Goal: Task Accomplishment & Management: Use online tool/utility

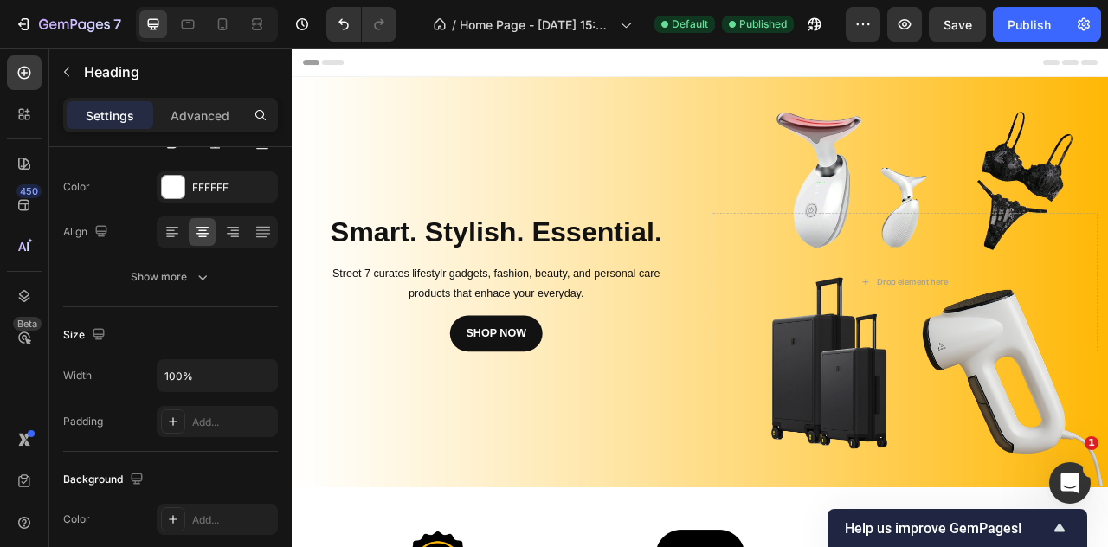
click at [746, 65] on div "Header" at bounding box center [811, 65] width 1011 height 35
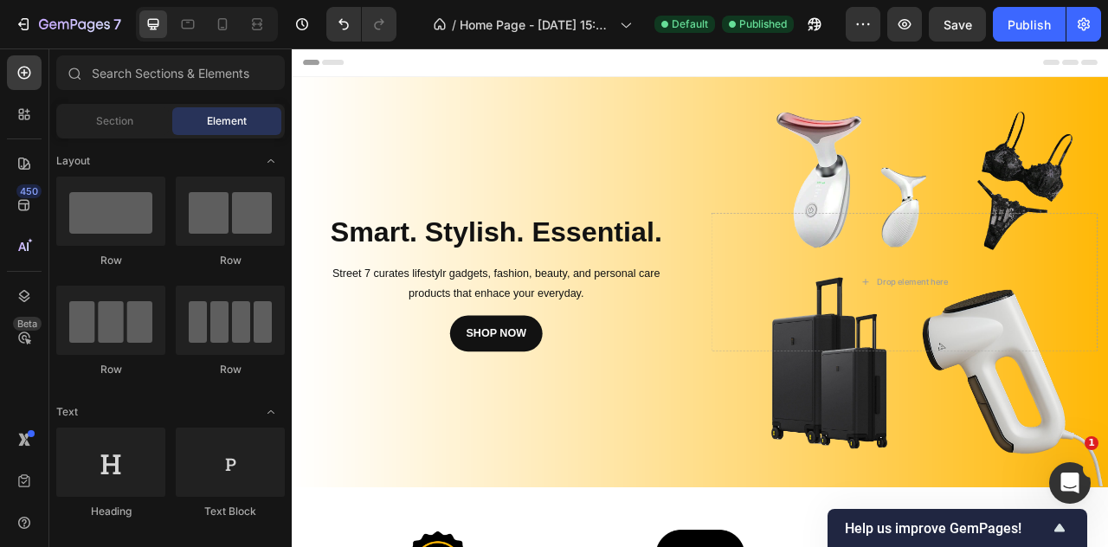
click at [347, 65] on span "Header" at bounding box center [344, 65] width 38 height 17
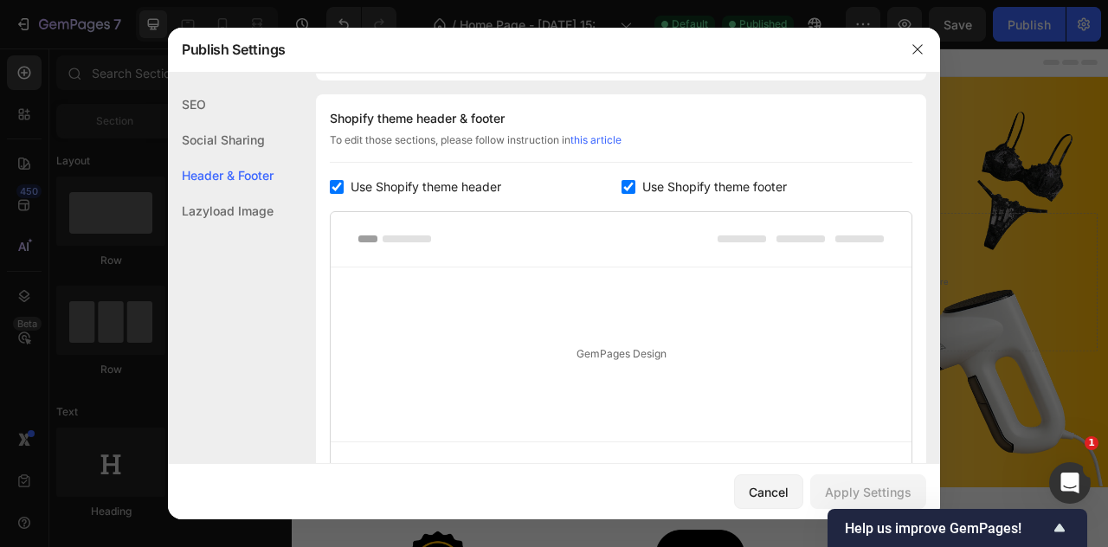
scroll to position [234, 0]
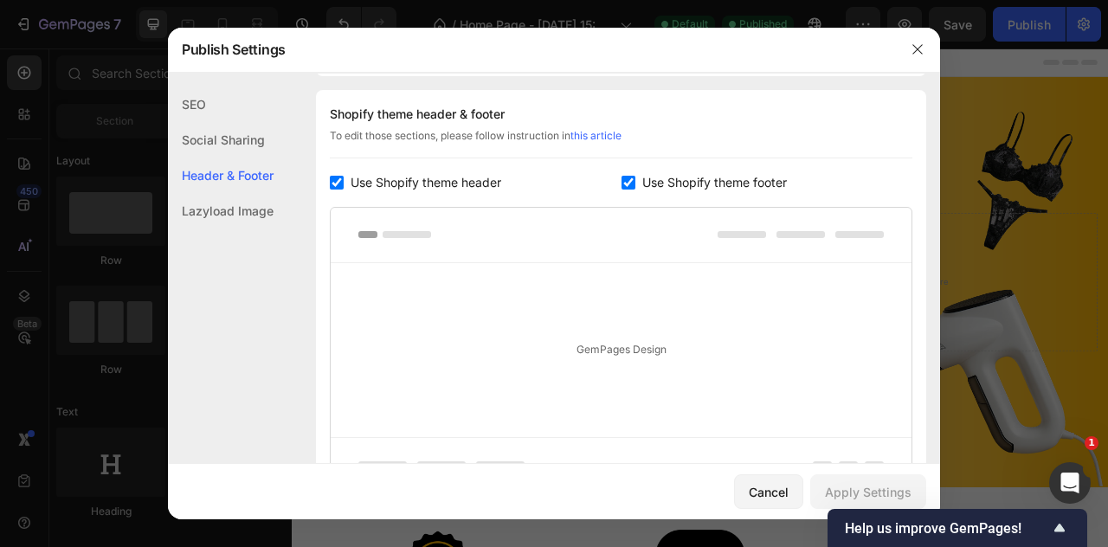
drag, startPoint x: 514, startPoint y: 460, endPoint x: 490, endPoint y: 510, distance: 55.4
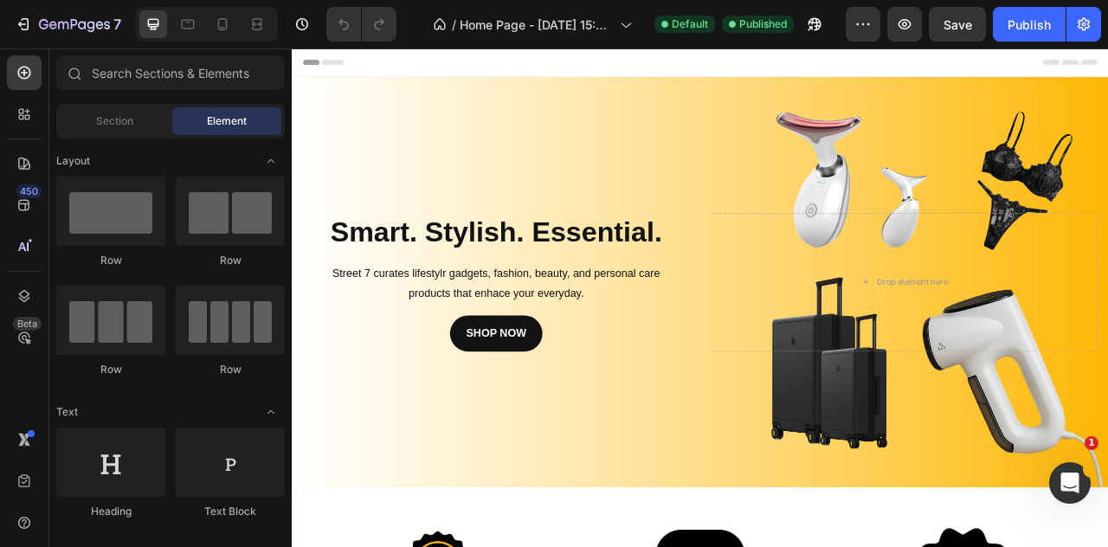
click at [352, 70] on span "Header" at bounding box center [344, 65] width 38 height 17
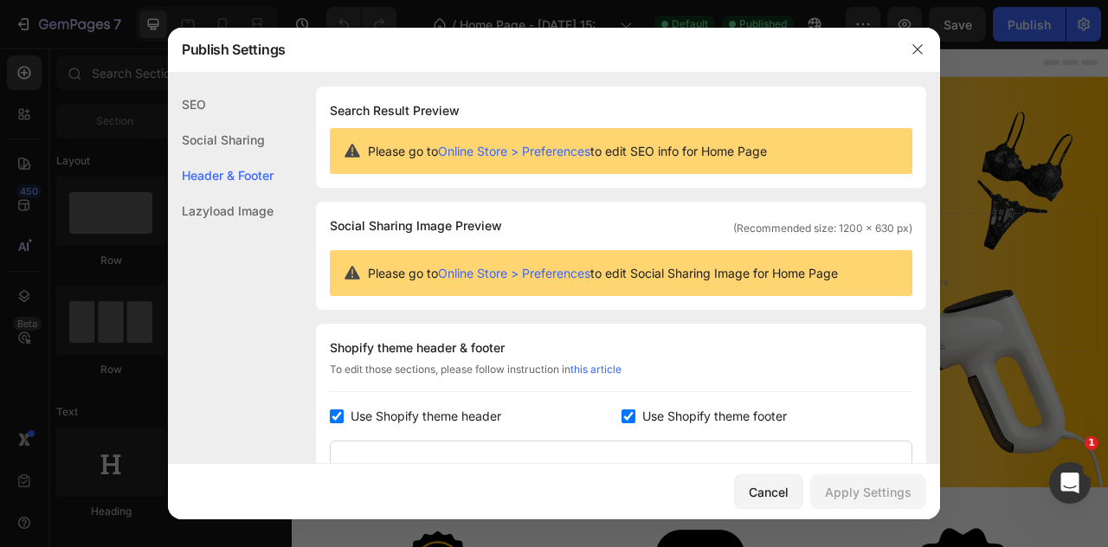
scroll to position [234, 0]
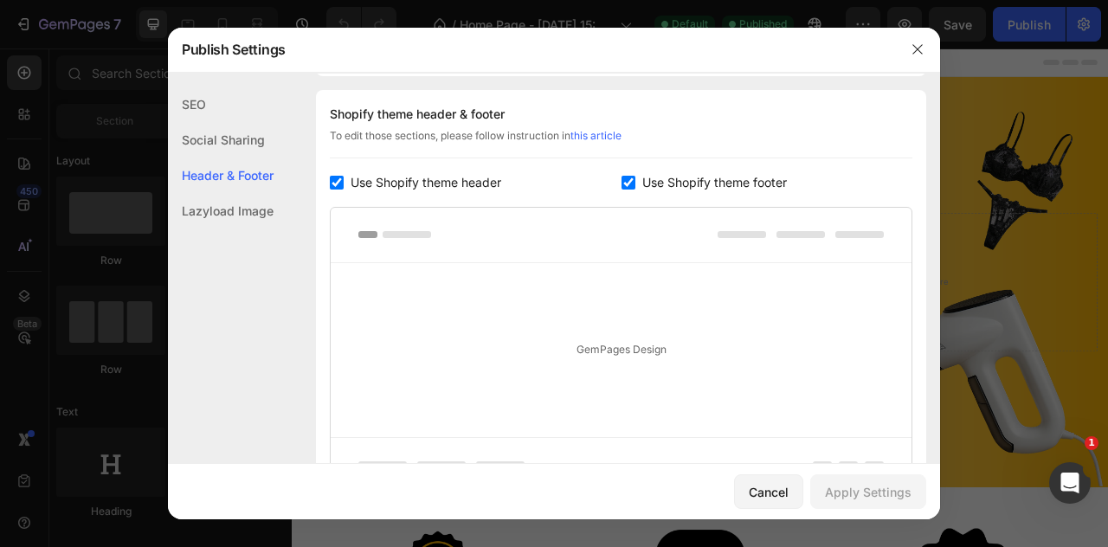
click at [401, 190] on span "Use Shopify theme header" at bounding box center [426, 182] width 151 height 21
checkbox input "false"
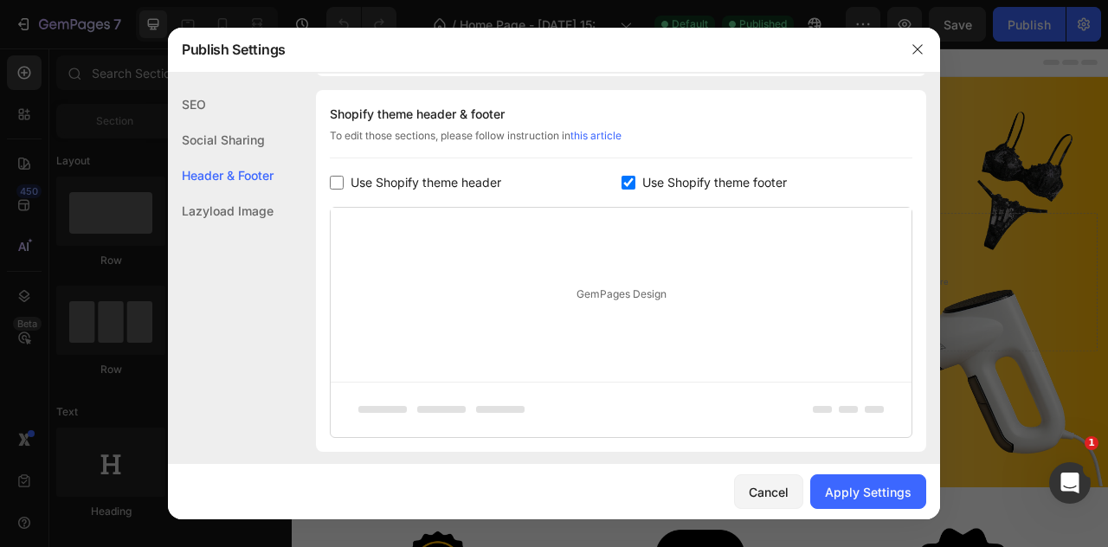
click at [634, 253] on div "GemPages Design" at bounding box center [621, 295] width 581 height 174
click at [201, 107] on div "SEO" at bounding box center [221, 105] width 106 height 36
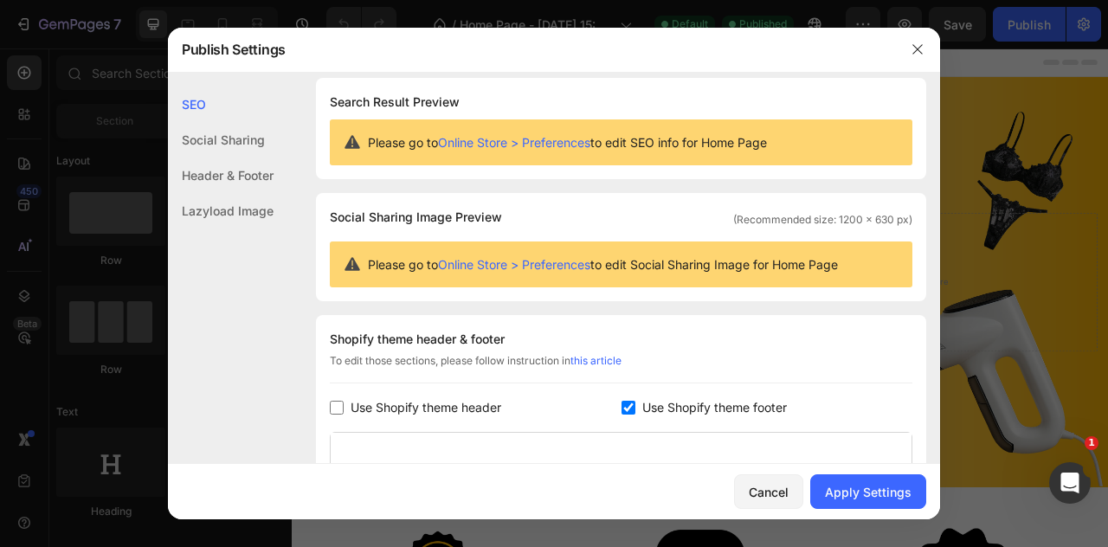
scroll to position [0, 0]
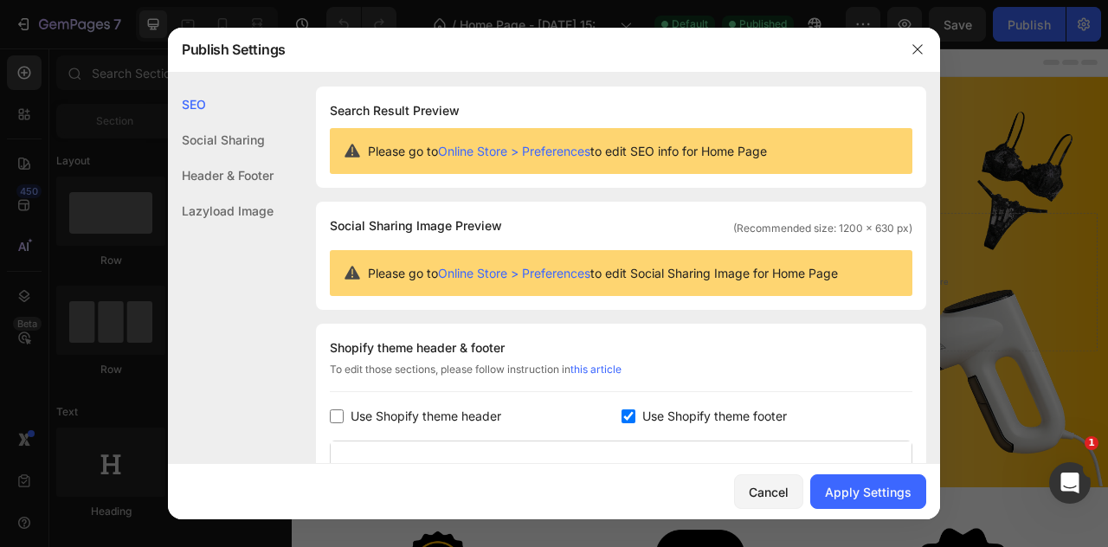
click at [212, 145] on div "Social Sharing" at bounding box center [221, 140] width 106 height 36
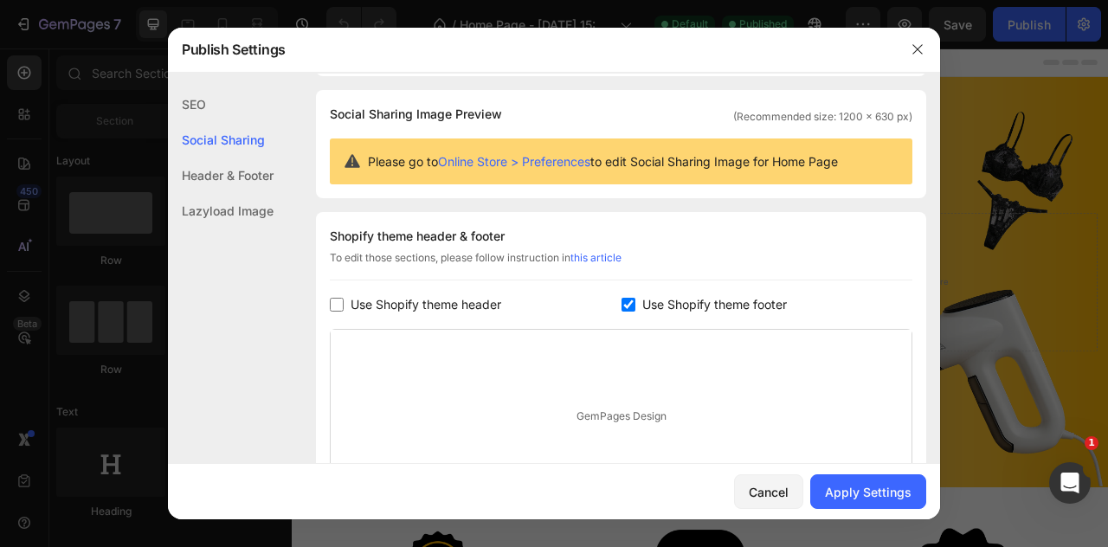
click at [216, 164] on div "Header & Footer" at bounding box center [221, 176] width 106 height 36
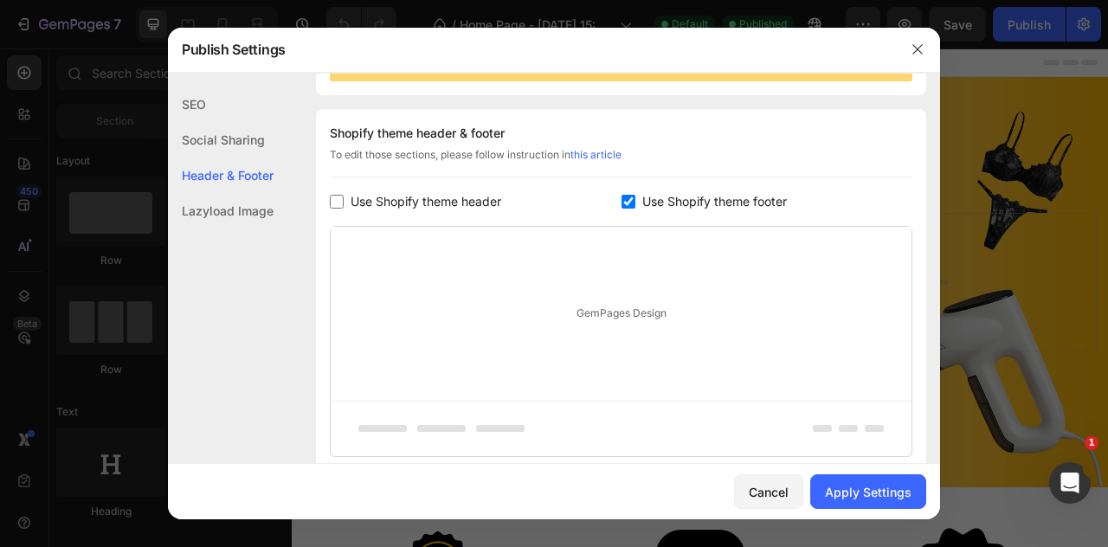
scroll to position [234, 0]
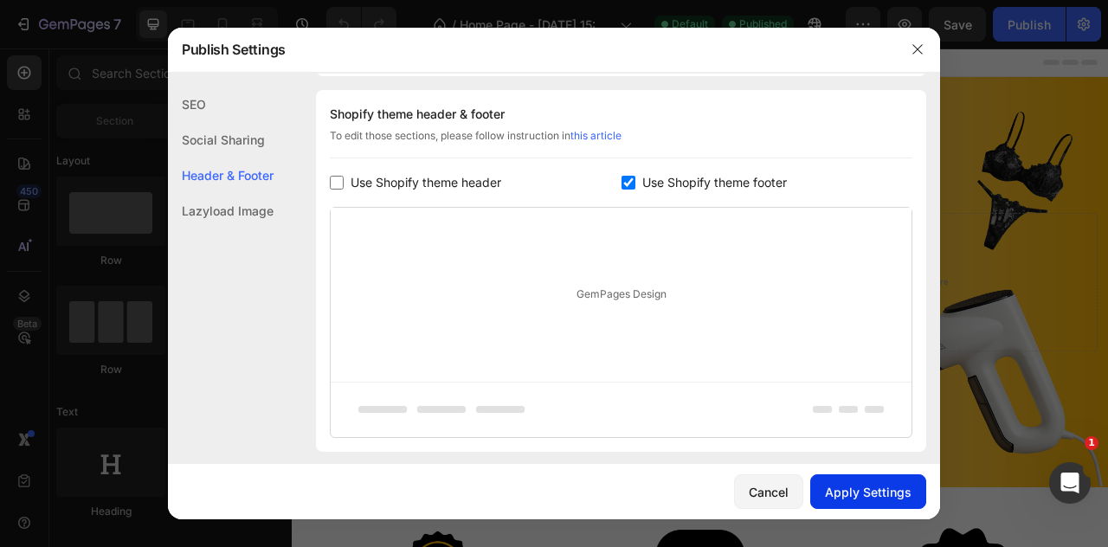
click at [883, 491] on div "Apply Settings" at bounding box center [868, 492] width 87 height 18
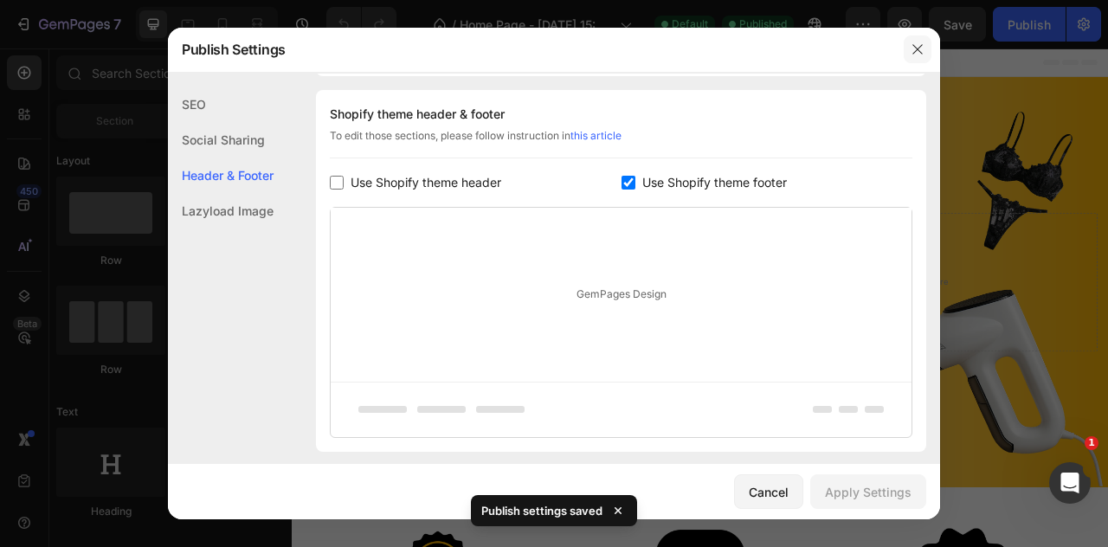
click at [918, 52] on icon "button" at bounding box center [918, 49] width 14 height 14
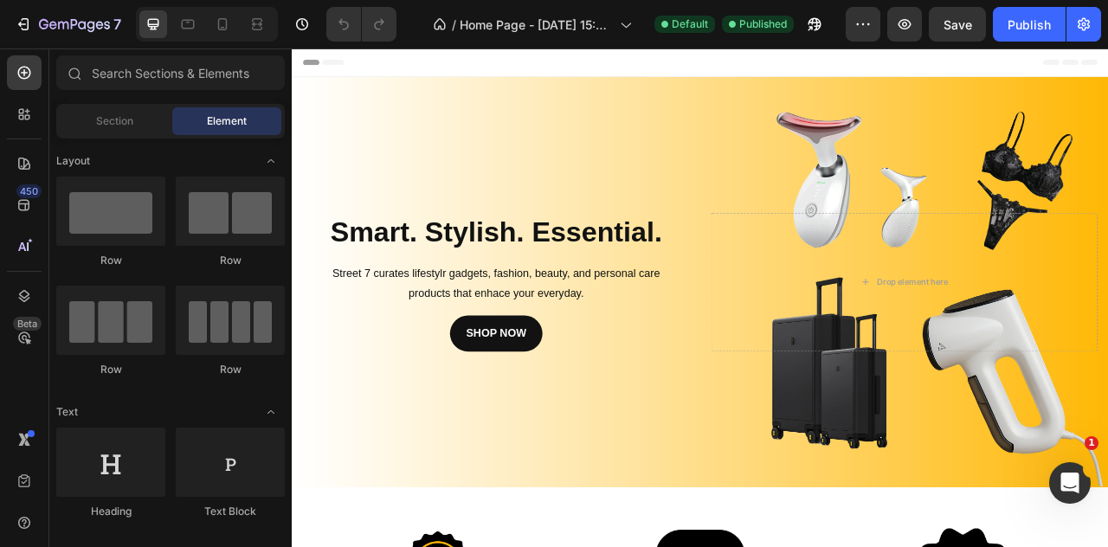
click at [735, 66] on div "Header" at bounding box center [811, 65] width 1011 height 35
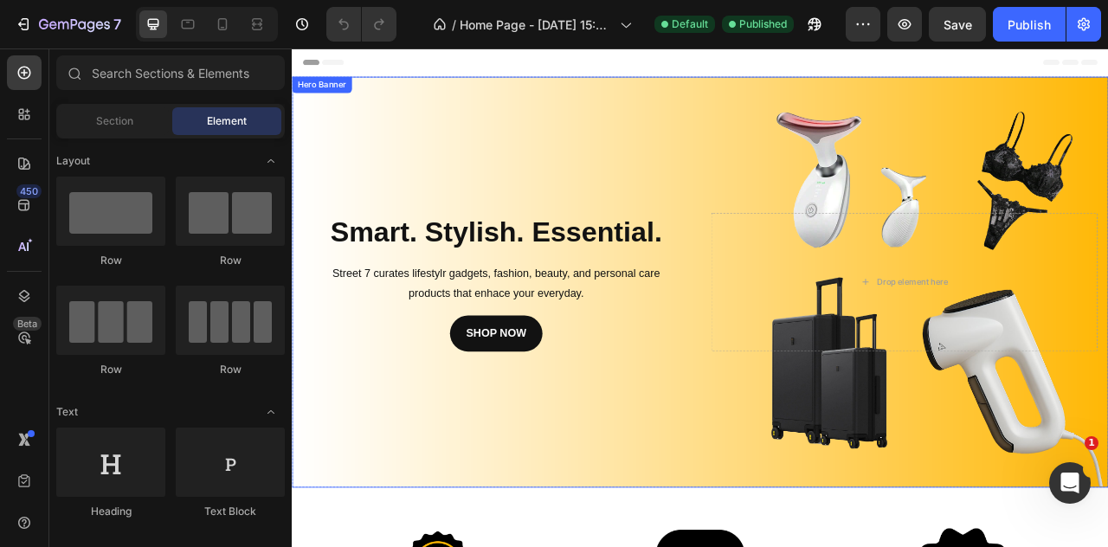
drag, startPoint x: 735, startPoint y: 66, endPoint x: 740, endPoint y: 92, distance: 26.3
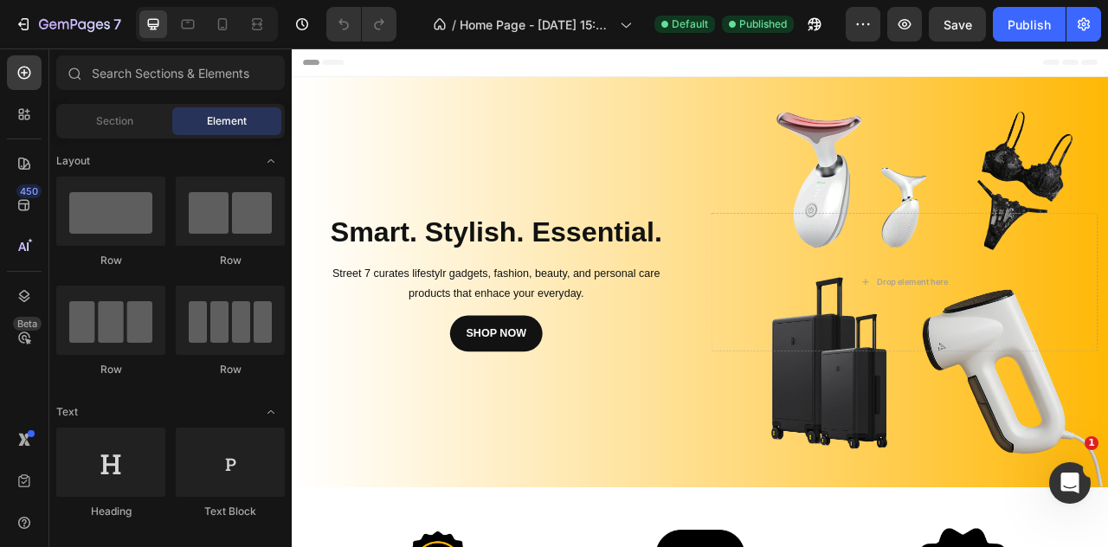
click at [307, 67] on icon at bounding box center [312, 66] width 12 height 12
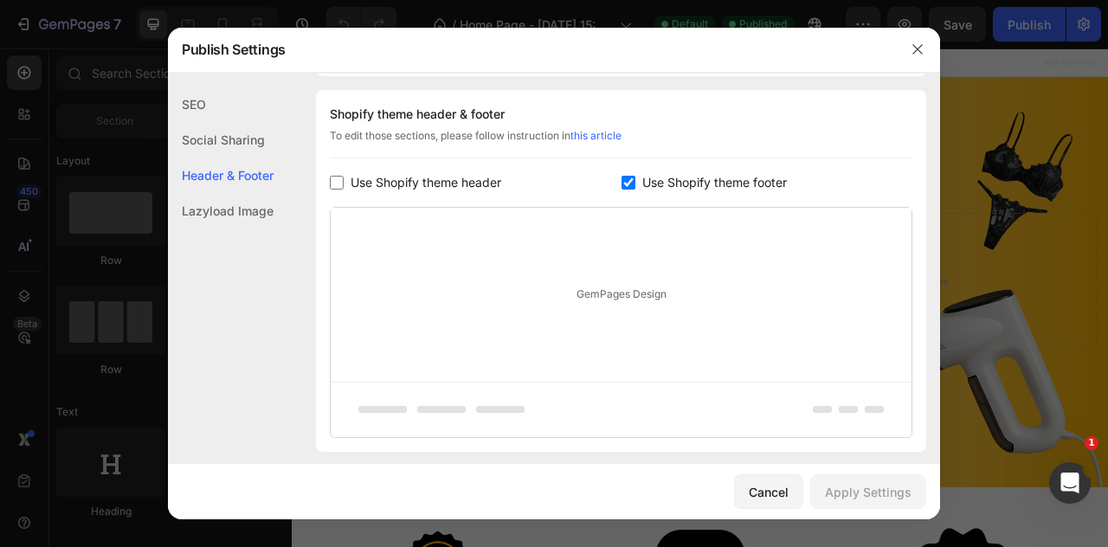
click at [659, 176] on span "Use Shopify theme footer" at bounding box center [715, 182] width 145 height 21
checkbox input "false"
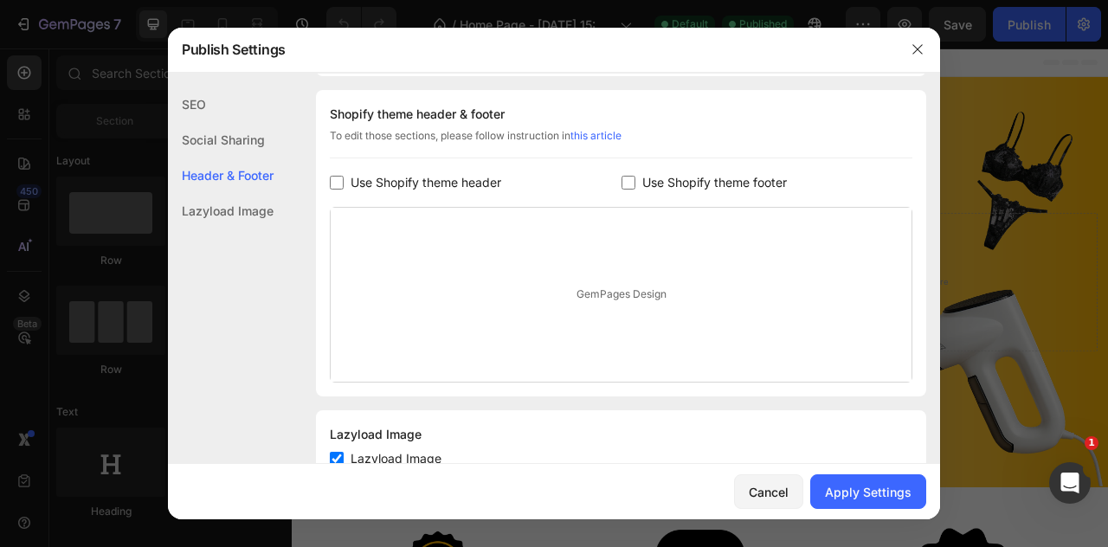
scroll to position [293, 0]
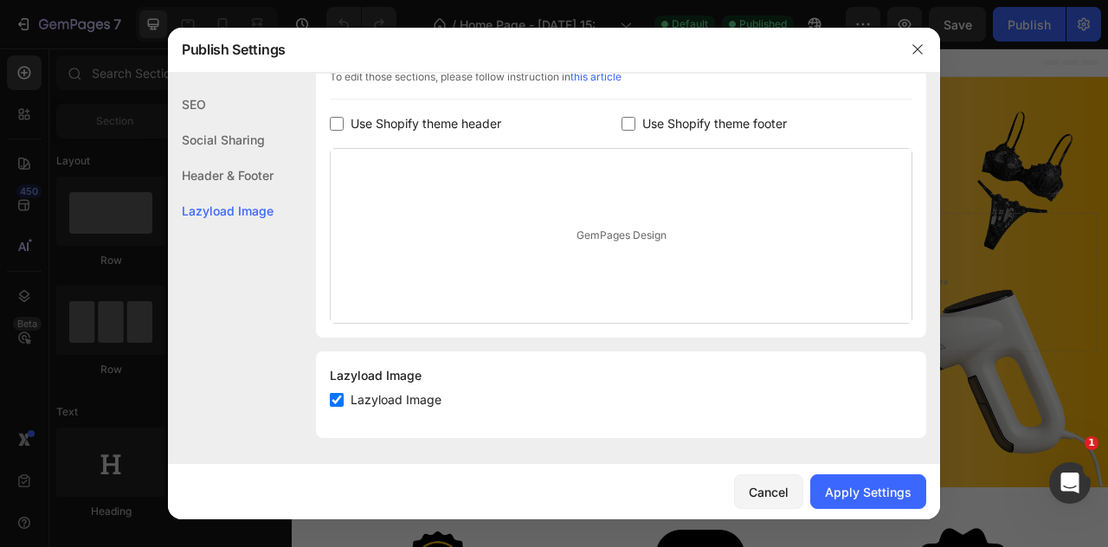
click at [187, 172] on div "Header & Footer" at bounding box center [221, 176] width 106 height 36
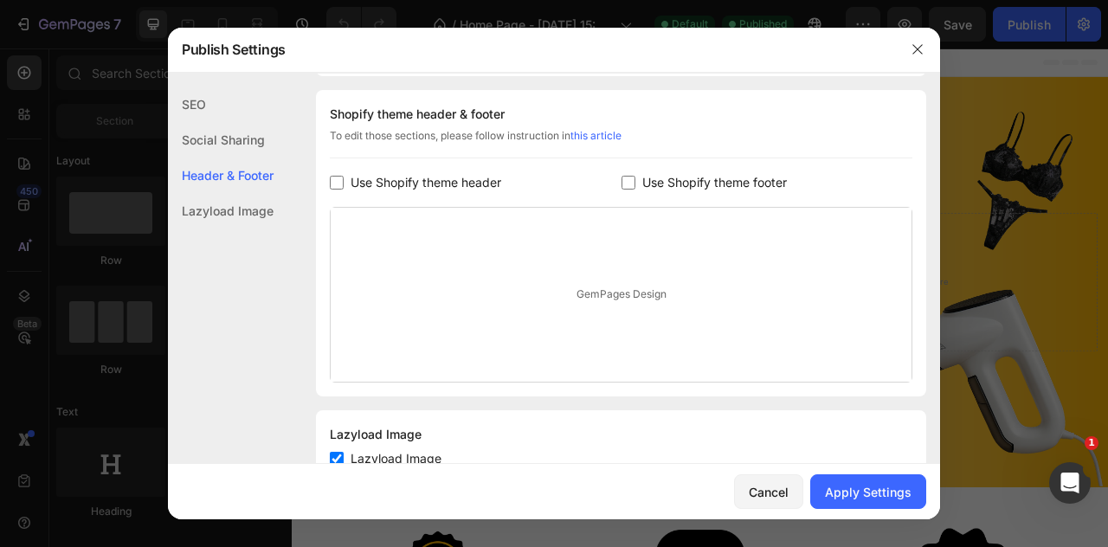
click at [228, 133] on div "Social Sharing" at bounding box center [221, 140] width 106 height 36
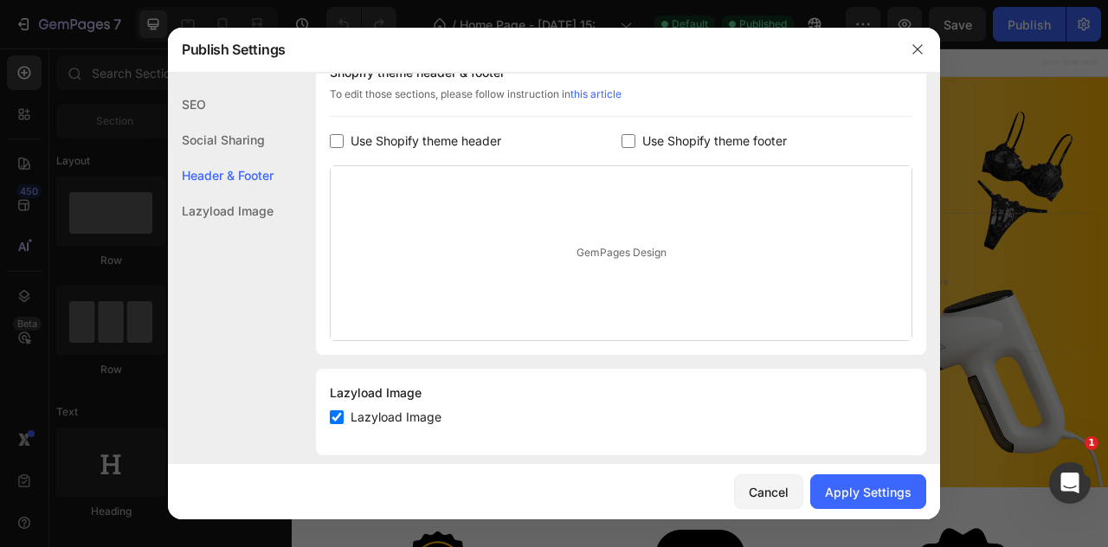
scroll to position [0, 0]
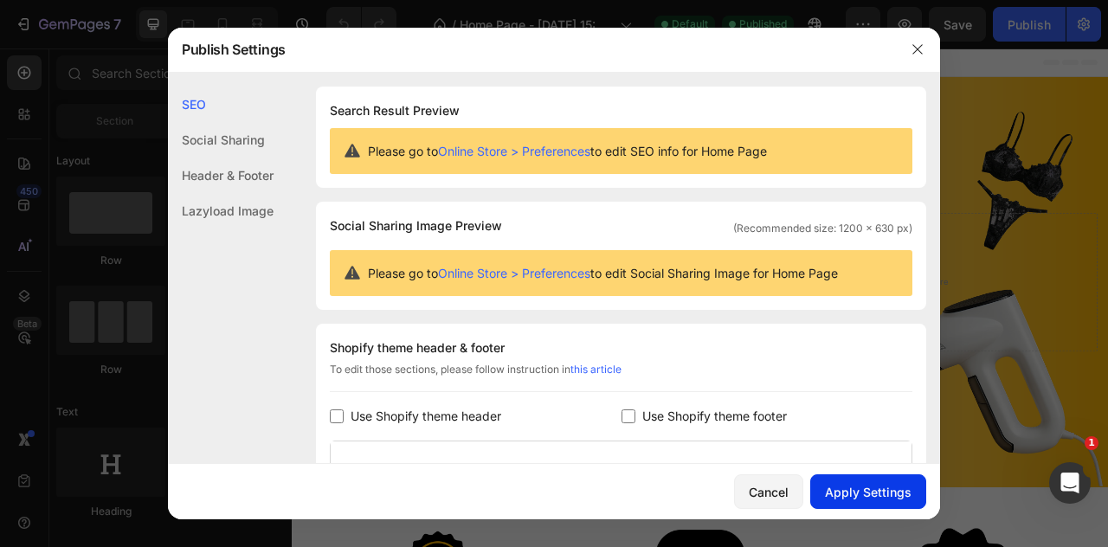
click at [887, 500] on div "Apply Settings" at bounding box center [868, 492] width 87 height 18
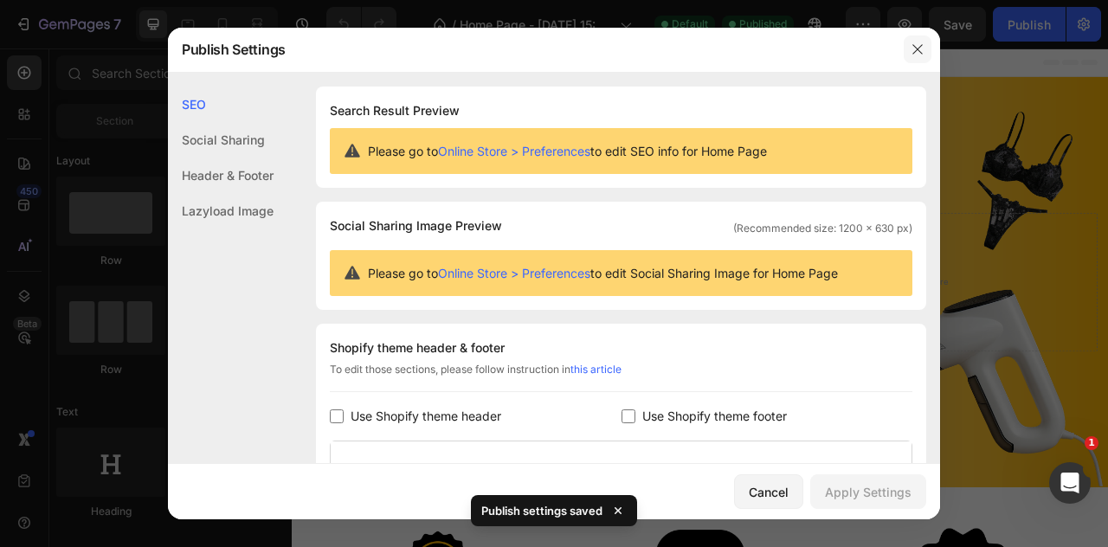
click at [928, 48] on button "button" at bounding box center [918, 50] width 28 height 28
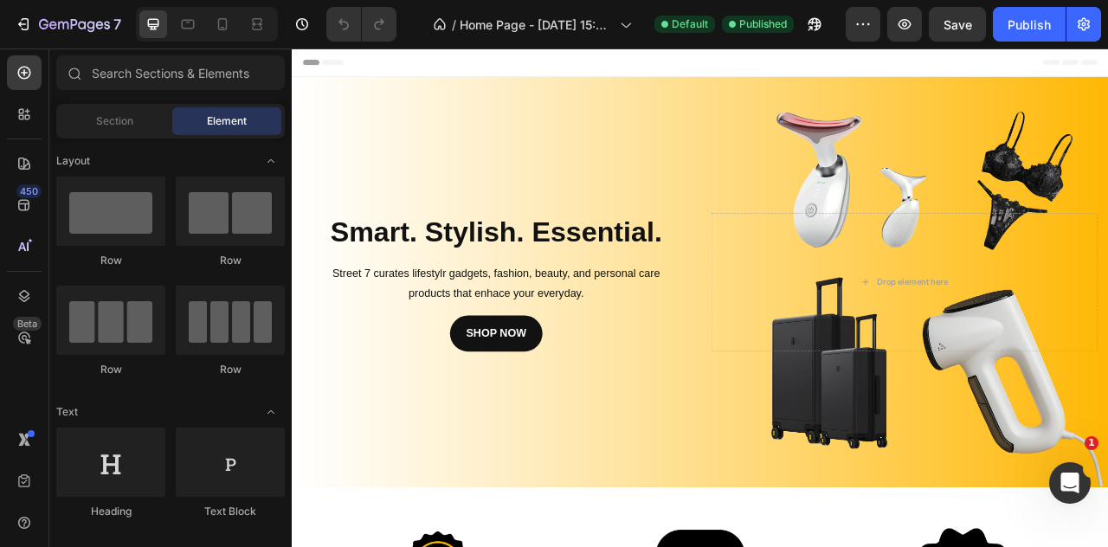
click at [415, 67] on div "Header" at bounding box center [811, 65] width 1011 height 35
click at [1046, 29] on div "Publish" at bounding box center [1029, 25] width 43 height 18
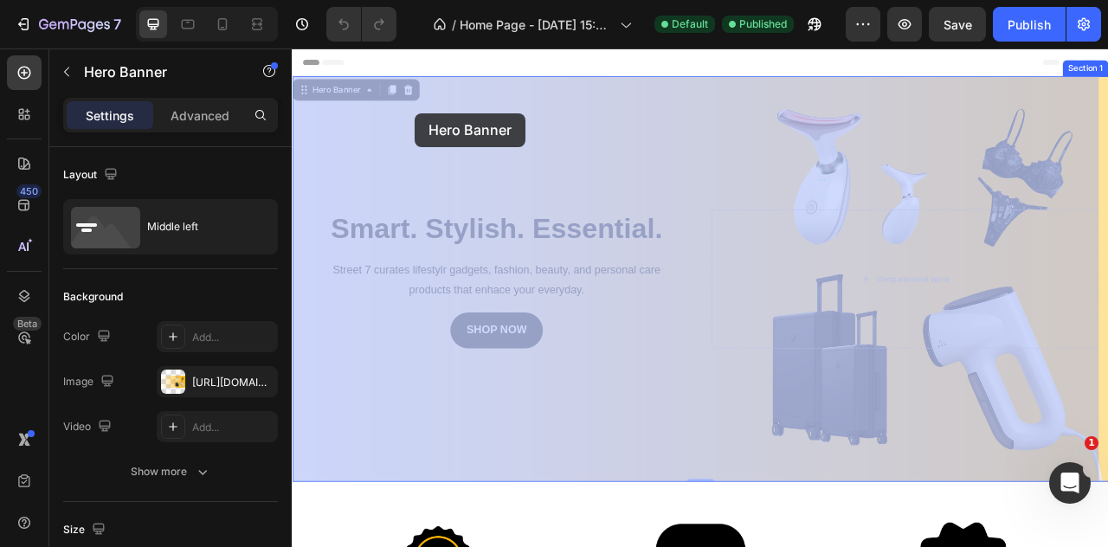
drag, startPoint x: 444, startPoint y: 102, endPoint x: 449, endPoint y: 131, distance: 28.9
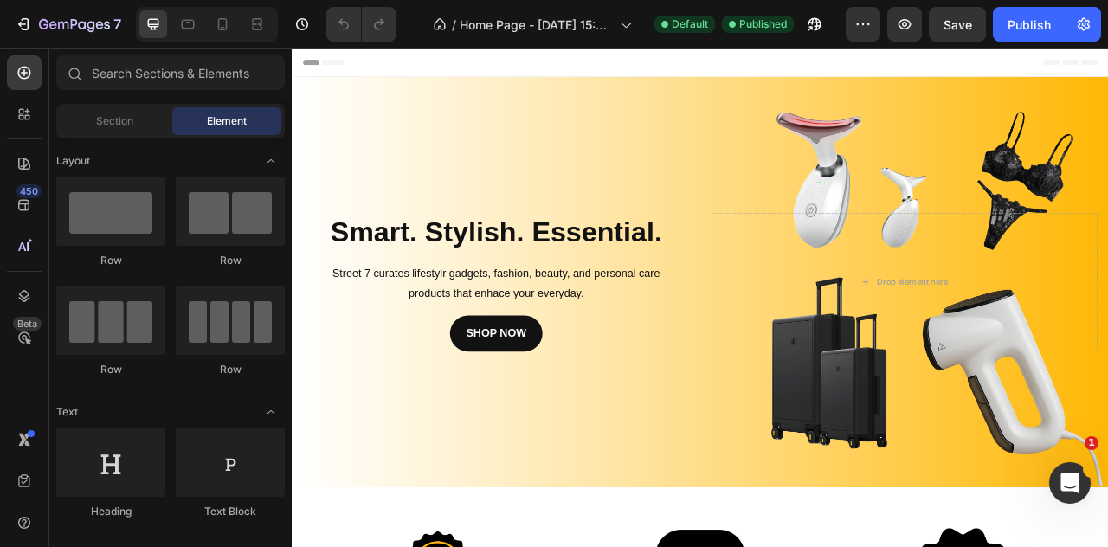
click at [449, 68] on div "Header" at bounding box center [811, 65] width 1011 height 35
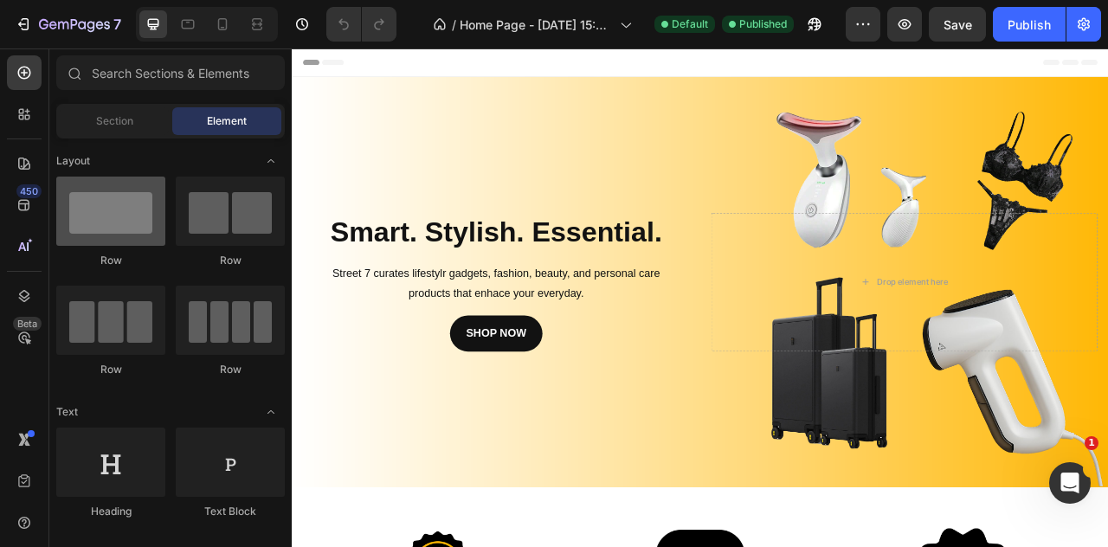
click at [123, 212] on div at bounding box center [110, 211] width 109 height 69
click at [122, 235] on div at bounding box center [110, 211] width 109 height 69
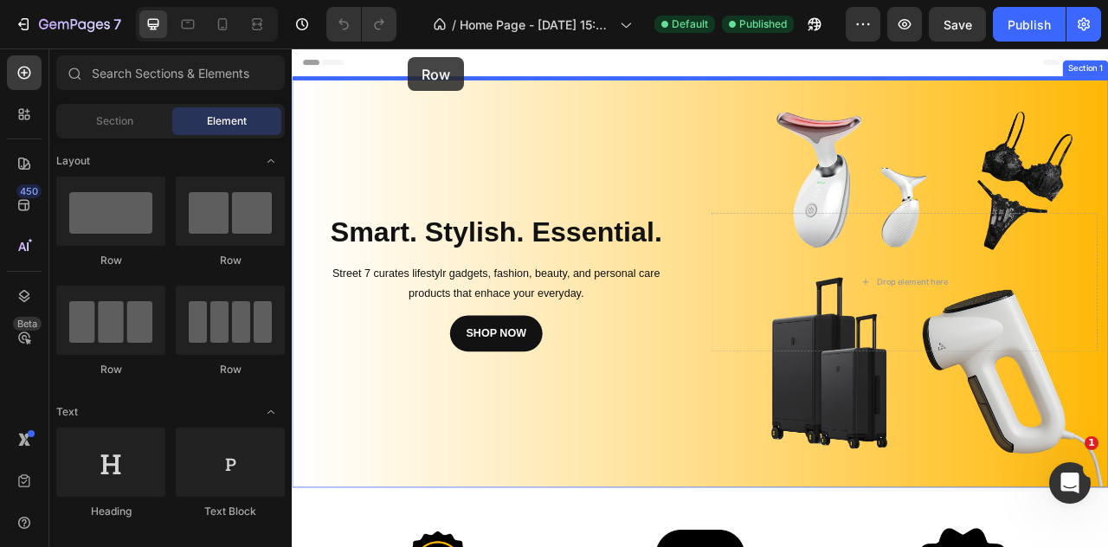
drag, startPoint x: 414, startPoint y: 283, endPoint x: 440, endPoint y: 60, distance: 224.9
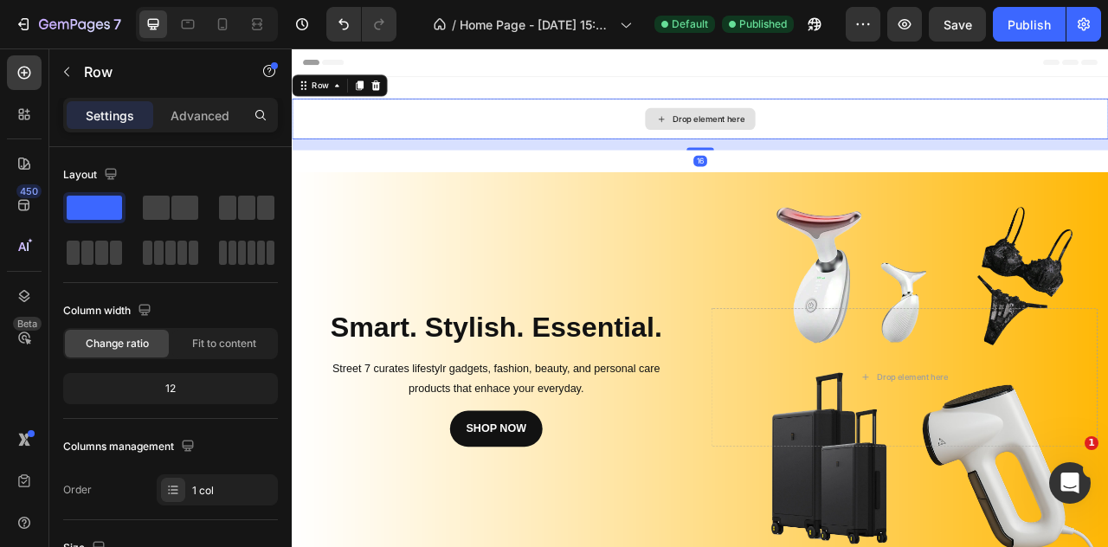
click at [581, 138] on div "Drop element here" at bounding box center [811, 138] width 1039 height 52
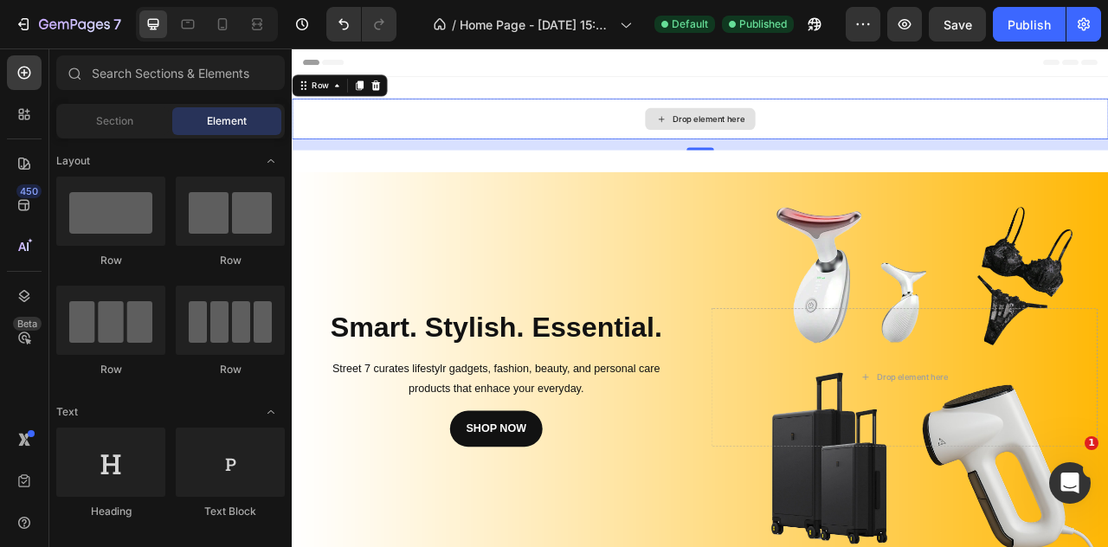
click at [792, 131] on div "Drop element here" at bounding box center [822, 138] width 92 height 14
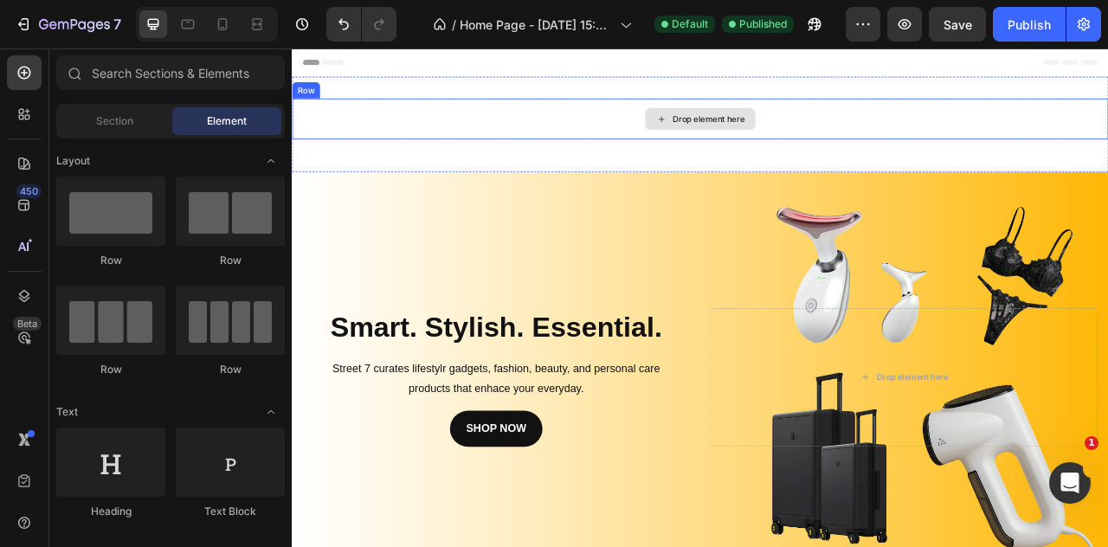
click at [404, 123] on div "Drop element here" at bounding box center [811, 138] width 1039 height 52
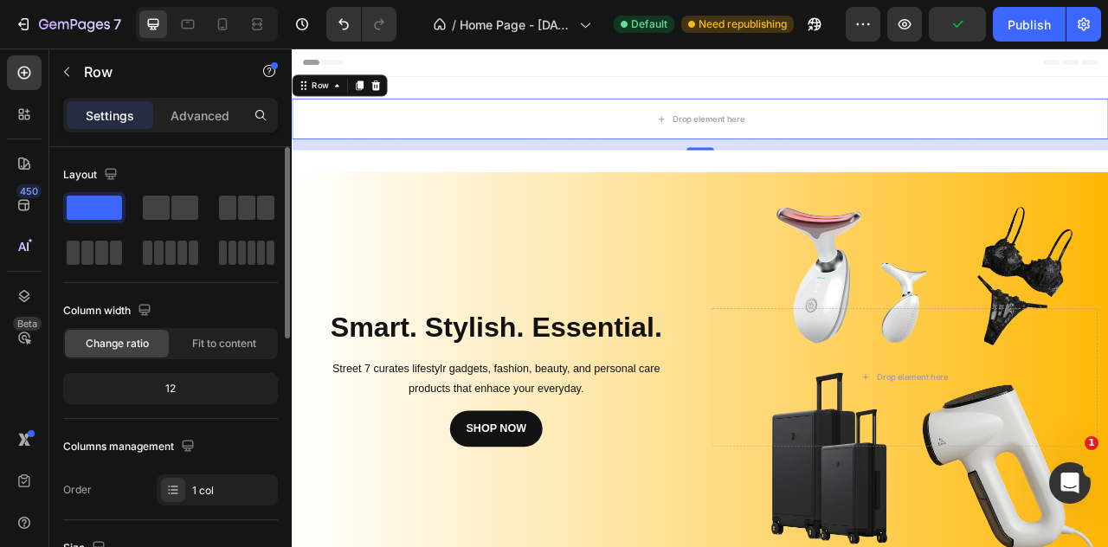
scroll to position [433, 0]
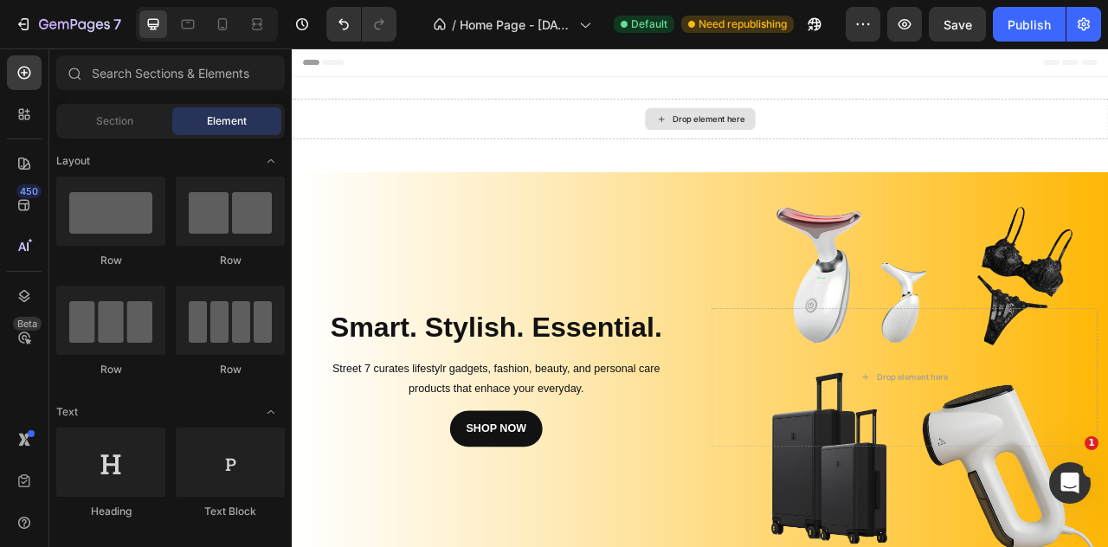
click at [810, 131] on div "Drop element here" at bounding box center [822, 138] width 92 height 14
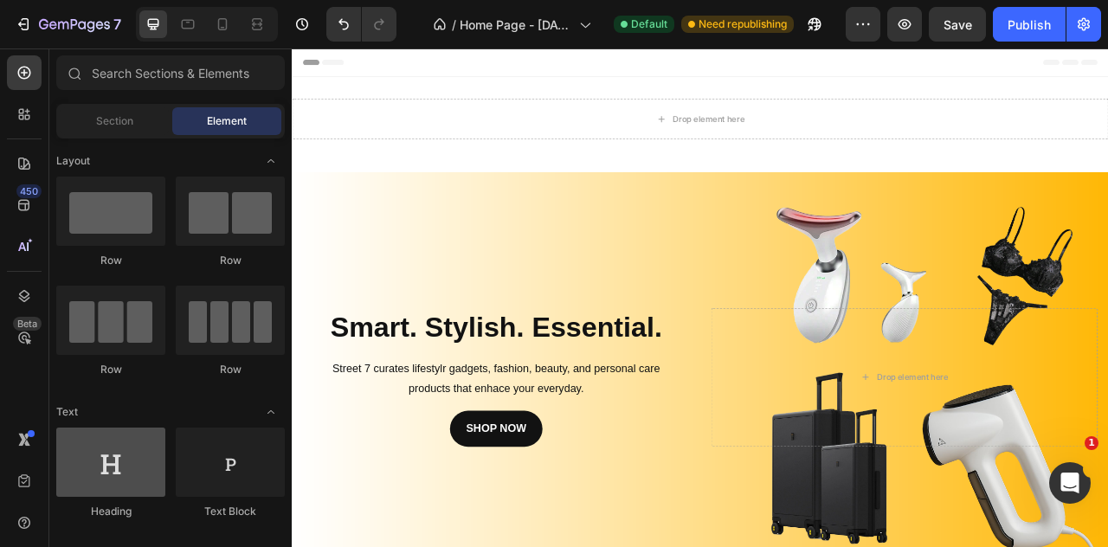
click at [107, 465] on div at bounding box center [110, 462] width 109 height 69
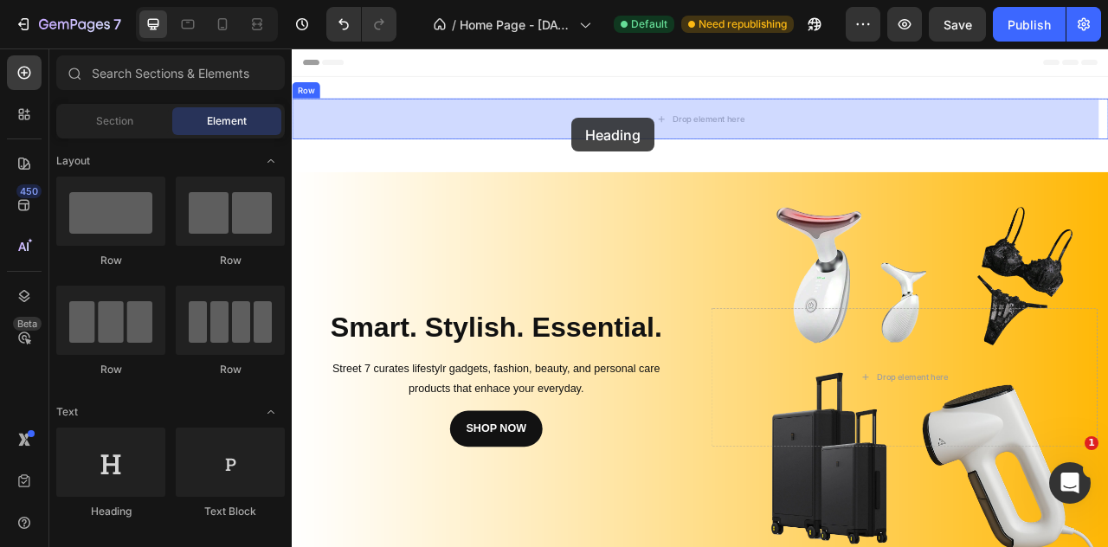
drag, startPoint x: 403, startPoint y: 518, endPoint x: 648, endPoint y: 137, distance: 453.0
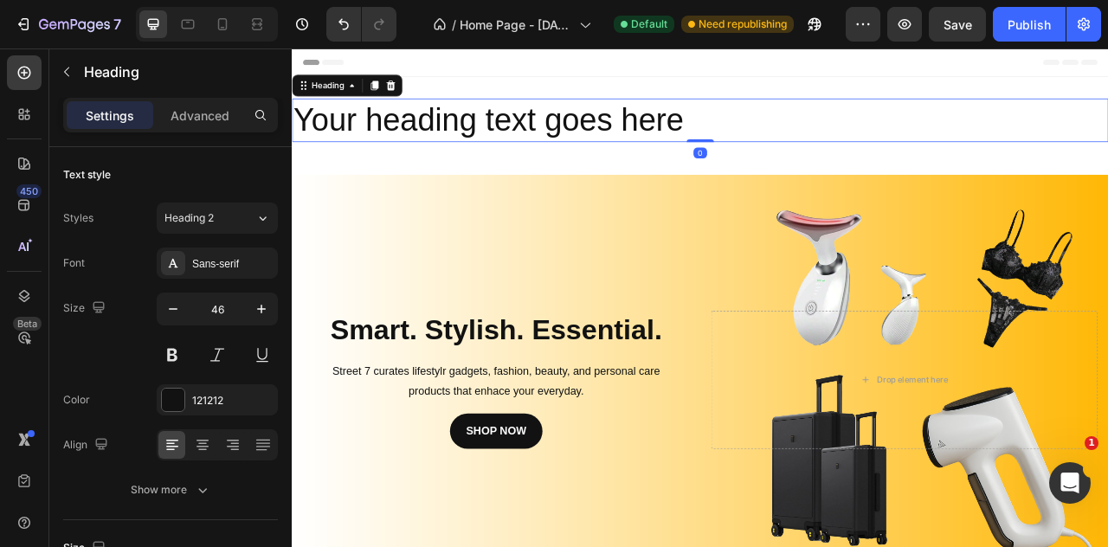
click at [583, 142] on h2 "Your heading text goes here" at bounding box center [811, 139] width 1039 height 55
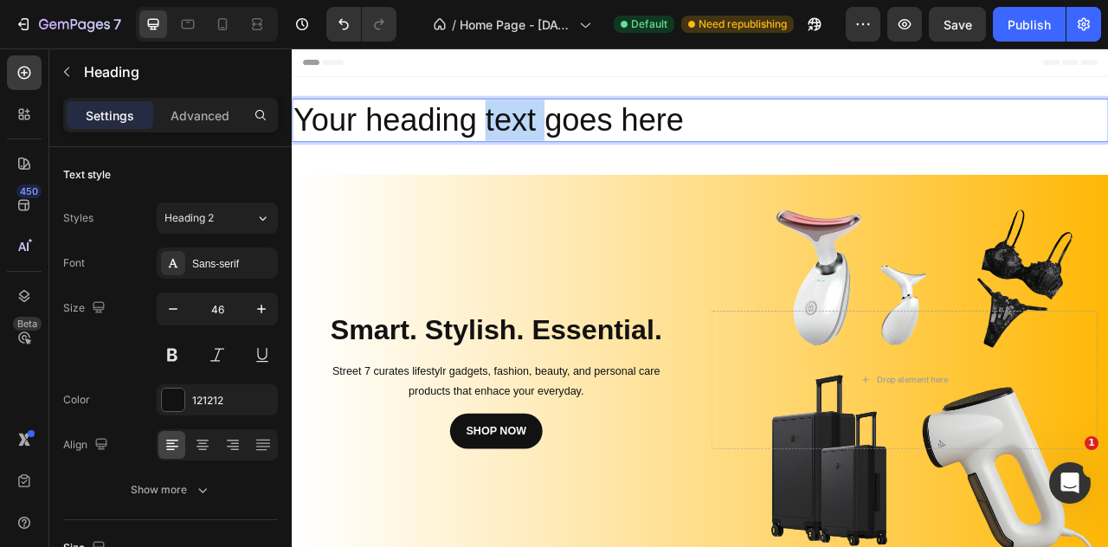
click at [583, 142] on p "Your heading text goes here" at bounding box center [812, 139] width 1036 height 52
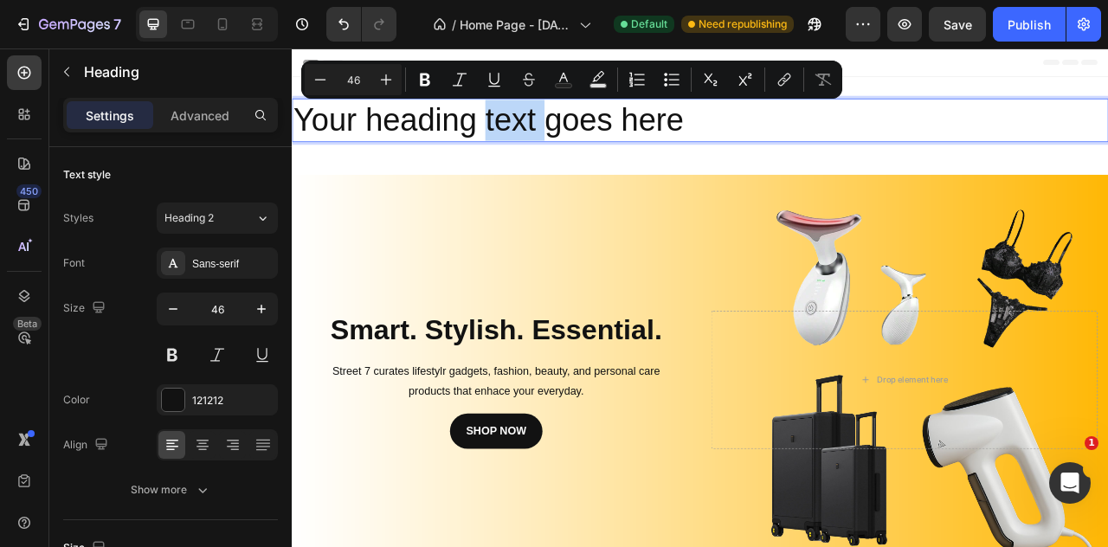
click at [607, 134] on p "Your heading text goes here" at bounding box center [812, 139] width 1036 height 52
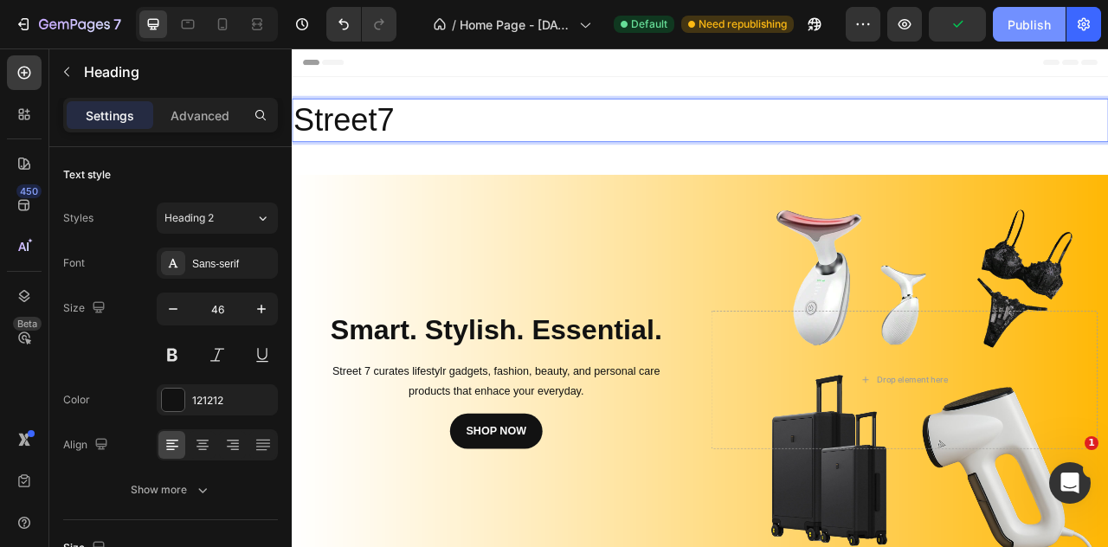
click at [1028, 15] on button "Publish" at bounding box center [1029, 24] width 73 height 35
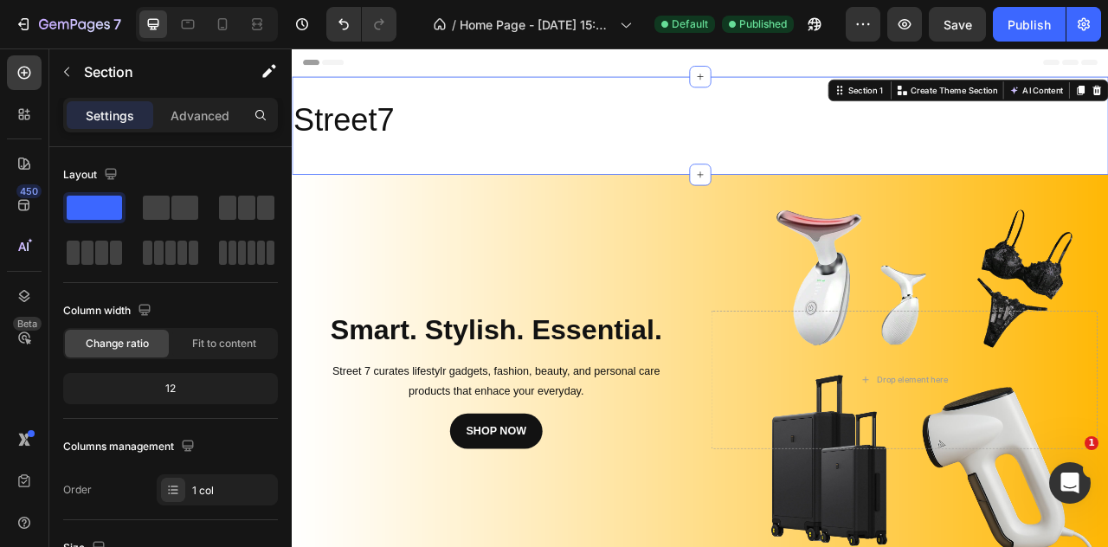
click at [783, 204] on div "Street7 Heading Row Section 1 You can create reusable sections Create Theme Sec…" at bounding box center [811, 146] width 1039 height 125
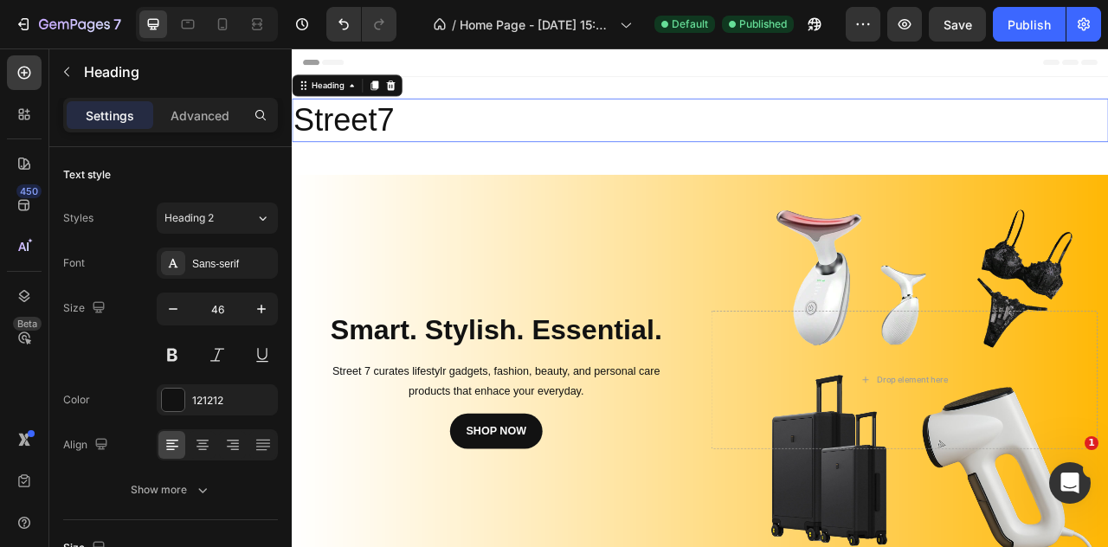
click at [761, 138] on p "Street7" at bounding box center [812, 139] width 1036 height 52
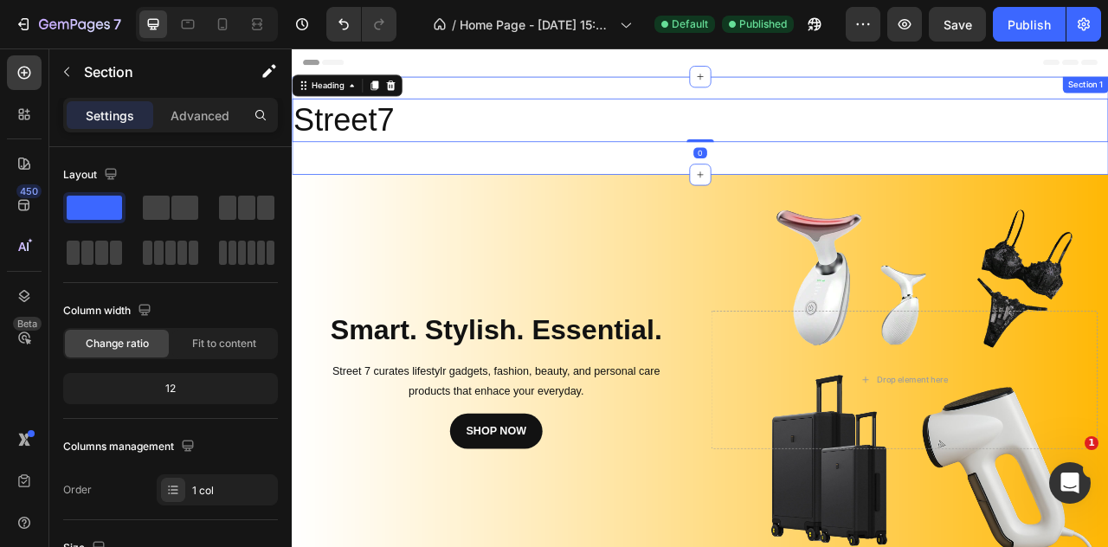
click at [701, 96] on div "Street7 Heading 0 Row Section 1" at bounding box center [811, 146] width 1039 height 125
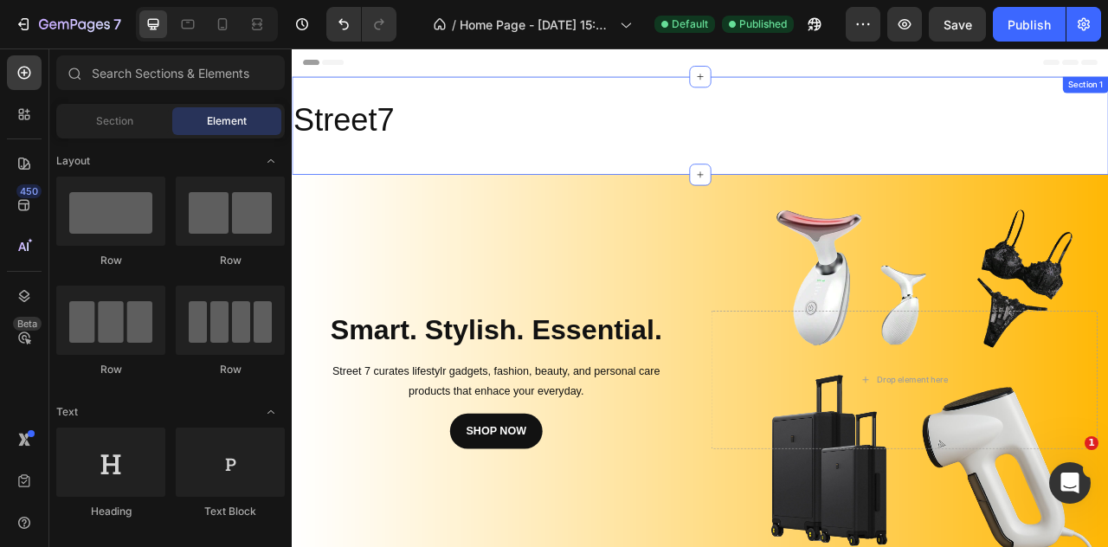
click at [741, 99] on div "Street7 Heading Row Section 1" at bounding box center [811, 146] width 1039 height 125
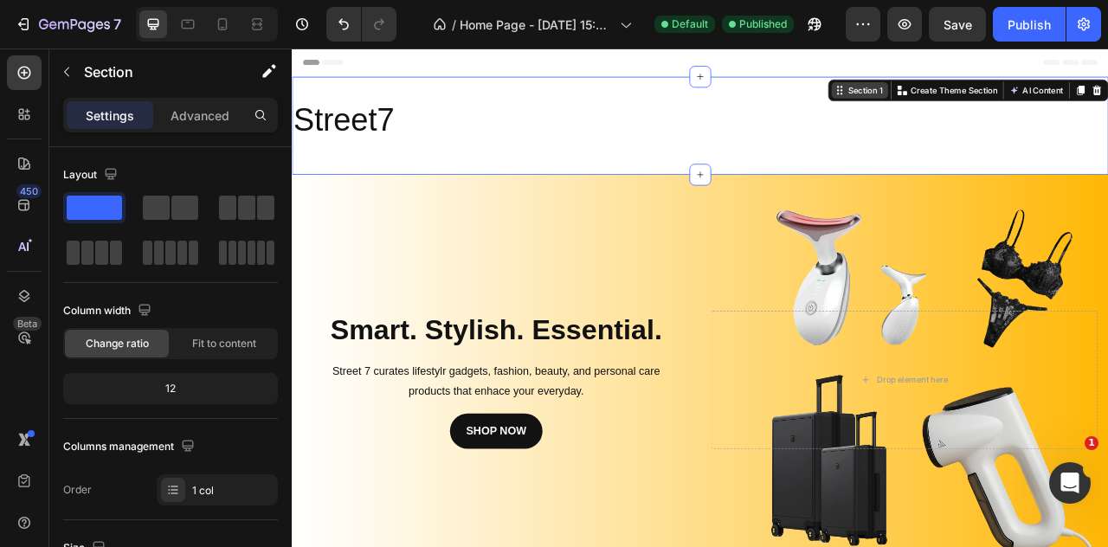
click at [1015, 98] on div "Section 1" at bounding box center [1021, 102] width 51 height 16
click at [982, 105] on icon at bounding box center [989, 101] width 14 height 14
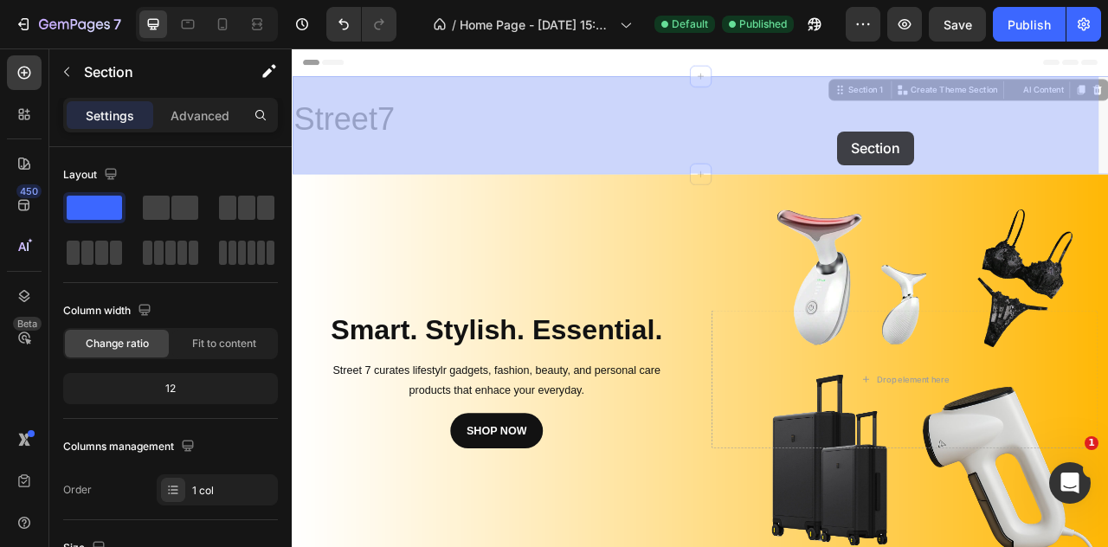
drag, startPoint x: 982, startPoint y: 105, endPoint x: 986, endPoint y: 154, distance: 49.6
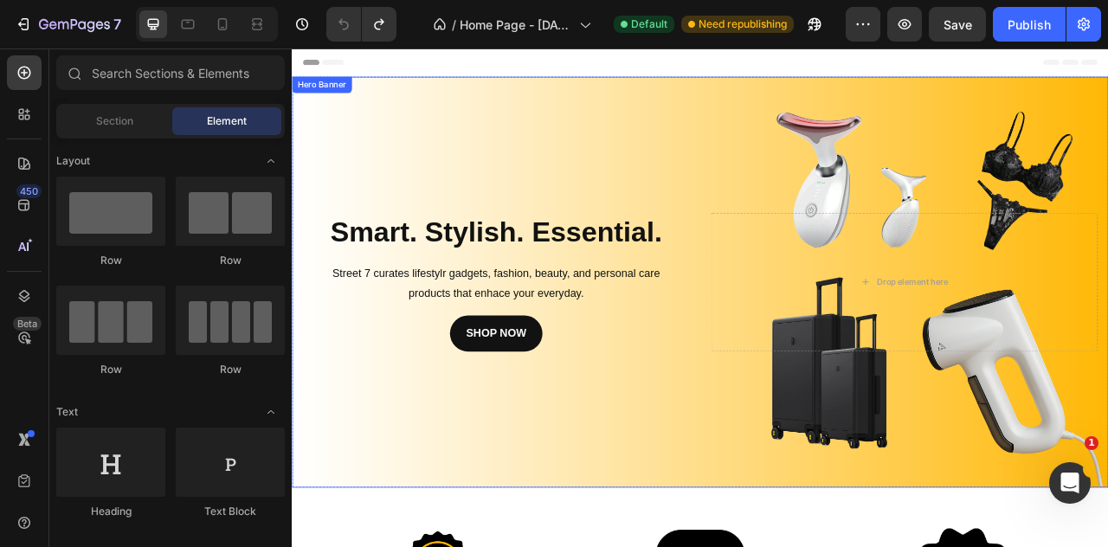
click at [889, 94] on div "Background Image" at bounding box center [811, 345] width 1039 height 523
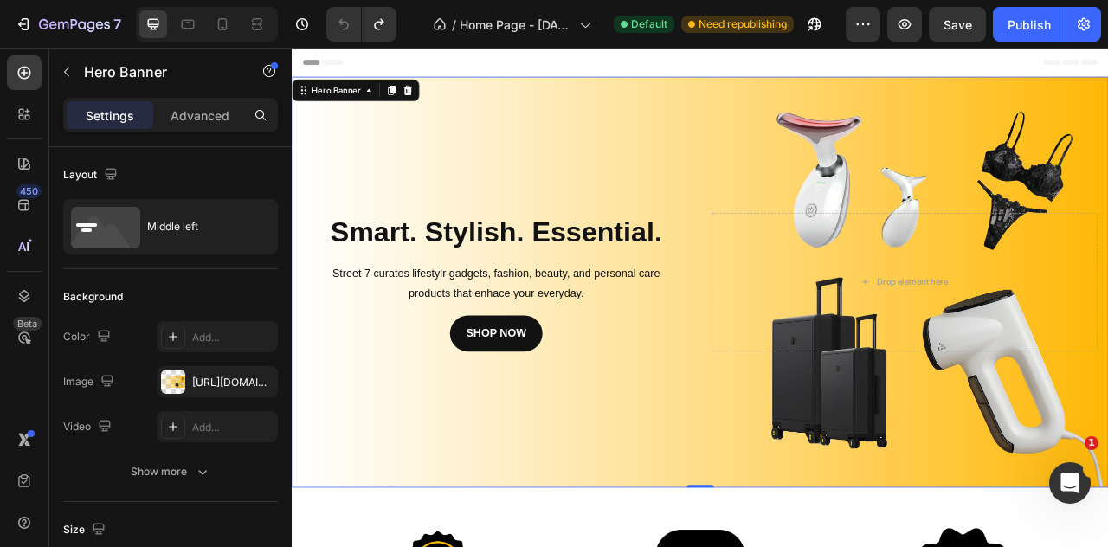
click at [845, 87] on div "Background Image" at bounding box center [811, 345] width 1039 height 523
click at [391, 107] on icon at bounding box center [390, 101] width 14 height 14
click at [365, 106] on div "Hero Banner" at bounding box center [347, 102] width 69 height 16
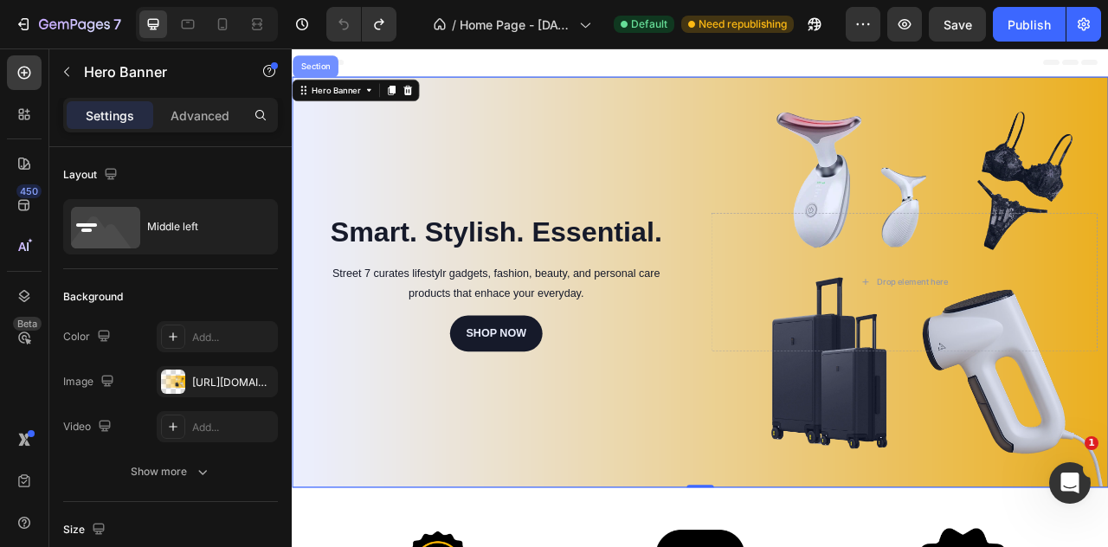
click at [322, 81] on div "Section" at bounding box center [322, 71] width 58 height 28
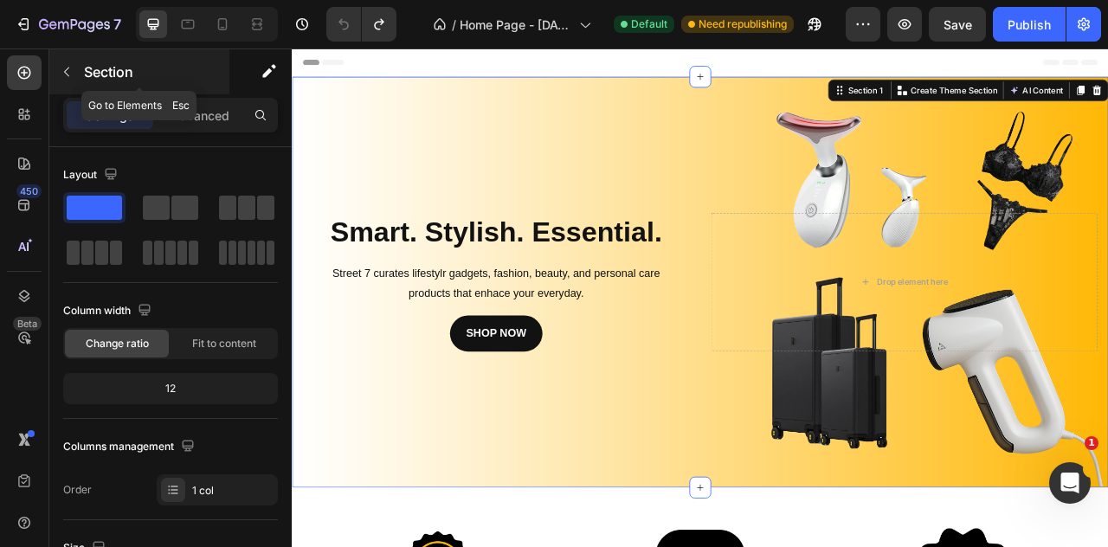
click at [68, 81] on button "button" at bounding box center [67, 72] width 28 height 28
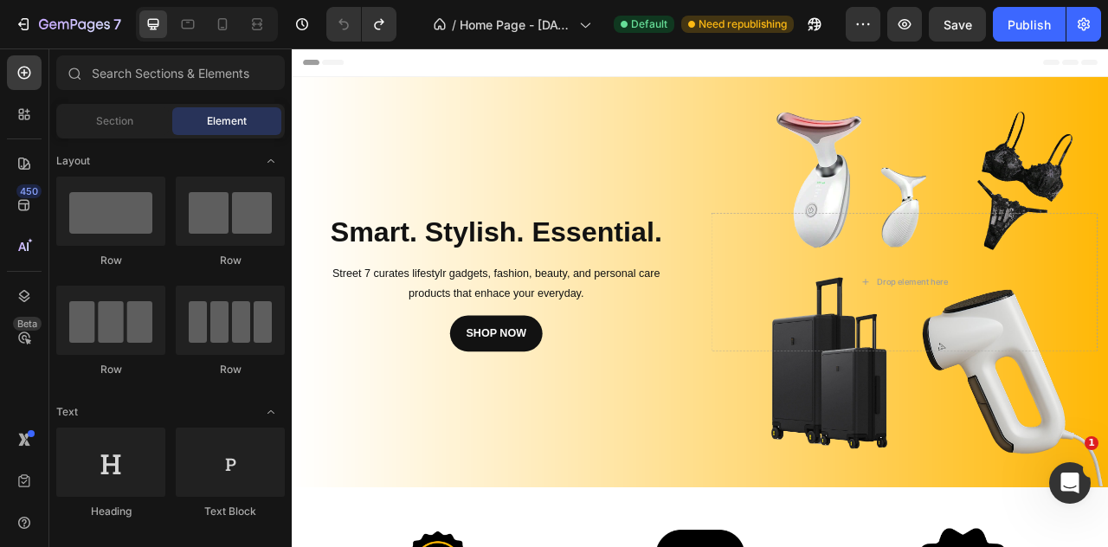
click at [432, 66] on div "Header" at bounding box center [811, 65] width 1011 height 35
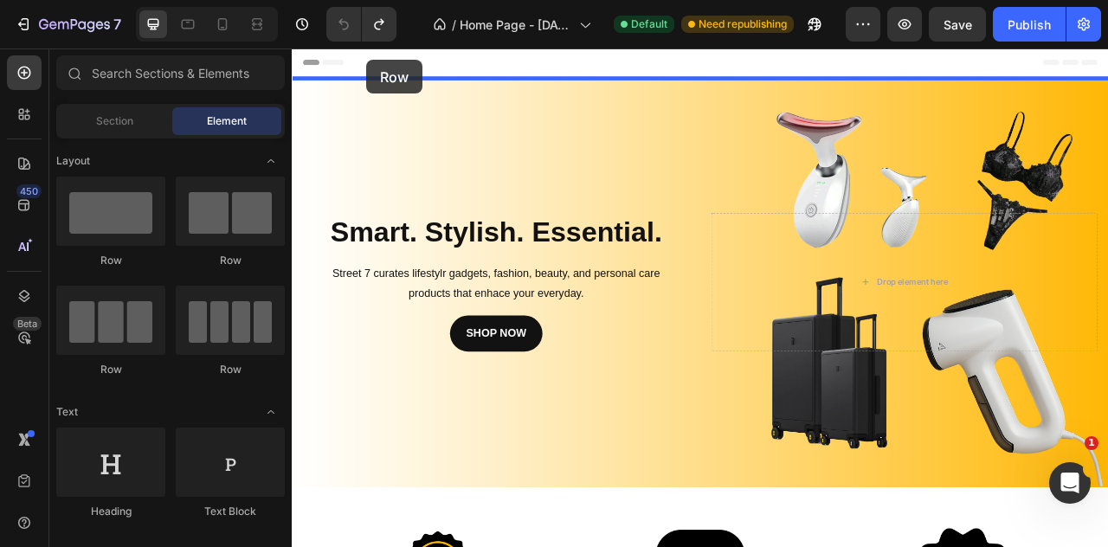
drag, startPoint x: 406, startPoint y: 278, endPoint x: 387, endPoint y: 63, distance: 215.6
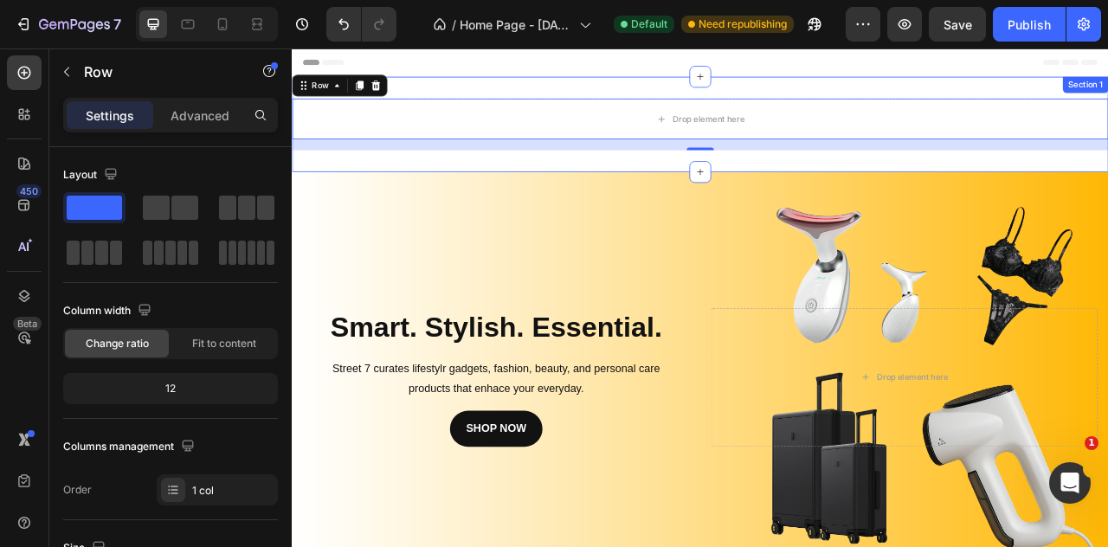
click at [614, 197] on div "Drop element here Row 16 Section 1" at bounding box center [811, 144] width 1039 height 121
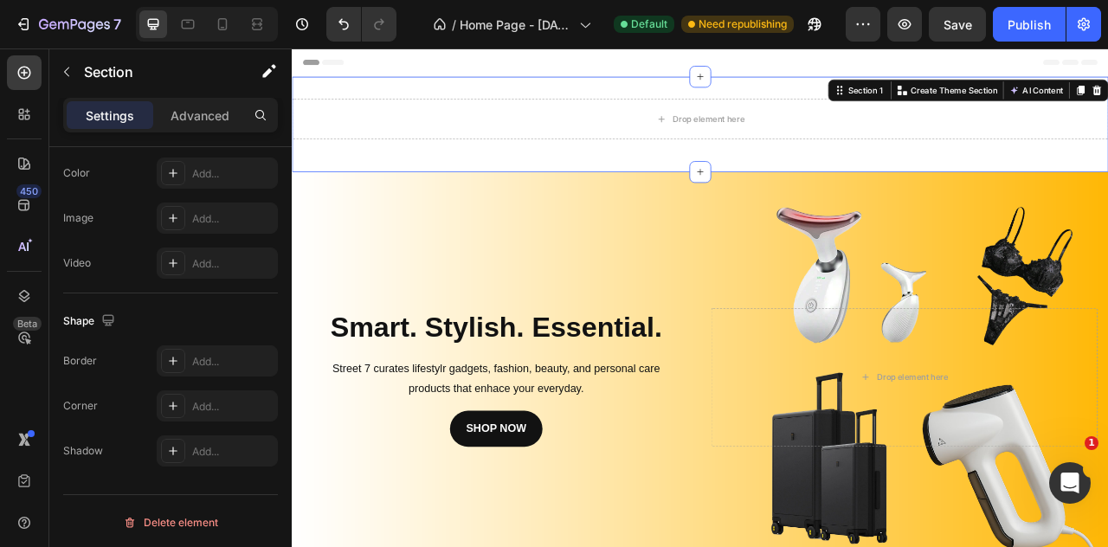
scroll to position [0, 0]
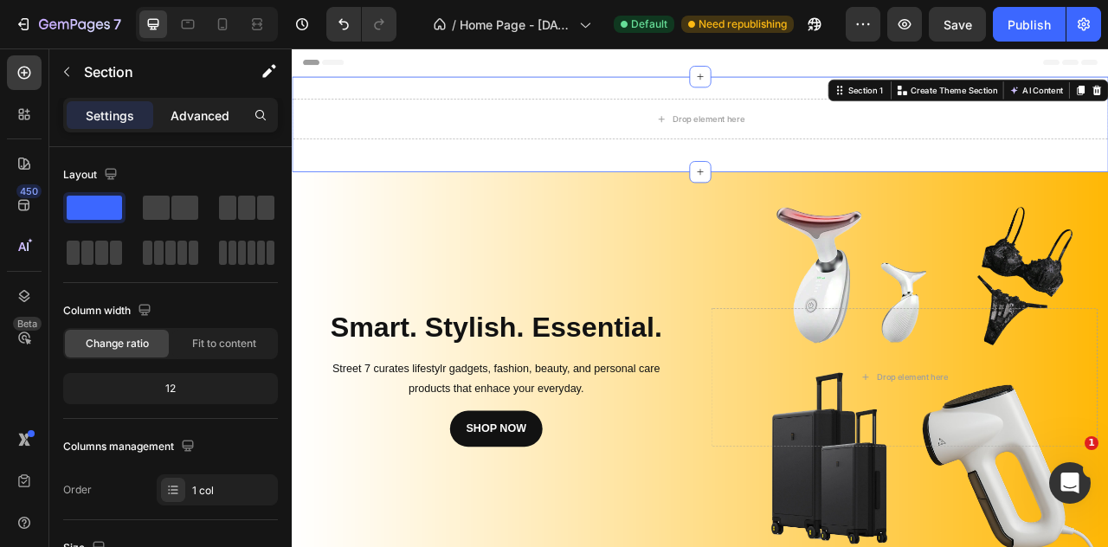
click at [177, 110] on p "Advanced" at bounding box center [200, 116] width 59 height 18
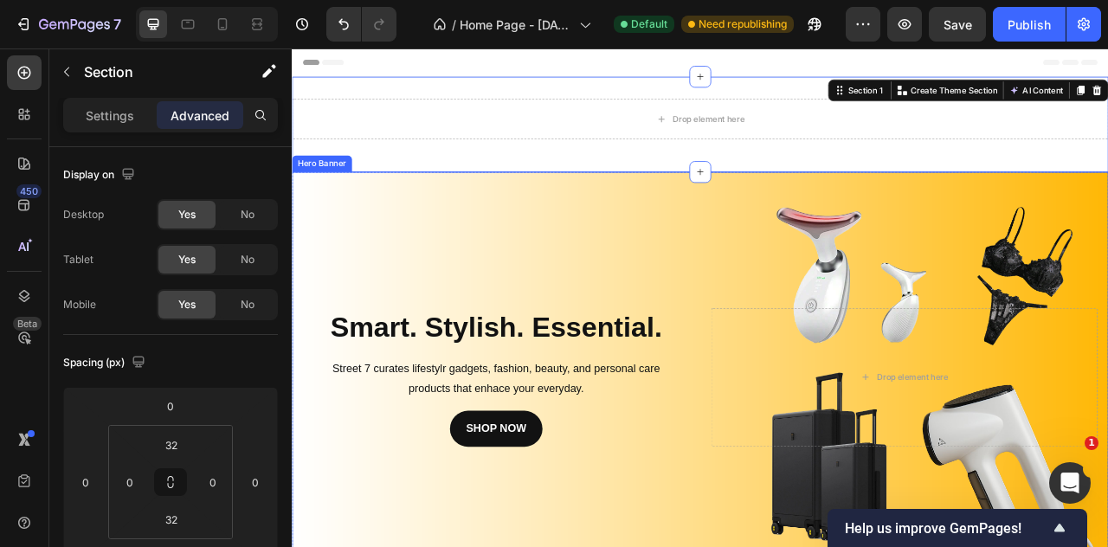
click at [737, 240] on div "Background Image" at bounding box center [811, 466] width 1039 height 523
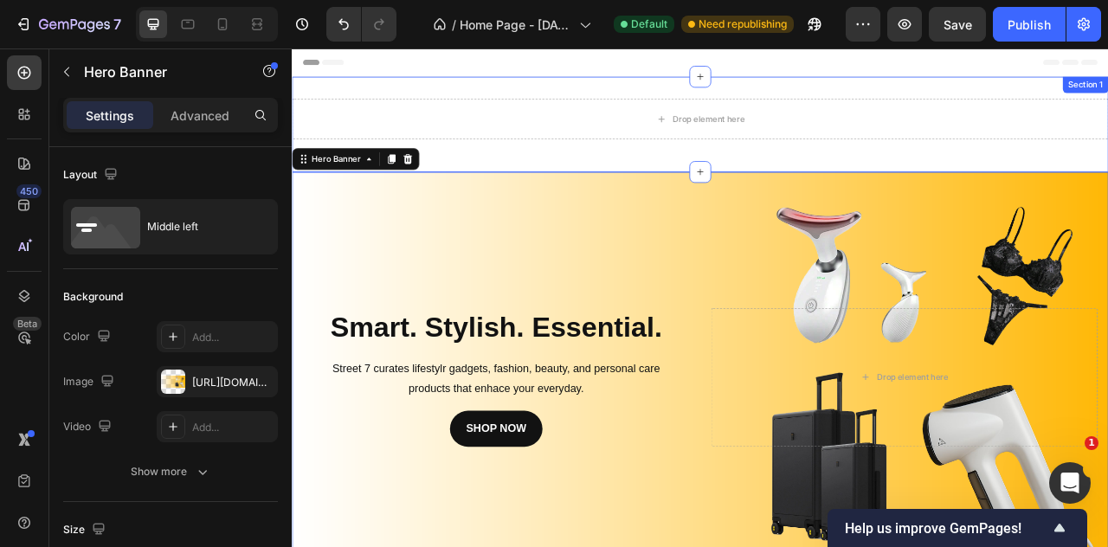
click at [734, 177] on div "Drop element here Row" at bounding box center [811, 145] width 1039 height 66
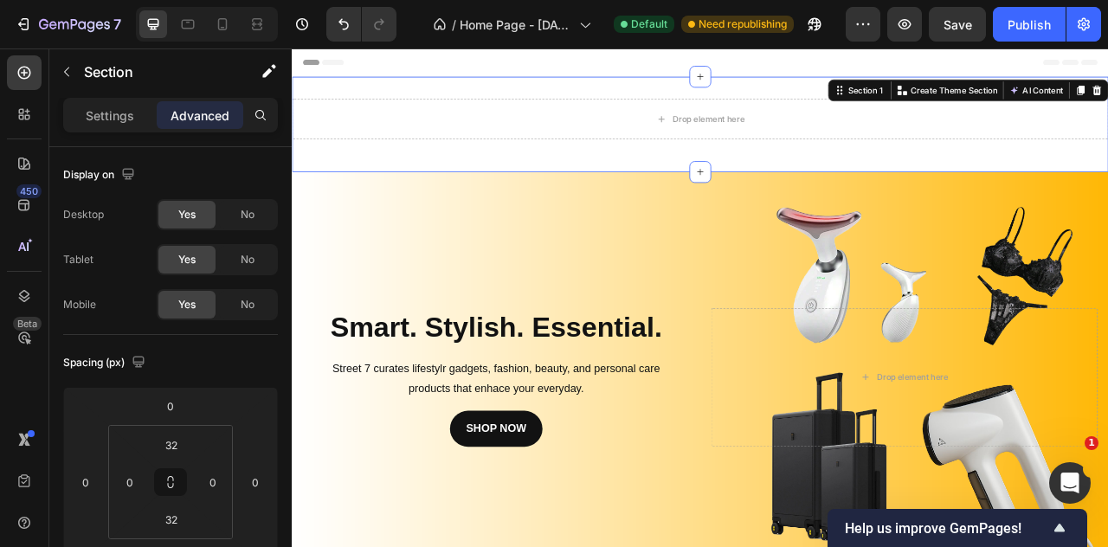
click at [734, 177] on div "Drop element here Row" at bounding box center [811, 145] width 1039 height 66
click at [1006, 94] on div "Section 1" at bounding box center [1021, 102] width 51 height 16
click at [130, 113] on p "Settings" at bounding box center [110, 116] width 48 height 18
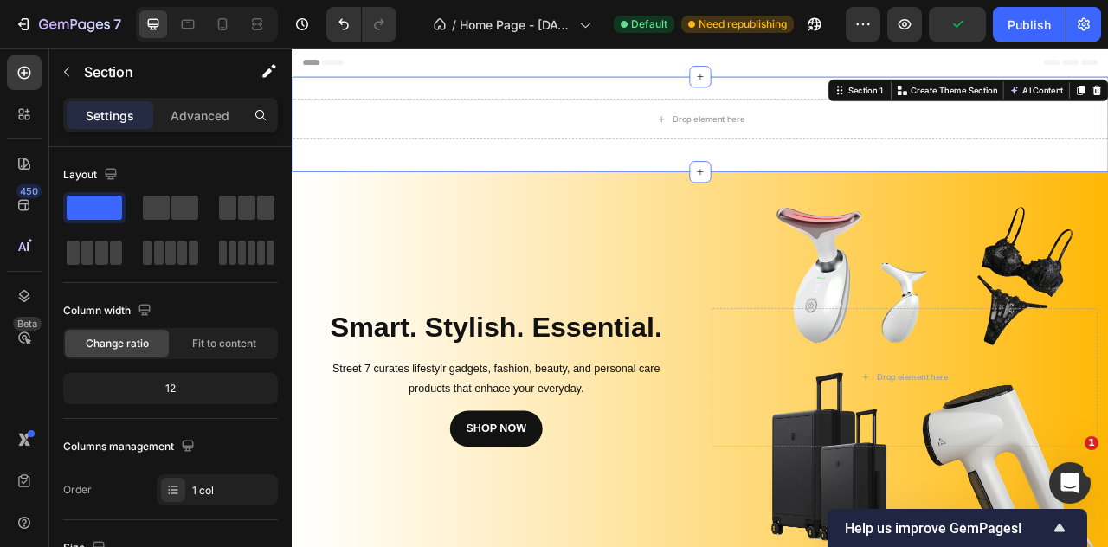
click at [183, 99] on div "Settings Advanced" at bounding box center [170, 115] width 215 height 35
click at [189, 113] on p "Advanced" at bounding box center [200, 116] width 59 height 18
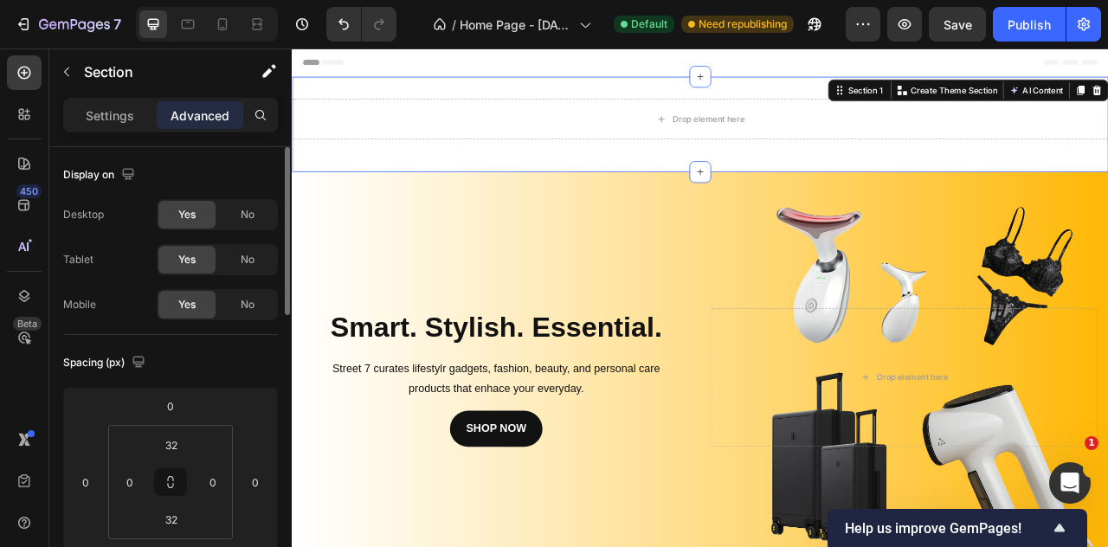
scroll to position [433, 0]
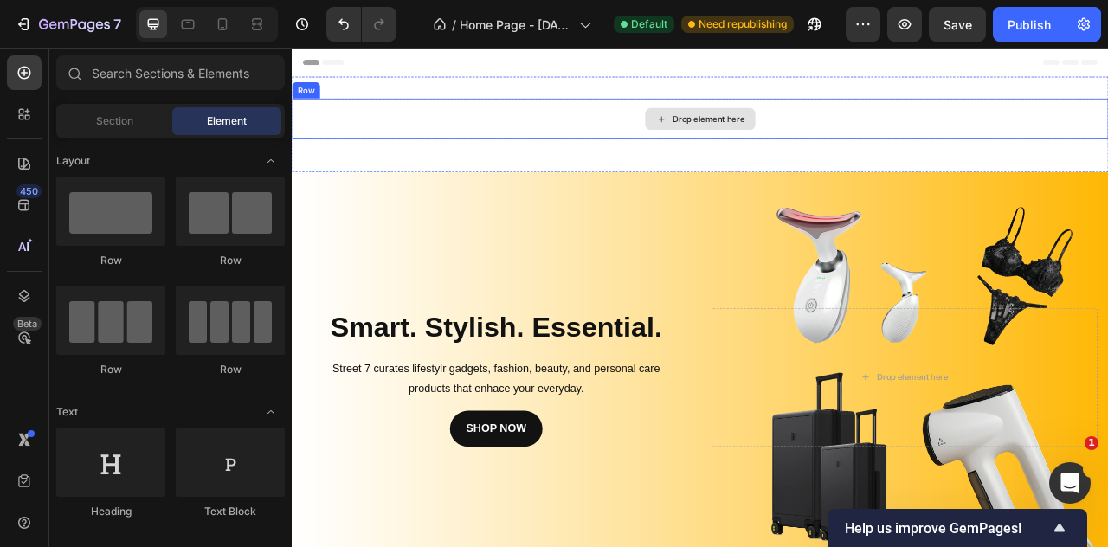
click at [807, 145] on div "Drop element here" at bounding box center [811, 138] width 140 height 28
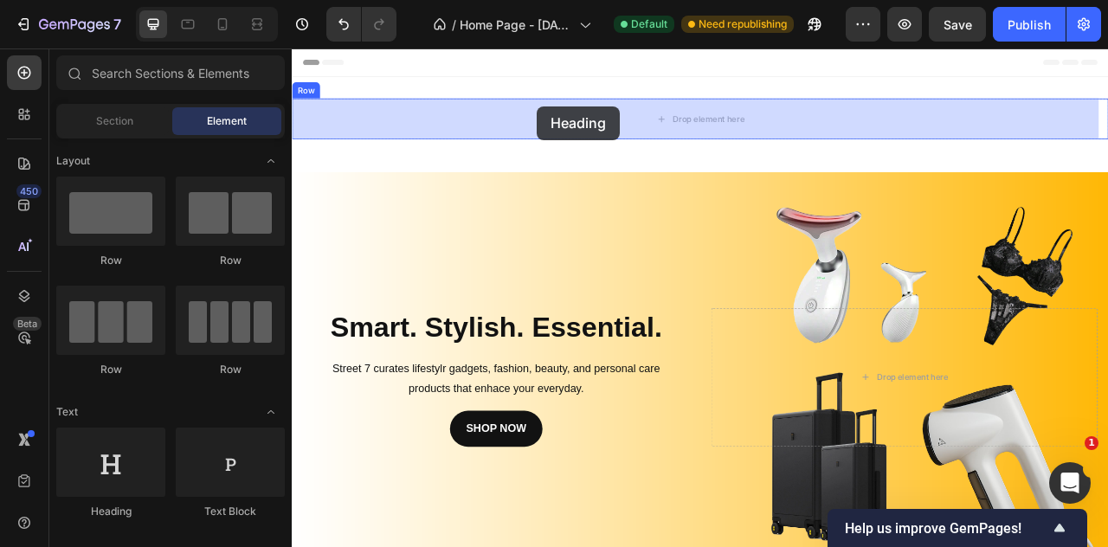
drag, startPoint x: 420, startPoint y: 526, endPoint x: 604, endPoint y: 123, distance: 442.6
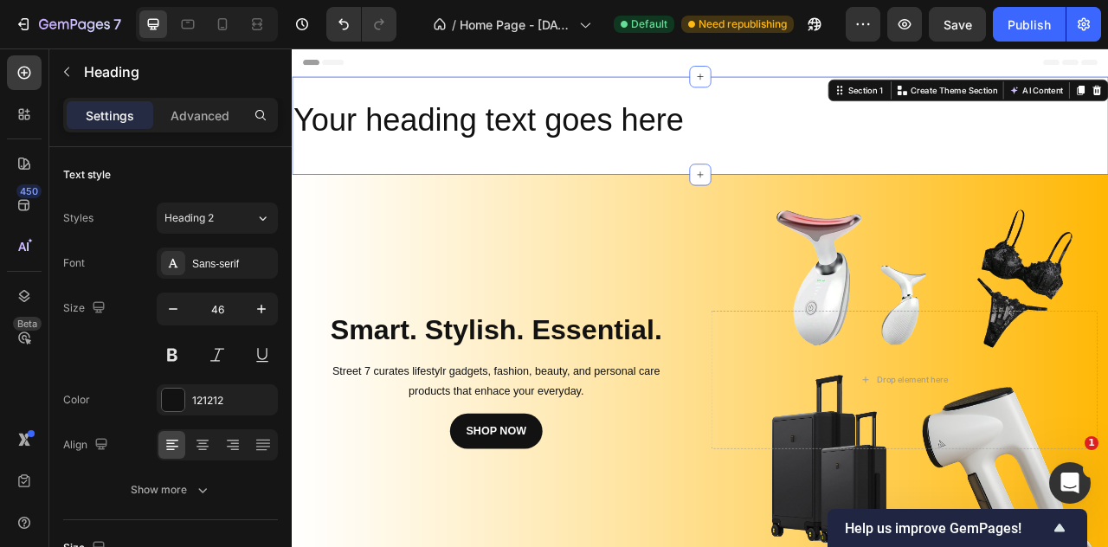
click at [615, 205] on div "Your heading text goes here Heading Row Section 1 You can create reusable secti…" at bounding box center [811, 146] width 1039 height 125
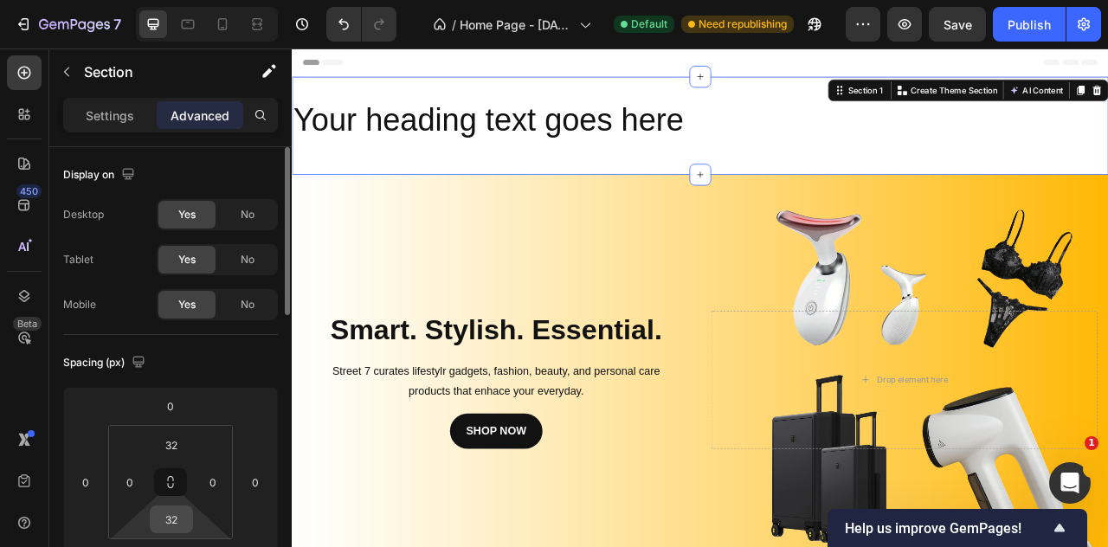
click at [165, 512] on input "32" at bounding box center [171, 520] width 35 height 26
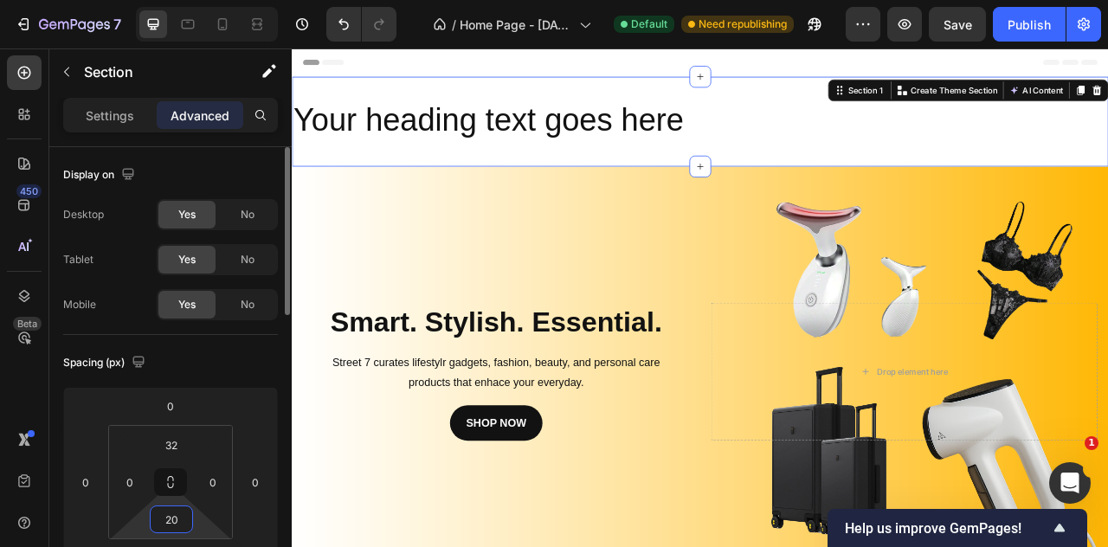
type input "2"
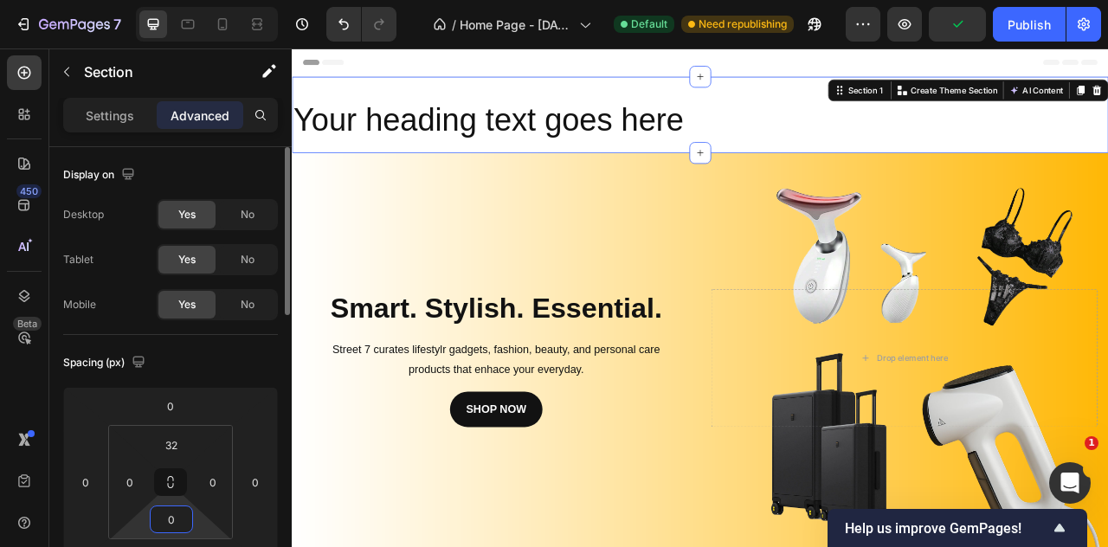
type input "0"
click at [182, 449] on input "32" at bounding box center [171, 445] width 35 height 26
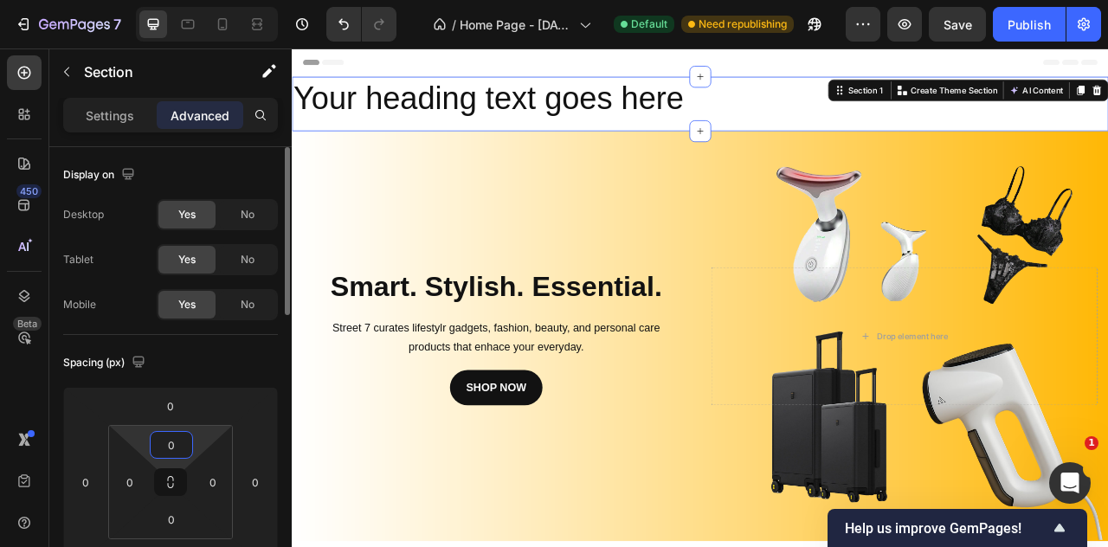
type input "0"
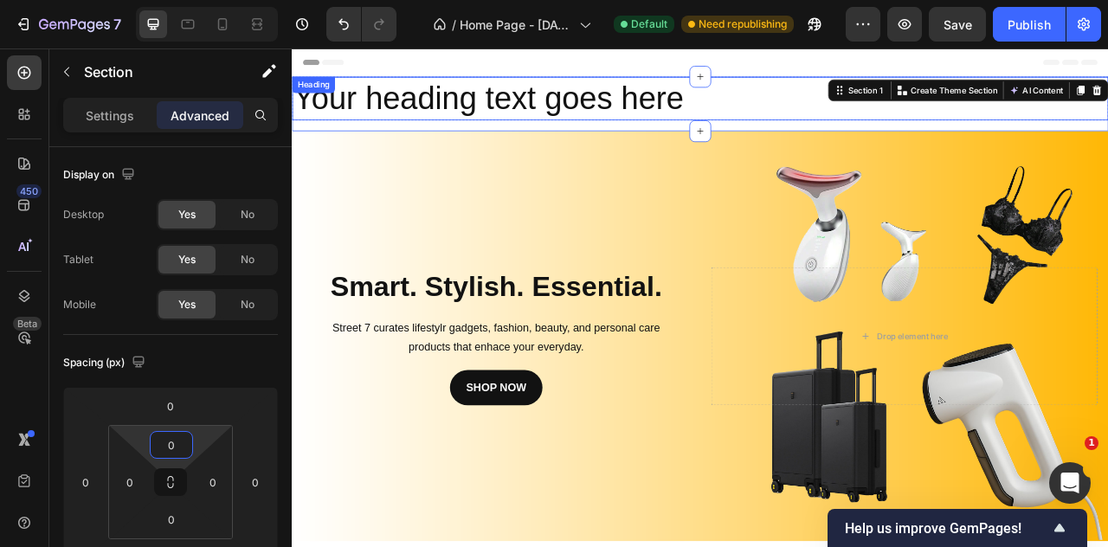
click at [549, 110] on h2 "Your heading text goes here" at bounding box center [811, 111] width 1039 height 55
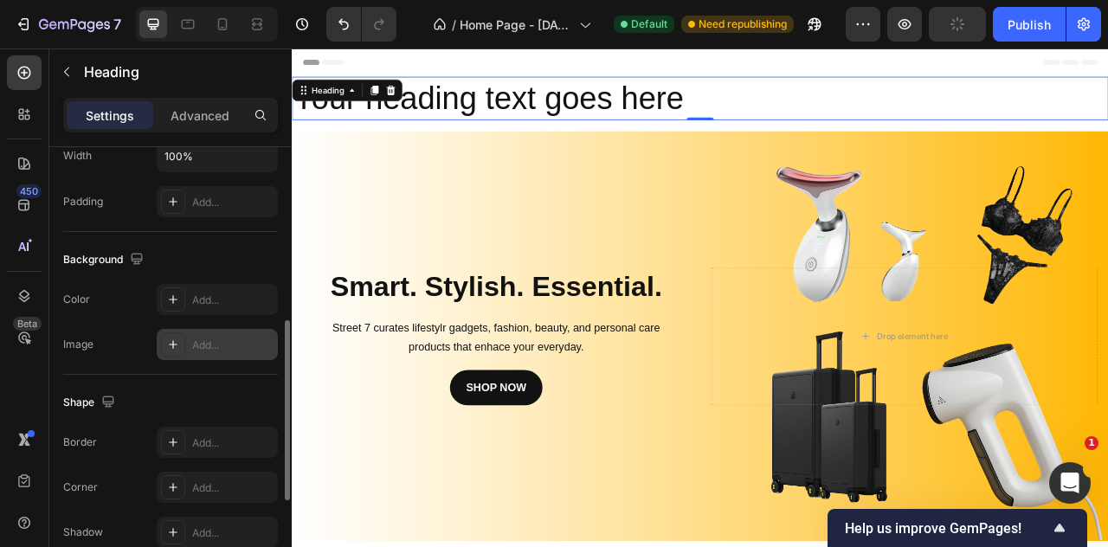
scroll to position [672, 0]
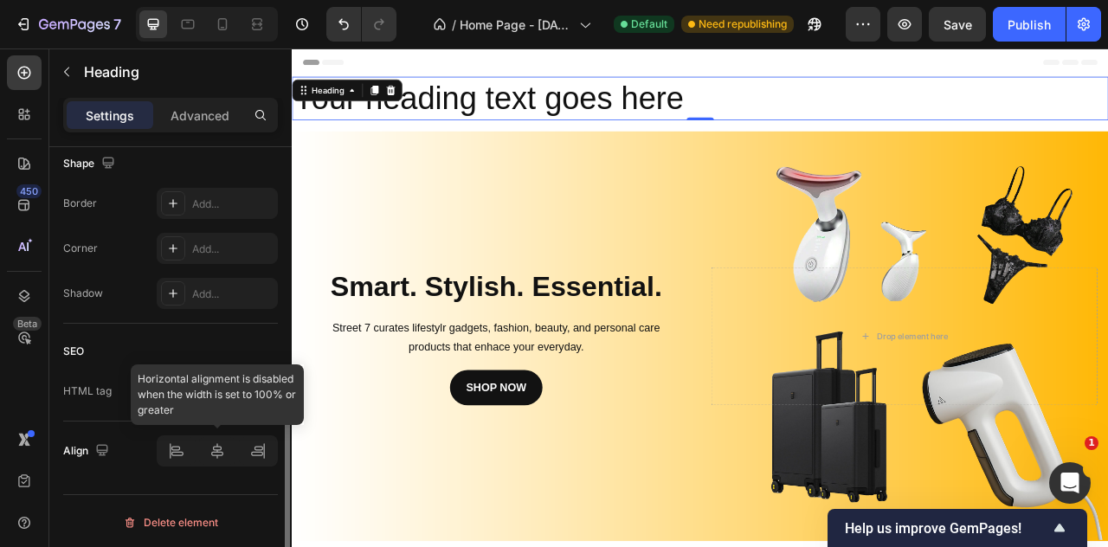
click at [215, 454] on div at bounding box center [217, 451] width 121 height 31
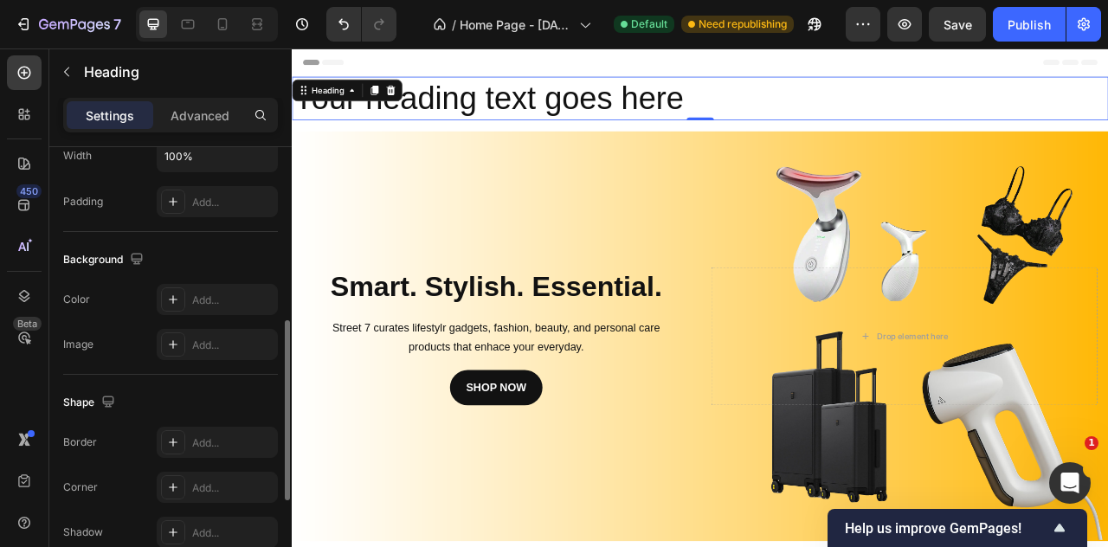
scroll to position [0, 0]
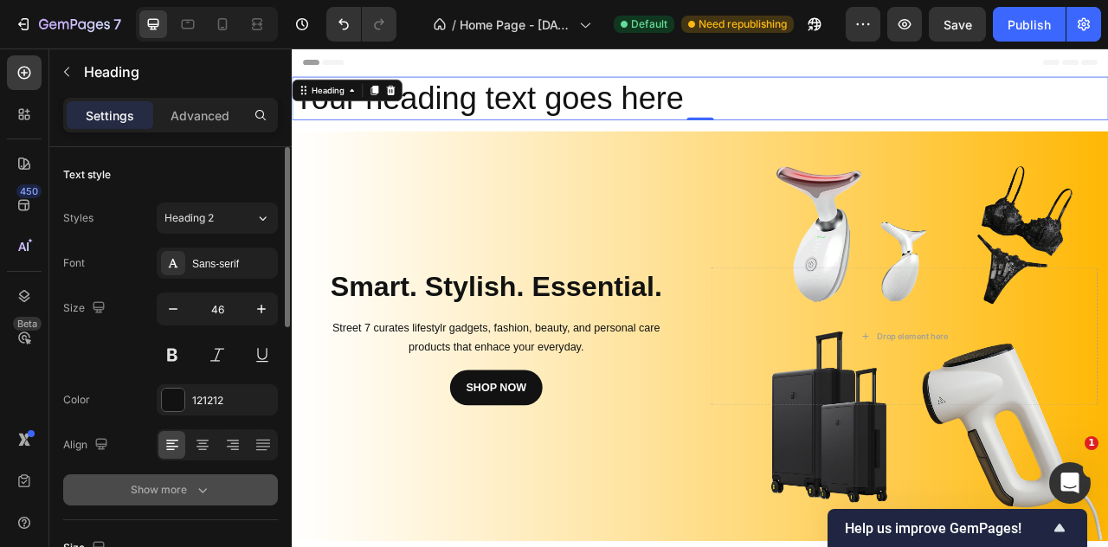
click at [158, 484] on div "Show more" at bounding box center [171, 489] width 81 height 17
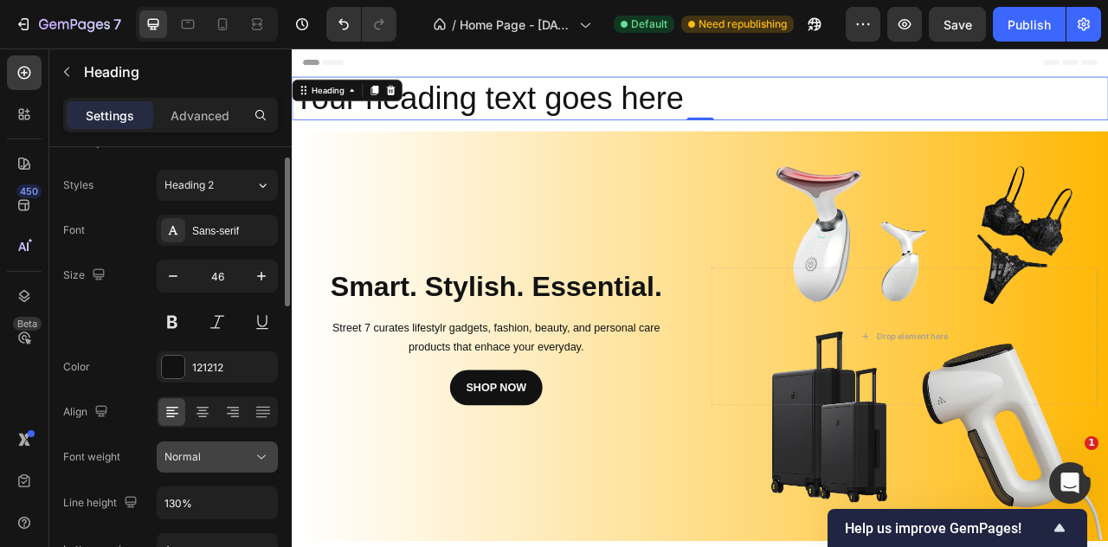
scroll to position [466, 0]
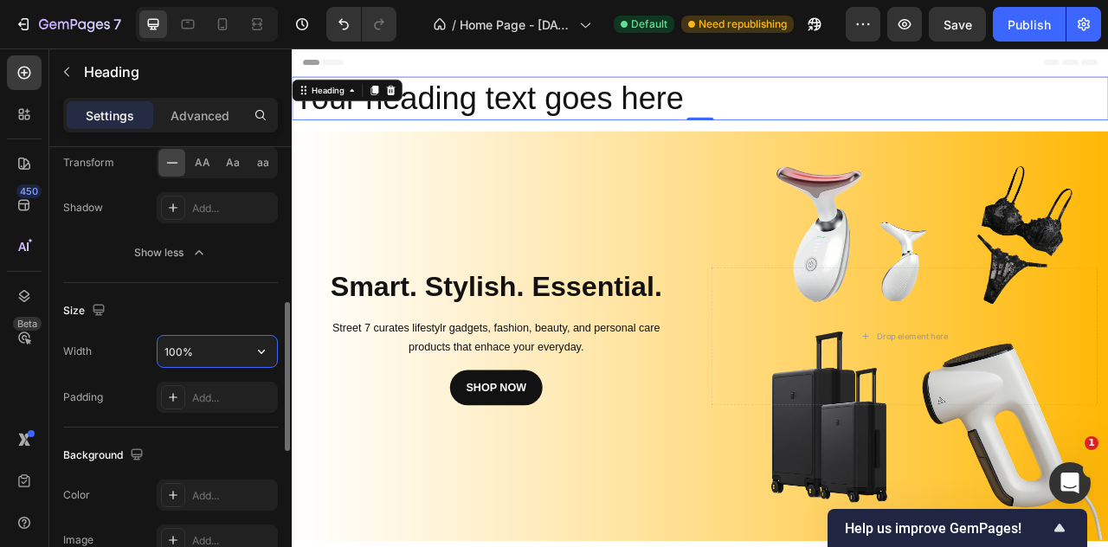
click at [213, 359] on input "100%" at bounding box center [218, 351] width 120 height 31
click at [262, 346] on icon "button" at bounding box center [261, 351] width 17 height 17
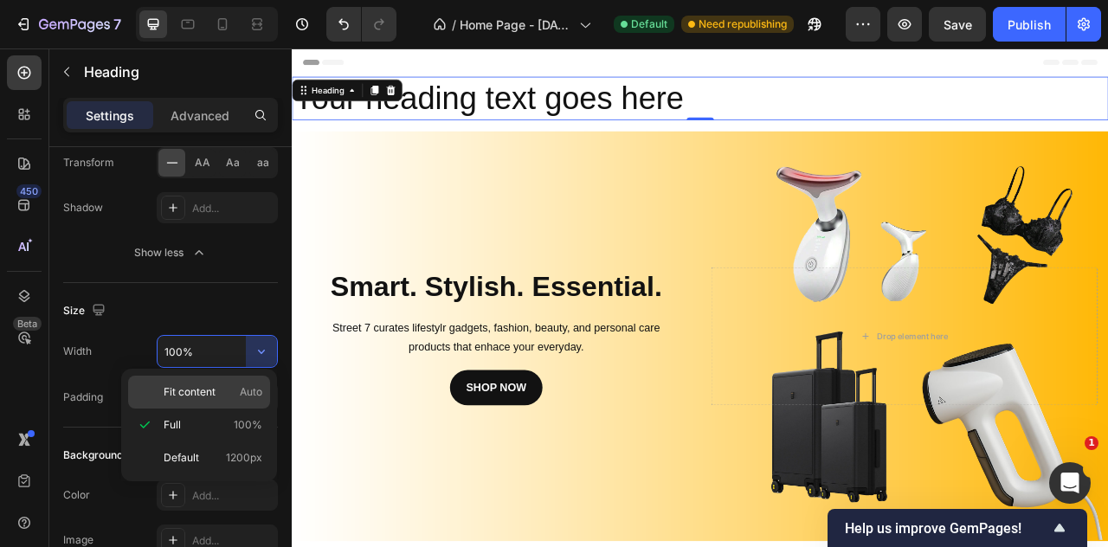
click at [227, 387] on p "Fit content Auto" at bounding box center [213, 392] width 99 height 16
type input "Auto"
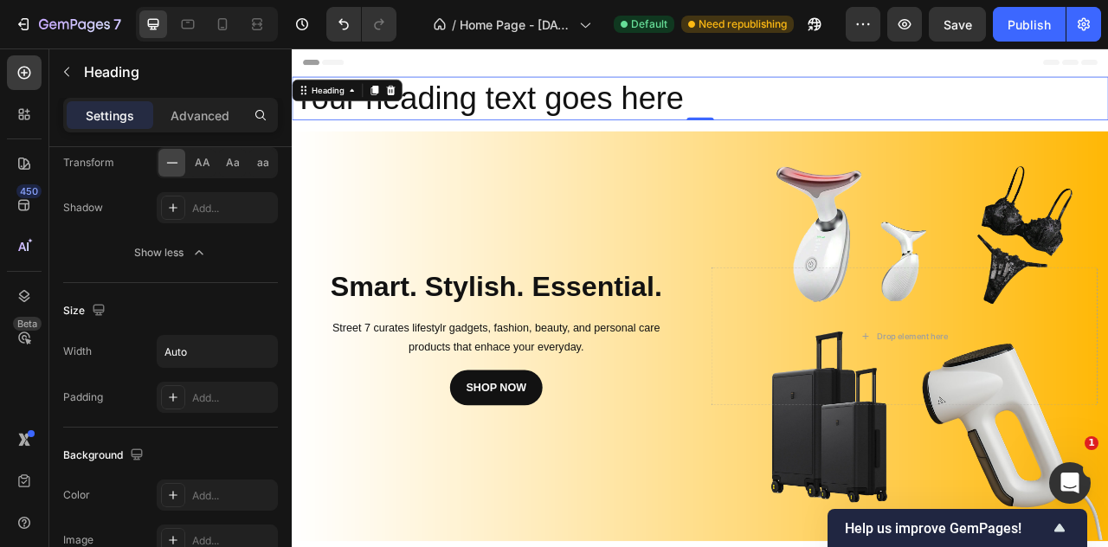
click at [553, 107] on h2 "Your heading text goes here" at bounding box center [542, 111] width 501 height 55
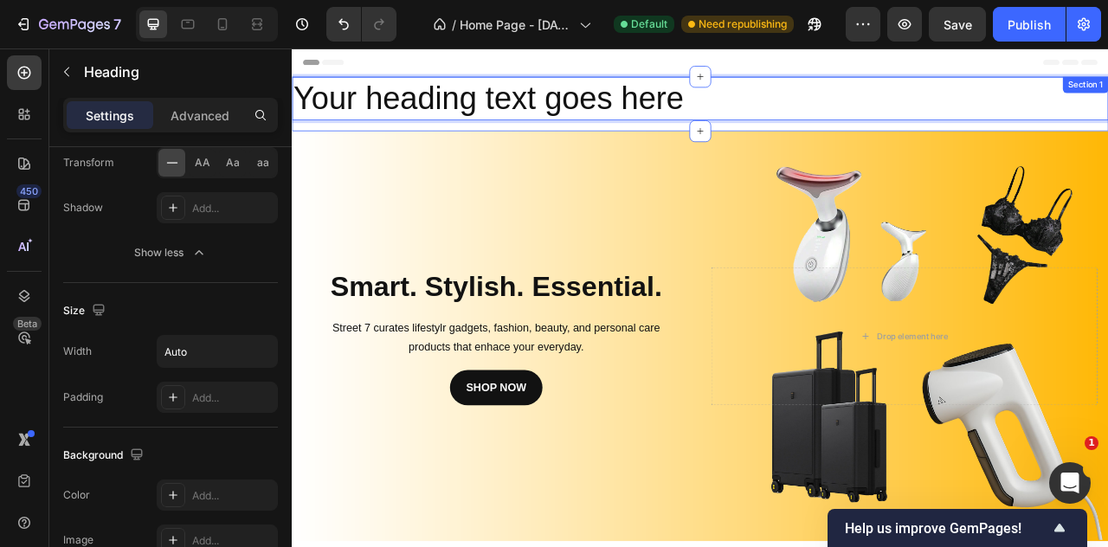
click at [780, 140] on div "Your heading text goes here Heading 0 Row" at bounding box center [811, 118] width 1039 height 69
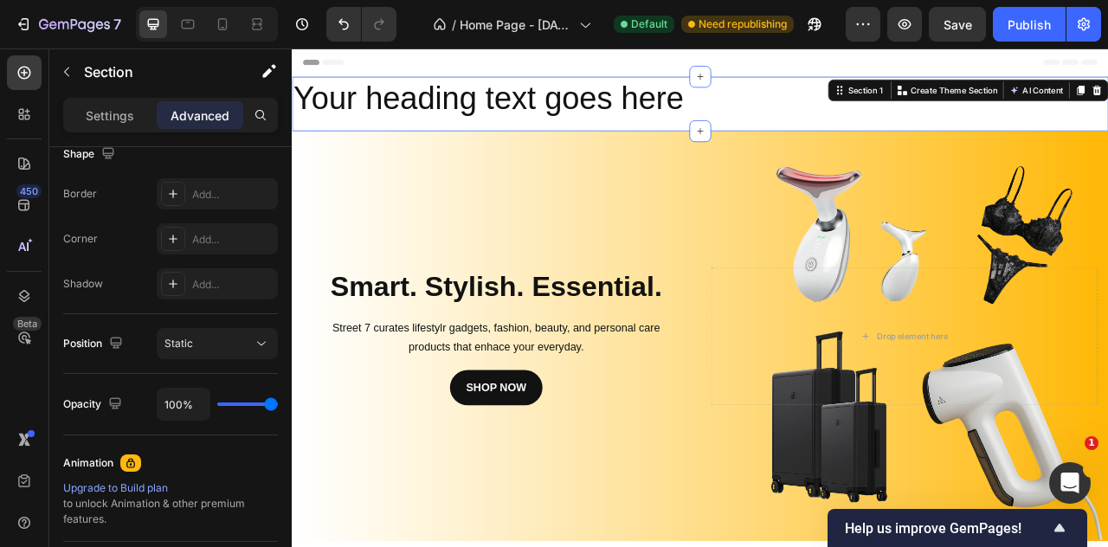
scroll to position [0, 0]
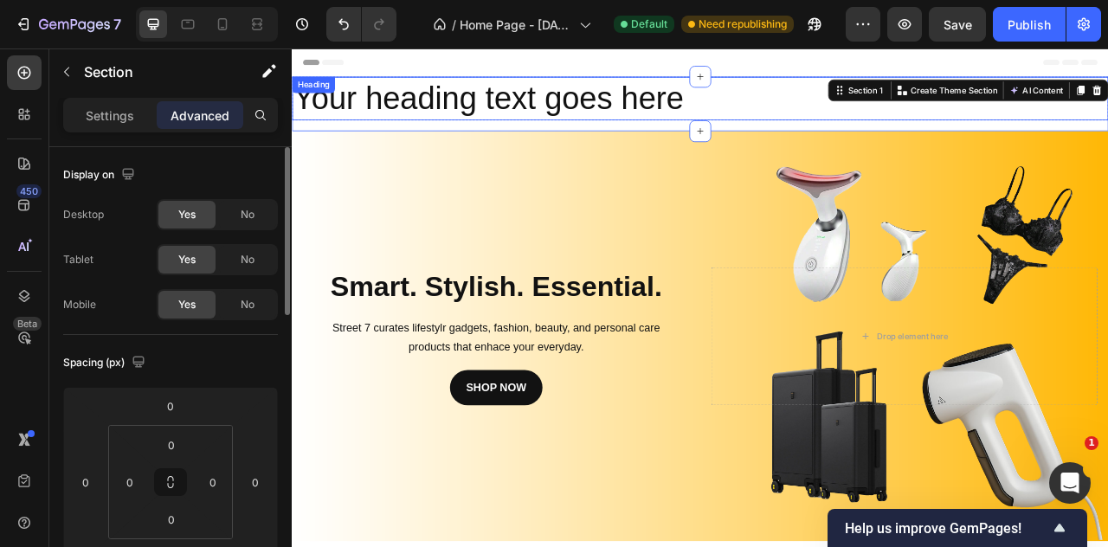
click at [781, 126] on p "Your heading text goes here" at bounding box center [542, 112] width 497 height 52
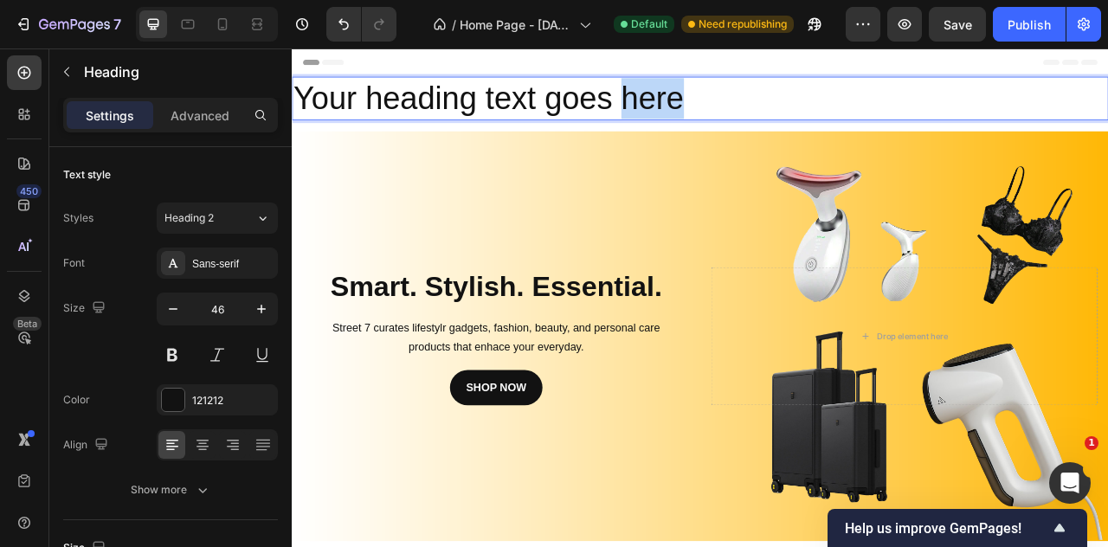
click at [740, 111] on p "Your heading text goes here" at bounding box center [542, 112] width 497 height 52
click at [669, 126] on p "Your heading text goes here" at bounding box center [542, 112] width 497 height 52
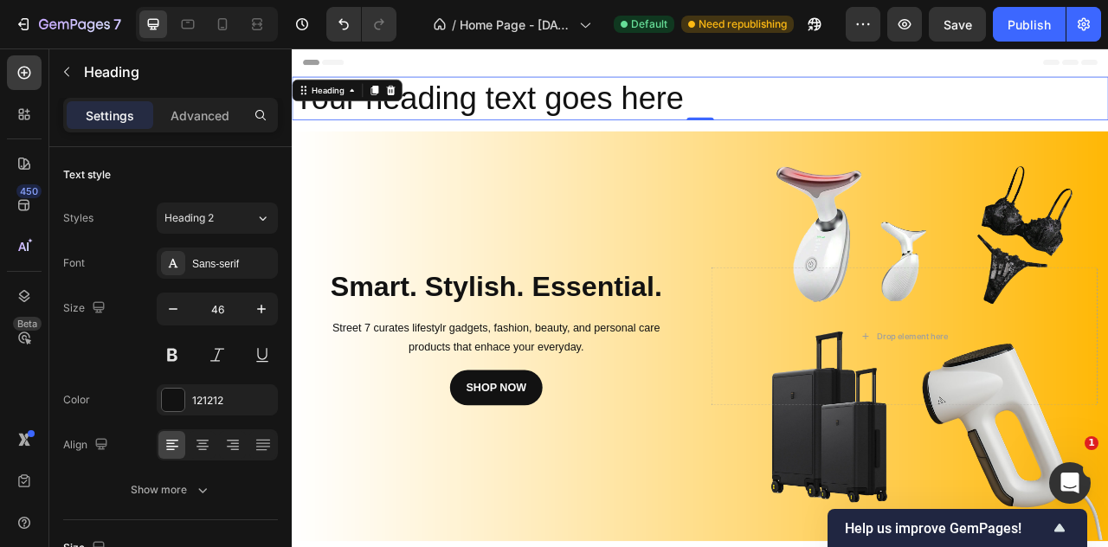
drag, startPoint x: 900, startPoint y: 106, endPoint x: 362, endPoint y: 129, distance: 538.3
click at [362, 129] on div "Your heading text goes here" at bounding box center [811, 111] width 1039 height 55
click at [408, 113] on div "Heading" at bounding box center [362, 101] width 140 height 28
click at [611, 113] on p "Your heading text goes here" at bounding box center [542, 112] width 497 height 52
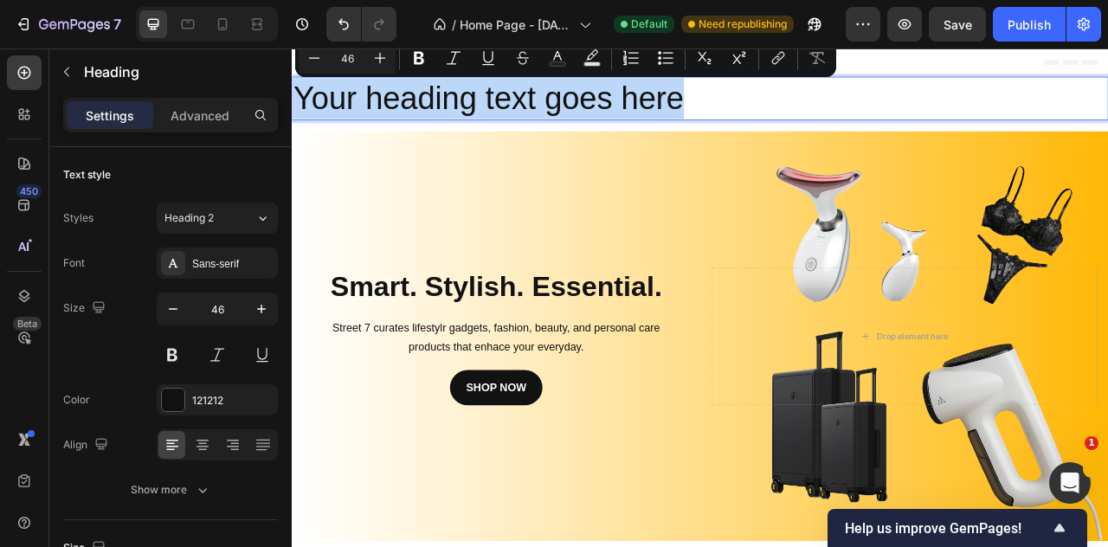
drag, startPoint x: 786, startPoint y: 110, endPoint x: 583, endPoint y: 162, distance: 210.0
click at [292, 131] on h2 "Your heading text goes here" at bounding box center [542, 111] width 501 height 55
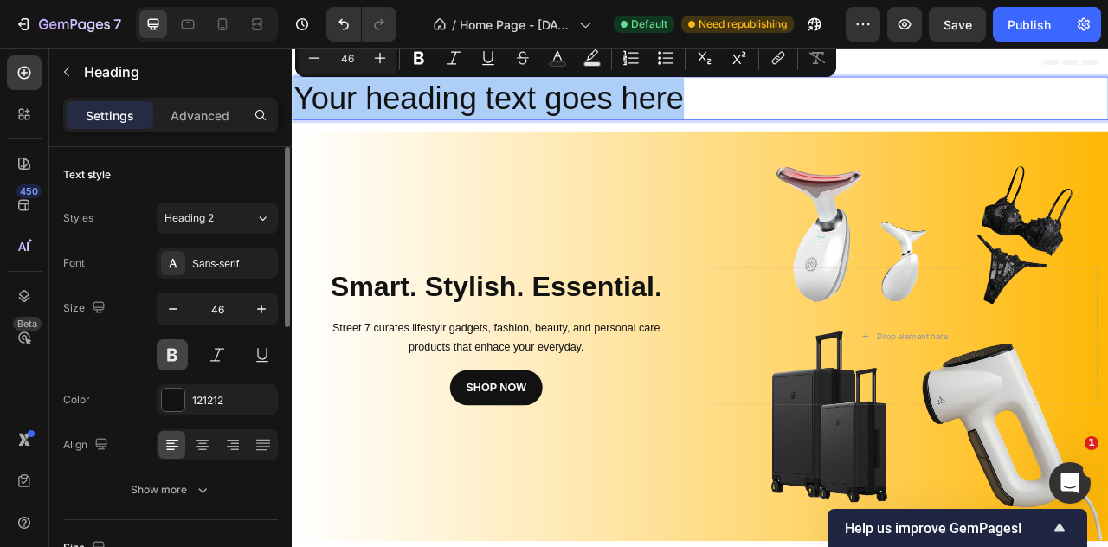
click at [179, 356] on button at bounding box center [172, 354] width 31 height 31
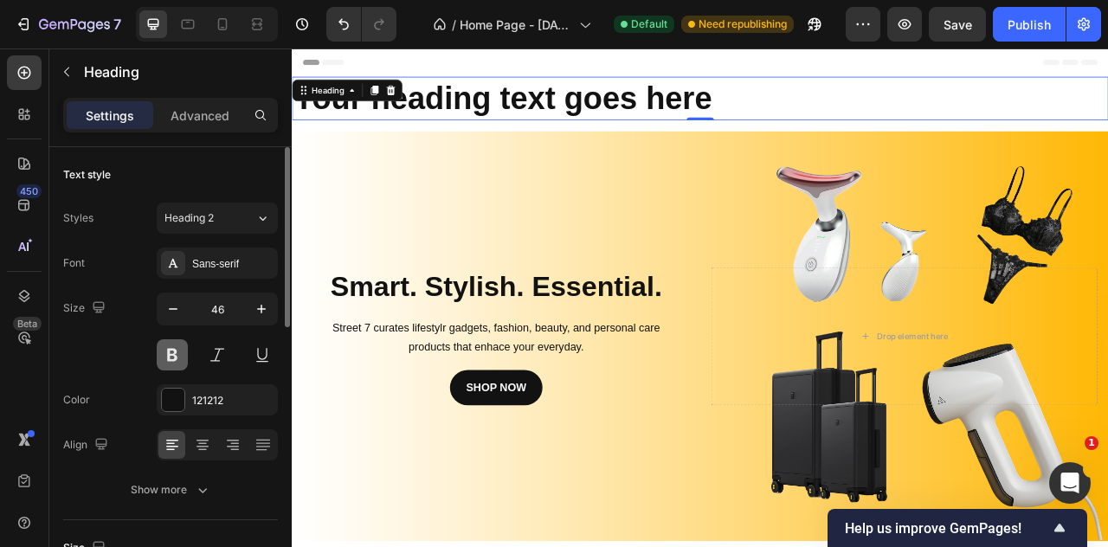
click at [179, 356] on button at bounding box center [172, 354] width 31 height 31
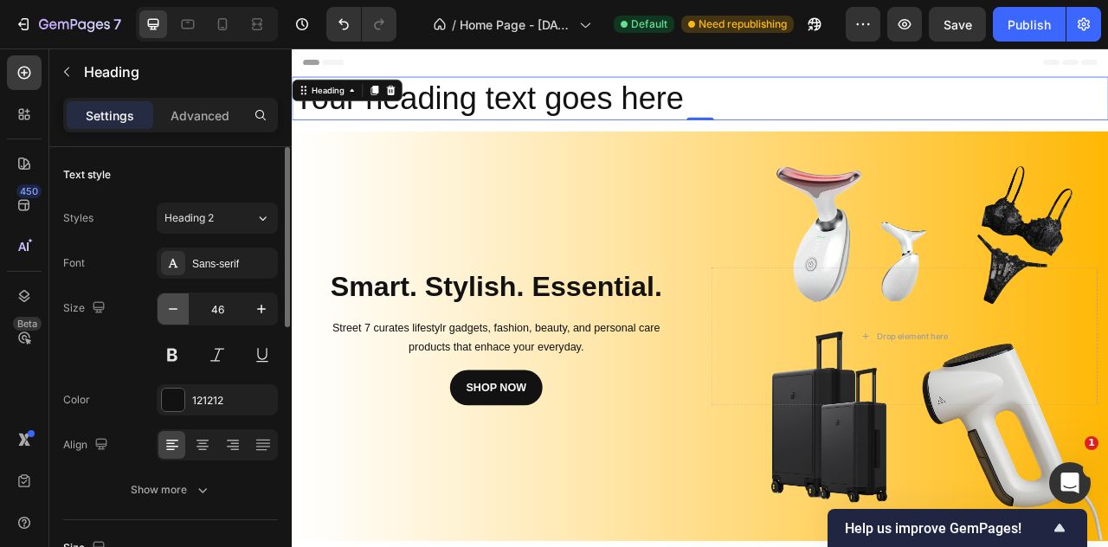
click at [179, 313] on icon "button" at bounding box center [173, 308] width 17 height 17
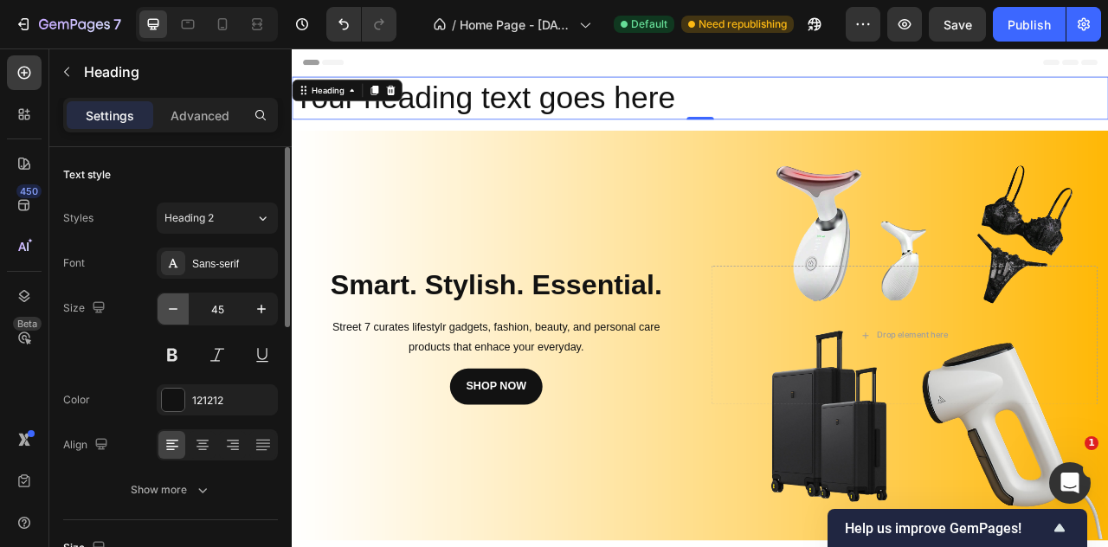
click at [179, 313] on icon "button" at bounding box center [173, 308] width 17 height 17
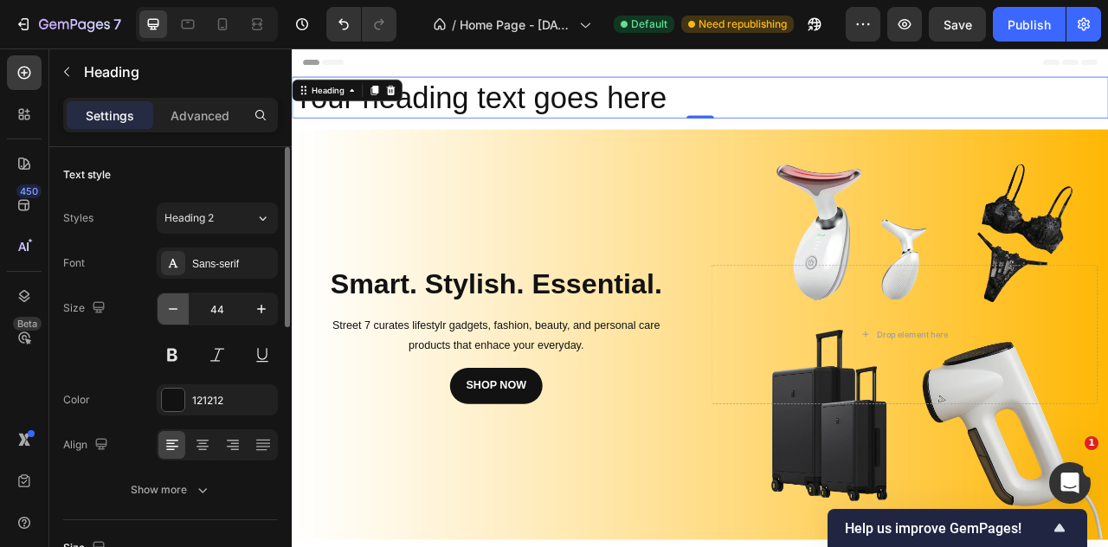
click at [179, 313] on icon "button" at bounding box center [173, 308] width 17 height 17
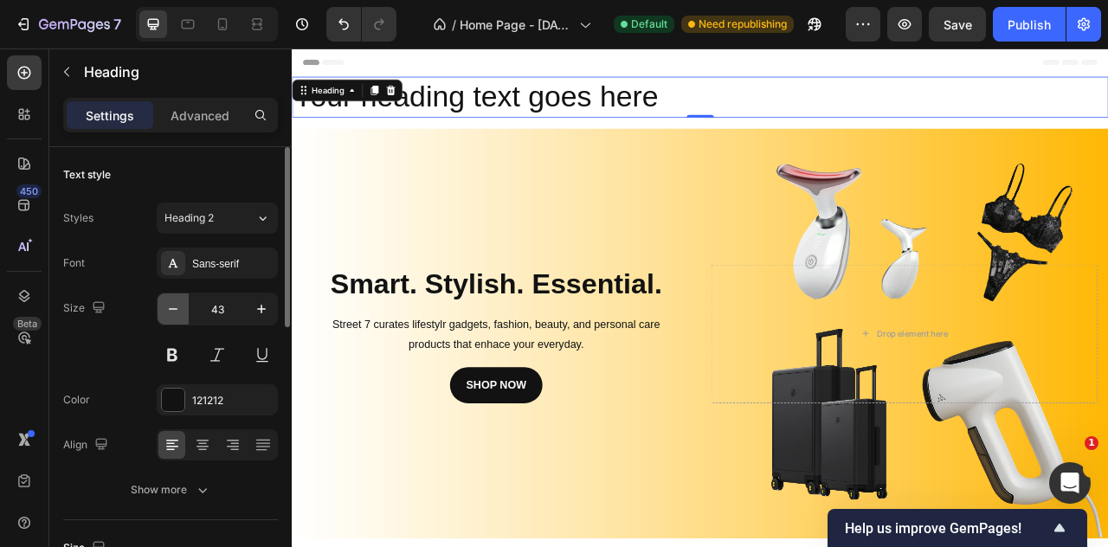
click at [179, 313] on icon "button" at bounding box center [173, 308] width 17 height 17
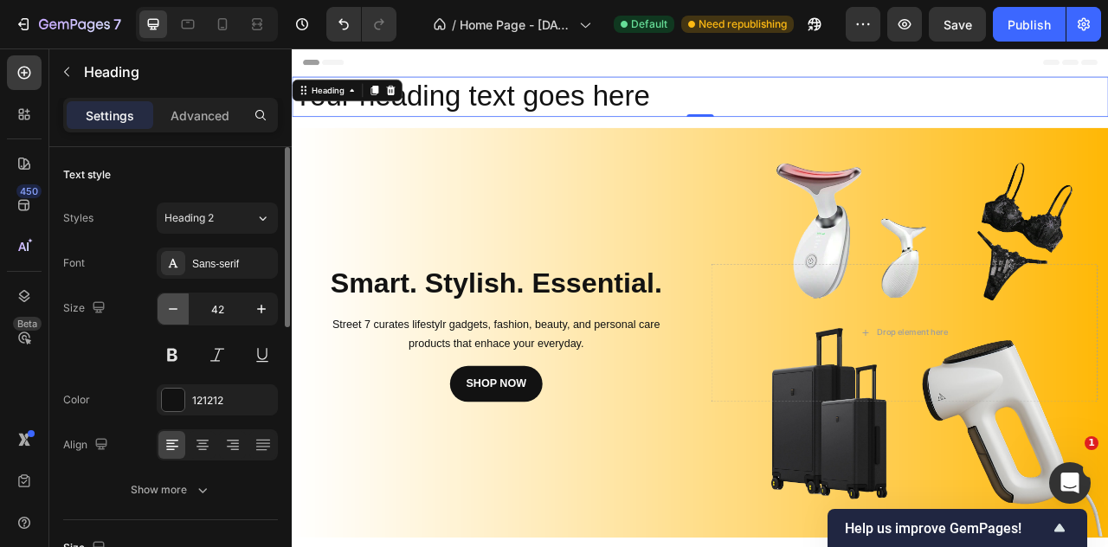
click at [179, 313] on icon "button" at bounding box center [173, 308] width 17 height 17
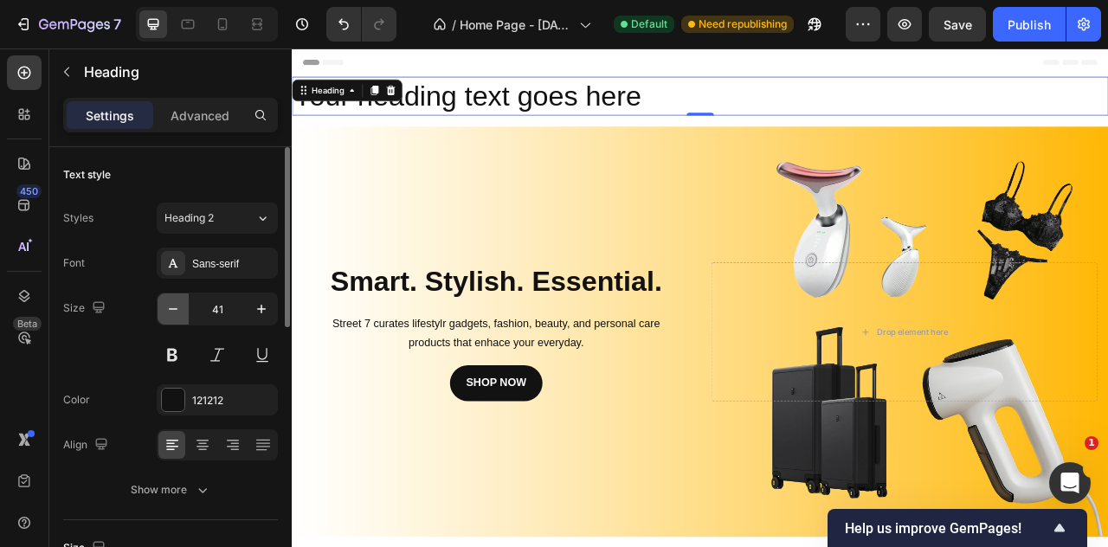
click at [179, 313] on icon "button" at bounding box center [173, 308] width 17 height 17
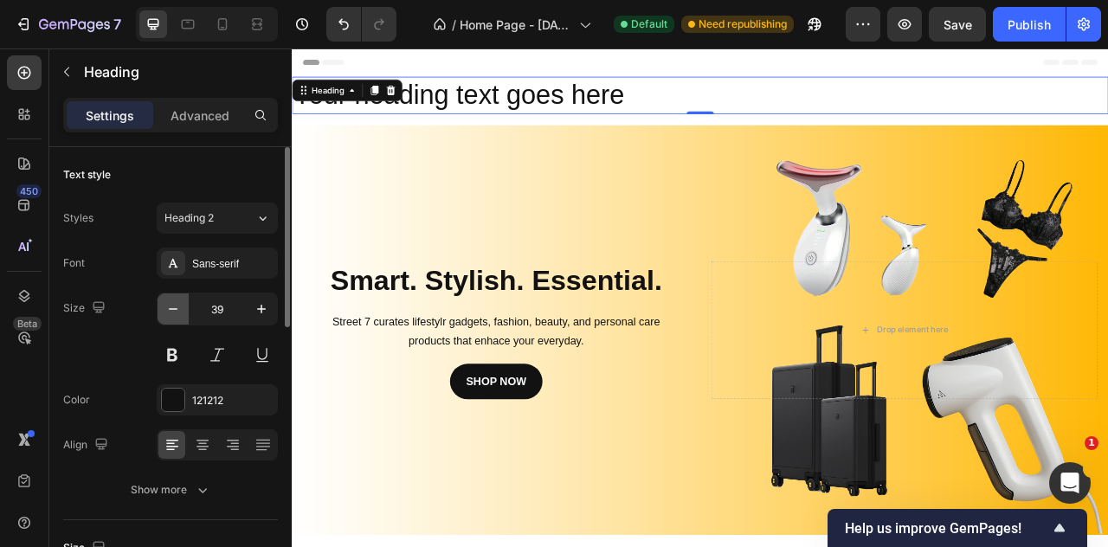
click at [179, 313] on icon "button" at bounding box center [173, 308] width 17 height 17
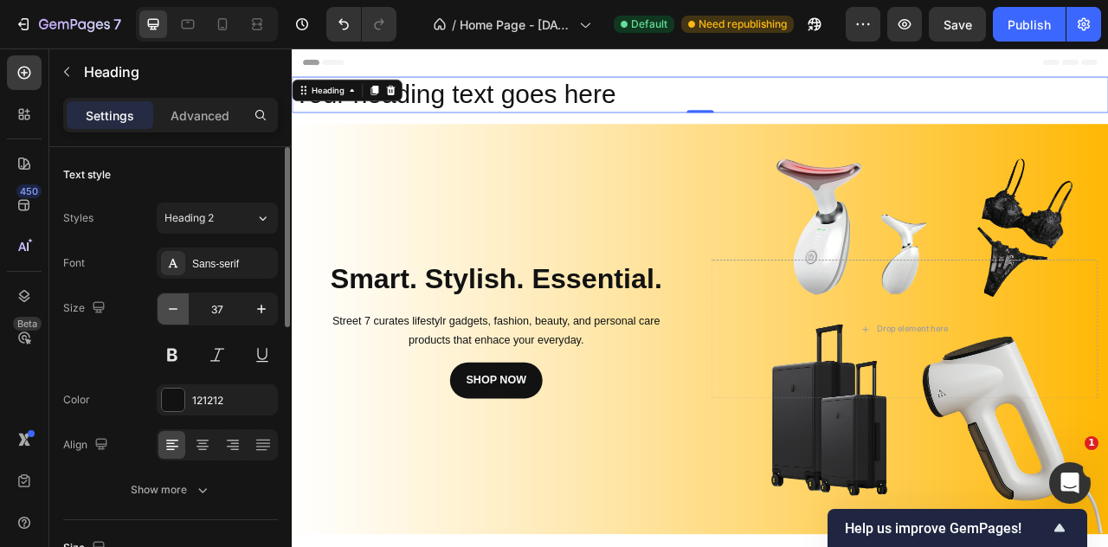
click at [179, 313] on icon "button" at bounding box center [173, 308] width 17 height 17
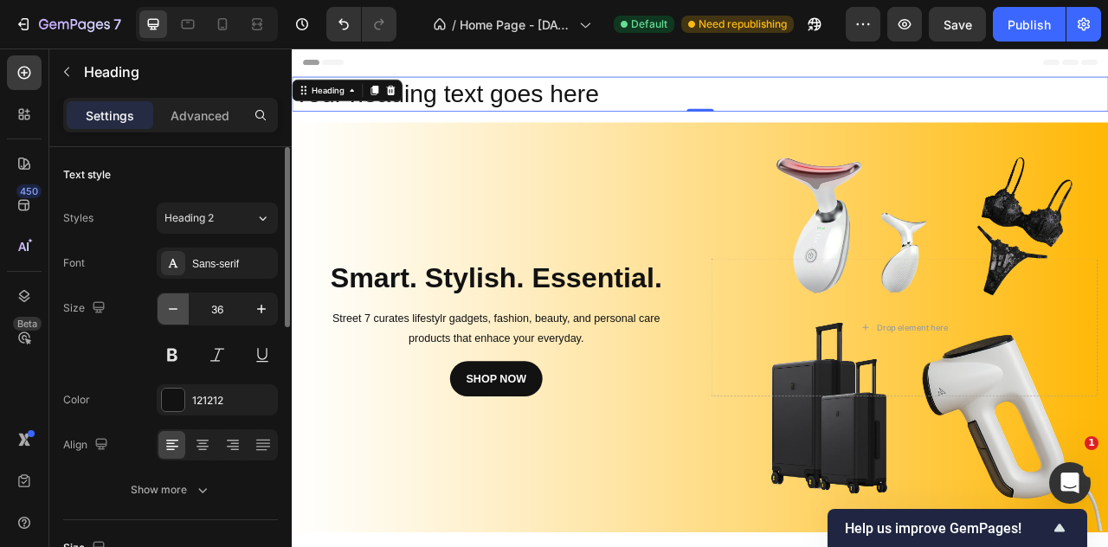
click at [179, 313] on icon "button" at bounding box center [173, 308] width 17 height 17
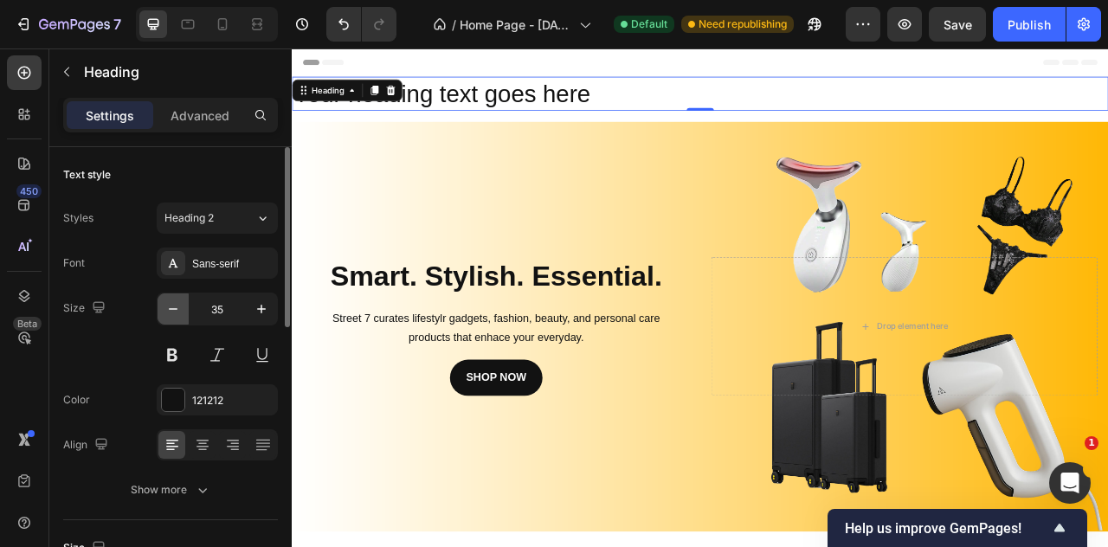
click at [179, 313] on icon "button" at bounding box center [173, 308] width 17 height 17
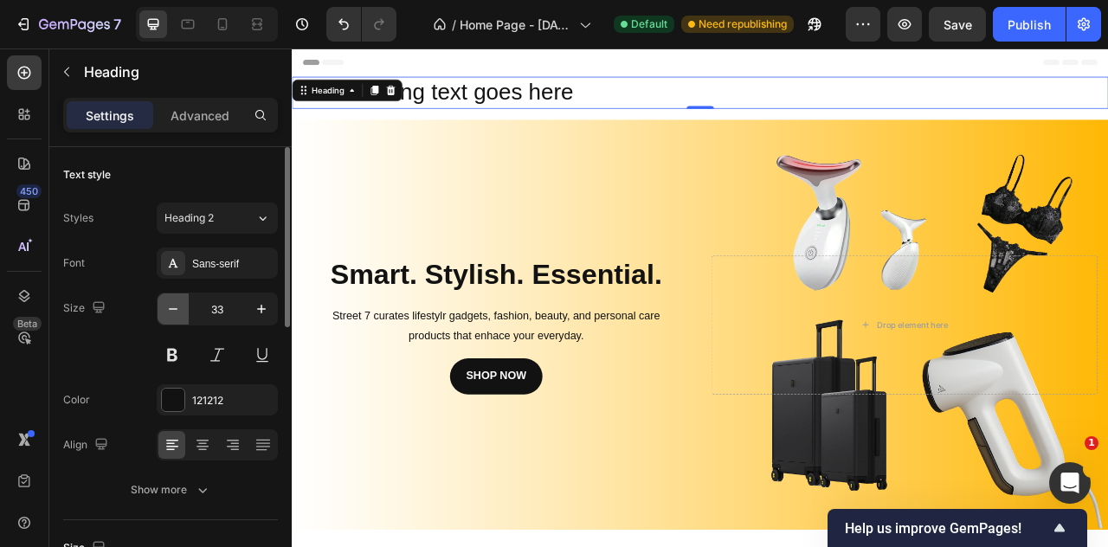
click at [179, 313] on icon "button" at bounding box center [173, 308] width 17 height 17
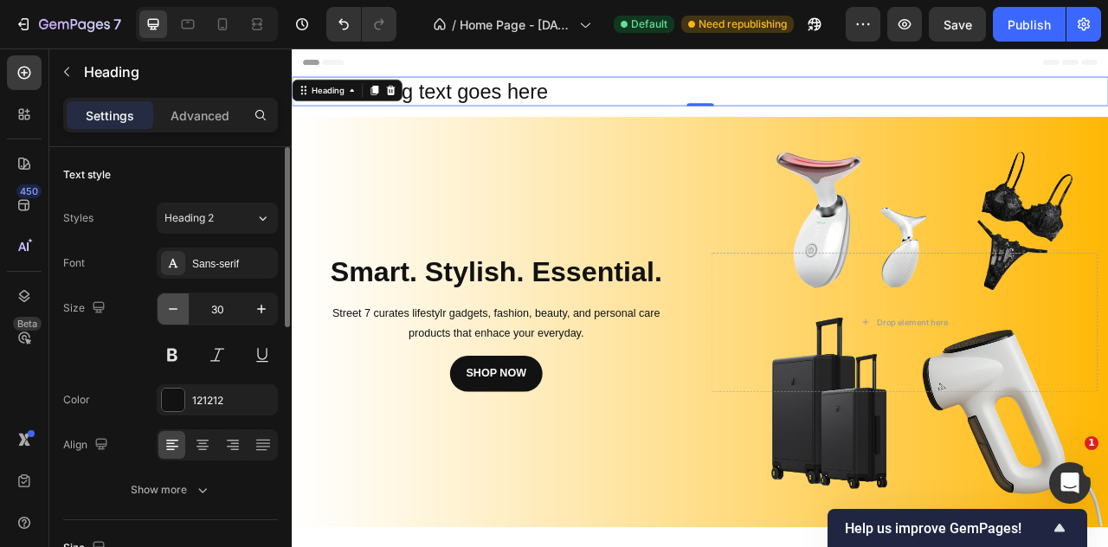
click at [179, 313] on icon "button" at bounding box center [173, 308] width 17 height 17
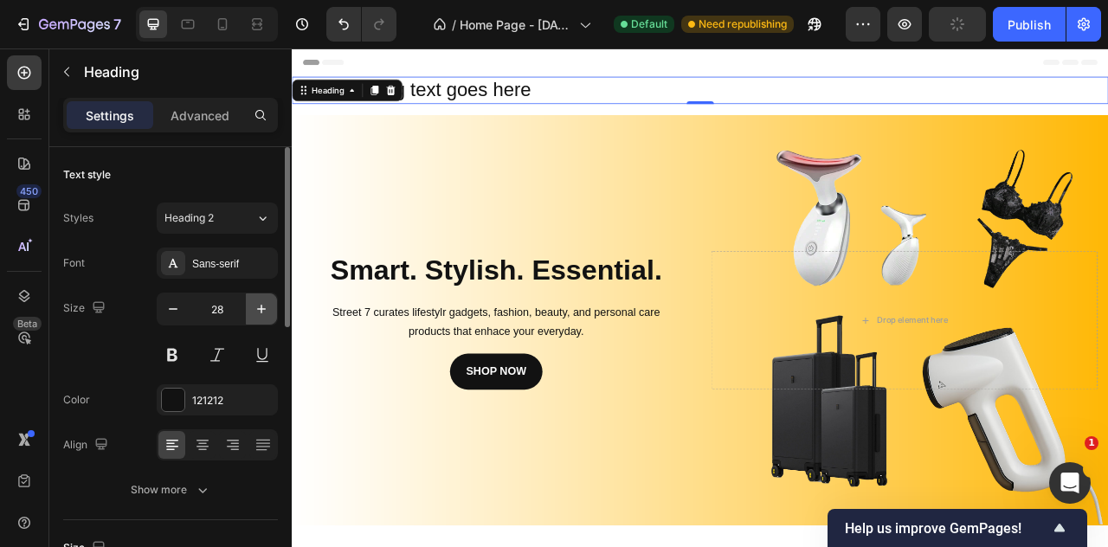
click at [262, 295] on button "button" at bounding box center [261, 309] width 31 height 31
type input "29"
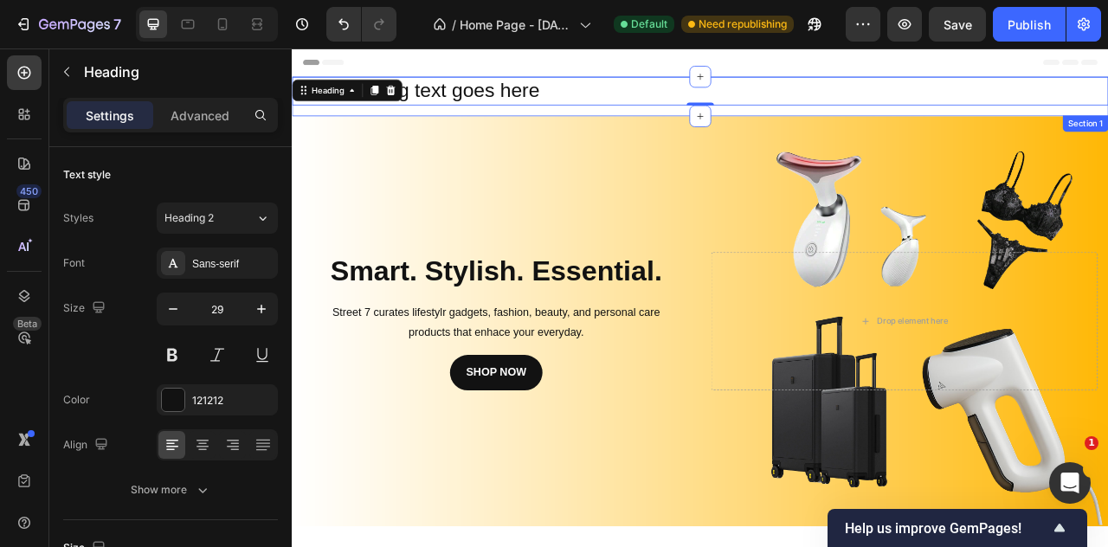
click at [577, 128] on div "Your heading text goes here Heading 0 Row" at bounding box center [811, 109] width 1039 height 50
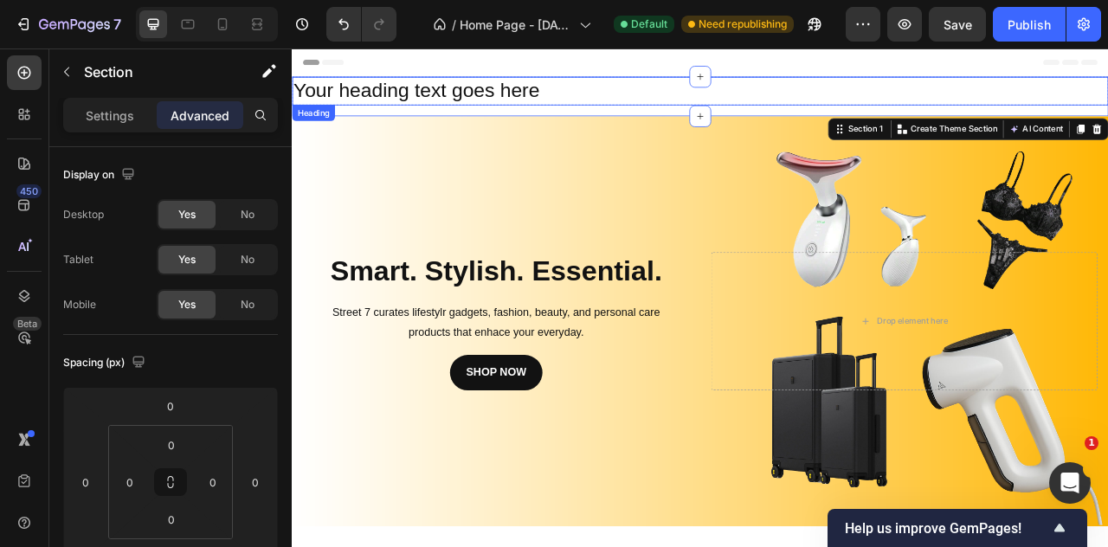
click at [533, 102] on p "Your heading text goes here" at bounding box center [450, 102] width 313 height 33
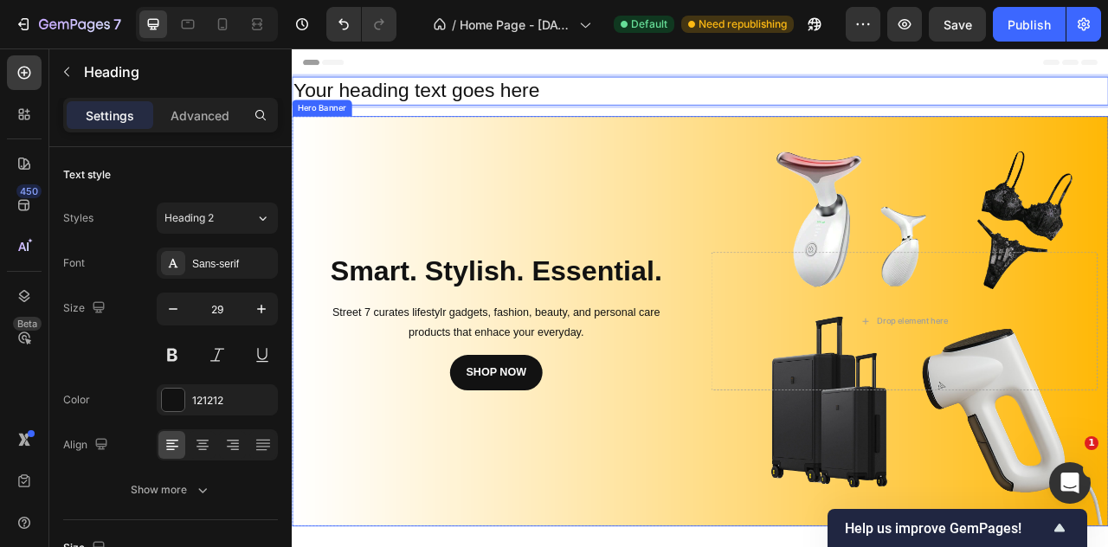
drag, startPoint x: 530, startPoint y: 119, endPoint x: 540, endPoint y: 154, distance: 37.0
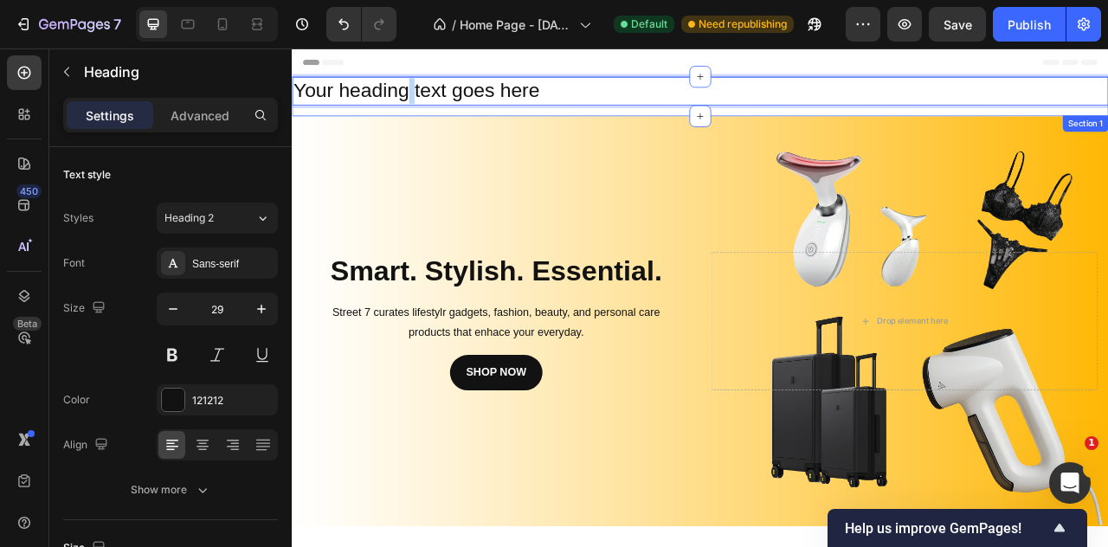
drag, startPoint x: 436, startPoint y: 110, endPoint x: 448, endPoint y: 129, distance: 22.6
click at [448, 129] on div "Your heading text goes here Heading 0 Row" at bounding box center [811, 109] width 1039 height 50
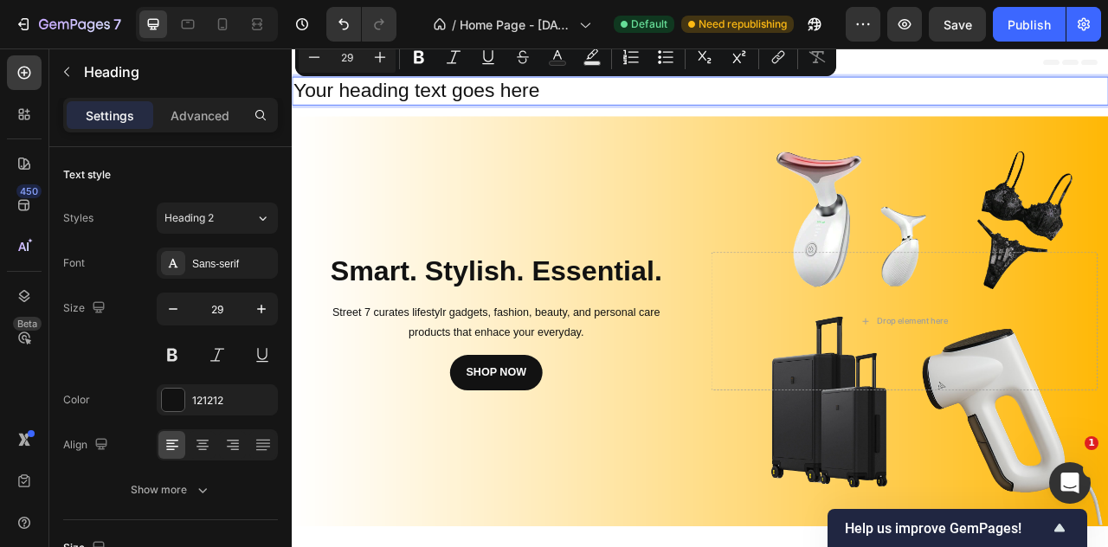
click at [488, 119] on h2 "Your heading text goes here" at bounding box center [450, 102] width 317 height 36
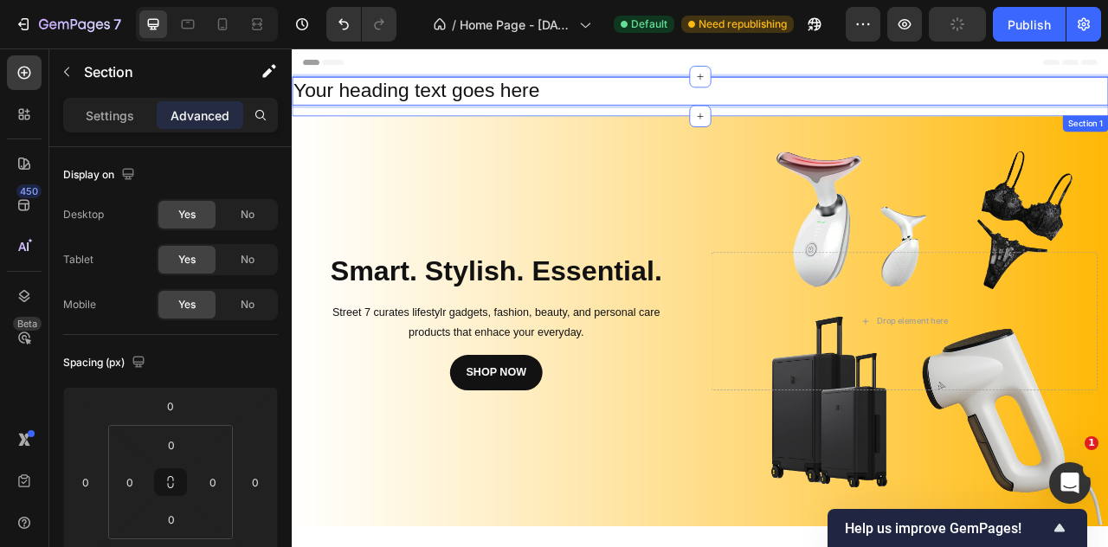
click at [497, 125] on div "Your heading text goes here Heading 0 Row" at bounding box center [811, 109] width 1039 height 50
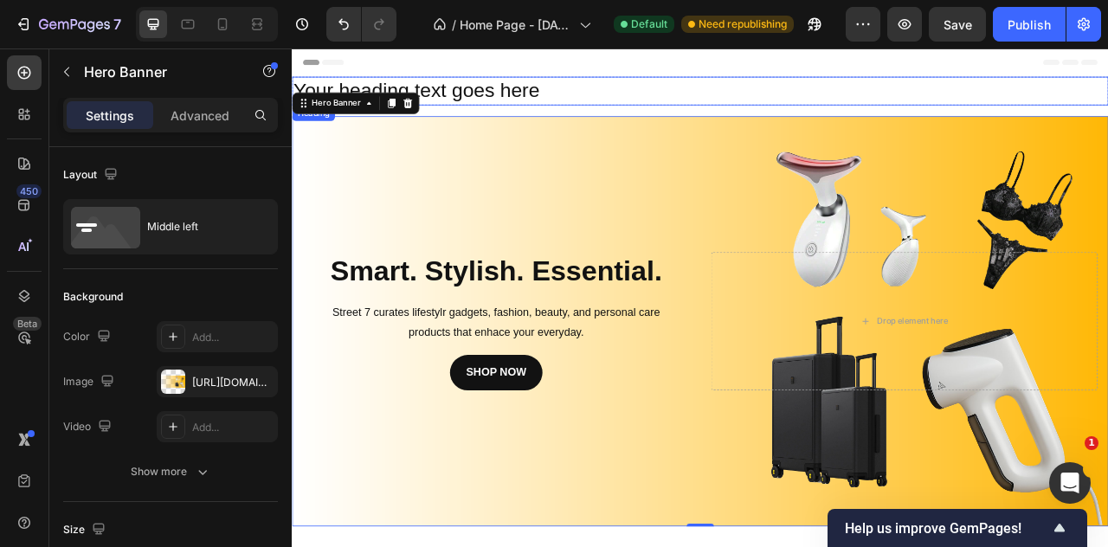
click at [609, 109] on div "Your heading text goes here" at bounding box center [811, 102] width 1039 height 36
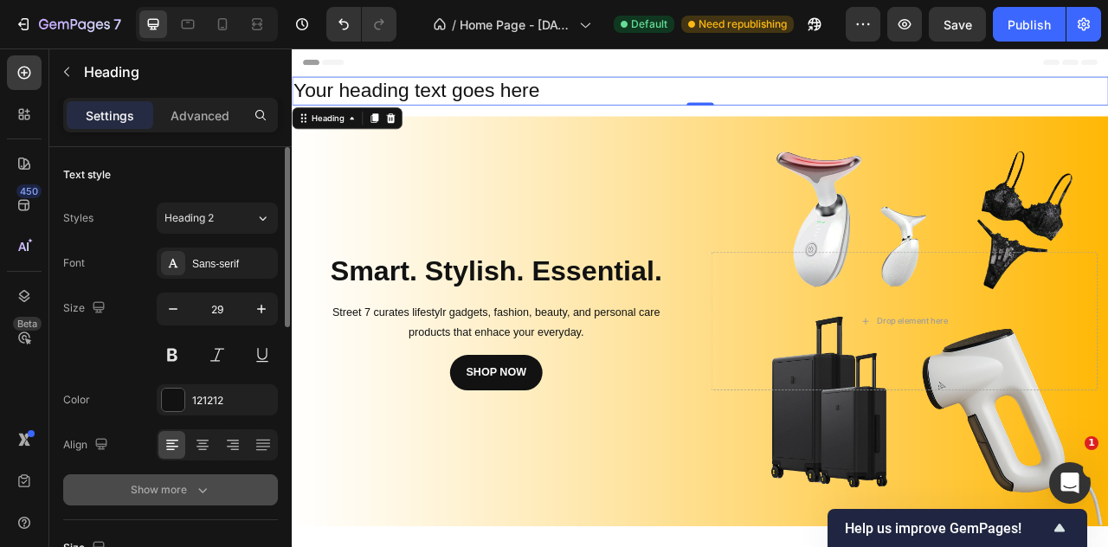
click at [184, 475] on button "Show more" at bounding box center [170, 490] width 215 height 31
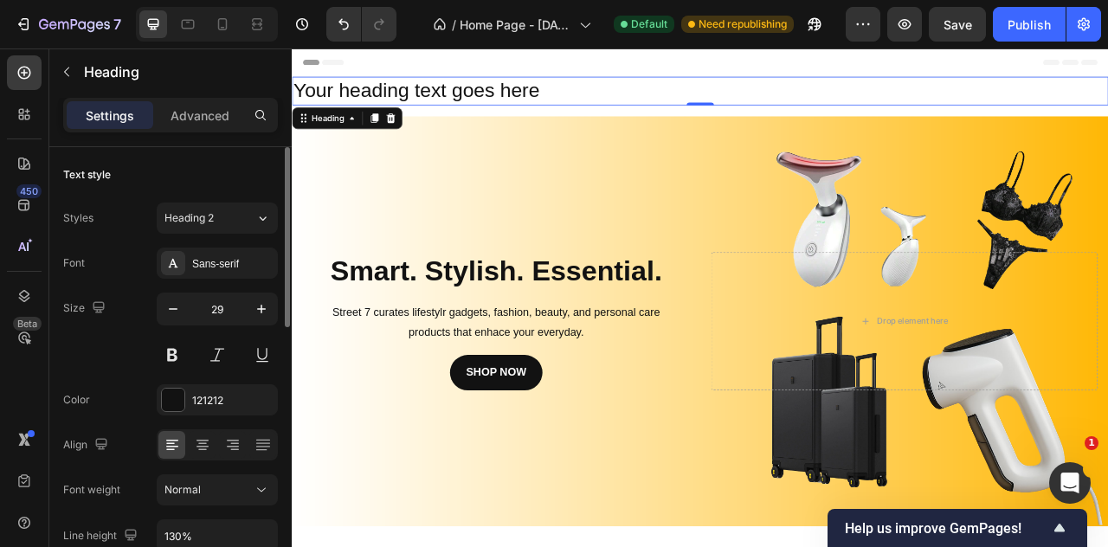
scroll to position [433, 0]
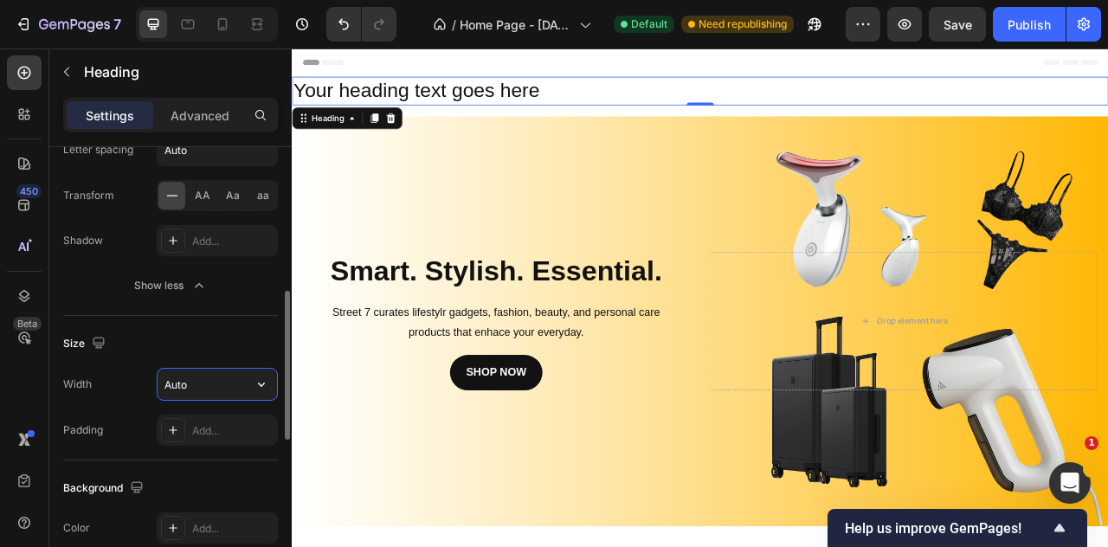
click at [210, 384] on input "Auto" at bounding box center [218, 384] width 120 height 31
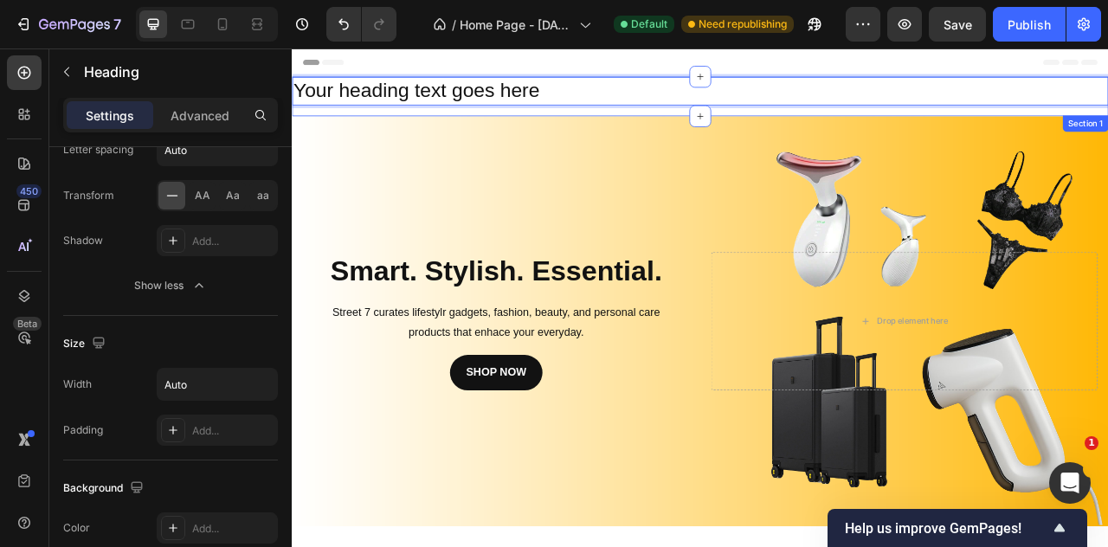
click at [508, 129] on div "Your heading text goes here Heading 0 Row" at bounding box center [811, 109] width 1039 height 50
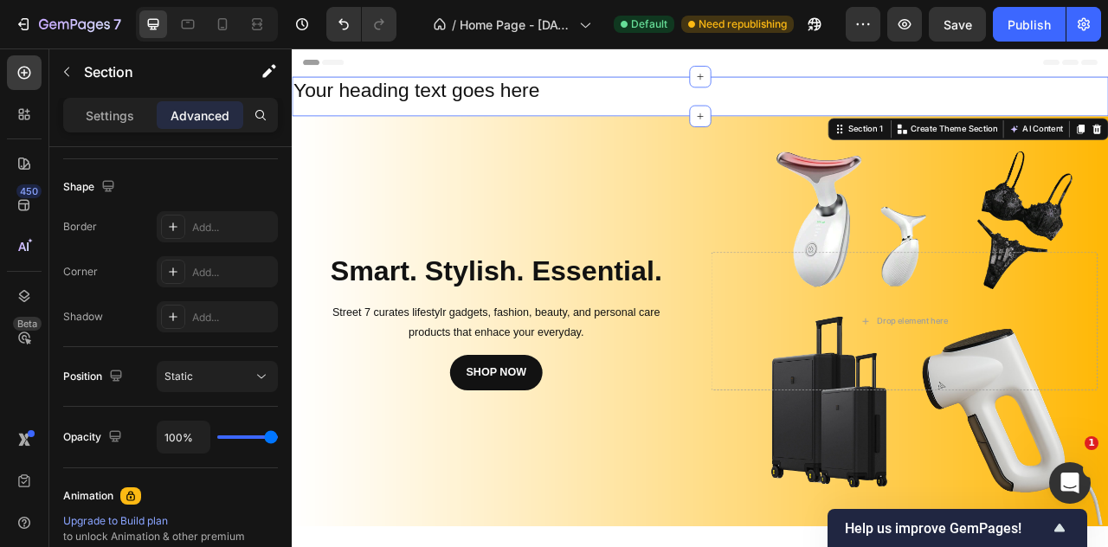
scroll to position [0, 0]
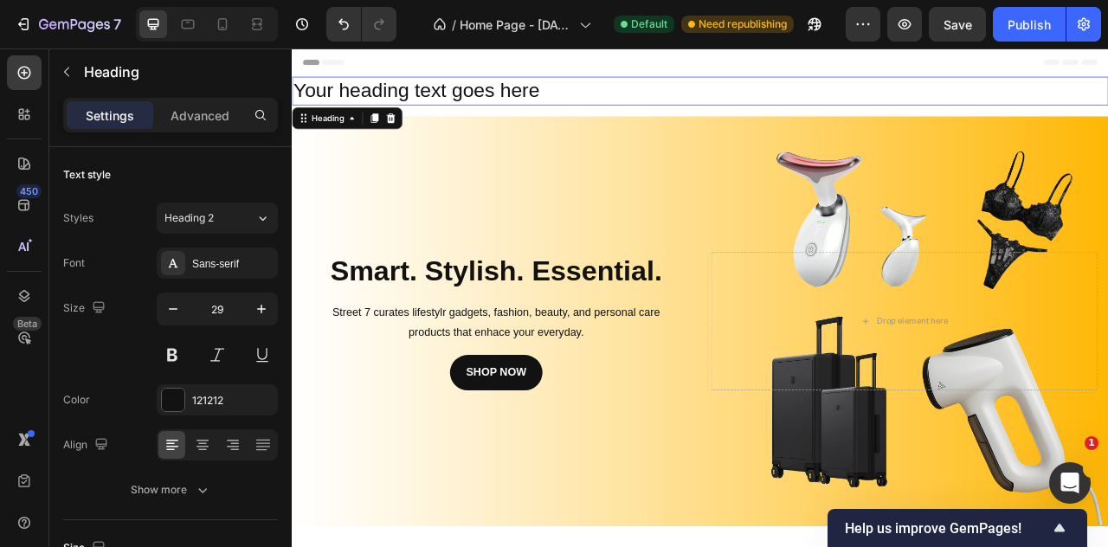
click at [512, 98] on p "Your heading text goes here" at bounding box center [450, 102] width 313 height 33
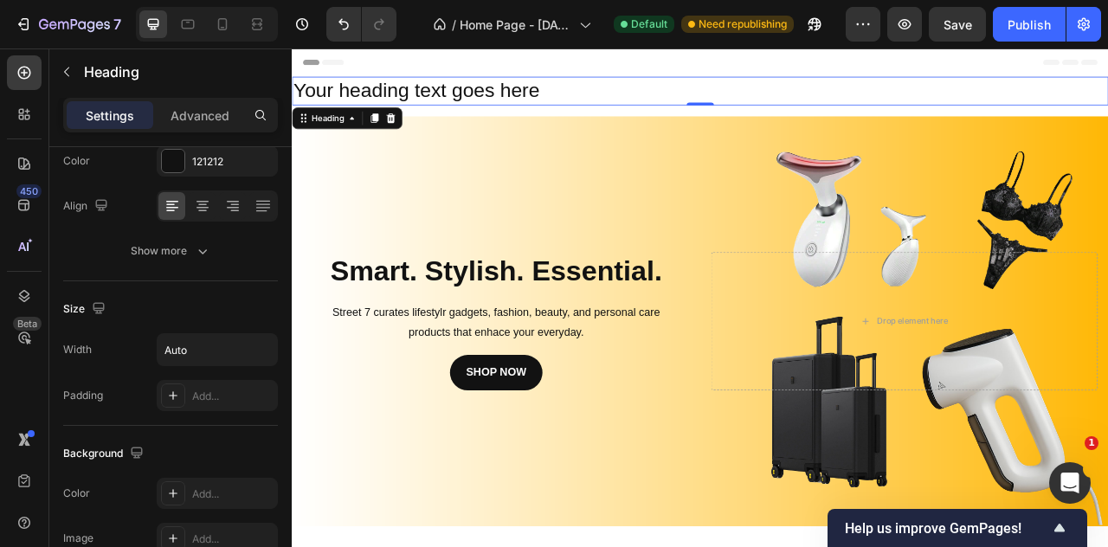
scroll to position [672, 0]
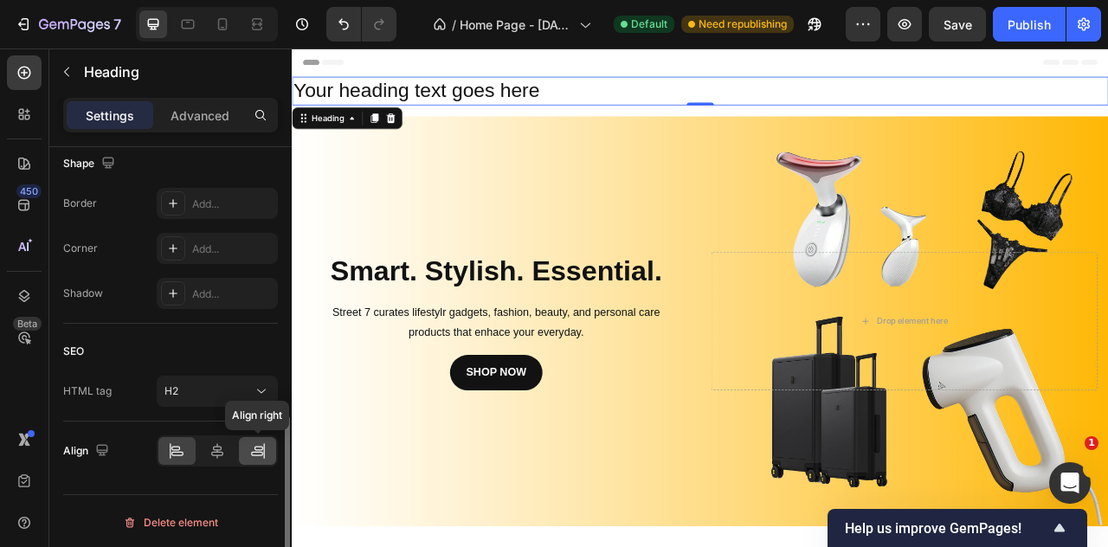
click at [255, 443] on icon at bounding box center [257, 451] width 17 height 17
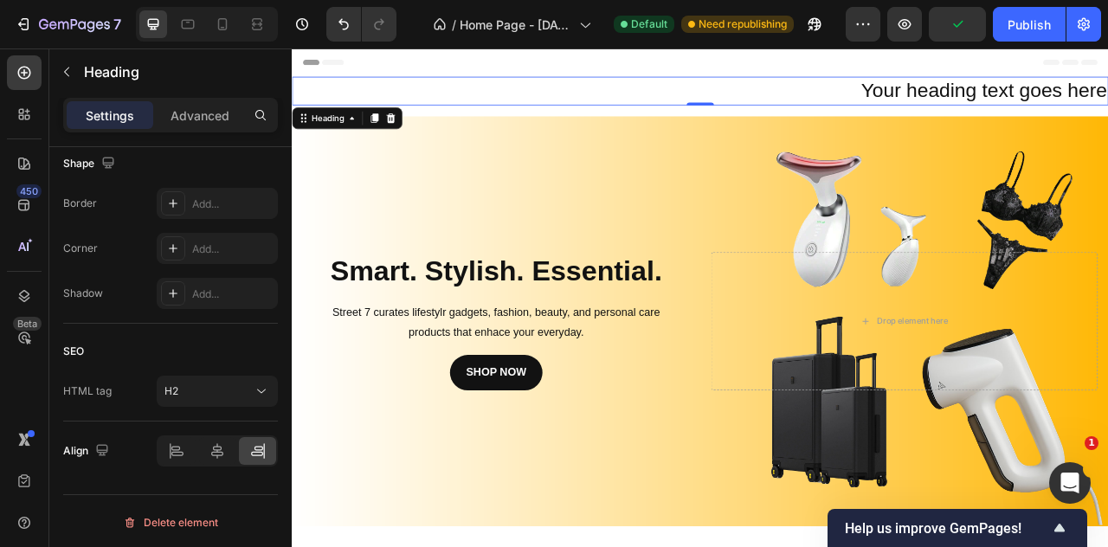
scroll to position [239, 0]
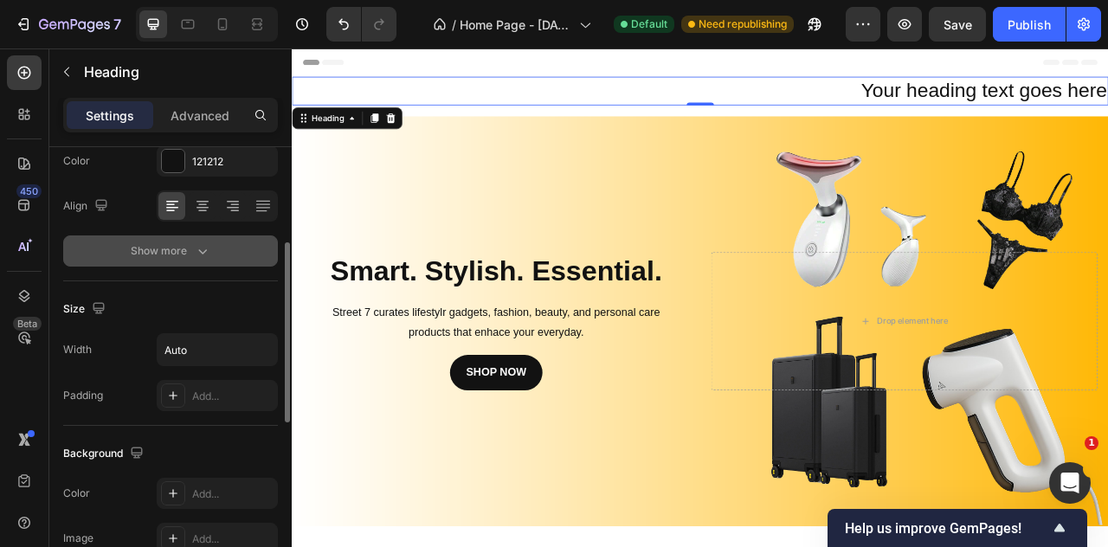
click at [177, 254] on div "Show more" at bounding box center [171, 250] width 81 height 17
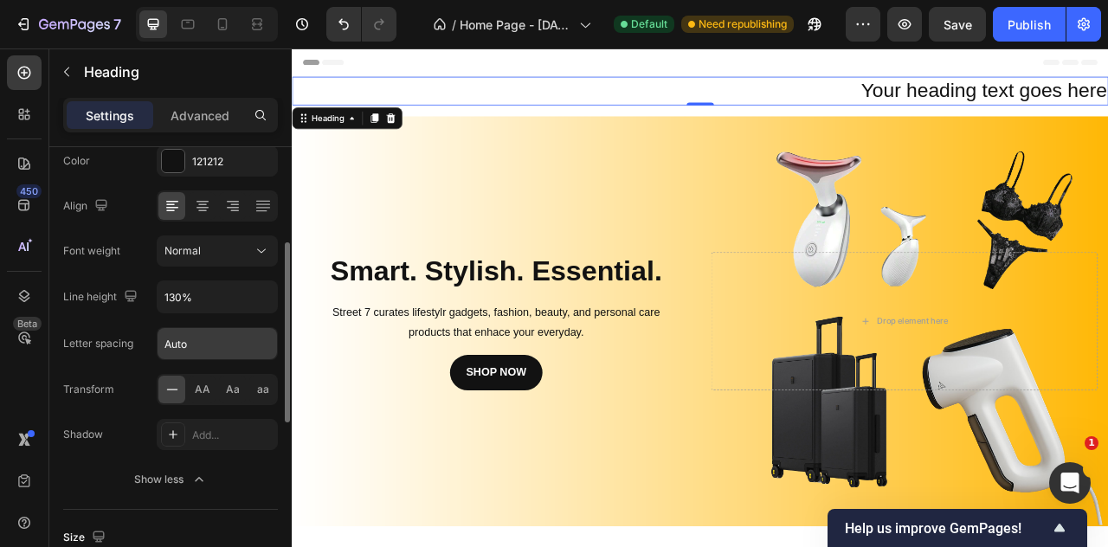
scroll to position [0, 0]
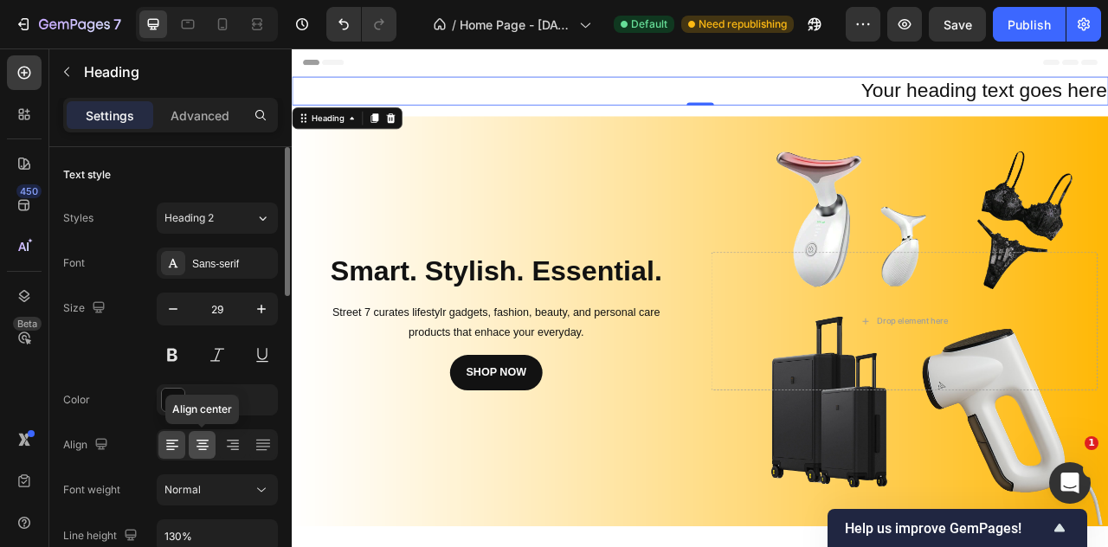
click at [198, 440] on icon at bounding box center [203, 441] width 12 height 2
click at [184, 441] on div at bounding box center [171, 445] width 27 height 28
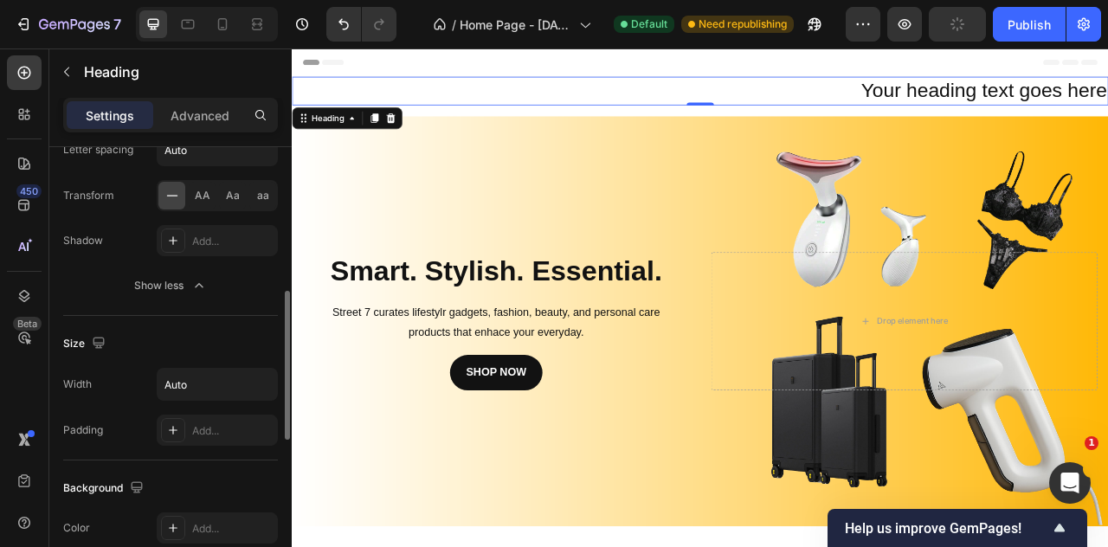
scroll to position [866, 0]
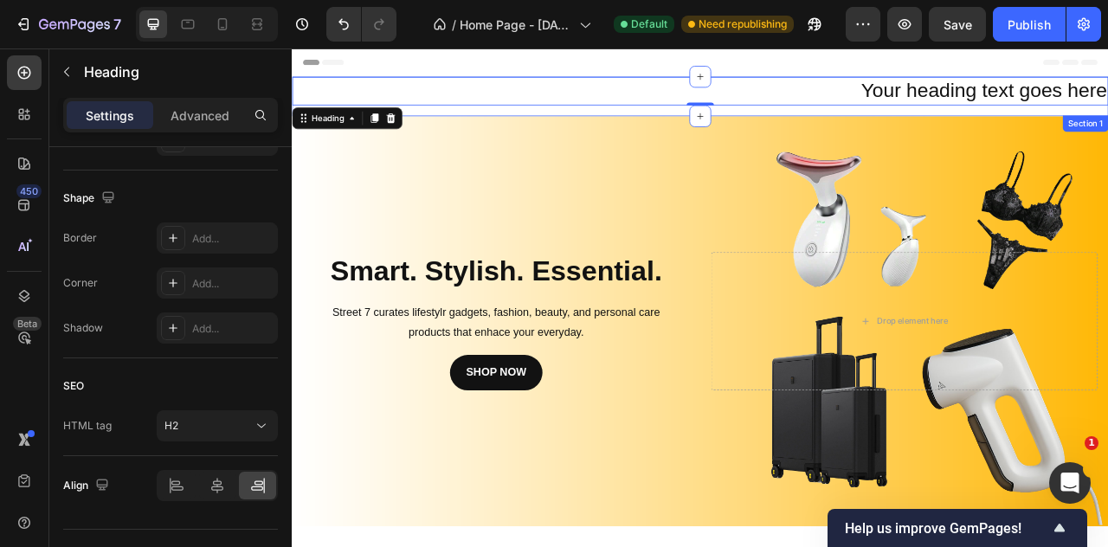
click at [1089, 130] on div "Your heading text goes here Heading 0 Row" at bounding box center [811, 109] width 1039 height 50
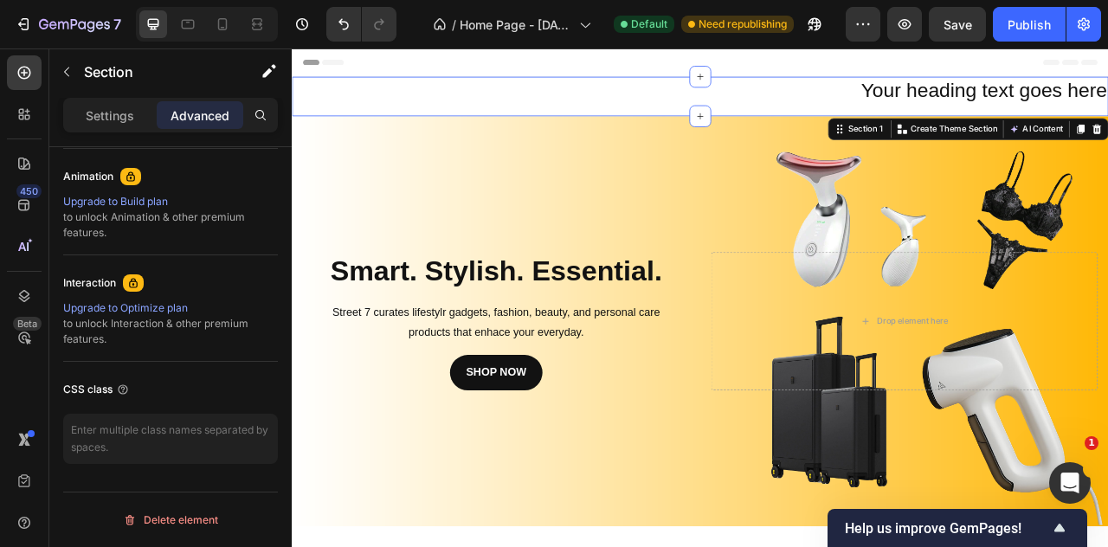
scroll to position [0, 0]
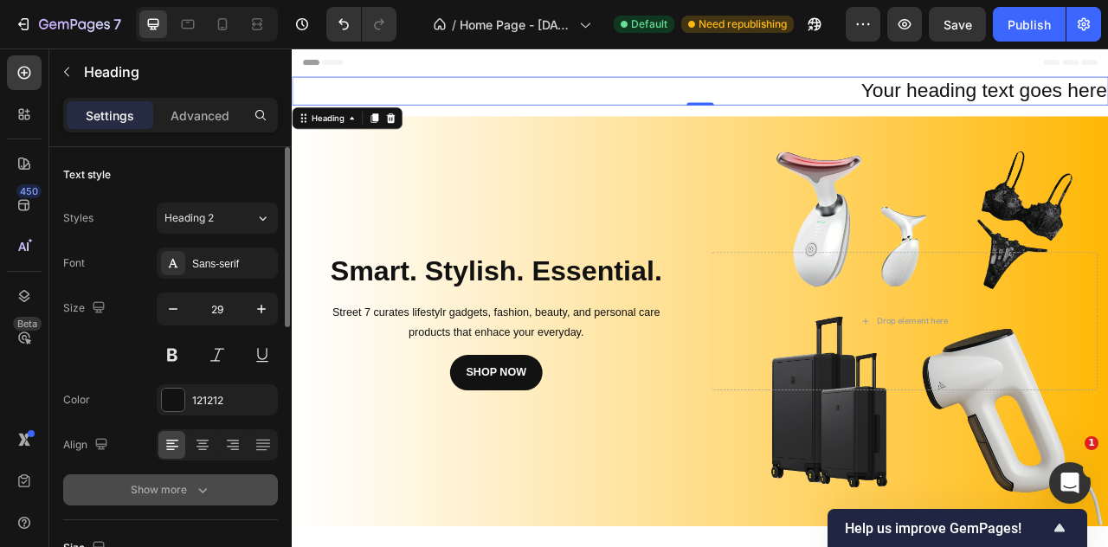
click at [189, 475] on button "Show more" at bounding box center [170, 490] width 215 height 31
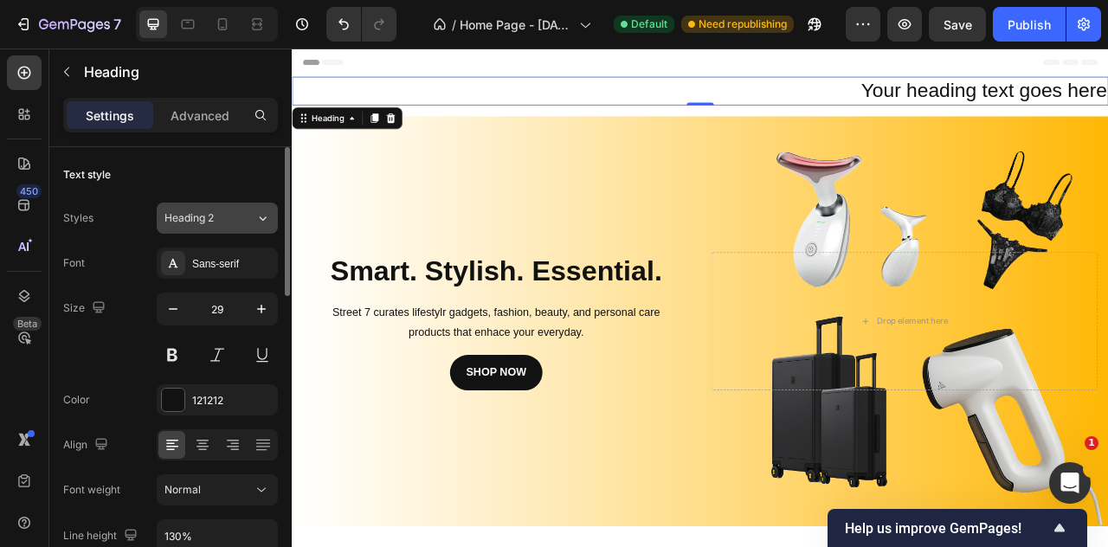
click at [206, 216] on span "Heading 2" at bounding box center [189, 218] width 49 height 16
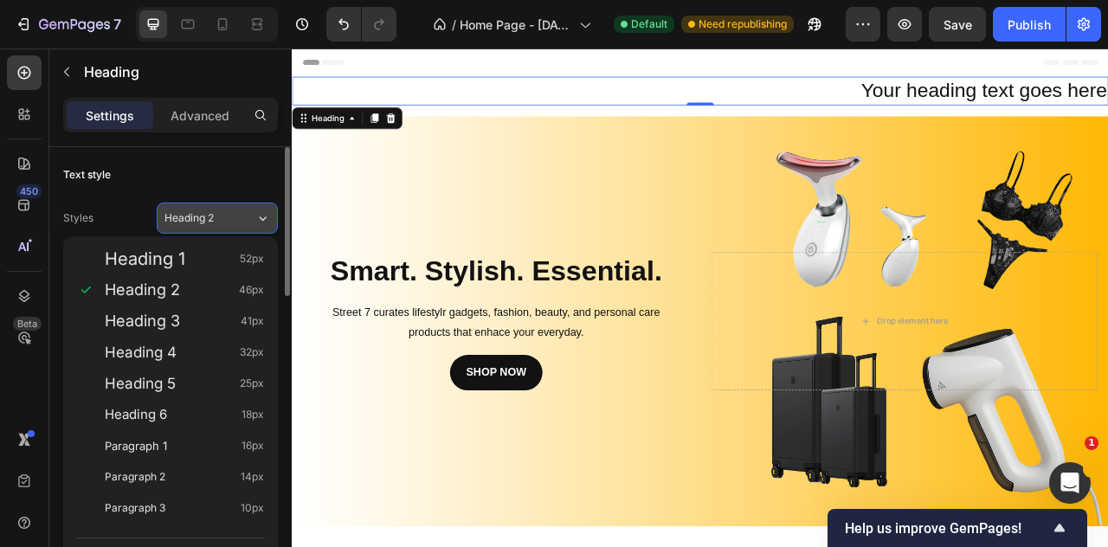
click at [206, 216] on span "Heading 2" at bounding box center [189, 218] width 49 height 16
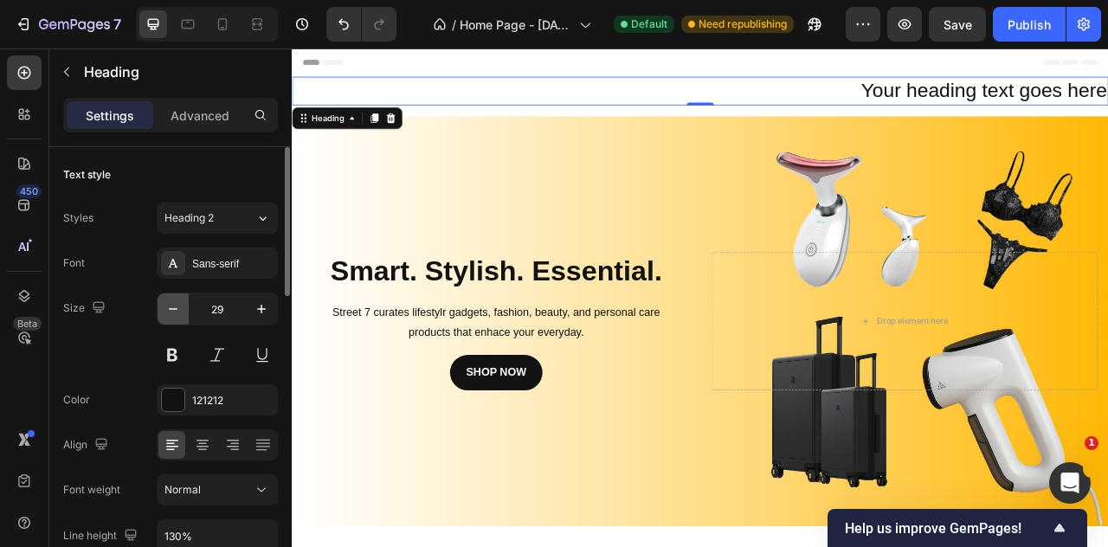
click at [184, 306] on button "button" at bounding box center [173, 309] width 31 height 31
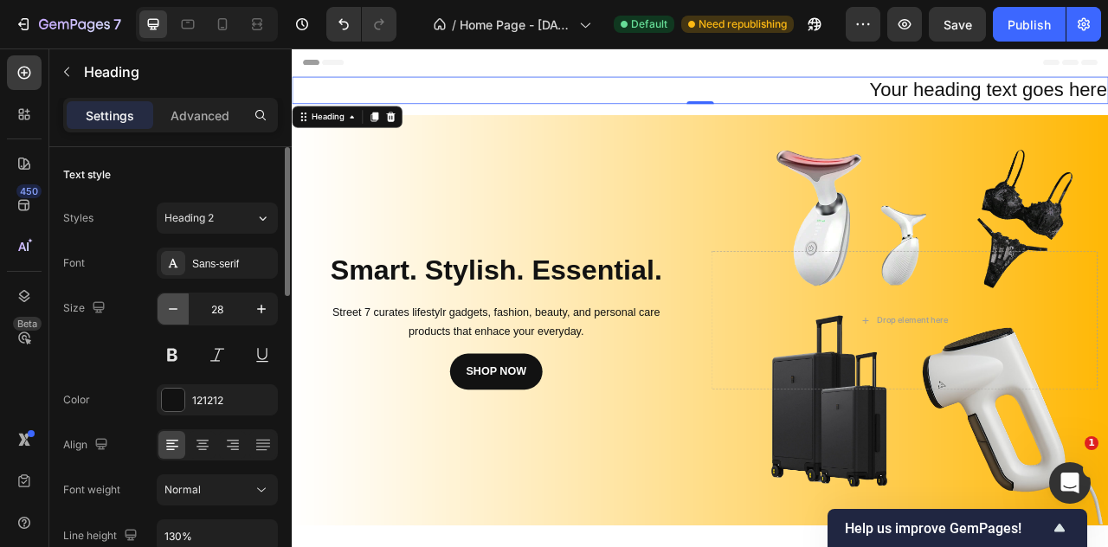
click at [184, 306] on button "button" at bounding box center [173, 309] width 31 height 31
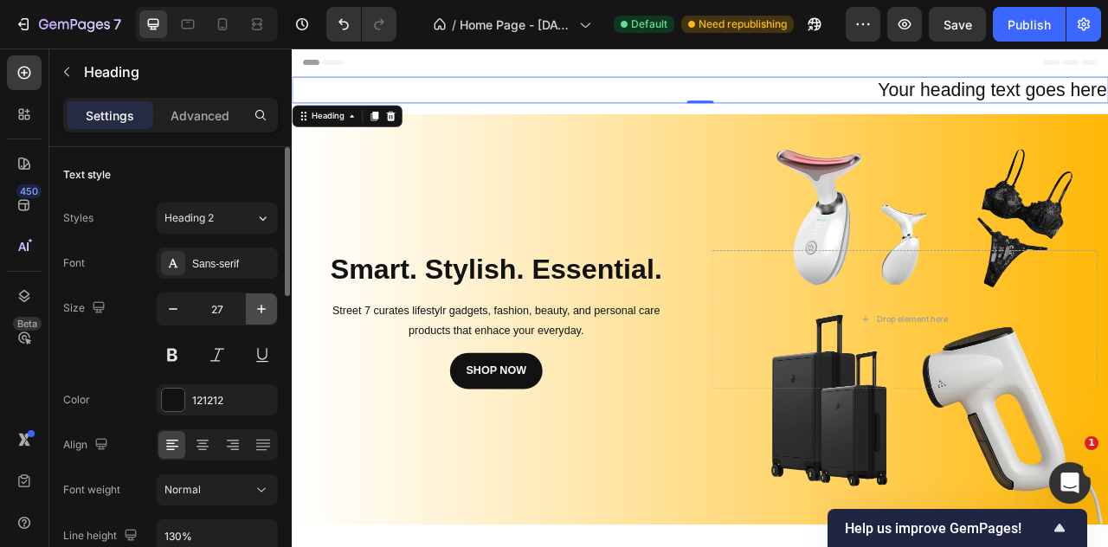
click at [255, 313] on icon "button" at bounding box center [261, 308] width 17 height 17
type input "28"
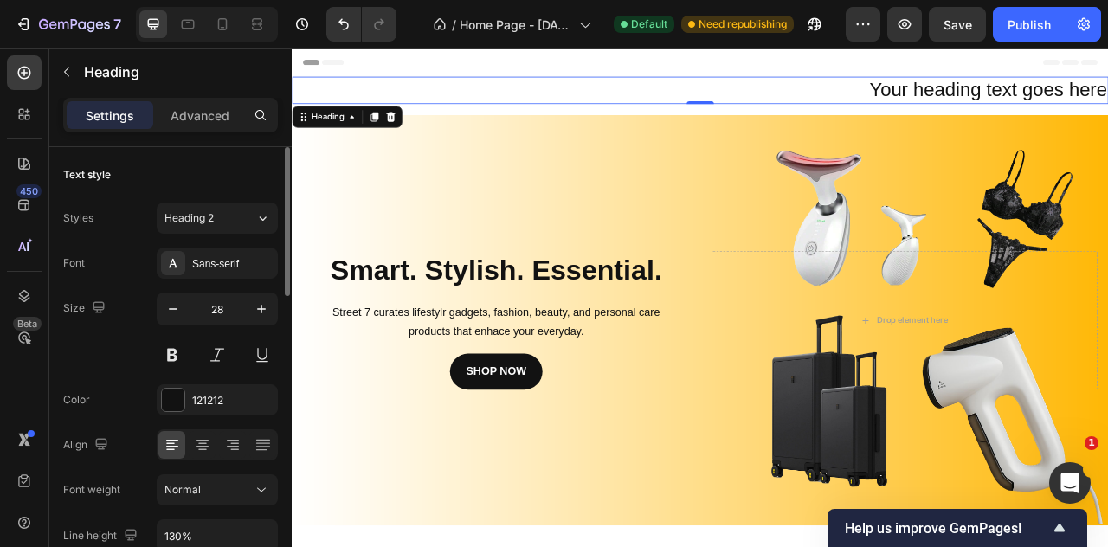
scroll to position [433, 0]
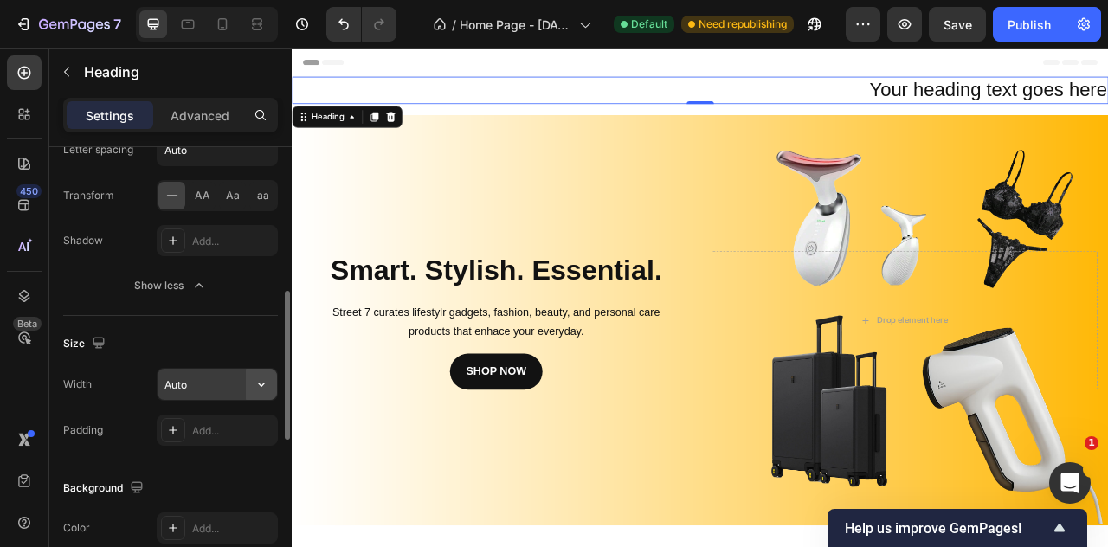
click at [263, 377] on icon "button" at bounding box center [261, 384] width 17 height 17
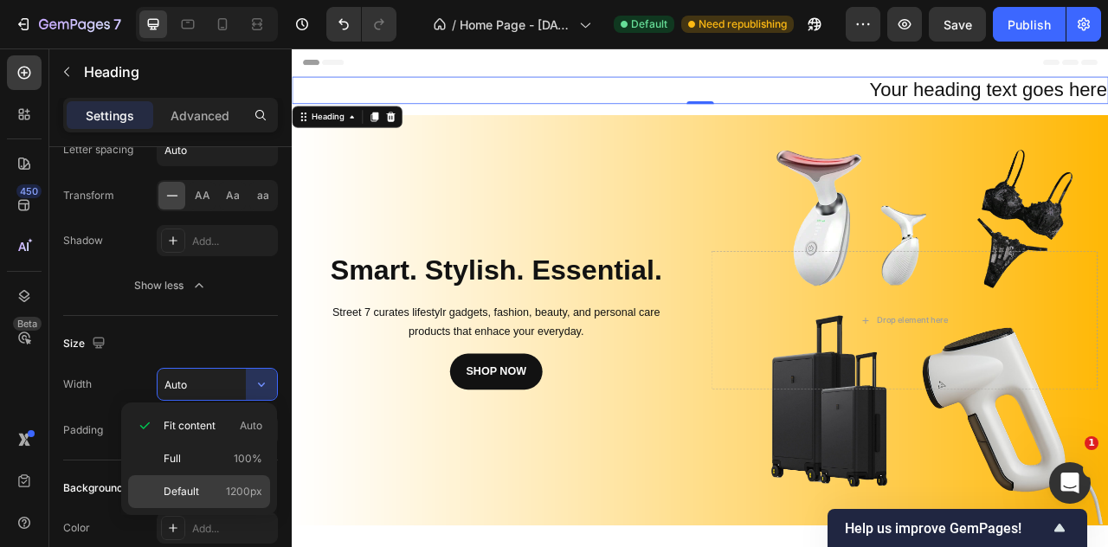
click at [187, 479] on div "Default 1200px" at bounding box center [199, 491] width 142 height 33
type input "1200"
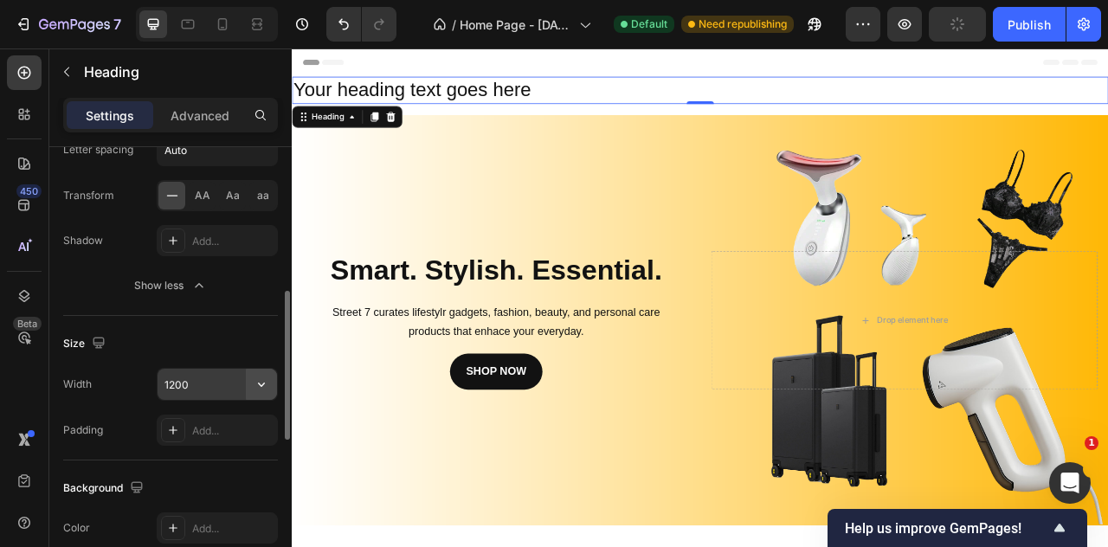
click at [256, 386] on icon "button" at bounding box center [261, 384] width 17 height 17
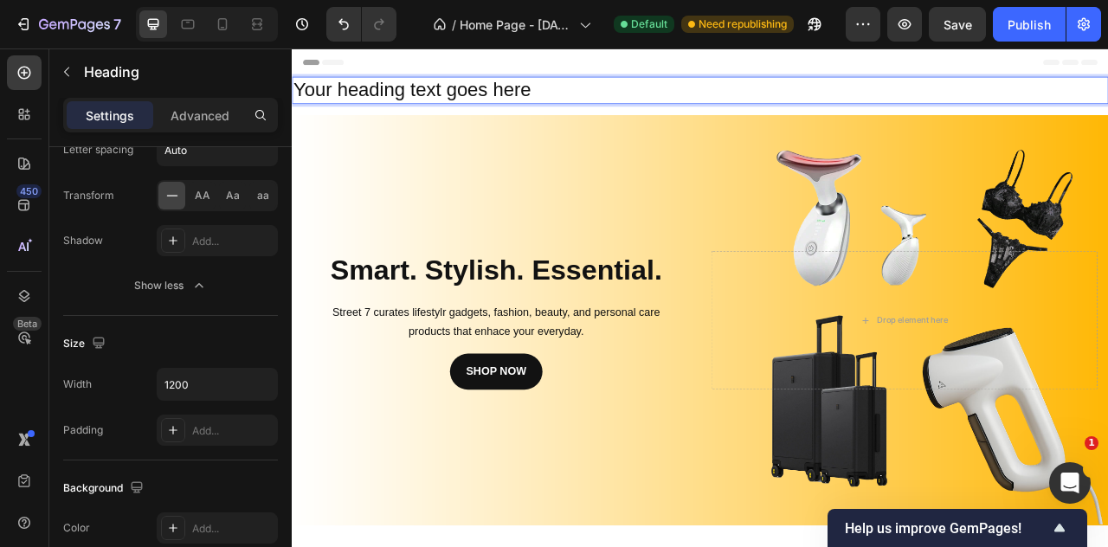
click at [553, 99] on p "Your heading text goes here" at bounding box center [812, 101] width 1036 height 31
click at [544, 118] on h2 "Your heading text goes here" at bounding box center [811, 101] width 1039 height 35
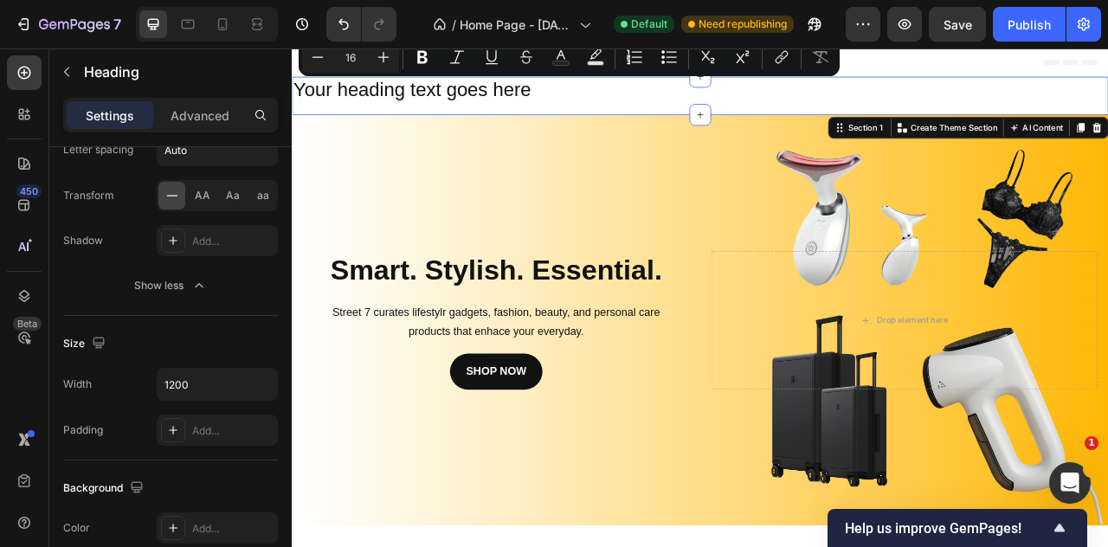
click at [546, 125] on div "Your heading text goes here Heading Row" at bounding box center [811, 108] width 1039 height 48
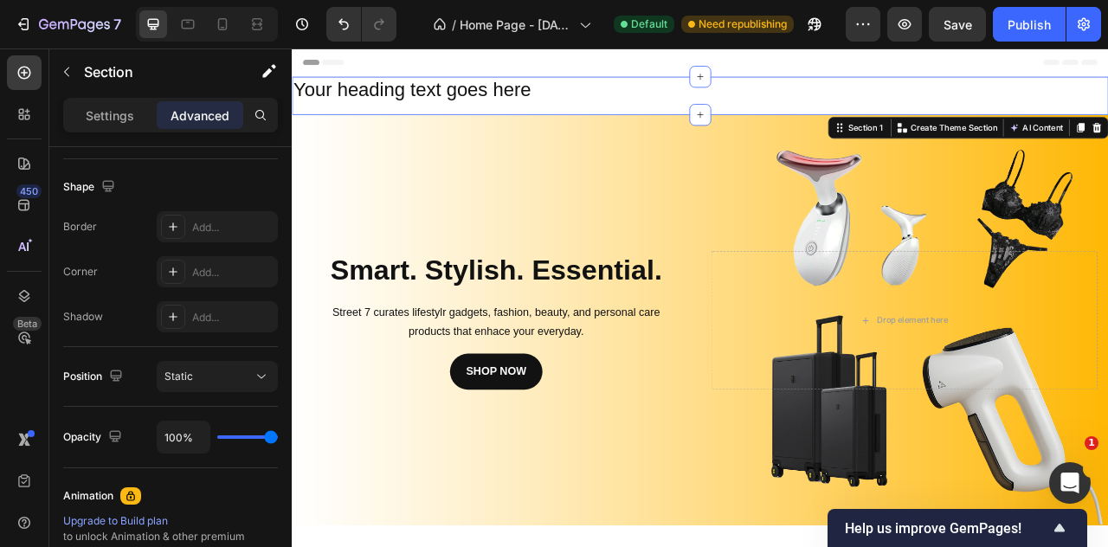
scroll to position [0, 0]
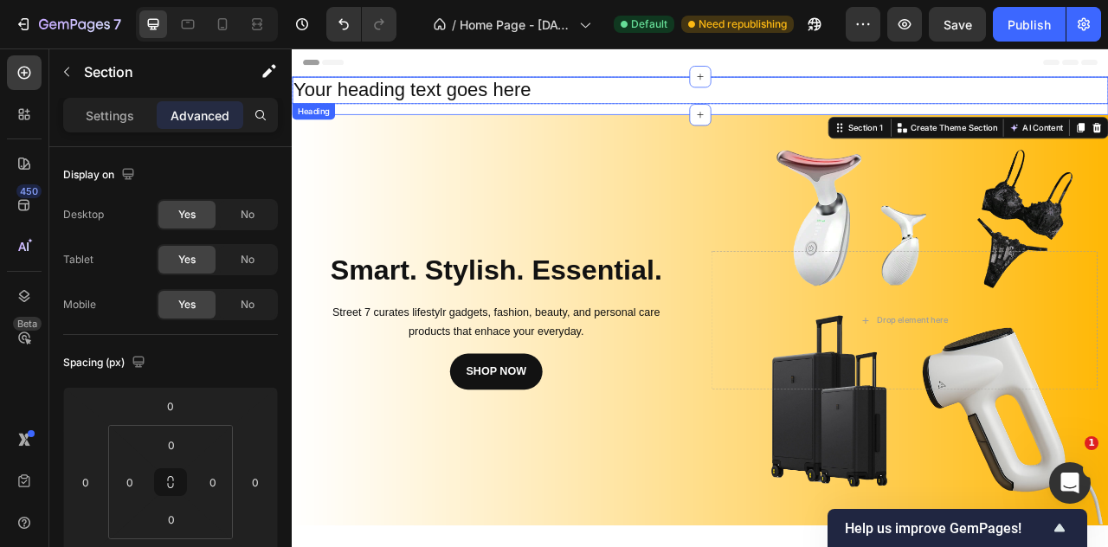
click at [553, 115] on p "Your heading text goes here" at bounding box center [812, 101] width 1036 height 31
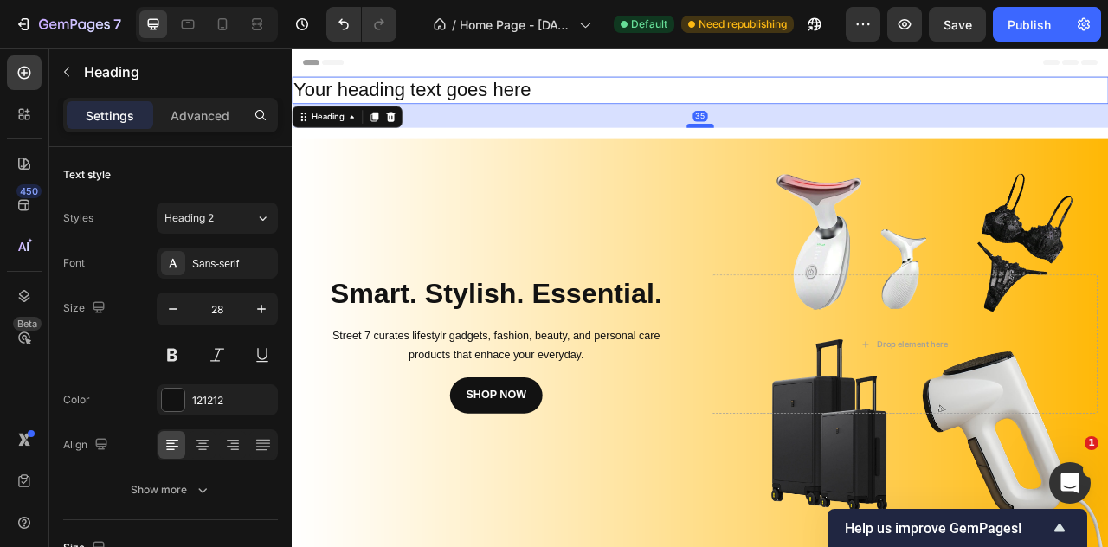
drag, startPoint x: 812, startPoint y: 116, endPoint x: 812, endPoint y: 146, distance: 30.3
click at [812, 146] on div at bounding box center [811, 146] width 35 height 5
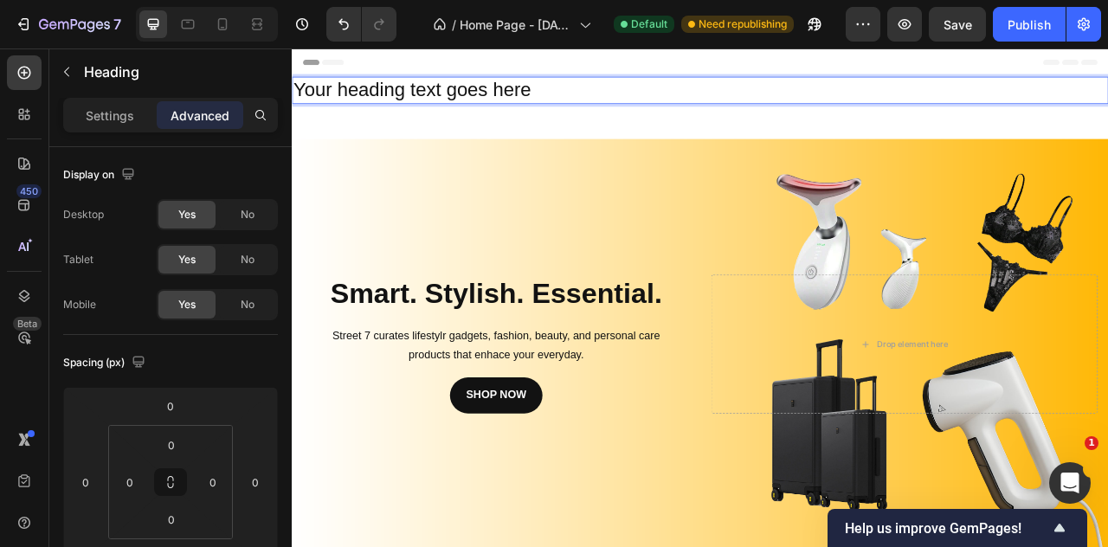
click at [562, 105] on p "Your heading text goes here" at bounding box center [812, 101] width 1036 height 31
click at [566, 113] on p "Your heading text goes here" at bounding box center [812, 101] width 1036 height 31
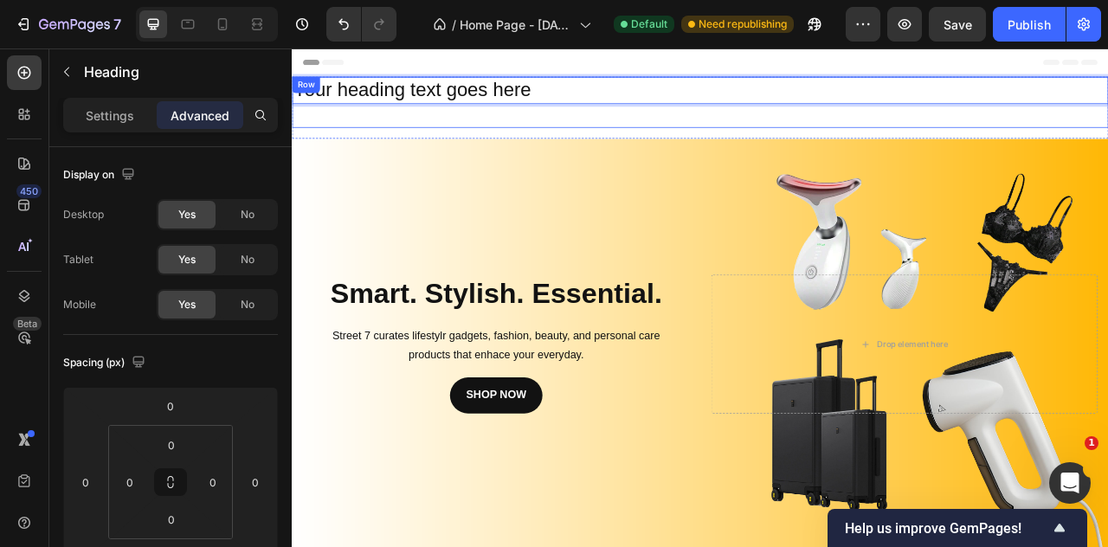
click at [568, 120] on div "Your heading text goes here Heading 35" at bounding box center [811, 116] width 1039 height 65
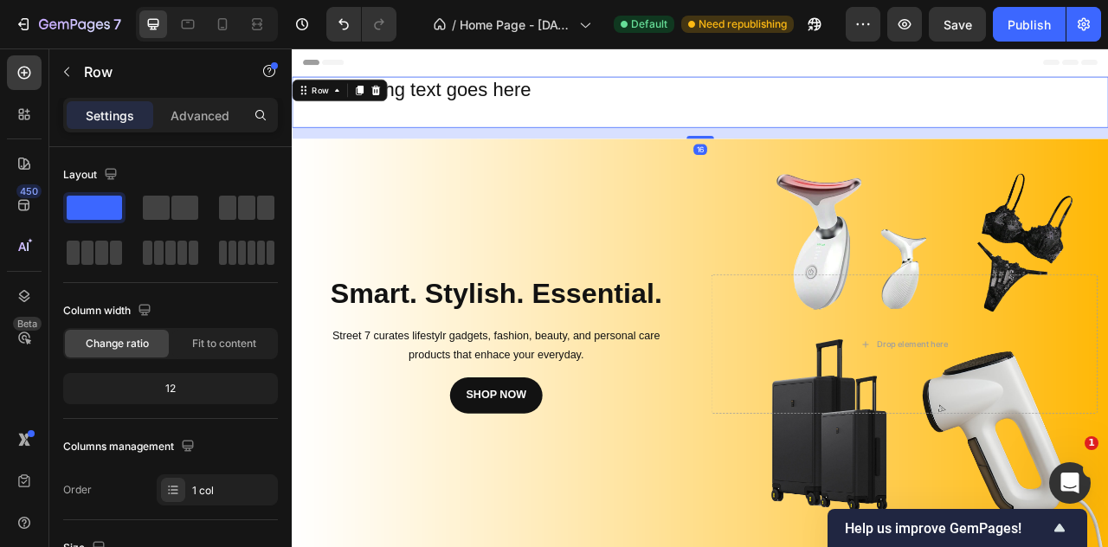
click at [568, 120] on div "Your heading text goes here Heading" at bounding box center [811, 116] width 1039 height 65
click at [407, 99] on div at bounding box center [398, 101] width 21 height 21
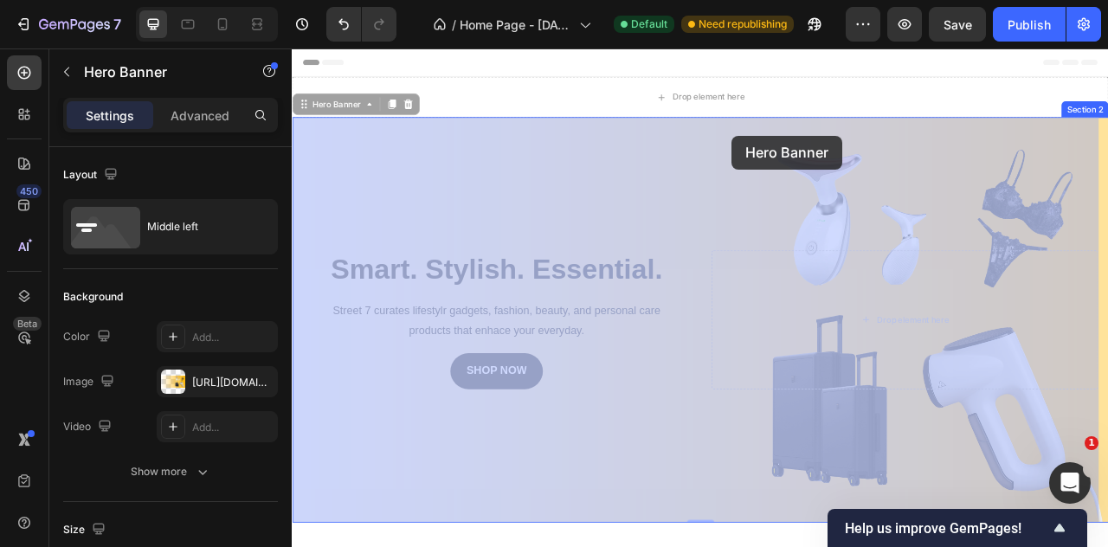
drag, startPoint x: 847, startPoint y: 137, endPoint x: 850, endPoint y: 152, distance: 15.8
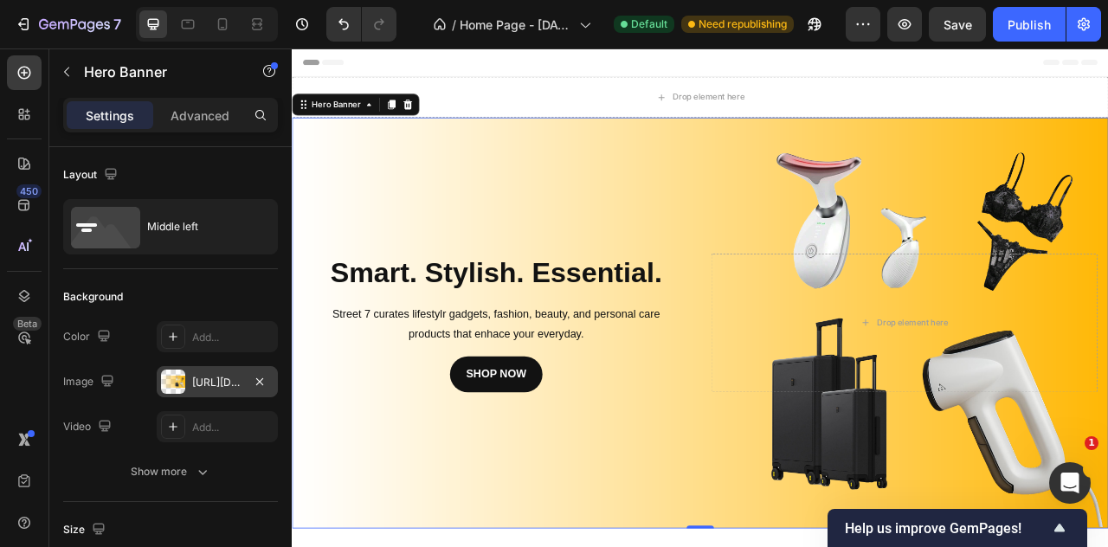
scroll to position [987, 0]
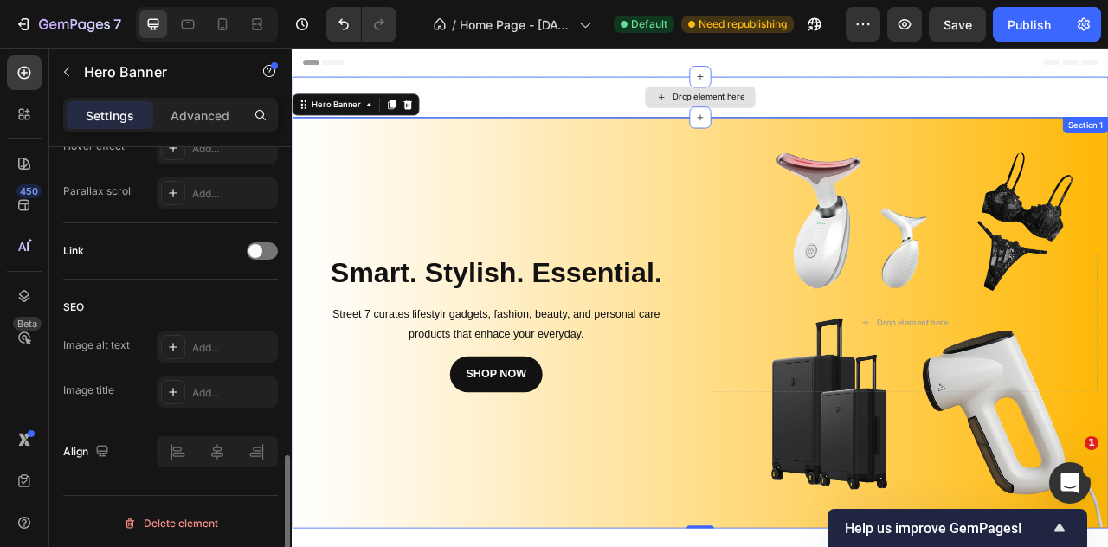
click at [677, 94] on div "Drop element here" at bounding box center [811, 110] width 1039 height 52
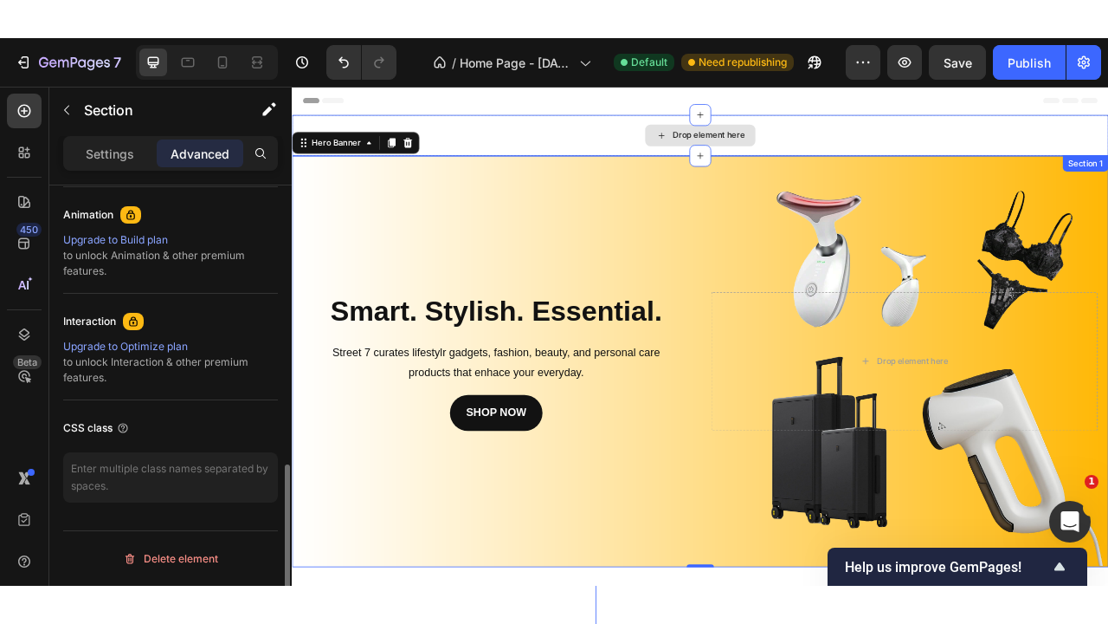
scroll to position [0, 0]
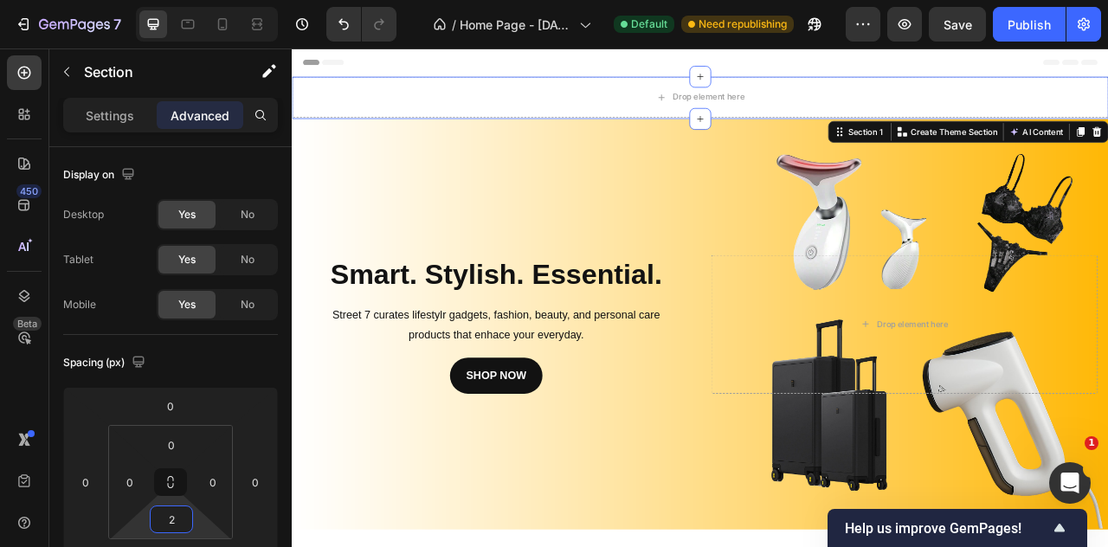
click at [182, 0] on html "7 / Home Page - Sep 22, 15:20:35 Default Need republishing Preview Save Publish…" at bounding box center [554, 0] width 1108 height 0
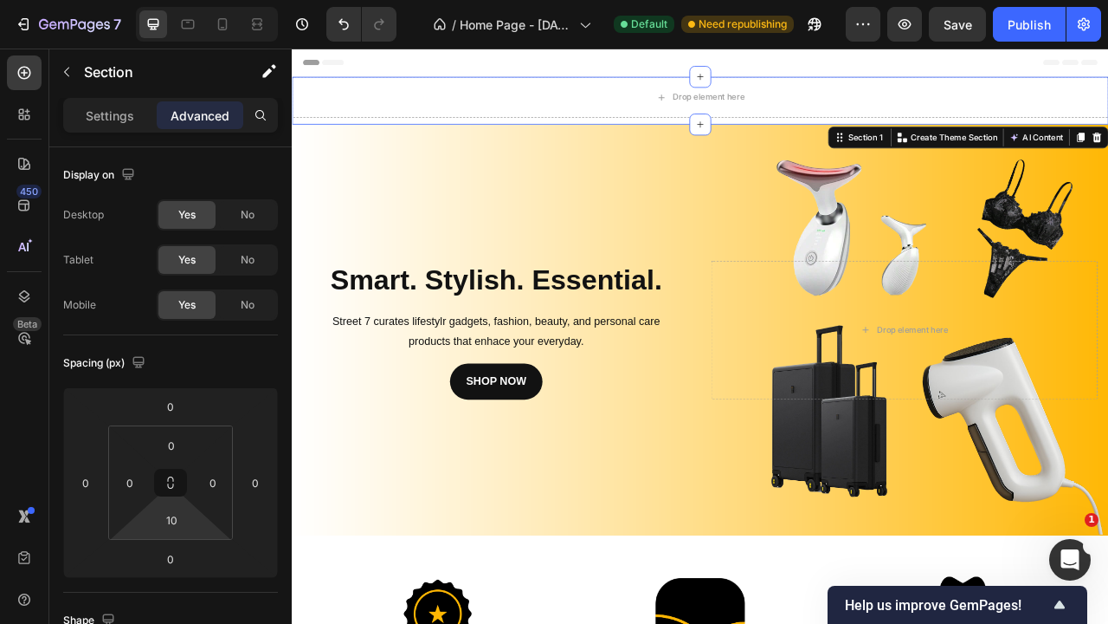
type input "14"
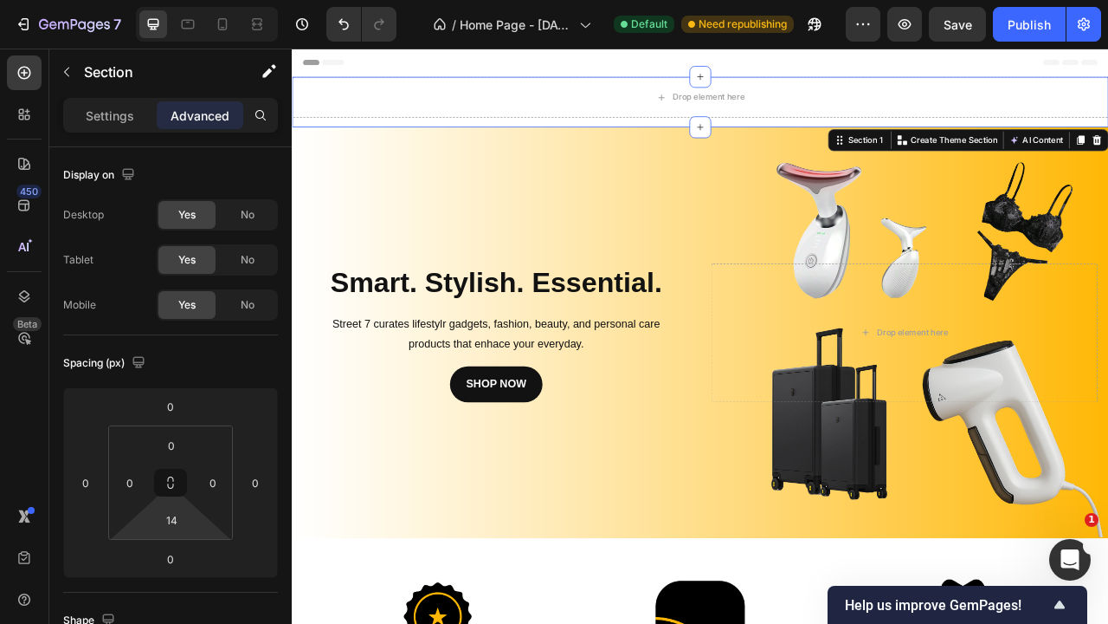
click at [197, 0] on html "7 / Home Page - Sep 22, 15:20:35 Default Need republishing Preview Save Publish…" at bounding box center [554, 0] width 1108 height 0
click at [459, 112] on div "Drop element here" at bounding box center [811, 110] width 1039 height 52
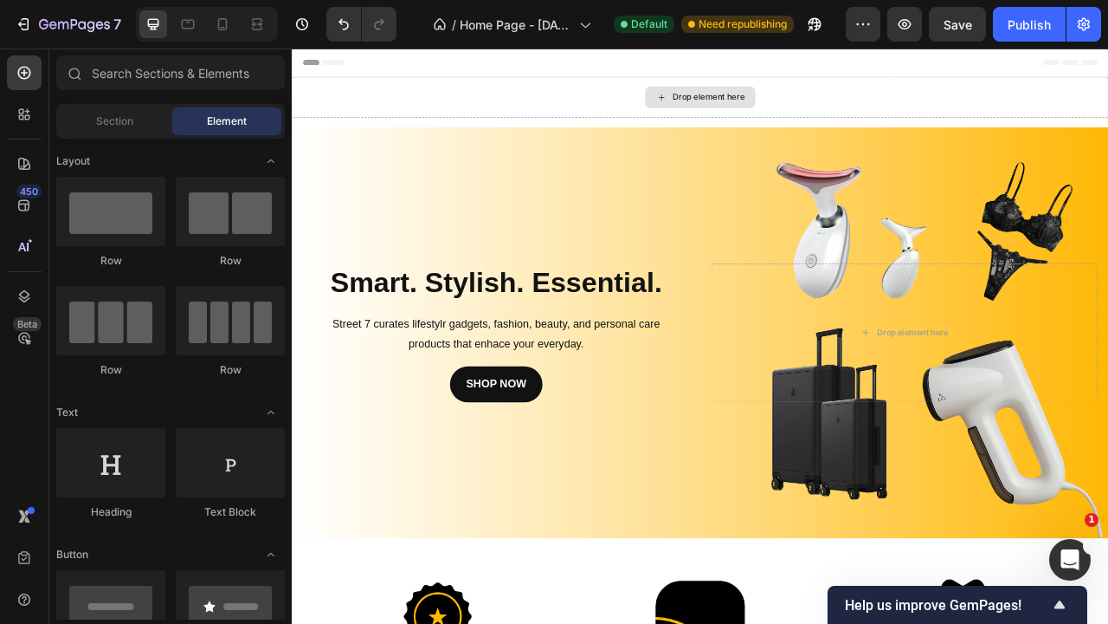
click at [767, 104] on div "Drop element here" at bounding box center [811, 110] width 140 height 28
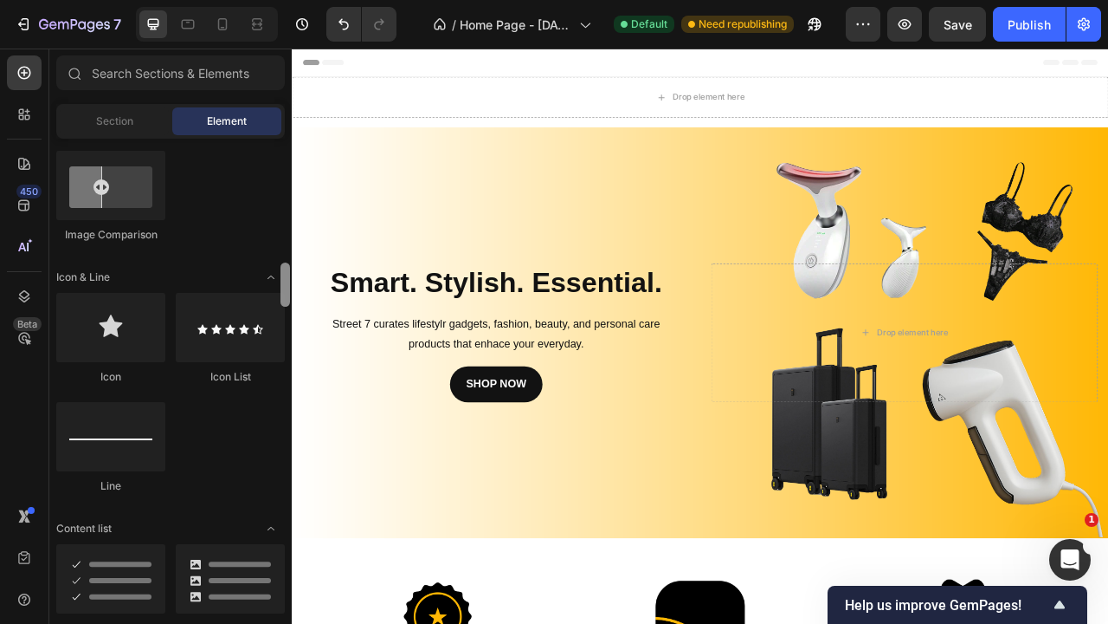
scroll to position [960, 0]
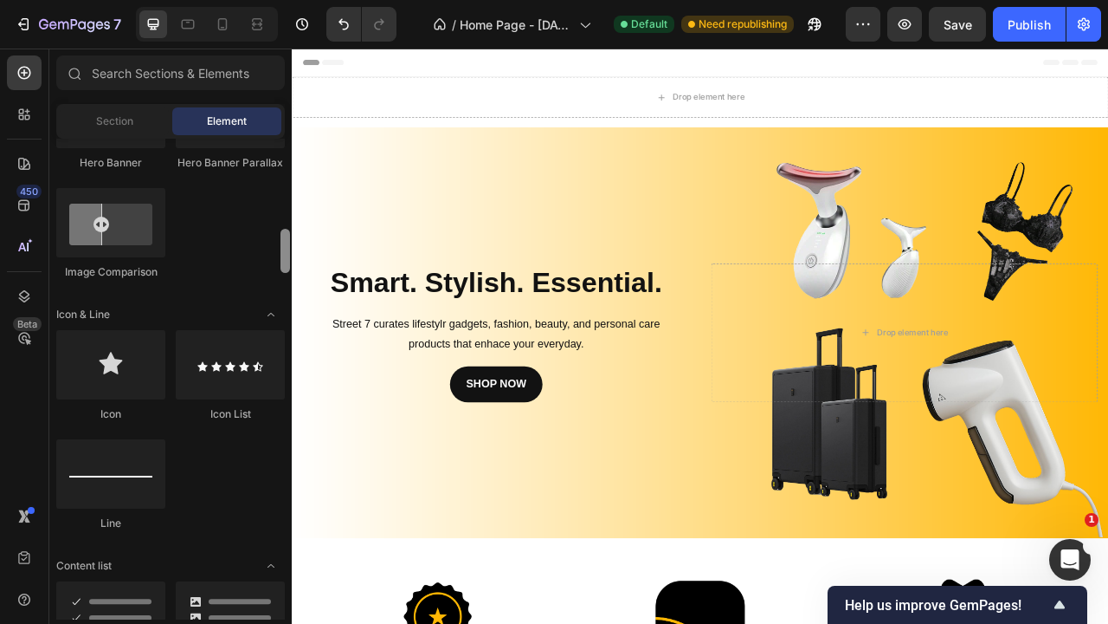
drag, startPoint x: 284, startPoint y: 555, endPoint x: 250, endPoint y: 249, distance: 307.6
click at [250, 249] on div "Layout Row Row Row Row Text Heading Text Block Button Button Button Media Image…" at bounding box center [170, 379] width 242 height 481
click at [126, 374] on div at bounding box center [110, 364] width 109 height 69
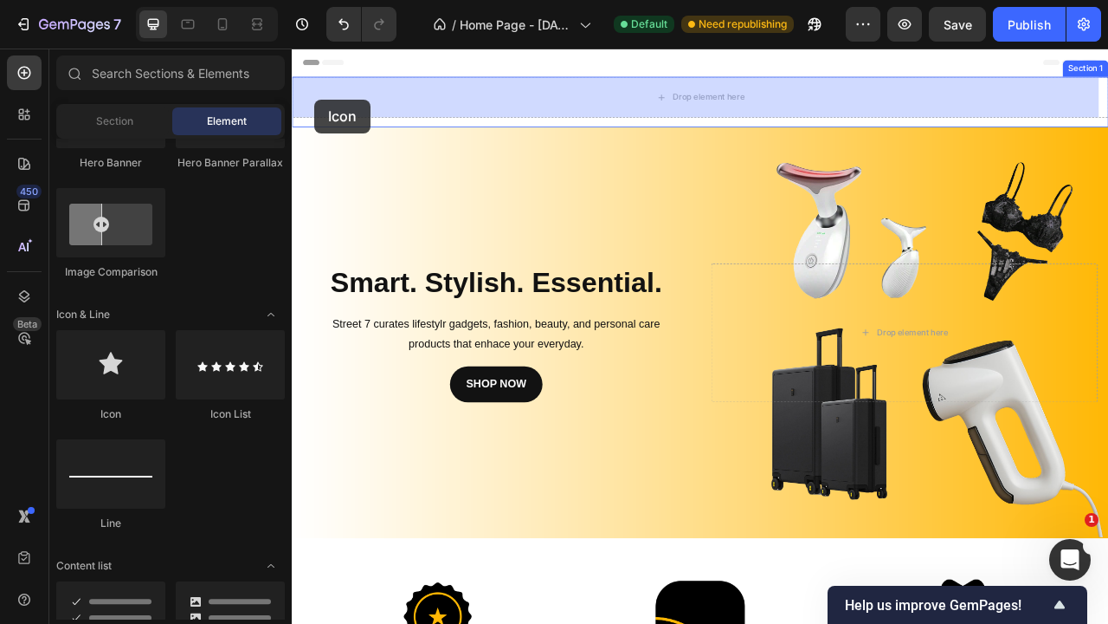
drag, startPoint x: 392, startPoint y: 421, endPoint x: 320, endPoint y: 113, distance: 315.7
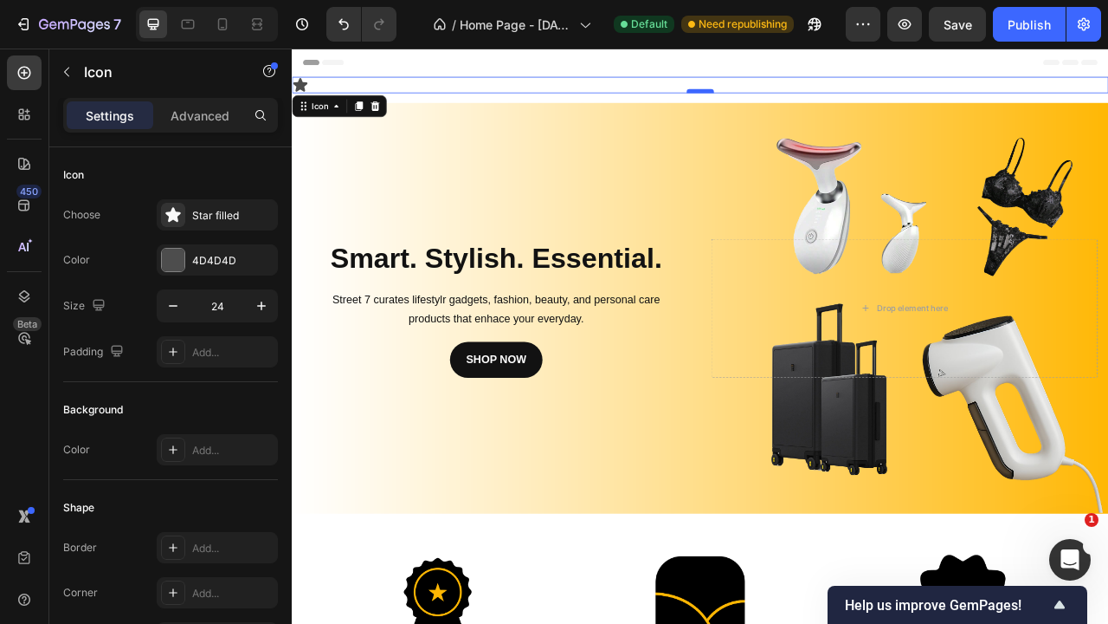
click at [806, 101] on div at bounding box center [811, 102] width 35 height 5
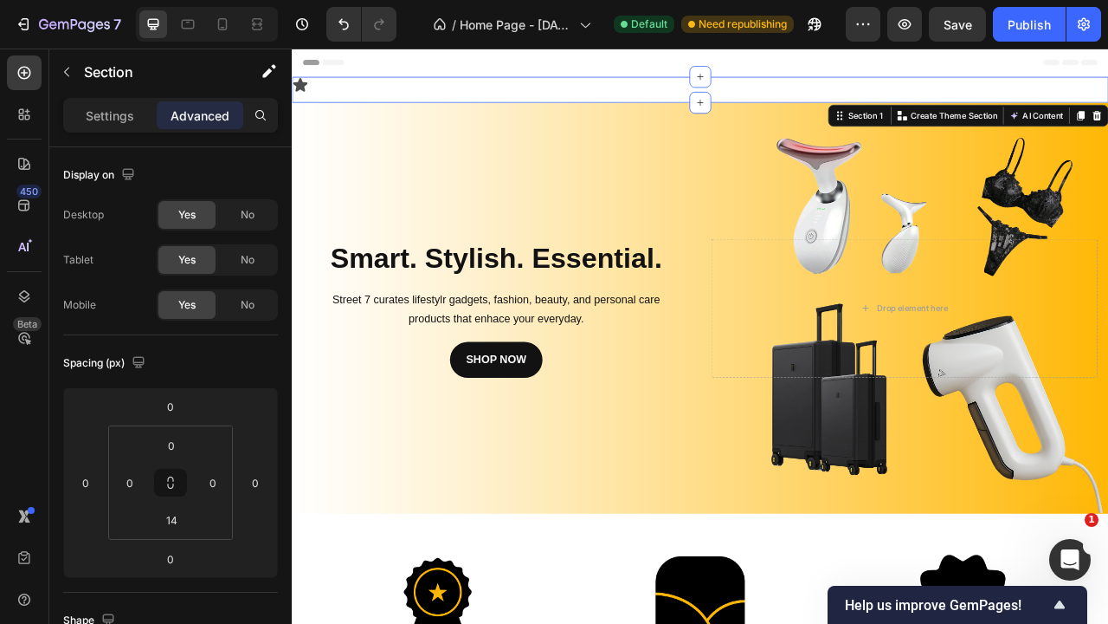
click at [482, 112] on div "Icon Section 1 You can create reusable sections Create Theme Section AI Content…" at bounding box center [811, 100] width 1039 height 33
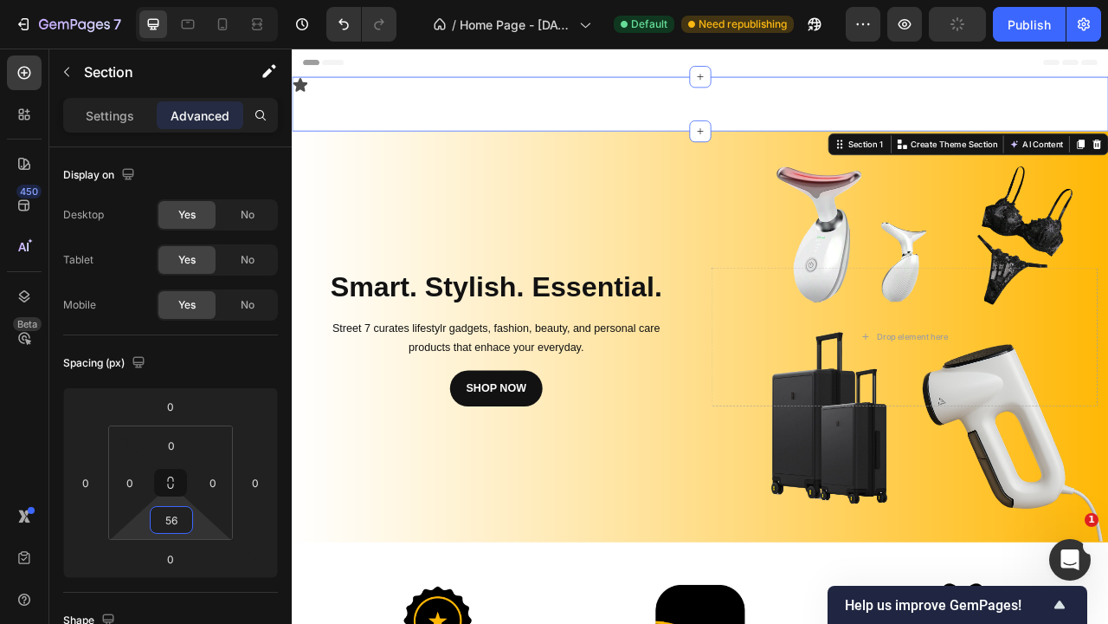
type input "54"
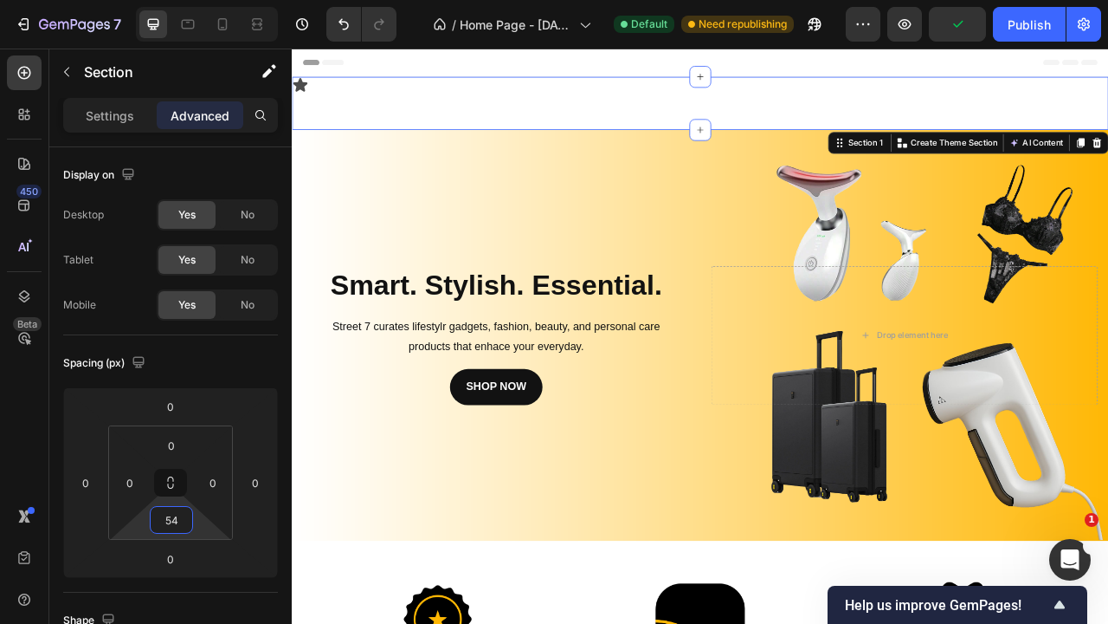
drag, startPoint x: 204, startPoint y: 527, endPoint x: 206, endPoint y: 509, distance: 17.4
click at [206, 0] on html "7 / Home Page - Sep 22, 15:20:35 Default Need republishing Preview Publish 450 …" at bounding box center [554, 0] width 1108 height 0
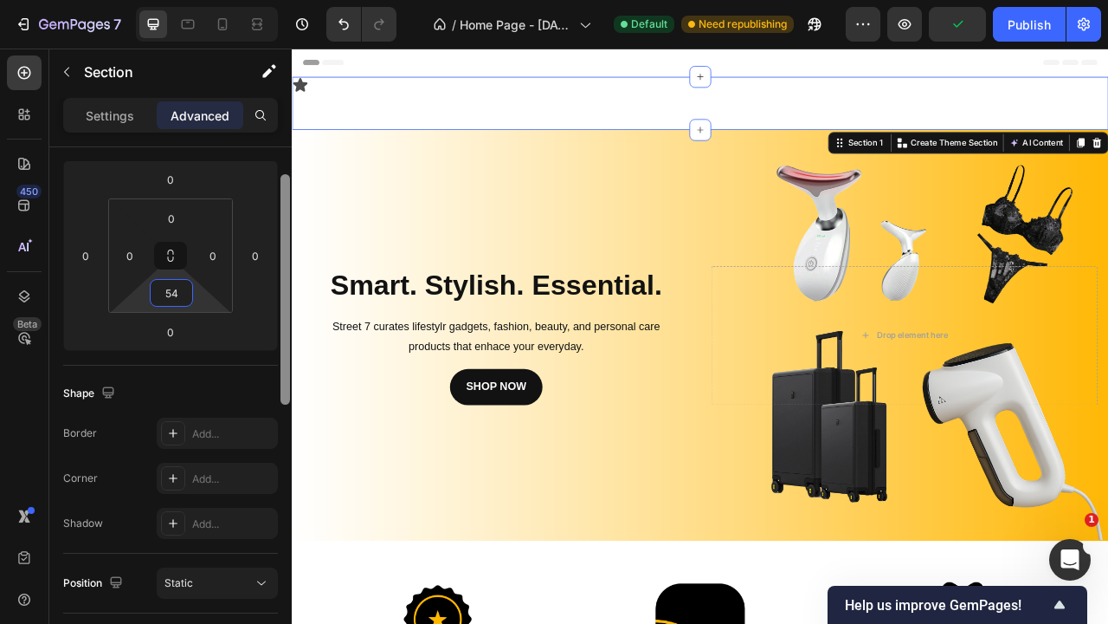
scroll to position [177, 0]
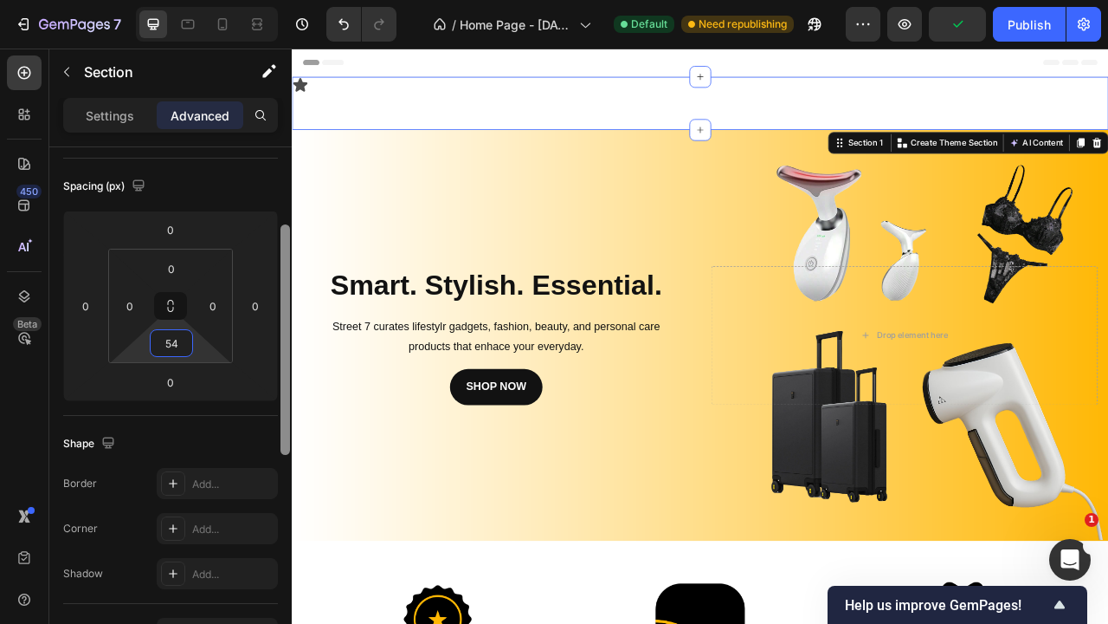
drag, startPoint x: 286, startPoint y: 435, endPoint x: 282, endPoint y: 407, distance: 27.9
click at [282, 407] on div at bounding box center [286, 339] width 10 height 230
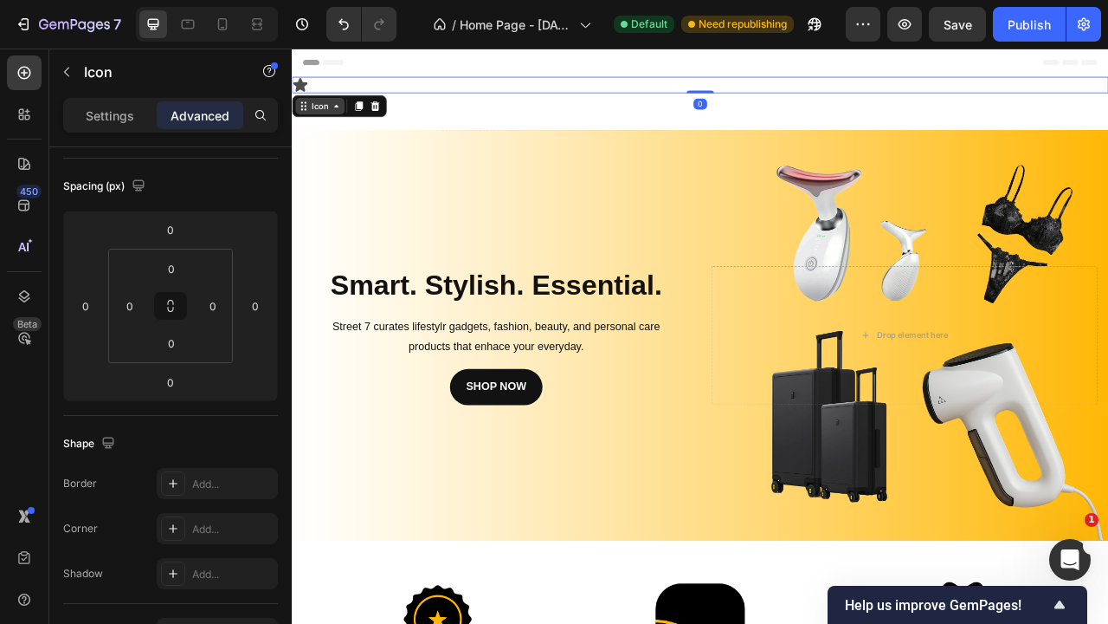
scroll to position [0, 0]
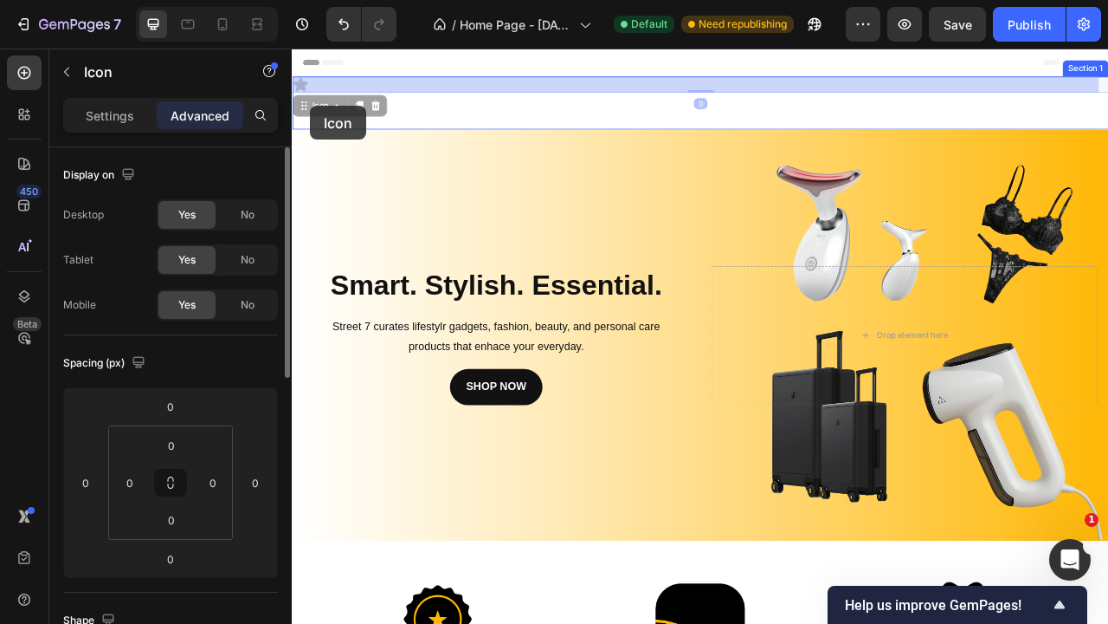
drag, startPoint x: 299, startPoint y: 92, endPoint x: 315, endPoint y: 121, distance: 33.7
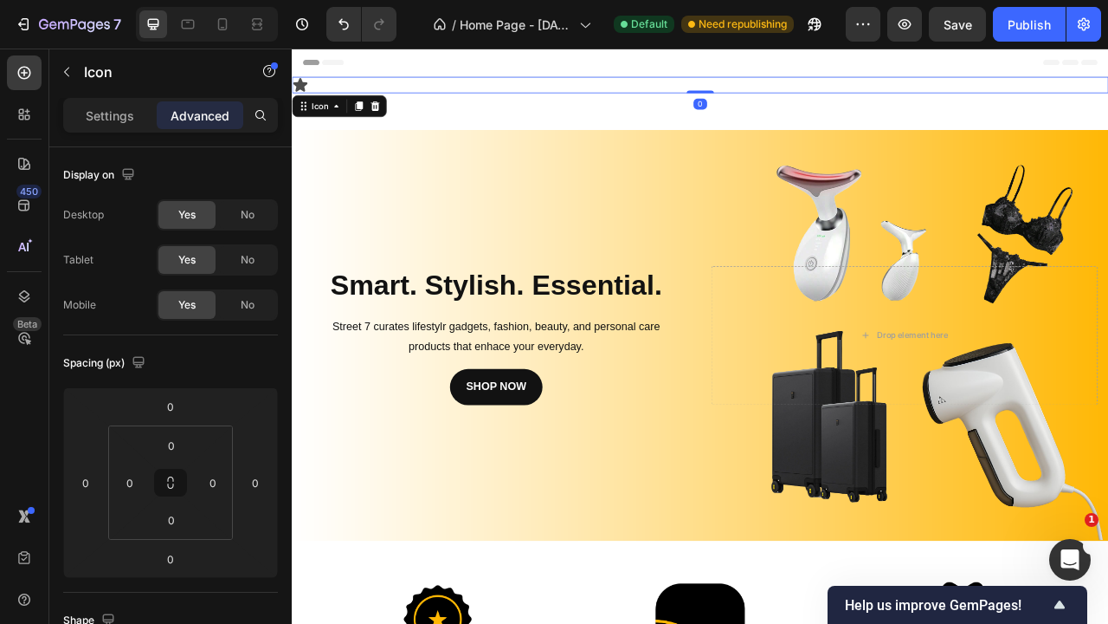
click at [306, 89] on icon at bounding box center [302, 94] width 21 height 21
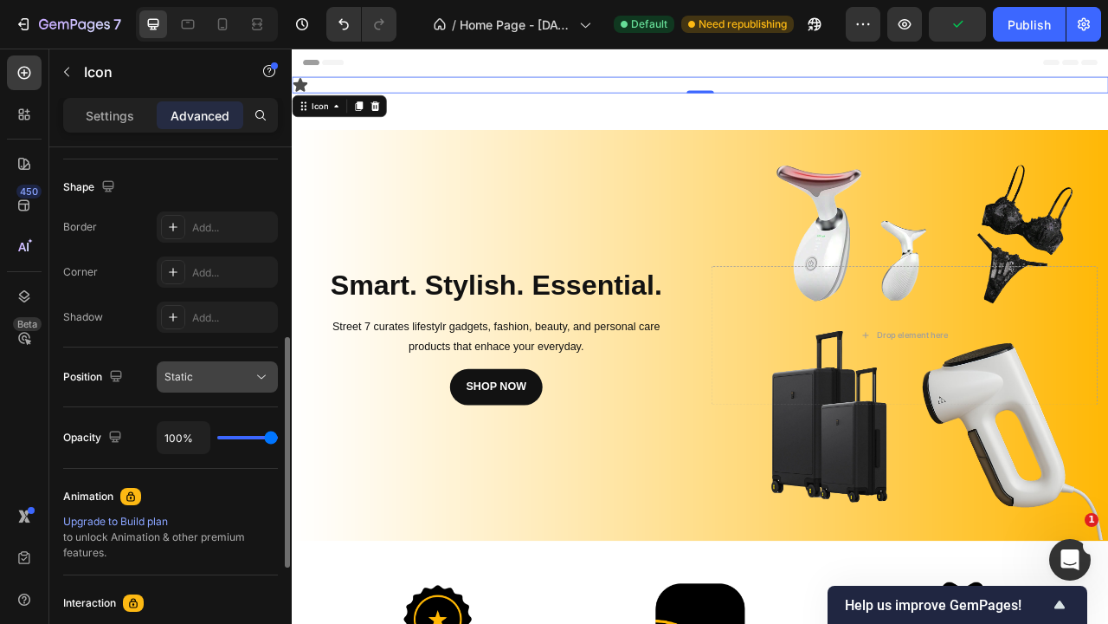
click at [216, 388] on button "Static" at bounding box center [217, 376] width 121 height 31
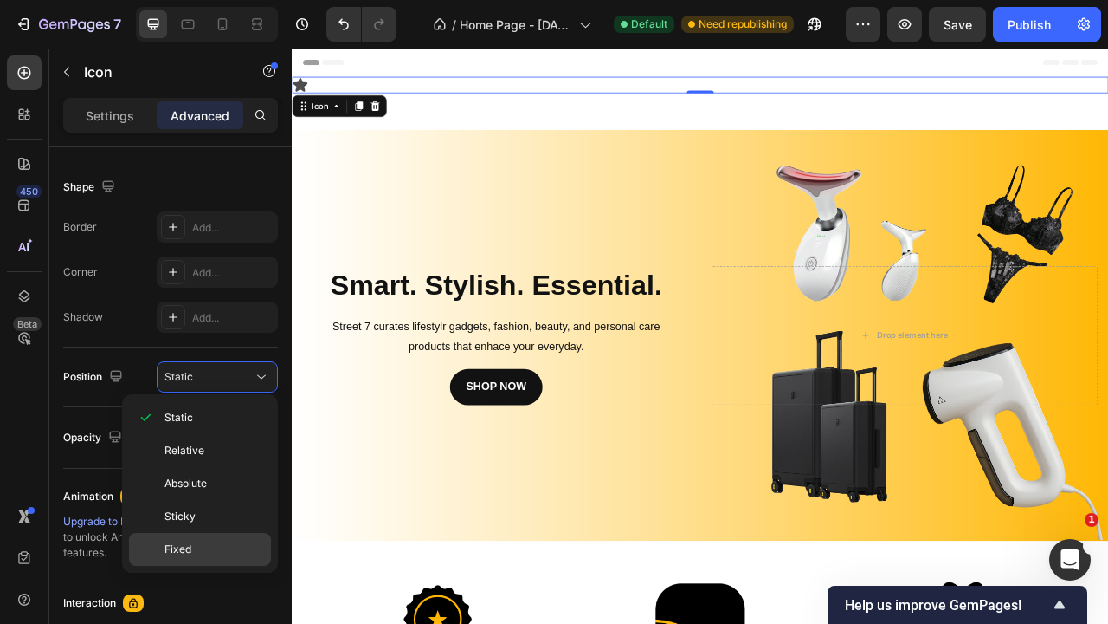
click at [192, 541] on p "Fixed" at bounding box center [214, 549] width 99 height 16
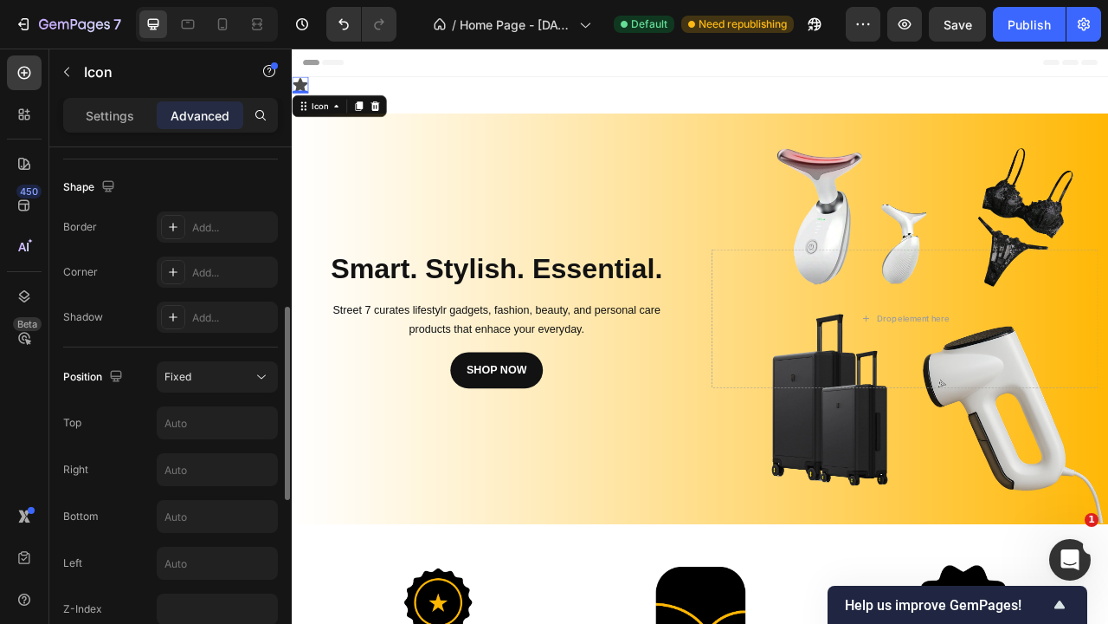
click at [219, 394] on div "Position Fixed Top Right Bottom Left Z-Index" at bounding box center [170, 492] width 215 height 263
click at [223, 390] on button "Fixed" at bounding box center [217, 376] width 121 height 31
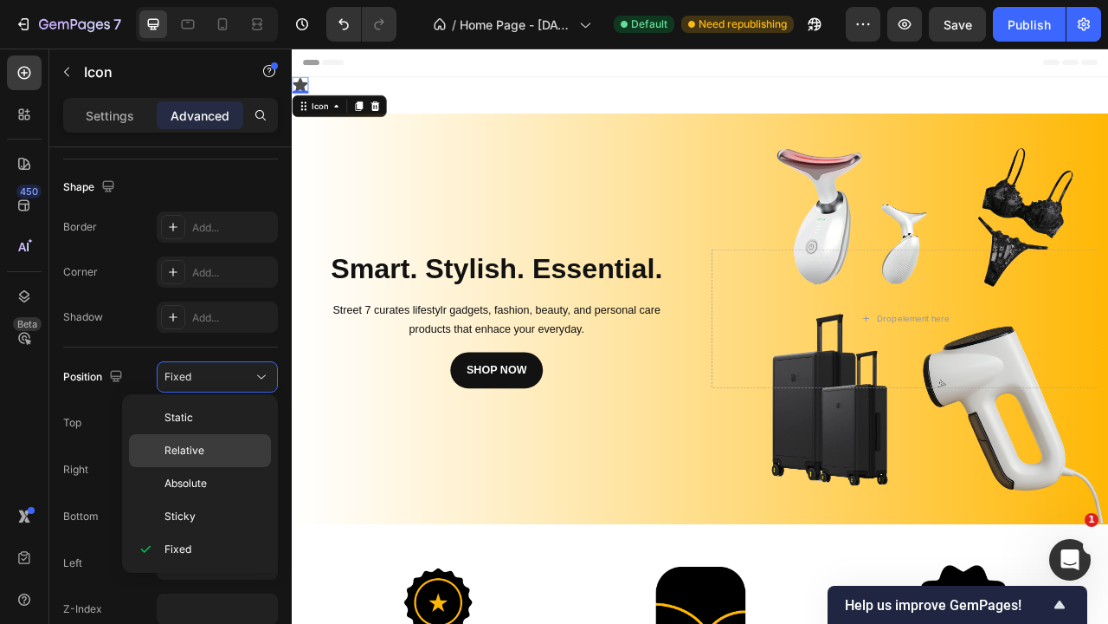
click at [206, 443] on p "Relative" at bounding box center [214, 451] width 99 height 16
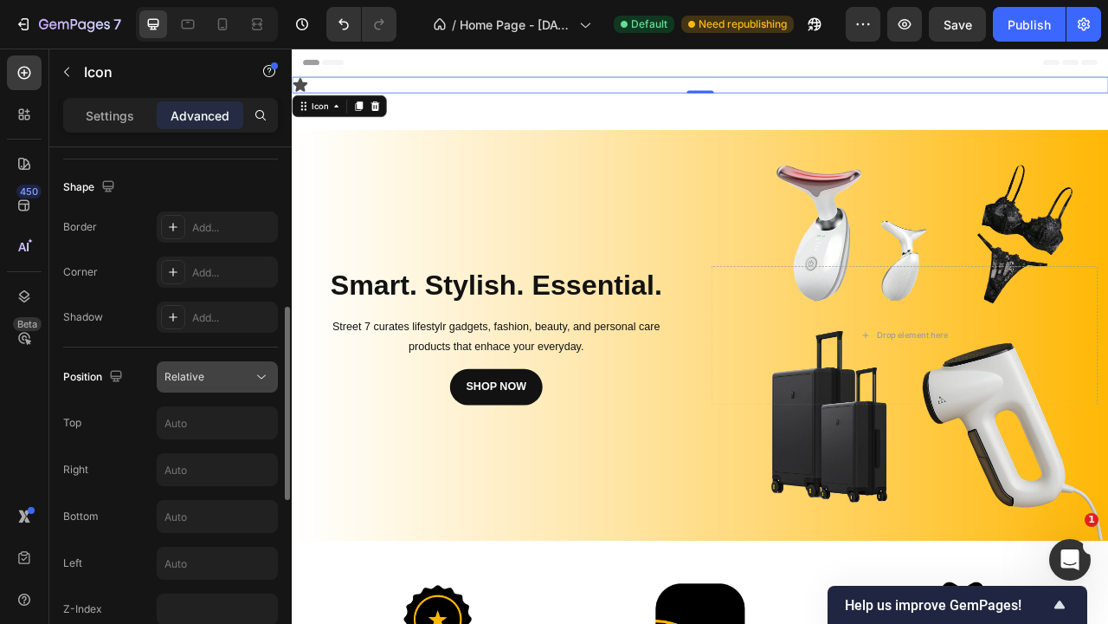
click at [219, 388] on button "Relative" at bounding box center [217, 376] width 121 height 31
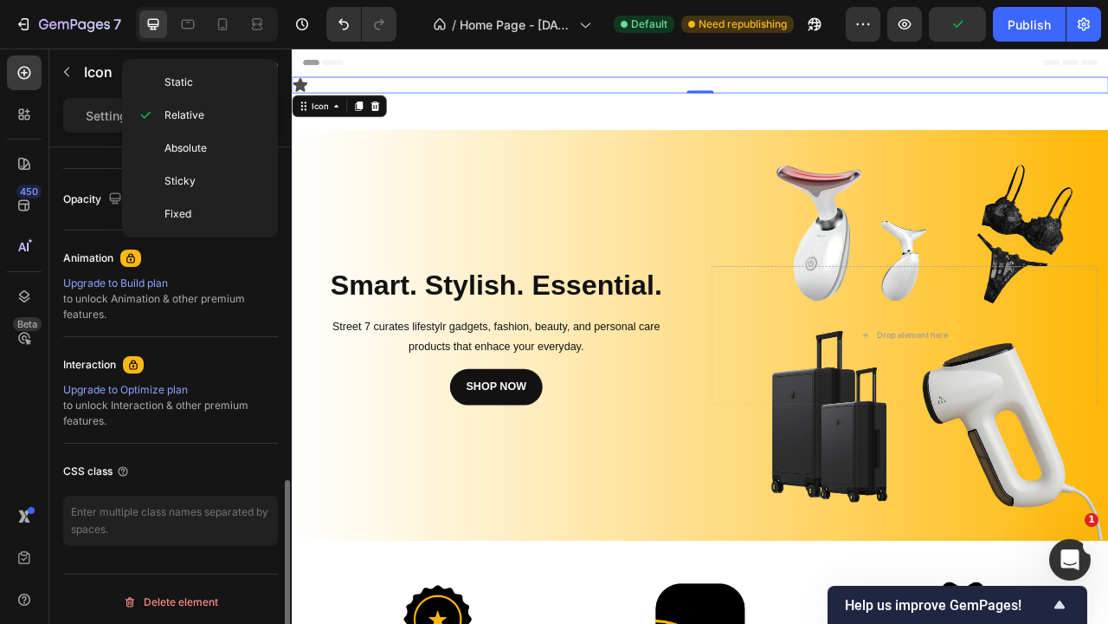
scroll to position [470, 0]
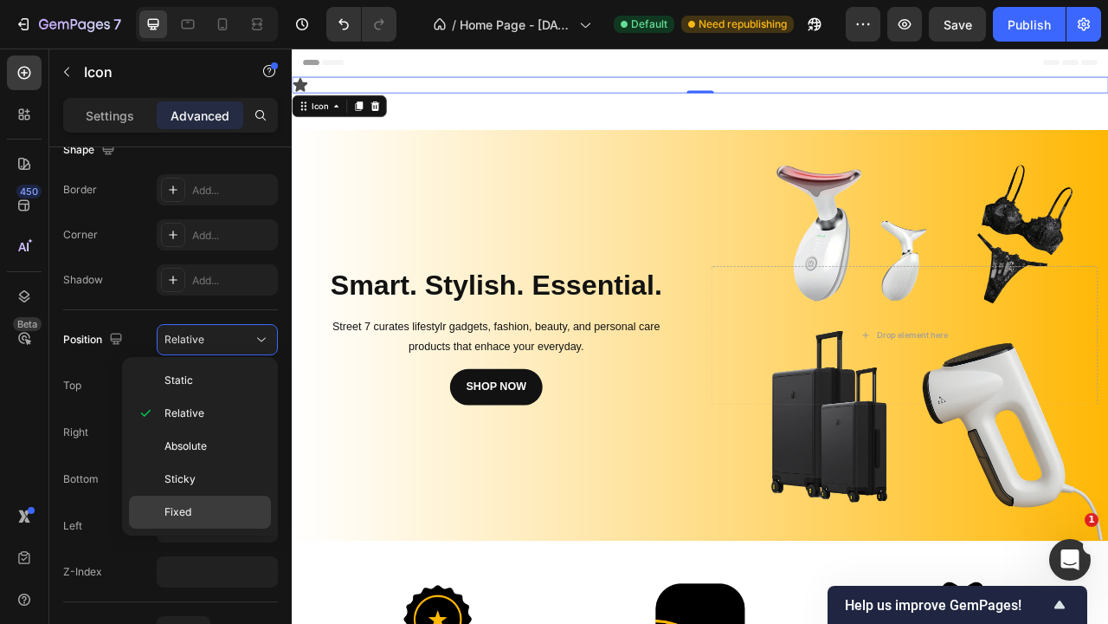
click at [210, 497] on div "Fixed" at bounding box center [200, 511] width 142 height 33
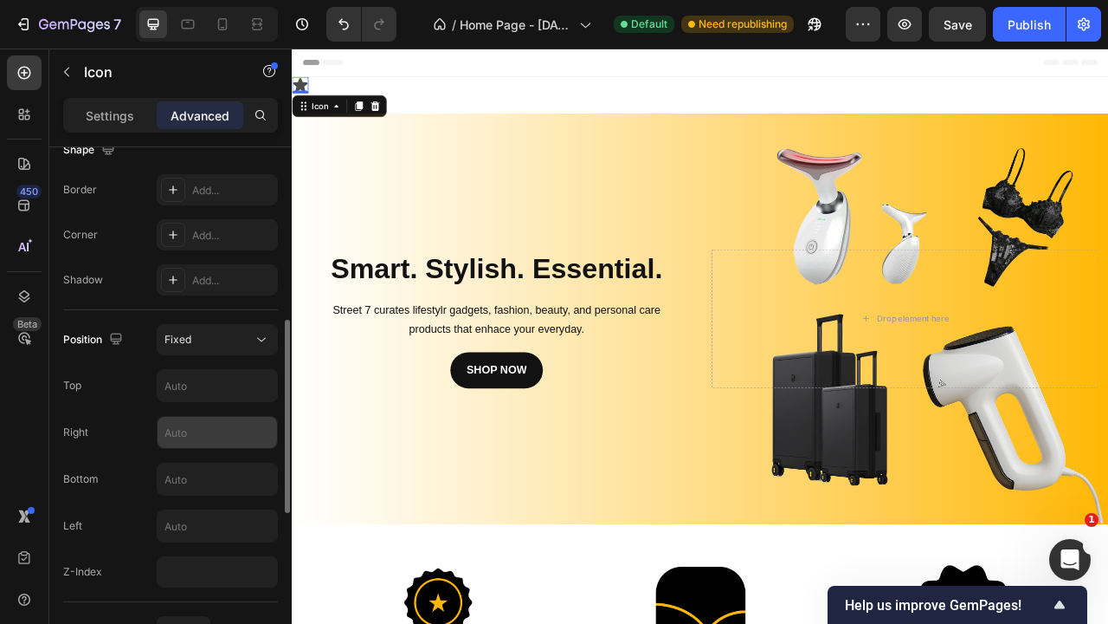
scroll to position [0, 0]
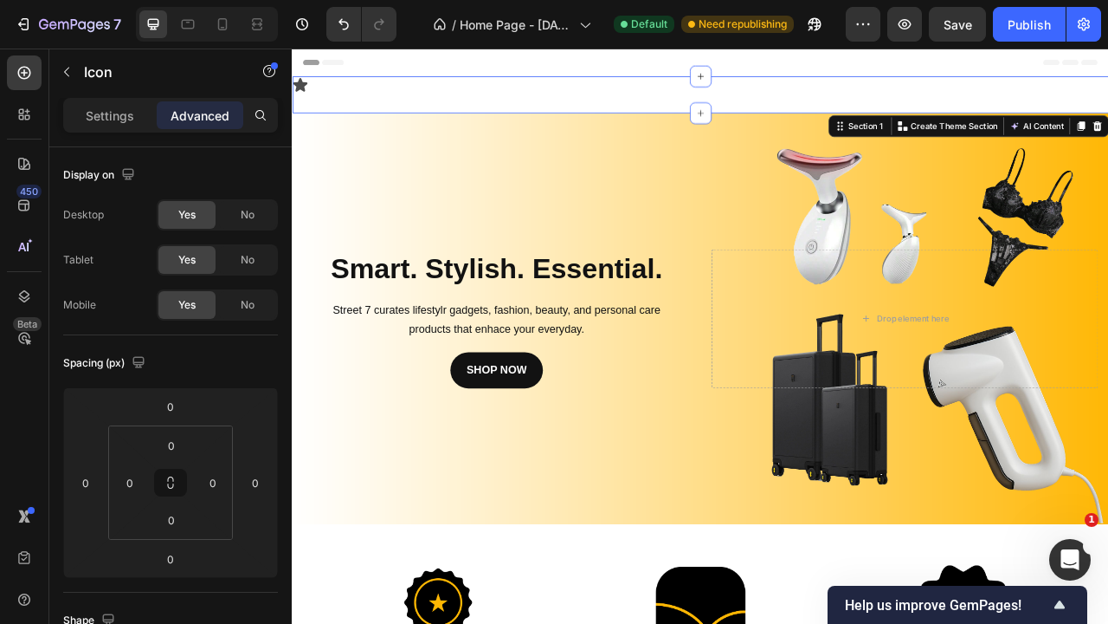
click at [424, 125] on div "Icon Section 1 You can create reusable sections Create Theme Section AI Content…" at bounding box center [811, 107] width 1039 height 47
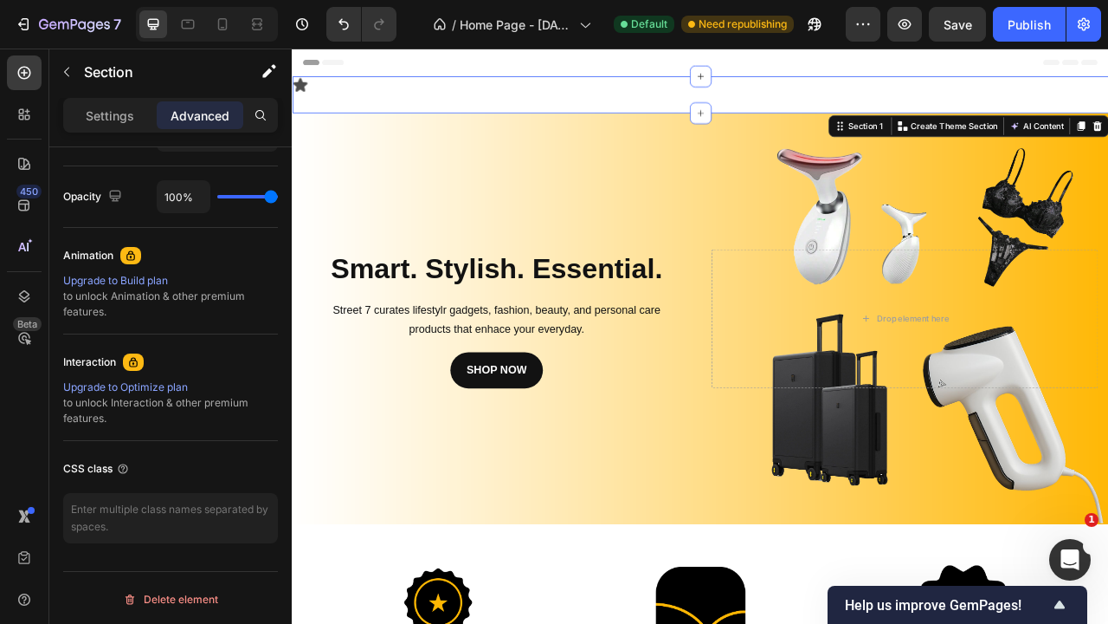
scroll to position [241, 0]
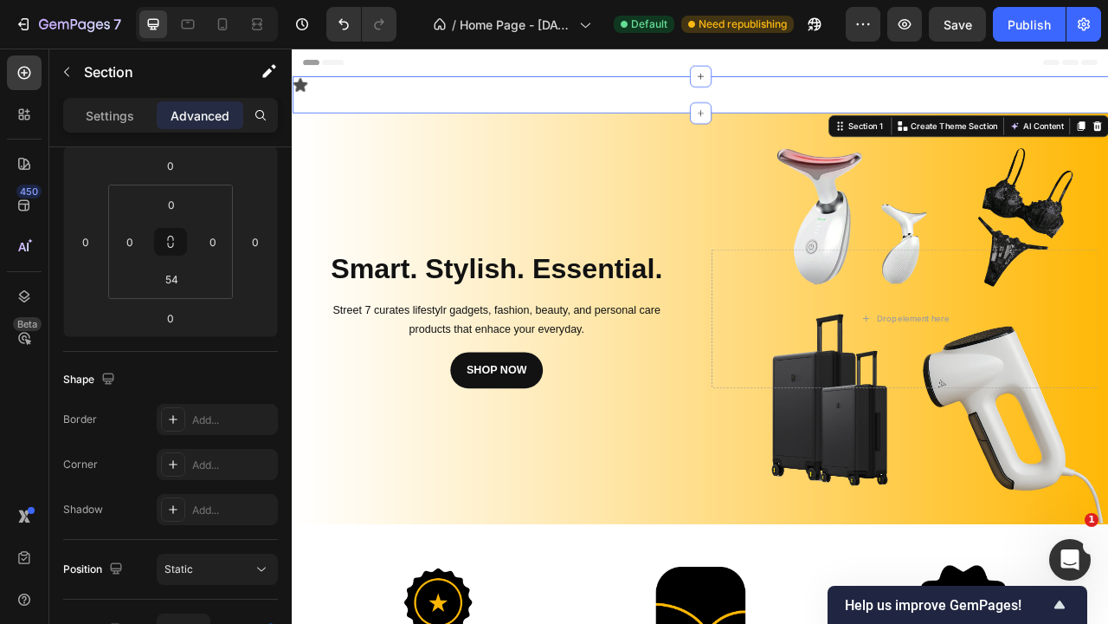
click at [120, 133] on div "Settings Advanced" at bounding box center [170, 122] width 242 height 49
click at [120, 121] on p "Settings" at bounding box center [110, 116] width 48 height 18
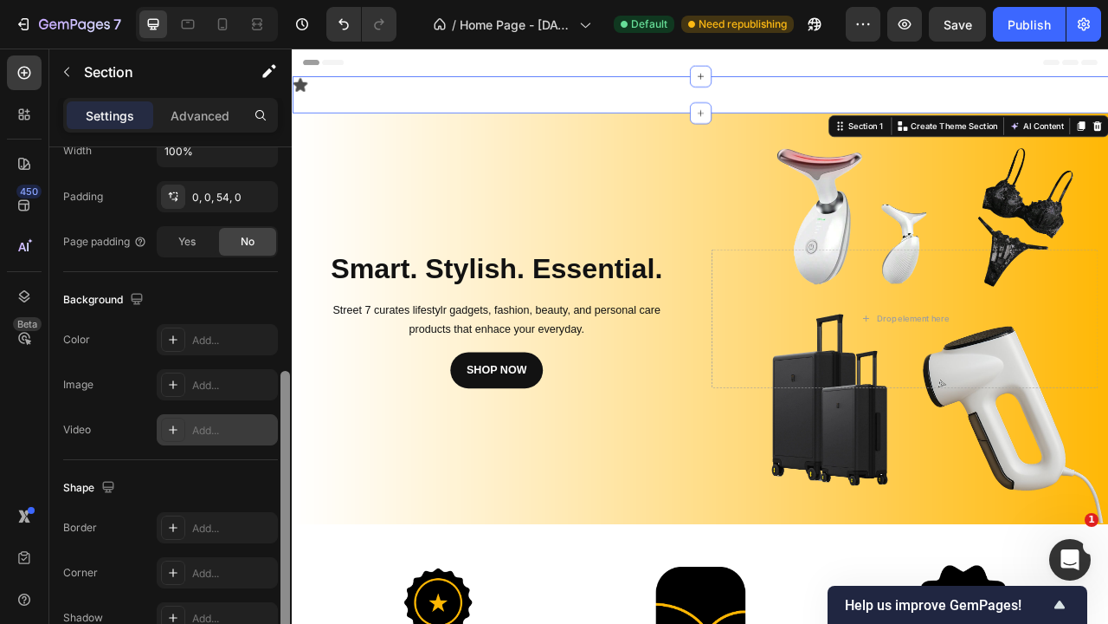
scroll to position [436, 0]
drag, startPoint x: 287, startPoint y: 330, endPoint x: 272, endPoint y: 428, distance: 99.0
click at [272, 428] on div "Layout Column width Change ratio Fit to content 12 Columns management Order 1 c…" at bounding box center [170, 410] width 242 height 526
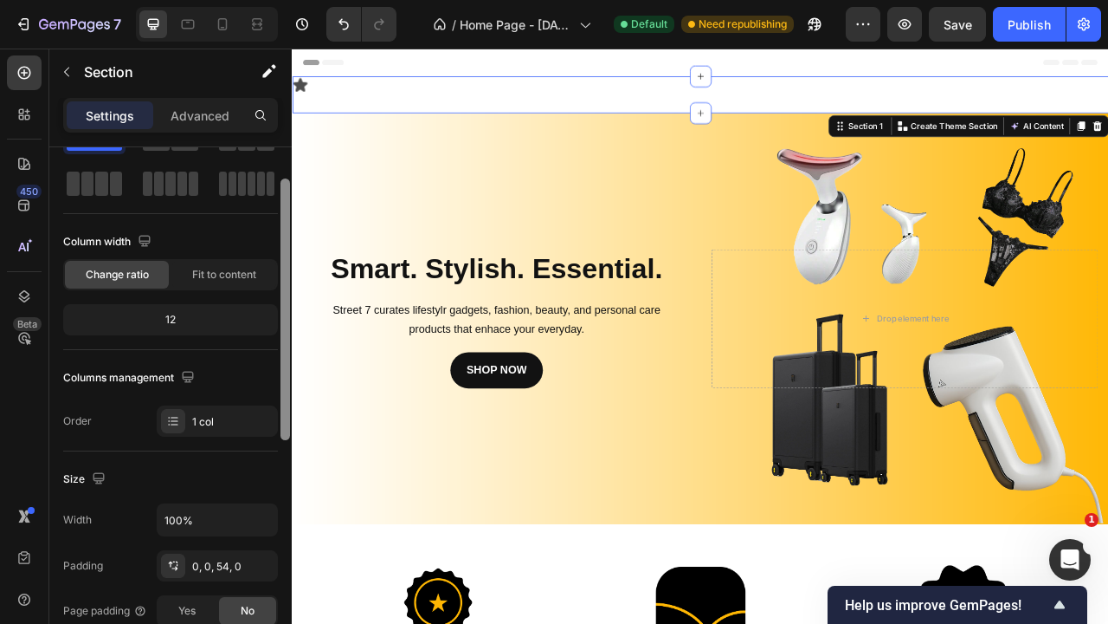
scroll to position [68, 0]
drag, startPoint x: 289, startPoint y: 402, endPoint x: 258, endPoint y: 217, distance: 187.1
click at [258, 217] on div "Layout Column width Change ratio Fit to content 12 Columns management Order 1 c…" at bounding box center [170, 410] width 242 height 526
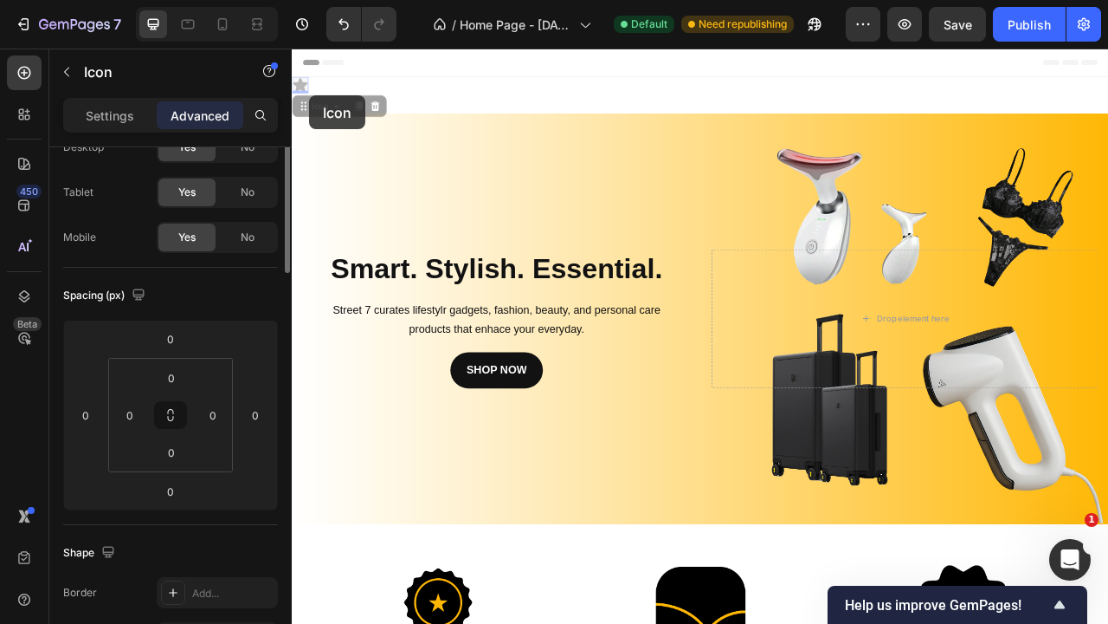
scroll to position [0, 0]
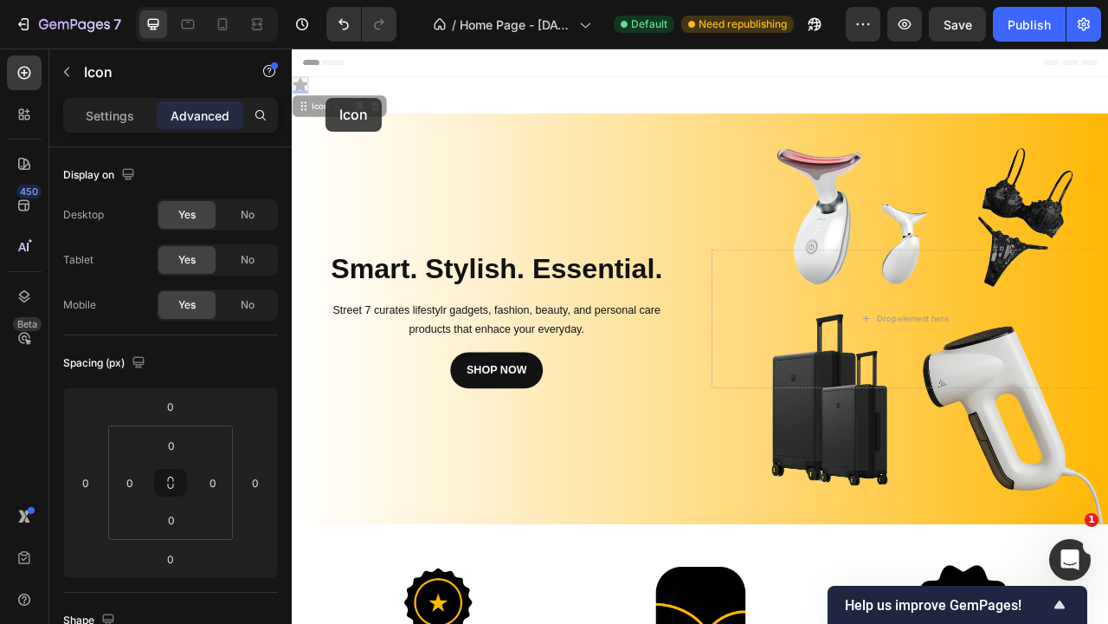
drag, startPoint x: 308, startPoint y: 98, endPoint x: 334, endPoint y: 111, distance: 29.0
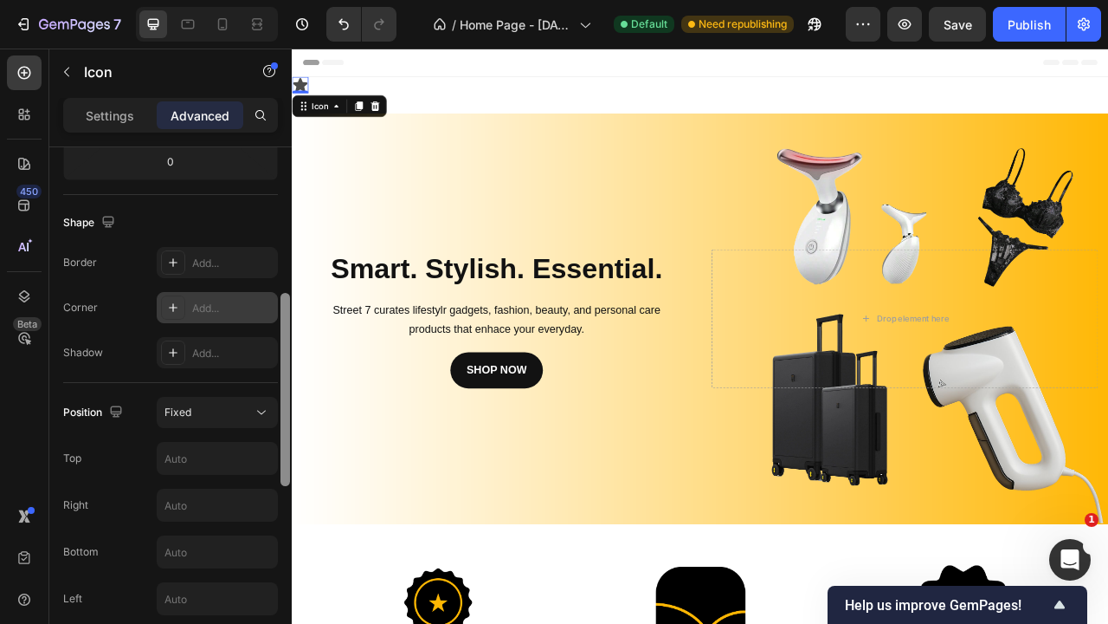
scroll to position [386, 0]
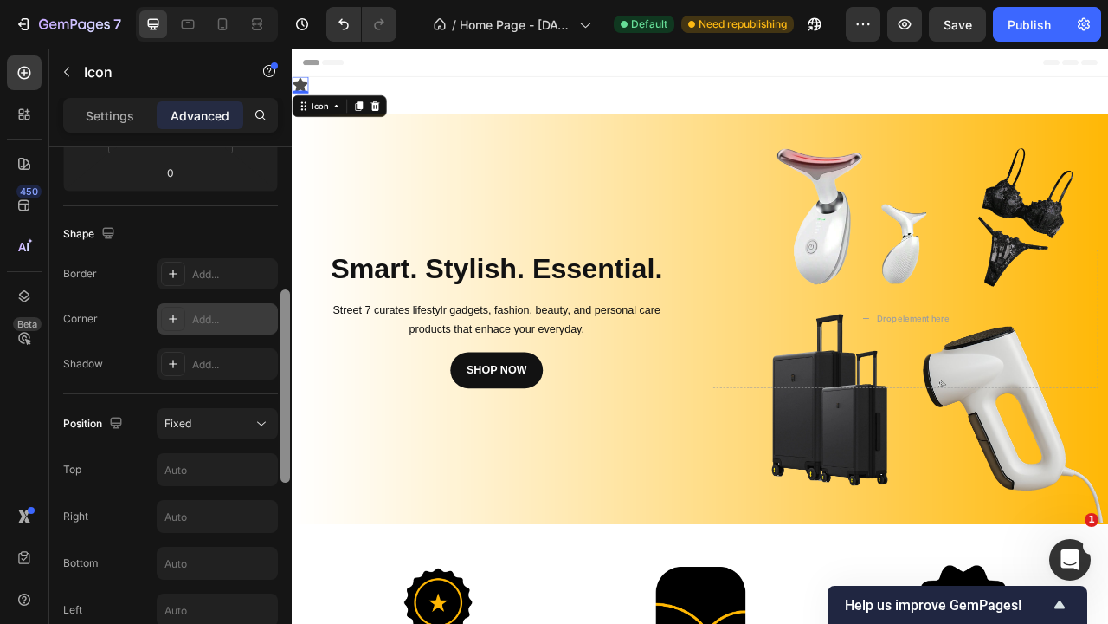
drag, startPoint x: 288, startPoint y: 500, endPoint x: 269, endPoint y: 309, distance: 191.5
click at [269, 309] on div "Display on Desktop Yes No Tablet Yes No Mobile Yes No Spacing (px) 0 0 0 0 0 0 …" at bounding box center [170, 410] width 242 height 526
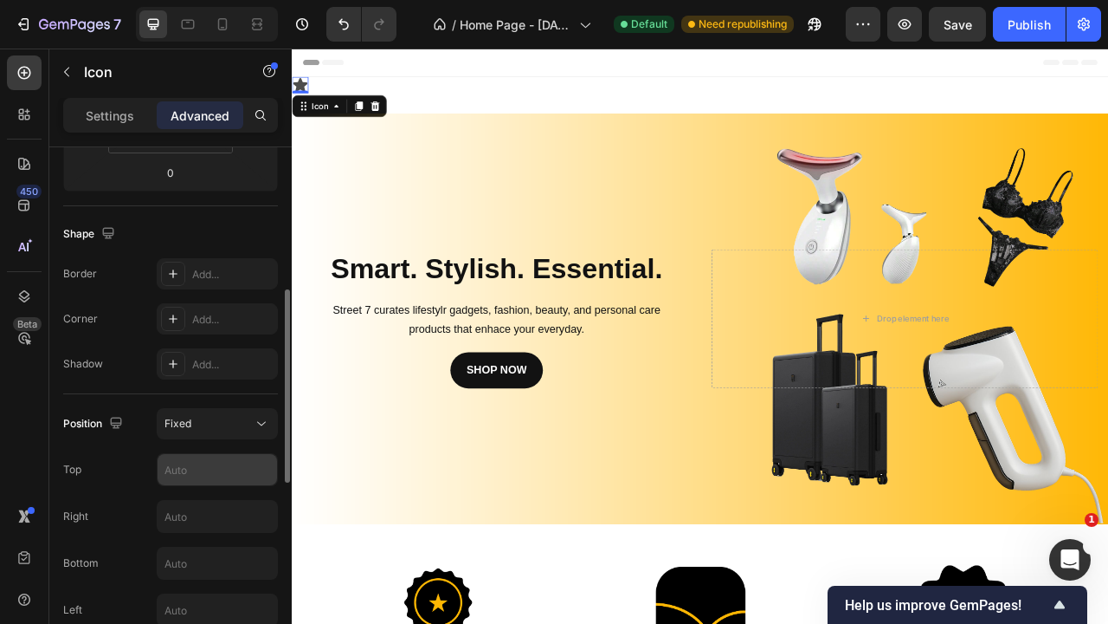
click at [208, 481] on input "text" at bounding box center [218, 469] width 120 height 31
type input "5"
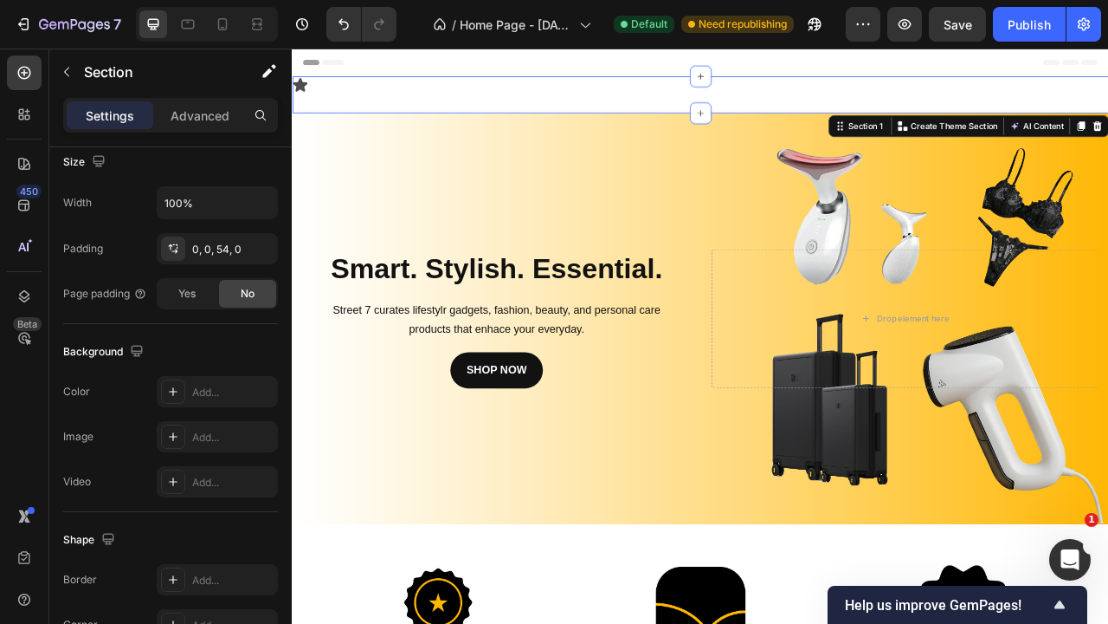
click at [460, 84] on div "Icon Section 1 You can create reusable sections Create Theme Section AI Content…" at bounding box center [811, 107] width 1039 height 47
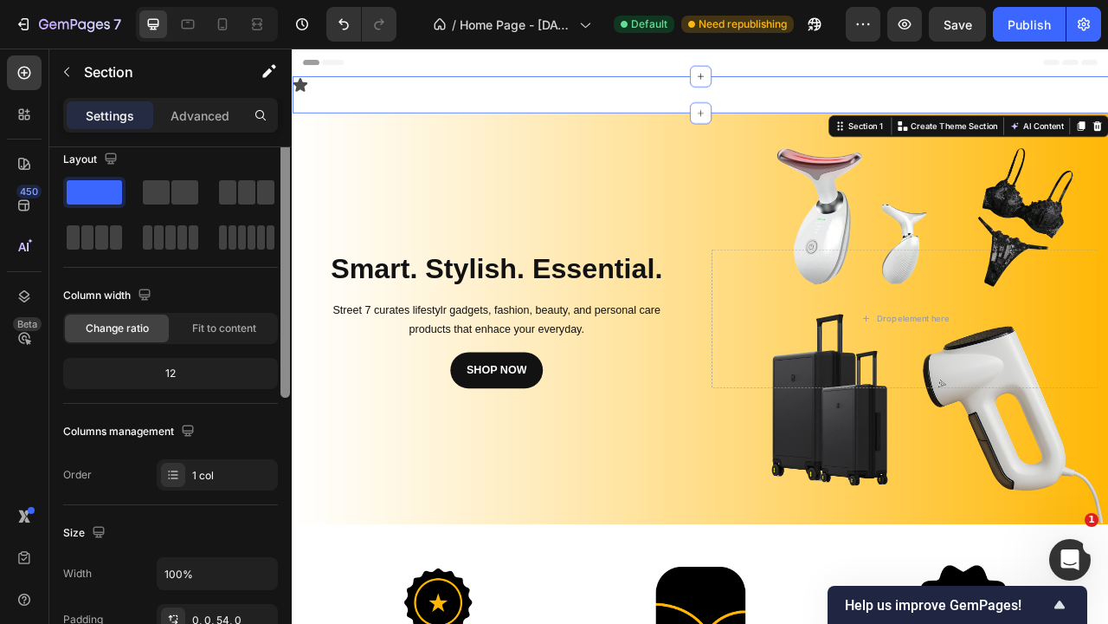
scroll to position [0, 0]
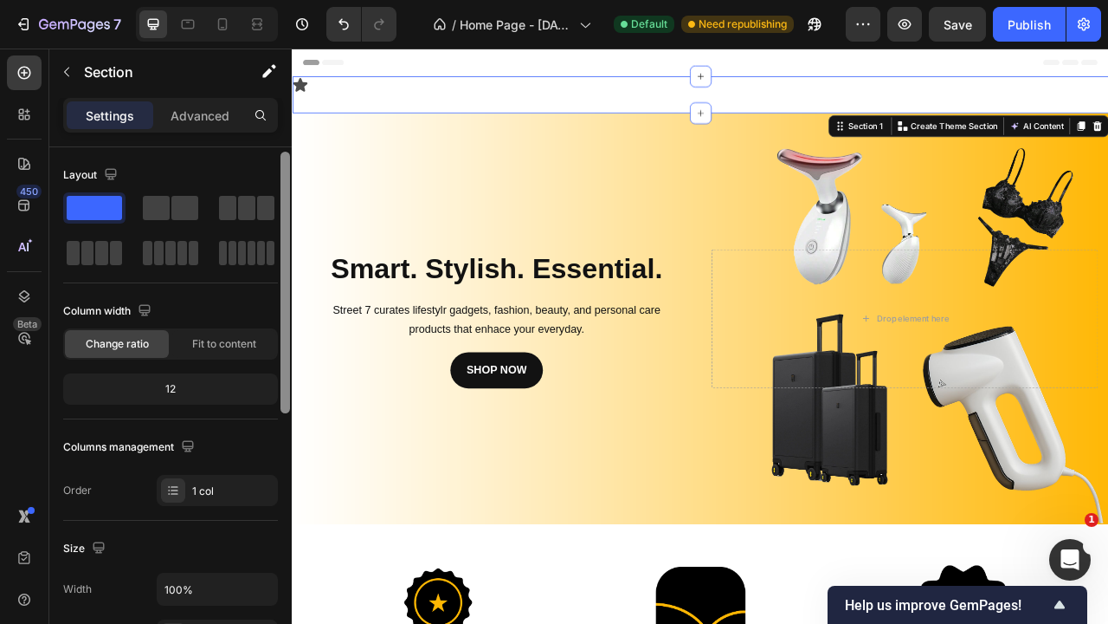
drag, startPoint x: 286, startPoint y: 360, endPoint x: 256, endPoint y: 315, distance: 53.8
click at [256, 315] on div "Layout Column width Change ratio Fit to content 12 Columns management Order 1 c…" at bounding box center [170, 410] width 242 height 526
click at [200, 107] on p "Advanced" at bounding box center [200, 116] width 59 height 18
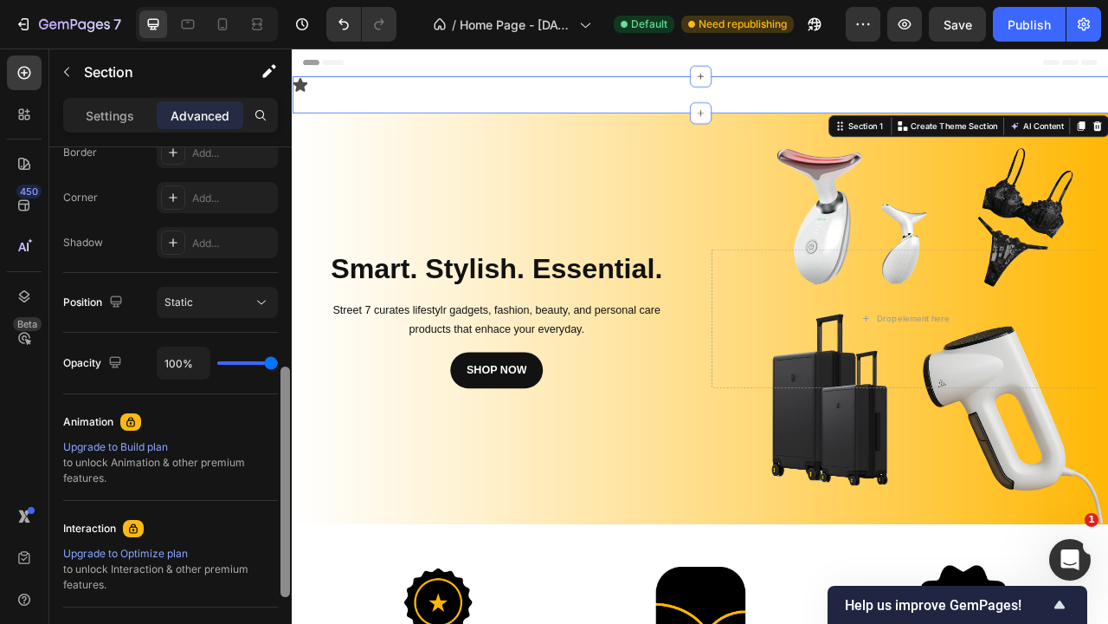
scroll to position [506, 0]
drag, startPoint x: 288, startPoint y: 462, endPoint x: 288, endPoint y: 389, distance: 73.6
click at [288, 389] on div at bounding box center [286, 483] width 10 height 230
click at [230, 308] on div "Static" at bounding box center [209, 304] width 88 height 16
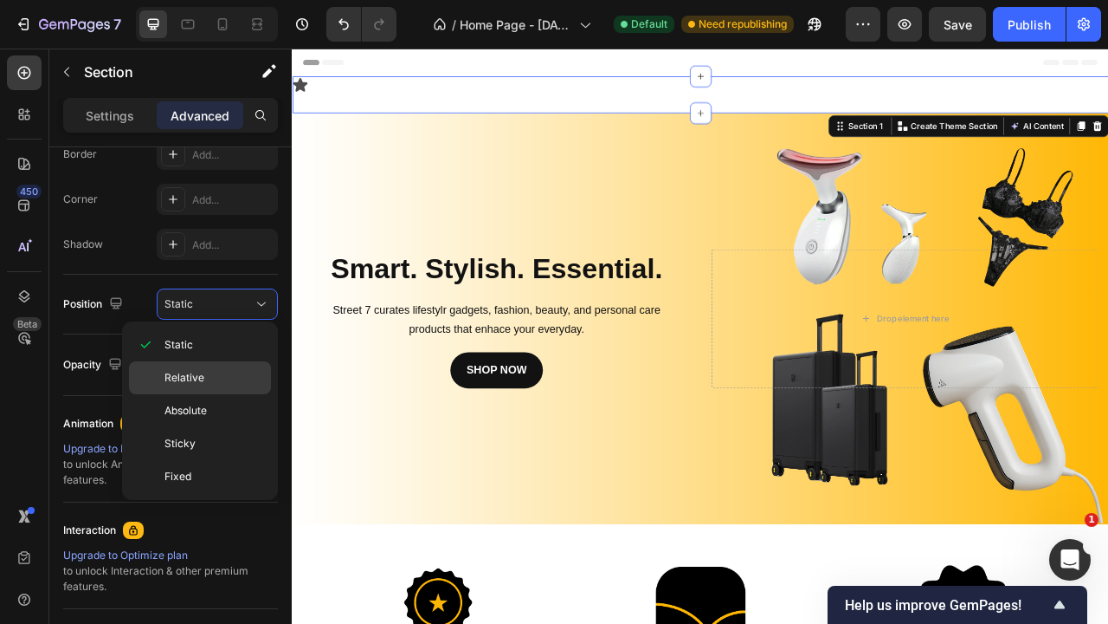
click at [203, 382] on span "Relative" at bounding box center [185, 378] width 40 height 16
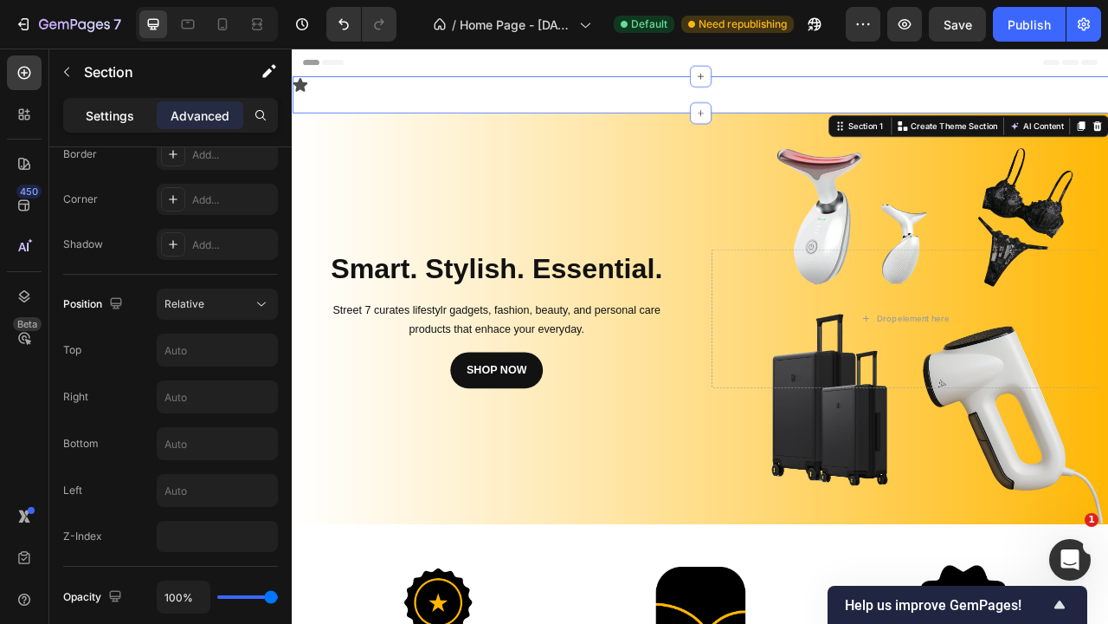
click at [132, 120] on p "Settings" at bounding box center [110, 116] width 48 height 18
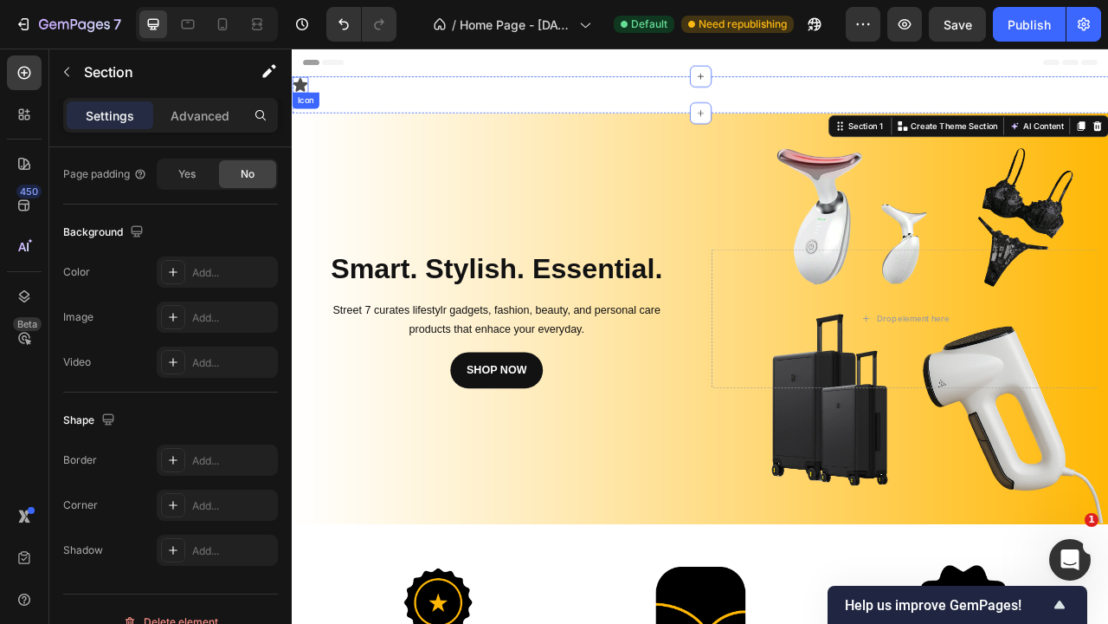
click at [308, 90] on icon at bounding box center [302, 94] width 21 height 21
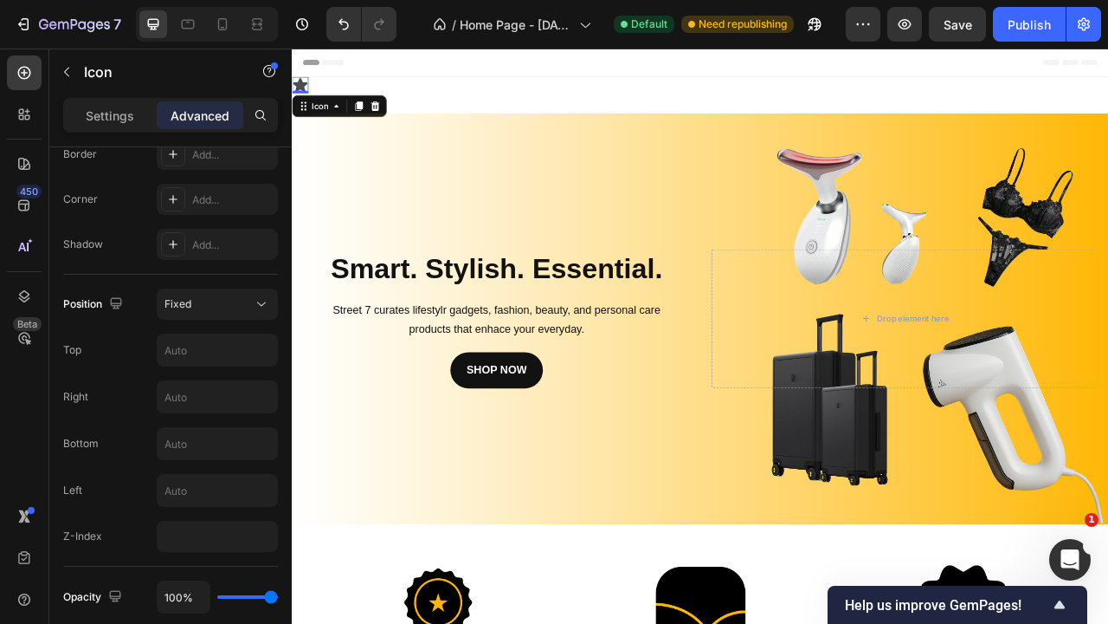
scroll to position [0, 0]
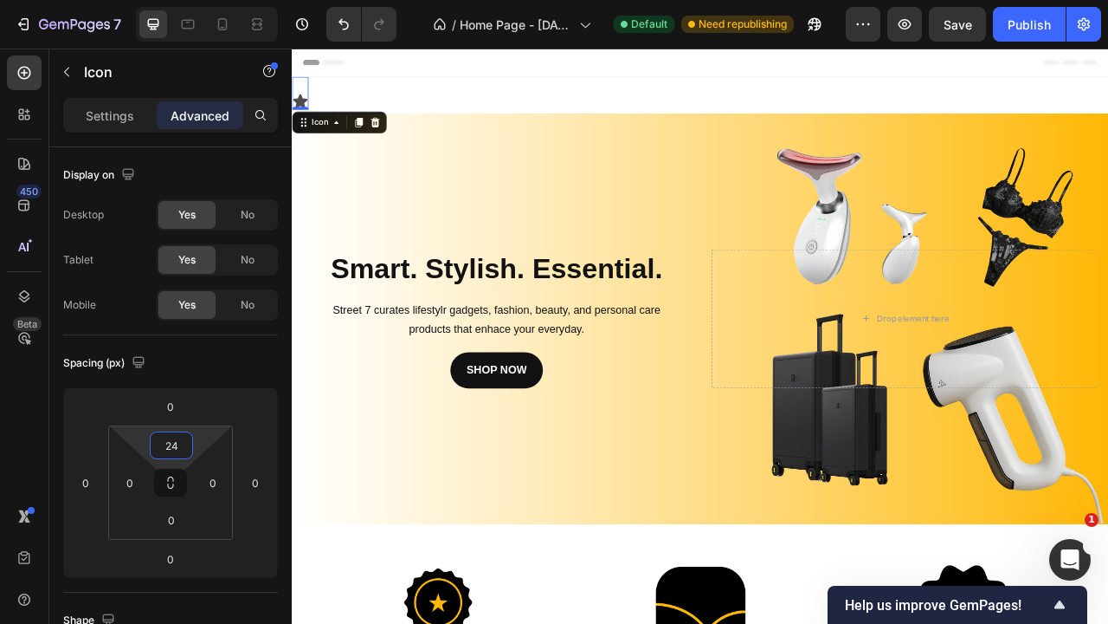
drag, startPoint x: 167, startPoint y: 461, endPoint x: 172, endPoint y: 450, distance: 11.6
click at [172, 0] on html "7 / Home Page - Sep 22, 15:20:35 Default Need republishing Preview Save Publish…" at bounding box center [554, 0] width 1108 height 0
drag, startPoint x: 152, startPoint y: 488, endPoint x: 120, endPoint y: 487, distance: 32.9
click at [116, 0] on html "7 / Home Page - Sep 22, 15:20:35 Default Need republishing Preview Save Publish…" at bounding box center [554, 0] width 1108 height 0
type input "18"
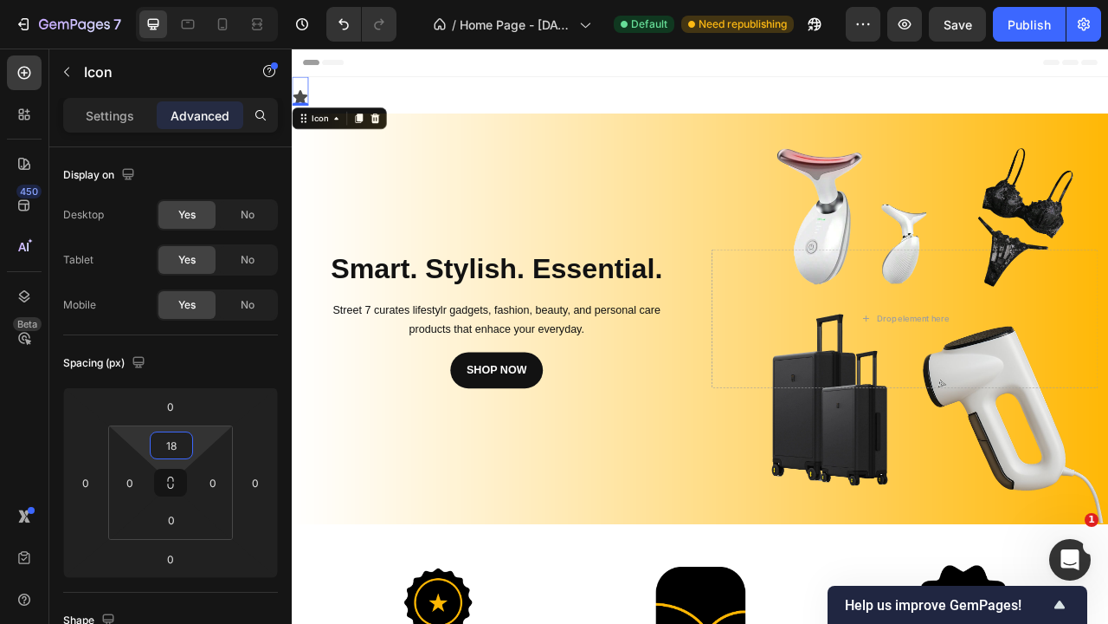
click at [179, 0] on html "7 / Home Page - Sep 22, 15:20:35 Default Need republishing Preview Save Publish…" at bounding box center [554, 0] width 1108 height 0
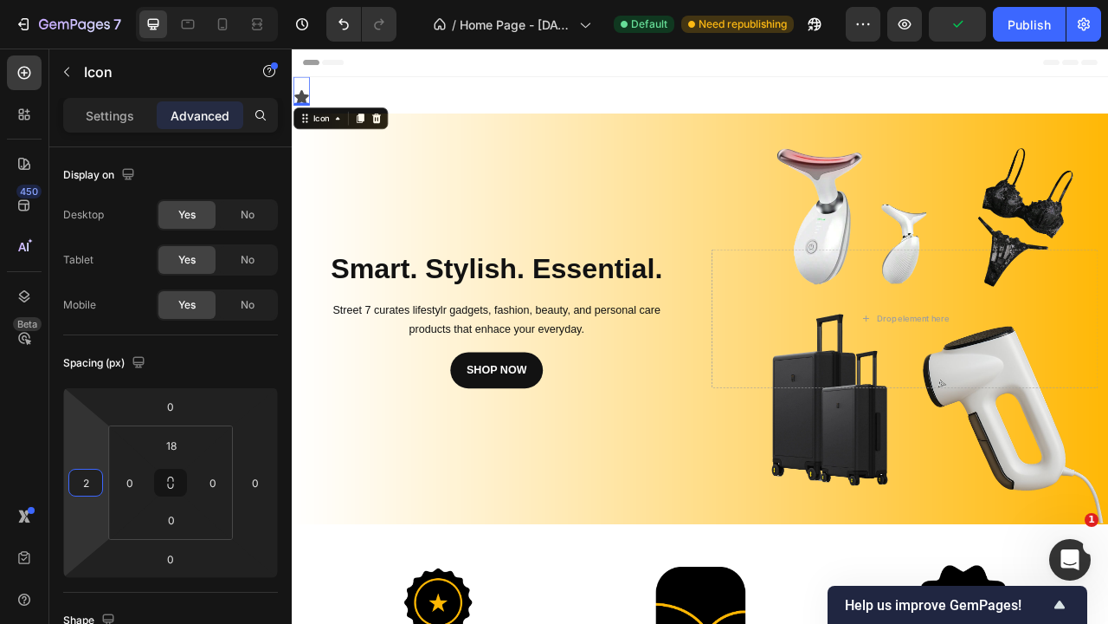
drag, startPoint x: 106, startPoint y: 481, endPoint x: 17, endPoint y: 480, distance: 88.3
click at [17, 0] on html "7 / Home Page - Sep 22, 15:20:35 Default Need republishing Preview Publish 450 …" at bounding box center [554, 0] width 1108 height 0
drag, startPoint x: 107, startPoint y: 481, endPoint x: 88, endPoint y: 484, distance: 19.4
click at [88, 484] on div "0 2 0 0 18 0 0 0" at bounding box center [170, 482] width 215 height 191
type input "24"
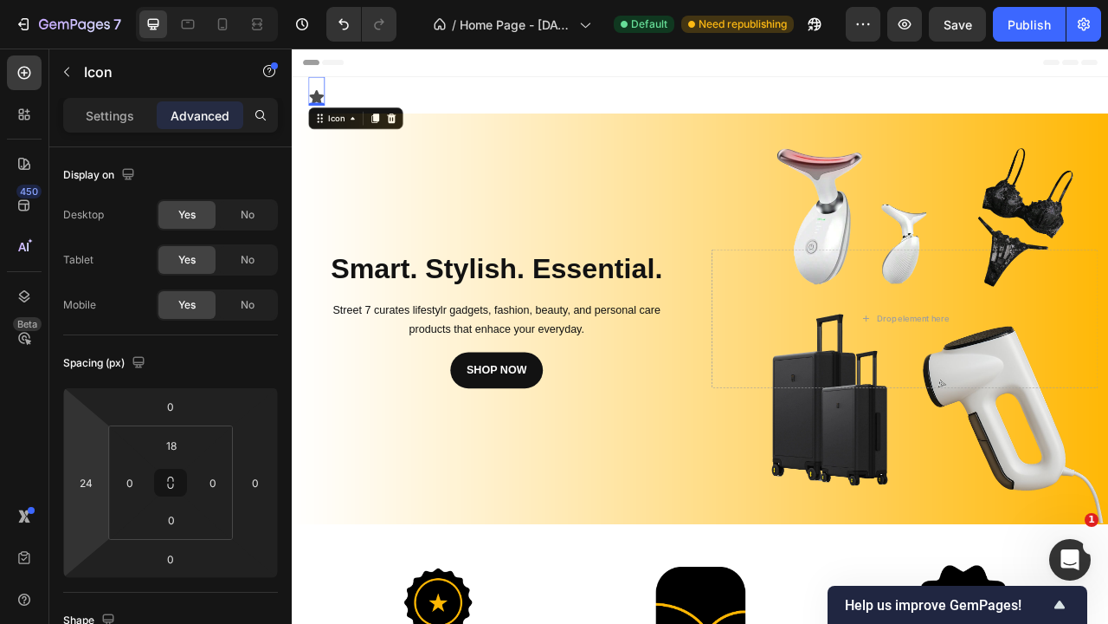
drag, startPoint x: 104, startPoint y: 484, endPoint x: 106, endPoint y: 475, distance: 9.7
click at [106, 0] on html "7 / Home Page - Sep 22, 15:20:35 Default Need republishing Preview Save Publish…" at bounding box center [554, 0] width 1108 height 0
click at [239, 381] on div "Spacing (px) 0 24 0 0 18 0 0 0" at bounding box center [170, 463] width 215 height 257
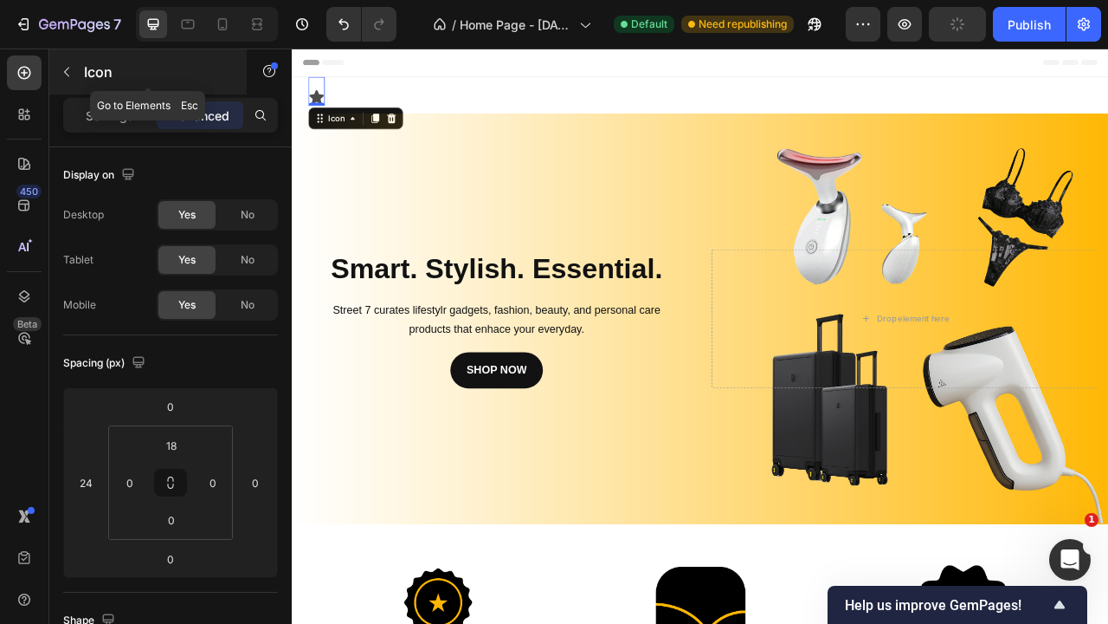
click at [74, 87] on div "Icon" at bounding box center [147, 71] width 197 height 45
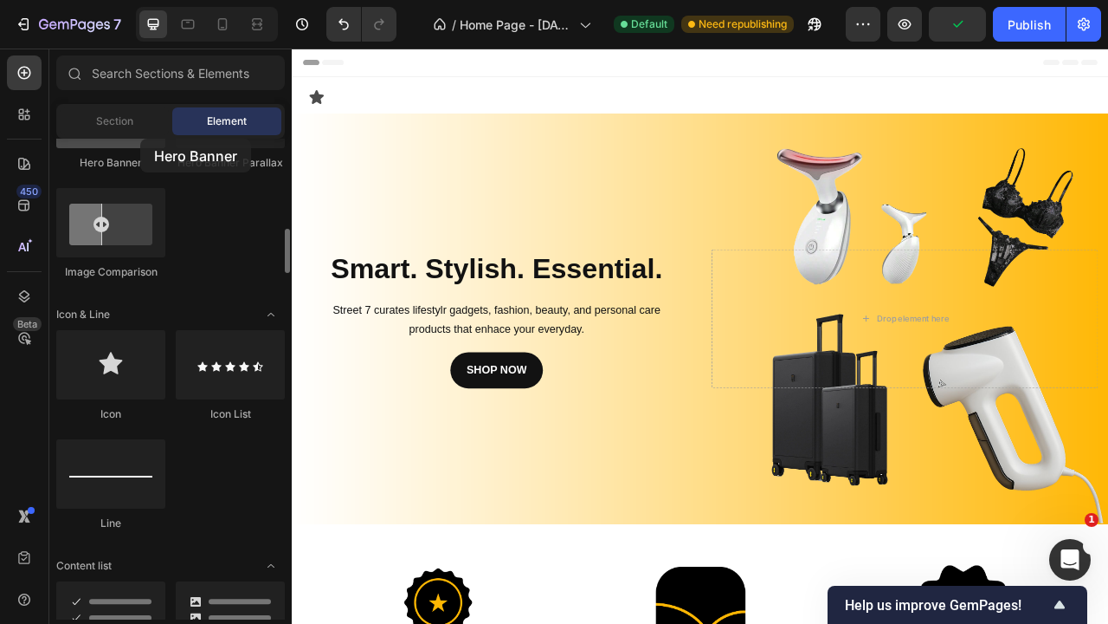
click at [140, 139] on div at bounding box center [110, 113] width 109 height 69
click at [315, 113] on icon at bounding box center [323, 110] width 21 height 21
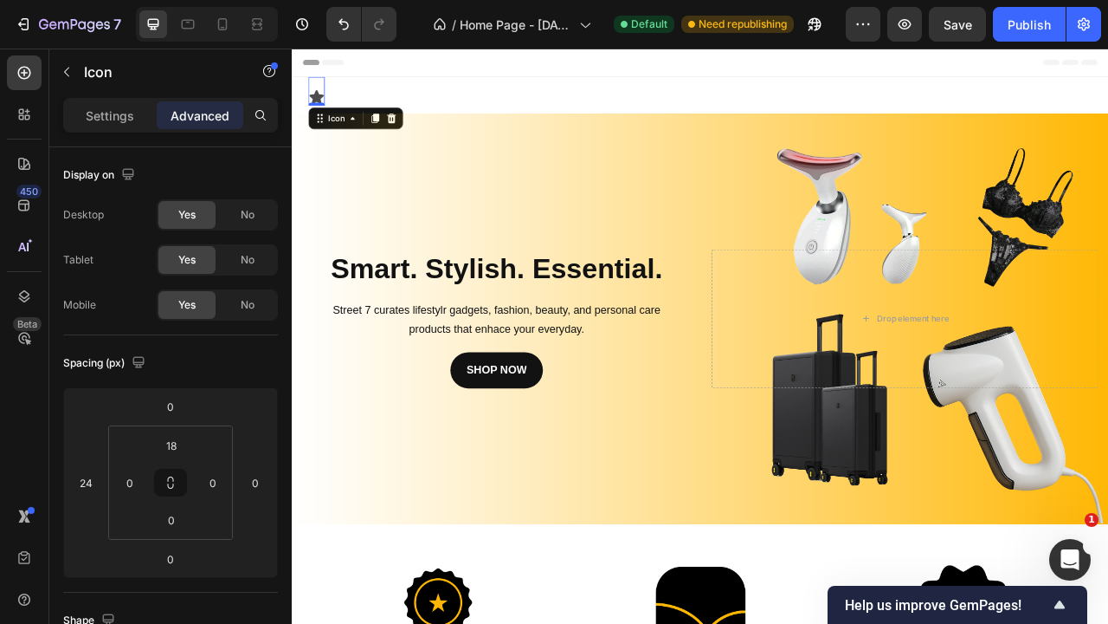
click at [315, 113] on icon at bounding box center [323, 110] width 21 height 21
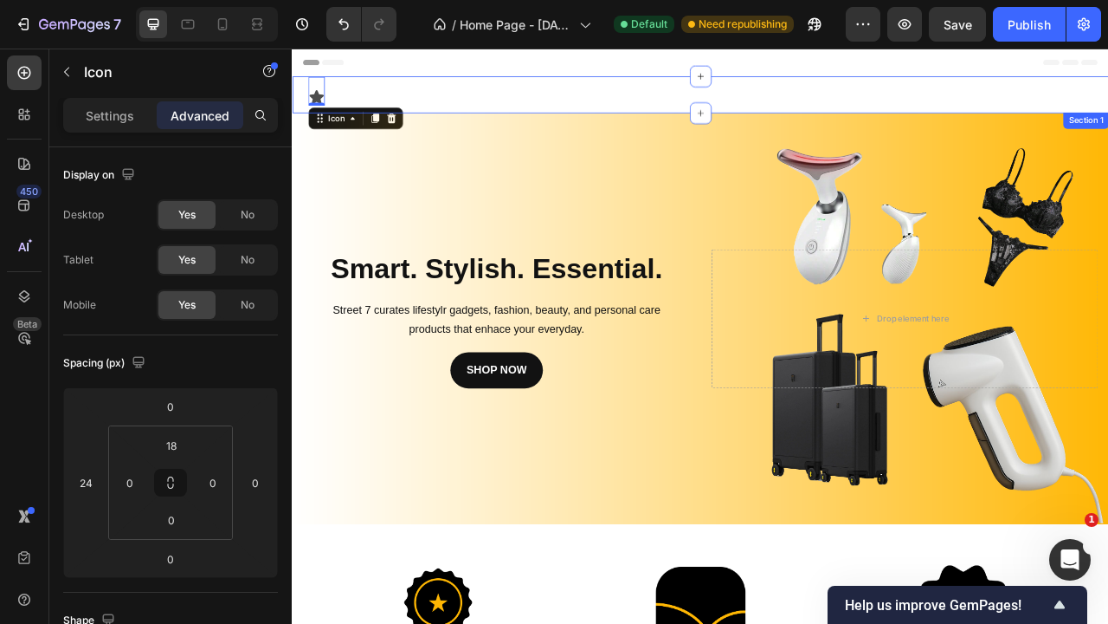
click at [433, 118] on div "Icon 0 Section 1" at bounding box center [811, 107] width 1039 height 47
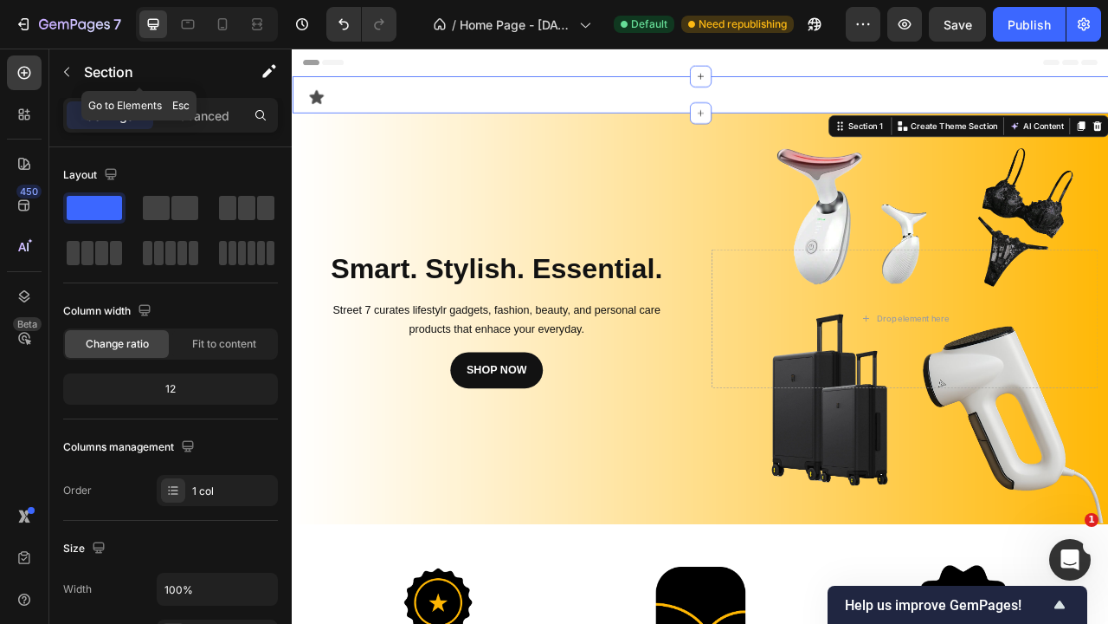
click at [71, 67] on icon "button" at bounding box center [67, 72] width 14 height 14
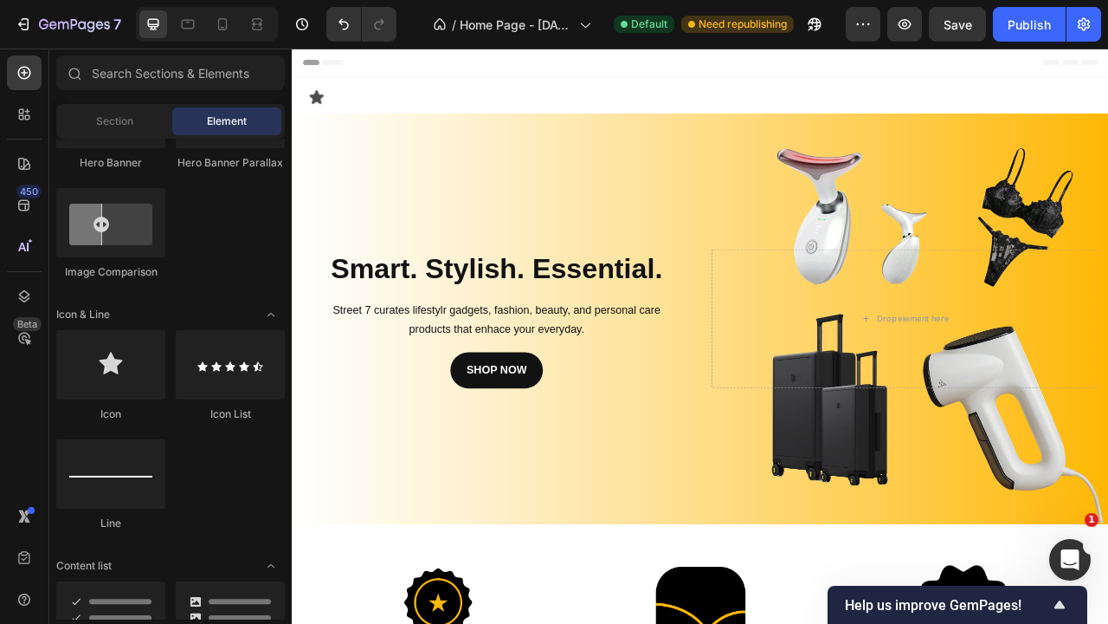
click at [100, 136] on div "Section Element" at bounding box center [170, 121] width 229 height 35
click at [115, 125] on span "Section" at bounding box center [114, 121] width 37 height 16
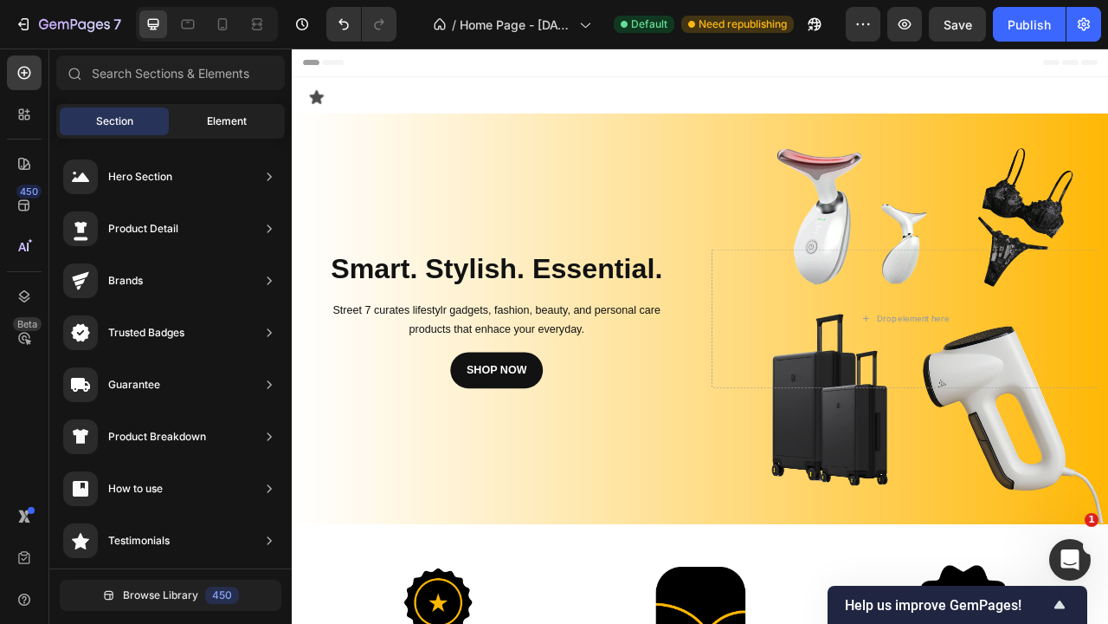
click at [205, 116] on div "Element" at bounding box center [226, 121] width 109 height 28
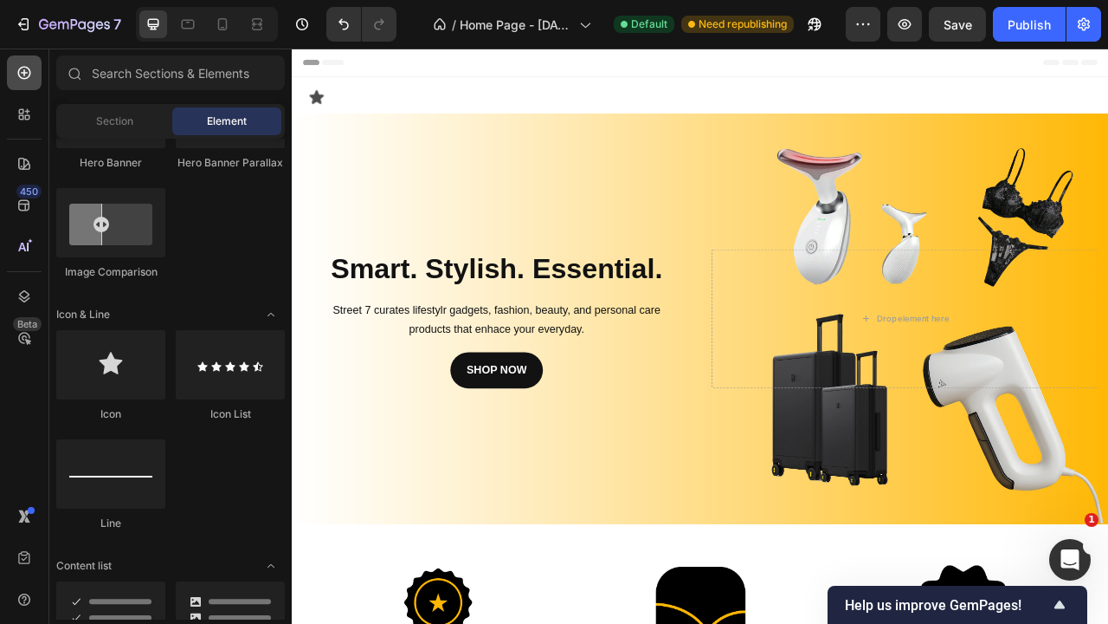
click at [21, 77] on icon at bounding box center [24, 73] width 13 height 13
type input "h"
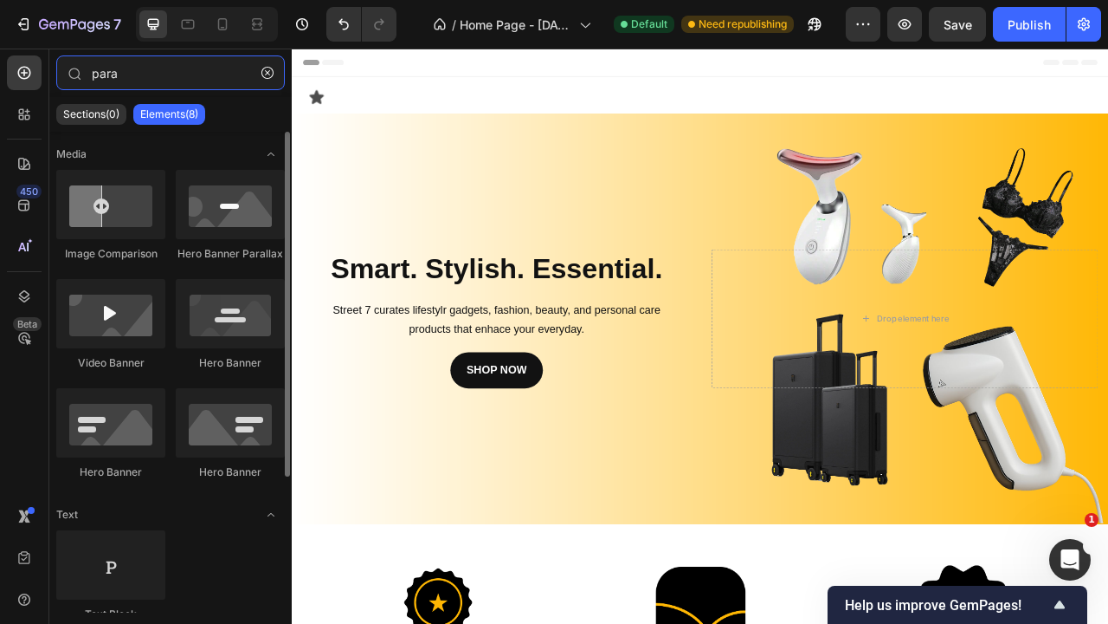
scroll to position [187, 0]
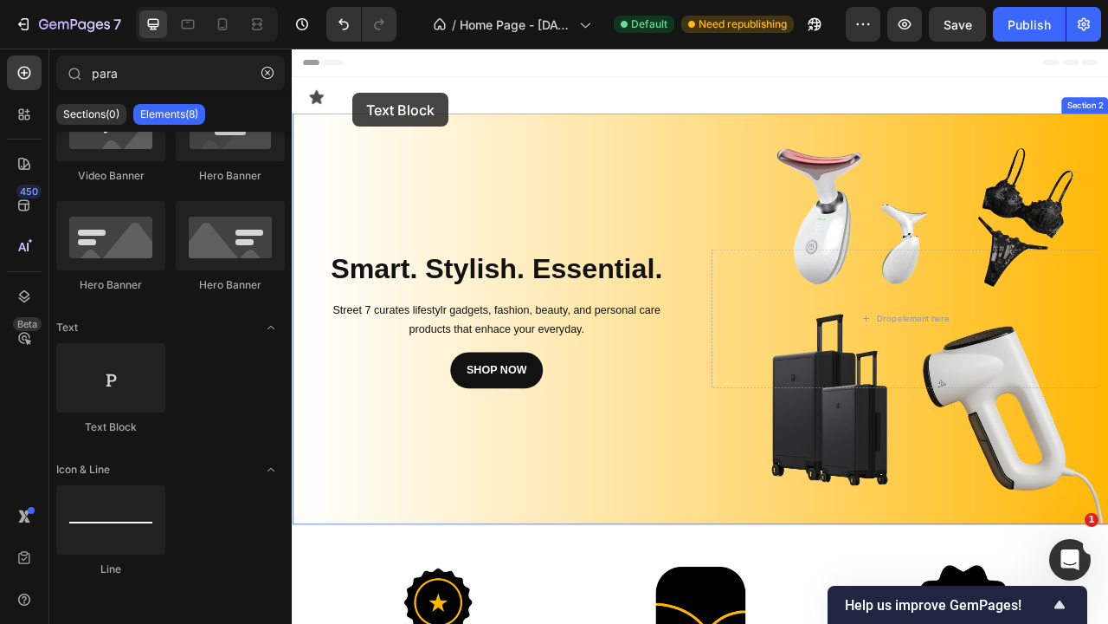
drag, startPoint x: 411, startPoint y: 428, endPoint x: 369, endPoint y: 105, distance: 325.8
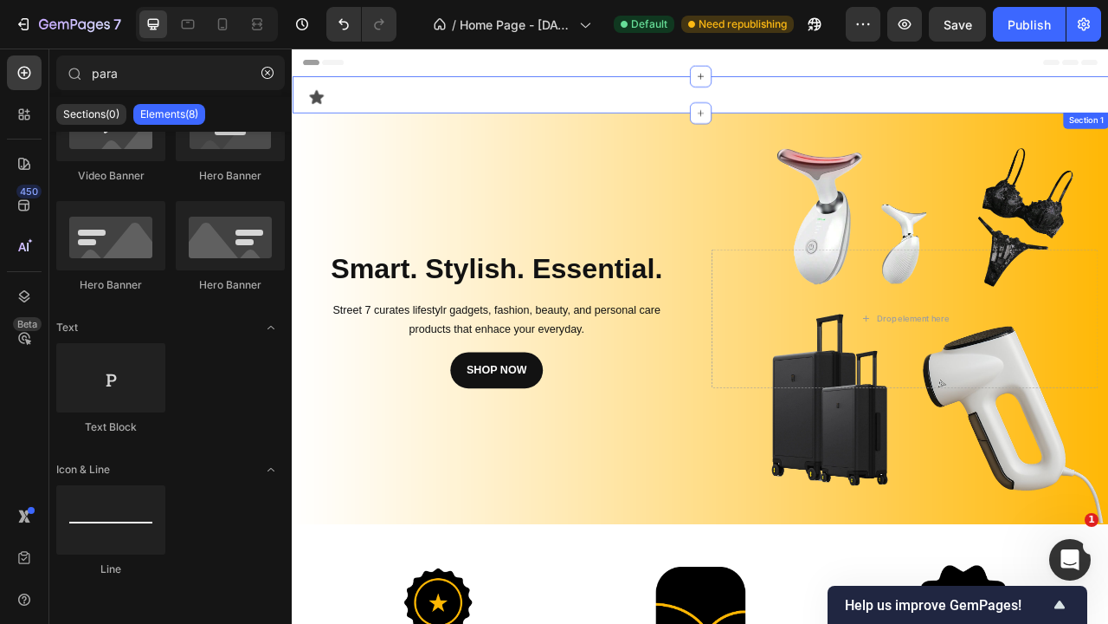
click at [452, 111] on div "Icon Section 1" at bounding box center [811, 107] width 1039 height 47
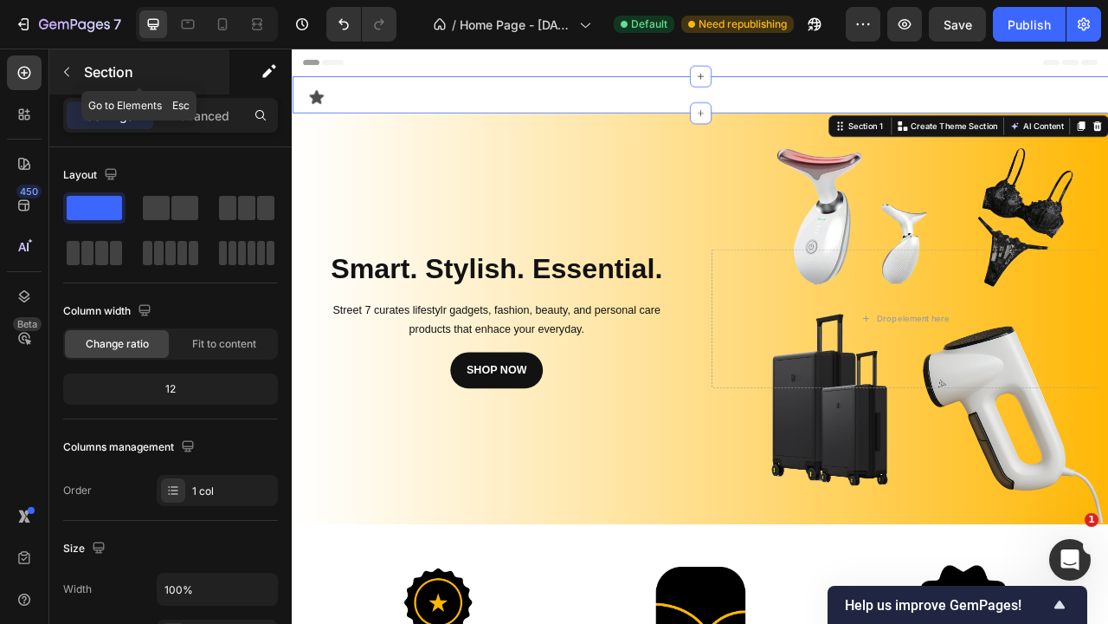
click at [65, 67] on icon "button" at bounding box center [67, 72] width 14 height 14
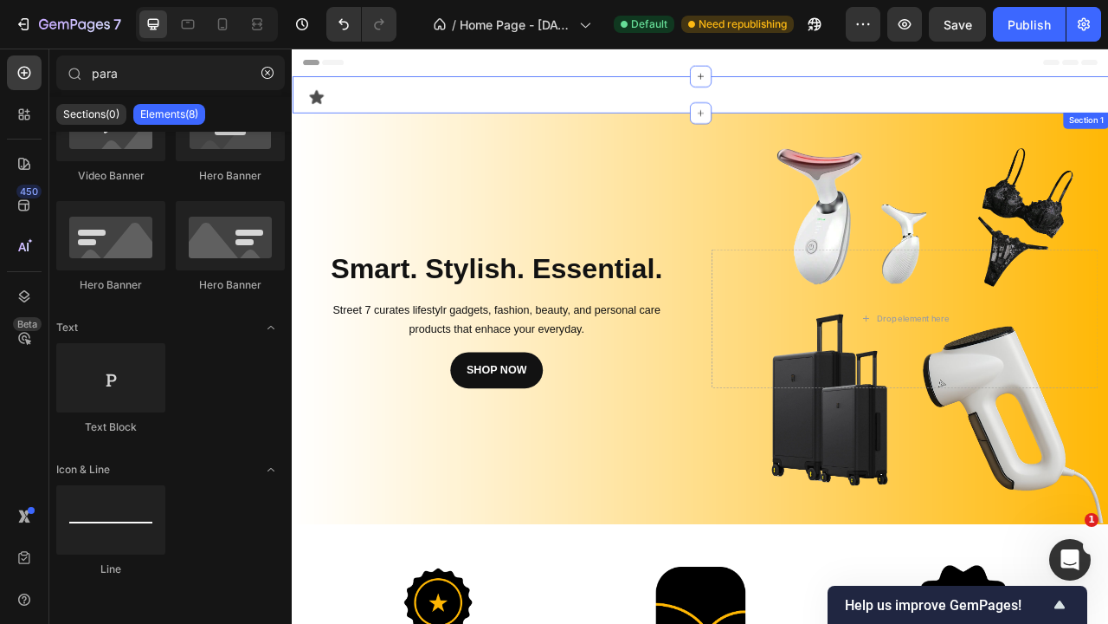
click at [458, 113] on div "Icon Section 1" at bounding box center [811, 107] width 1039 height 47
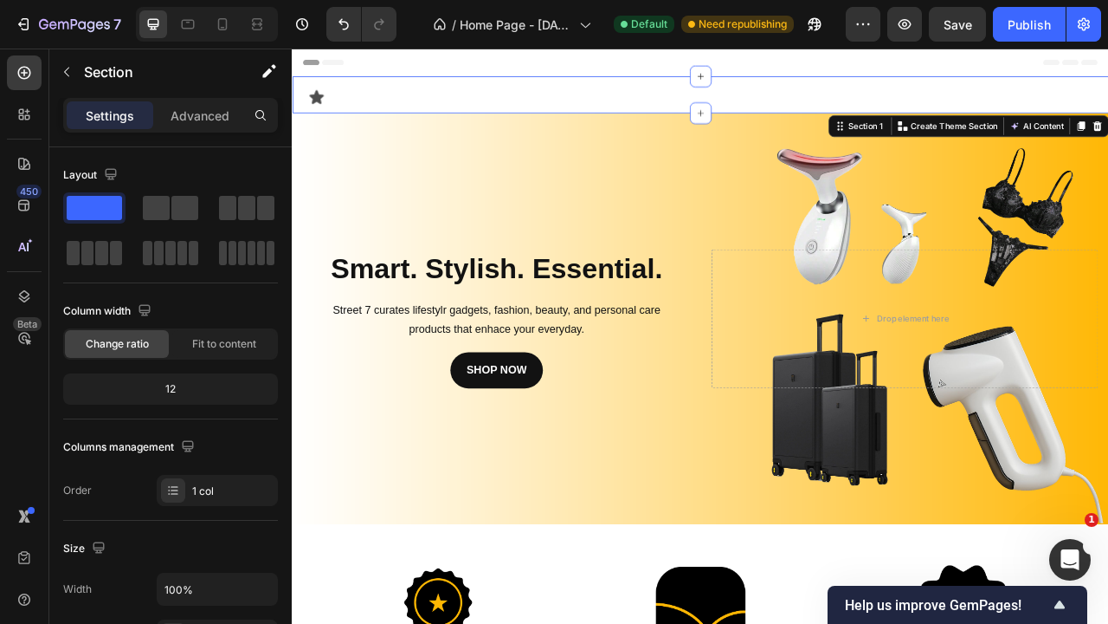
click at [458, 113] on div "Icon Section 1 You can create reusable sections Create Theme Section AI Content…" at bounding box center [811, 107] width 1039 height 47
click at [327, 105] on icon at bounding box center [323, 110] width 21 height 21
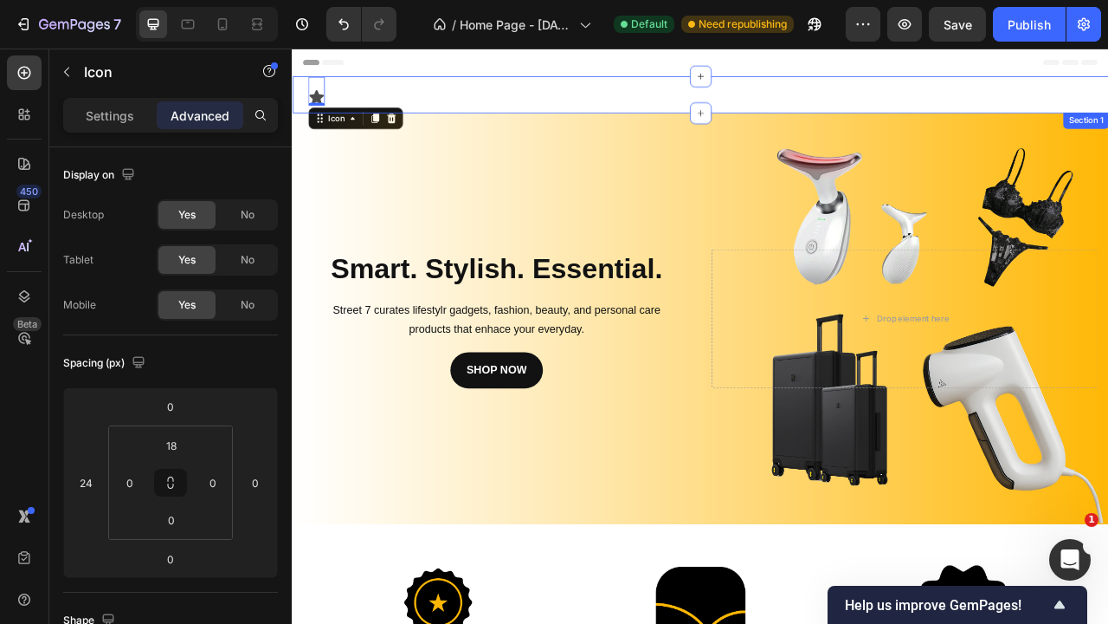
click at [443, 96] on div "Icon 0 Section 1" at bounding box center [811, 107] width 1039 height 47
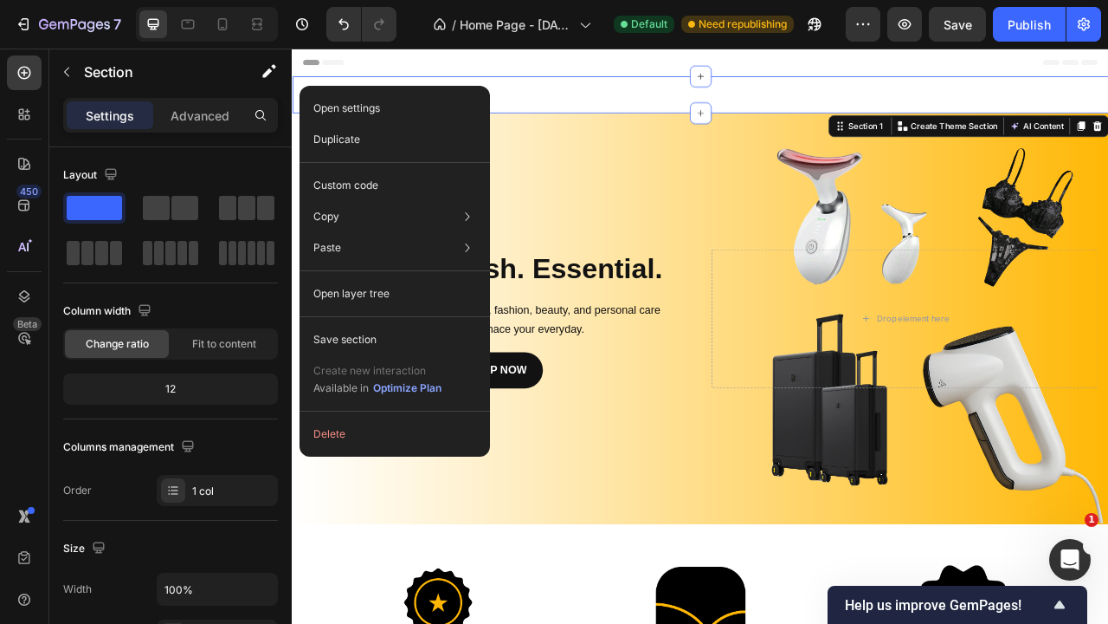
click at [542, 92] on div "Icon Section 1 You can create reusable sections Create Theme Section AI Content…" at bounding box center [811, 107] width 1039 height 47
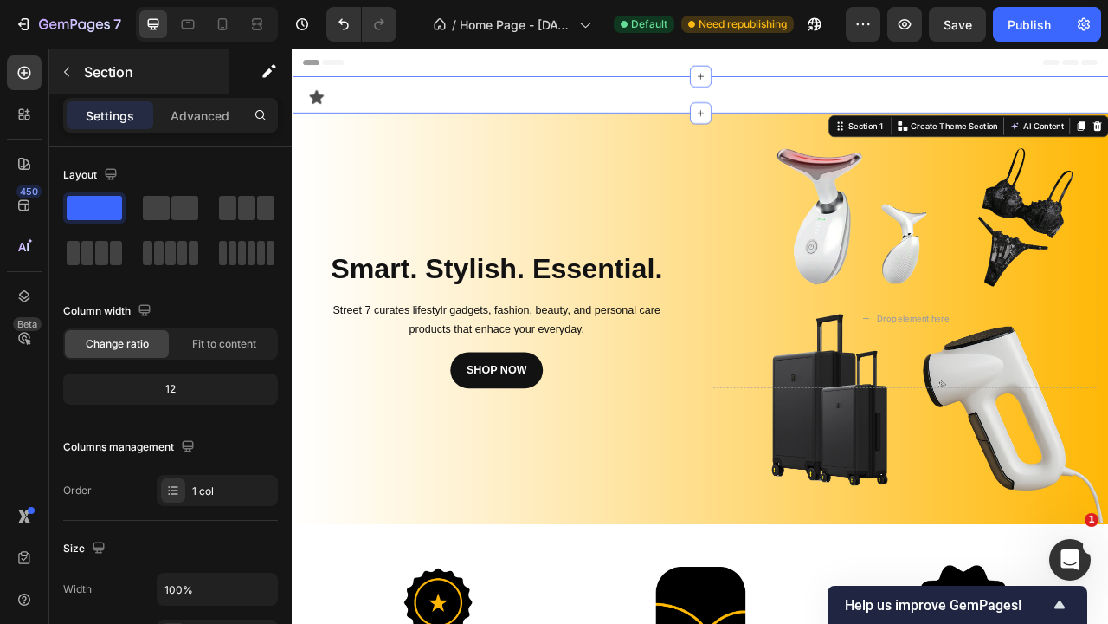
scroll to position [433, 0]
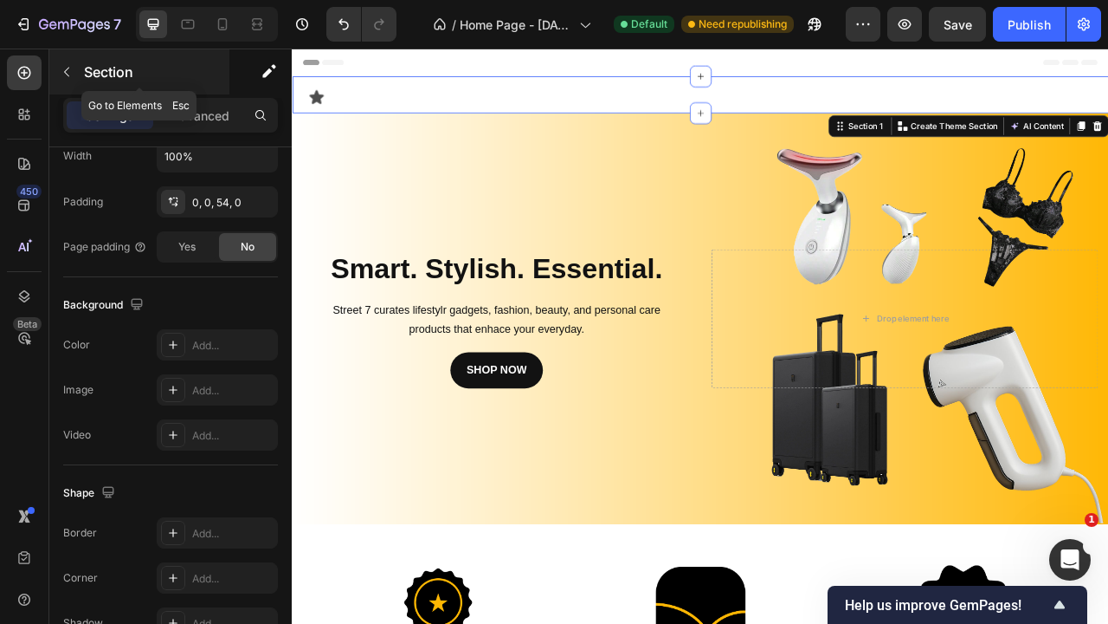
click at [78, 74] on button "button" at bounding box center [67, 72] width 28 height 28
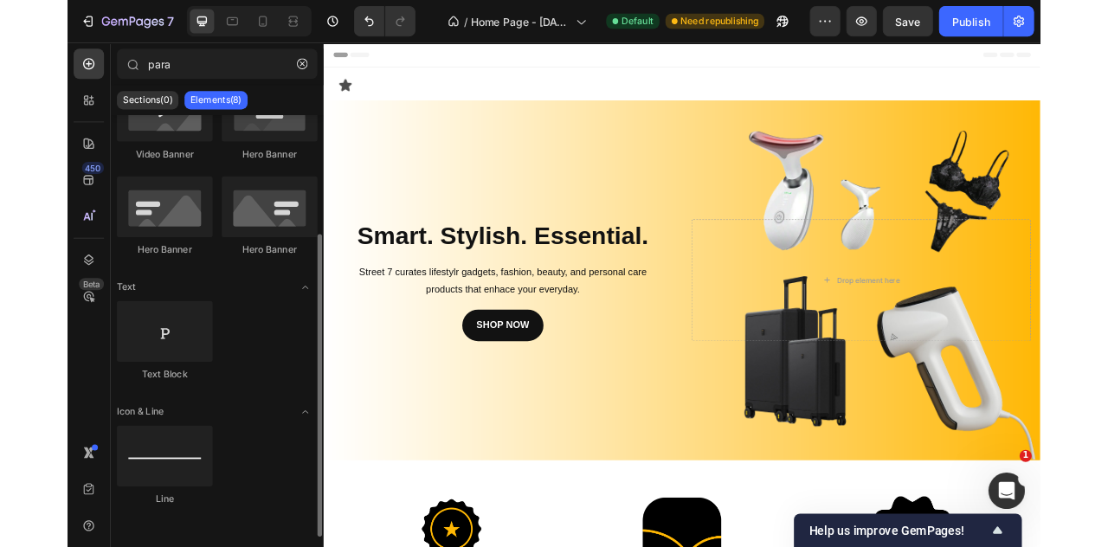
scroll to position [0, 0]
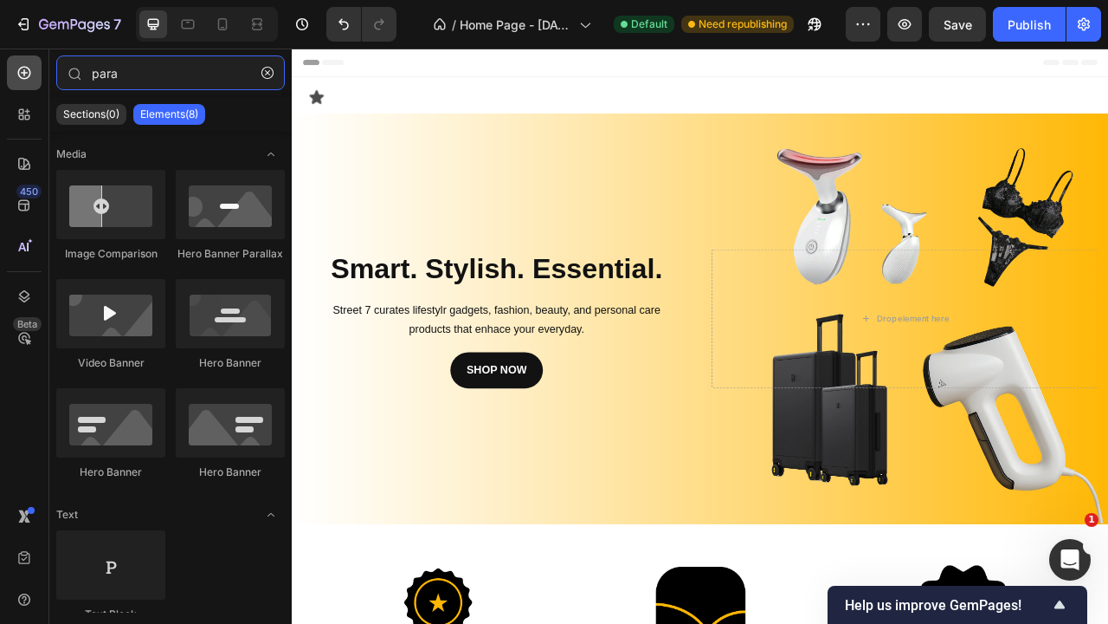
drag, startPoint x: 147, startPoint y: 76, endPoint x: 36, endPoint y: 80, distance: 111.8
click at [36, 80] on div "450 Beta para Sections(0) Elements(8) We couldn’t find any matches for “para” S…" at bounding box center [146, 335] width 292 height 575
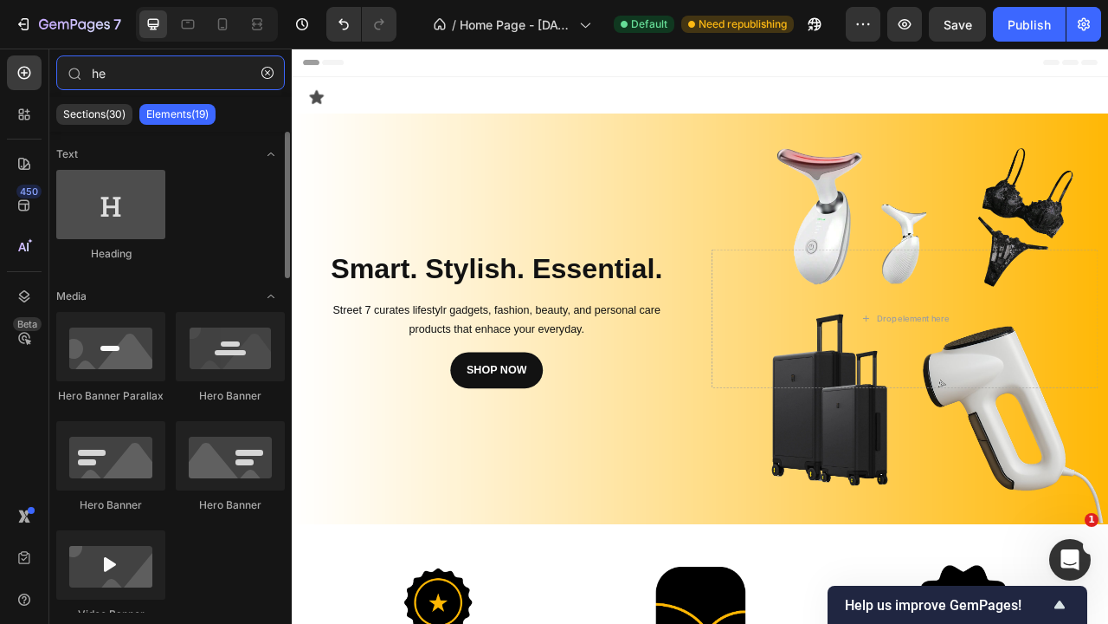
type input "he"
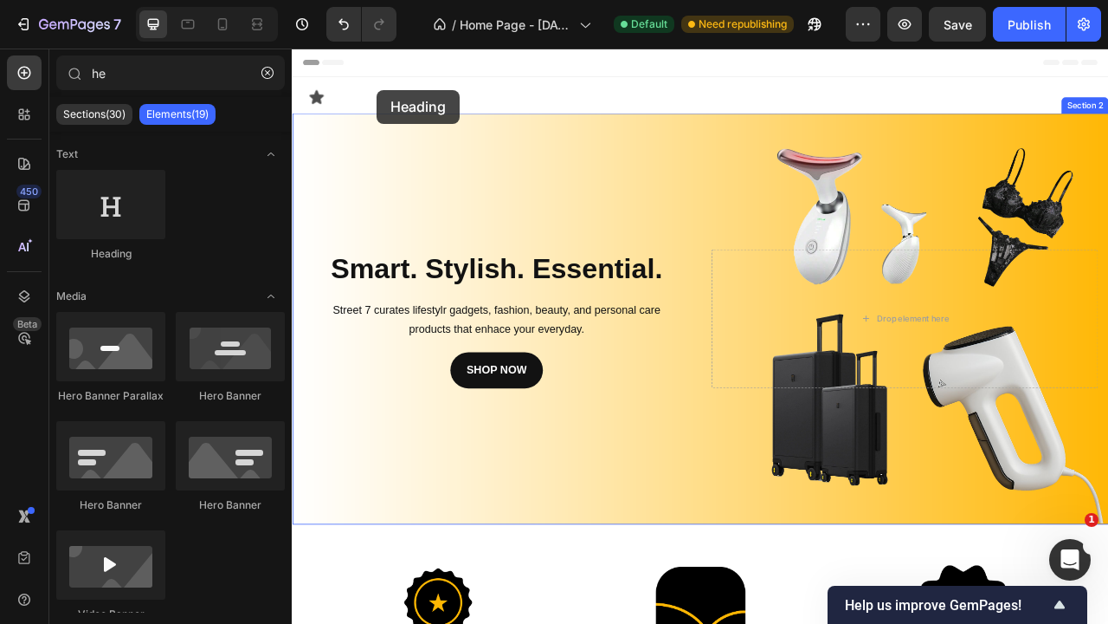
drag, startPoint x: 423, startPoint y: 258, endPoint x: 400, endPoint y: 101, distance: 158.5
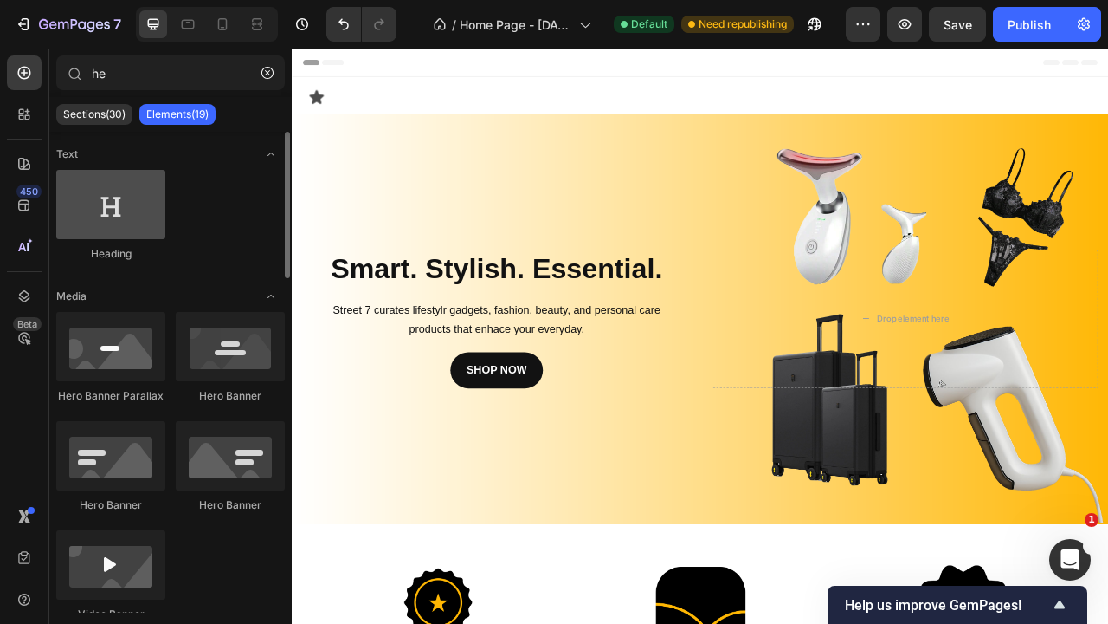
click at [154, 205] on div at bounding box center [110, 204] width 109 height 69
click at [137, 210] on div at bounding box center [110, 204] width 109 height 69
drag, startPoint x: 137, startPoint y: 210, endPoint x: 159, endPoint y: 217, distance: 23.6
click at [159, 217] on div at bounding box center [110, 204] width 109 height 69
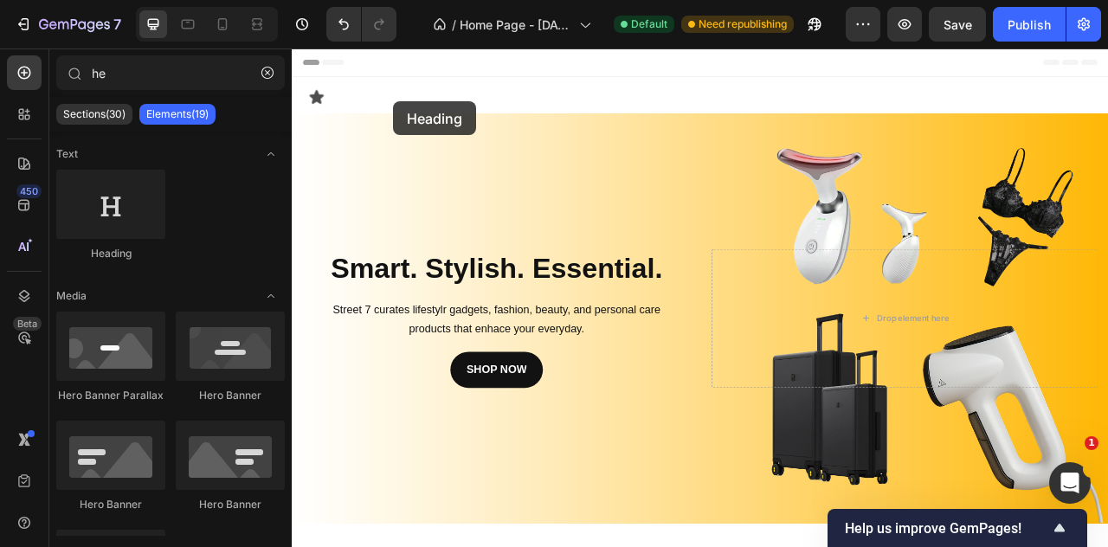
drag, startPoint x: 413, startPoint y: 243, endPoint x: 418, endPoint y: 116, distance: 127.4
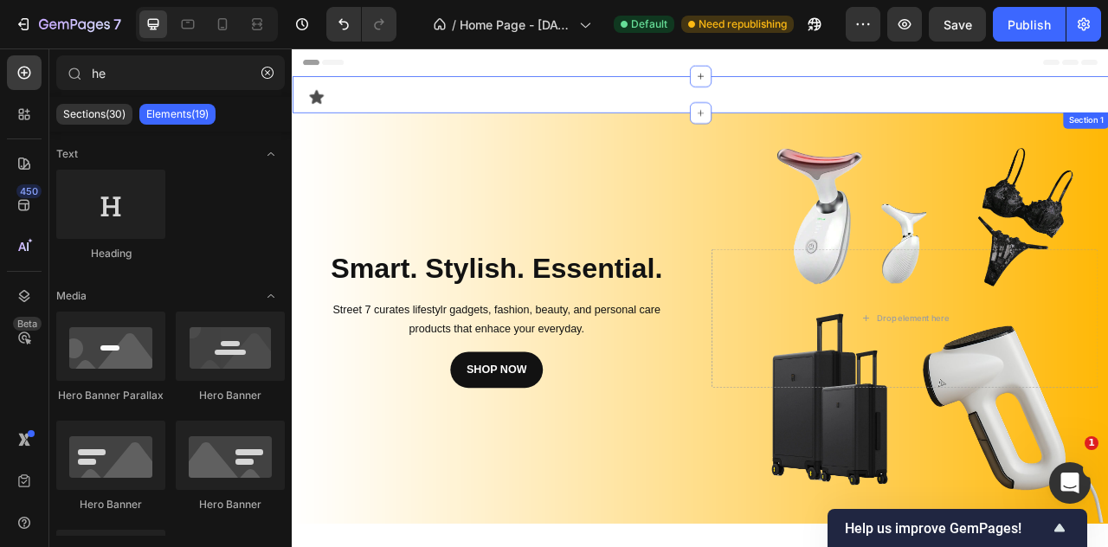
click at [418, 116] on div "Icon Section 1" at bounding box center [811, 107] width 1039 height 47
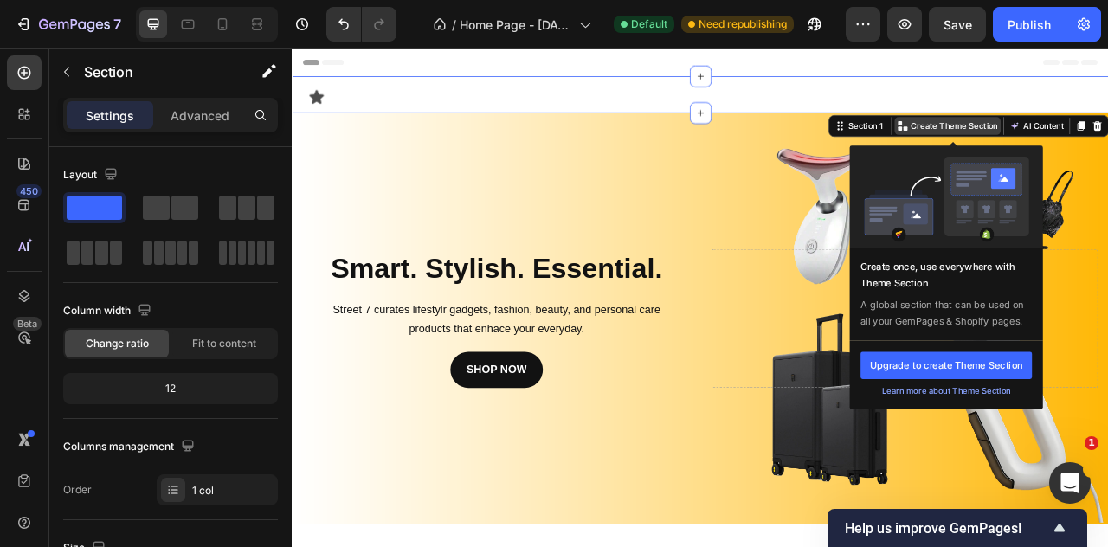
click at [1069, 149] on icon at bounding box center [1071, 150] width 5 height 5
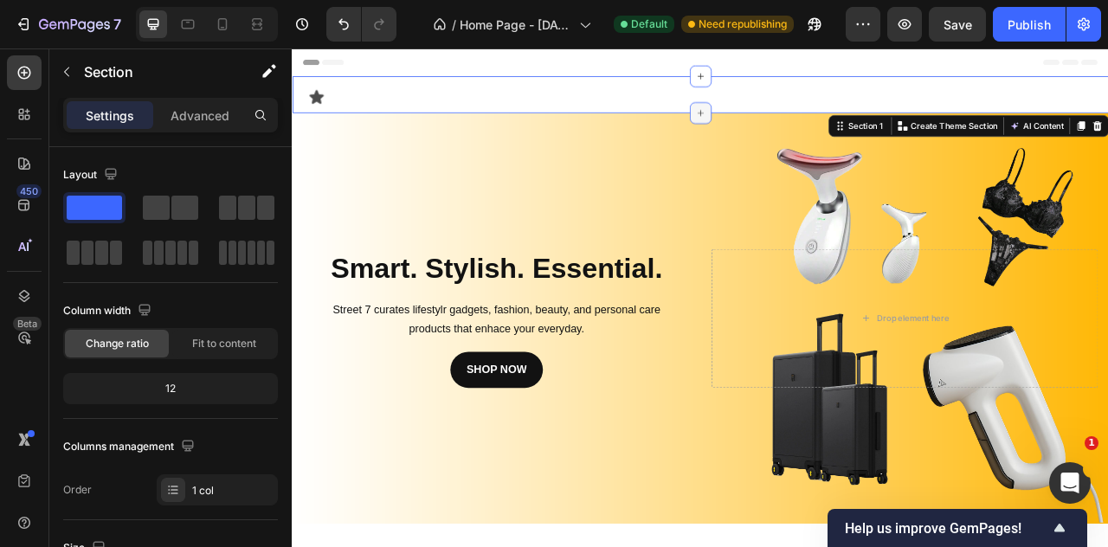
click at [805, 131] on icon at bounding box center [812, 131] width 14 height 14
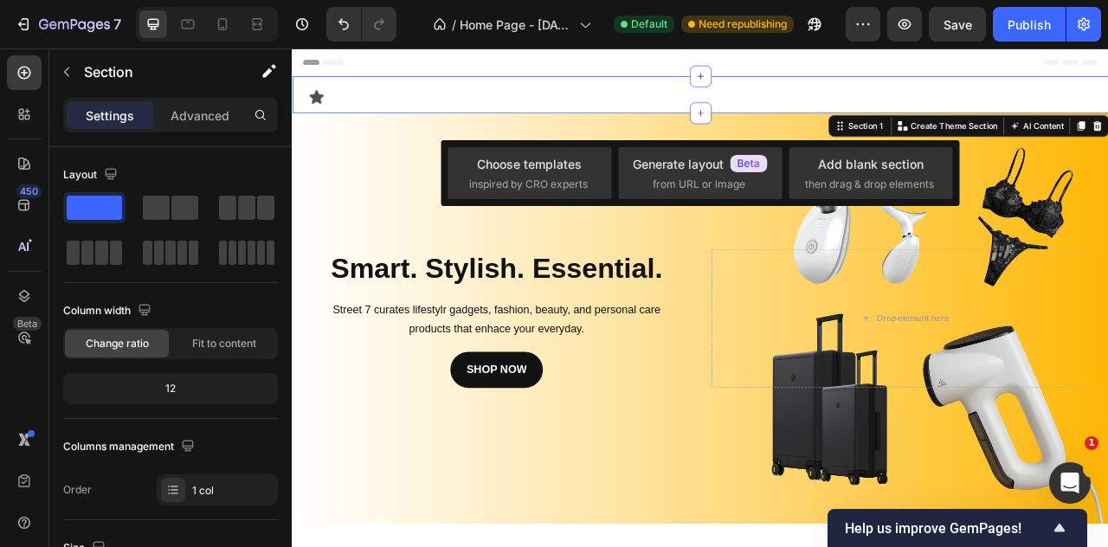
click at [657, 117] on div "Icon Section 1 You can create reusable sections Create Theme Section AI Content…" at bounding box center [811, 107] width 1039 height 47
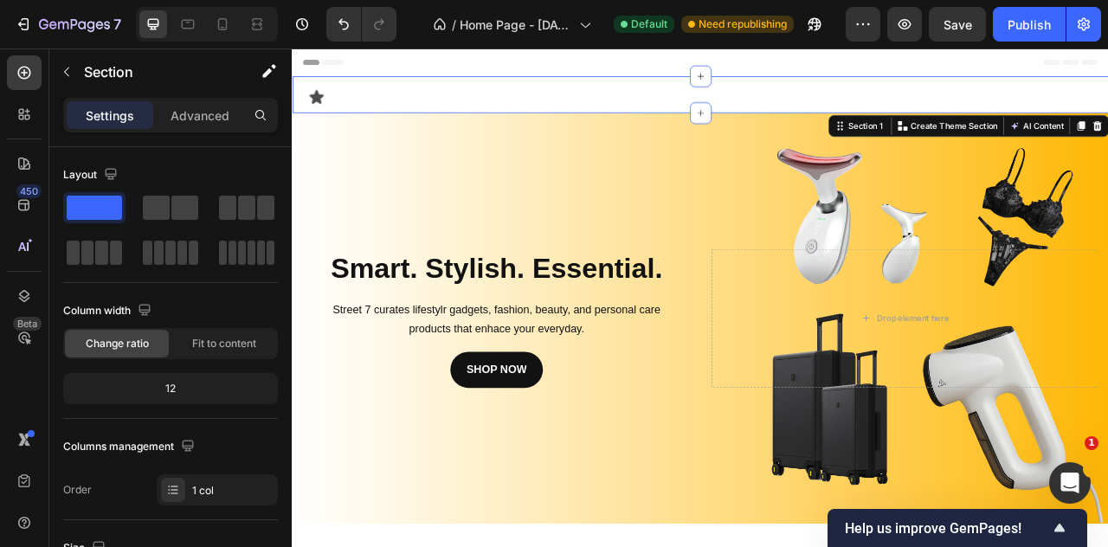
click at [366, 86] on div "Icon Section 1 You can create reusable sections Create Theme Section AI Content…" at bounding box center [811, 107] width 1039 height 47
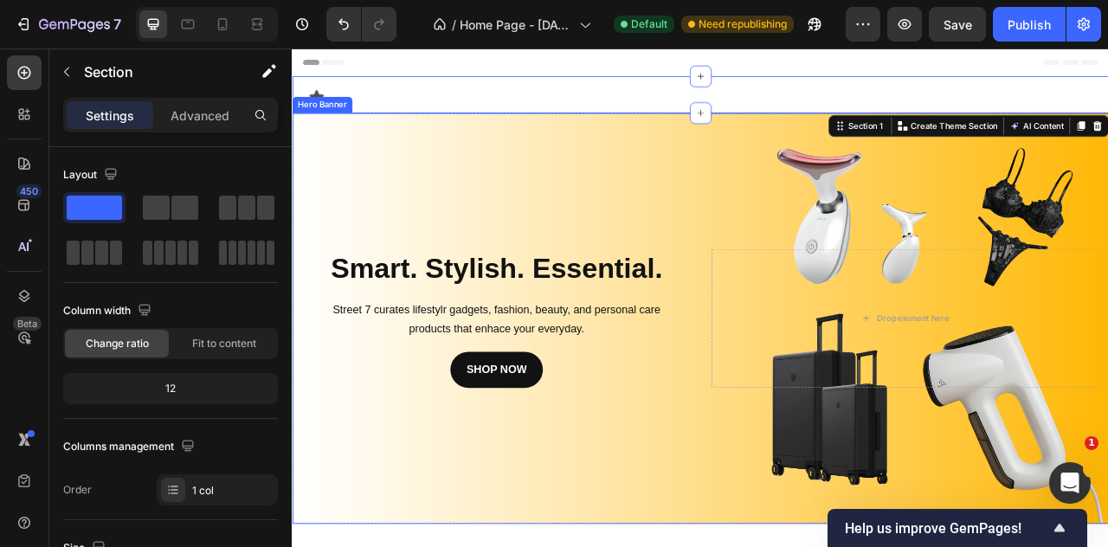
click at [382, 132] on div "Background Image" at bounding box center [811, 392] width 1039 height 523
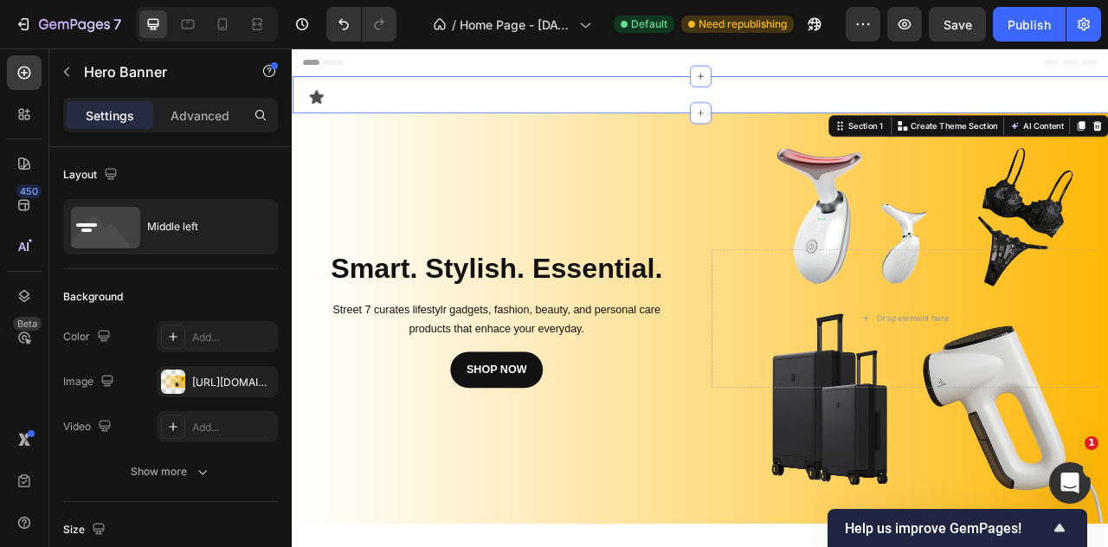
click at [439, 94] on div "Icon Section 1 You can create reusable sections Create Theme Section AI Content…" at bounding box center [811, 107] width 1039 height 47
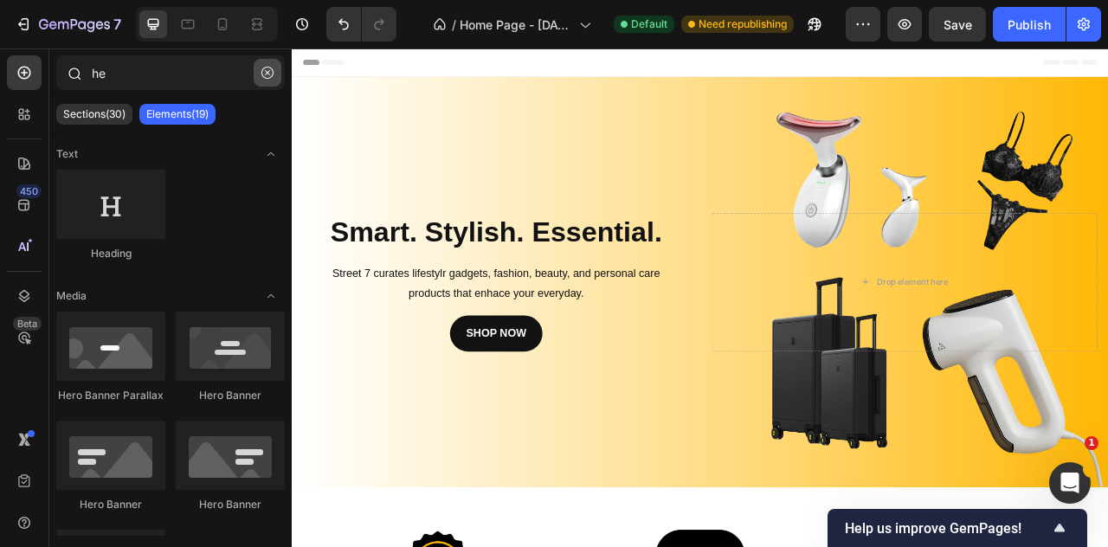
click at [267, 76] on icon "button" at bounding box center [268, 73] width 12 height 12
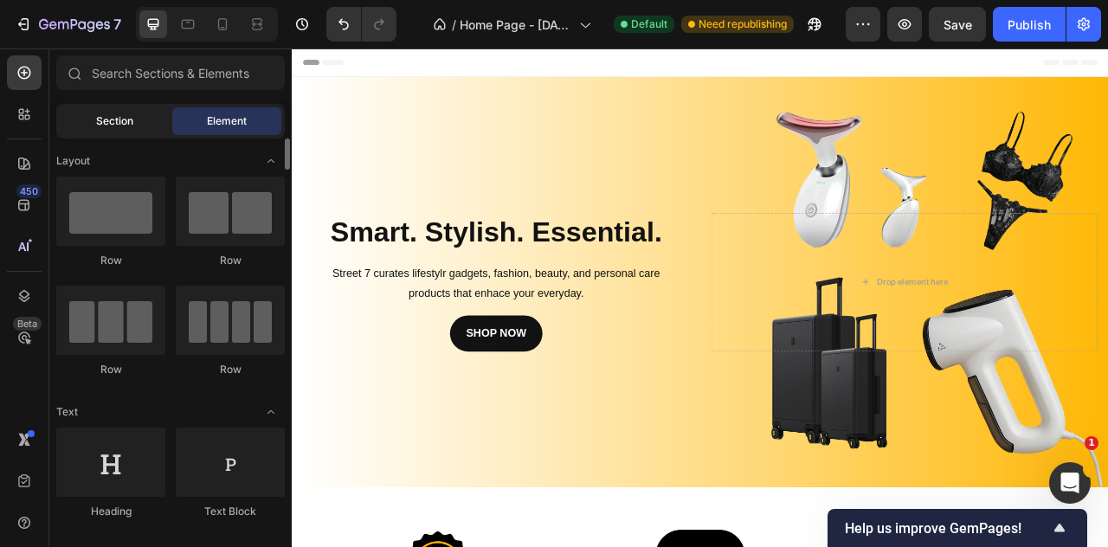
click at [139, 134] on div "Section" at bounding box center [114, 121] width 109 height 28
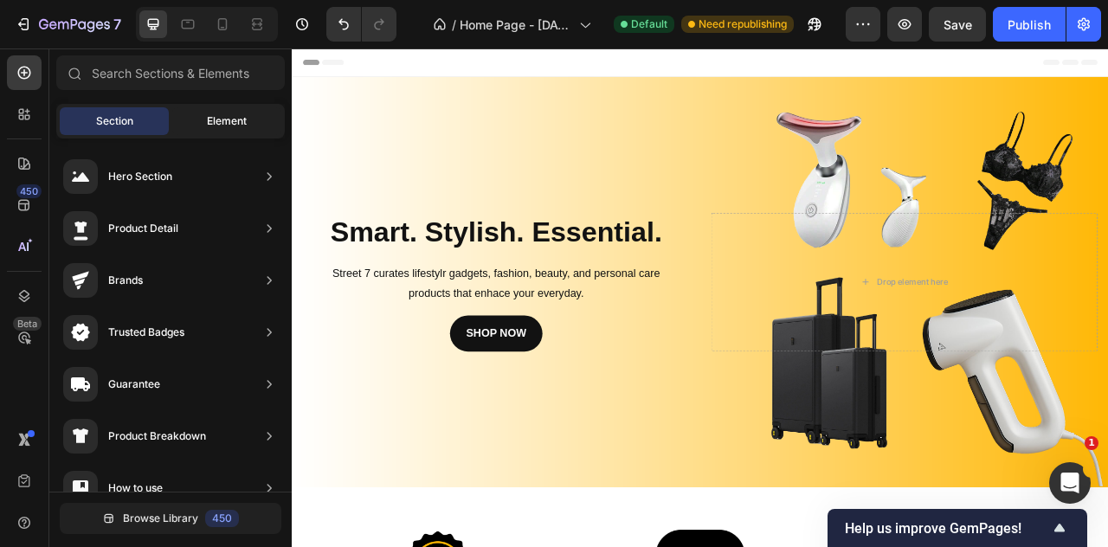
click at [211, 117] on span "Element" at bounding box center [227, 121] width 40 height 16
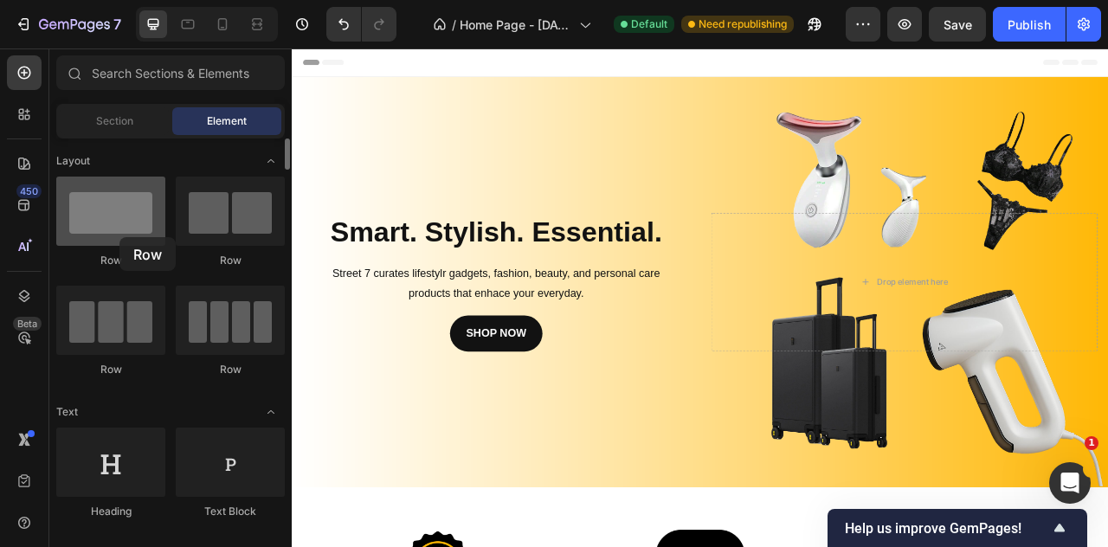
click at [120, 237] on div at bounding box center [110, 211] width 109 height 69
click at [124, 204] on div at bounding box center [110, 211] width 109 height 69
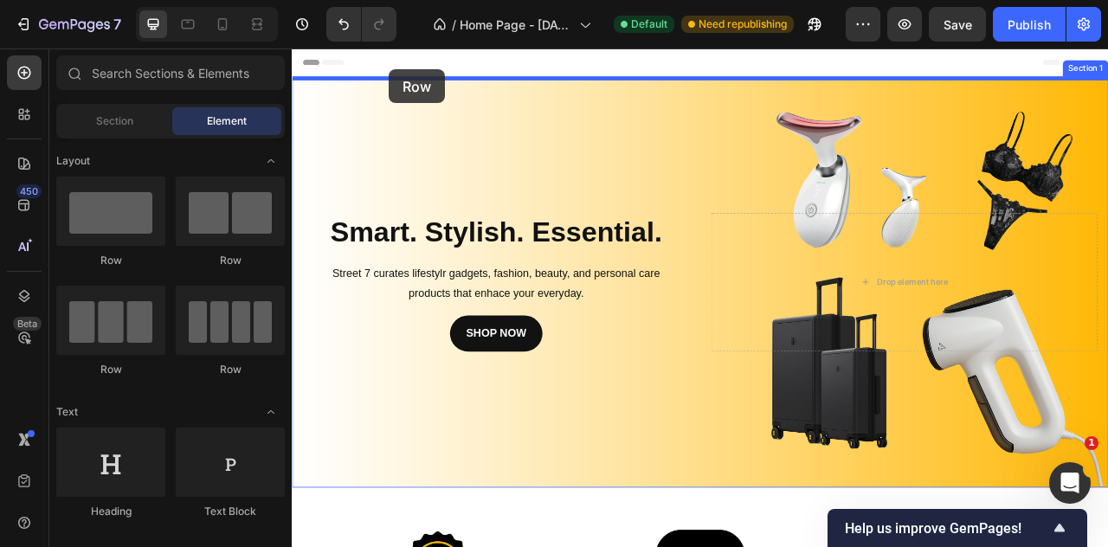
drag, startPoint x: 416, startPoint y: 262, endPoint x: 416, endPoint y: 75, distance: 187.1
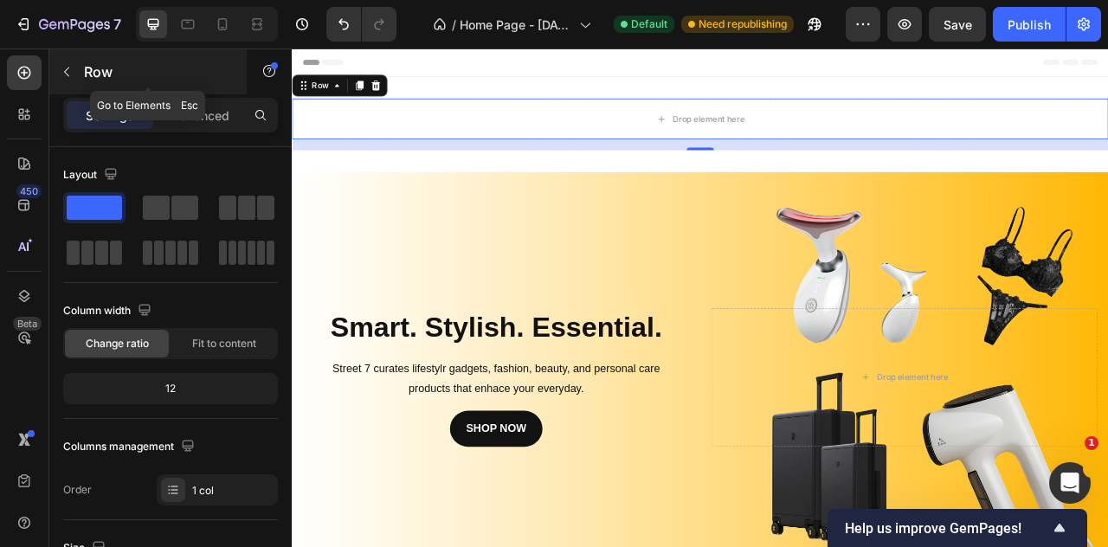
click at [127, 74] on p "Row" at bounding box center [157, 71] width 147 height 21
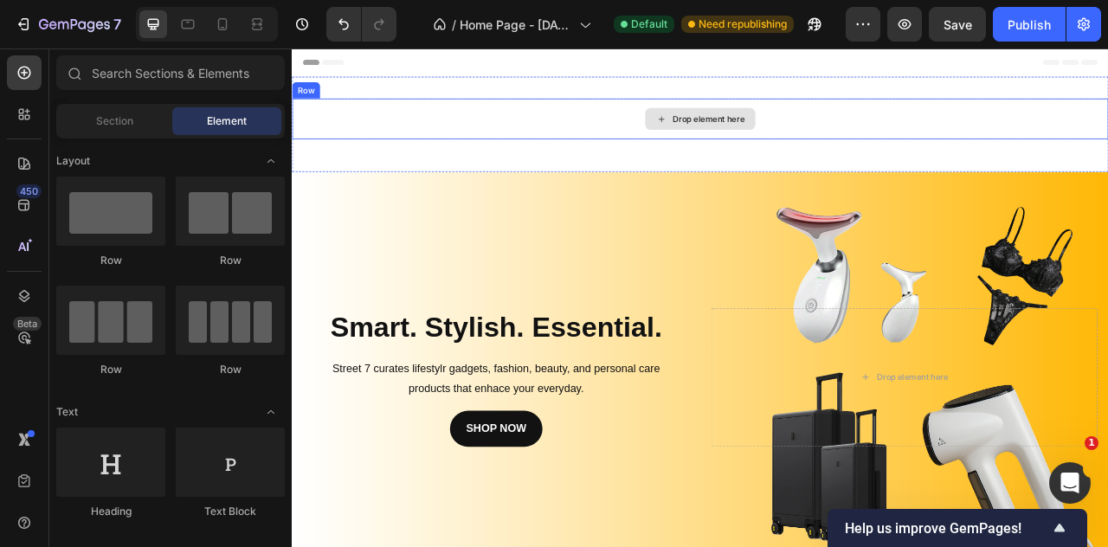
click at [777, 120] on div "Drop element here" at bounding box center [811, 138] width 1039 height 52
click at [776, 132] on div "Drop element here" at bounding box center [822, 138] width 92 height 14
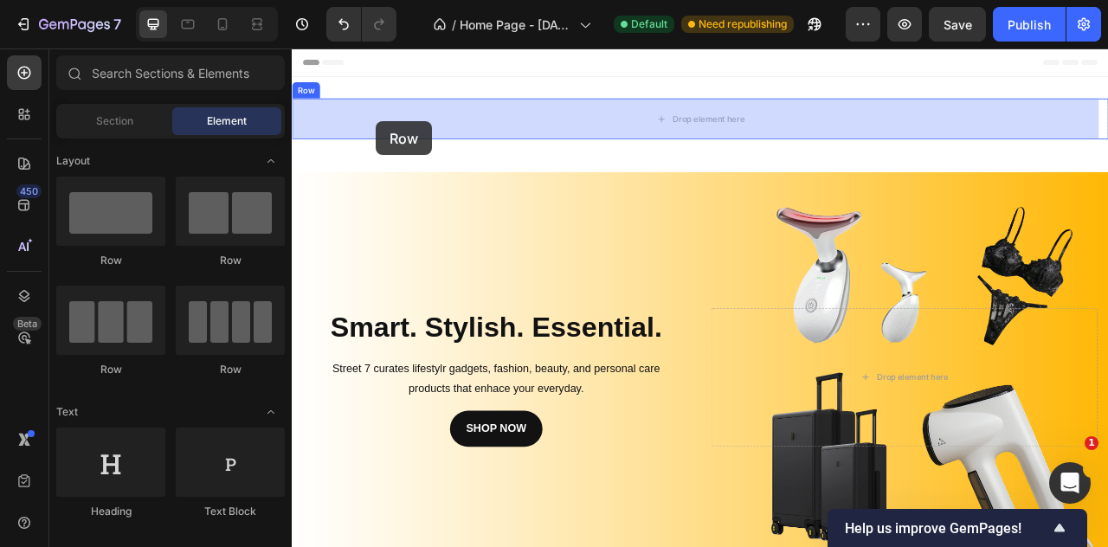
drag, startPoint x: 392, startPoint y: 269, endPoint x: 398, endPoint y: 141, distance: 128.3
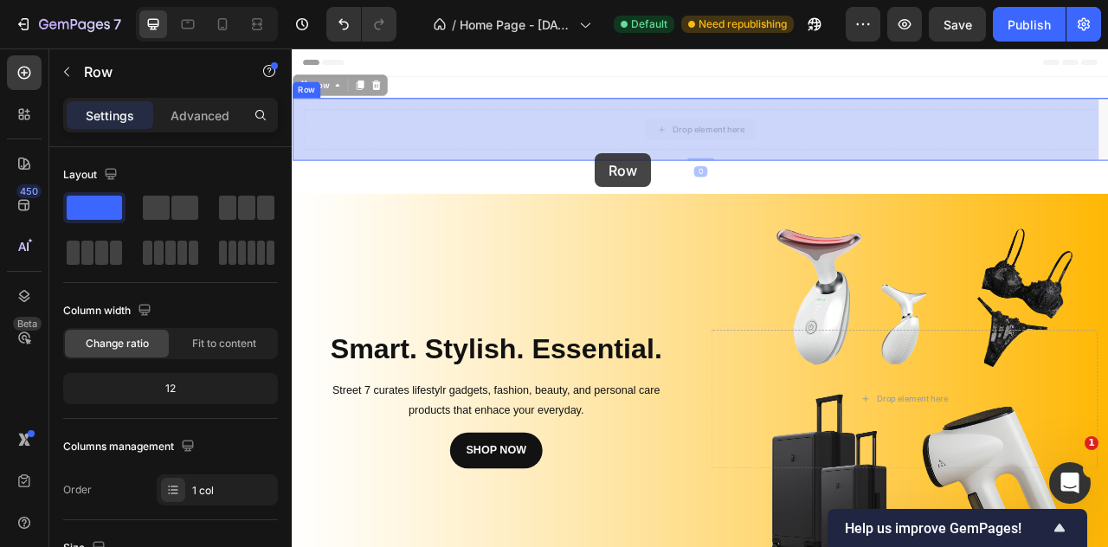
drag, startPoint x: 552, startPoint y: 139, endPoint x: 677, endPoint y: 182, distance: 132.5
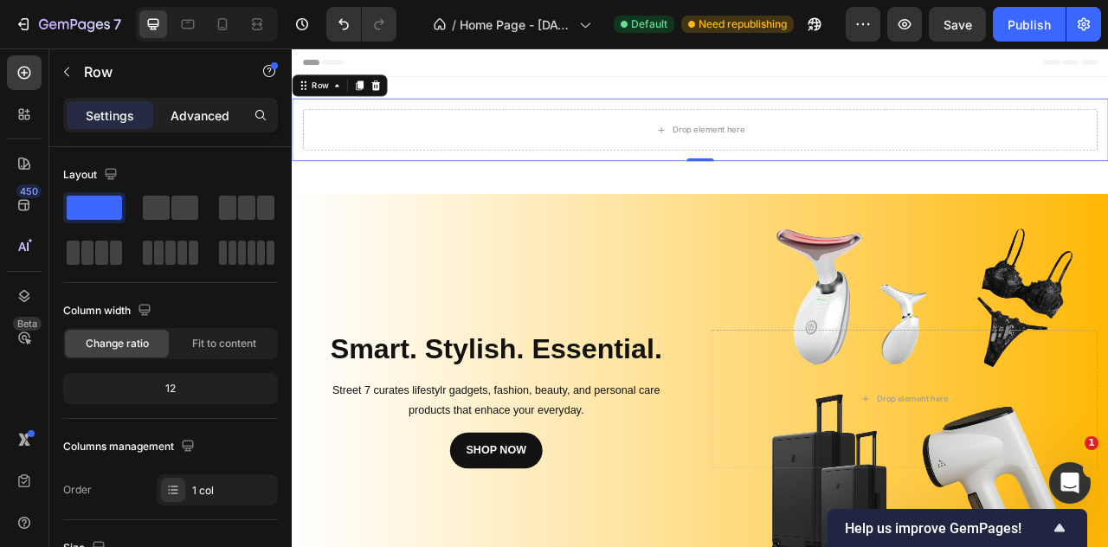
click at [178, 121] on p "Advanced" at bounding box center [200, 116] width 59 height 18
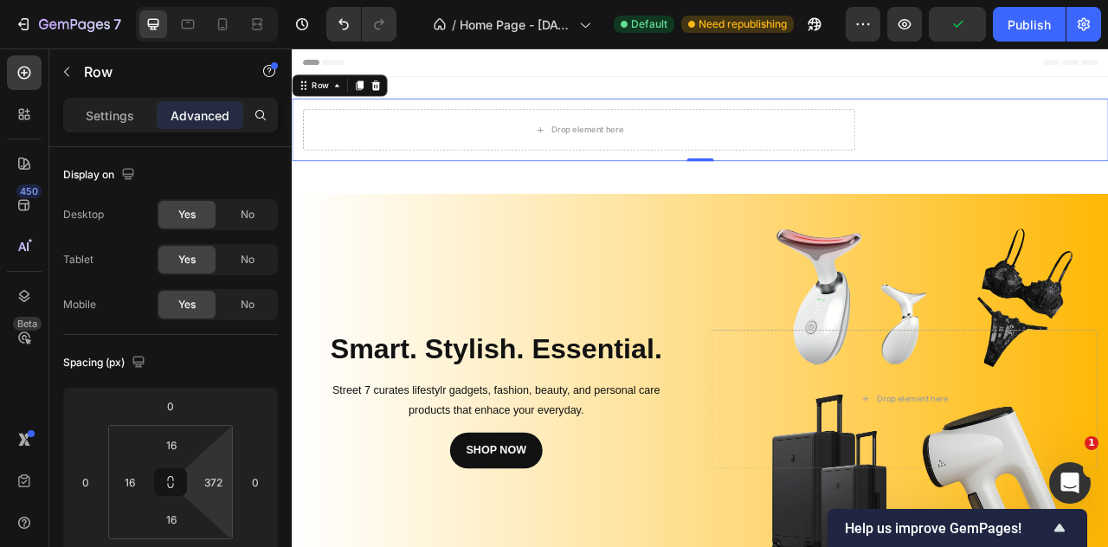
drag, startPoint x: 189, startPoint y: 479, endPoint x: 201, endPoint y: 325, distance: 154.6
click at [201, 0] on html "7 / Home Page - Sep 22, 15:20:35 Default Need republishing Preview Publish 450 …" at bounding box center [554, 0] width 1108 height 0
drag, startPoint x: 188, startPoint y: 491, endPoint x: 184, endPoint y: 363, distance: 128.2
click at [184, 0] on html "7 / Home Page - [DATE] 15:20:35 Default Need republishing Preview Save Publish …" at bounding box center [554, 0] width 1108 height 0
type input "908"
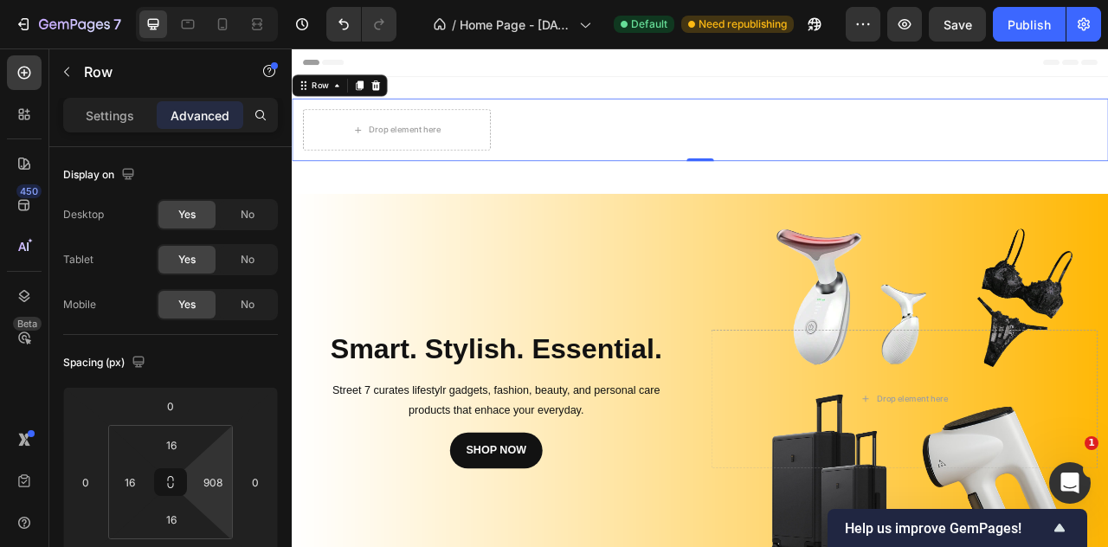
drag, startPoint x: 190, startPoint y: 496, endPoint x: 187, endPoint y: 392, distance: 104.0
click at [187, 0] on html "7 / Home Page - [DATE] 15:20:35 Default Need republishing Preview Save Publish …" at bounding box center [554, 0] width 1108 height 0
click at [834, 138] on div "Drop element here Row 0" at bounding box center [811, 152] width 1039 height 80
click at [812, 152] on div "Drop element here Row 0" at bounding box center [811, 152] width 1039 height 80
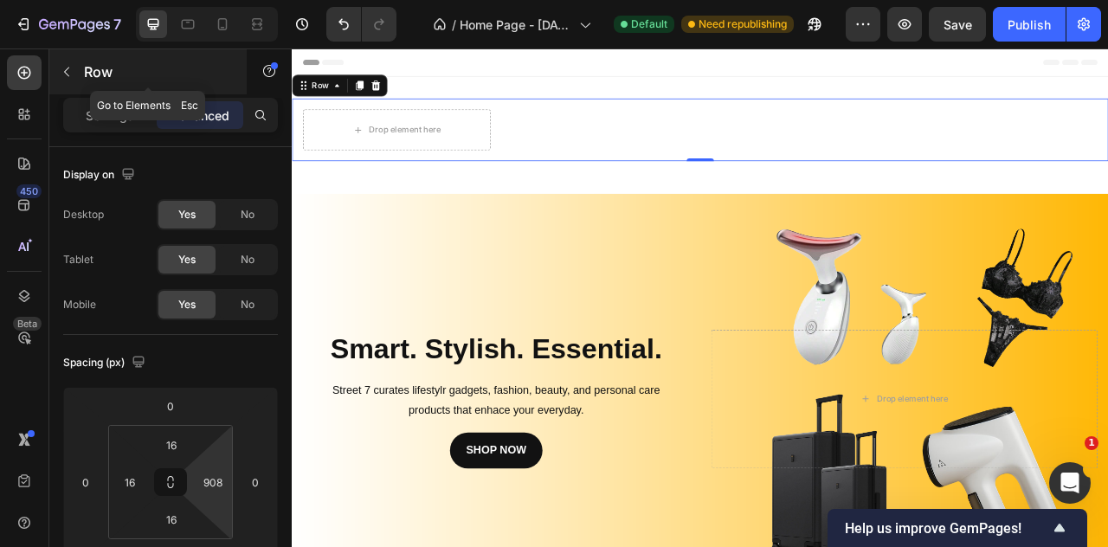
click at [112, 81] on p "Row" at bounding box center [157, 71] width 147 height 21
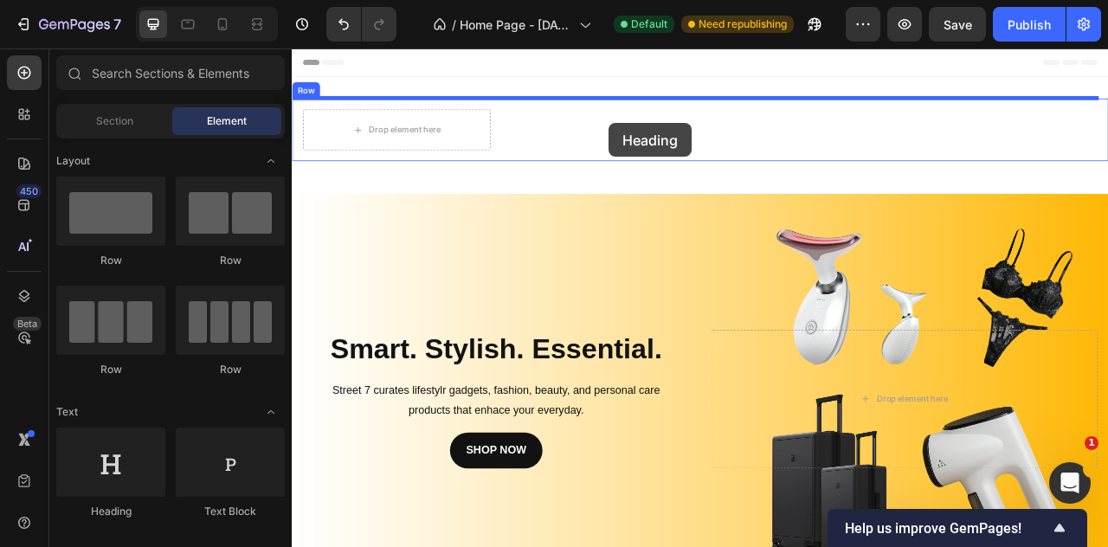
drag, startPoint x: 430, startPoint y: 522, endPoint x: 695, endPoint y: 144, distance: 462.0
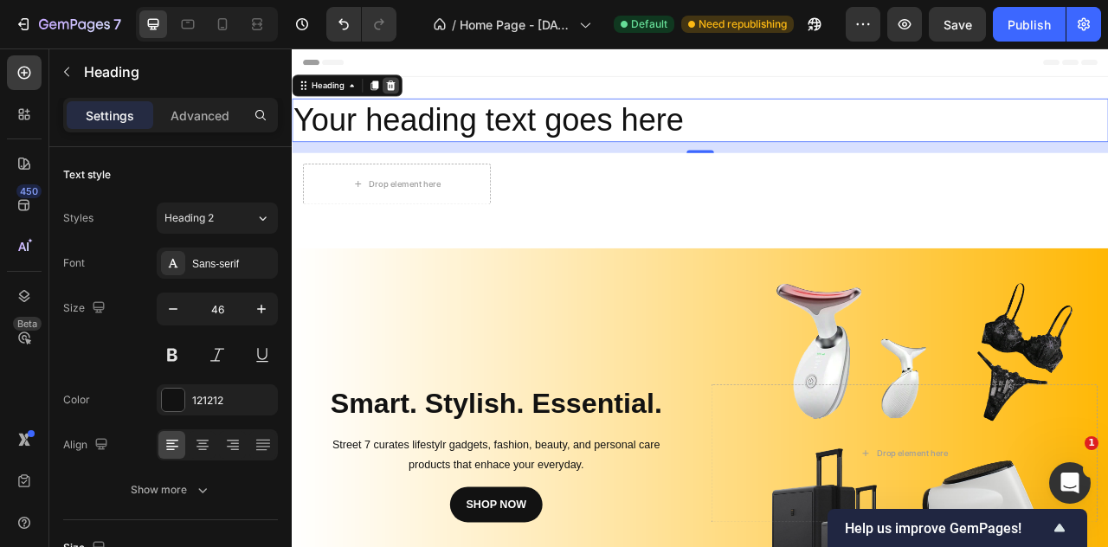
click at [417, 98] on icon at bounding box center [417, 95] width 11 height 12
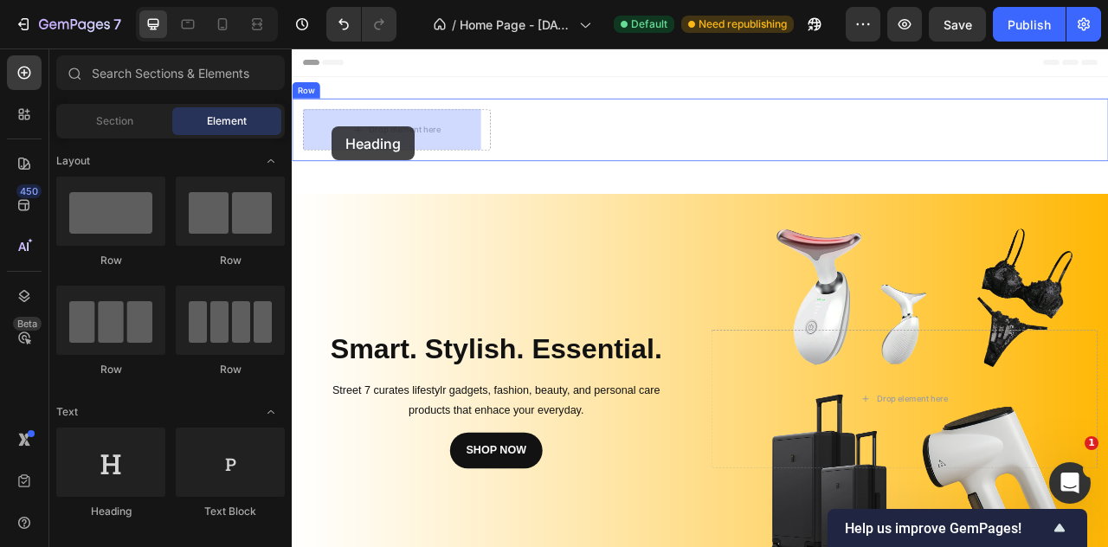
drag, startPoint x: 416, startPoint y: 530, endPoint x: 342, endPoint y: 148, distance: 388.9
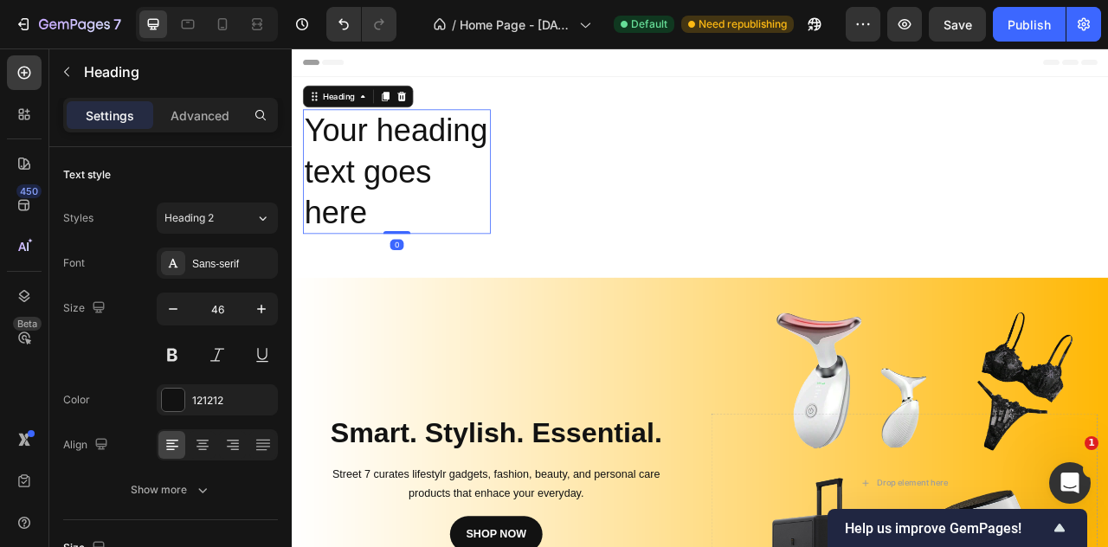
drag, startPoint x: 413, startPoint y: 279, endPoint x: 445, endPoint y: 249, distance: 43.5
click at [445, 249] on div "Your heading text goes here Heading 0" at bounding box center [425, 205] width 239 height 158
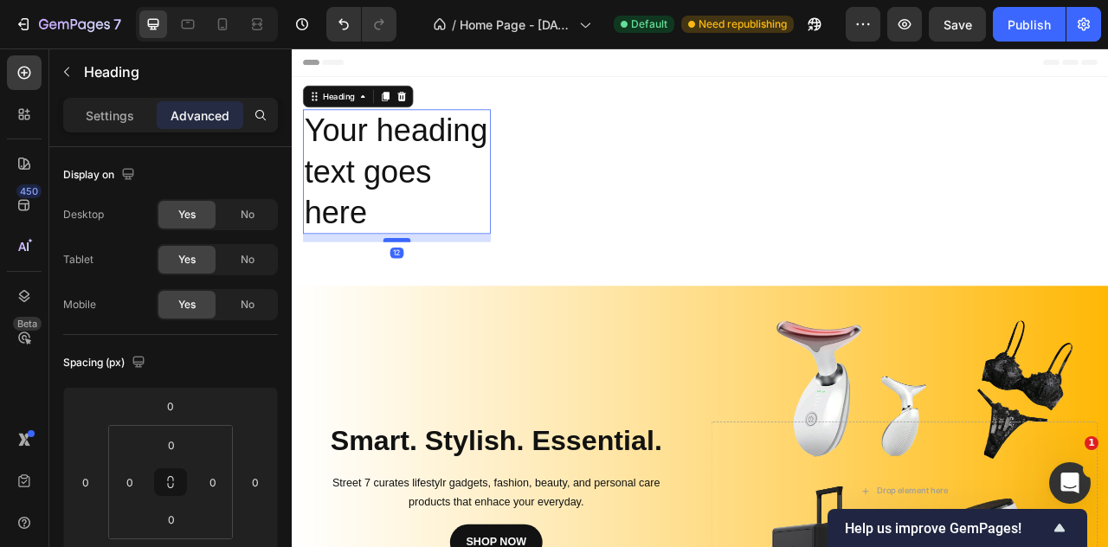
drag, startPoint x: 426, startPoint y: 281, endPoint x: 431, endPoint y: 291, distance: 10.9
click at [431, 291] on div at bounding box center [425, 291] width 35 height 5
type input "12"
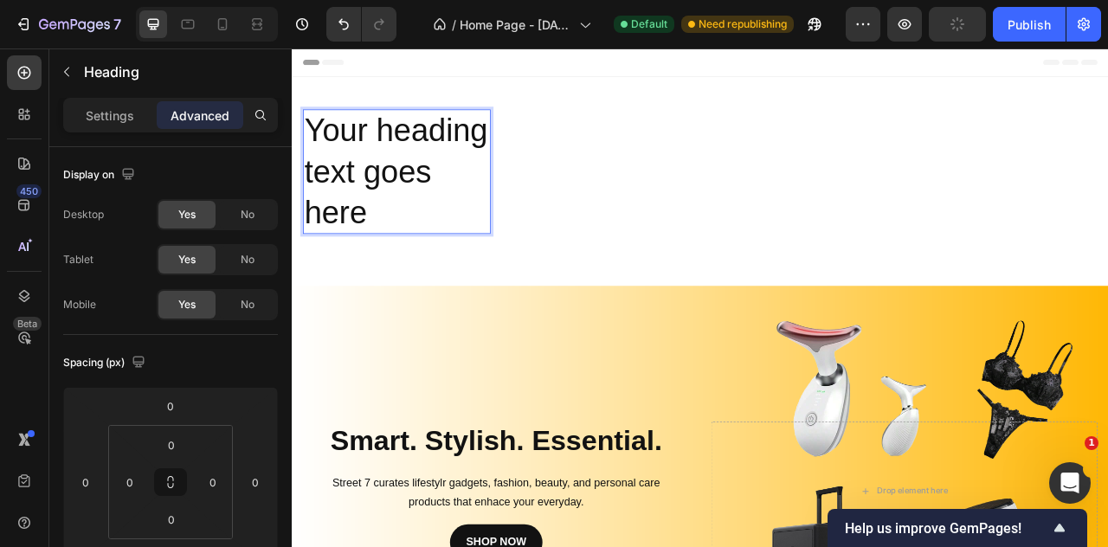
click at [431, 249] on h2 "Your heading text goes here" at bounding box center [425, 205] width 239 height 158
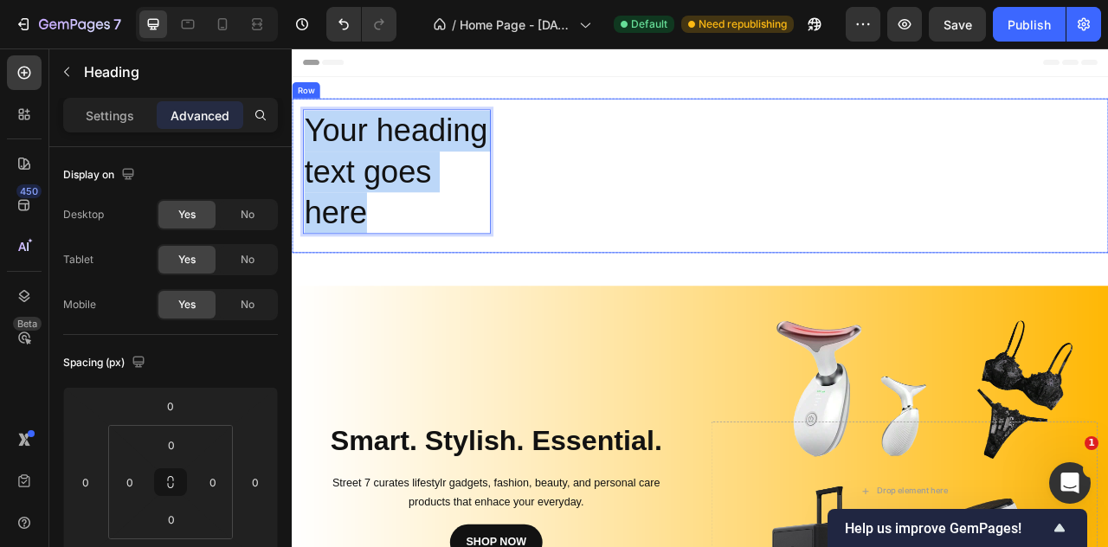
drag, startPoint x: 493, startPoint y: 255, endPoint x: 302, endPoint y: 163, distance: 211.5
click at [302, 163] on div "Your heading text goes here Heading 12 Row" at bounding box center [811, 210] width 1039 height 197
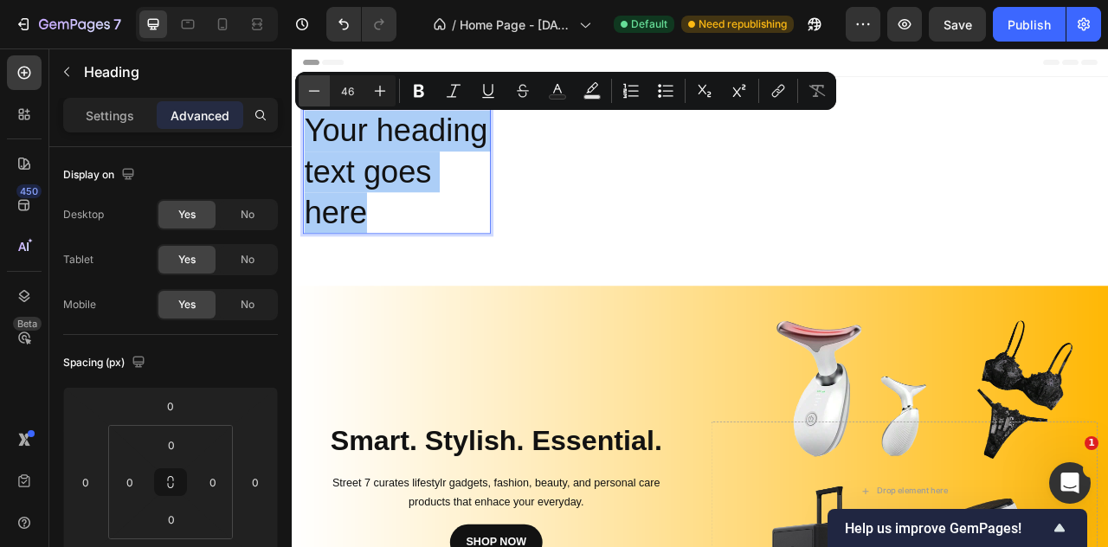
click at [322, 92] on icon "Editor contextual toolbar" at bounding box center [314, 90] width 17 height 17
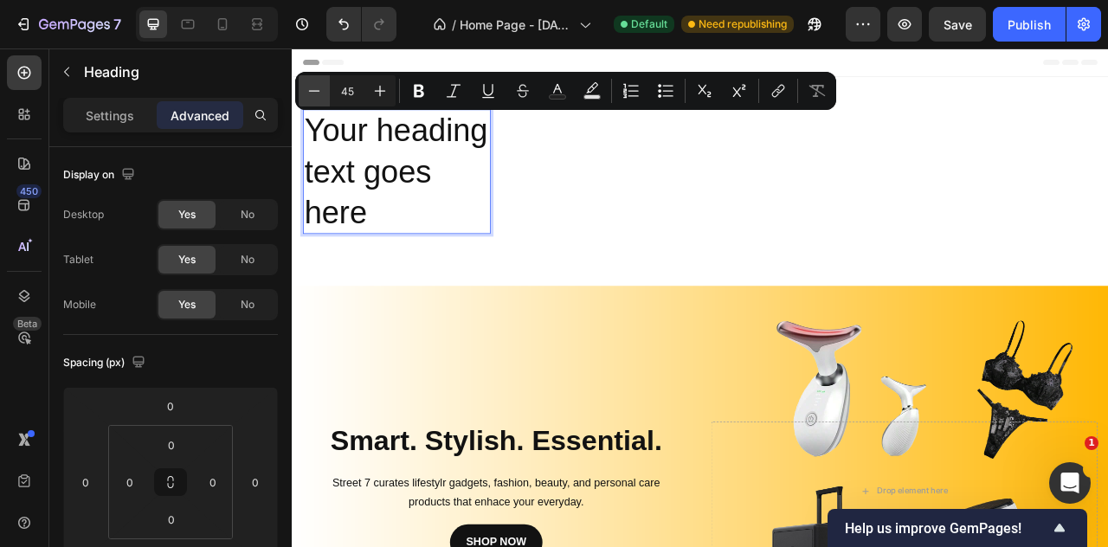
click at [322, 92] on icon "Editor contextual toolbar" at bounding box center [314, 90] width 17 height 17
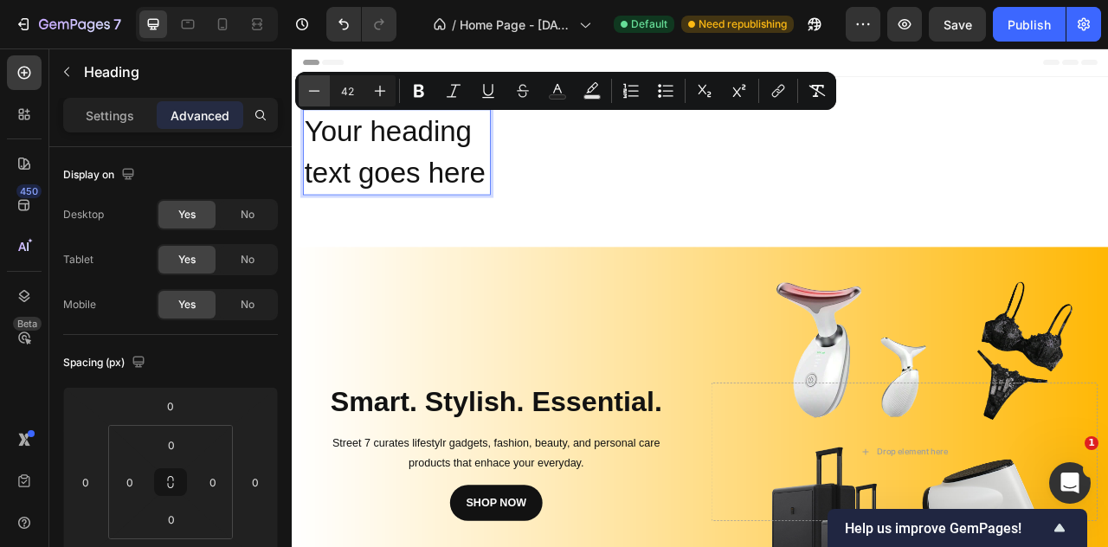
click at [322, 92] on icon "Editor contextual toolbar" at bounding box center [314, 90] width 17 height 17
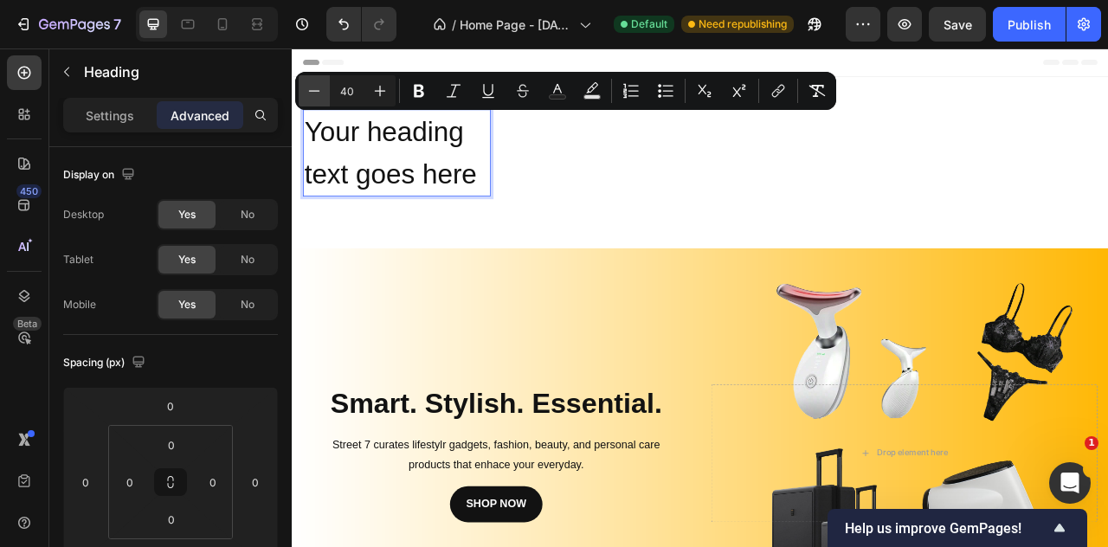
click at [322, 92] on icon "Editor contextual toolbar" at bounding box center [314, 90] width 17 height 17
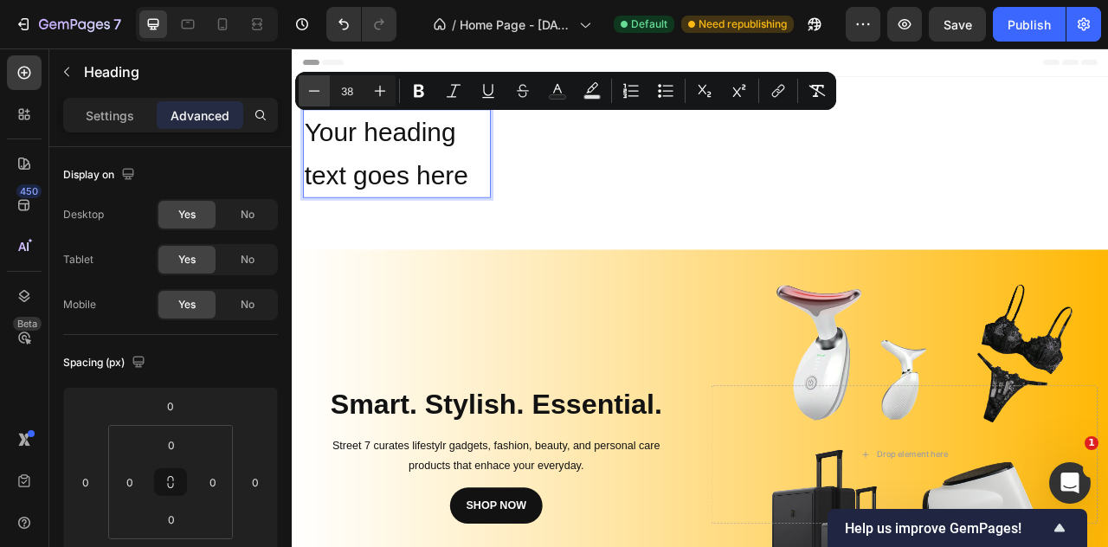
click at [322, 92] on icon "Editor contextual toolbar" at bounding box center [314, 90] width 17 height 17
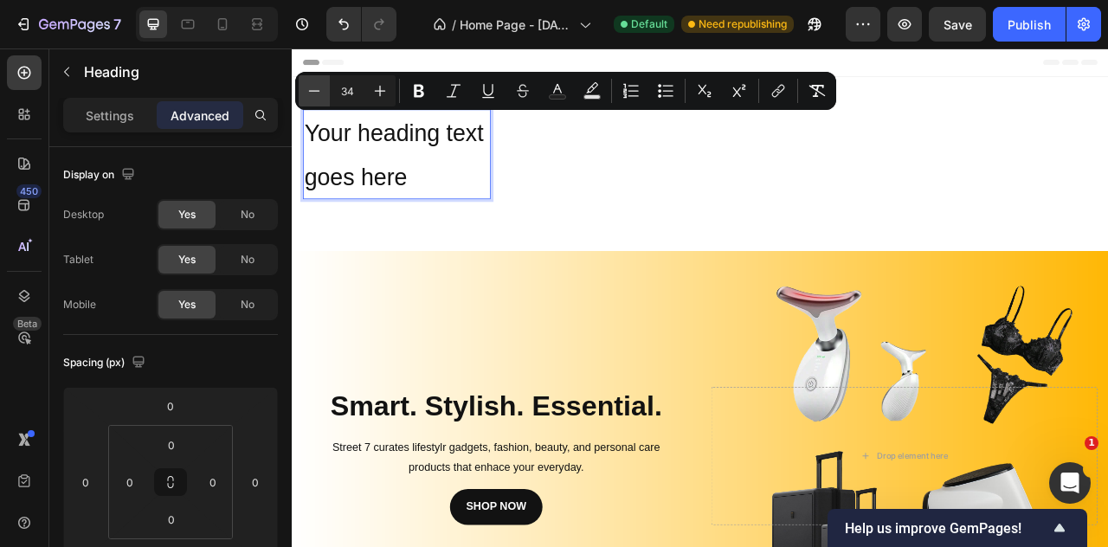
click at [322, 92] on icon "Editor contextual toolbar" at bounding box center [314, 90] width 17 height 17
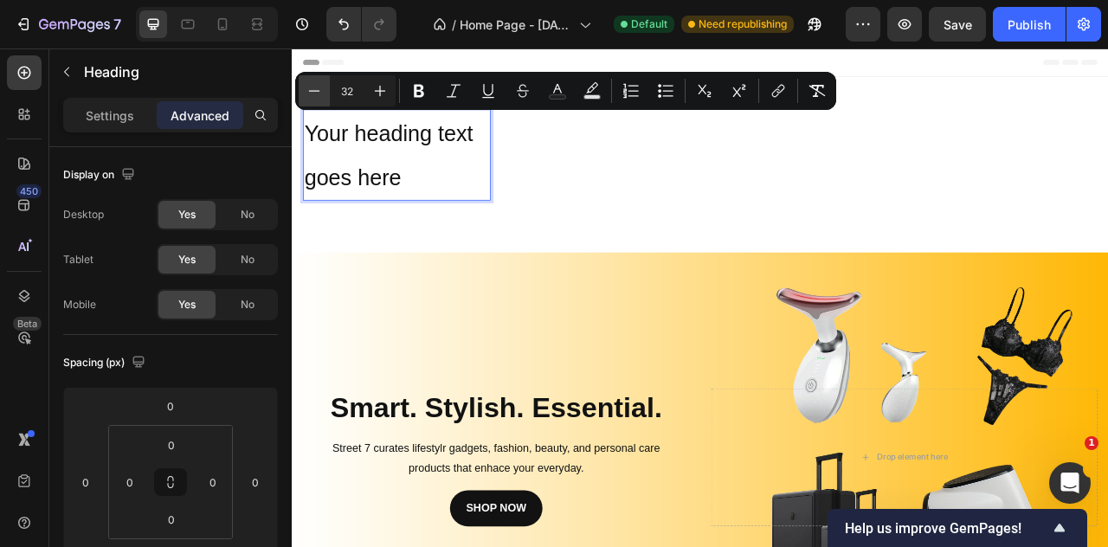
click at [322, 92] on icon "Editor contextual toolbar" at bounding box center [314, 90] width 17 height 17
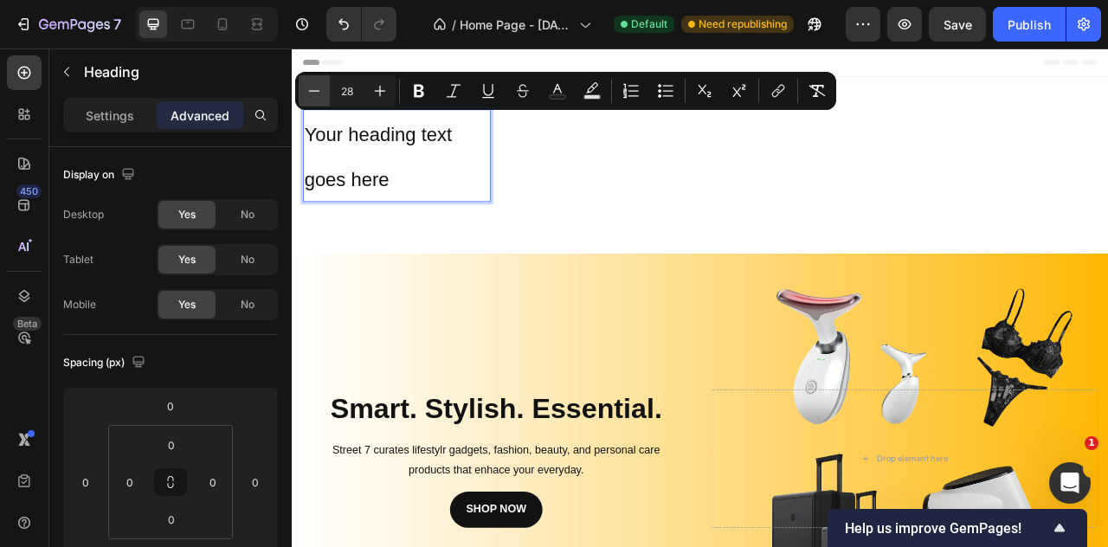
click at [322, 92] on icon "Editor contextual toolbar" at bounding box center [314, 90] width 17 height 17
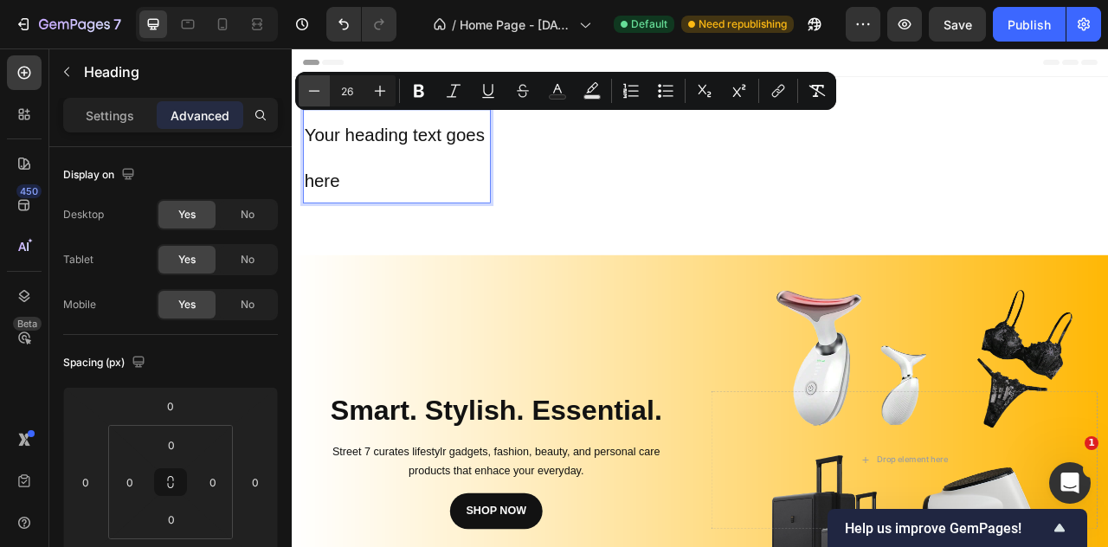
click at [322, 92] on icon "Editor contextual toolbar" at bounding box center [314, 90] width 17 height 17
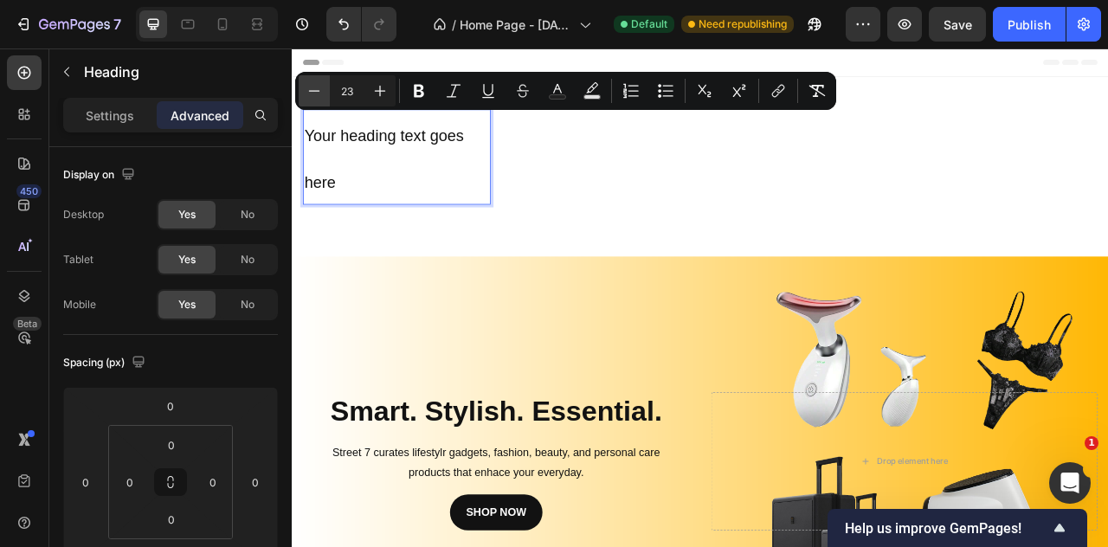
click at [322, 92] on icon "Editor contextual toolbar" at bounding box center [314, 90] width 17 height 17
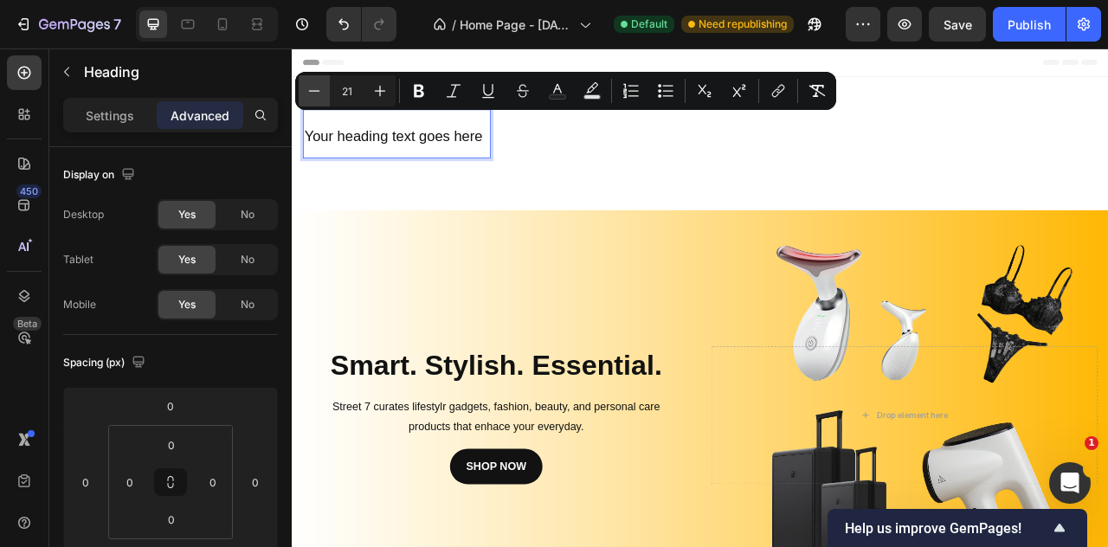
click at [322, 92] on icon "Editor contextual toolbar" at bounding box center [314, 90] width 17 height 17
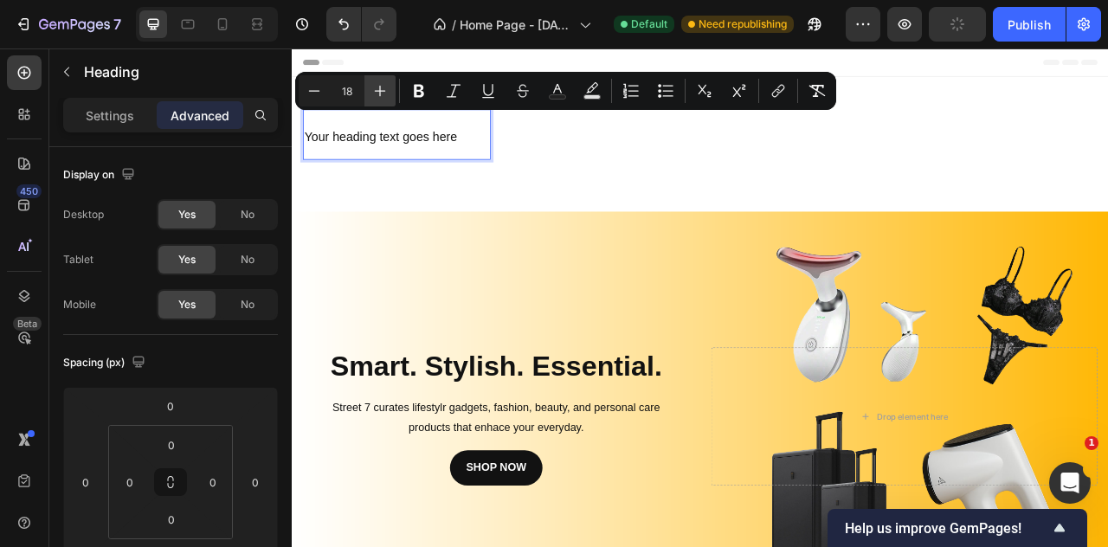
click at [386, 82] on icon "Editor contextual toolbar" at bounding box center [380, 90] width 17 height 17
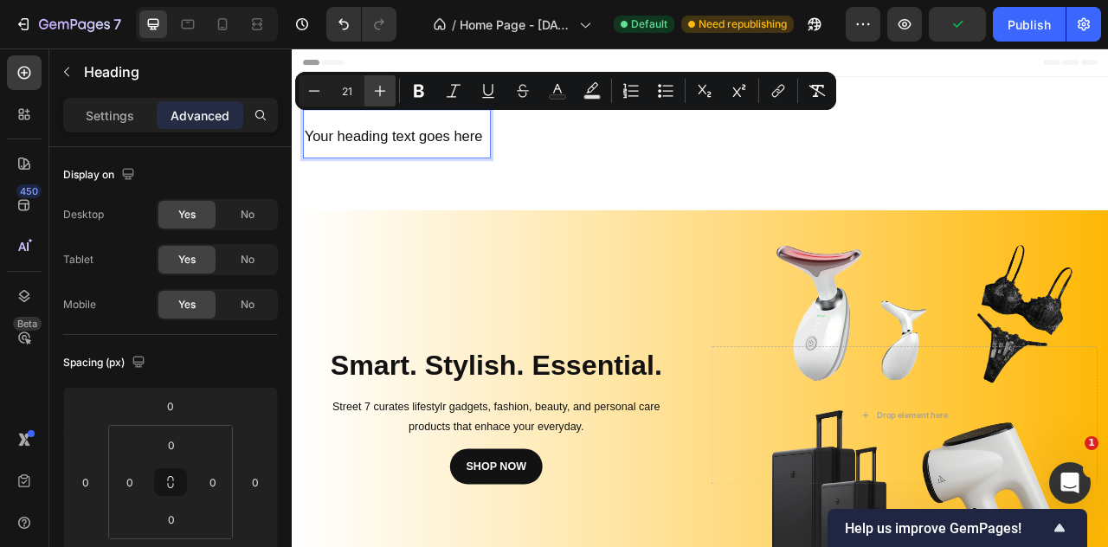
drag, startPoint x: 386, startPoint y: 82, endPoint x: 100, endPoint y: 96, distance: 286.1
click at [386, 82] on icon "Editor contextual toolbar" at bounding box center [380, 90] width 17 height 17
type input "22"
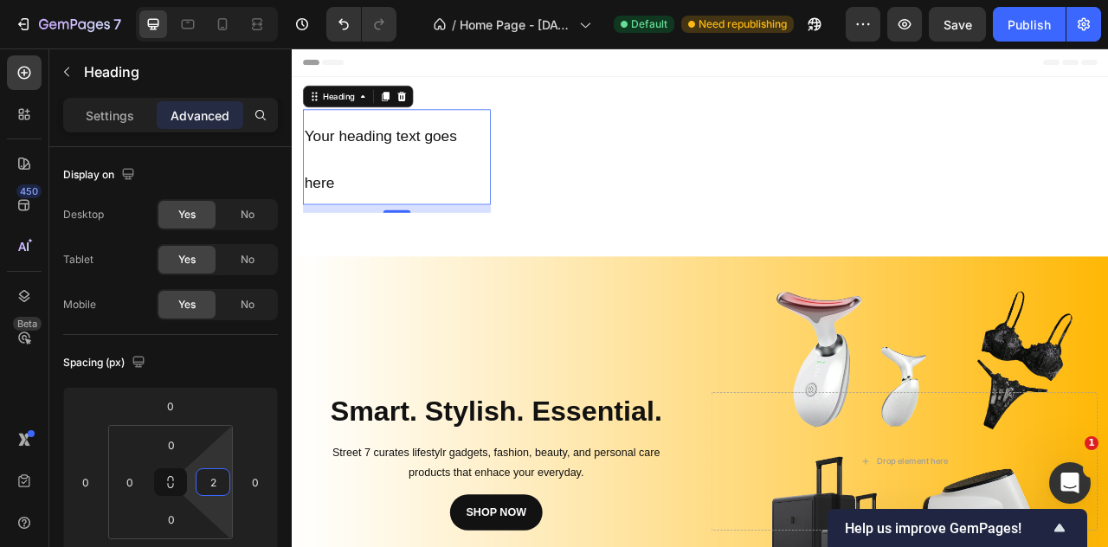
type input "0"
drag, startPoint x: 210, startPoint y: 496, endPoint x: 225, endPoint y: 517, distance: 25.5
click at [225, 0] on html "7 / Home Page - [DATE] 15:20:35 Default Need republishing Preview Save Publish …" at bounding box center [554, 0] width 1108 height 0
click at [433, 107] on icon at bounding box center [431, 109] width 14 height 14
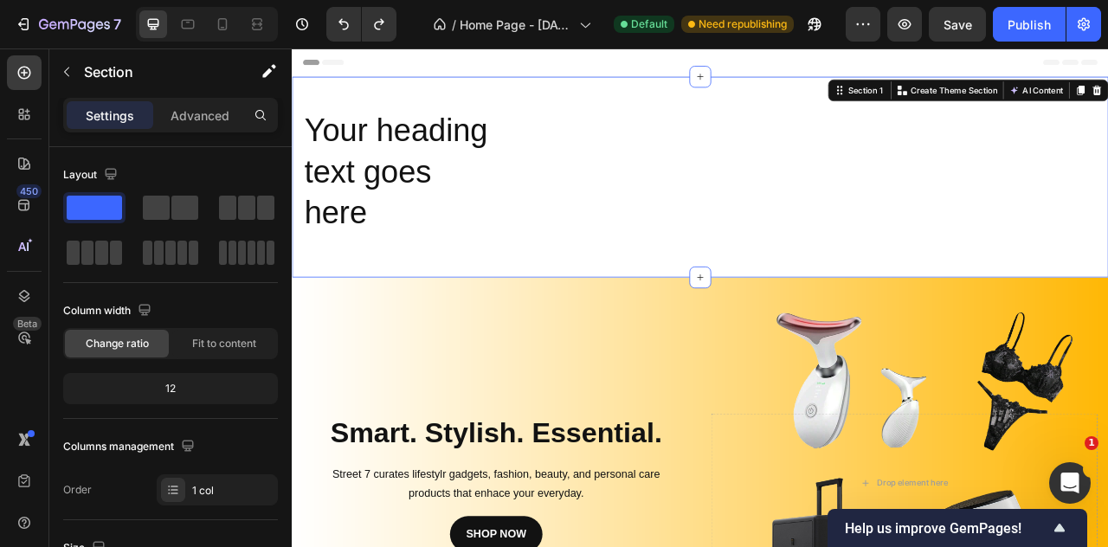
click at [415, 99] on div "Your heading text goes here Heading Row Row Section 1 You can create reusable s…" at bounding box center [811, 211] width 1039 height 255
click at [425, 84] on div "Your heading text goes here Heading Row Row Section 1 You can create reusable s…" at bounding box center [811, 211] width 1039 height 255
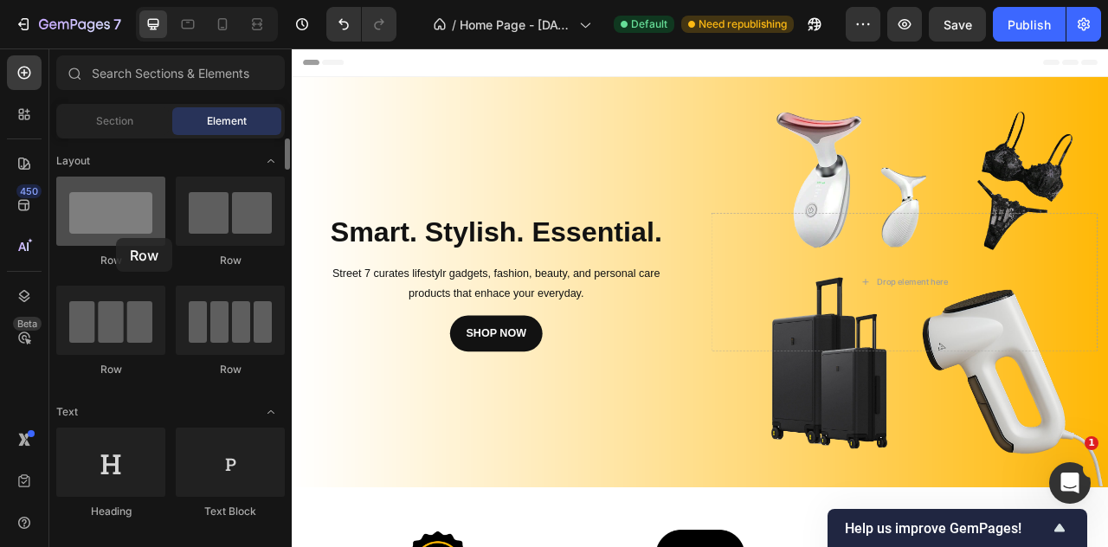
click at [116, 238] on div at bounding box center [110, 211] width 109 height 69
click at [114, 223] on div at bounding box center [110, 211] width 109 height 69
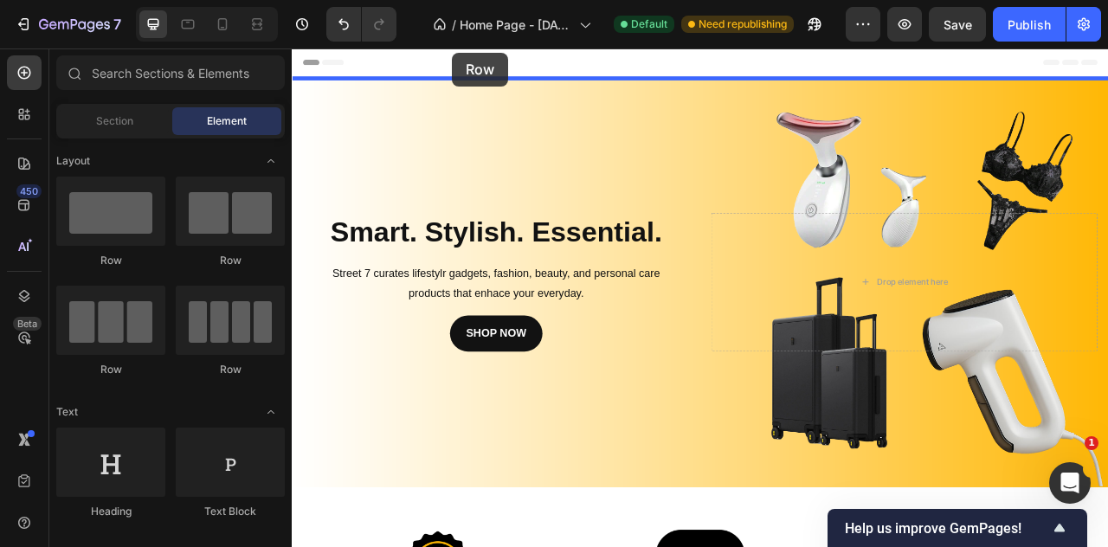
drag, startPoint x: 403, startPoint y: 281, endPoint x: 496, endPoint y: 54, distance: 246.2
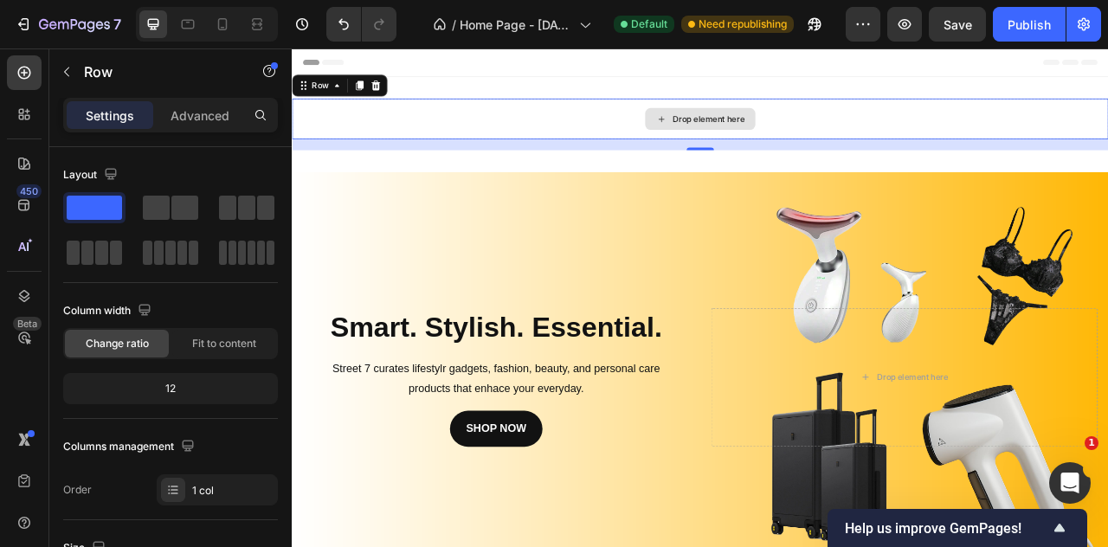
click at [355, 140] on div "Drop element here" at bounding box center [811, 138] width 1039 height 52
click at [549, 113] on div "Drop element here" at bounding box center [811, 138] width 1039 height 52
click at [339, 137] on div "Drop element here" at bounding box center [811, 138] width 1039 height 52
click at [495, 113] on div "Drop element here" at bounding box center [811, 138] width 1039 height 52
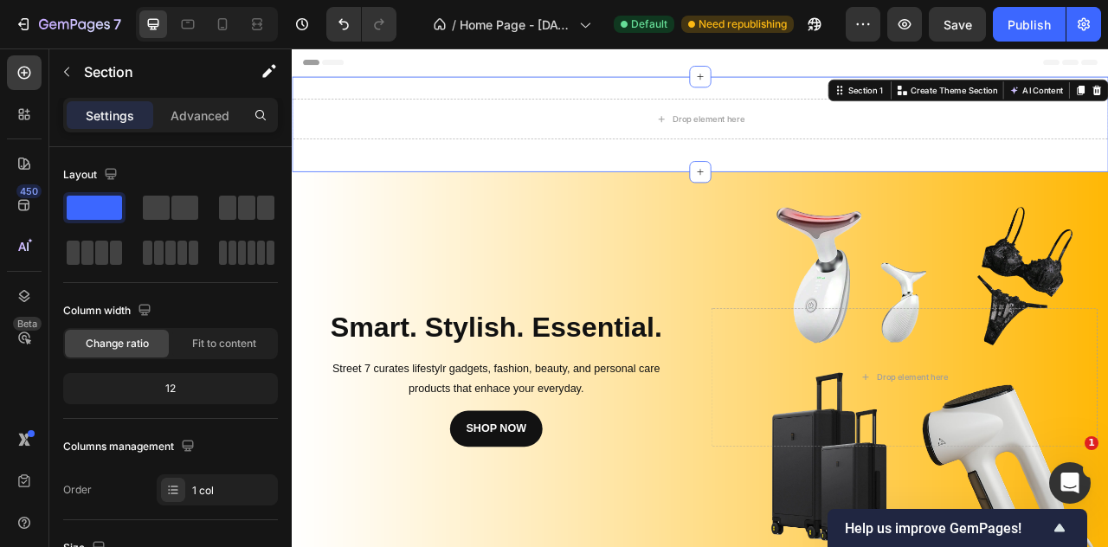
click at [598, 101] on div "Drop element here Row Section 1 You can create reusable sections Create Theme S…" at bounding box center [811, 144] width 1039 height 121
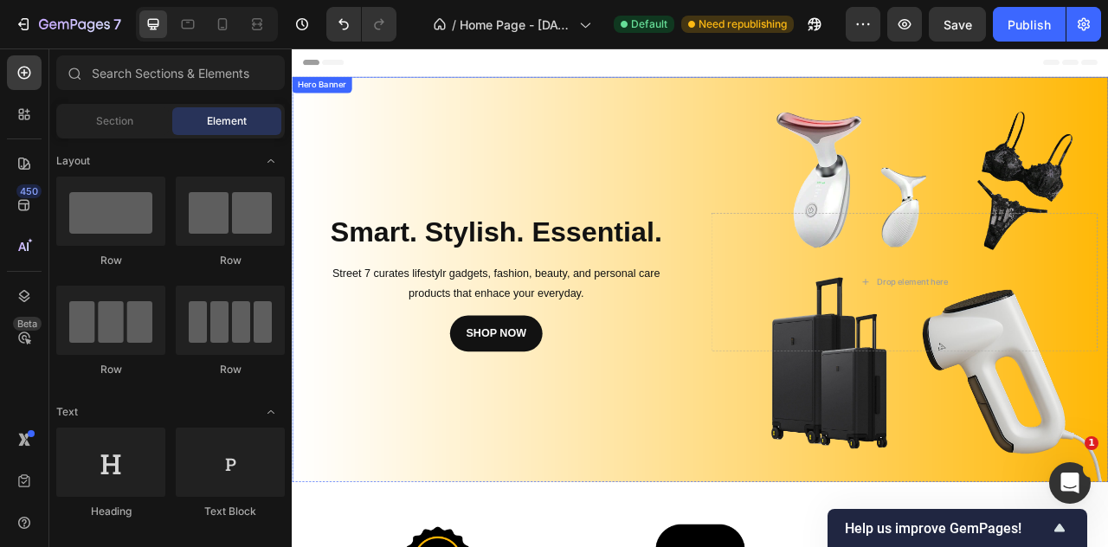
click at [658, 173] on div "Background Image" at bounding box center [811, 345] width 1039 height 523
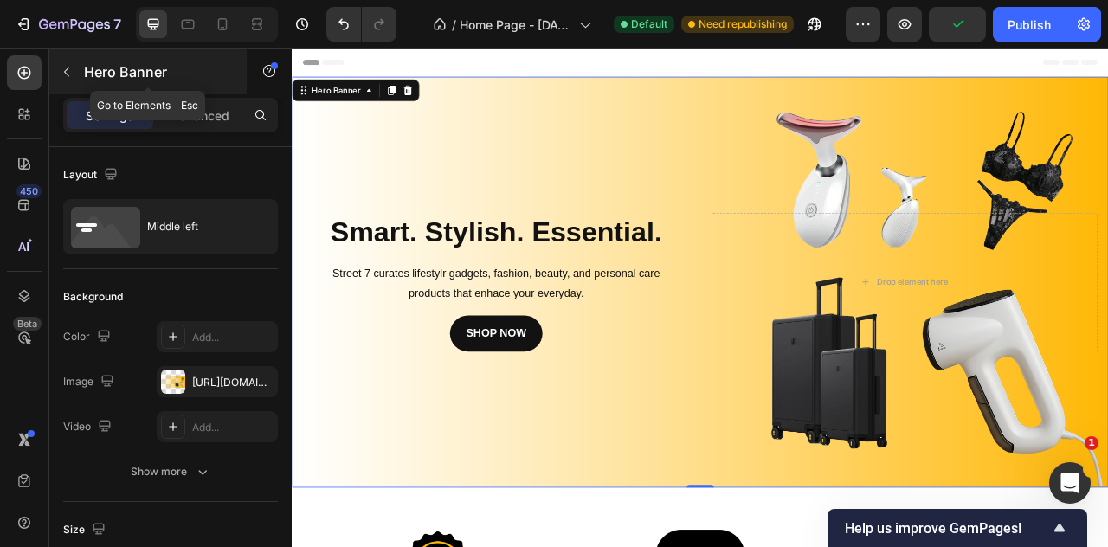
click at [122, 70] on p "Hero Banner" at bounding box center [157, 71] width 147 height 21
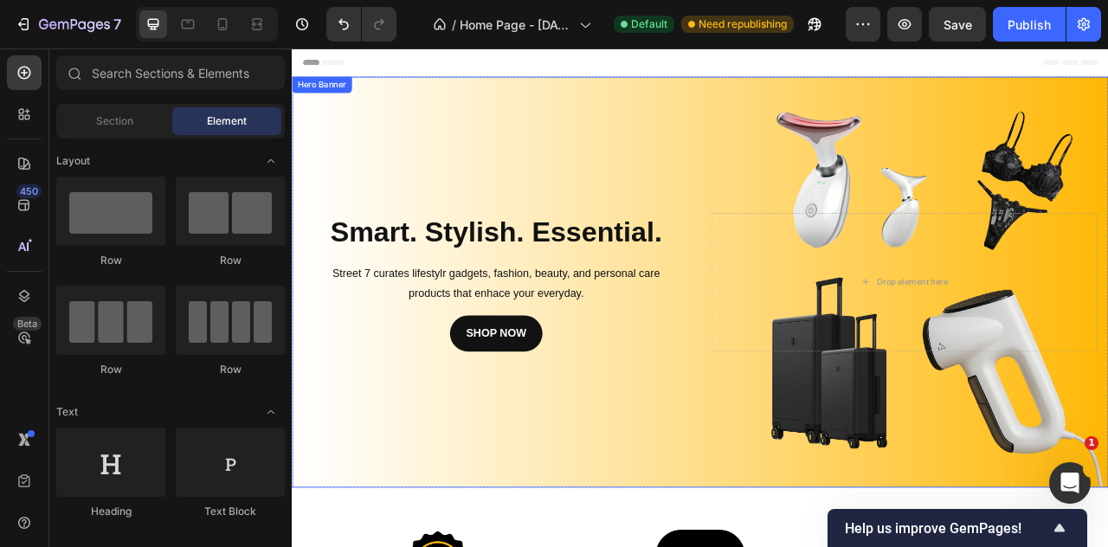
click at [364, 158] on div "Background Image" at bounding box center [811, 345] width 1039 height 523
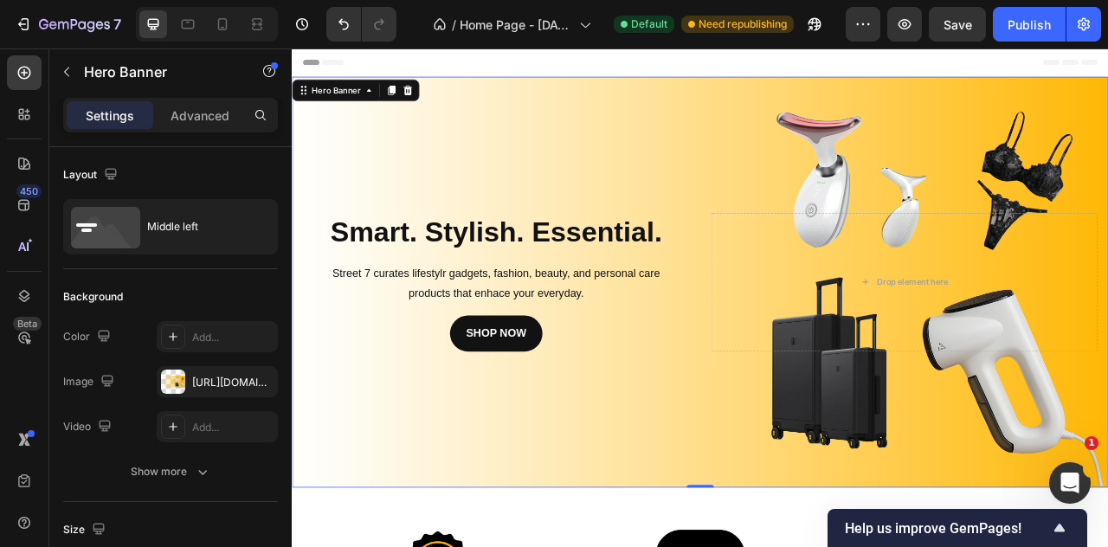
click at [473, 181] on div "Background Image" at bounding box center [811, 345] width 1039 height 523
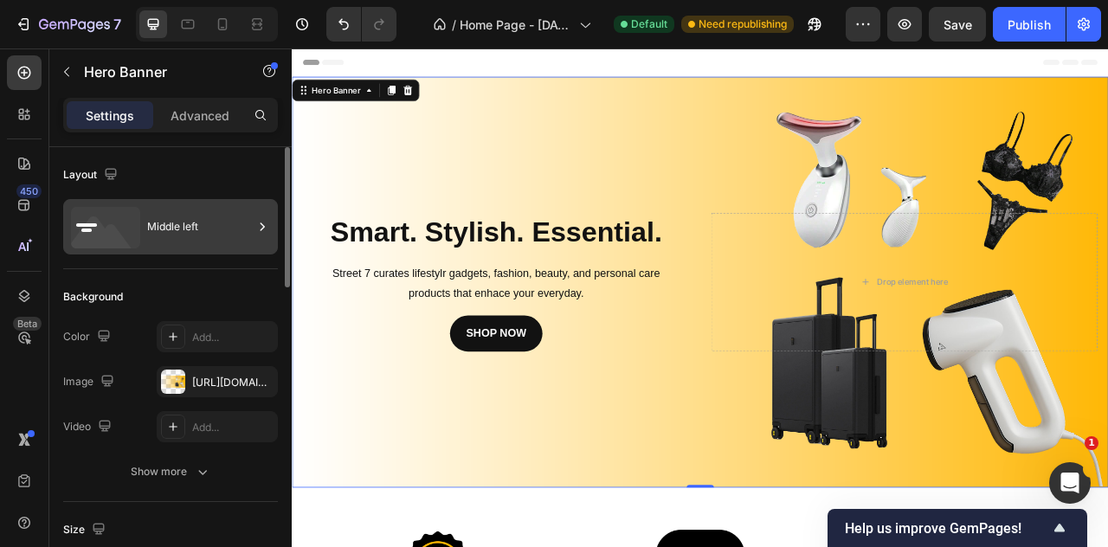
click at [155, 218] on div "Middle left" at bounding box center [200, 227] width 106 height 40
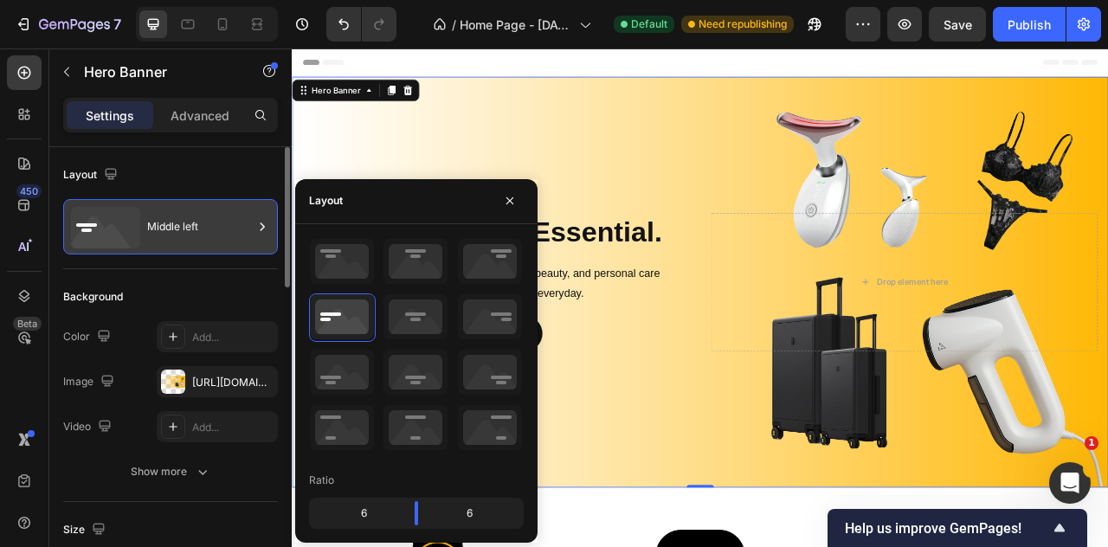
click at [155, 218] on div "Middle left" at bounding box center [200, 227] width 106 height 40
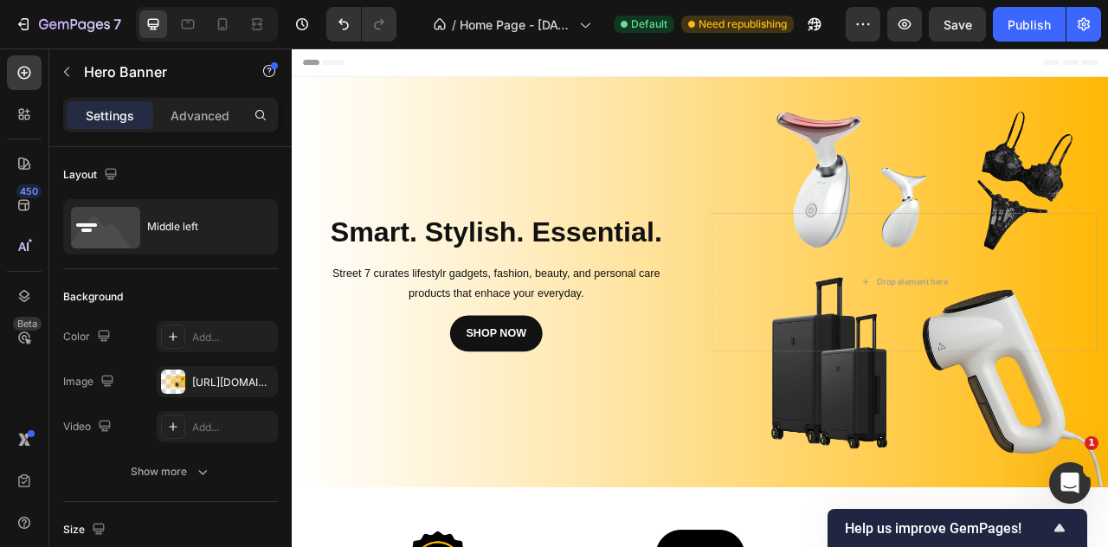
click at [395, 74] on div "Header" at bounding box center [811, 65] width 1011 height 35
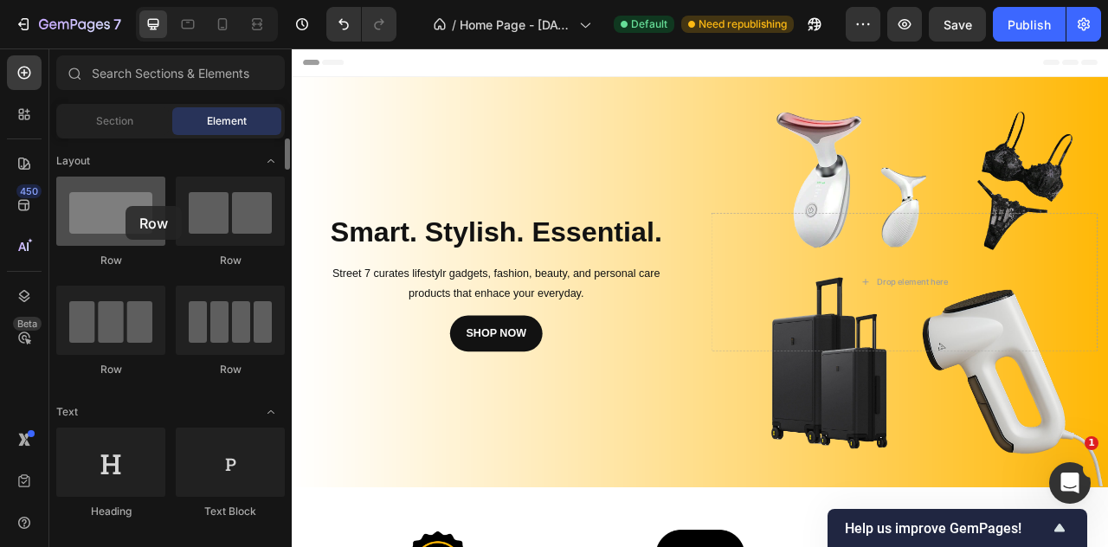
click at [126, 206] on div at bounding box center [110, 211] width 109 height 69
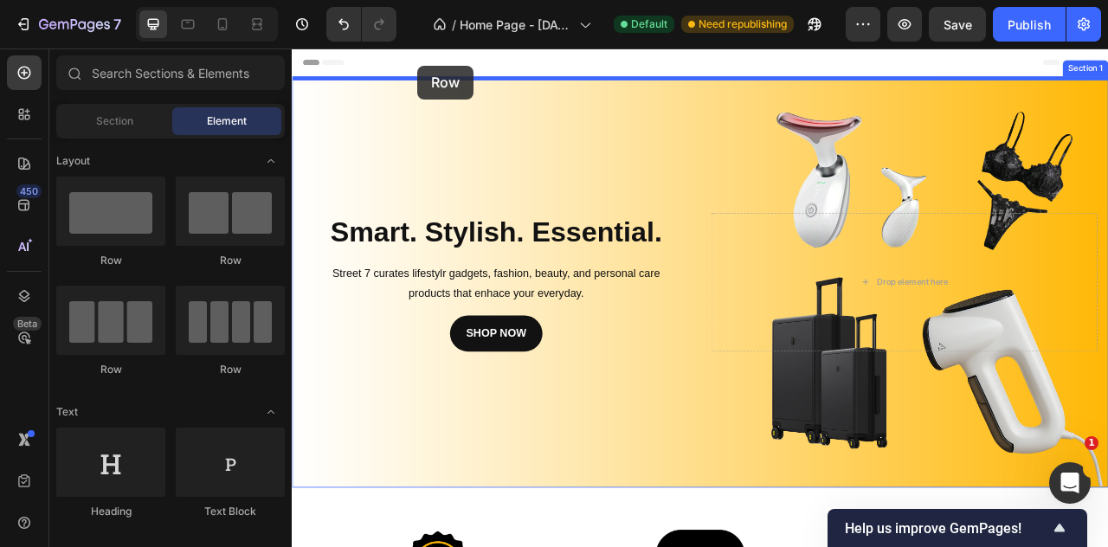
drag, startPoint x: 417, startPoint y: 255, endPoint x: 451, endPoint y: 70, distance: 187.5
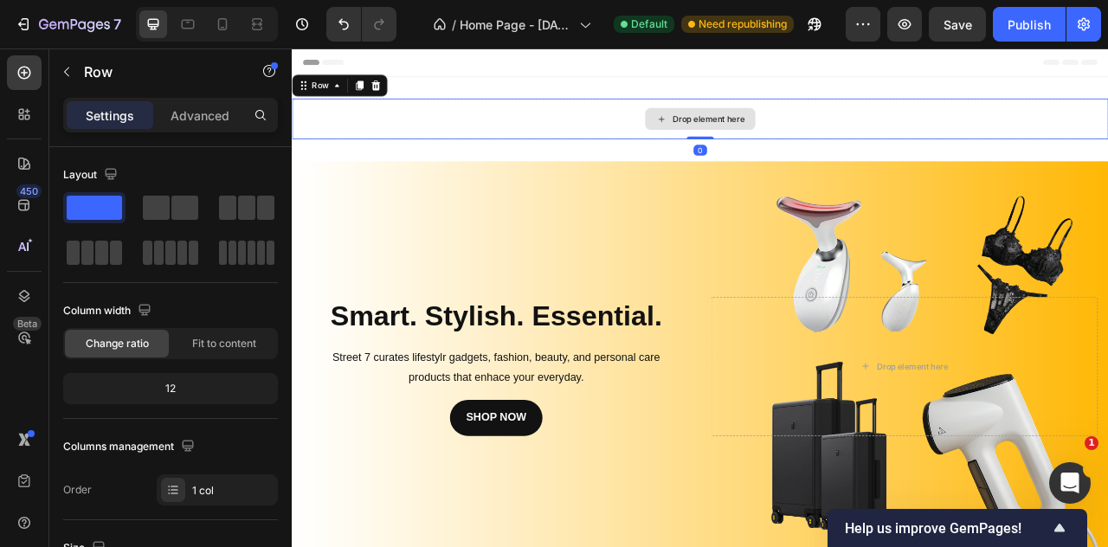
drag, startPoint x: 817, startPoint y: 158, endPoint x: 837, endPoint y: 152, distance: 21.6
click at [837, 152] on div "Drop element here Row 0" at bounding box center [811, 138] width 1039 height 52
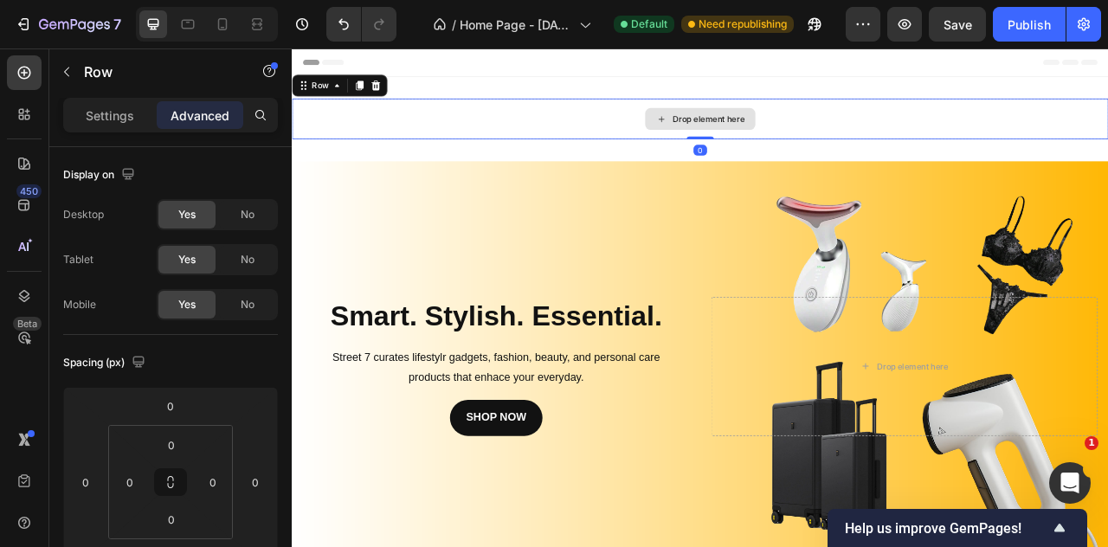
click at [572, 119] on div "Drop element here" at bounding box center [811, 138] width 1039 height 52
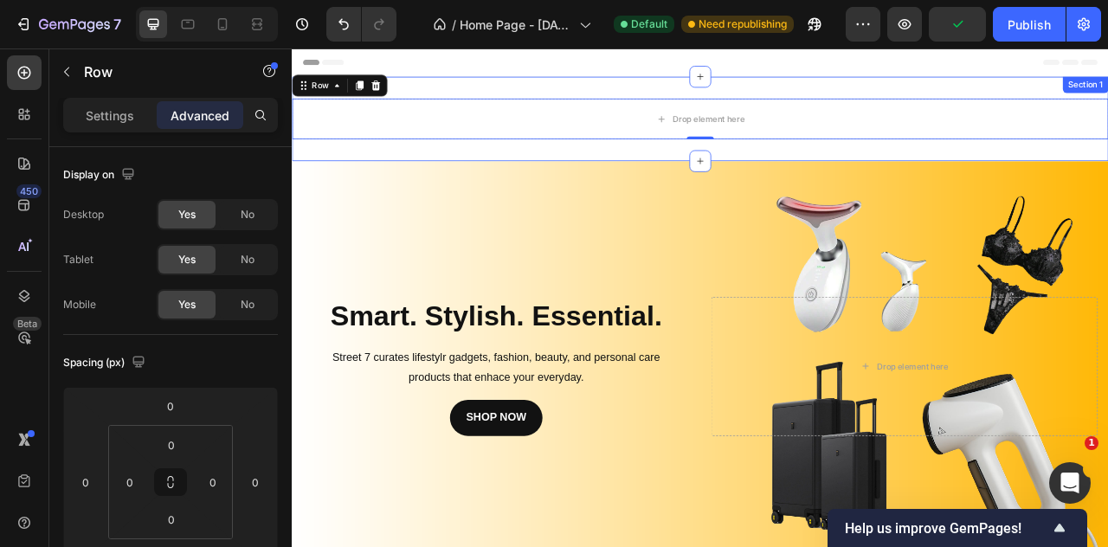
click at [570, 172] on div "Drop element here Row 0 Section 1" at bounding box center [811, 137] width 1039 height 107
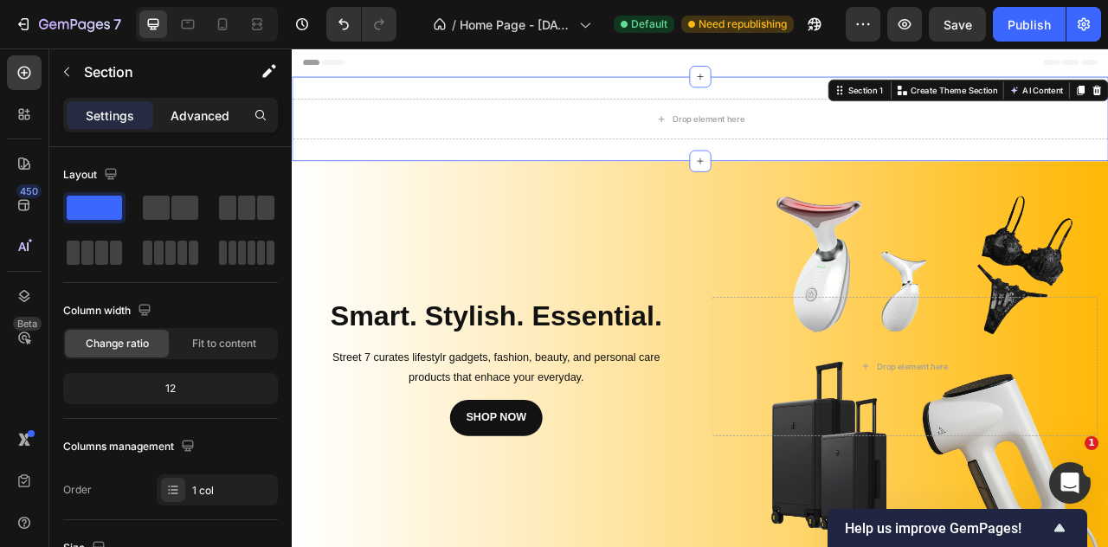
click at [184, 117] on p "Advanced" at bounding box center [200, 116] width 59 height 18
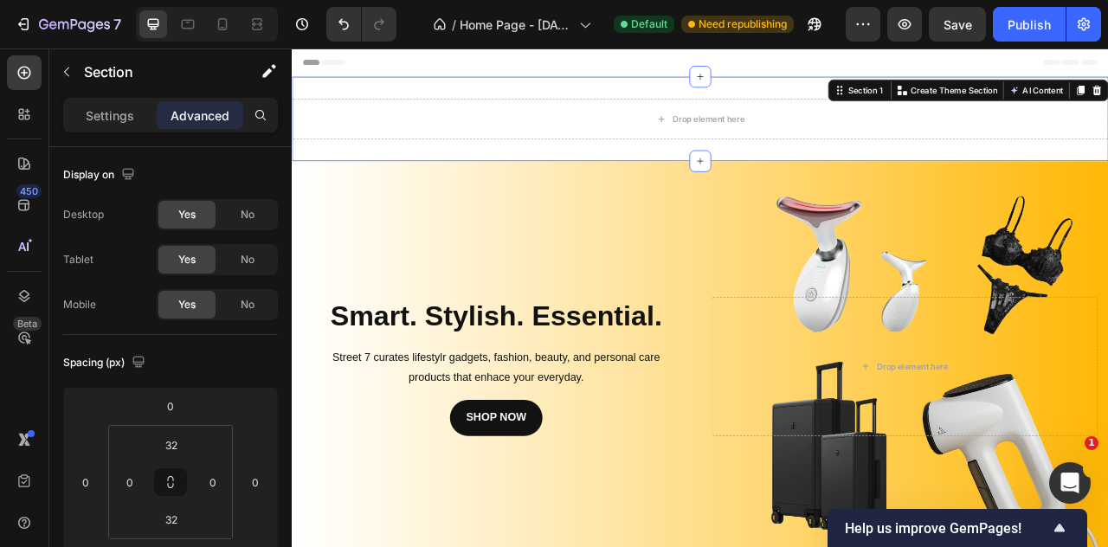
scroll to position [750, 0]
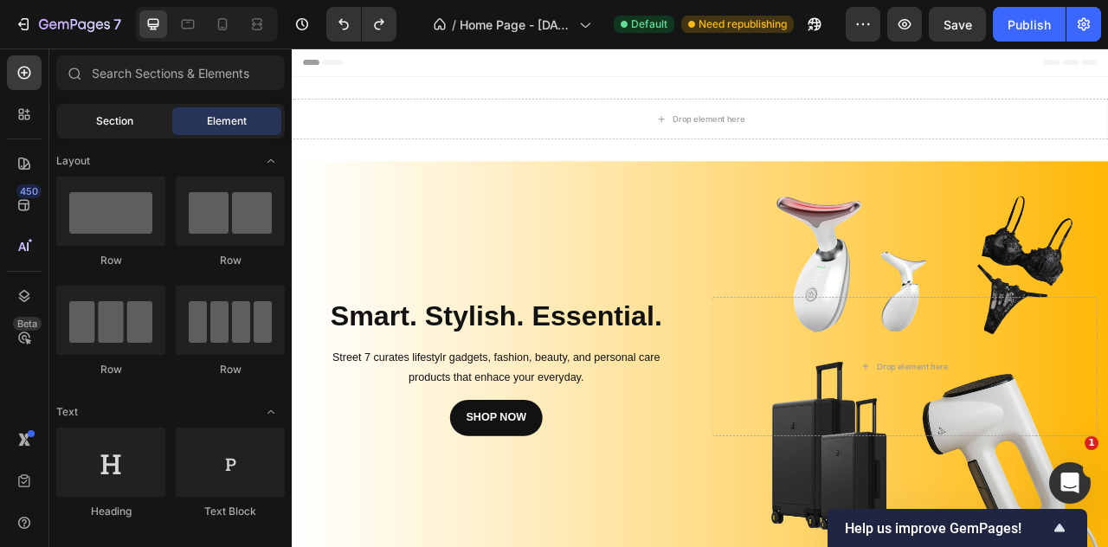
click at [78, 120] on div "Section" at bounding box center [114, 121] width 109 height 28
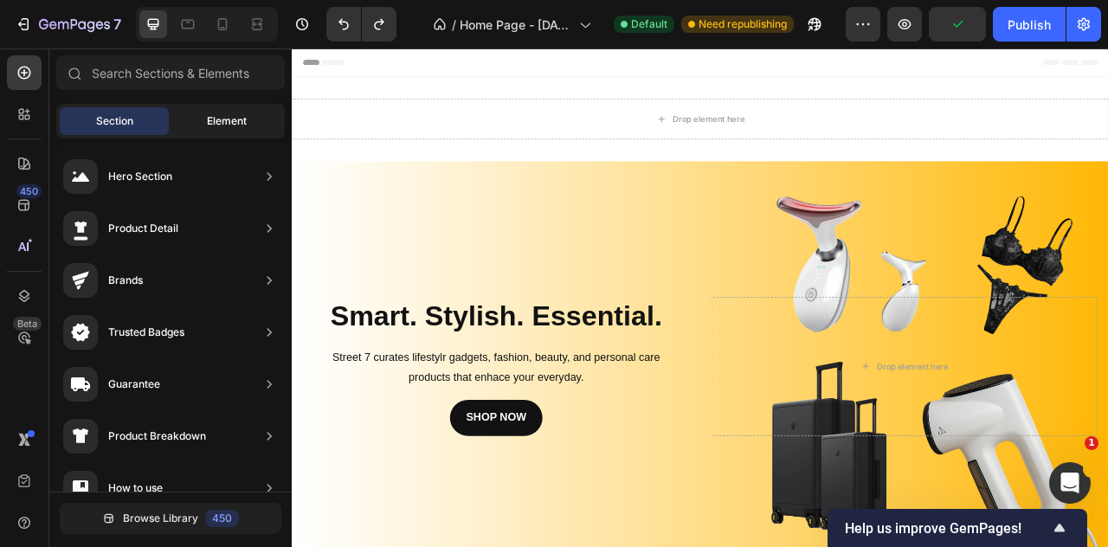
click at [205, 113] on div "Element" at bounding box center [226, 121] width 109 height 28
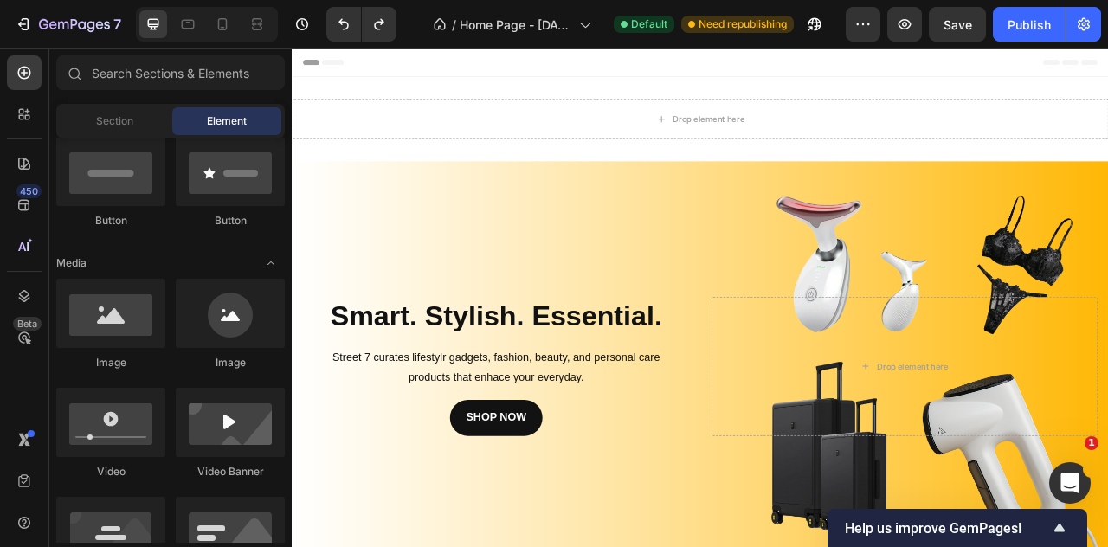
scroll to position [0, 0]
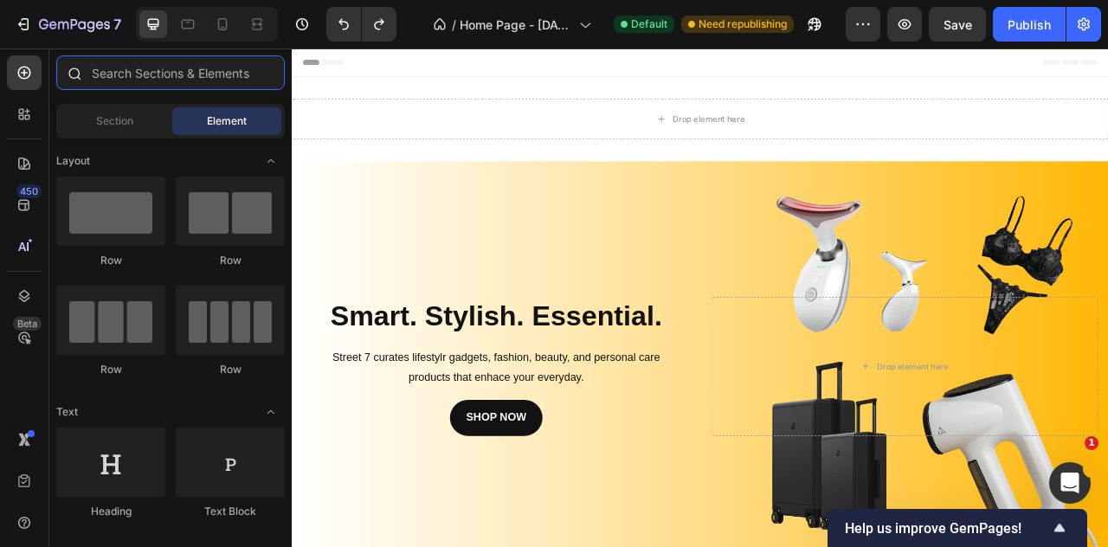
click at [126, 77] on input "text" at bounding box center [170, 72] width 229 height 35
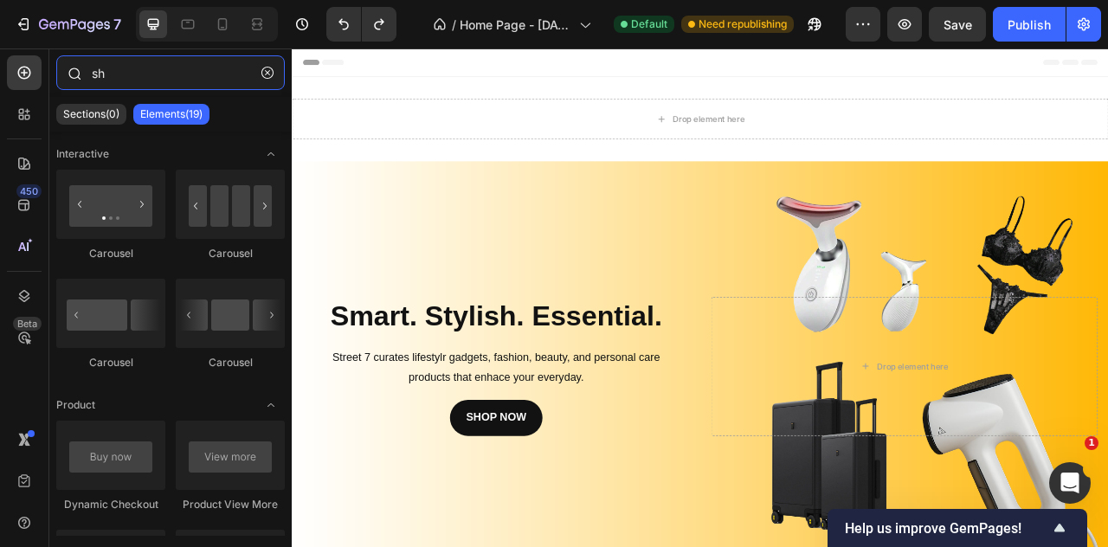
type input "s"
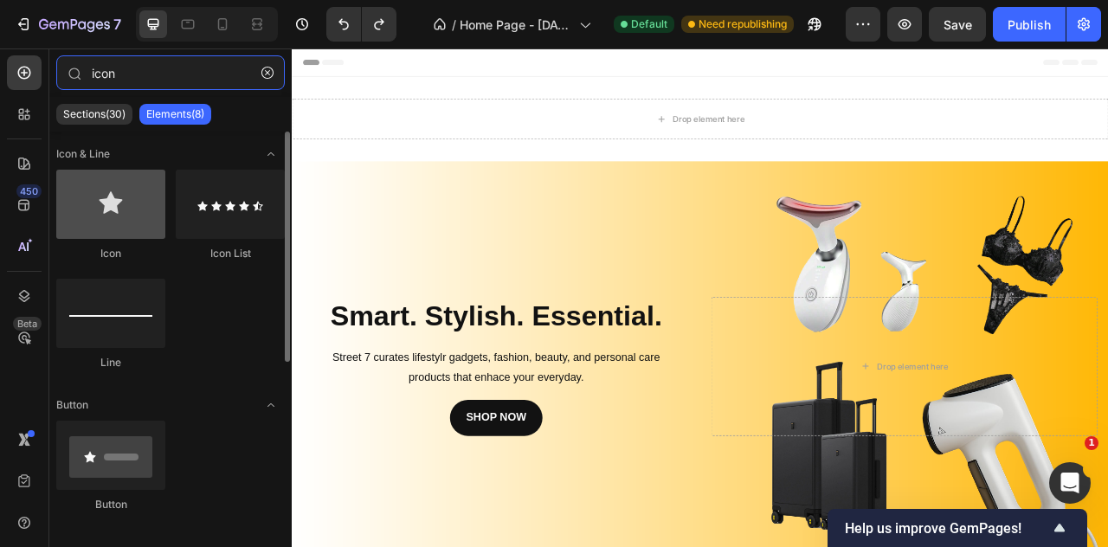
type input "icon"
drag, startPoint x: 114, startPoint y: 219, endPoint x: 80, endPoint y: 215, distance: 34.9
click at [80, 215] on div at bounding box center [110, 204] width 109 height 69
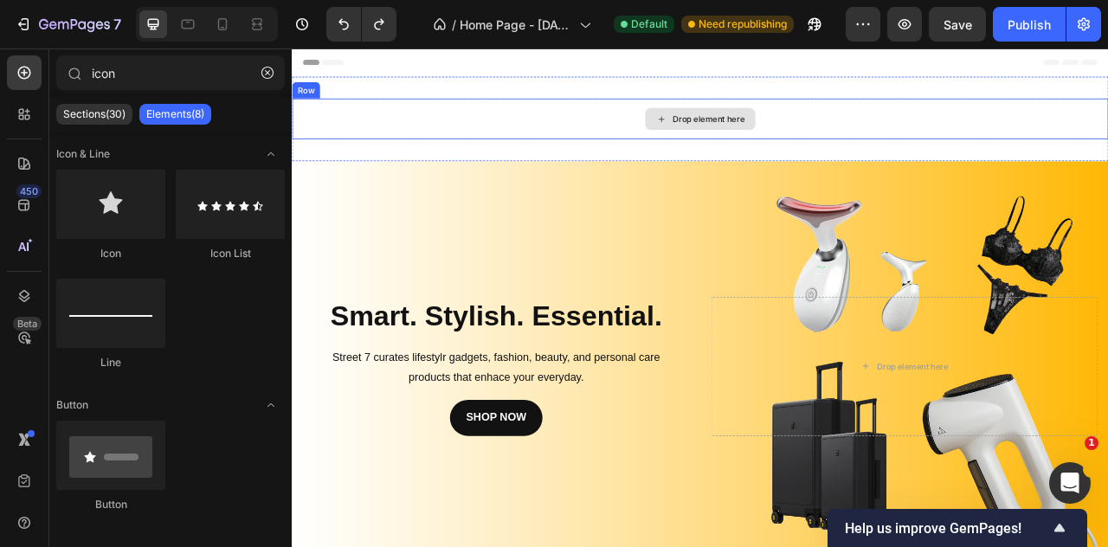
click at [611, 122] on div "Drop element here" at bounding box center [811, 138] width 1039 height 52
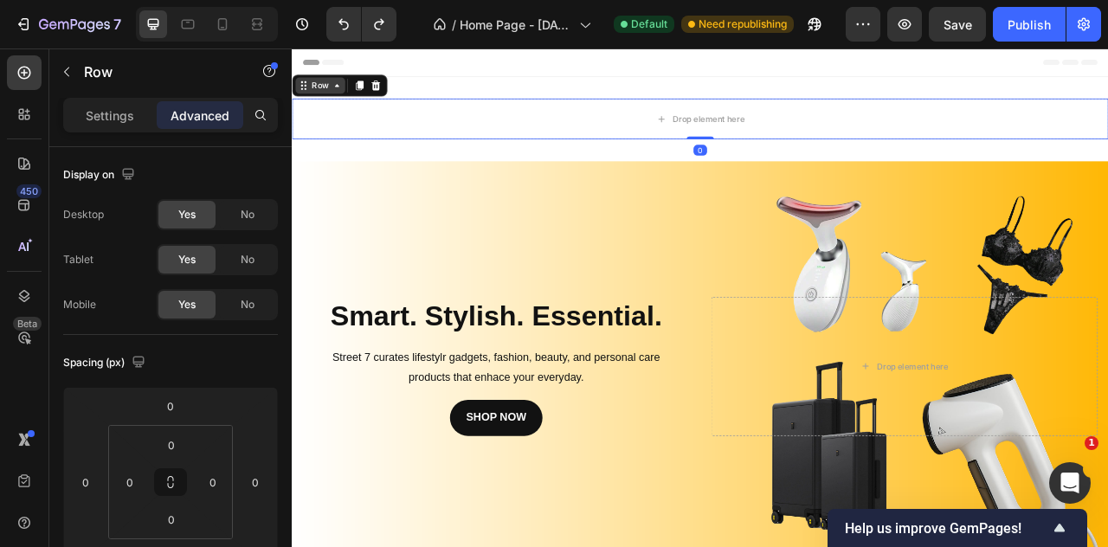
click at [342, 96] on icon at bounding box center [349, 95] width 14 height 14
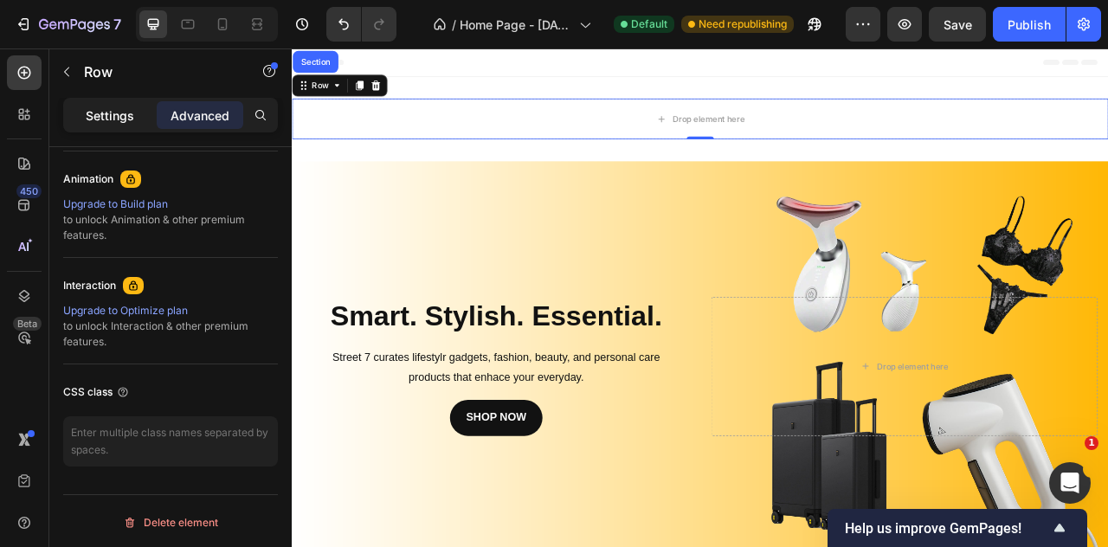
click at [102, 107] on p "Settings" at bounding box center [110, 116] width 48 height 18
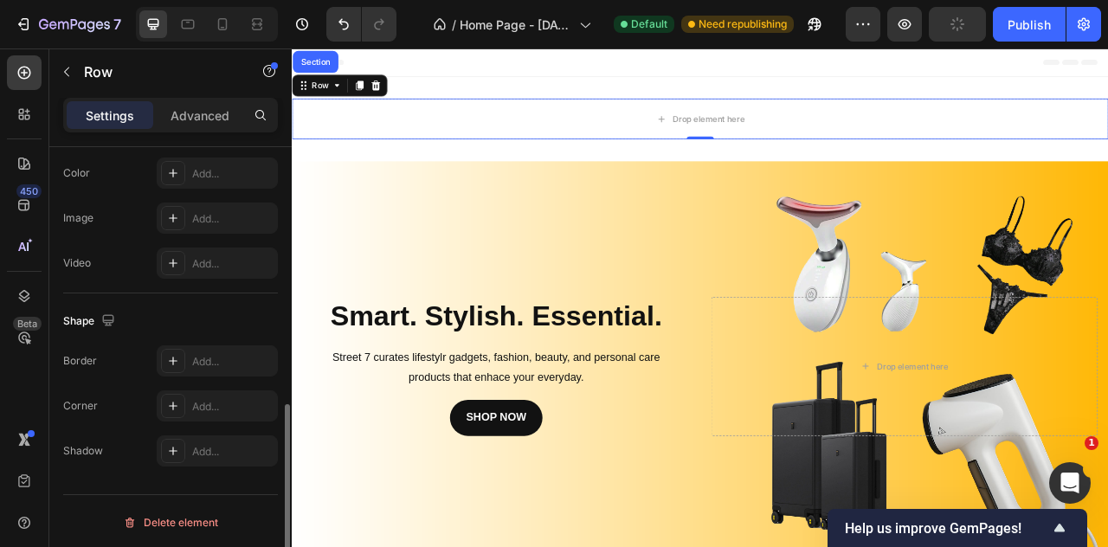
scroll to position [0, 0]
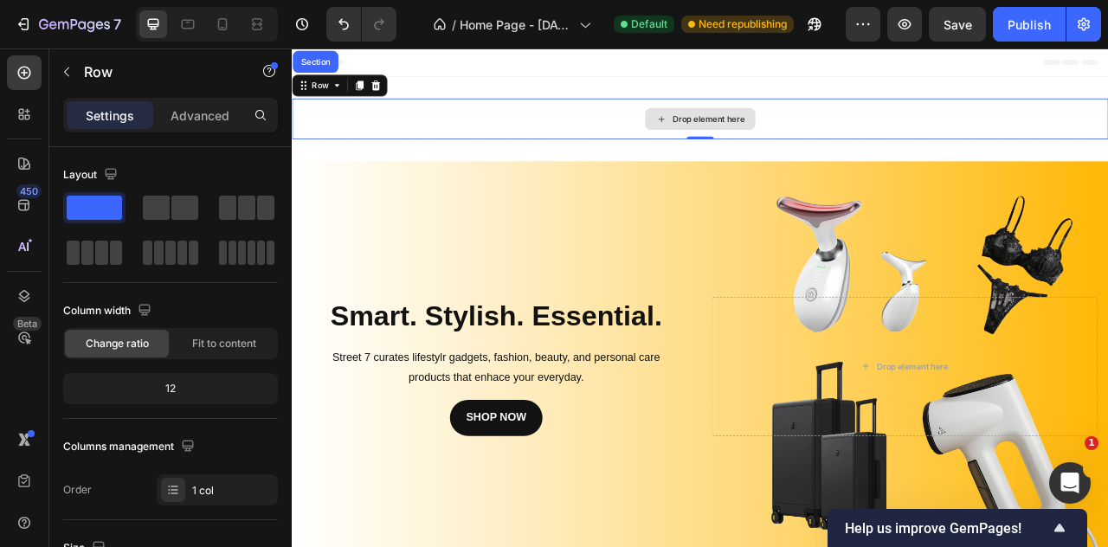
click at [358, 133] on div "Drop element here" at bounding box center [811, 138] width 1039 height 52
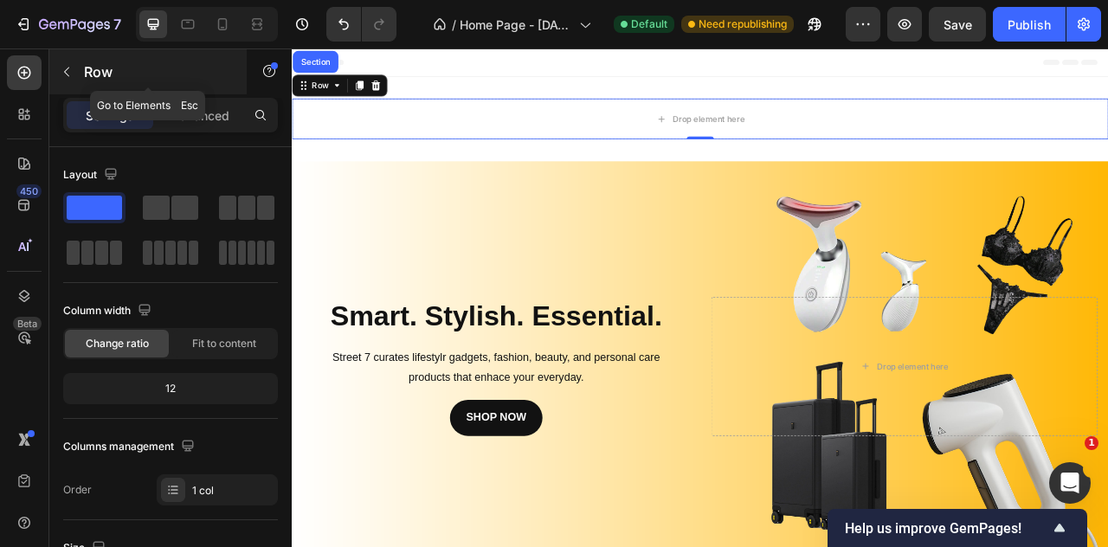
click at [62, 77] on icon "button" at bounding box center [67, 72] width 14 height 14
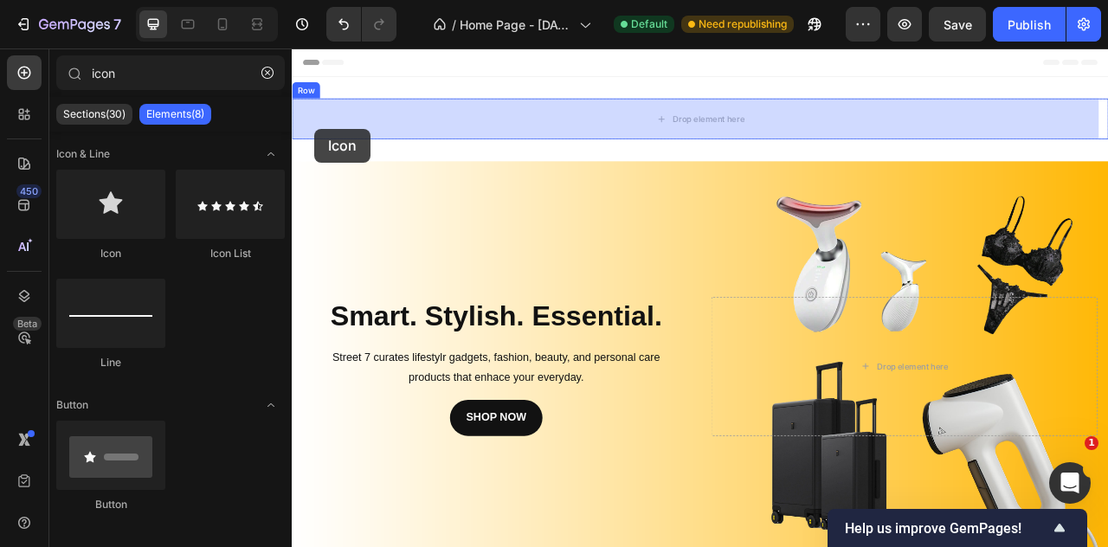
drag, startPoint x: 403, startPoint y: 267, endPoint x: 320, endPoint y: 151, distance: 142.2
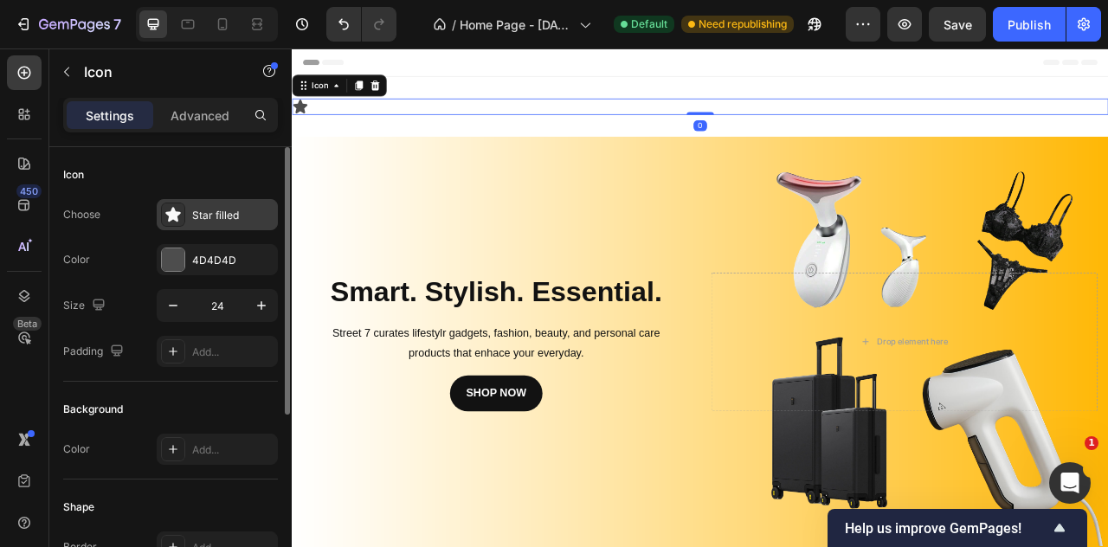
click at [201, 216] on div "Star filled" at bounding box center [232, 216] width 81 height 16
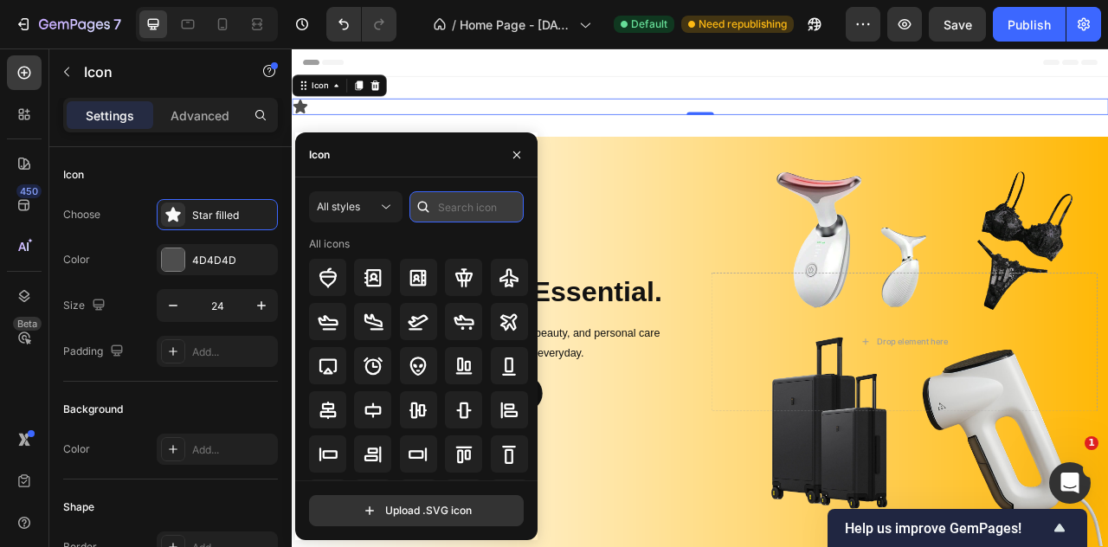
click at [462, 205] on input "text" at bounding box center [467, 206] width 114 height 31
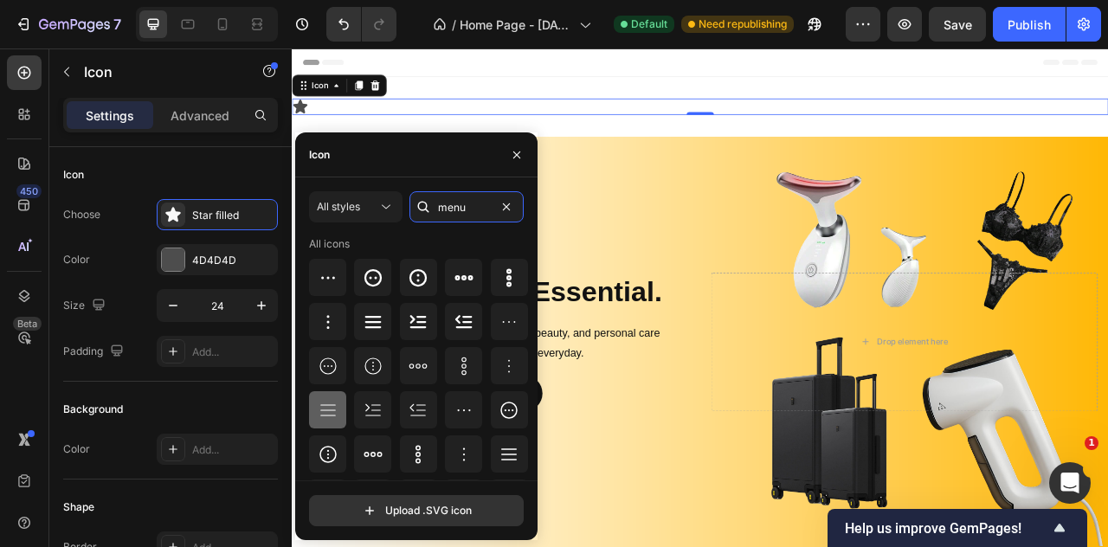
type input "menu"
click at [336, 416] on icon at bounding box center [328, 410] width 21 height 21
click at [512, 161] on icon "button" at bounding box center [517, 155] width 14 height 14
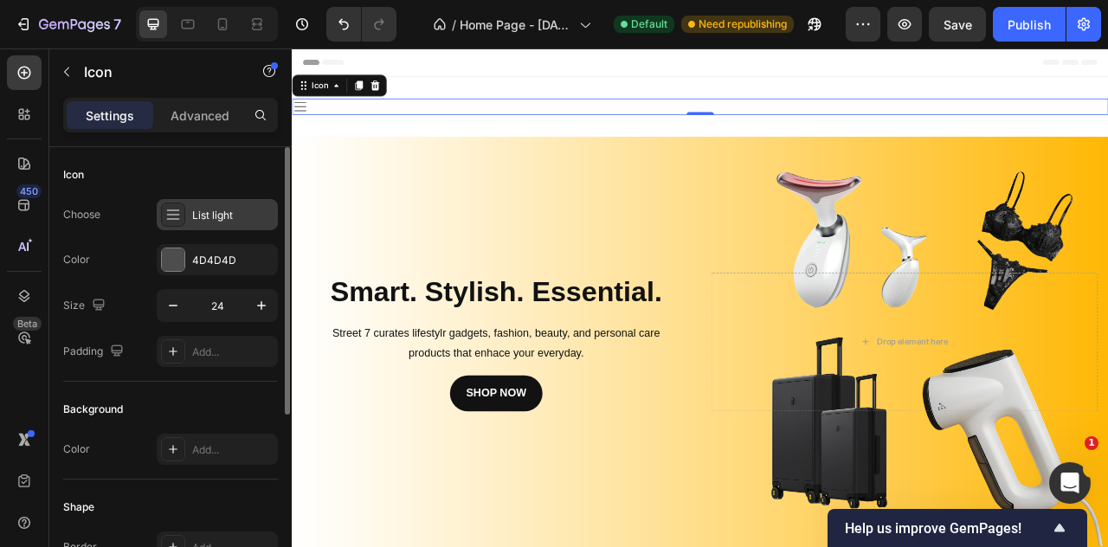
click at [177, 221] on icon at bounding box center [173, 214] width 17 height 17
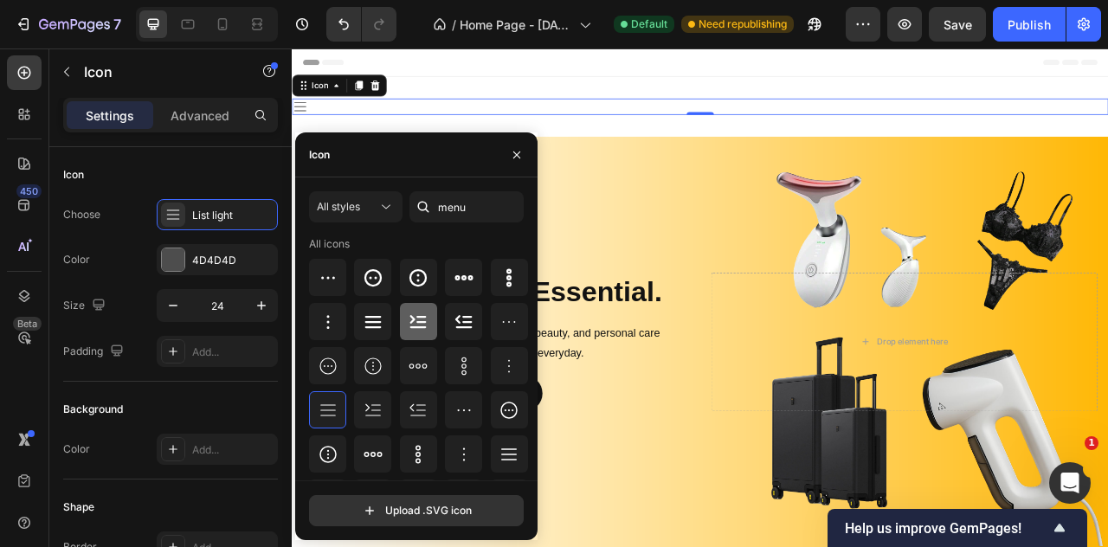
click at [400, 335] on div at bounding box center [418, 321] width 37 height 37
click at [371, 317] on icon at bounding box center [373, 322] width 16 height 12
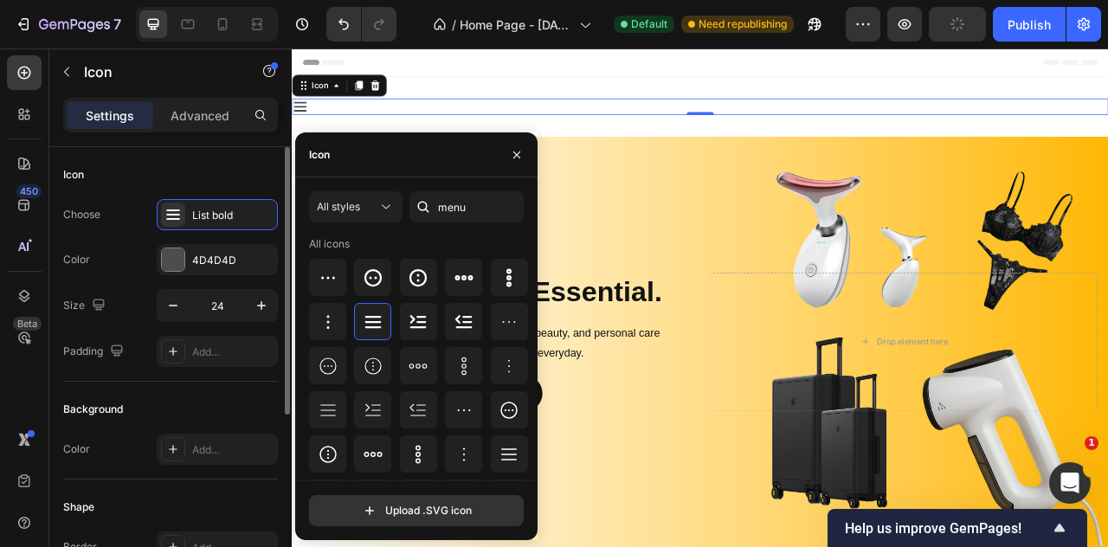
click at [188, 178] on div "Icon" at bounding box center [170, 175] width 215 height 28
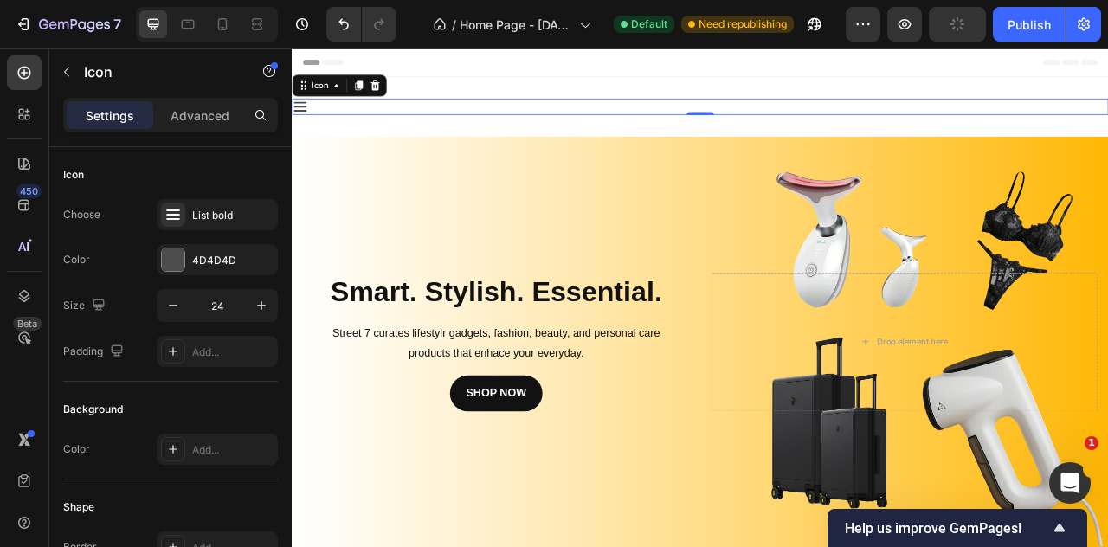
click at [307, 120] on icon at bounding box center [302, 122] width 21 height 21
click at [307, 123] on icon at bounding box center [302, 122] width 21 height 21
click at [307, 128] on icon at bounding box center [302, 122] width 21 height 21
click at [194, 109] on p "Advanced" at bounding box center [200, 116] width 59 height 18
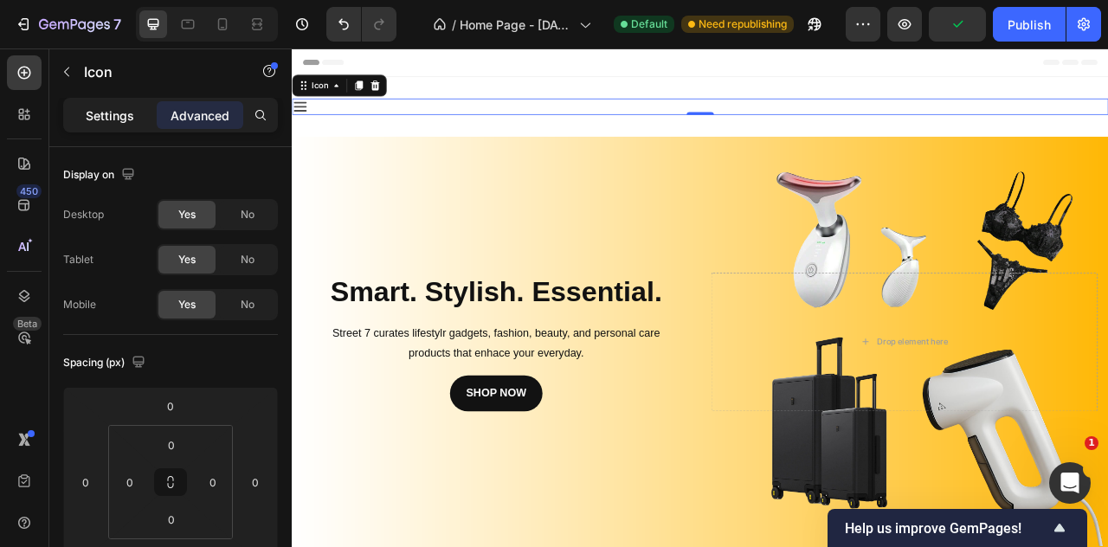
click at [119, 119] on p "Settings" at bounding box center [110, 116] width 48 height 18
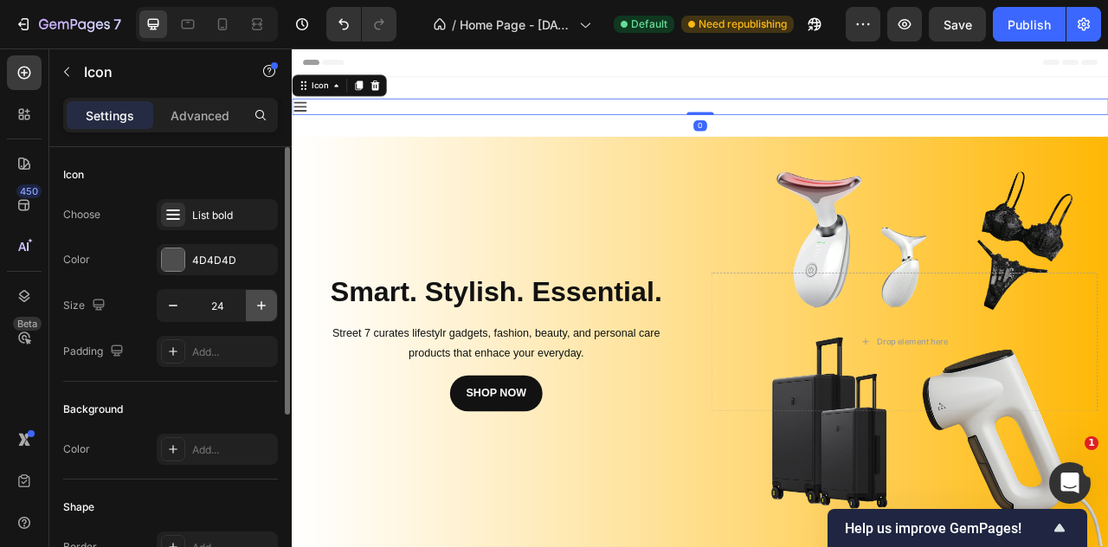
click at [259, 297] on icon "button" at bounding box center [261, 305] width 17 height 17
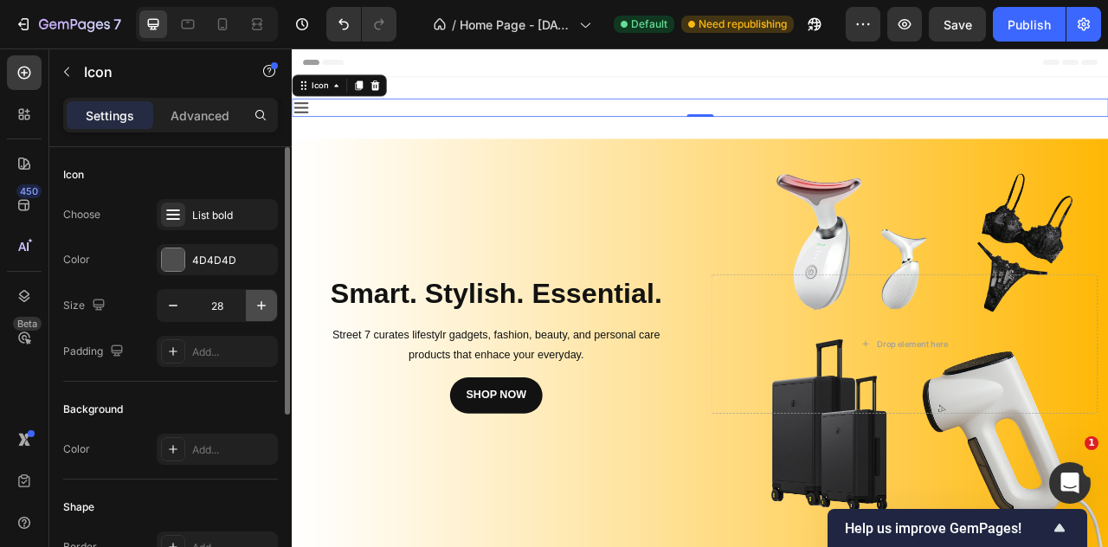
click at [259, 297] on icon "button" at bounding box center [261, 305] width 17 height 17
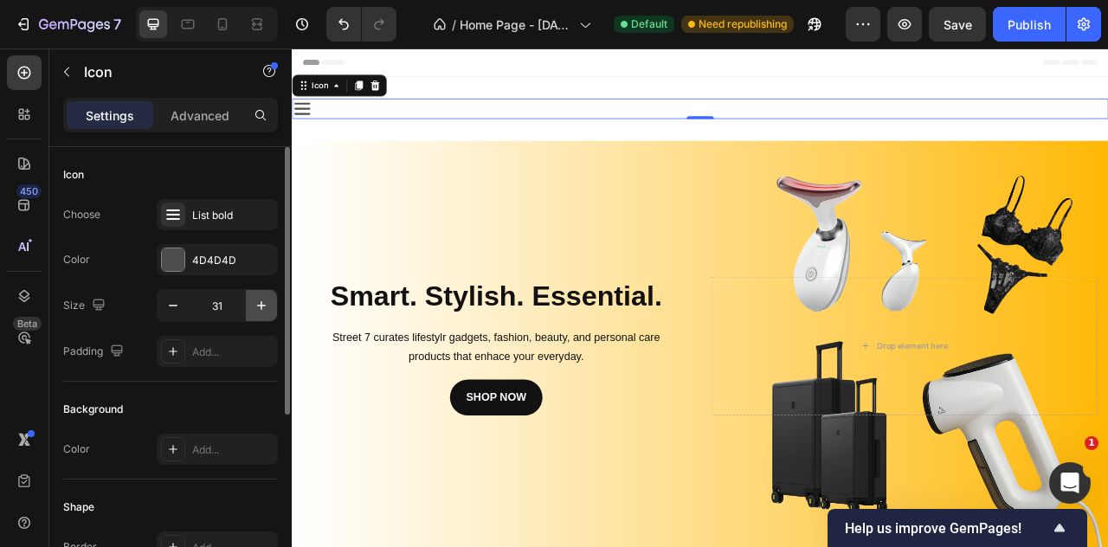
click at [259, 297] on icon "button" at bounding box center [261, 305] width 17 height 17
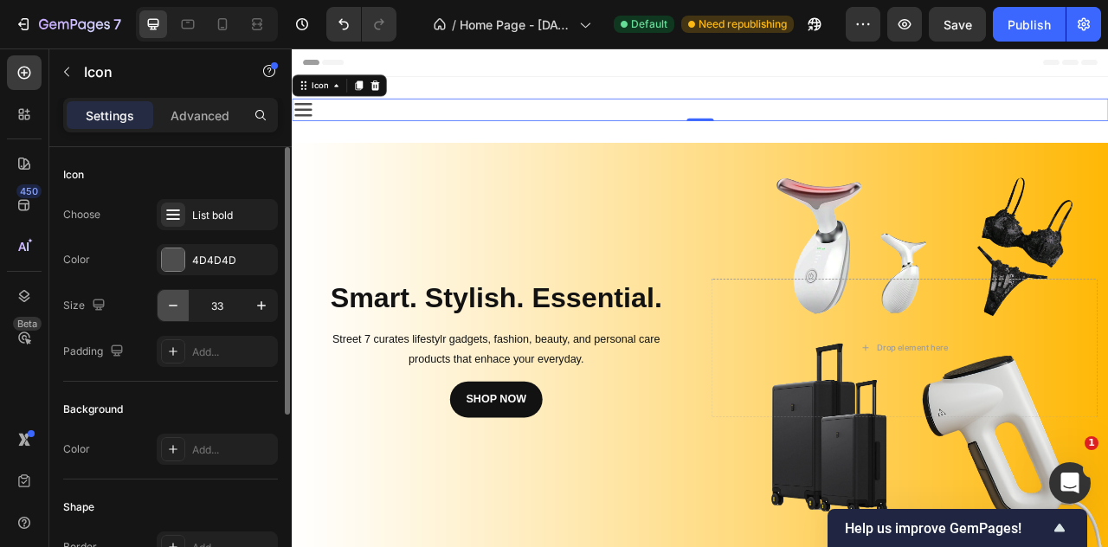
click at [181, 304] on icon "button" at bounding box center [173, 305] width 17 height 17
click at [182, 304] on button "button" at bounding box center [173, 305] width 31 height 31
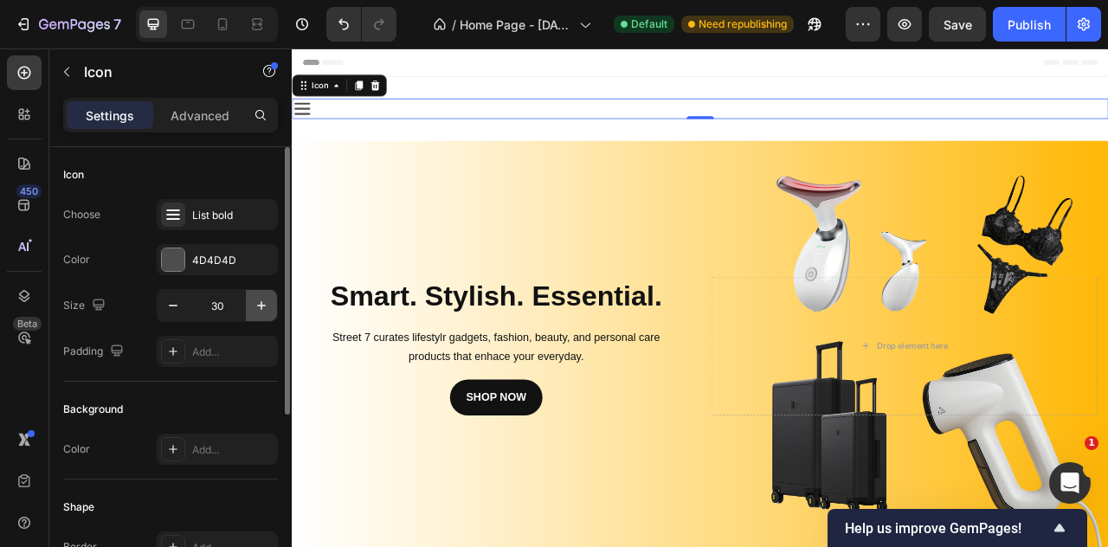
click at [254, 300] on icon "button" at bounding box center [261, 305] width 17 height 17
type input "31"
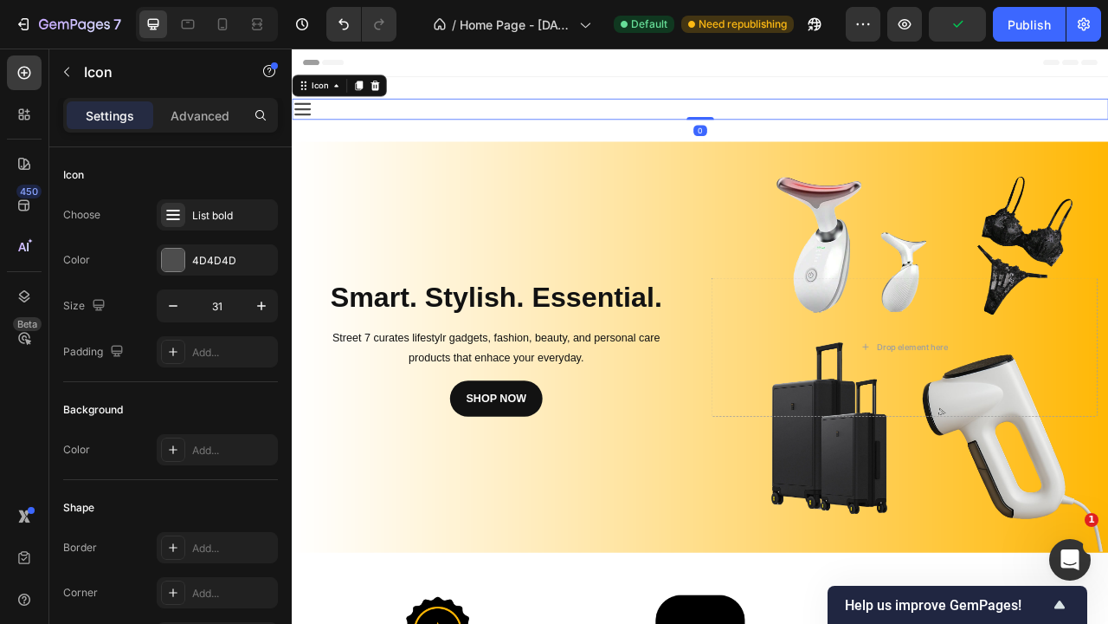
drag, startPoint x: 812, startPoint y: 135, endPoint x: 827, endPoint y: 134, distance: 14.7
click at [827, 134] on div "Icon 0" at bounding box center [811, 125] width 1039 height 27
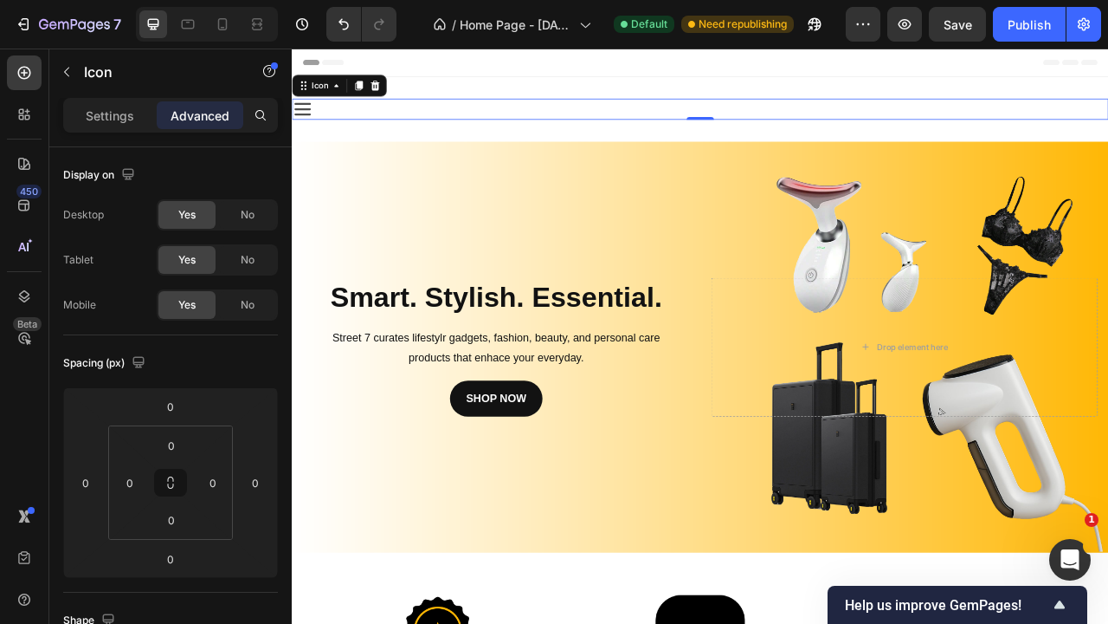
click at [311, 133] on icon at bounding box center [305, 125] width 27 height 27
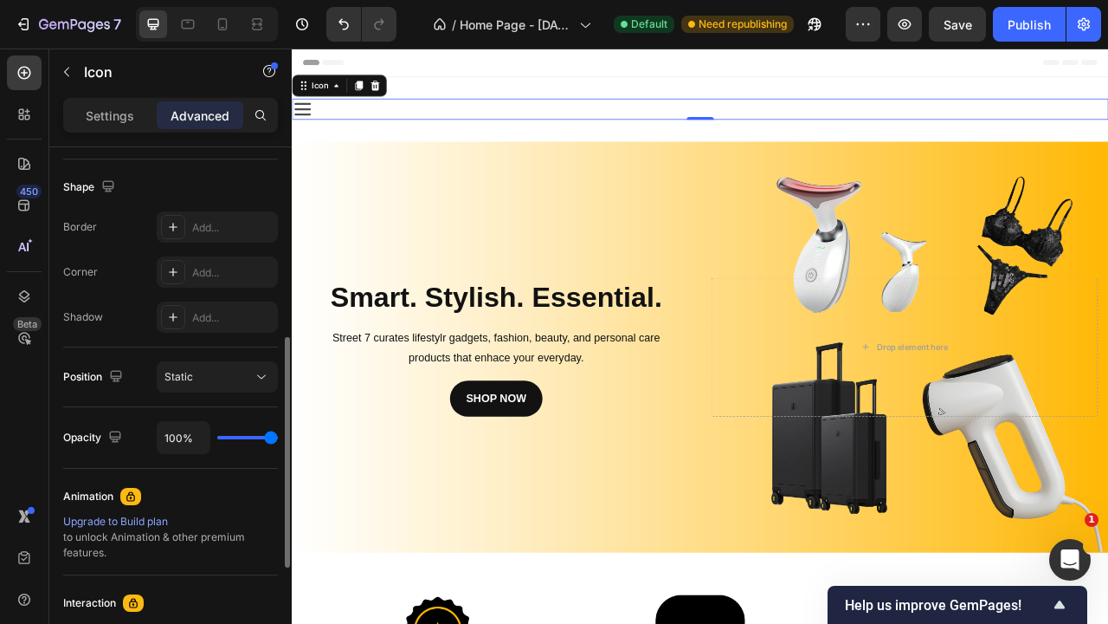
scroll to position [433, 0]
click at [200, 388] on button "Static" at bounding box center [217, 376] width 121 height 31
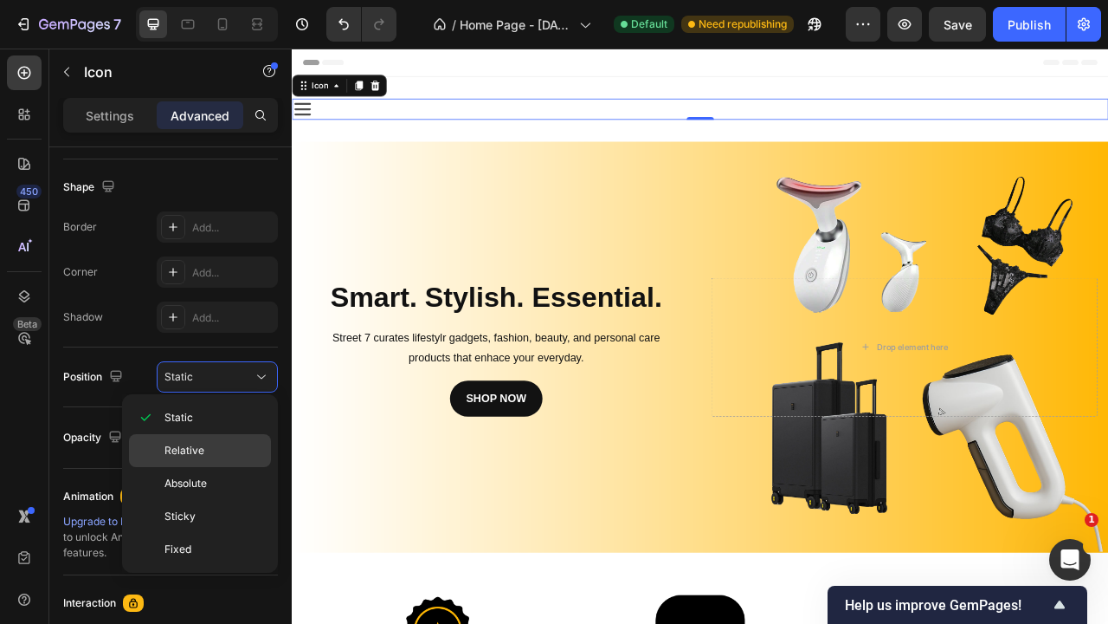
click at [218, 462] on div "Relative" at bounding box center [200, 450] width 142 height 33
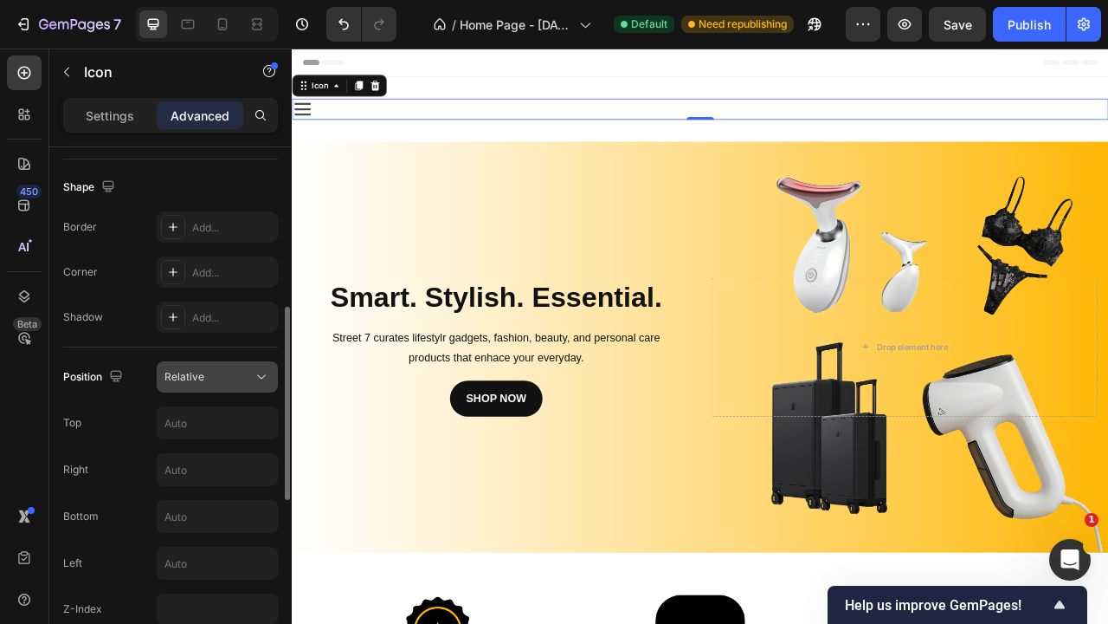
click at [234, 385] on button "Relative" at bounding box center [217, 376] width 121 height 31
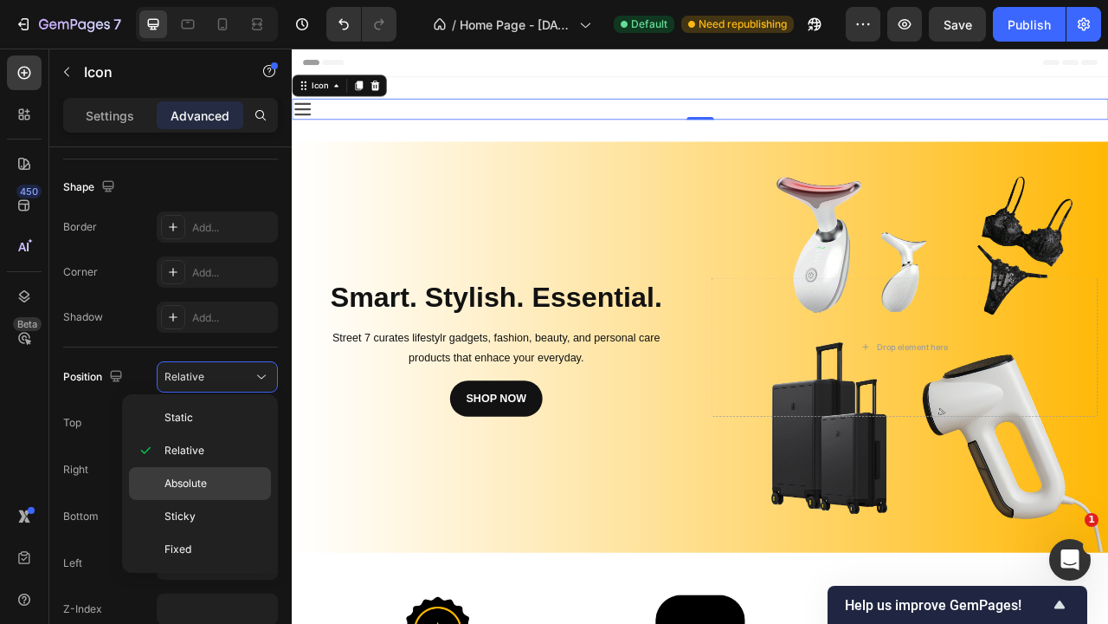
click at [207, 493] on div "Absolute" at bounding box center [200, 483] width 142 height 33
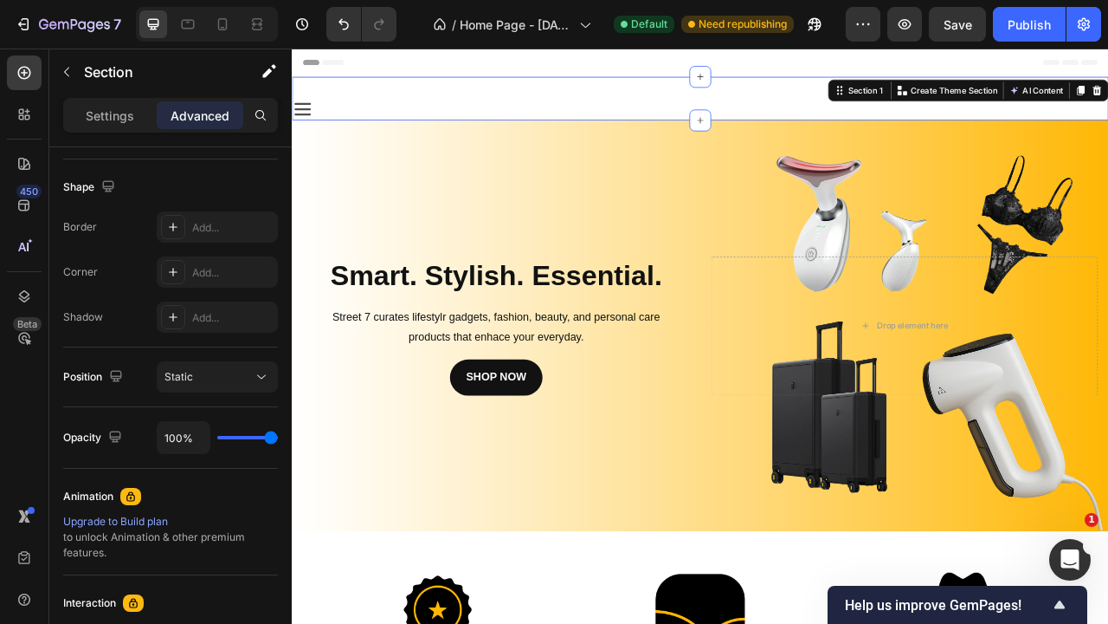
click at [1018, 117] on div "Icon Row Section 1 You can create reusable sections Create Theme Section AI Con…" at bounding box center [811, 111] width 1039 height 55
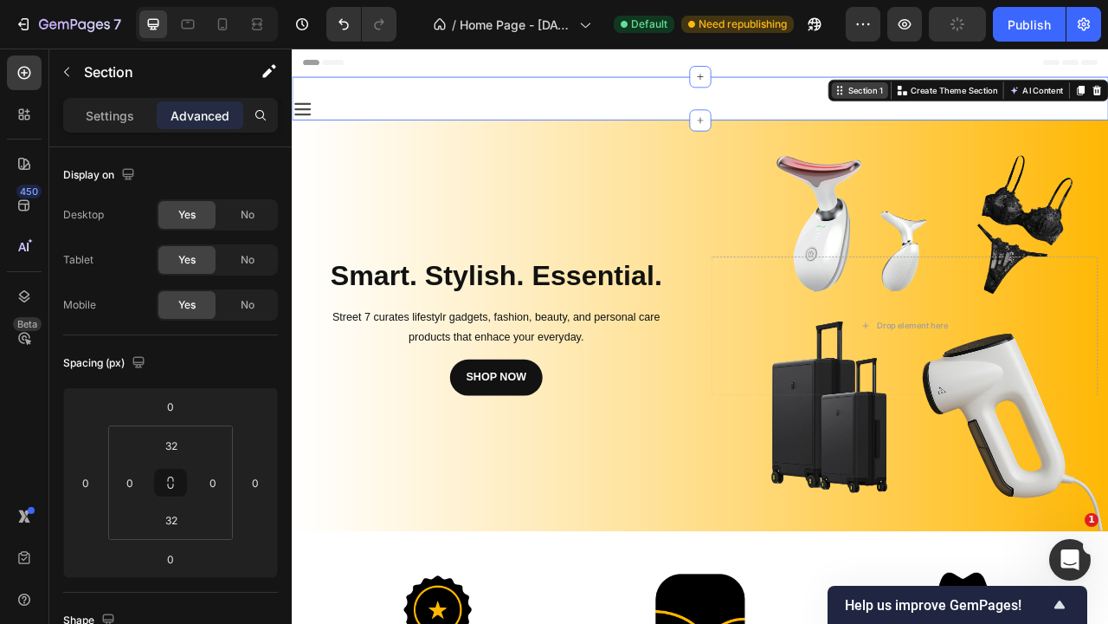
click at [1024, 109] on div "Section 1" at bounding box center [1015, 101] width 72 height 21
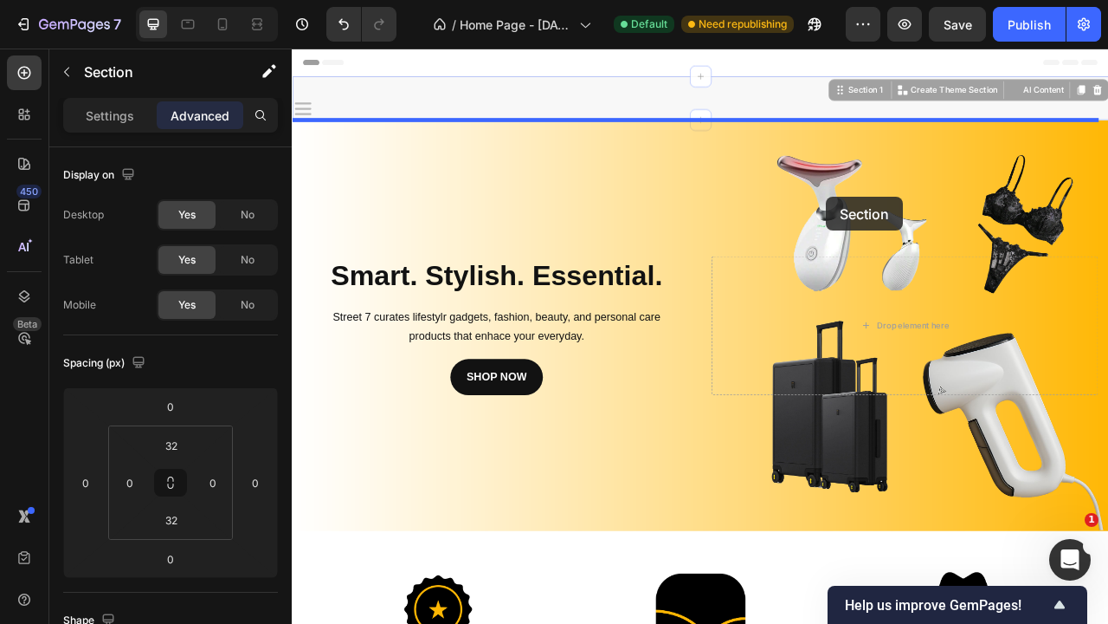
drag, startPoint x: 979, startPoint y: 109, endPoint x: 972, endPoint y: 237, distance: 128.4
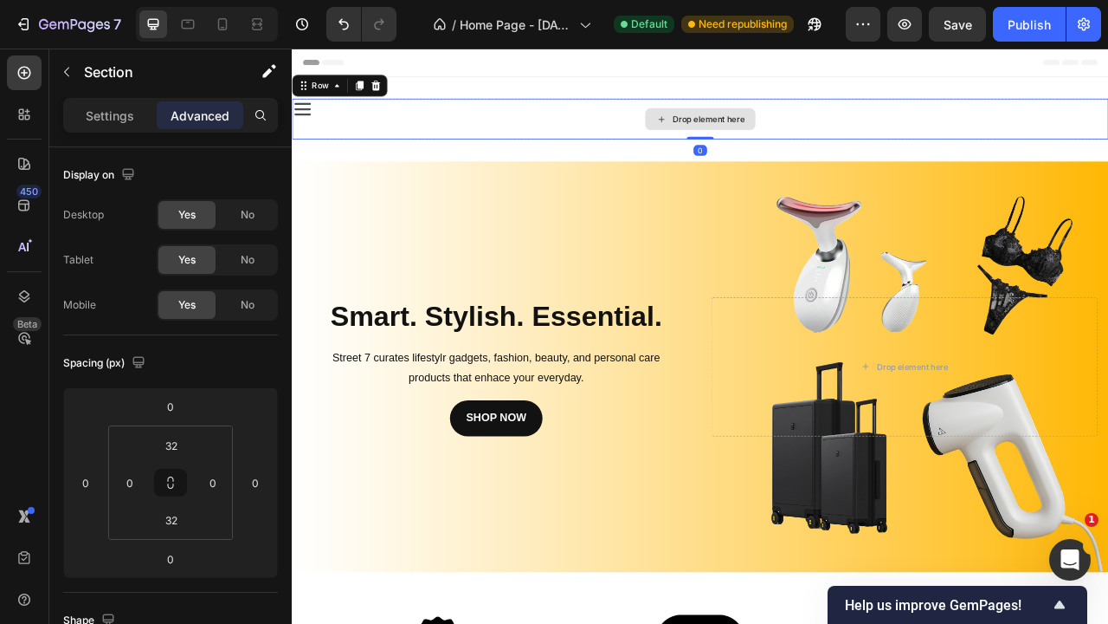
click at [326, 135] on div "Drop element here" at bounding box center [811, 138] width 1039 height 52
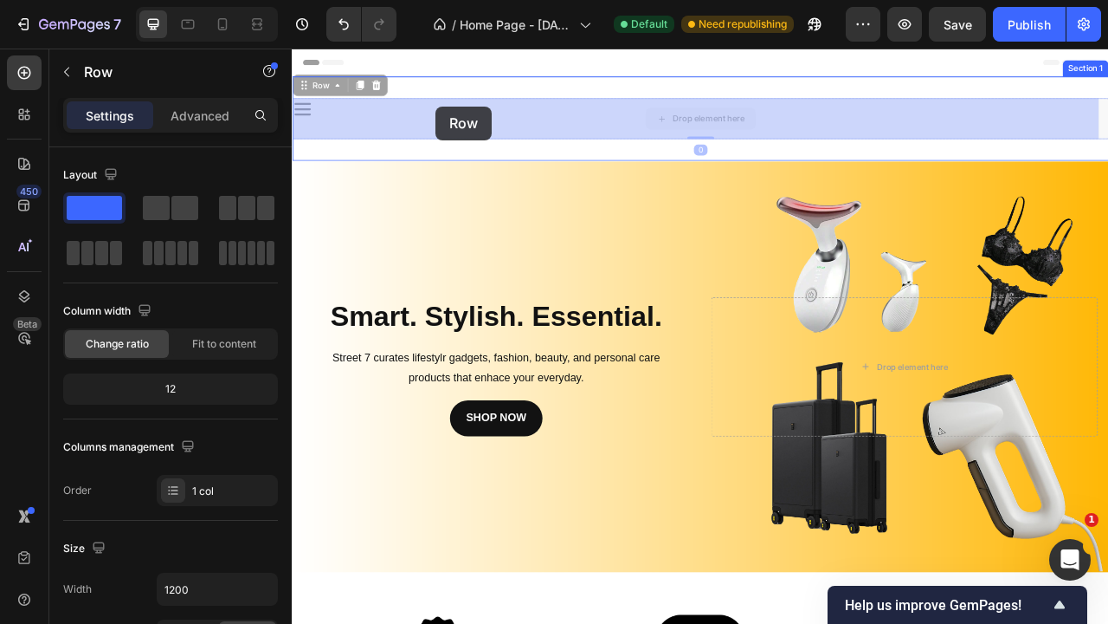
drag, startPoint x: 327, startPoint y: 135, endPoint x: 475, endPoint y: 122, distance: 147.8
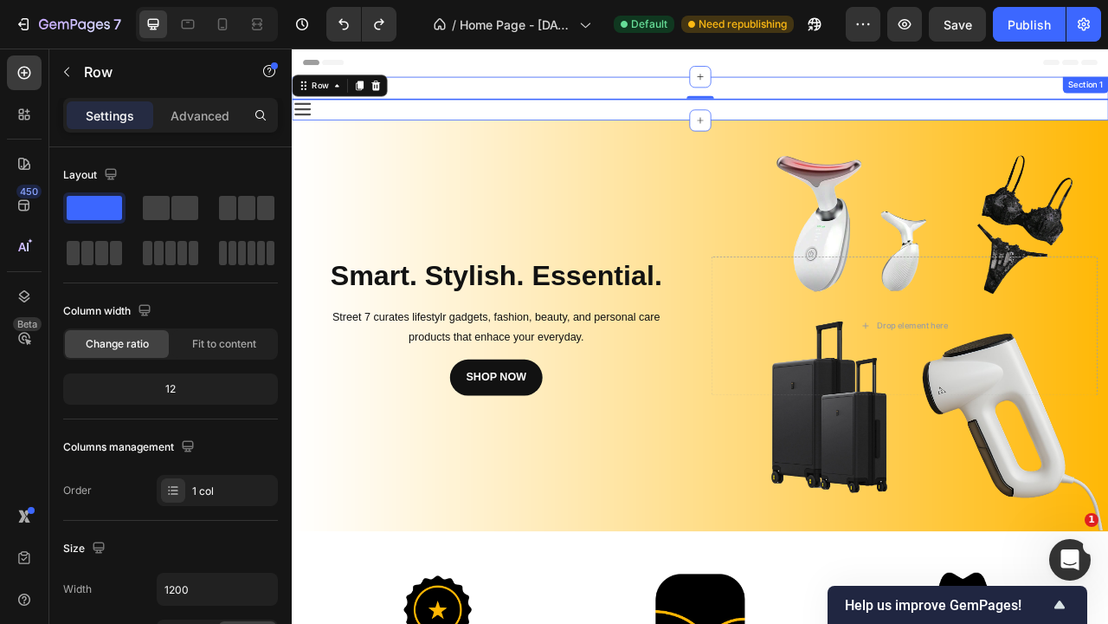
click at [624, 132] on div "Icon Row 0 Section 1" at bounding box center [811, 111] width 1039 height 55
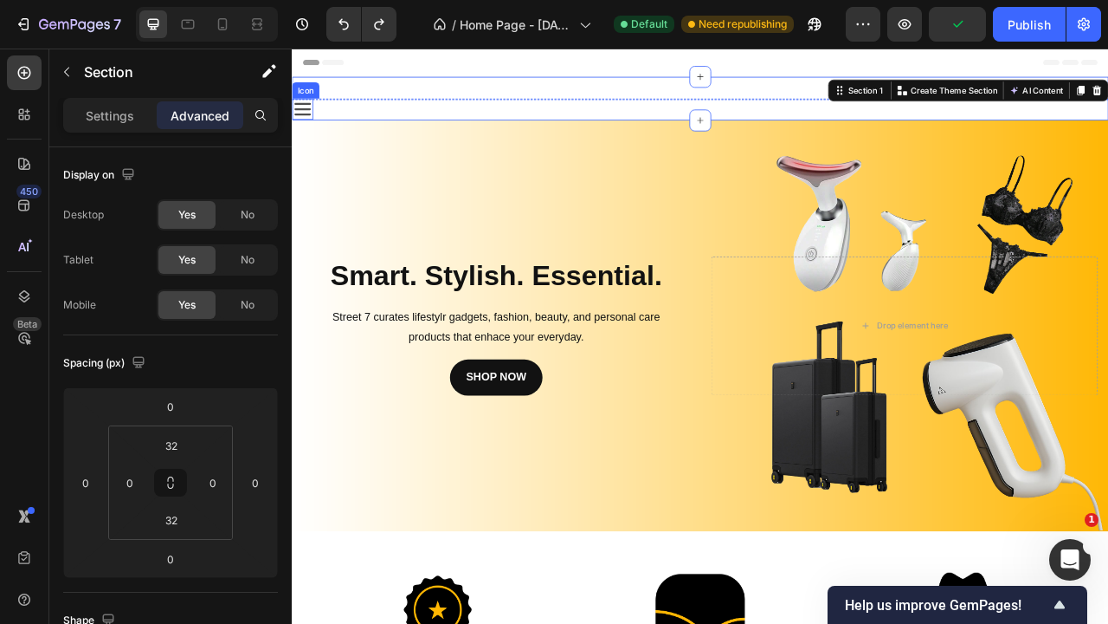
click at [302, 127] on icon at bounding box center [305, 125] width 27 height 27
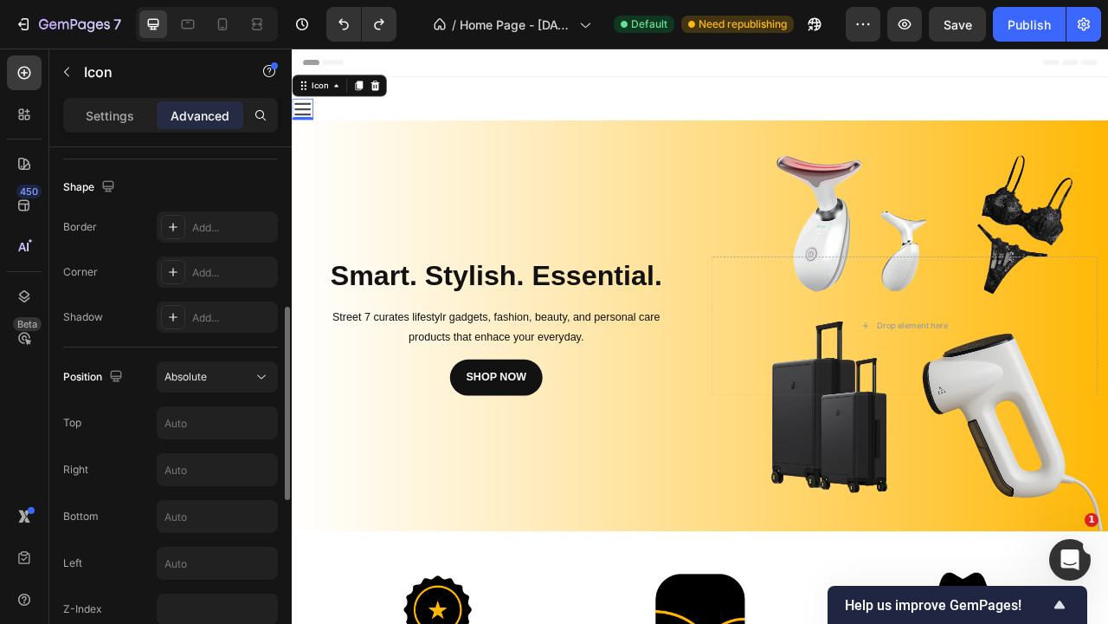
scroll to position [470, 0]
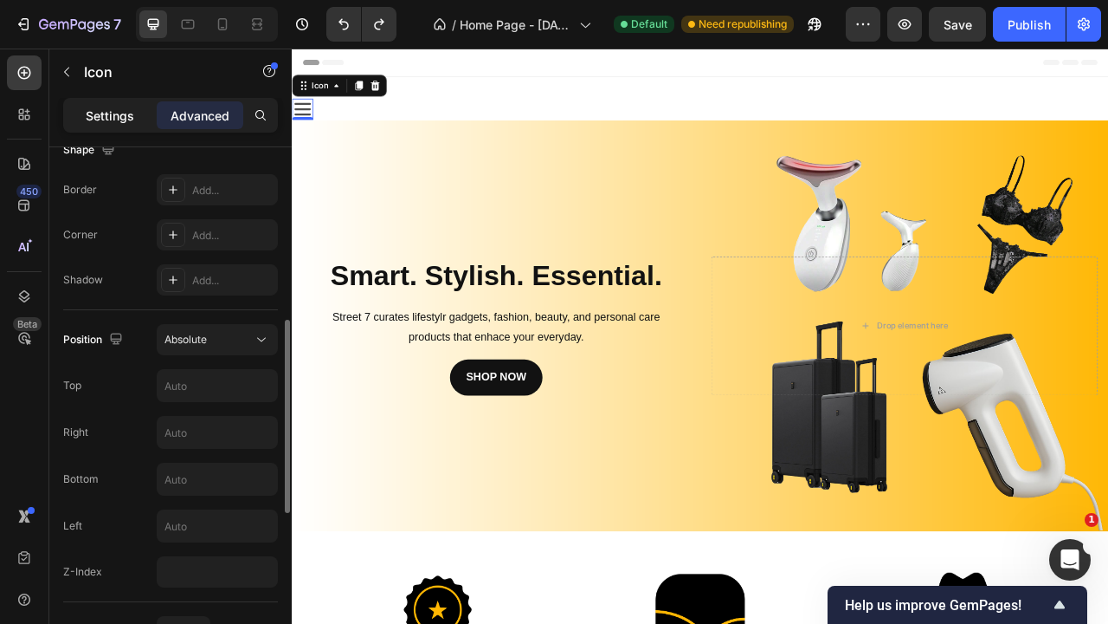
click at [116, 113] on p "Settings" at bounding box center [110, 116] width 48 height 18
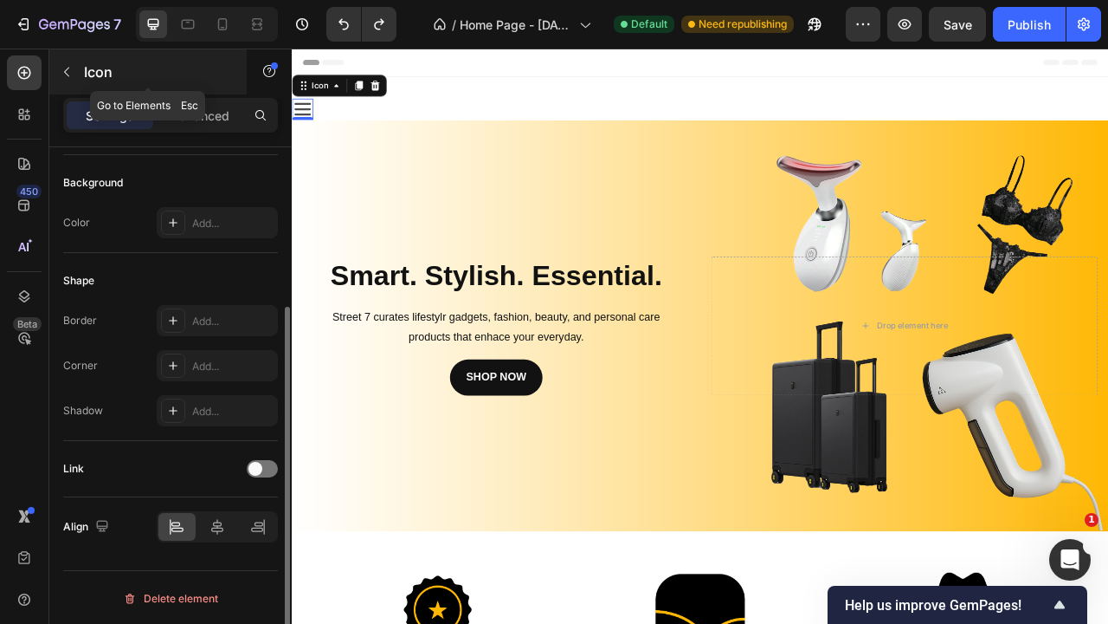
click at [61, 66] on icon "button" at bounding box center [67, 72] width 14 height 14
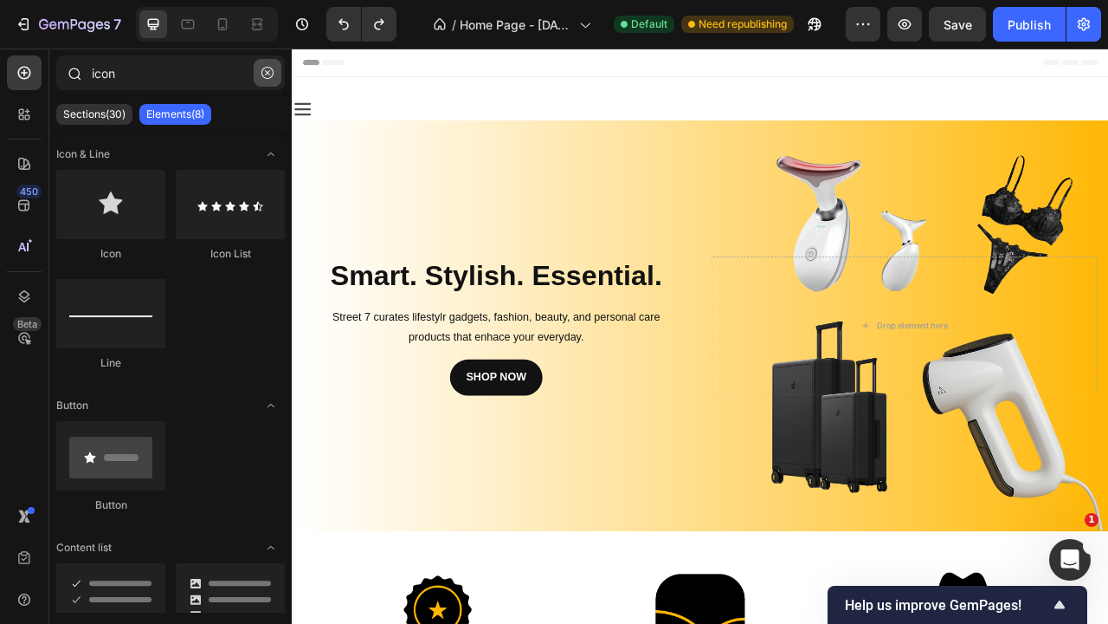
click at [274, 73] on button "button" at bounding box center [268, 73] width 28 height 28
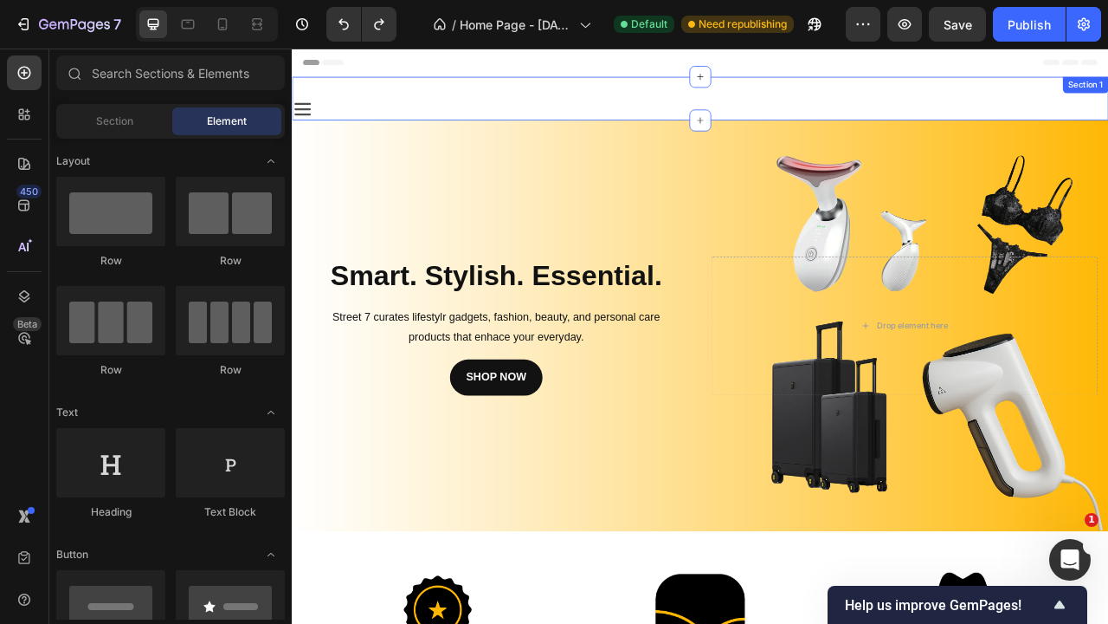
click at [435, 117] on div "Icon Row Section 1" at bounding box center [811, 111] width 1039 height 55
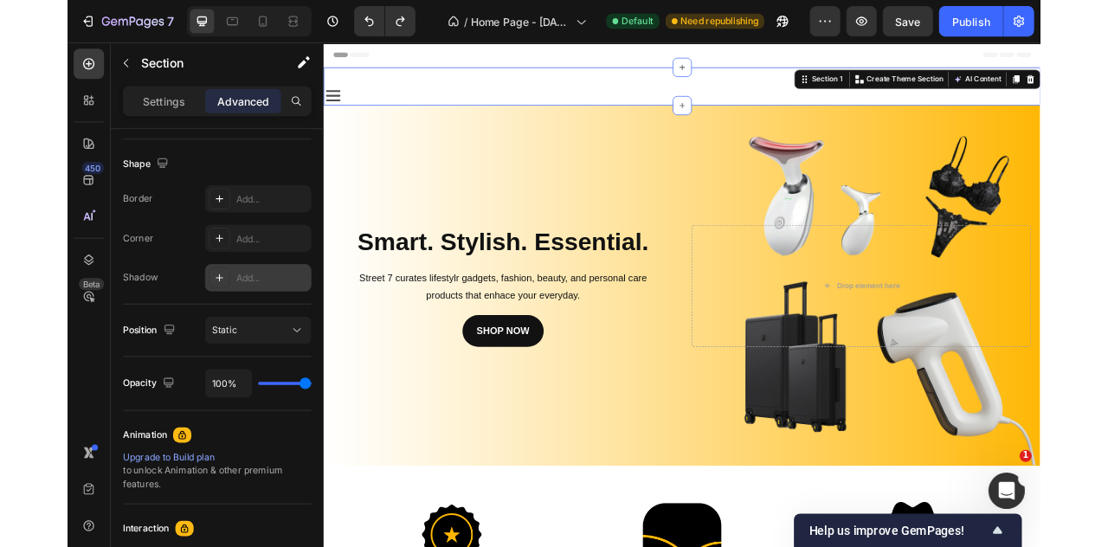
scroll to position [0, 0]
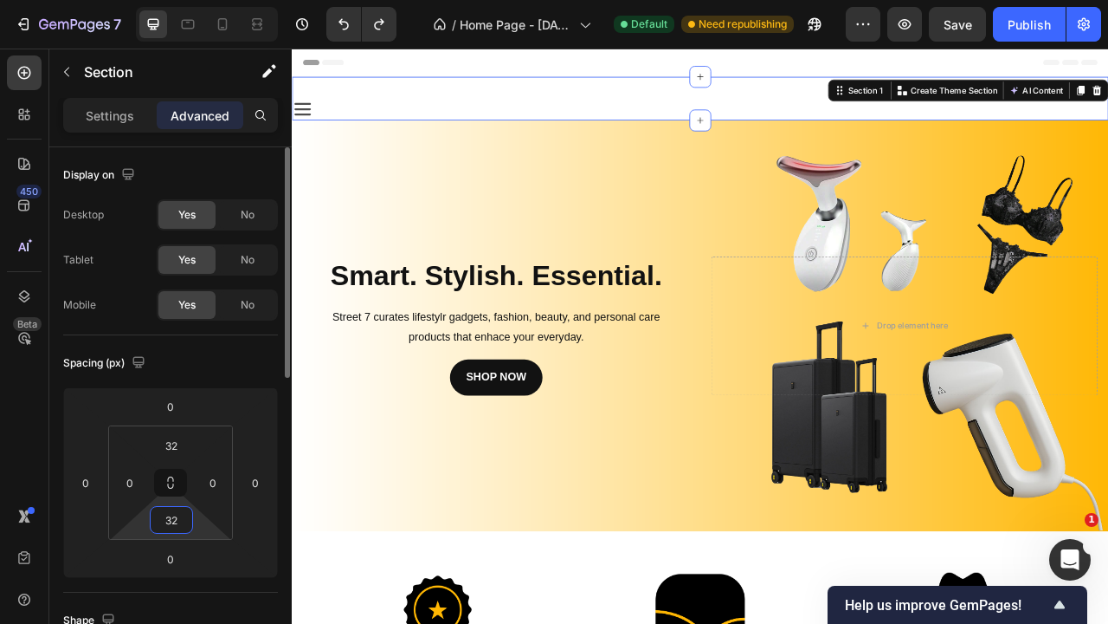
click at [182, 514] on input "32" at bounding box center [171, 520] width 35 height 26
type input "2"
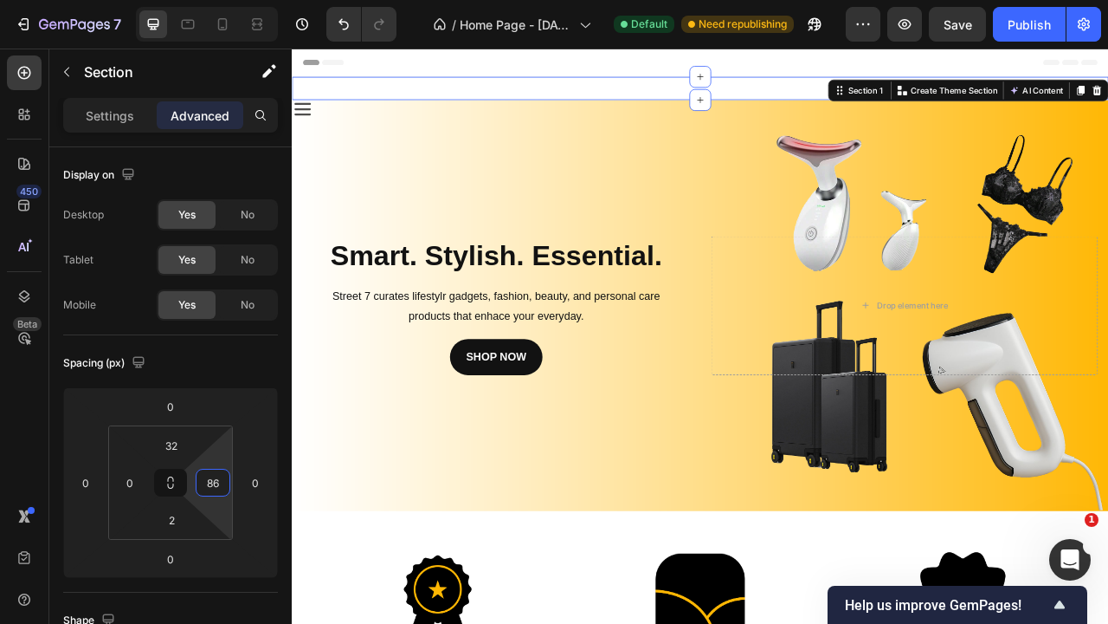
type input "90"
drag, startPoint x: 190, startPoint y: 496, endPoint x: 203, endPoint y: 457, distance: 41.1
click at [203, 0] on html "7 / Home Page - [DATE] 15:20:35 Default Need republishing Preview Save Publish …" at bounding box center [554, 0] width 1108 height 0
click at [178, 516] on input "2" at bounding box center [171, 520] width 35 height 26
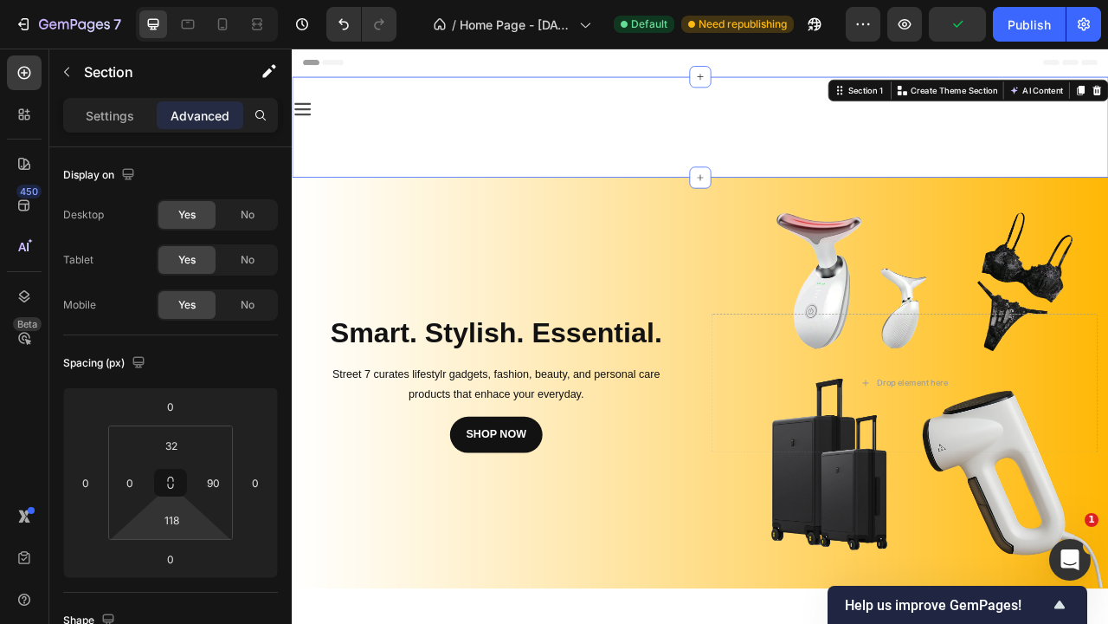
type input "120"
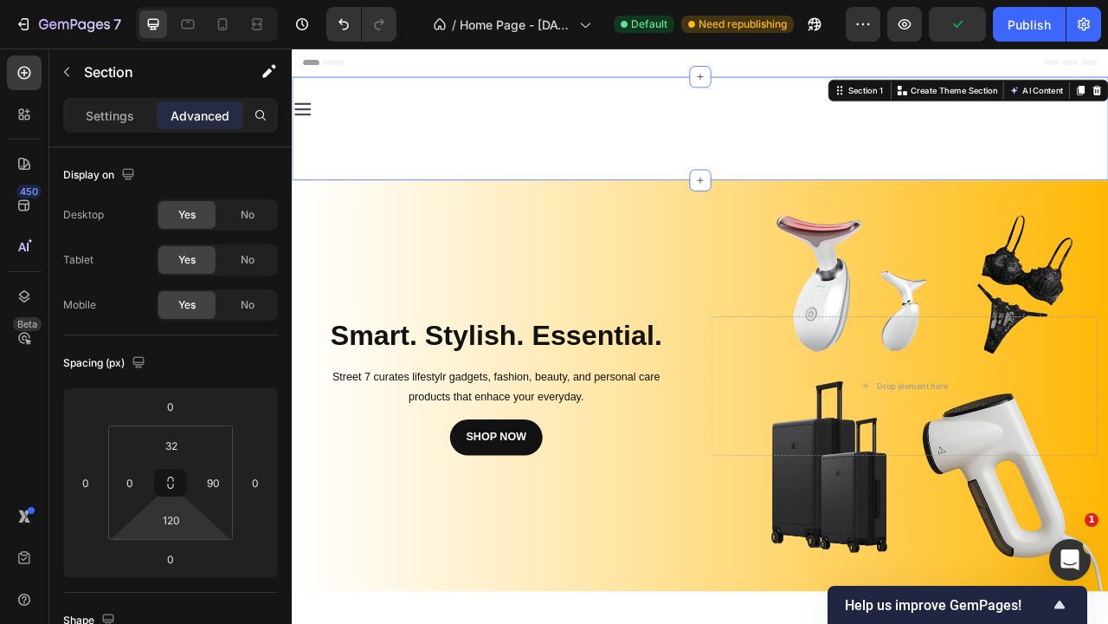
drag, startPoint x: 182, startPoint y: 502, endPoint x: 197, endPoint y: 451, distance: 53.4
click at [197, 0] on html "7 / Home Page - Sep 22, 15:20:35 Default Need republishing Preview Publish 450 …" at bounding box center [554, 0] width 1108 height 0
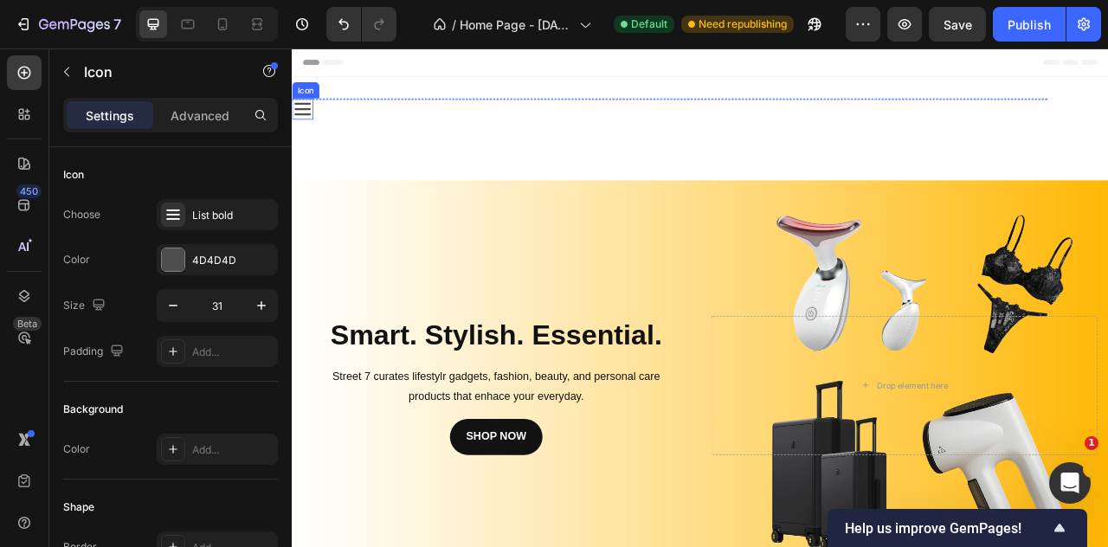
click at [309, 130] on icon at bounding box center [304, 125] width 21 height 16
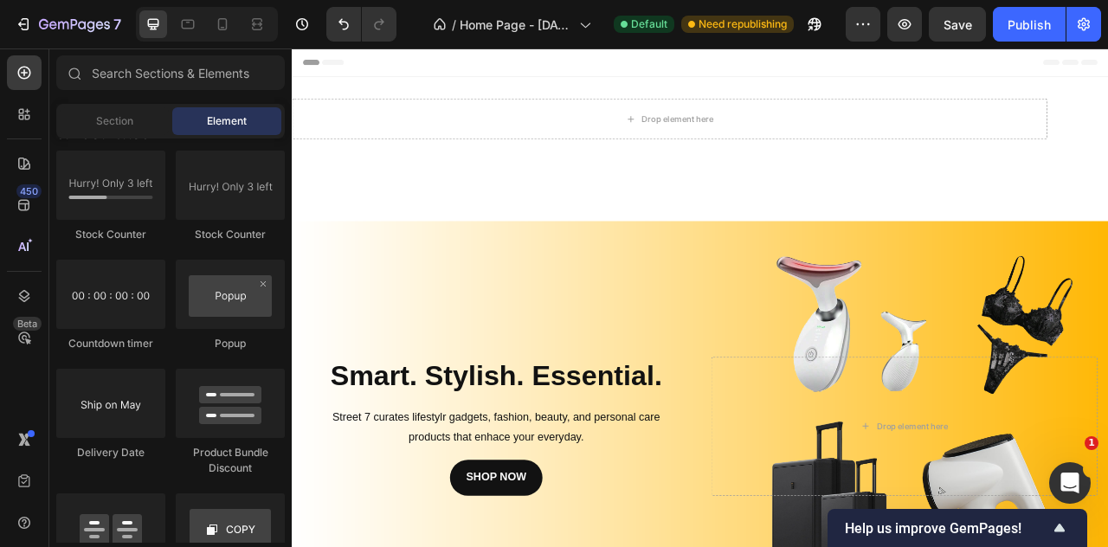
scroll to position [4728, 0]
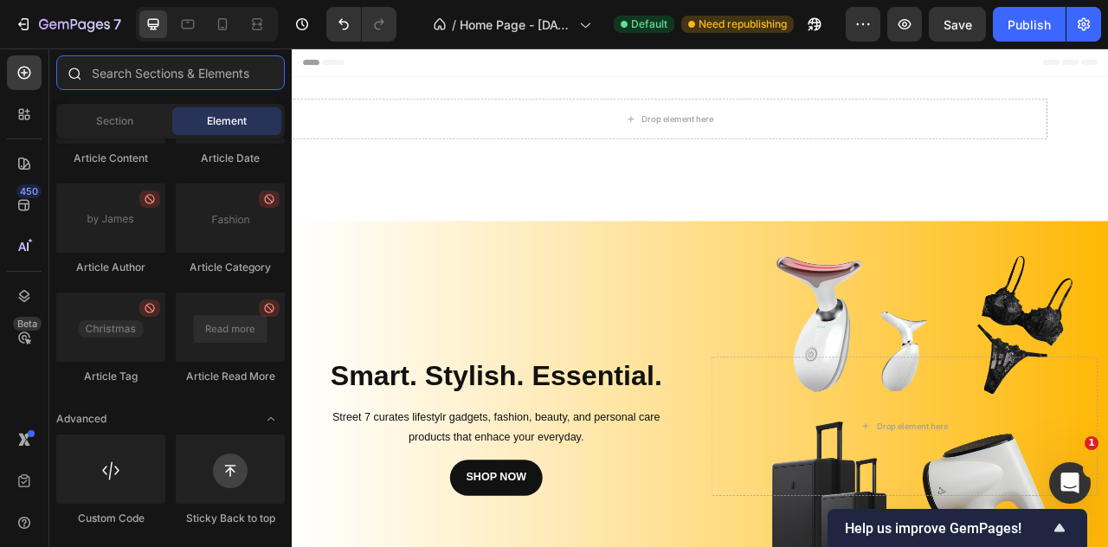
click at [118, 76] on input "text" at bounding box center [170, 72] width 229 height 35
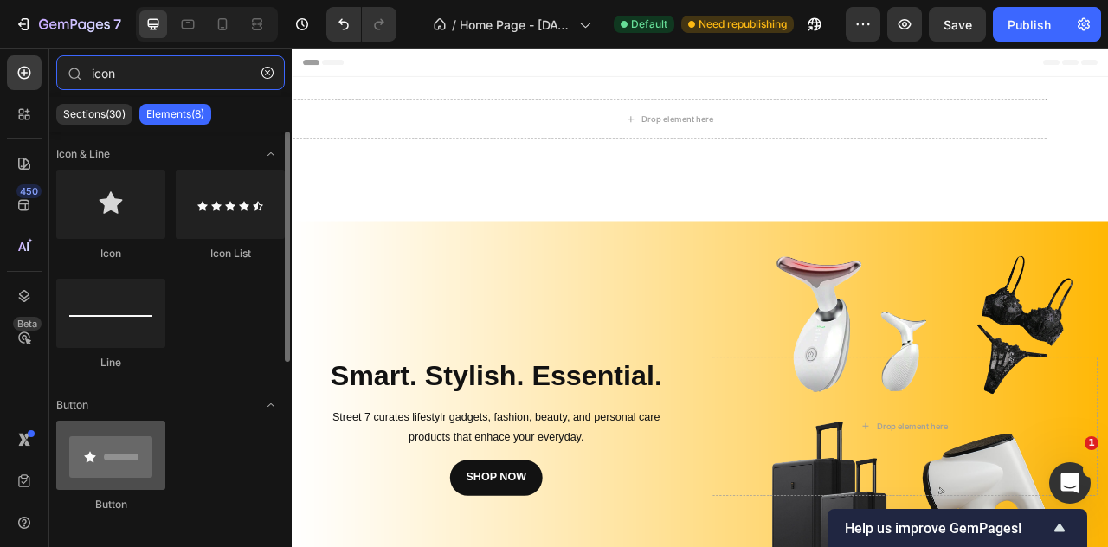
type input "icon"
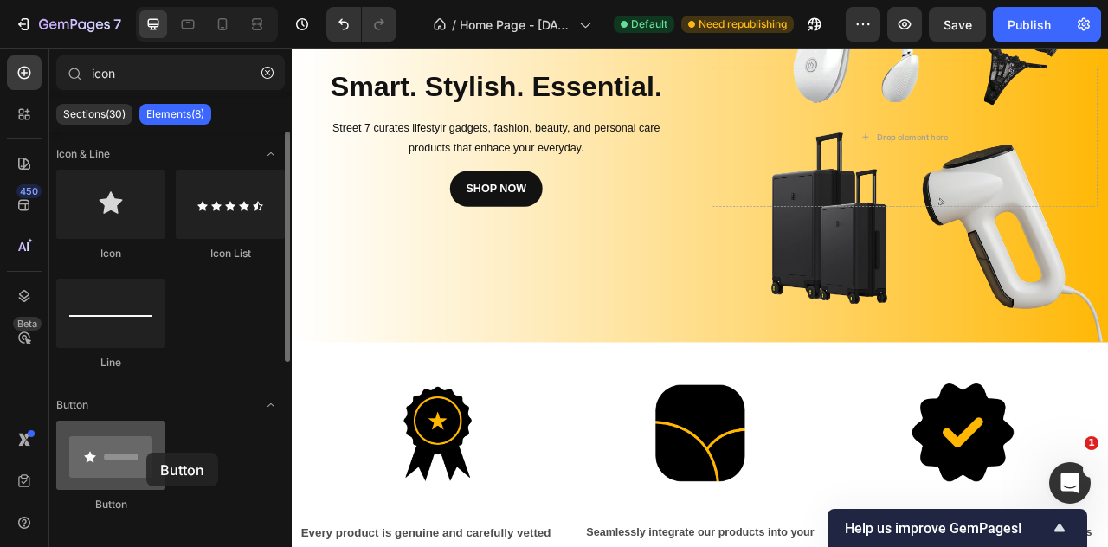
drag, startPoint x: 113, startPoint y: 481, endPoint x: 146, endPoint y: 453, distance: 43.0
click at [146, 453] on div at bounding box center [110, 455] width 109 height 69
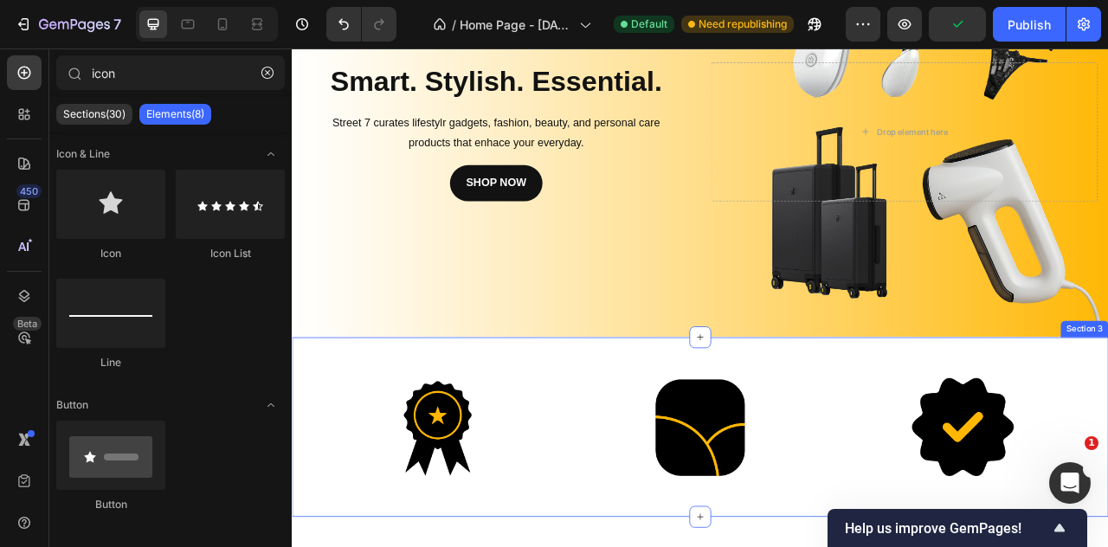
scroll to position [0, 0]
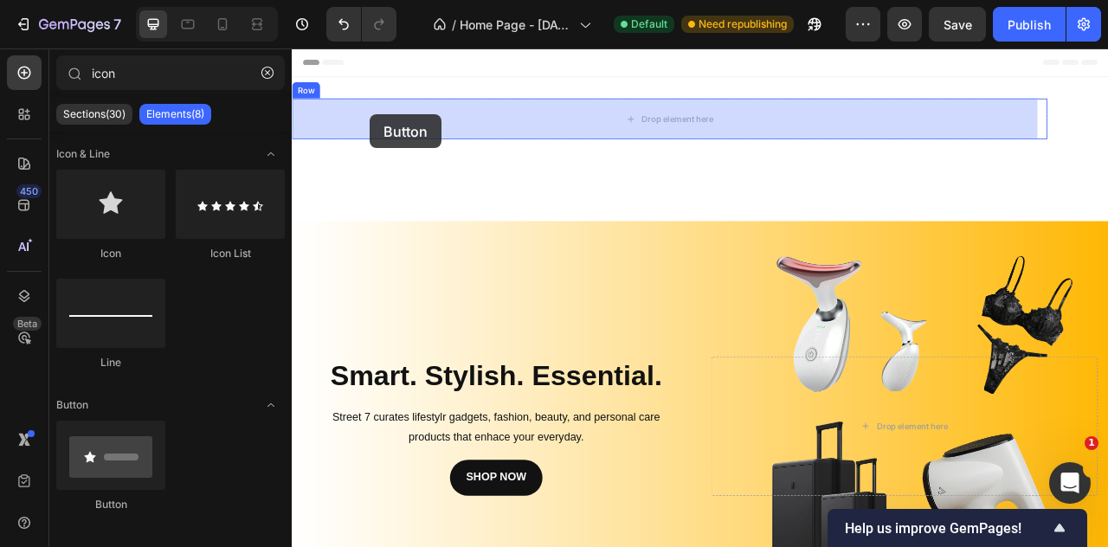
drag, startPoint x: 381, startPoint y: 507, endPoint x: 391, endPoint y: 132, distance: 374.2
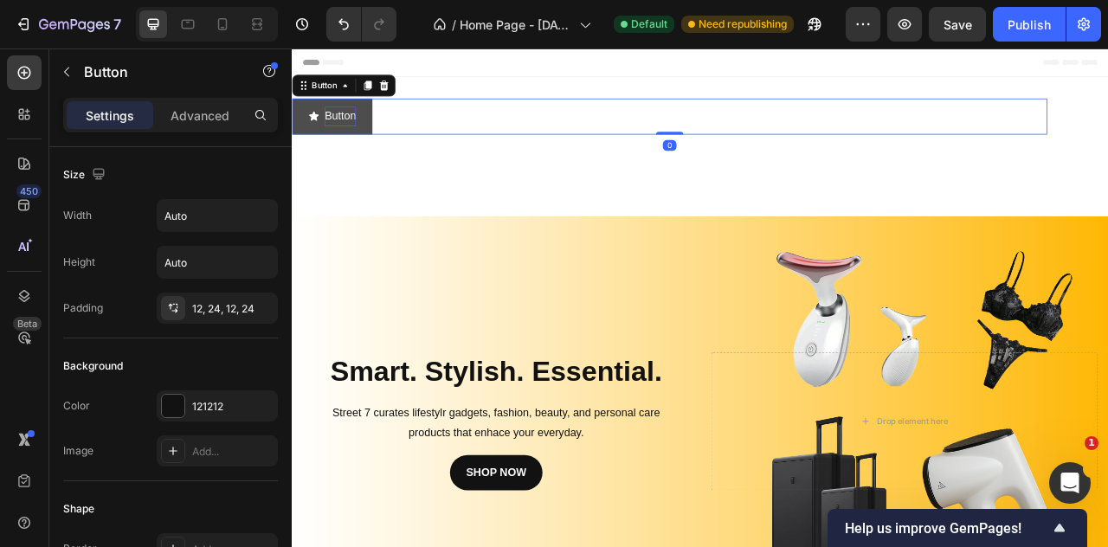
click at [333, 142] on p "Button" at bounding box center [353, 134] width 40 height 25
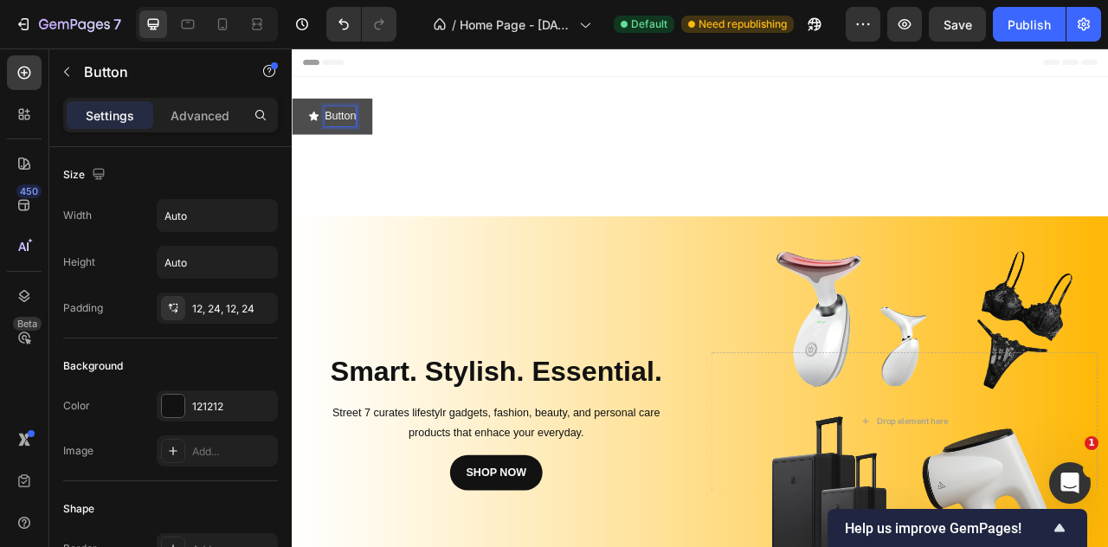
click at [318, 139] on icon "<p>Button</p>" at bounding box center [320, 134] width 14 height 14
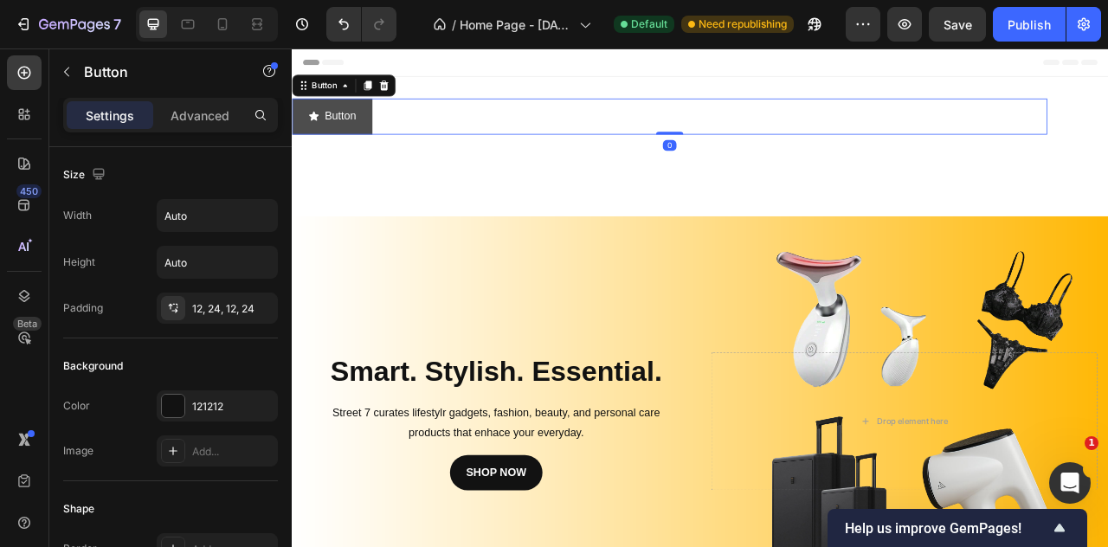
click at [318, 139] on icon "<p>Button</p>" at bounding box center [320, 134] width 14 height 14
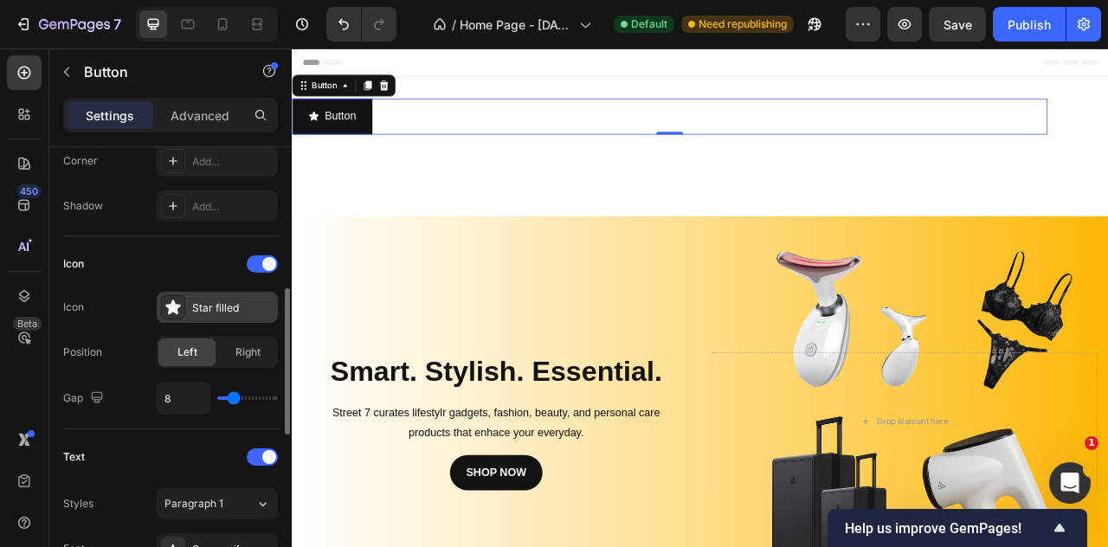
click at [196, 300] on div "Star filled" at bounding box center [232, 308] width 81 height 16
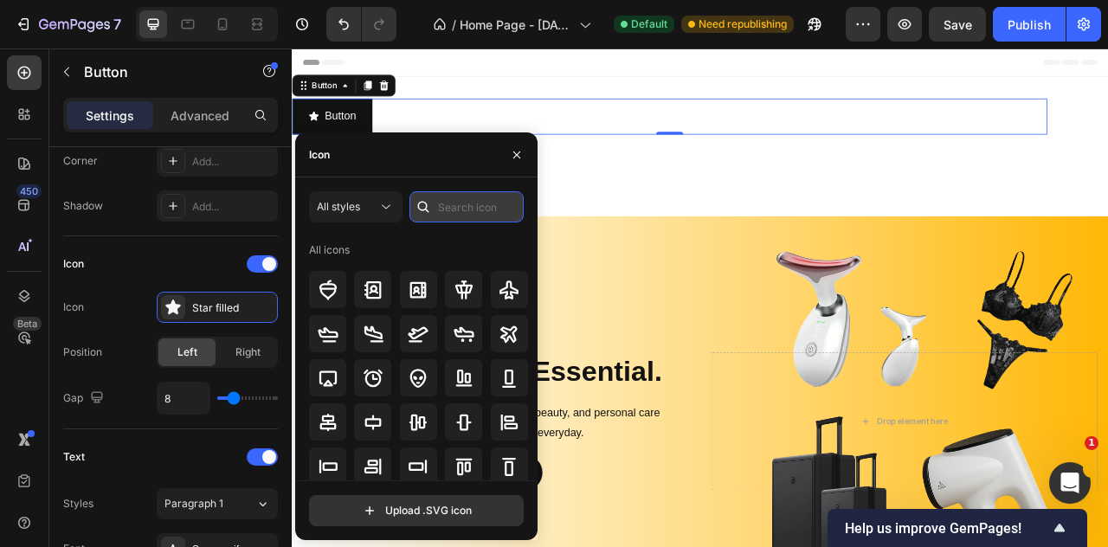
click at [450, 208] on input "text" at bounding box center [467, 206] width 114 height 31
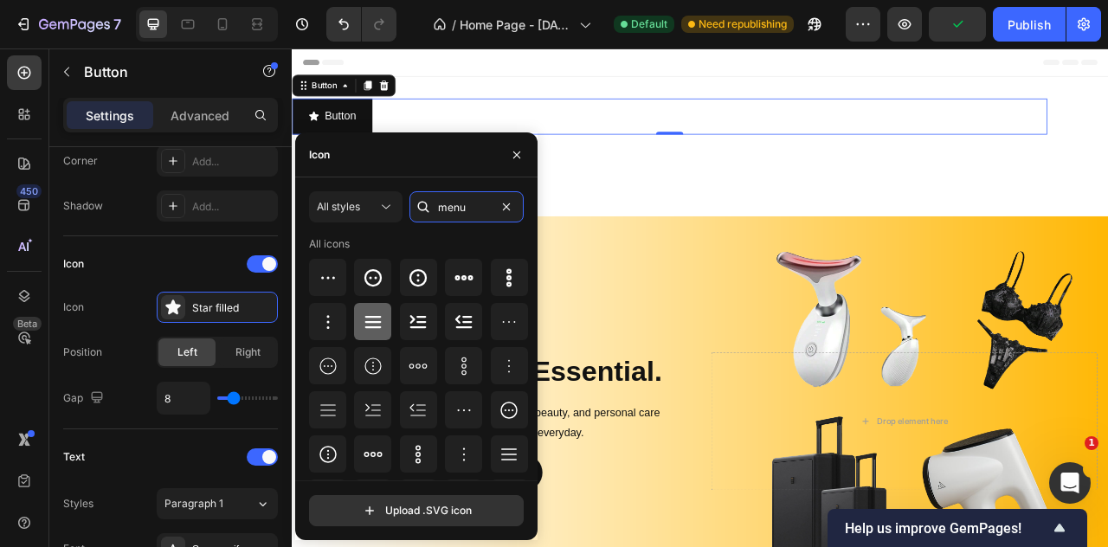
type input "menu"
click at [359, 319] on div at bounding box center [372, 321] width 37 height 37
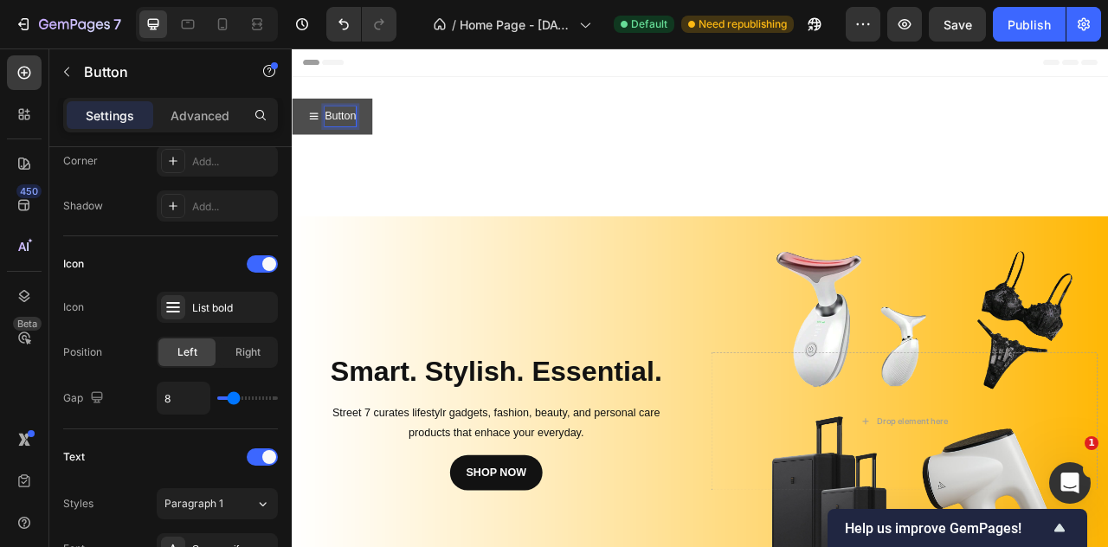
click at [354, 137] on p "Button" at bounding box center [353, 134] width 40 height 25
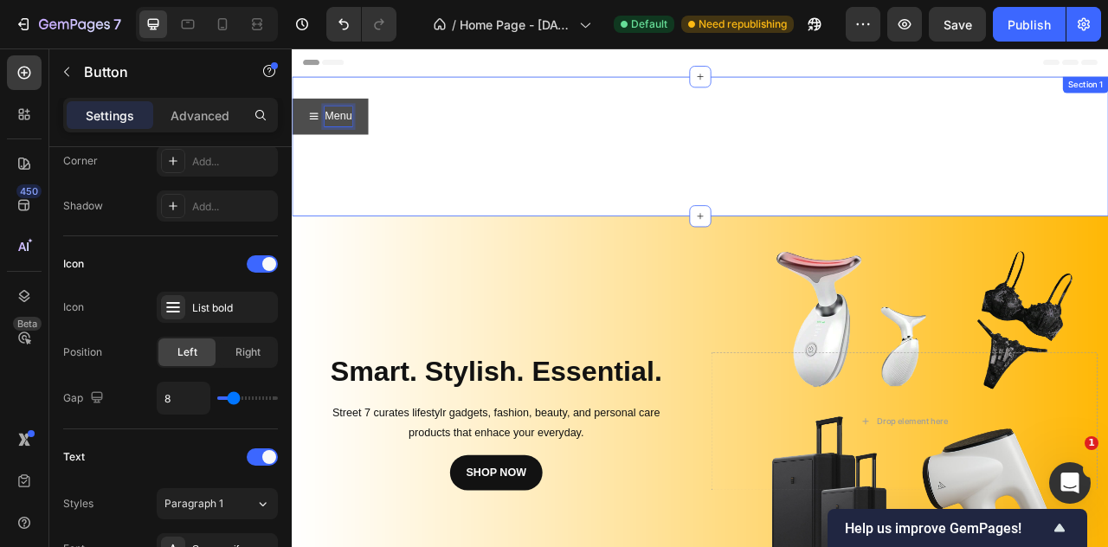
click at [389, 186] on div "Menu Button 0 Row Section 1" at bounding box center [811, 173] width 1039 height 178
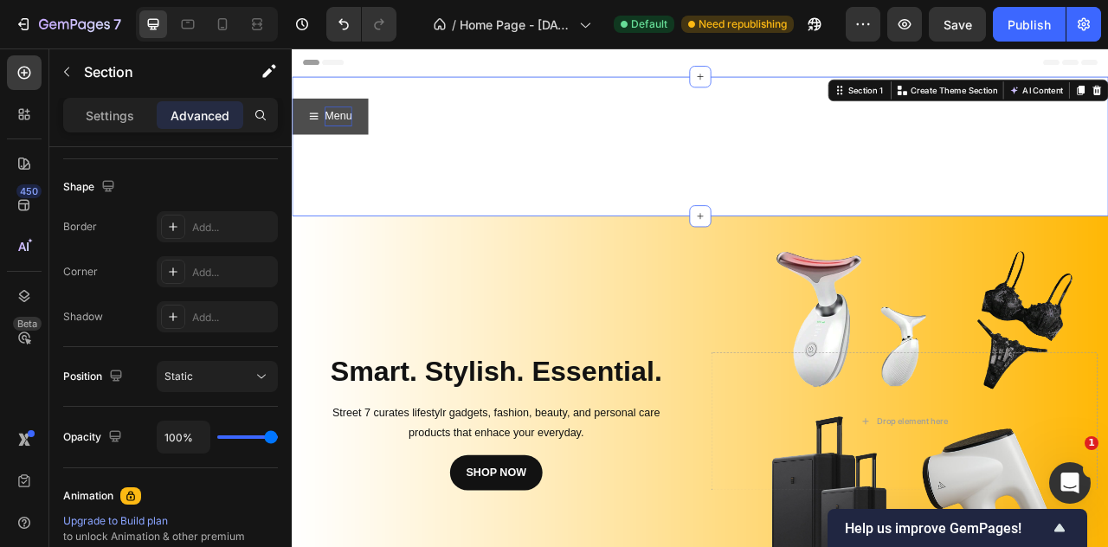
scroll to position [0, 0]
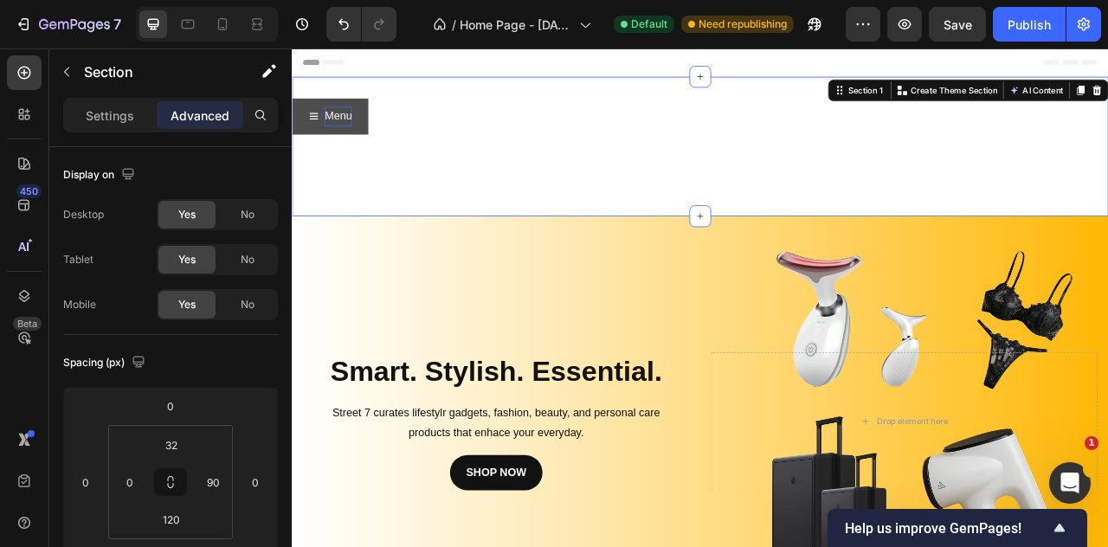
click at [310, 171] on div "Menu Button Row Section 1 You can create reusable sections Create Theme Section…" at bounding box center [811, 173] width 1039 height 178
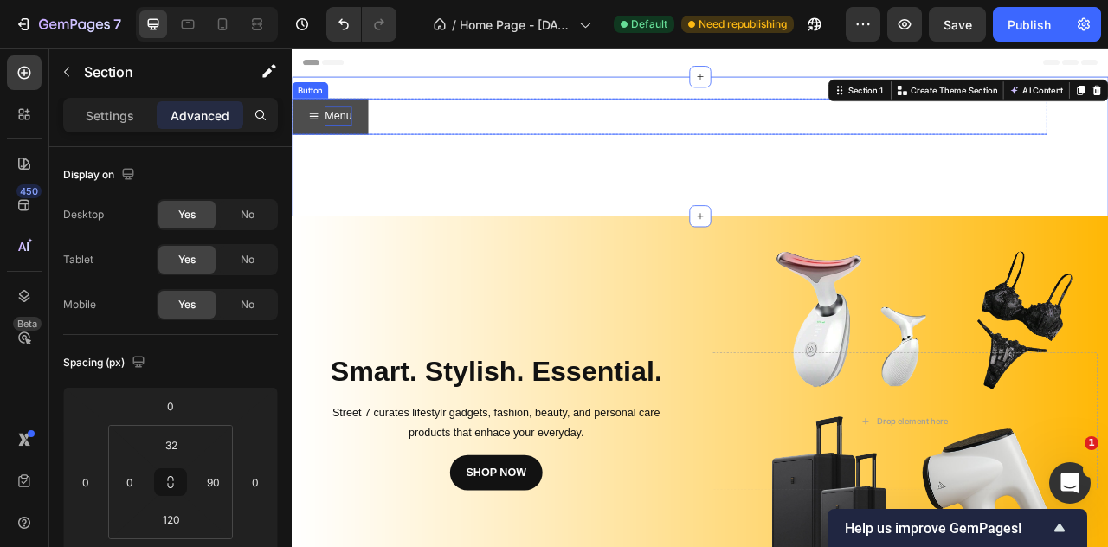
click at [313, 153] on button "Menu" at bounding box center [340, 135] width 97 height 46
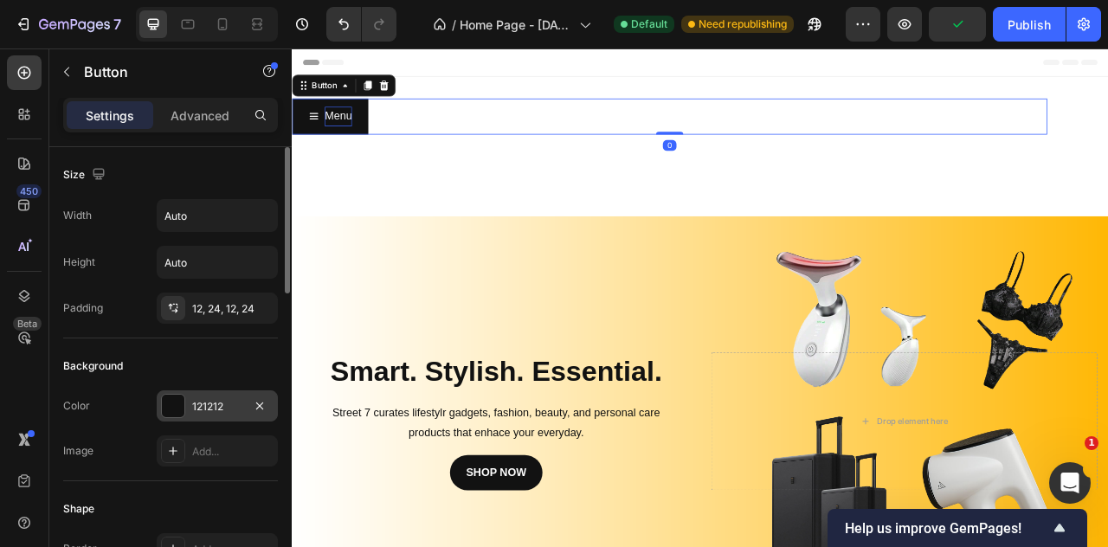
click at [172, 403] on div at bounding box center [173, 406] width 23 height 23
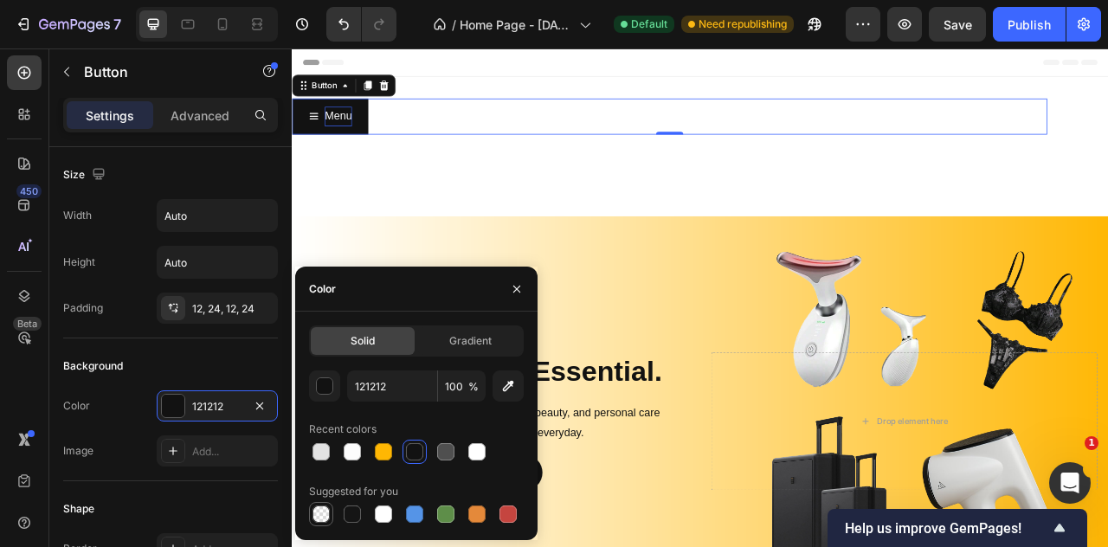
click at [330, 509] on div at bounding box center [321, 514] width 21 height 21
type input "000000"
type input "0"
click at [412, 460] on div at bounding box center [414, 451] width 17 height 17
type input "121212"
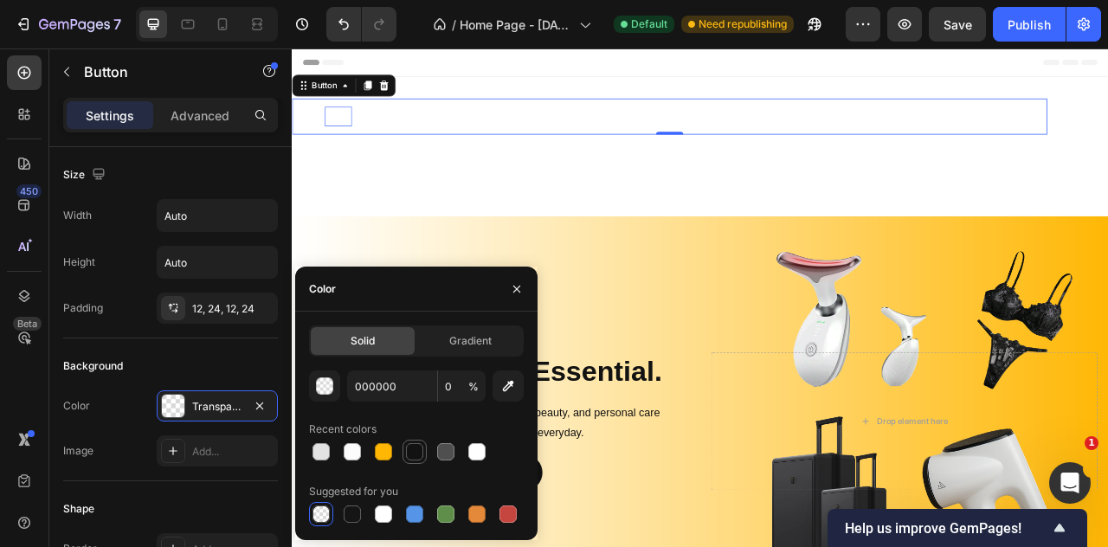
type input "100"
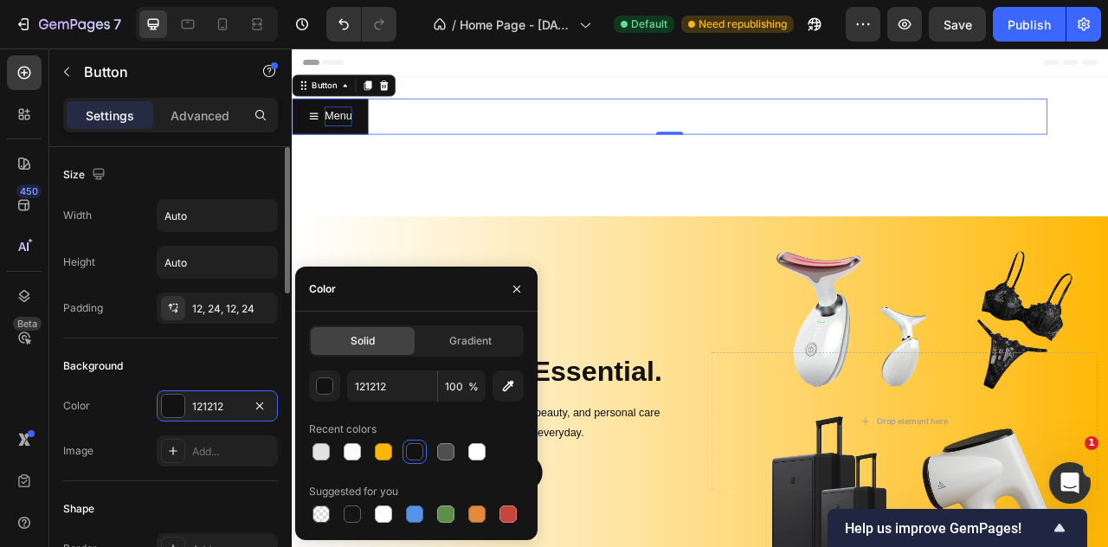
click at [232, 370] on div "Background" at bounding box center [170, 366] width 215 height 28
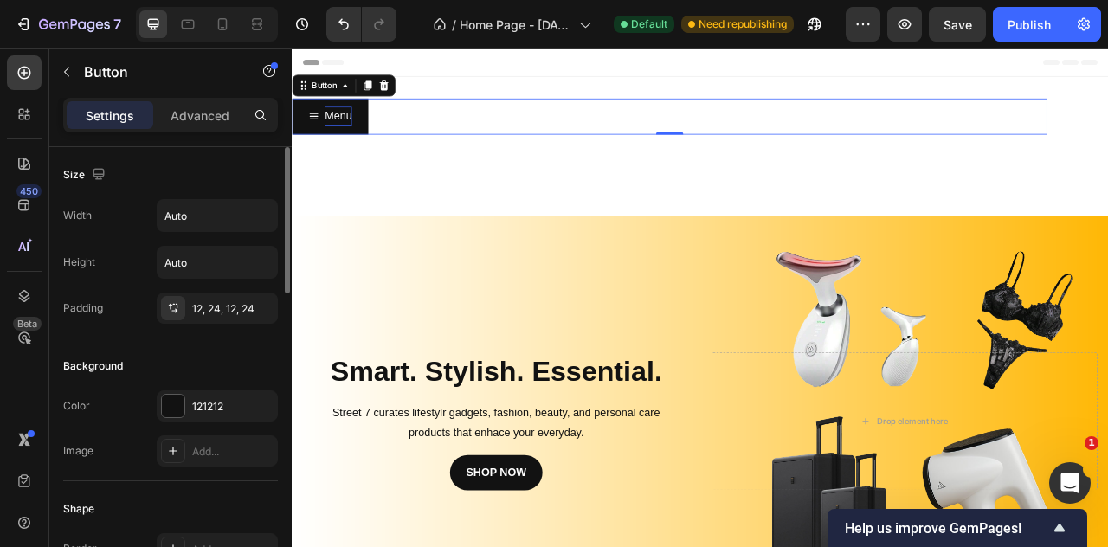
scroll to position [866, 0]
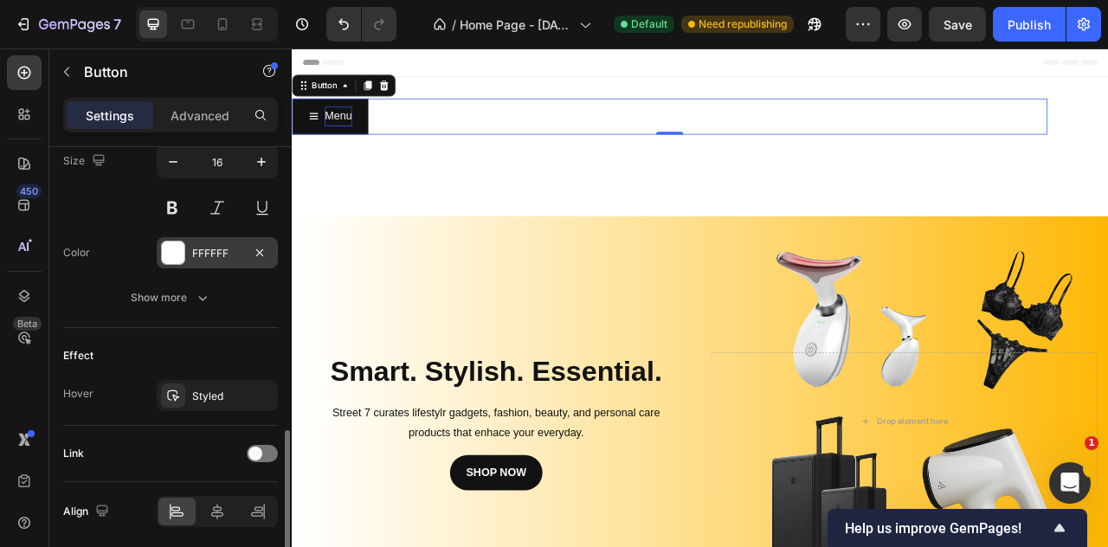
click at [229, 254] on div "FFFFFF" at bounding box center [217, 254] width 50 height 16
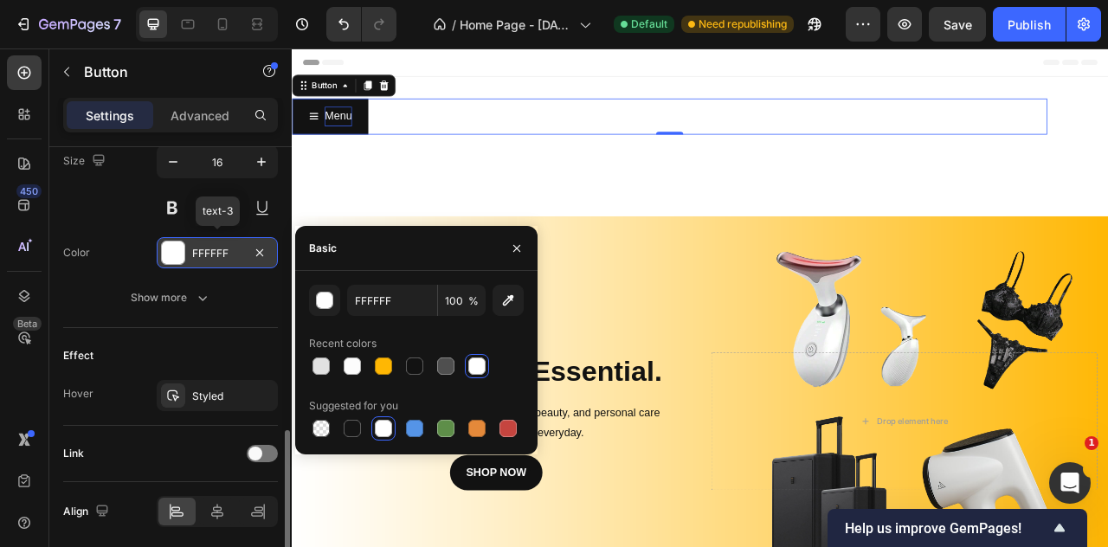
click at [223, 249] on div "FFFFFF" at bounding box center [217, 254] width 50 height 16
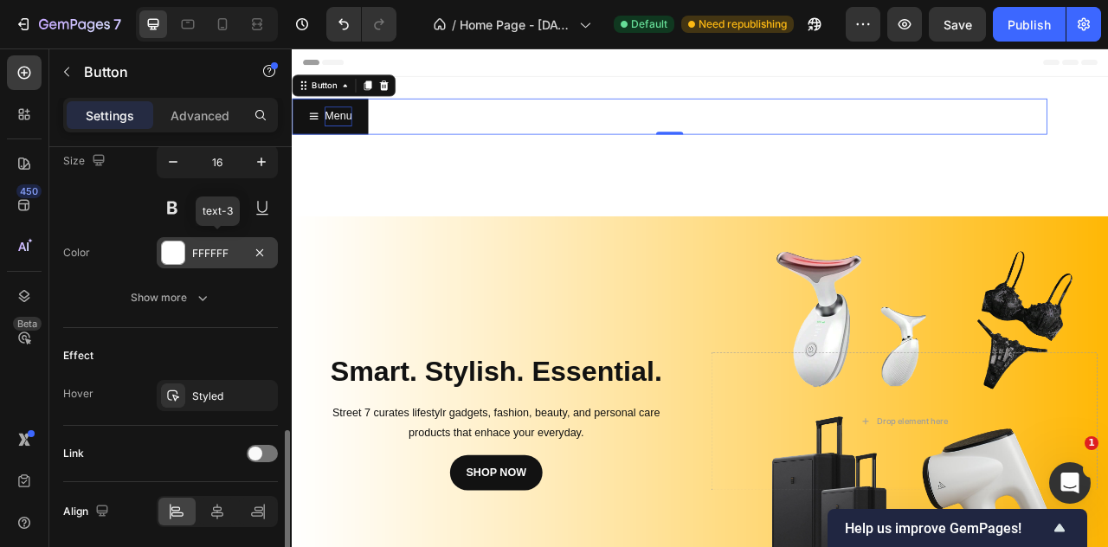
click at [223, 249] on div "FFFFFF" at bounding box center [217, 254] width 50 height 16
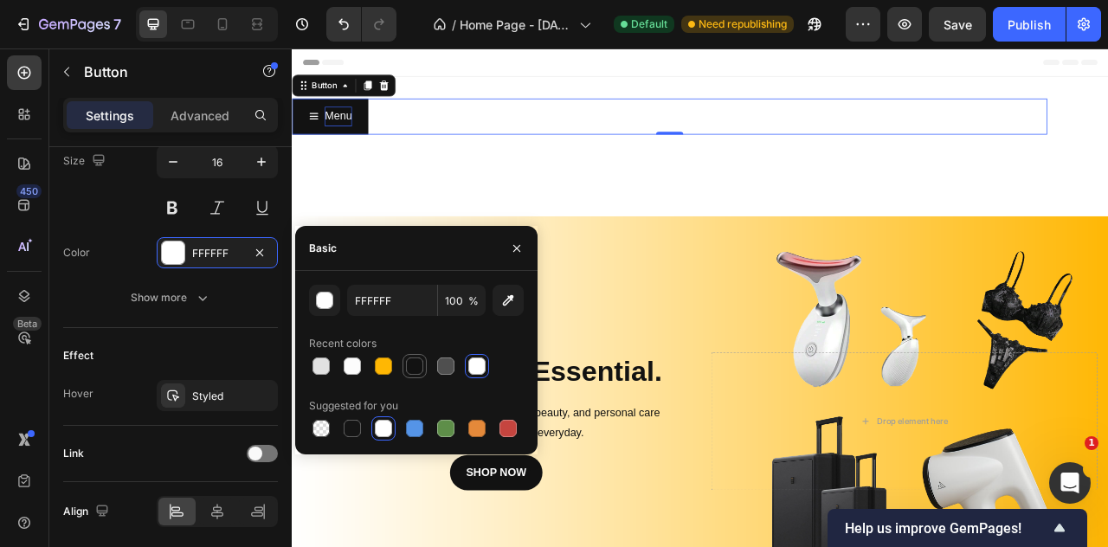
click at [414, 370] on div at bounding box center [414, 366] width 17 height 17
type input "121212"
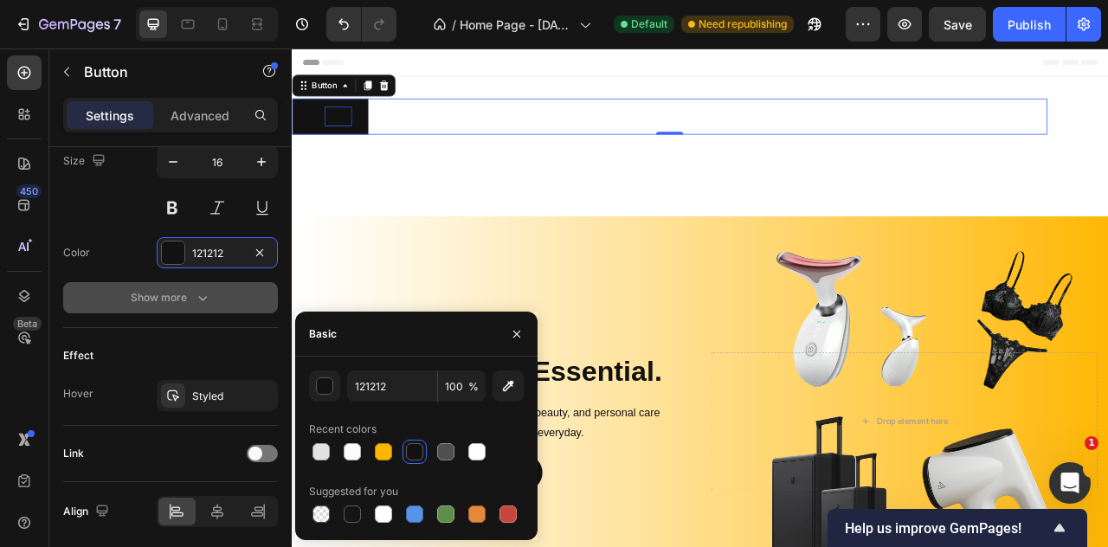
scroll to position [0, 0]
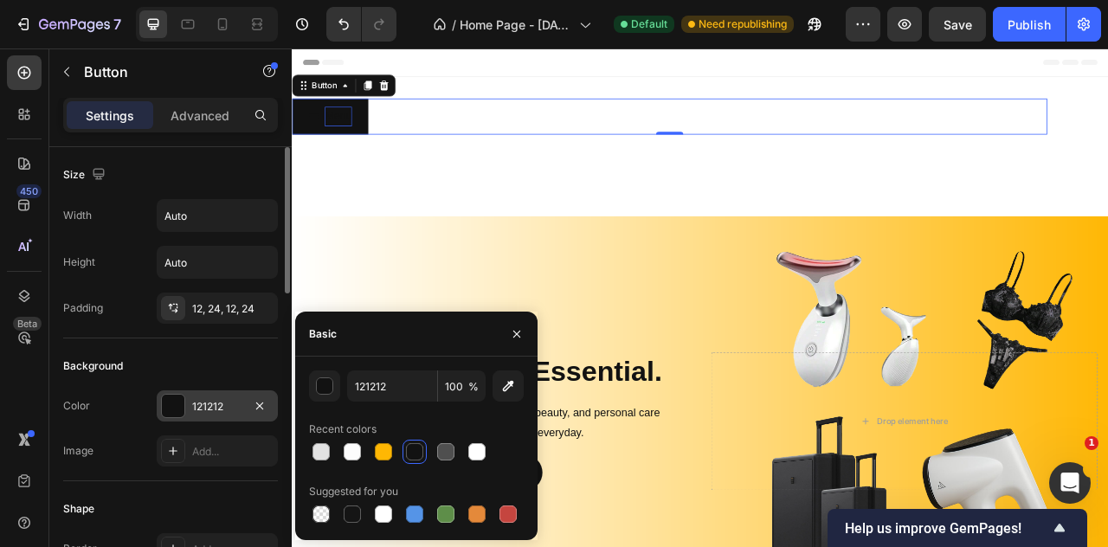
click at [213, 408] on div "121212" at bounding box center [217, 407] width 50 height 16
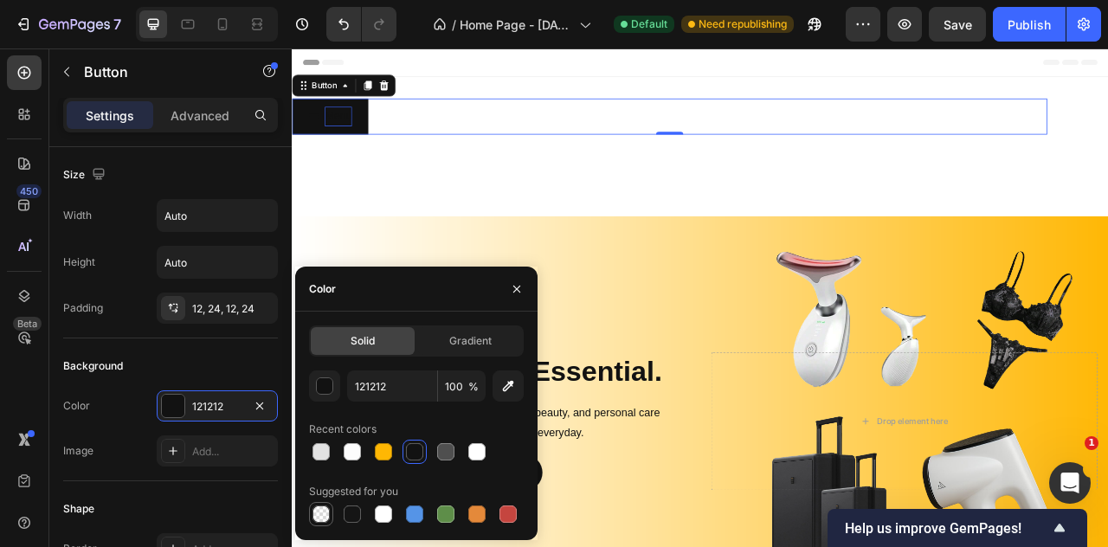
click at [323, 519] on div at bounding box center [321, 514] width 17 height 17
type input "000000"
type input "0"
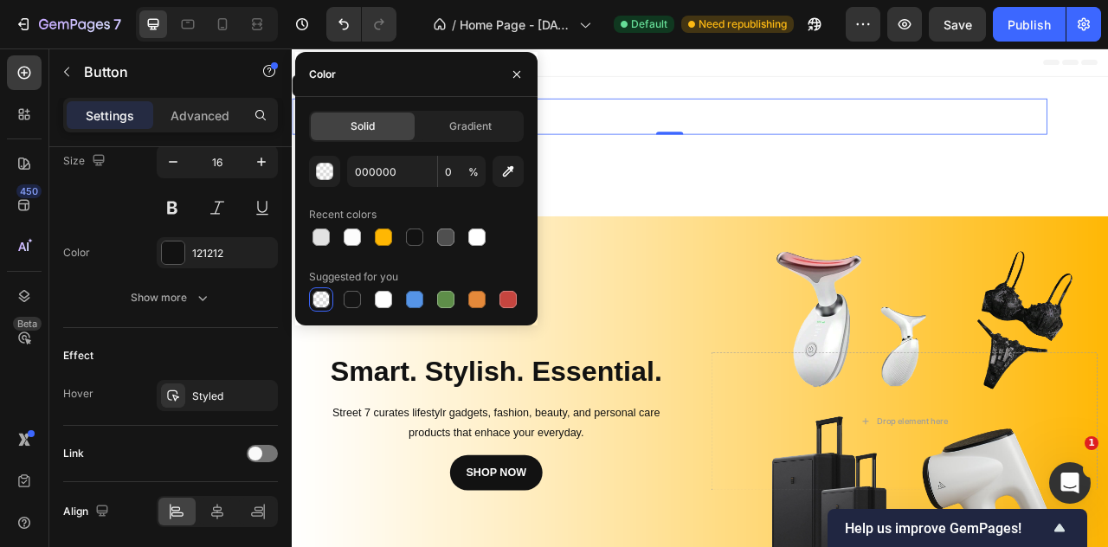
scroll to position [925, 0]
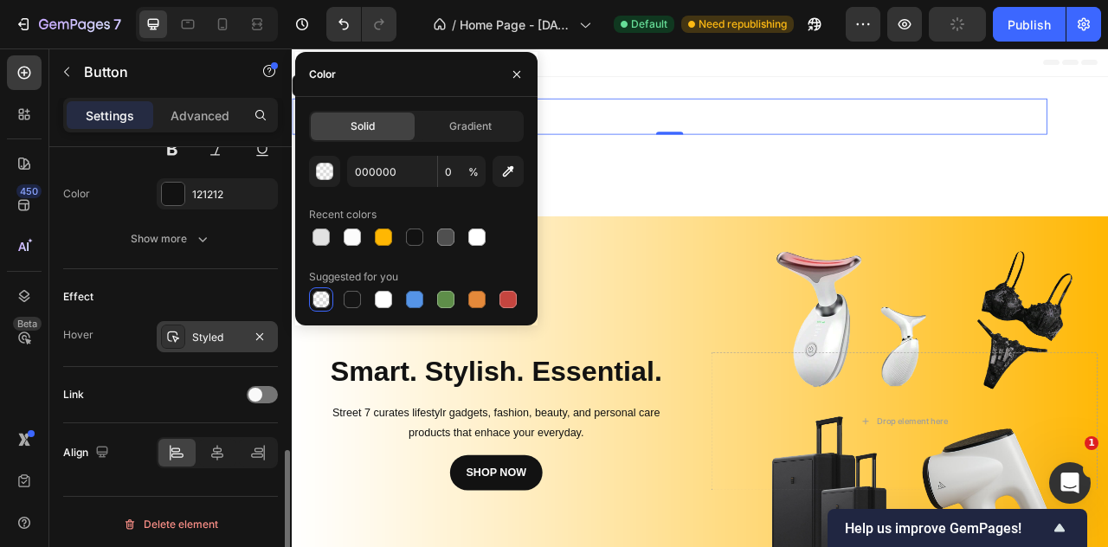
click at [236, 333] on div "Styled" at bounding box center [217, 338] width 50 height 16
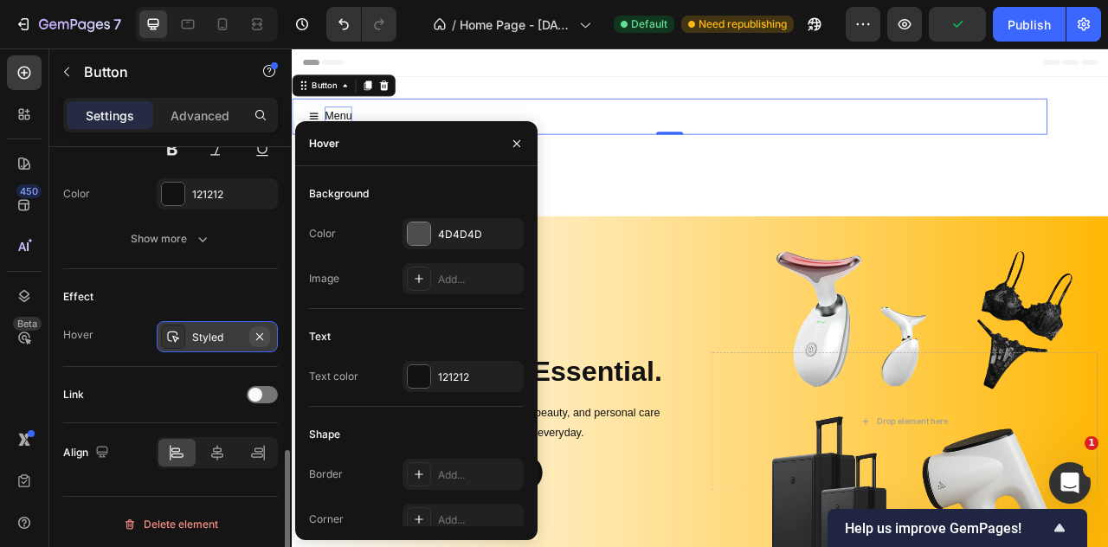
click at [260, 333] on icon "button" at bounding box center [259, 336] width 7 height 7
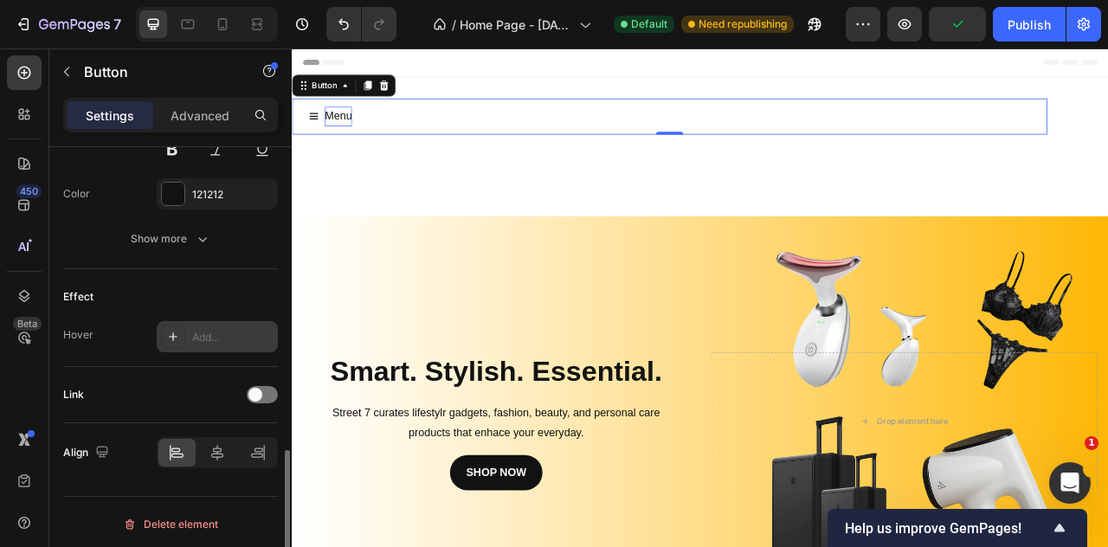
click at [248, 300] on div "Effect" at bounding box center [170, 297] width 215 height 28
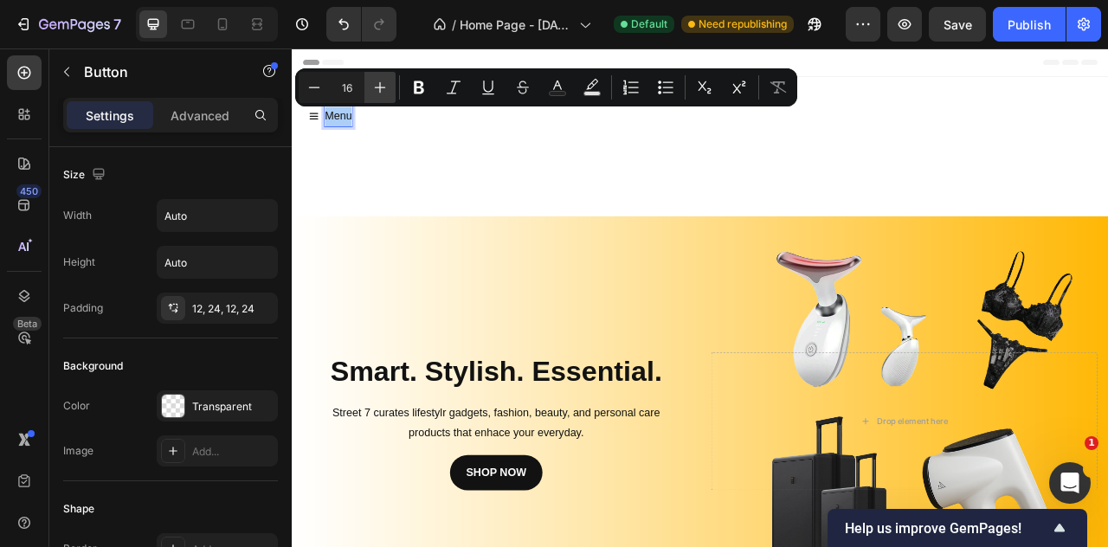
click at [384, 87] on icon "Editor contextual toolbar" at bounding box center [380, 87] width 11 height 11
type input "18"
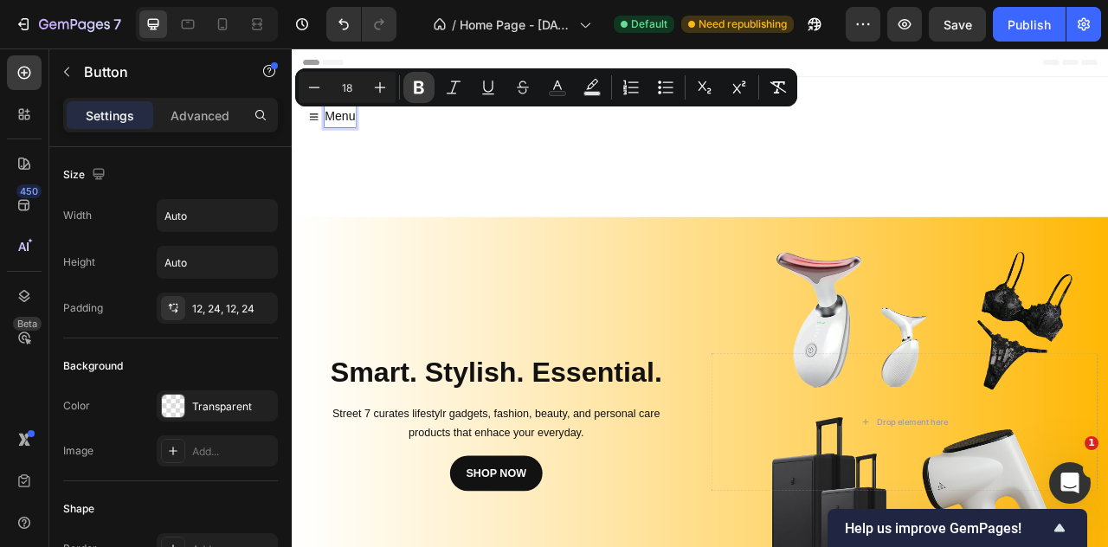
click at [421, 93] on icon "Editor contextual toolbar" at bounding box center [419, 87] width 10 height 13
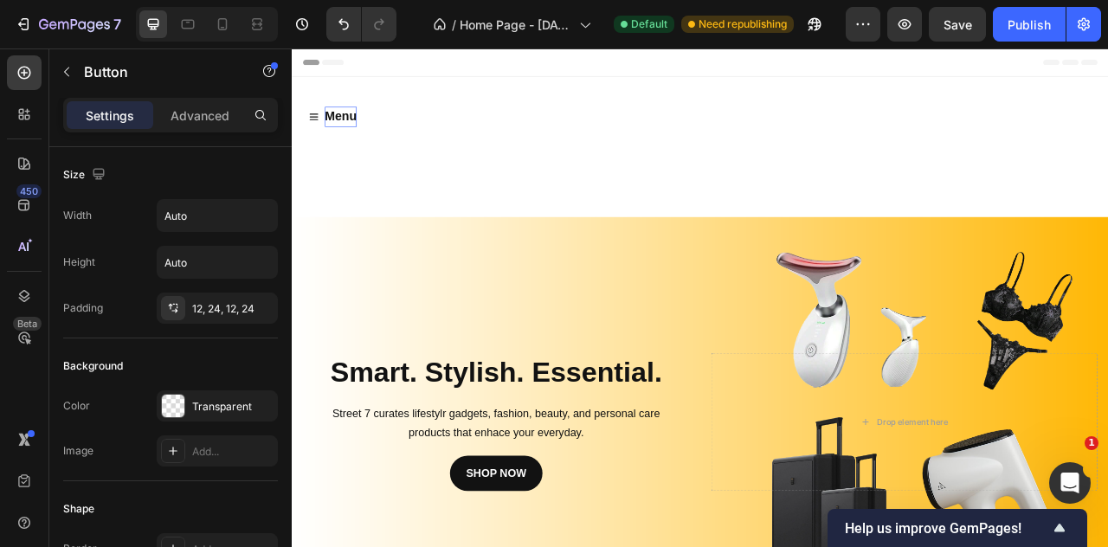
click at [369, 132] on strong "Menu" at bounding box center [353, 134] width 41 height 17
click at [356, 133] on strong "Menu" at bounding box center [353, 134] width 41 height 17
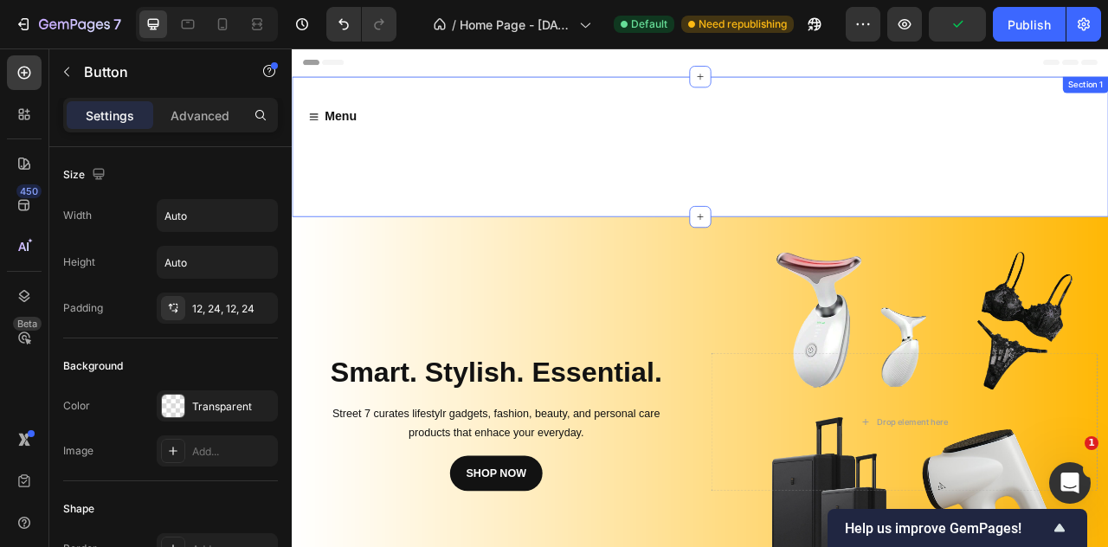
click at [355, 161] on div "Menu Button 0 Row Section 1" at bounding box center [811, 173] width 1039 height 178
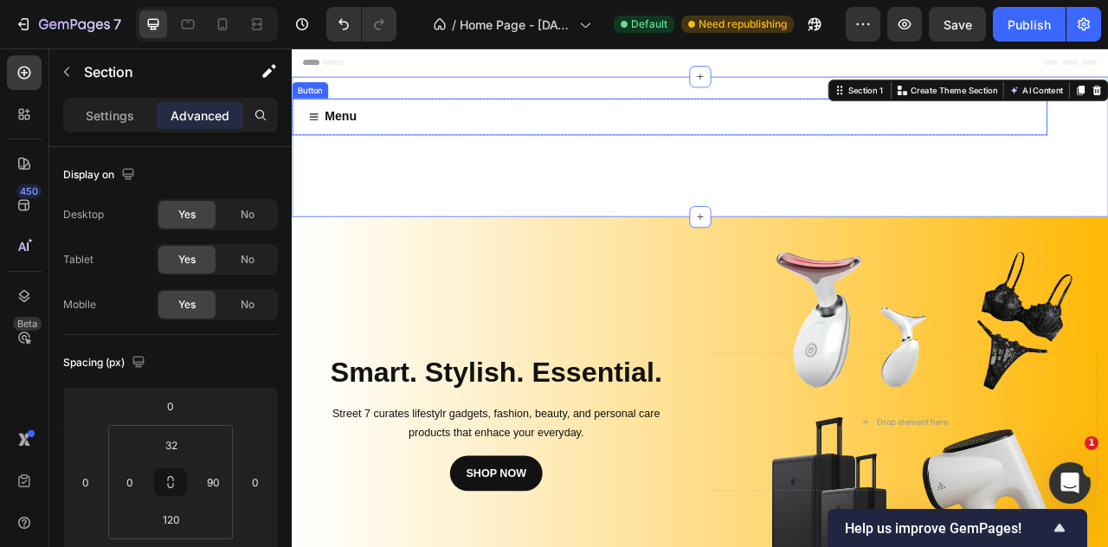
click at [318, 126] on span at bounding box center [320, 135] width 14 height 26
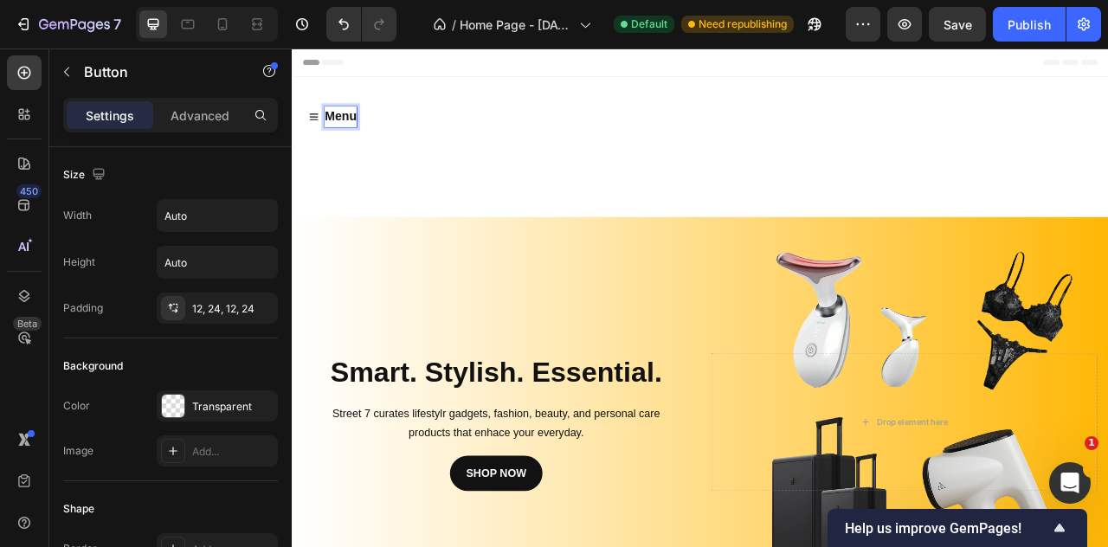
click at [369, 131] on strong "Menu" at bounding box center [353, 134] width 41 height 17
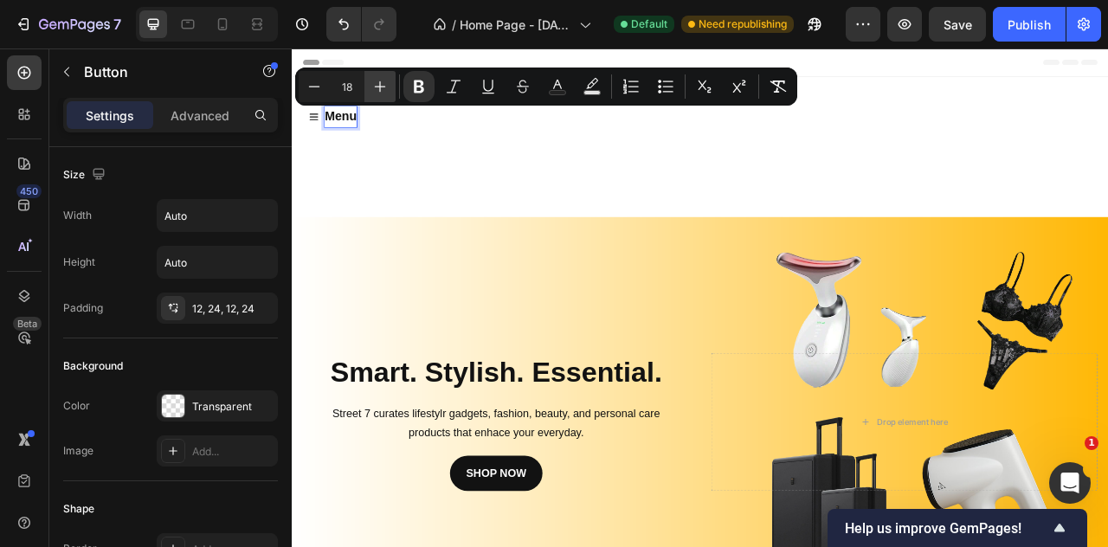
click at [377, 91] on icon "Editor contextual toolbar" at bounding box center [380, 86] width 17 height 17
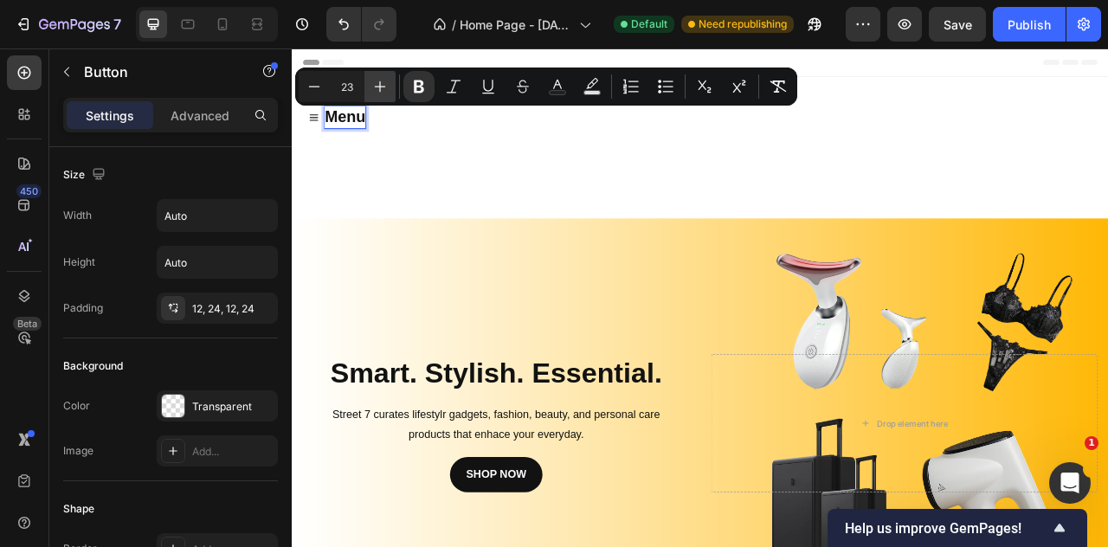
click at [377, 91] on icon "Editor contextual toolbar" at bounding box center [380, 86] width 17 height 17
type input "24"
click at [321, 133] on icon at bounding box center [320, 136] width 14 height 14
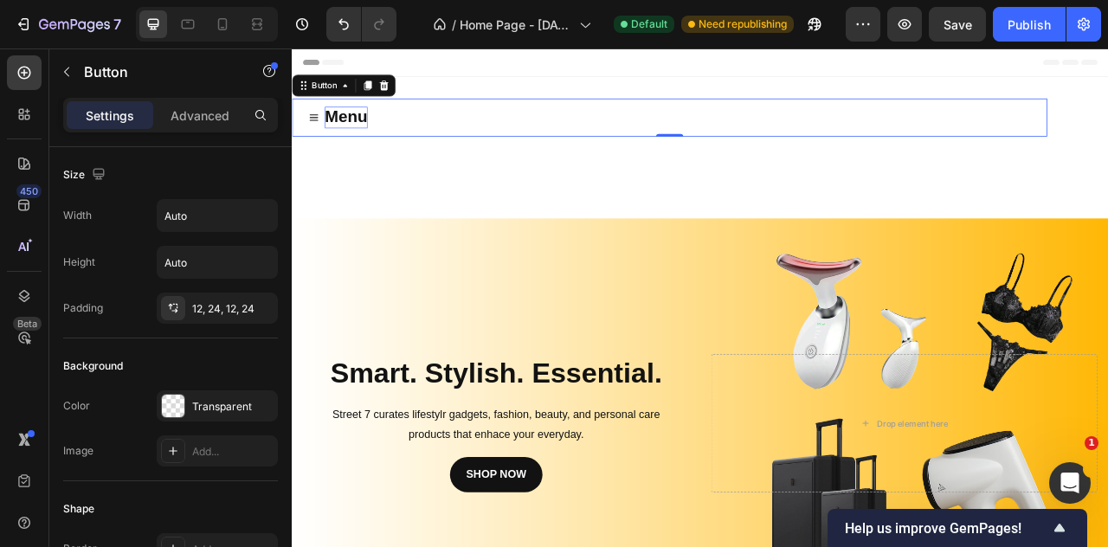
click at [321, 133] on icon at bounding box center [320, 136] width 14 height 14
click at [318, 138] on icon at bounding box center [320, 136] width 14 height 14
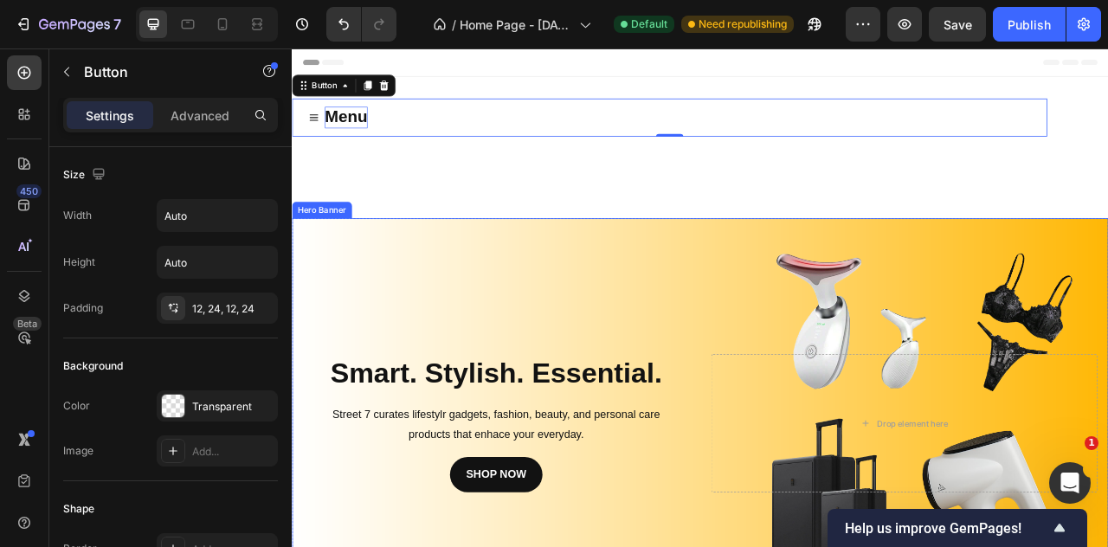
click at [396, 274] on div "Background Image" at bounding box center [811, 525] width 1039 height 523
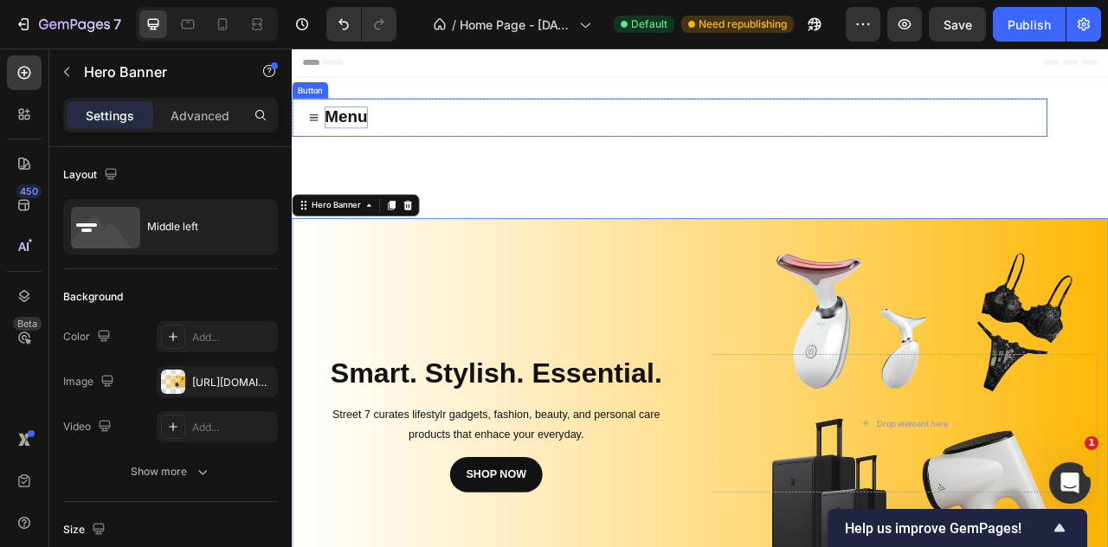
click at [320, 138] on icon at bounding box center [320, 136] width 14 height 14
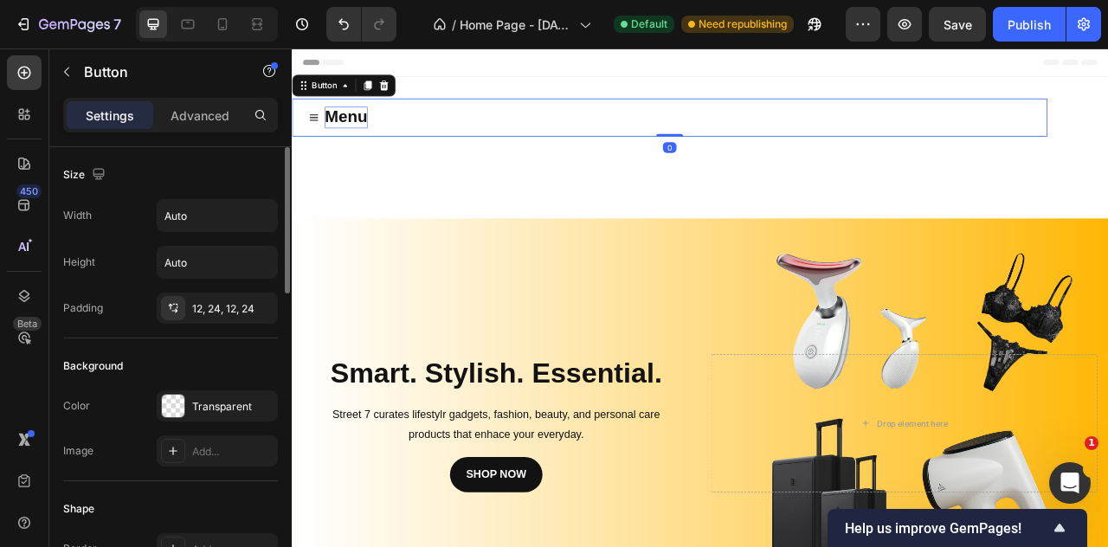
scroll to position [433, 0]
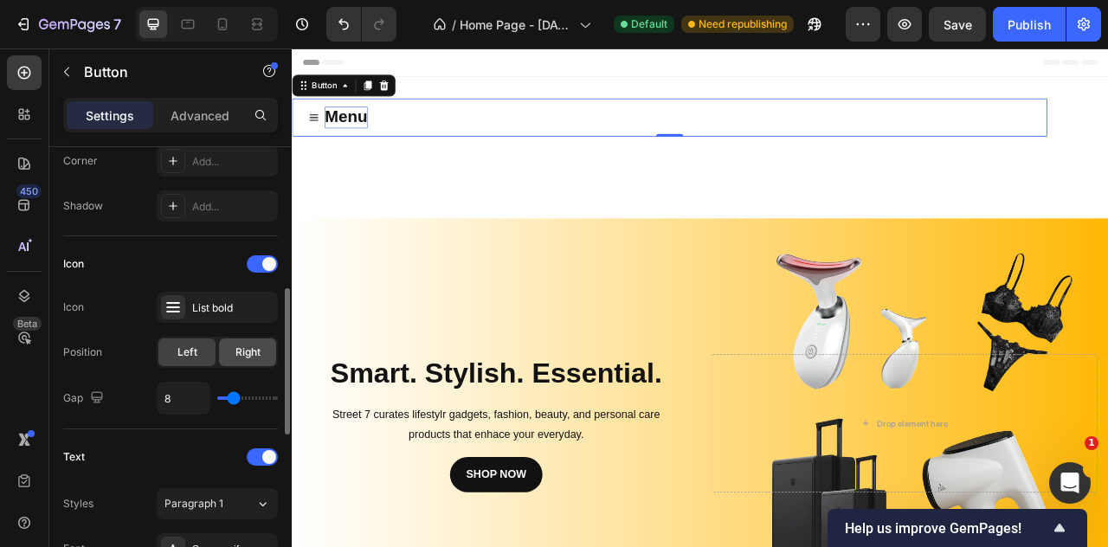
click at [237, 353] on span "Right" at bounding box center [248, 353] width 25 height 16
click at [204, 354] on div "Left" at bounding box center [186, 353] width 57 height 28
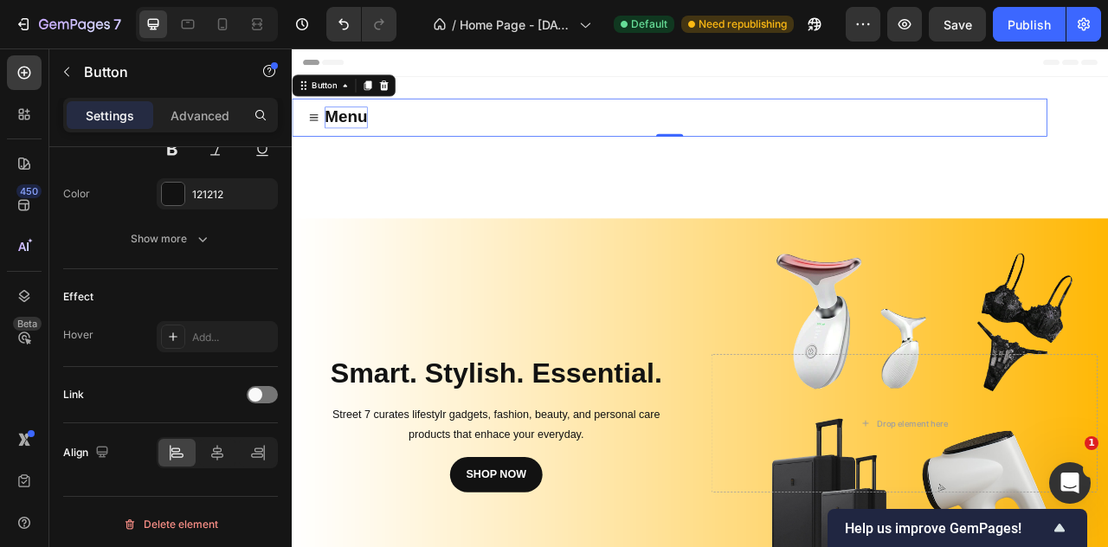
scroll to position [492, 0]
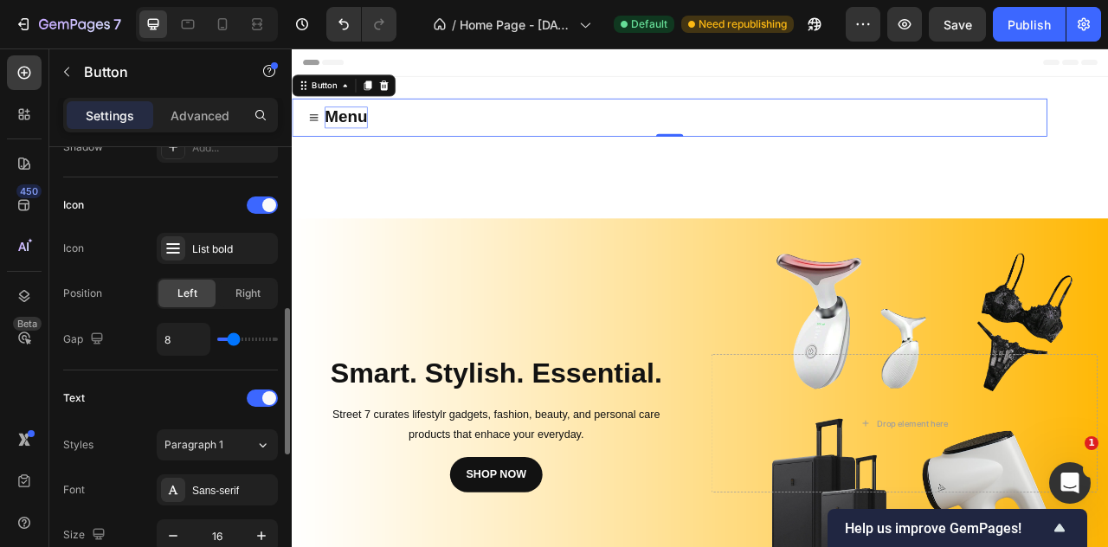
type input "9"
type input "10"
type input "11"
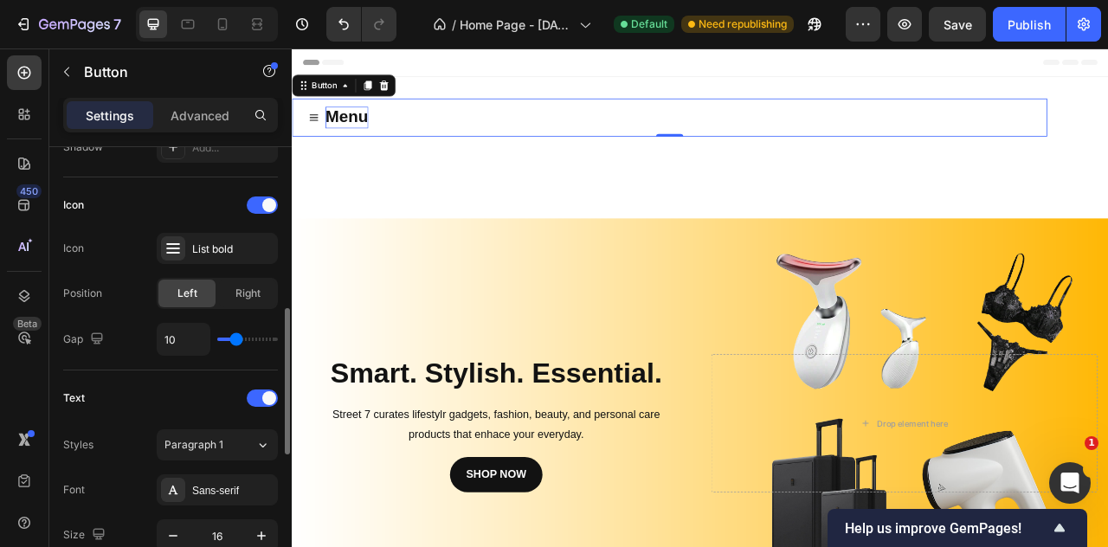
type input "11"
type input "14"
type input "15"
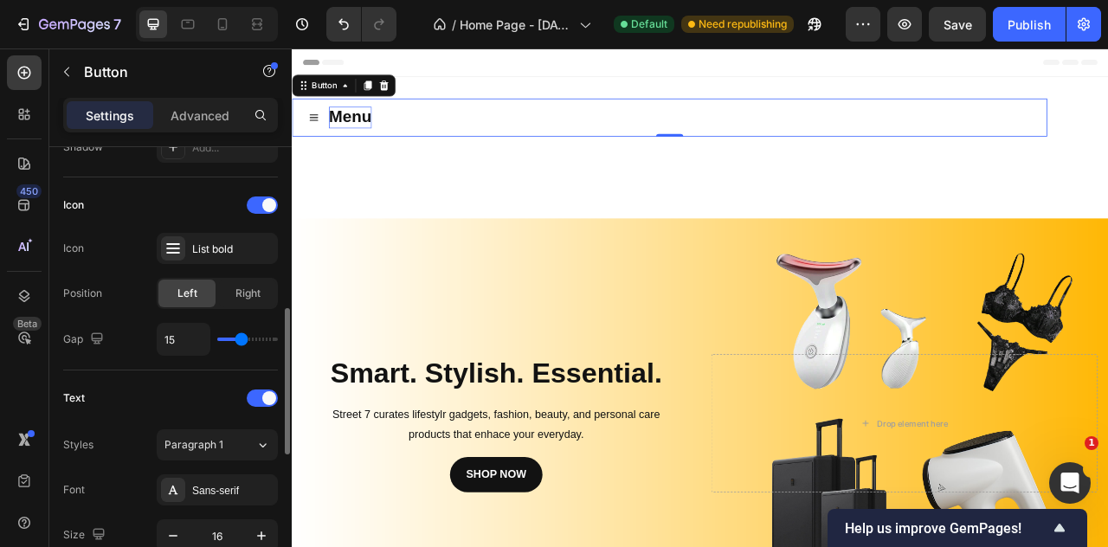
type input "16"
type input "14"
type input "13"
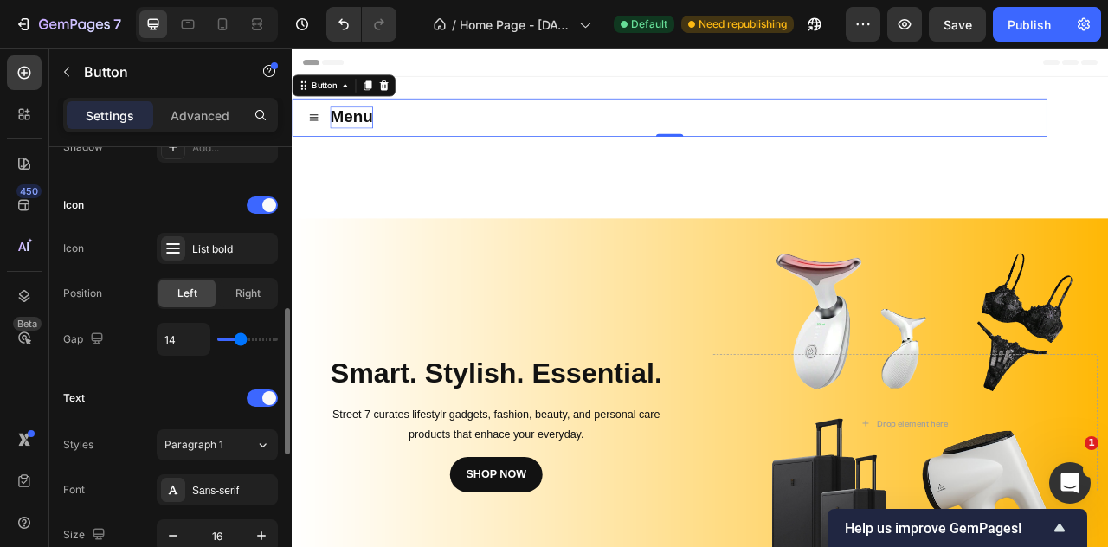
type input "13"
type input "12"
type input "11"
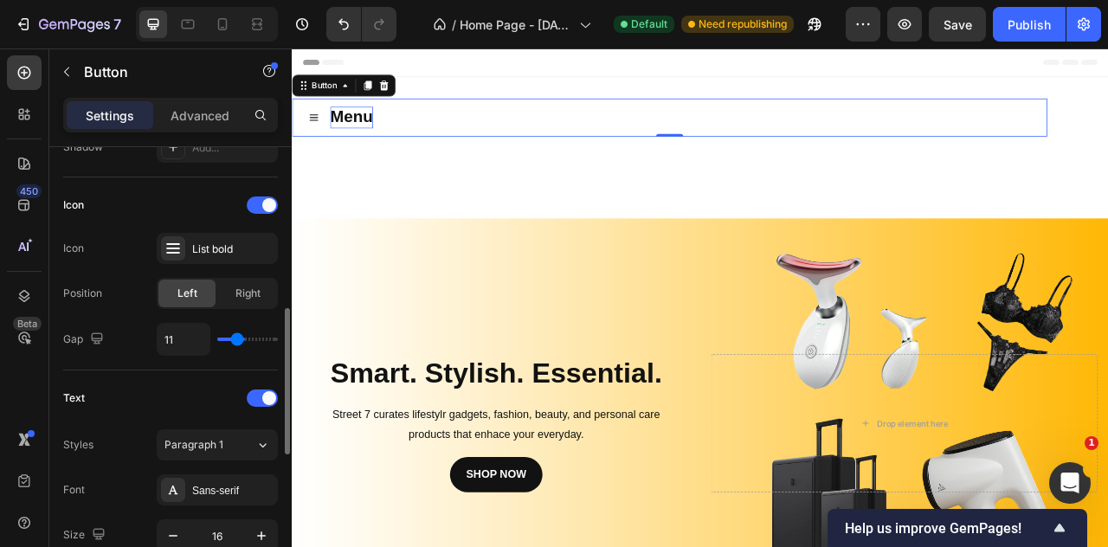
type input "10"
type input "9"
type input "8"
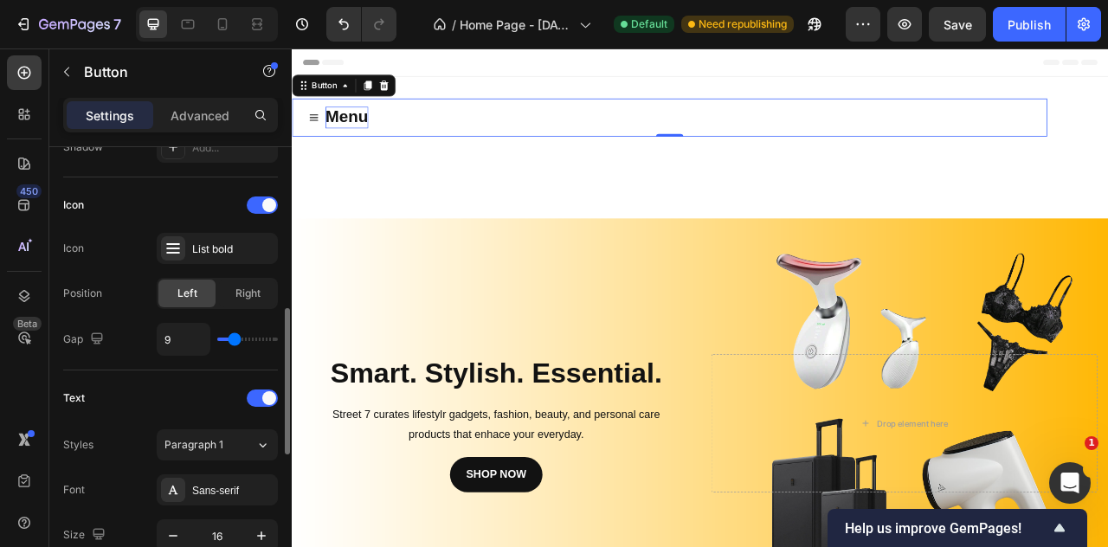
type input "8"
type input "7"
type input "11"
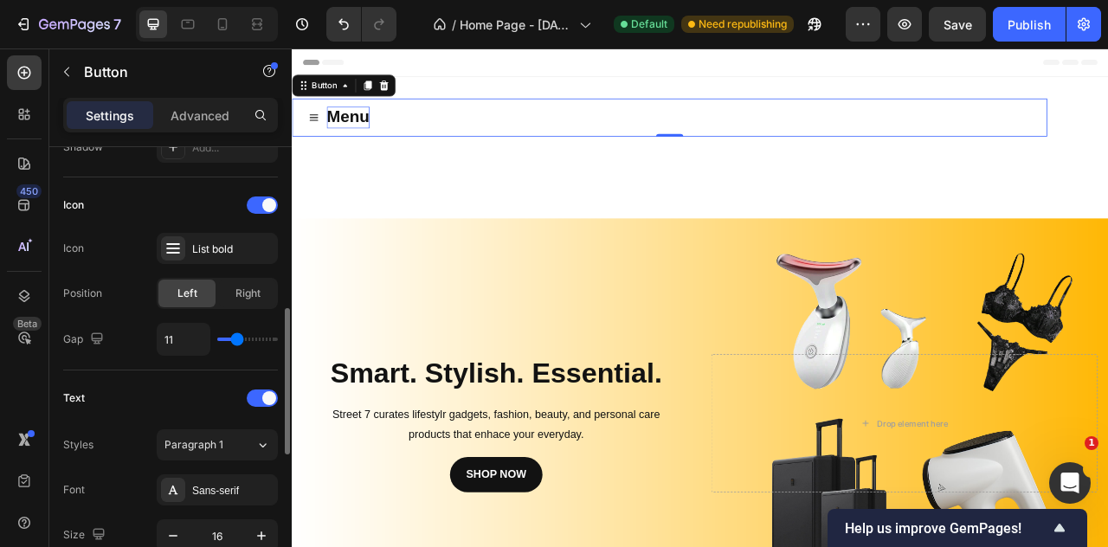
click at [237, 338] on input "range" at bounding box center [247, 339] width 61 height 3
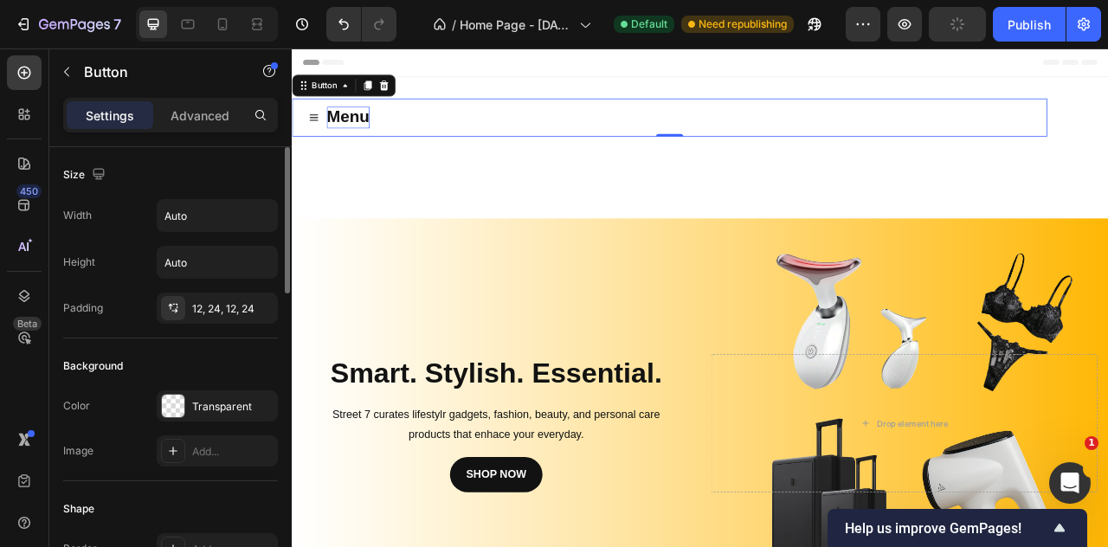
scroll to position [433, 0]
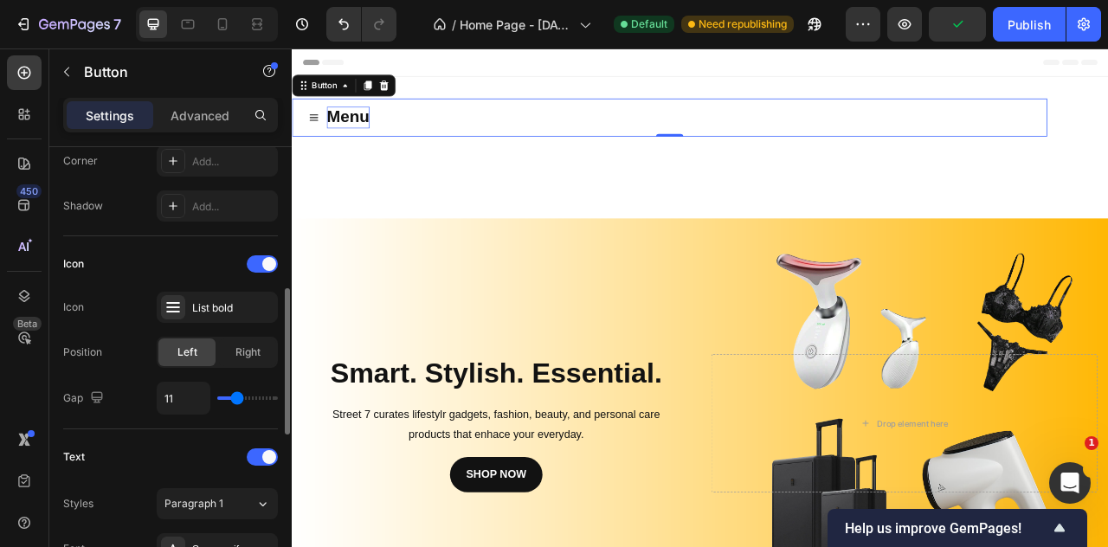
type input "6"
type input "5"
type input "6"
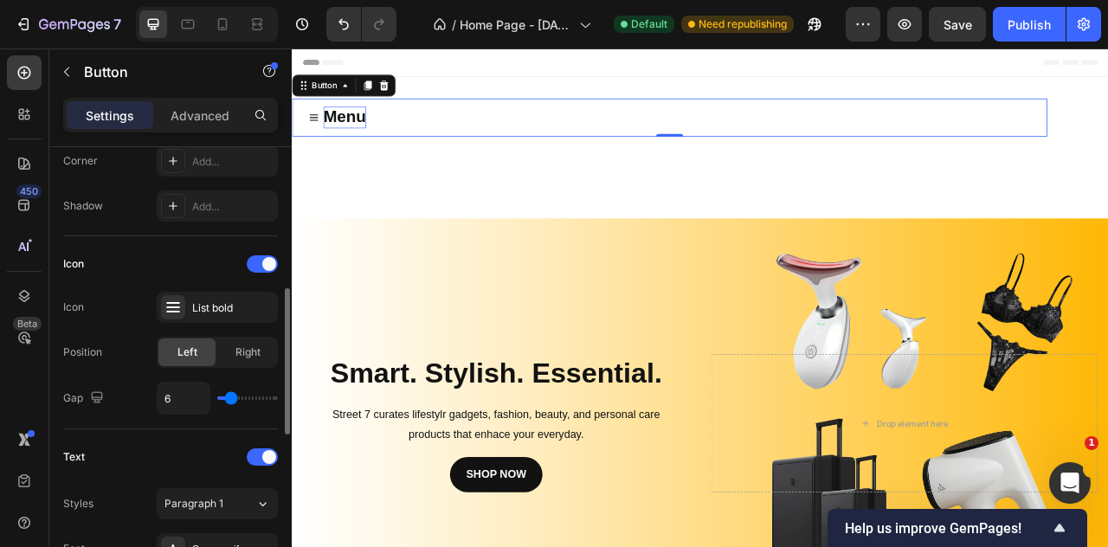
type input "6"
click at [231, 397] on input "range" at bounding box center [247, 398] width 61 height 3
click at [220, 313] on div "List bold" at bounding box center [217, 307] width 121 height 31
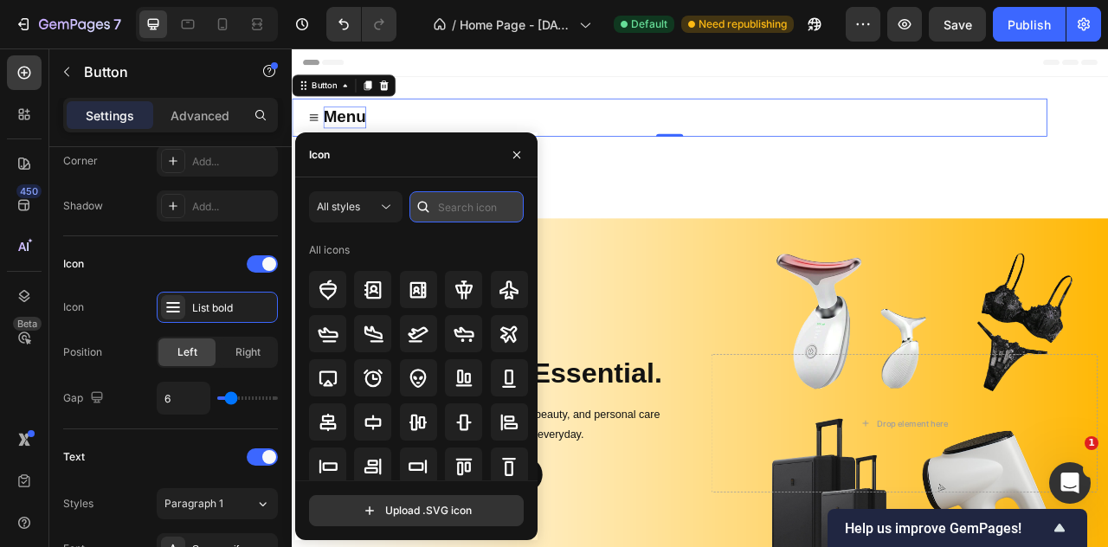
click at [513, 200] on input "text" at bounding box center [467, 206] width 114 height 31
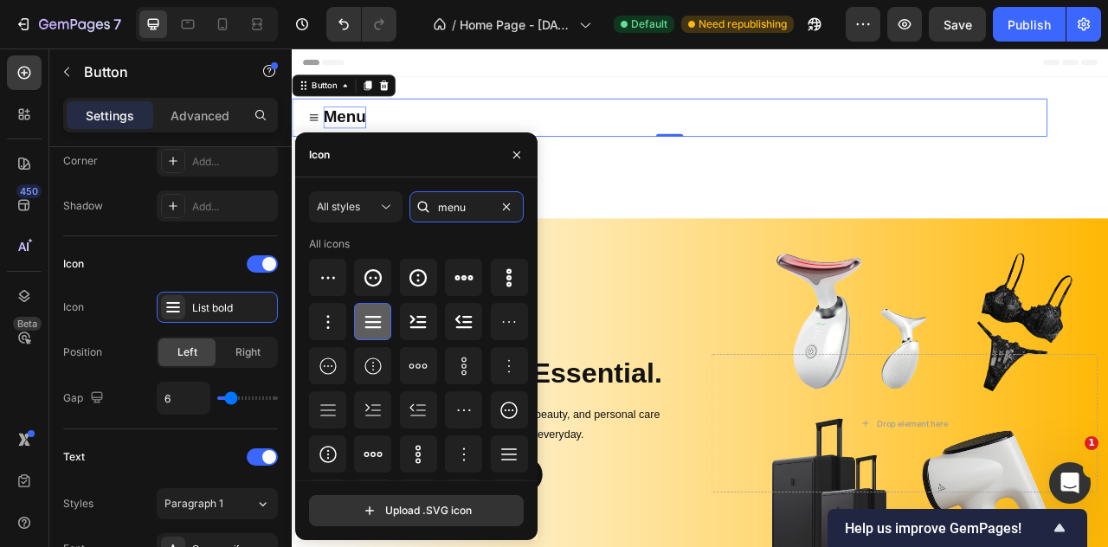
type input "menu"
click at [381, 323] on icon at bounding box center [373, 322] width 21 height 21
click at [511, 152] on icon "button" at bounding box center [517, 155] width 14 height 14
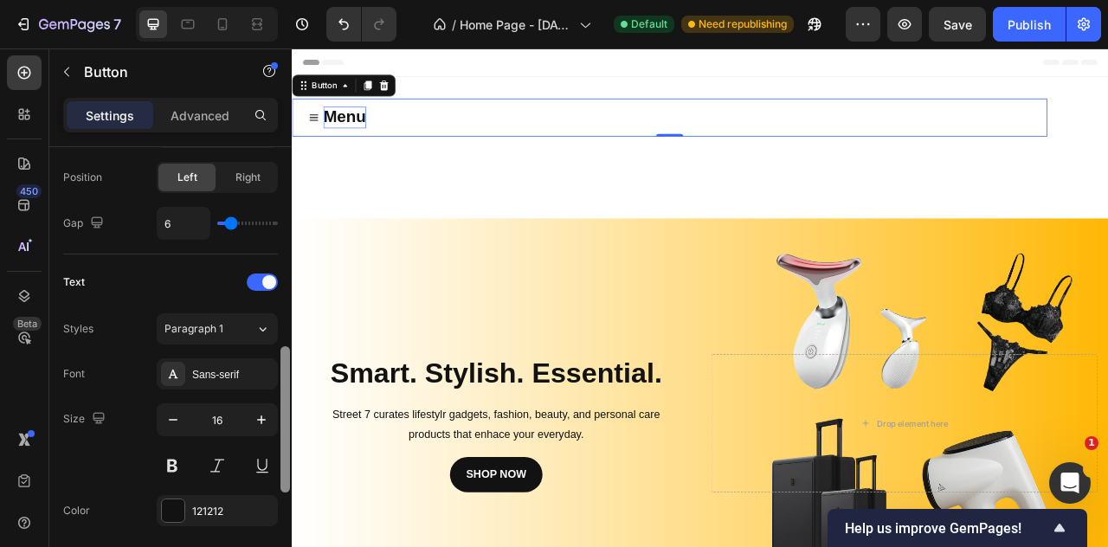
scroll to position [605, 0]
drag, startPoint x: 288, startPoint y: 300, endPoint x: 288, endPoint y: 479, distance: 179.3
click at [288, 479] on div at bounding box center [286, 419] width 10 height 146
click at [264, 414] on icon "button" at bounding box center [261, 422] width 17 height 17
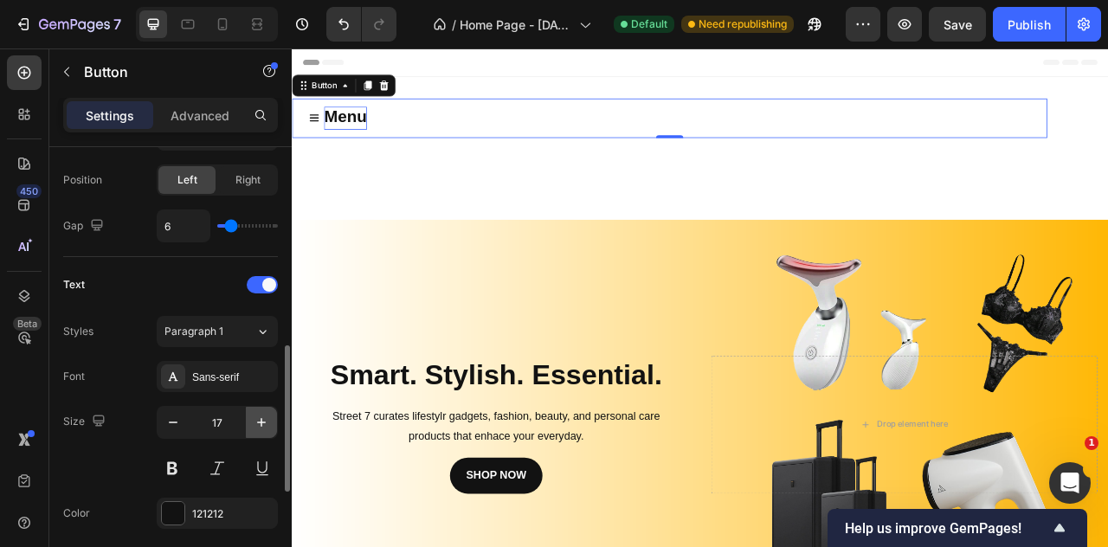
click at [264, 414] on icon "button" at bounding box center [261, 422] width 17 height 17
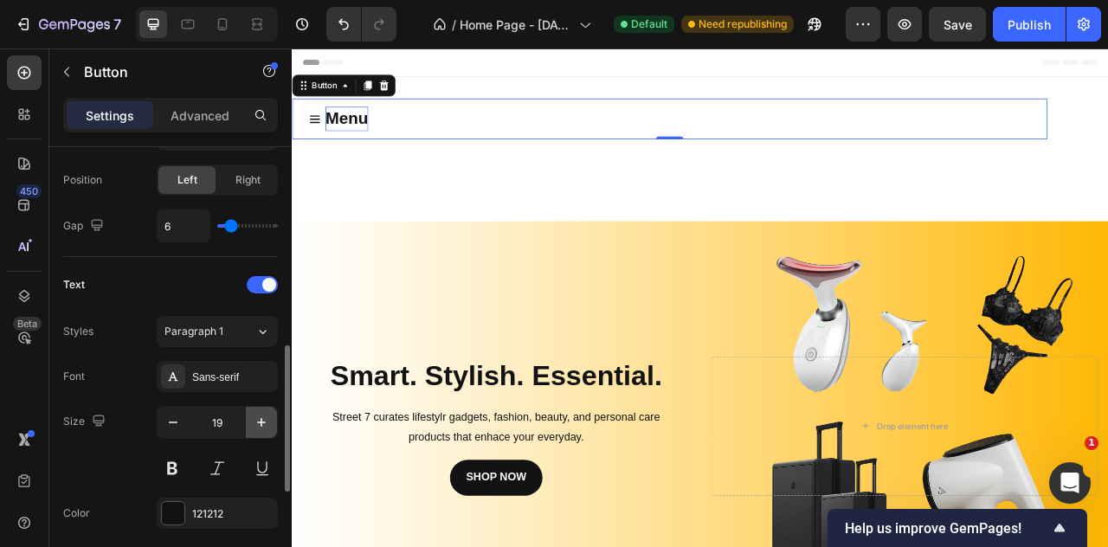
click at [264, 414] on icon "button" at bounding box center [261, 422] width 17 height 17
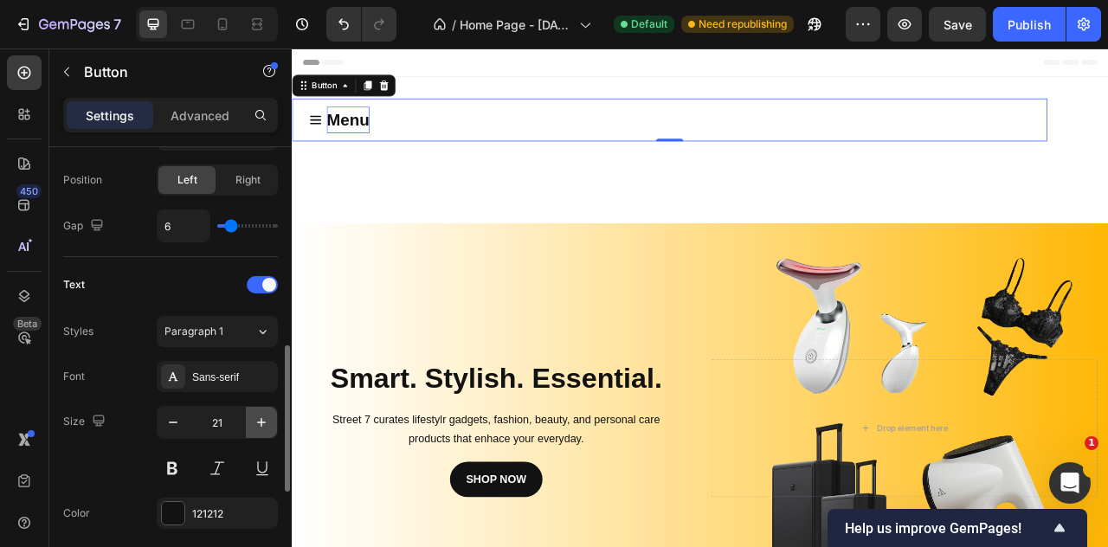
click at [264, 414] on icon "button" at bounding box center [261, 422] width 17 height 17
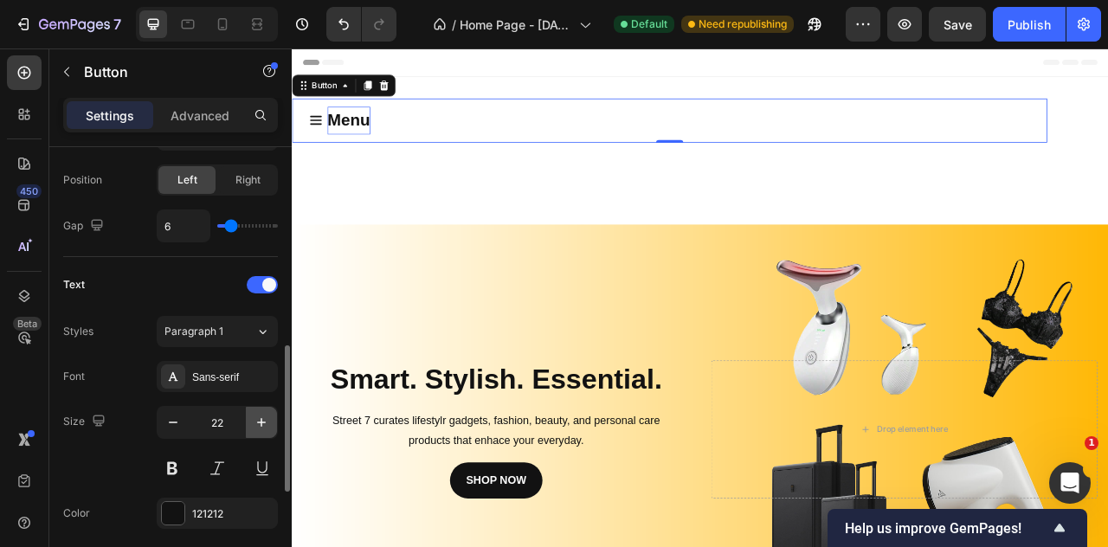
click at [264, 414] on icon "button" at bounding box center [261, 422] width 17 height 17
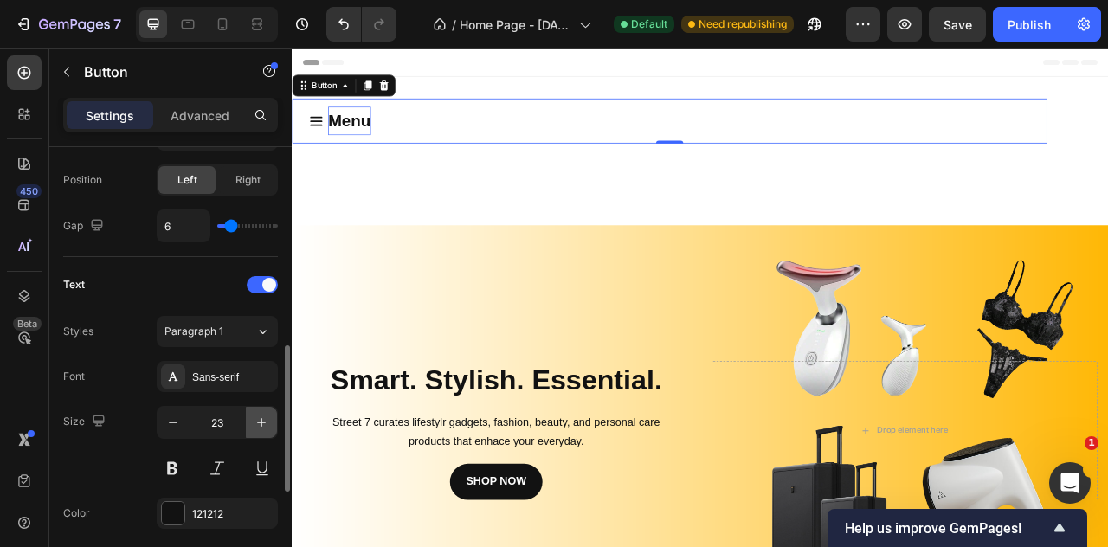
click at [264, 414] on icon "button" at bounding box center [261, 422] width 17 height 17
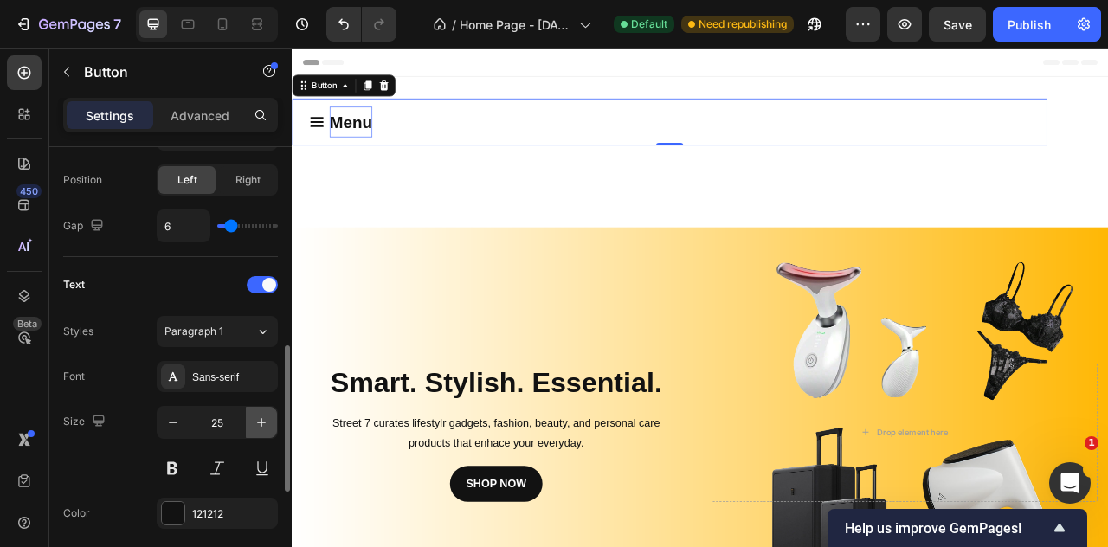
click at [264, 414] on icon "button" at bounding box center [261, 422] width 17 height 17
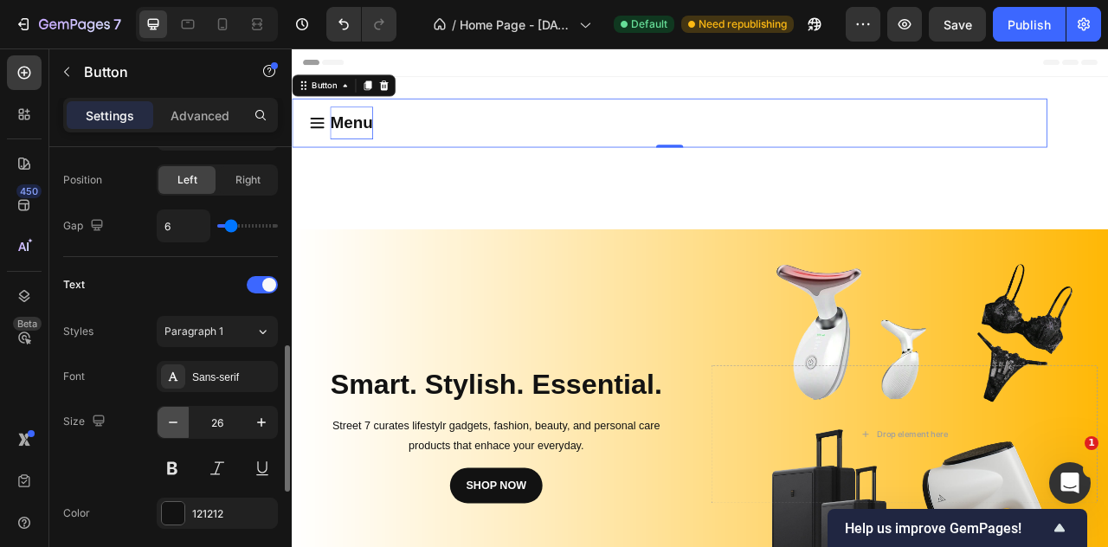
click at [165, 423] on icon "button" at bounding box center [173, 422] width 17 height 17
type input "25"
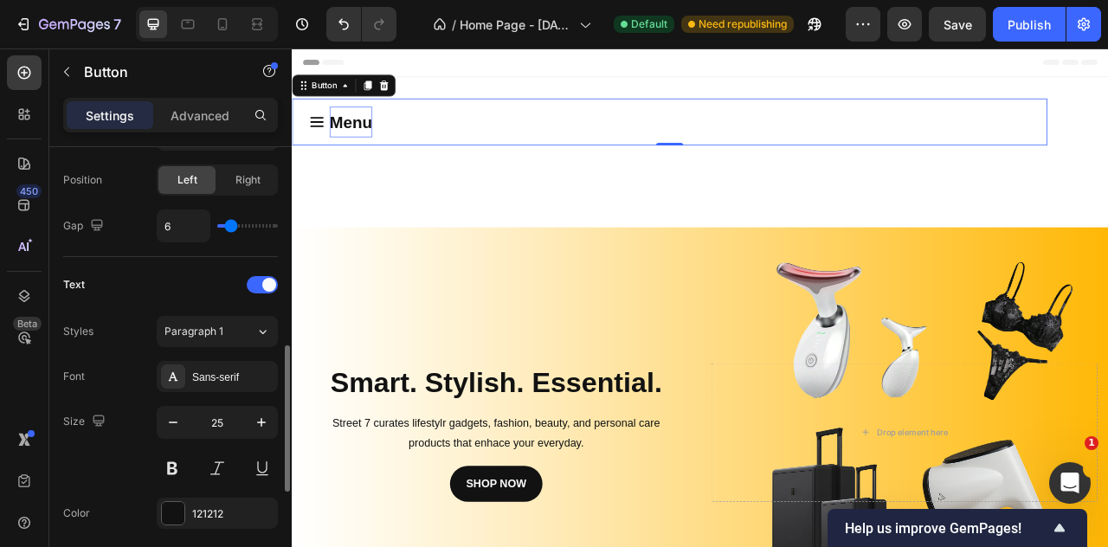
type input "8"
type input "9"
type input "7"
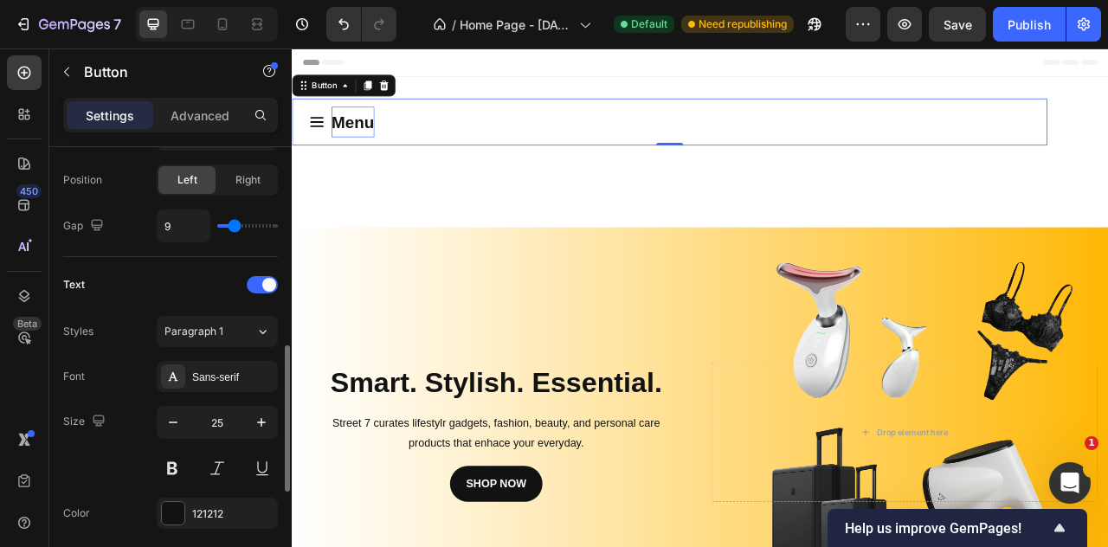
type input "7"
type input "5"
type input "8"
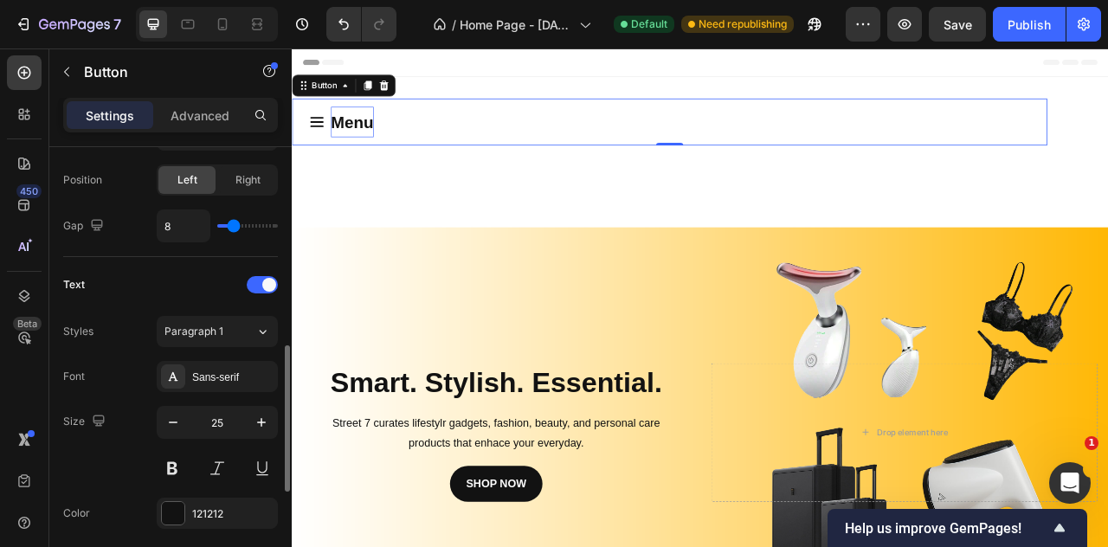
type input "9"
type input "10"
click at [236, 228] on input "range" at bounding box center [247, 225] width 61 height 3
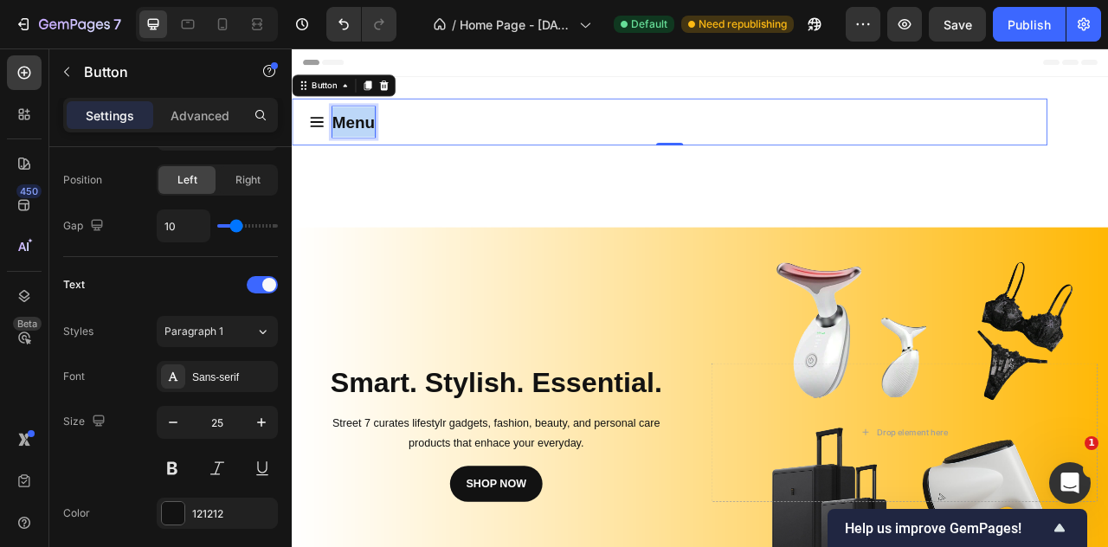
click at [372, 140] on strong "Menu" at bounding box center [370, 141] width 55 height 23
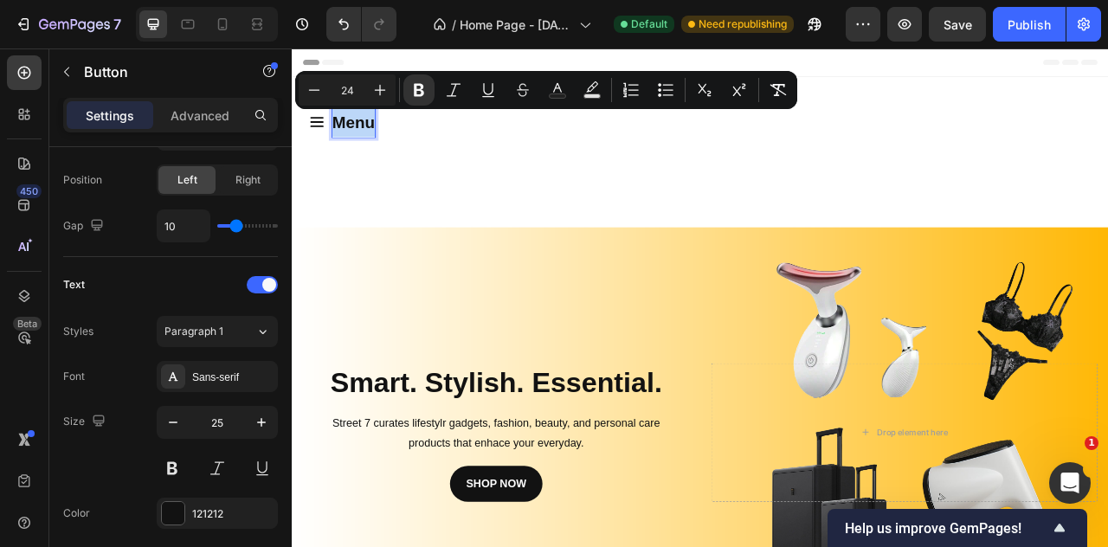
type input "25"
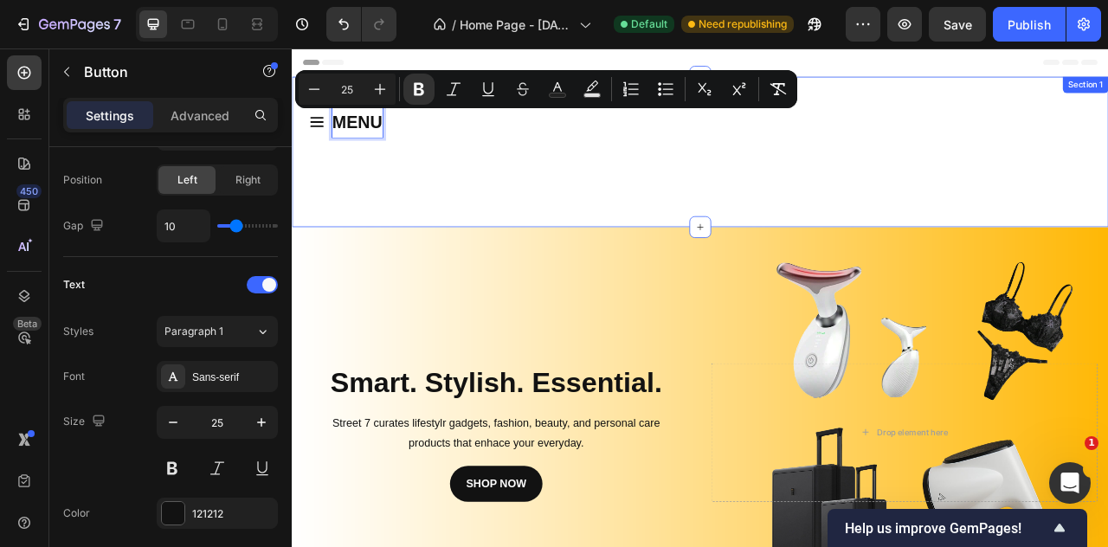
click at [445, 201] on div "MENU Button 0 Row Section 1" at bounding box center [811, 179] width 1039 height 191
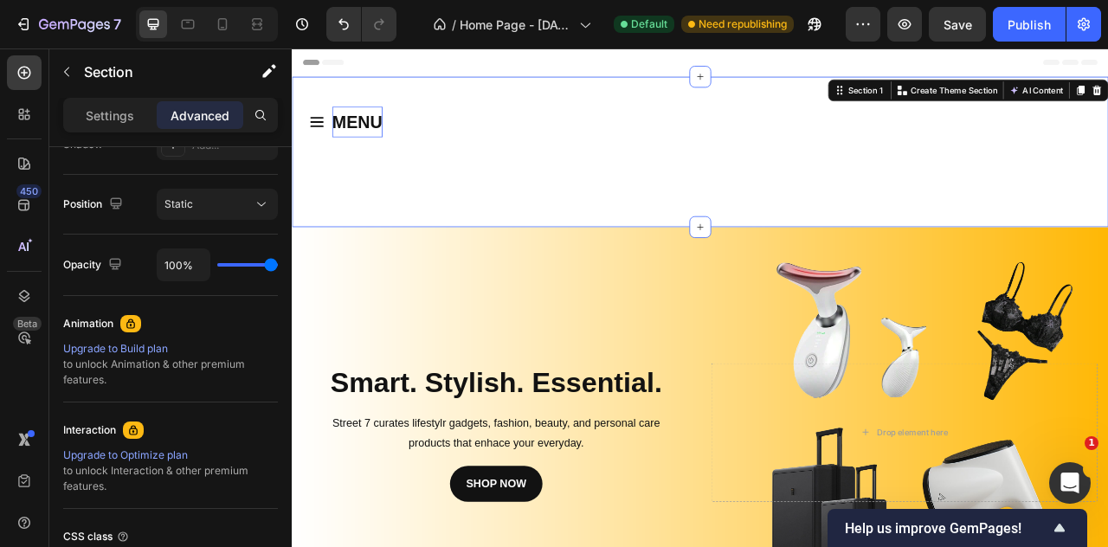
scroll to position [0, 0]
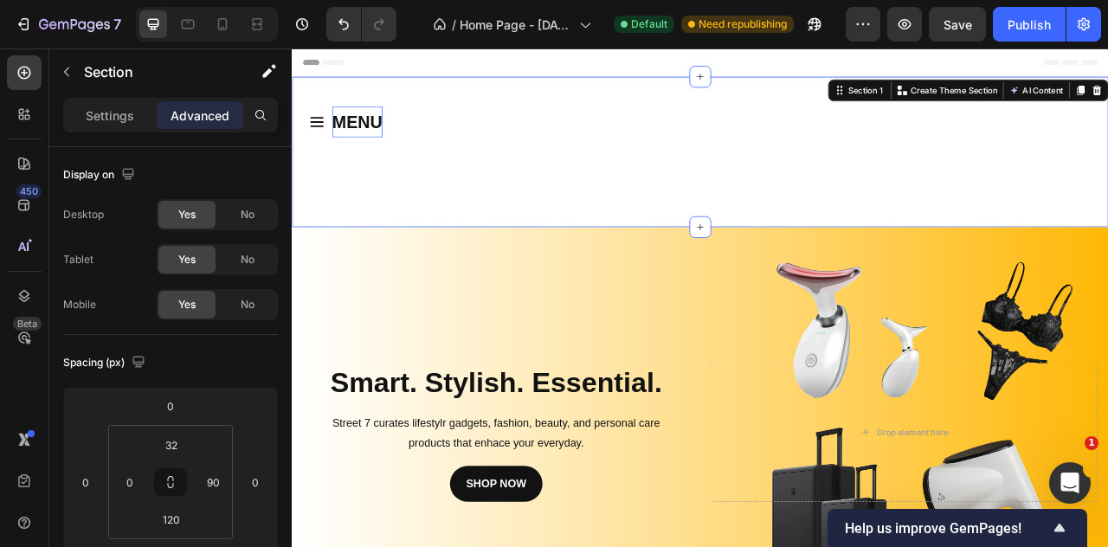
drag, startPoint x: 793, startPoint y: 275, endPoint x: 791, endPoint y: 243, distance: 32.1
click at [789, 237] on div "MENU Button Row Section 1 You can create reusable sections Create Theme Section…" at bounding box center [811, 179] width 1039 height 191
drag, startPoint x: 808, startPoint y: 277, endPoint x: 805, endPoint y: 259, distance: 18.4
click at [805, 258] on div "MENU Button Row Section 1 You can create reusable sections Create Theme Section…" at bounding box center [811, 179] width 1039 height 191
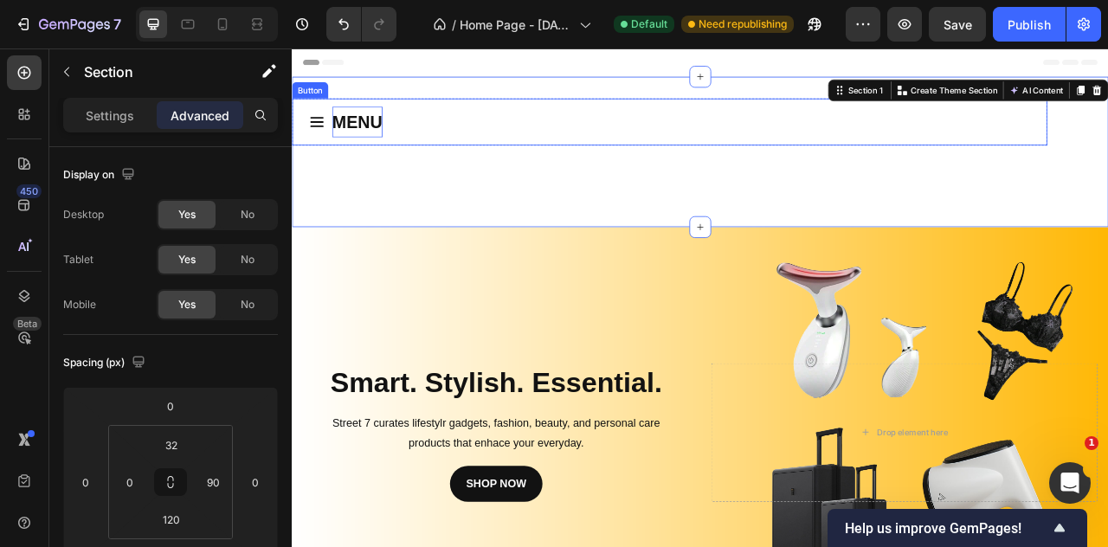
click at [327, 150] on icon "<p><strong>MENU</strong></p>" at bounding box center [324, 142] width 22 height 22
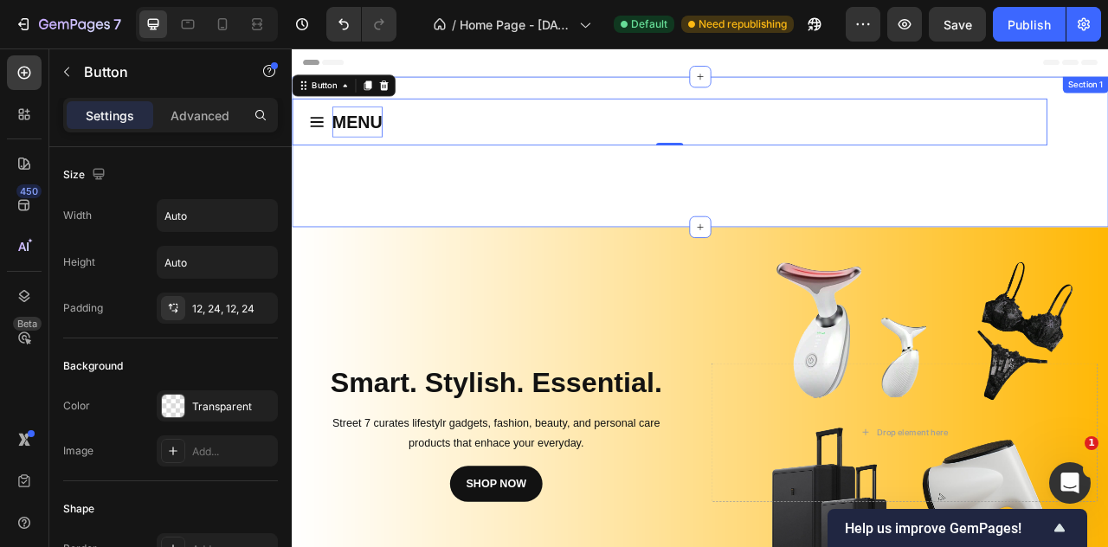
click at [1108, 186] on div "MENU Button 0 Row Section 1" at bounding box center [811, 179] width 1039 height 191
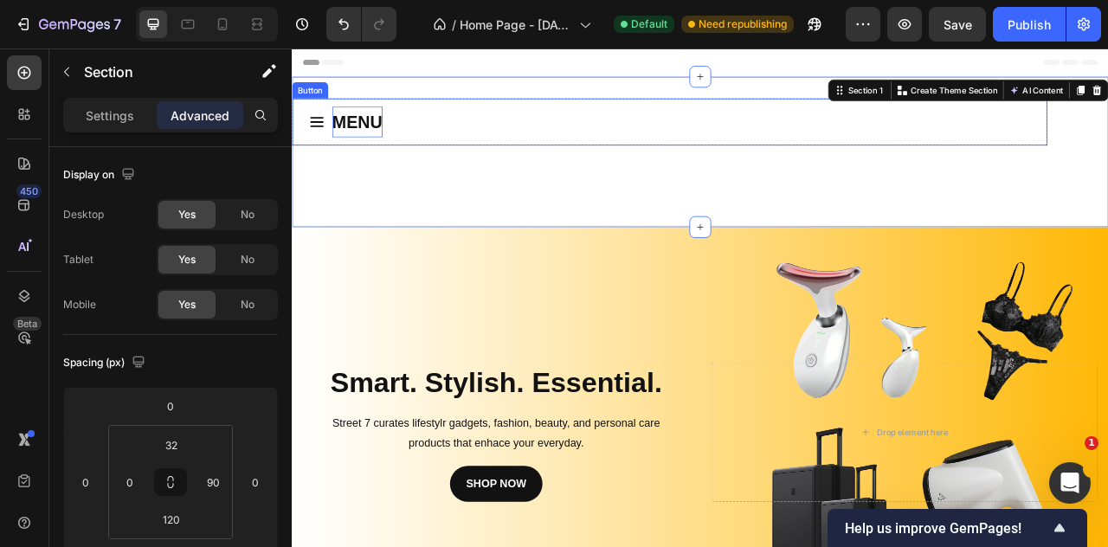
click at [405, 162] on button "MENU" at bounding box center [360, 142] width 136 height 60
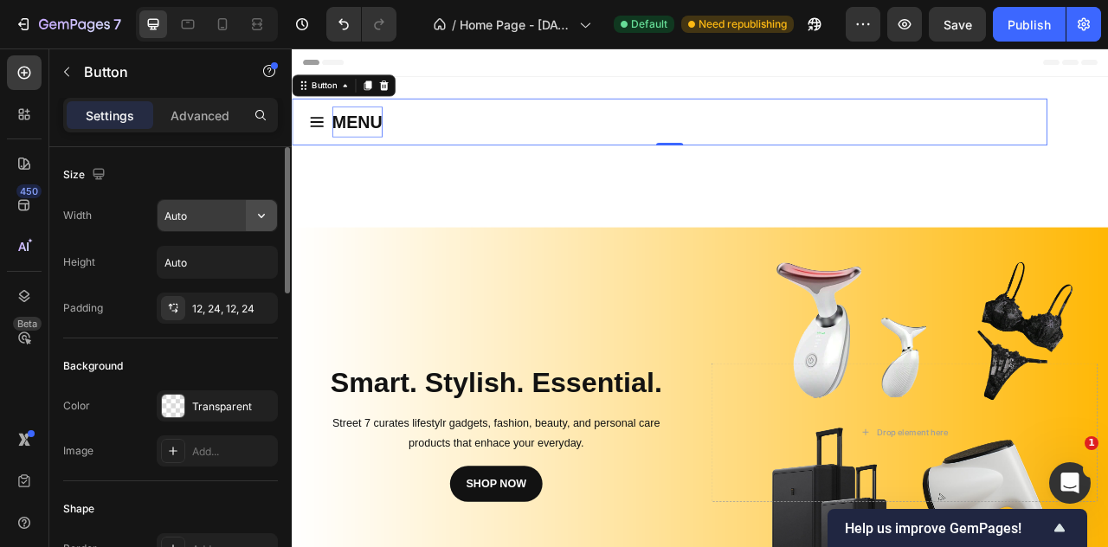
click at [252, 219] on button "button" at bounding box center [261, 215] width 31 height 31
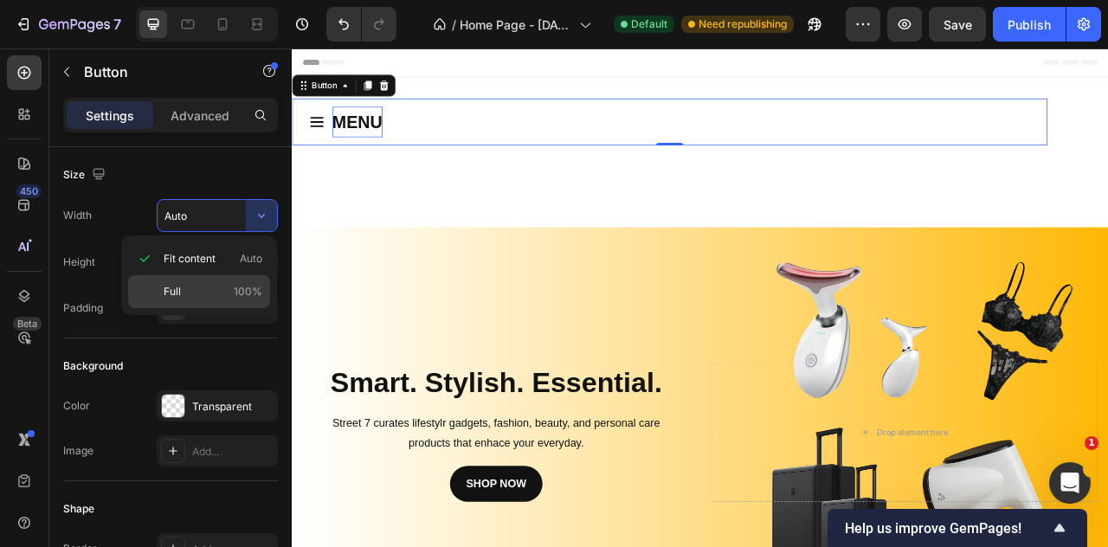
click at [218, 286] on p "Full 100%" at bounding box center [213, 292] width 99 height 16
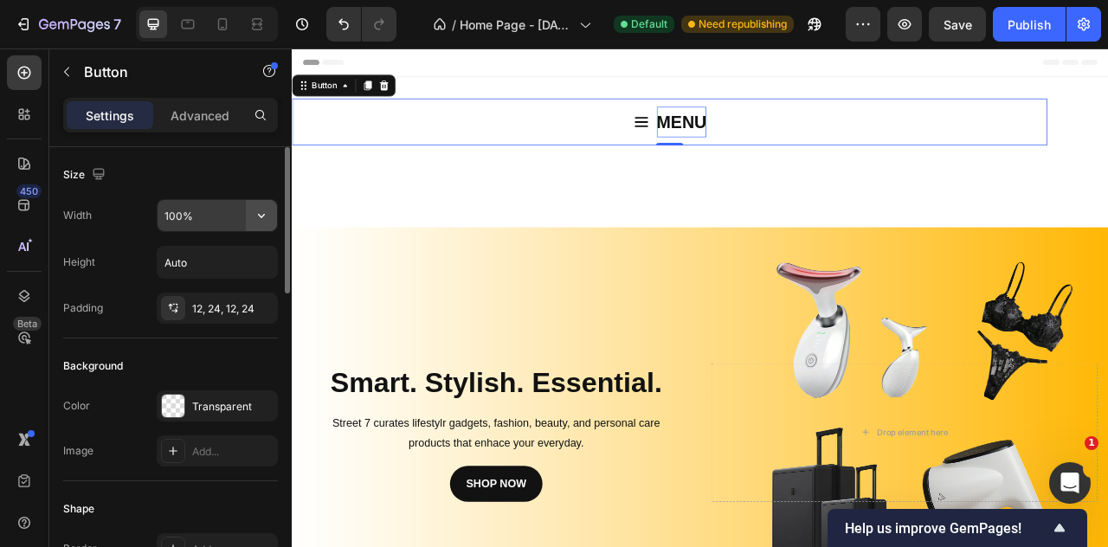
click at [260, 221] on icon "button" at bounding box center [261, 215] width 17 height 17
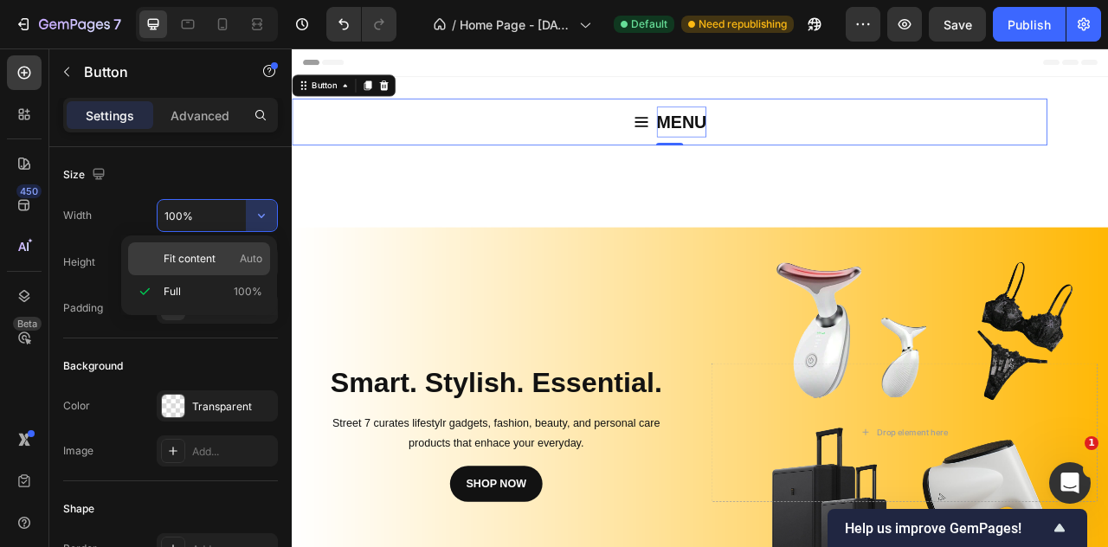
click at [242, 249] on div "Fit content Auto" at bounding box center [199, 258] width 142 height 33
type input "Auto"
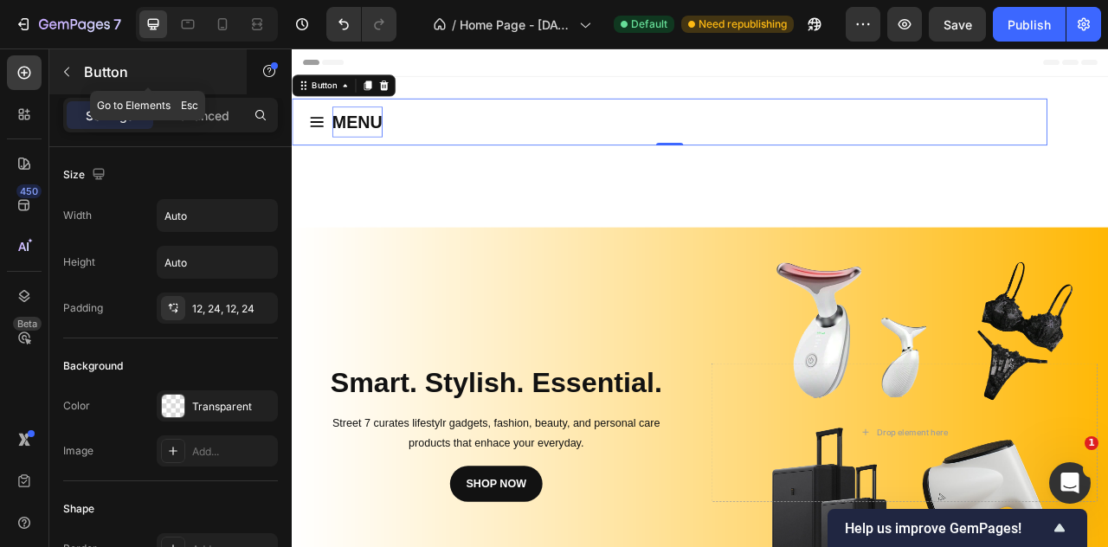
click at [115, 75] on p "Button" at bounding box center [157, 71] width 147 height 21
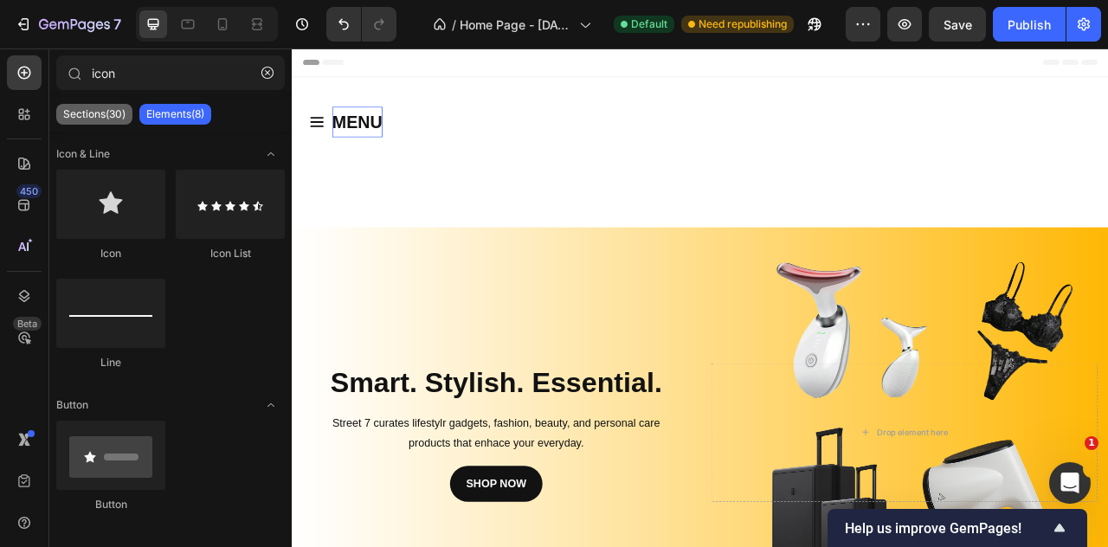
click at [117, 114] on p "Sections(30)" at bounding box center [94, 114] width 62 height 14
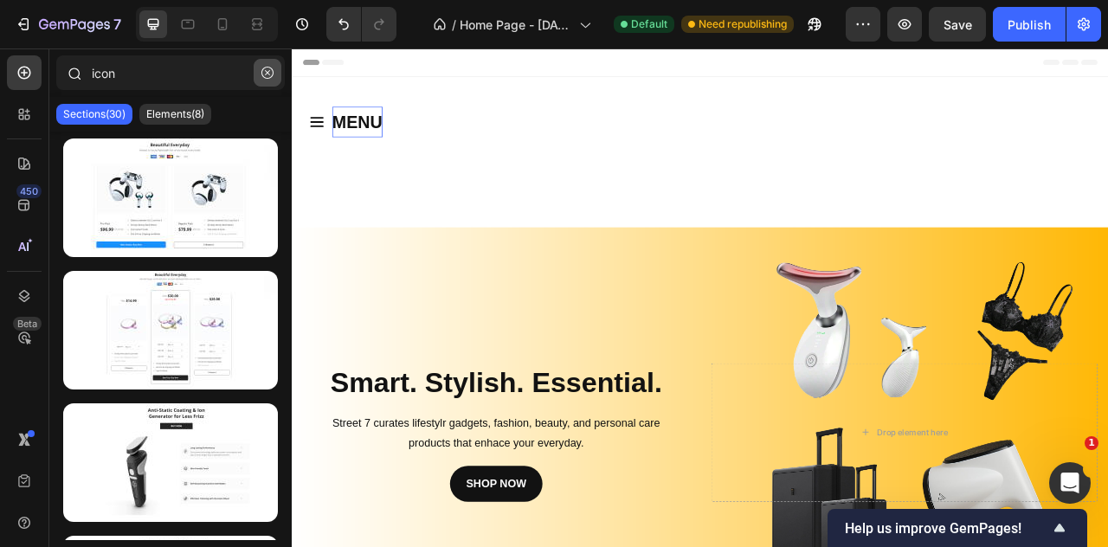
click at [264, 73] on icon "button" at bounding box center [268, 73] width 12 height 12
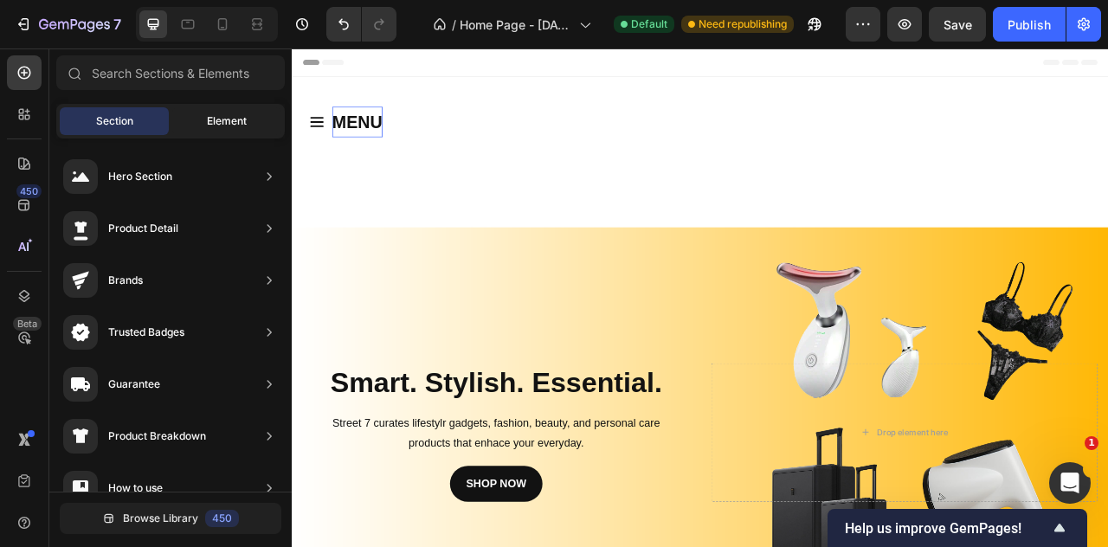
click at [185, 119] on div "Element" at bounding box center [226, 121] width 109 height 28
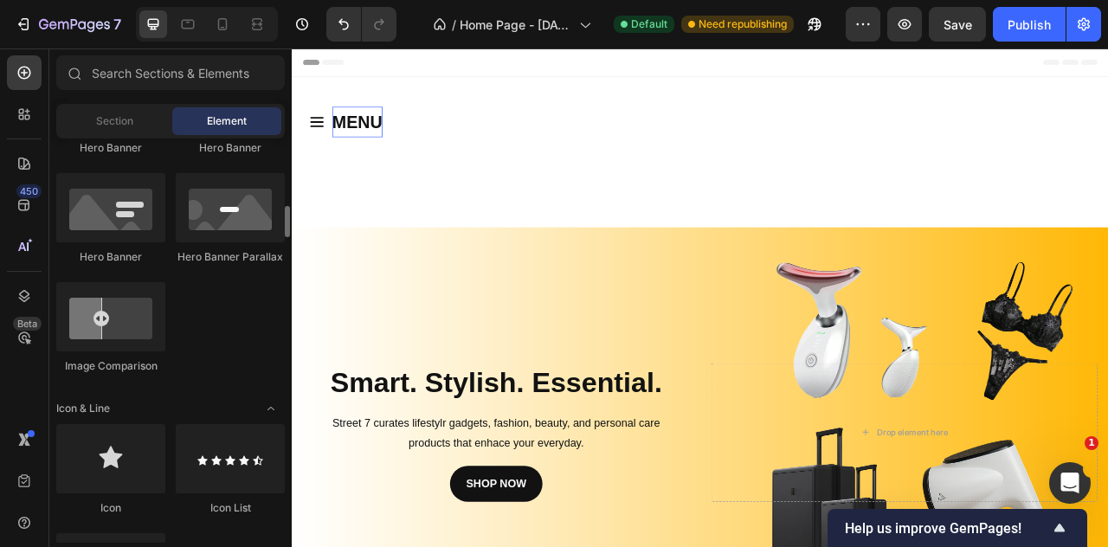
scroll to position [866, 0]
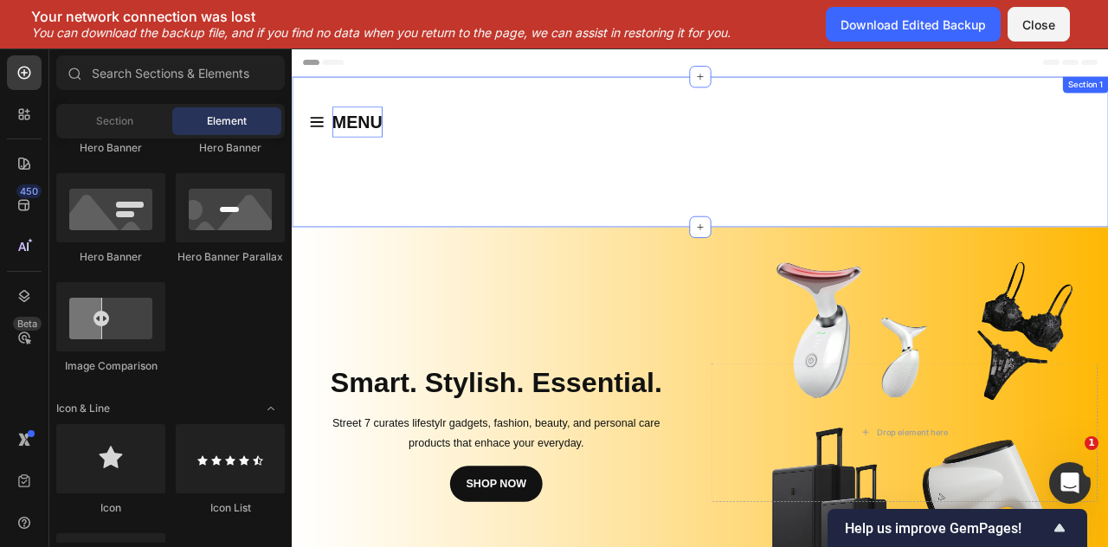
click at [764, 198] on div "MENU Button Row Section 1" at bounding box center [811, 179] width 1039 height 191
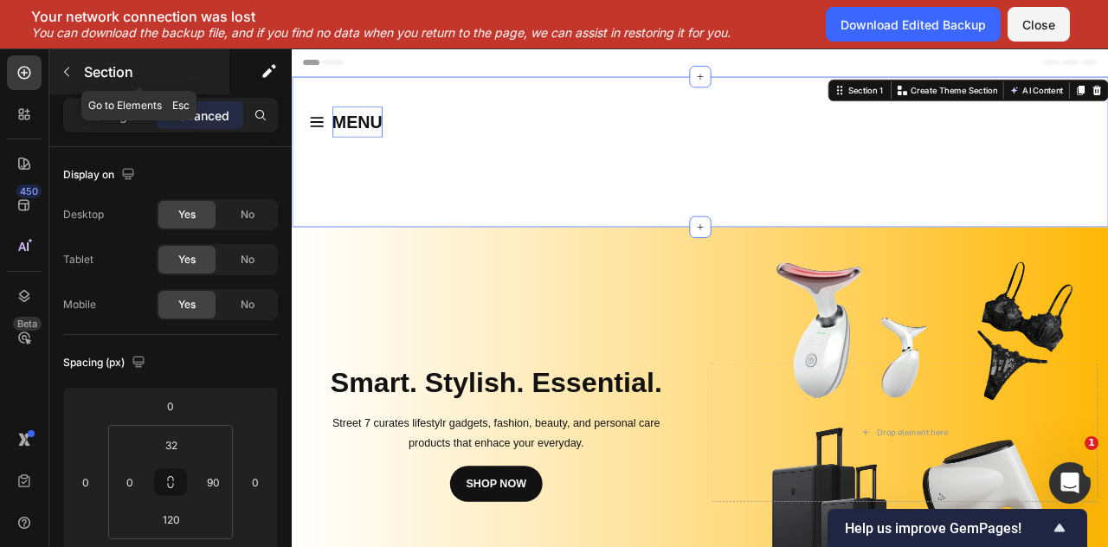
click at [98, 79] on p "Section" at bounding box center [155, 71] width 142 height 21
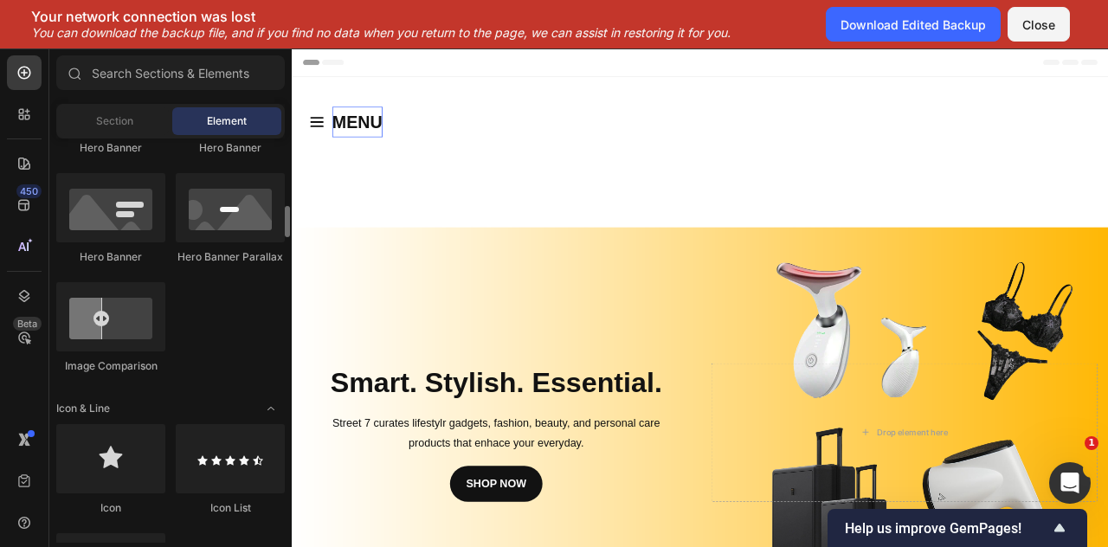
scroll to position [0, 0]
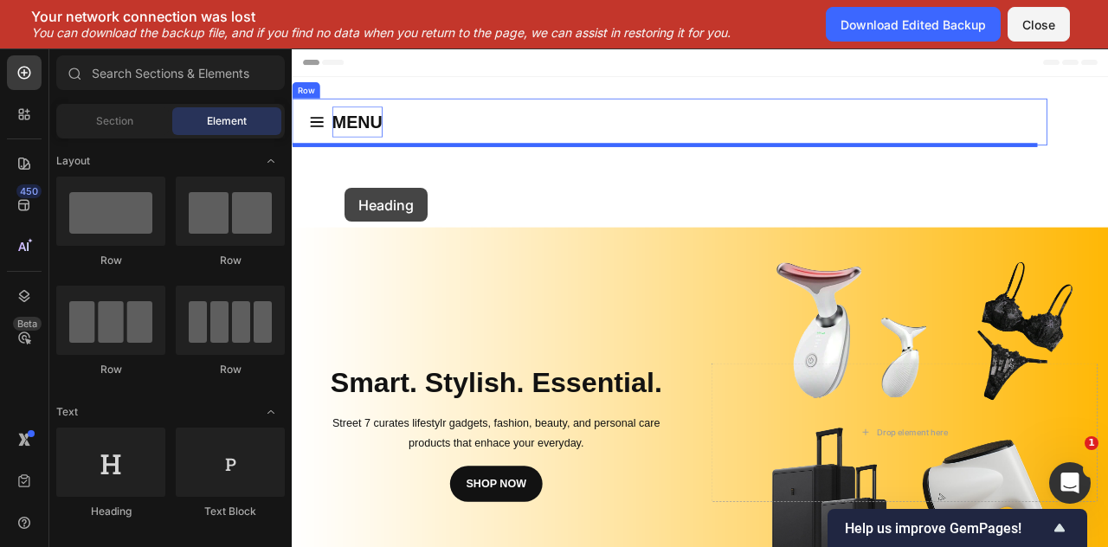
drag, startPoint x: 391, startPoint y: 500, endPoint x: 359, endPoint y: 226, distance: 275.5
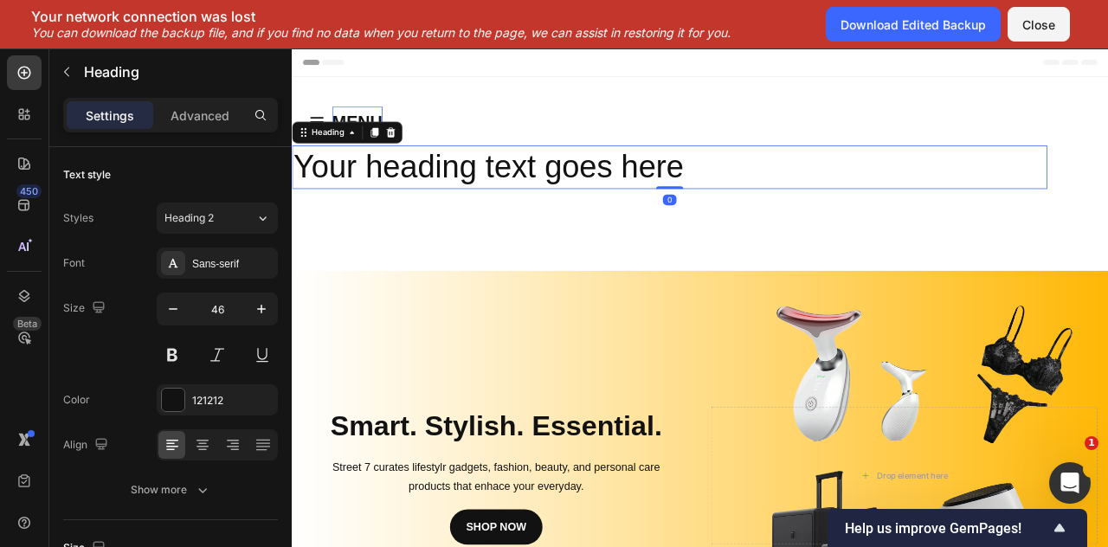
click at [564, 200] on h2 "Your heading text goes here" at bounding box center [772, 198] width 961 height 55
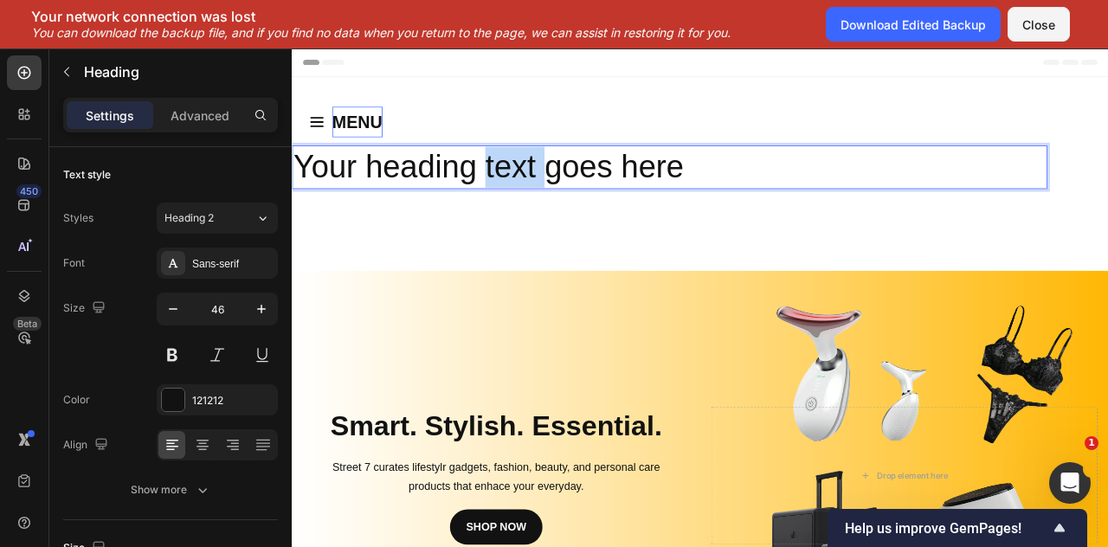
click at [564, 200] on p "Your heading text goes here" at bounding box center [773, 199] width 958 height 52
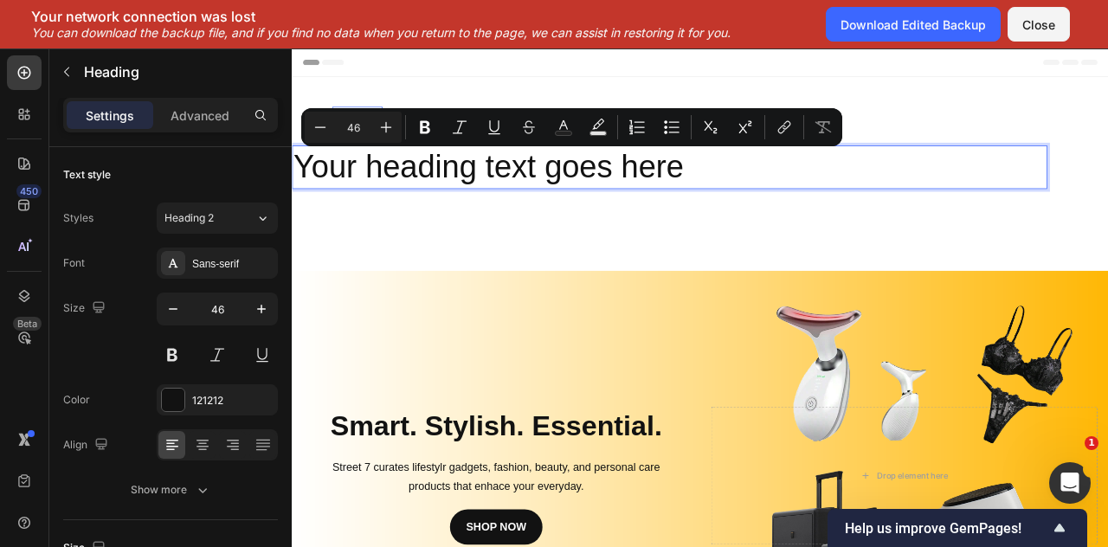
click at [816, 210] on p "Your heading text goes here" at bounding box center [773, 199] width 958 height 52
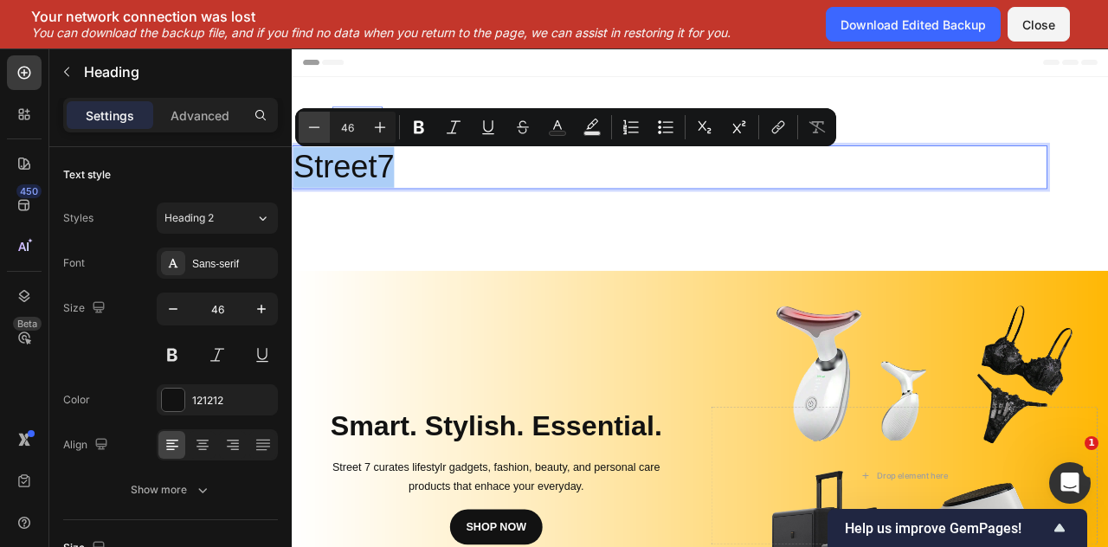
click at [311, 132] on icon "Editor contextual toolbar" at bounding box center [314, 127] width 17 height 17
type input "44"
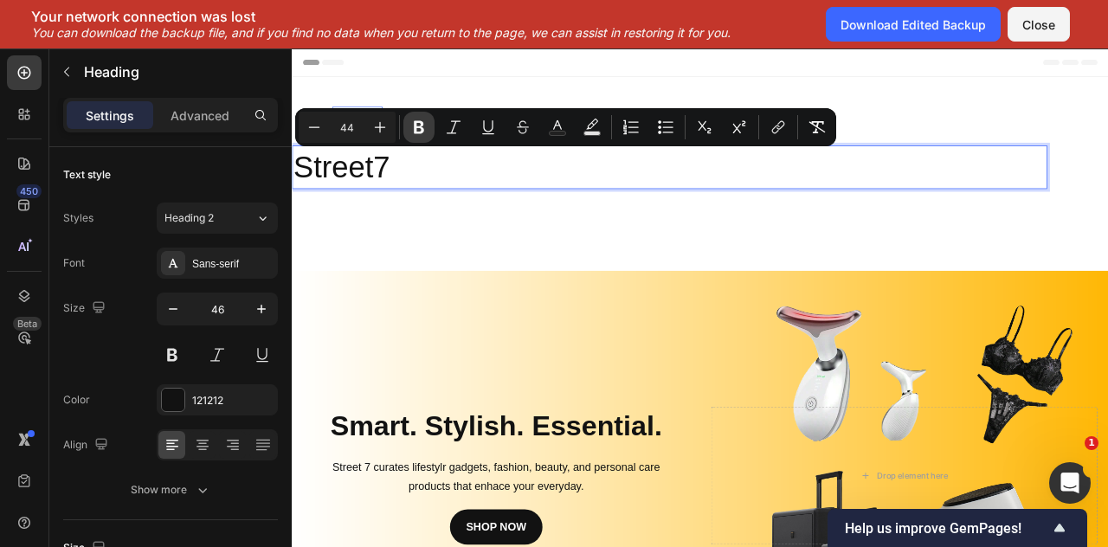
click at [410, 132] on icon "Editor contextual toolbar" at bounding box center [418, 127] width 17 height 17
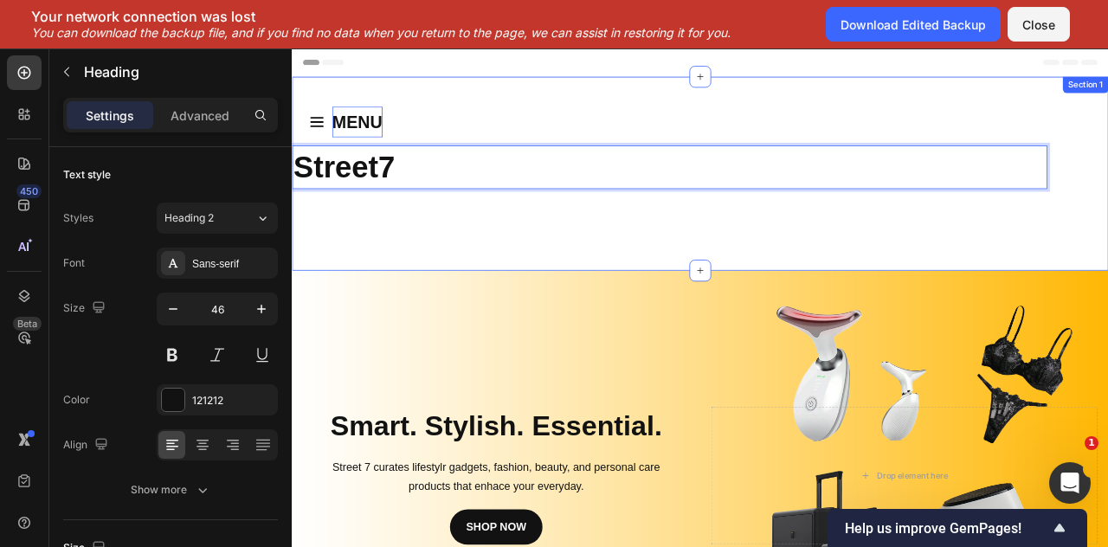
click at [423, 264] on div "MENU Button Street7 Heading 0 Row Section 1" at bounding box center [811, 207] width 1039 height 247
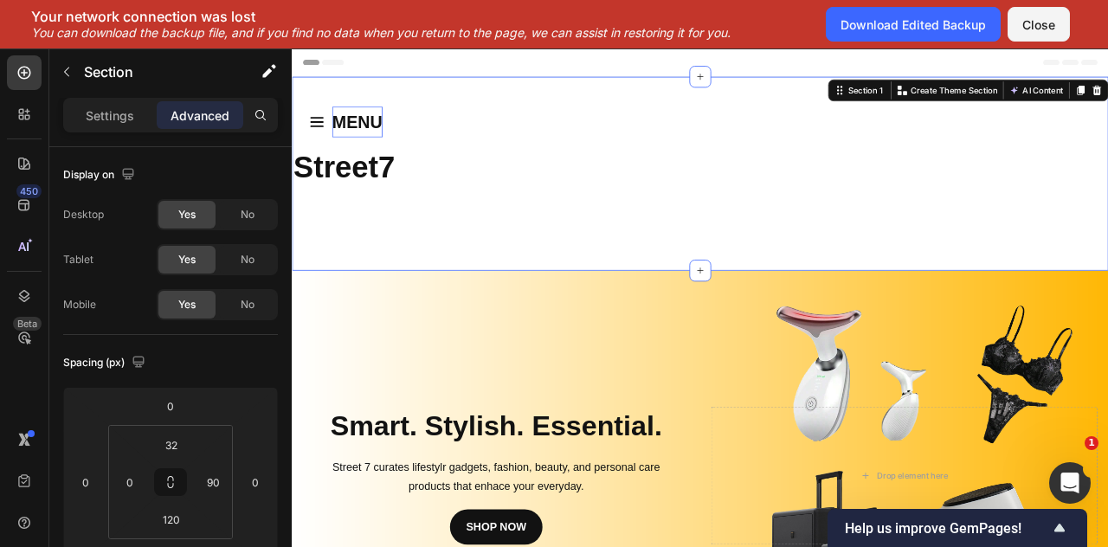
click at [481, 94] on div "MENU Button ⁠⁠⁠⁠⁠⁠⁠ Street7 Heading Row Section 1 You can create reusable secti…" at bounding box center [811, 207] width 1039 height 247
click at [74, 111] on div "Settings" at bounding box center [110, 115] width 87 height 28
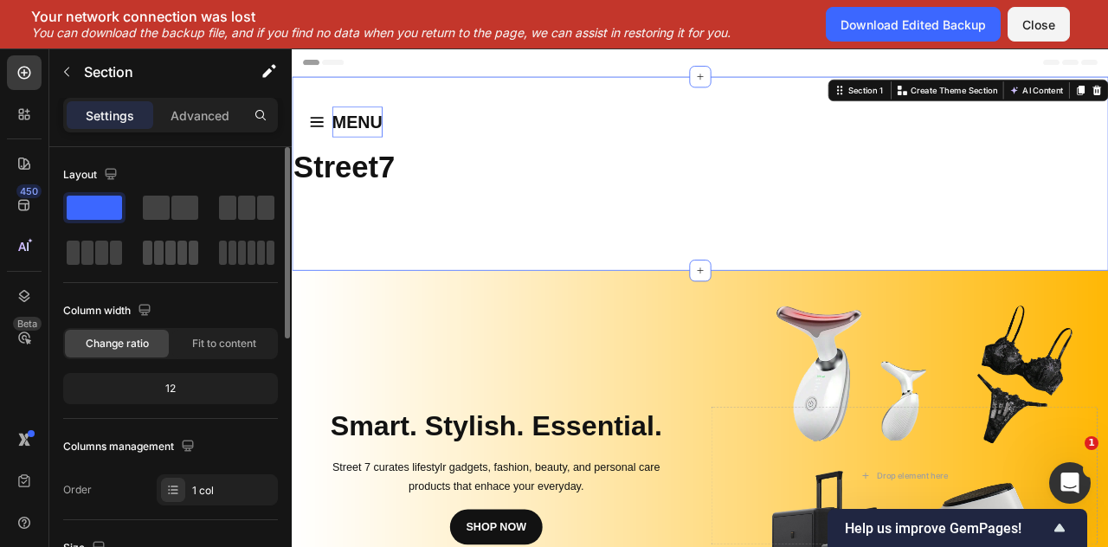
click at [165, 259] on div at bounding box center [170, 253] width 55 height 24
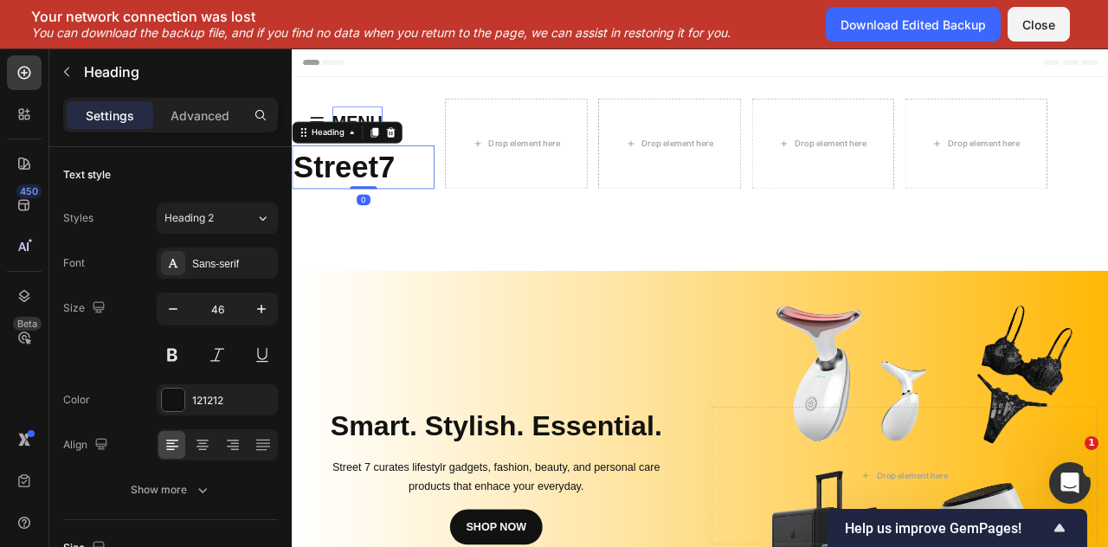
click at [363, 202] on strong "Street7" at bounding box center [358, 199] width 129 height 42
click at [419, 155] on icon at bounding box center [417, 155] width 14 height 14
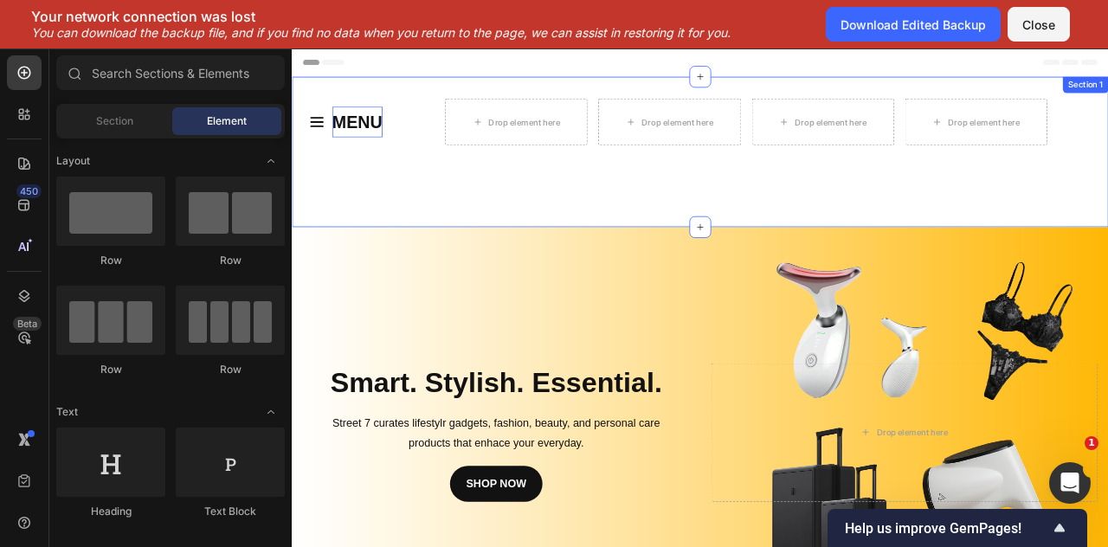
click at [380, 249] on div "MENU Button Row Drop element here Drop element here Drop element here Drop elem…" at bounding box center [811, 179] width 1039 height 191
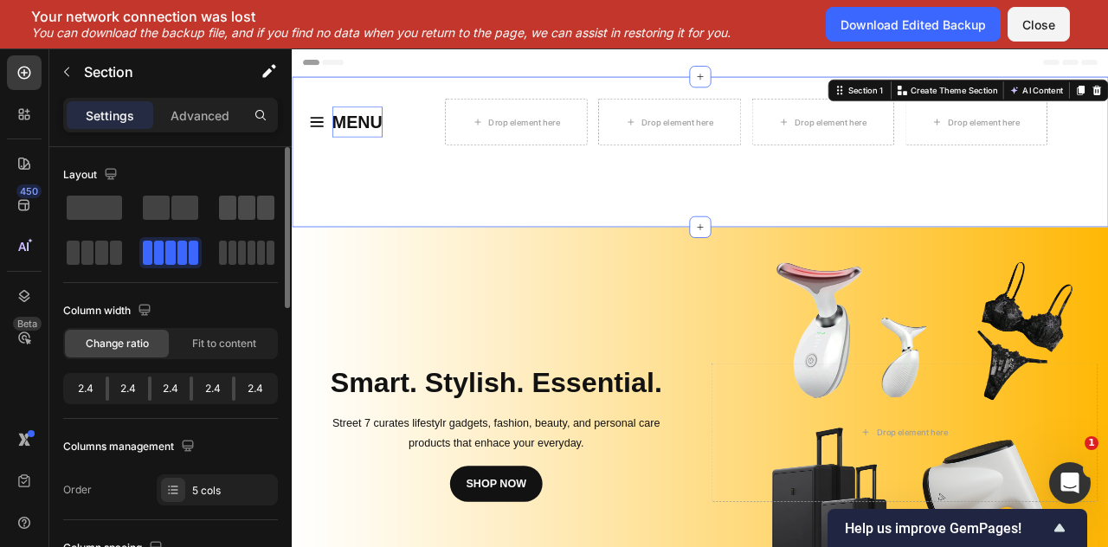
click at [240, 202] on span at bounding box center [246, 208] width 17 height 24
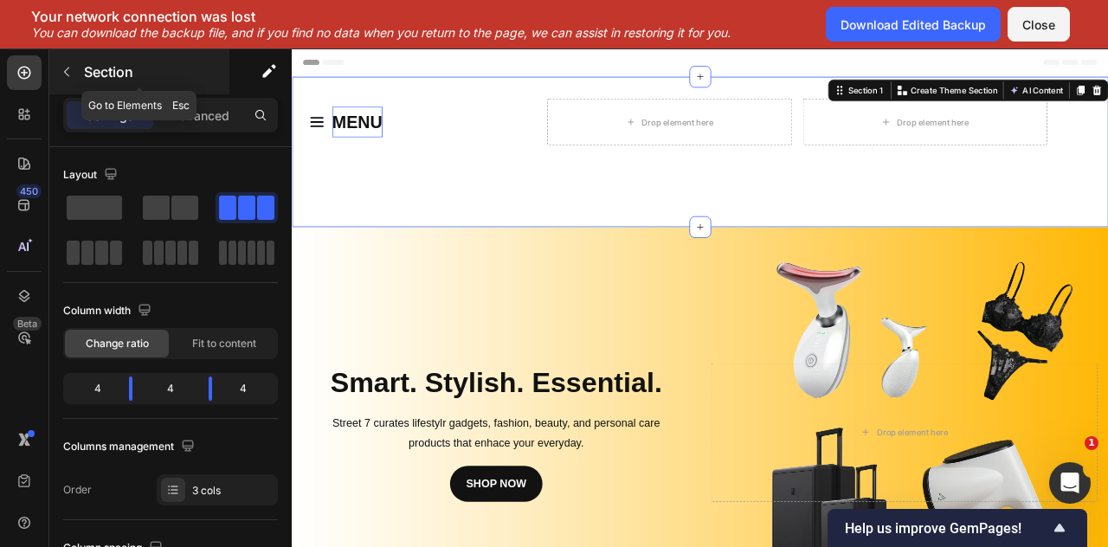
click at [75, 71] on button "button" at bounding box center [67, 72] width 28 height 28
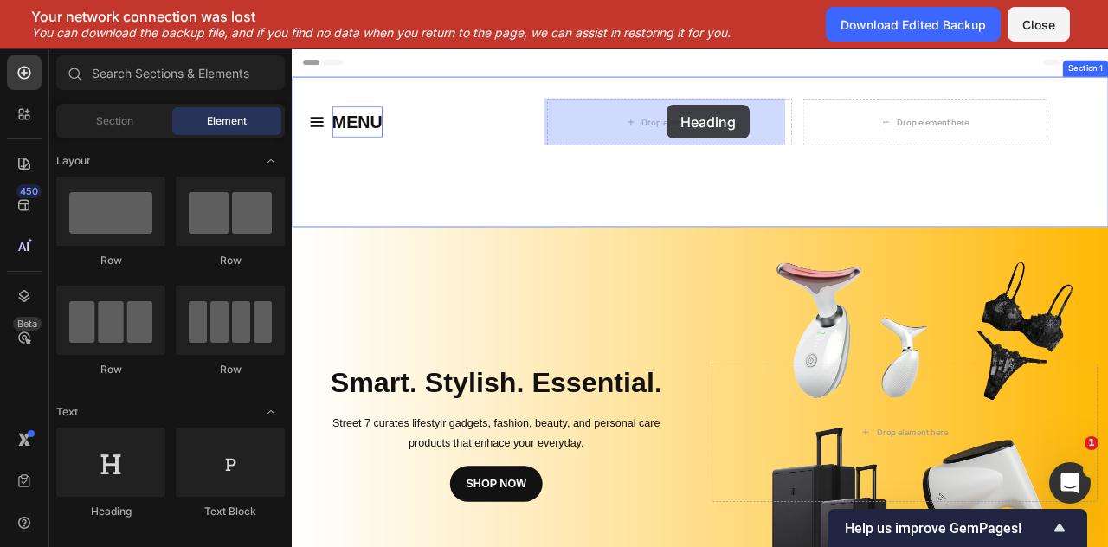
drag, startPoint x: 397, startPoint y: 494, endPoint x: 769, endPoint y: 120, distance: 526.6
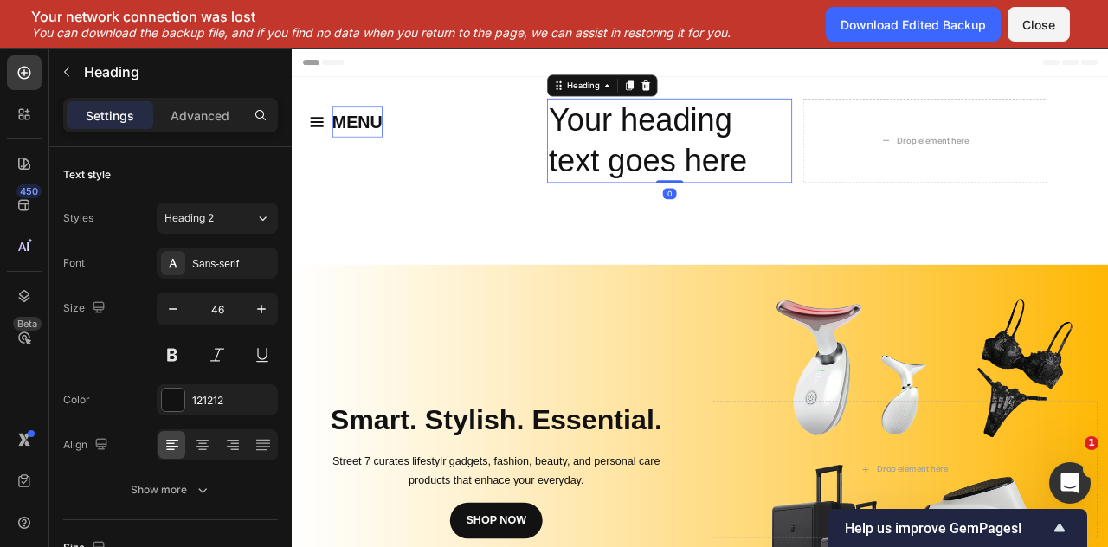
click at [717, 177] on h2 "Your heading text goes here" at bounding box center [772, 165] width 311 height 107
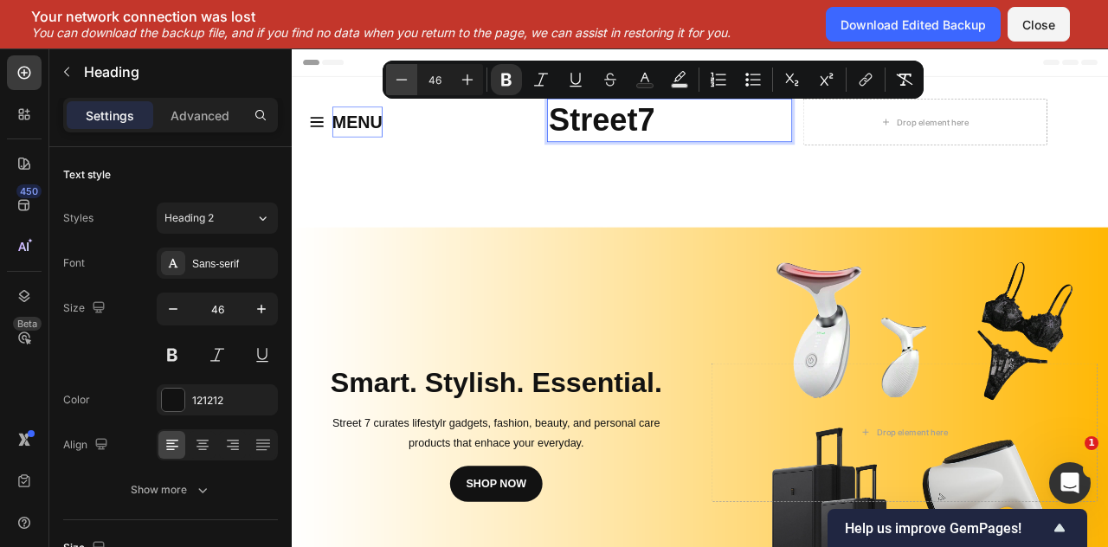
click at [404, 83] on icon "Editor contextual toolbar" at bounding box center [401, 79] width 17 height 17
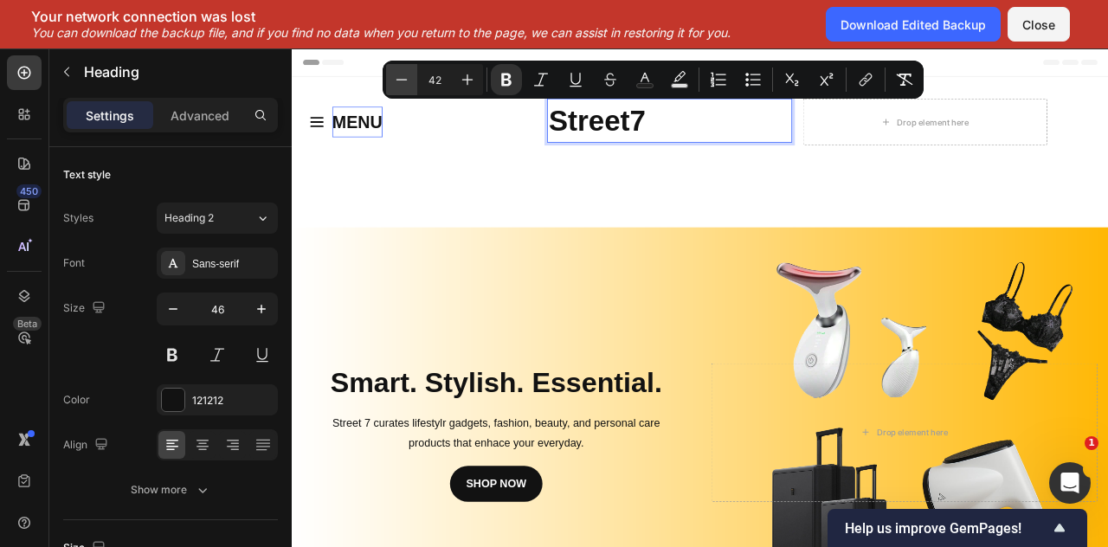
type input "41"
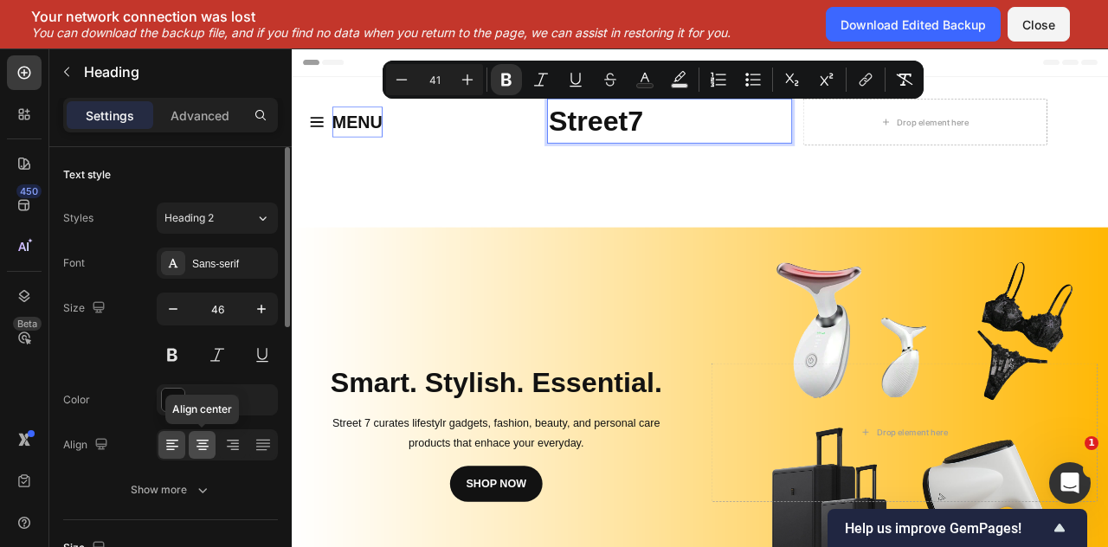
click at [201, 450] on icon at bounding box center [202, 444] width 17 height 17
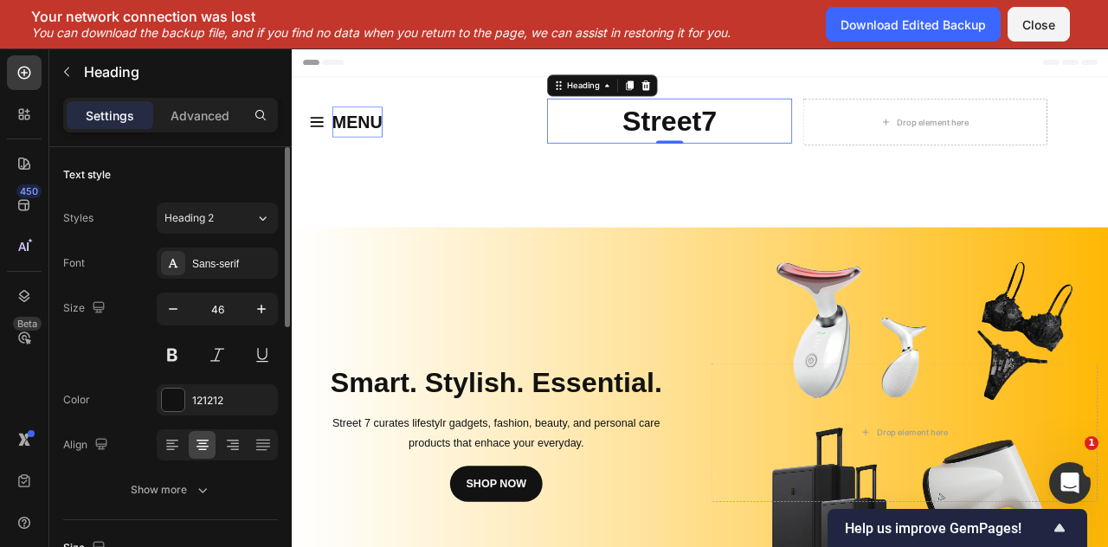
scroll to position [672, 0]
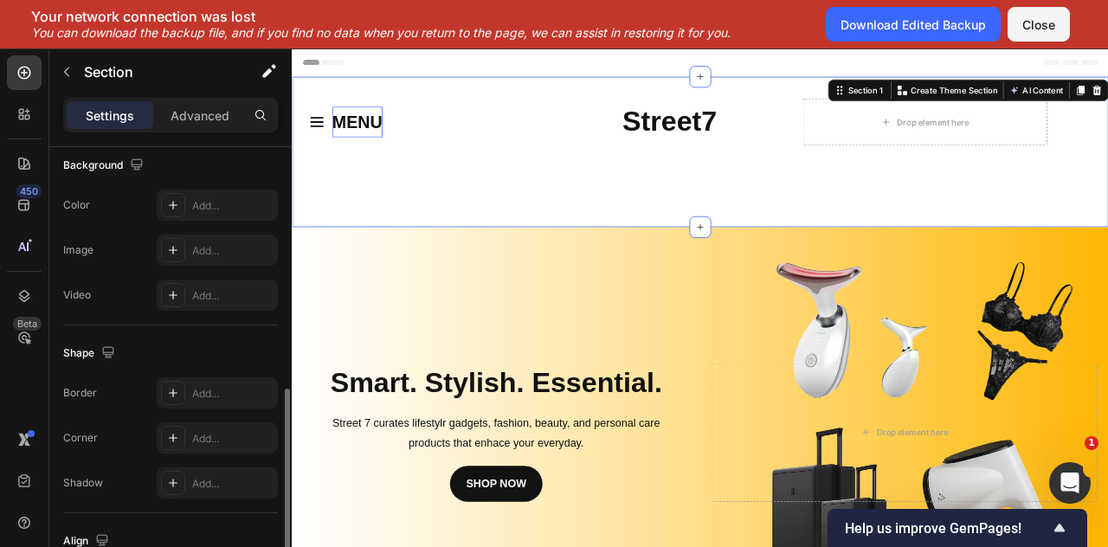
click at [394, 229] on div "MENU Button Row ⁠⁠⁠⁠⁠⁠⁠ Street7 Heading Drop element here Section 1 You can cre…" at bounding box center [811, 179] width 1039 height 191
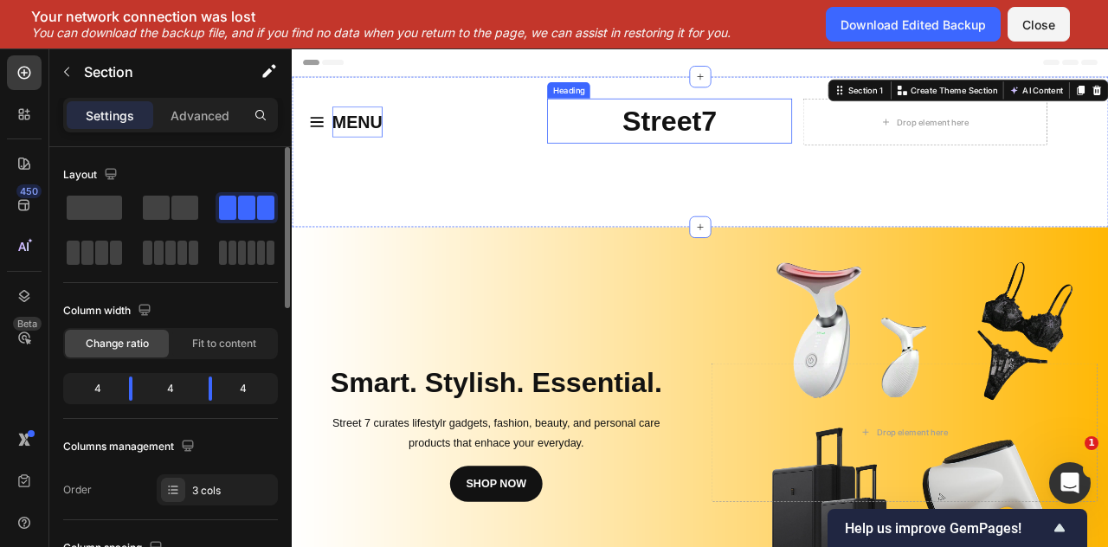
click at [808, 130] on strong "Street7" at bounding box center [772, 140] width 120 height 40
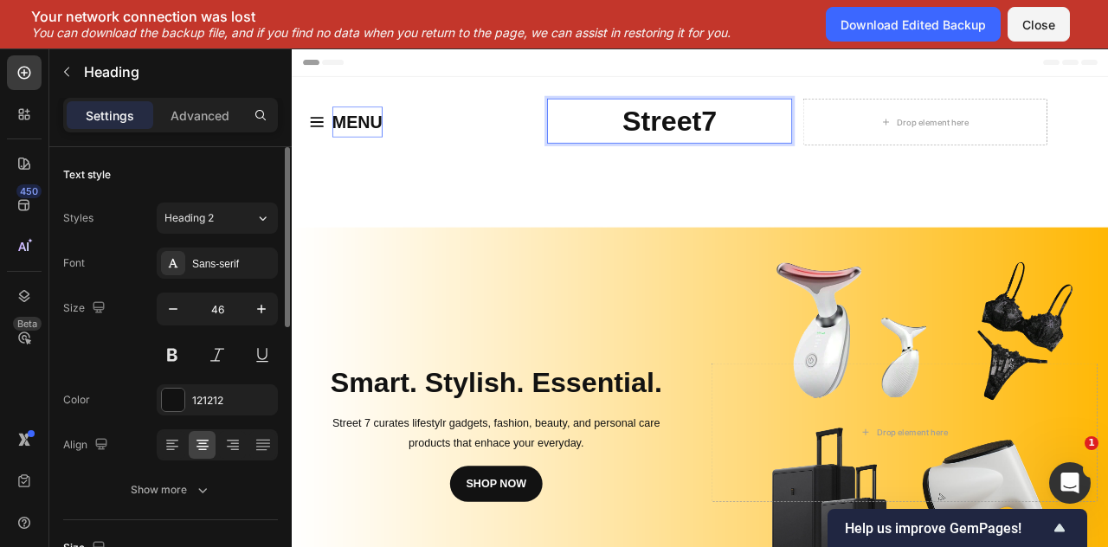
click at [823, 137] on strong "Street7" at bounding box center [772, 140] width 120 height 40
drag, startPoint x: 823, startPoint y: 137, endPoint x: 689, endPoint y: 138, distance: 133.4
click at [689, 138] on p "Street7" at bounding box center [771, 140] width 307 height 54
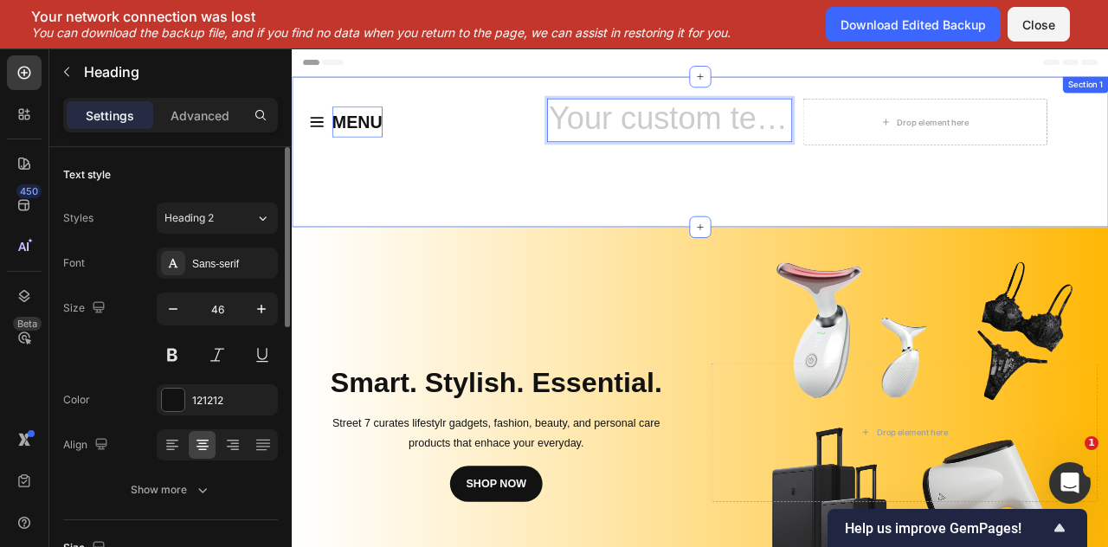
click at [801, 205] on div "MENU Button Row Heading 0 Drop element here Section 1" at bounding box center [811, 179] width 1039 height 191
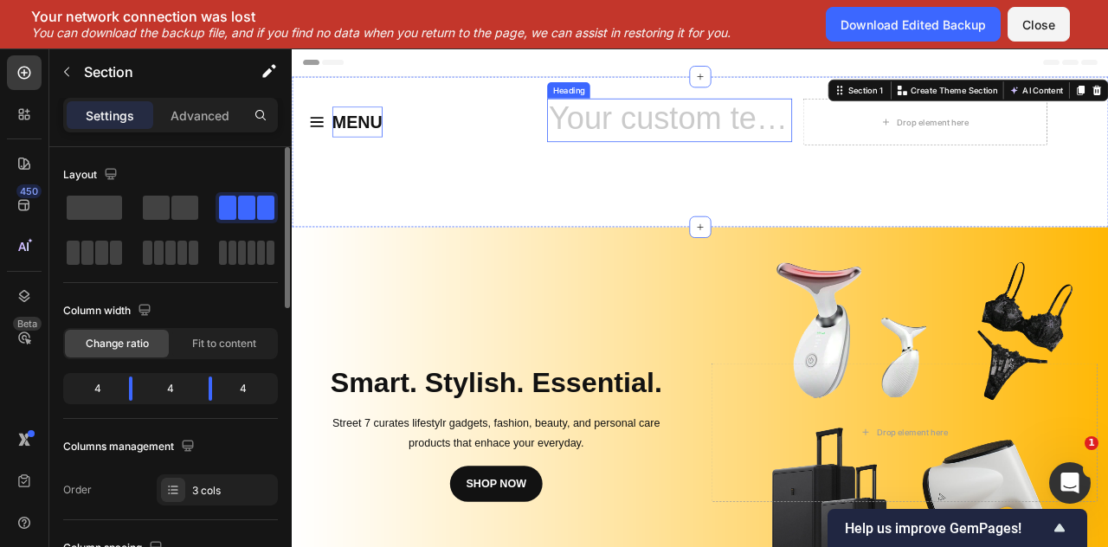
click at [759, 152] on h2 "Rich Text Editor. Editing area: main" at bounding box center [772, 139] width 311 height 55
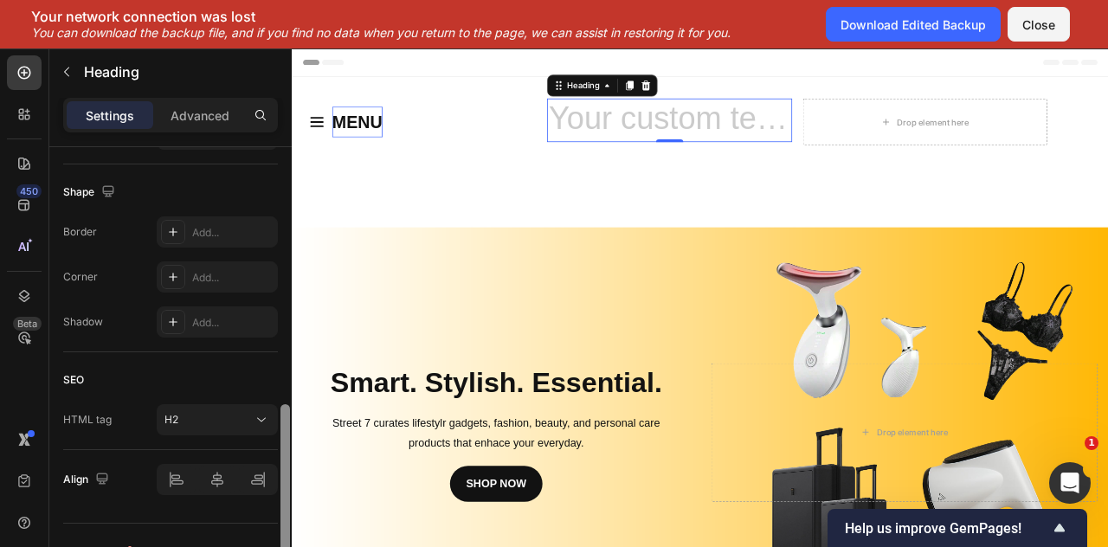
drag, startPoint x: 286, startPoint y: 261, endPoint x: 261, endPoint y: 517, distance: 257.6
click at [261, 517] on div "Text style Styles Heading 2 Font Sans-serif Size 46 Color 121212 Align Show mor…" at bounding box center [170, 371] width 242 height 449
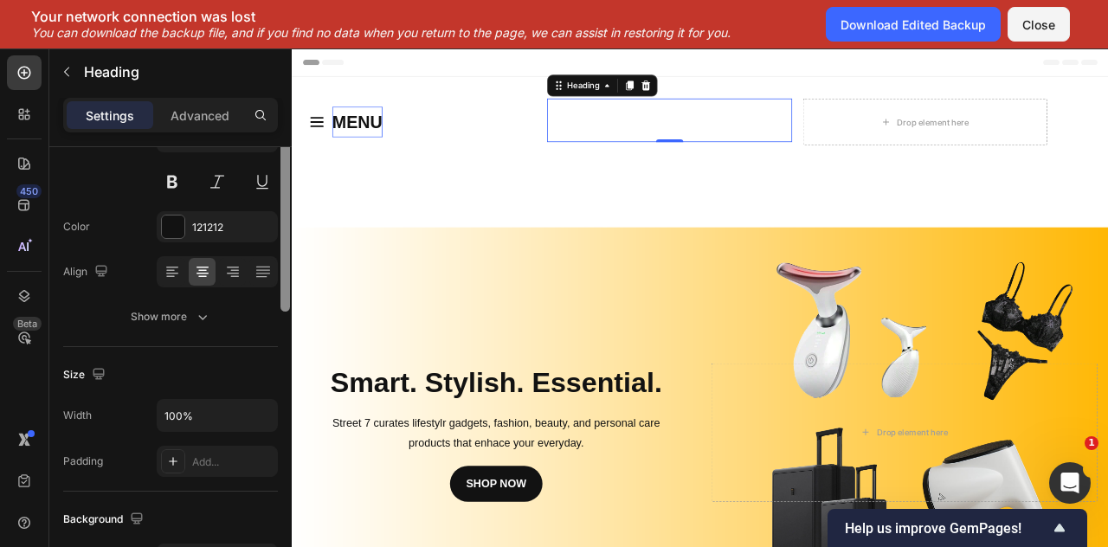
scroll to position [113, 0]
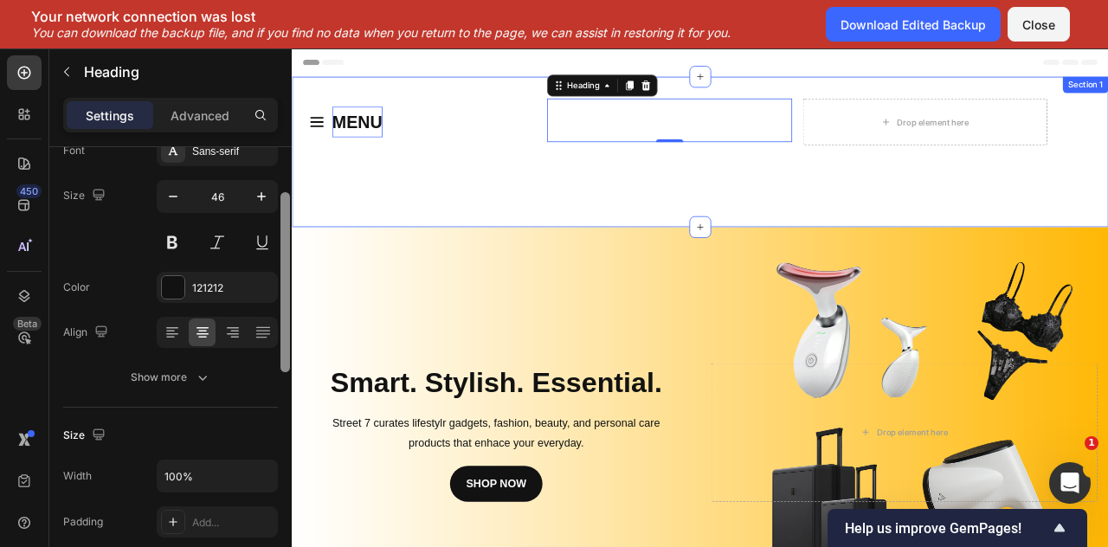
drag, startPoint x: 579, startPoint y: 477, endPoint x: 317, endPoint y: 144, distance: 424.3
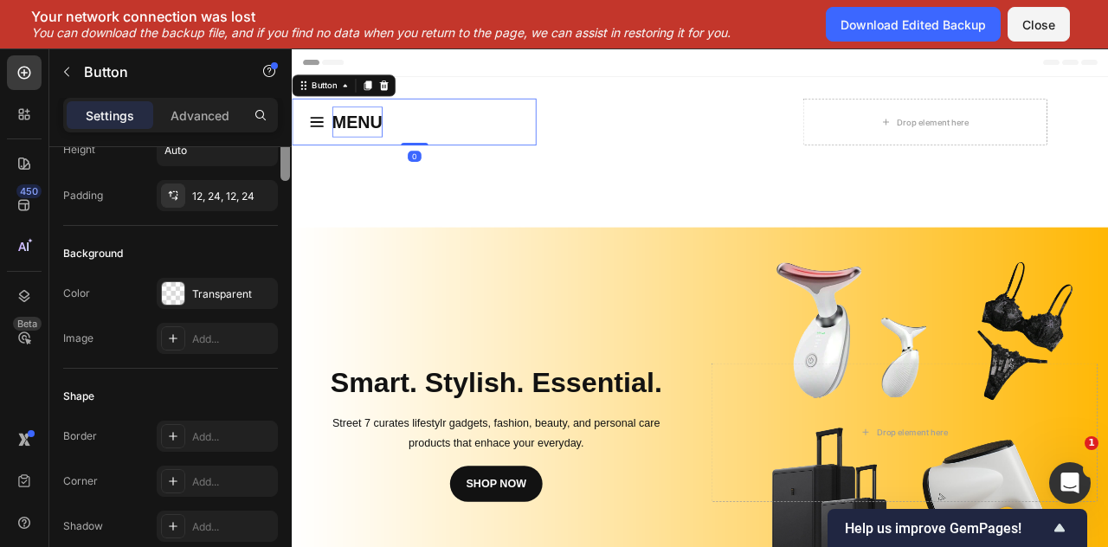
scroll to position [0, 0]
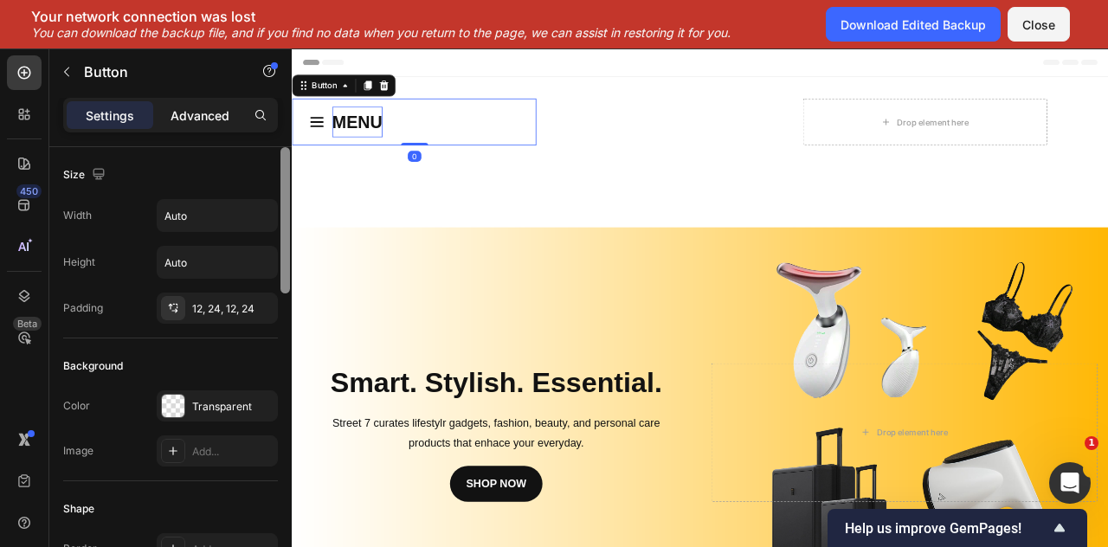
click at [204, 108] on p "Advanced" at bounding box center [200, 116] width 59 height 18
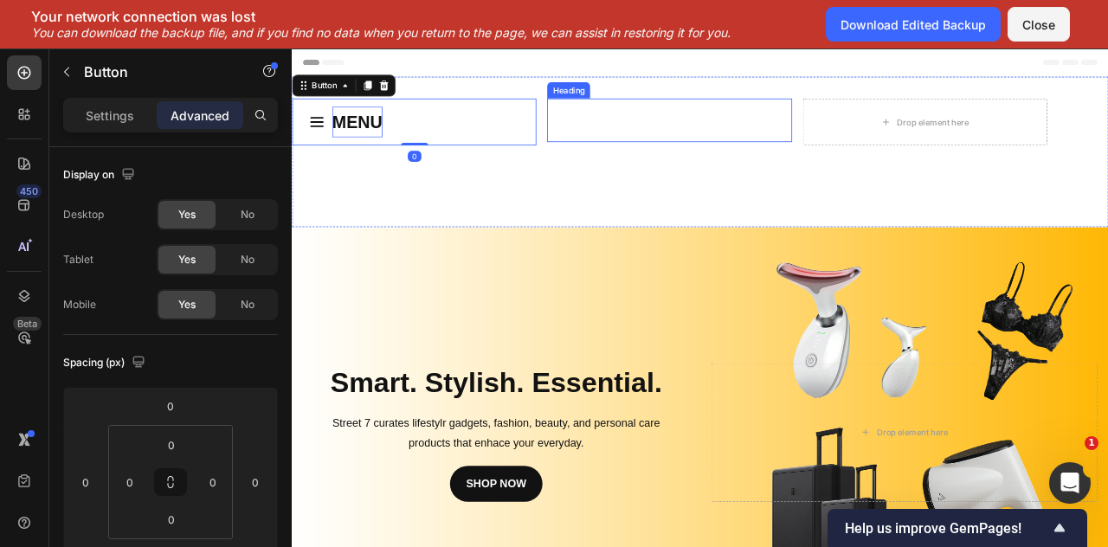
click at [701, 143] on p "Rich Text Editor. Editing area: main" at bounding box center [771, 139] width 307 height 52
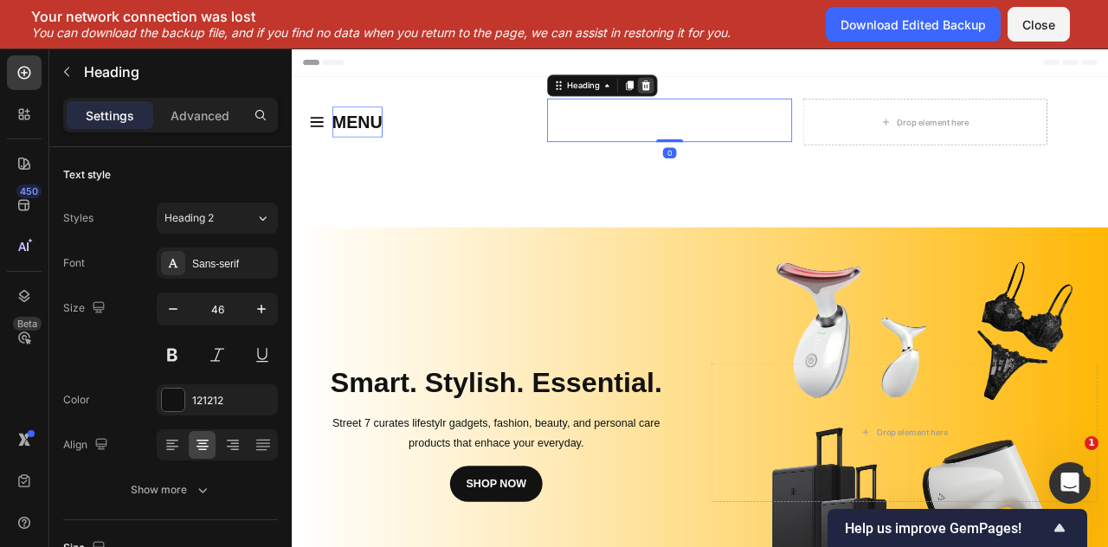
click at [737, 96] on icon at bounding box center [742, 95] width 14 height 14
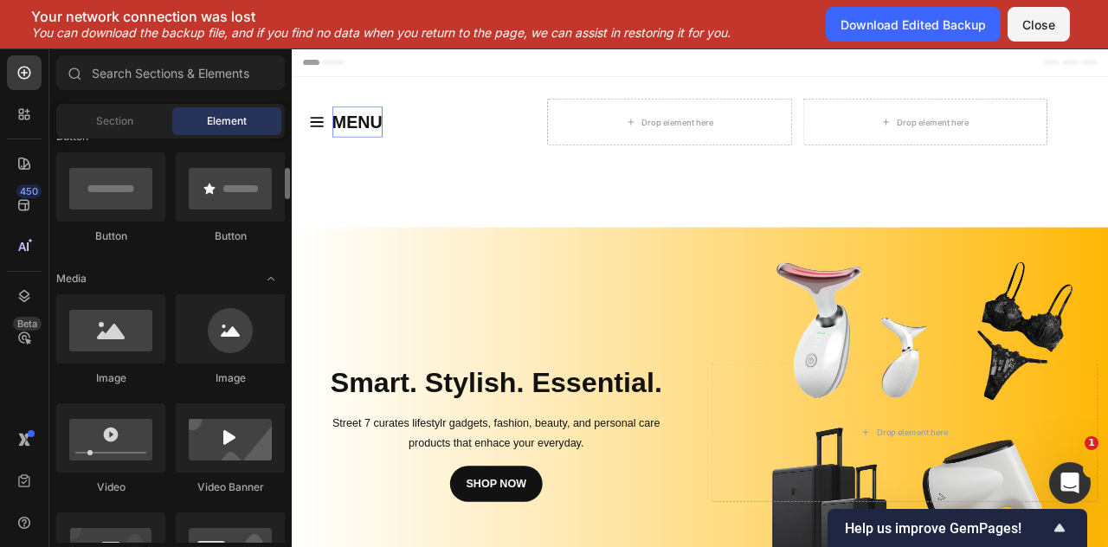
scroll to position [415, 0]
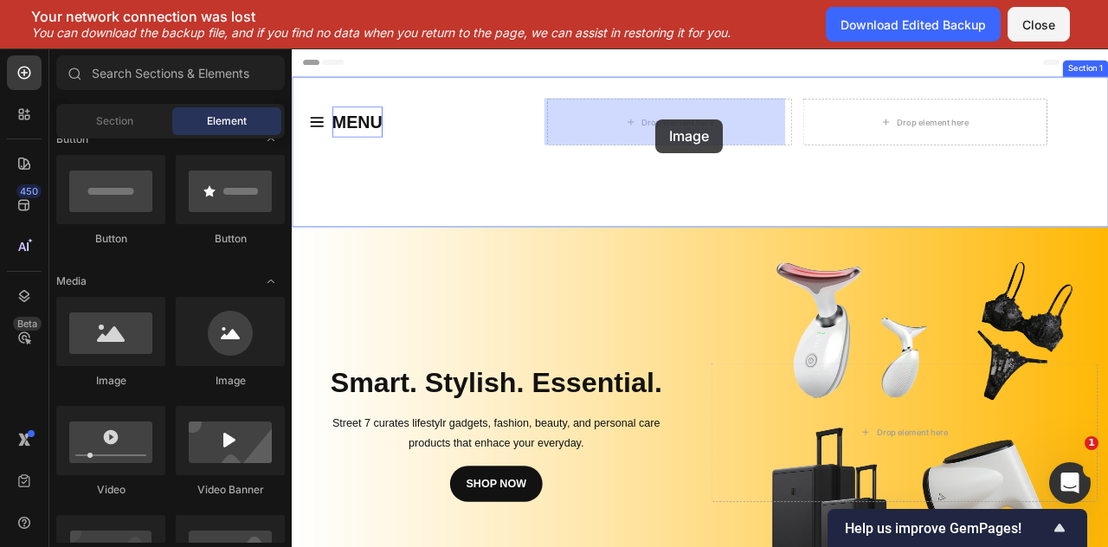
drag, startPoint x: 405, startPoint y: 392, endPoint x: 754, endPoint y: 139, distance: 431.5
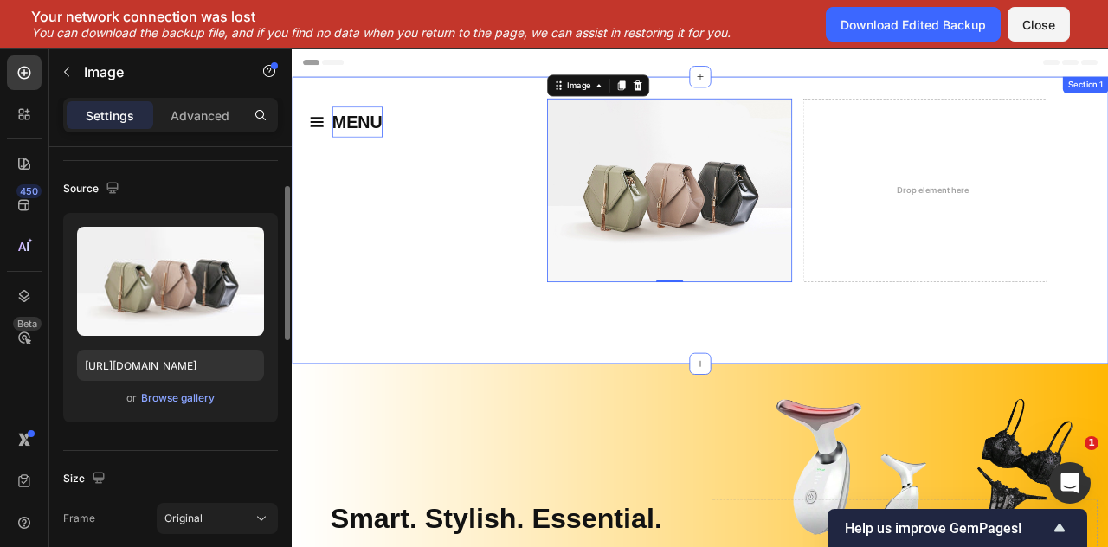
scroll to position [111, 0]
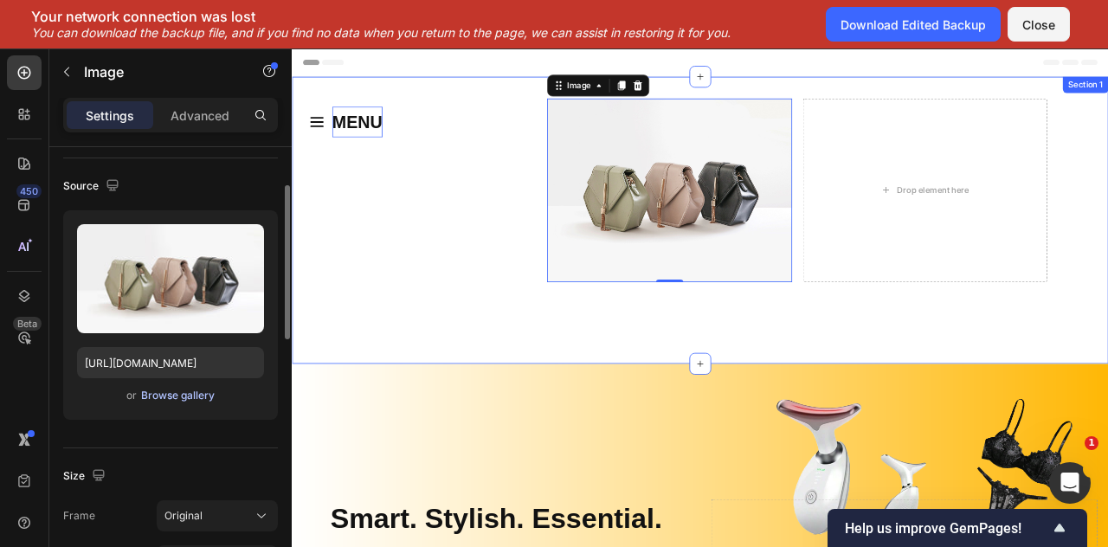
click at [181, 398] on div "Browse gallery" at bounding box center [178, 396] width 74 height 16
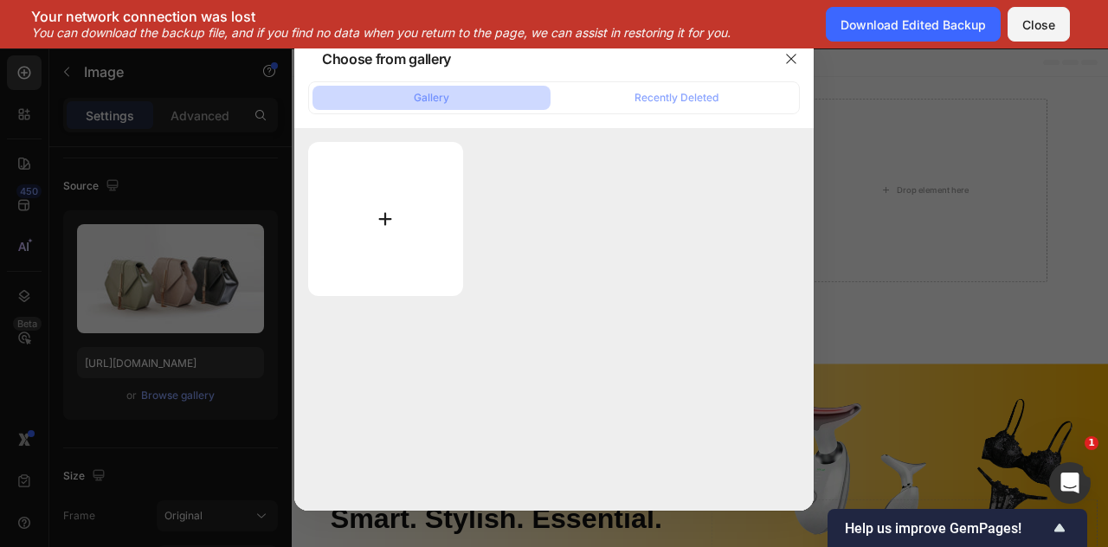
click at [404, 251] on input "file" at bounding box center [385, 219] width 155 height 154
click at [786, 61] on icon "button" at bounding box center [792, 59] width 14 height 14
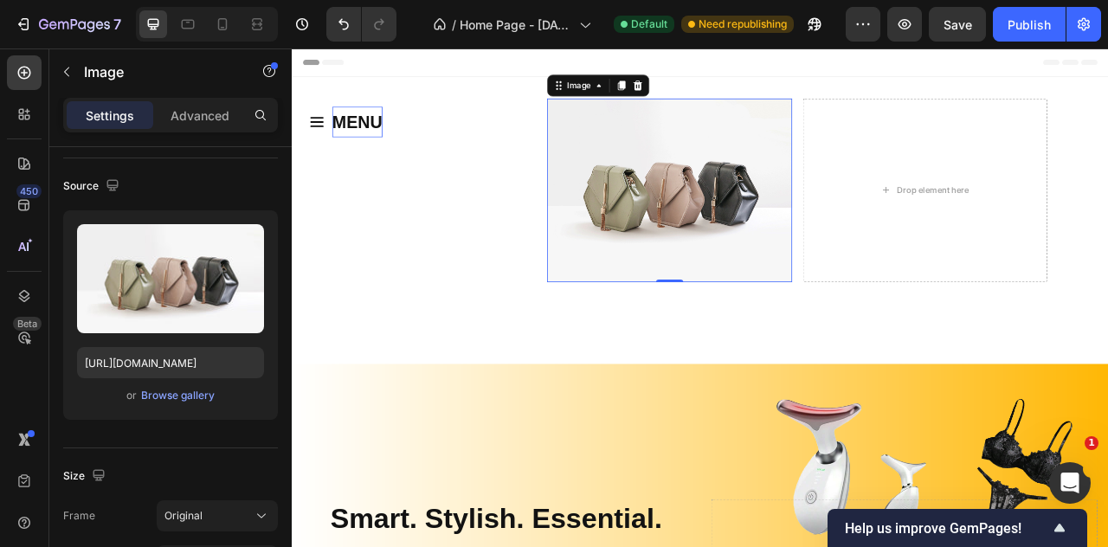
click at [678, 120] on img at bounding box center [772, 229] width 311 height 234
click at [197, 399] on div "Browse gallery" at bounding box center [178, 396] width 74 height 16
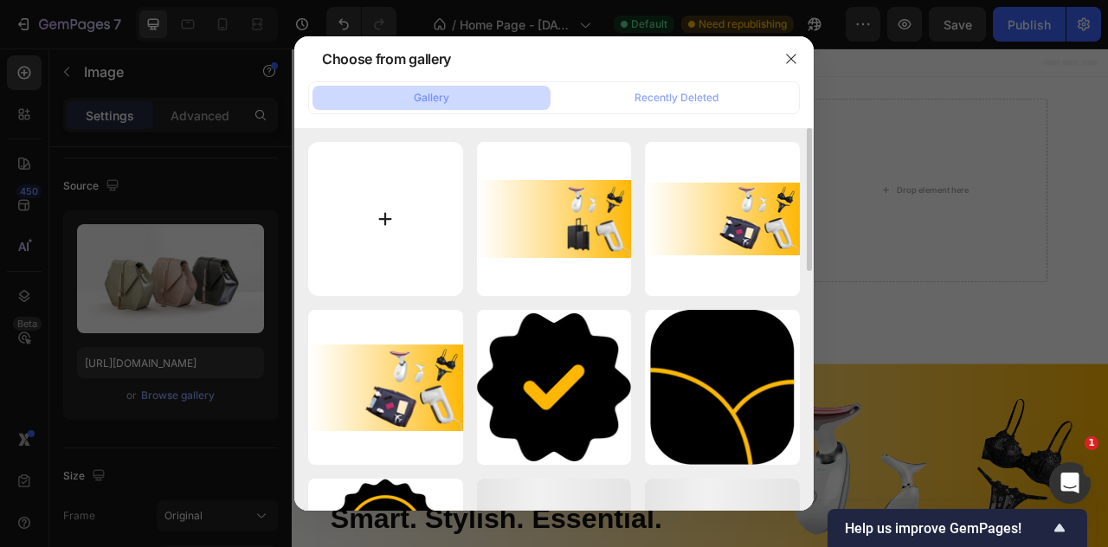
click at [360, 226] on input "file" at bounding box center [385, 219] width 155 height 155
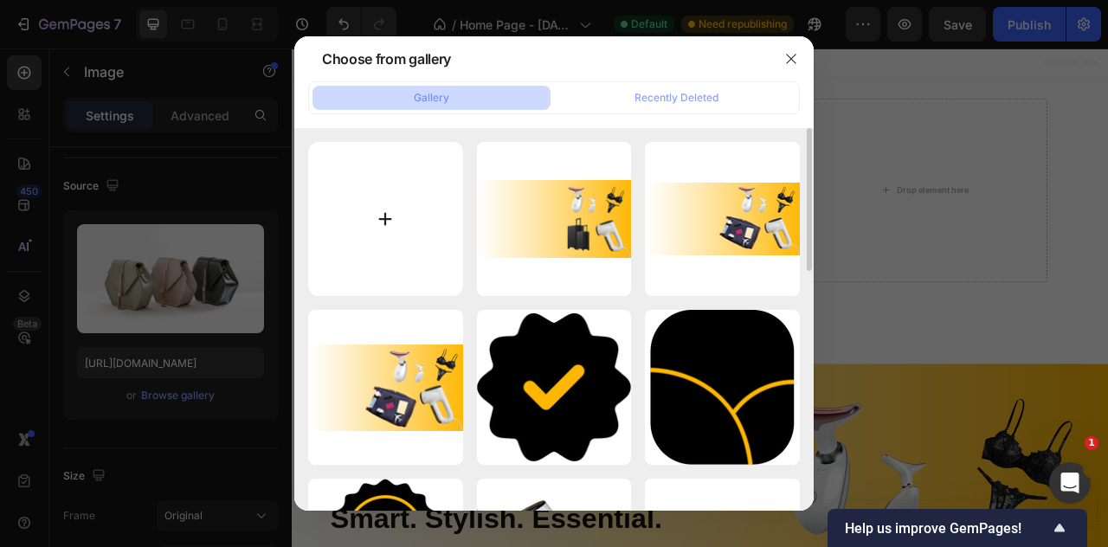
type input "C:\fakepath\LOGO.png"
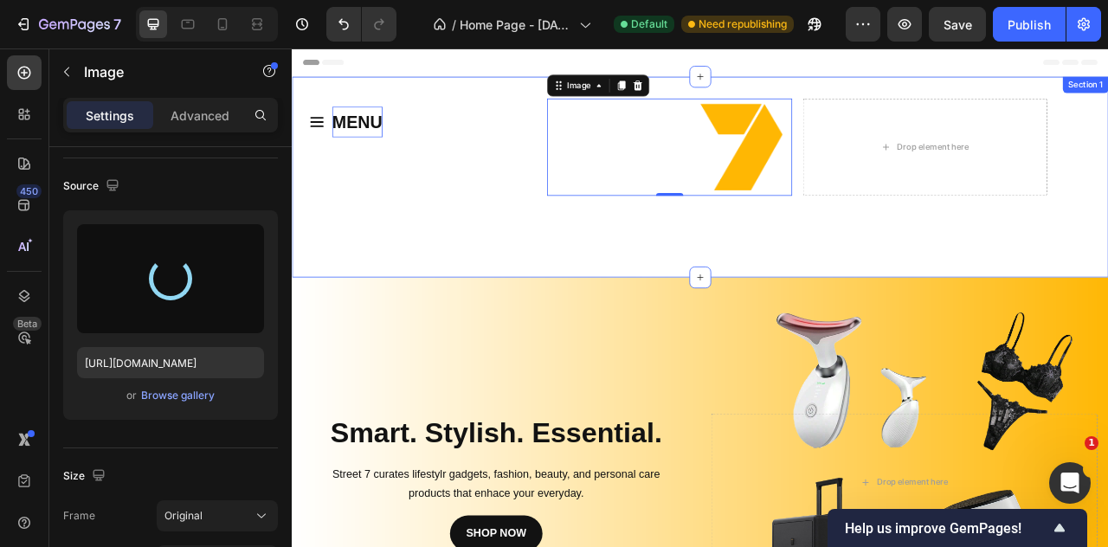
type input "https://cdn.shopify.com/s/files/1/0660/8211/1649/files/gempages_583948249405064…"
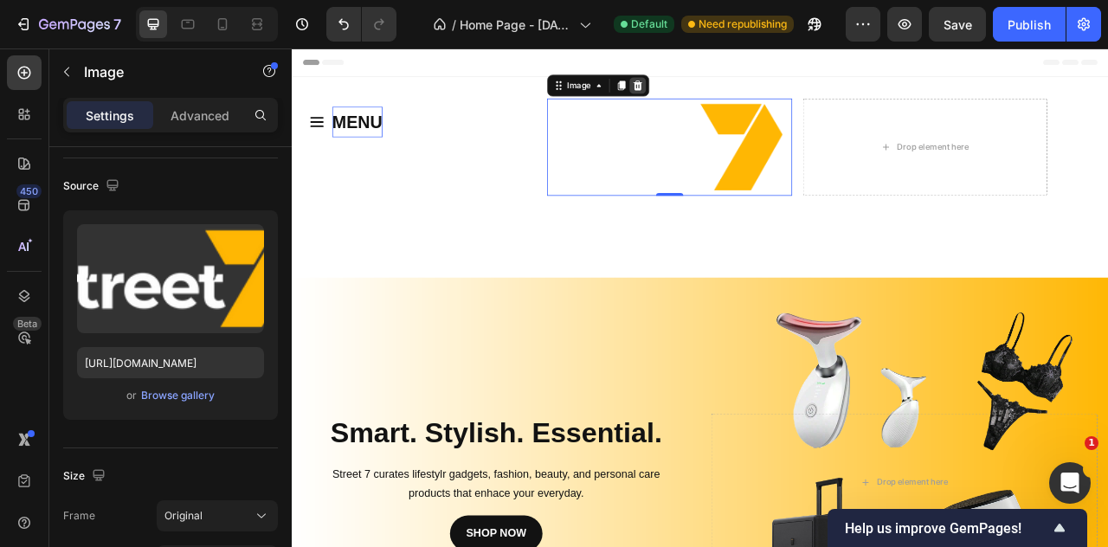
click at [725, 97] on icon at bounding box center [732, 95] width 14 height 14
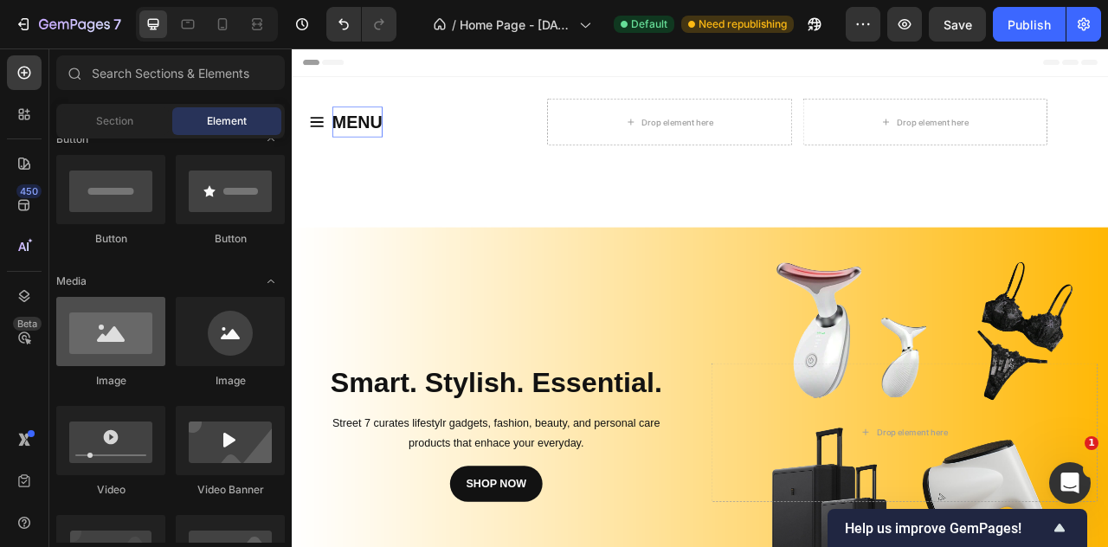
click at [103, 345] on div at bounding box center [110, 331] width 109 height 69
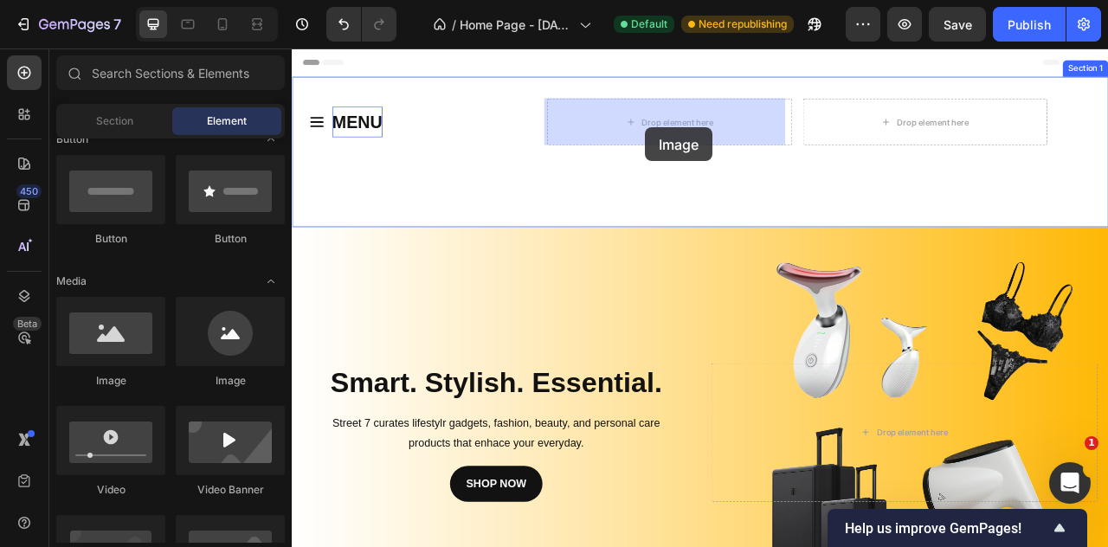
drag, startPoint x: 399, startPoint y: 391, endPoint x: 741, endPoint y: 149, distance: 419.3
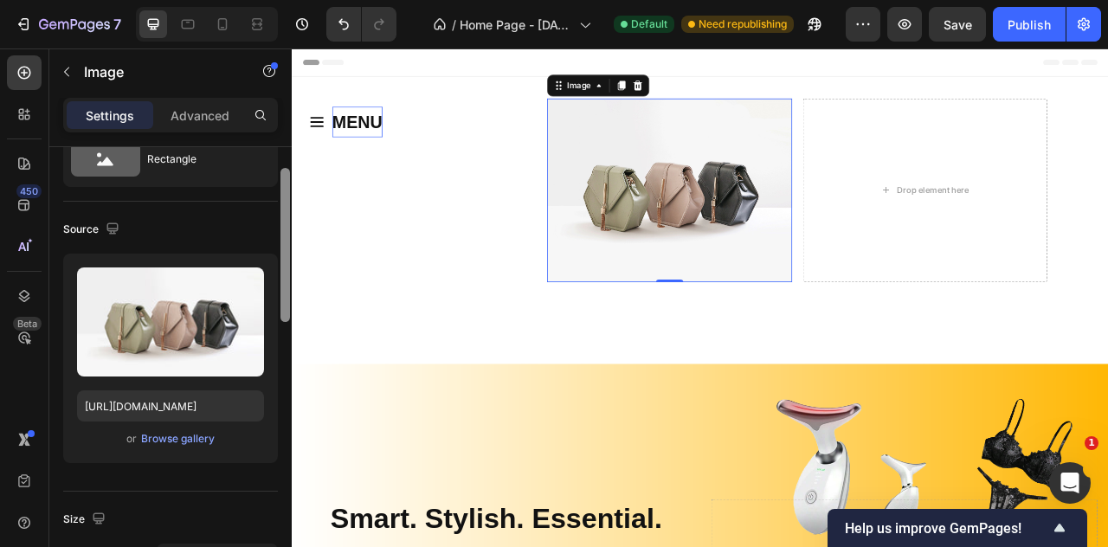
scroll to position [71, 0]
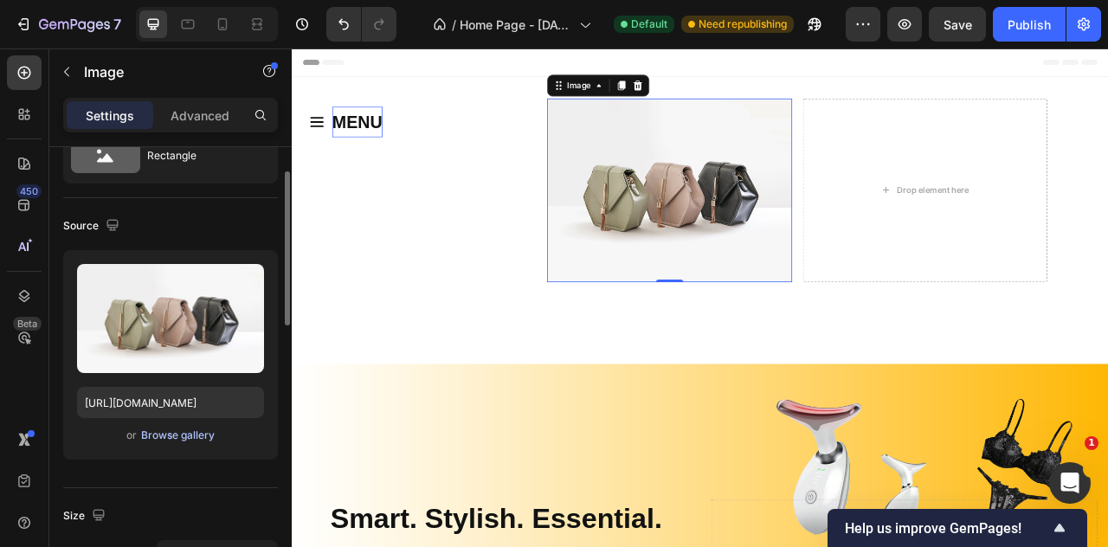
click at [178, 438] on div "Browse gallery" at bounding box center [178, 436] width 74 height 16
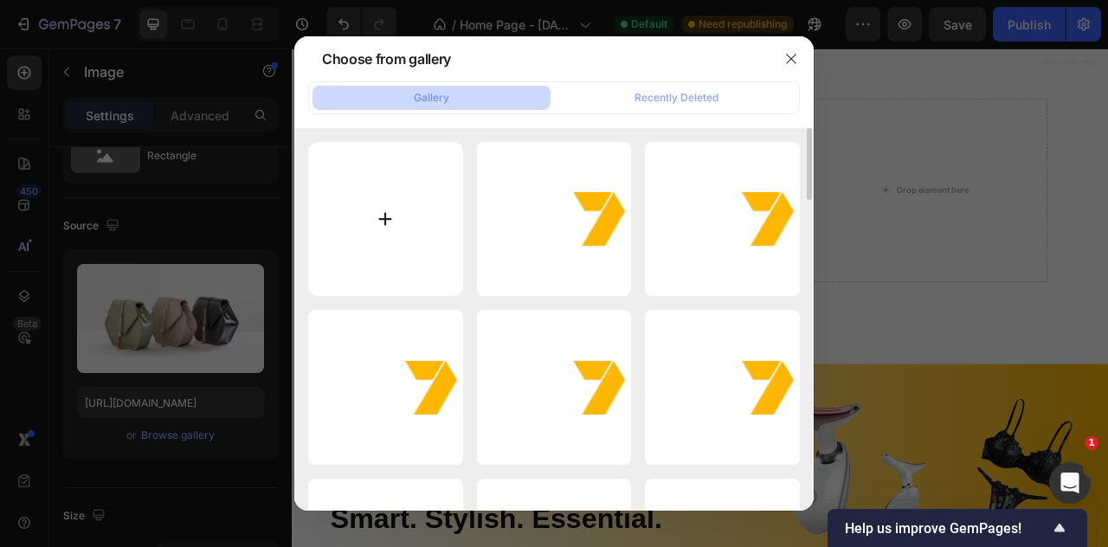
click at [391, 239] on input "file" at bounding box center [385, 219] width 155 height 155
click at [796, 60] on icon "button" at bounding box center [792, 59] width 14 height 14
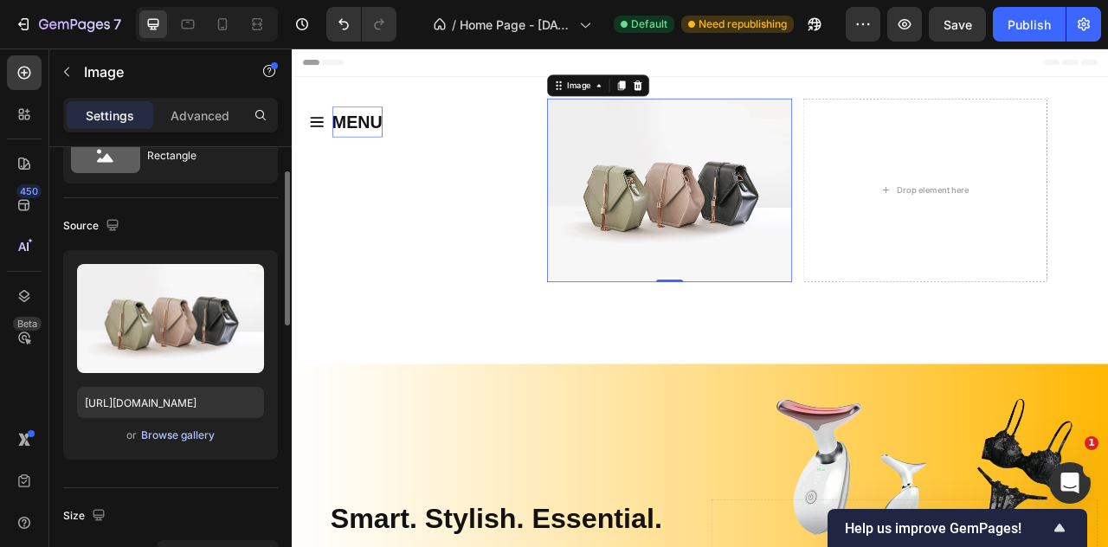
click at [184, 439] on div "Browse gallery" at bounding box center [178, 436] width 74 height 16
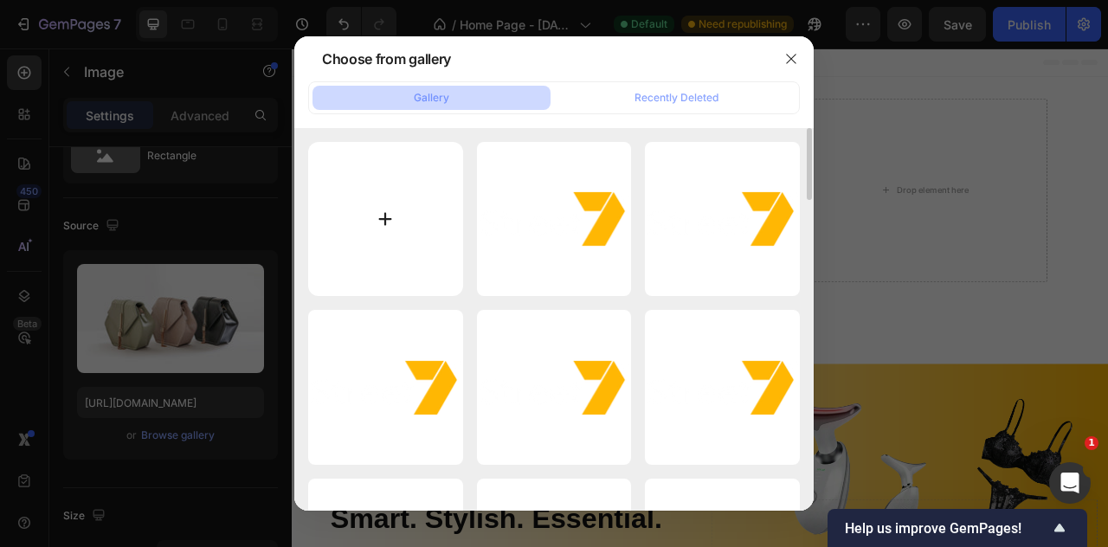
click at [383, 191] on input "file" at bounding box center [385, 219] width 155 height 155
type input "C:\fakepath\BLACK BG.png"
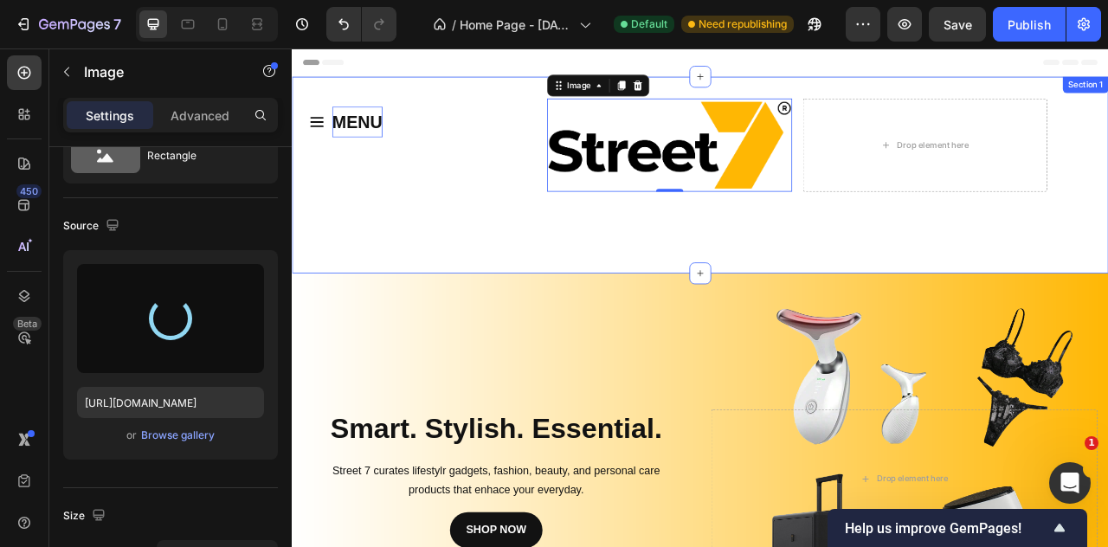
type input "https://cdn.shopify.com/s/files/1/0660/8211/1649/files/gempages_583948249405064…"
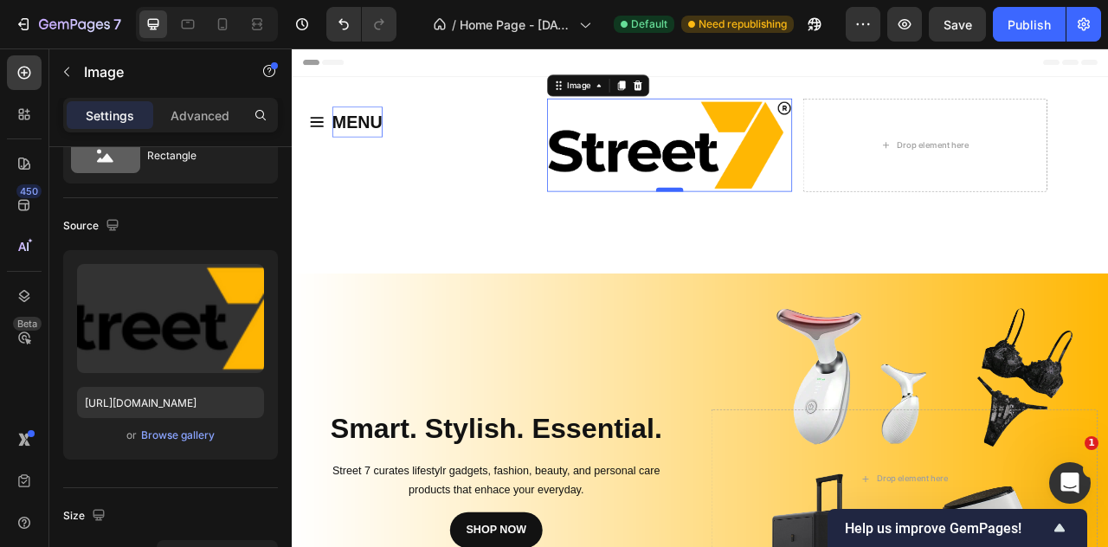
click at [759, 225] on div "Image 0" at bounding box center [772, 171] width 311 height 119
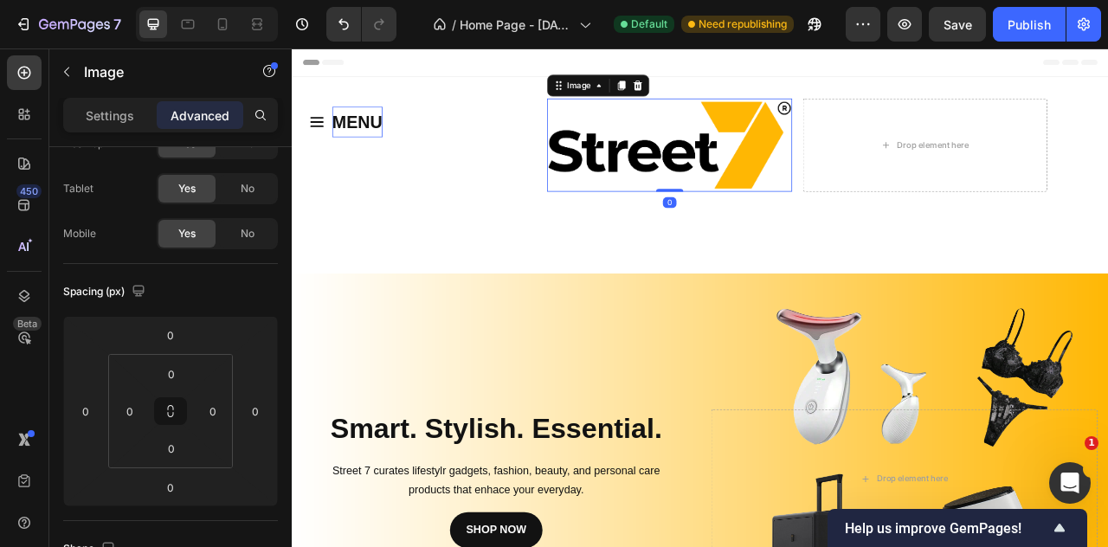
drag, startPoint x: 759, startPoint y: 226, endPoint x: 759, endPoint y: 196, distance: 30.3
click at [759, 196] on div "Image 0" at bounding box center [772, 171] width 311 height 119
click at [723, 186] on img at bounding box center [772, 171] width 311 height 119
click at [164, 441] on input "0" at bounding box center [171, 449] width 35 height 26
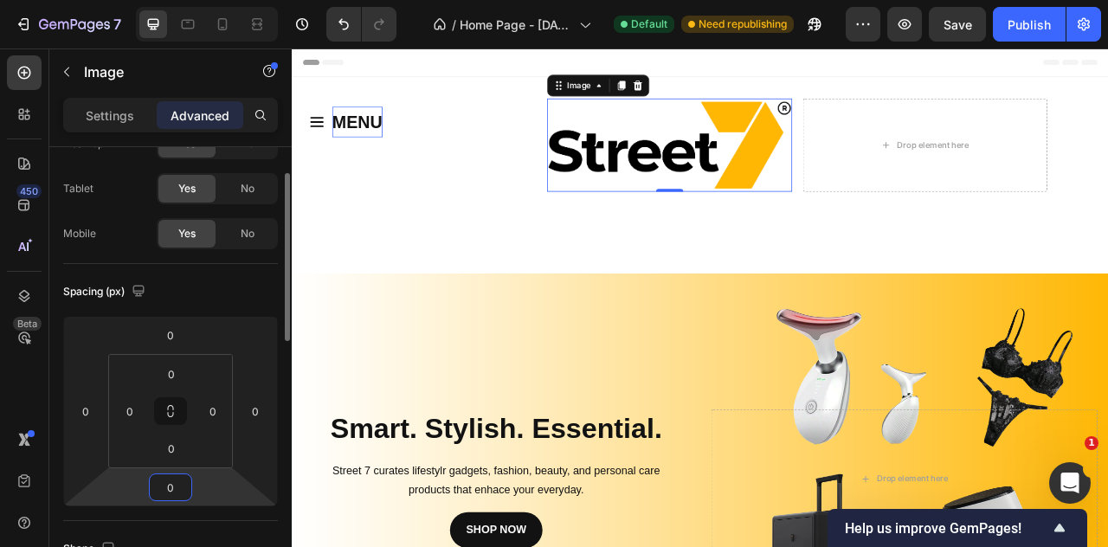
click at [113, 0] on html "7 / Home Page - [DATE] 15:20:35 Default Need republishing Preview Save Publish …" at bounding box center [554, 0] width 1108 height 0
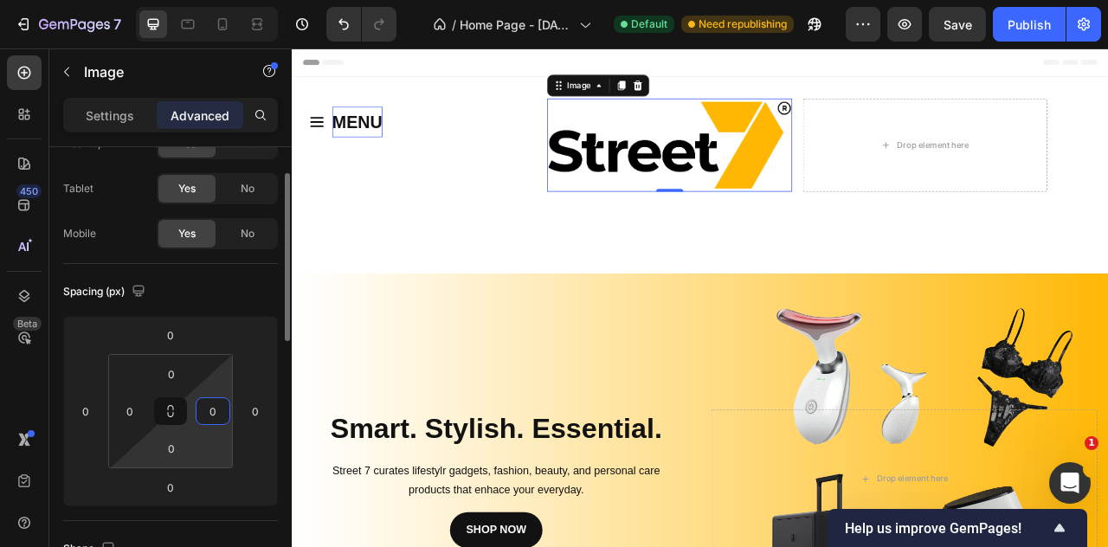
click at [199, 0] on html "7 / Home Page - [DATE] 15:20:35 Default Need republishing Preview Save Publish …" at bounding box center [554, 0] width 1108 height 0
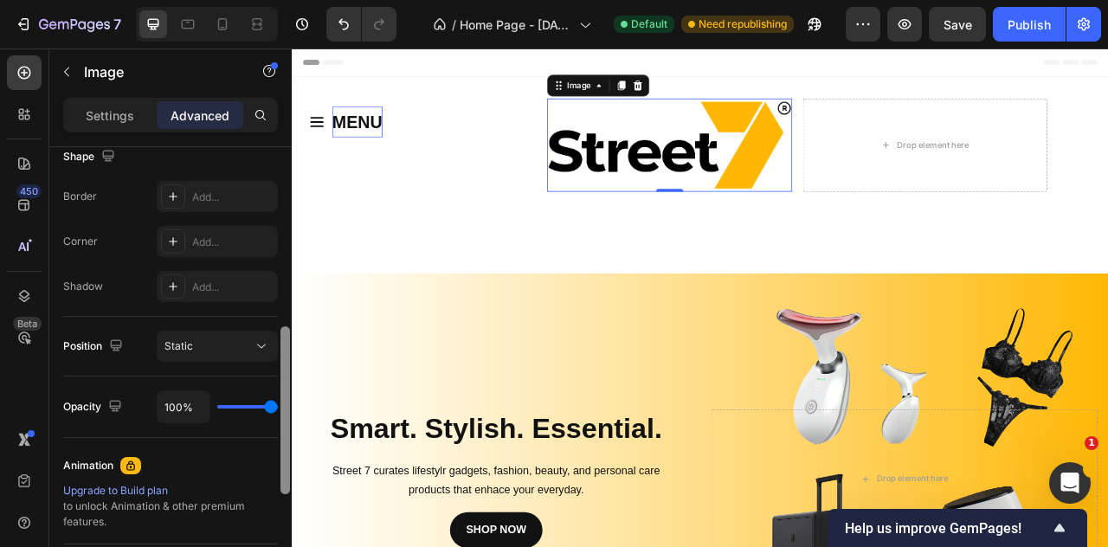
scroll to position [461, 0]
drag, startPoint x: 284, startPoint y: 453, endPoint x: 288, endPoint y: 345, distance: 108.3
click at [288, 345] on div at bounding box center [286, 404] width 10 height 168
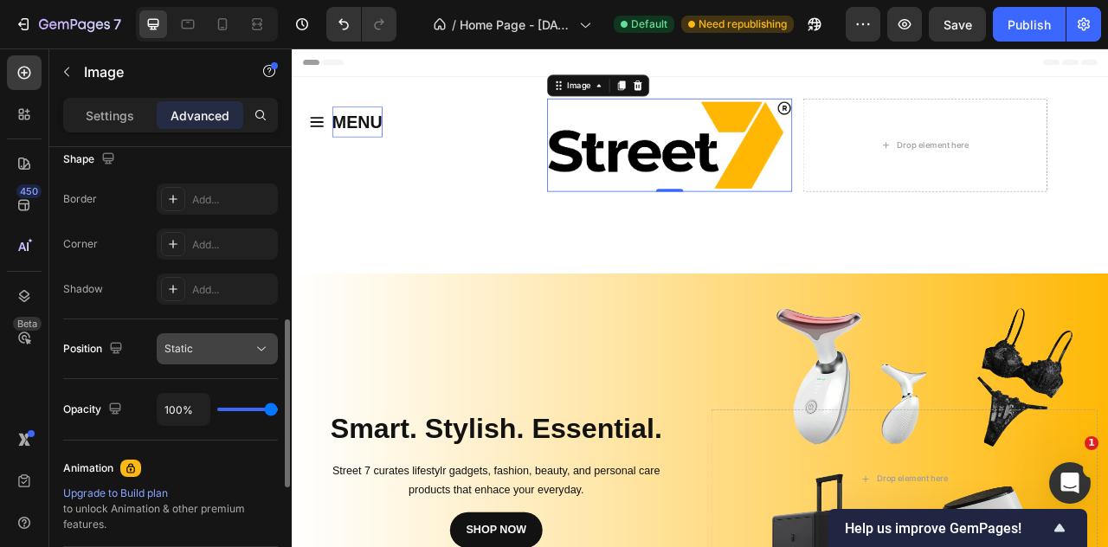
click at [239, 359] on button "Static" at bounding box center [217, 348] width 121 height 31
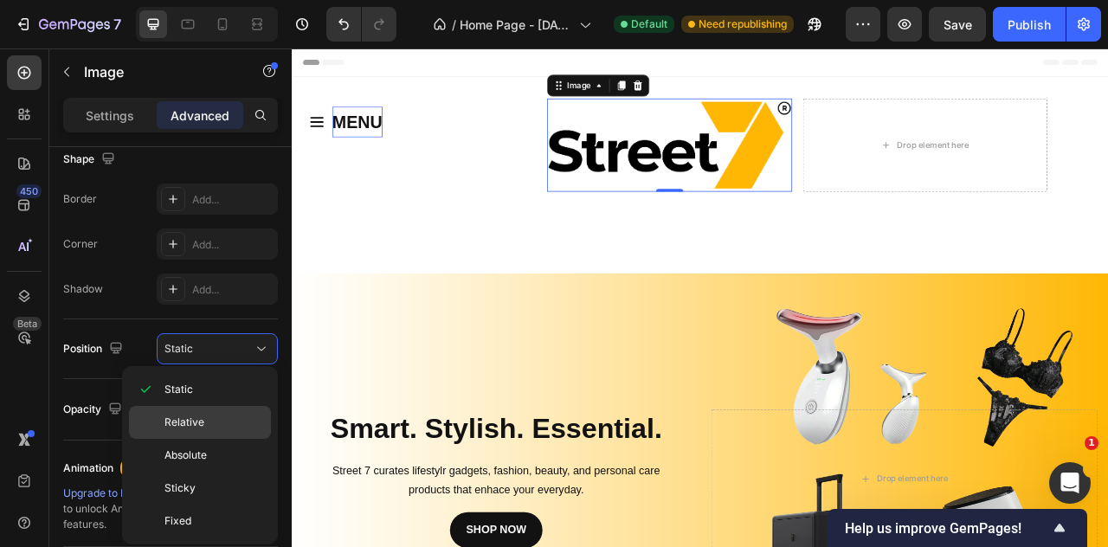
click at [206, 415] on p "Relative" at bounding box center [214, 423] width 99 height 16
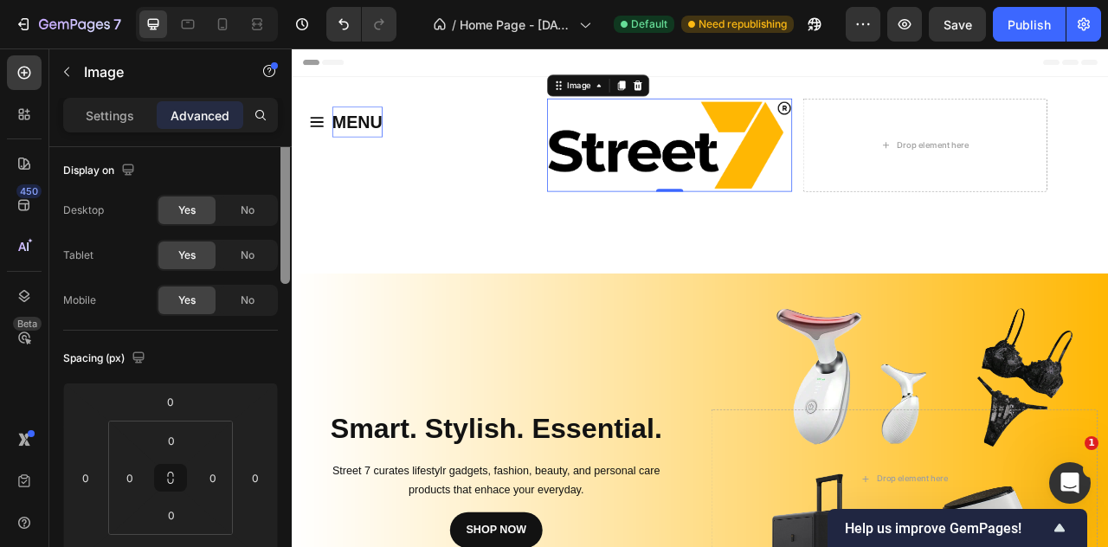
scroll to position [0, 0]
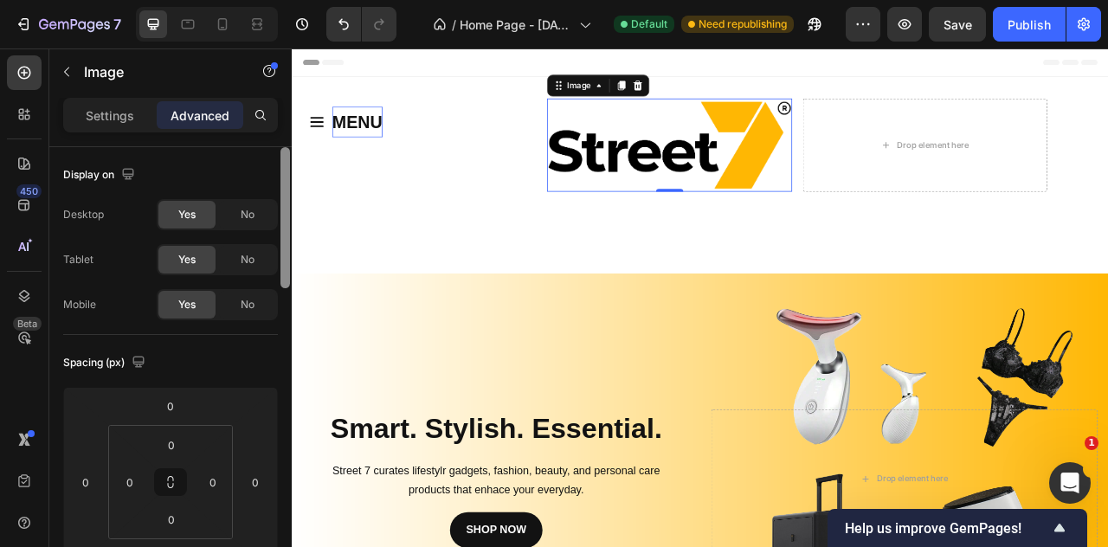
drag, startPoint x: 289, startPoint y: 359, endPoint x: 282, endPoint y: 183, distance: 175.9
click at [282, 183] on div at bounding box center [286, 217] width 10 height 141
click at [109, 119] on p "Settings" at bounding box center [110, 116] width 48 height 18
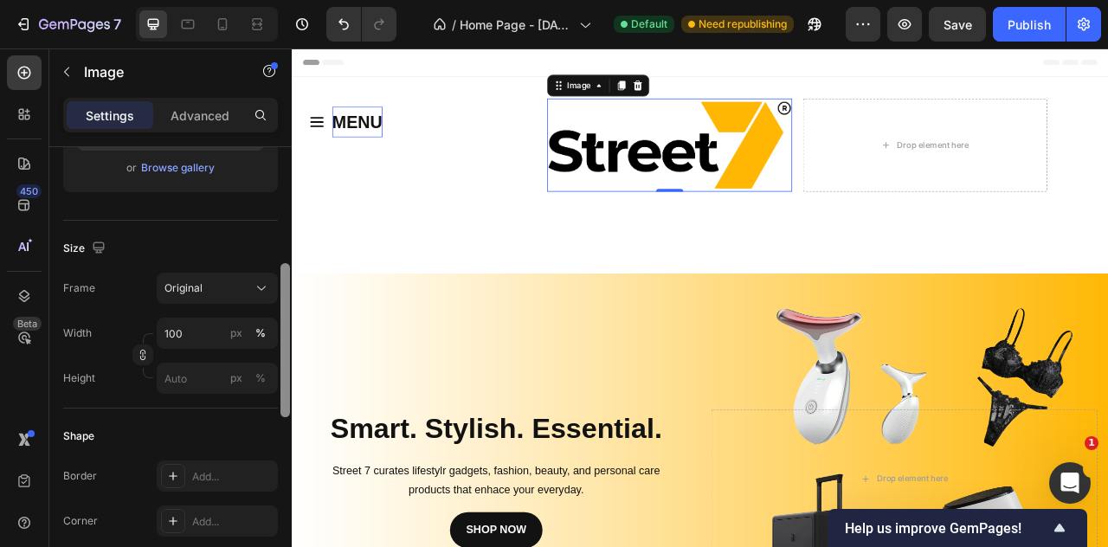
scroll to position [369, 0]
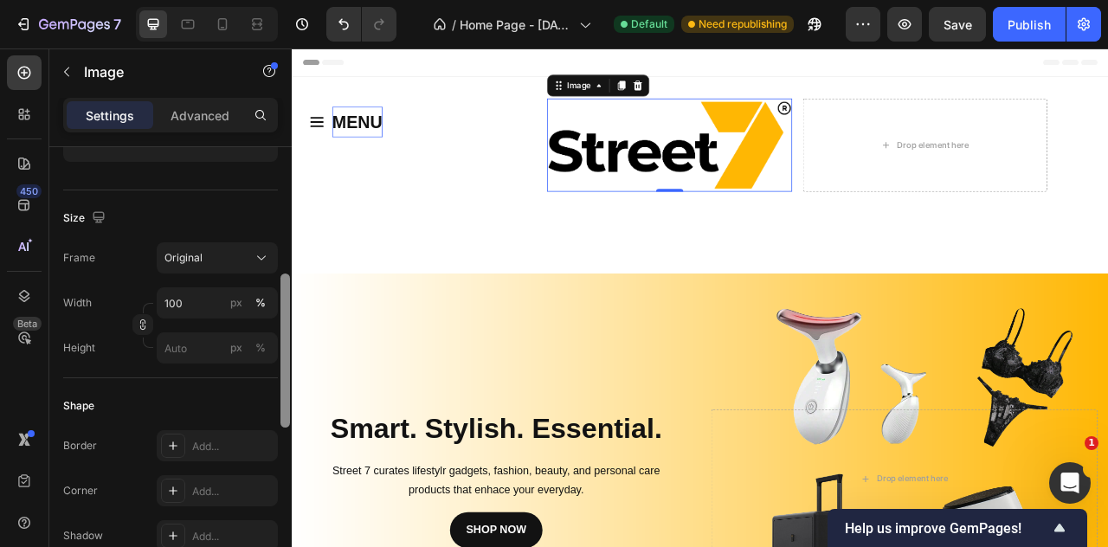
drag, startPoint x: 288, startPoint y: 230, endPoint x: 289, endPoint y: 358, distance: 127.3
click at [289, 358] on div at bounding box center [286, 351] width 10 height 154
click at [206, 300] on input "100" at bounding box center [217, 303] width 121 height 31
click at [187, 308] on input "100" at bounding box center [217, 303] width 121 height 31
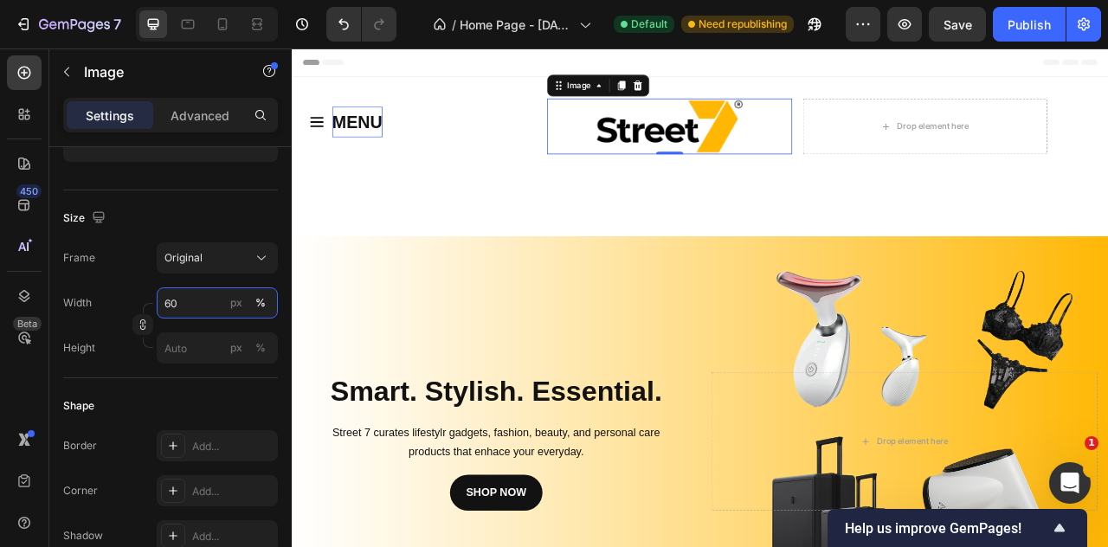
type input "60"
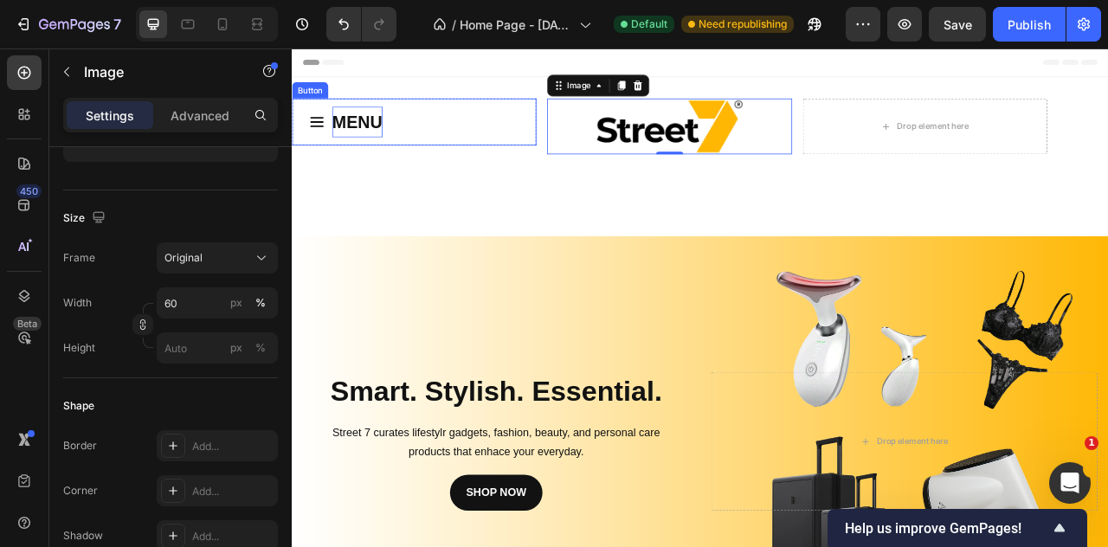
click at [396, 138] on strong "MENU" at bounding box center [375, 141] width 64 height 24
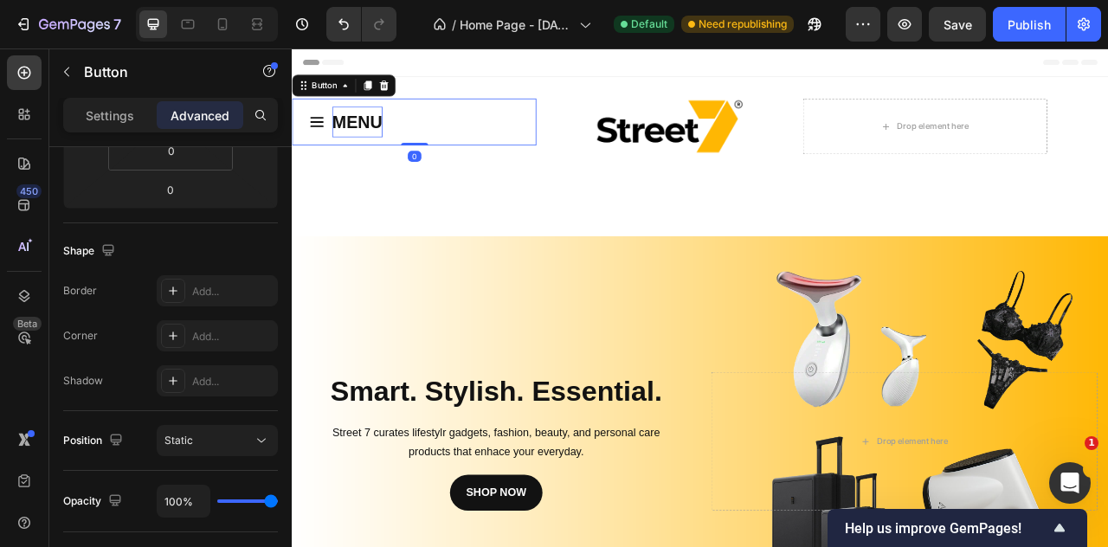
scroll to position [0, 0]
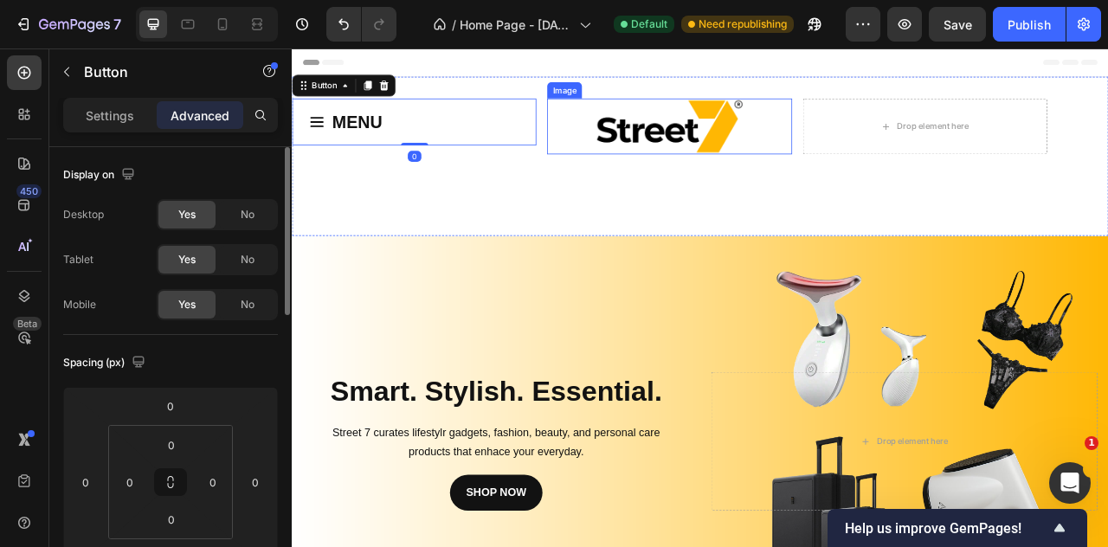
click at [695, 141] on img at bounding box center [772, 147] width 187 height 71
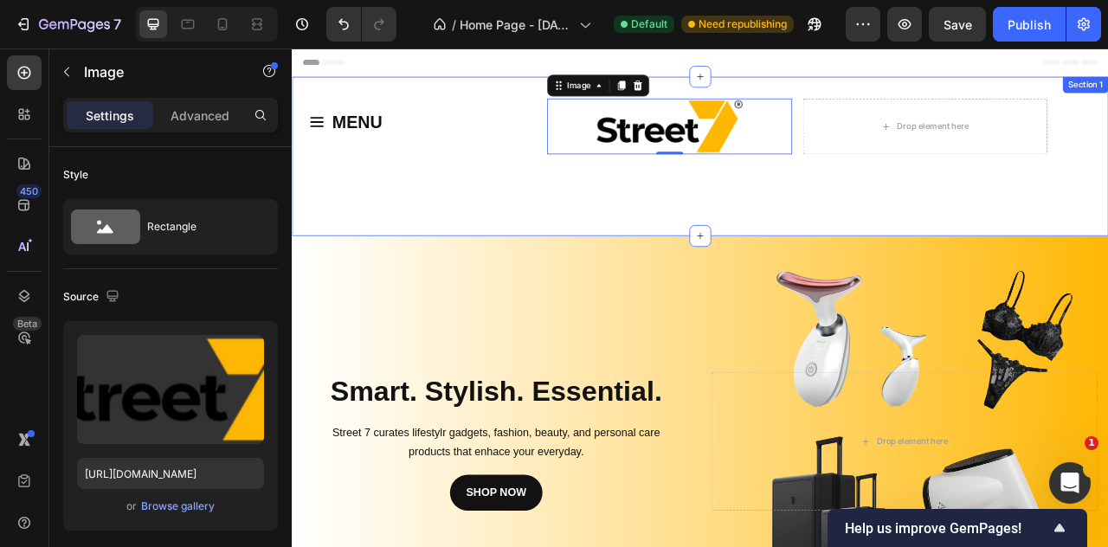
click at [973, 220] on div "MENU Button Row Image 0 Drop element here Section 1" at bounding box center [811, 185] width 1039 height 203
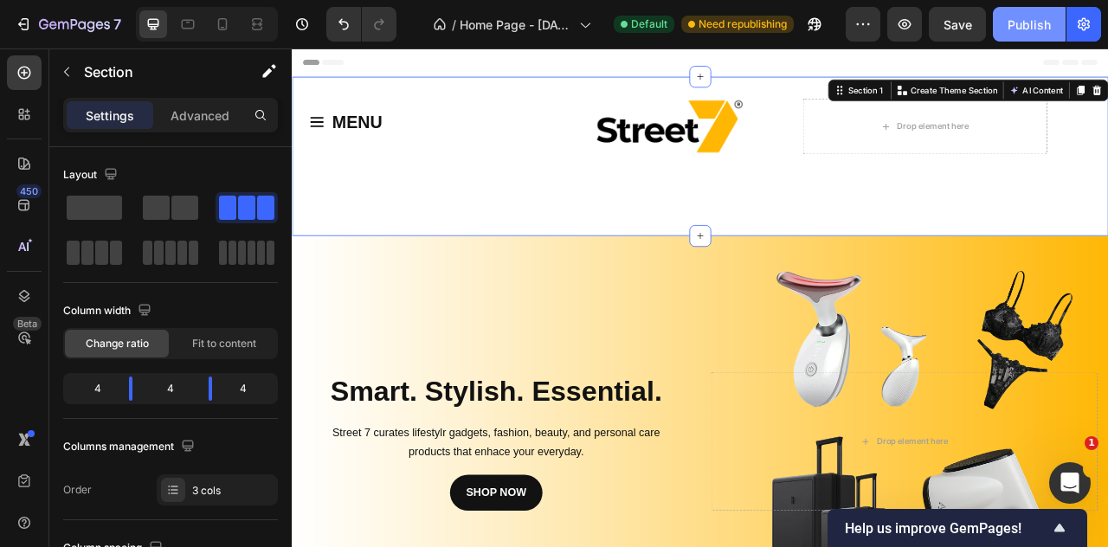
click at [1017, 32] on div "Publish" at bounding box center [1029, 25] width 43 height 18
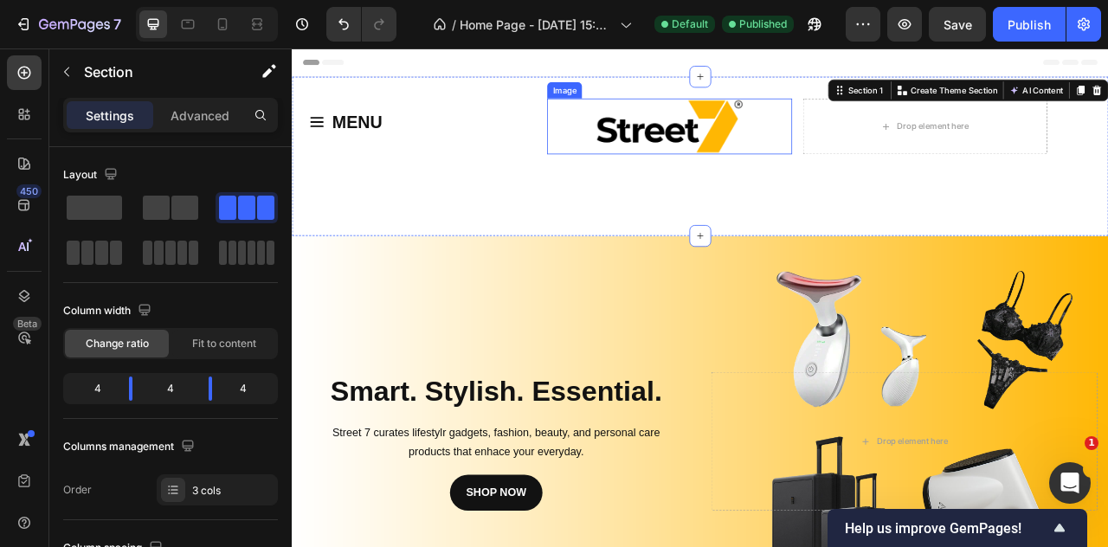
click at [702, 152] on img at bounding box center [772, 147] width 187 height 71
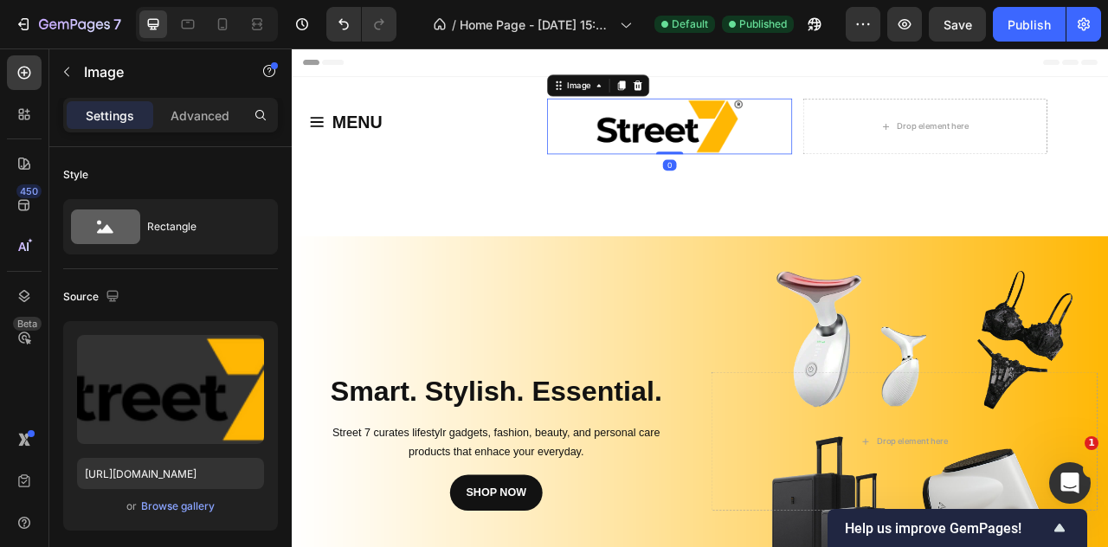
scroll to position [856, 0]
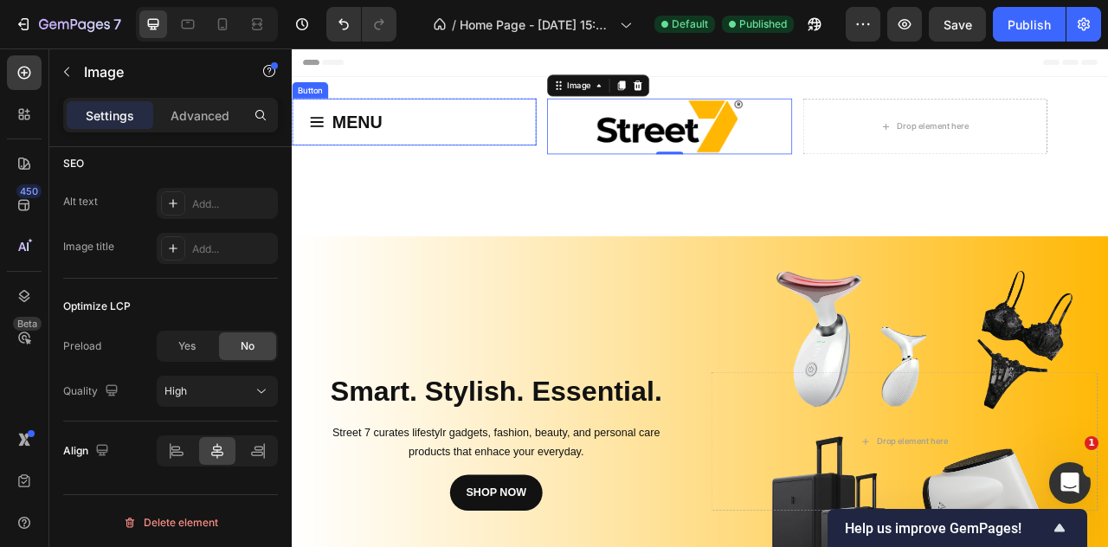
click at [430, 152] on div "MENU Button" at bounding box center [447, 142] width 311 height 60
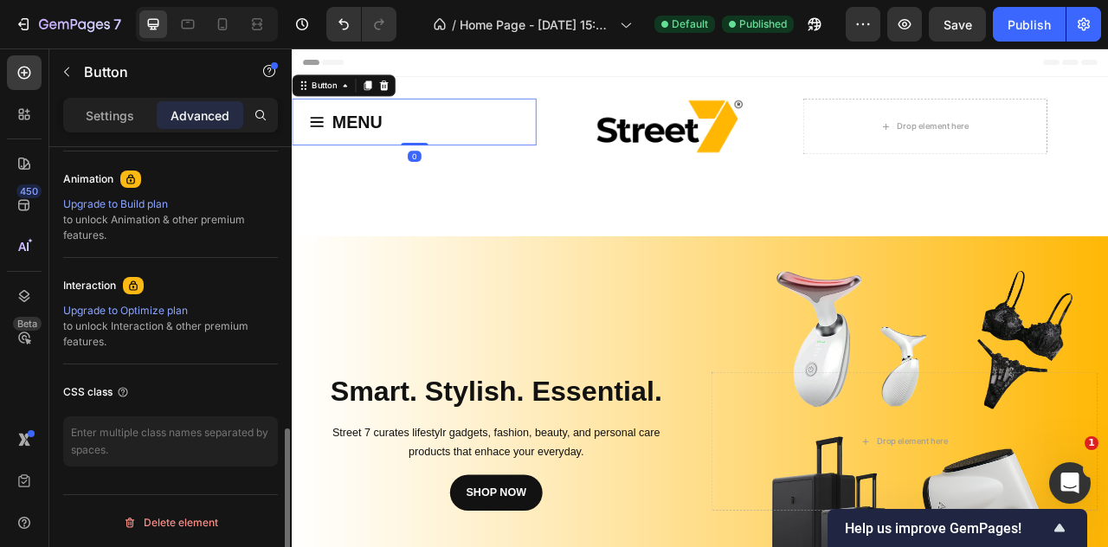
scroll to position [0, 0]
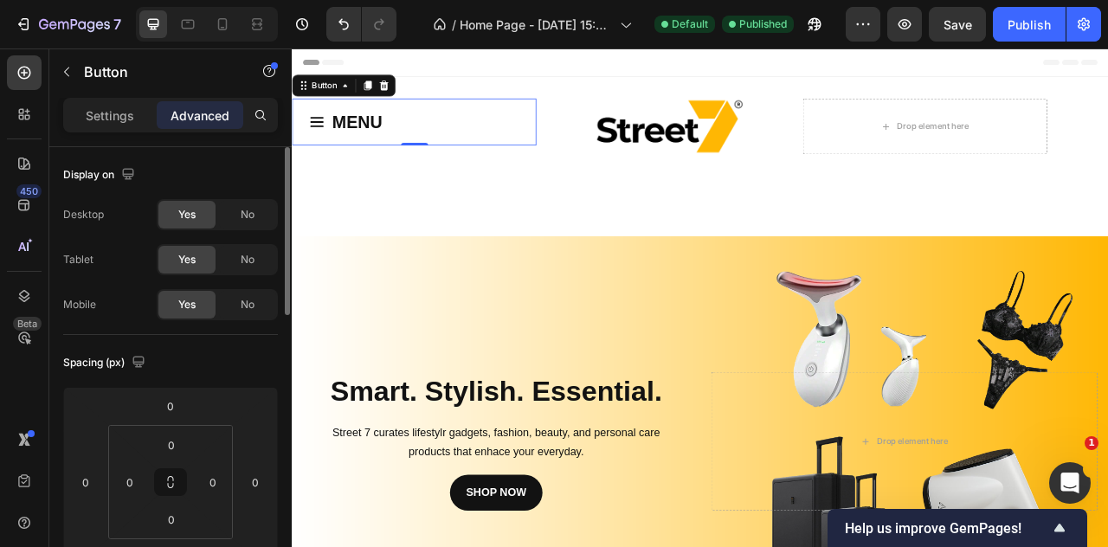
click at [139, 130] on div "Settings Advanced" at bounding box center [170, 115] width 215 height 35
click at [136, 123] on div "Settings" at bounding box center [110, 115] width 87 height 28
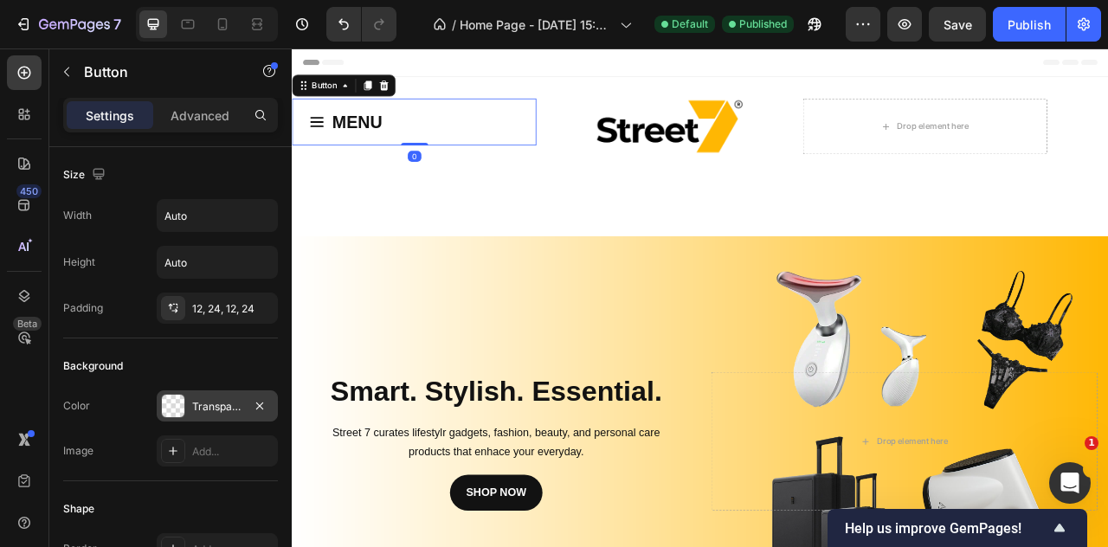
scroll to position [925, 0]
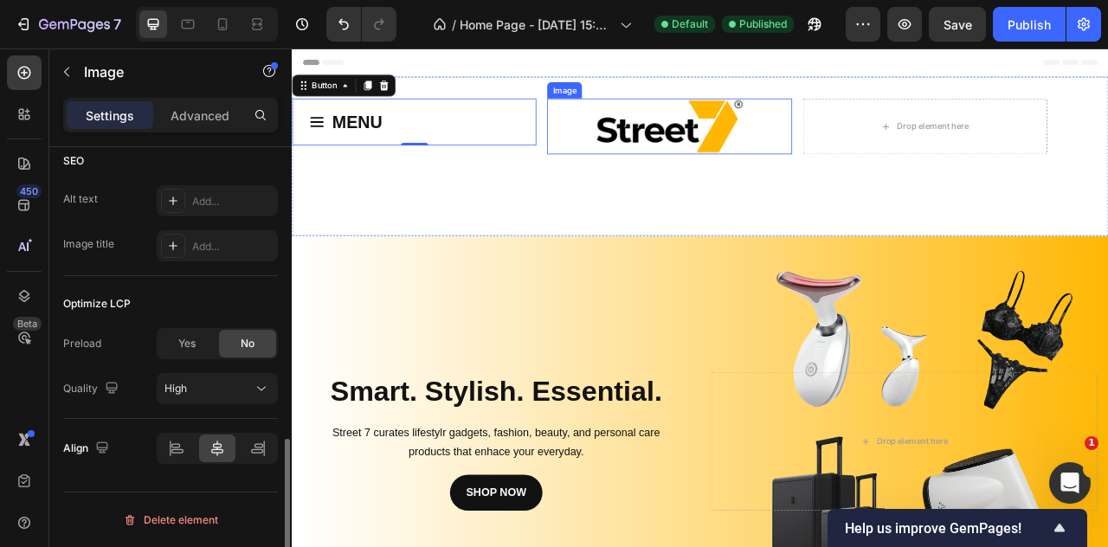
click at [764, 161] on img at bounding box center [772, 147] width 187 height 71
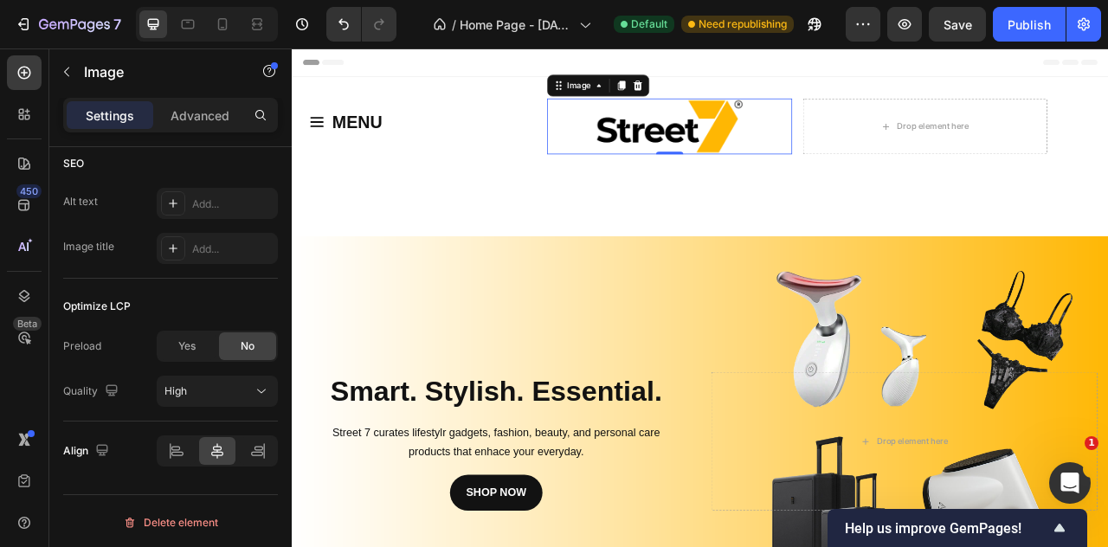
scroll to position [423, 0]
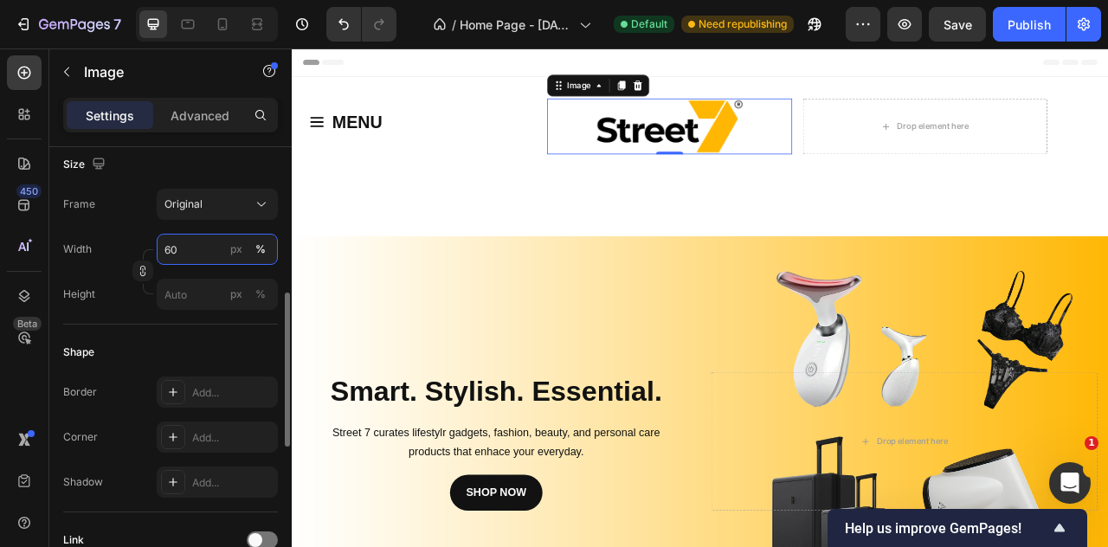
click at [202, 245] on input "60" at bounding box center [217, 249] width 121 height 31
click at [199, 247] on input "60" at bounding box center [217, 249] width 121 height 31
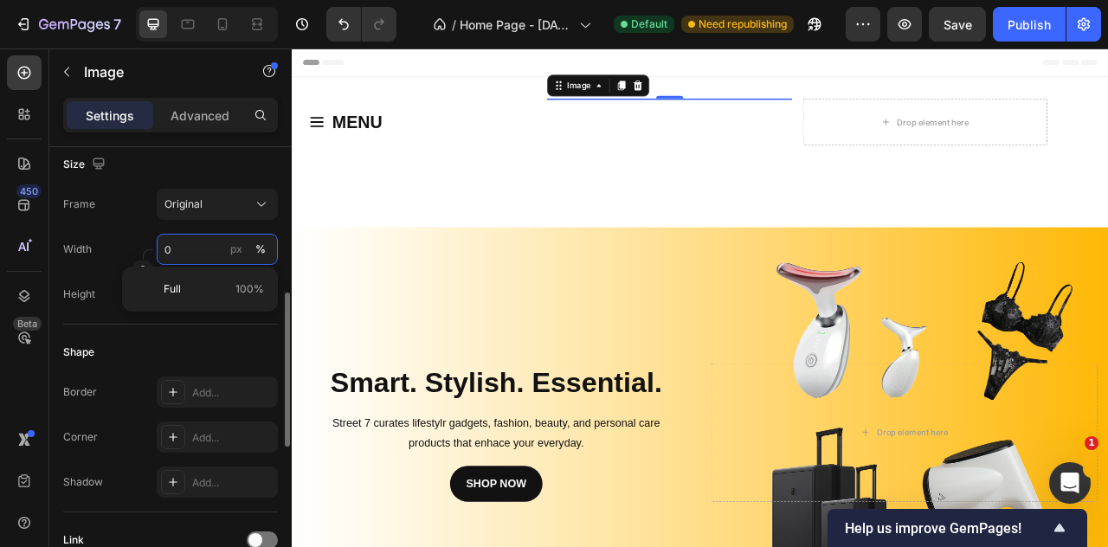
type input "50"
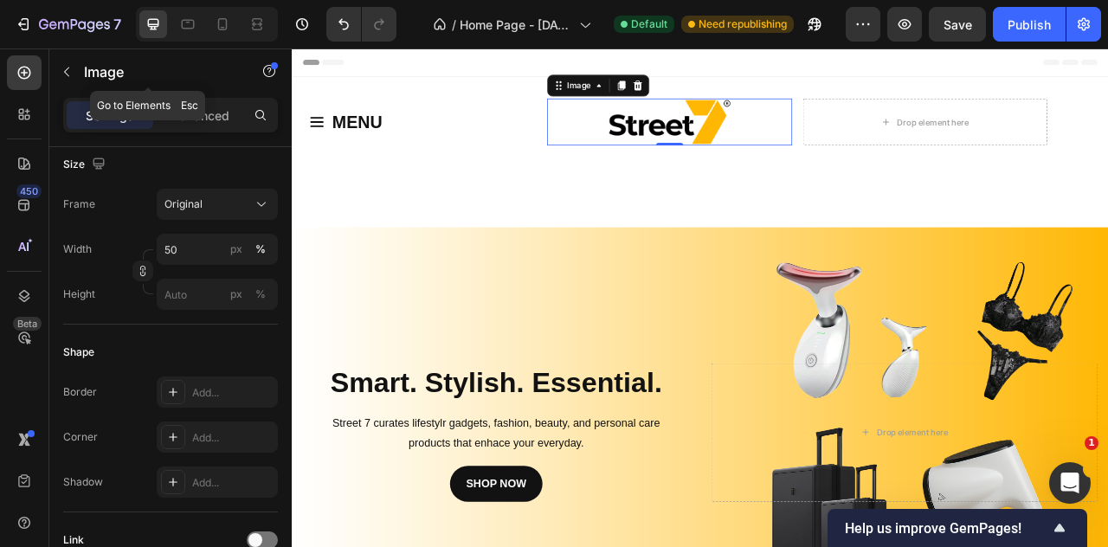
click at [69, 61] on button "button" at bounding box center [67, 72] width 28 height 28
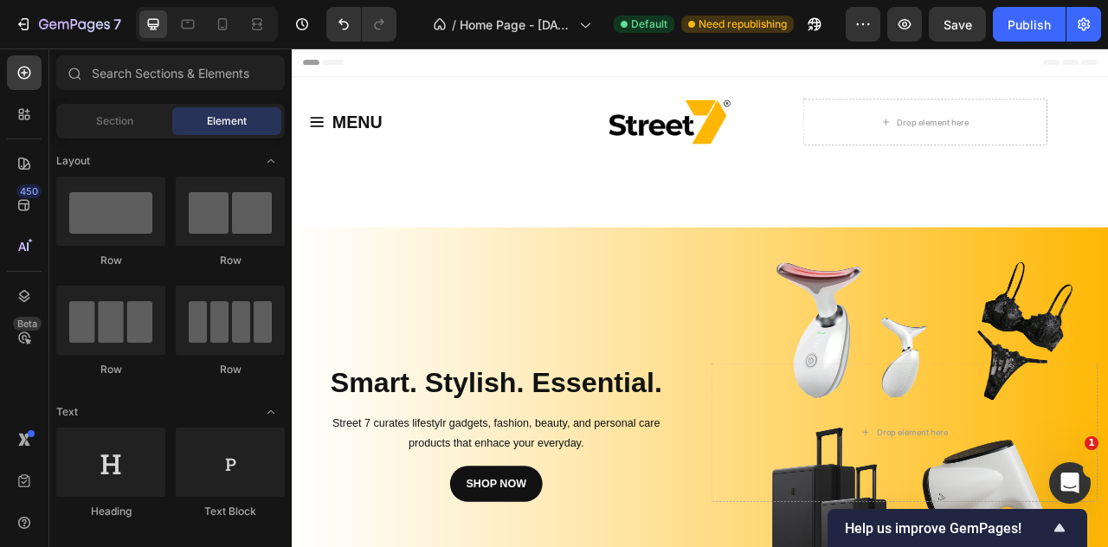
scroll to position [433, 0]
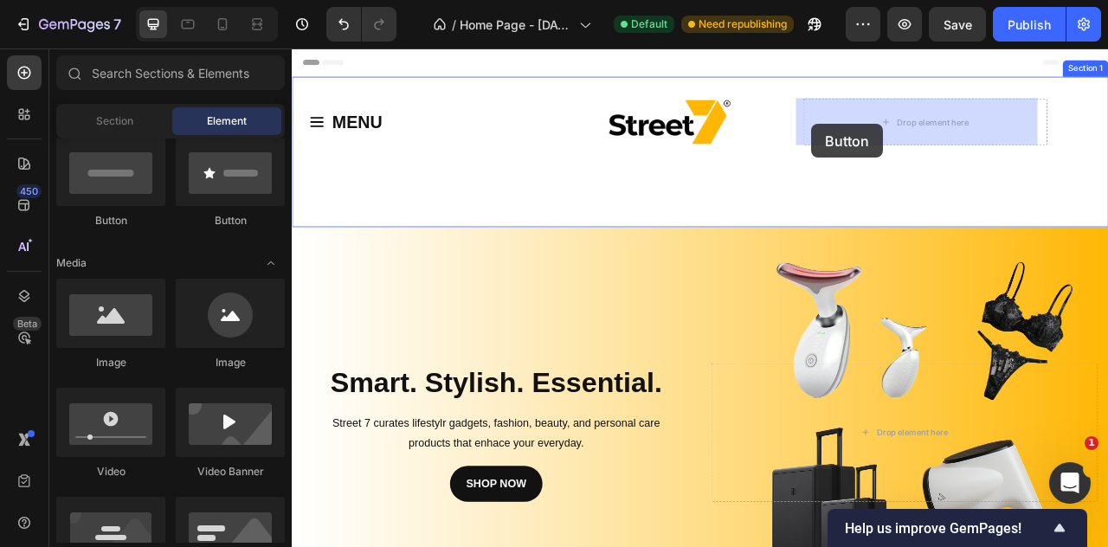
drag, startPoint x: 534, startPoint y: 236, endPoint x: 953, endPoint y: 145, distance: 428.0
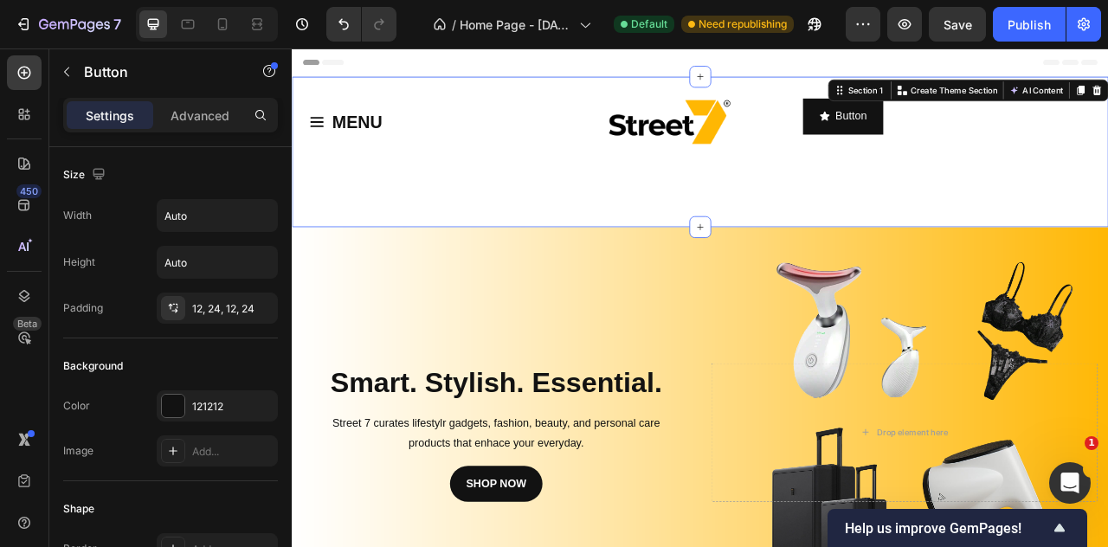
click at [484, 242] on div "MENU Button Row Image Button Button Section 1 You can create reusable sections …" at bounding box center [811, 179] width 1039 height 191
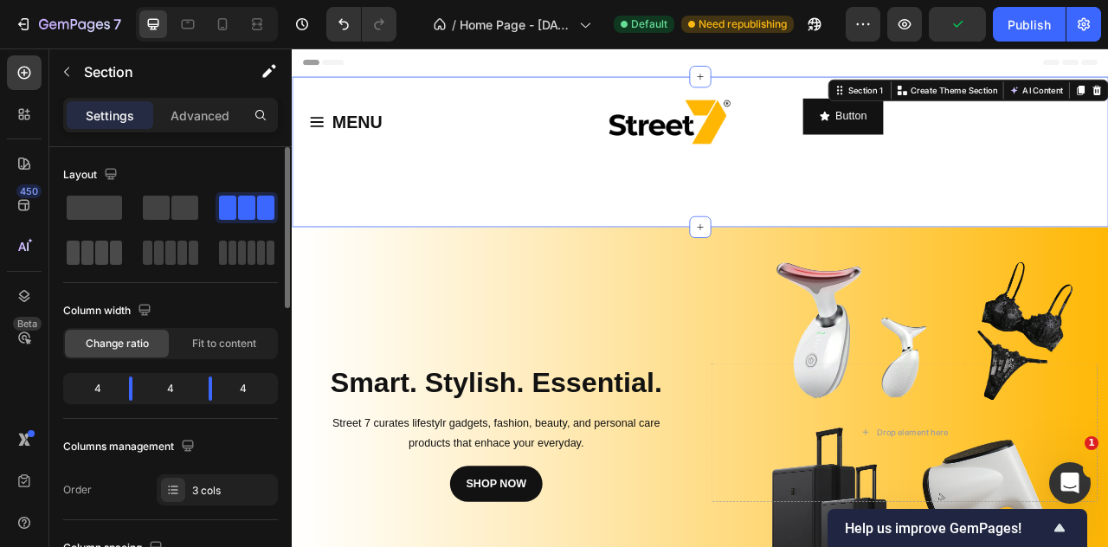
click at [99, 249] on span at bounding box center [101, 253] width 13 height 24
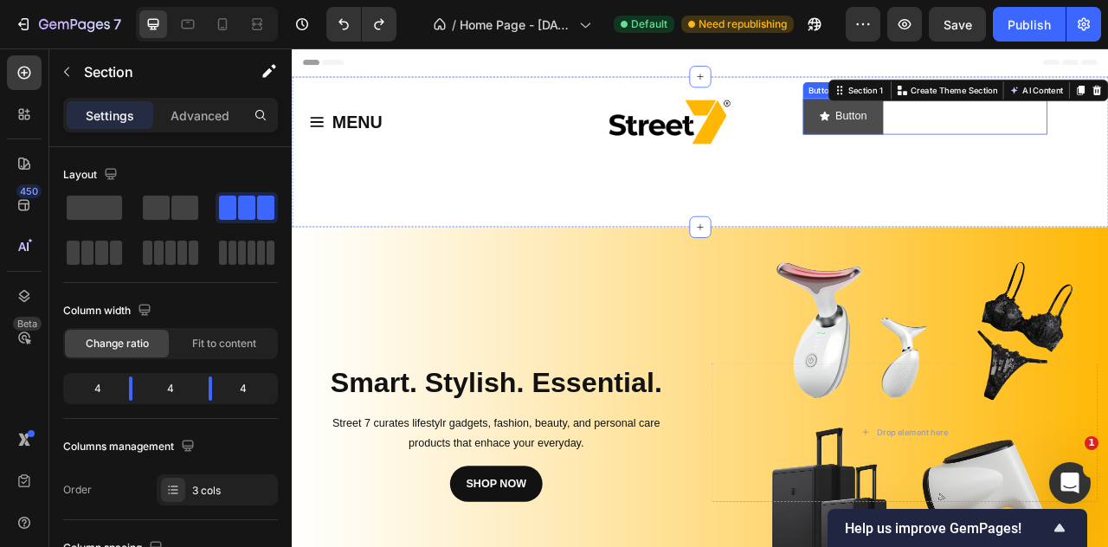
click at [1027, 138] on button "Button" at bounding box center [993, 135] width 102 height 46
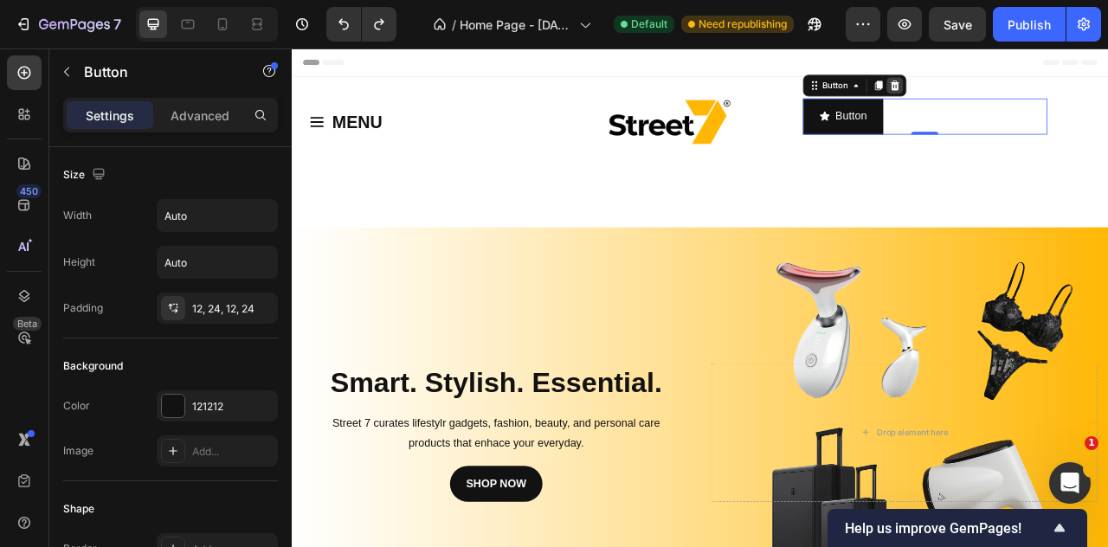
click at [1060, 94] on div "Button" at bounding box center [1008, 95] width 132 height 28
click at [1054, 97] on icon at bounding box center [1058, 95] width 11 height 12
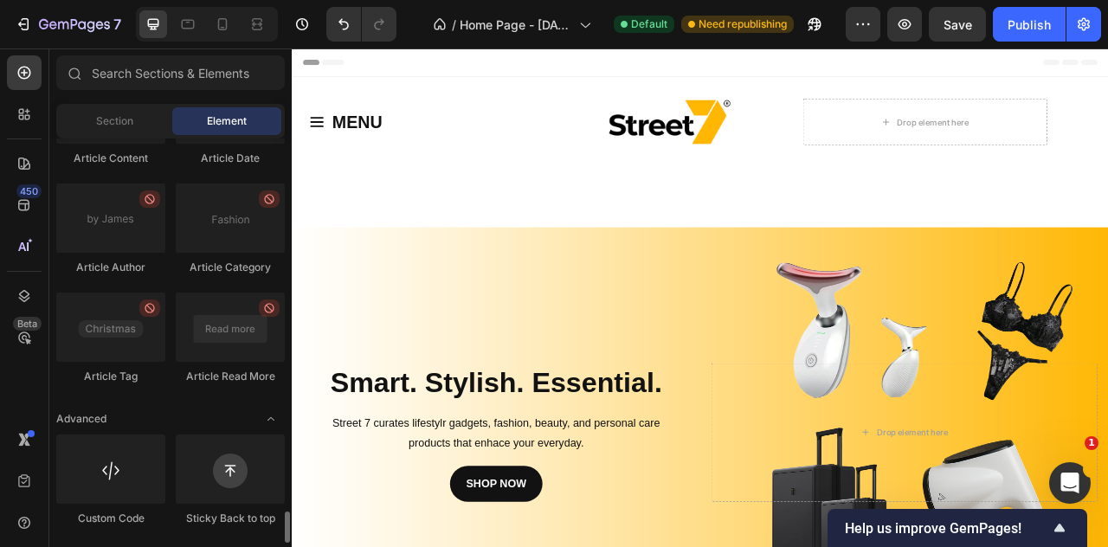
scroll to position [4295, 0]
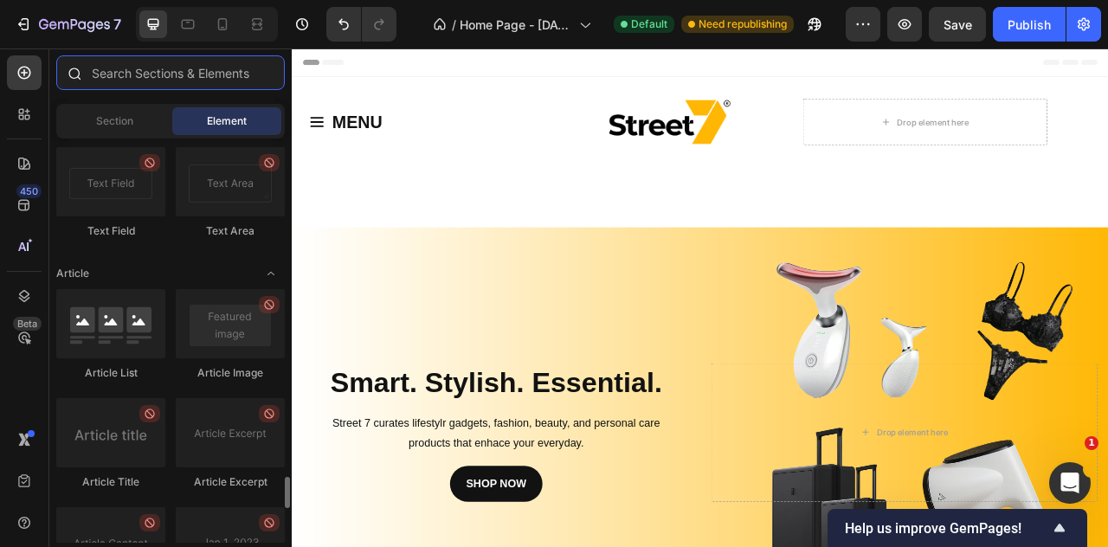
click at [171, 76] on input "text" at bounding box center [170, 72] width 229 height 35
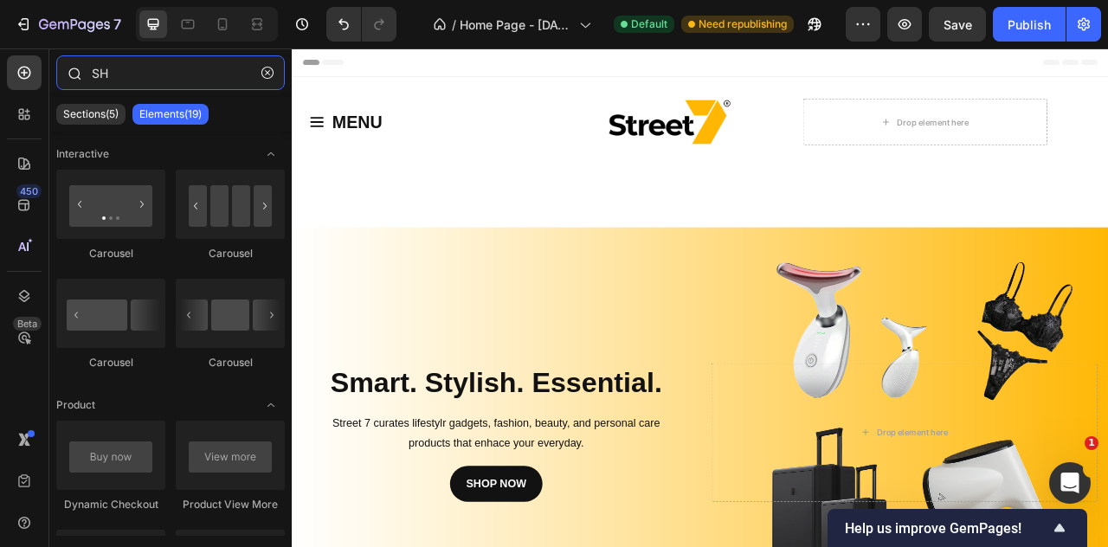
type input "S"
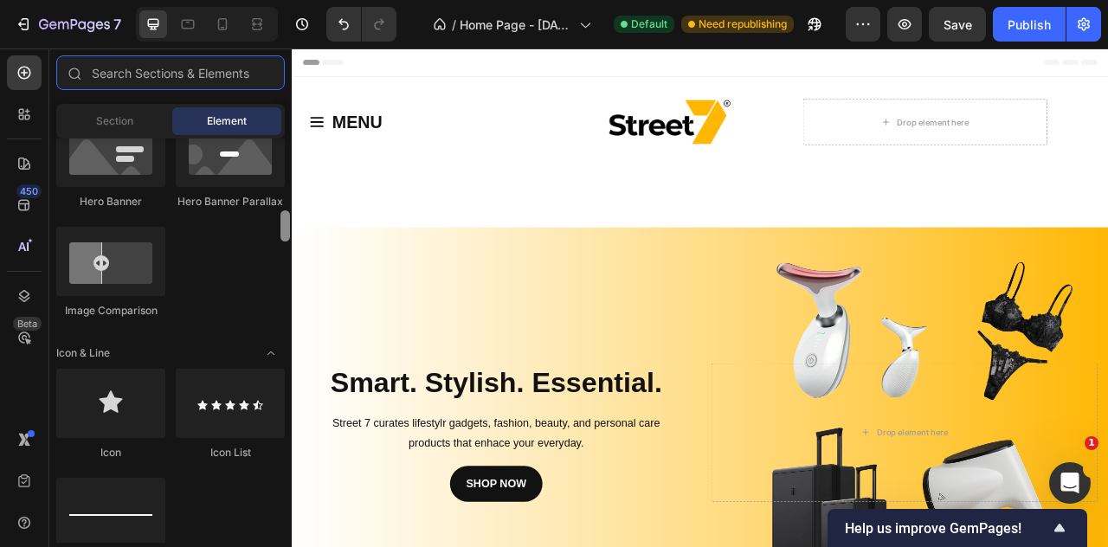
scroll to position [943, 0]
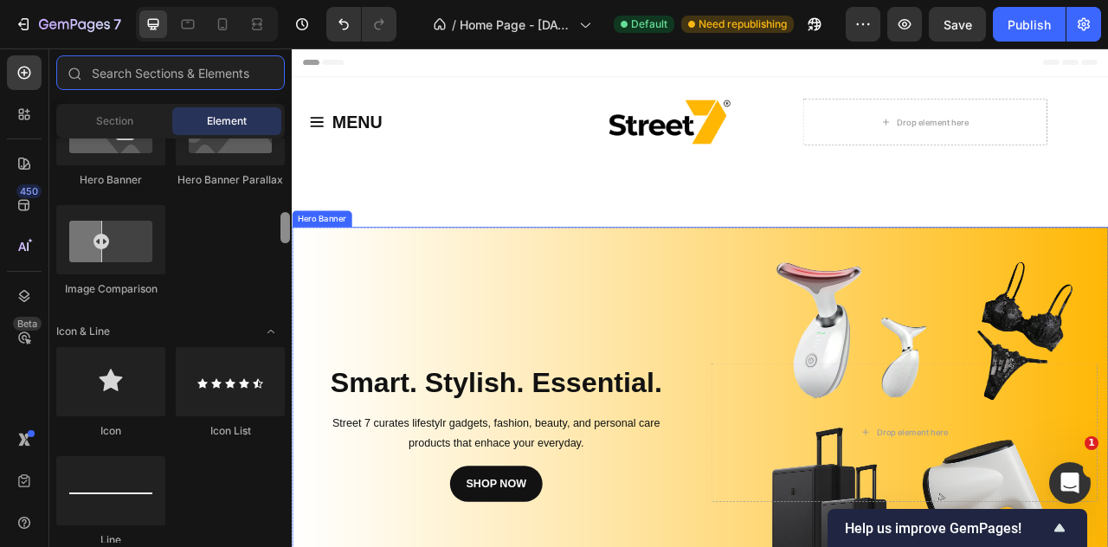
drag, startPoint x: 578, startPoint y: 207, endPoint x: 303, endPoint y: 342, distance: 306.0
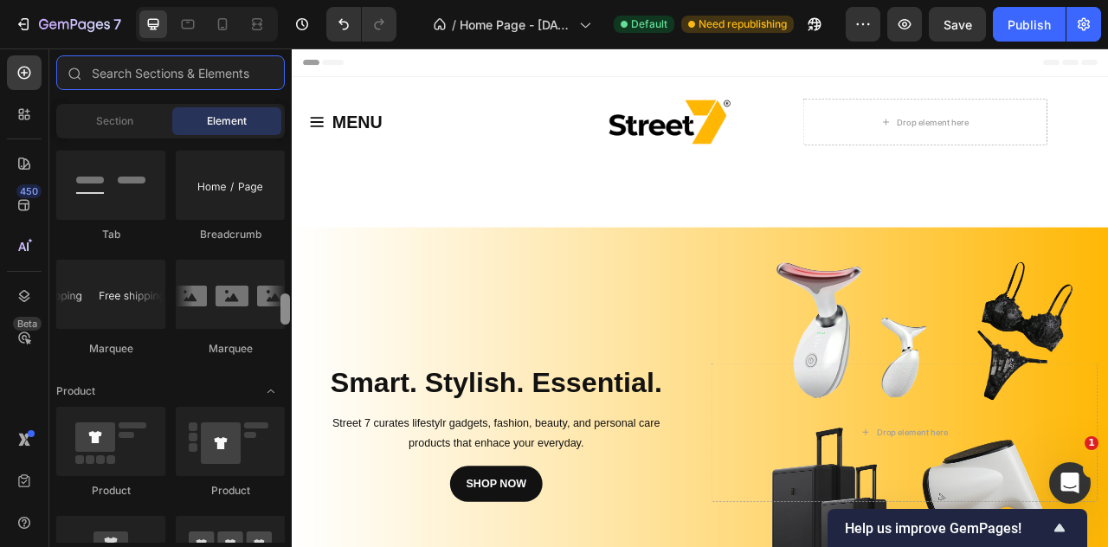
click at [288, 314] on div at bounding box center [286, 309] width 10 height 31
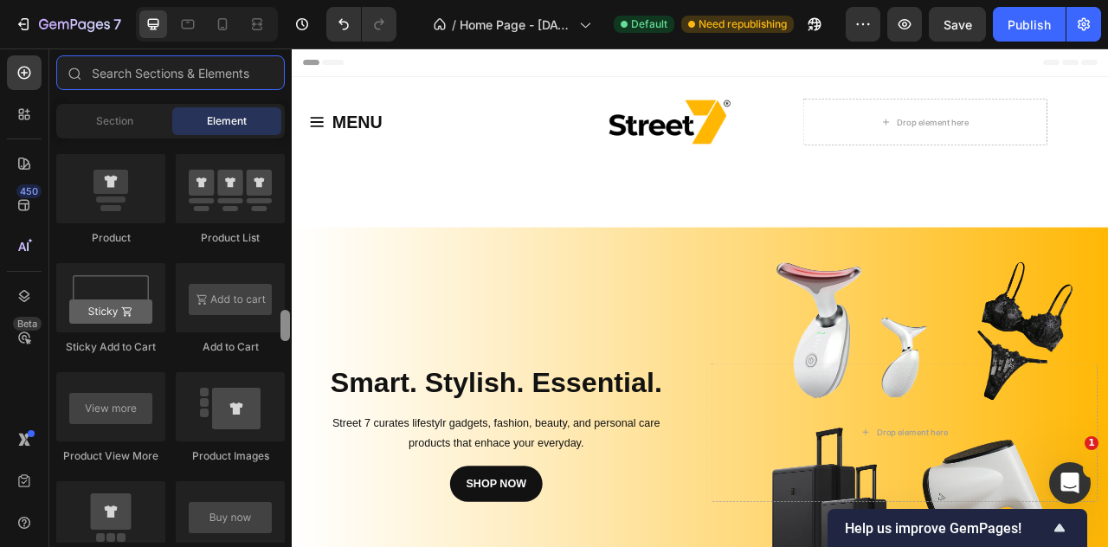
scroll to position [2347, 0]
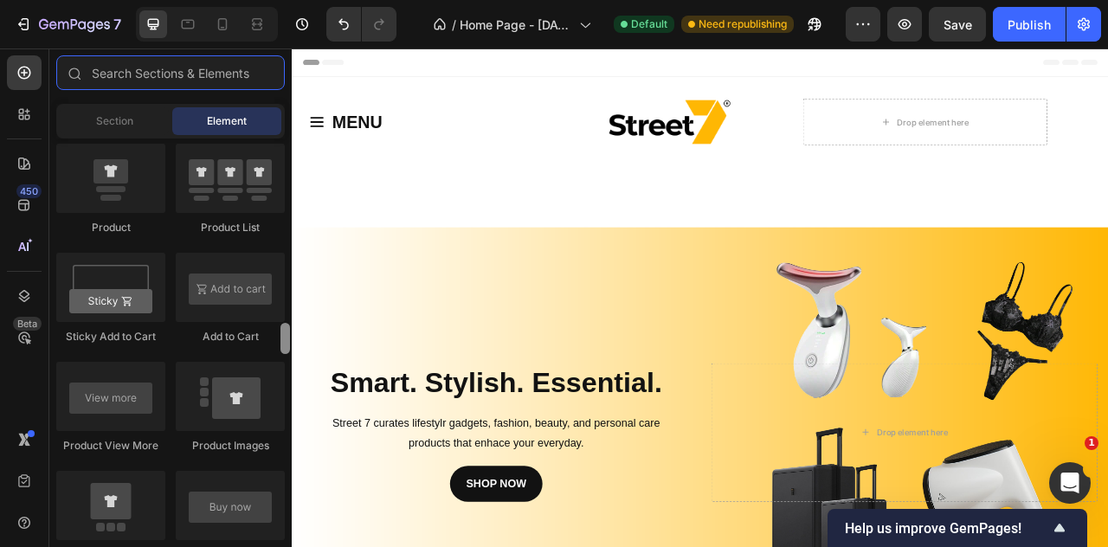
drag, startPoint x: 288, startPoint y: 314, endPoint x: 289, endPoint y: 344, distance: 29.5
click at [289, 344] on div at bounding box center [286, 338] width 10 height 31
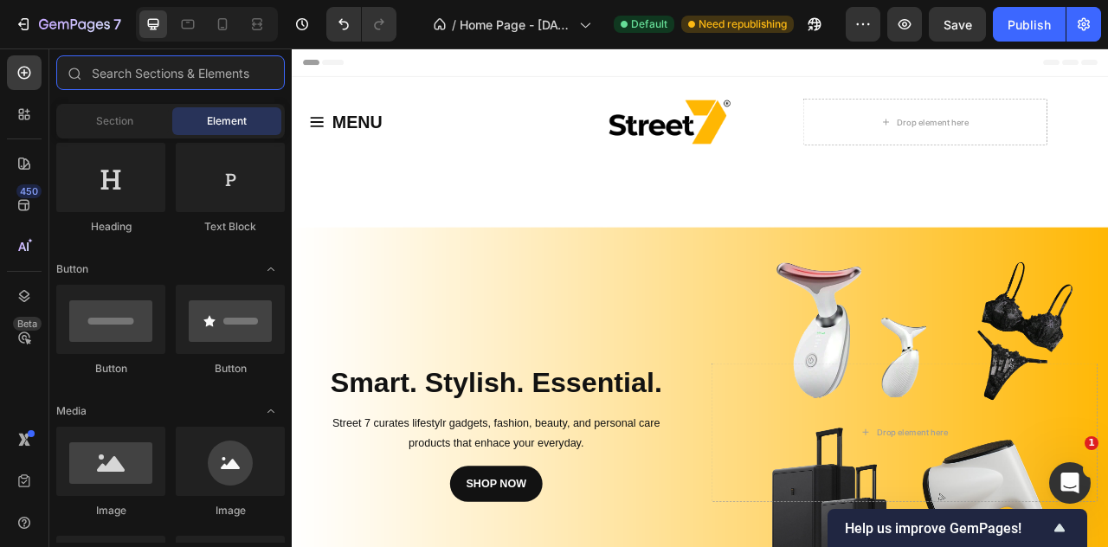
scroll to position [0, 0]
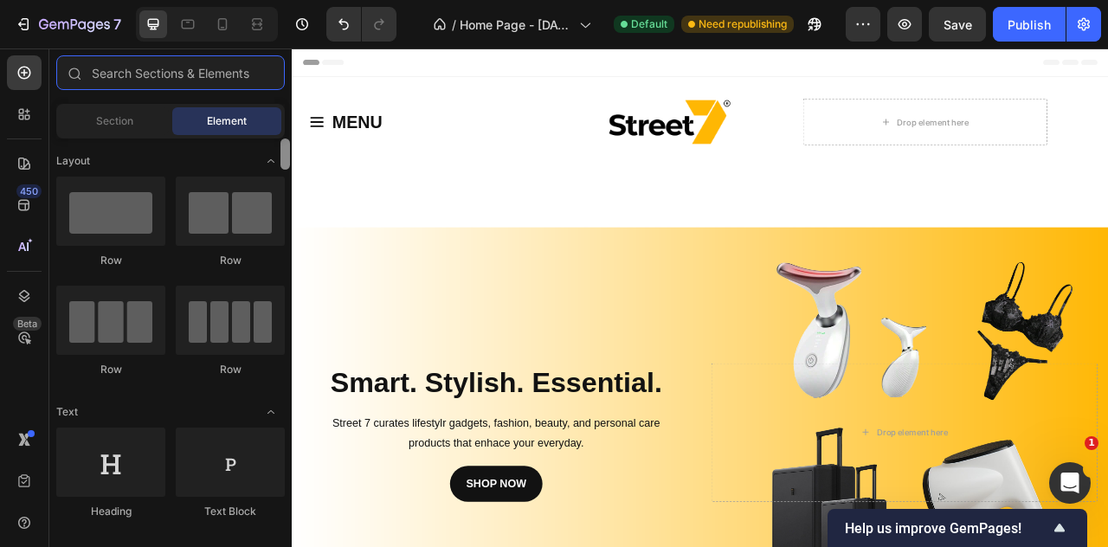
drag, startPoint x: 287, startPoint y: 344, endPoint x: 237, endPoint y: 124, distance: 225.4
click at [237, 124] on div "Sections(30) Elements(83) Section Element Hero Section Product Detail Brands Tr…" at bounding box center [170, 299] width 242 height 488
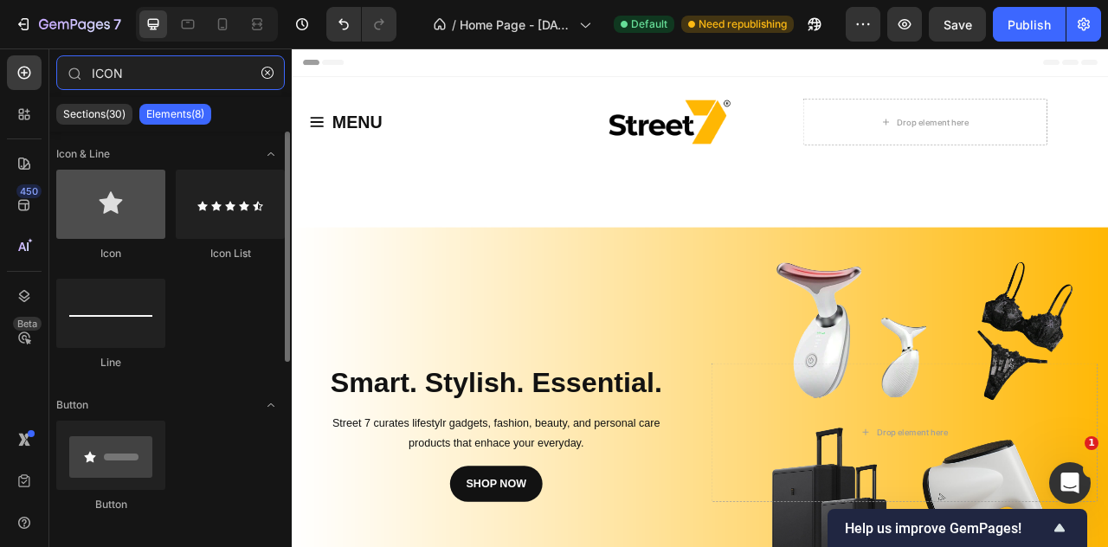
type input "ICON"
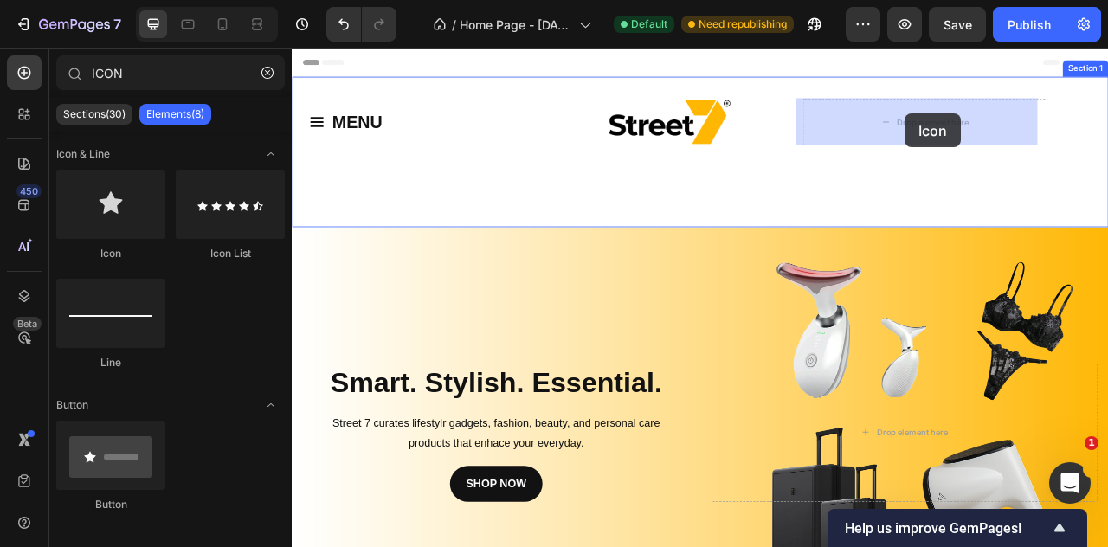
drag, startPoint x: 389, startPoint y: 268, endPoint x: 1072, endPoint y: 132, distance: 696.8
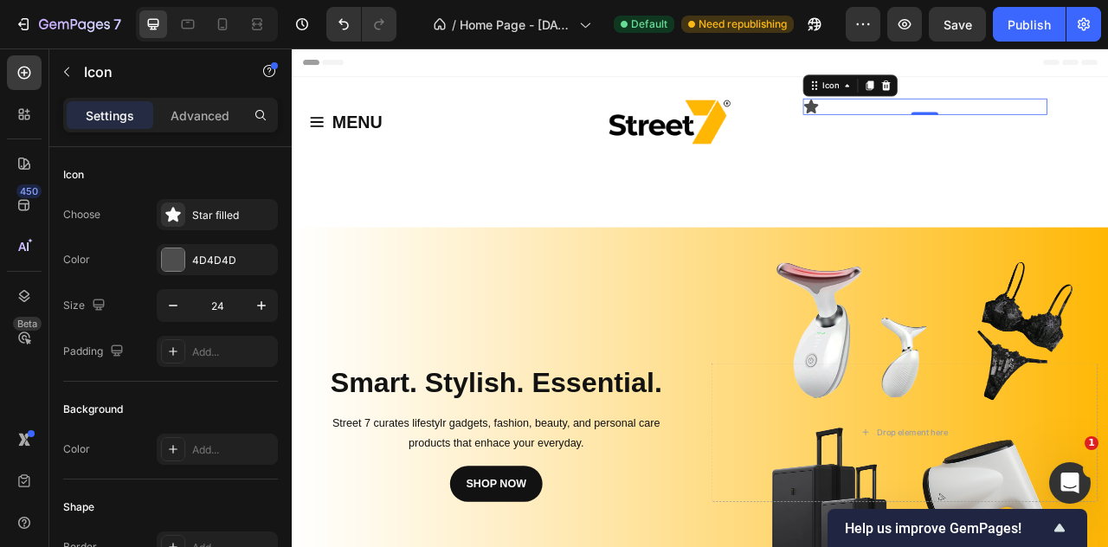
click at [948, 121] on icon at bounding box center [952, 121] width 18 height 17
click at [942, 125] on icon at bounding box center [952, 122] width 21 height 21
click at [943, 122] on icon at bounding box center [952, 121] width 18 height 17
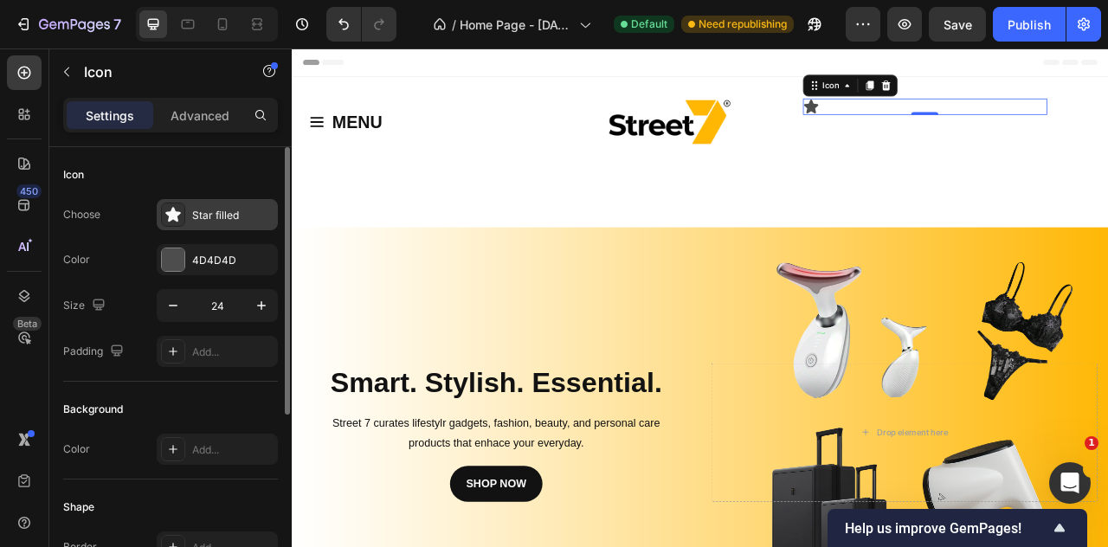
click at [170, 215] on icon at bounding box center [172, 214] width 15 height 15
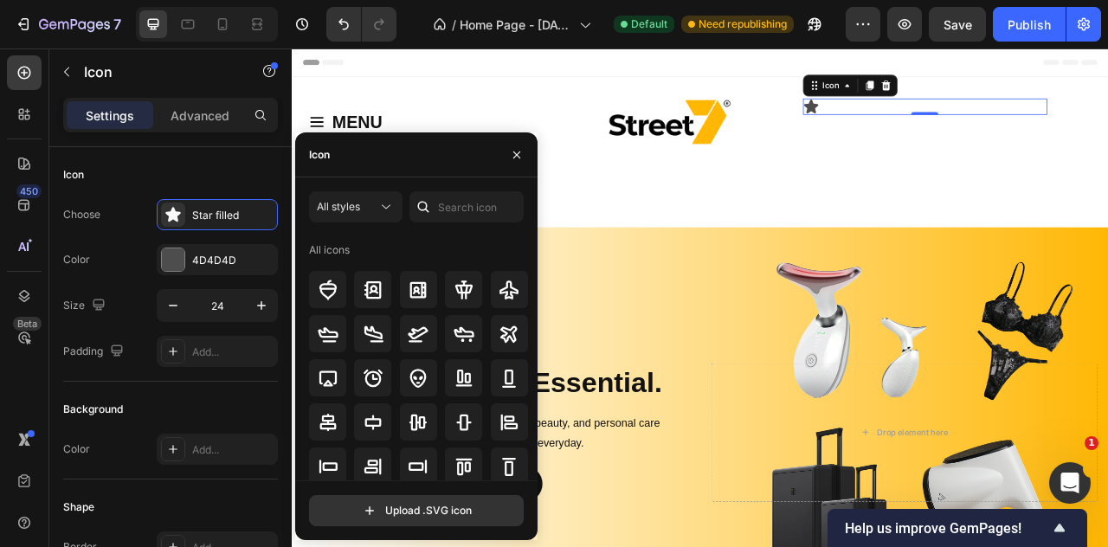
click at [436, 204] on div at bounding box center [424, 206] width 28 height 31
click at [457, 210] on input "text" at bounding box center [467, 206] width 114 height 31
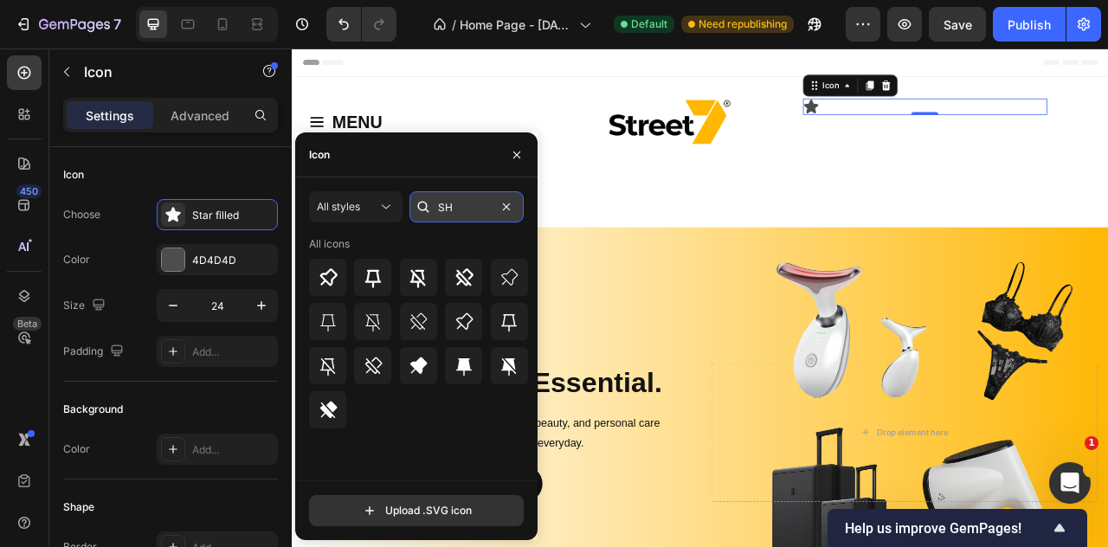
type input "S"
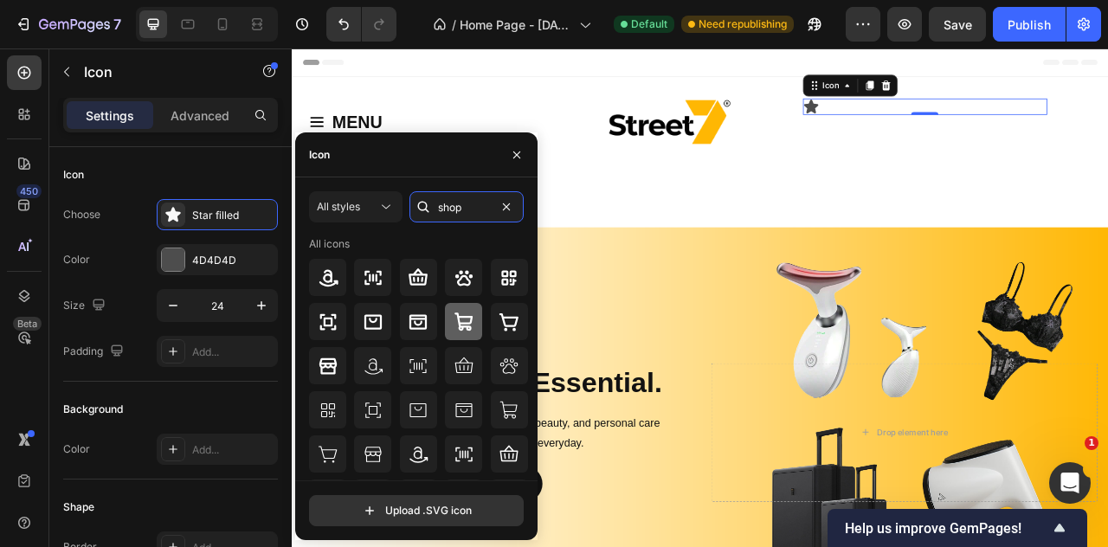
type input "shop"
click at [468, 328] on icon at bounding box center [464, 322] width 21 height 21
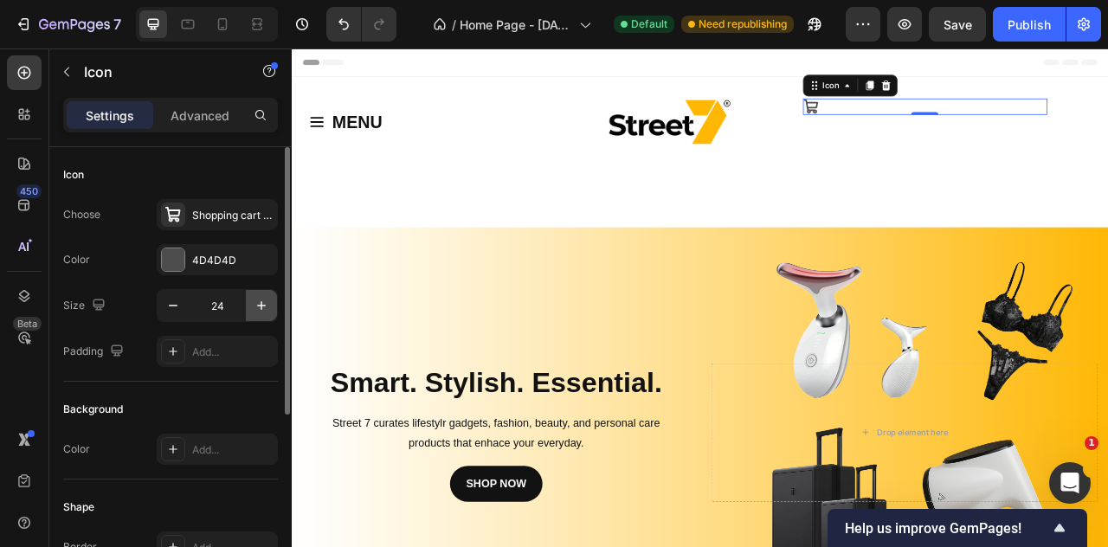
click at [258, 312] on icon "button" at bounding box center [261, 305] width 17 height 17
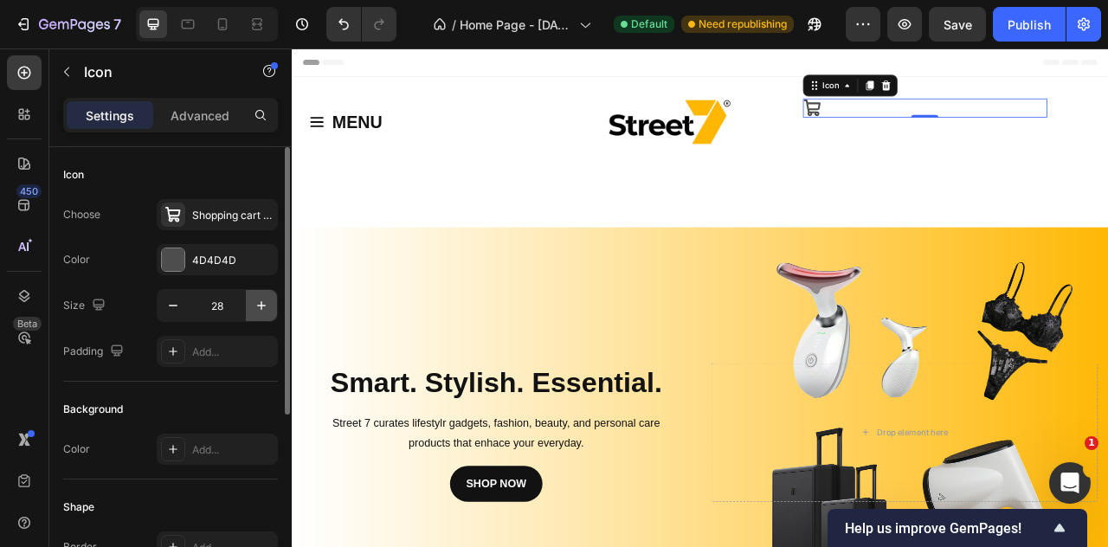
type input "29"
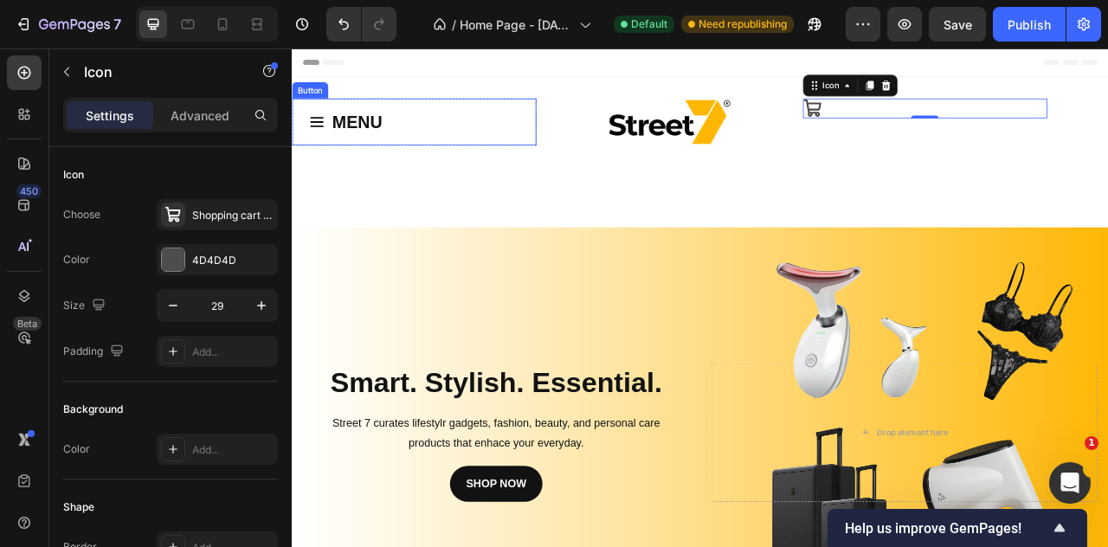
click at [323, 141] on icon "<p><strong>MENU</strong></p>" at bounding box center [323, 141] width 17 height 13
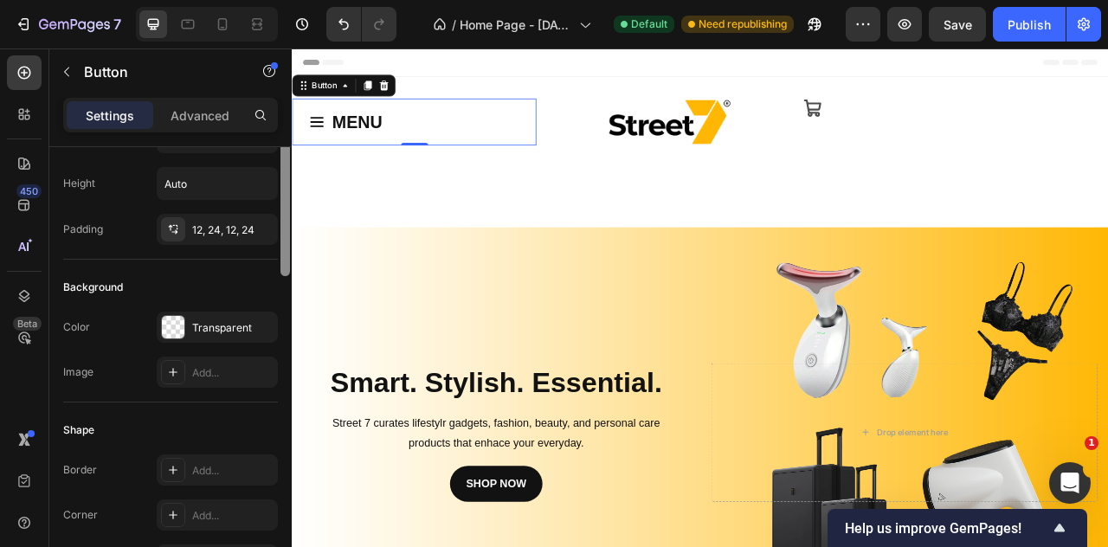
scroll to position [147, 0]
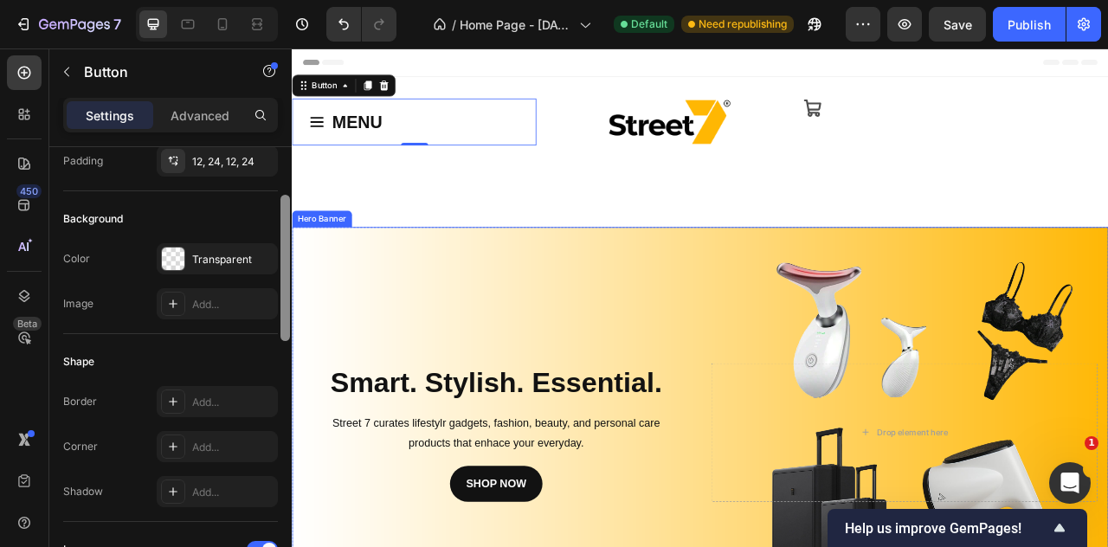
drag, startPoint x: 579, startPoint y: 328, endPoint x: 301, endPoint y: 541, distance: 350.2
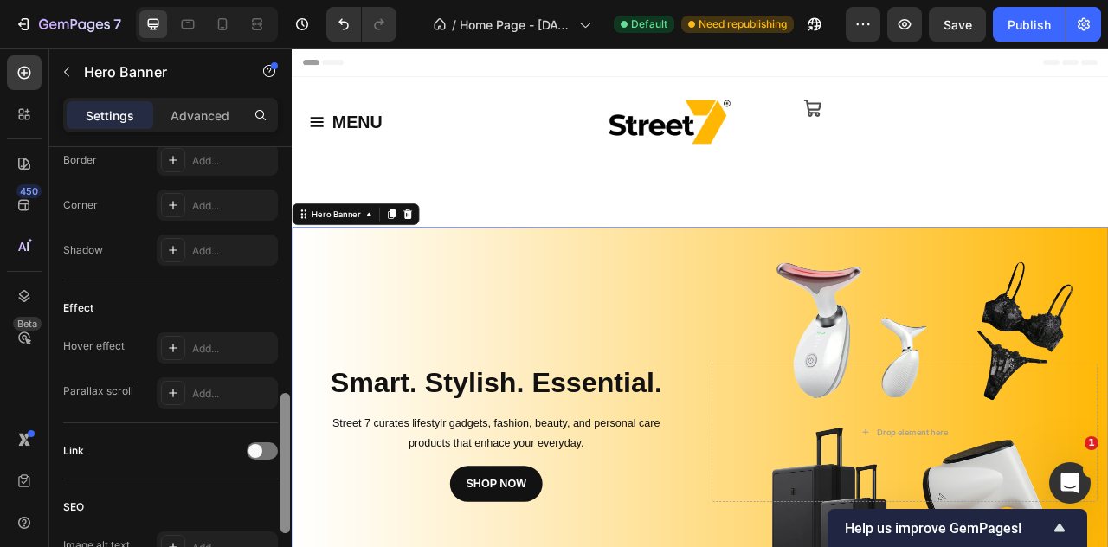
click at [288, 0] on html "7 / Home Page - Sep 22, 15:20:35 Default Need republishing Preview Save Publish…" at bounding box center [554, 0] width 1108 height 0
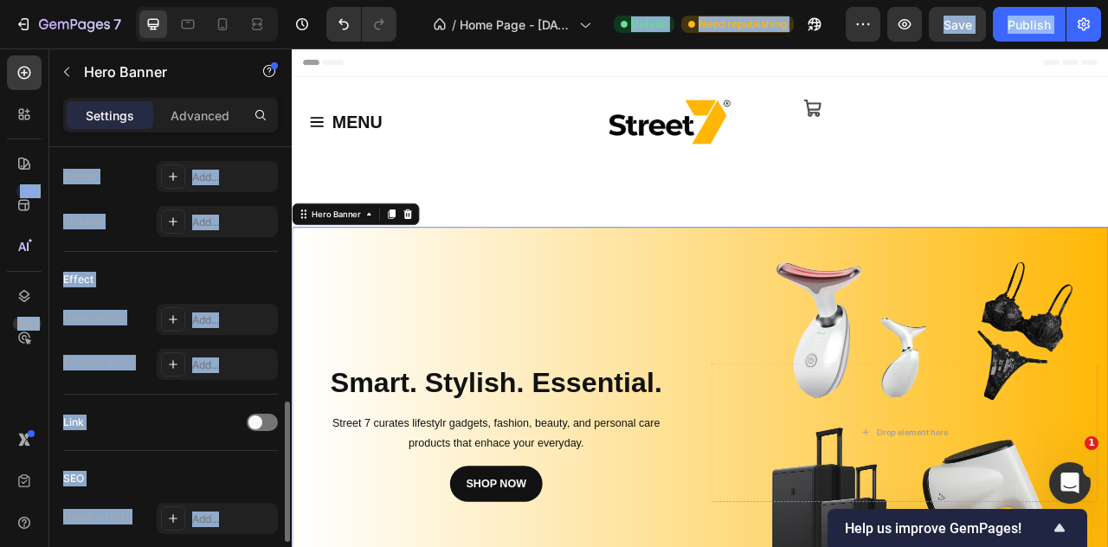
click at [254, 476] on div "SEO" at bounding box center [170, 479] width 215 height 28
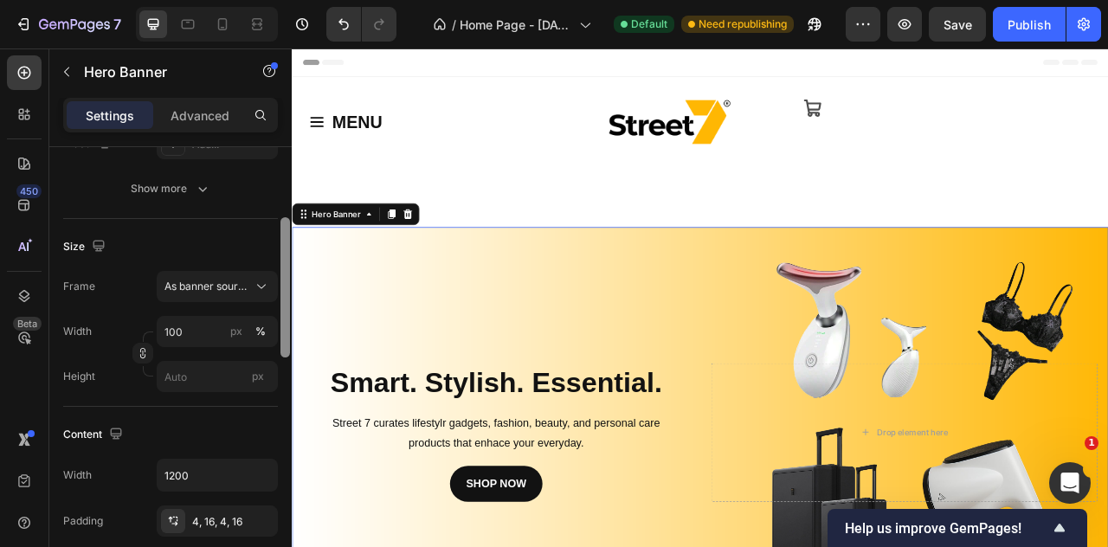
scroll to position [269, 0]
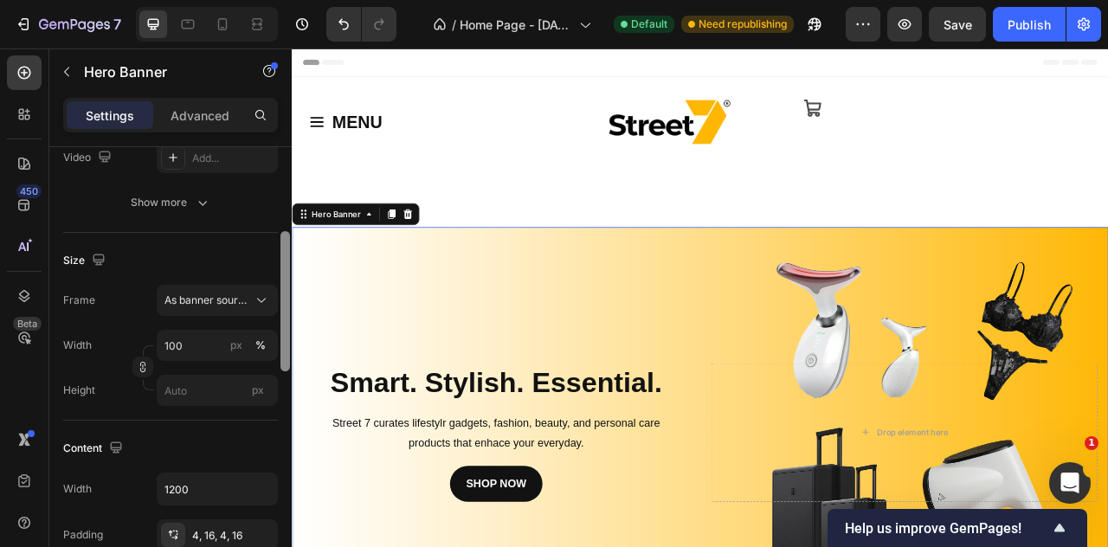
drag, startPoint x: 578, startPoint y: 479, endPoint x: 294, endPoint y: 391, distance: 297.2
click at [950, 128] on icon at bounding box center [954, 124] width 25 height 25
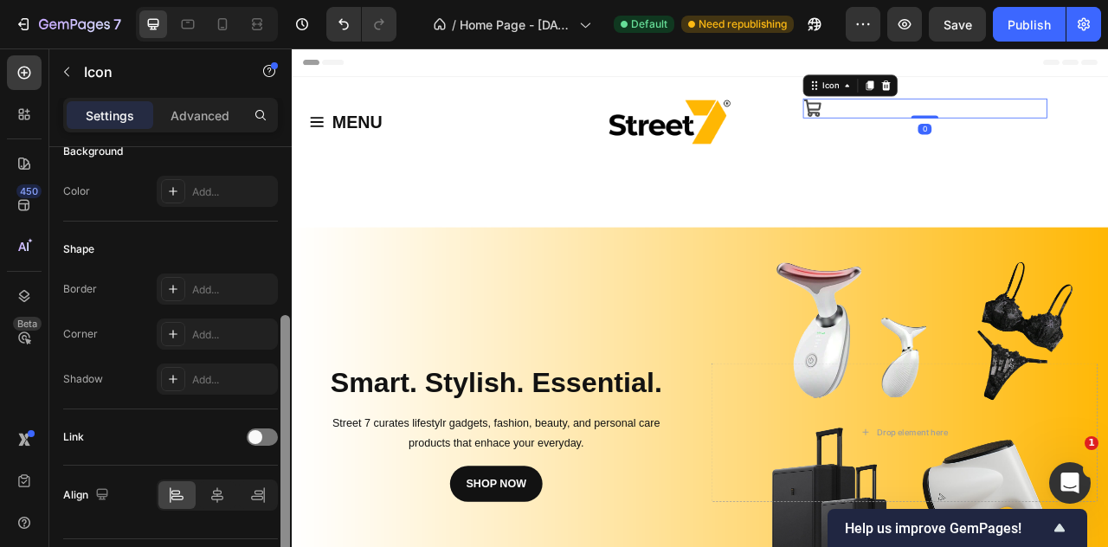
scroll to position [303, 0]
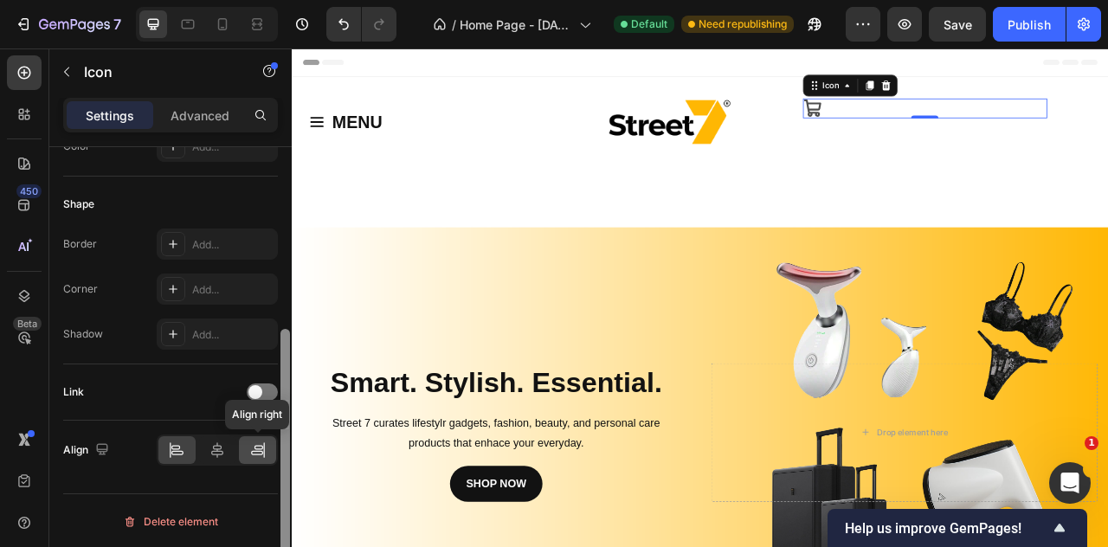
click at [268, 440] on div at bounding box center [257, 450] width 37 height 28
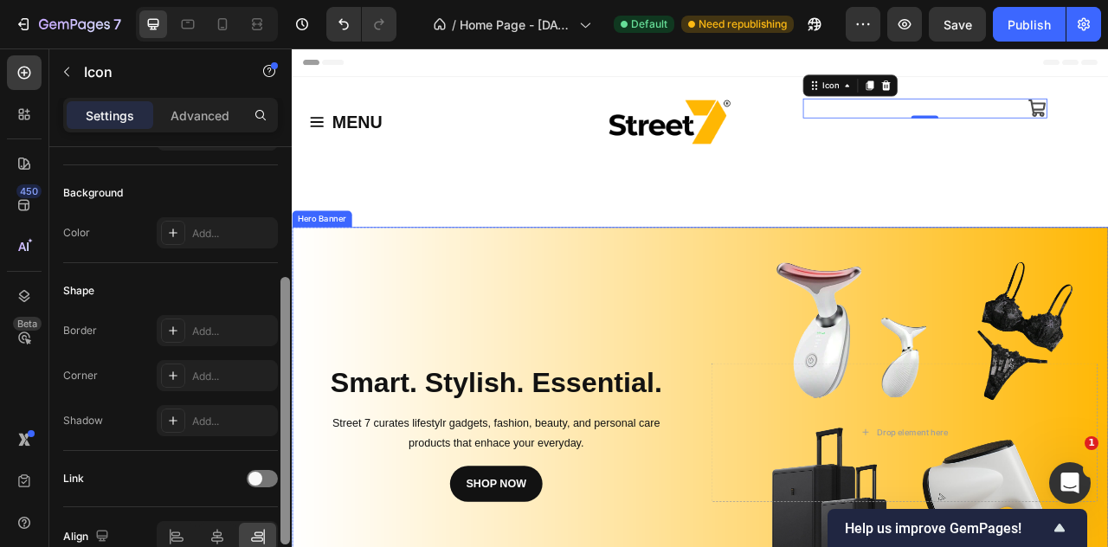
drag, startPoint x: 575, startPoint y: 405, endPoint x: 294, endPoint y: 309, distance: 297.4
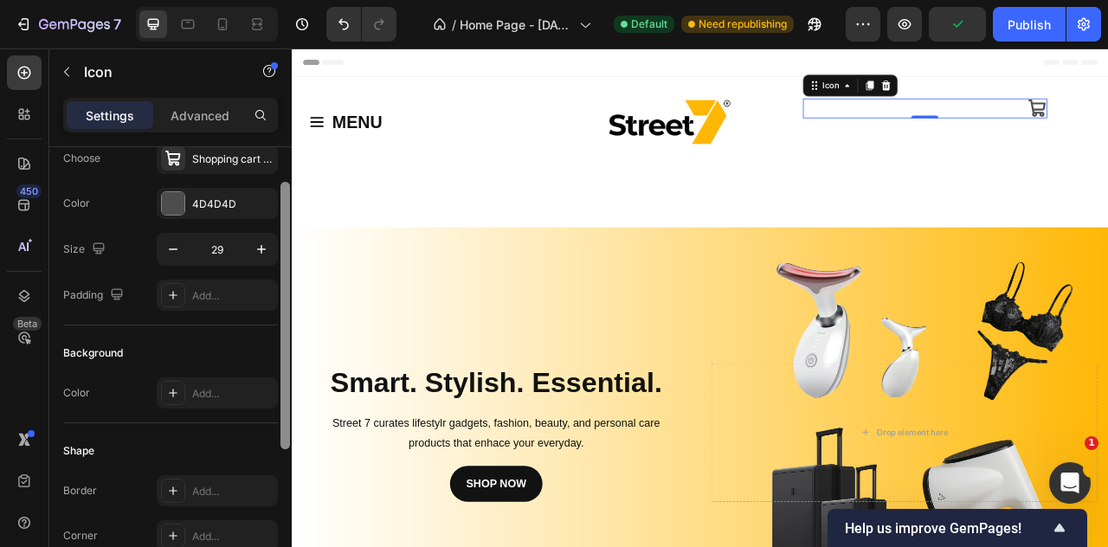
scroll to position [59, 0]
click at [281, 210] on div at bounding box center [286, 316] width 10 height 268
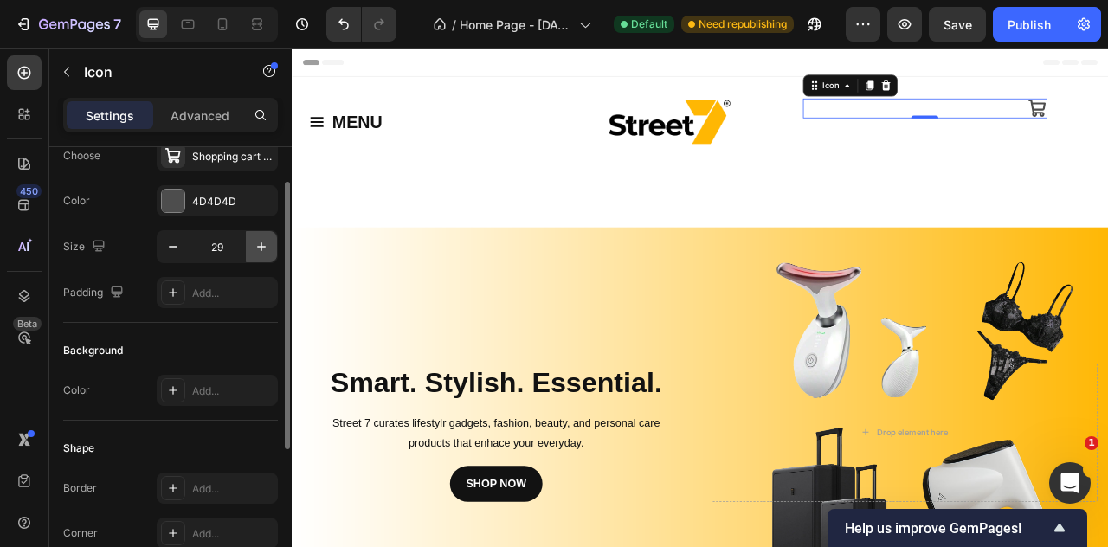
click at [268, 240] on icon "button" at bounding box center [261, 246] width 17 height 17
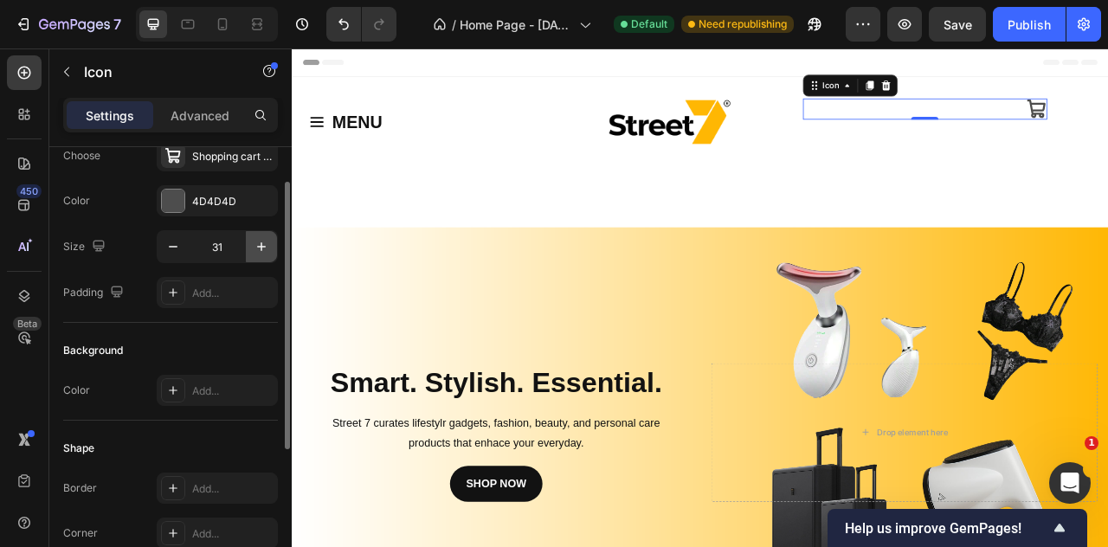
click at [268, 240] on icon "button" at bounding box center [261, 246] width 17 height 17
type input "33"
click at [227, 197] on div "4D4D4D" at bounding box center [217, 202] width 50 height 16
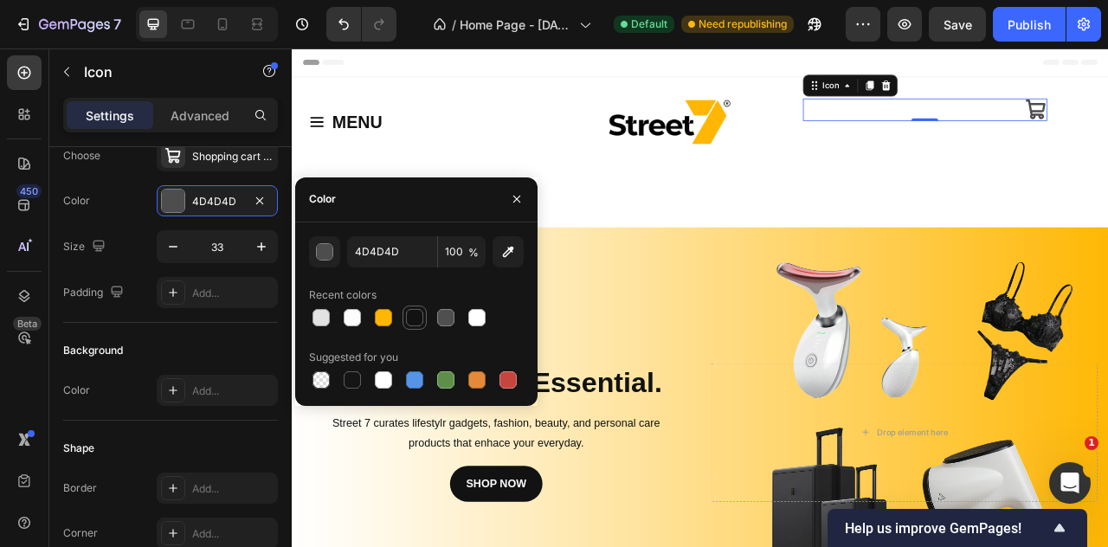
click at [409, 309] on div at bounding box center [414, 317] width 17 height 17
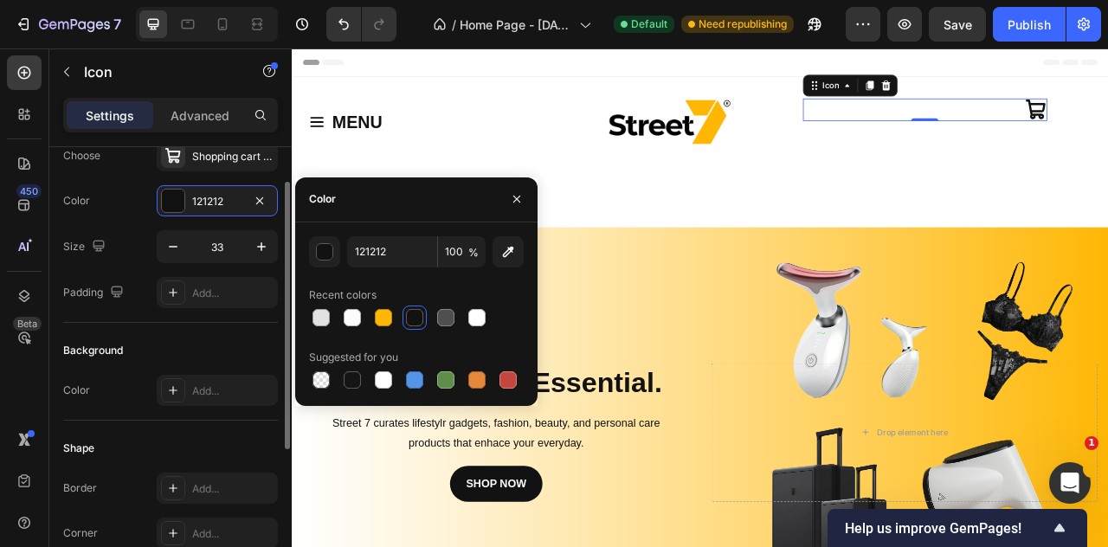
click at [210, 320] on div "Icon Choose Shopping cart bold Color 121212 Size 33 Padding Add..." at bounding box center [170, 205] width 215 height 235
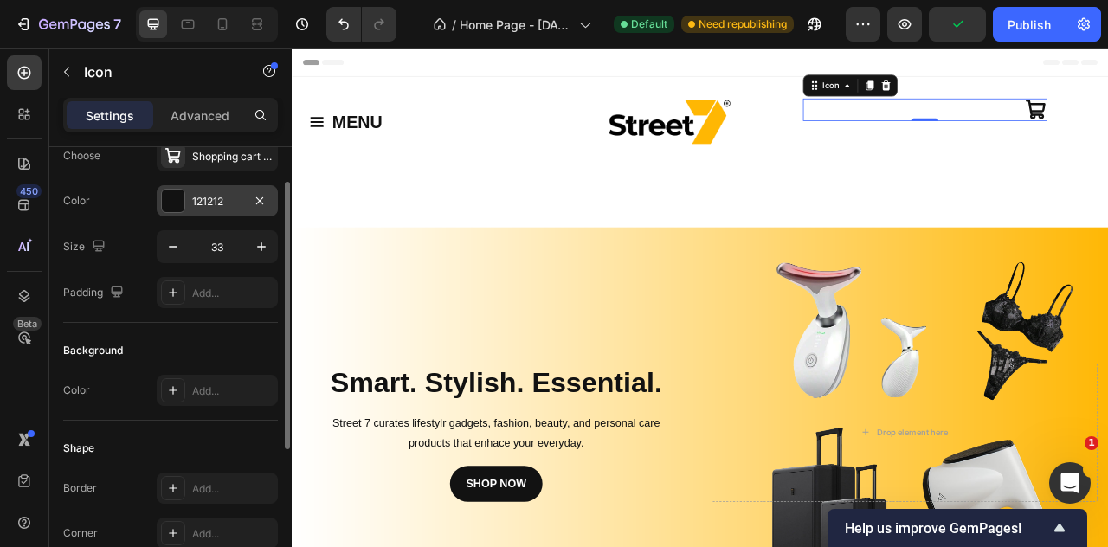
click at [221, 201] on div "121212" at bounding box center [217, 202] width 50 height 16
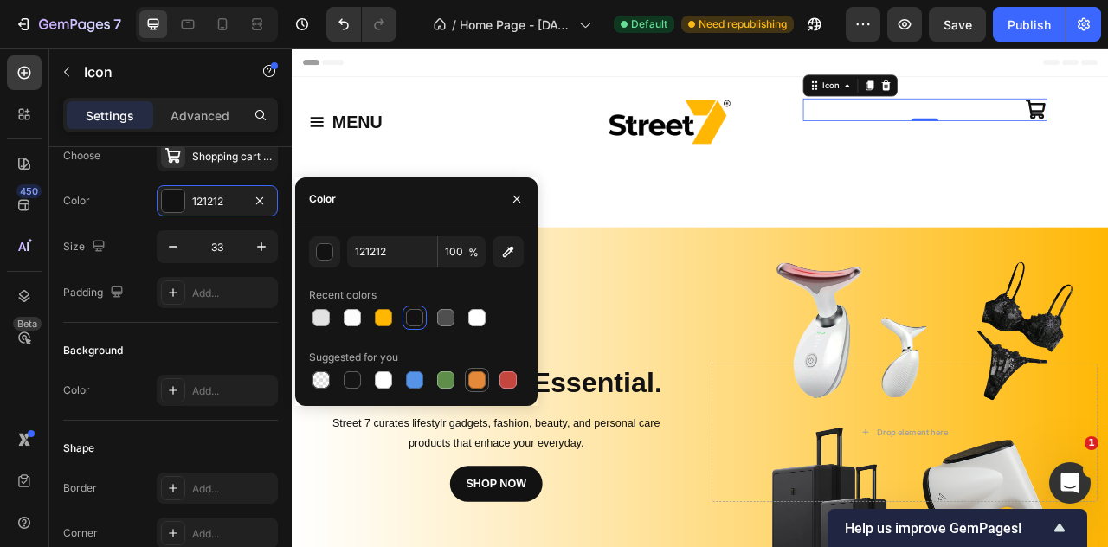
click at [470, 373] on div at bounding box center [476, 380] width 17 height 17
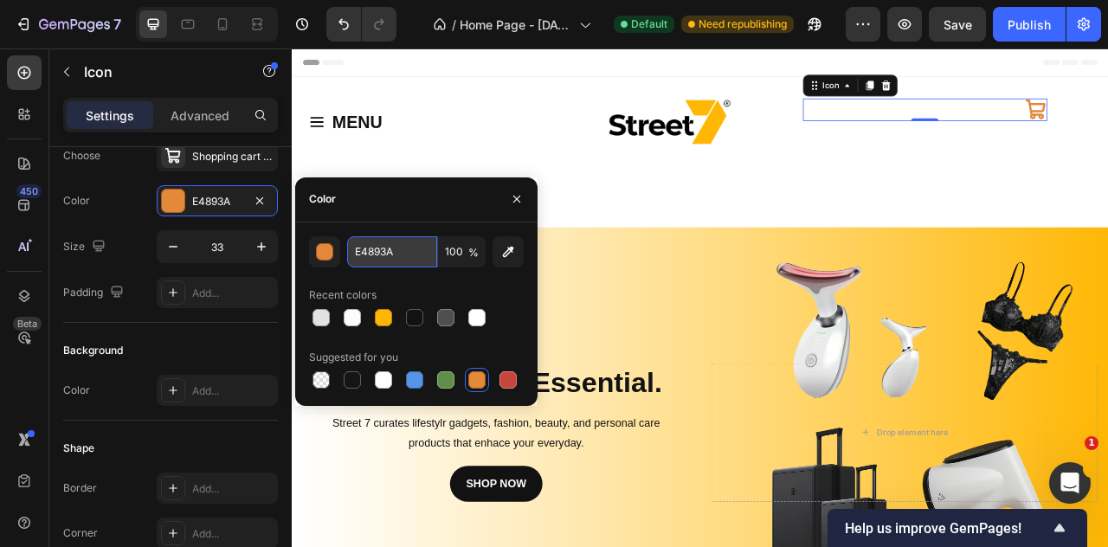
paste input "FFB703"
type input "FFB703"
click at [396, 285] on div "Recent colors" at bounding box center [416, 295] width 215 height 28
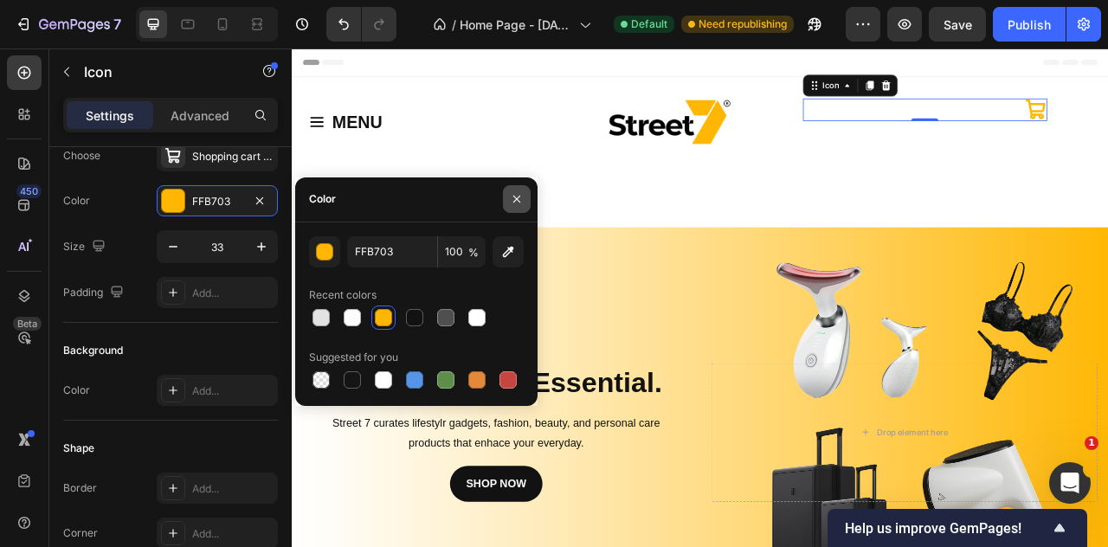
click at [518, 207] on button "button" at bounding box center [517, 199] width 28 height 28
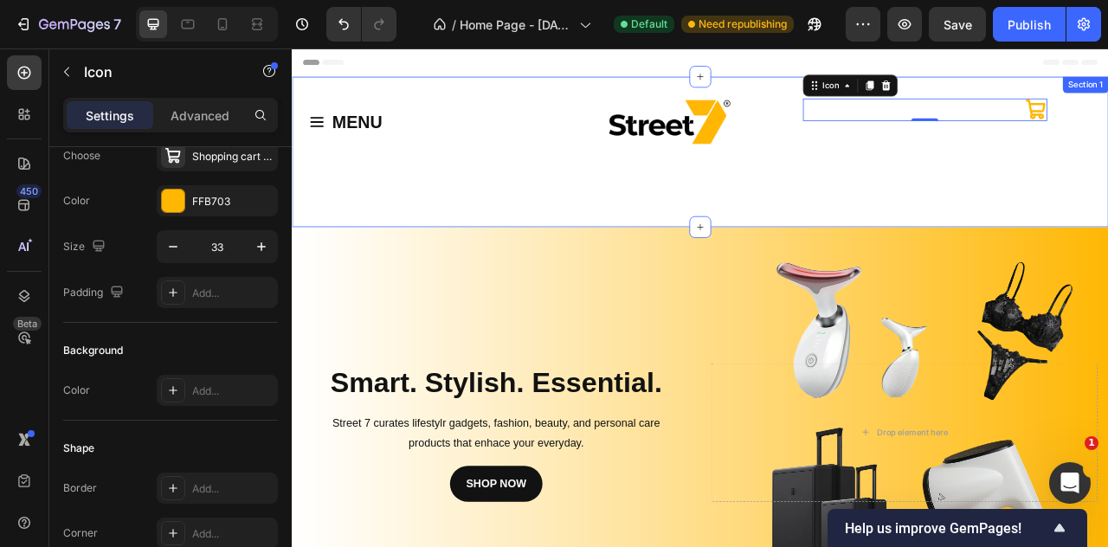
click at [741, 270] on div "MENU Button Row Image Icon 0 Section 1" at bounding box center [811, 179] width 1039 height 191
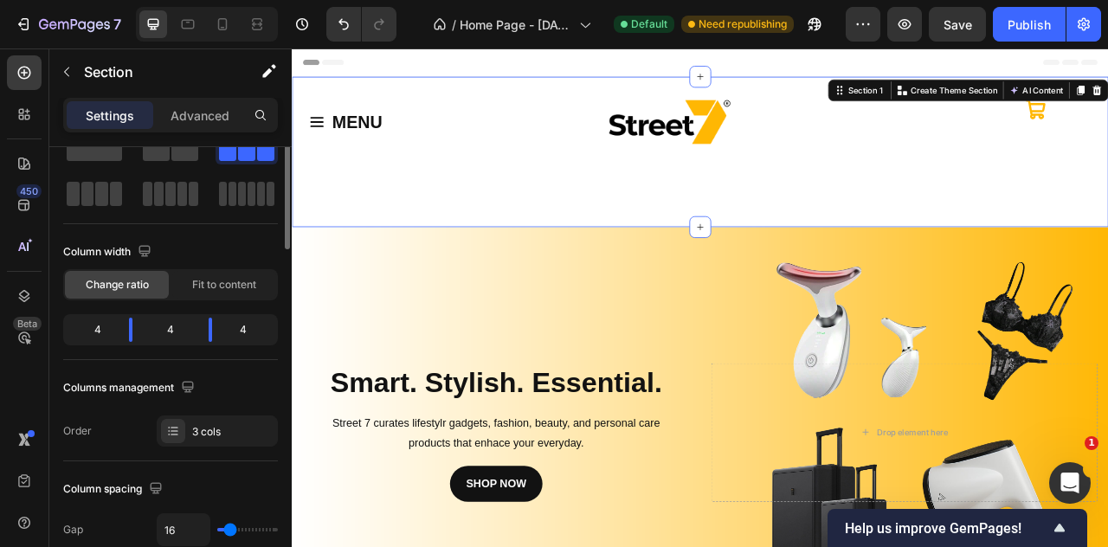
scroll to position [0, 0]
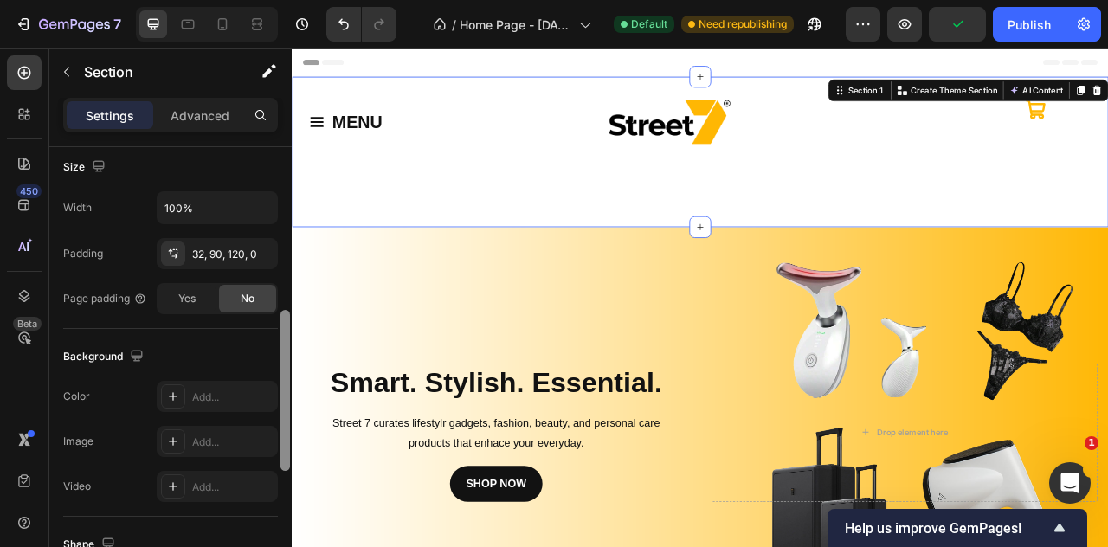
drag, startPoint x: 284, startPoint y: 306, endPoint x: 284, endPoint y: 481, distance: 174.9
click at [284, 471] on div at bounding box center [286, 390] width 10 height 161
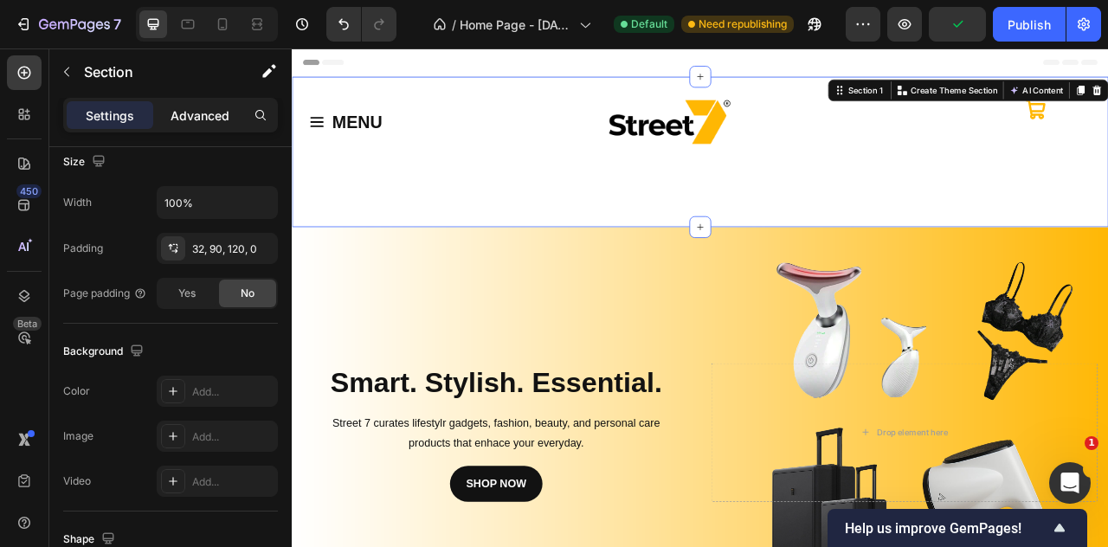
click at [206, 111] on p "Advanced" at bounding box center [200, 116] width 59 height 18
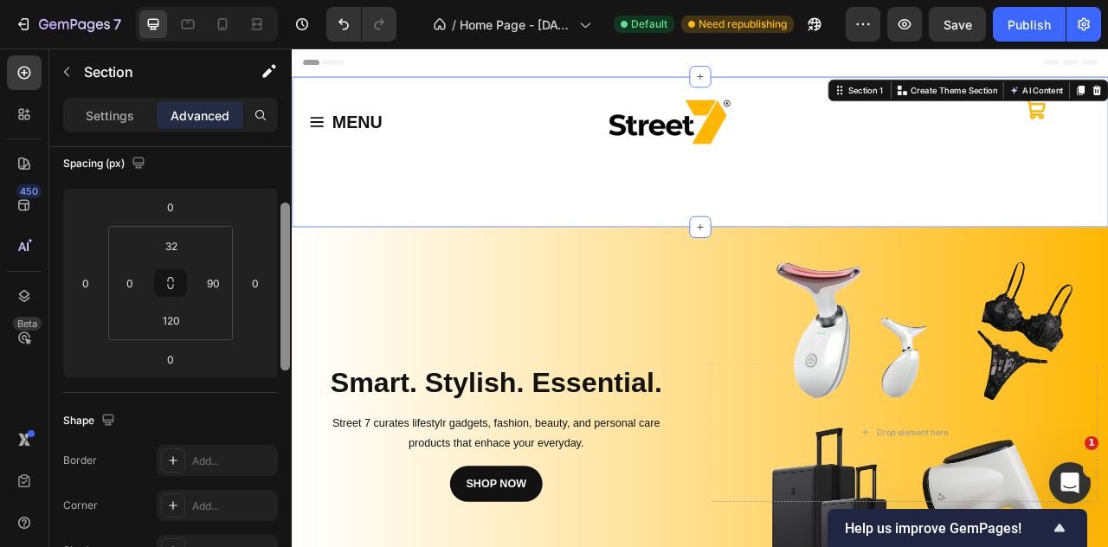
scroll to position [185, 0]
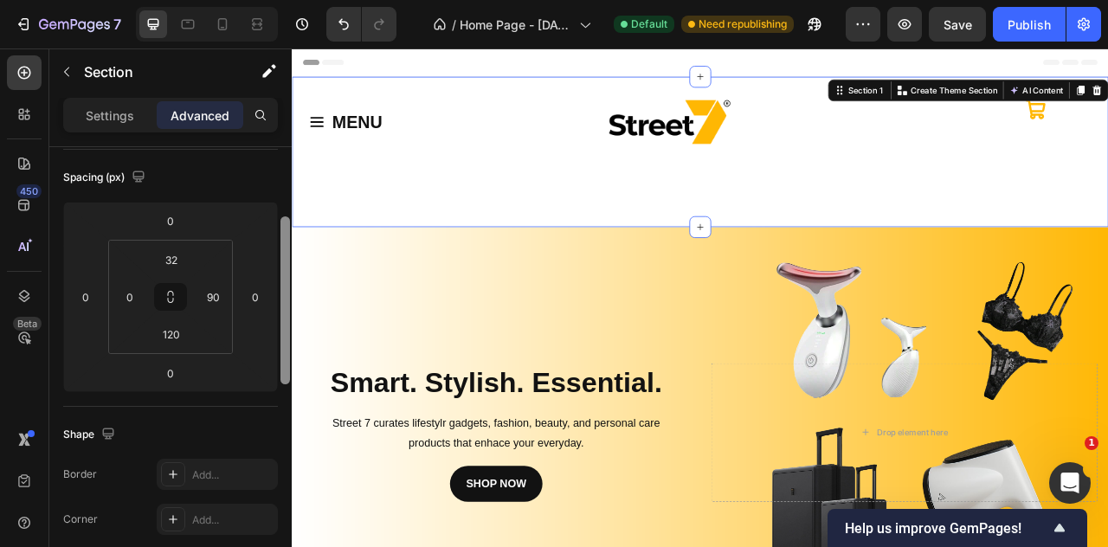
drag, startPoint x: 288, startPoint y: 396, endPoint x: 289, endPoint y: 283, distance: 112.6
click at [289, 283] on div at bounding box center [286, 300] width 10 height 168
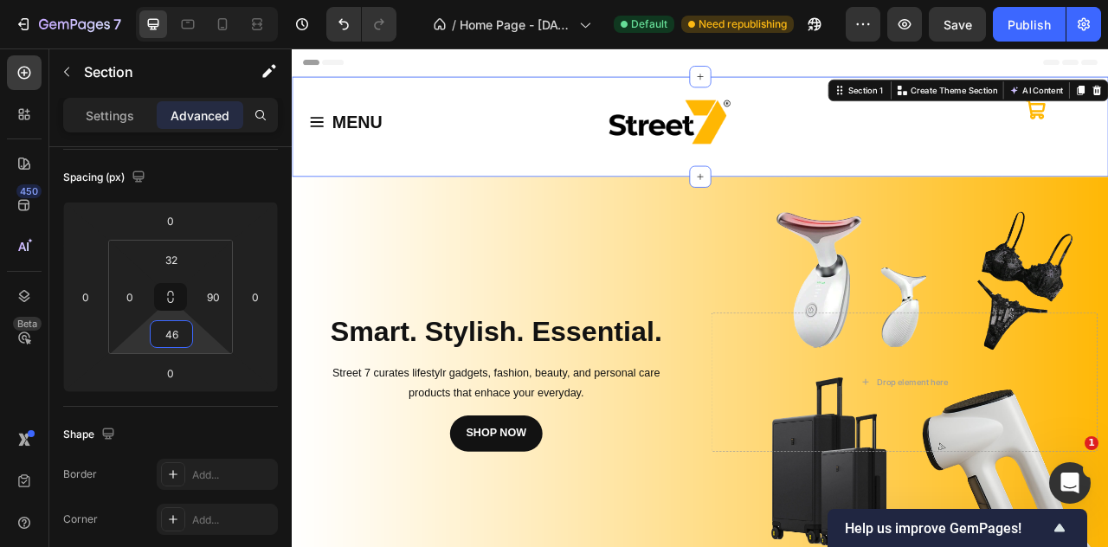
type input "44"
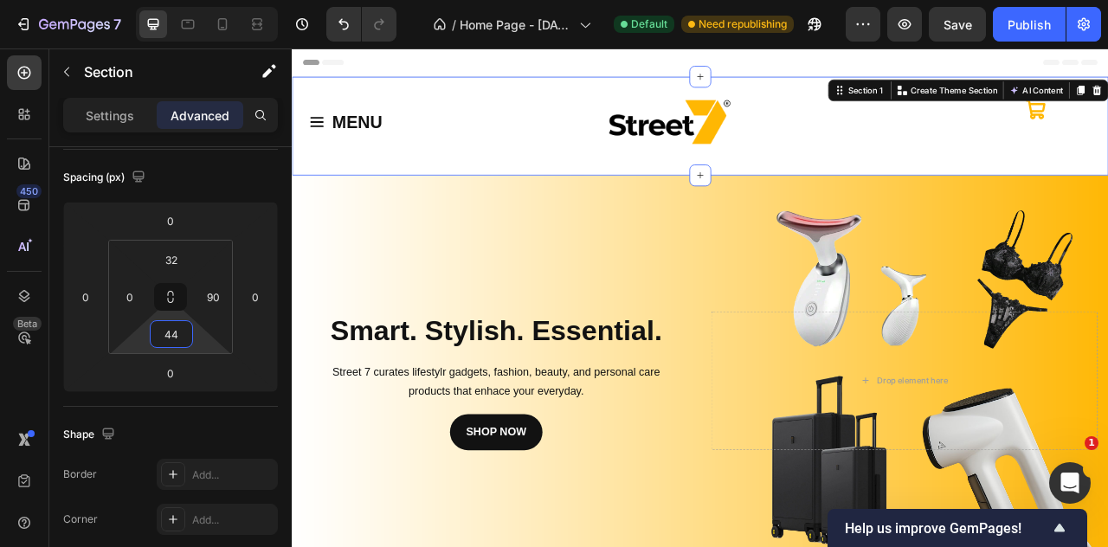
drag, startPoint x: 198, startPoint y: 330, endPoint x: 200, endPoint y: 363, distance: 33.0
click at [200, 0] on html "7 / Home Page - Sep 22, 15:20:35 Default Need republishing Preview Save Publish…" at bounding box center [554, 0] width 1108 height 0
click at [1108, 130] on div "Icon" at bounding box center [1097, 126] width 311 height 29
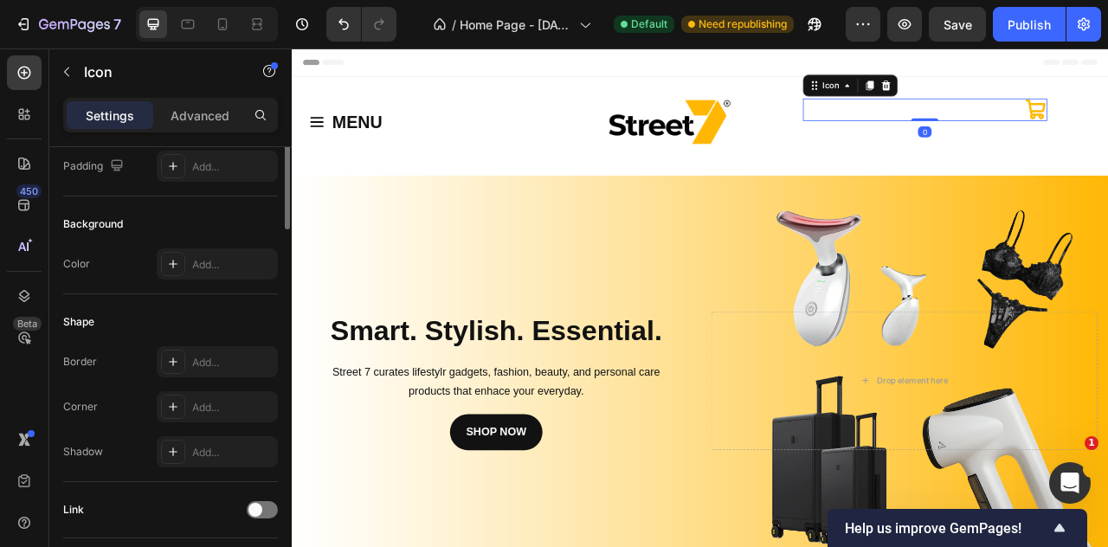
scroll to position [0, 0]
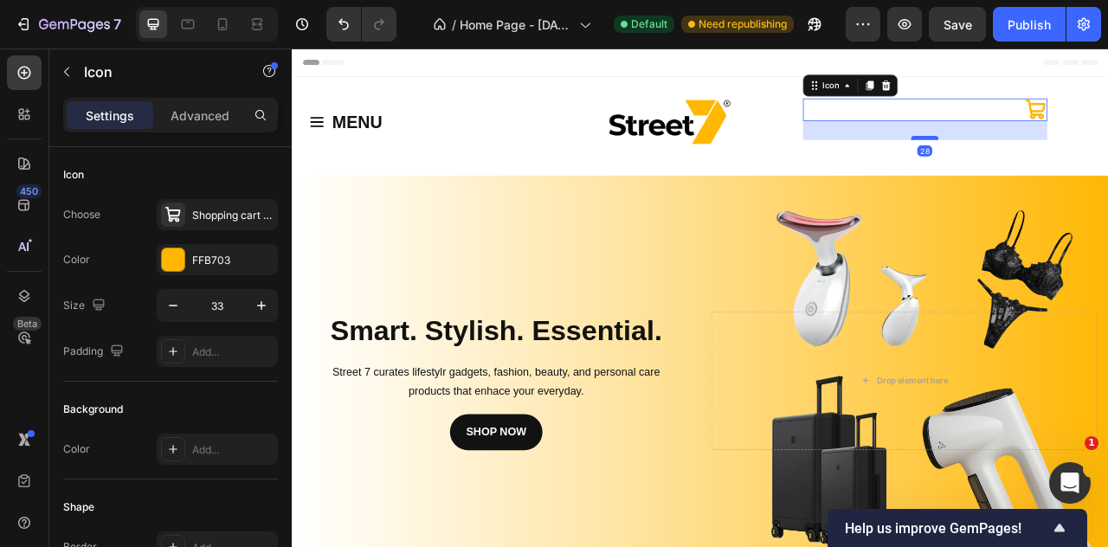
drag, startPoint x: 1092, startPoint y: 138, endPoint x: 1096, endPoint y: 162, distance: 24.6
click at [1096, 162] on div at bounding box center [1097, 161] width 35 height 5
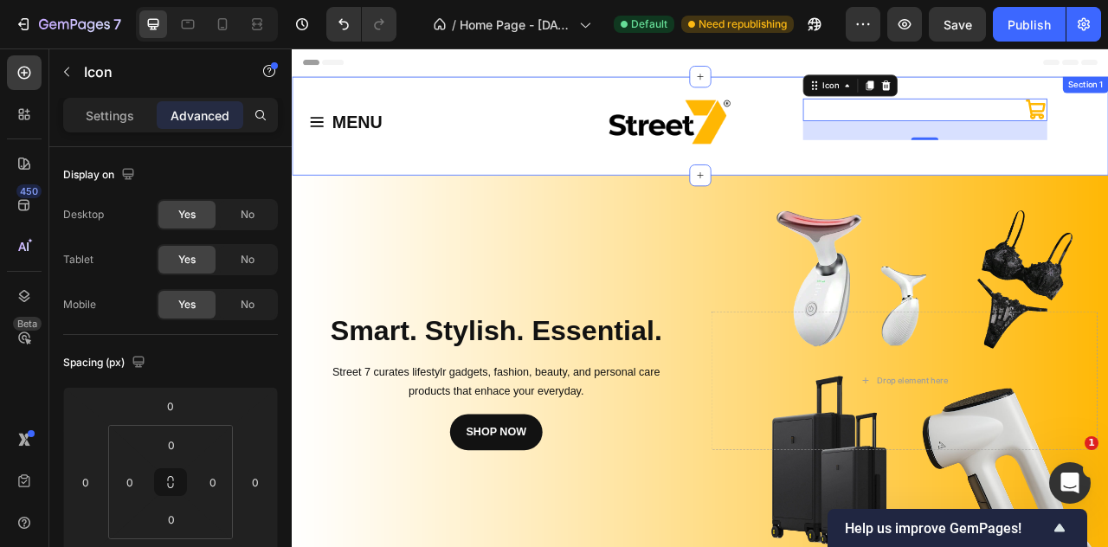
click at [1097, 187] on div "MENU Button Row Image Icon 28 Section 1" at bounding box center [811, 147] width 1039 height 126
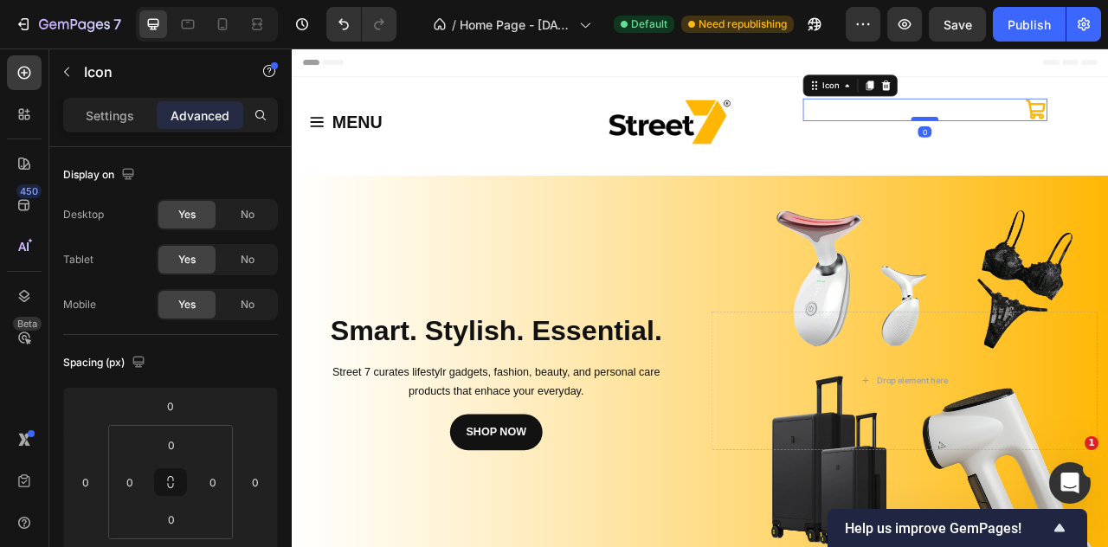
drag, startPoint x: 1089, startPoint y: 165, endPoint x: 1094, endPoint y: 139, distance: 25.6
click at [1094, 139] on div at bounding box center [1097, 137] width 35 height 5
type input "0"
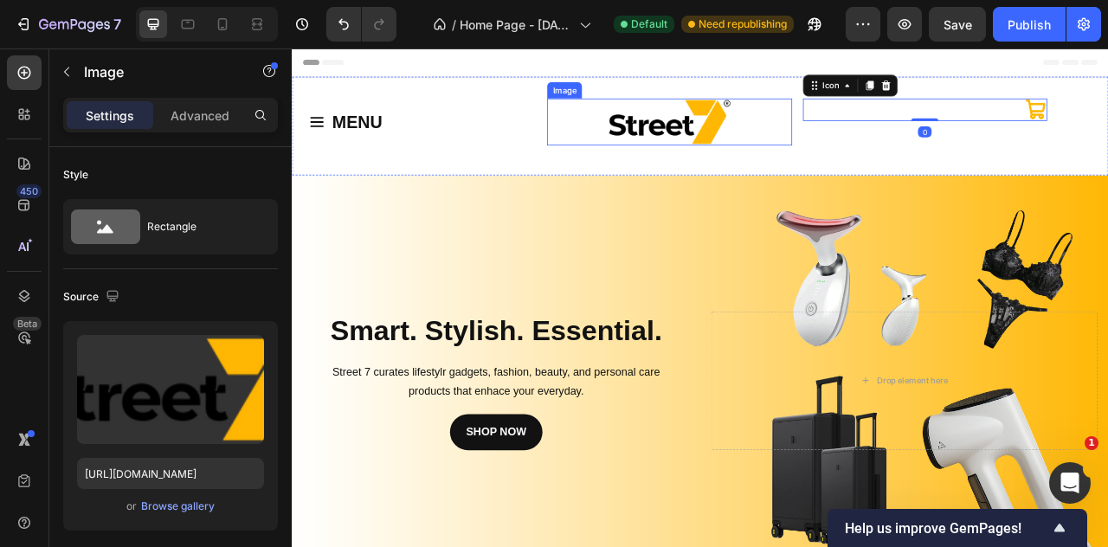
click at [749, 166] on div "Image" at bounding box center [772, 142] width 311 height 60
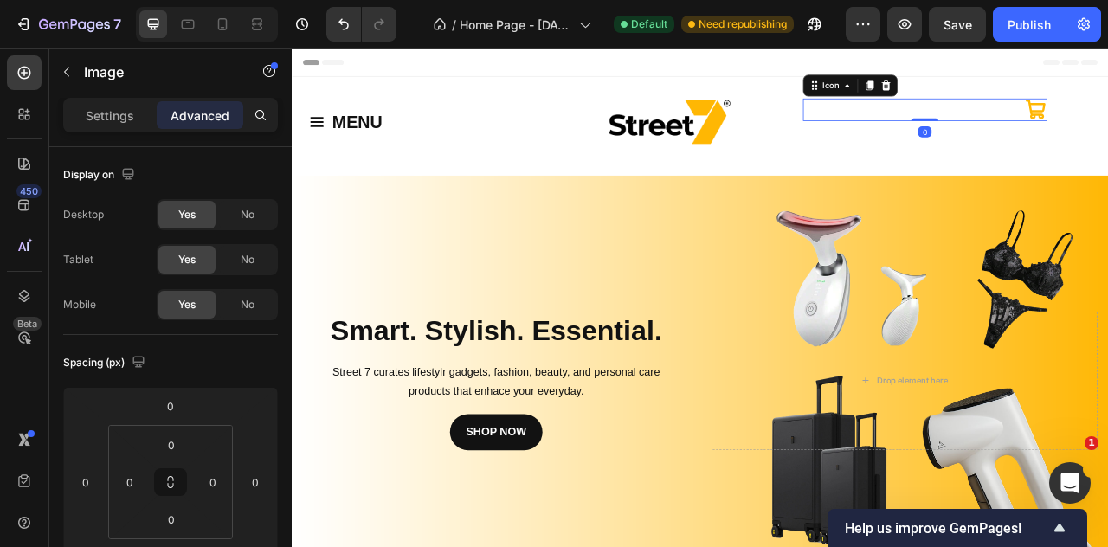
click at [1108, 126] on div "Icon 0" at bounding box center [1097, 126] width 311 height 29
click at [99, 119] on p "Settings" at bounding box center [110, 116] width 48 height 18
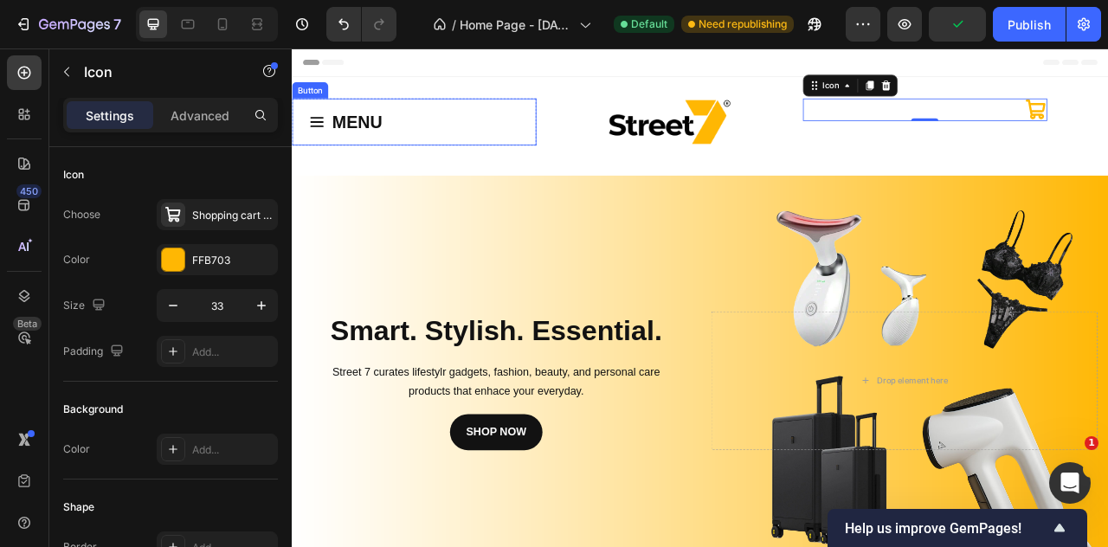
click at [432, 152] on div "MENU Button" at bounding box center [447, 142] width 311 height 60
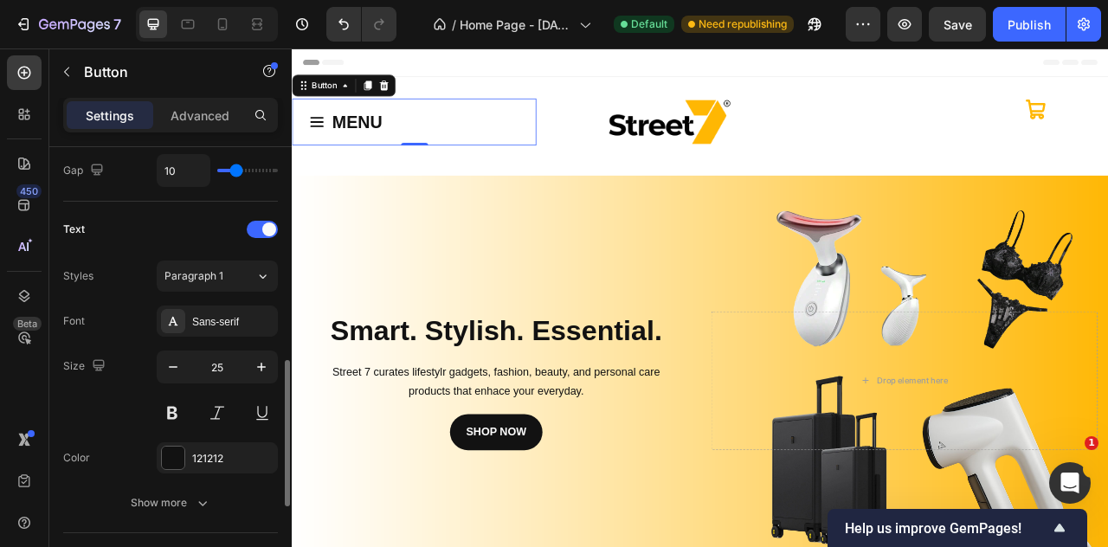
scroll to position [663, 0]
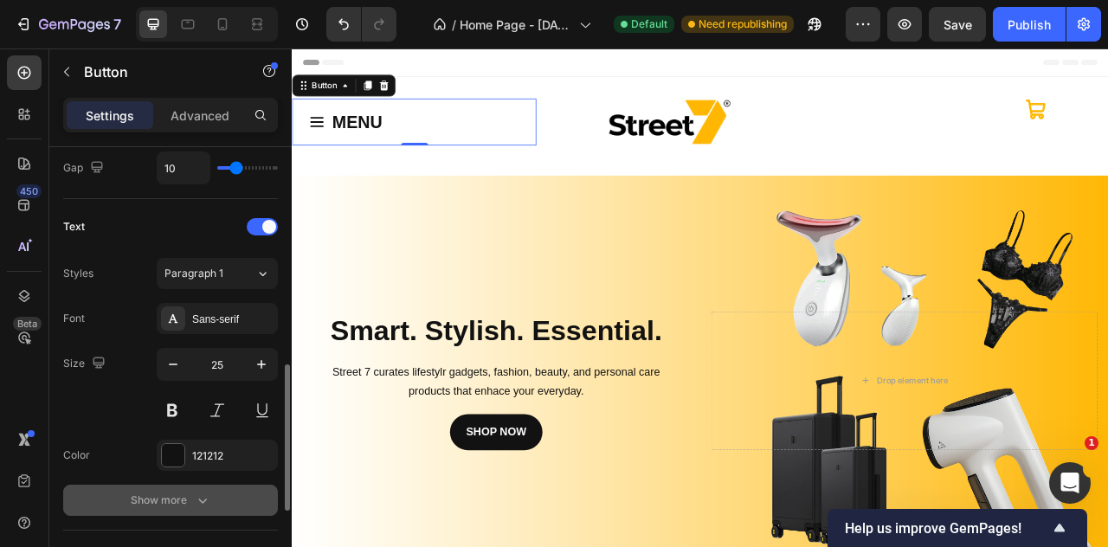
click at [185, 485] on button "Show more" at bounding box center [170, 500] width 215 height 31
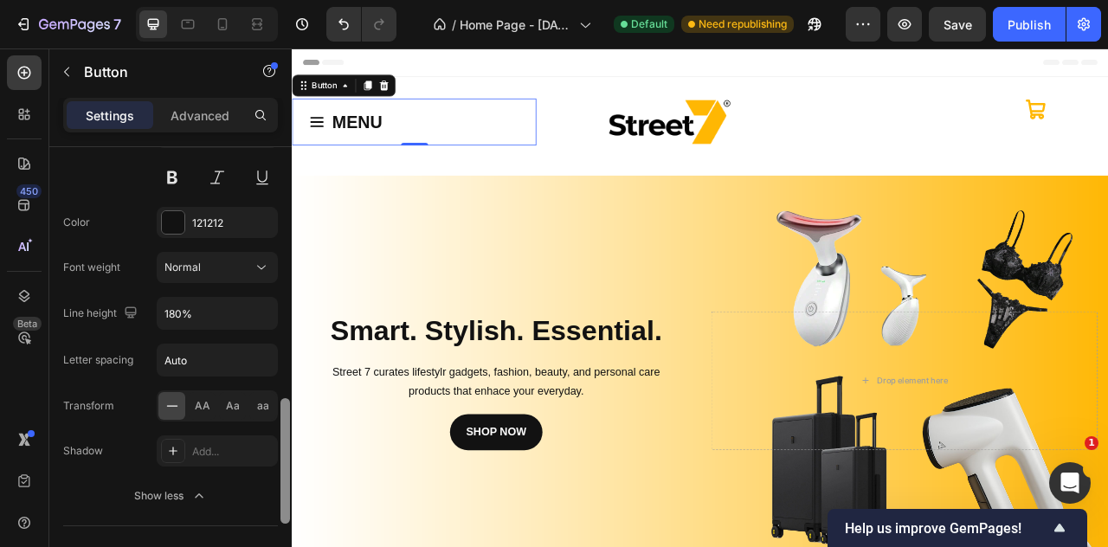
scroll to position [917, 0]
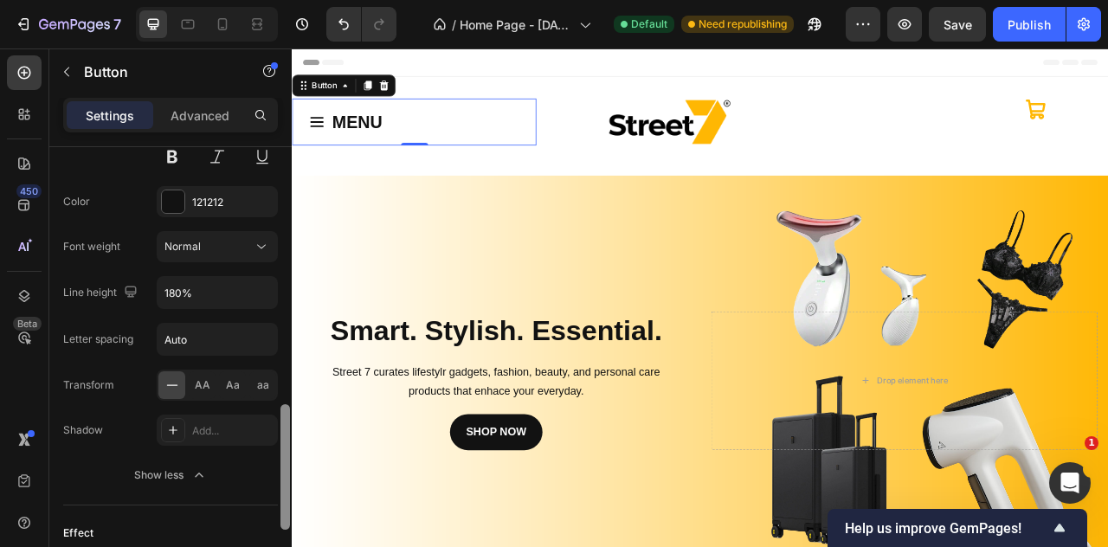
drag, startPoint x: 287, startPoint y: 368, endPoint x: 287, endPoint y: 451, distance: 83.1
click at [287, 451] on div at bounding box center [286, 467] width 10 height 126
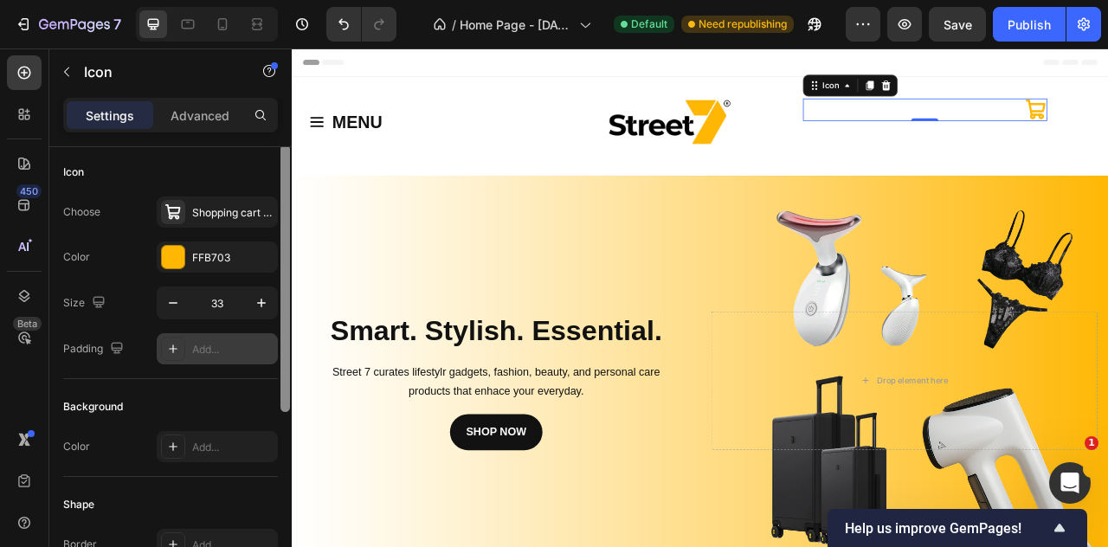
scroll to position [0, 0]
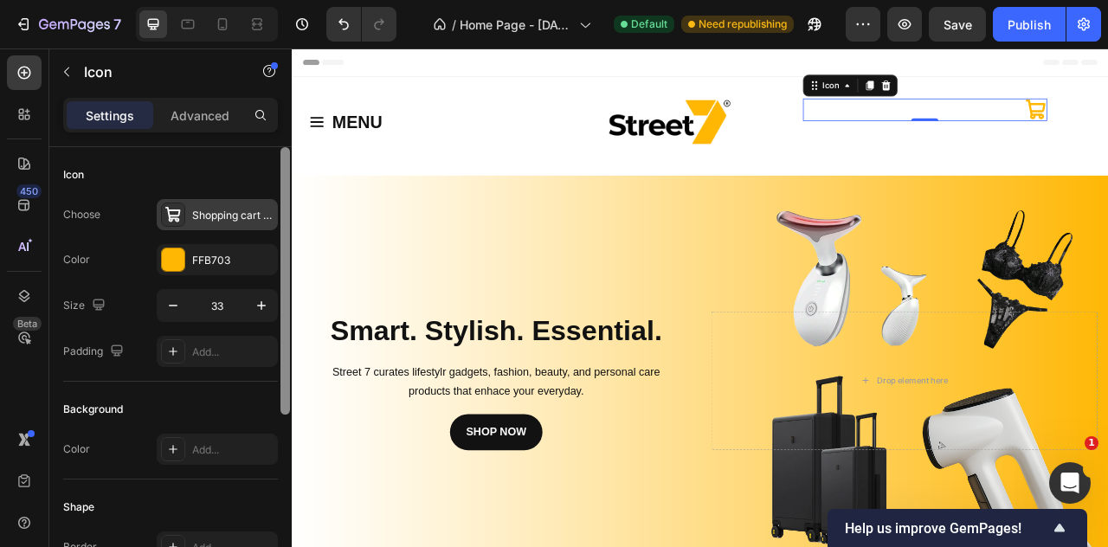
drag, startPoint x: 285, startPoint y: 378, endPoint x: 260, endPoint y: 215, distance: 165.6
click at [260, 215] on div "Icon Choose Shopping cart bold Color FFB703 Size 33 Padding Add... Background C…" at bounding box center [170, 371] width 242 height 449
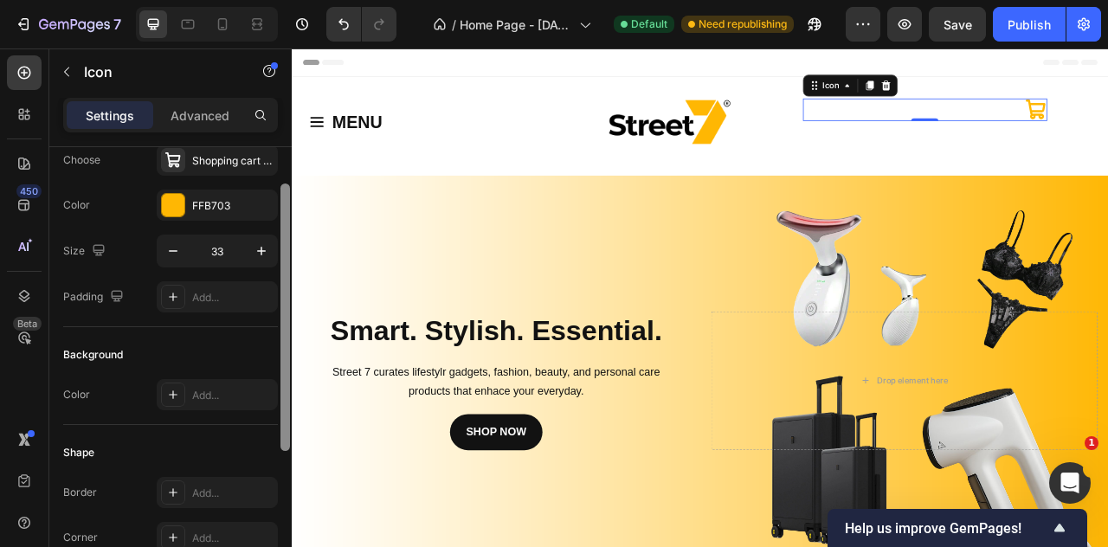
scroll to position [57, 0]
drag, startPoint x: 284, startPoint y: 275, endPoint x: 281, endPoint y: 309, distance: 34.7
click at [281, 309] on div at bounding box center [286, 315] width 10 height 268
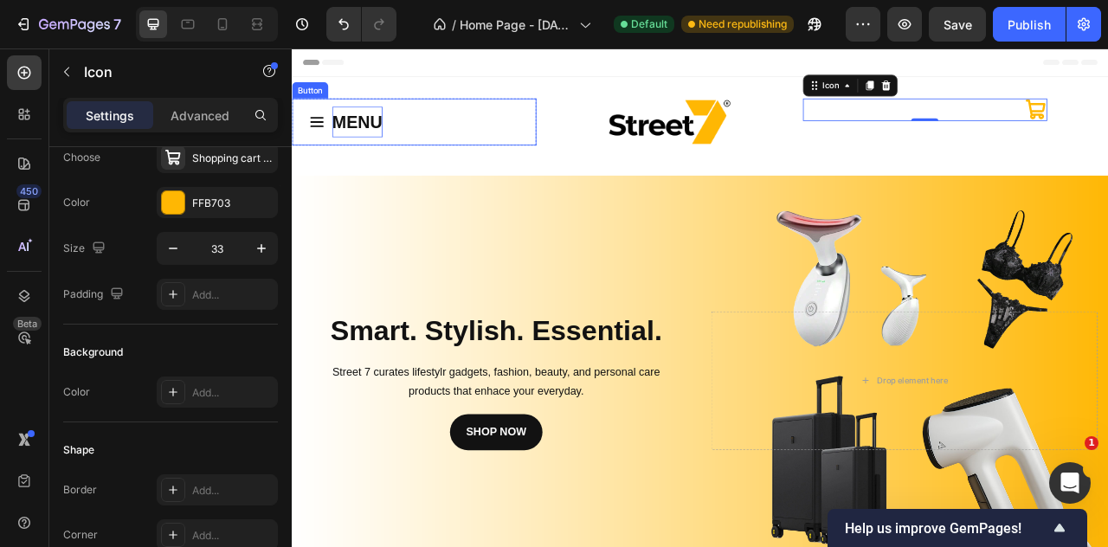
click at [404, 139] on strong "MENU" at bounding box center [375, 141] width 64 height 24
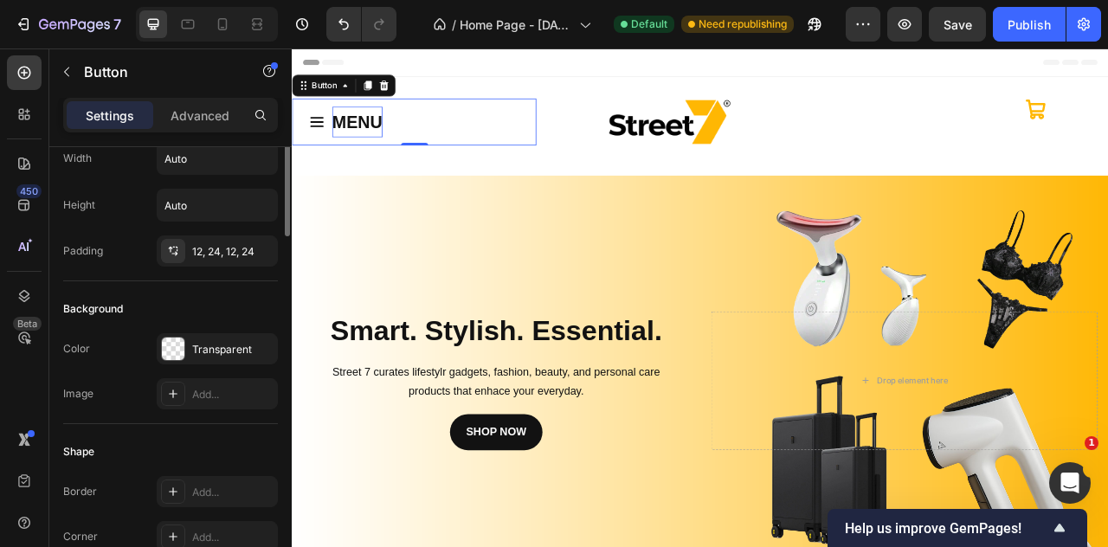
scroll to position [0, 0]
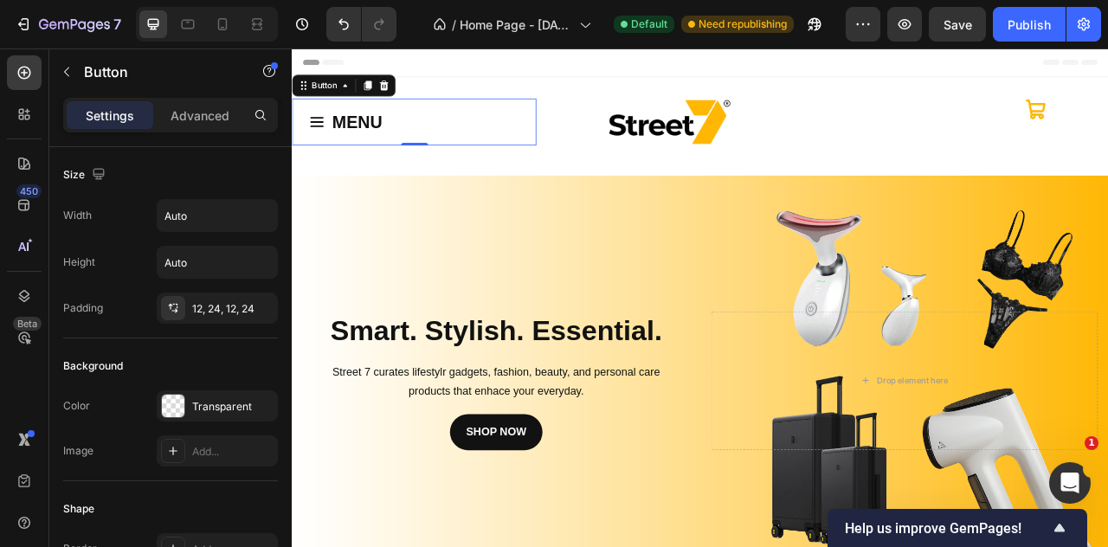
click at [412, 165] on button "MENU" at bounding box center [360, 142] width 136 height 60
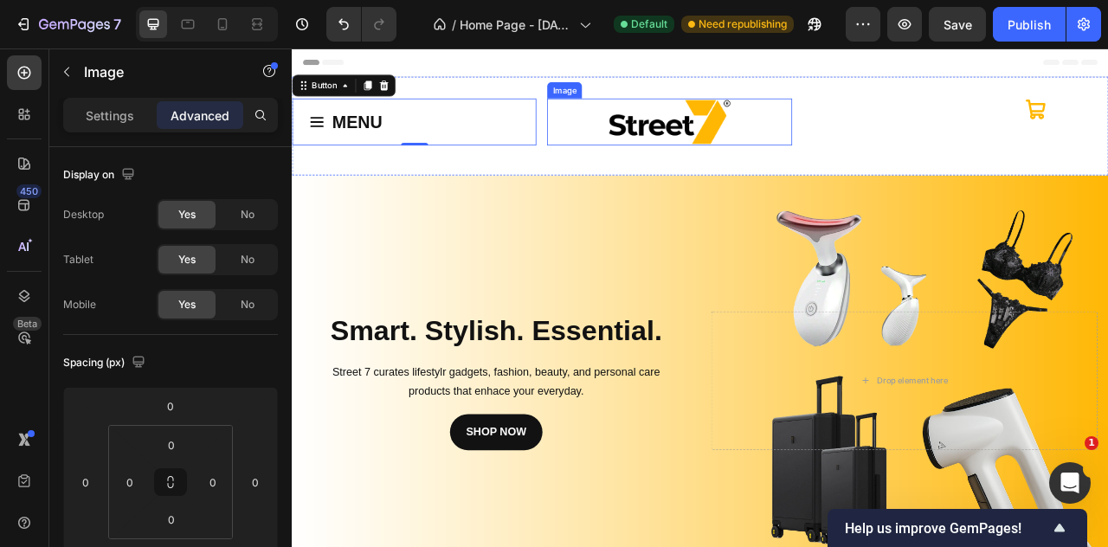
click at [662, 168] on div at bounding box center [772, 142] width 311 height 60
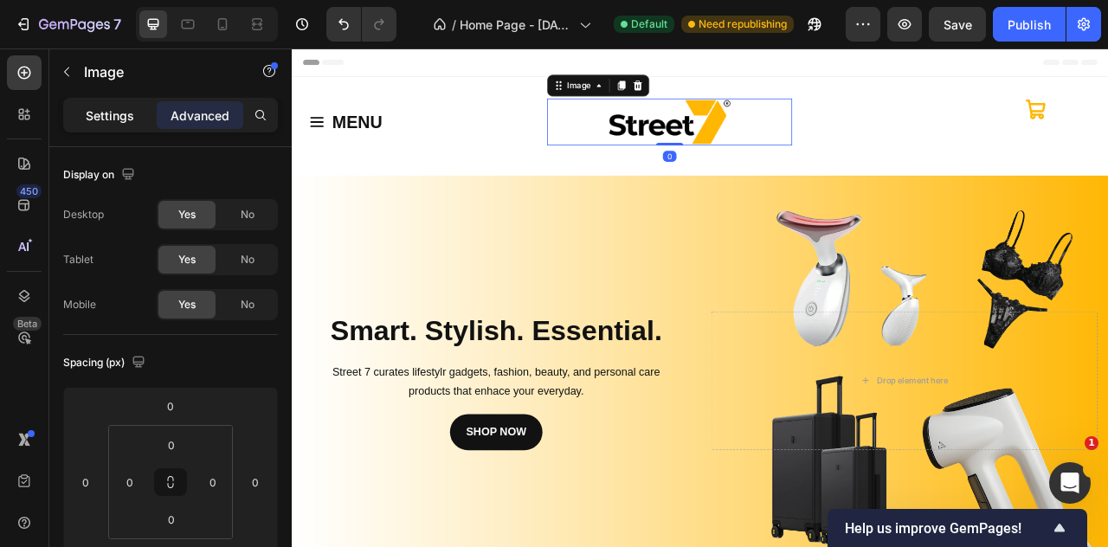
click at [81, 120] on div "Settings" at bounding box center [110, 115] width 87 height 28
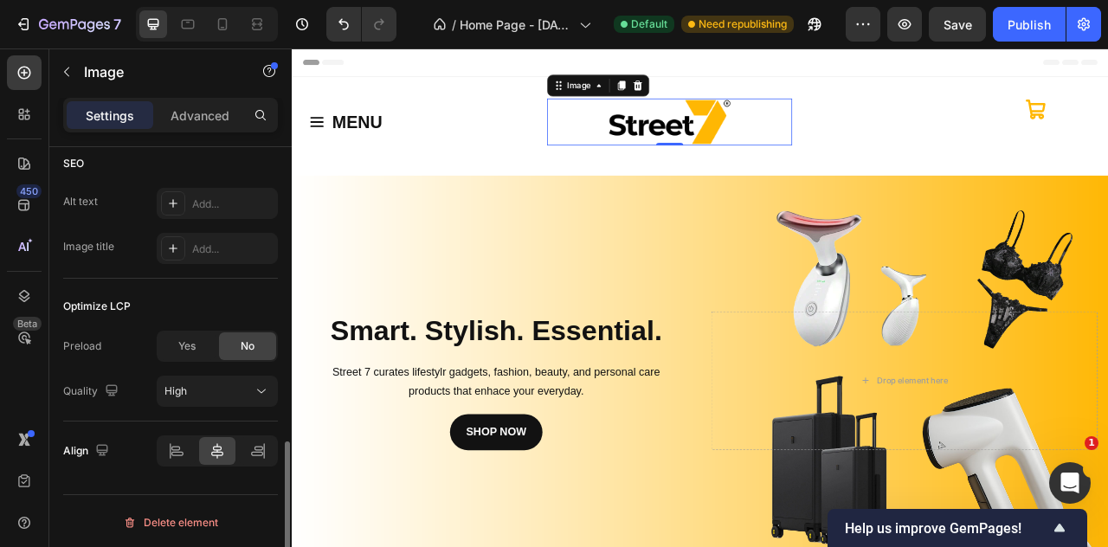
scroll to position [423, 0]
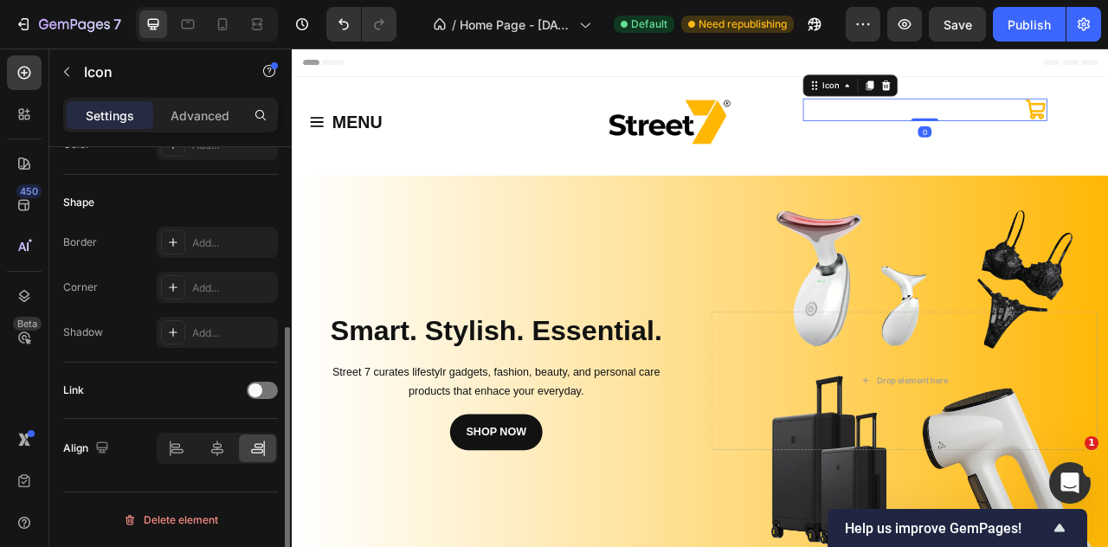
click at [1108, 122] on div "Icon 0" at bounding box center [1097, 126] width 311 height 29
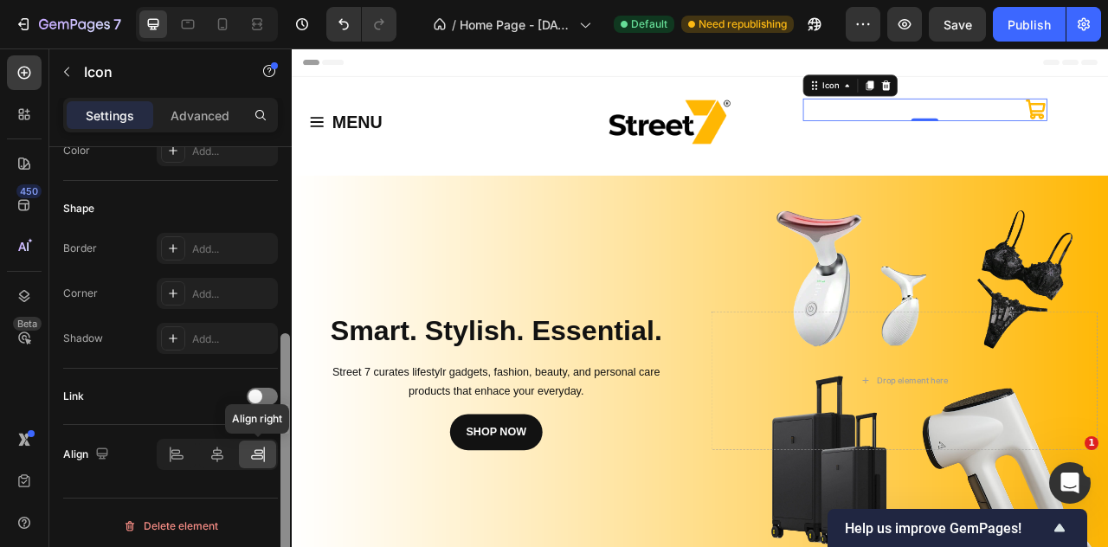
scroll to position [303, 0]
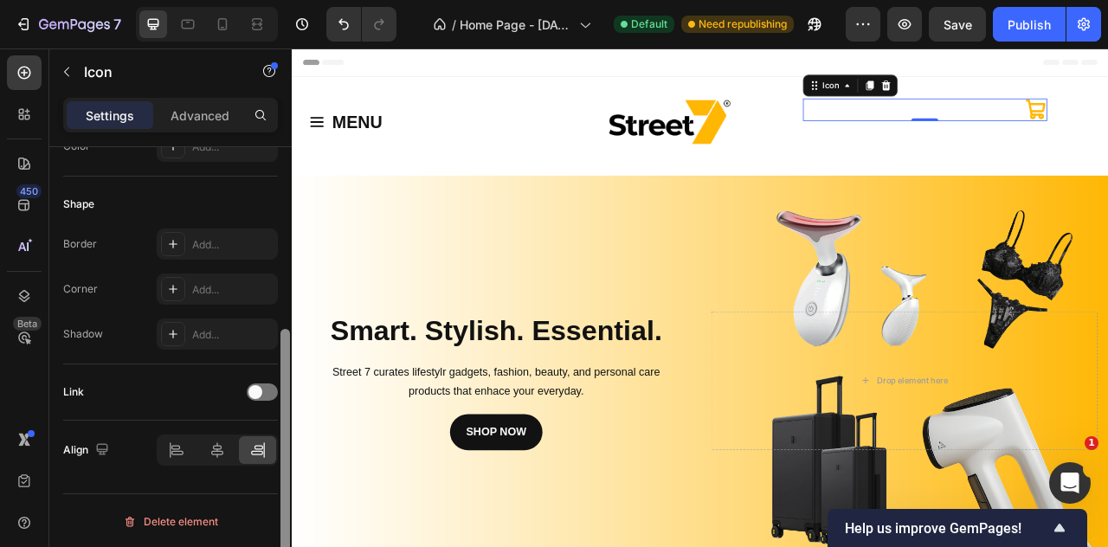
drag, startPoint x: 289, startPoint y: 275, endPoint x: 253, endPoint y: 479, distance: 207.6
click at [253, 479] on div "Icon Choose Shopping cart bold Color FFB703 Size 33 Padding Add... Background C…" at bounding box center [170, 371] width 242 height 449
click at [265, 399] on div "Link" at bounding box center [170, 392] width 215 height 28
click at [265, 391] on div at bounding box center [262, 392] width 31 height 17
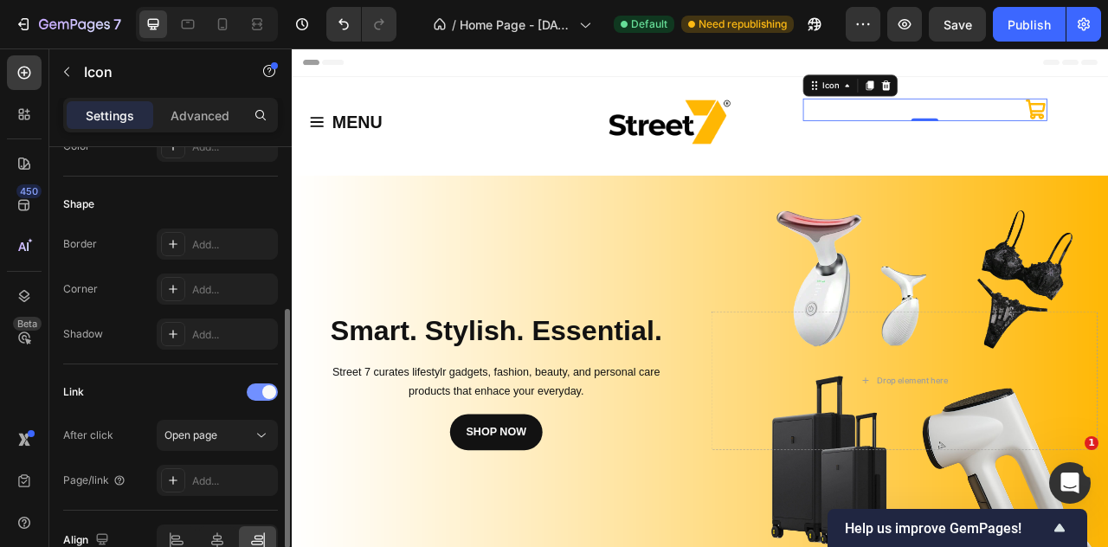
click at [265, 391] on span at bounding box center [269, 392] width 14 height 14
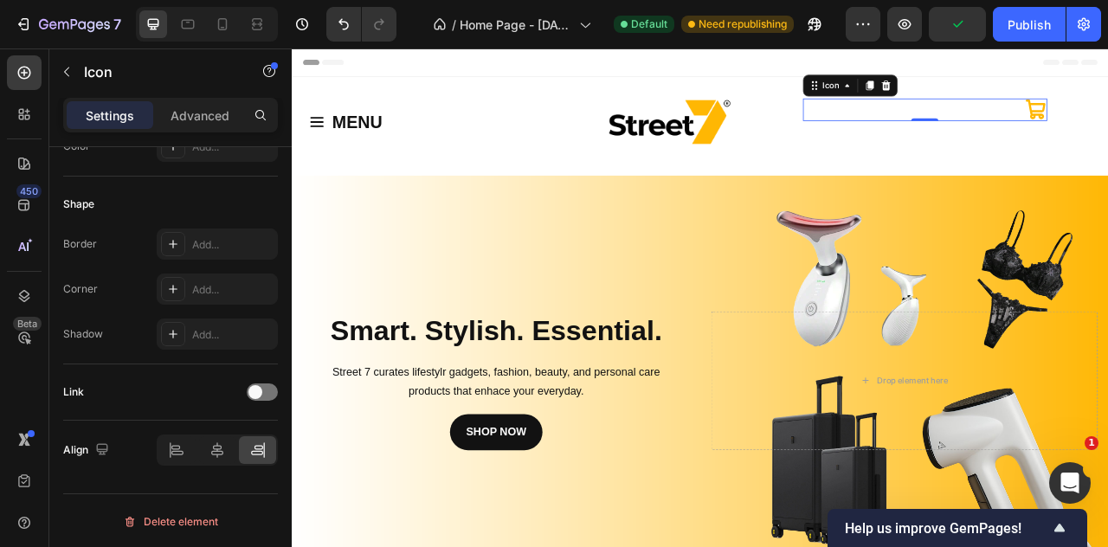
click at [1042, 99] on icon at bounding box center [1047, 95] width 11 height 12
click at [1042, 99] on div "MENU Button Row Image Drop element here Section 1" at bounding box center [811, 147] width 1039 height 126
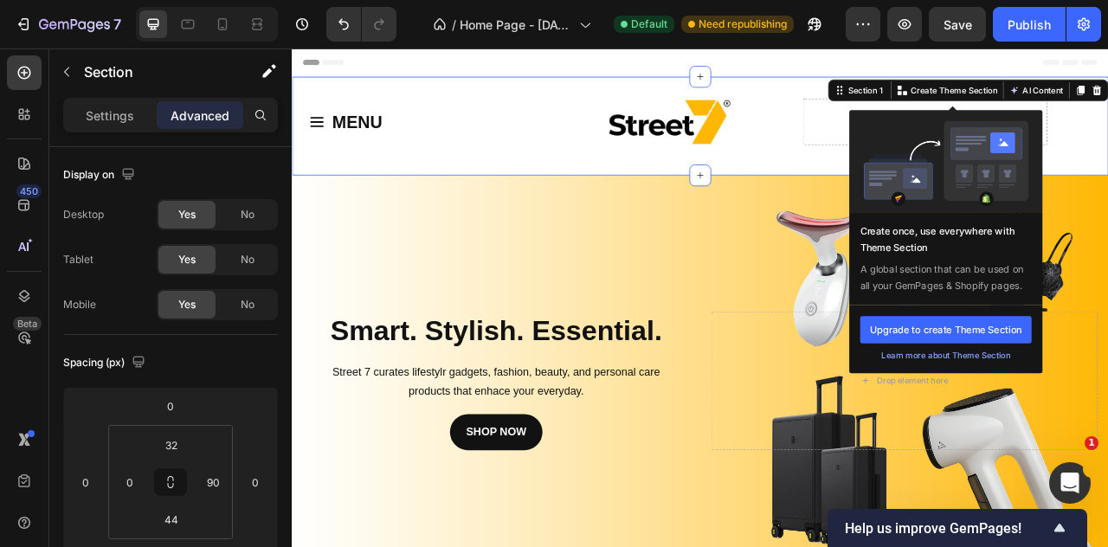
click at [1001, 146] on div at bounding box center [1124, 191] width 246 height 130
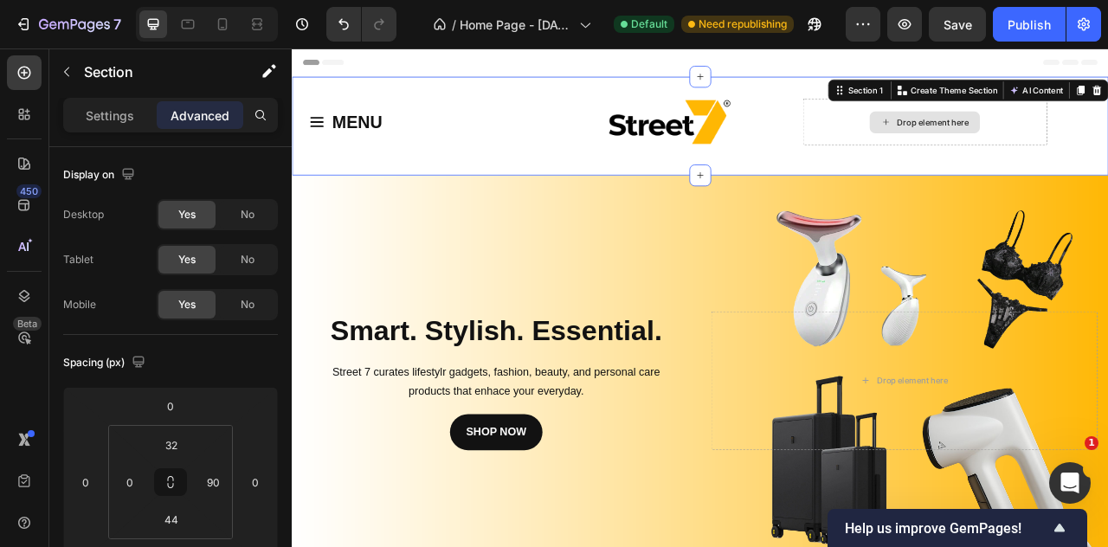
click at [964, 150] on div "Drop element here" at bounding box center [1097, 142] width 311 height 60
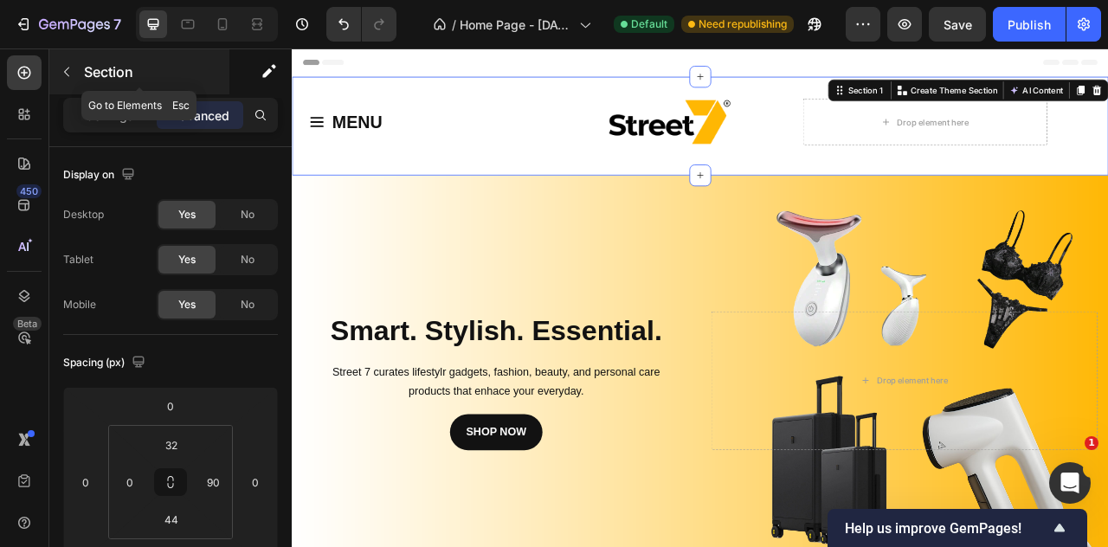
click at [113, 76] on p "Section" at bounding box center [155, 71] width 142 height 21
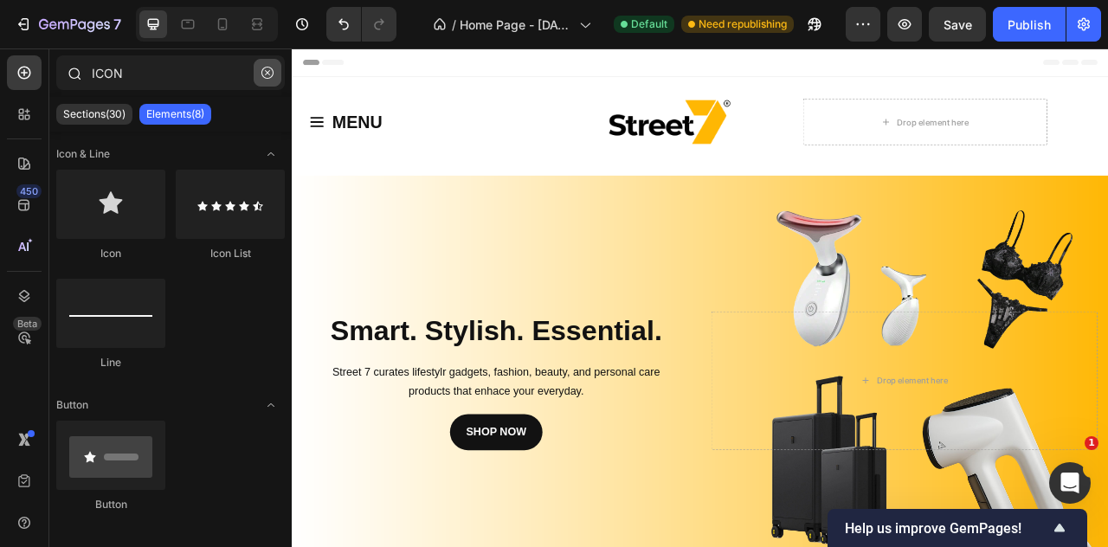
click at [275, 72] on button "button" at bounding box center [268, 73] width 28 height 28
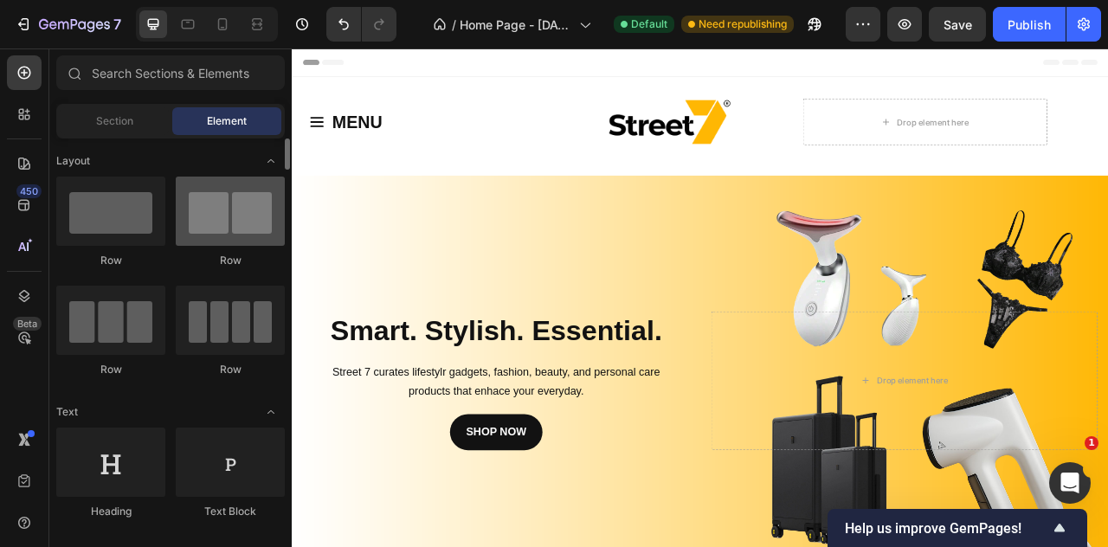
scroll to position [433, 0]
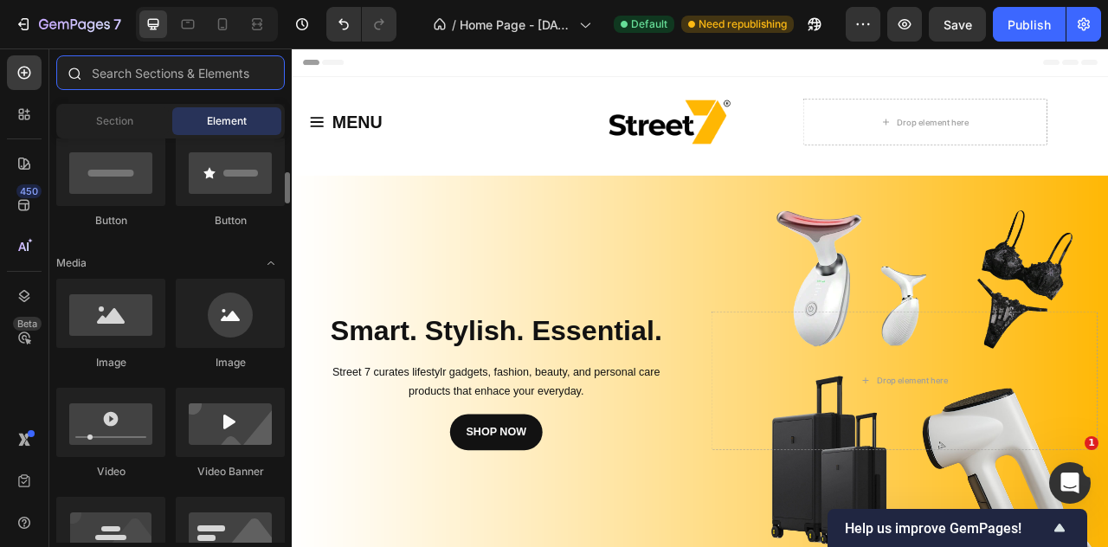
click at [172, 82] on input "text" at bounding box center [170, 72] width 229 height 35
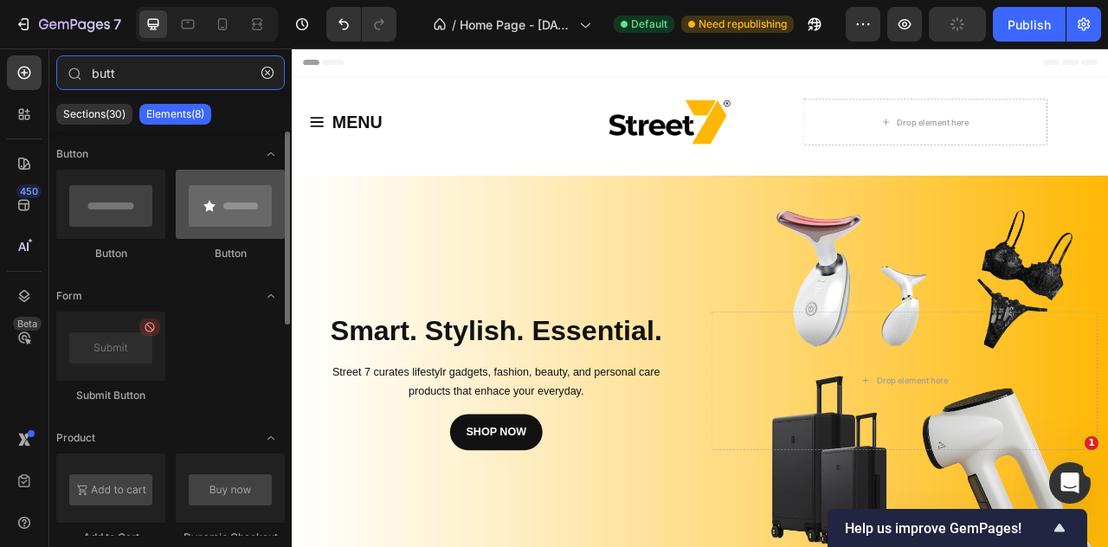
type input "butt"
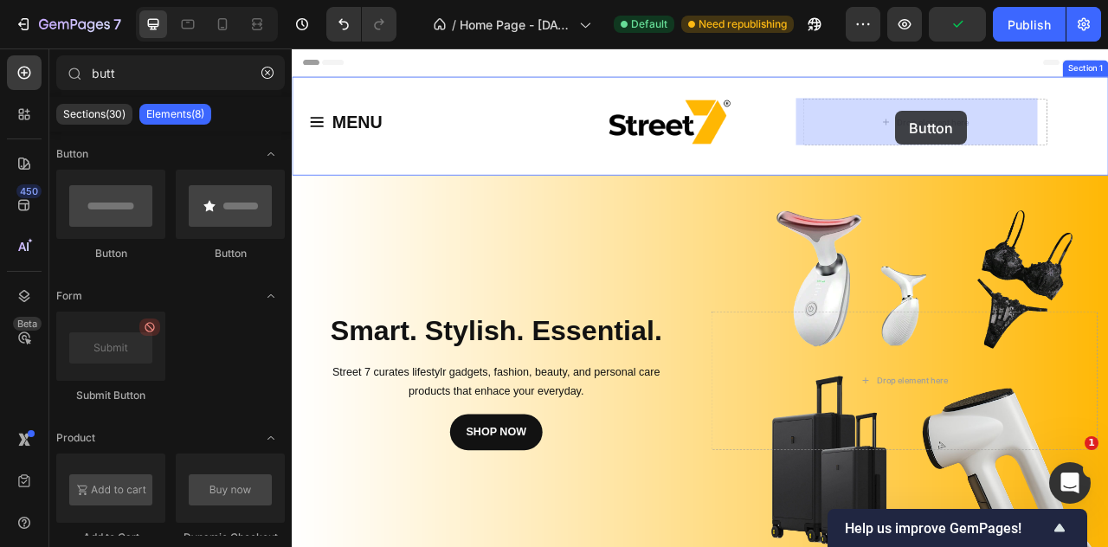
drag, startPoint x: 515, startPoint y: 272, endPoint x: 1068, endPoint y: 110, distance: 575.7
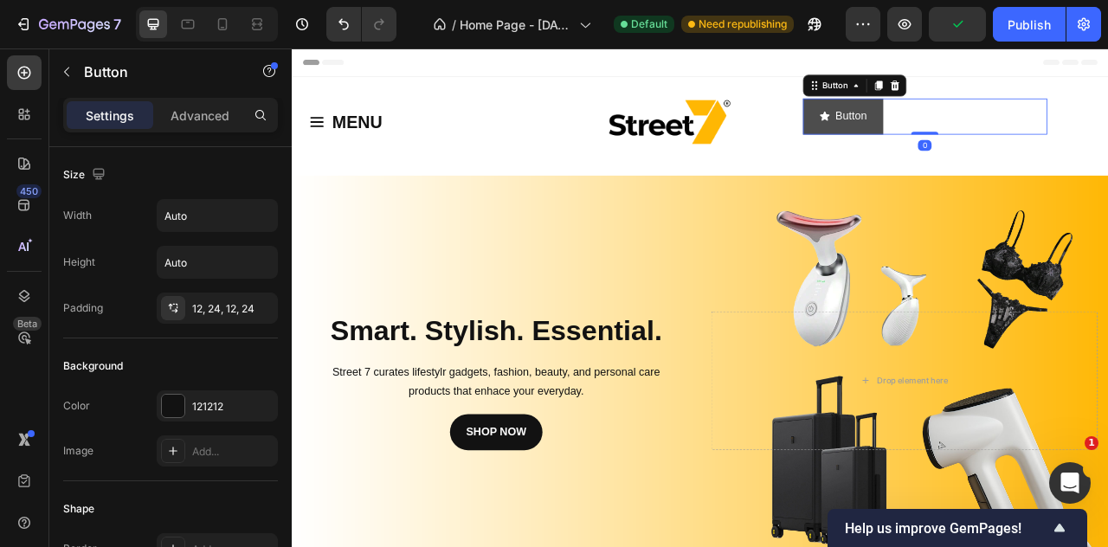
click at [1023, 139] on button "Button" at bounding box center [993, 135] width 102 height 46
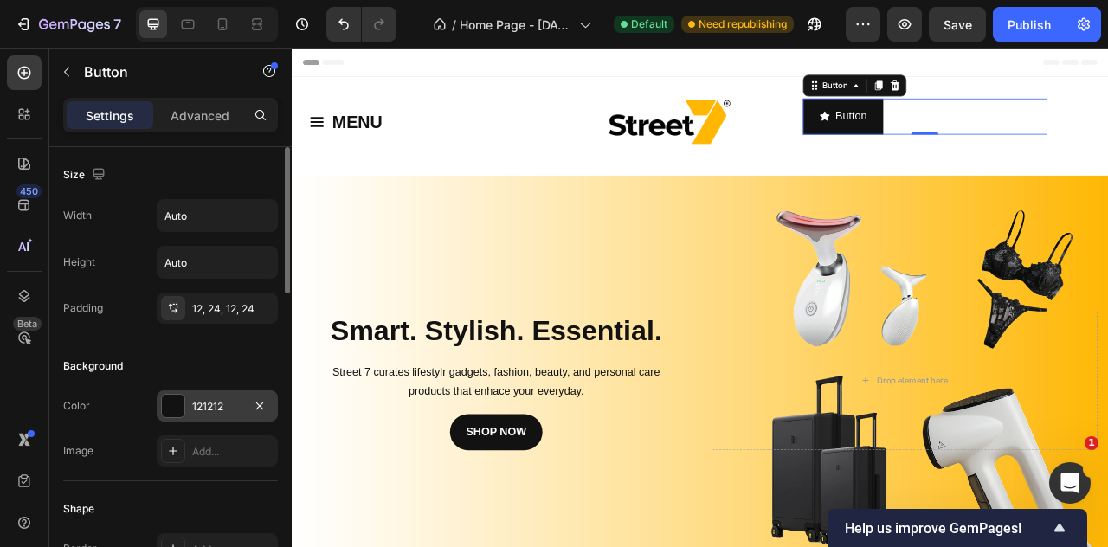
scroll to position [925, 0]
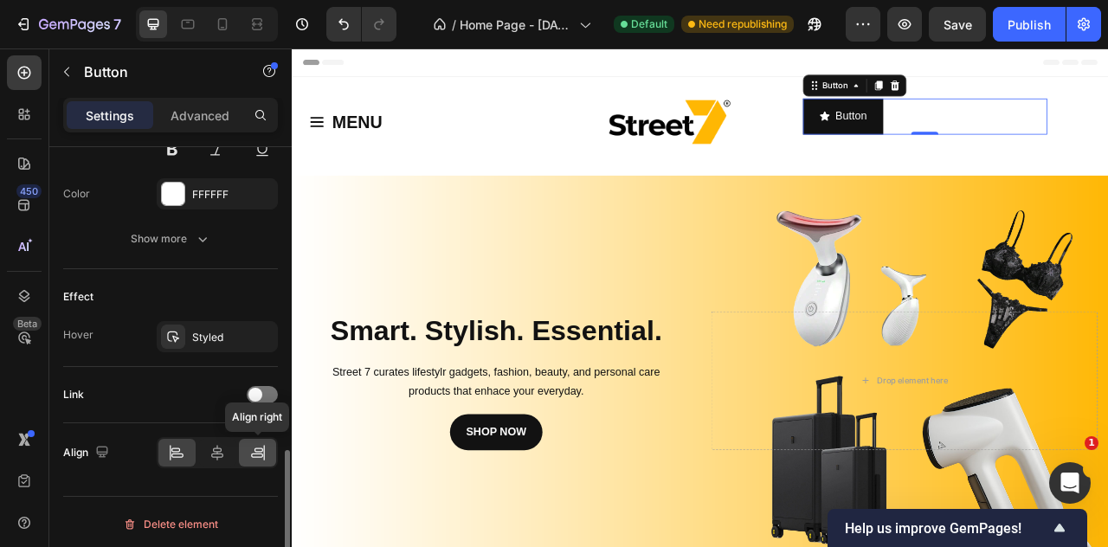
click at [251, 444] on icon at bounding box center [257, 452] width 17 height 17
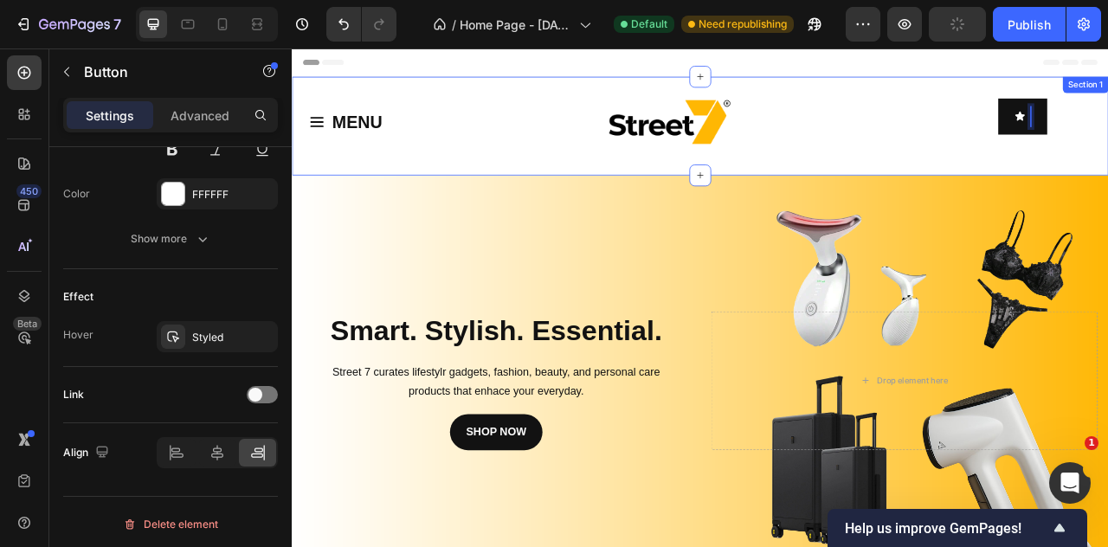
click at [1108, 169] on div "Button 0" at bounding box center [1097, 142] width 311 height 60
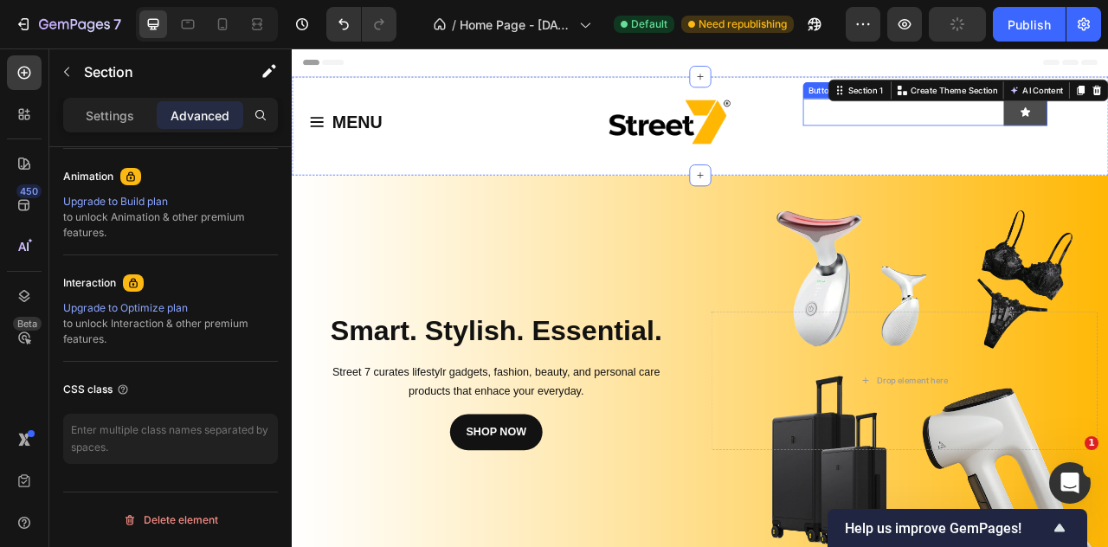
scroll to position [0, 0]
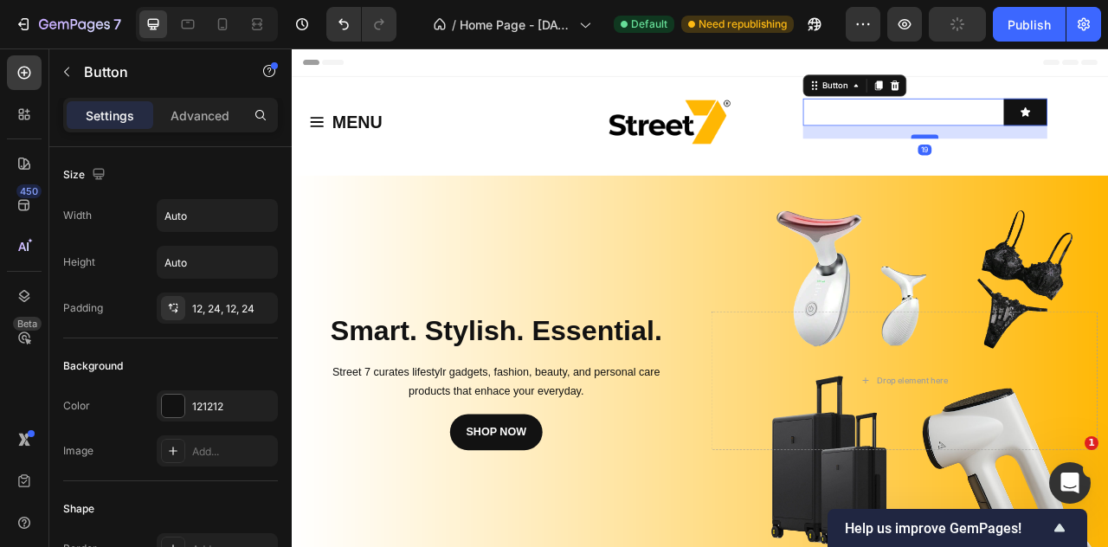
drag, startPoint x: 1093, startPoint y: 143, endPoint x: 1097, endPoint y: 159, distance: 17.0
click at [1097, 159] on div at bounding box center [1097, 160] width 35 height 5
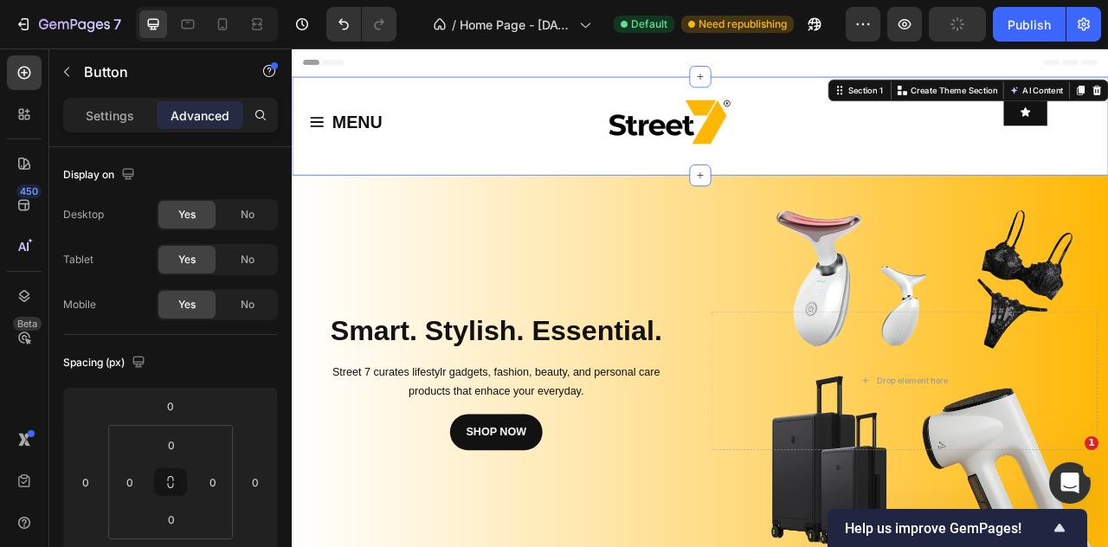
click at [1108, 180] on div "MENU Button Row Image Button Section 1 You can create reusable sections Create …" at bounding box center [811, 147] width 1039 height 126
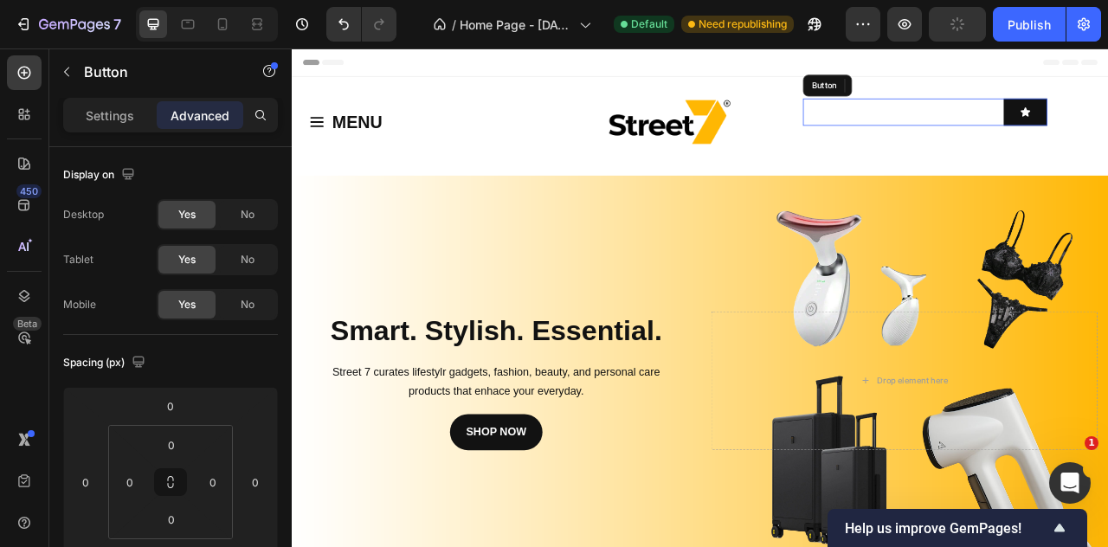
click at [1108, 132] on div "Button" at bounding box center [1097, 129] width 311 height 35
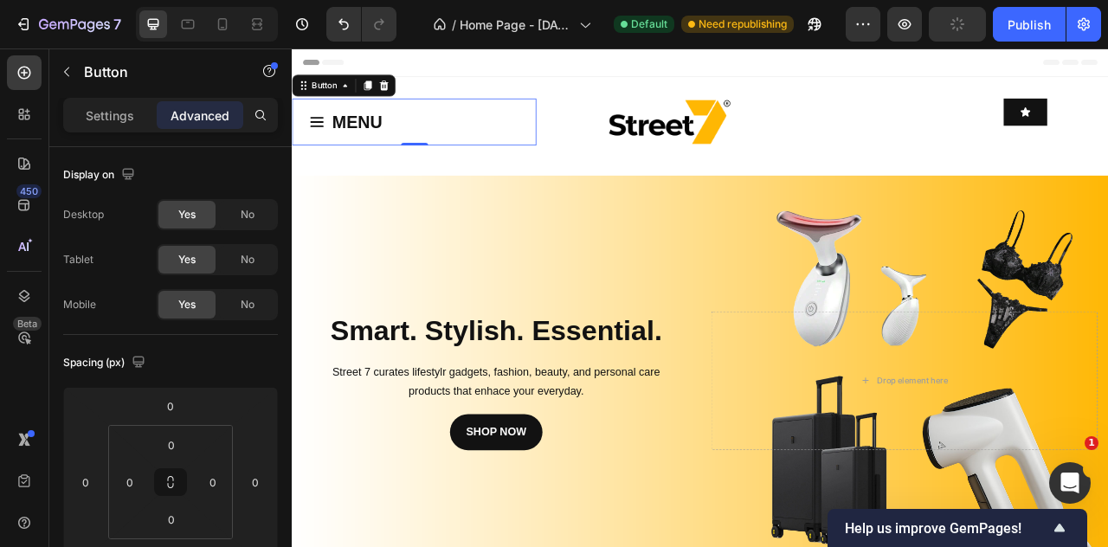
click at [337, 156] on div "MENU" at bounding box center [360, 141] width 94 height 39
click at [128, 116] on p "Settings" at bounding box center [110, 116] width 48 height 18
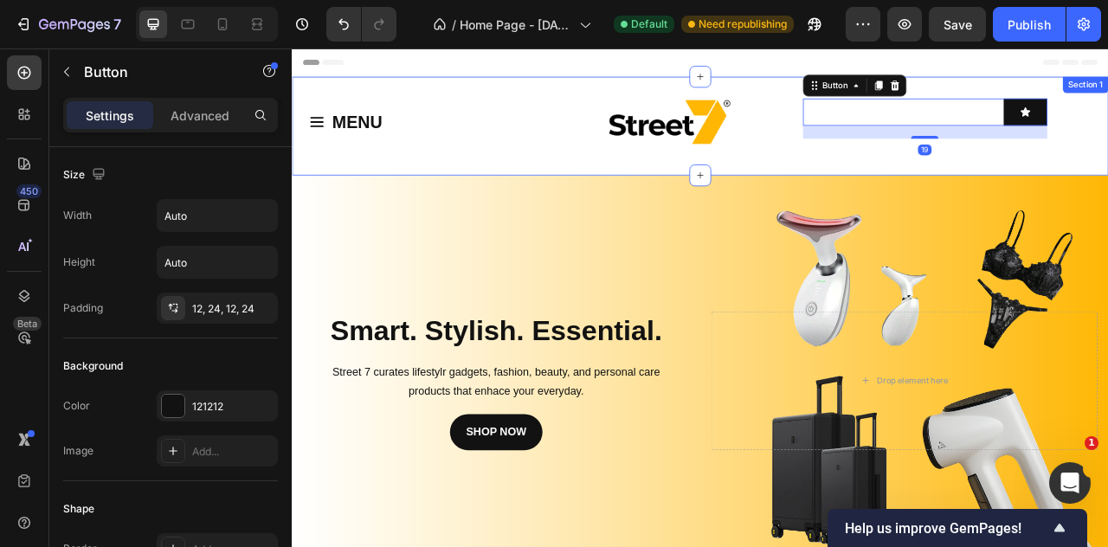
click at [979, 186] on div "MENU Button Row Image Button 19 Section 1" at bounding box center [811, 147] width 1039 height 126
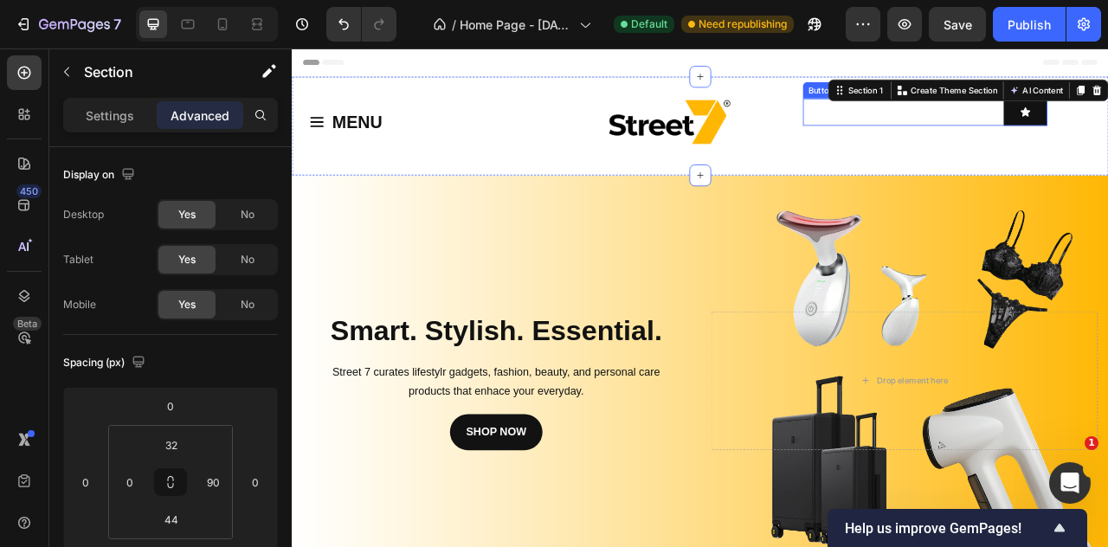
click at [1051, 138] on div "Button" at bounding box center [1097, 129] width 311 height 35
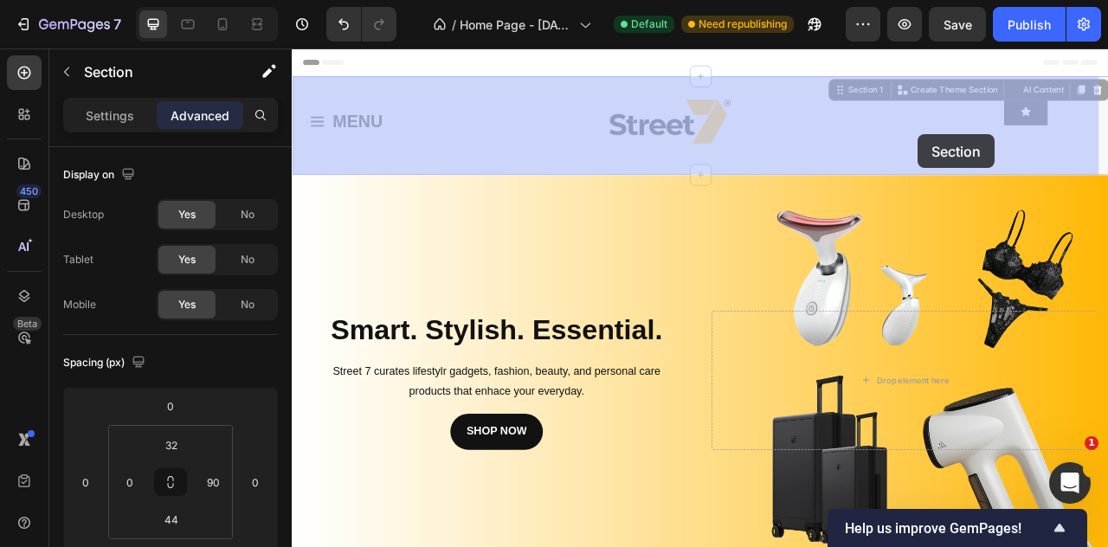
drag, startPoint x: 1089, startPoint y: 165, endPoint x: 1090, endPoint y: 154, distance: 10.4
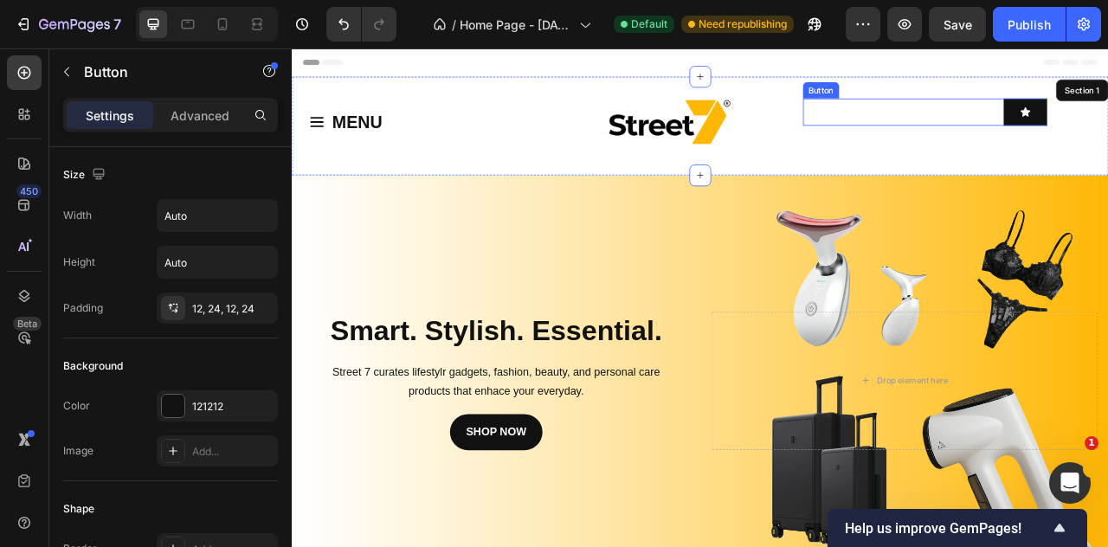
click at [1108, 120] on div "Button" at bounding box center [1097, 129] width 311 height 35
click at [1108, 137] on div "Button" at bounding box center [1097, 129] width 311 height 35
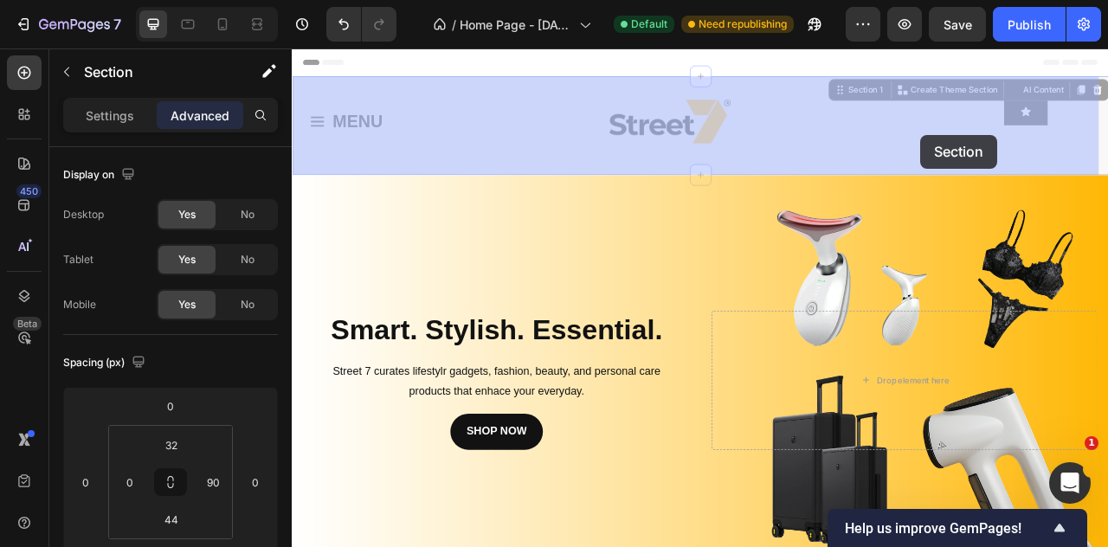
drag, startPoint x: 1078, startPoint y: 162, endPoint x: 1092, endPoint y: 158, distance: 14.3
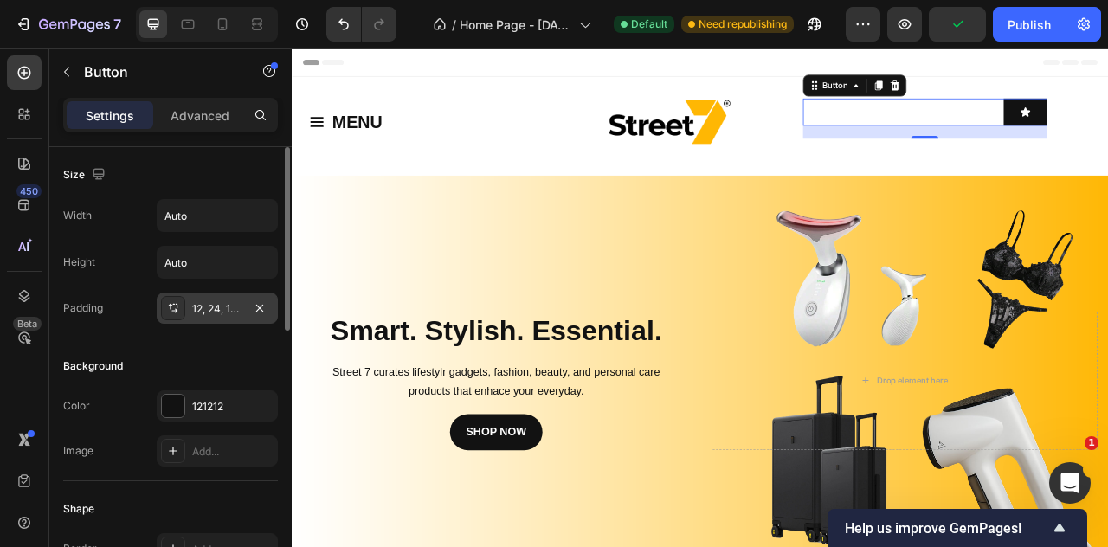
click at [175, 309] on icon at bounding box center [174, 311] width 6 height 4
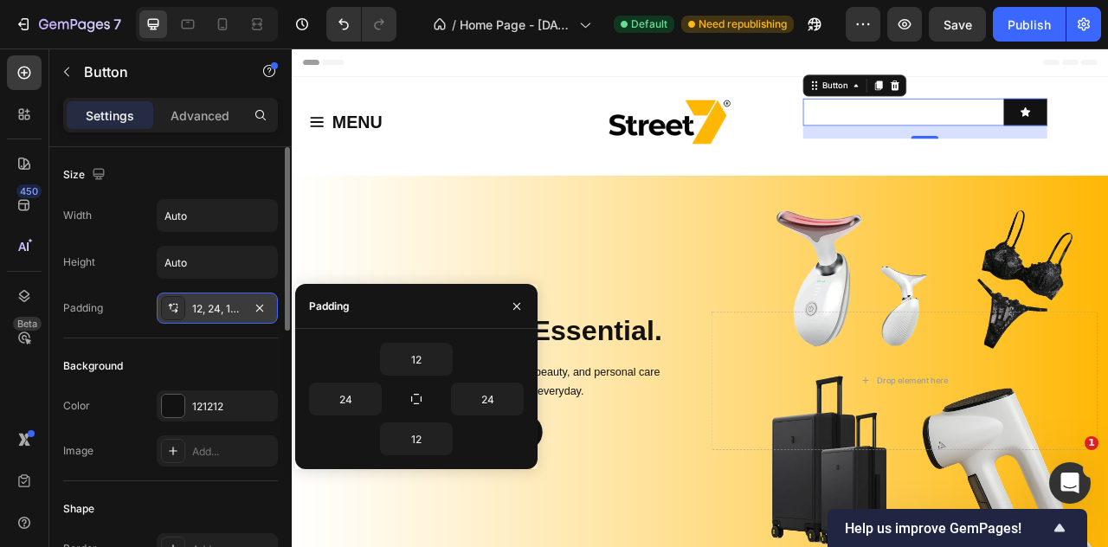
click at [175, 309] on icon at bounding box center [174, 311] width 6 height 4
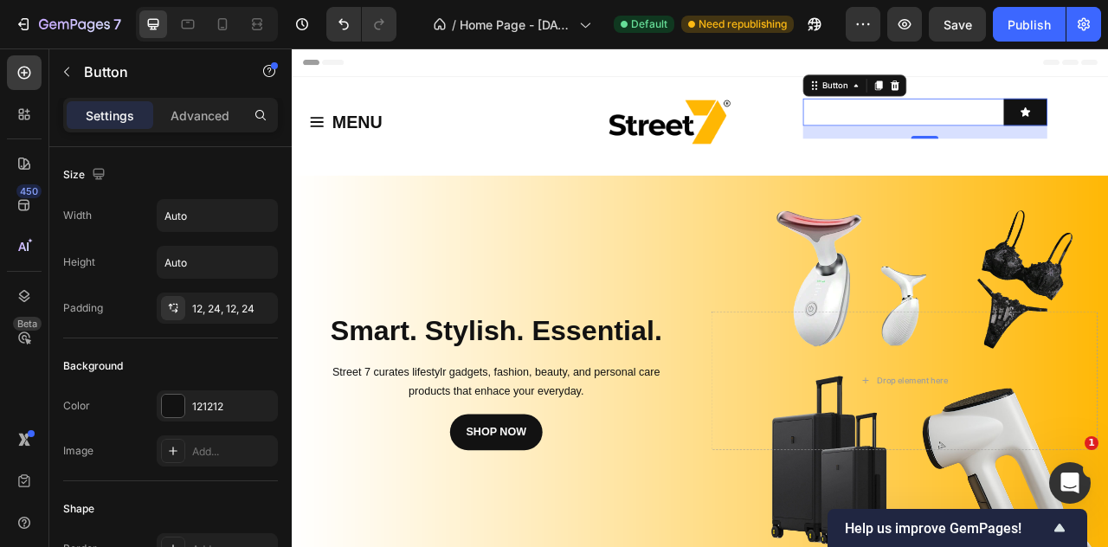
click at [187, 132] on div "Settings Advanced" at bounding box center [170, 122] width 242 height 49
click at [191, 122] on p "Advanced" at bounding box center [200, 116] width 59 height 18
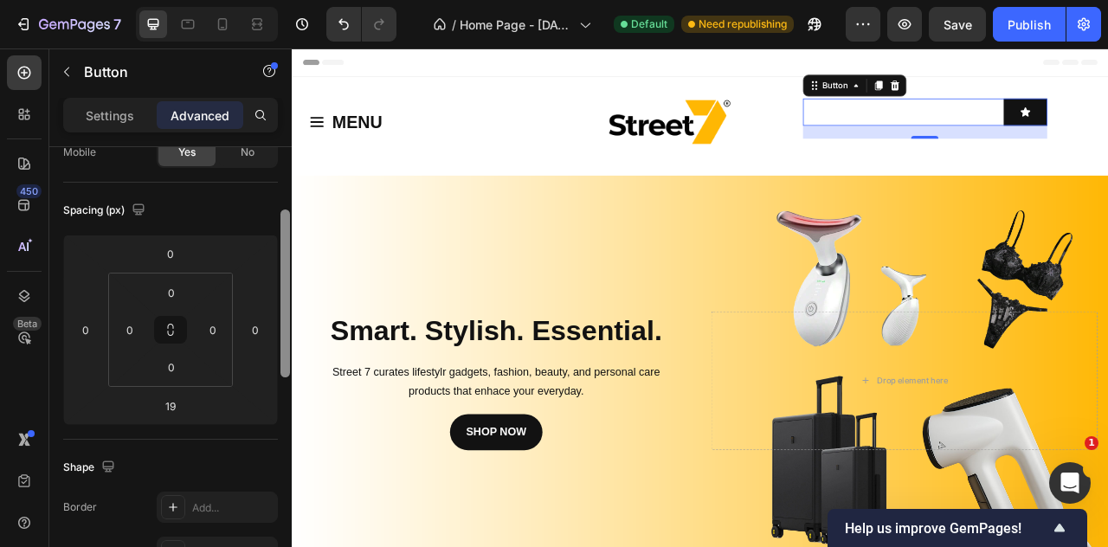
scroll to position [157, 0]
drag, startPoint x: 285, startPoint y: 304, endPoint x: 285, endPoint y: 363, distance: 58.9
click at [285, 363] on div at bounding box center [286, 289] width 10 height 168
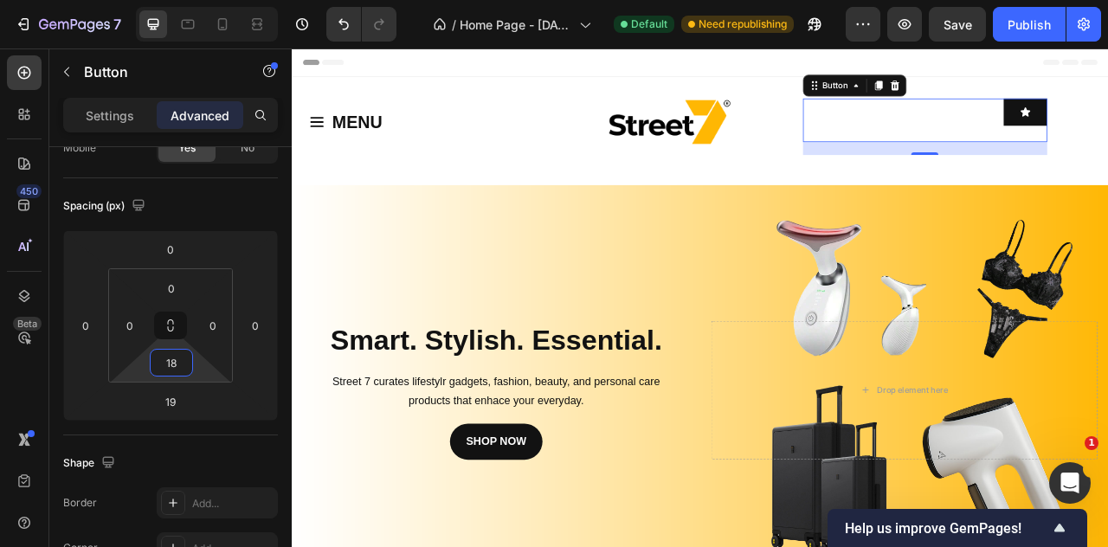
type input "16"
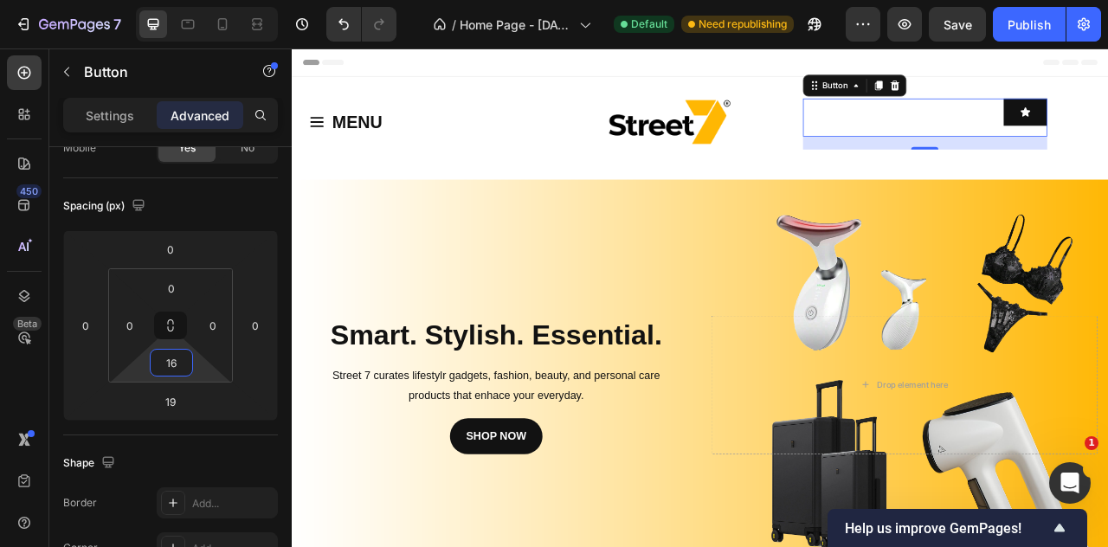
click at [194, 0] on html "7 / Home Page - Sep 22, 15:20:35 Default Need republishing Preview Save Publish…" at bounding box center [554, 0] width 1108 height 0
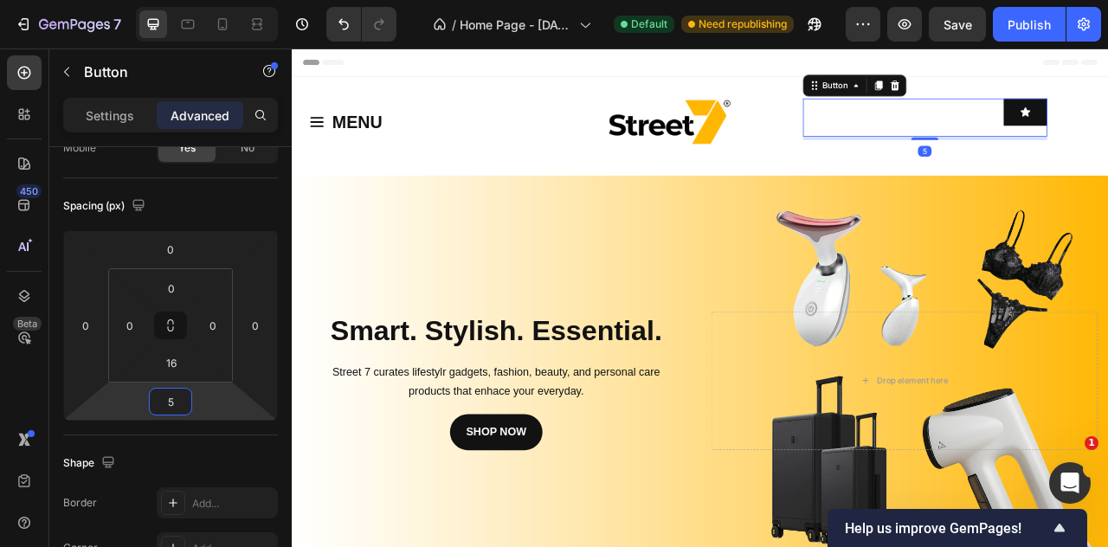
type input "3"
click at [194, 0] on html "7 / Home Page - Sep 22, 15:20:35 Default Need republishing Preview Publish 450 …" at bounding box center [554, 0] width 1108 height 0
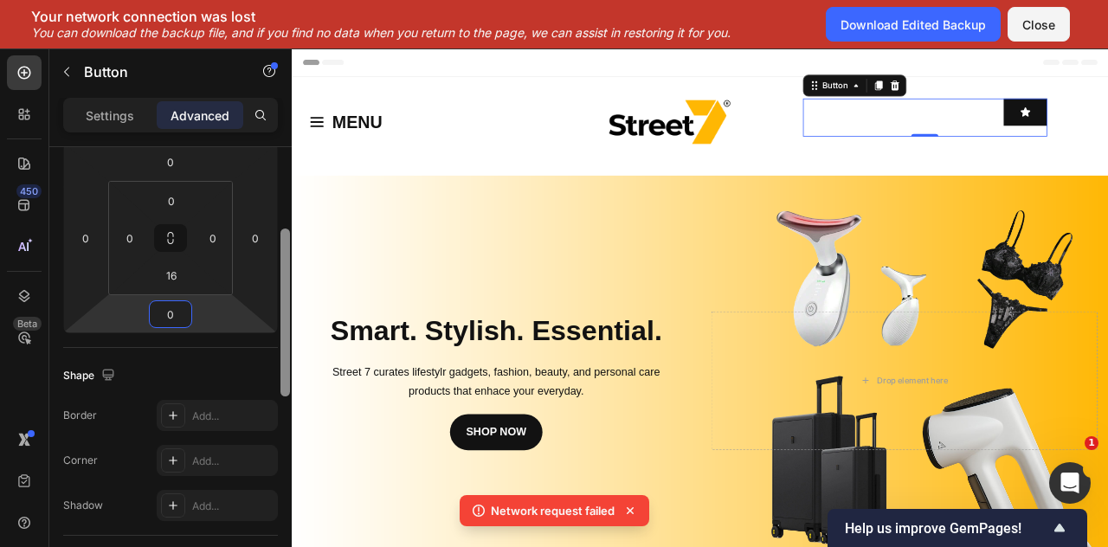
scroll to position [237, 0]
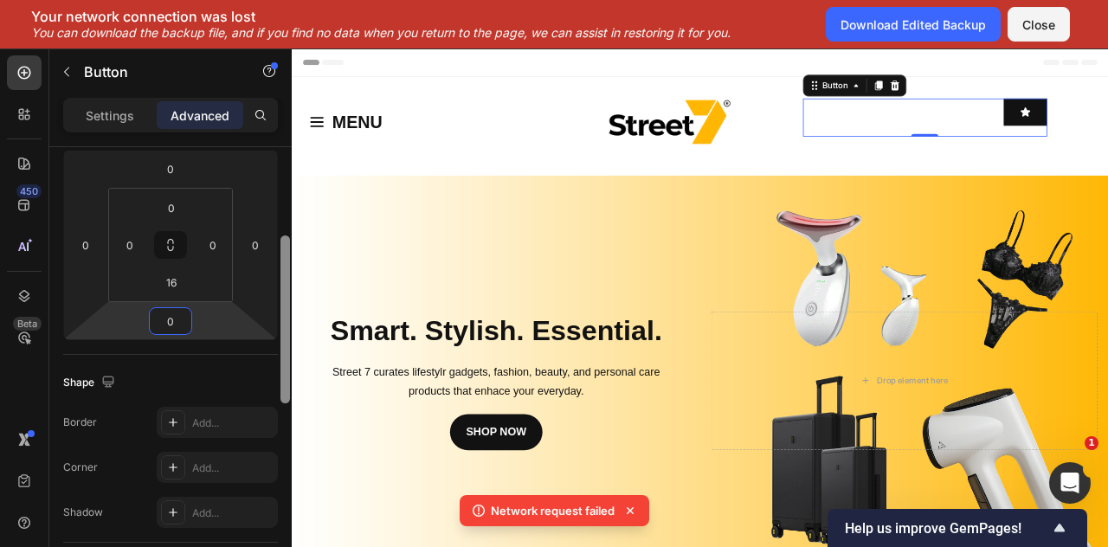
drag, startPoint x: 285, startPoint y: 361, endPoint x: 282, endPoint y: 391, distance: 30.4
click at [282, 391] on div at bounding box center [286, 320] width 10 height 168
type input "0"
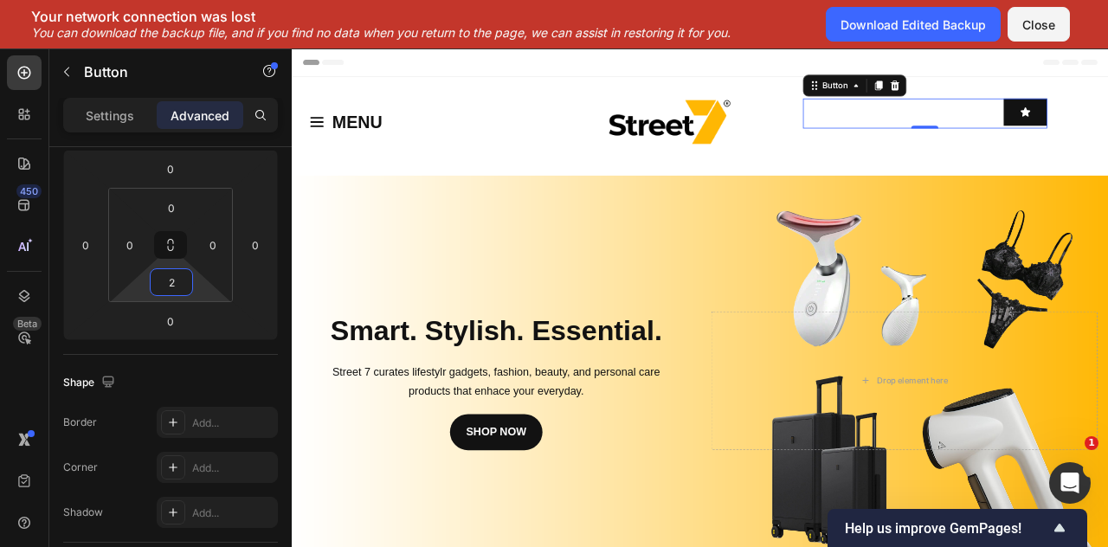
type input "0"
click at [193, 0] on html "7 / Home Page - Sep 22, 15:20:35 Default Need republishing Preview Save Publish…" at bounding box center [554, 0] width 1108 height 0
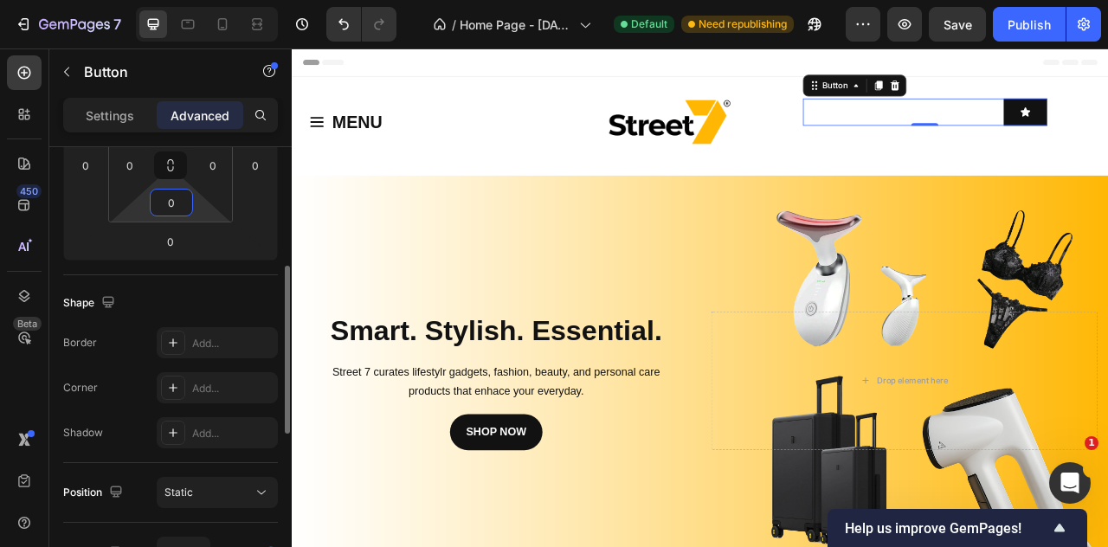
scroll to position [0, 0]
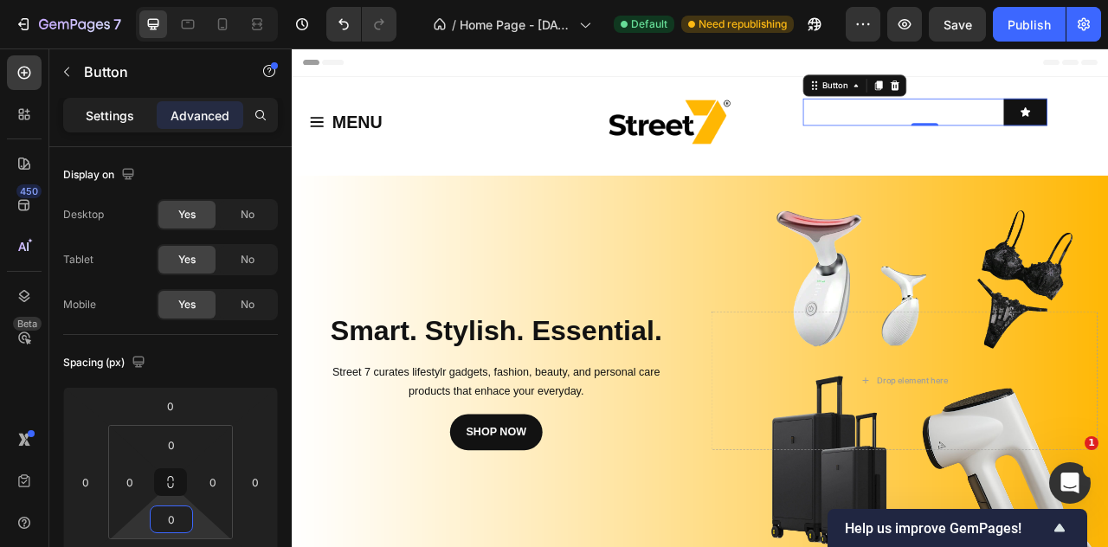
click at [124, 118] on p "Settings" at bounding box center [110, 116] width 48 height 18
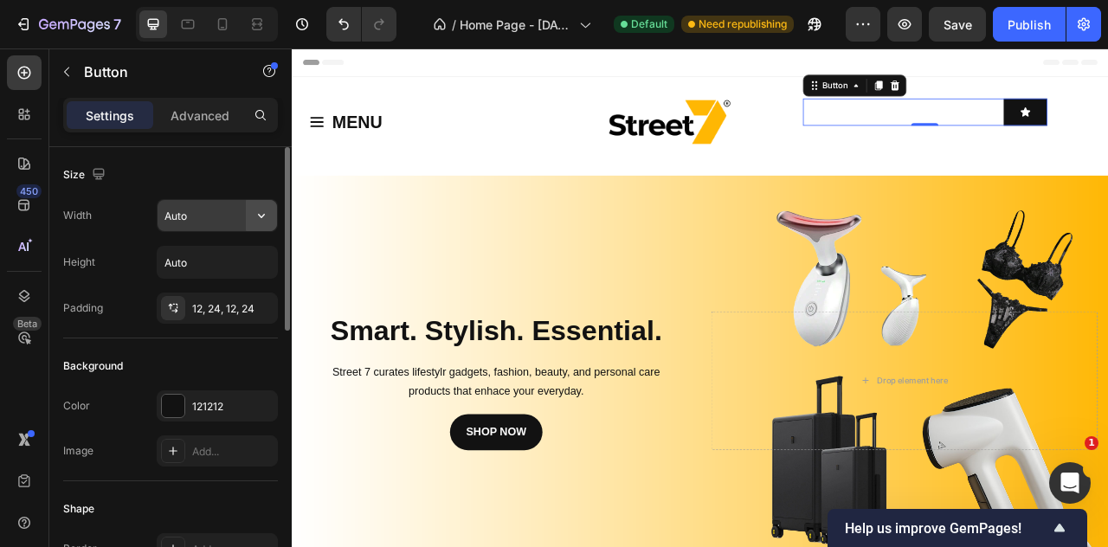
click at [257, 221] on icon "button" at bounding box center [261, 215] width 17 height 17
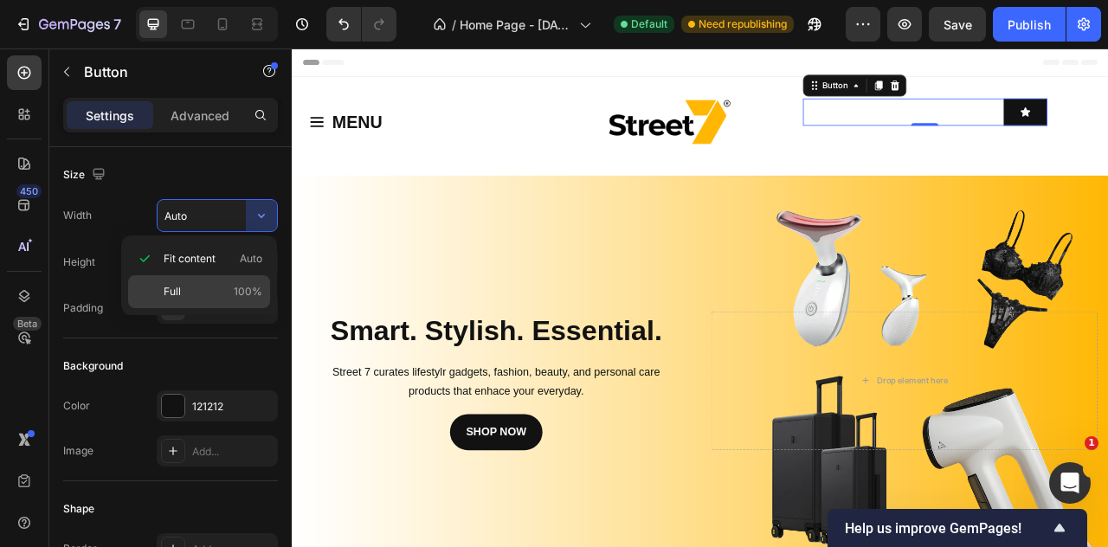
click at [239, 280] on div "Full 100%" at bounding box center [199, 291] width 142 height 33
type input "100%"
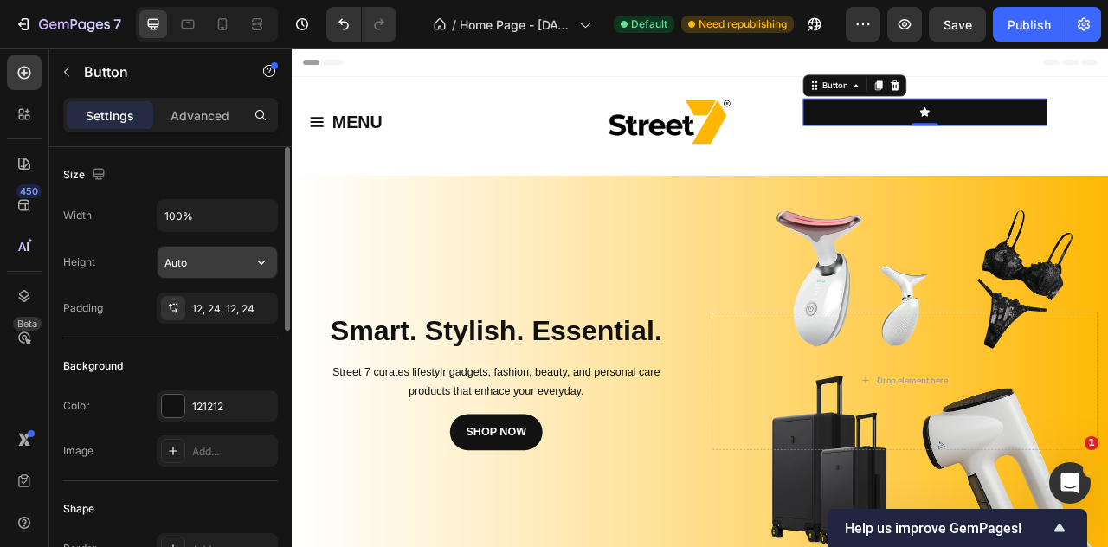
click at [257, 263] on icon "button" at bounding box center [261, 262] width 17 height 17
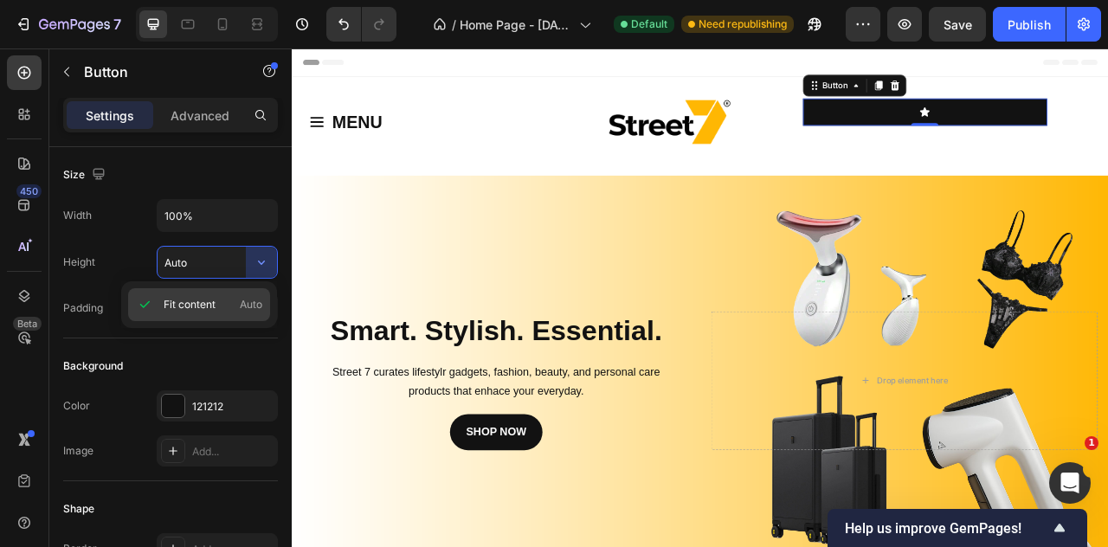
click at [242, 305] on span "Auto" at bounding box center [251, 305] width 23 height 16
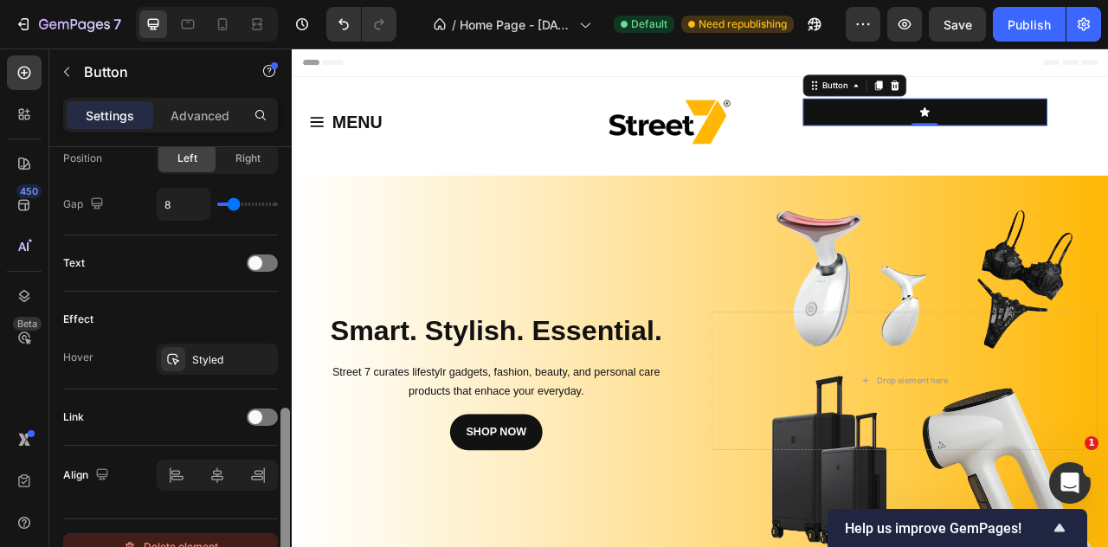
scroll to position [630, 0]
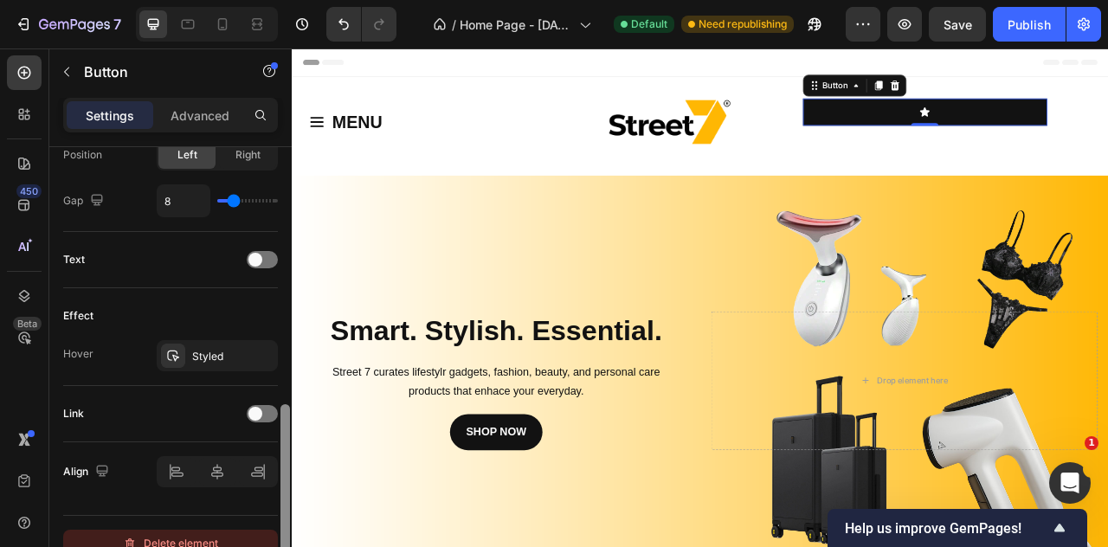
drag, startPoint x: 282, startPoint y: 275, endPoint x: 236, endPoint y: 533, distance: 262.1
click at [236, 533] on div "Size Width 100% Height Auto Padding 12, 24, 12, 24 Background Color 121212 Imag…" at bounding box center [170, 371] width 242 height 449
click at [256, 262] on span at bounding box center [256, 260] width 14 height 14
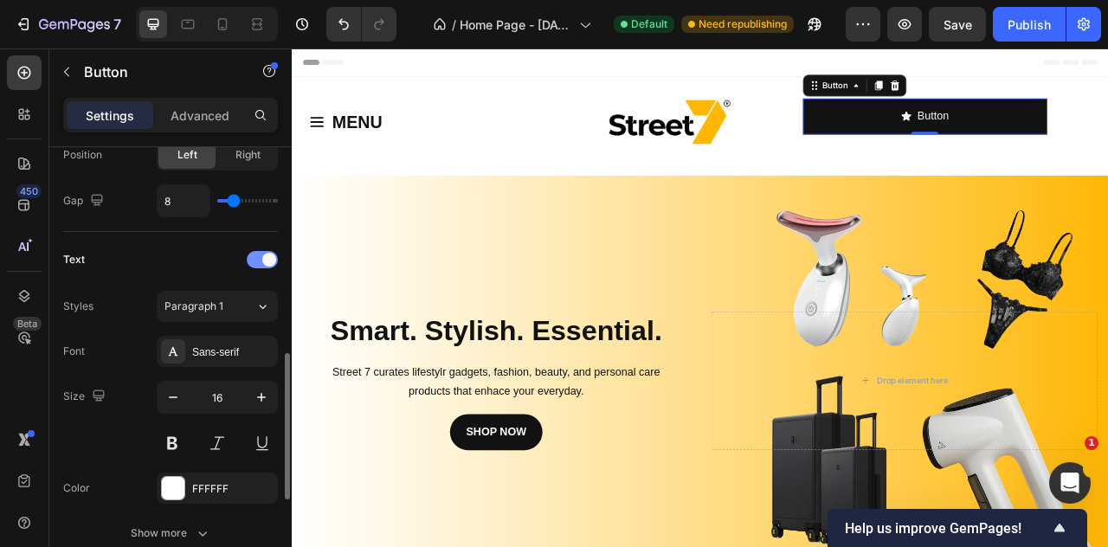
click at [256, 262] on div at bounding box center [262, 259] width 31 height 17
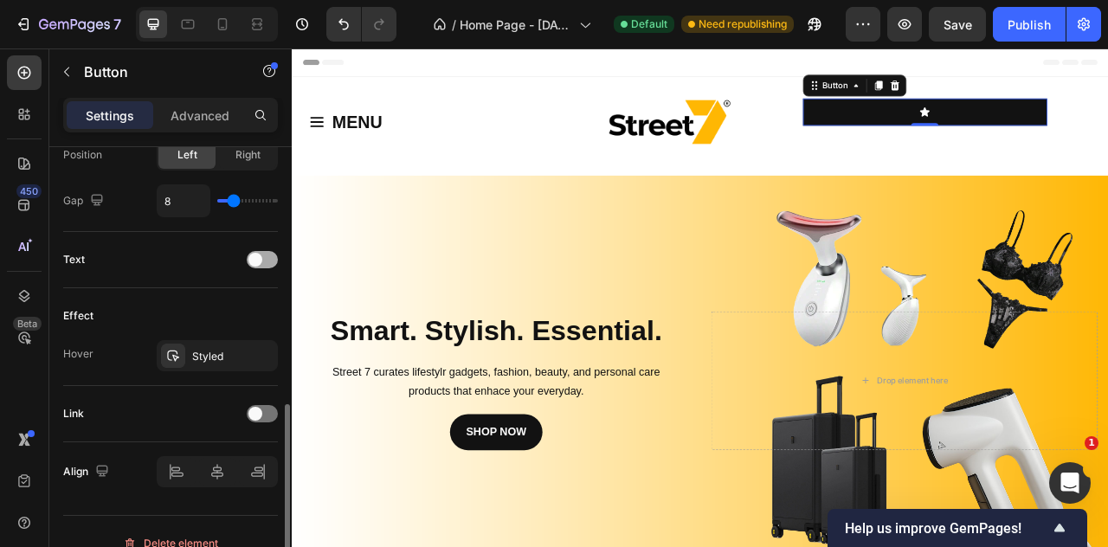
click at [256, 262] on span at bounding box center [256, 260] width 14 height 14
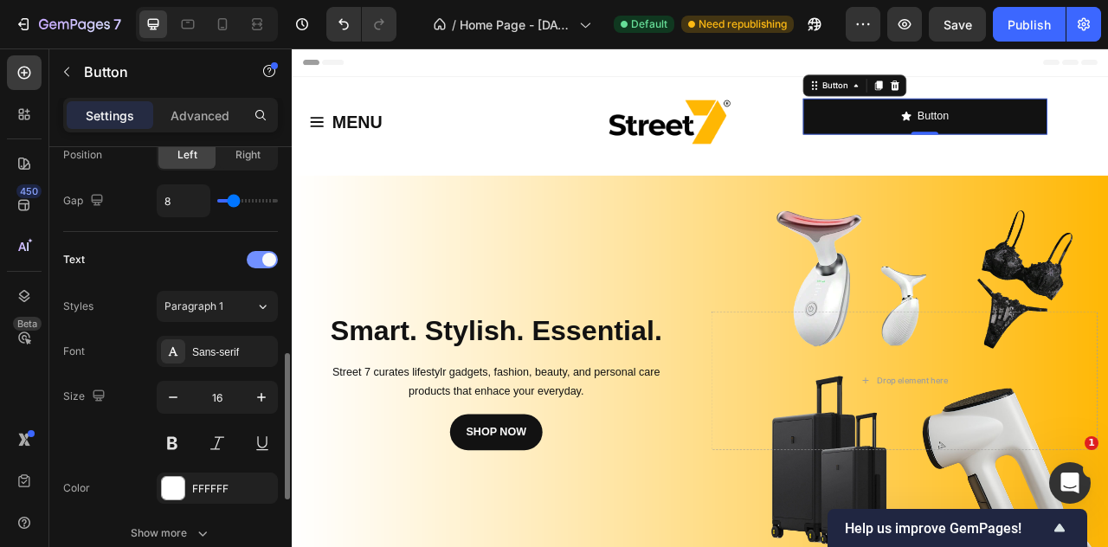
click at [256, 262] on div at bounding box center [262, 259] width 31 height 17
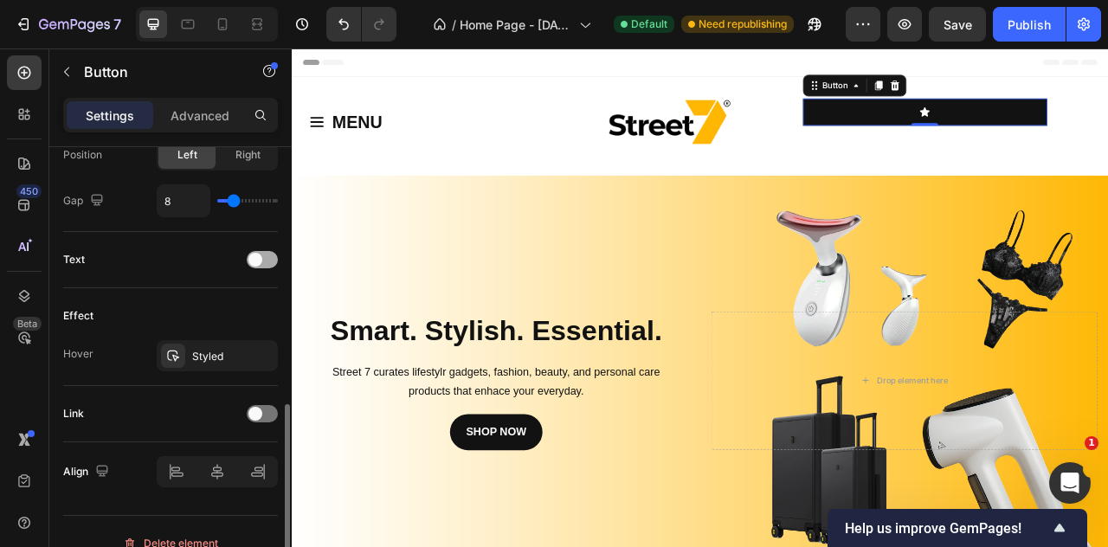
click at [256, 262] on span at bounding box center [256, 260] width 14 height 14
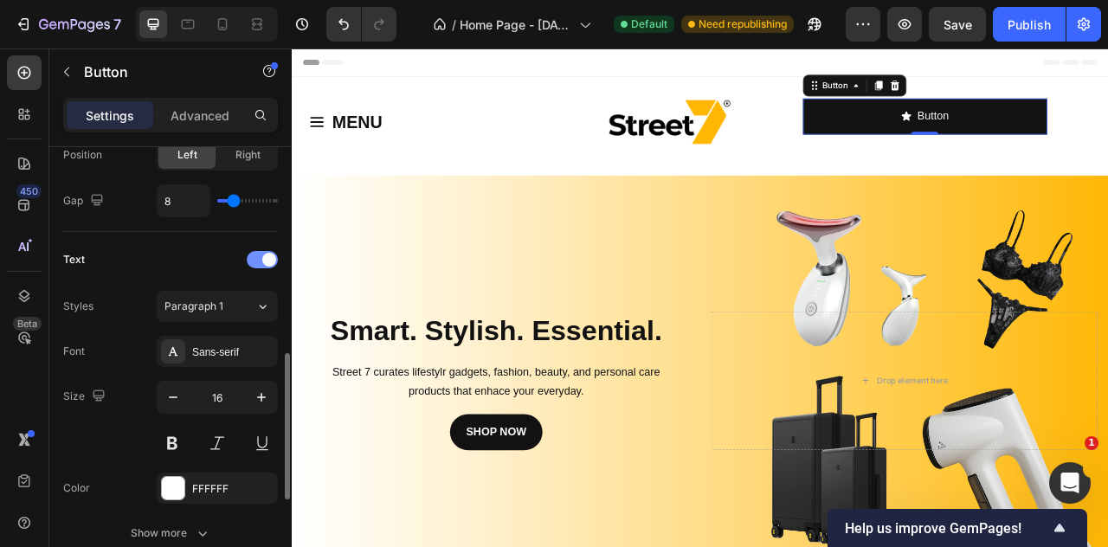
click at [256, 262] on div at bounding box center [262, 259] width 31 height 17
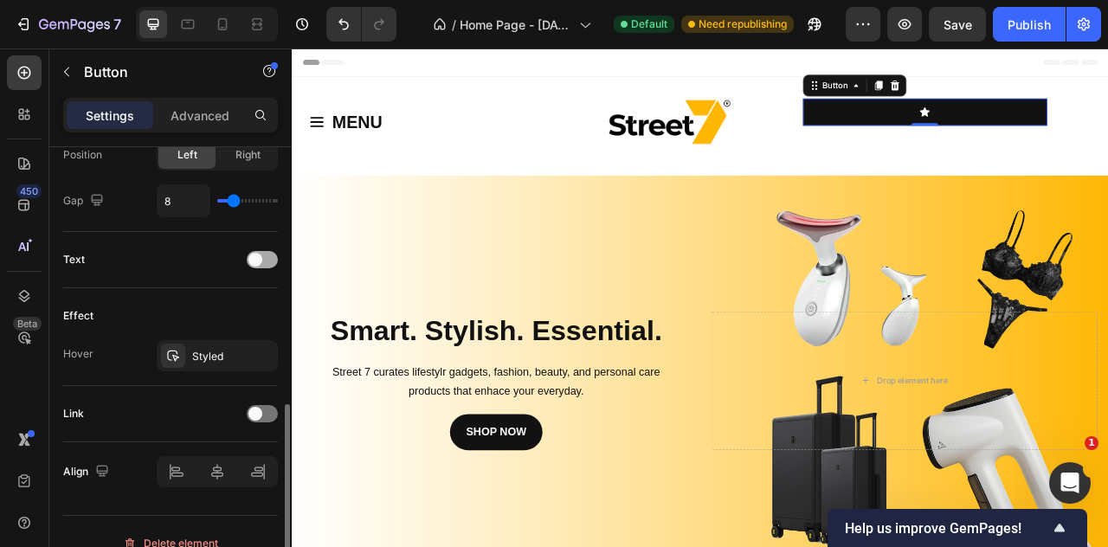
click at [256, 262] on span at bounding box center [256, 260] width 14 height 14
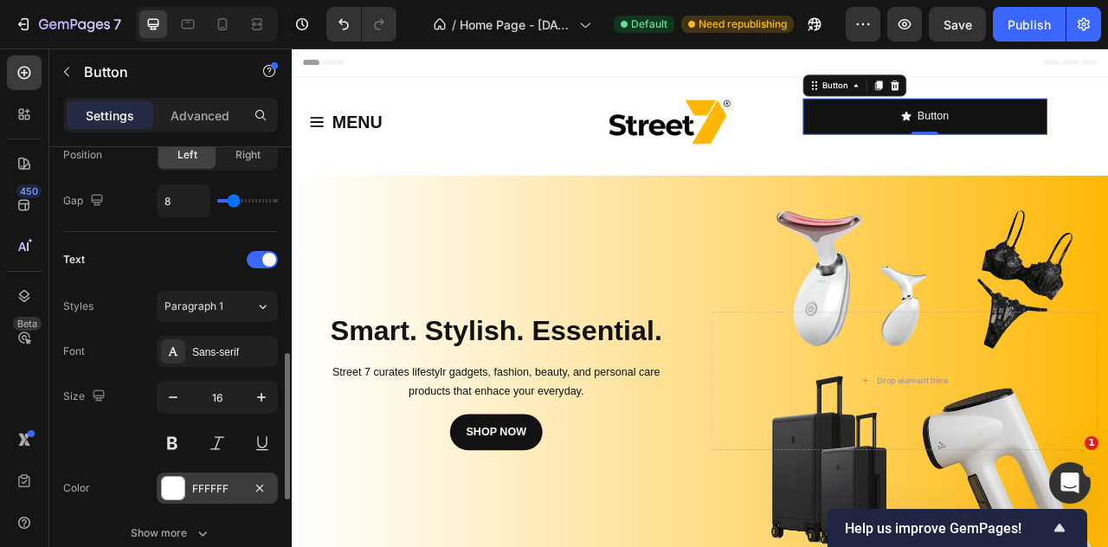
click at [172, 477] on div at bounding box center [173, 488] width 23 height 23
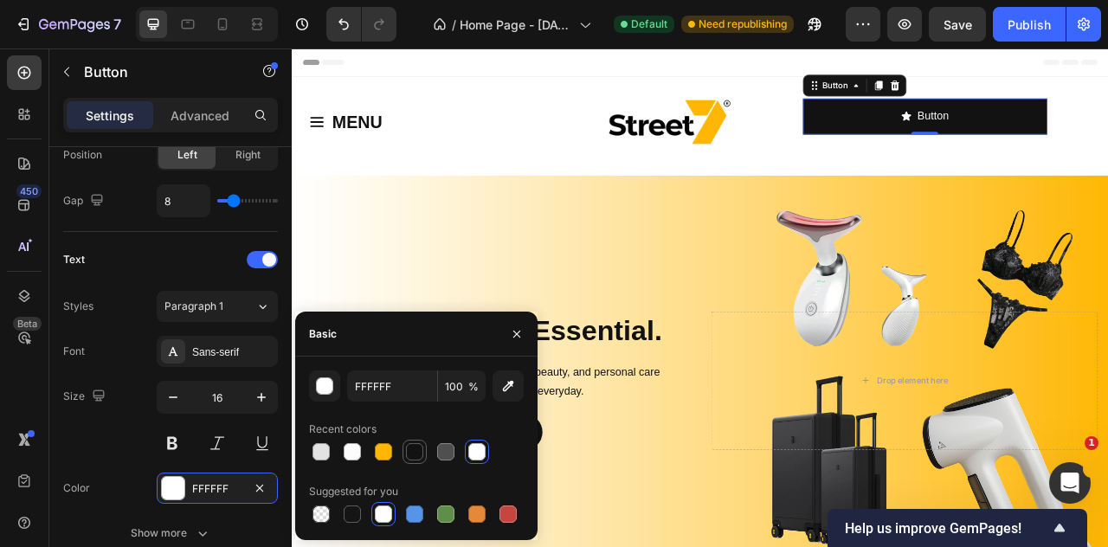
click at [420, 453] on div at bounding box center [414, 451] width 17 height 17
click at [477, 454] on div at bounding box center [476, 451] width 17 height 17
type input "FFFFFF"
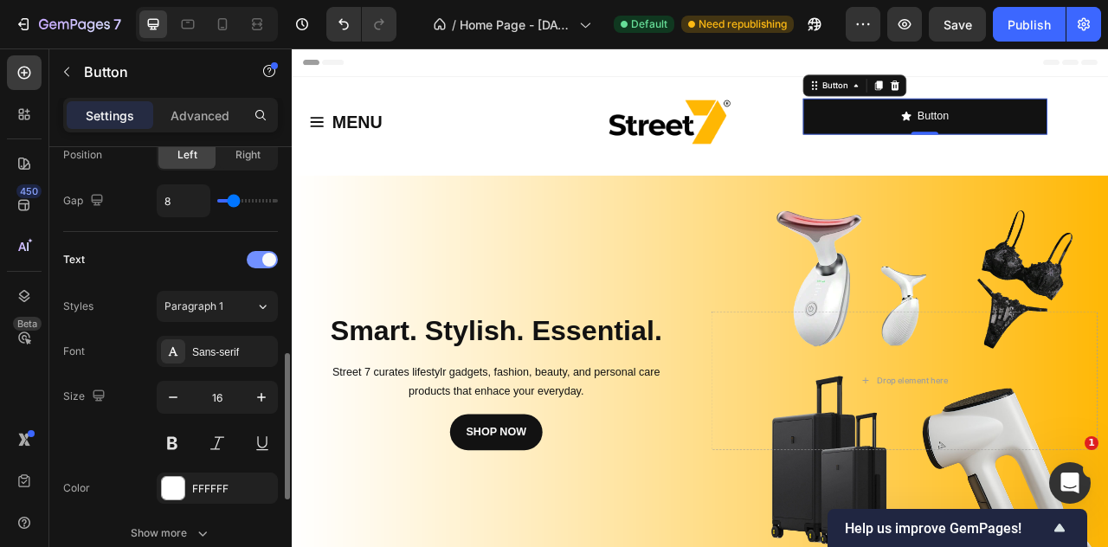
click at [265, 262] on div at bounding box center [262, 259] width 31 height 17
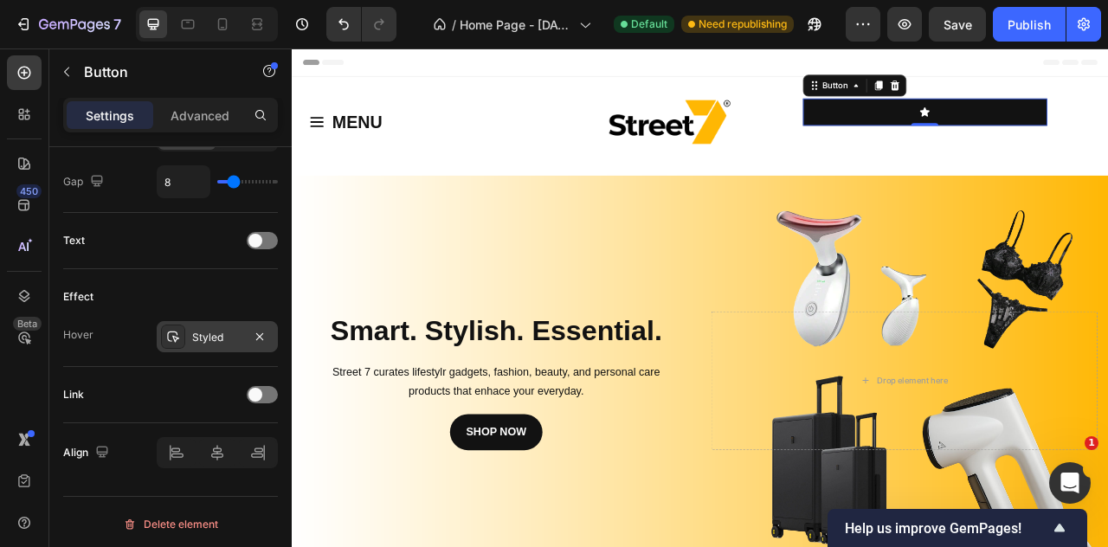
scroll to position [0, 0]
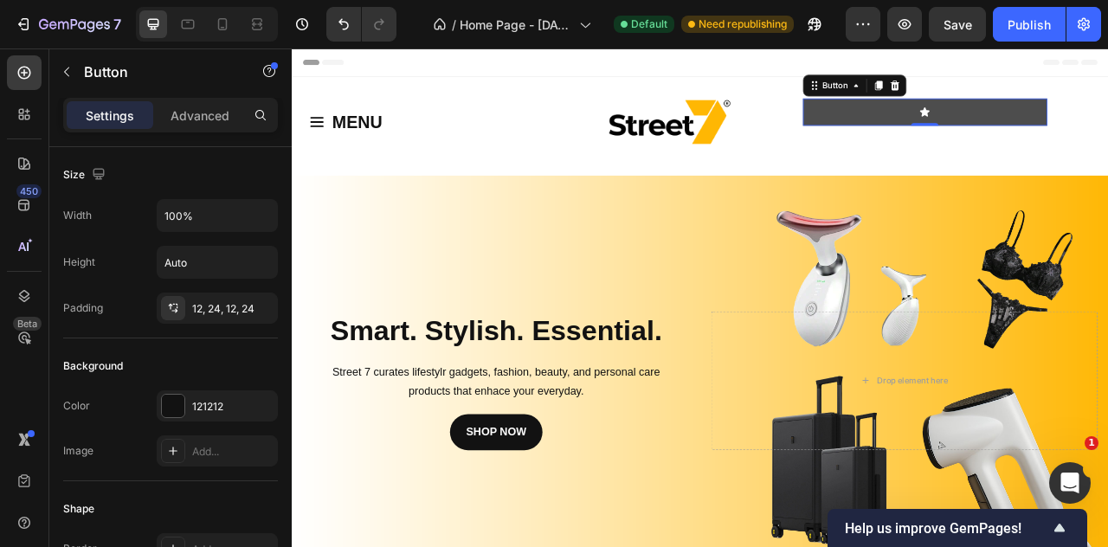
click at [950, 119] on button "<p>Button</p>" at bounding box center [1097, 129] width 311 height 35
click at [960, 140] on button "<p>Button</p>" at bounding box center [1097, 129] width 311 height 35
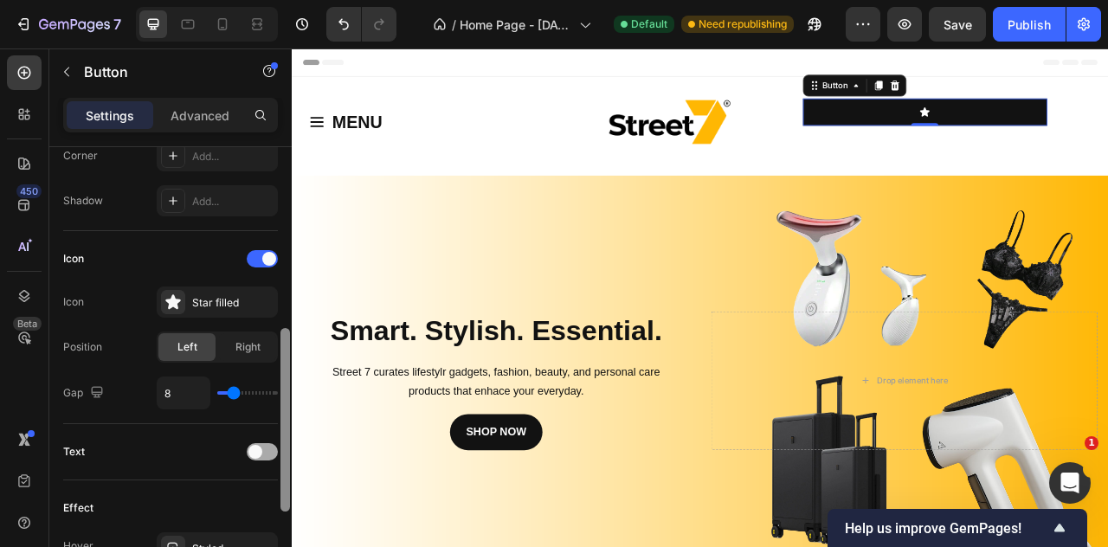
scroll to position [443, 0]
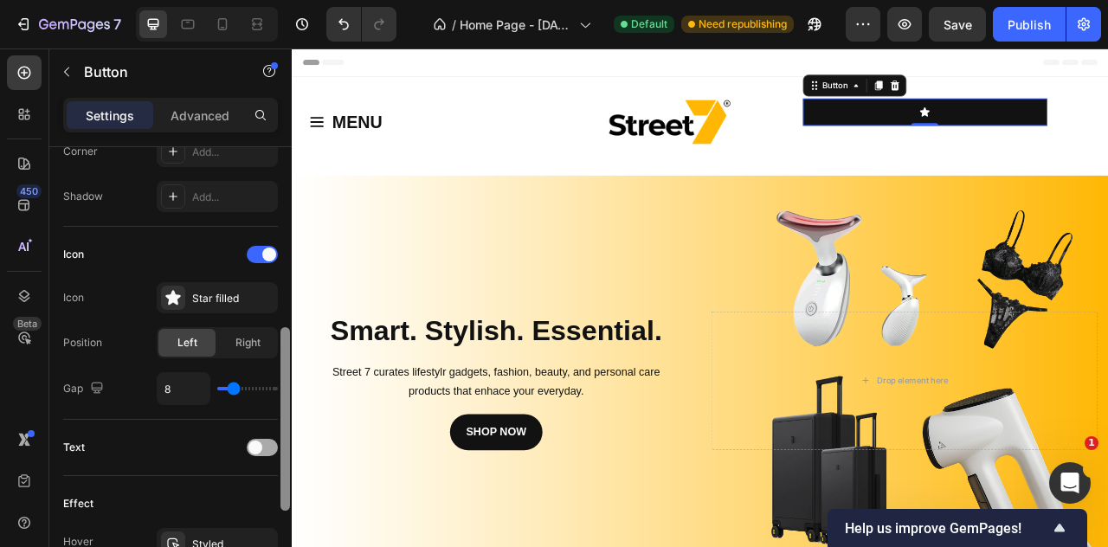
drag, startPoint x: 283, startPoint y: 267, endPoint x: 249, endPoint y: 448, distance: 184.1
click at [249, 448] on div "Size Width 100% Height Auto Padding 12, 24, 12, 24 Background Color 121212 Imag…" at bounding box center [170, 371] width 242 height 449
click at [244, 346] on span "Right" at bounding box center [248, 343] width 25 height 16
click at [207, 341] on div "Left" at bounding box center [186, 343] width 57 height 28
click at [226, 300] on div "Star filled" at bounding box center [232, 299] width 81 height 16
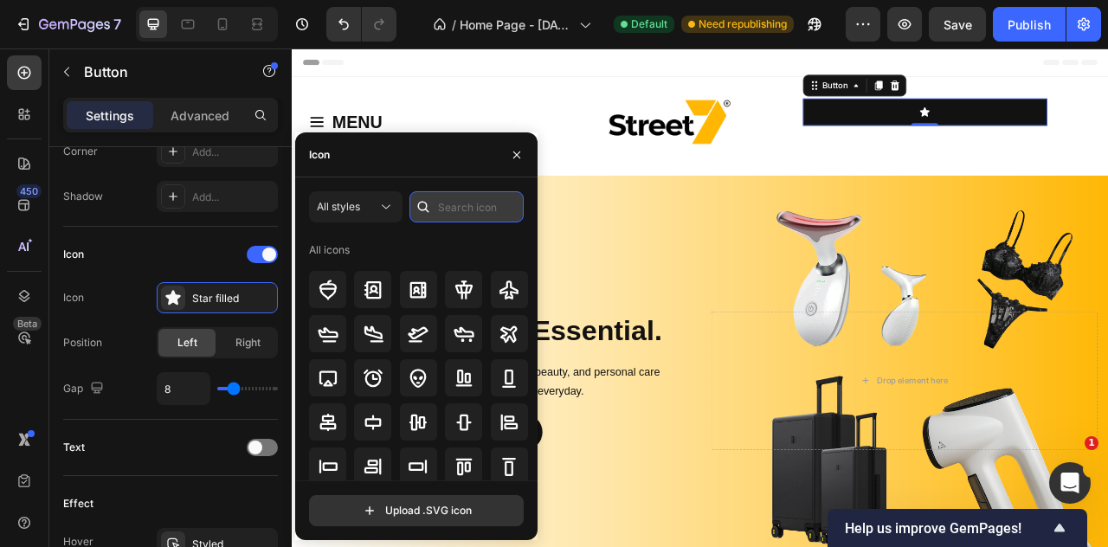
click at [442, 207] on input "text" at bounding box center [467, 206] width 114 height 31
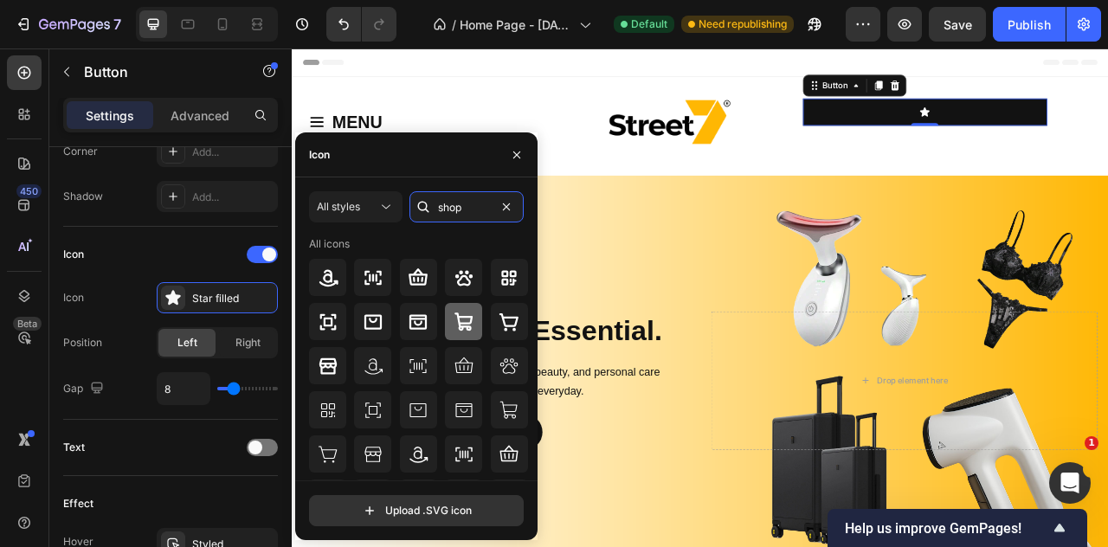
type input "shop"
click at [475, 328] on div at bounding box center [463, 321] width 37 height 37
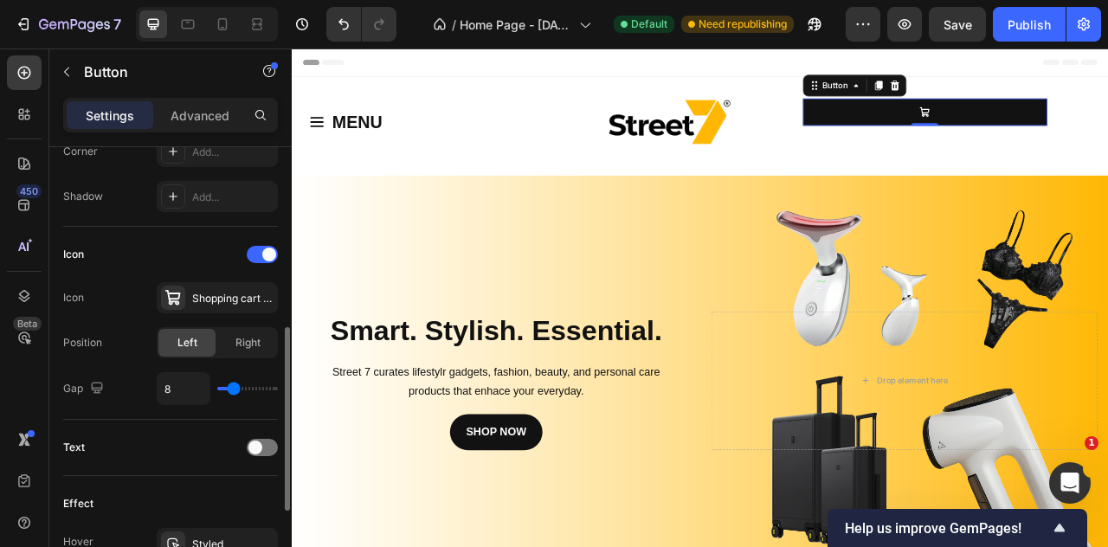
click at [180, 437] on div "Text" at bounding box center [170, 448] width 215 height 28
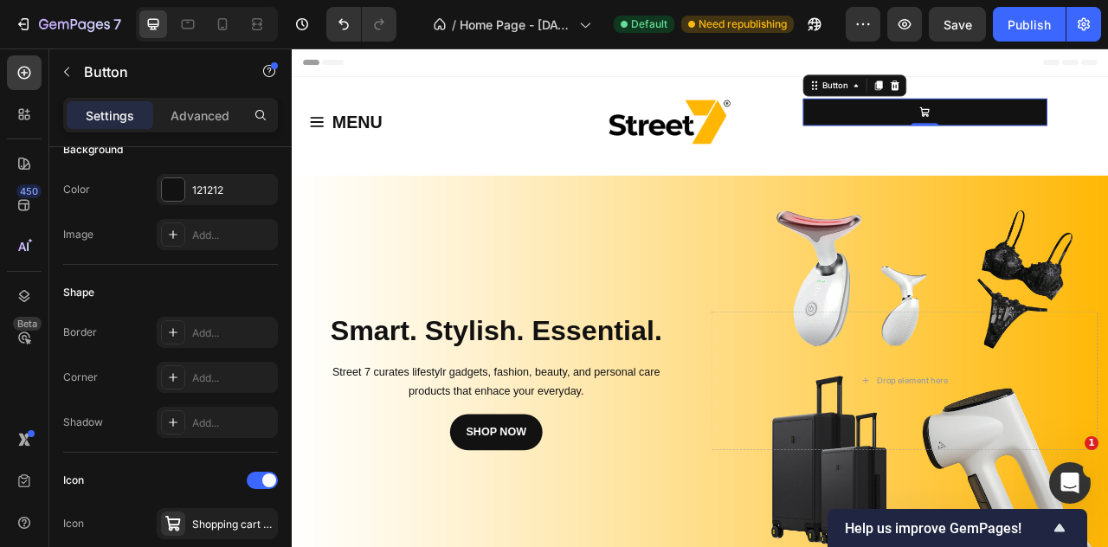
scroll to position [649, 0]
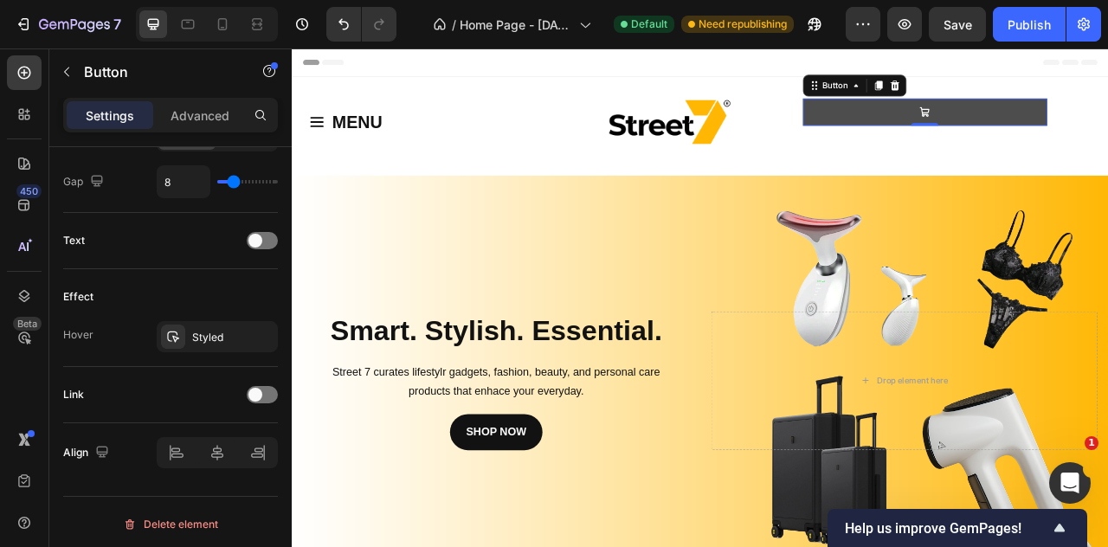
click at [1030, 137] on button "<p>Button</p>" at bounding box center [1097, 129] width 311 height 35
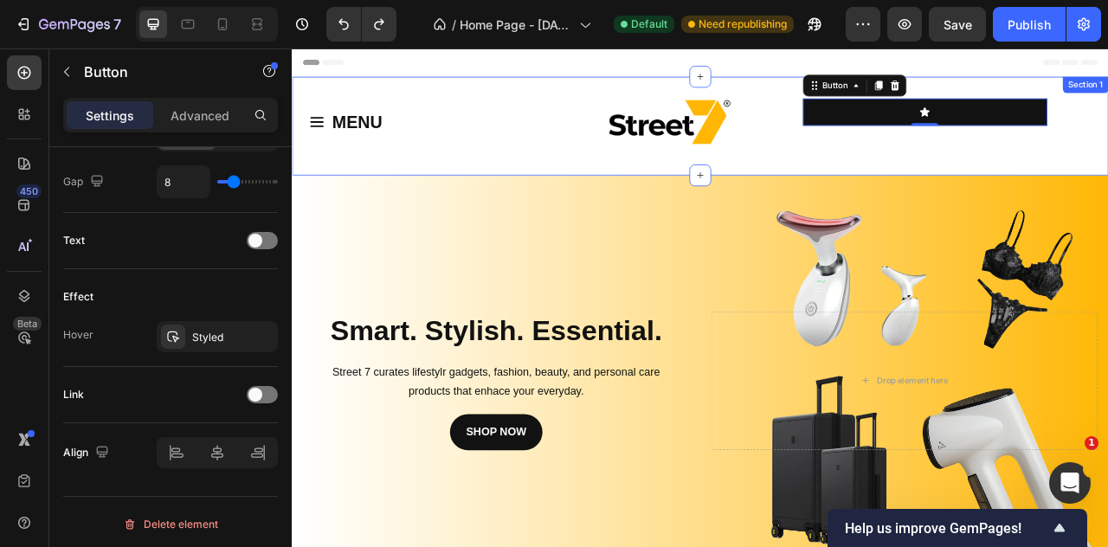
type input "Auto"
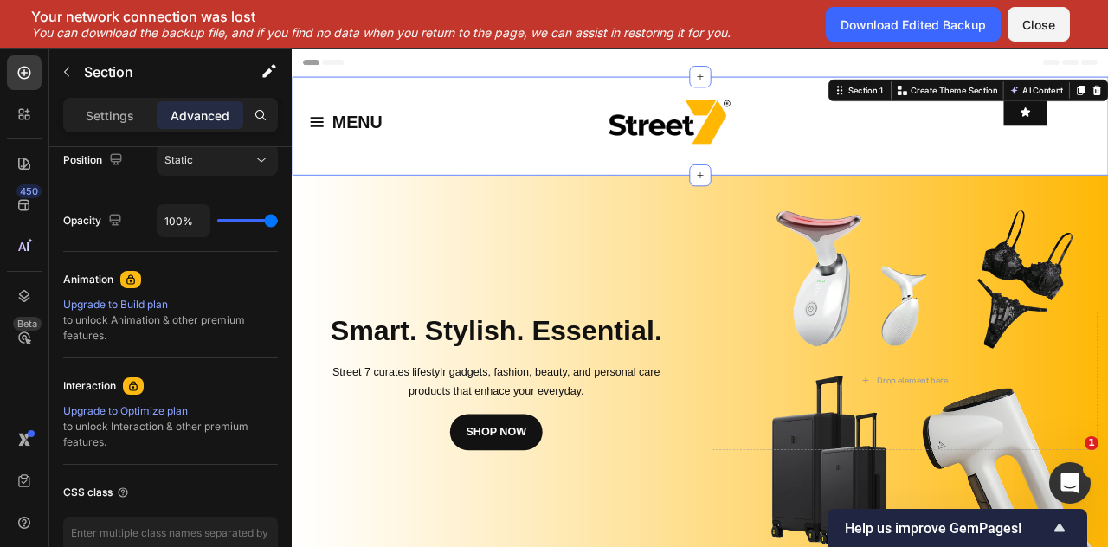
click at [1047, 156] on div "Button" at bounding box center [1097, 142] width 311 height 60
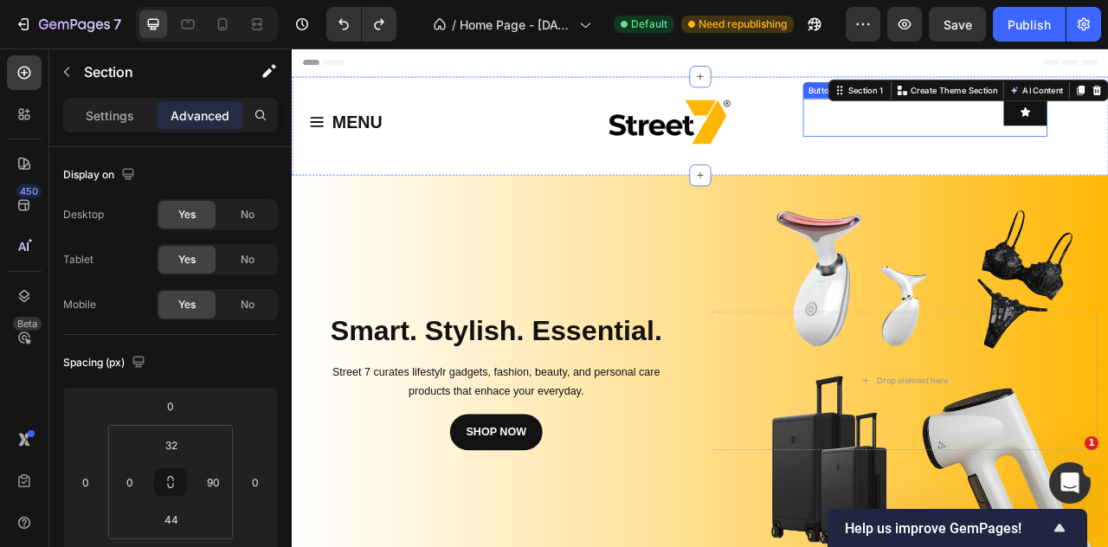
click at [1028, 144] on div "Button" at bounding box center [1097, 136] width 311 height 48
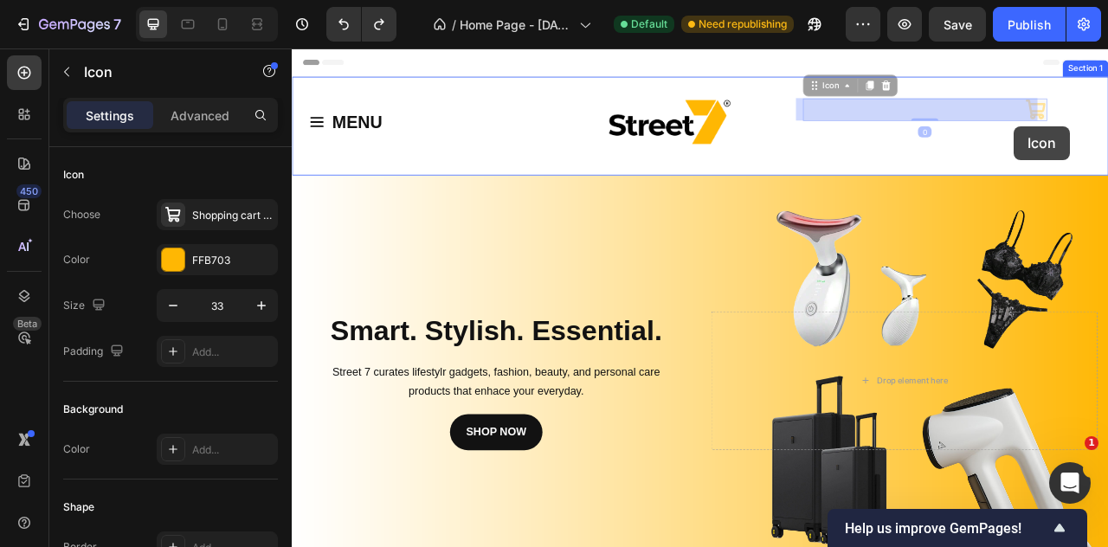
drag, startPoint x: 1217, startPoint y: 135, endPoint x: 1211, endPoint y: 145, distance: 11.3
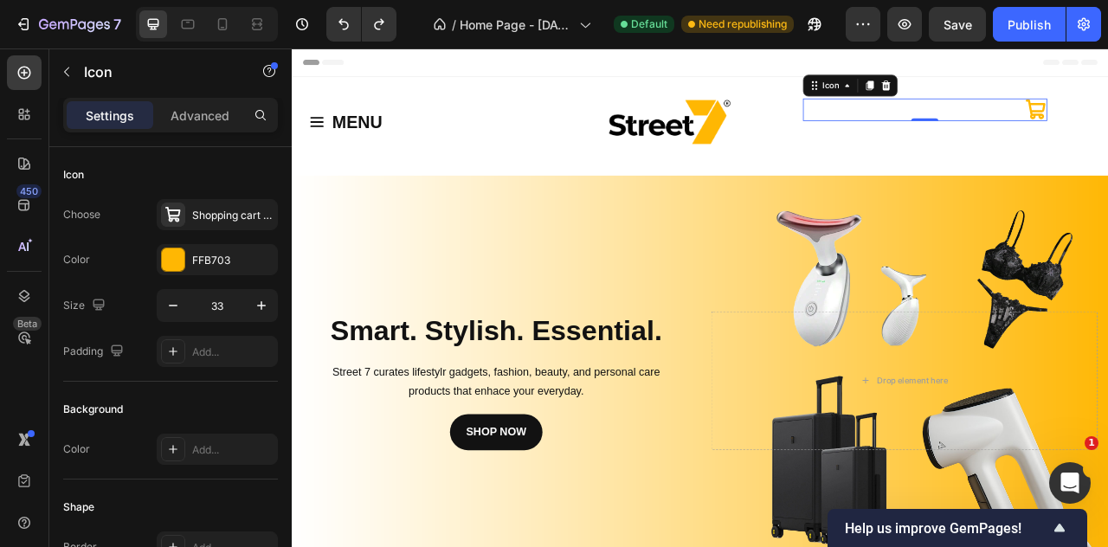
click at [1108, 139] on div "Icon 0" at bounding box center [1097, 126] width 311 height 29
click at [995, 98] on icon at bounding box center [999, 95] width 14 height 14
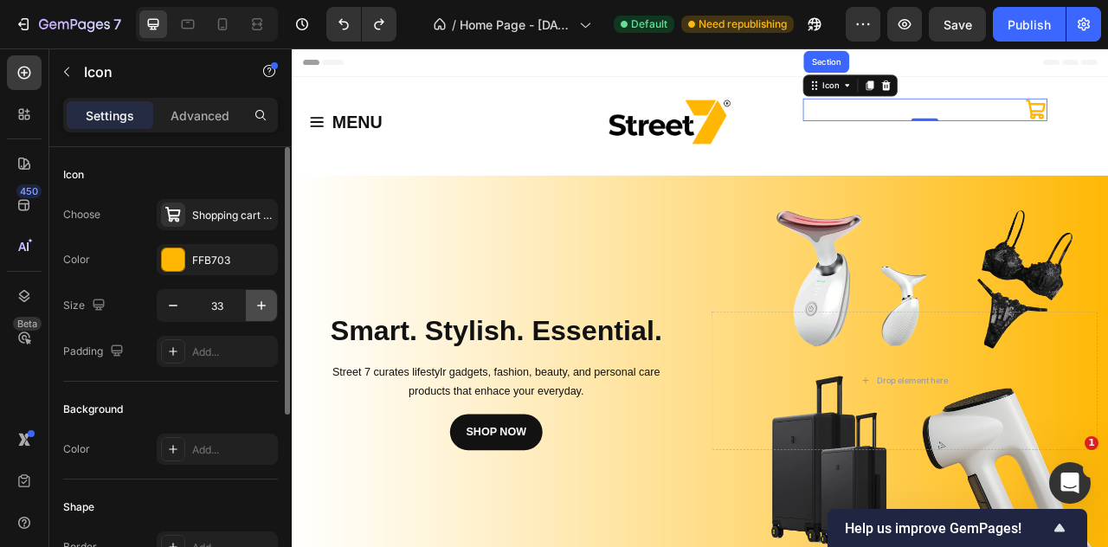
click at [261, 307] on icon "button" at bounding box center [261, 305] width 17 height 17
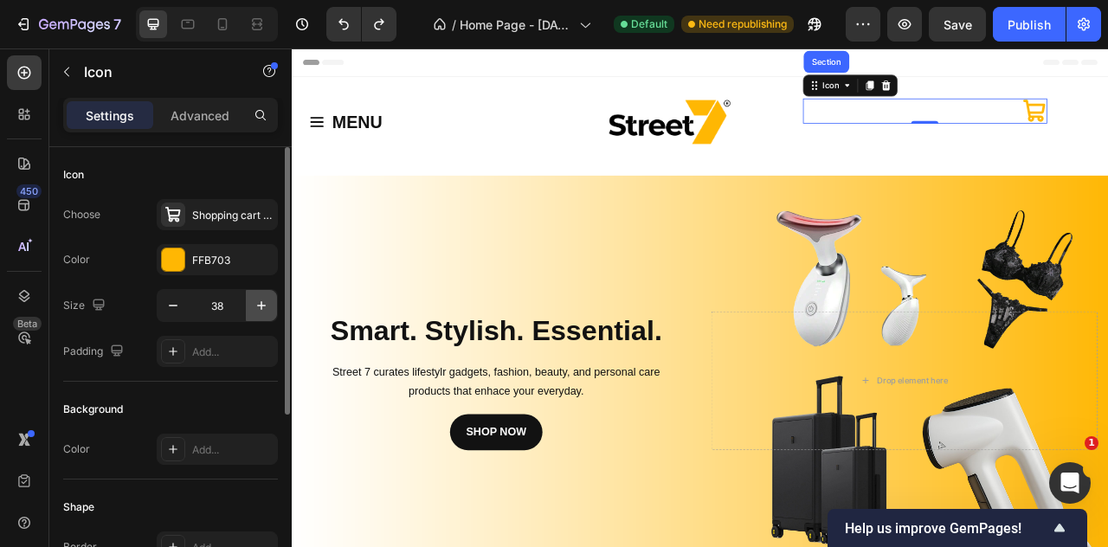
click at [261, 307] on icon "button" at bounding box center [261, 305] width 17 height 17
click at [175, 307] on icon "button" at bounding box center [173, 305] width 17 height 17
type input "38"
click at [194, 356] on div "Add..." at bounding box center [232, 353] width 81 height 16
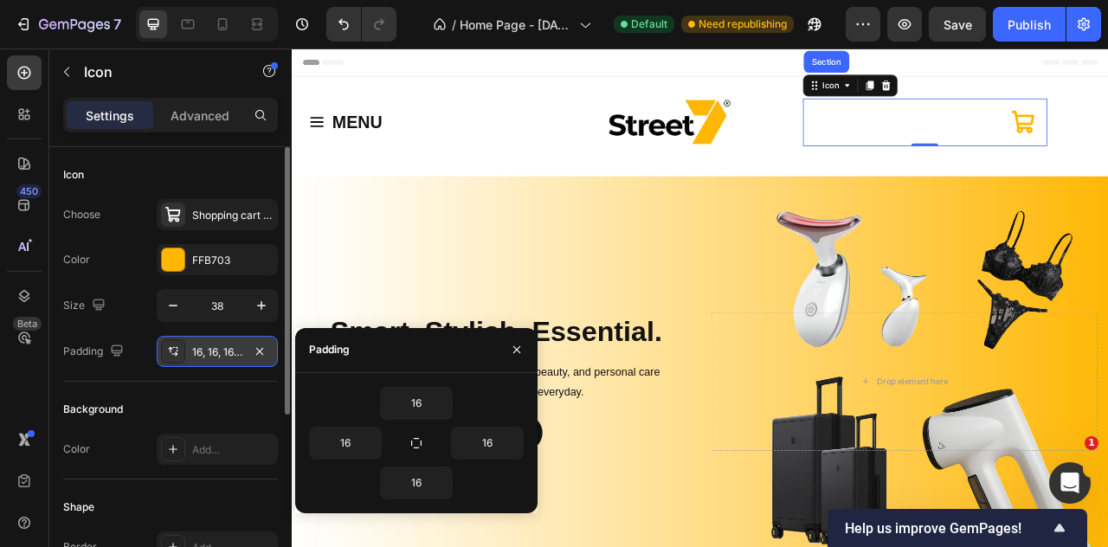
click at [178, 351] on icon at bounding box center [173, 352] width 14 height 14
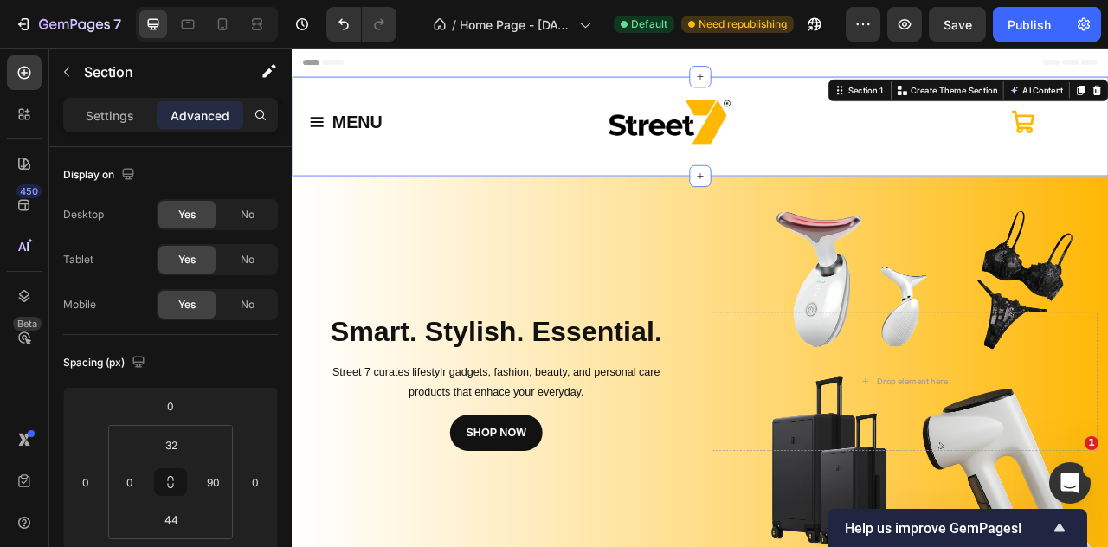
click at [560, 178] on div "MENU Button Row Image Icon Section 1 You can create reusable sections Create Th…" at bounding box center [811, 147] width 1039 height 126
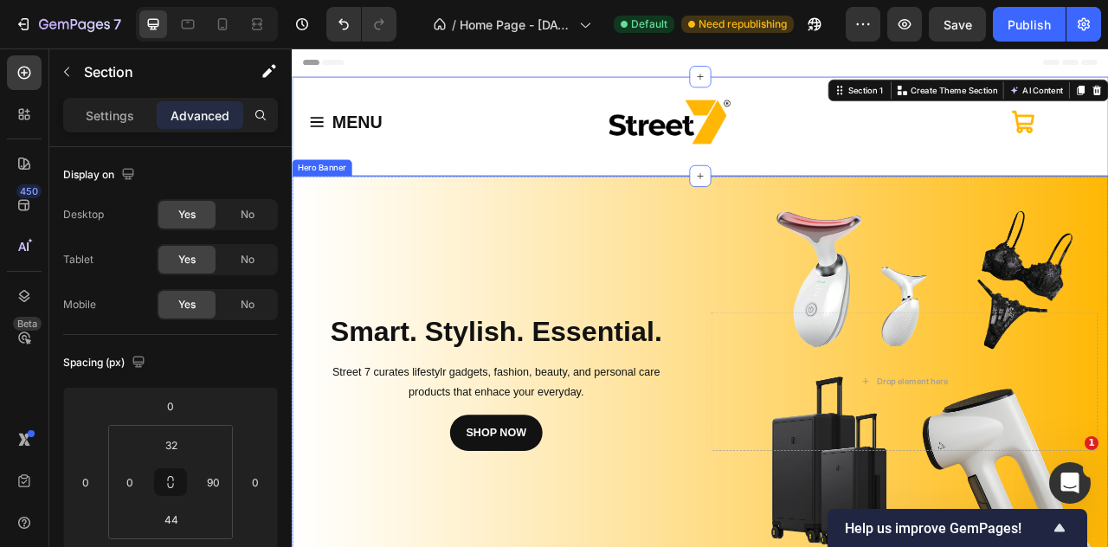
click at [452, 213] on div "Background Image" at bounding box center [811, 471] width 1039 height 523
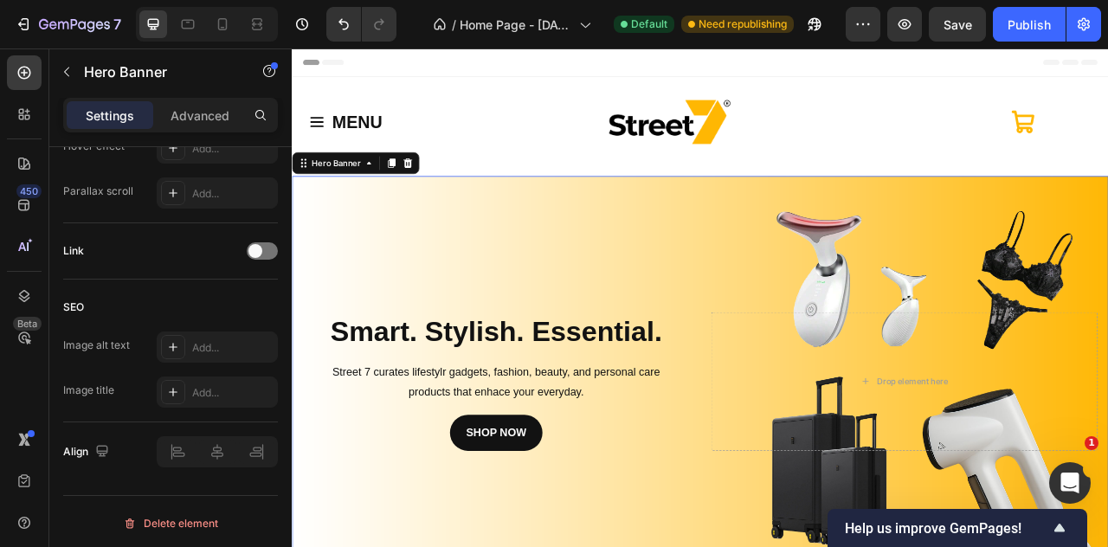
scroll to position [121, 0]
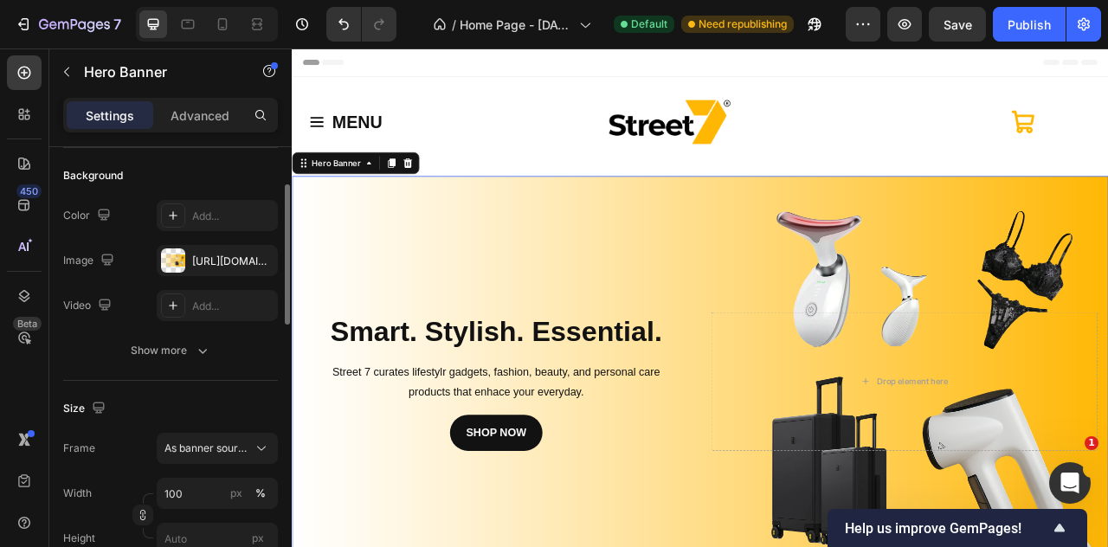
click at [157, 100] on div "Settings Advanced" at bounding box center [170, 115] width 215 height 35
click at [196, 112] on p "Advanced" at bounding box center [200, 116] width 59 height 18
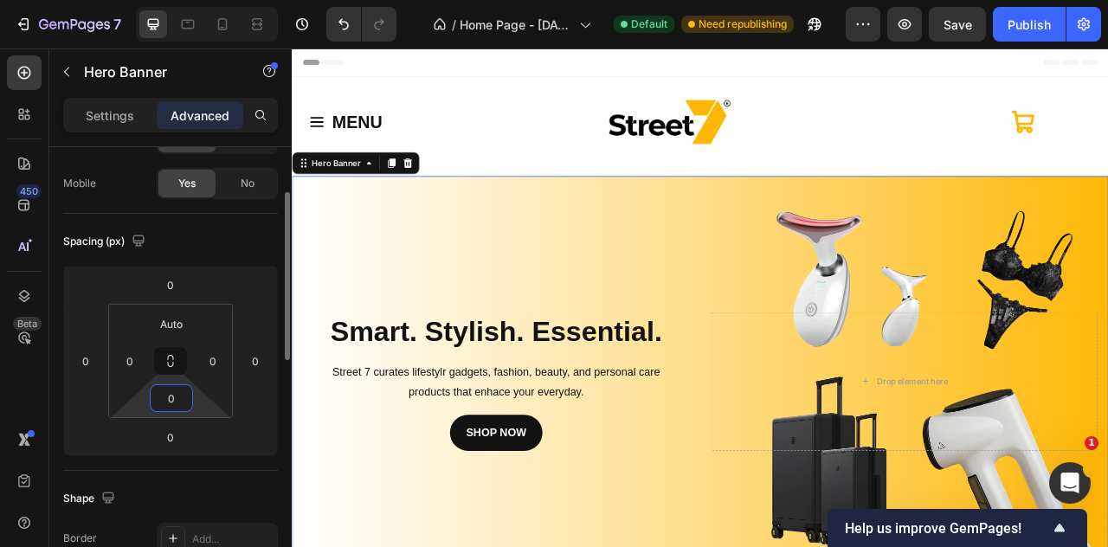
click at [178, 0] on html "7 / Home Page - Sep 22, 15:20:35 Default Need republishing Preview Save Publish…" at bounding box center [554, 0] width 1108 height 0
type input "0"
drag, startPoint x: 198, startPoint y: 397, endPoint x: 198, endPoint y: 437, distance: 39.8
click at [198, 0] on html "7 / Home Page - Sep 22, 15:20:35 Default Need republishing Preview Save Publish…" at bounding box center [554, 0] width 1108 height 0
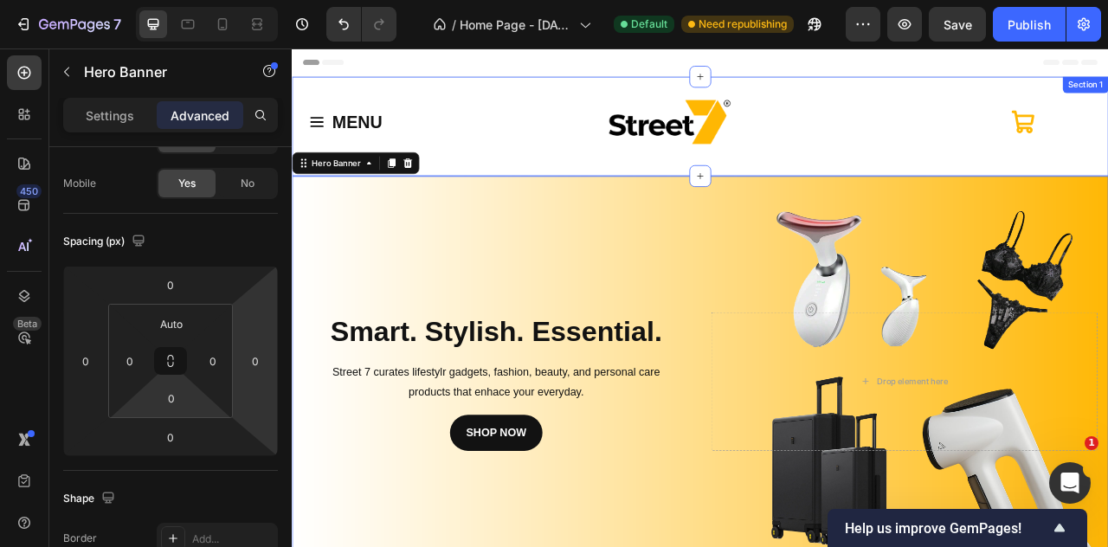
click at [493, 189] on div "MENU Button Row Image Icon Section 1" at bounding box center [811, 147] width 1039 height 126
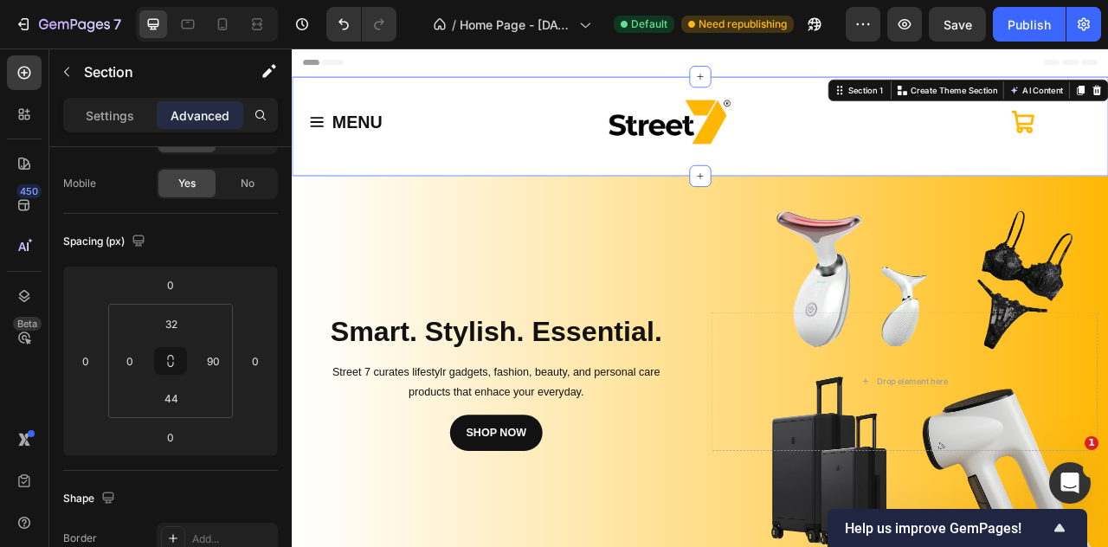
scroll to position [0, 0]
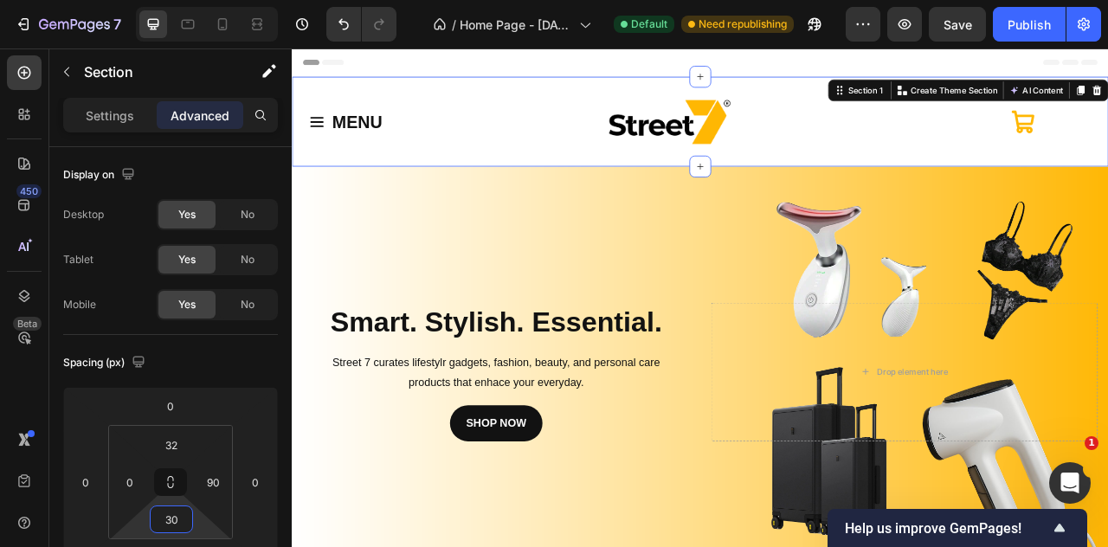
type input "36"
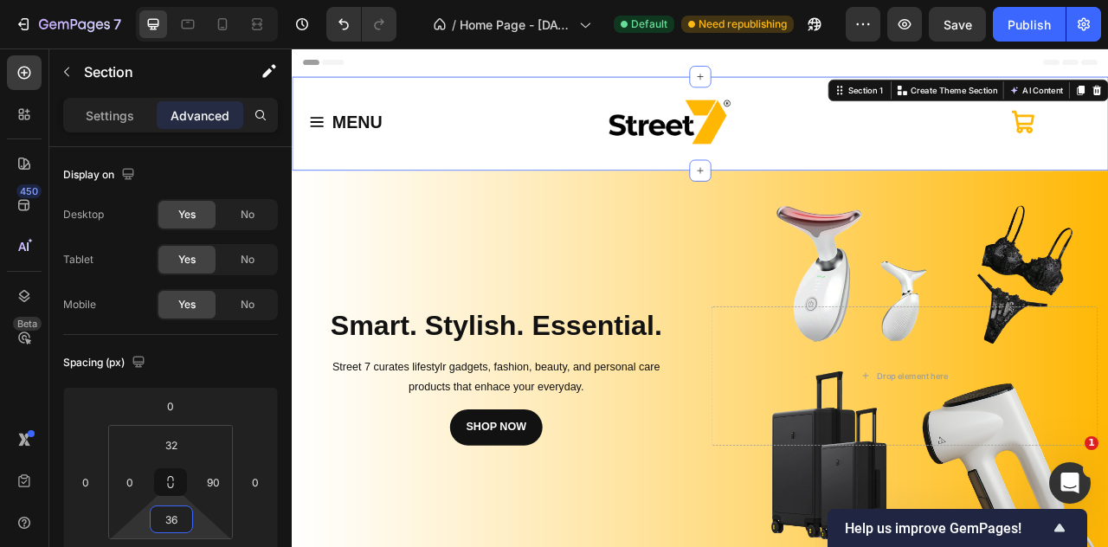
click at [199, 0] on html "7 / Home Page - Sep 22, 15:20:35 Default Need republishing Preview Save Publish…" at bounding box center [554, 0] width 1108 height 0
drag, startPoint x: 190, startPoint y: 456, endPoint x: 195, endPoint y: 436, distance: 21.4
click at [195, 436] on div "32 0 36 90" at bounding box center [170, 482] width 125 height 114
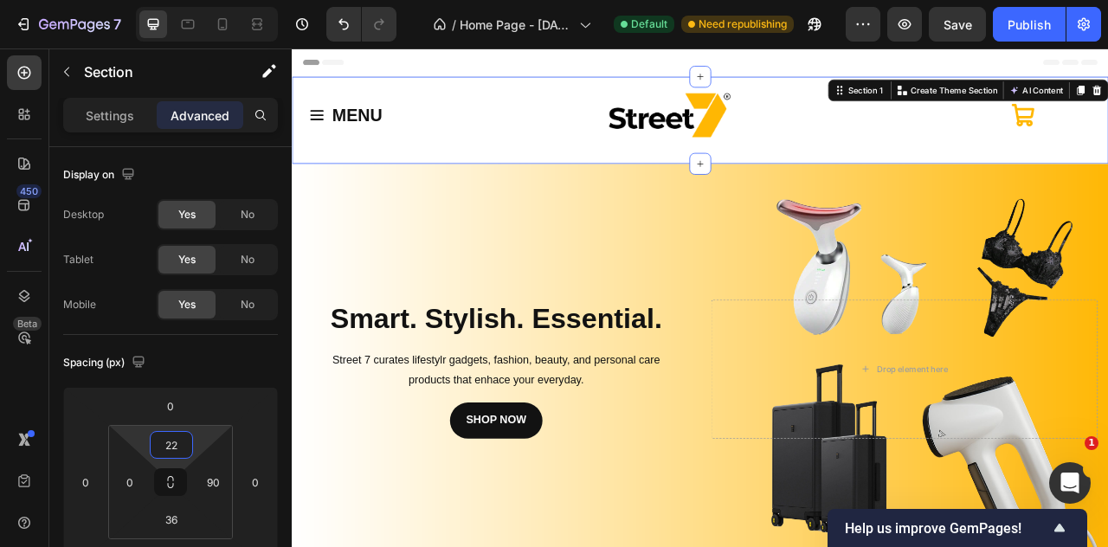
type input "26"
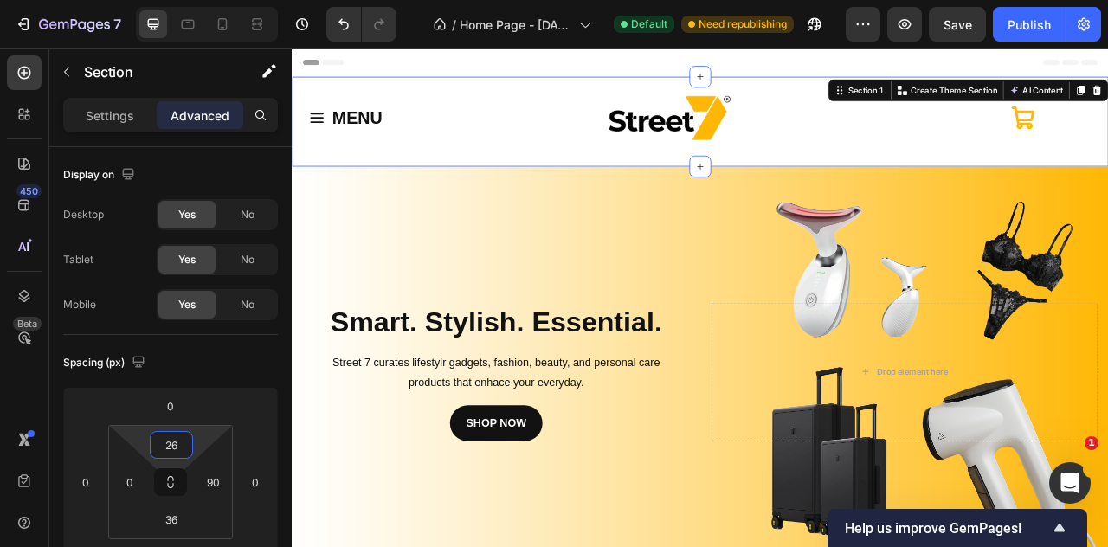
drag, startPoint x: 195, startPoint y: 436, endPoint x: 197, endPoint y: 425, distance: 10.7
click at [197, 0] on html "7 / Home Page - Sep 22, 15:20:35 Default Need republishing Preview Save Publish…" at bounding box center [554, 0] width 1108 height 0
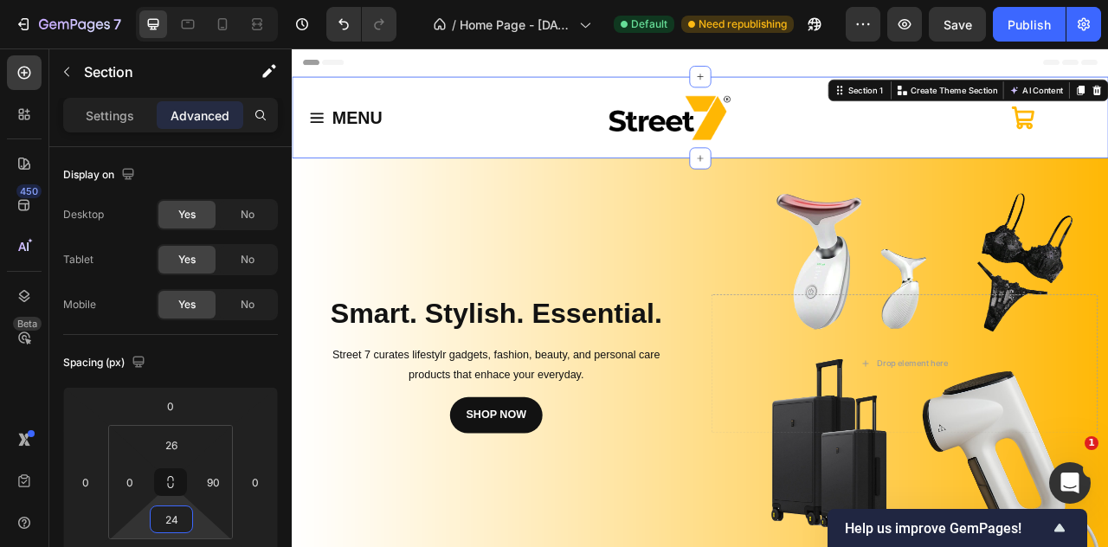
type input "26"
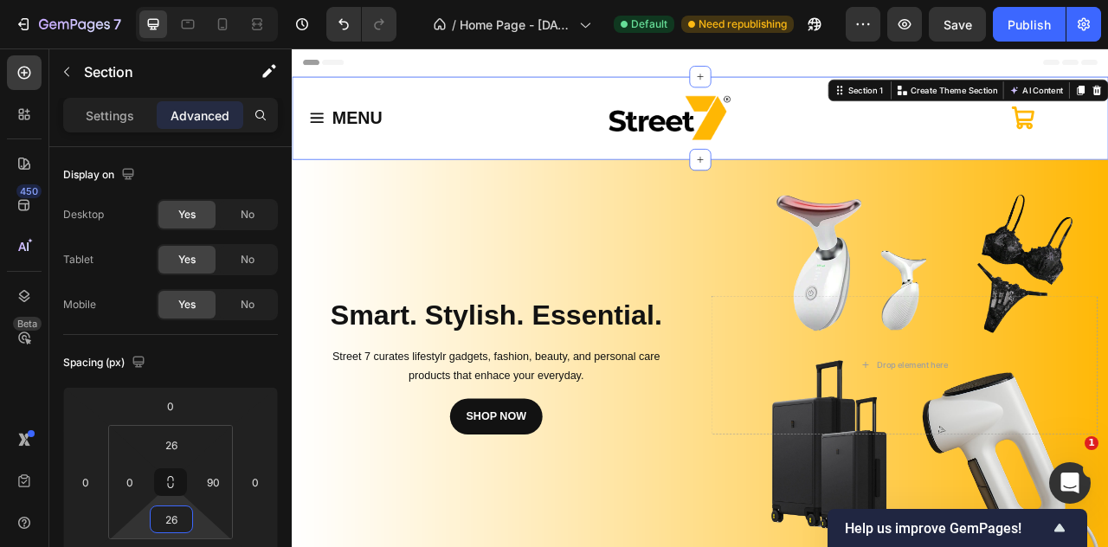
click at [199, 0] on html "7 / Home Page - Sep 22, 15:20:35 Default Need republishing Preview Save Publish…" at bounding box center [554, 0] width 1108 height 0
click at [1011, 20] on div "Publish" at bounding box center [1029, 25] width 43 height 18
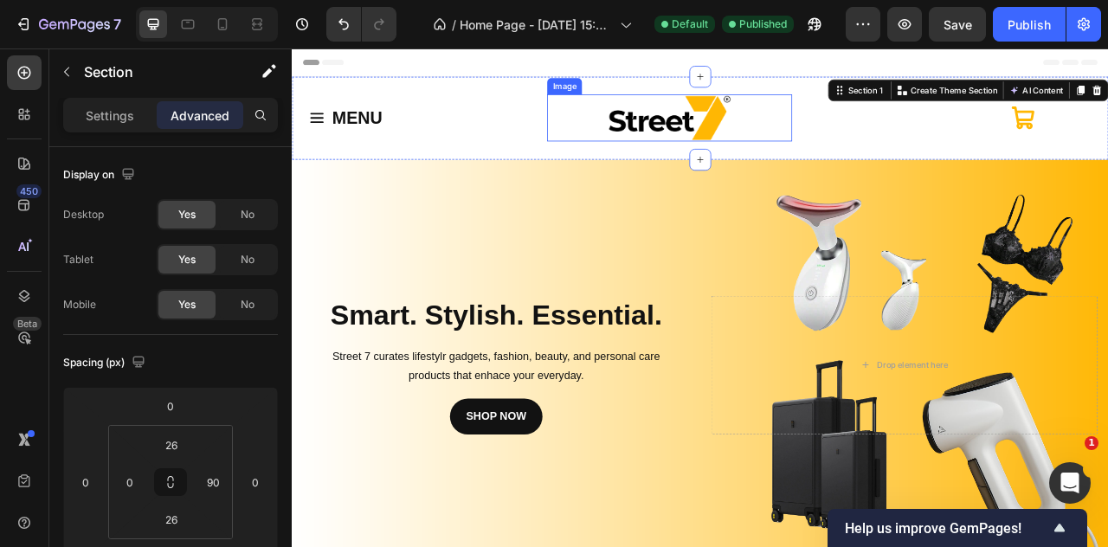
click at [706, 133] on img at bounding box center [773, 137] width 156 height 60
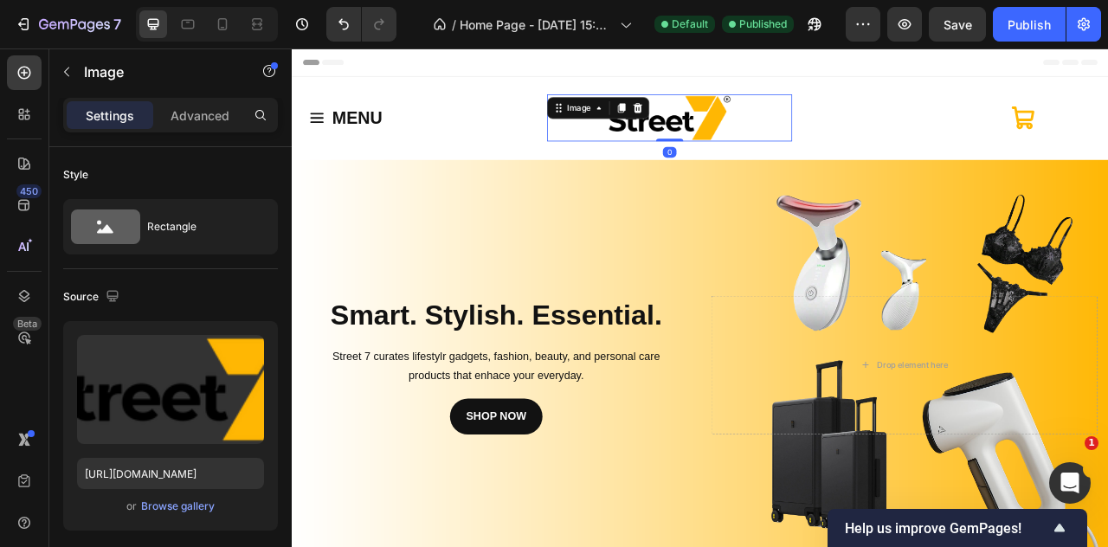
click at [695, 143] on img at bounding box center [773, 137] width 156 height 60
click at [695, 144] on img at bounding box center [773, 137] width 156 height 60
click at [746, 139] on img at bounding box center [773, 137] width 156 height 60
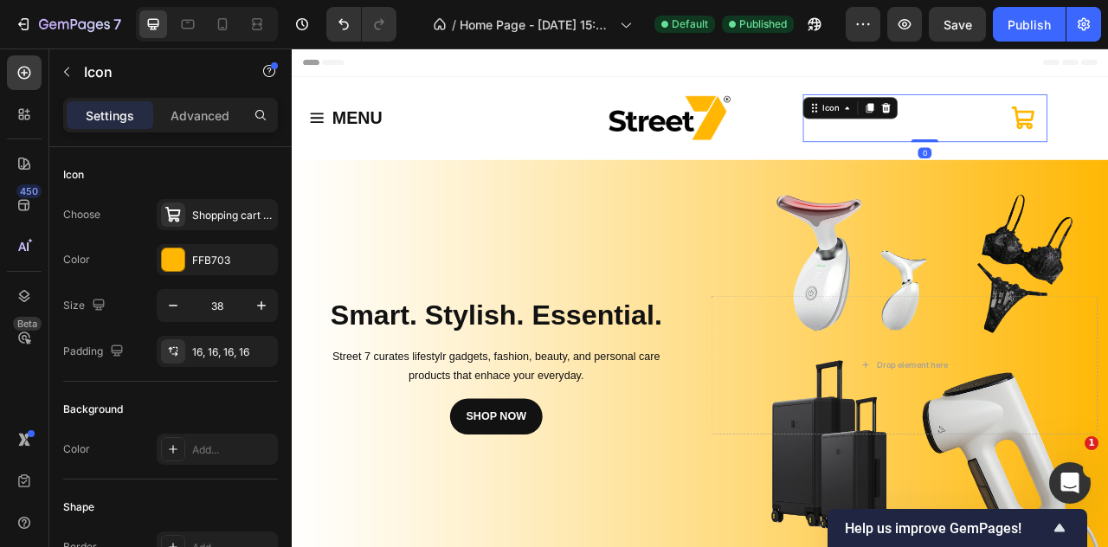
click at [1024, 146] on div "Icon 0" at bounding box center [1097, 137] width 311 height 61
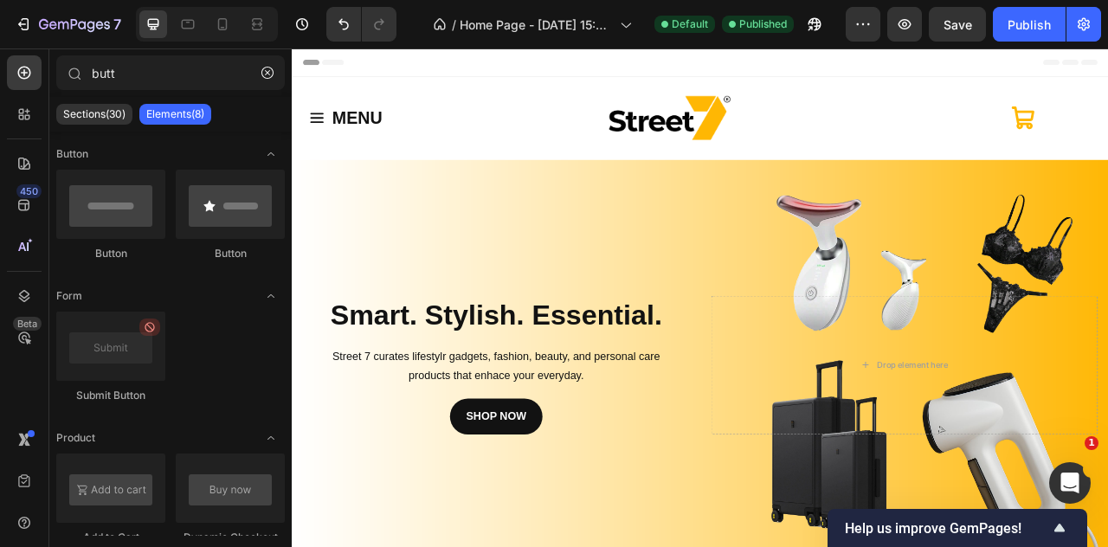
click at [514, 73] on div "Header" at bounding box center [811, 65] width 1011 height 35
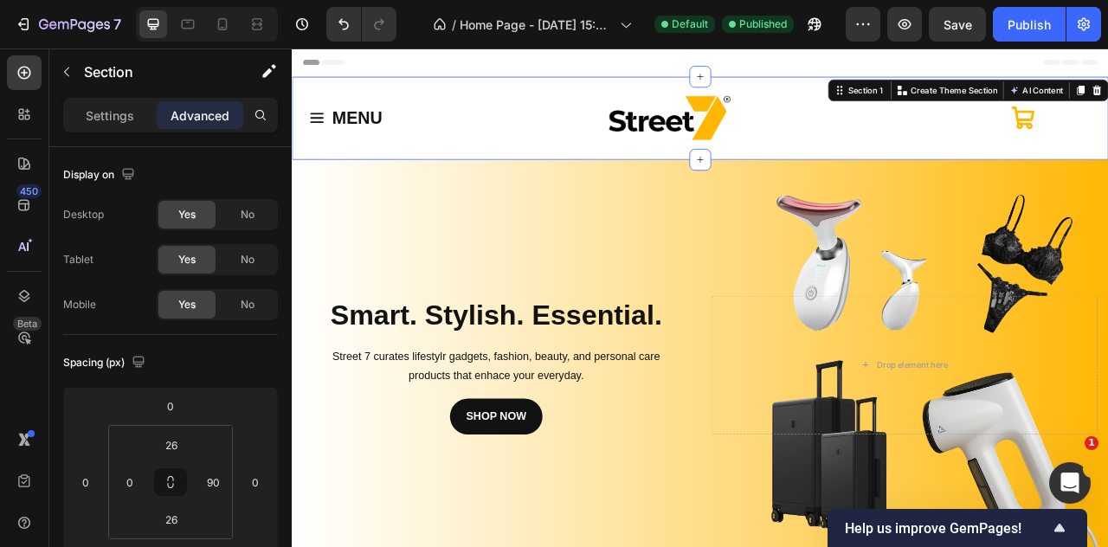
click at [423, 185] on div "MENU Button Row Image Icon Section 1 You can create reusable sections Create Th…" at bounding box center [811, 137] width 1039 height 106
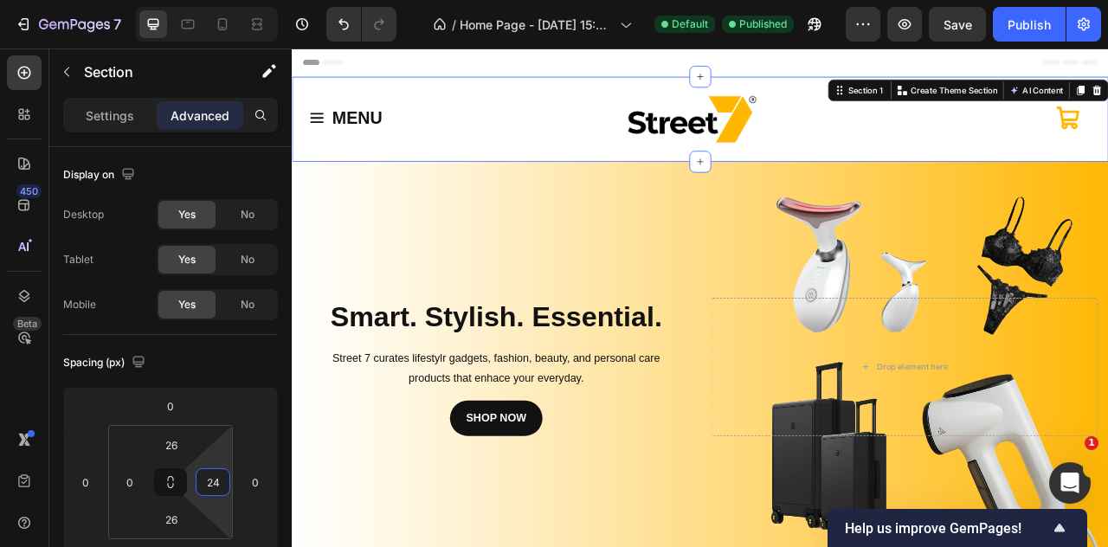
type input "26"
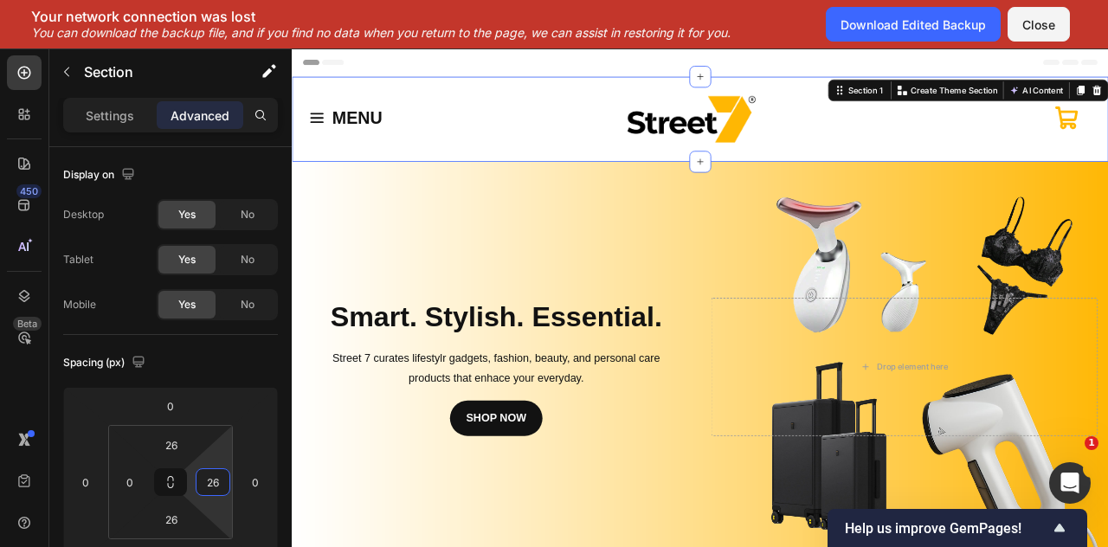
drag, startPoint x: 231, startPoint y: 481, endPoint x: 226, endPoint y: 509, distance: 28.2
click at [226, 0] on html "7 / Home Page - Sep 22, 15:20:35 Default Published Preview Save Publish 450 Bet…" at bounding box center [554, 0] width 1108 height 0
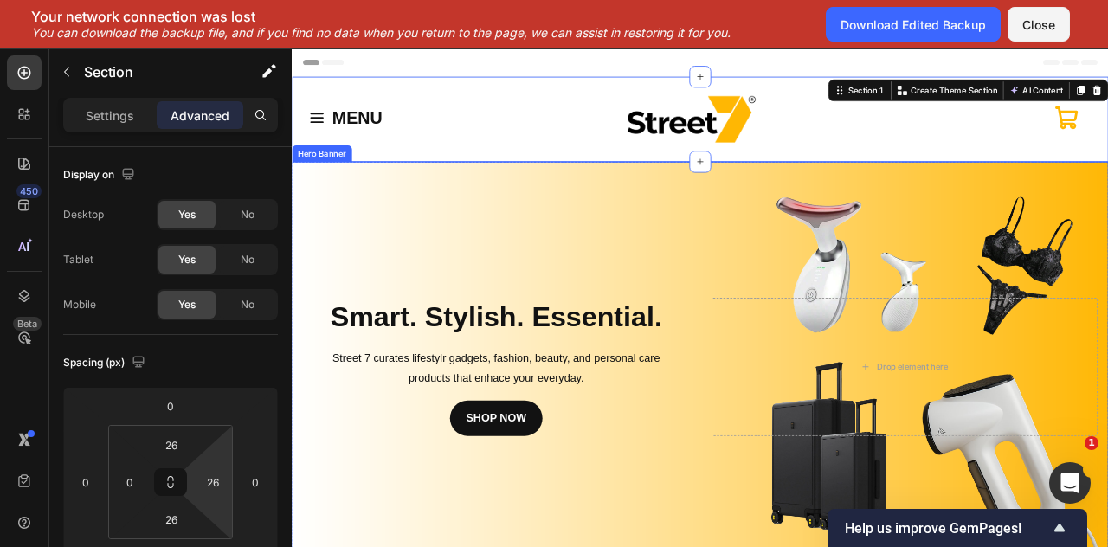
click at [831, 325] on div "Background Image" at bounding box center [811, 453] width 1039 height 523
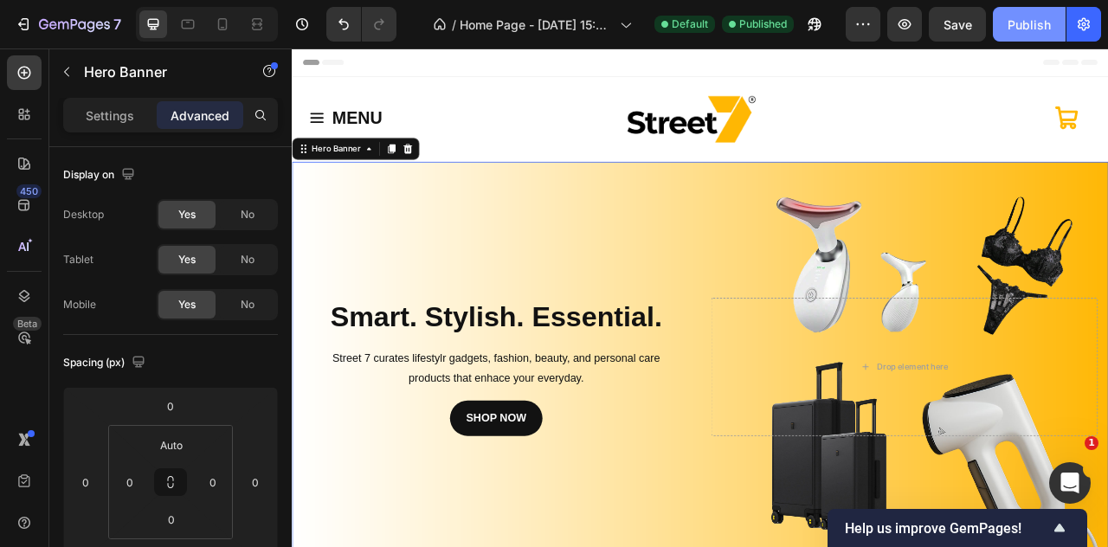
click at [1015, 34] on button "Publish" at bounding box center [1029, 24] width 73 height 35
click at [556, 256] on div "Background Image" at bounding box center [811, 453] width 1039 height 523
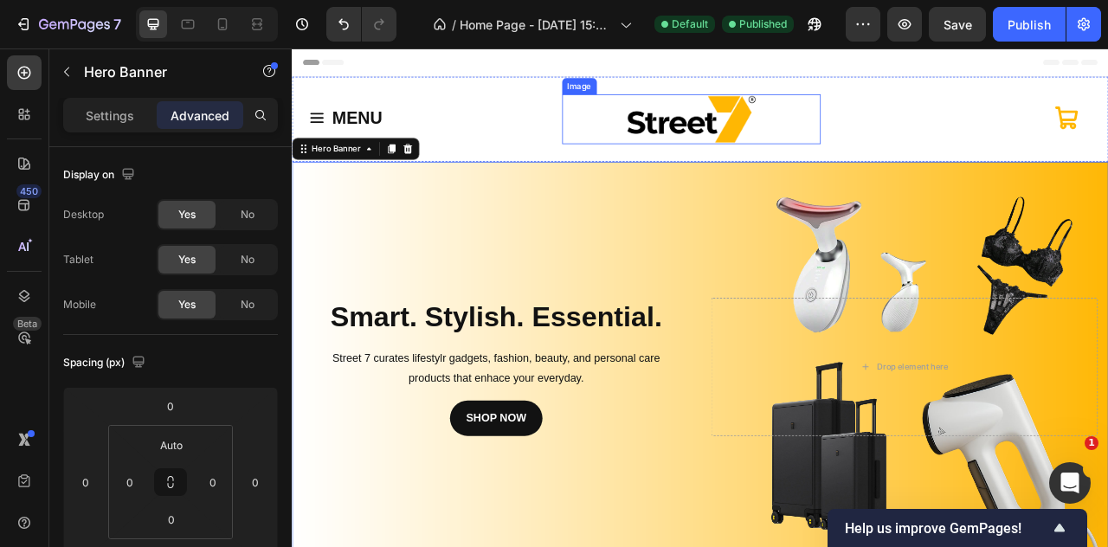
click at [643, 151] on div at bounding box center [801, 138] width 330 height 63
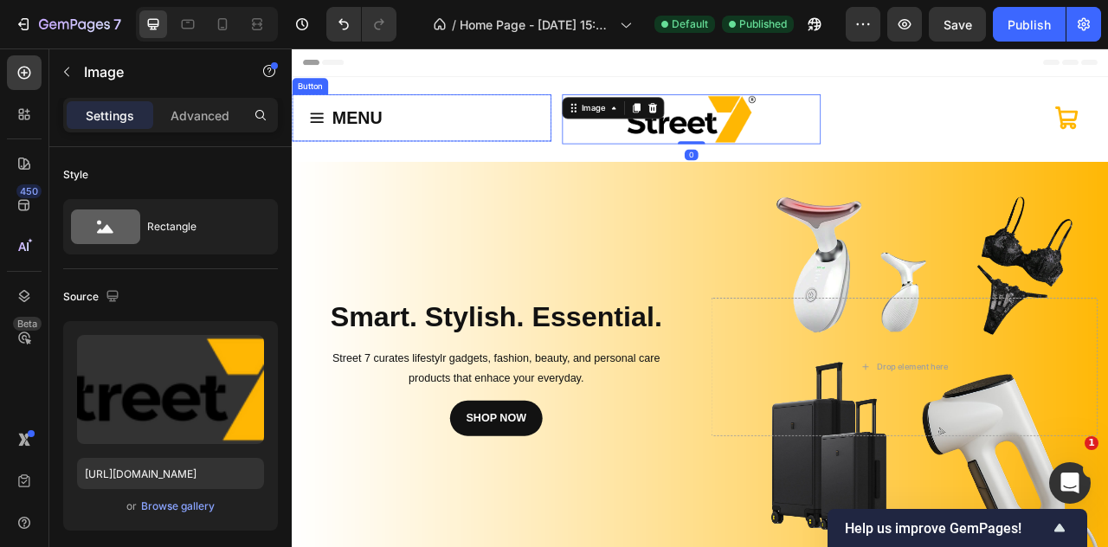
click at [546, 146] on div "MENU Button" at bounding box center [457, 137] width 330 height 60
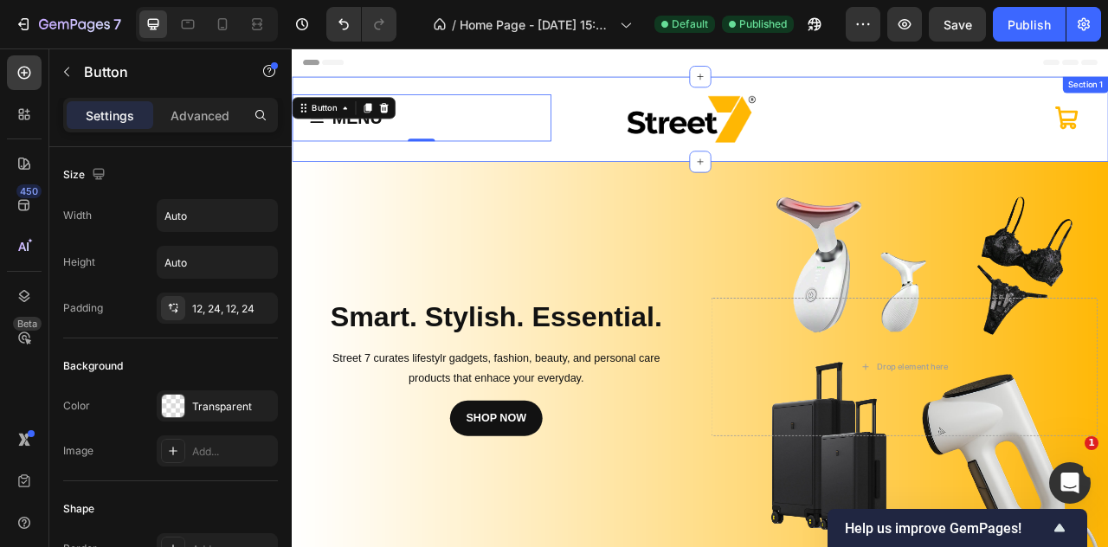
click at [611, 186] on div "MENU Button 0 Row Image Icon Section 1" at bounding box center [811, 138] width 1039 height 108
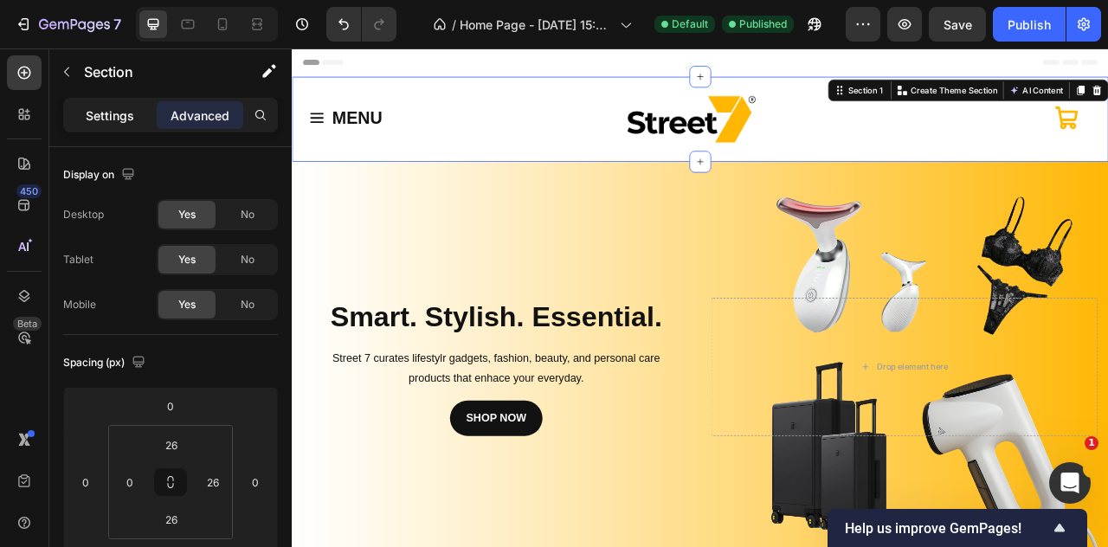
click at [126, 126] on div "Settings" at bounding box center [110, 115] width 87 height 28
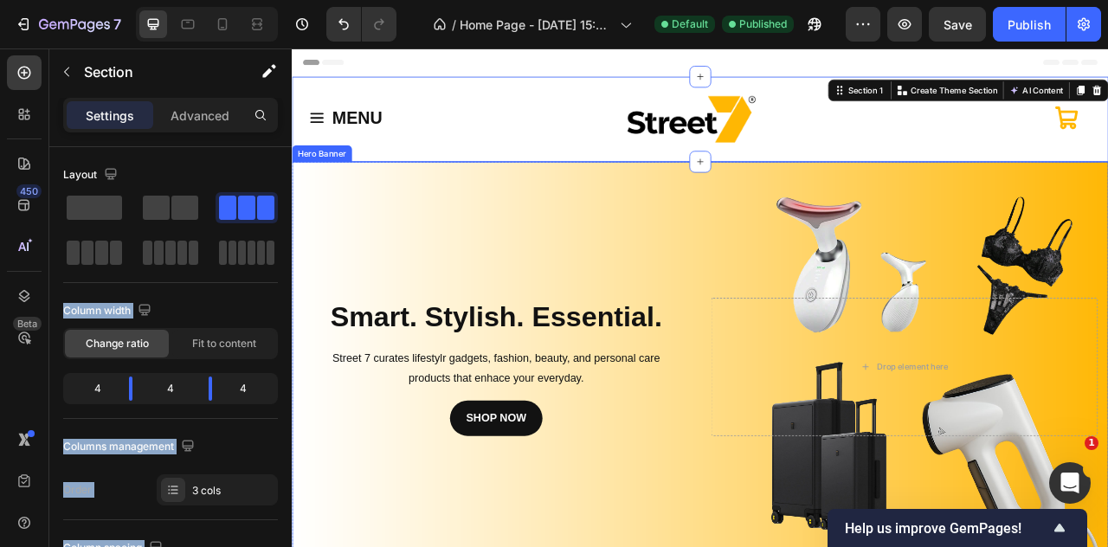
drag, startPoint x: 386, startPoint y: 259, endPoint x: 750, endPoint y: 191, distance: 369.9
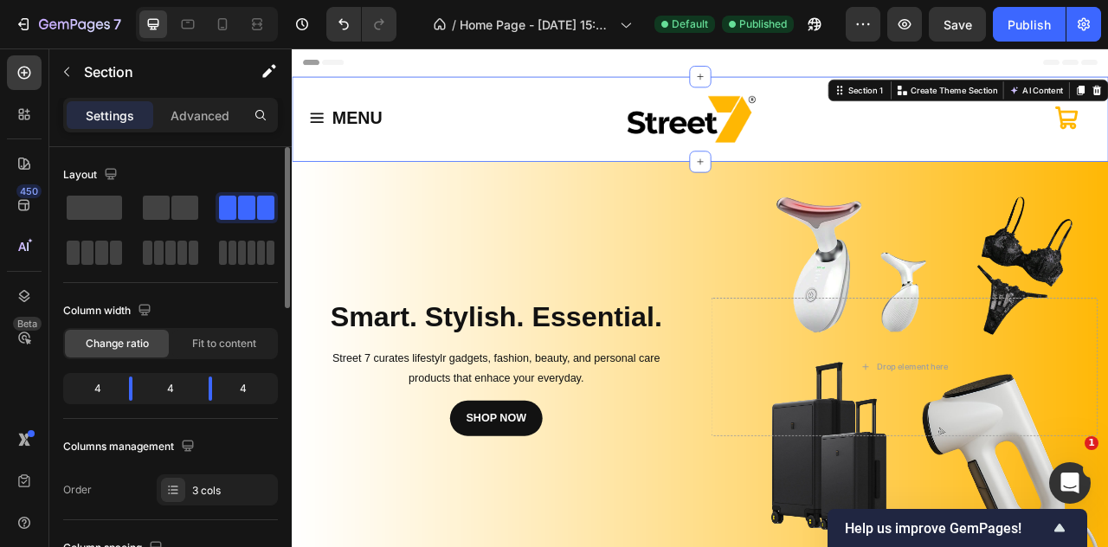
click at [189, 178] on div "Layout" at bounding box center [170, 175] width 215 height 28
click at [220, 167] on div "Layout" at bounding box center [170, 175] width 215 height 28
click at [165, 171] on div "Layout" at bounding box center [170, 175] width 215 height 28
drag, startPoint x: 288, startPoint y: 164, endPoint x: 286, endPoint y: 148, distance: 15.7
click at [286, 148] on div at bounding box center [286, 227] width 10 height 161
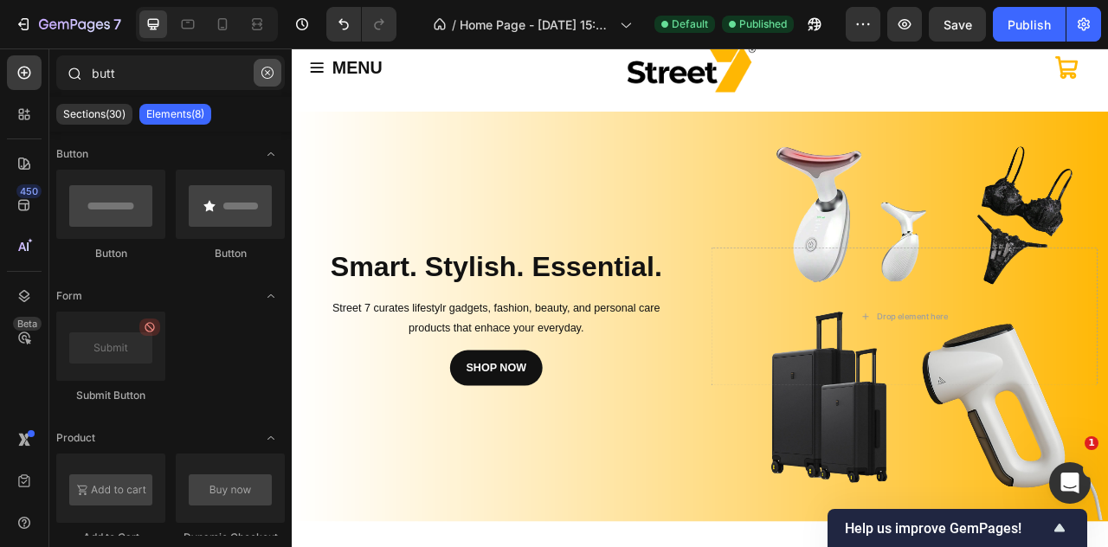
click at [265, 73] on icon "button" at bounding box center [268, 73] width 12 height 12
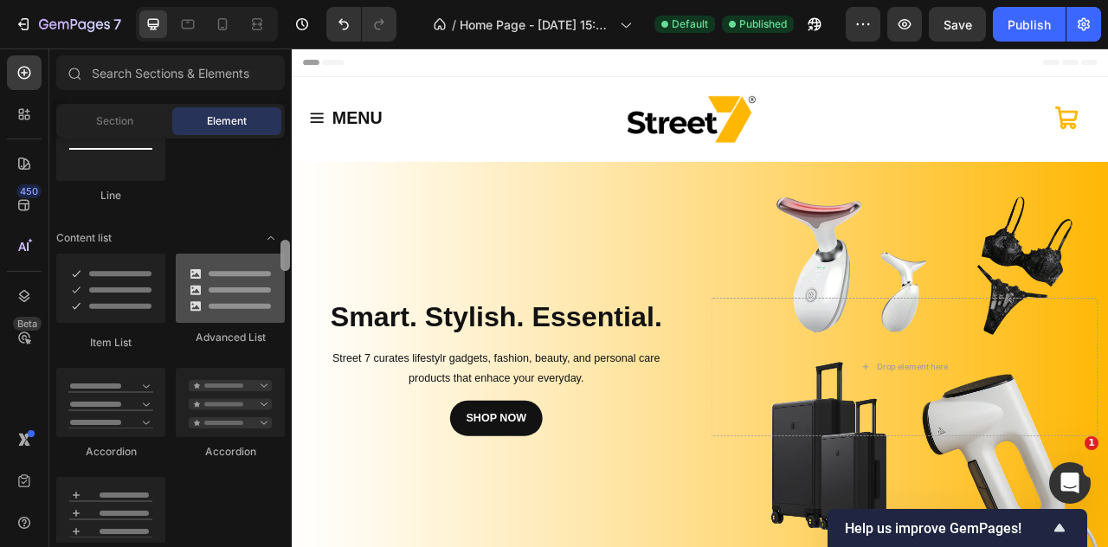
scroll to position [1244, 0]
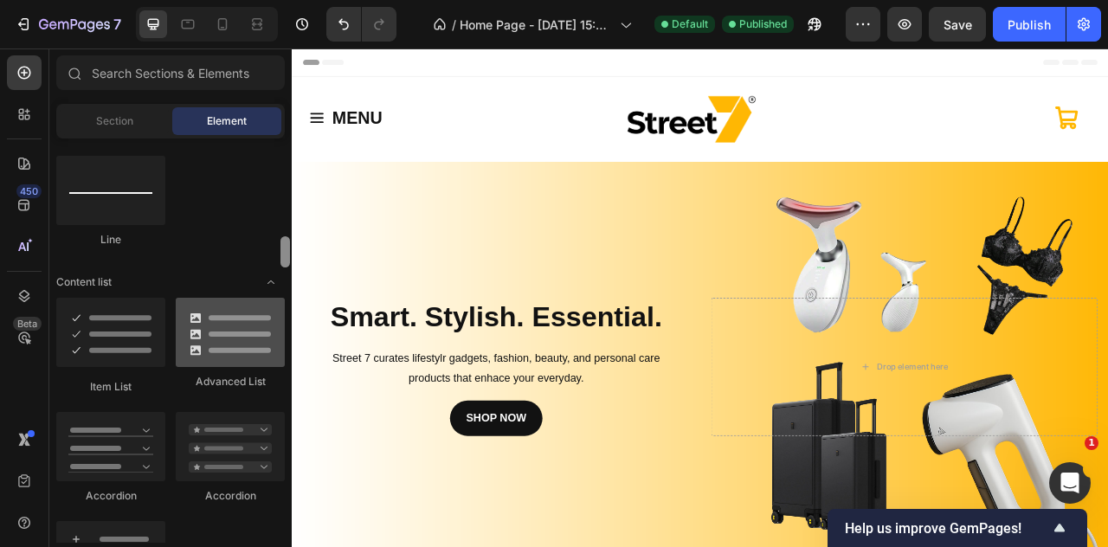
drag, startPoint x: 289, startPoint y: 262, endPoint x: 274, endPoint y: 257, distance: 16.2
click at [274, 257] on div "Layout Row Row Row Row Text Heading Text Block Button Button Button Media Image…" at bounding box center [170, 341] width 242 height 404
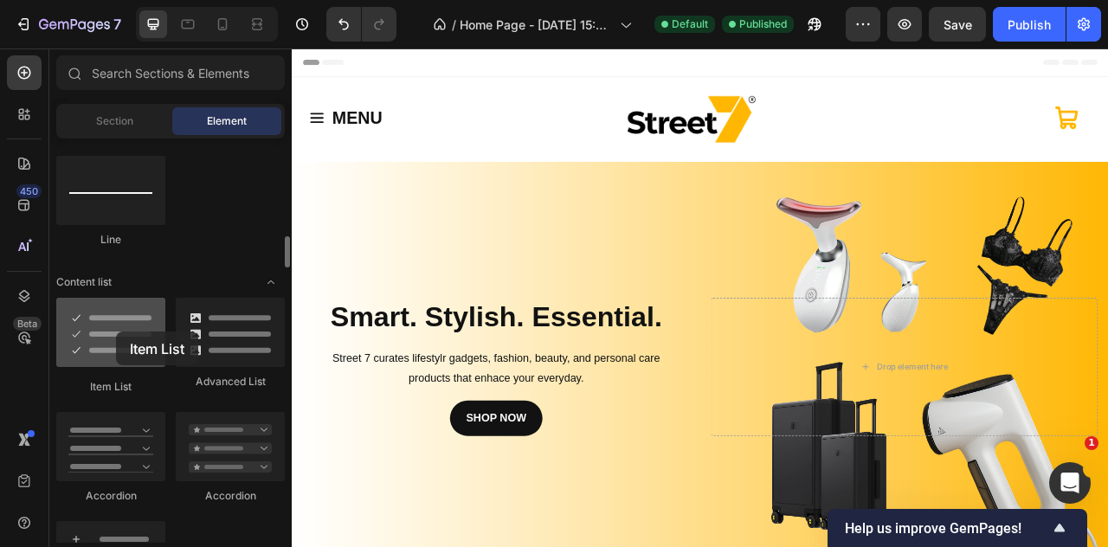
click at [116, 332] on div at bounding box center [110, 332] width 109 height 69
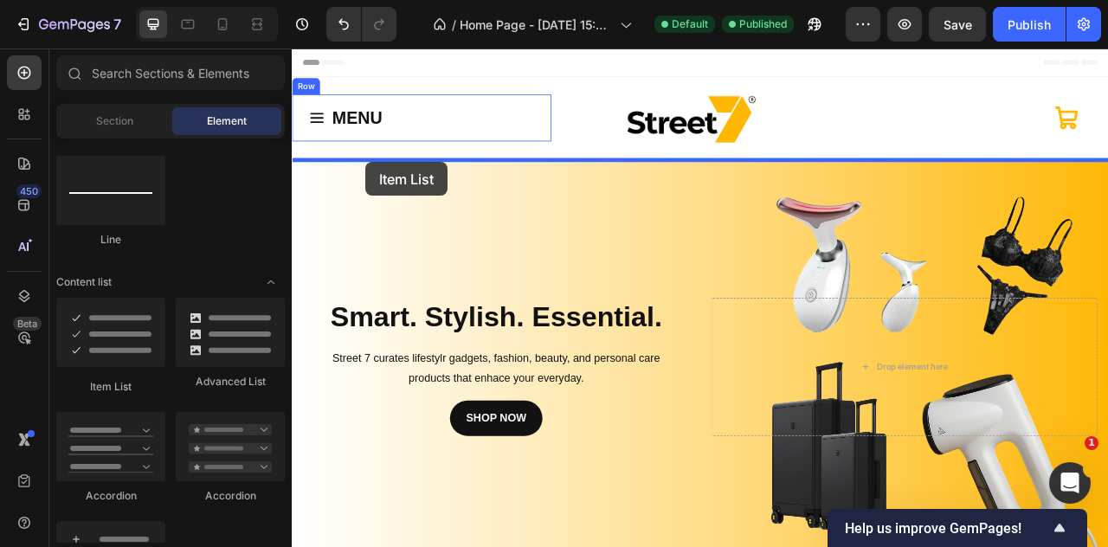
drag, startPoint x: 434, startPoint y: 377, endPoint x: 385, endPoint y: 193, distance: 189.9
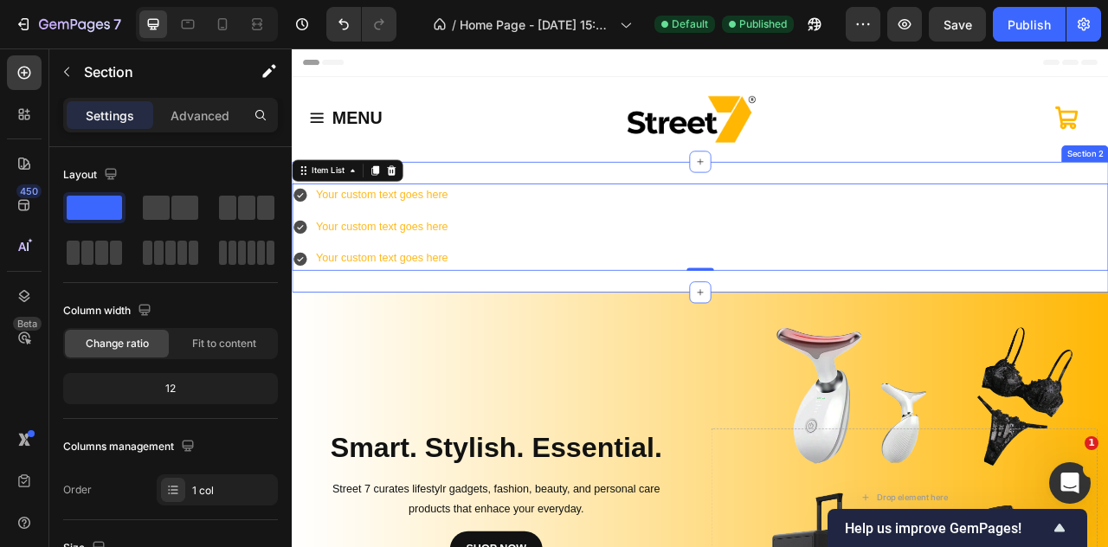
click at [508, 340] on div "Your custom text goes here Your custom text goes here Your custom text goes her…" at bounding box center [811, 275] width 1039 height 166
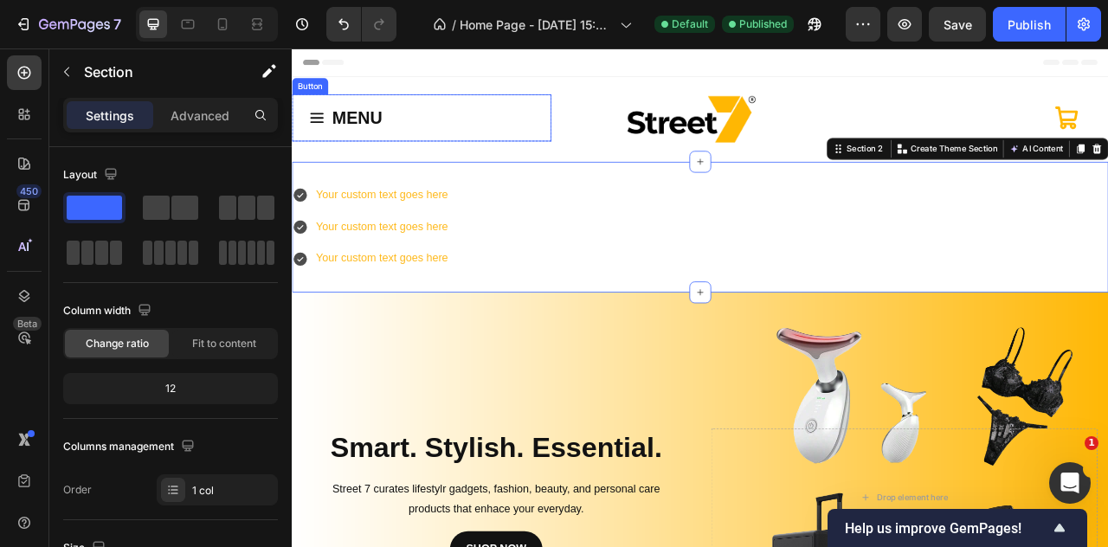
click at [473, 162] on div "MENU Button" at bounding box center [457, 137] width 330 height 60
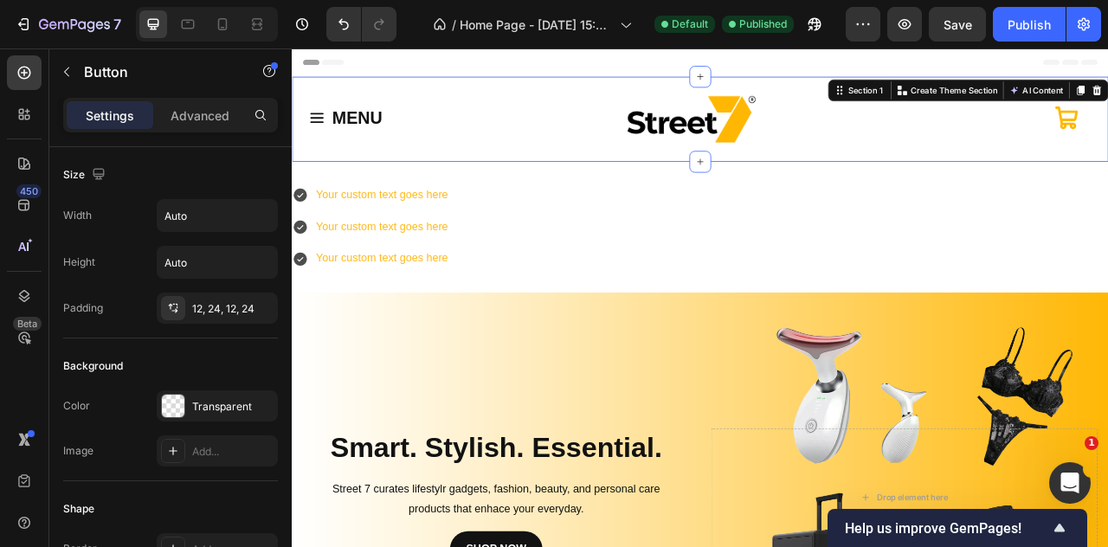
click at [517, 177] on div "MENU Button Row Image Icon Section 1 You can create reusable sections Create Th…" at bounding box center [811, 138] width 1039 height 108
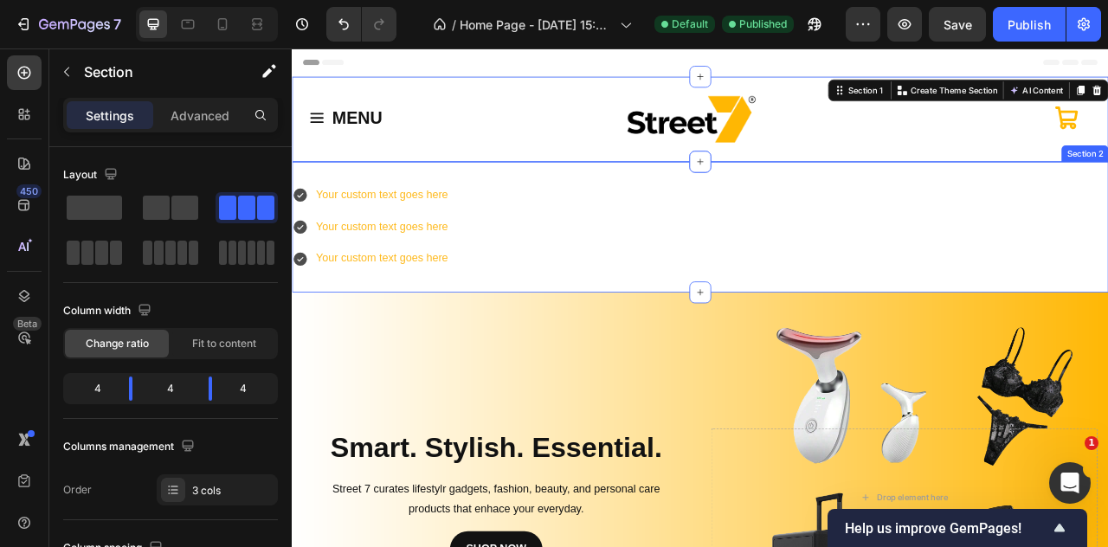
click at [492, 346] on div "Your custom text goes here Your custom text goes here Your custom text goes her…" at bounding box center [811, 275] width 1039 height 166
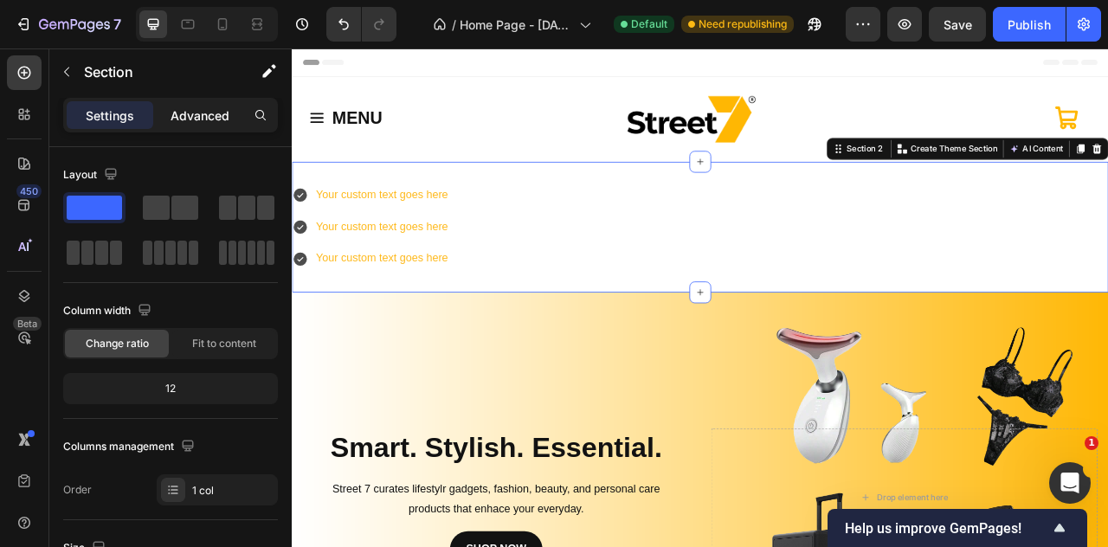
click at [175, 101] on div "Advanced" at bounding box center [200, 115] width 87 height 28
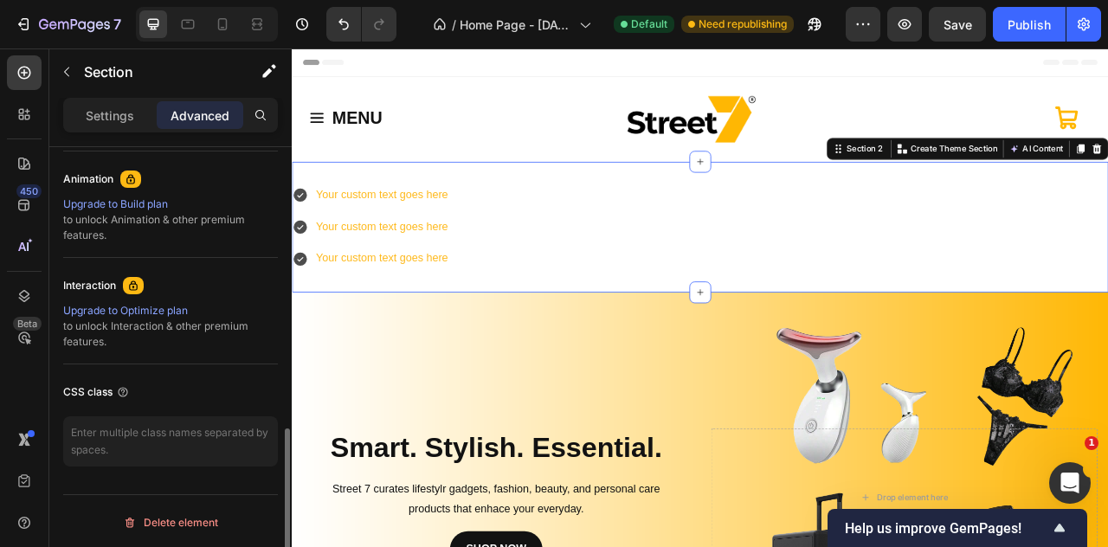
scroll to position [317, 0]
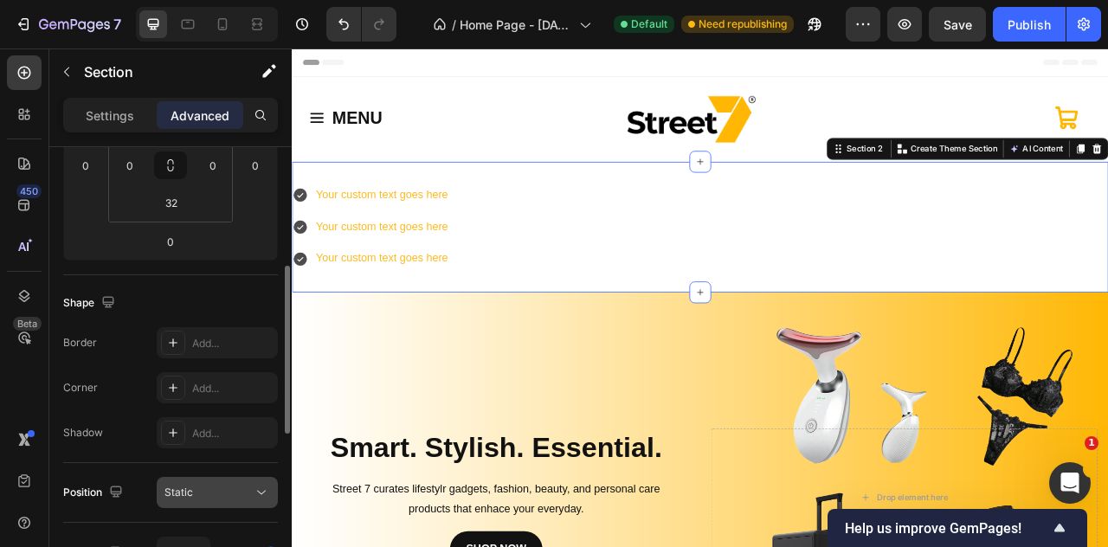
click at [191, 481] on button "Static" at bounding box center [217, 492] width 121 height 31
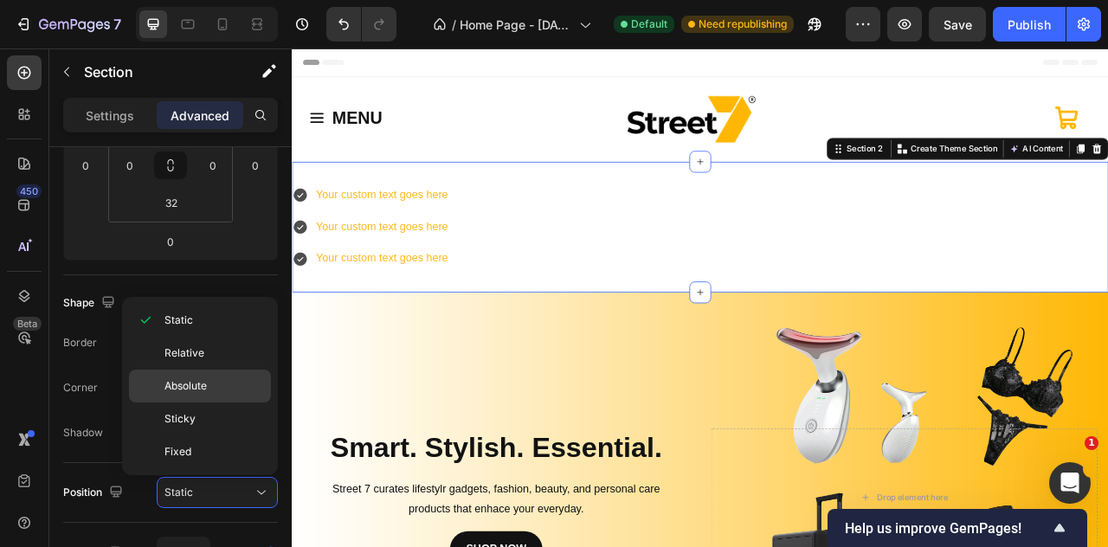
click at [207, 389] on span "Absolute" at bounding box center [186, 386] width 42 height 16
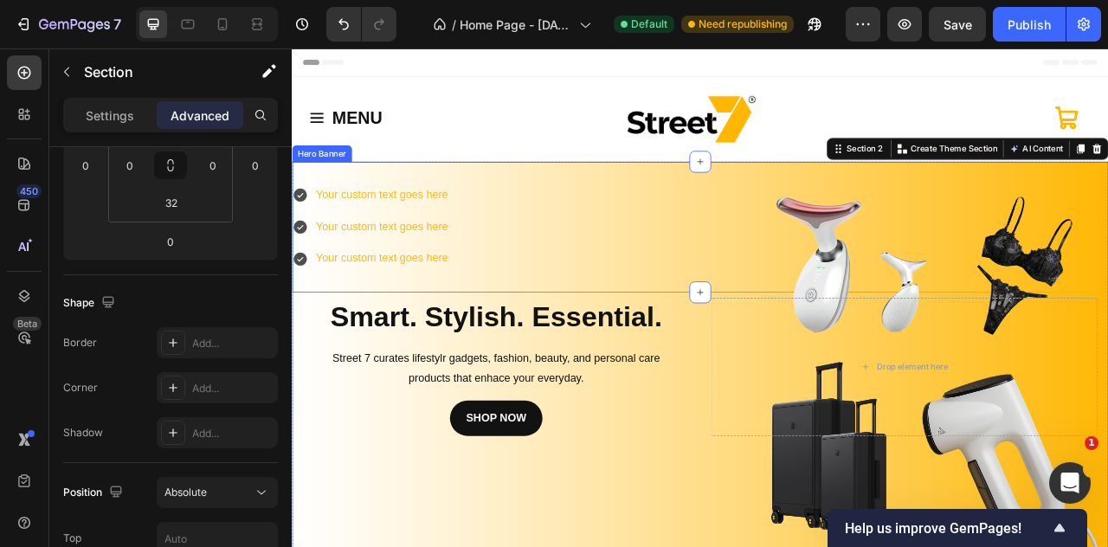
click at [369, 244] on div "Background Image" at bounding box center [811, 453] width 1039 height 523
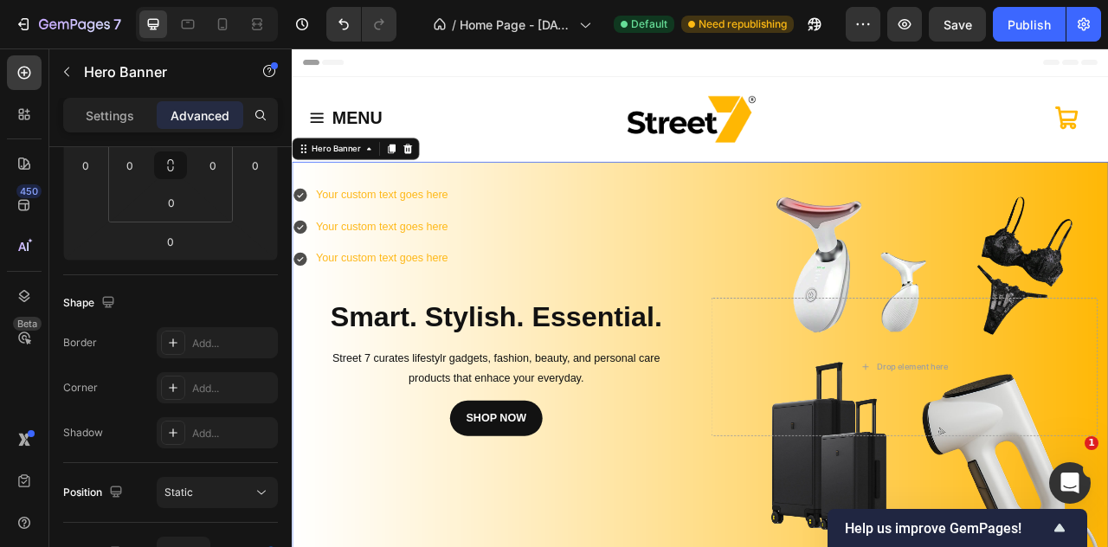
scroll to position [0, 0]
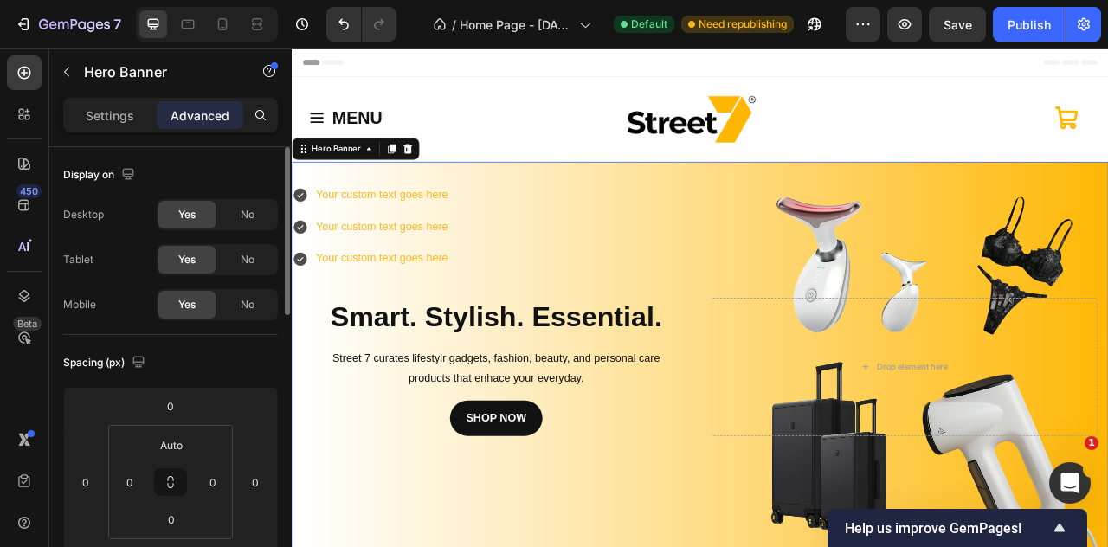
click at [379, 227] on div "Background Image" at bounding box center [811, 453] width 1039 height 523
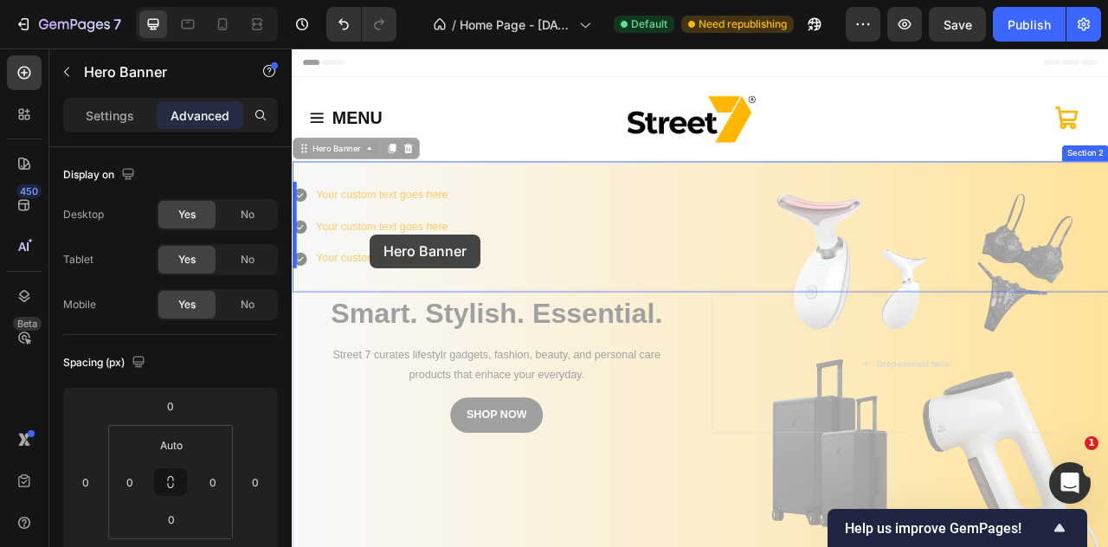
drag, startPoint x: 376, startPoint y: 227, endPoint x: 391, endPoint y: 285, distance: 59.9
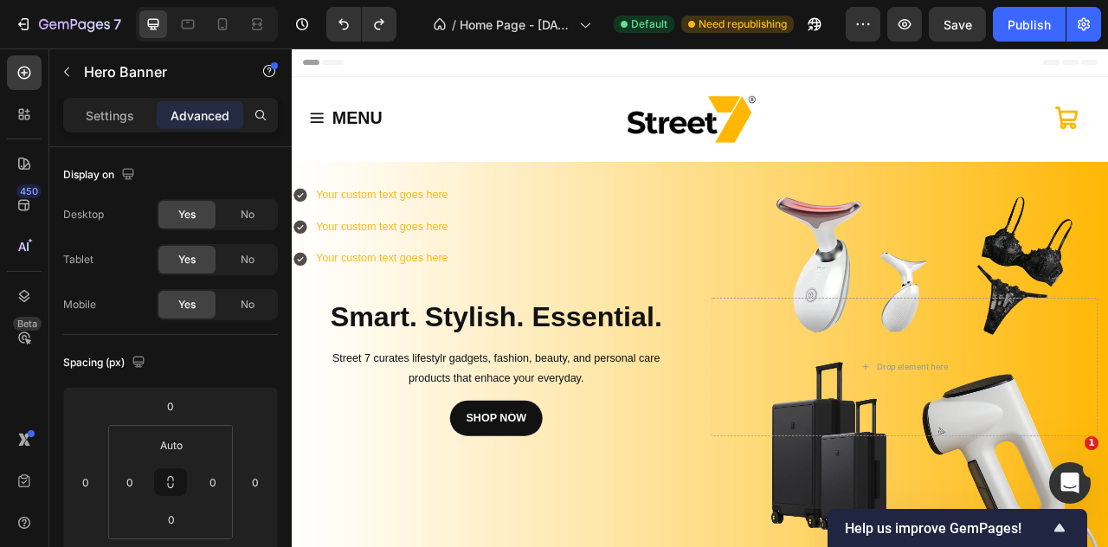
click at [352, 312] on div "Background Image" at bounding box center [811, 453] width 1039 height 523
click at [300, 227] on div "Background Image" at bounding box center [811, 453] width 1039 height 523
click at [354, 236] on div "Background Image" at bounding box center [811, 453] width 1039 height 523
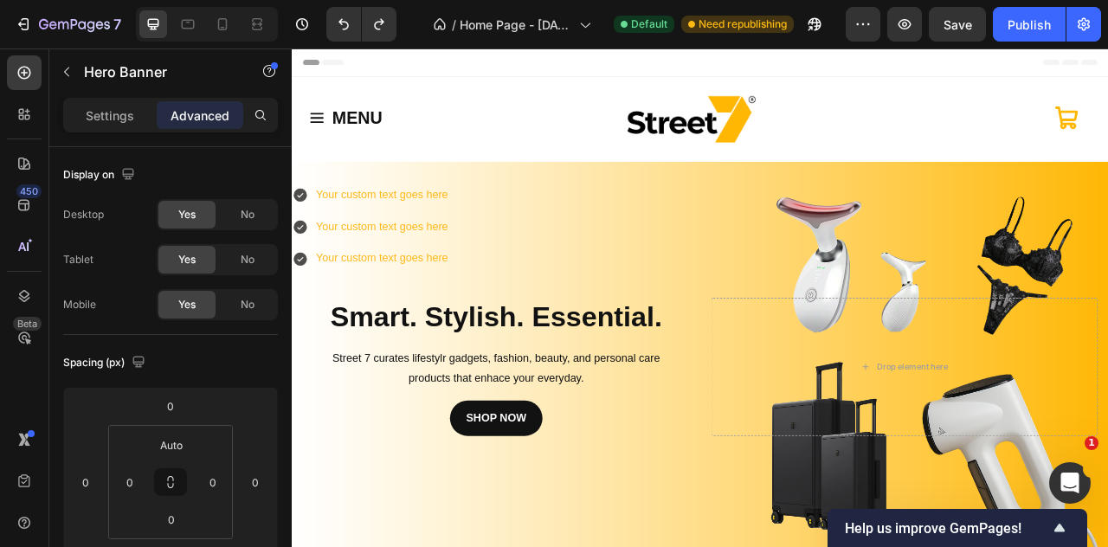
click at [399, 306] on div "Background Image" at bounding box center [811, 453] width 1039 height 523
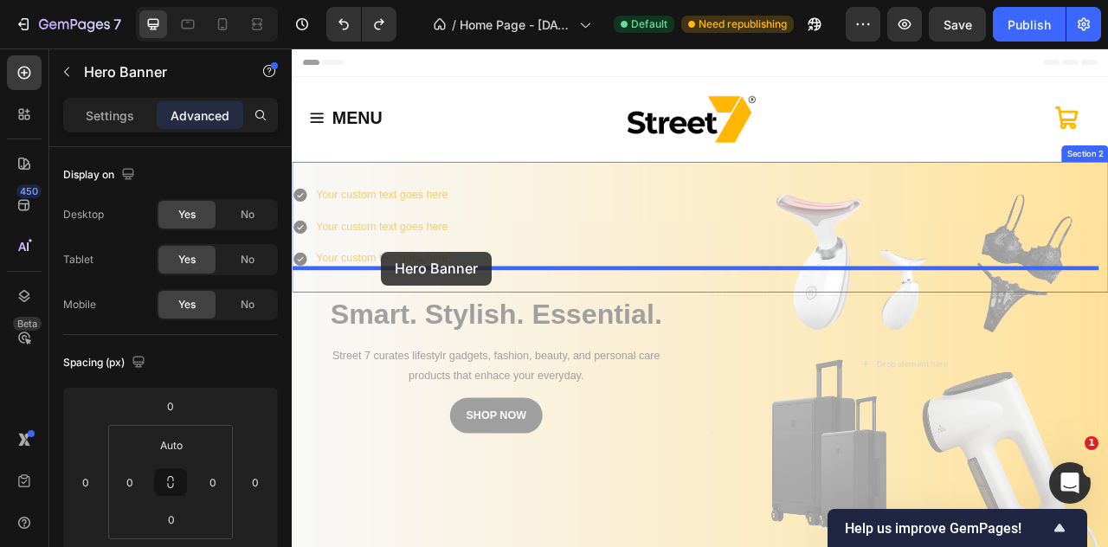
drag, startPoint x: 410, startPoint y: 253, endPoint x: 405, endPoint y: 302, distance: 49.6
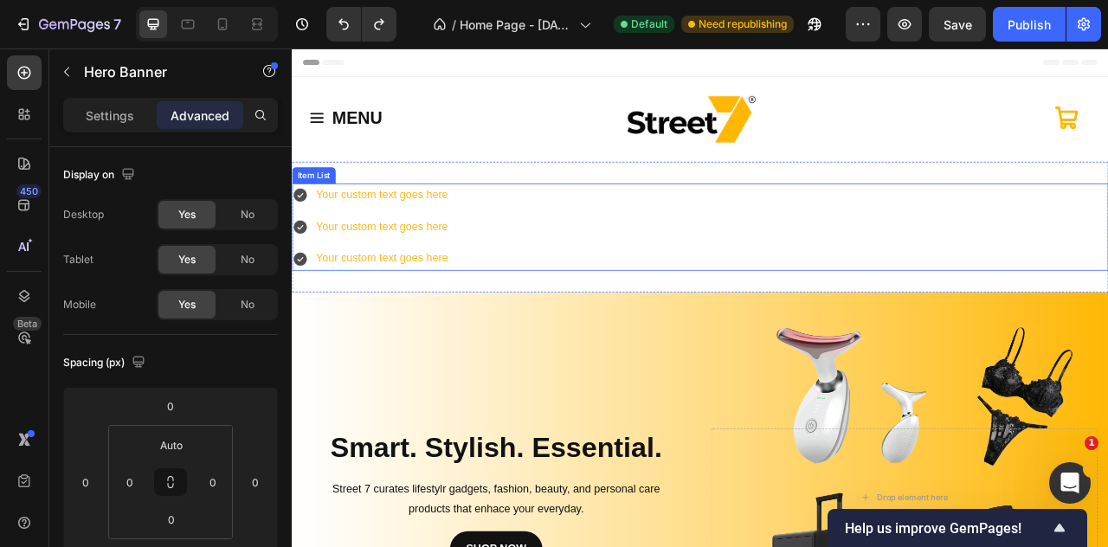
click at [469, 229] on div "Your custom text goes here" at bounding box center [406, 235] width 173 height 30
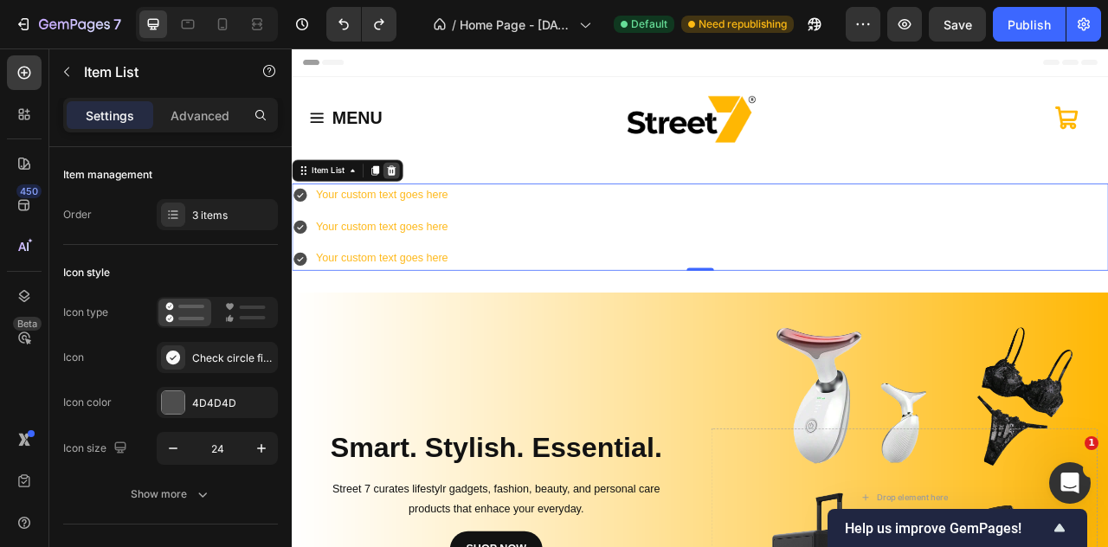
click at [413, 197] on icon at bounding box center [418, 203] width 11 height 12
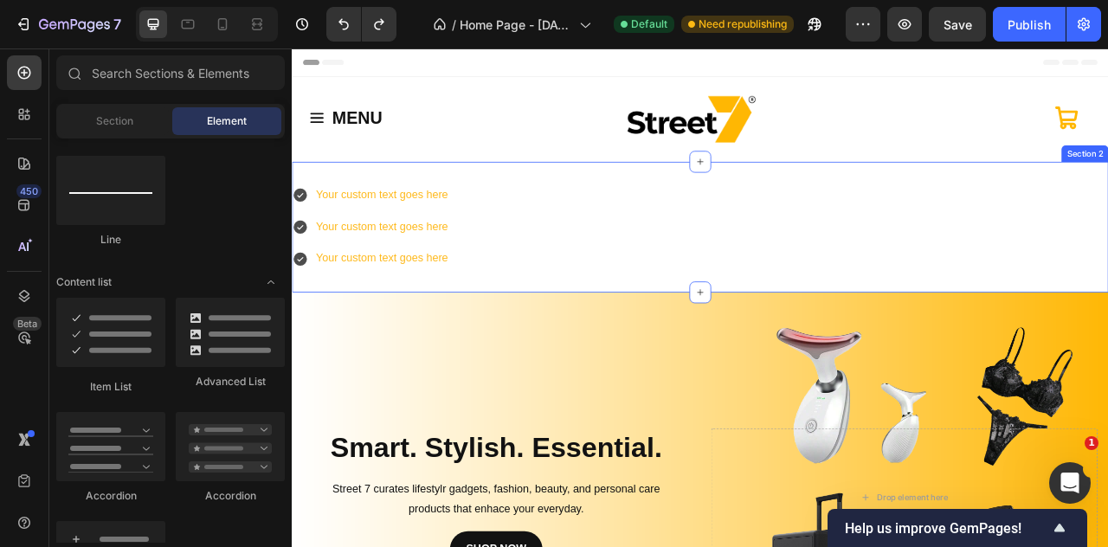
click at [480, 194] on div "Your custom text goes here Your custom text goes here Your custom text goes her…" at bounding box center [811, 275] width 1039 height 166
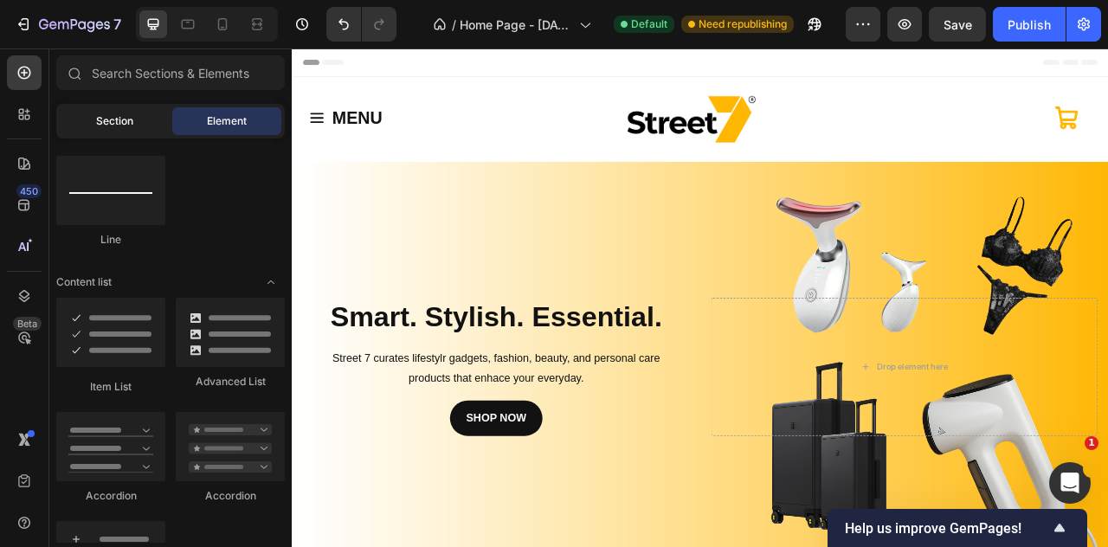
click at [114, 132] on div "Section" at bounding box center [114, 121] width 109 height 28
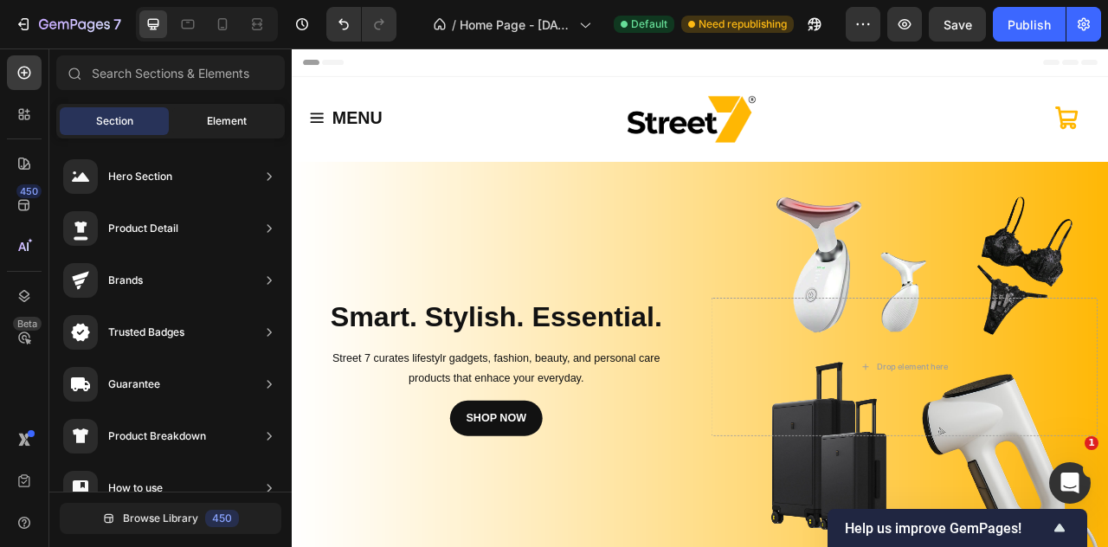
click at [195, 123] on div "Element" at bounding box center [226, 121] width 109 height 28
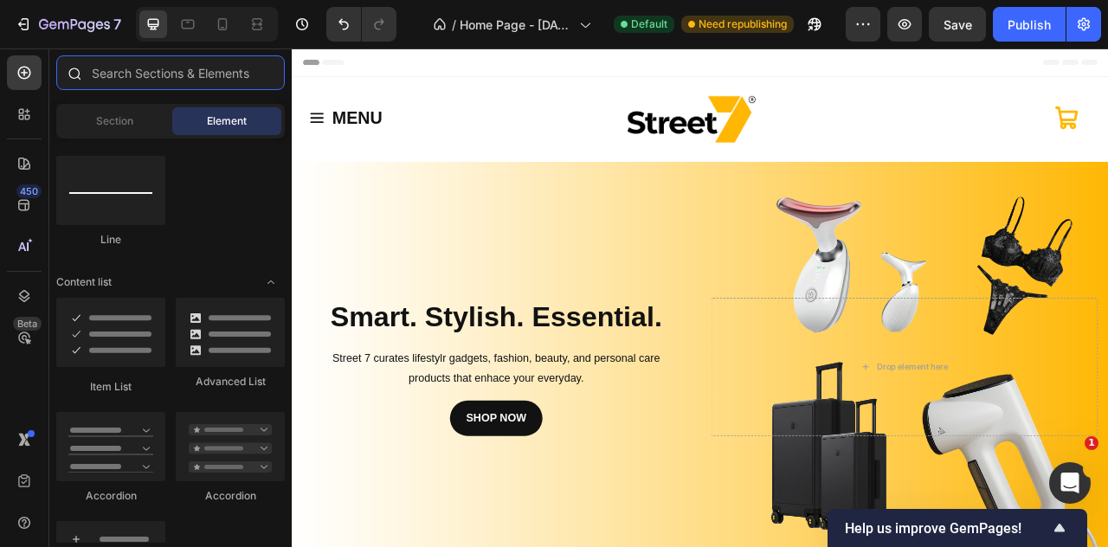
click at [175, 70] on input "text" at bounding box center [170, 72] width 229 height 35
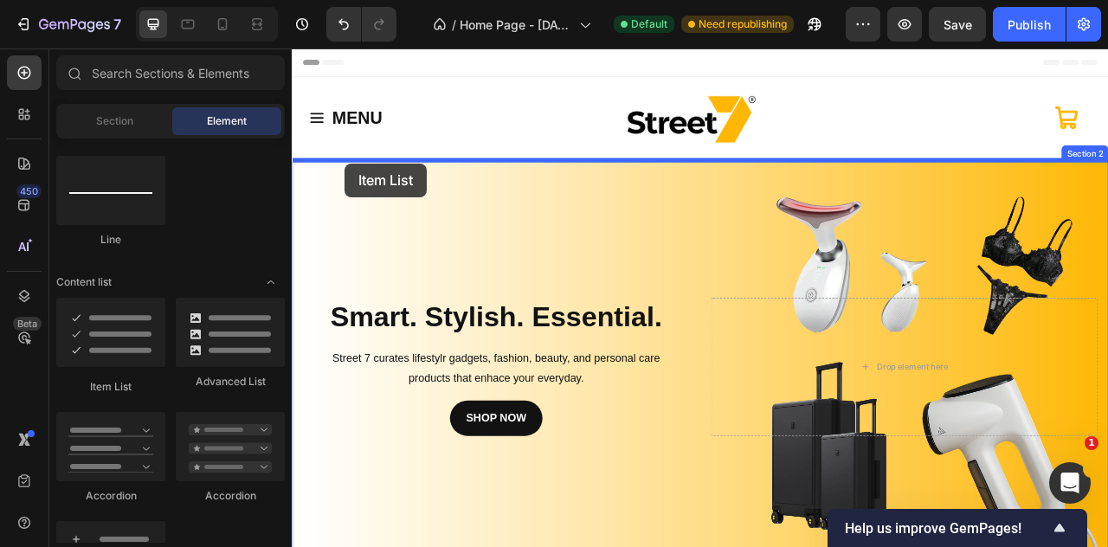
drag, startPoint x: 410, startPoint y: 414, endPoint x: 359, endPoint y: 195, distance: 225.0
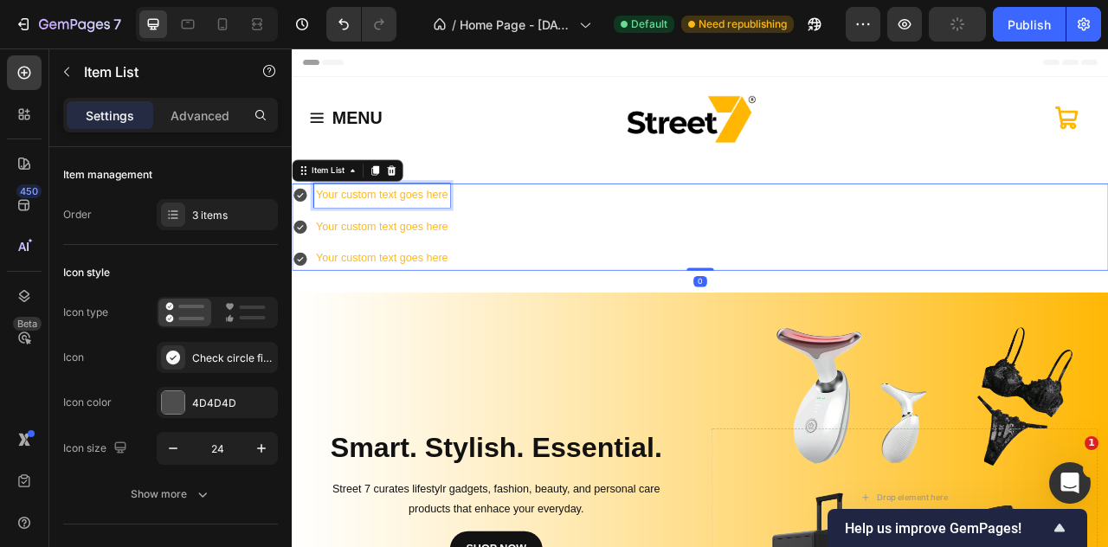
click at [374, 229] on div "Your custom text goes here" at bounding box center [406, 235] width 173 height 30
click at [374, 229] on p "Your custom text goes here" at bounding box center [406, 235] width 168 height 25
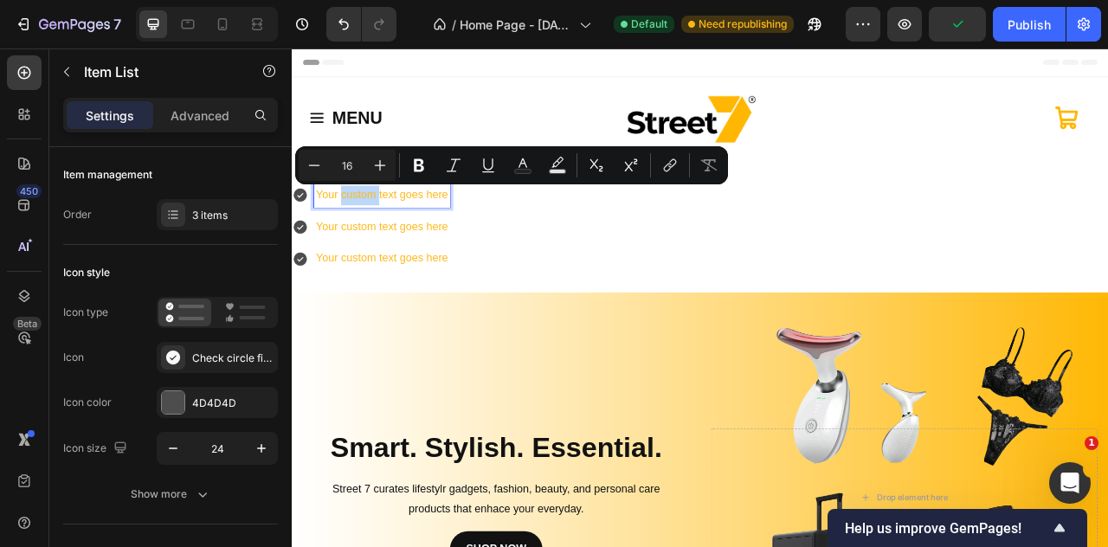
click at [399, 233] on p "Your custom text goes here" at bounding box center [406, 235] width 168 height 25
click at [415, 236] on p "Your custom text goes here" at bounding box center [406, 235] width 168 height 25
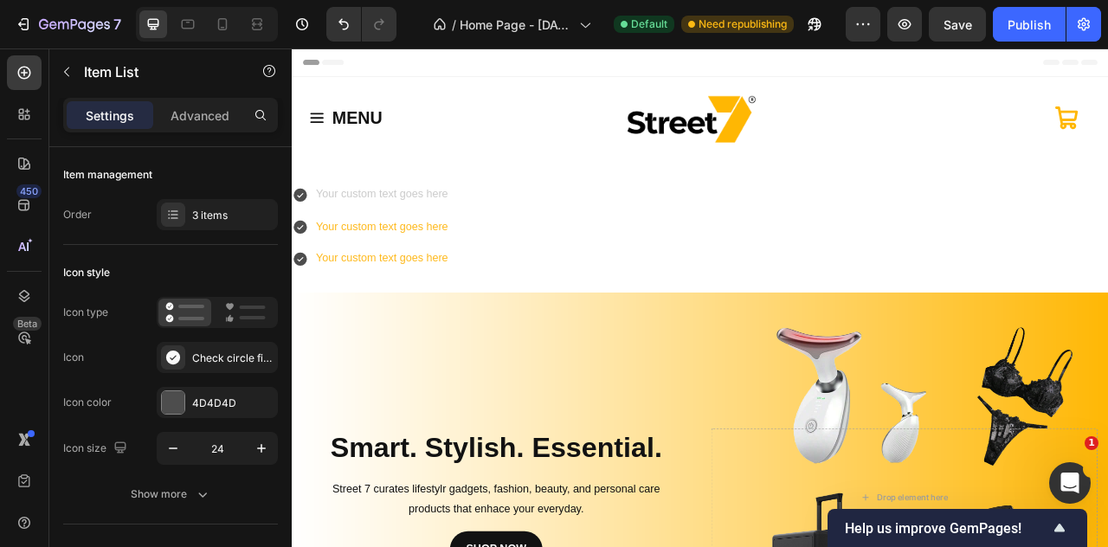
click at [297, 231] on icon at bounding box center [302, 234] width 17 height 17
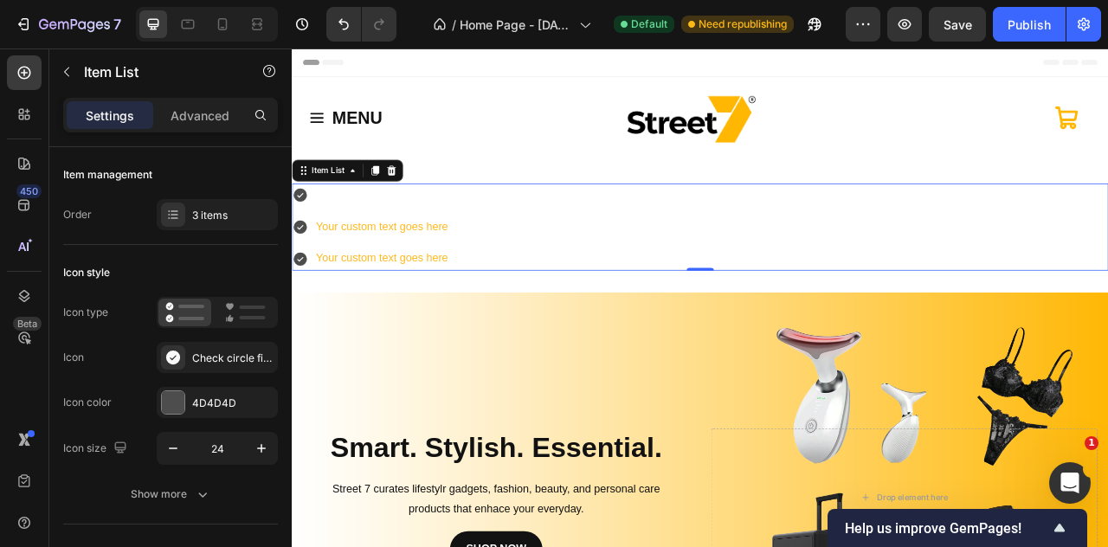
click at [304, 230] on icon at bounding box center [302, 234] width 17 height 17
click at [349, 236] on p "Rich Text Editor. Editing area: main" at bounding box center [406, 235] width 168 height 25
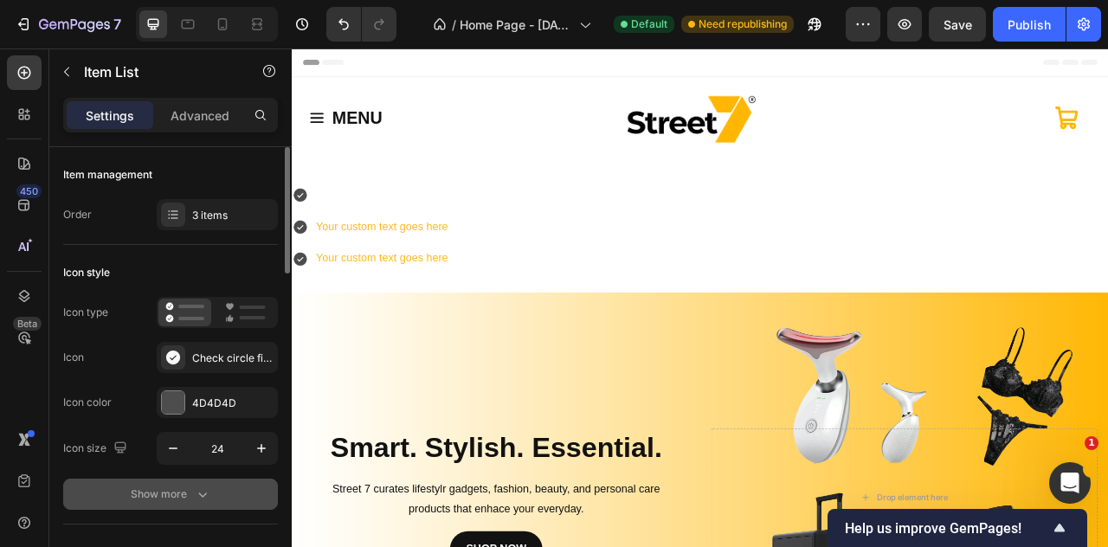
click at [197, 479] on button "Show more" at bounding box center [170, 494] width 215 height 31
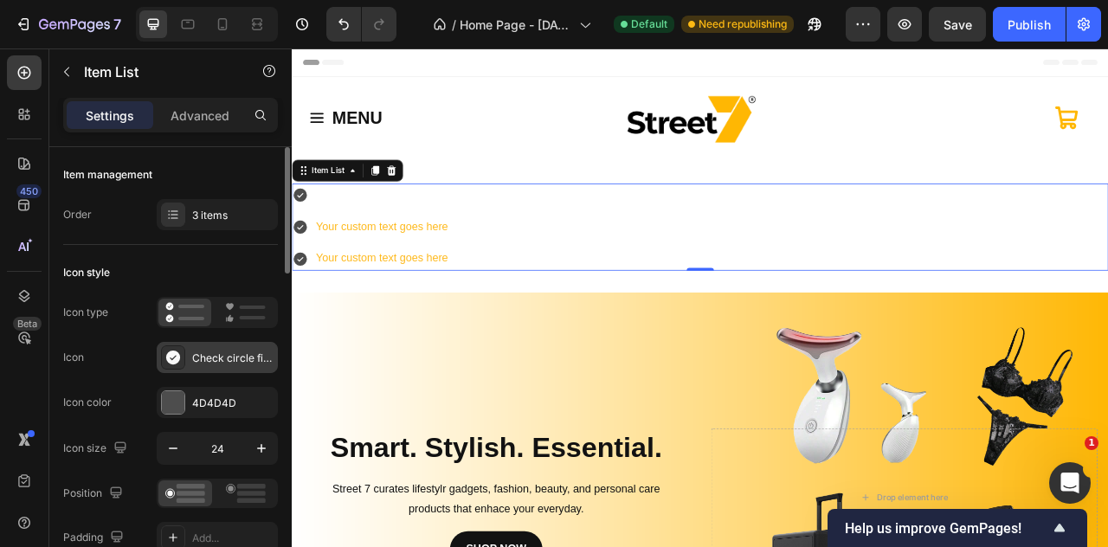
click at [186, 354] on div "Check circle filled" at bounding box center [217, 357] width 121 height 31
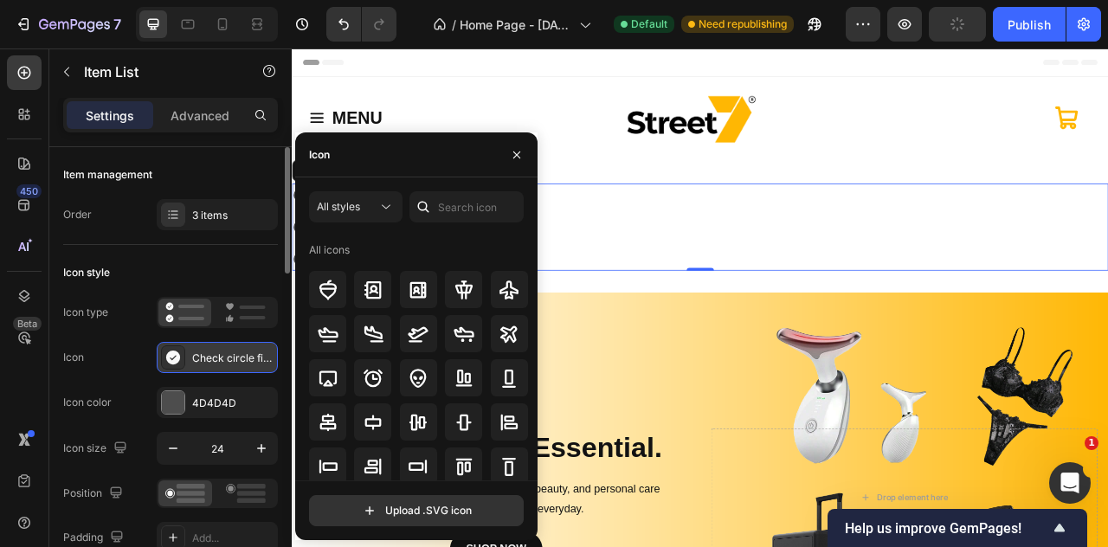
click at [186, 354] on div "Check circle filled" at bounding box center [217, 357] width 121 height 31
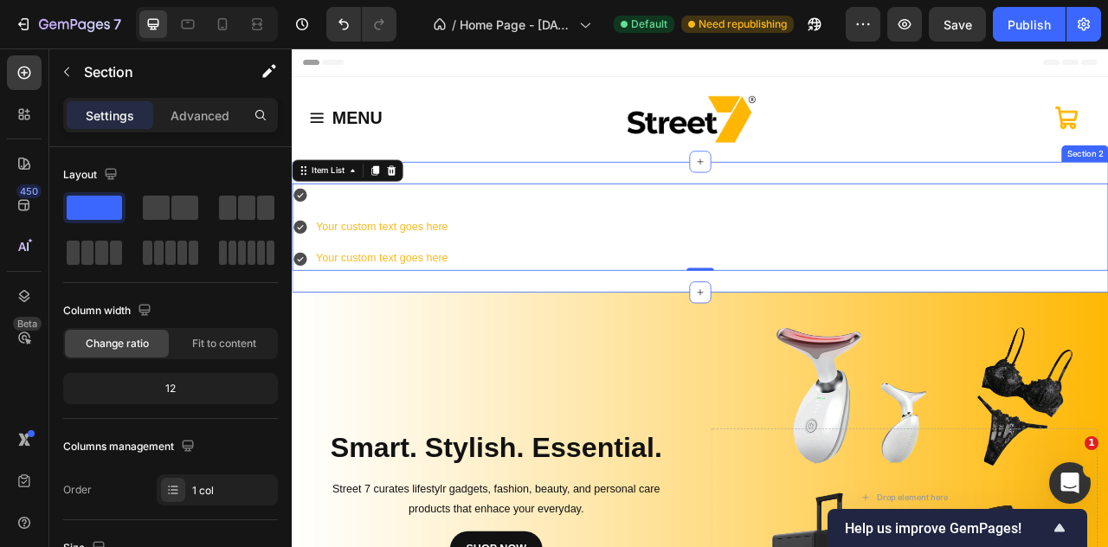
click at [454, 192] on div "Your custom text goes here Your custom text goes here Item List 0 Section 2" at bounding box center [811, 275] width 1039 height 166
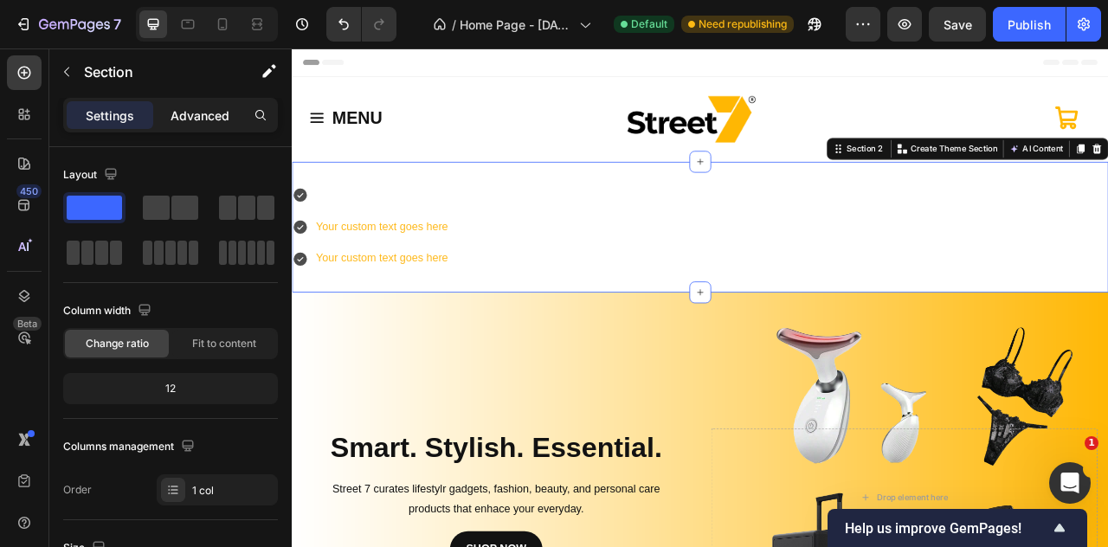
click at [171, 110] on p "Advanced" at bounding box center [200, 116] width 59 height 18
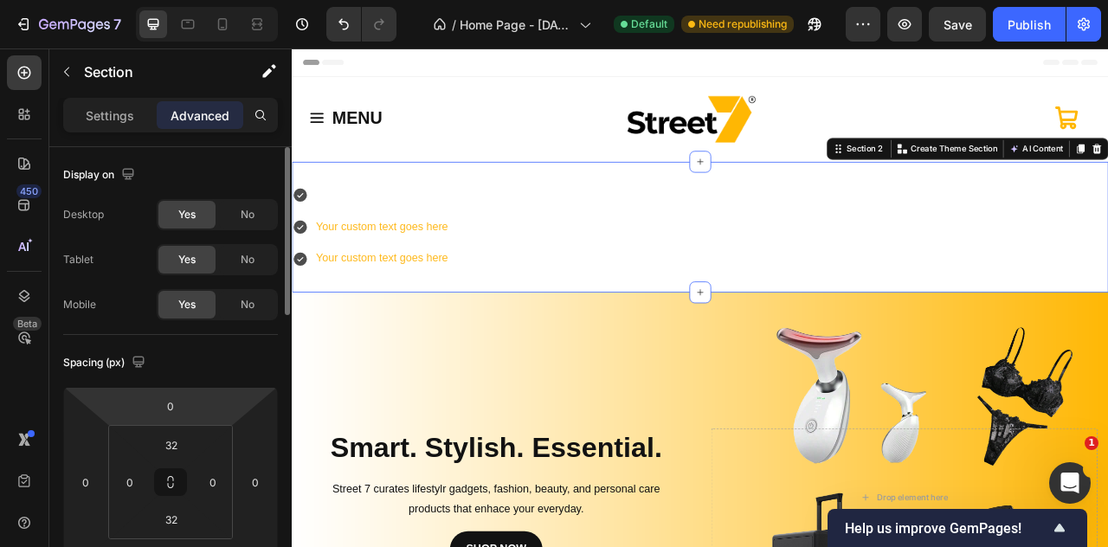
scroll to position [433, 0]
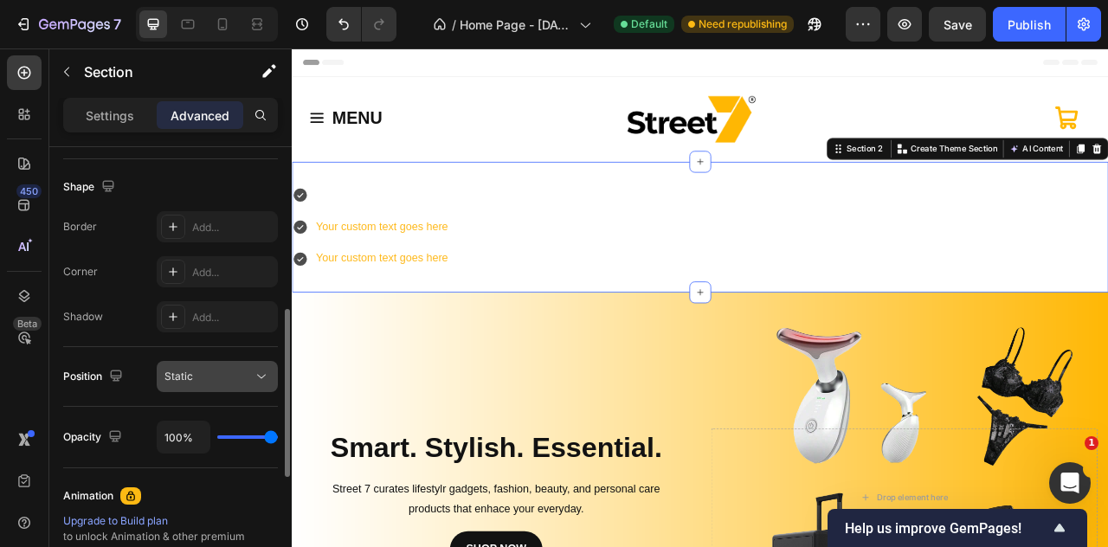
click at [193, 368] on div "Static" at bounding box center [218, 376] width 106 height 17
click at [579, 192] on div "Your custom text goes here Your custom text goes here Item List Section 2 You c…" at bounding box center [811, 275] width 1039 height 166
click at [587, 193] on div "Your custom text goes here Your custom text goes here Item List Section 2 You c…" at bounding box center [811, 275] width 1039 height 166
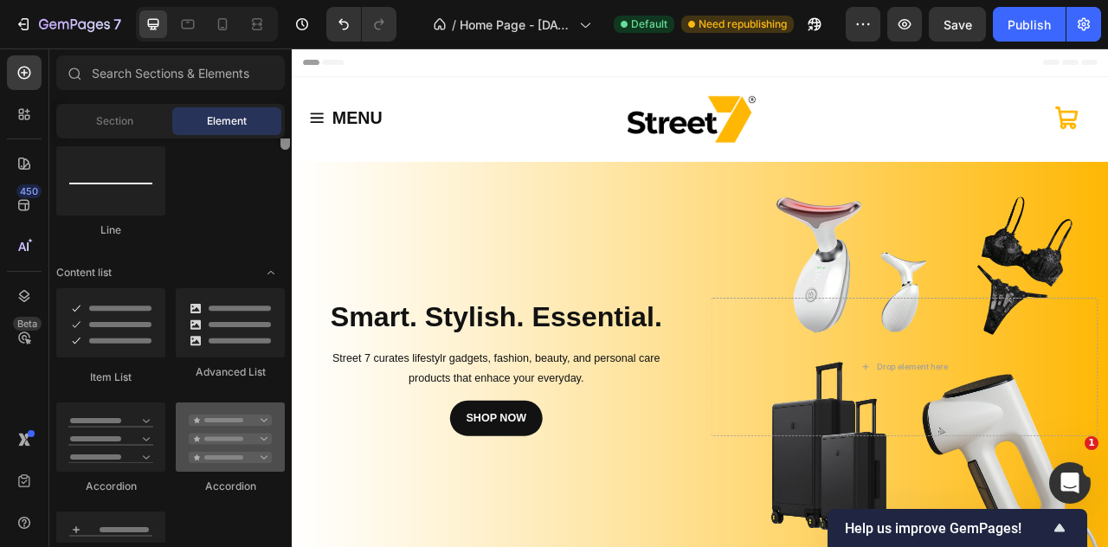
scroll to position [1451, 0]
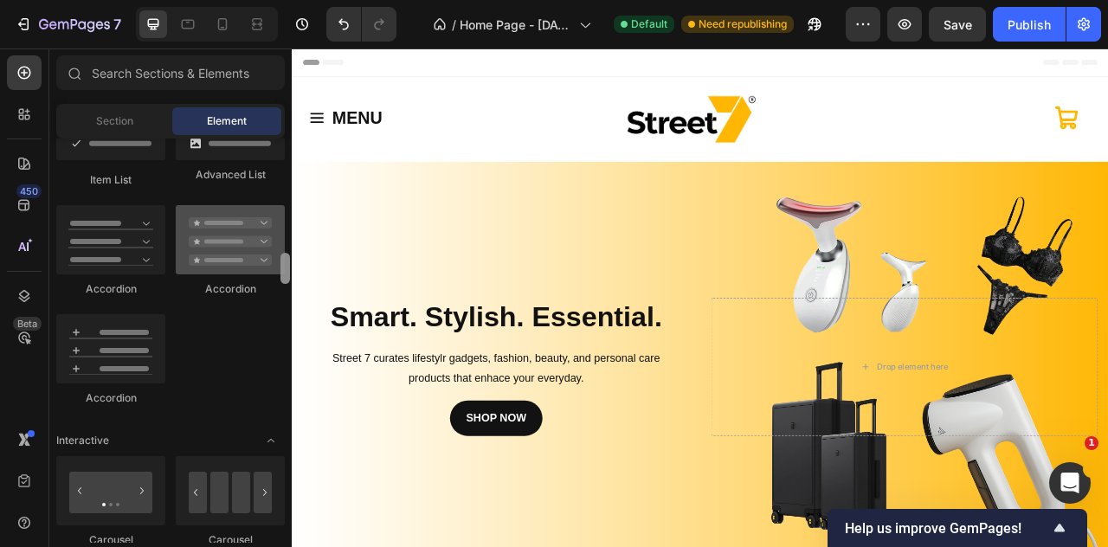
drag, startPoint x: 284, startPoint y: 262, endPoint x: 278, endPoint y: 276, distance: 15.9
click at [278, 276] on div "Layout Row Row Row Row Text Heading Text Block Button Button Button Media Image…" at bounding box center [170, 341] width 242 height 404
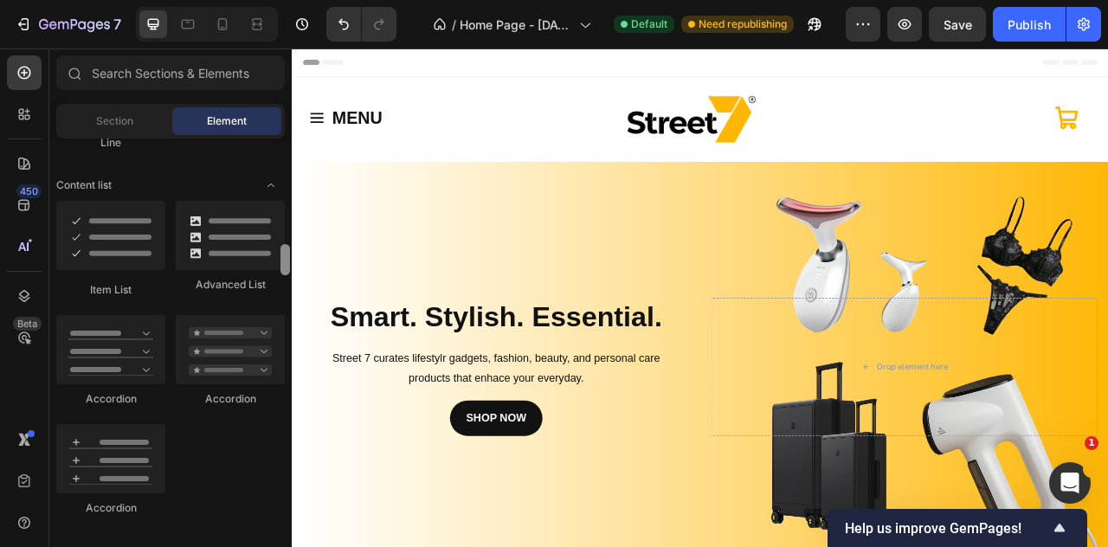
scroll to position [1275, 0]
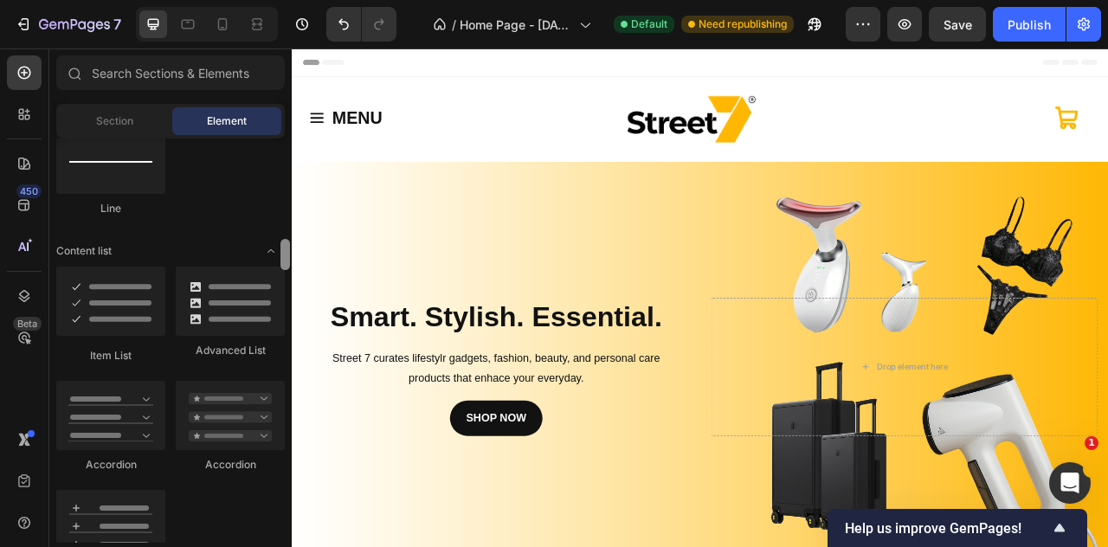
drag, startPoint x: 288, startPoint y: 281, endPoint x: 284, endPoint y: 268, distance: 14.3
click at [284, 268] on div at bounding box center [286, 254] width 10 height 31
click at [212, 313] on div at bounding box center [230, 301] width 109 height 69
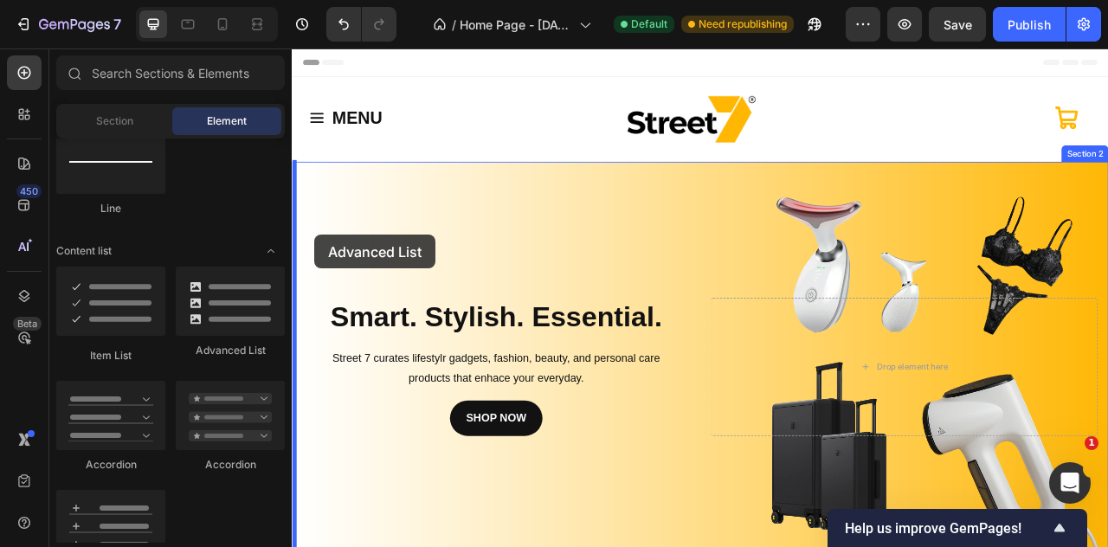
drag, startPoint x: 517, startPoint y: 360, endPoint x: 320, endPoint y: 286, distance: 210.2
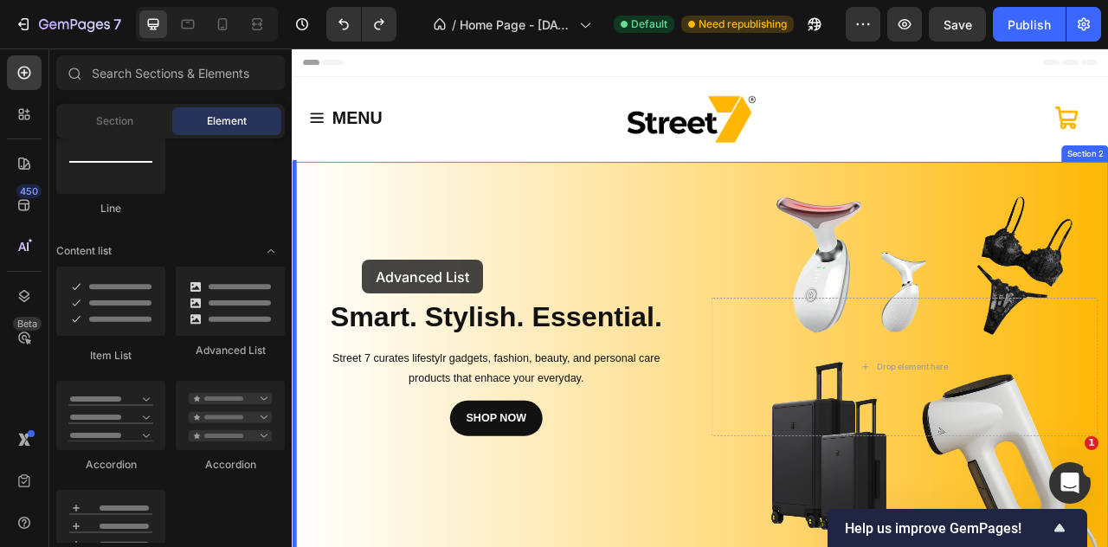
drag, startPoint x: 328, startPoint y: 341, endPoint x: 386, endPoint y: 314, distance: 63.9
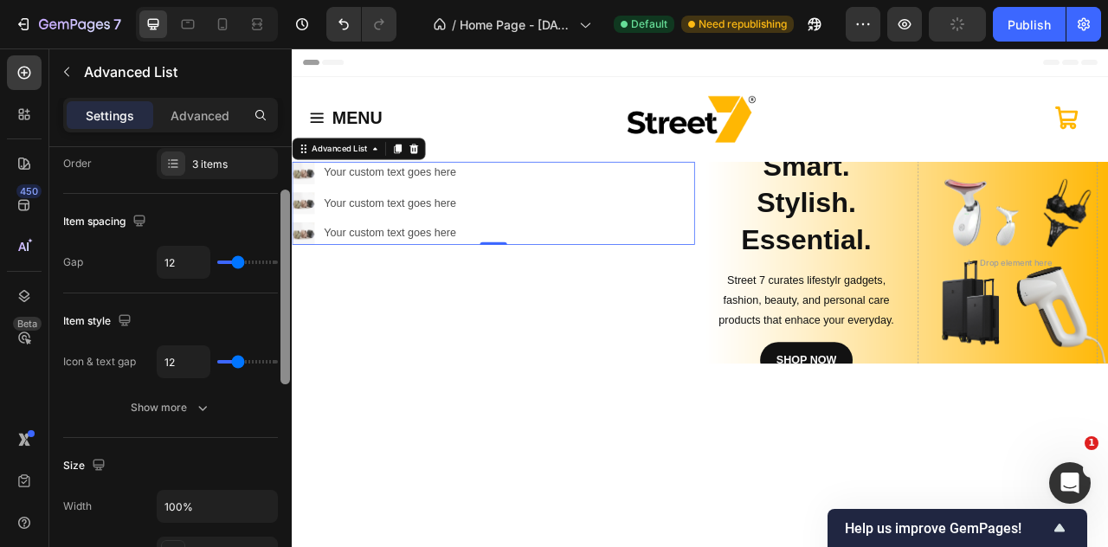
scroll to position [0, 0]
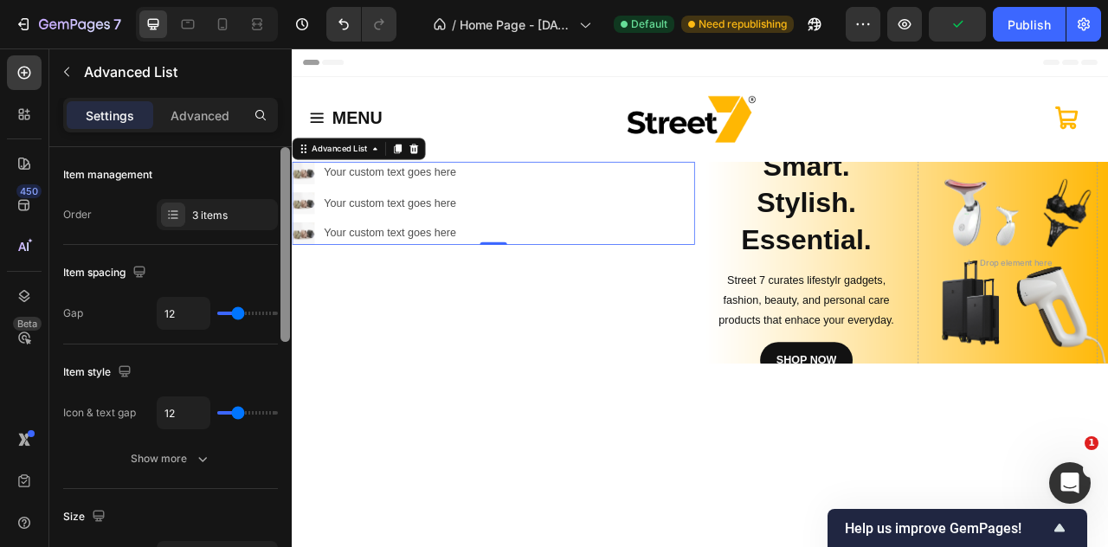
drag, startPoint x: 288, startPoint y: 352, endPoint x: 251, endPoint y: 137, distance: 218.7
click at [251, 137] on div "Settings Advanced Item management Order 3 items Item spacing Gap 12 Item style …" at bounding box center [170, 347] width 242 height 499
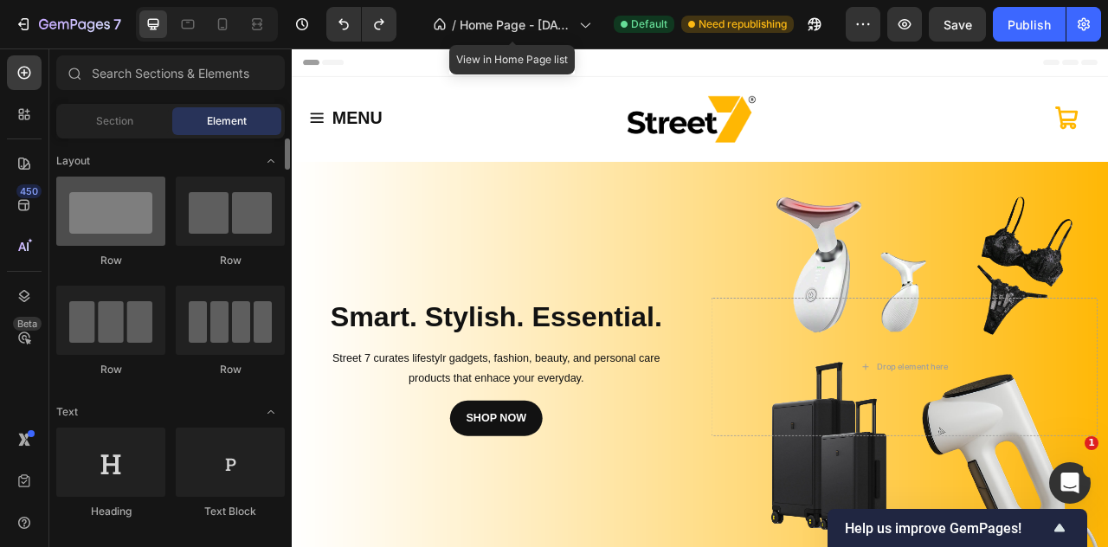
click at [120, 210] on div at bounding box center [110, 211] width 109 height 69
click at [100, 226] on div at bounding box center [110, 211] width 109 height 69
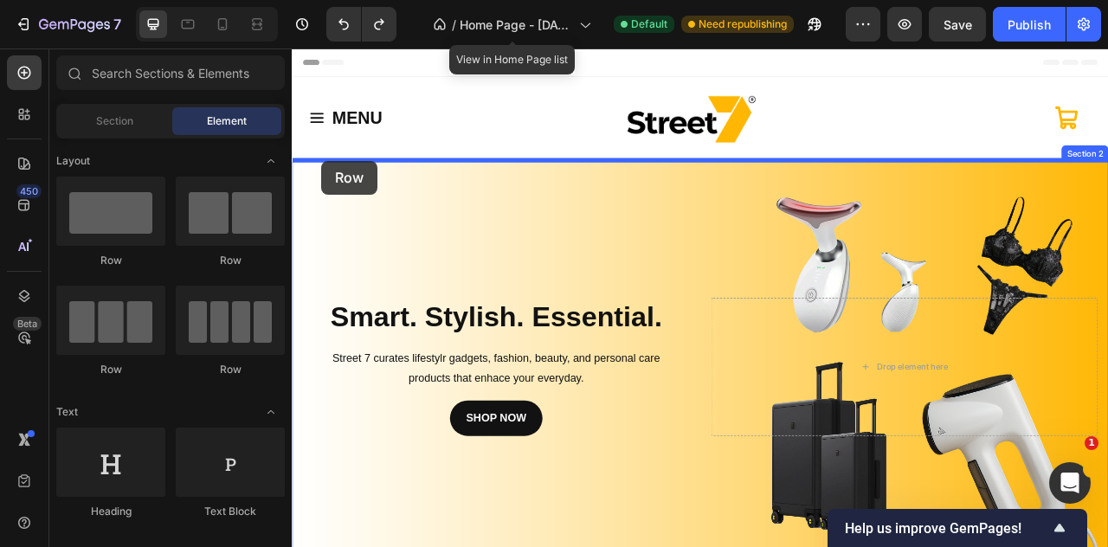
drag, startPoint x: 392, startPoint y: 275, endPoint x: 329, endPoint y: 191, distance: 104.4
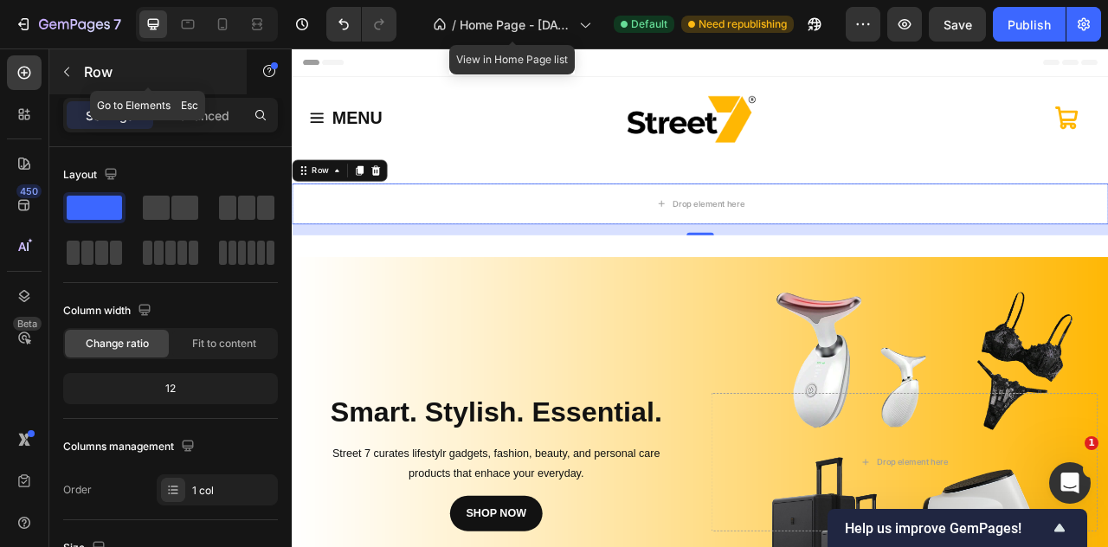
click at [65, 77] on icon "button" at bounding box center [67, 72] width 14 height 14
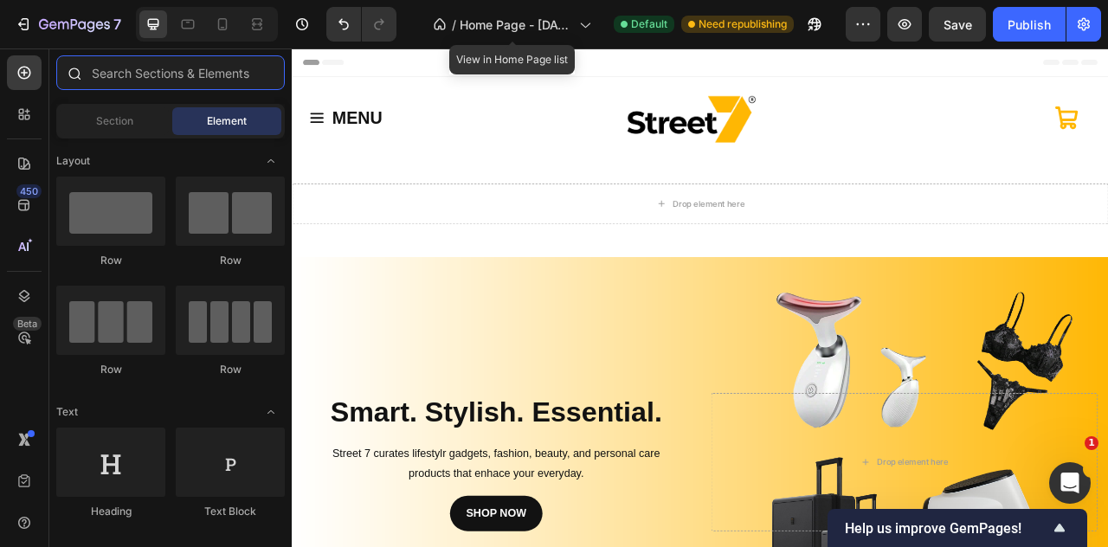
click at [161, 75] on input "text" at bounding box center [170, 72] width 229 height 35
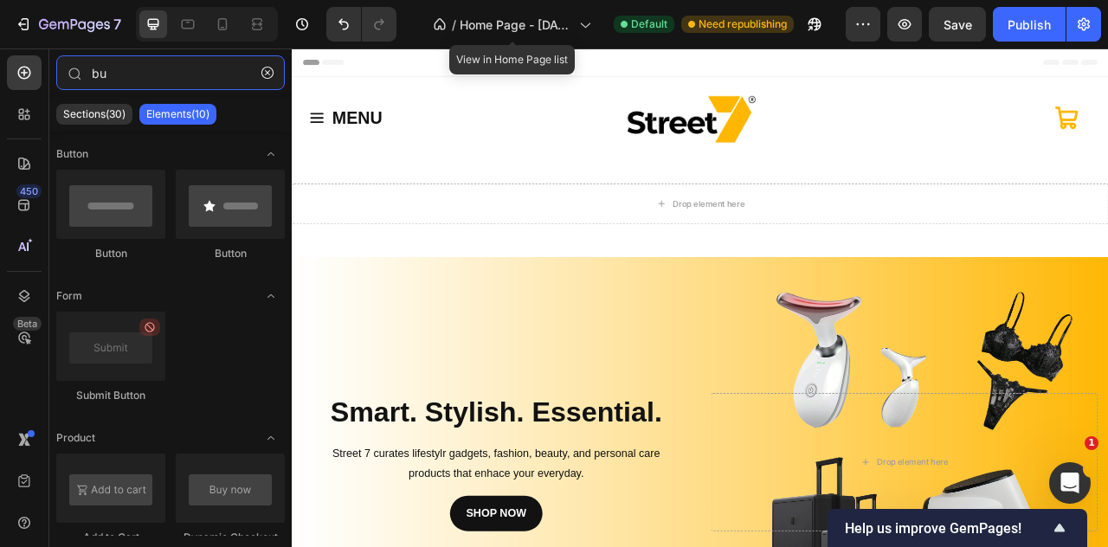
type input "b"
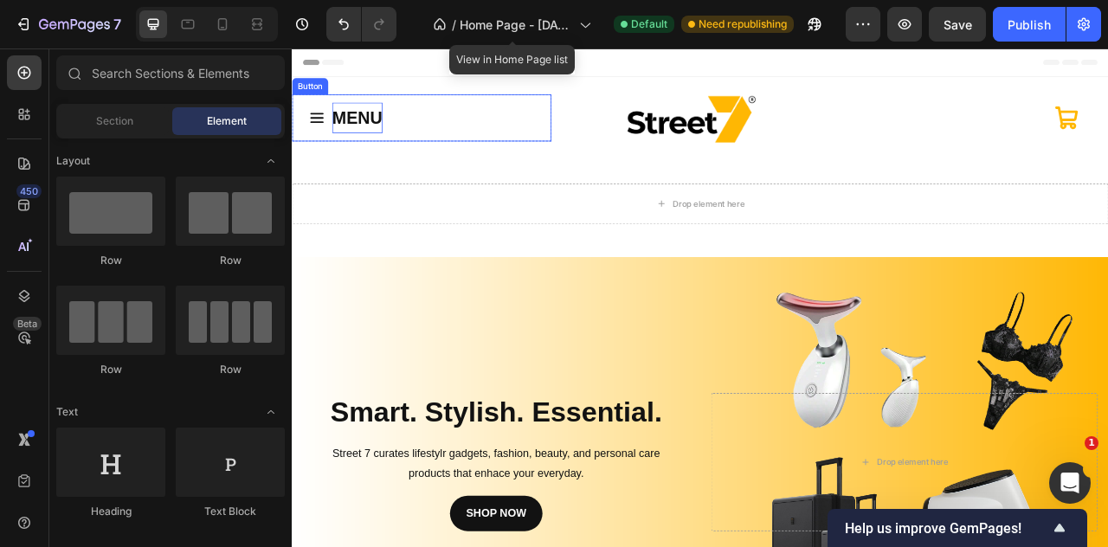
click at [347, 132] on div "MENU Button" at bounding box center [457, 137] width 330 height 60
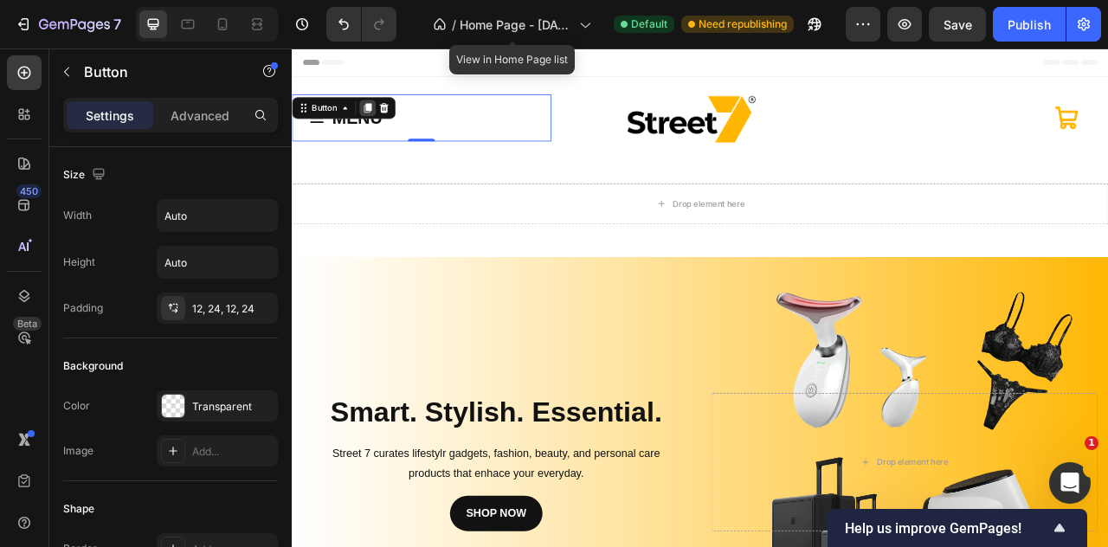
click at [392, 125] on icon at bounding box center [389, 124] width 10 height 12
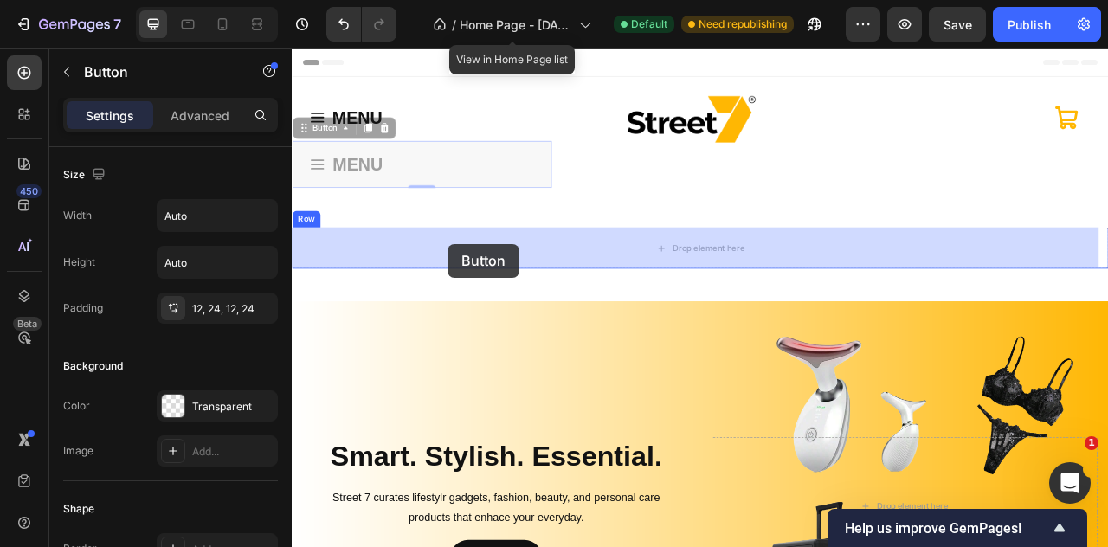
drag, startPoint x: 424, startPoint y: 165, endPoint x: 490, endPoint y: 297, distance: 147.2
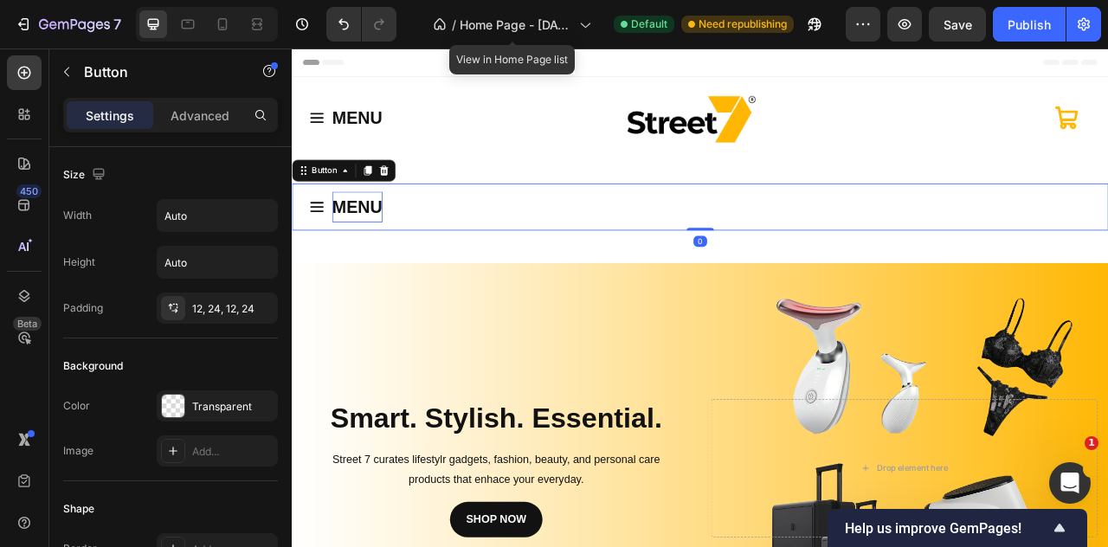
click at [396, 254] on strong "MENU" at bounding box center [375, 249] width 64 height 24
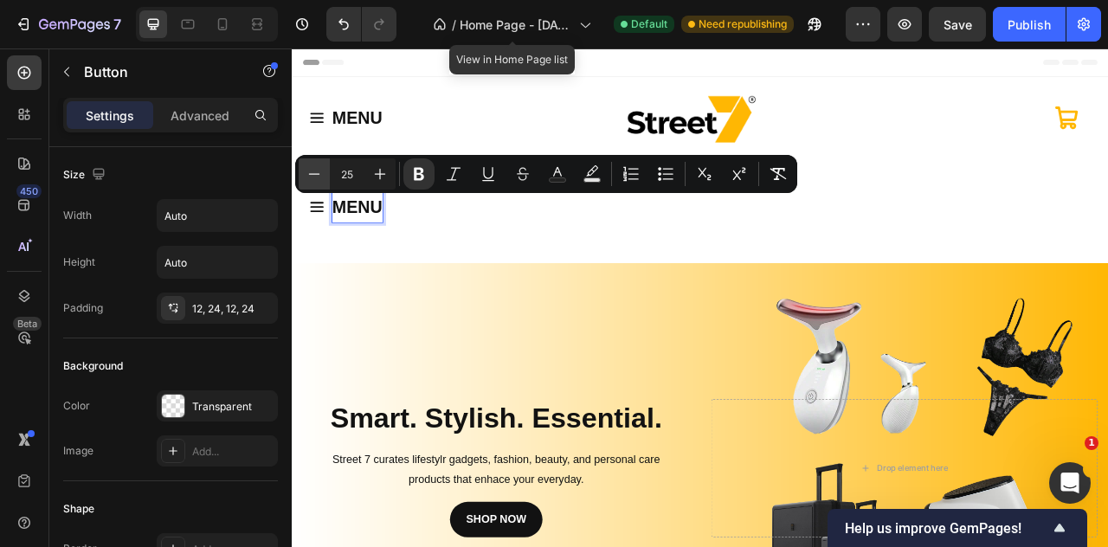
click at [313, 171] on icon "Editor contextual toolbar" at bounding box center [314, 173] width 17 height 17
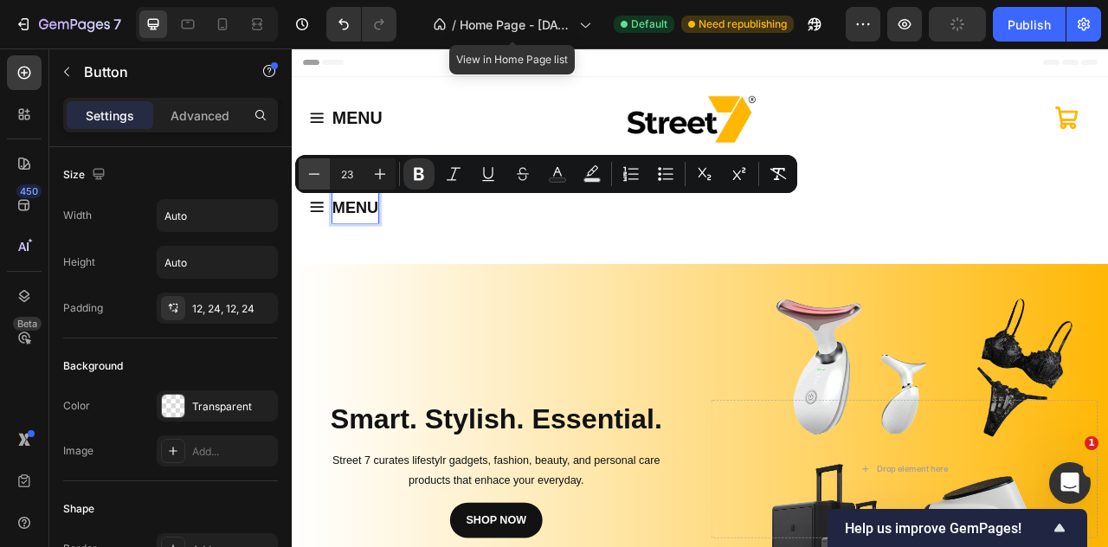
click at [313, 171] on icon "Editor contextual toolbar" at bounding box center [314, 173] width 17 height 17
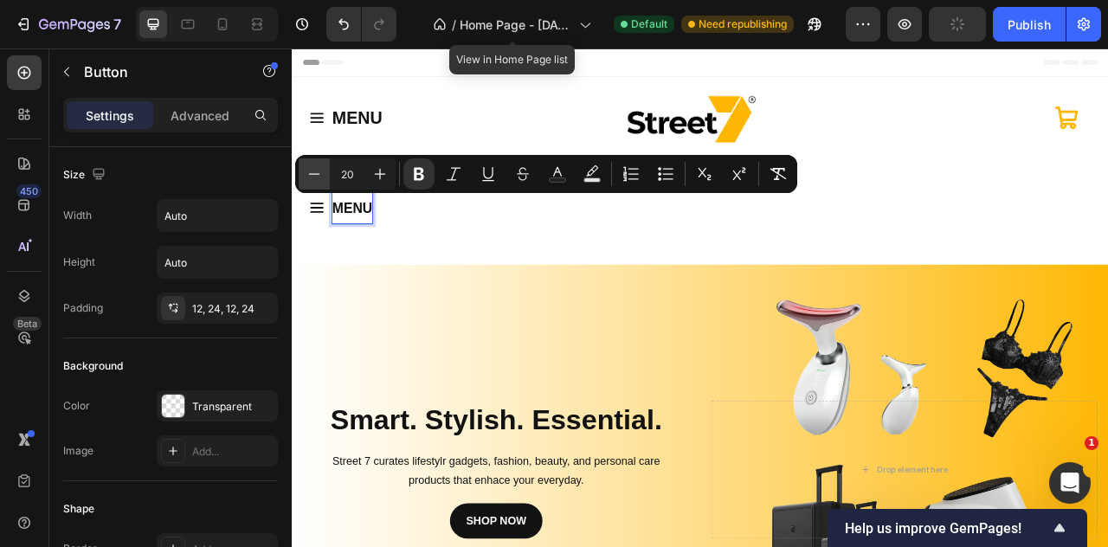
click at [313, 171] on icon "Editor contextual toolbar" at bounding box center [314, 173] width 17 height 17
type input "17"
click at [328, 246] on icon at bounding box center [324, 251] width 22 height 22
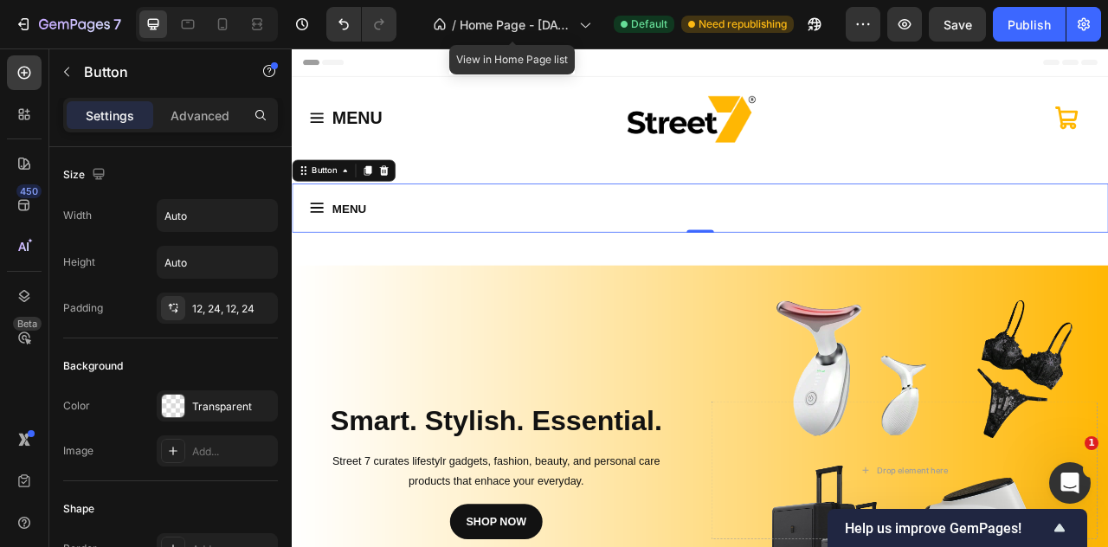
click at [320, 249] on icon at bounding box center [323, 250] width 17 height 13
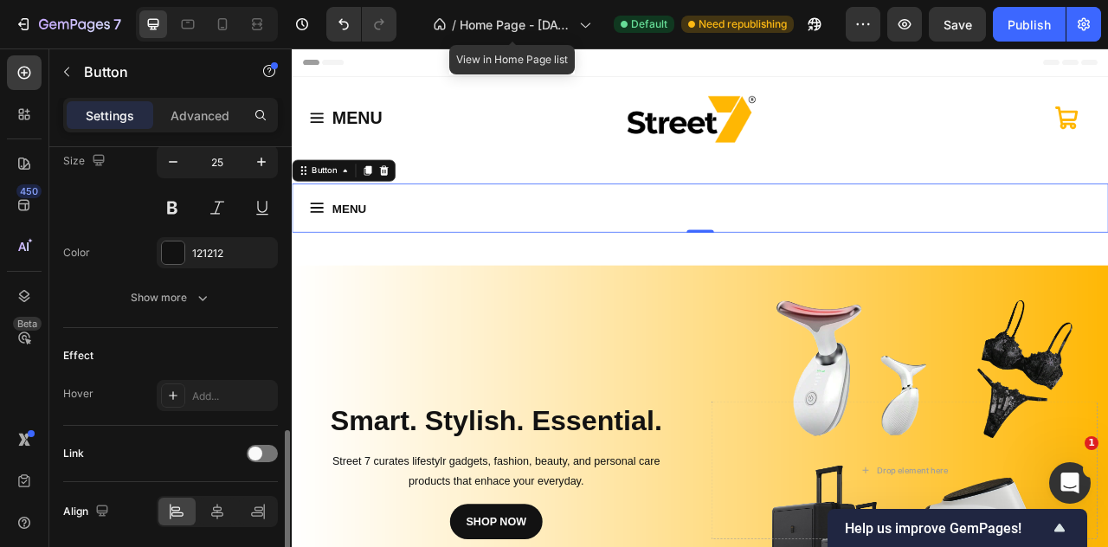
scroll to position [433, 0]
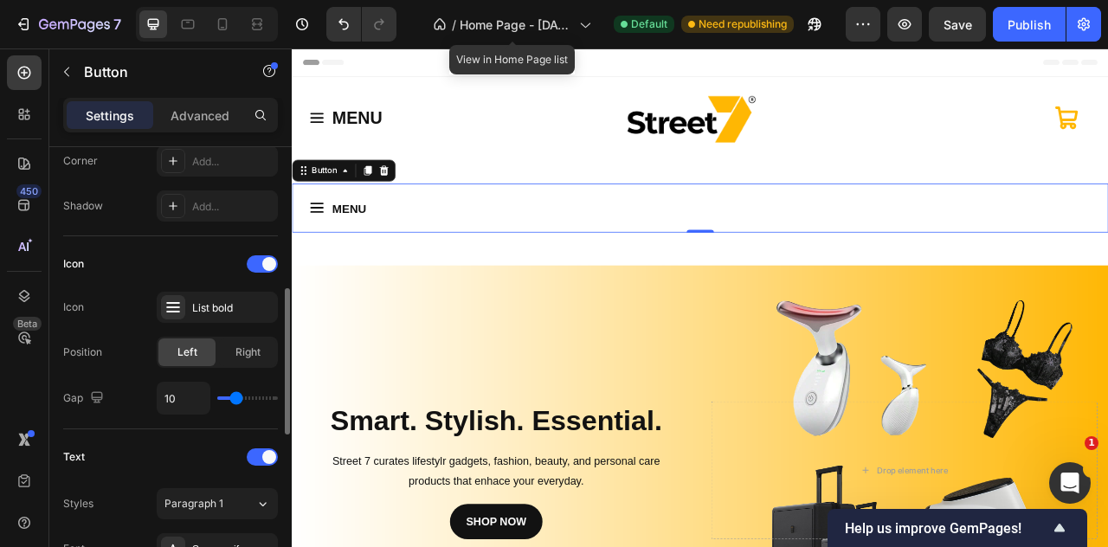
type input "9"
type input "10"
type input "12"
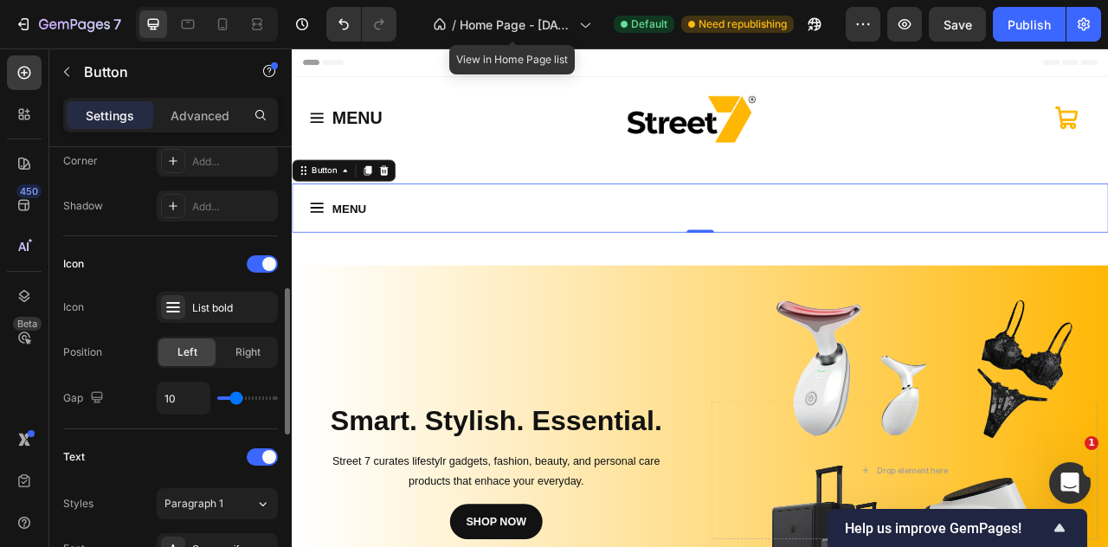
type input "12"
type input "13"
type input "14"
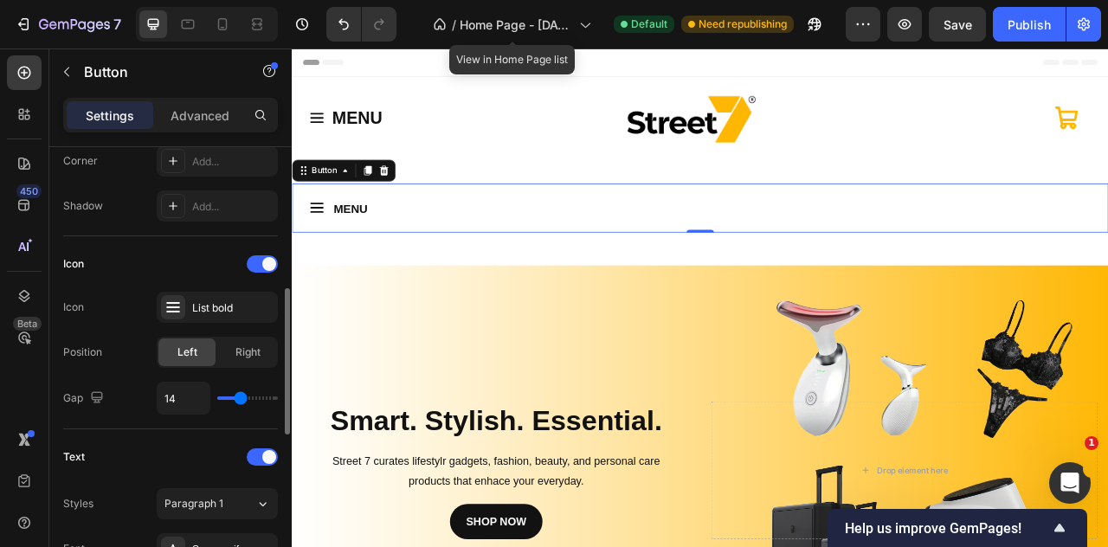
type input "15"
type input "16"
click at [242, 397] on input "range" at bounding box center [247, 398] width 61 height 3
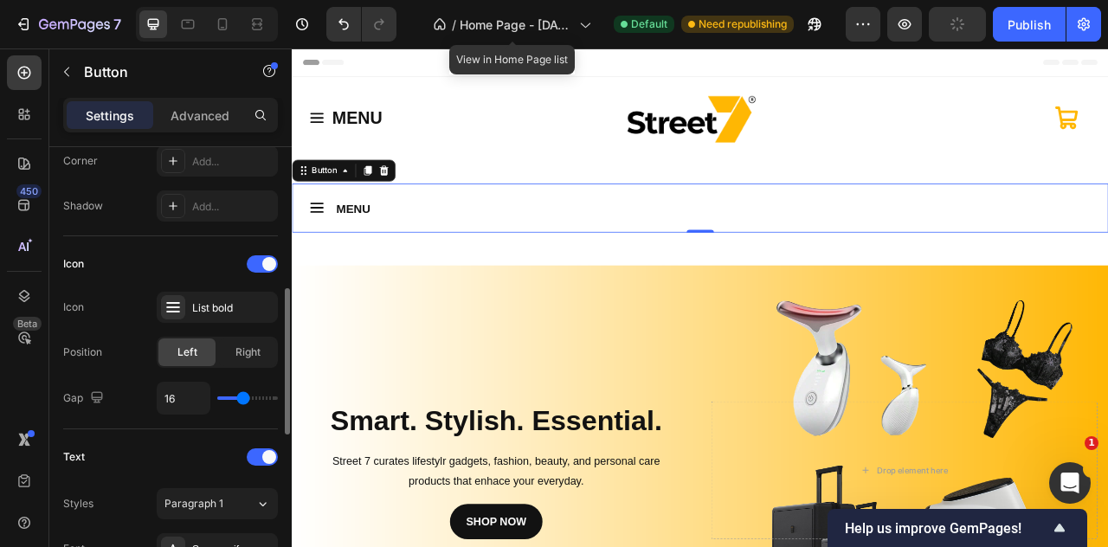
type input "15"
click at [242, 397] on input "range" at bounding box center [247, 398] width 61 height 3
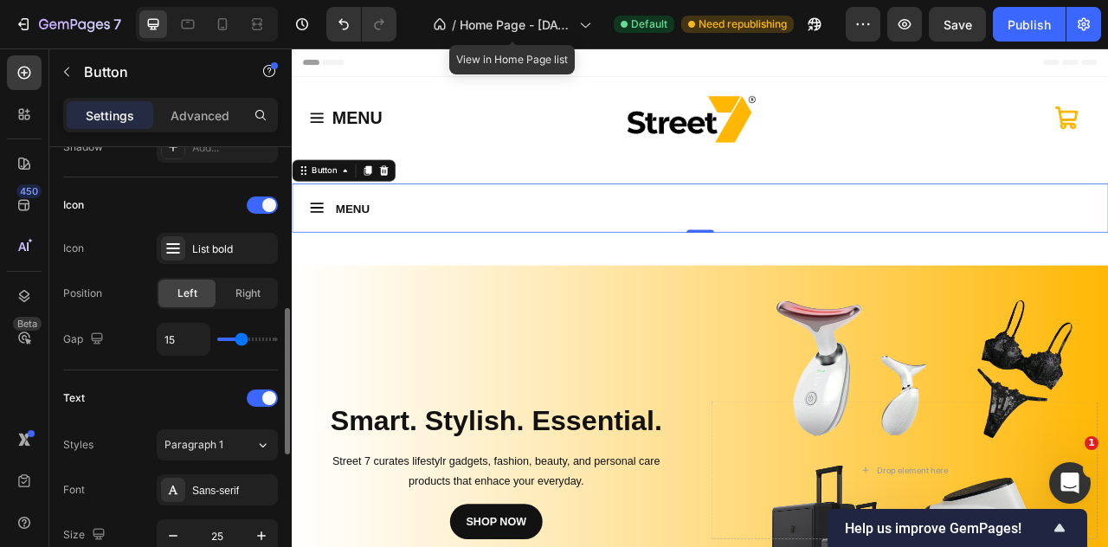
scroll to position [925, 0]
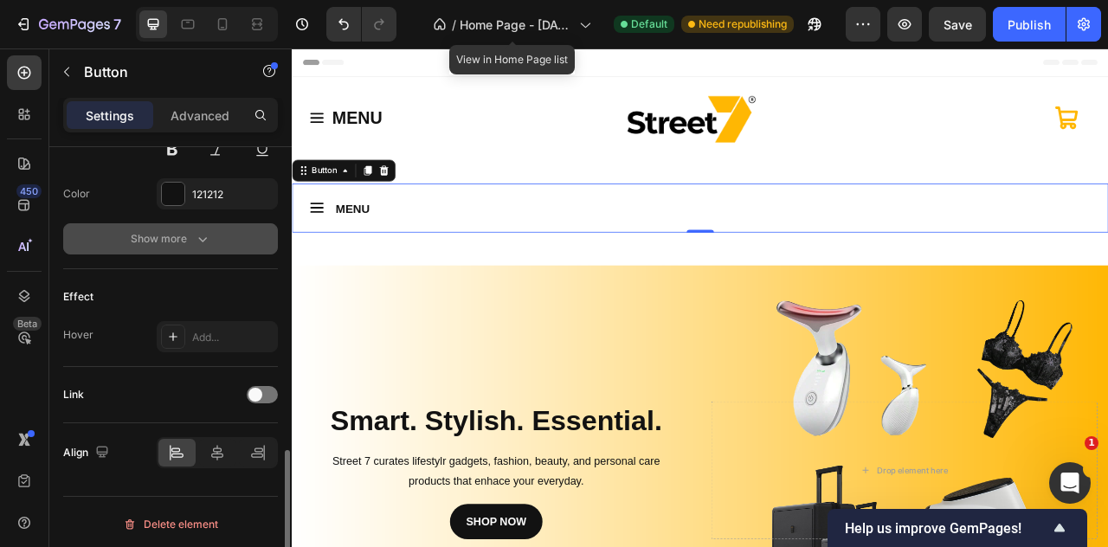
click at [197, 237] on icon "button" at bounding box center [202, 238] width 17 height 17
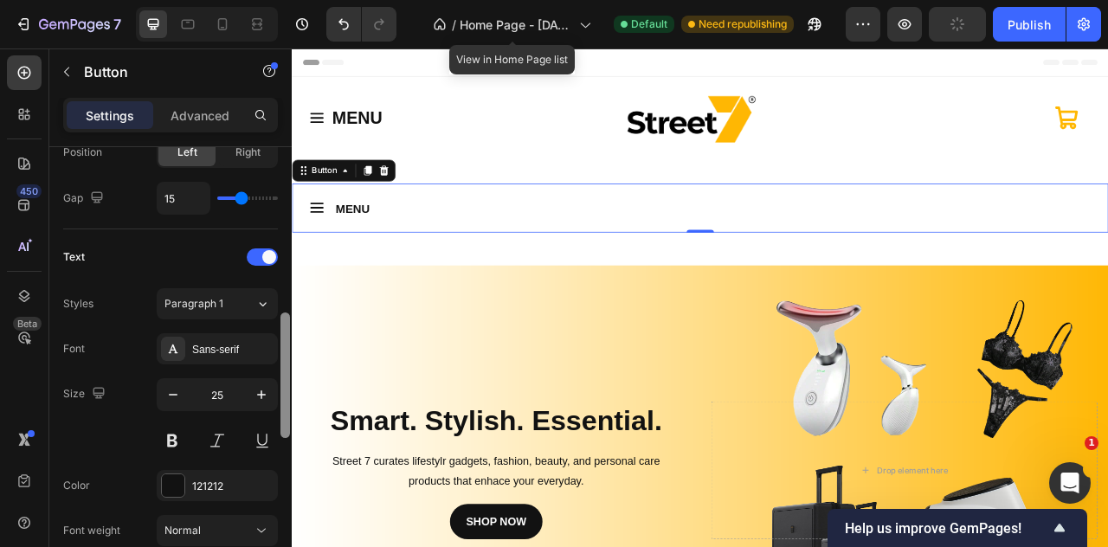
scroll to position [686, 0]
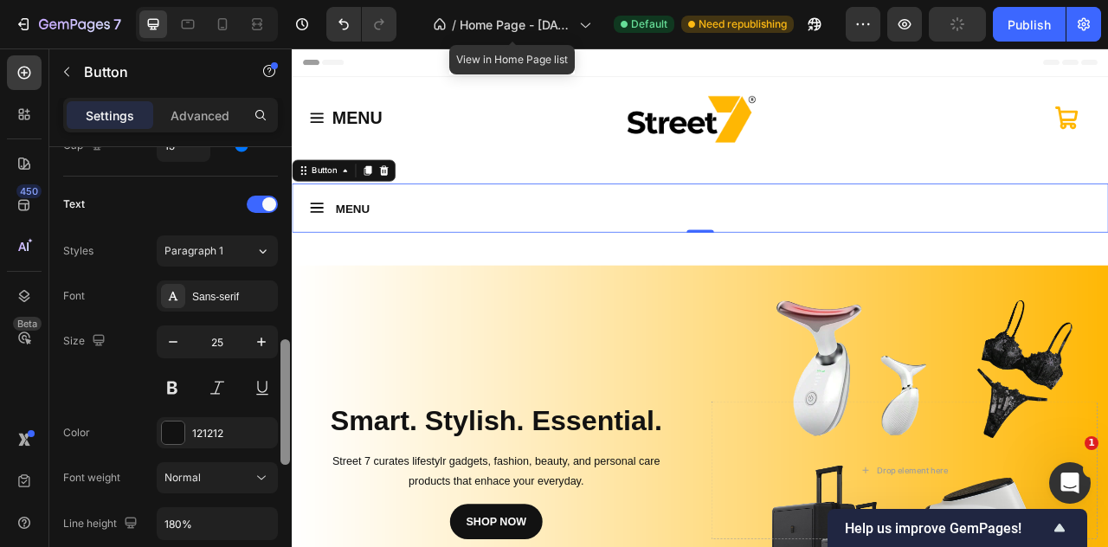
drag, startPoint x: 287, startPoint y: 358, endPoint x: 283, endPoint y: 429, distance: 71.1
click at [283, 429] on div at bounding box center [286, 402] width 10 height 126
click at [253, 344] on icon "button" at bounding box center [261, 341] width 17 height 17
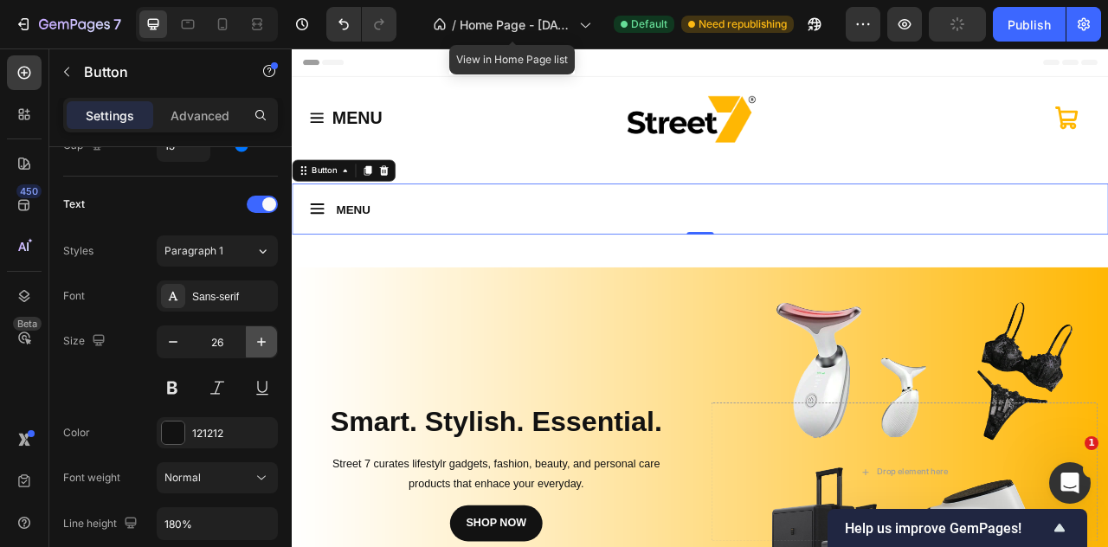
click at [253, 344] on icon "button" at bounding box center [261, 341] width 17 height 17
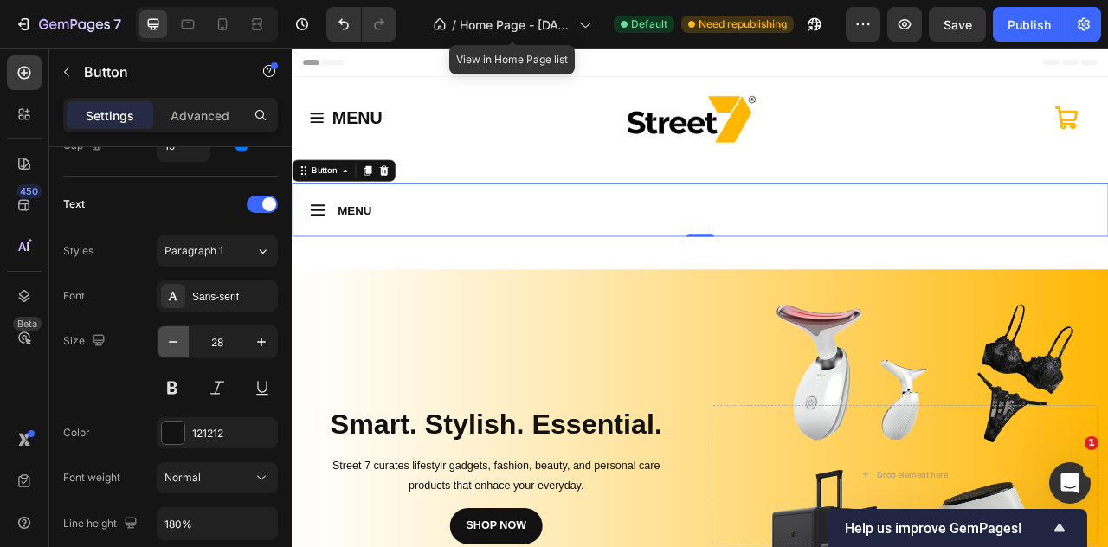
click at [180, 342] on icon "button" at bounding box center [173, 341] width 17 height 17
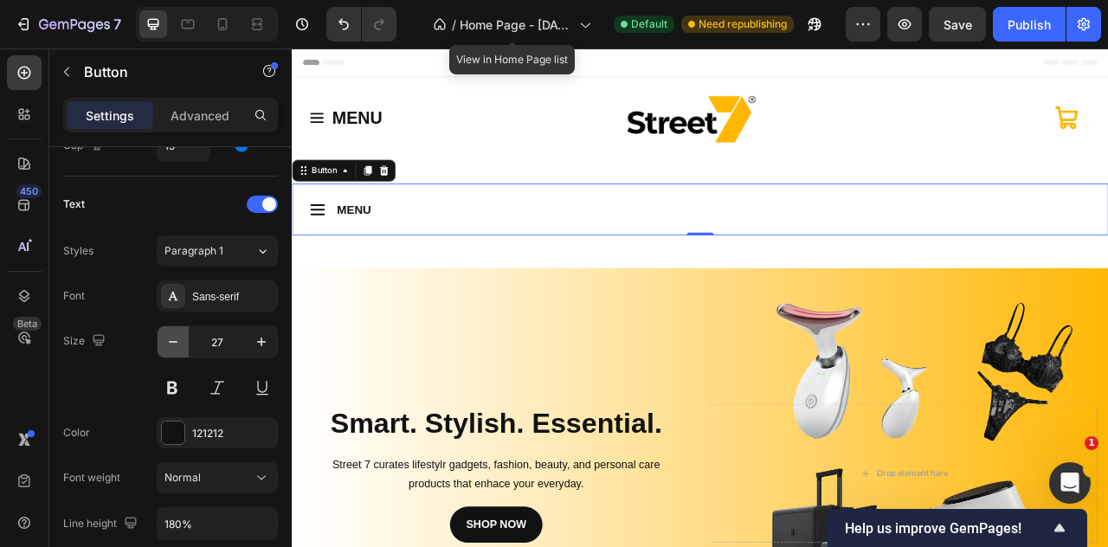
click at [180, 342] on icon "button" at bounding box center [173, 341] width 17 height 17
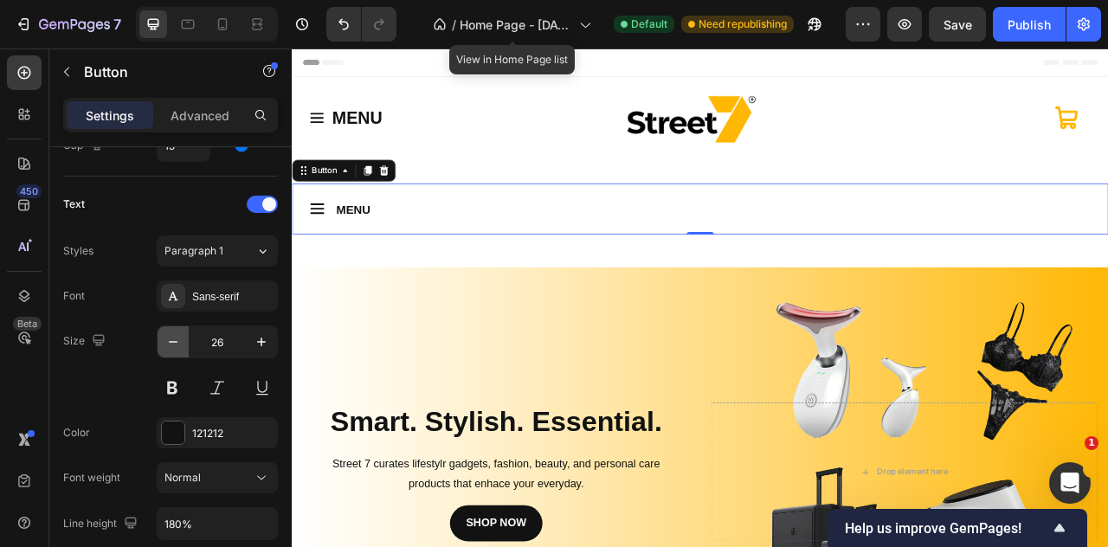
click at [180, 342] on icon "button" at bounding box center [173, 341] width 17 height 17
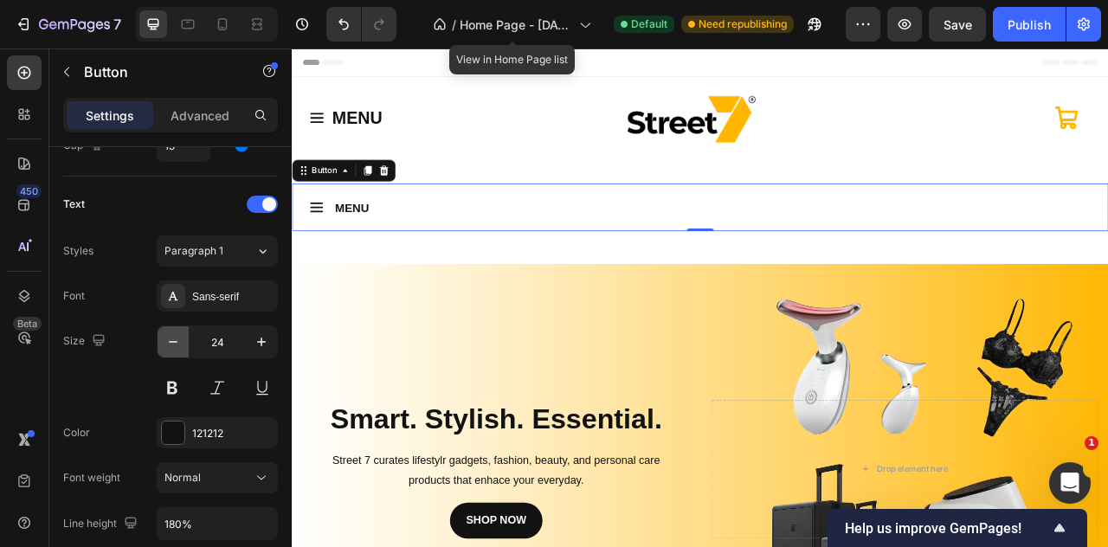
click at [180, 342] on icon "button" at bounding box center [173, 341] width 17 height 17
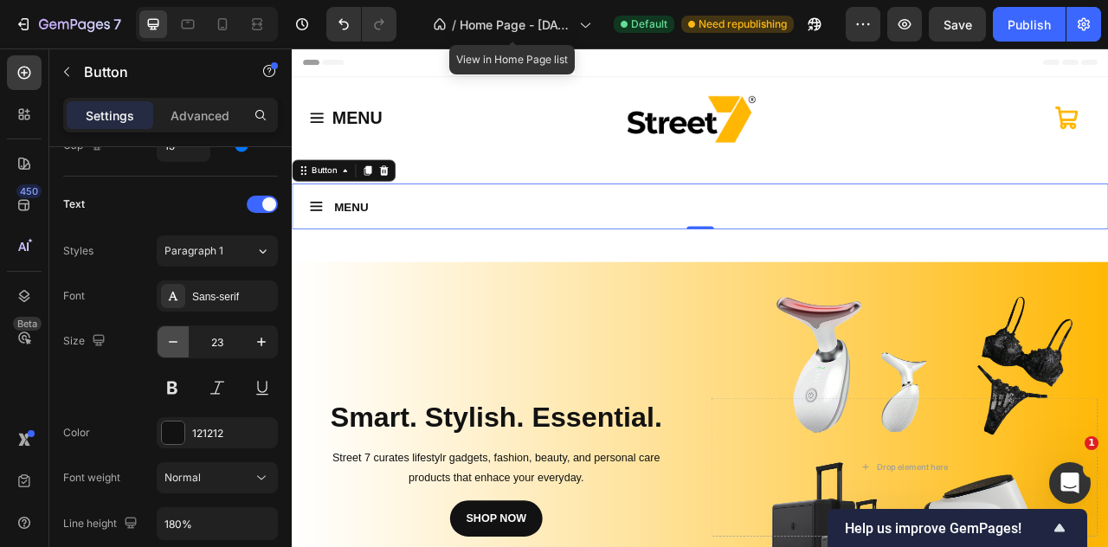
click at [180, 342] on icon "button" at bounding box center [173, 341] width 17 height 17
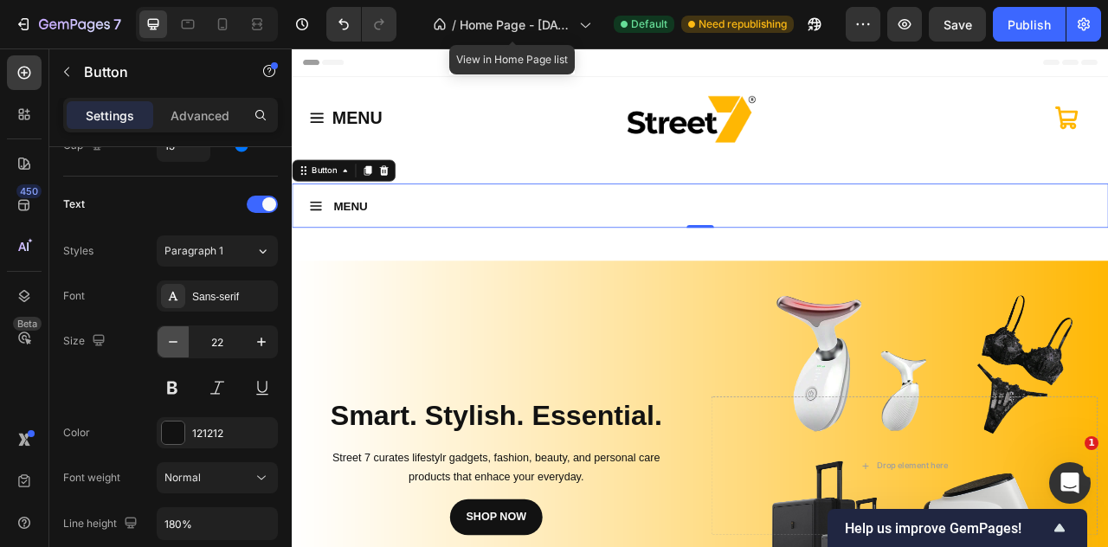
click at [180, 342] on icon "button" at bounding box center [173, 341] width 17 height 17
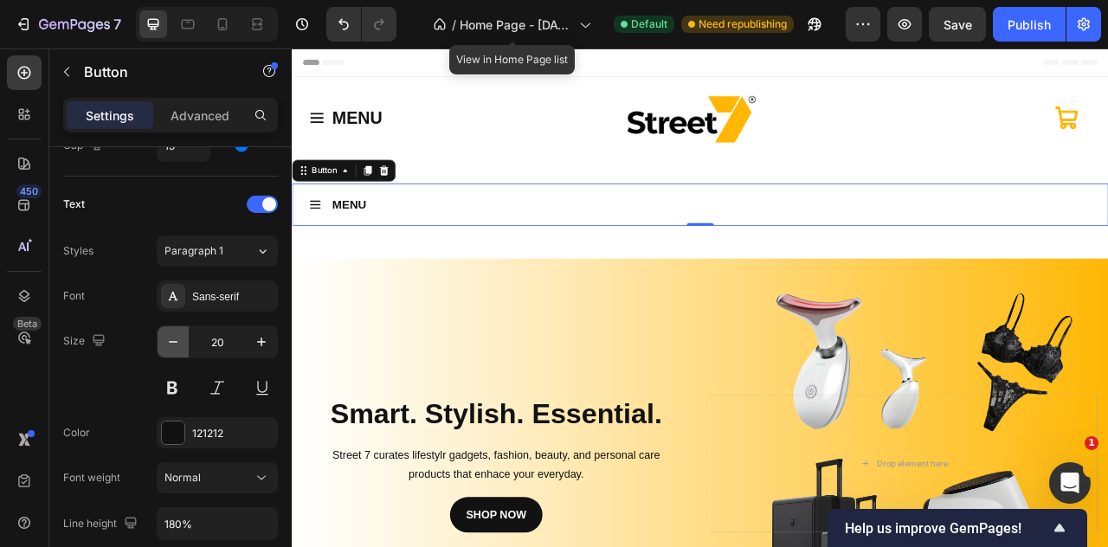
click at [180, 342] on icon "button" at bounding box center [173, 341] width 17 height 17
type input "19"
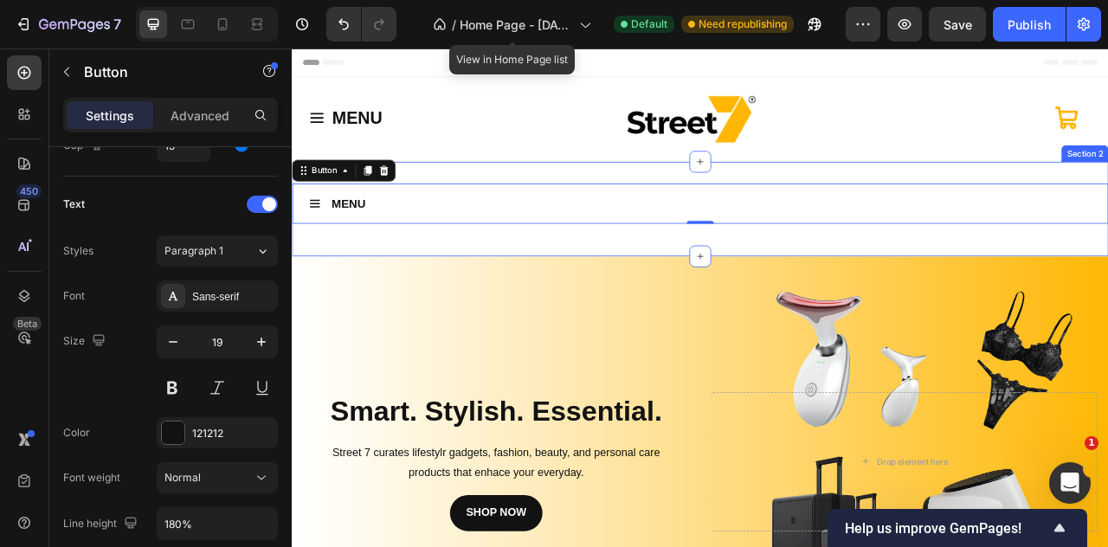
click at [526, 292] on div "MENU Button 0 Row Section 2" at bounding box center [811, 252] width 1039 height 120
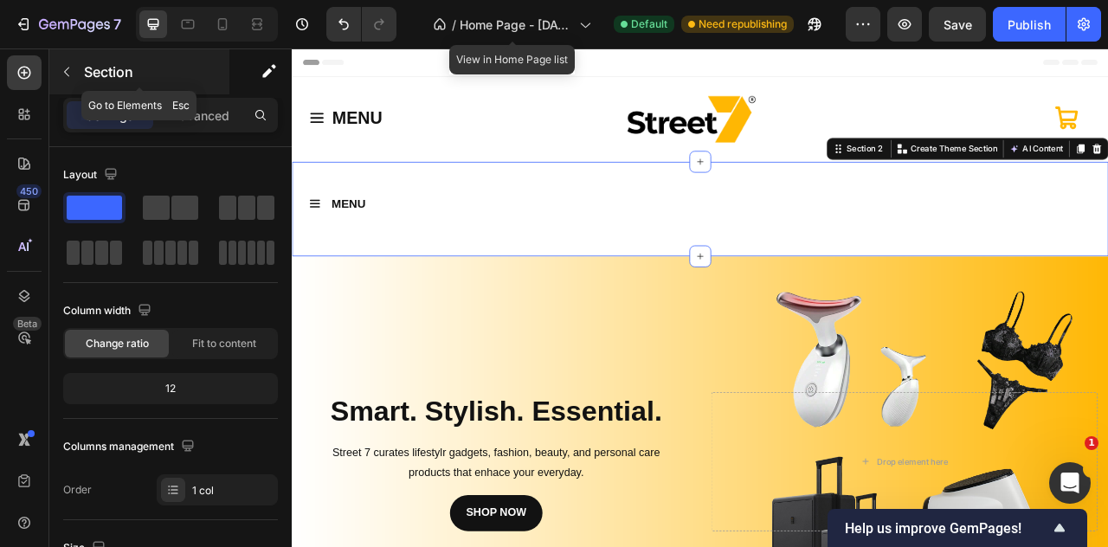
click at [69, 61] on button "button" at bounding box center [67, 72] width 28 height 28
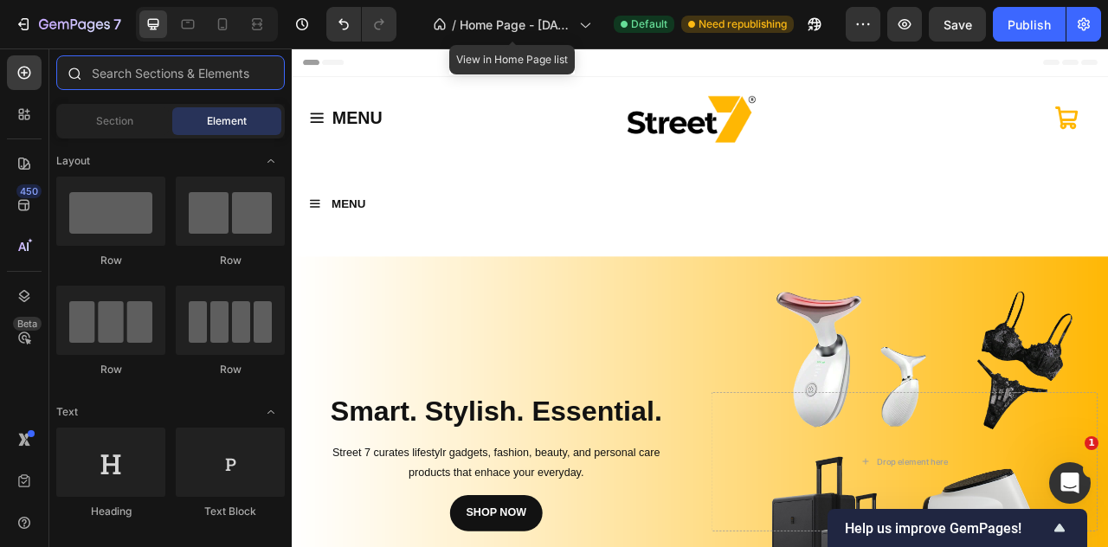
click at [135, 77] on input "text" at bounding box center [170, 72] width 229 height 35
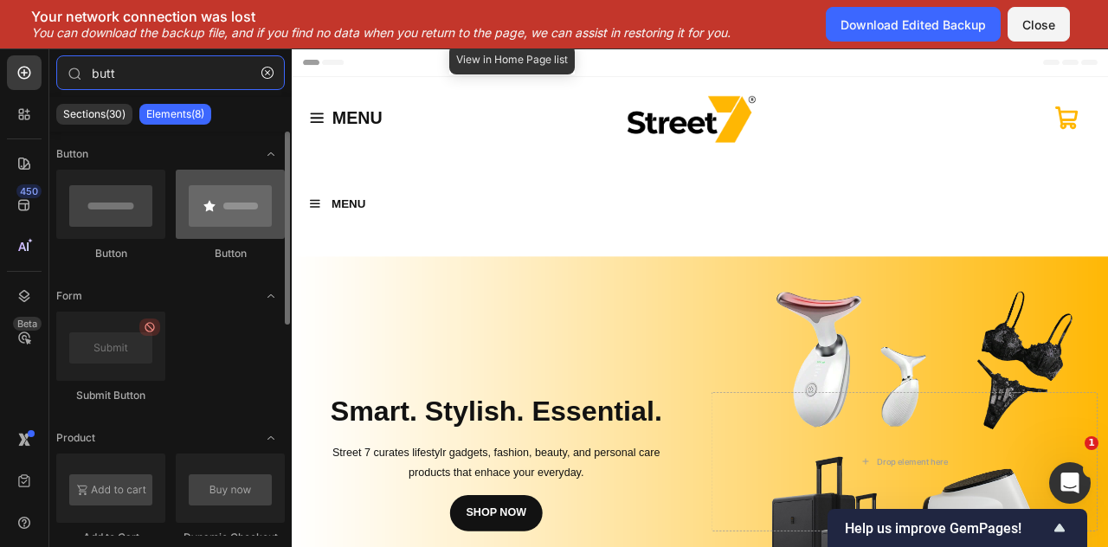
type input "butt"
click at [223, 210] on div at bounding box center [230, 204] width 109 height 69
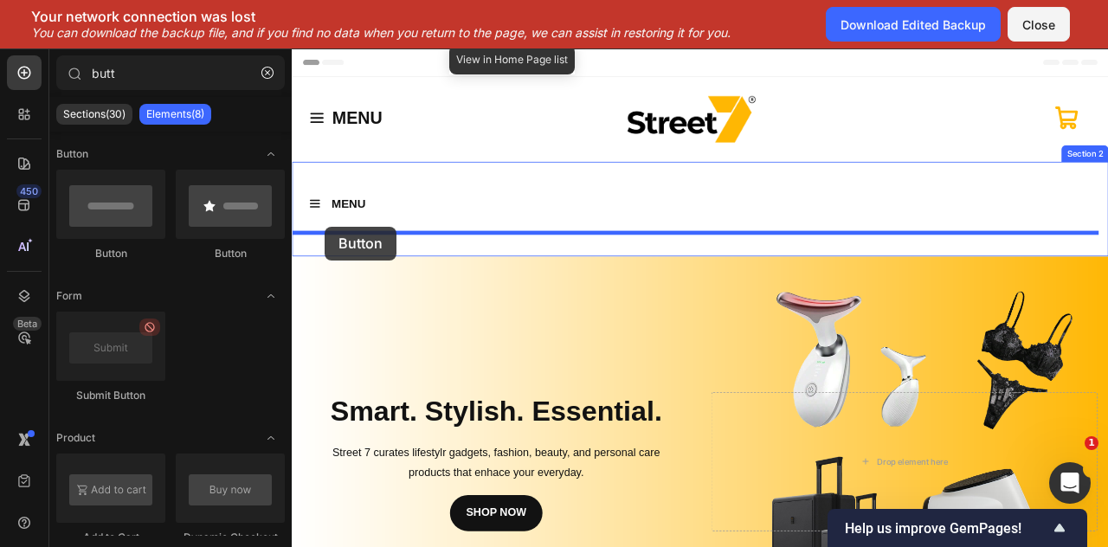
drag, startPoint x: 489, startPoint y: 242, endPoint x: 333, endPoint y: 275, distance: 159.3
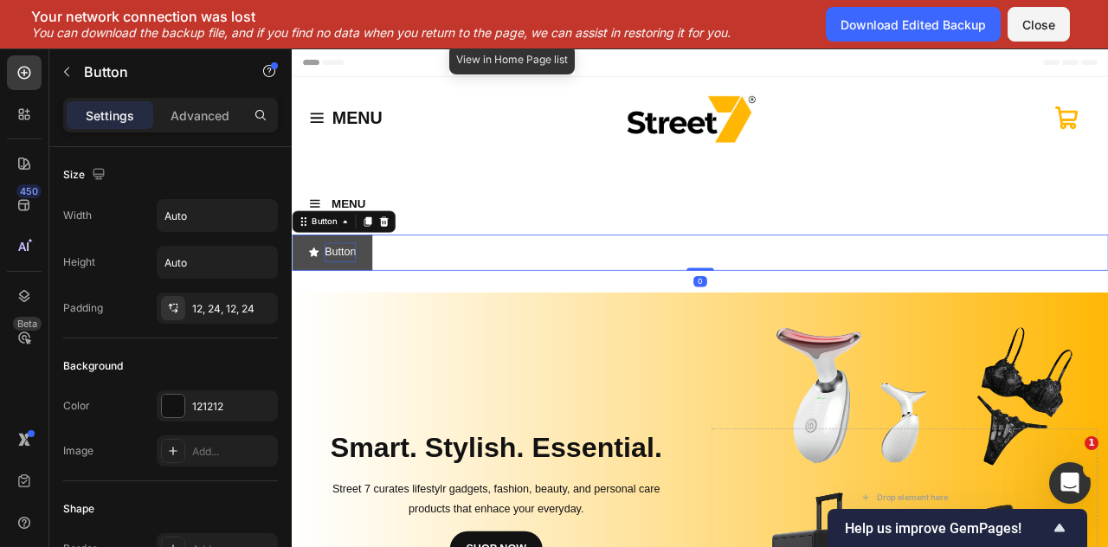
click at [336, 307] on p "Button" at bounding box center [353, 307] width 40 height 25
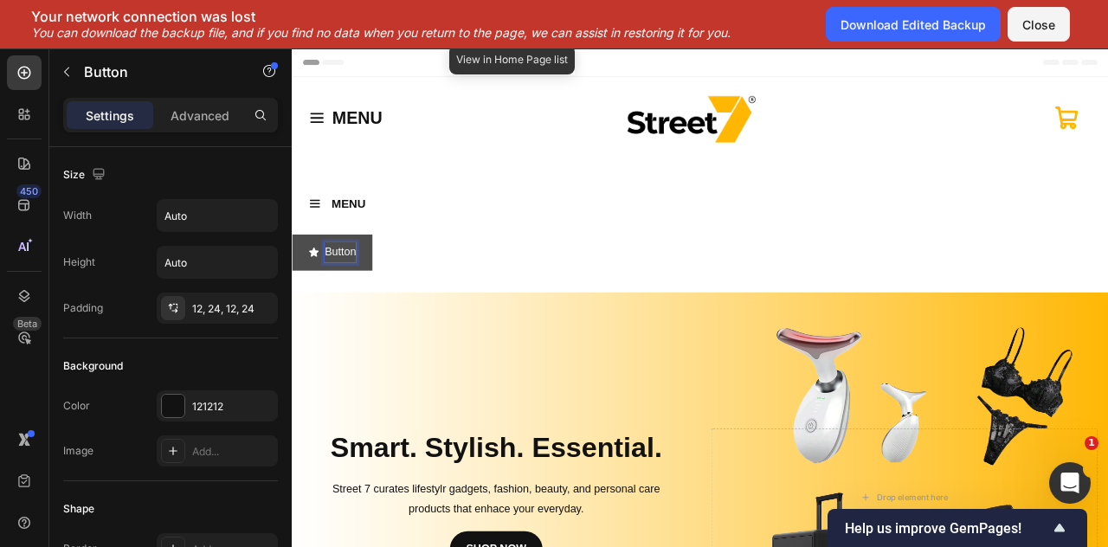
click at [367, 307] on p "Button" at bounding box center [353, 307] width 40 height 25
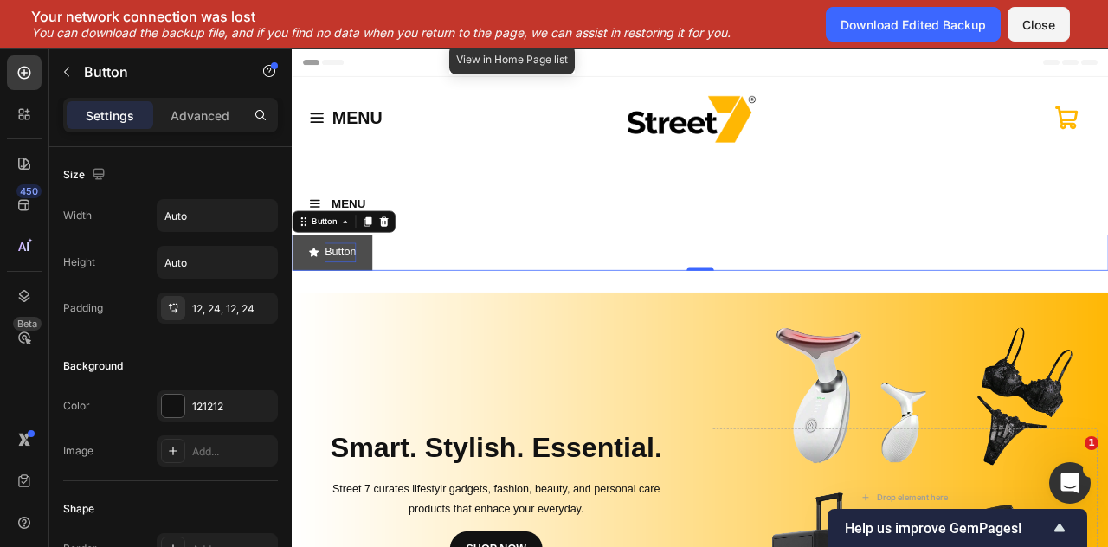
click at [372, 308] on button "Button" at bounding box center [343, 308] width 102 height 46
click at [307, 324] on button "Button" at bounding box center [343, 308] width 102 height 46
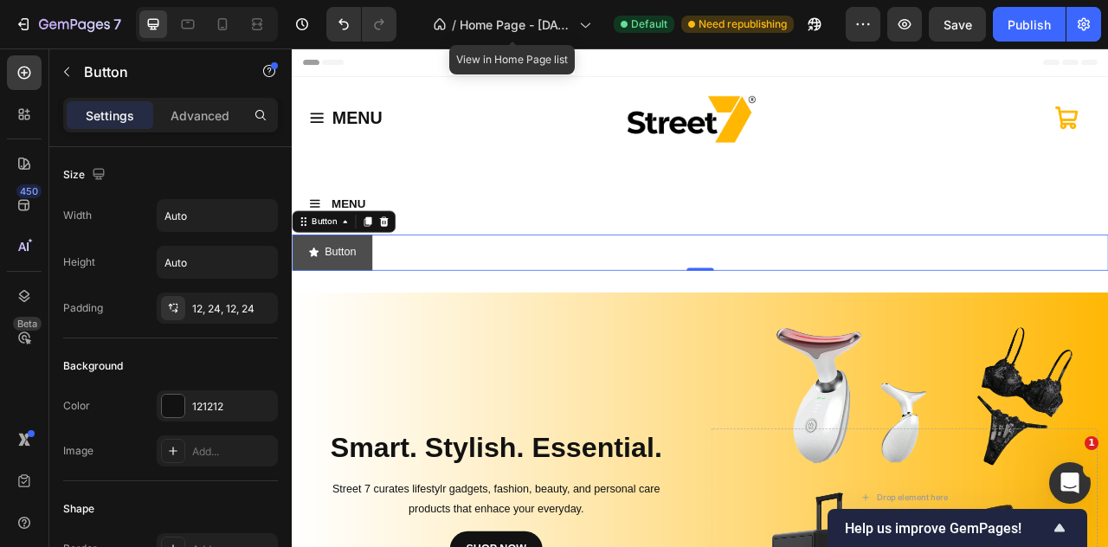
click at [303, 316] on button "Button" at bounding box center [343, 308] width 102 height 46
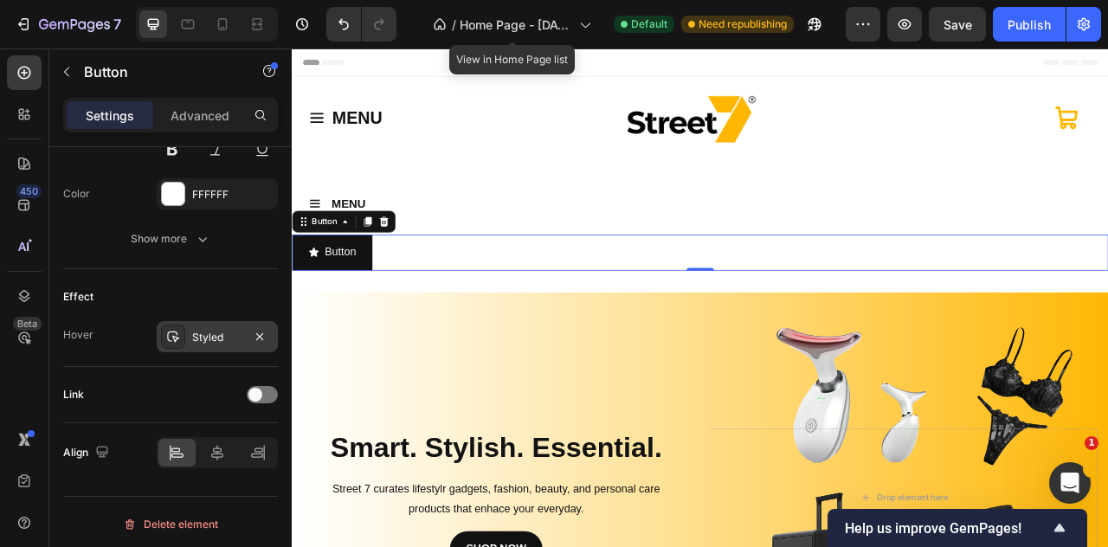
scroll to position [492, 0]
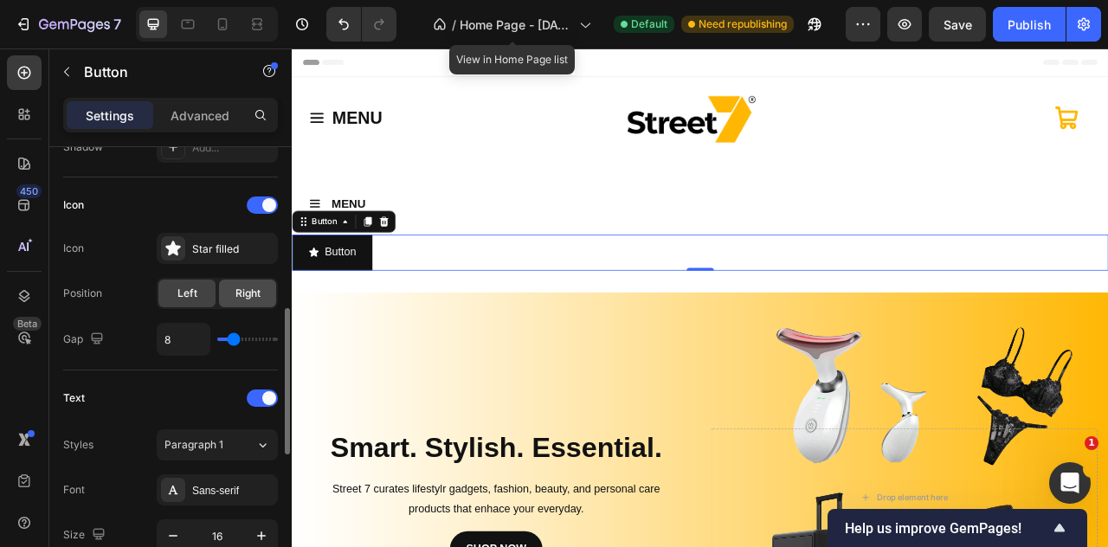
click at [244, 300] on div "Right" at bounding box center [247, 294] width 57 height 28
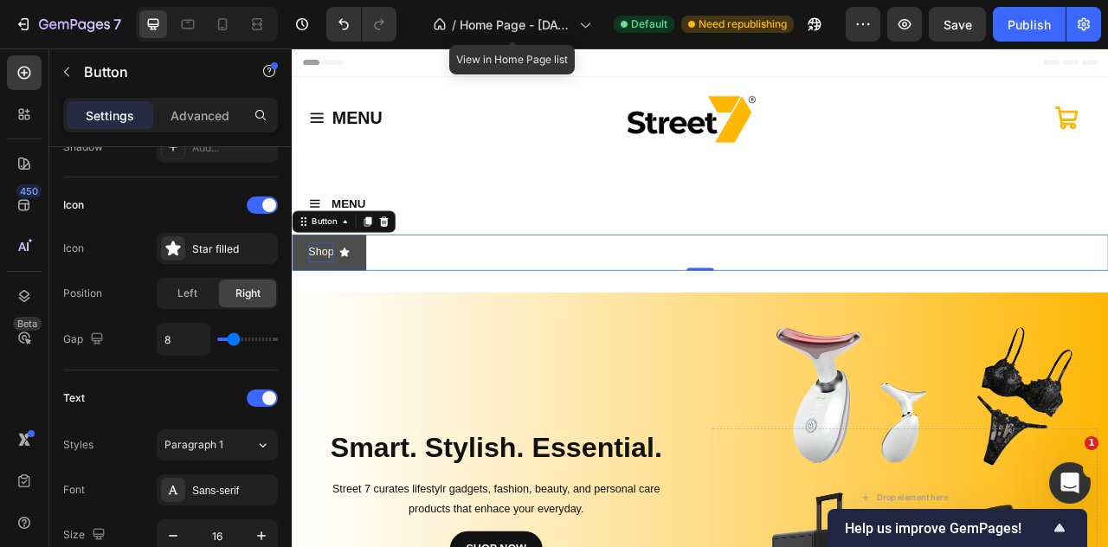
click at [386, 322] on button "Shop" at bounding box center [339, 308] width 94 height 46
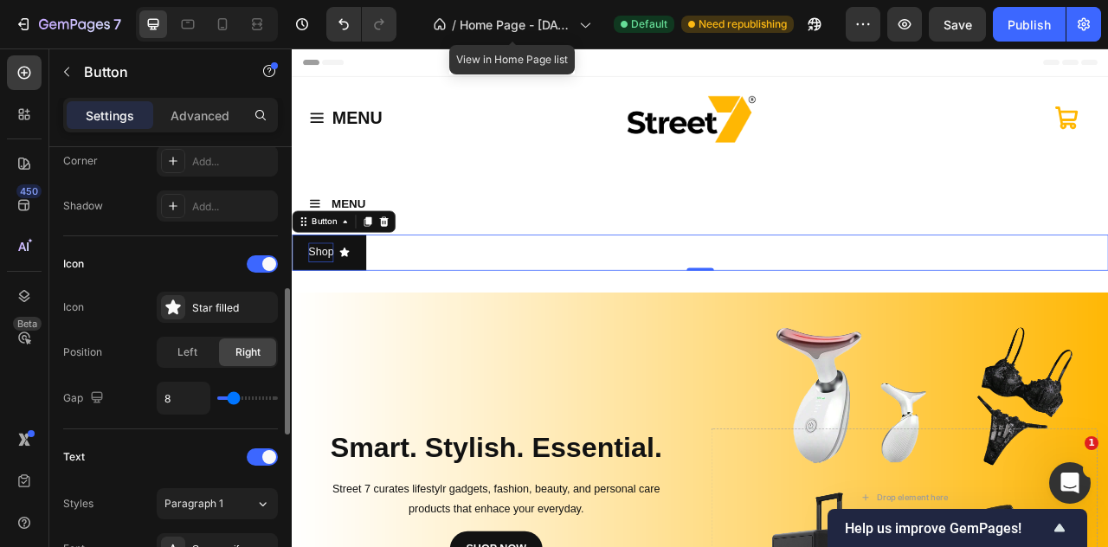
scroll to position [0, 0]
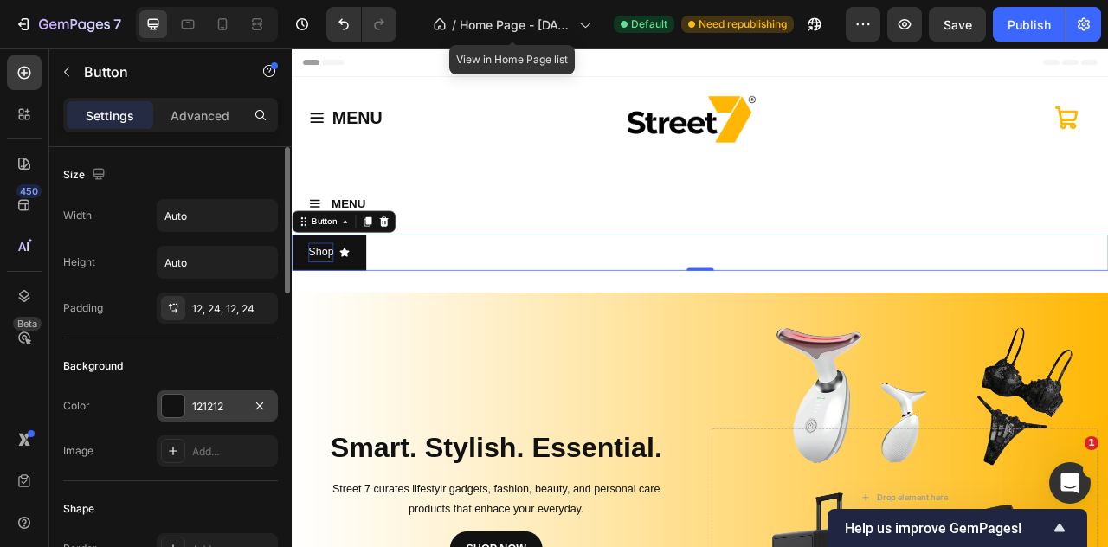
click at [194, 403] on div "121212" at bounding box center [217, 407] width 50 height 16
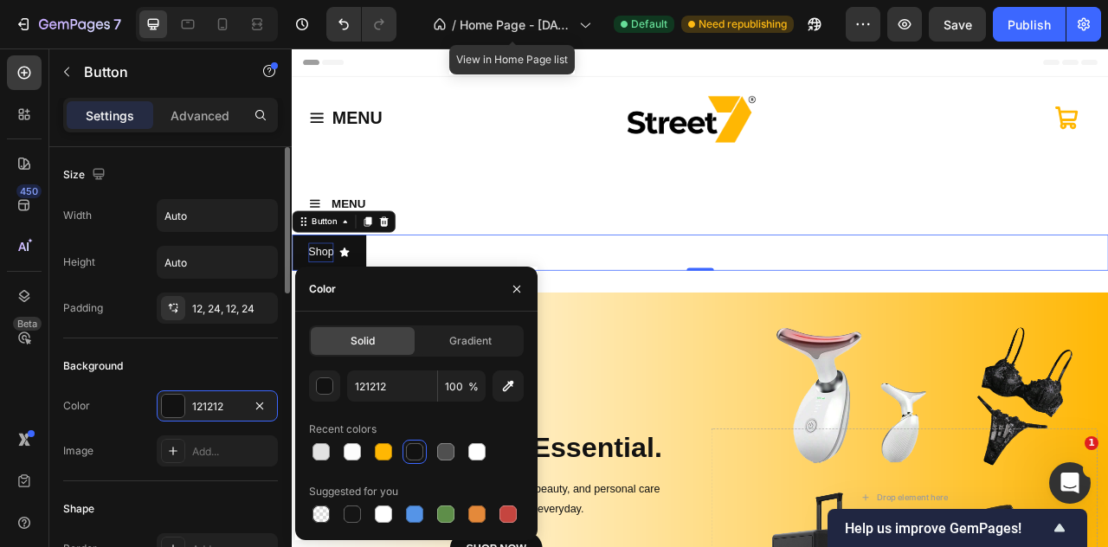
click at [209, 359] on div "Background" at bounding box center [170, 366] width 215 height 28
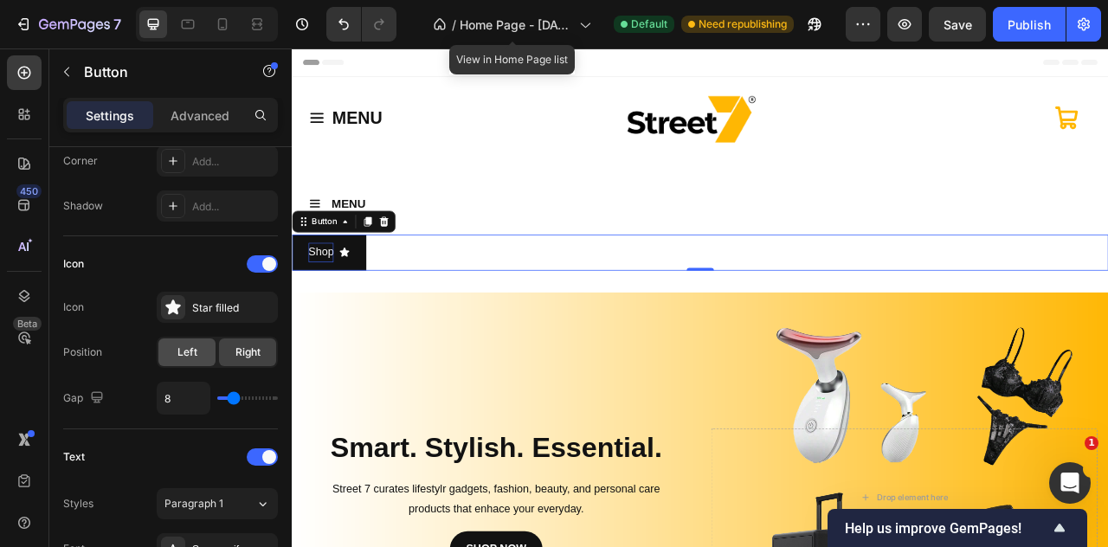
scroll to position [866, 0]
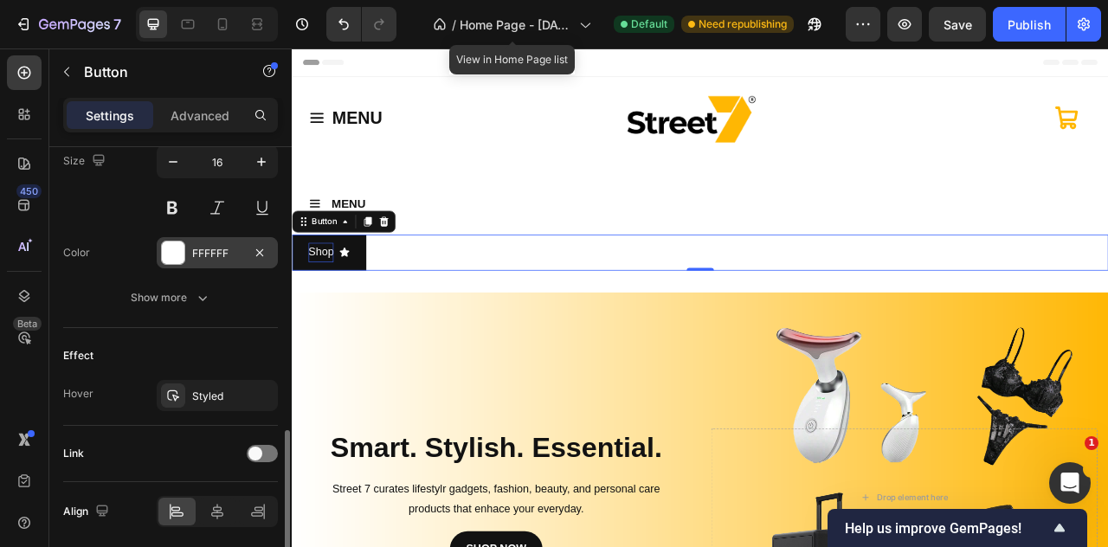
click at [210, 246] on div "FFFFFF" at bounding box center [217, 254] width 50 height 16
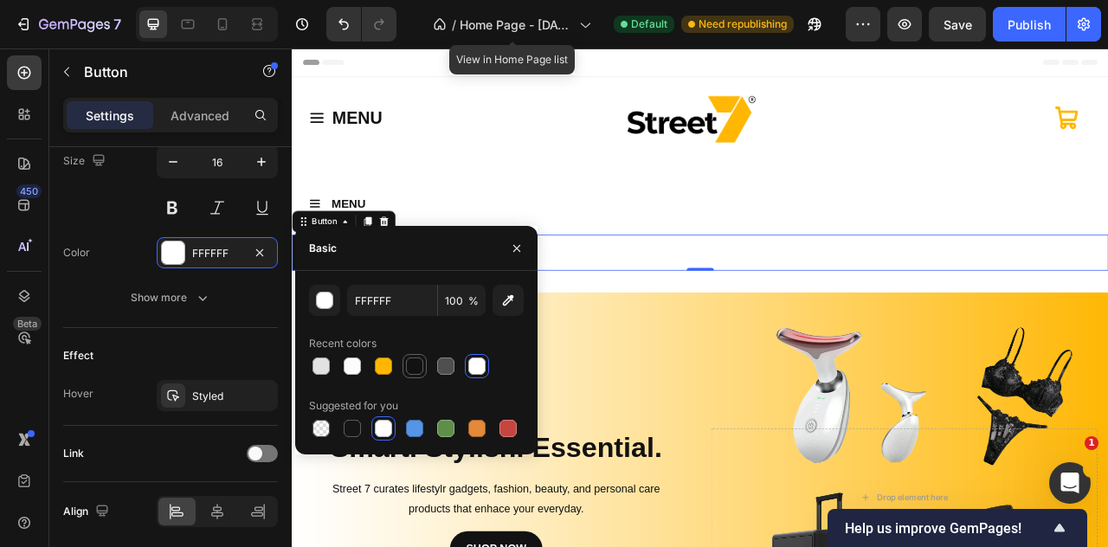
click at [424, 375] on div at bounding box center [414, 366] width 21 height 21
type input "121212"
click at [103, 309] on div "Text Styles Paragraph 1 Font Sans-serif Size 16 Color 121212 Show more" at bounding box center [170, 163] width 215 height 332
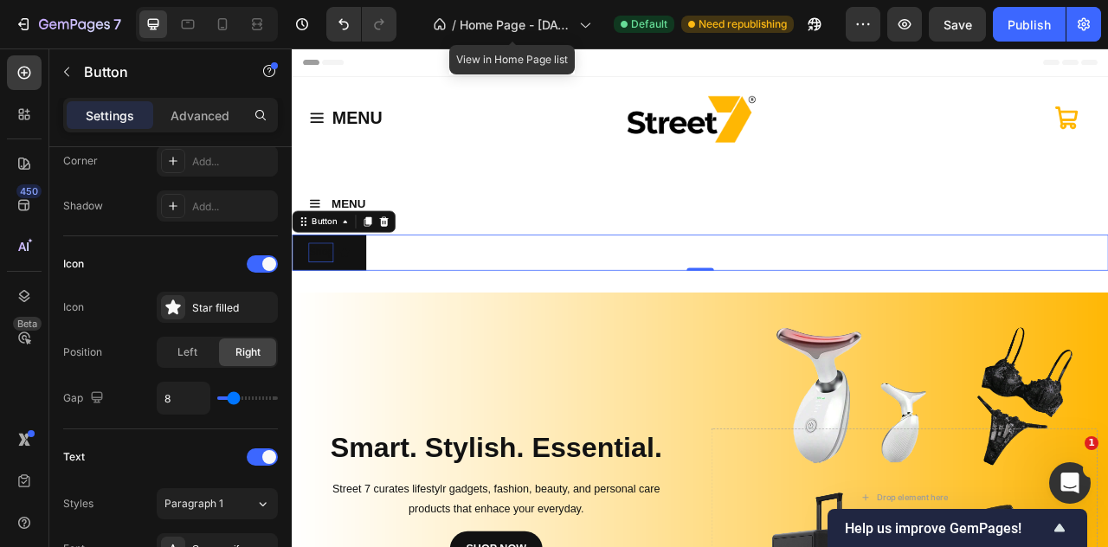
scroll to position [0, 0]
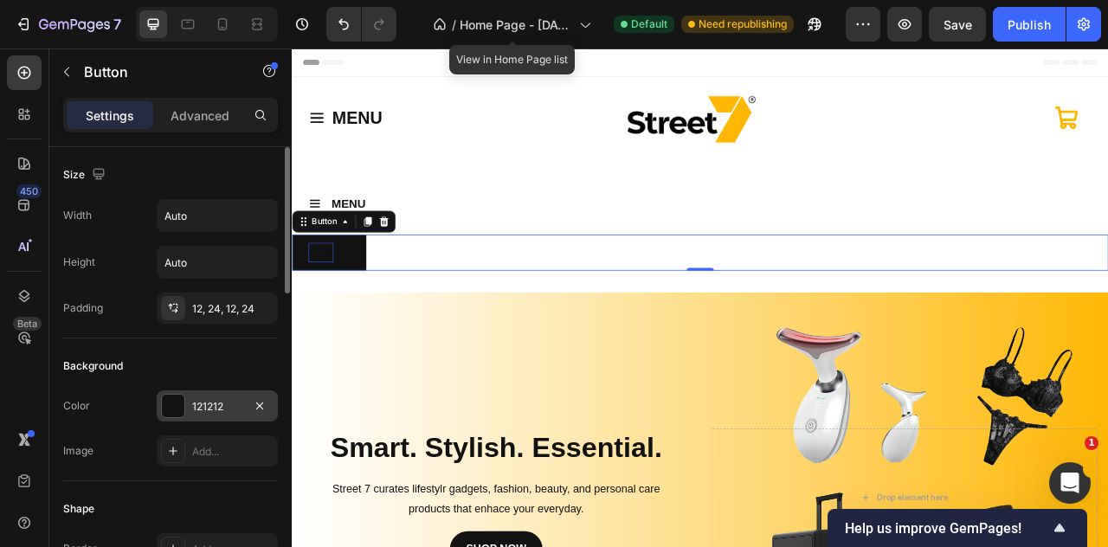
click at [224, 394] on div "121212" at bounding box center [217, 406] width 121 height 31
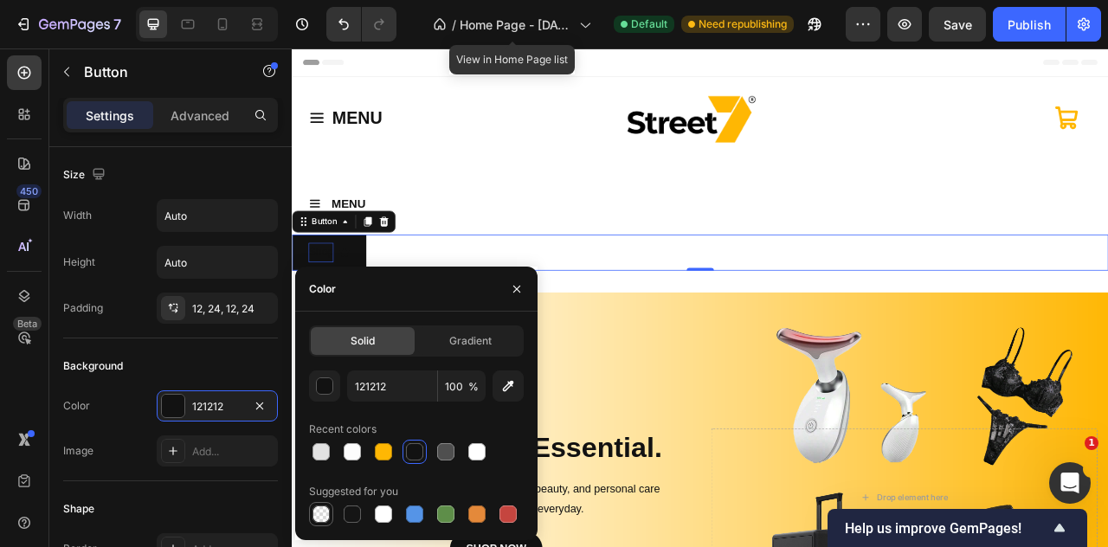
click at [321, 504] on div at bounding box center [321, 514] width 21 height 21
type input "000000"
type input "0"
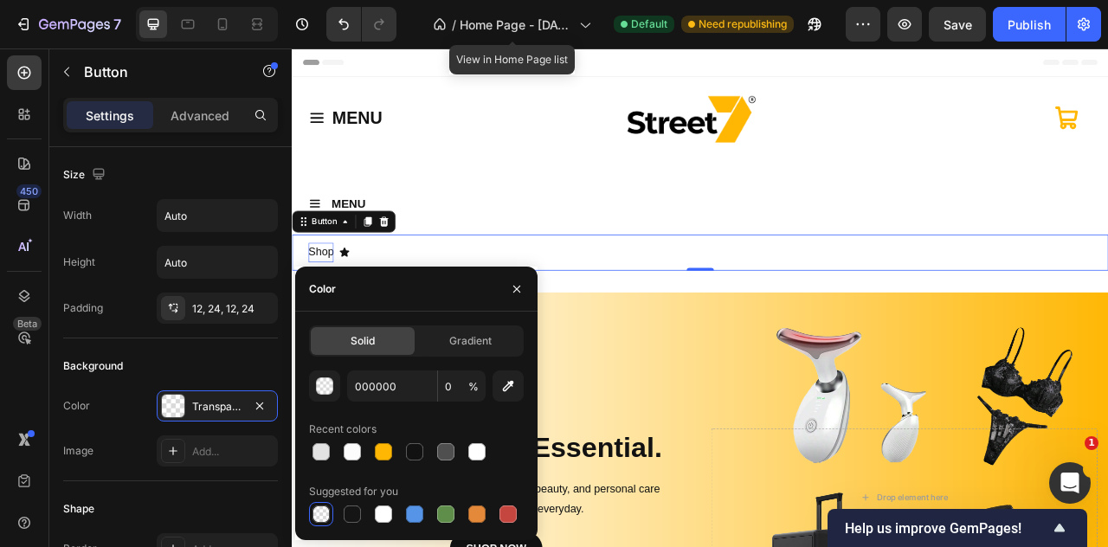
click at [354, 305] on icon "<p>Shop</p>" at bounding box center [358, 306] width 12 height 11
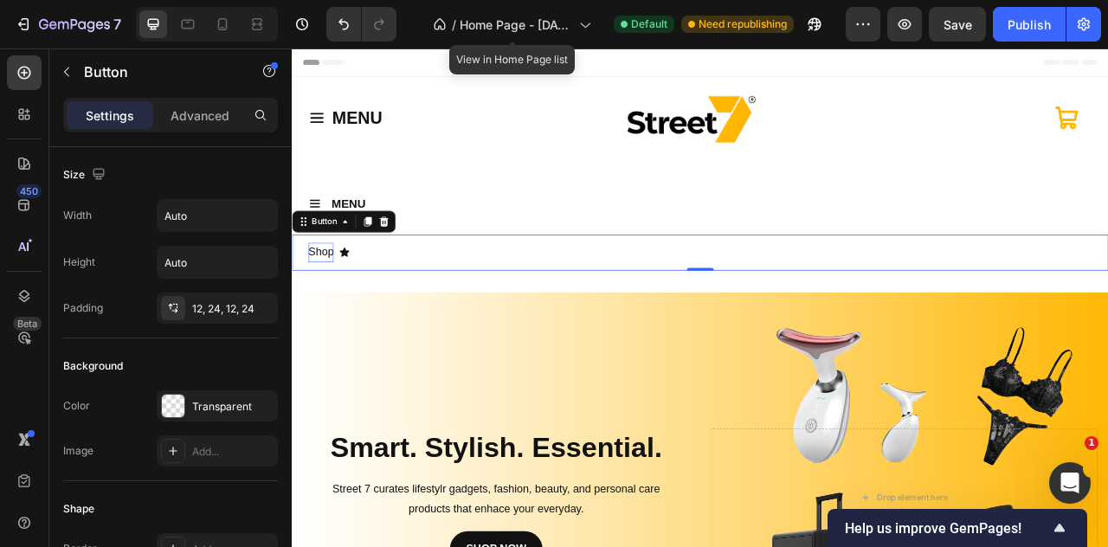
scroll to position [866, 0]
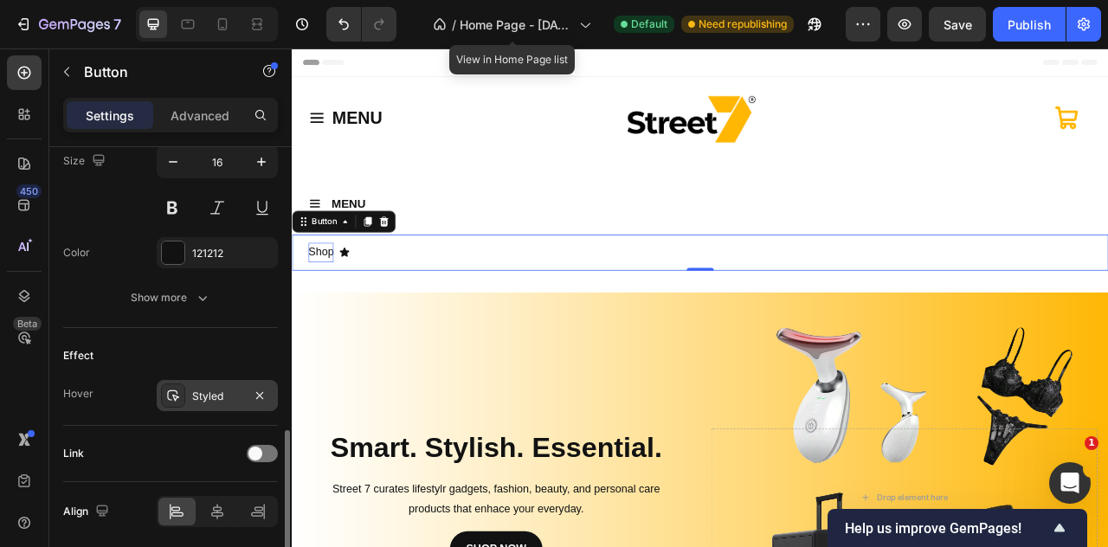
click at [204, 400] on div "Styled" at bounding box center [217, 395] width 121 height 31
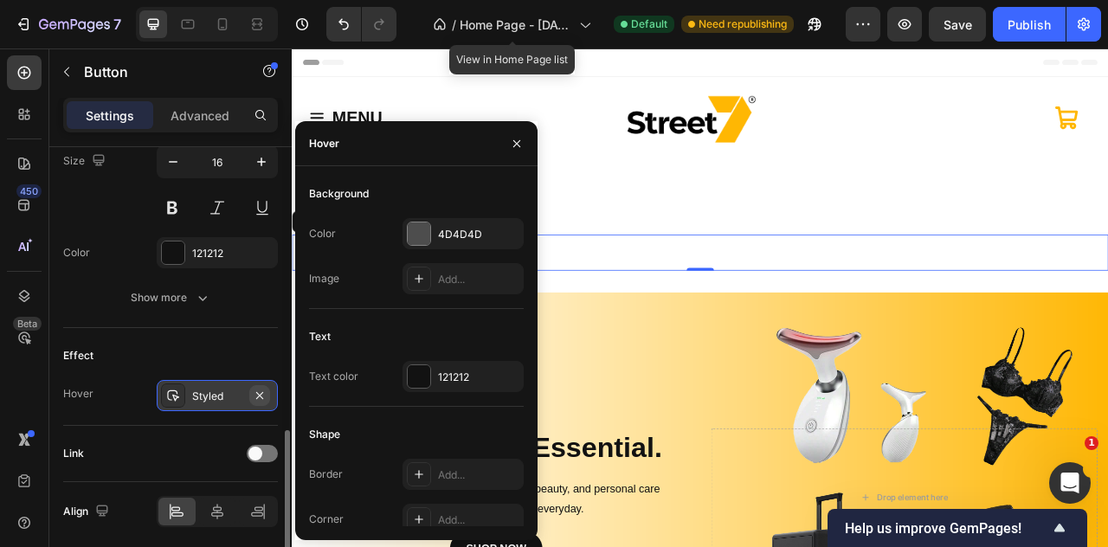
click at [264, 389] on icon "button" at bounding box center [260, 396] width 14 height 14
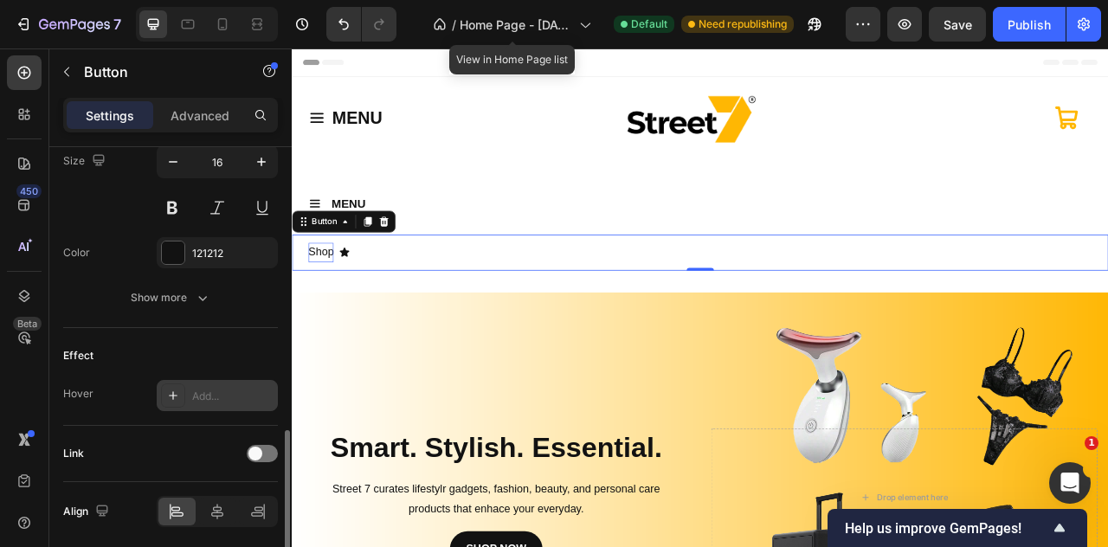
click at [348, 307] on div "Shop" at bounding box center [339, 307] width 53 height 25
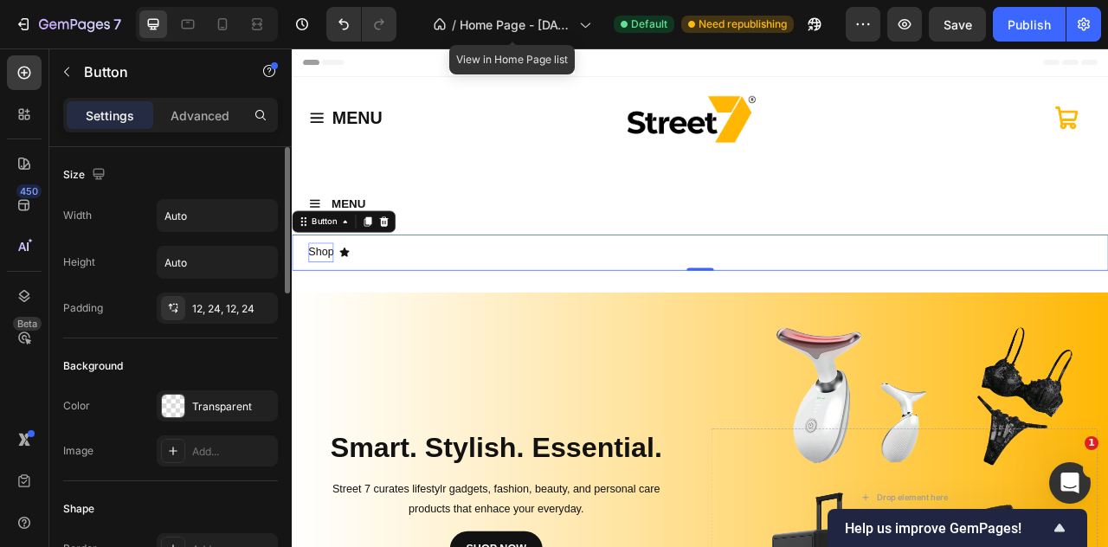
scroll to position [433, 0]
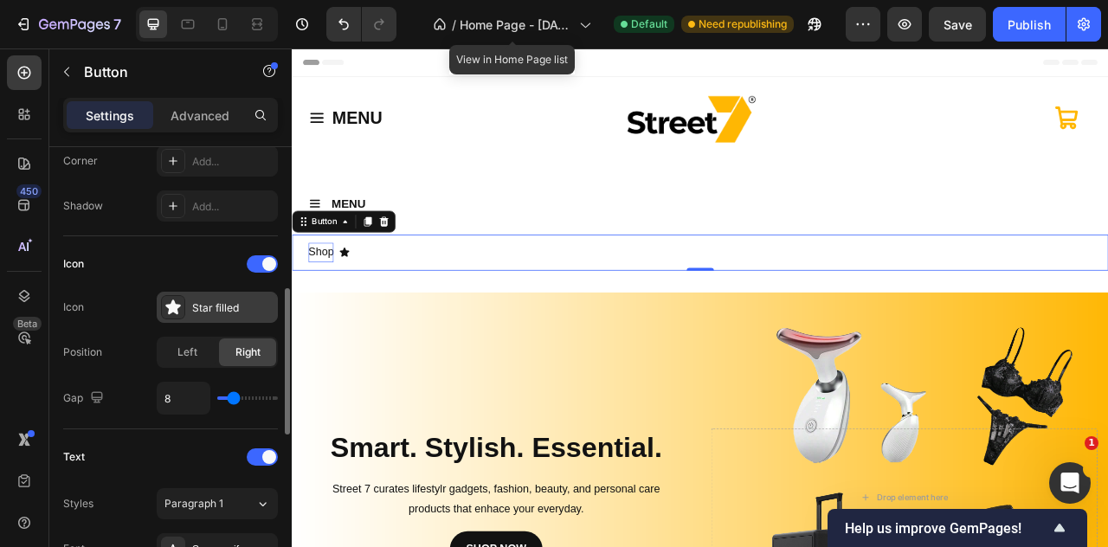
click at [206, 310] on div "Star filled" at bounding box center [232, 308] width 81 height 16
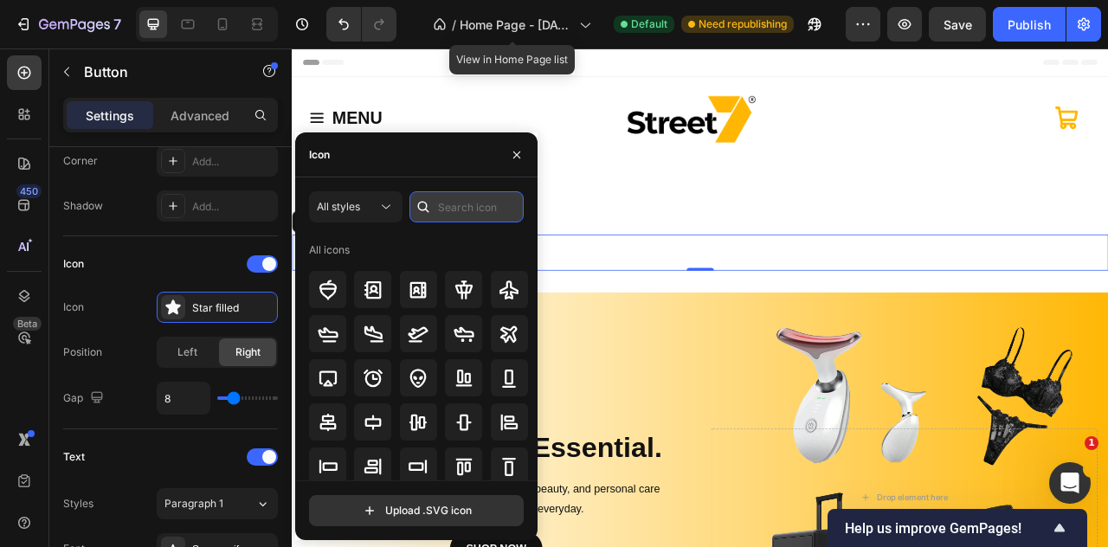
click at [447, 202] on input "text" at bounding box center [467, 206] width 114 height 31
type input "chevr"
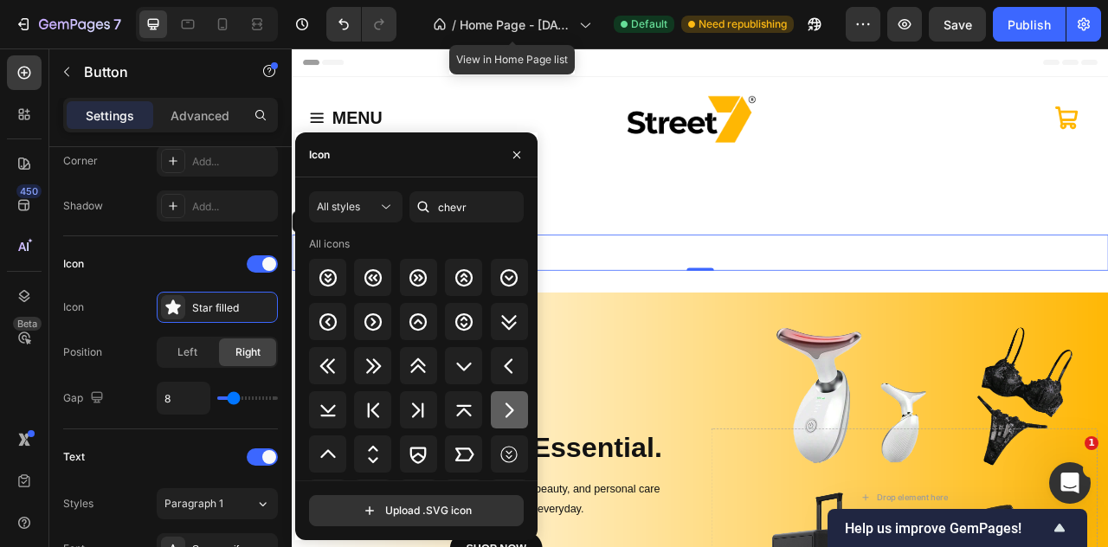
click at [508, 408] on icon at bounding box center [509, 410] width 21 height 21
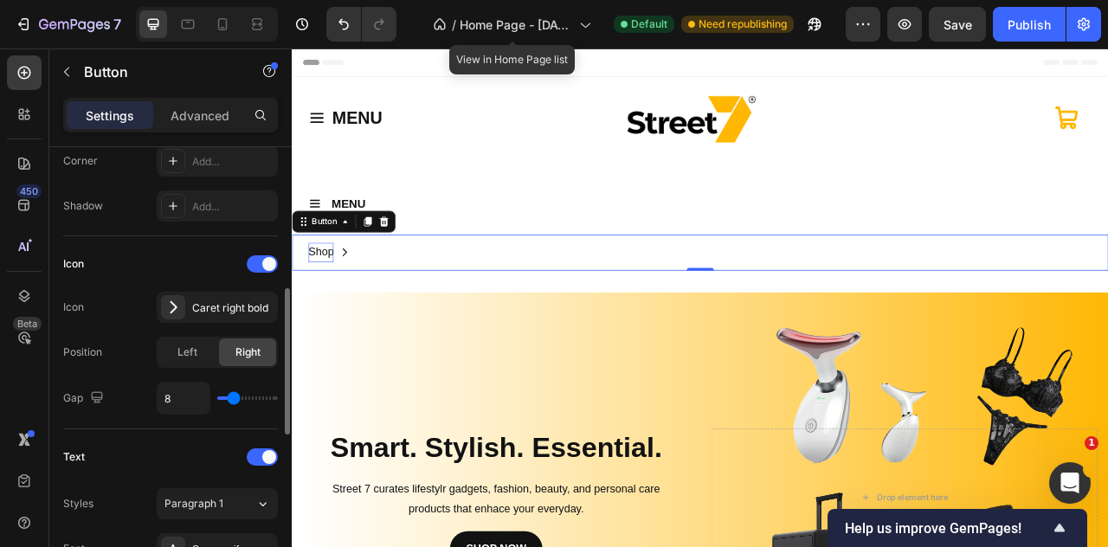
click at [196, 267] on div "Icon" at bounding box center [170, 264] width 215 height 28
click at [372, 306] on button "Shop" at bounding box center [339, 308] width 94 height 46
click at [378, 309] on button "Shop" at bounding box center [339, 308] width 94 height 46
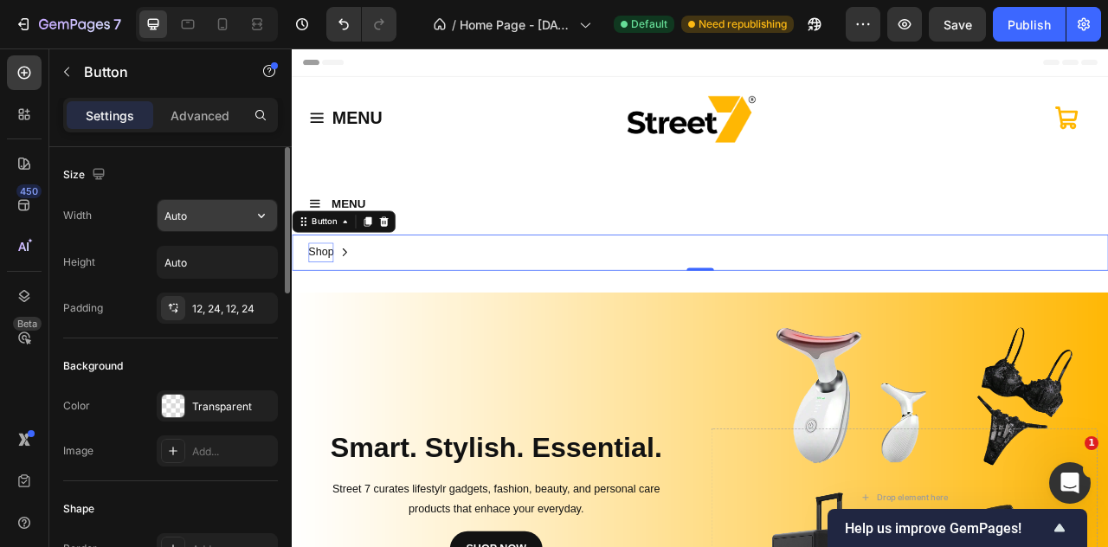
click at [204, 220] on input "Auto" at bounding box center [218, 215] width 120 height 31
click at [262, 216] on icon "button" at bounding box center [261, 216] width 7 height 4
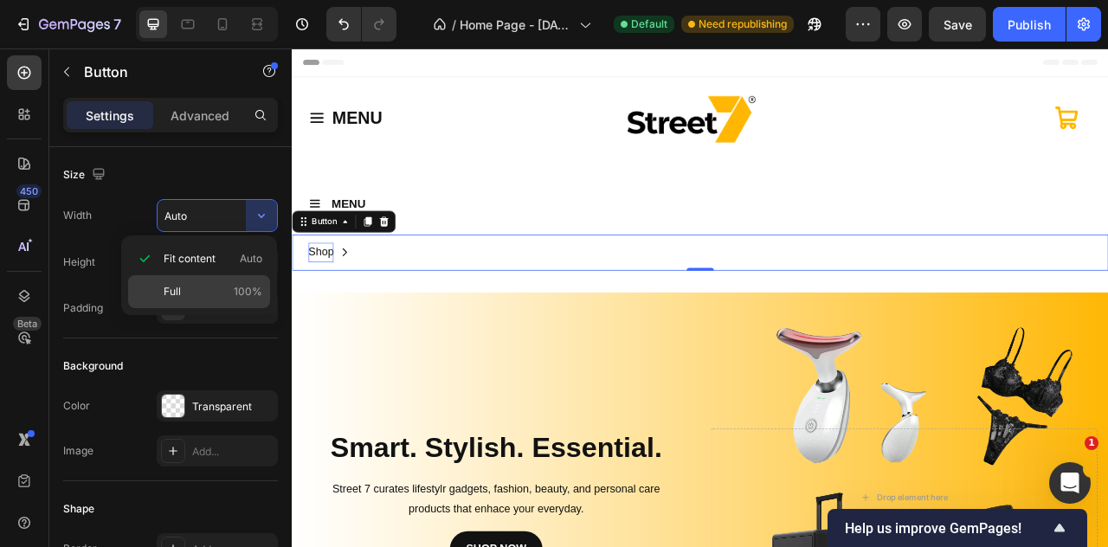
click at [225, 284] on p "Full 100%" at bounding box center [213, 292] width 99 height 16
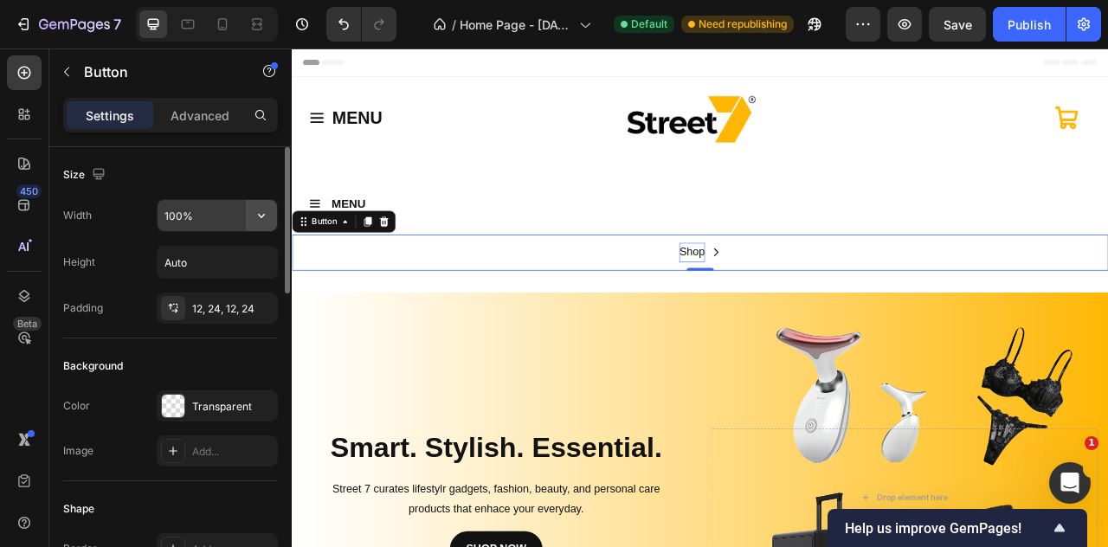
click at [255, 215] on icon "button" at bounding box center [261, 215] width 17 height 17
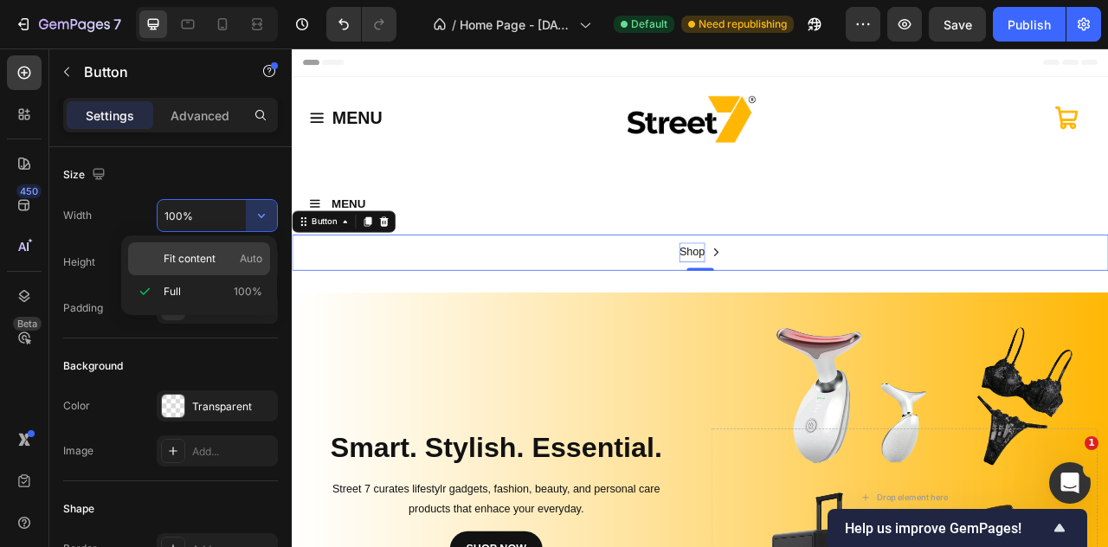
click at [217, 245] on div "Fit content Auto" at bounding box center [199, 258] width 142 height 33
type input "Auto"
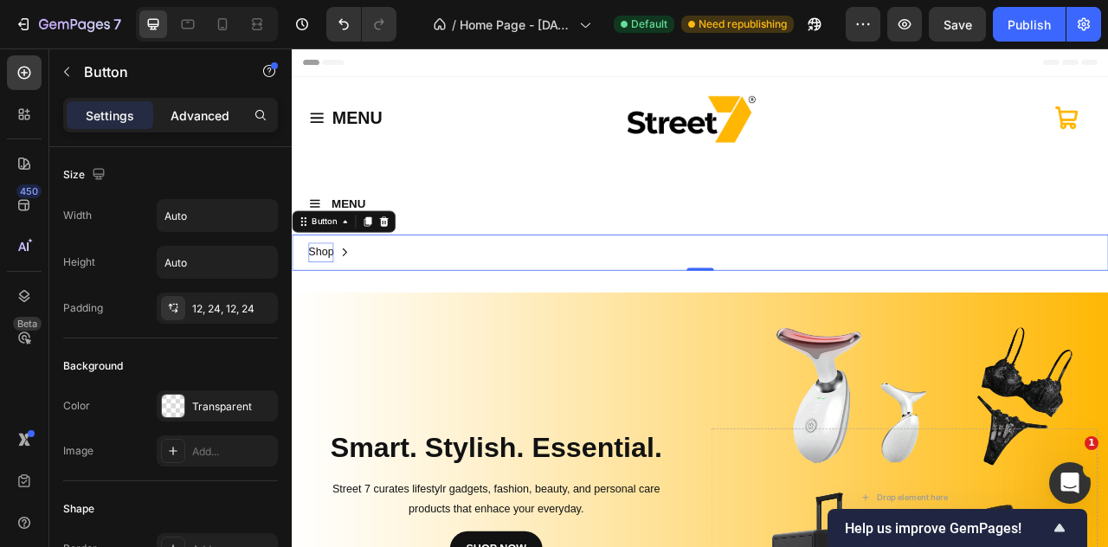
click at [201, 116] on p "Advanced" at bounding box center [200, 116] width 59 height 18
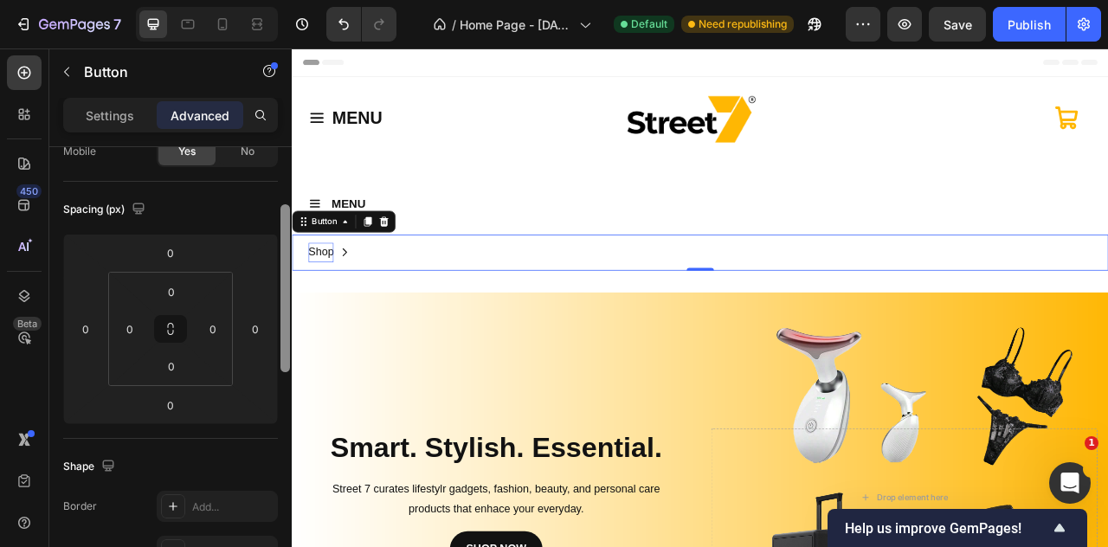
scroll to position [151, 0]
drag, startPoint x: 289, startPoint y: 436, endPoint x: 283, endPoint y: 331, distance: 105.8
click at [283, 331] on div at bounding box center [286, 291] width 10 height 168
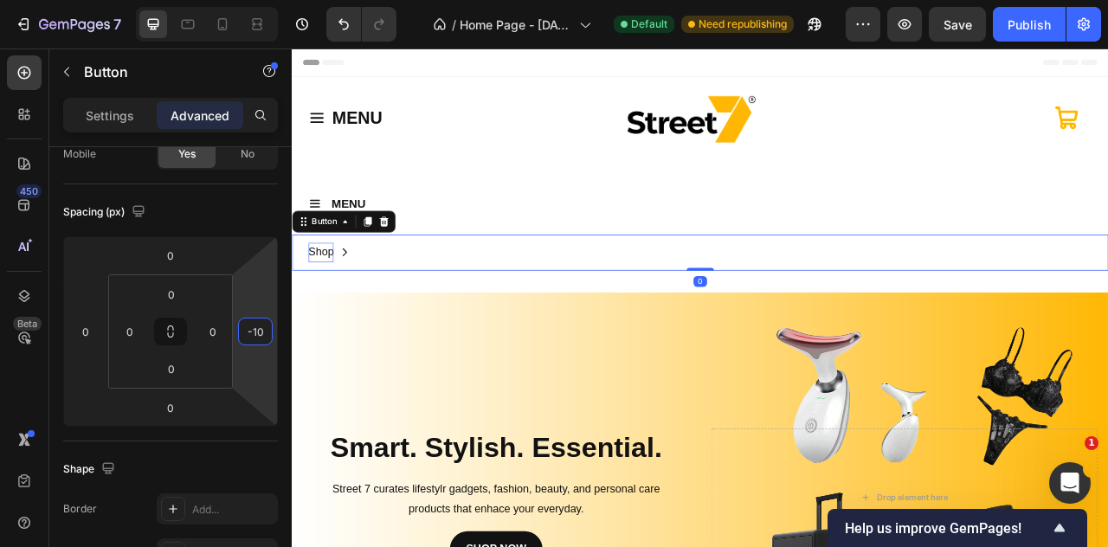
type input "-12"
click at [230, 0] on html "7 / Home Page - Sep 22, 15:20:35 Default Need republishing Preview Save Publish…" at bounding box center [554, 0] width 1108 height 0
click at [339, 308] on p "Shop" at bounding box center [329, 307] width 32 height 25
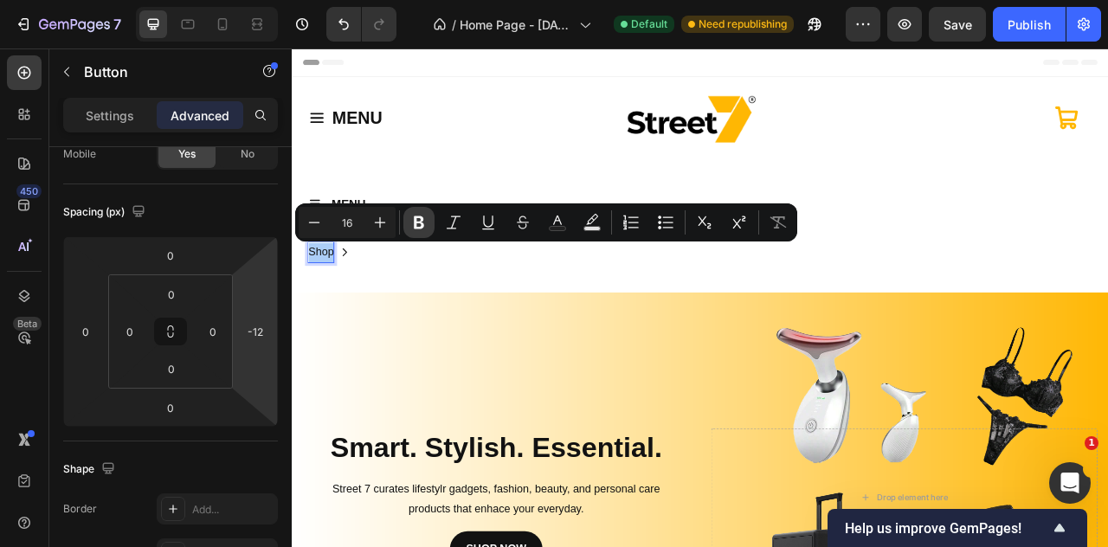
click at [410, 226] on icon "Editor contextual toolbar" at bounding box center [418, 222] width 17 height 17
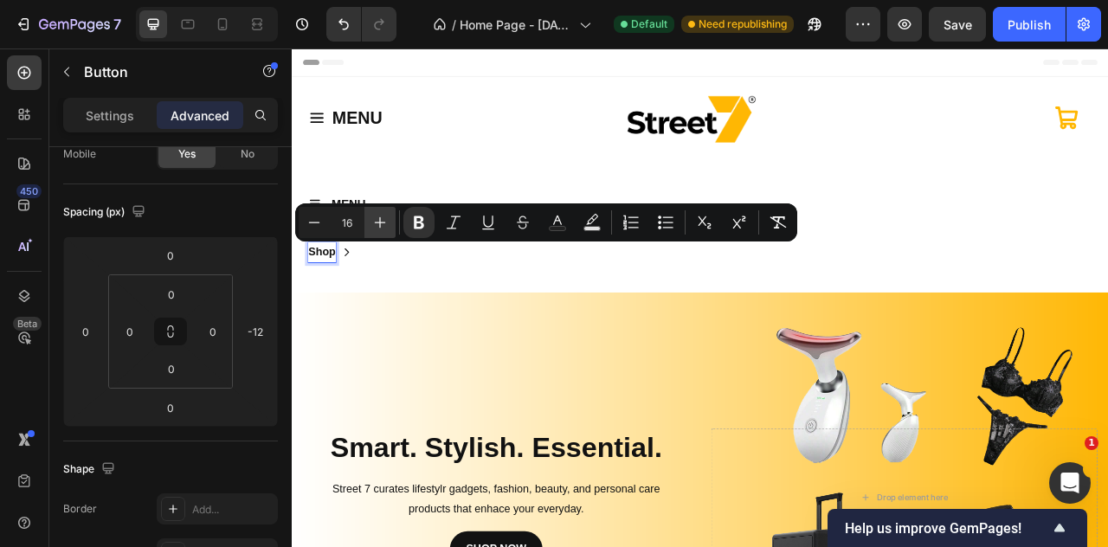
click at [377, 225] on icon "Editor contextual toolbar" at bounding box center [380, 222] width 17 height 17
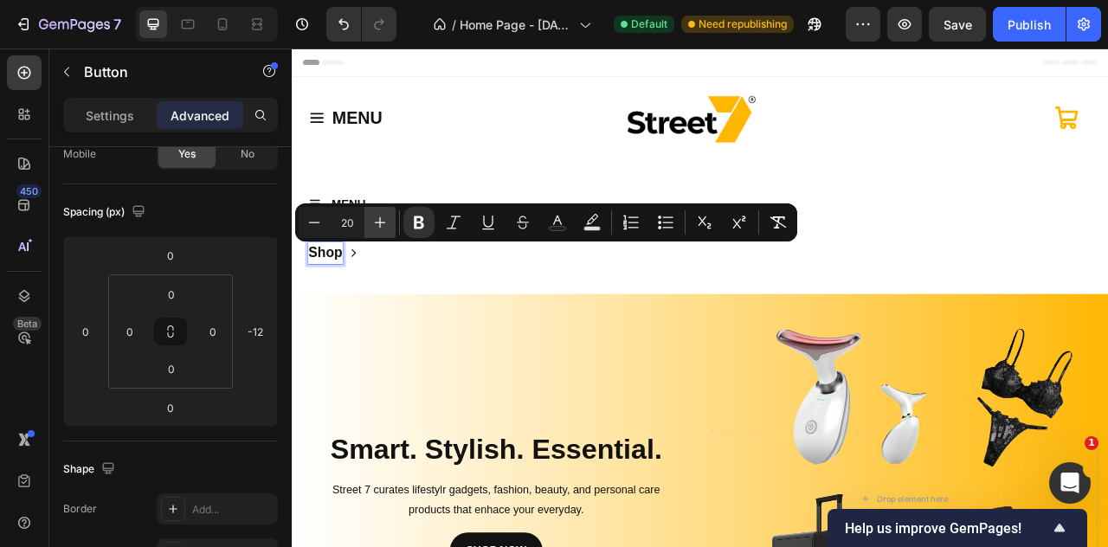
click at [377, 225] on icon "Editor contextual toolbar" at bounding box center [380, 222] width 17 height 17
click at [317, 224] on icon "Editor contextual toolbar" at bounding box center [314, 222] width 17 height 17
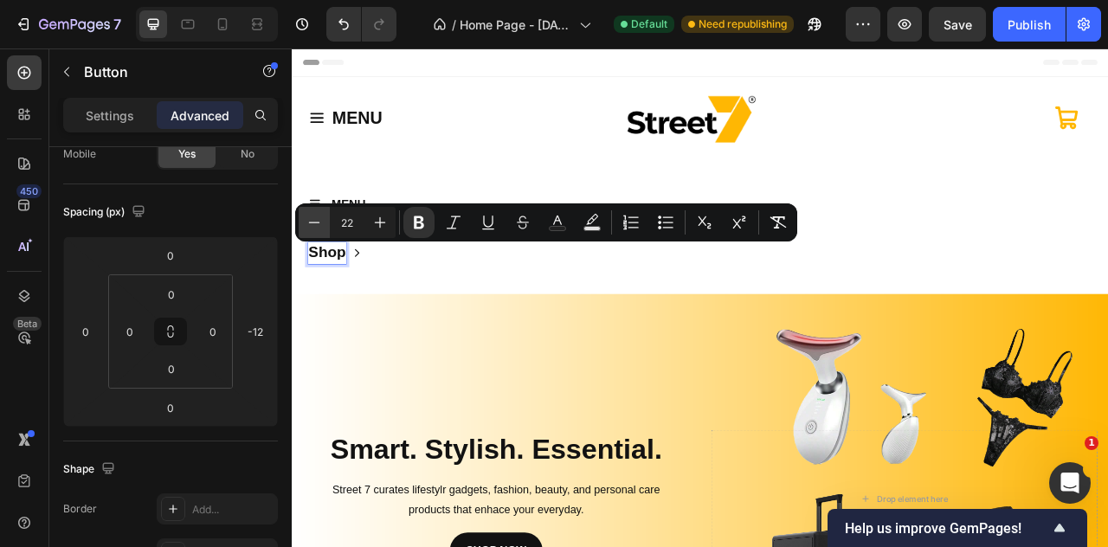
type input "21"
click at [372, 306] on icon at bounding box center [372, 308] width 14 height 14
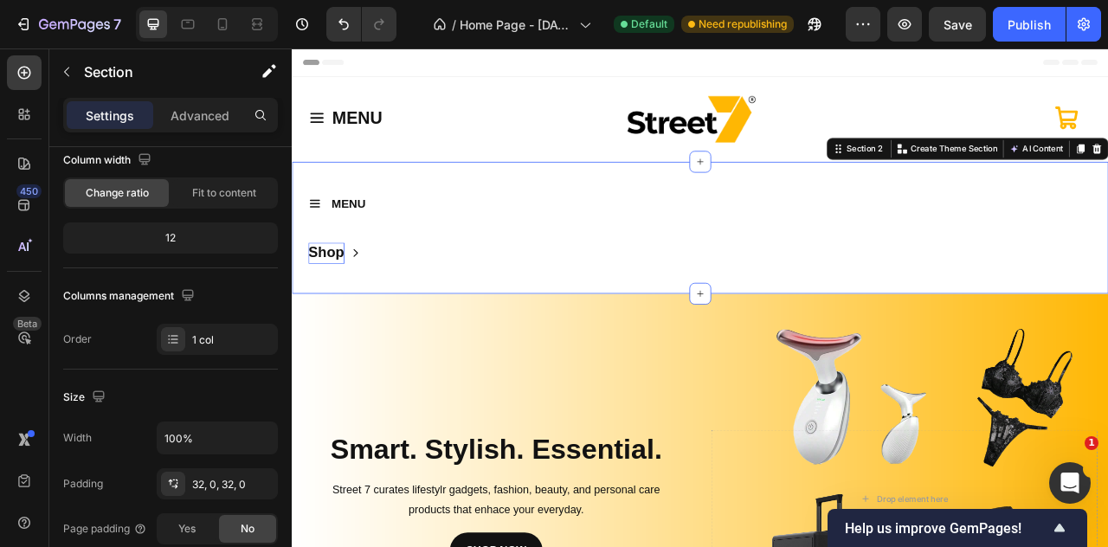
click at [329, 336] on div "MENU Button Row Shop Button Section 2 You can create reusable sections Create T…" at bounding box center [811, 276] width 1039 height 168
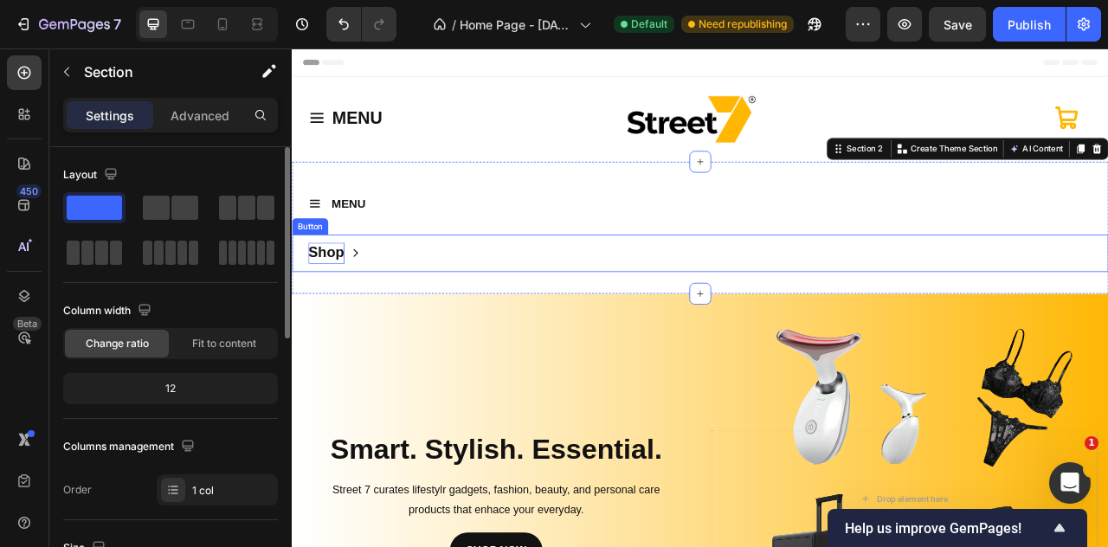
click at [362, 314] on div "Shop" at bounding box center [346, 308] width 67 height 27
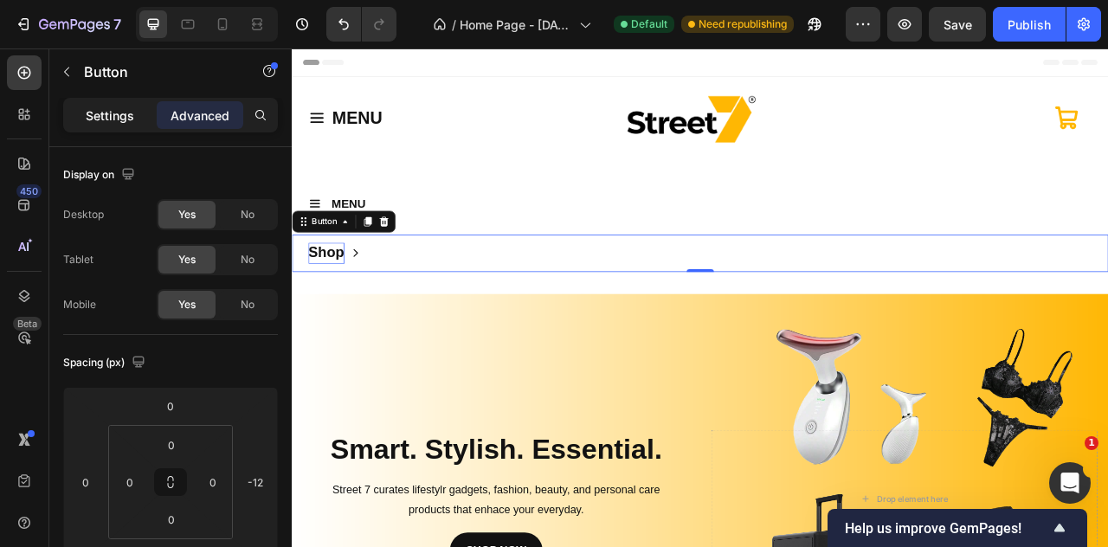
click at [126, 120] on p "Settings" at bounding box center [110, 116] width 48 height 18
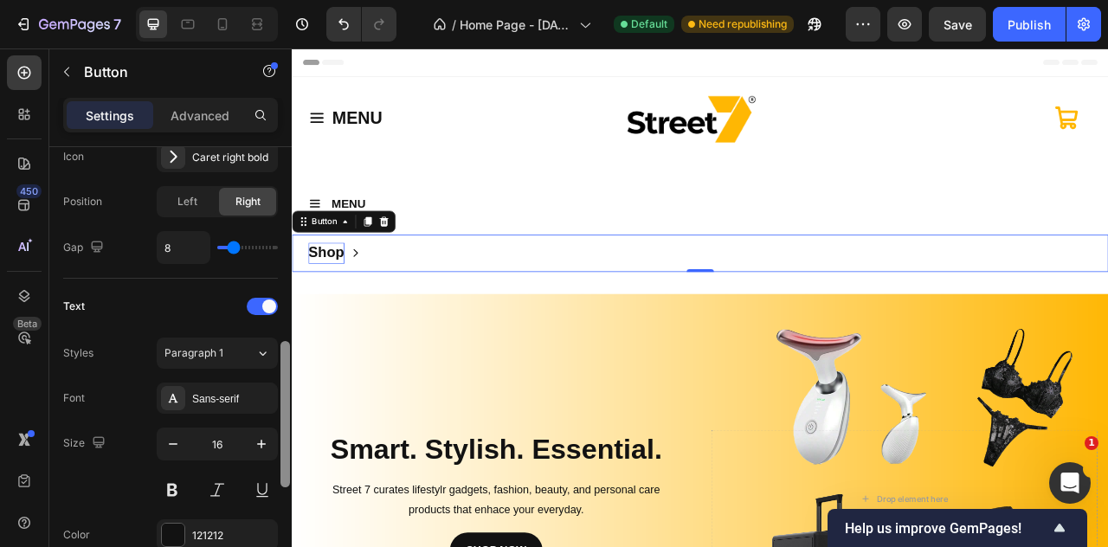
scroll to position [589, 0]
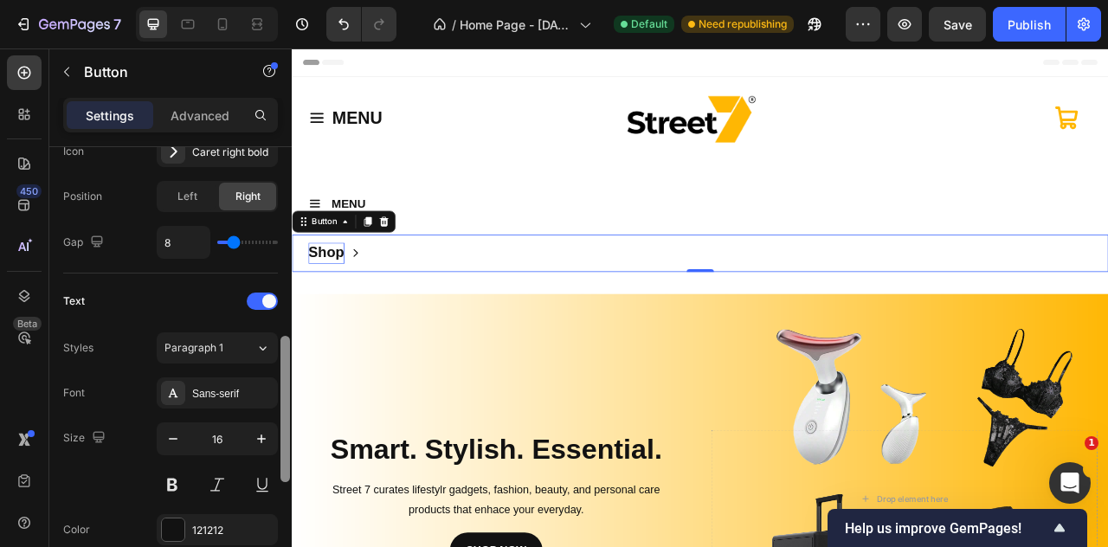
drag, startPoint x: 284, startPoint y: 281, endPoint x: 290, endPoint y: 474, distance: 193.2
click at [290, 474] on div at bounding box center [285, 369] width 13 height 449
click at [264, 444] on button "button" at bounding box center [261, 438] width 31 height 31
click at [263, 444] on button "button" at bounding box center [261, 438] width 31 height 31
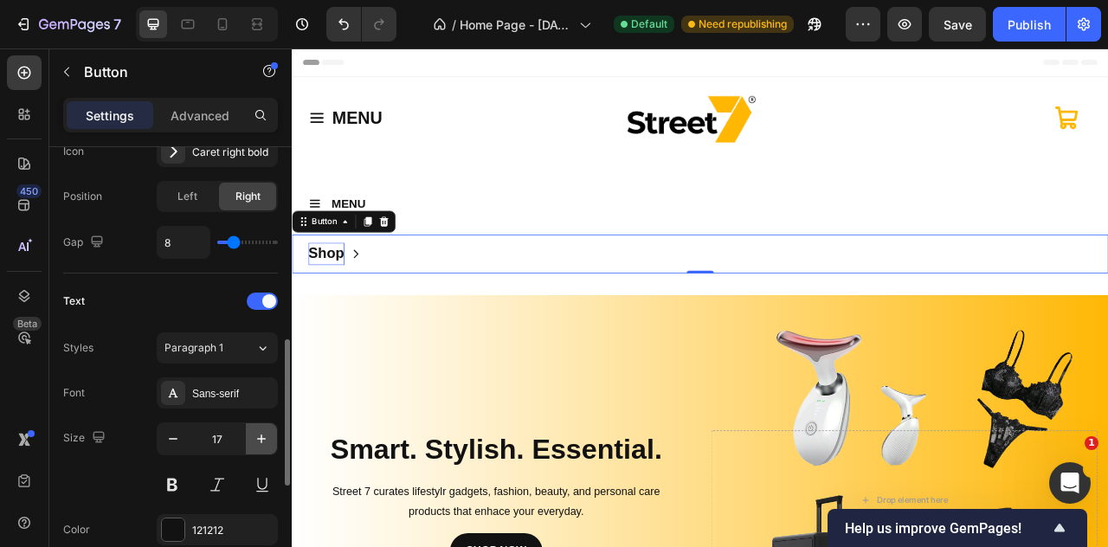
click at [263, 444] on button "button" at bounding box center [261, 438] width 31 height 31
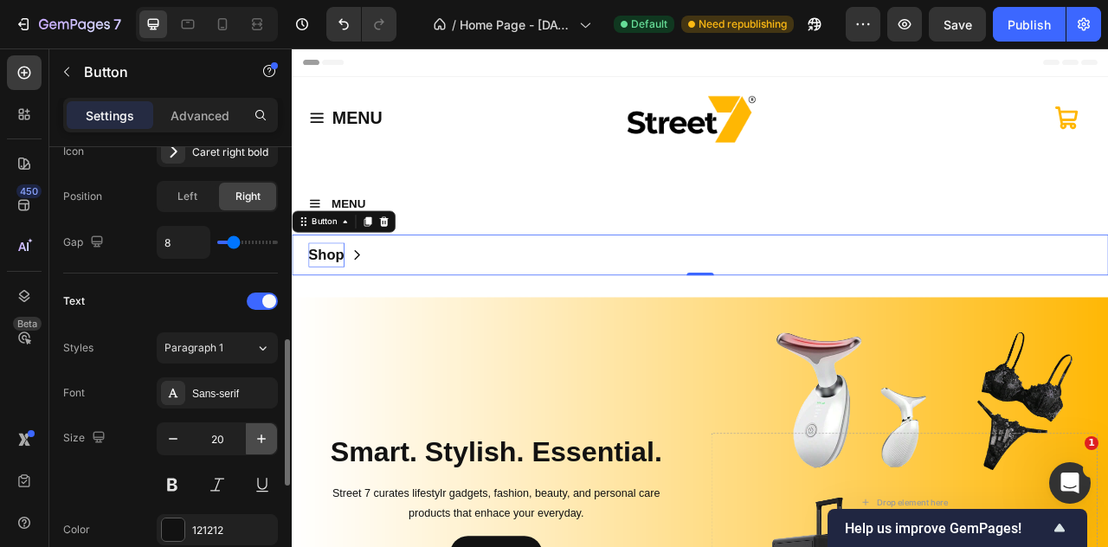
click at [263, 444] on button "button" at bounding box center [261, 438] width 31 height 31
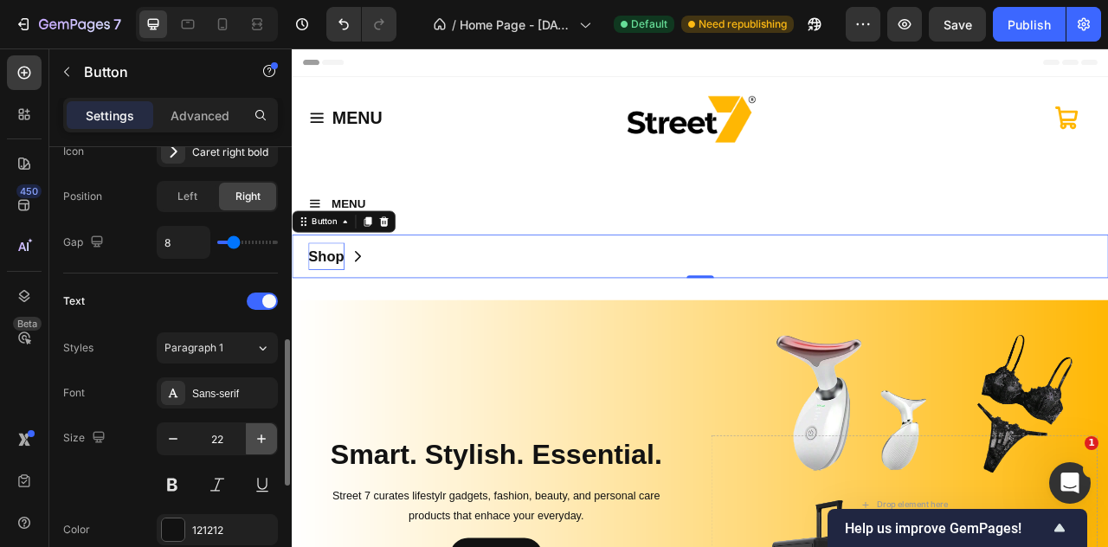
click at [263, 444] on button "button" at bounding box center [261, 438] width 31 height 31
type input "23"
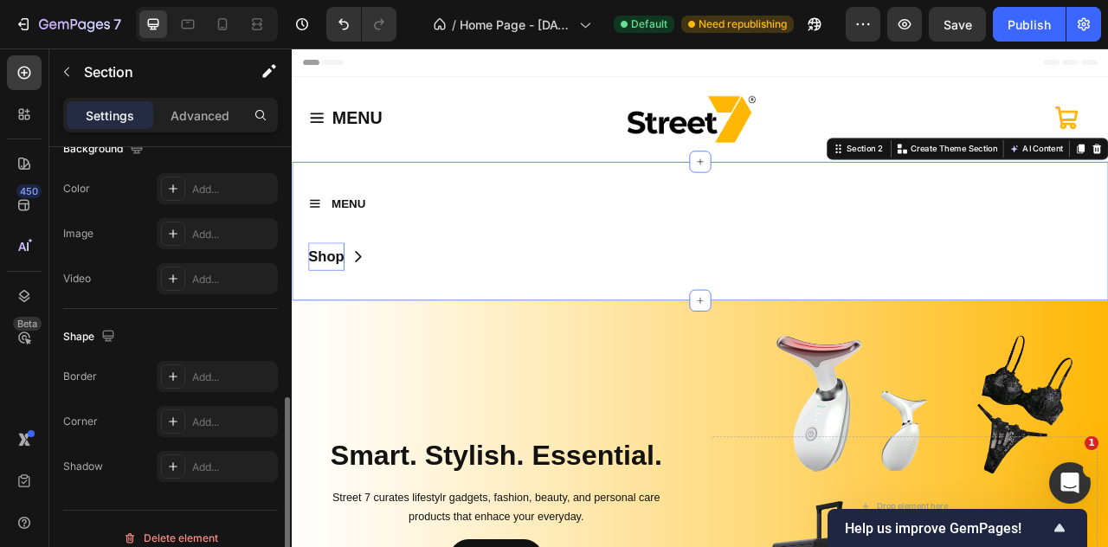
click at [598, 274] on div "MENU Button Row Shop Button" at bounding box center [811, 281] width 1039 height 122
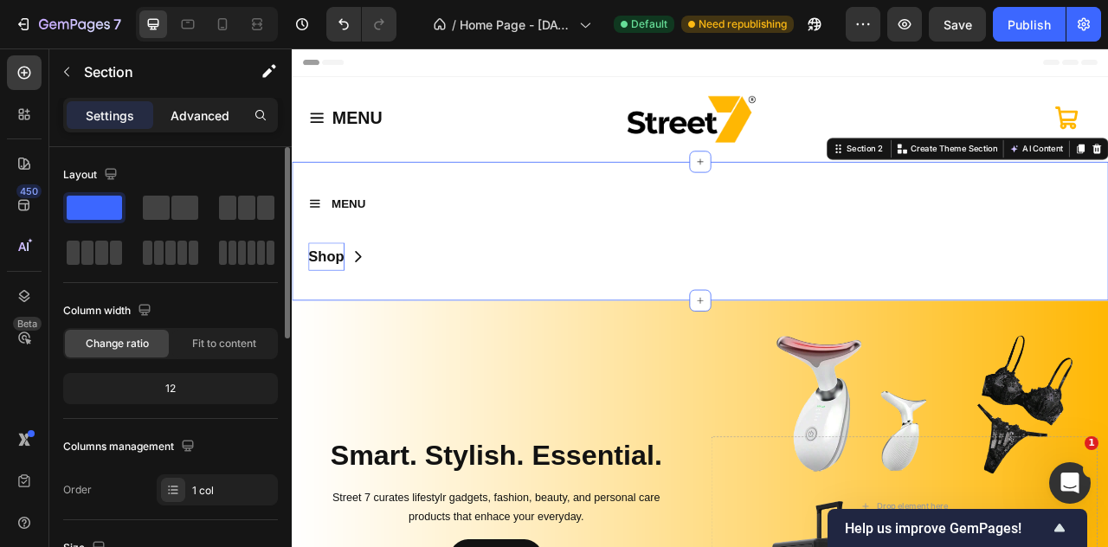
click at [187, 113] on p "Advanced" at bounding box center [200, 116] width 59 height 18
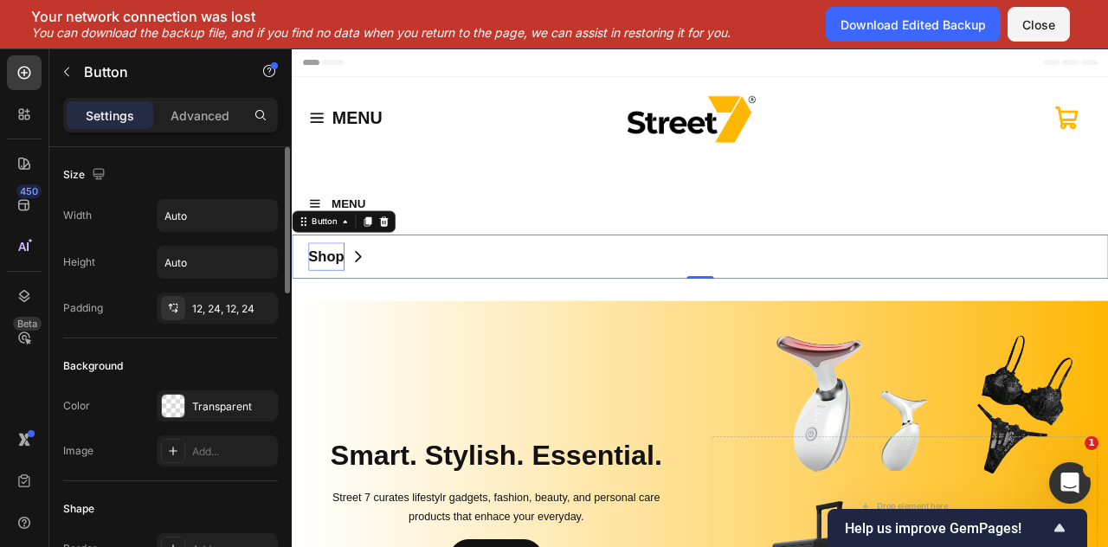
click at [338, 335] on button "Shop" at bounding box center [349, 313] width 114 height 56
click at [192, 127] on div "Advanced" at bounding box center [200, 115] width 87 height 28
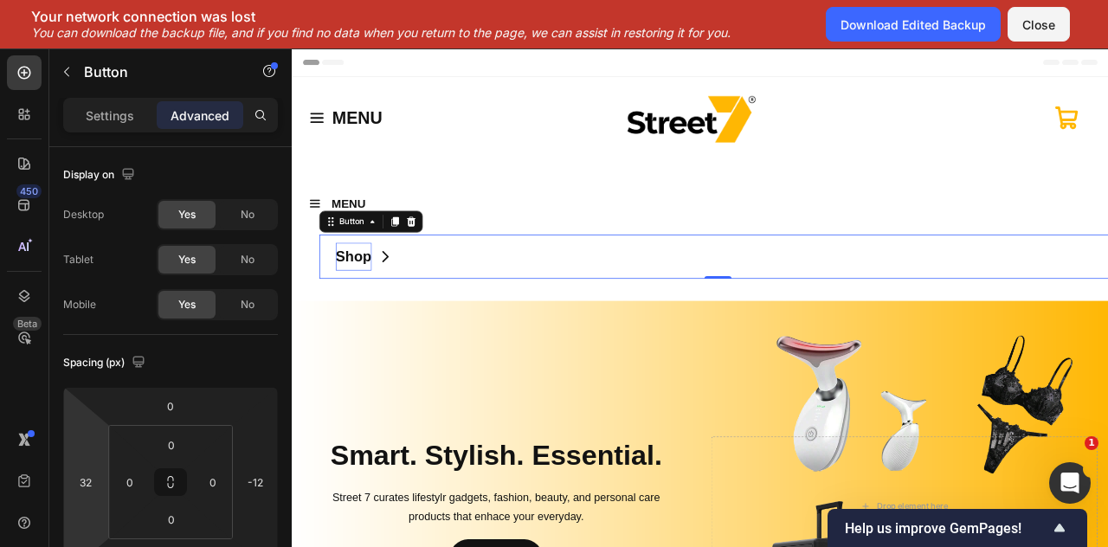
type input "28"
drag, startPoint x: 104, startPoint y: 488, endPoint x: 106, endPoint y: 475, distance: 12.2
click at [106, 0] on html "7 / Home Page - Sep 22, 15:20:35 Default Need republishing Preview Save Publish…" at bounding box center [554, 0] width 1108 height 0
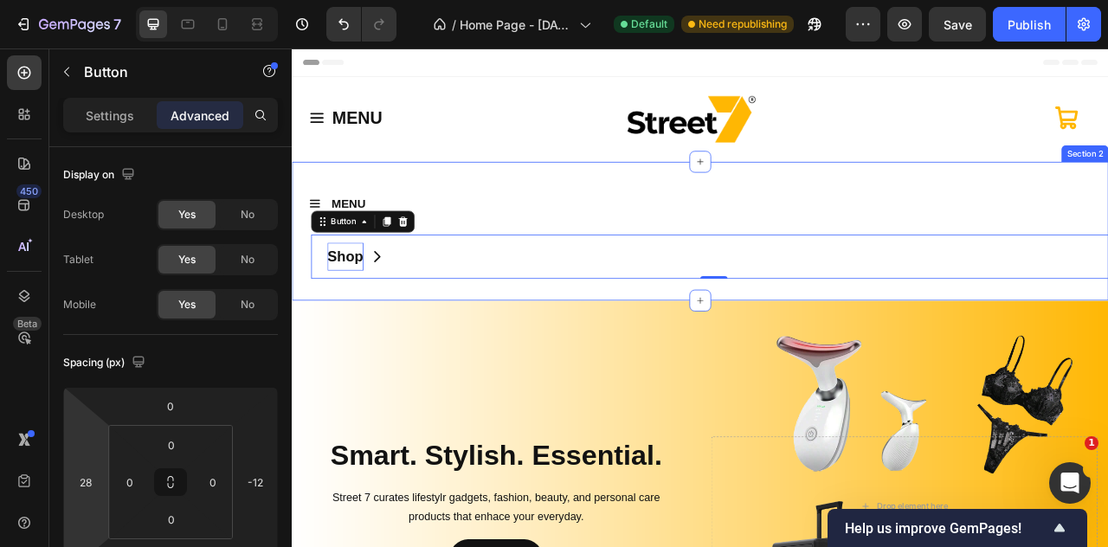
click at [415, 205] on div "MENU Button Row Shop Button 0 Section 2" at bounding box center [811, 281] width 1039 height 178
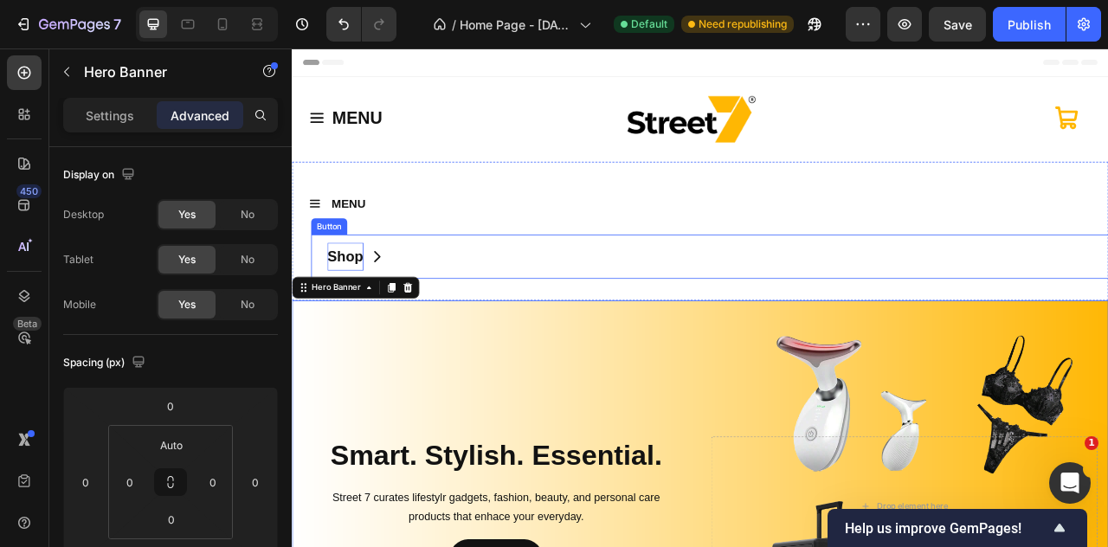
click at [405, 305] on icon at bounding box center [400, 313] width 20 height 20
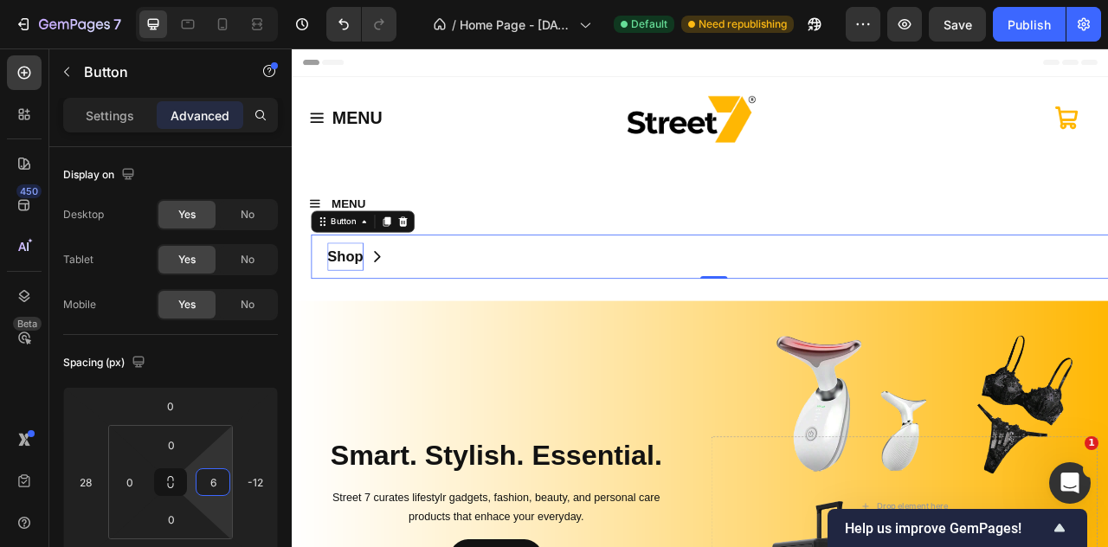
type input "0"
drag, startPoint x: 230, startPoint y: 486, endPoint x: 237, endPoint y: 501, distance: 16.3
click at [237, 0] on html "7 / Home Page - Sep 22, 15:20:35 Default Need republishing Preview Save Publish…" at bounding box center [554, 0] width 1108 height 0
drag, startPoint x: 179, startPoint y: 486, endPoint x: 185, endPoint y: 467, distance: 20.0
click at [185, 467] on div "0 0 0 0" at bounding box center [170, 482] width 125 height 114
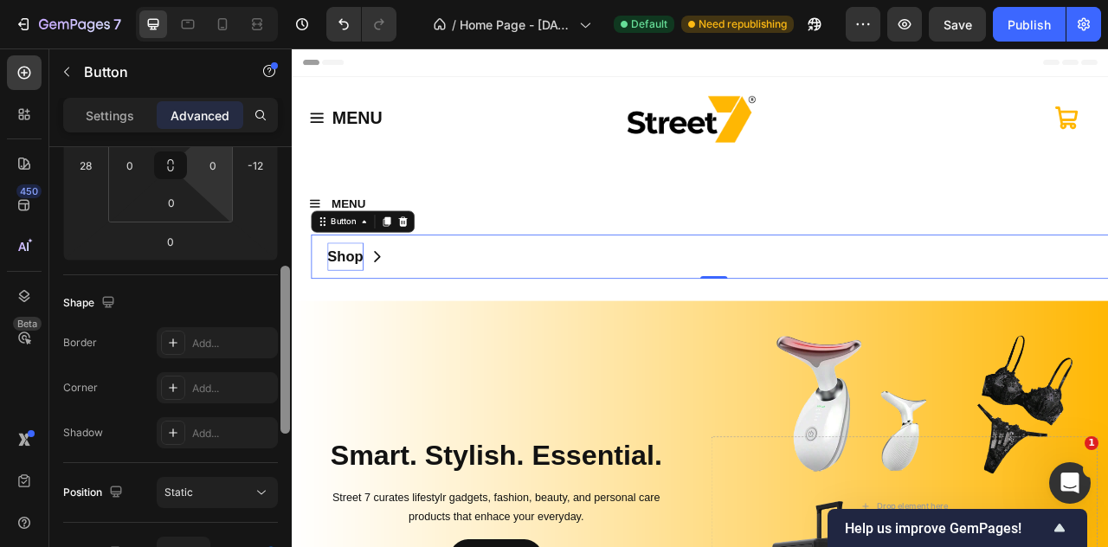
scroll to position [750, 0]
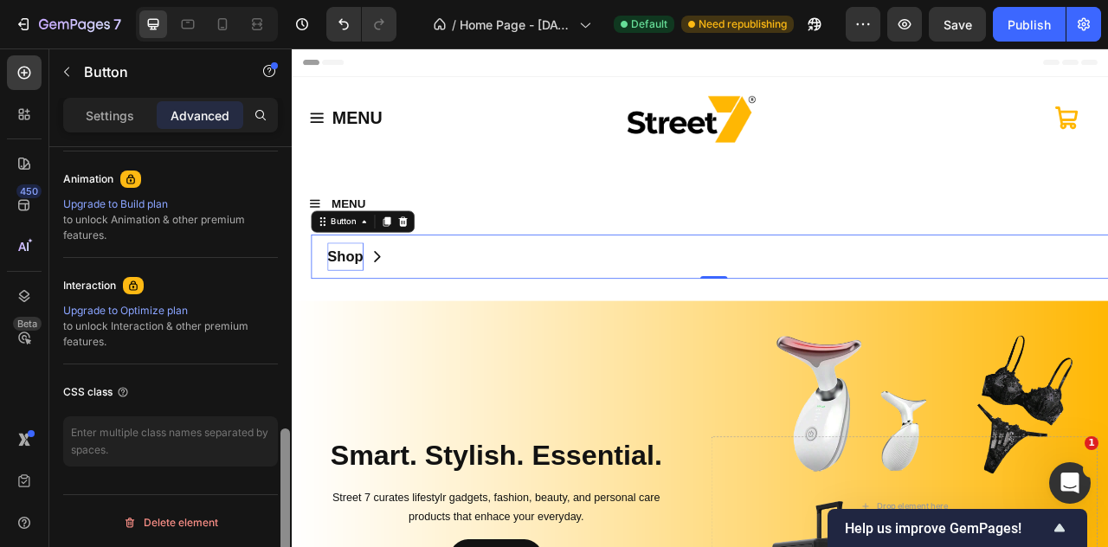
click at [291, 415] on div at bounding box center [285, 371] width 13 height 449
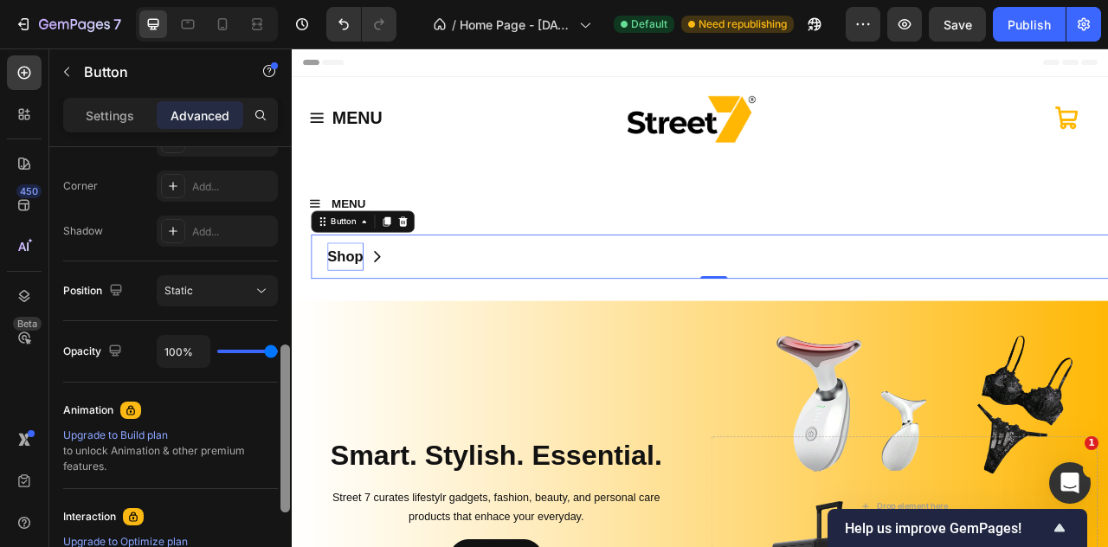
scroll to position [330, 0]
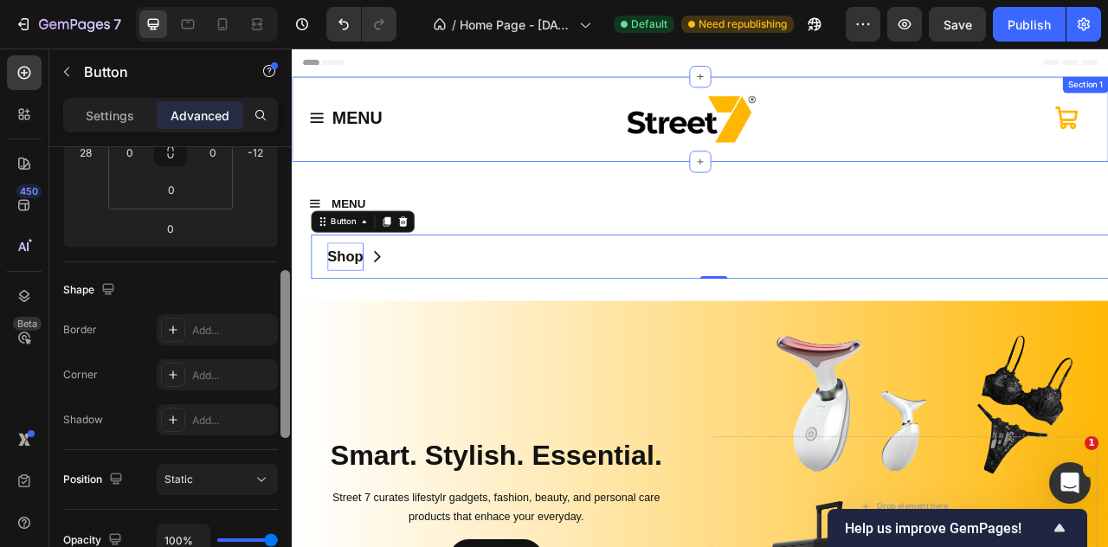
drag, startPoint x: 576, startPoint y: 495, endPoint x: 294, endPoint y: 185, distance: 419.3
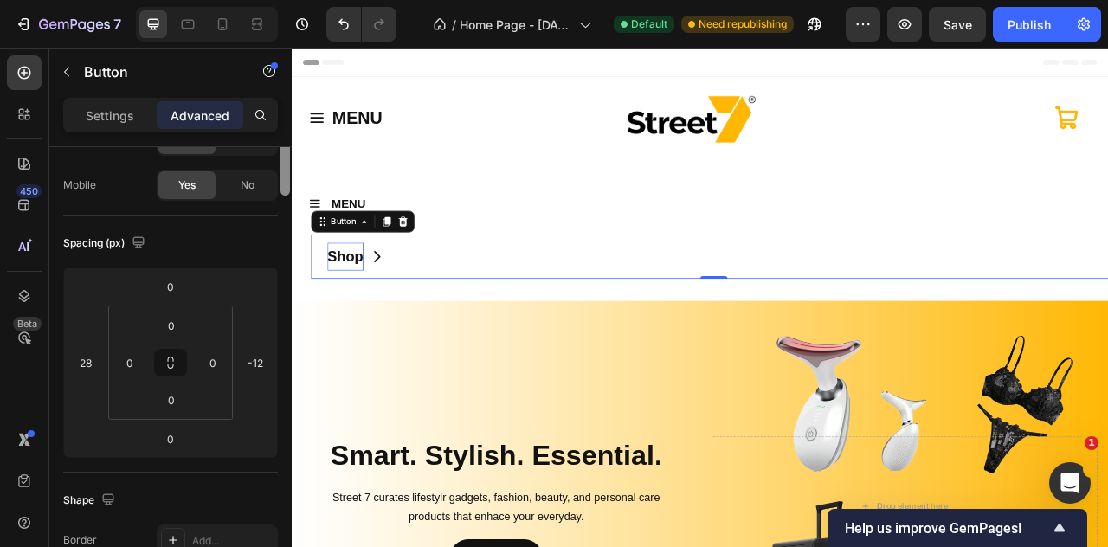
scroll to position [0, 0]
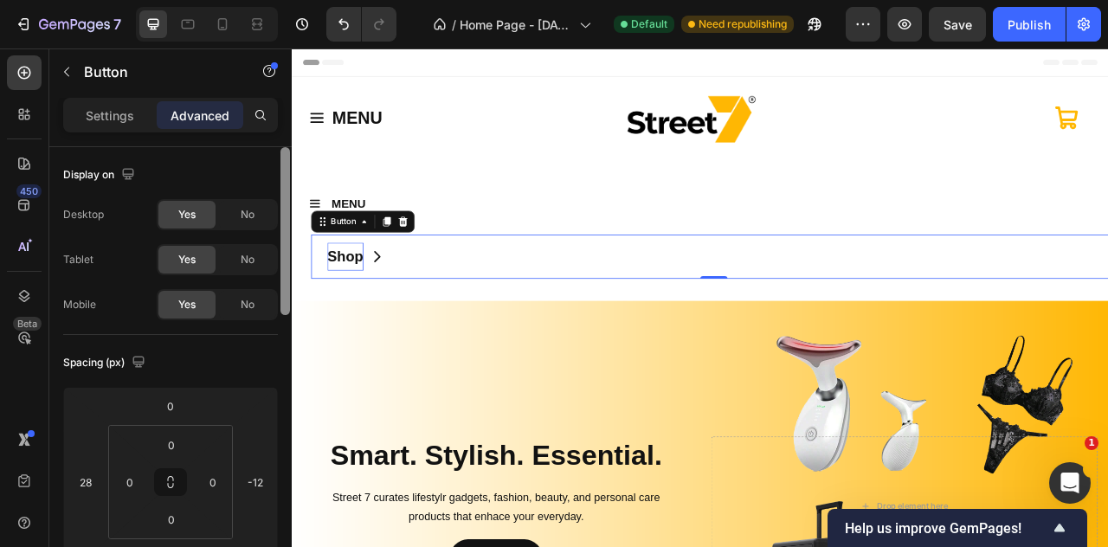
click at [279, 139] on div "Settings Advanced" at bounding box center [170, 122] width 242 height 49
click at [126, 124] on div "Settings" at bounding box center [110, 115] width 87 height 28
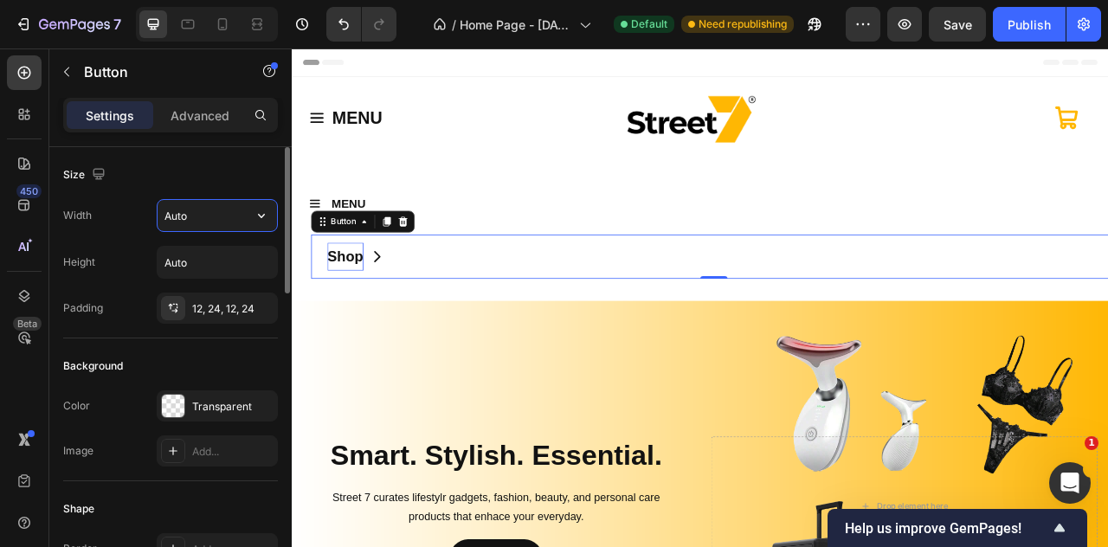
click at [204, 228] on input "Auto" at bounding box center [218, 215] width 120 height 31
click at [261, 211] on icon "button" at bounding box center [261, 215] width 17 height 17
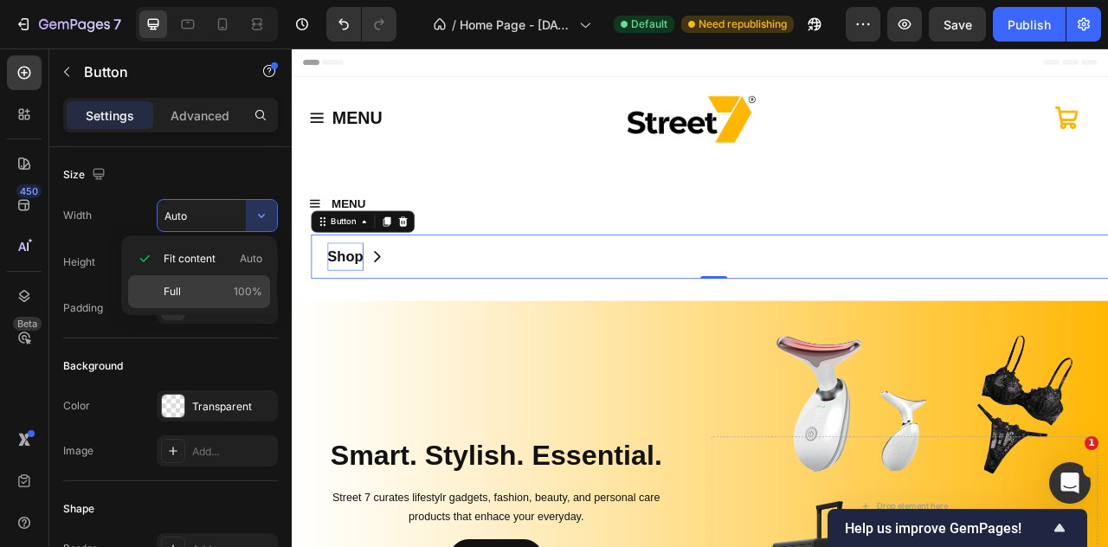
click at [207, 279] on div "Full 100%" at bounding box center [199, 291] width 142 height 33
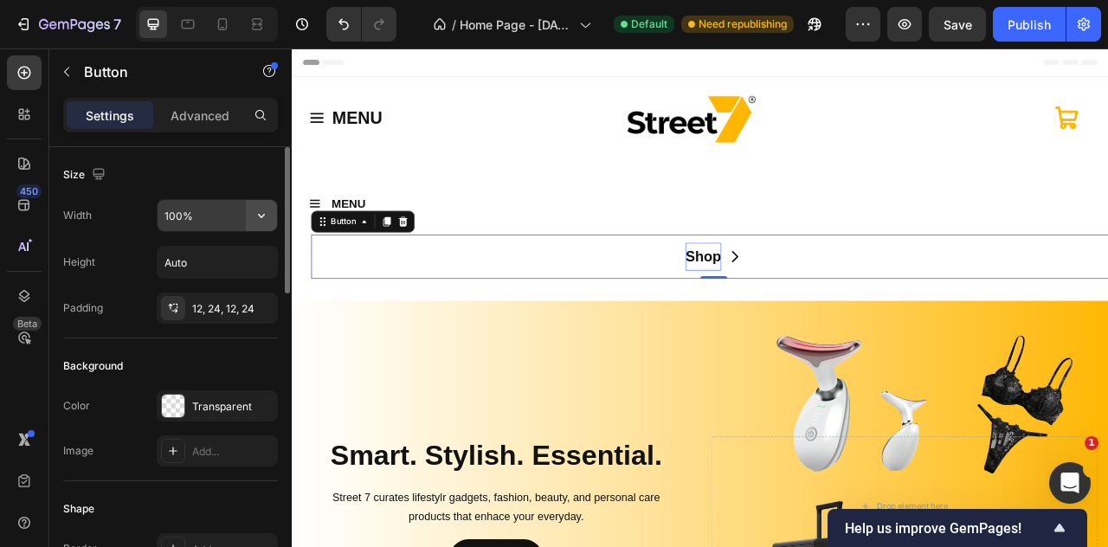
click at [260, 216] on icon "button" at bounding box center [261, 215] width 17 height 17
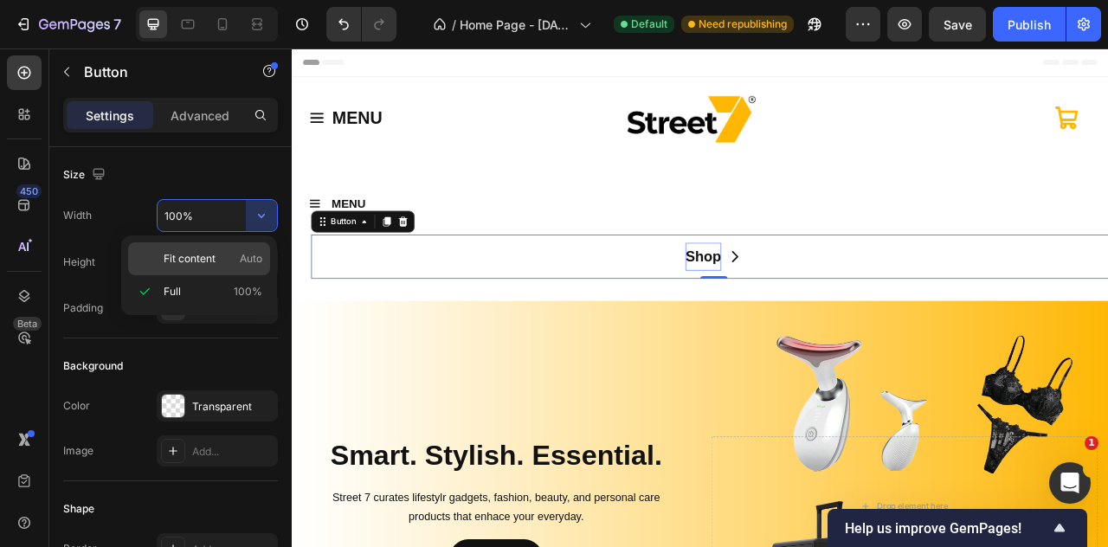
click at [232, 249] on div "Fit content Auto" at bounding box center [199, 258] width 142 height 33
type input "Auto"
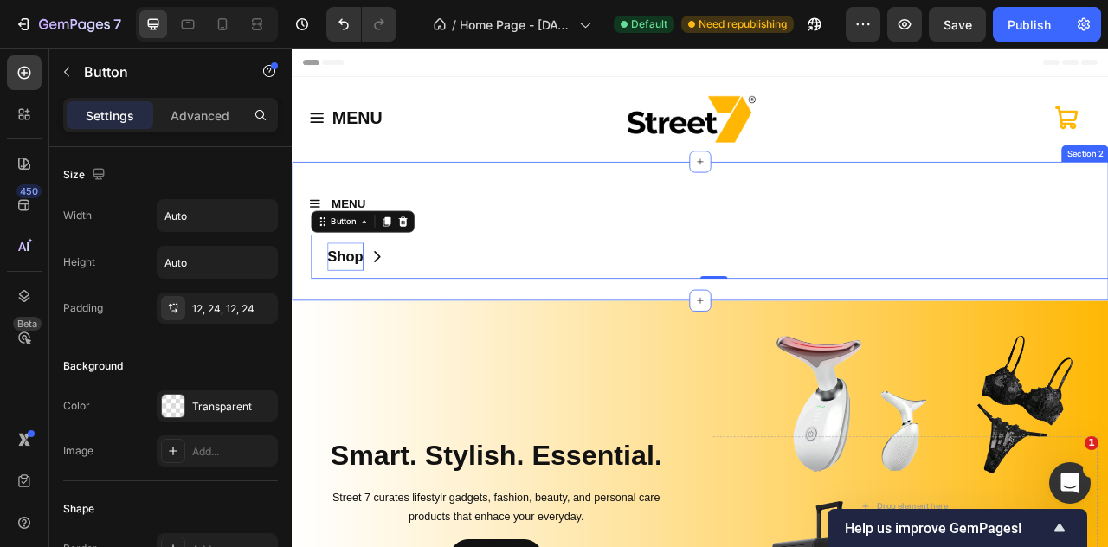
click at [432, 199] on div "MENU Button Row Shop Button 0 Section 2" at bounding box center [811, 281] width 1039 height 178
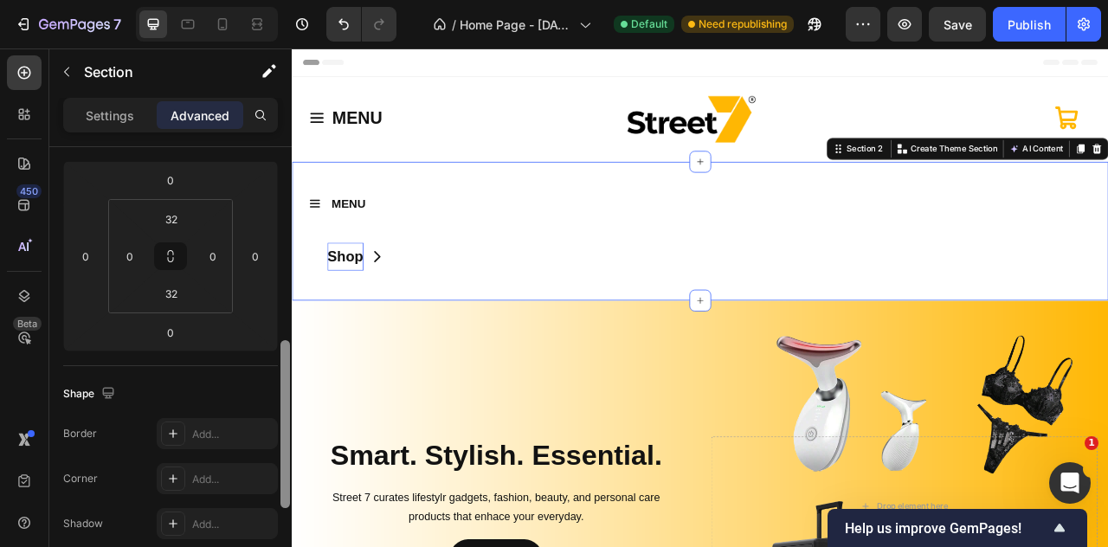
scroll to position [307, 0]
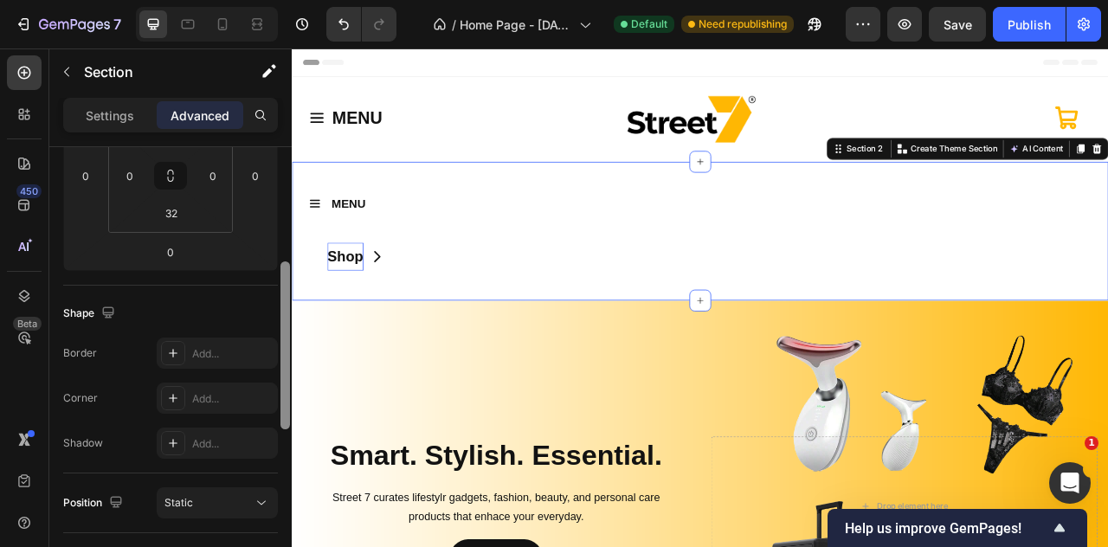
drag, startPoint x: 287, startPoint y: 268, endPoint x: 289, endPoint y: 383, distance: 115.2
click at [289, 383] on div at bounding box center [286, 346] width 10 height 168
click at [253, 501] on icon at bounding box center [261, 502] width 17 height 17
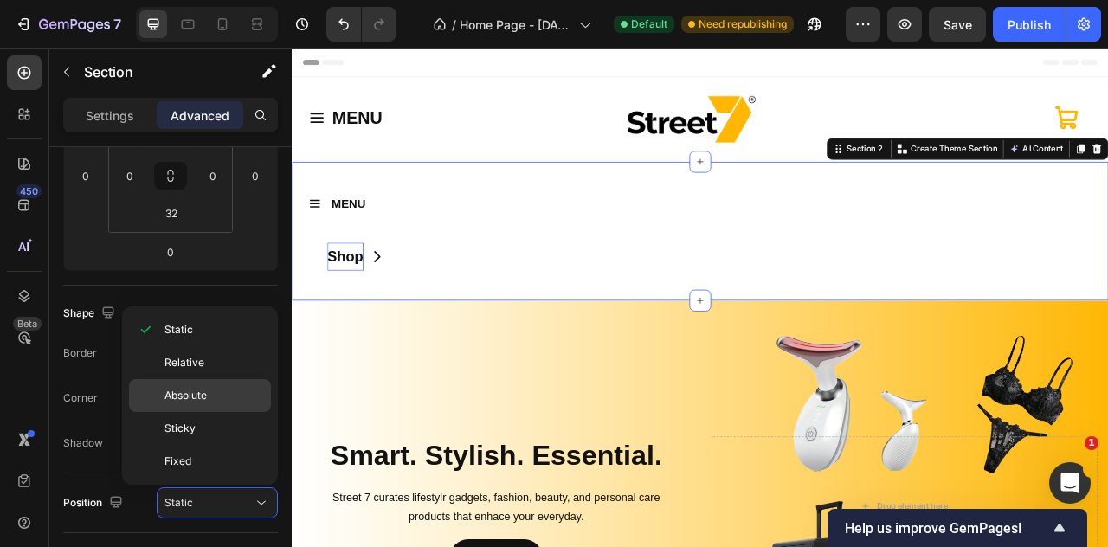
click at [255, 404] on div "Absolute" at bounding box center [200, 395] width 142 height 33
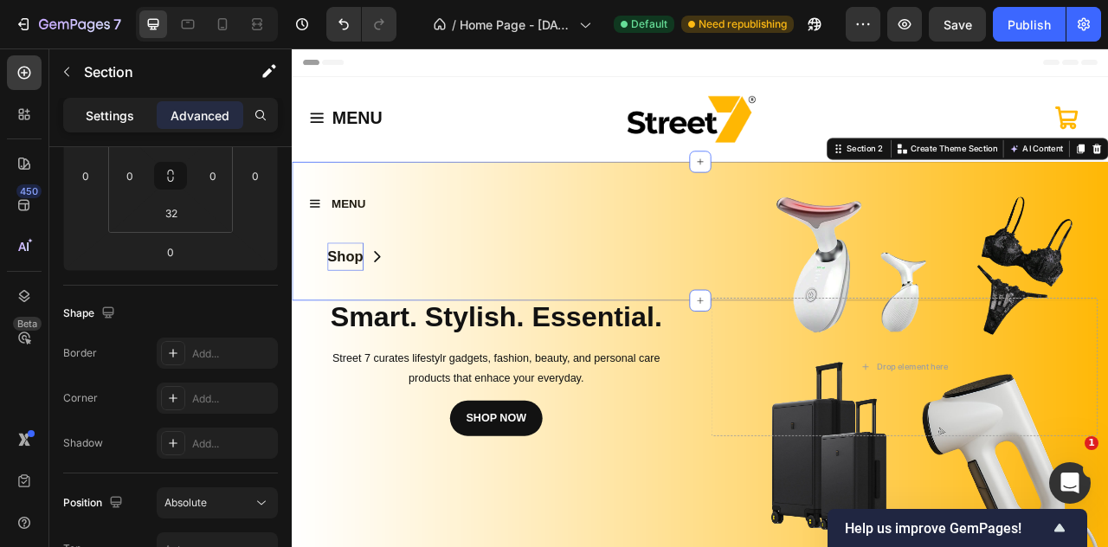
click at [119, 120] on p "Settings" at bounding box center [110, 116] width 48 height 18
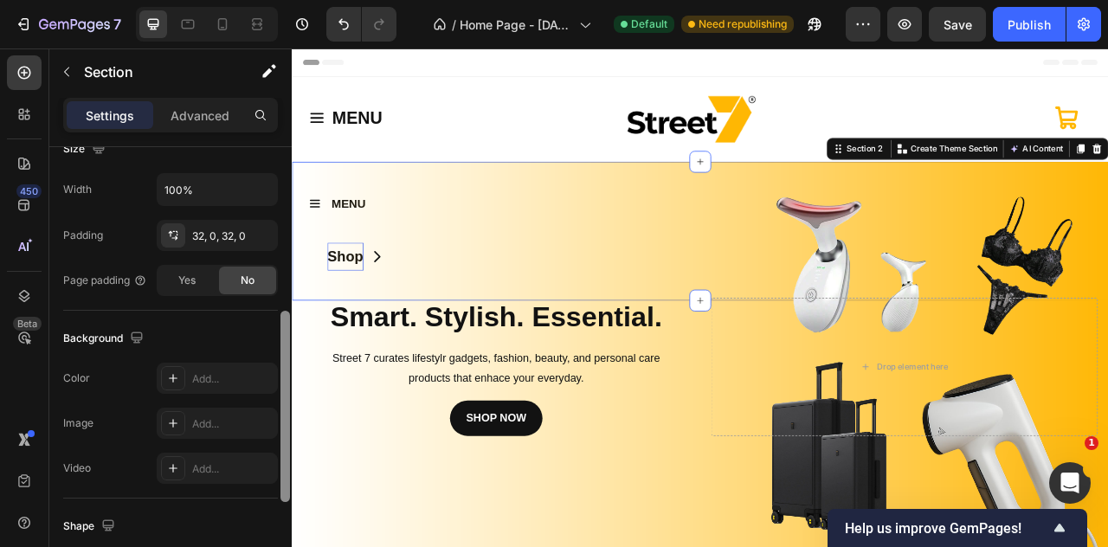
scroll to position [411, 0]
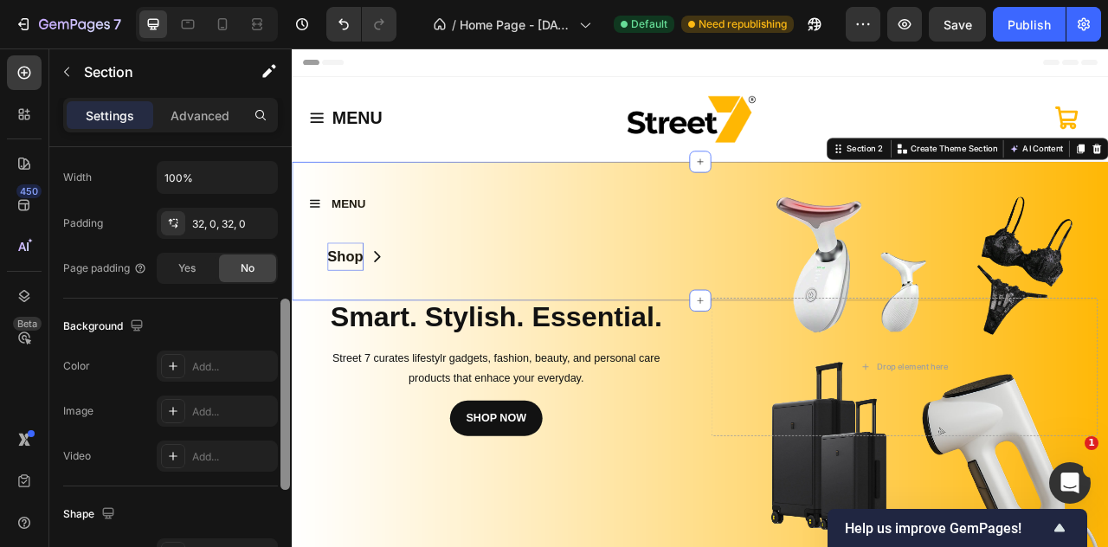
drag, startPoint x: 288, startPoint y: 344, endPoint x: 286, endPoint y: 446, distance: 102.2
click at [286, 446] on div at bounding box center [286, 394] width 10 height 191
click at [179, 371] on div at bounding box center [173, 366] width 24 height 24
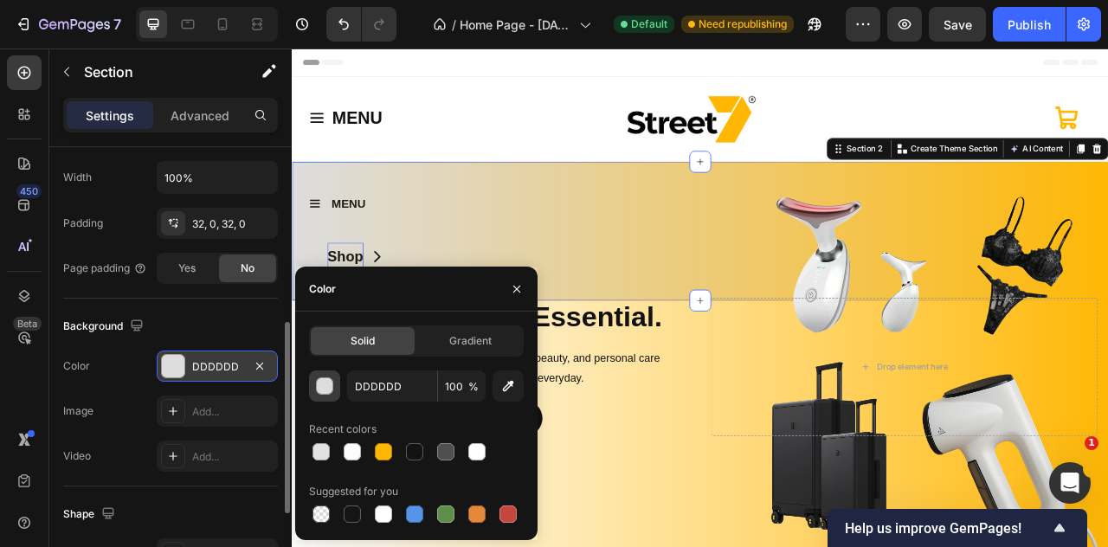
click at [322, 386] on div "button" at bounding box center [325, 386] width 17 height 17
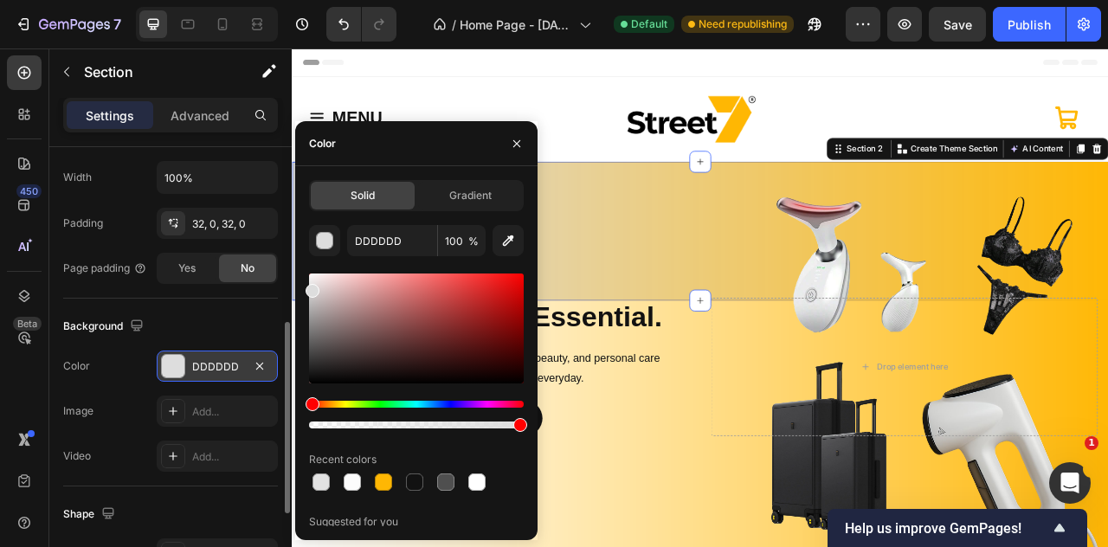
click at [220, 322] on div "Background" at bounding box center [170, 327] width 215 height 28
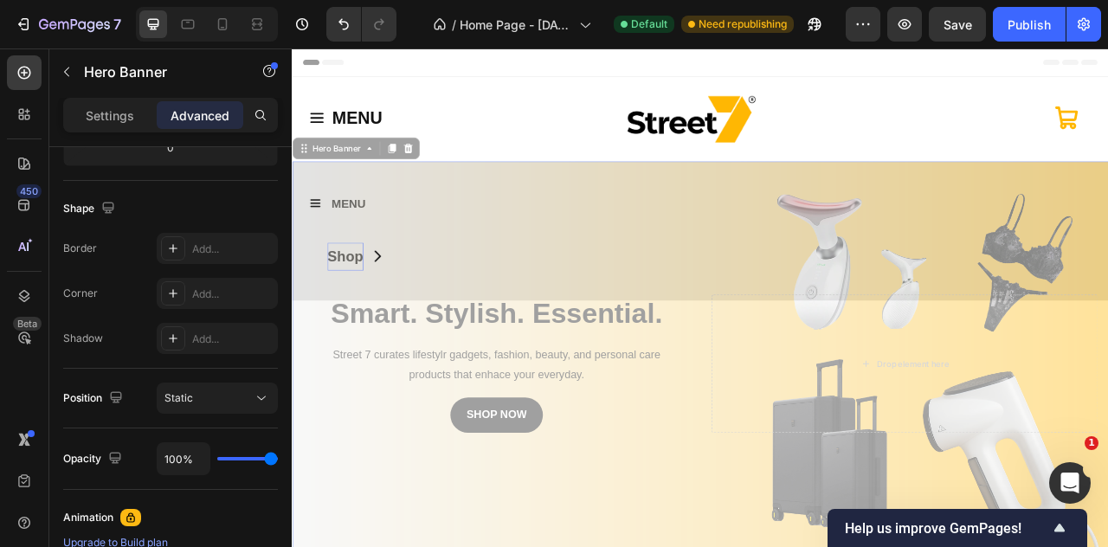
scroll to position [0, 0]
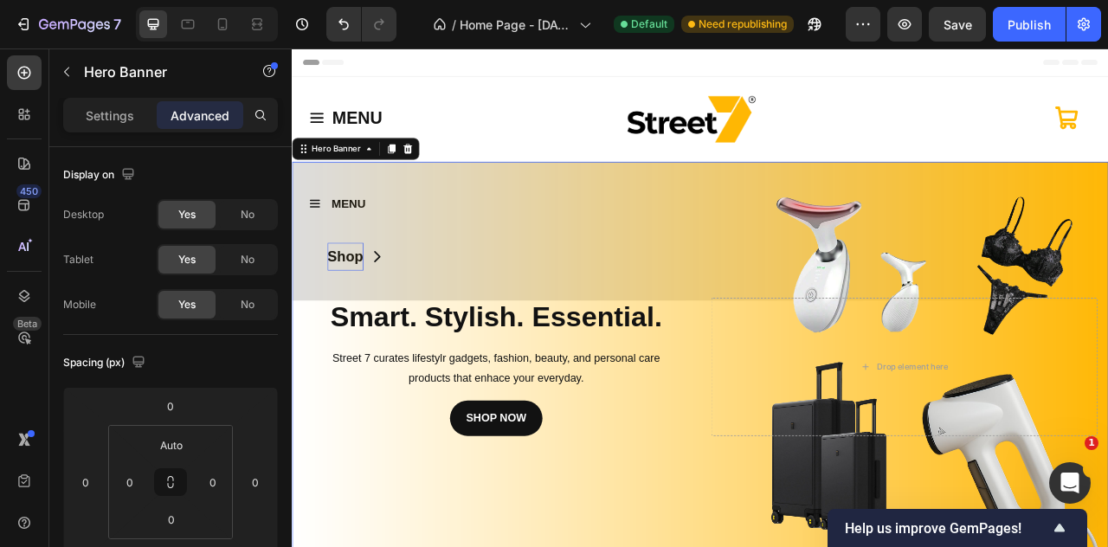
click at [359, 312] on div "Background Image" at bounding box center [811, 453] width 1039 height 523
click at [29, 285] on div at bounding box center [24, 296] width 35 height 35
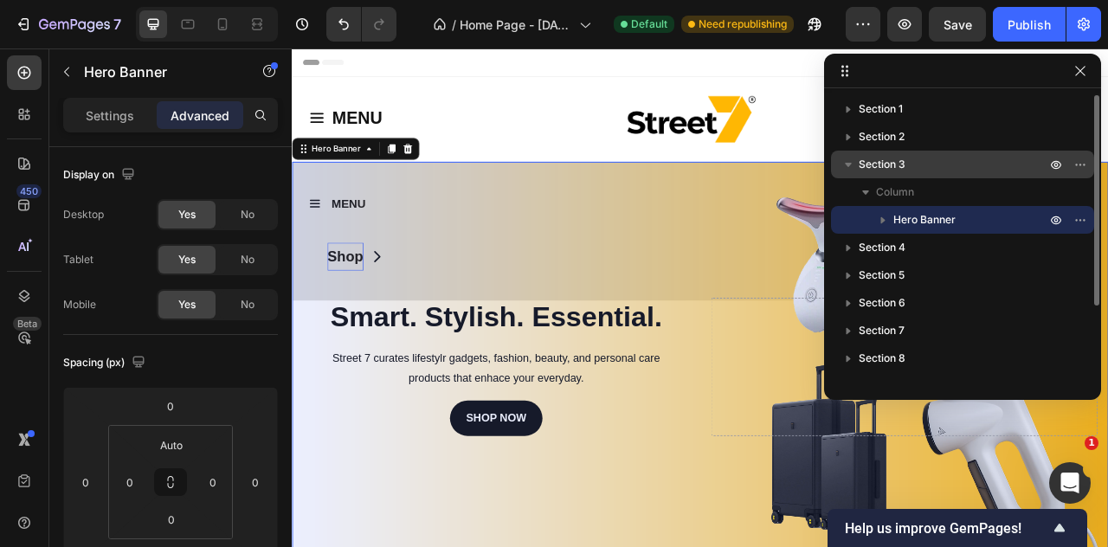
click at [869, 169] on span "Section 3" at bounding box center [882, 164] width 47 height 17
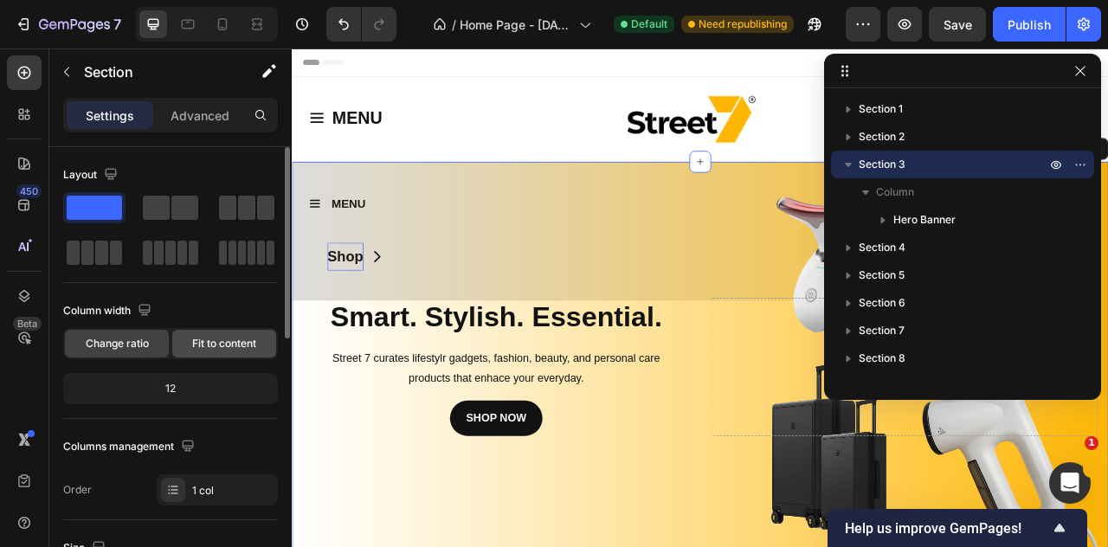
click at [250, 342] on span "Fit to content" at bounding box center [224, 344] width 64 height 16
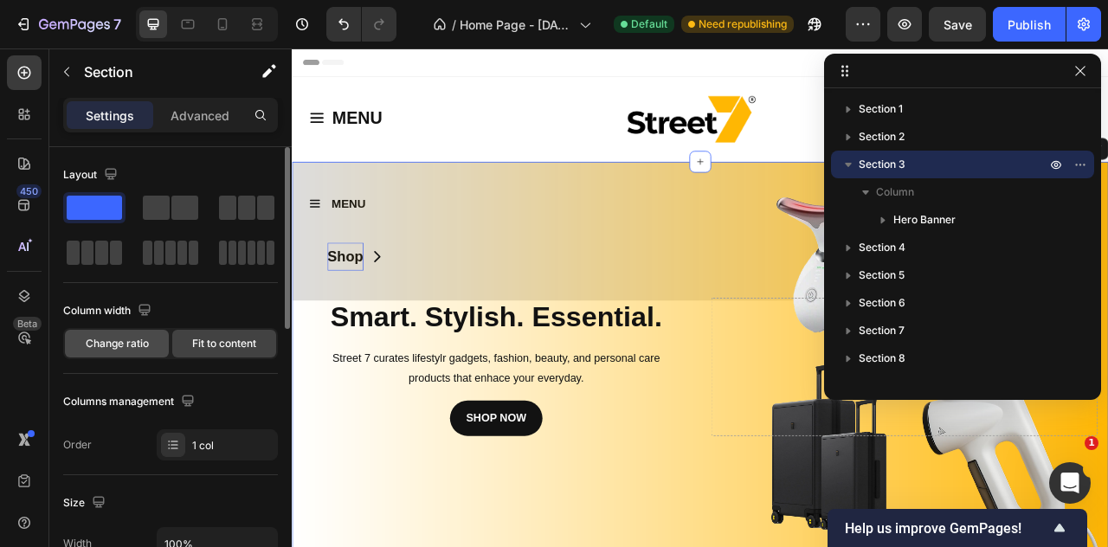
click at [148, 347] on span "Change ratio" at bounding box center [117, 344] width 63 height 16
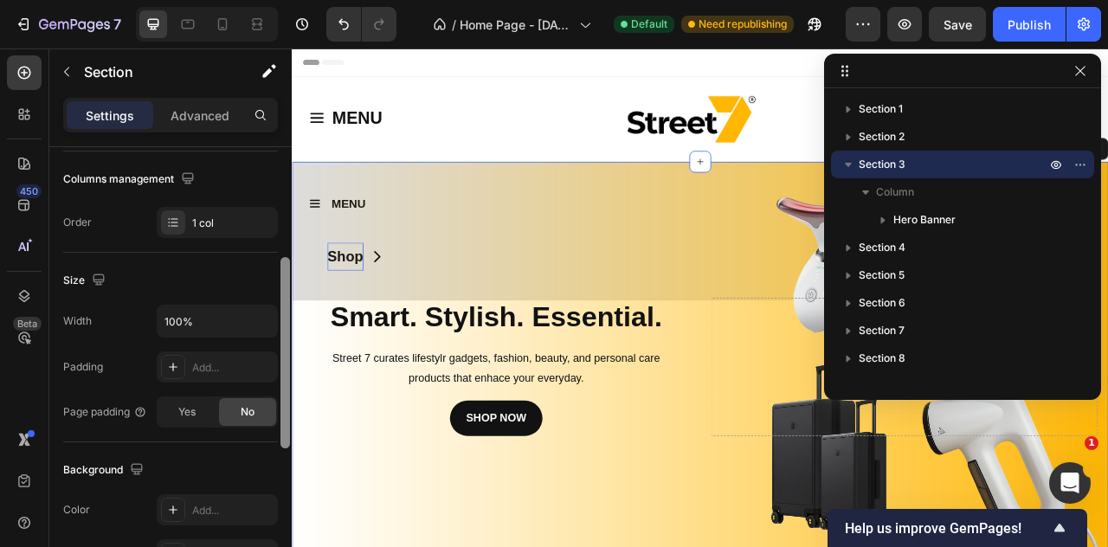
scroll to position [265, 0]
drag, startPoint x: 289, startPoint y: 462, endPoint x: 284, endPoint y: 313, distance: 149.0
click at [284, 313] on div at bounding box center [286, 355] width 10 height 191
click at [258, 323] on icon "button" at bounding box center [261, 323] width 17 height 17
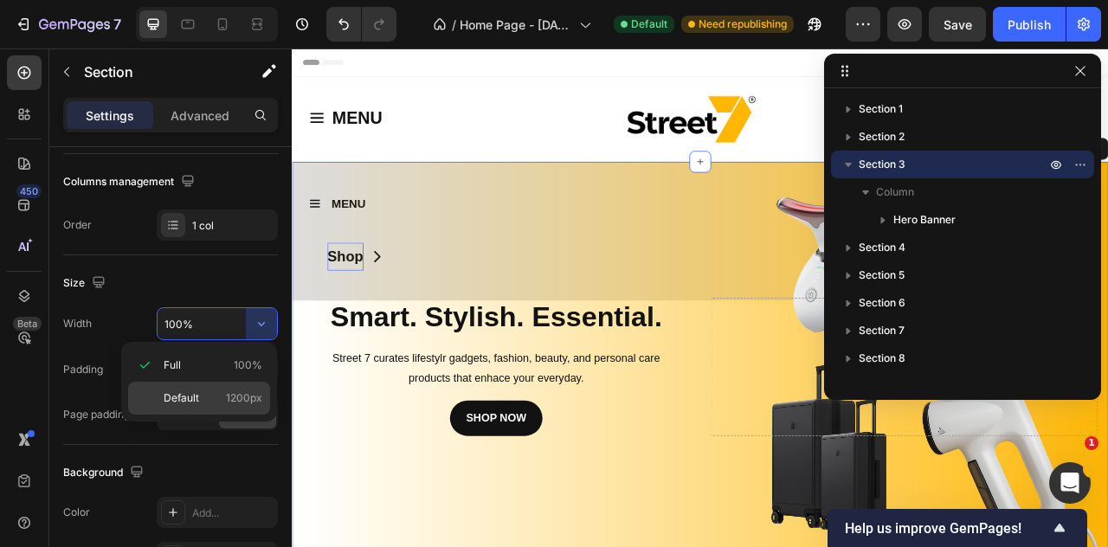
click at [207, 385] on div "Default 1200px" at bounding box center [199, 398] width 142 height 33
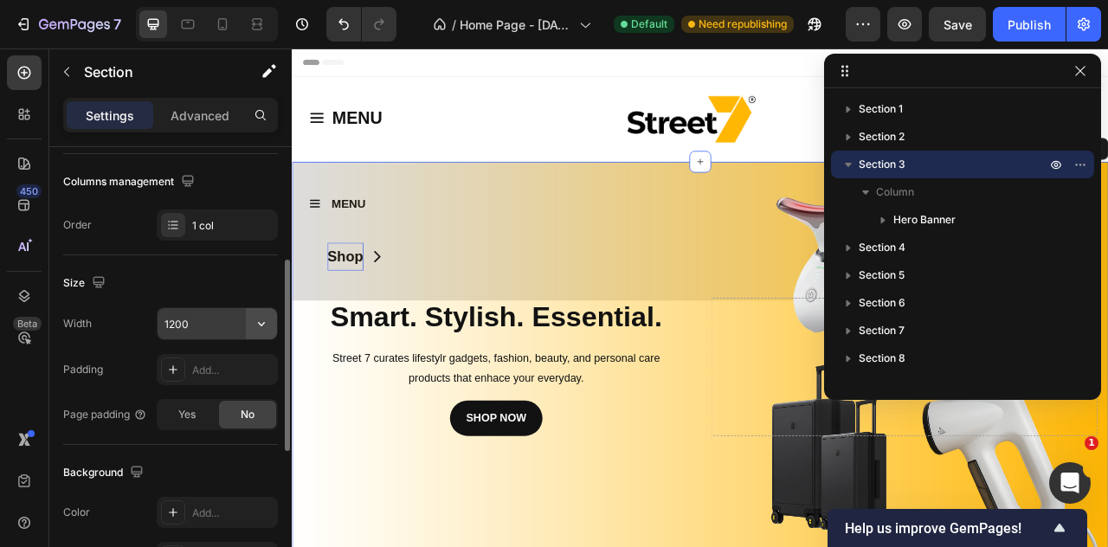
click at [248, 330] on button "button" at bounding box center [261, 323] width 31 height 31
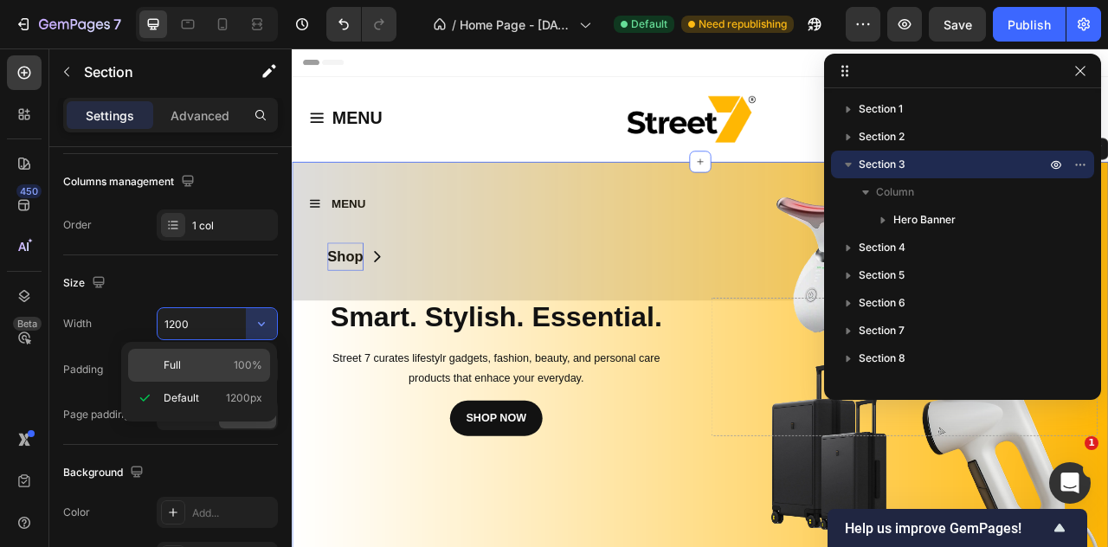
click at [223, 357] on div "Full 100%" at bounding box center [199, 365] width 142 height 33
type input "100%"
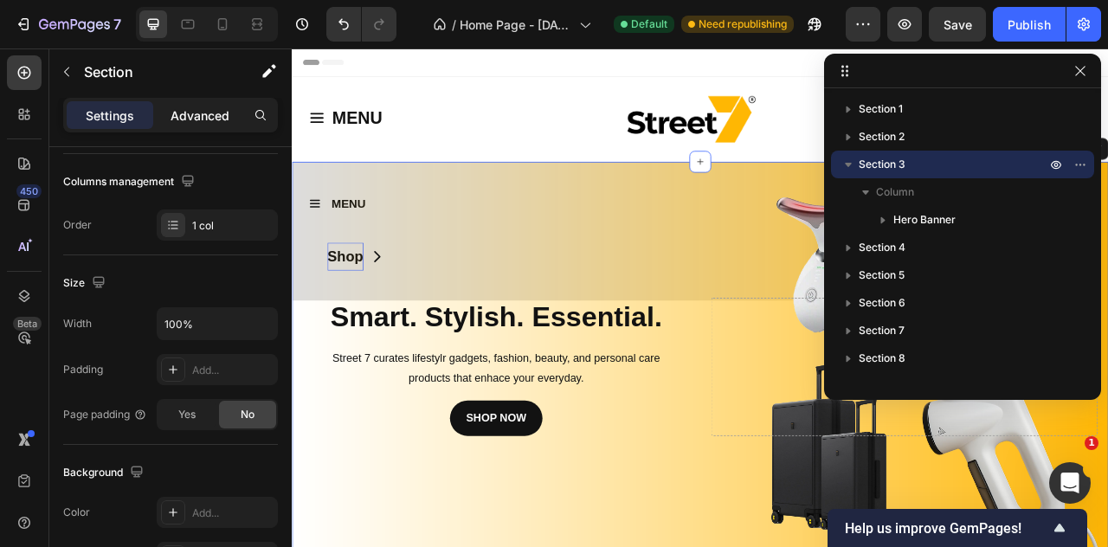
click at [180, 124] on div "Advanced" at bounding box center [200, 115] width 87 height 28
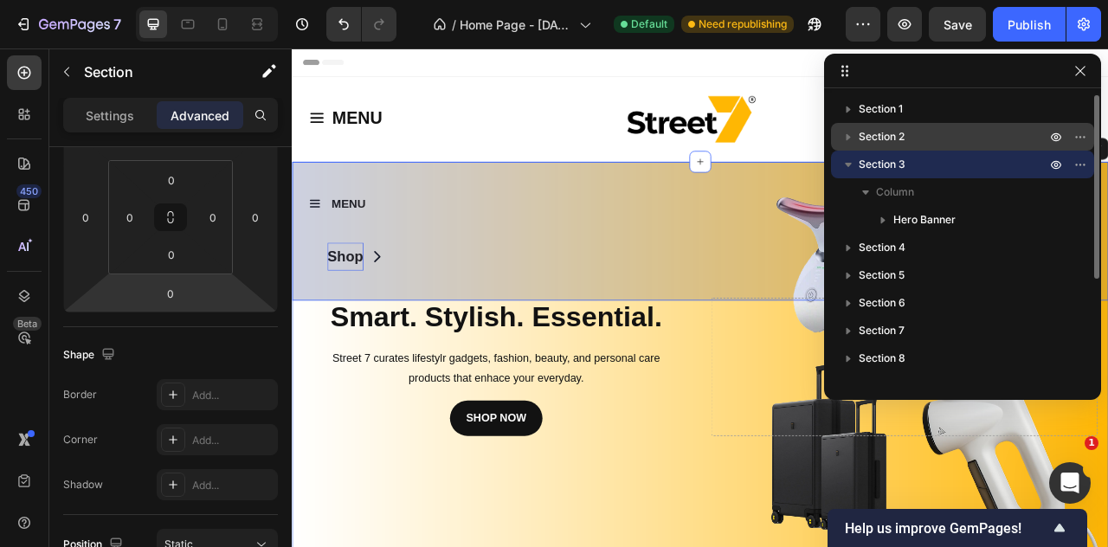
click at [892, 139] on span "Section 2" at bounding box center [882, 136] width 46 height 17
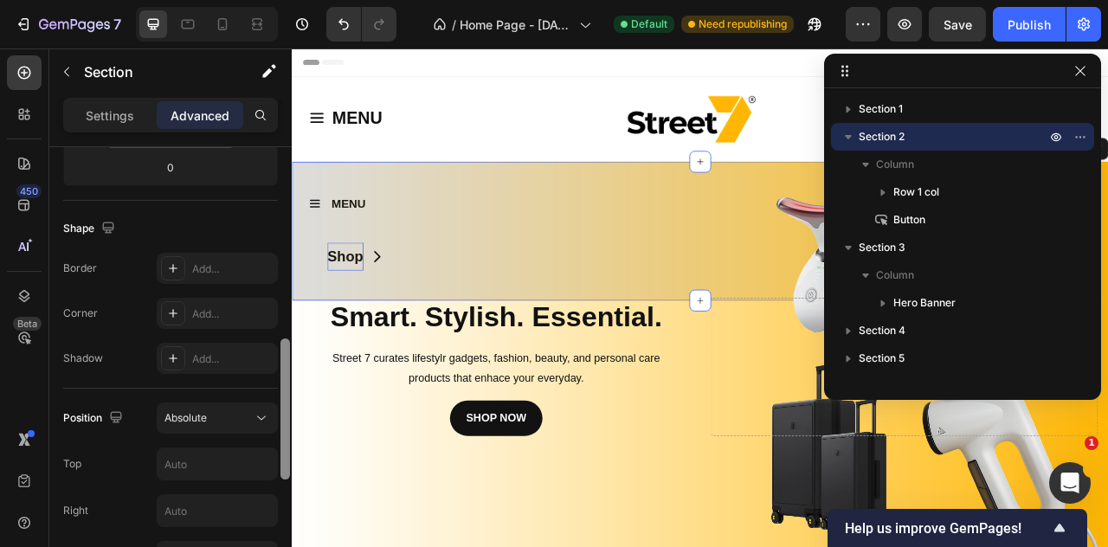
scroll to position [455, 0]
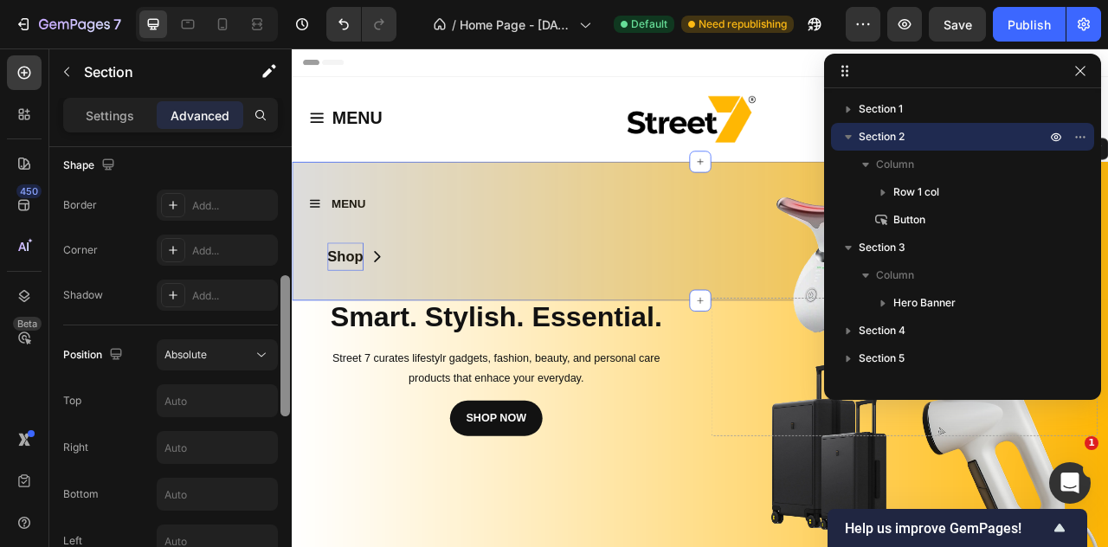
drag, startPoint x: 285, startPoint y: 356, endPoint x: 286, endPoint y: 416, distance: 59.8
click at [286, 416] on div at bounding box center [286, 345] width 10 height 141
click at [120, 125] on div "Settings" at bounding box center [110, 115] width 87 height 28
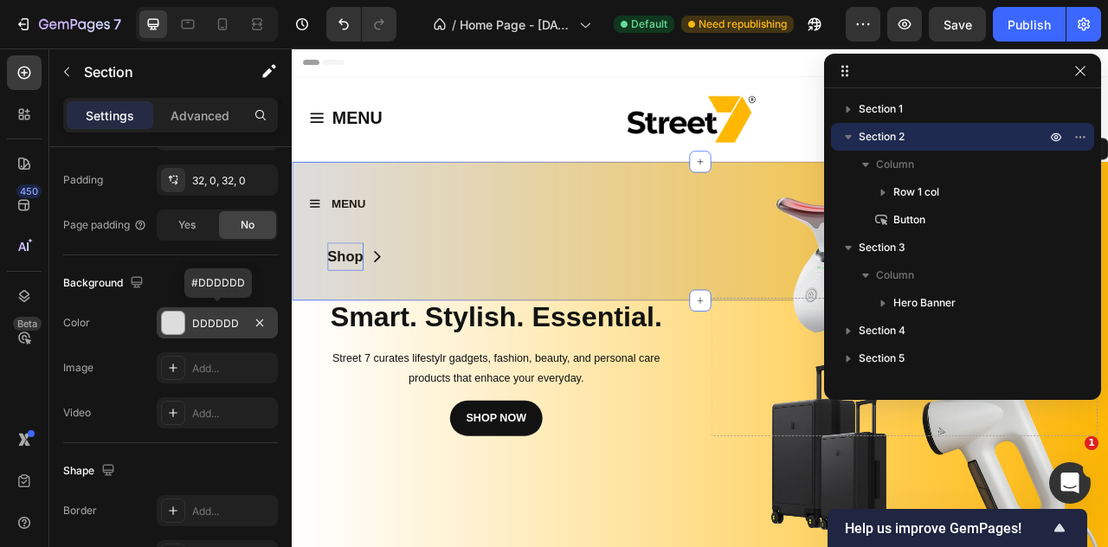
click at [192, 326] on div "DDDDDD" at bounding box center [217, 324] width 50 height 16
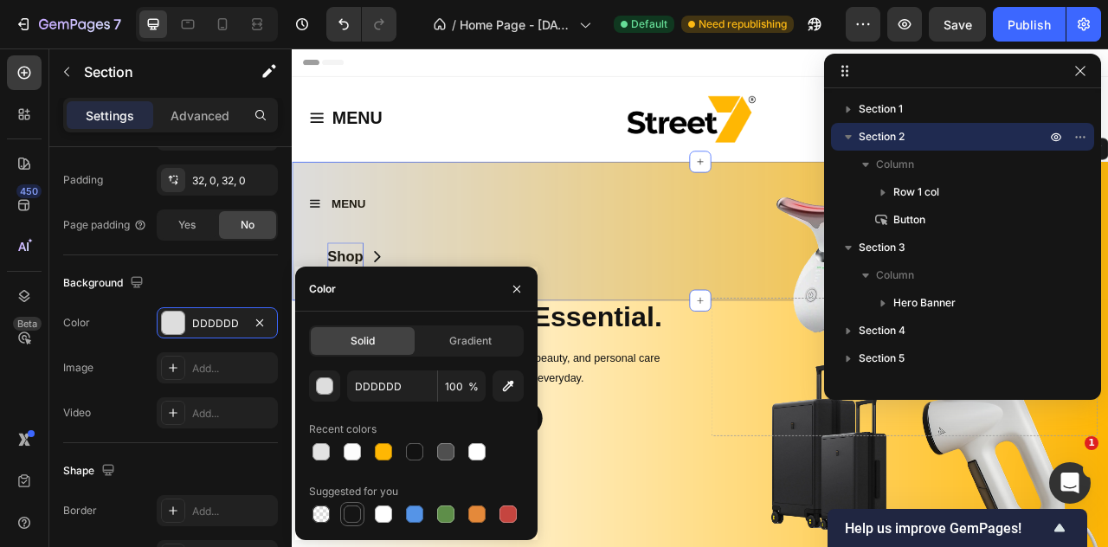
click at [349, 515] on div at bounding box center [352, 514] width 17 height 17
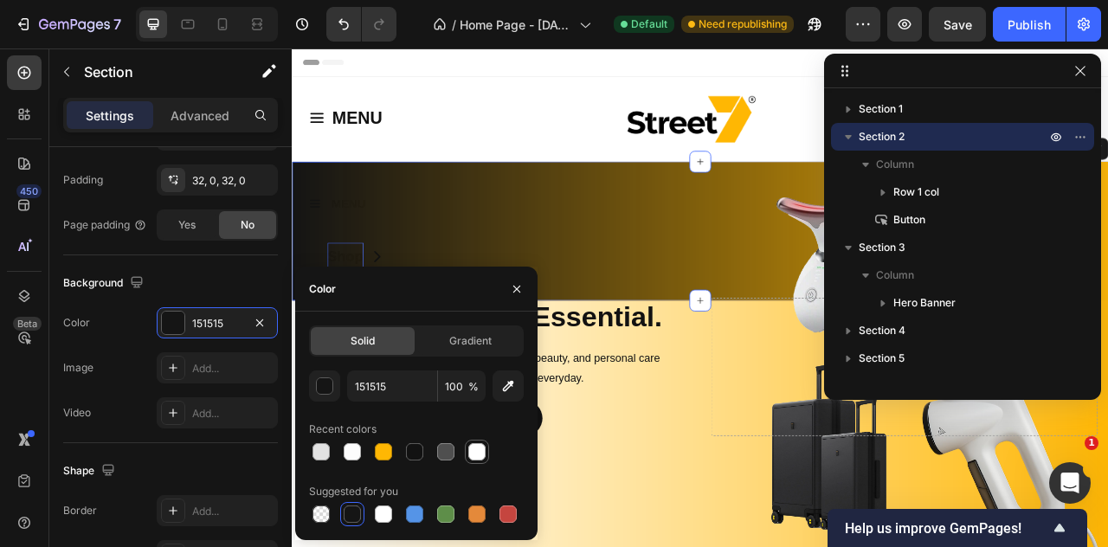
click at [476, 455] on div at bounding box center [476, 451] width 17 height 17
type input "FFFFFF"
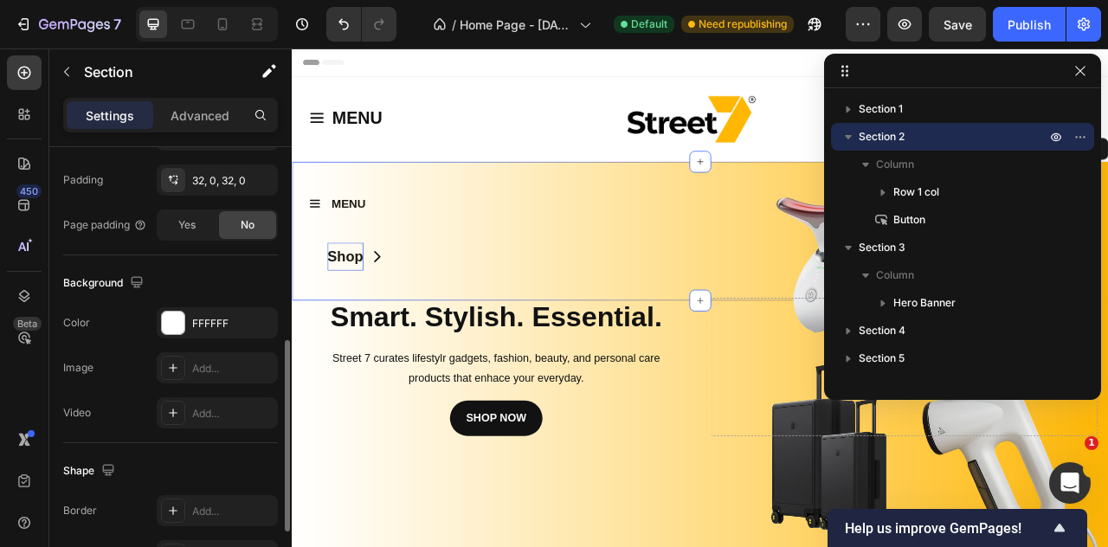
click at [138, 403] on div "Video Add..." at bounding box center [170, 412] width 215 height 31
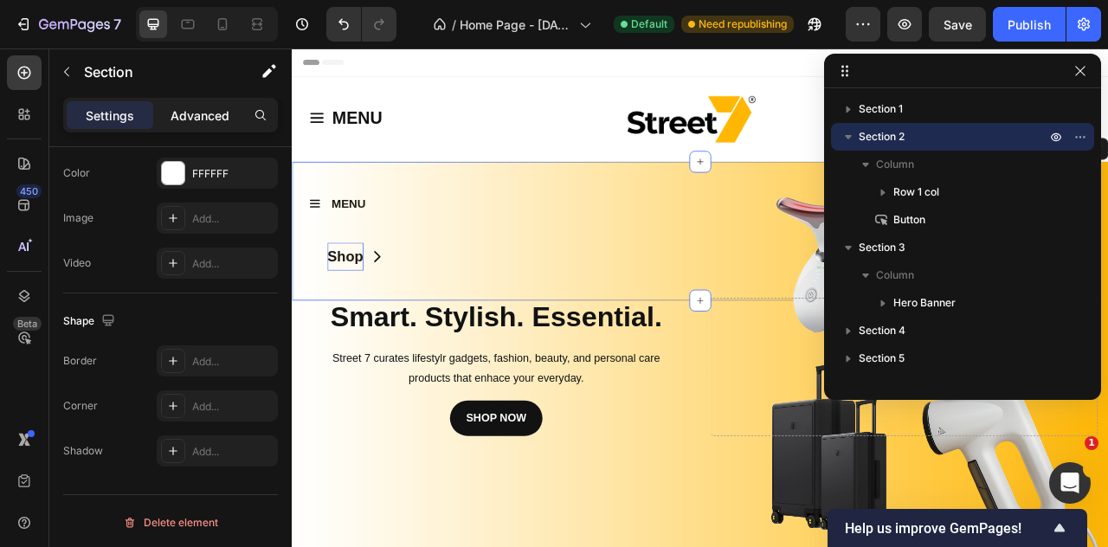
click at [203, 120] on p "Advanced" at bounding box center [200, 116] width 59 height 18
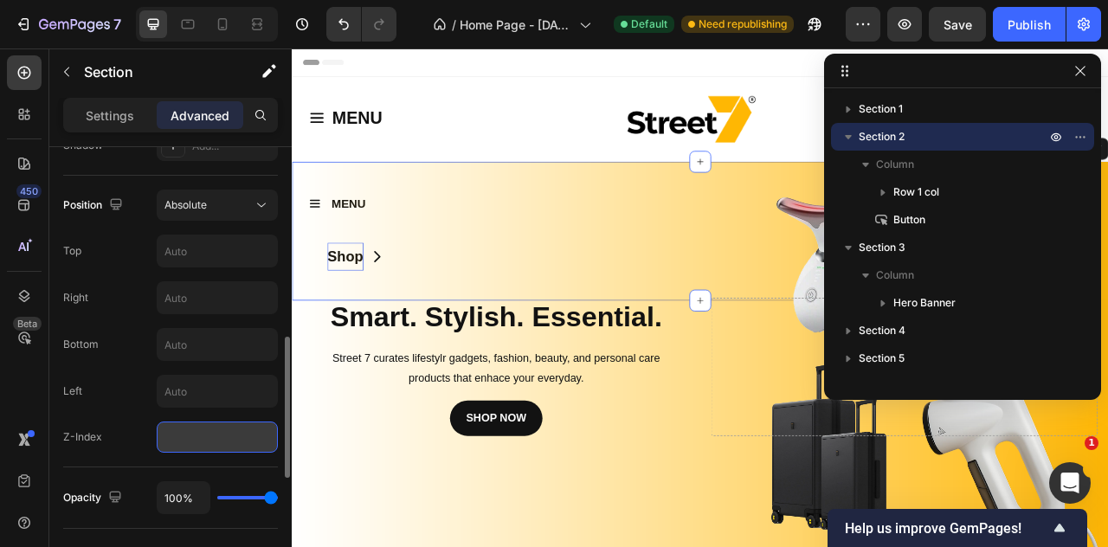
click at [210, 423] on input "number" at bounding box center [217, 437] width 121 height 31
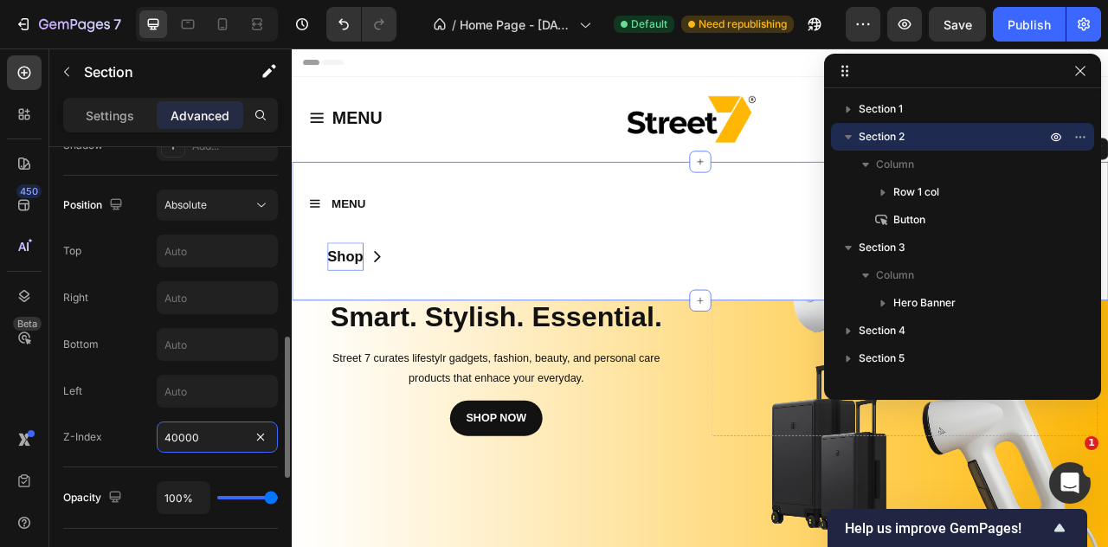
type input "40000"
click at [123, 363] on div "Position Absolute Top Right Bottom Left Z-Index 40000" at bounding box center [170, 321] width 215 height 263
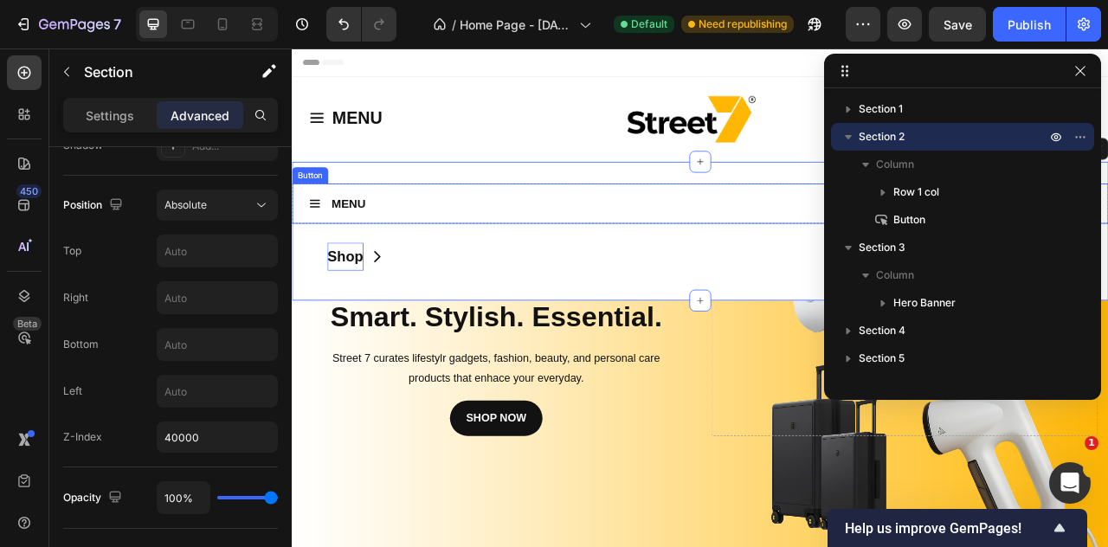
click at [598, 239] on div "MENU Button" at bounding box center [811, 245] width 1039 height 51
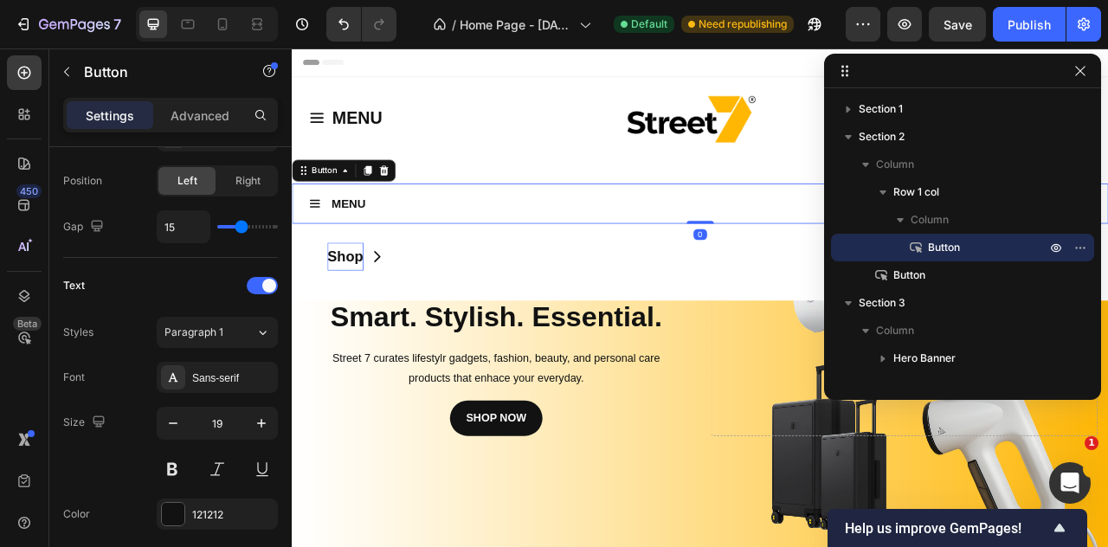
scroll to position [0, 0]
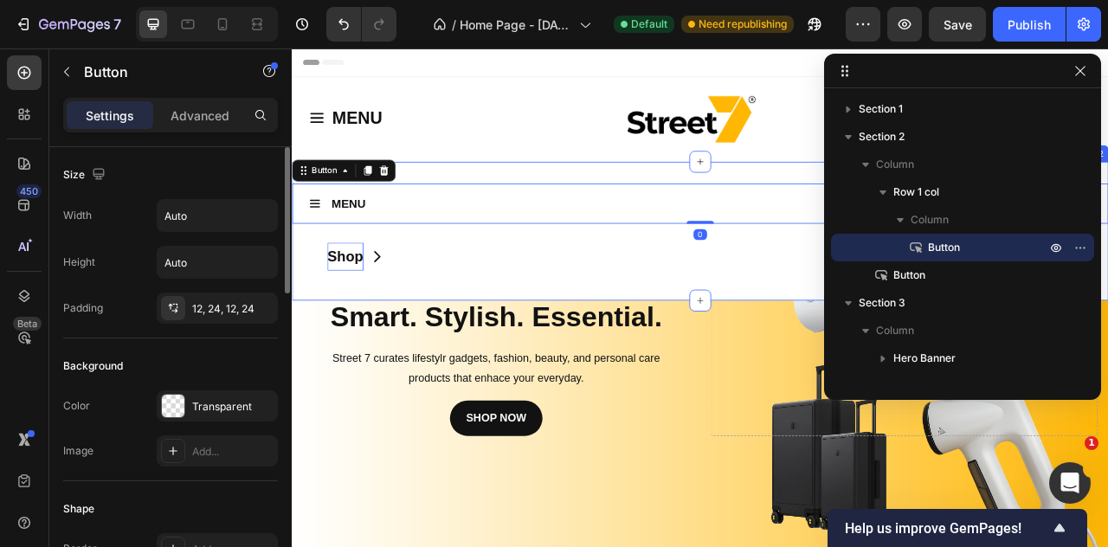
click at [599, 285] on div "Shop Button" at bounding box center [828, 313] width 1025 height 56
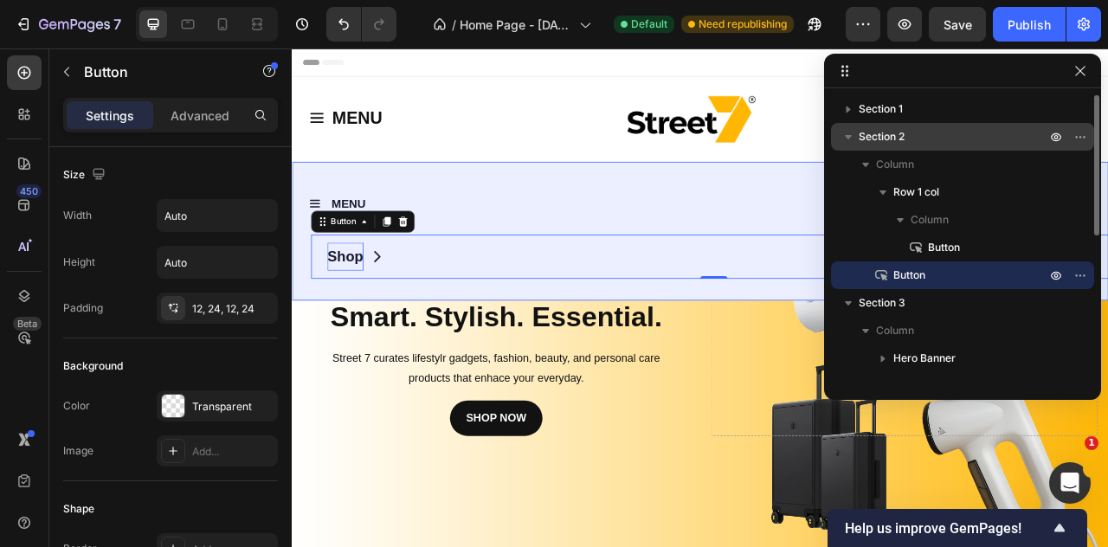
click at [882, 145] on span "Section 2" at bounding box center [882, 136] width 46 height 17
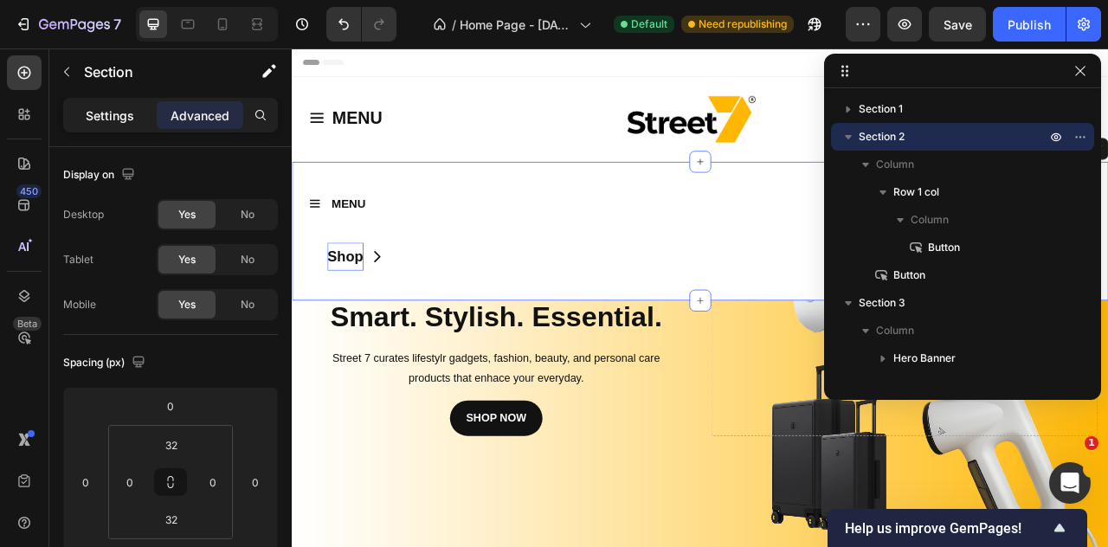
click at [136, 124] on div "Settings" at bounding box center [110, 115] width 87 height 28
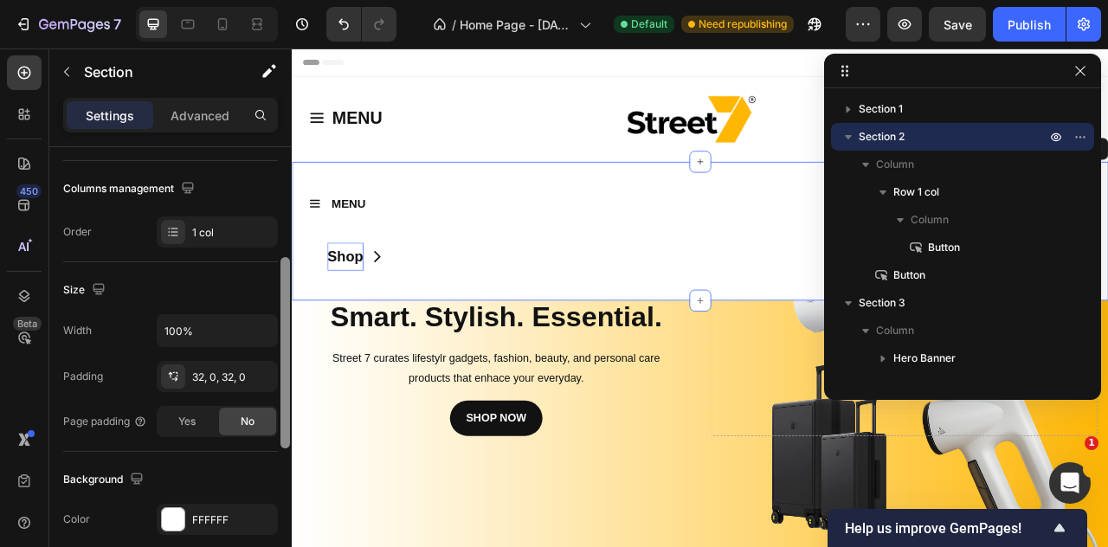
scroll to position [260, 0]
drag, startPoint x: 282, startPoint y: 290, endPoint x: 282, endPoint y: 401, distance: 110.8
click at [282, 401] on div at bounding box center [286, 352] width 10 height 191
click at [171, 327] on input "100%" at bounding box center [218, 328] width 120 height 31
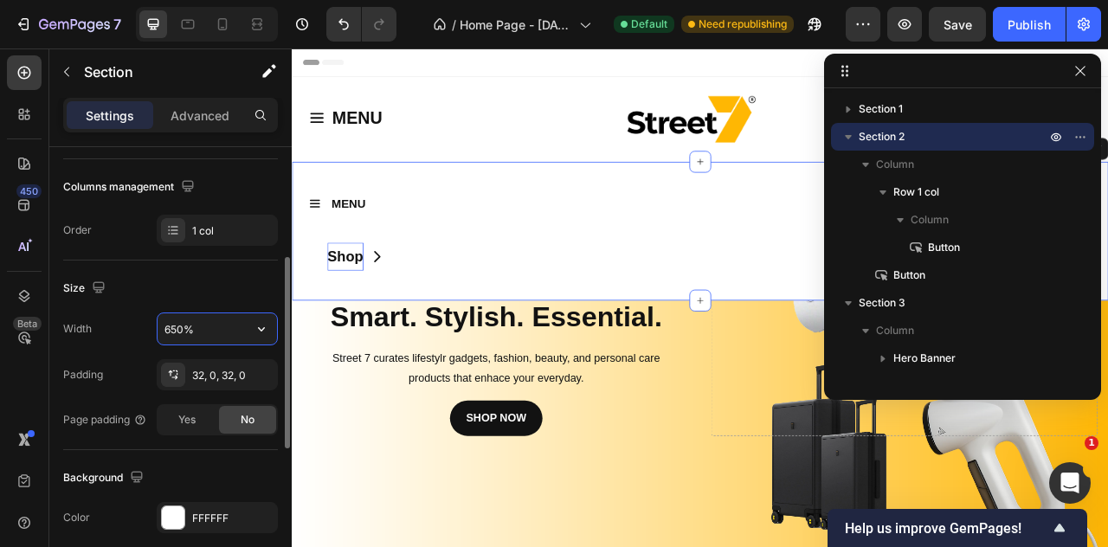
type input "65%"
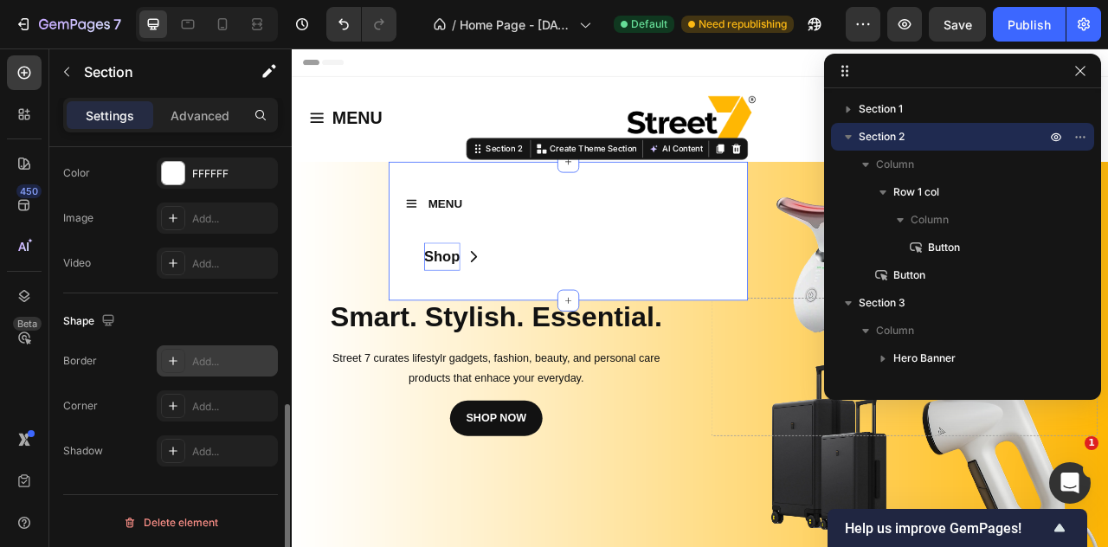
scroll to position [171, 0]
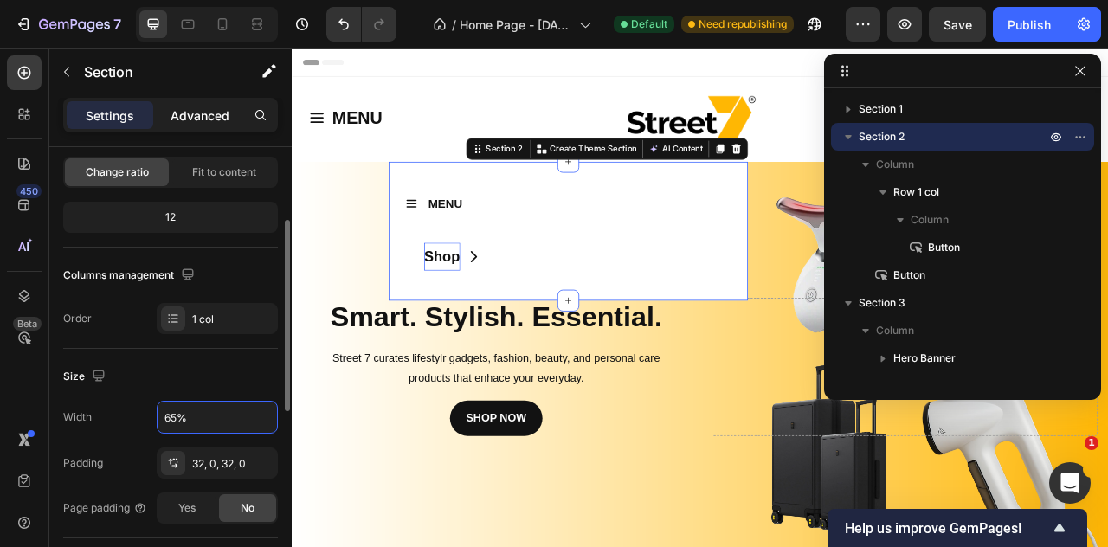
click at [192, 108] on p "Advanced" at bounding box center [200, 116] width 59 height 18
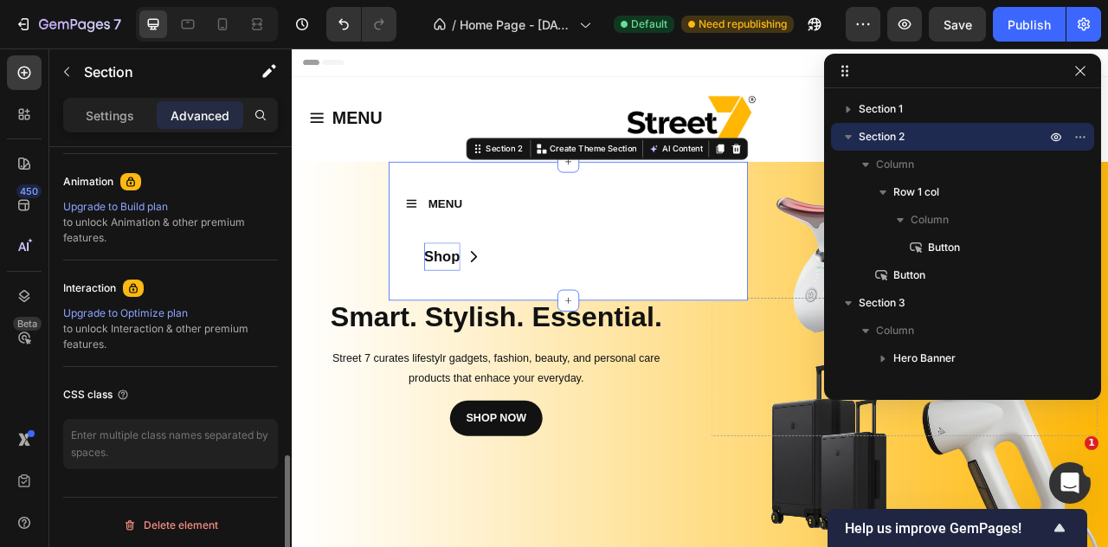
scroll to position [113, 0]
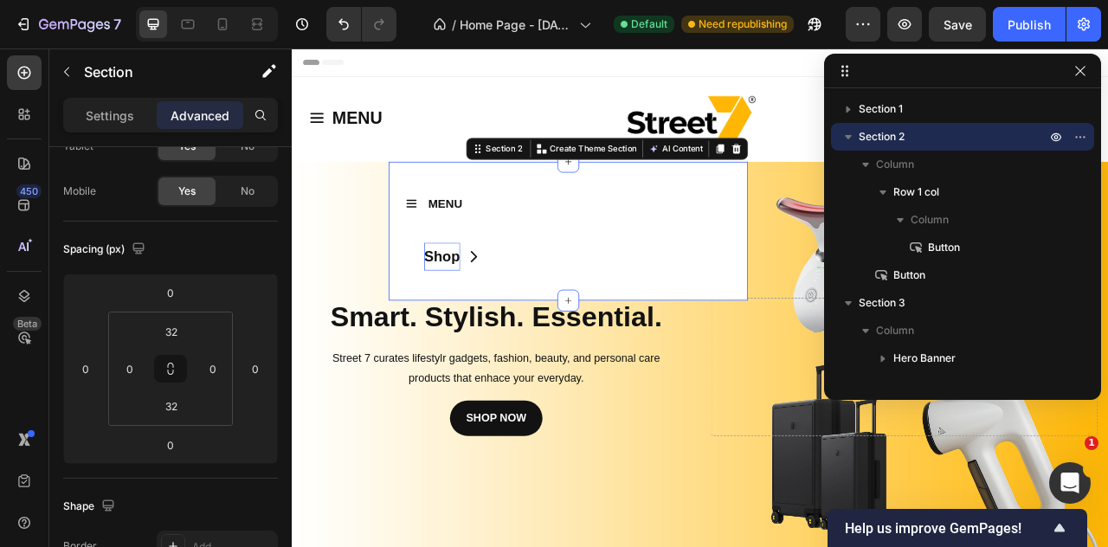
click at [450, 363] on div "MENU Button Row Shop Button Section 2 You can create reusable sections Create T…" at bounding box center [643, 281] width 457 height 178
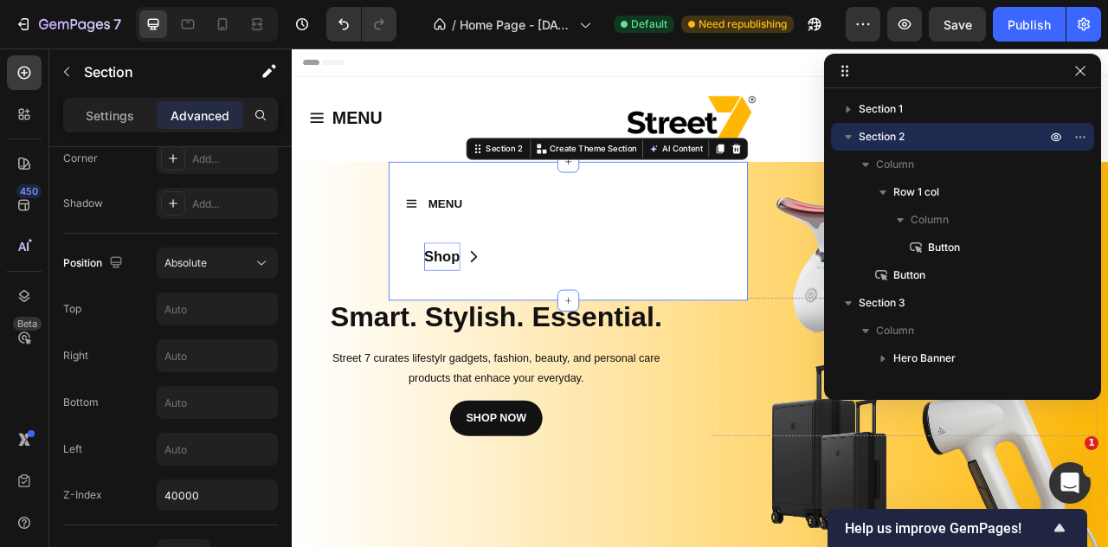
scroll to position [0, 0]
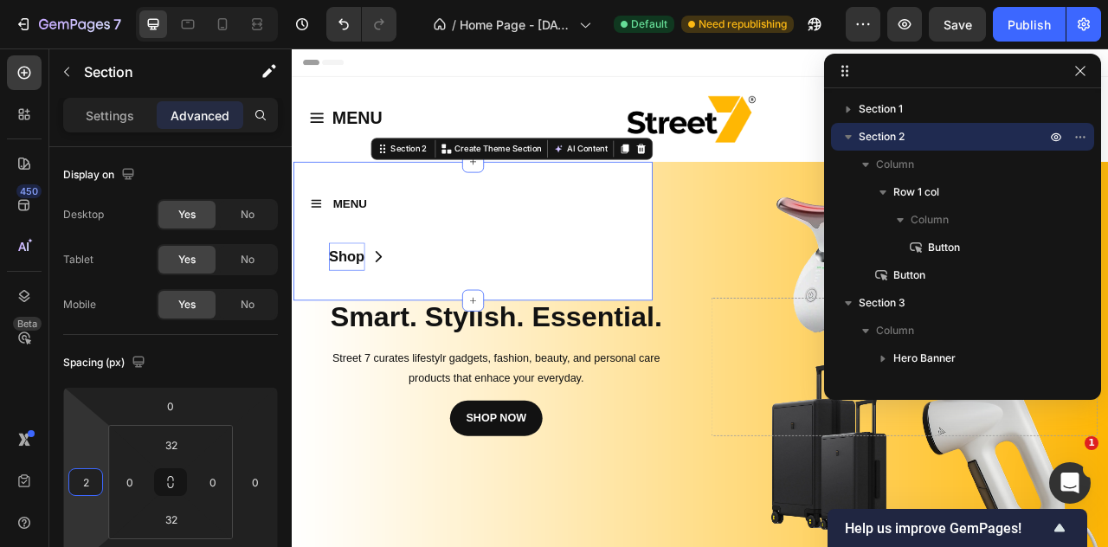
click at [107, 0] on html "7 / Home Page - Sep 22, 15:20:35 Default Need republishing Preview Save Publish…" at bounding box center [554, 0] width 1108 height 0
click at [109, 0] on html "7 / Home Page - Sep 22, 15:20:35 Default Need republishing Preview Save Publish…" at bounding box center [554, 0] width 1108 height 0
type input "8"
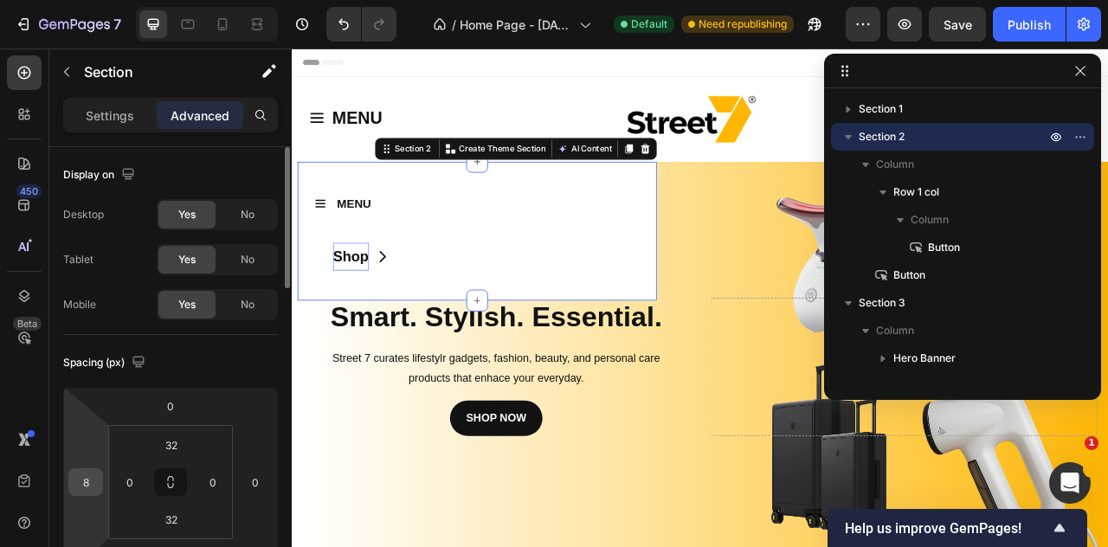
click at [97, 481] on input "8" at bounding box center [86, 482] width 26 height 26
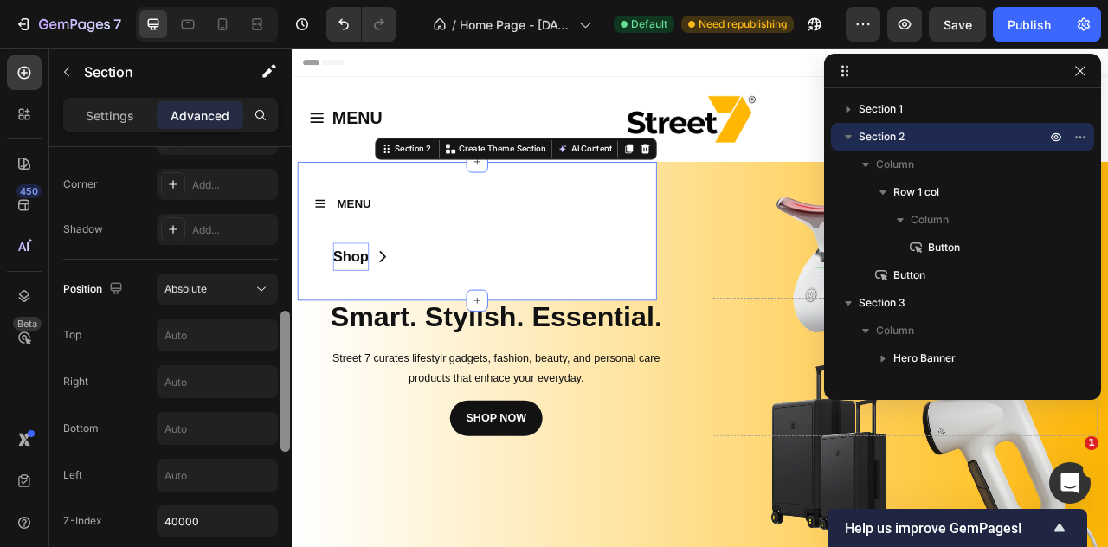
scroll to position [523, 0]
drag, startPoint x: 284, startPoint y: 412, endPoint x: 285, endPoint y: 441, distance: 28.6
click at [285, 441] on div at bounding box center [286, 378] width 10 height 141
type input "0"
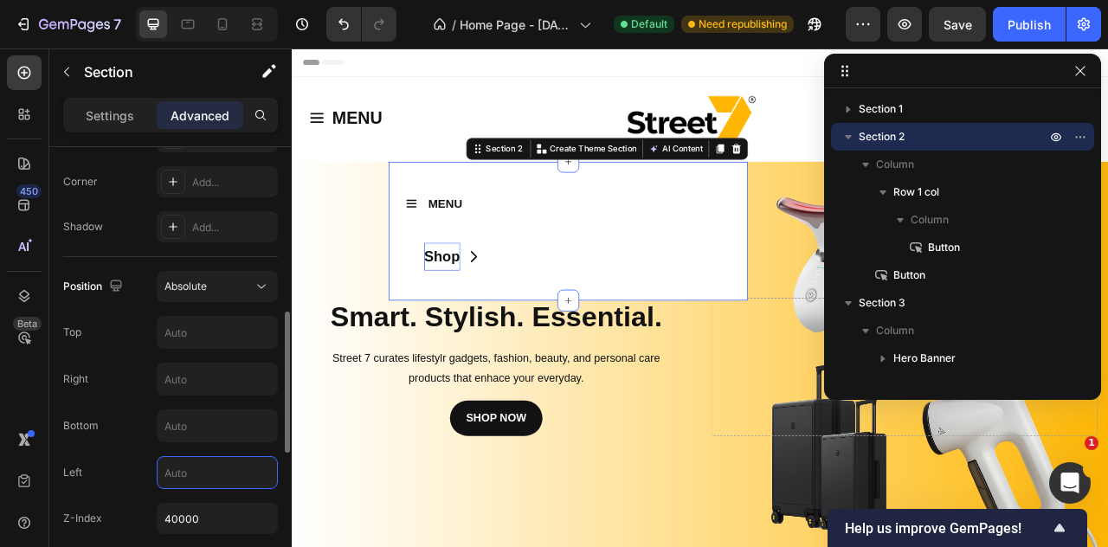
click at [223, 476] on input "text" at bounding box center [218, 472] width 120 height 31
click at [136, 448] on div "Position Absolute Top Right Bottom Left 0 Z-Index 40000" at bounding box center [170, 402] width 215 height 263
click at [424, 346] on div "MENU Button Row Shop Button Section 2 You can create reusable sections Create T…" at bounding box center [643, 281] width 457 height 178
click at [417, 348] on div "MENU Button Row Shop Button Section 2 You can create reusable sections Create T…" at bounding box center [643, 281] width 457 height 178
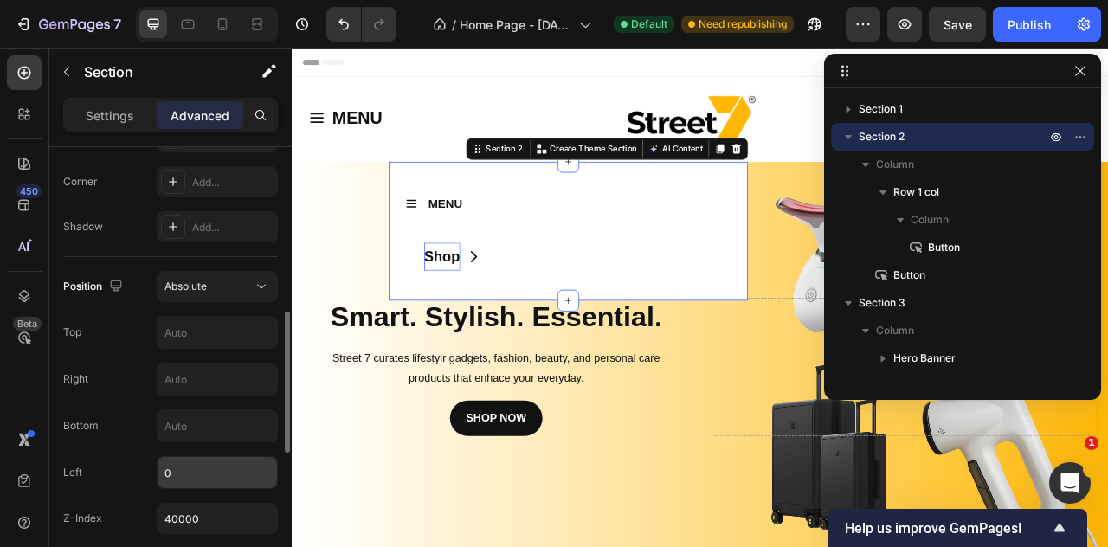
click at [189, 475] on input "0" at bounding box center [218, 472] width 120 height 31
type input "0"
click at [491, 195] on div "MENU Button Row Shop Button Section 2 You can create reusable sections Create T…" at bounding box center [643, 281] width 457 height 178
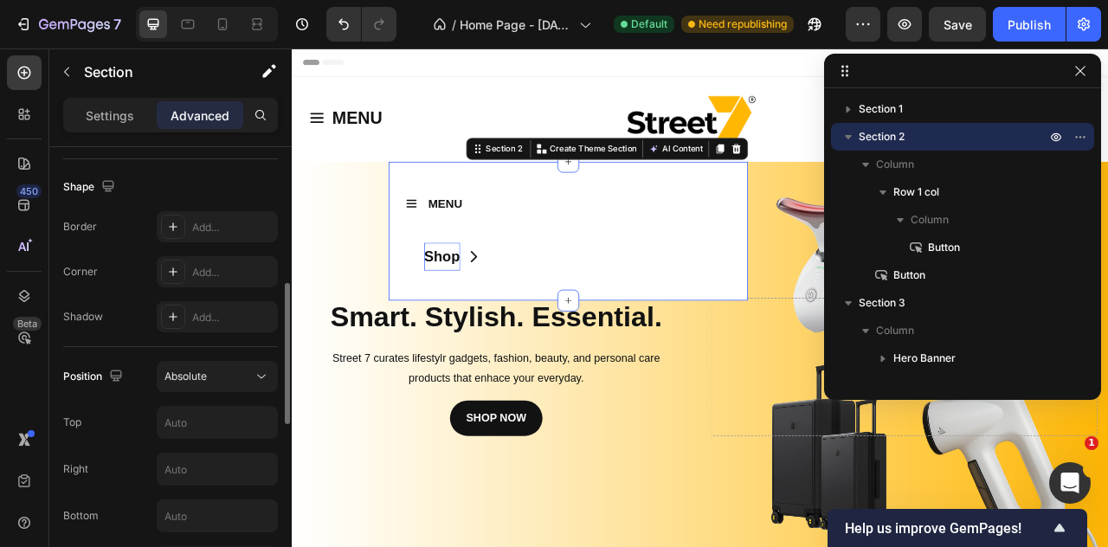
scroll to position [0, 0]
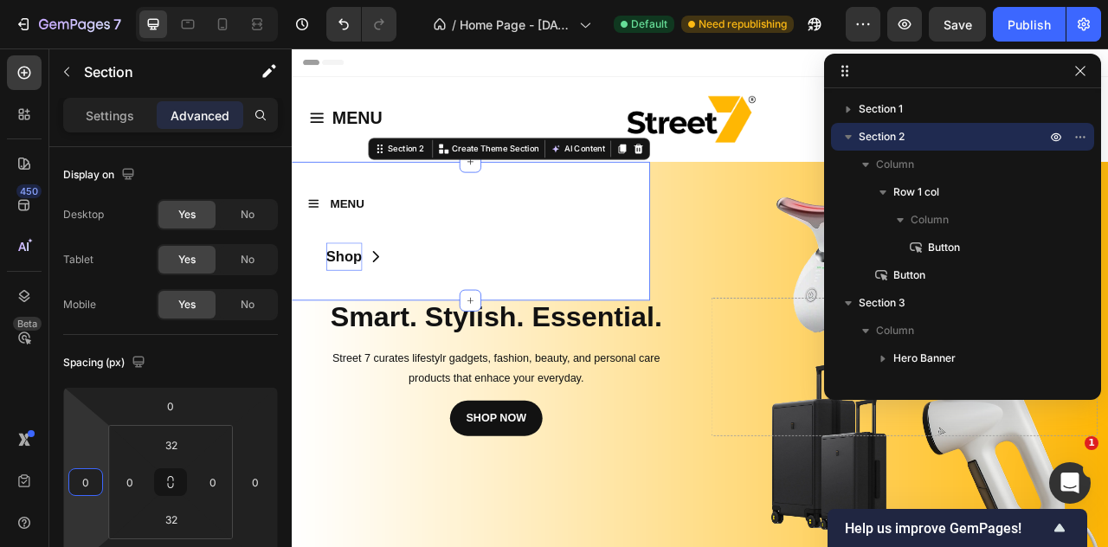
click at [102, 0] on html "7 / Home Page - Sep 22, 15:20:35 Default Need republishing Preview Save Publish…" at bounding box center [554, 0] width 1108 height 0
click at [1087, 68] on icon "button" at bounding box center [1081, 71] width 14 height 14
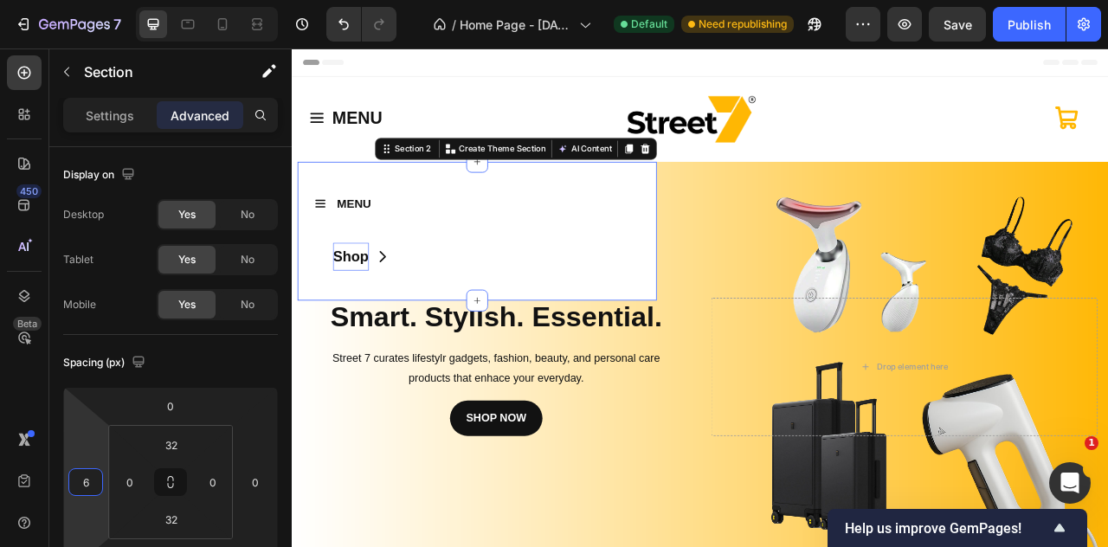
type input "4"
click at [104, 0] on html "7 / Home Page - Sep 22, 15:20:35 Default Need republishing Preview Save Publish…" at bounding box center [554, 0] width 1108 height 0
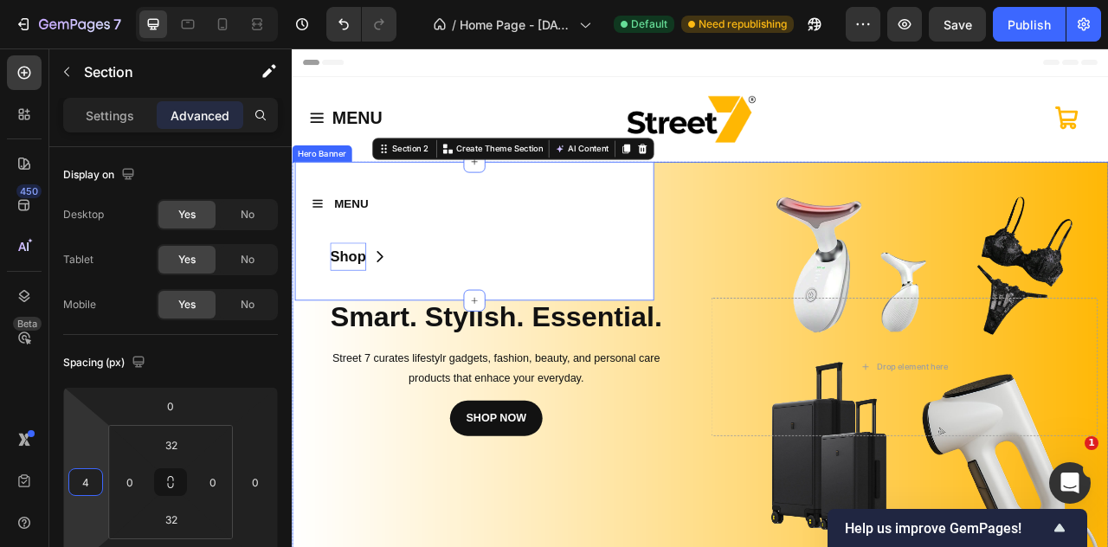
click at [424, 546] on div "Background Image" at bounding box center [811, 453] width 1039 height 523
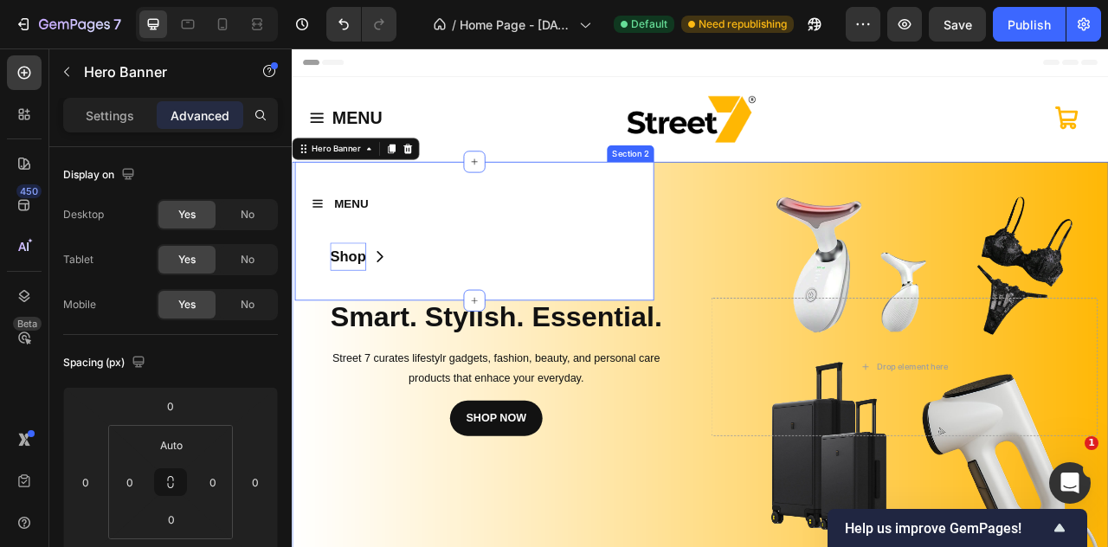
click at [680, 365] on div "MENU Button Row Shop Button Section 2" at bounding box center [523, 281] width 457 height 178
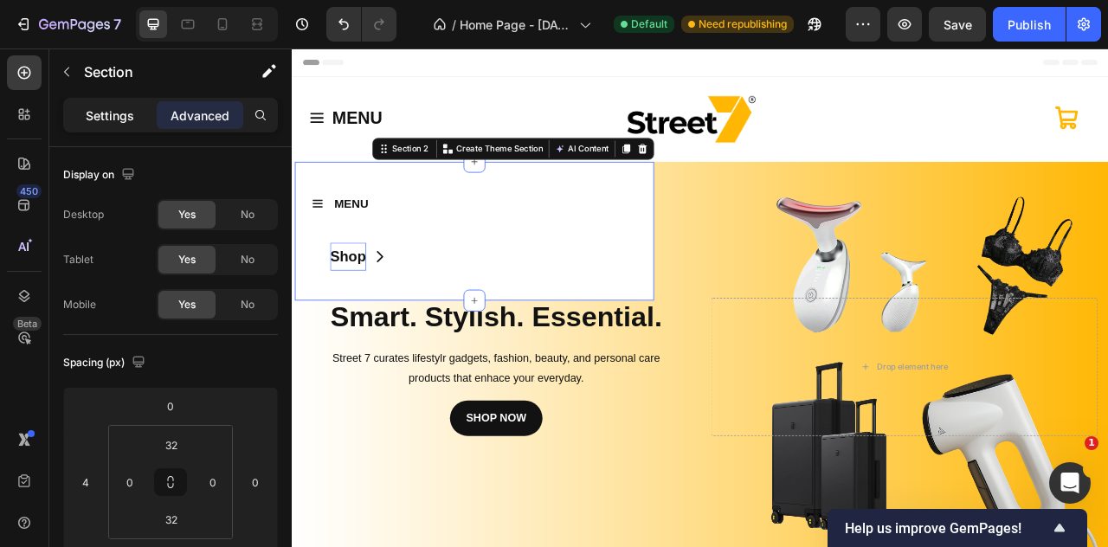
click at [91, 115] on p "Settings" at bounding box center [110, 116] width 48 height 18
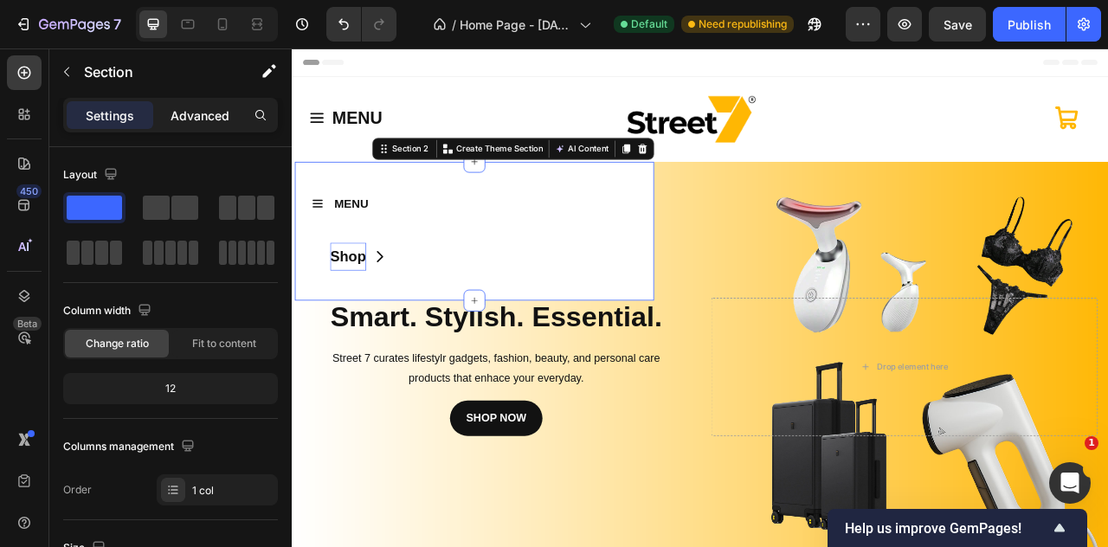
click at [175, 108] on p "Advanced" at bounding box center [200, 116] width 59 height 18
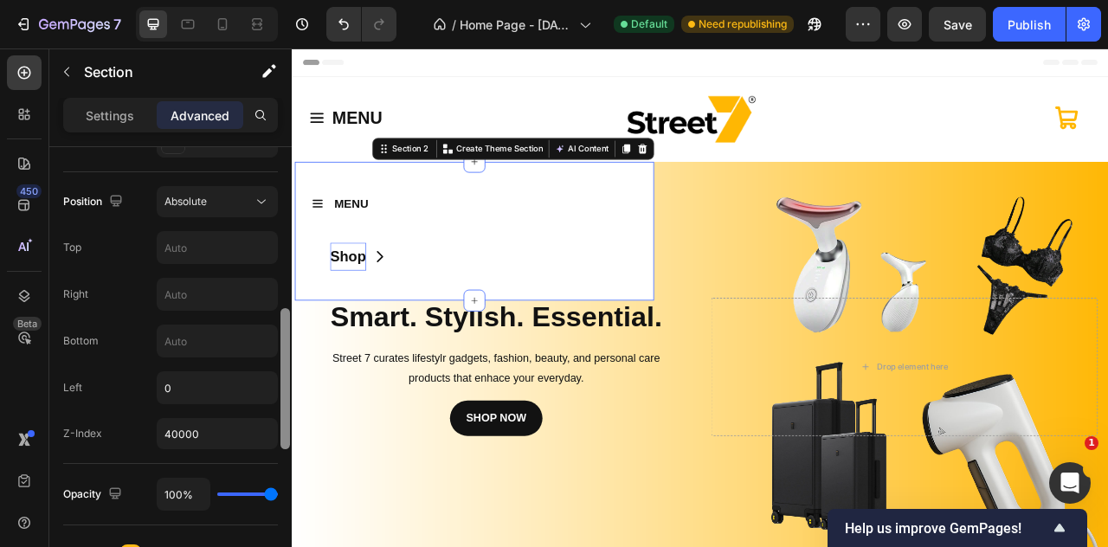
scroll to position [583, 0]
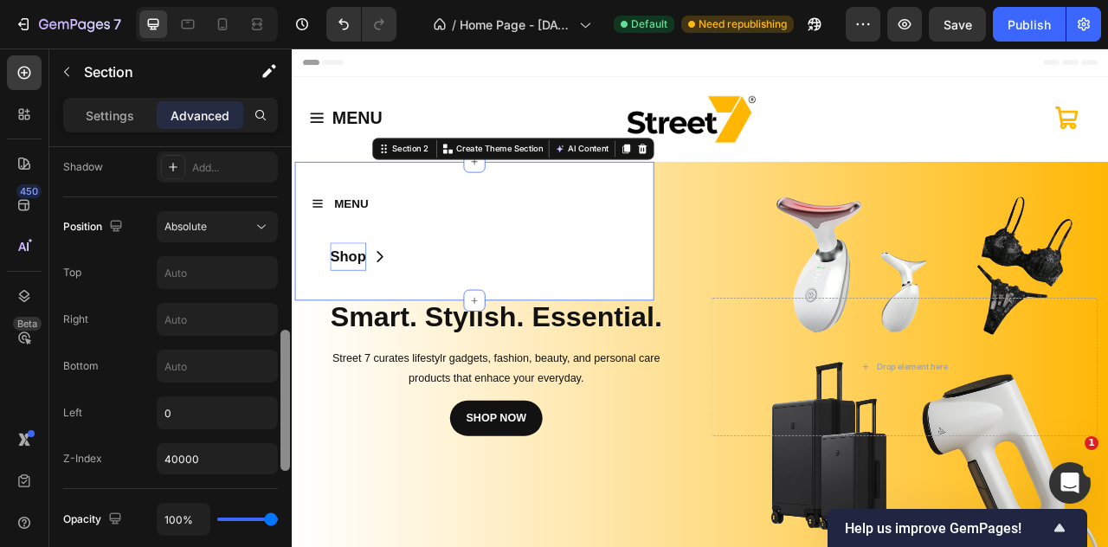
drag, startPoint x: 284, startPoint y: 231, endPoint x: 286, endPoint y: 415, distance: 183.6
click at [286, 415] on div at bounding box center [286, 400] width 10 height 141
click at [199, 268] on input "text" at bounding box center [218, 272] width 120 height 31
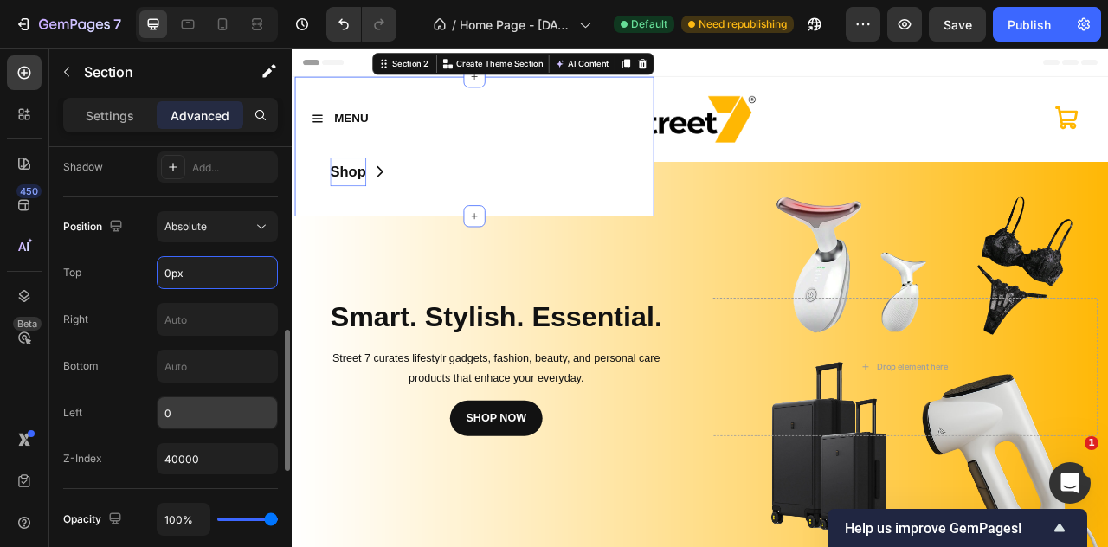
type input "0"
click at [196, 418] on input "0" at bounding box center [218, 412] width 120 height 31
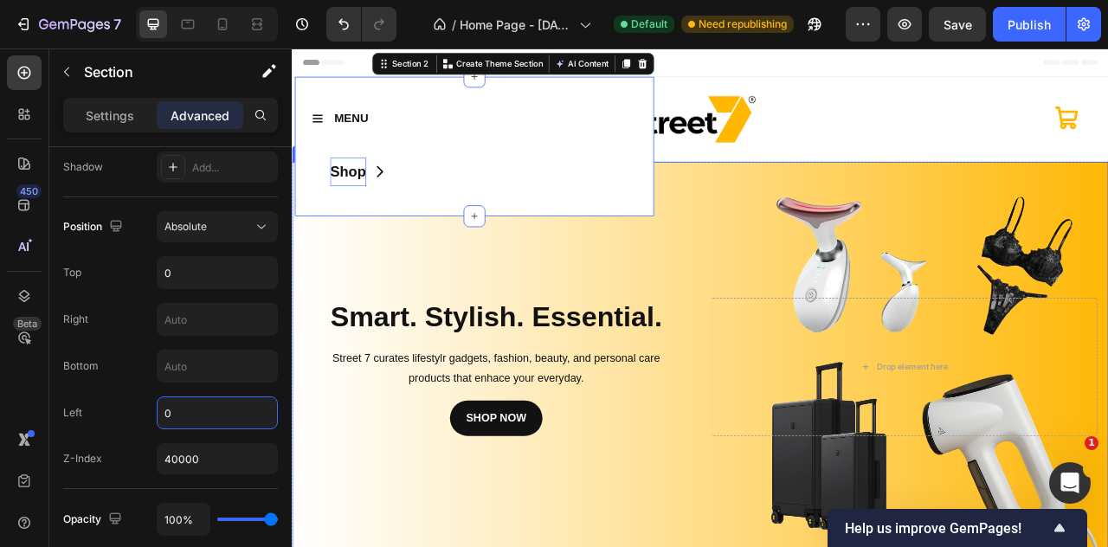
click at [326, 332] on div "Background Image" at bounding box center [811, 453] width 1039 height 523
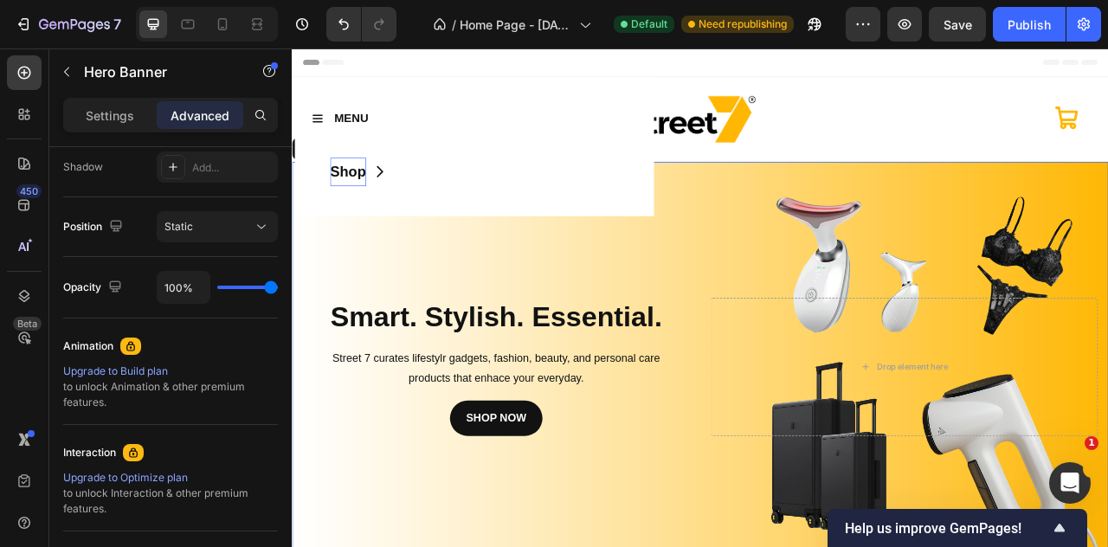
scroll to position [0, 0]
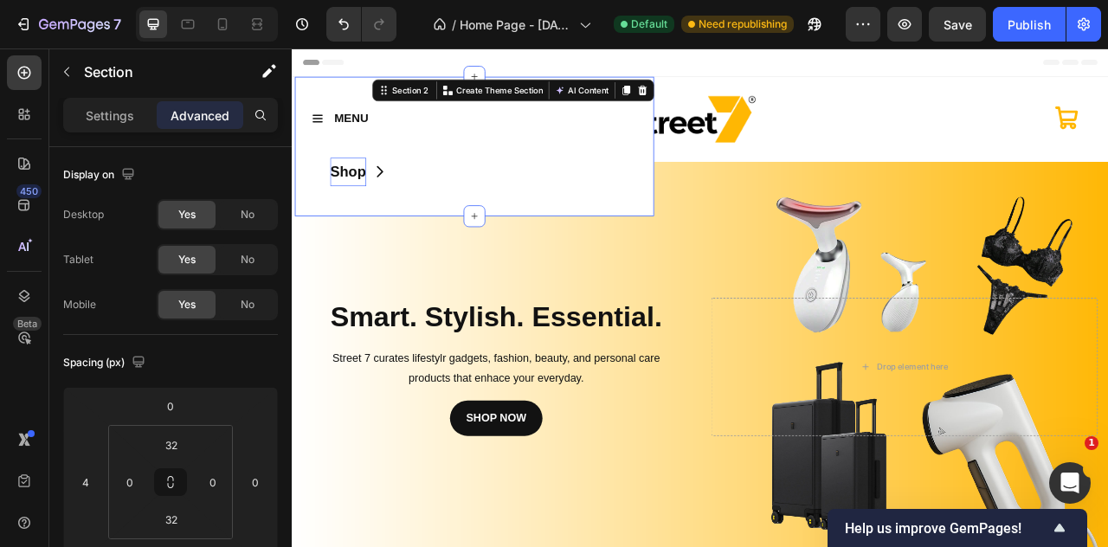
click at [308, 251] on div "MENU Button Row Shop Button Section 2 You can create reusable sections Create T…" at bounding box center [523, 173] width 457 height 178
type input "2"
click at [105, 0] on html "7 / Home Page - Sep 22, 15:20:35 Default Need republishing Preview Save Publish…" at bounding box center [554, 0] width 1108 height 0
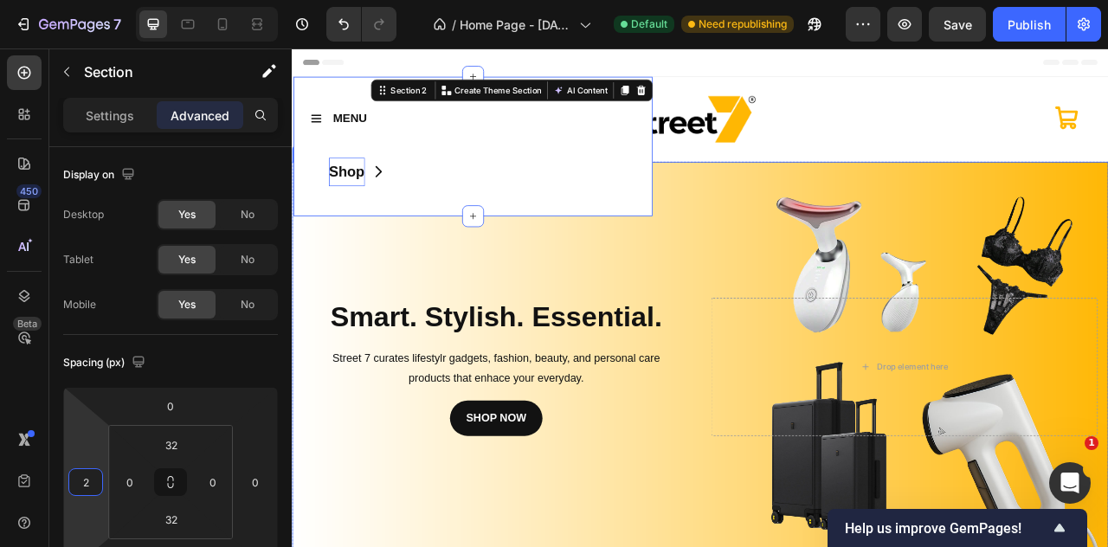
click at [343, 336] on div "Background Image" at bounding box center [811, 453] width 1039 height 523
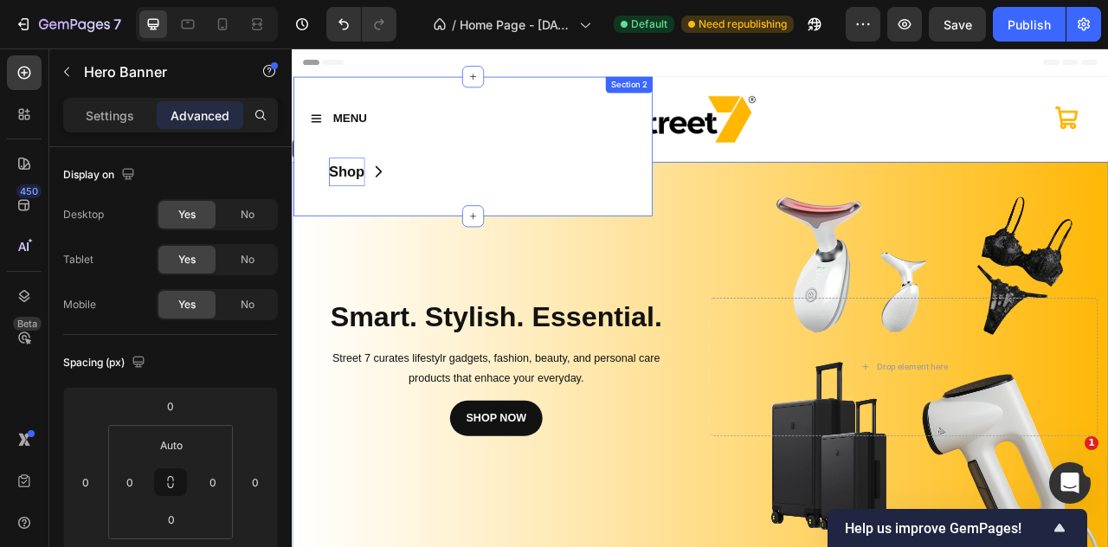
click at [467, 255] on div "MENU Button Row Shop Button Section 2" at bounding box center [522, 173] width 457 height 178
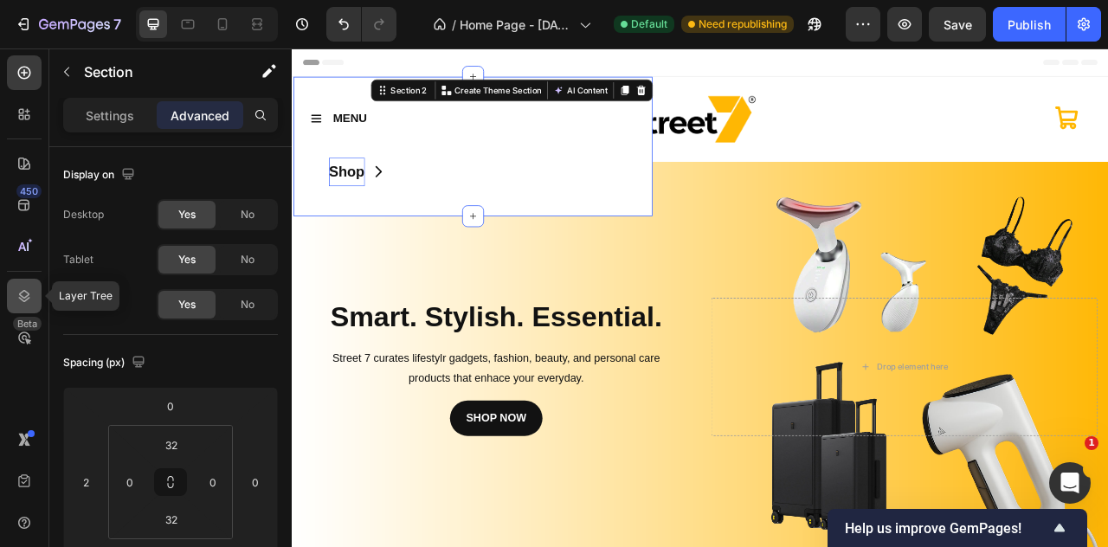
click at [30, 307] on div at bounding box center [24, 296] width 35 height 35
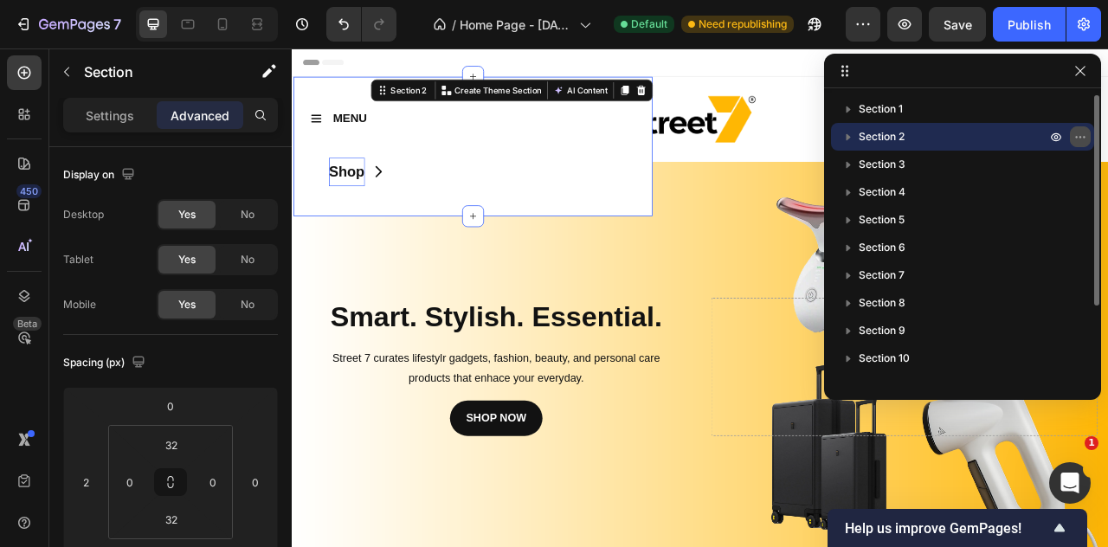
click at [1079, 136] on icon "button" at bounding box center [1081, 137] width 14 height 14
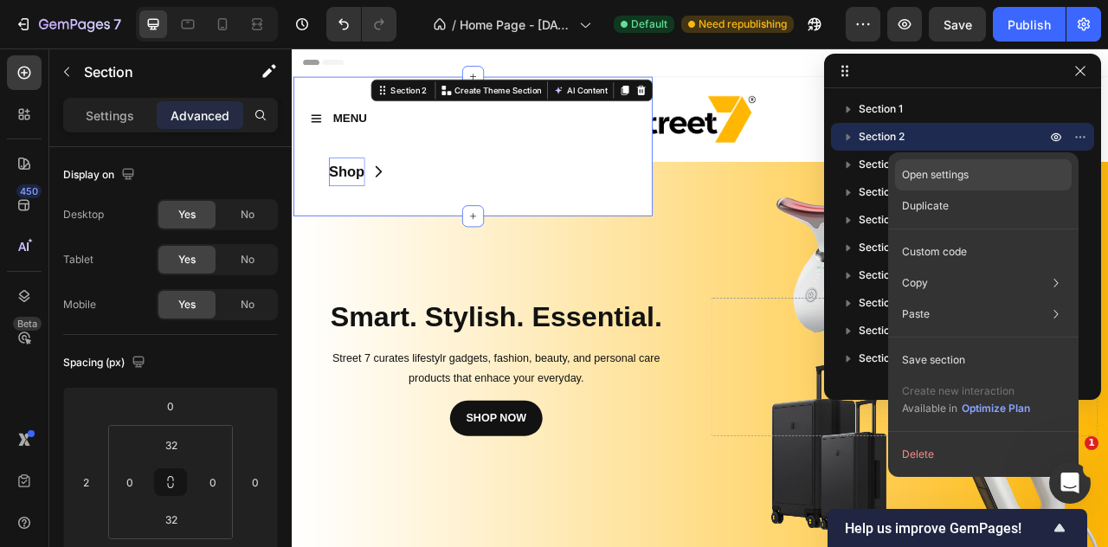
click at [1054, 167] on div "Open settings" at bounding box center [983, 174] width 177 height 31
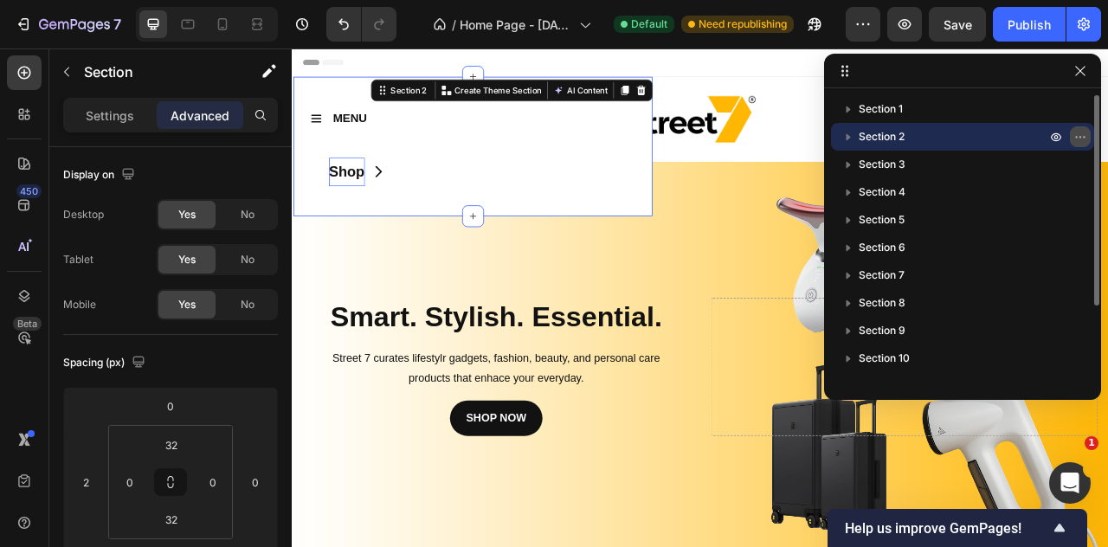
click at [1077, 138] on icon "button" at bounding box center [1081, 137] width 14 height 14
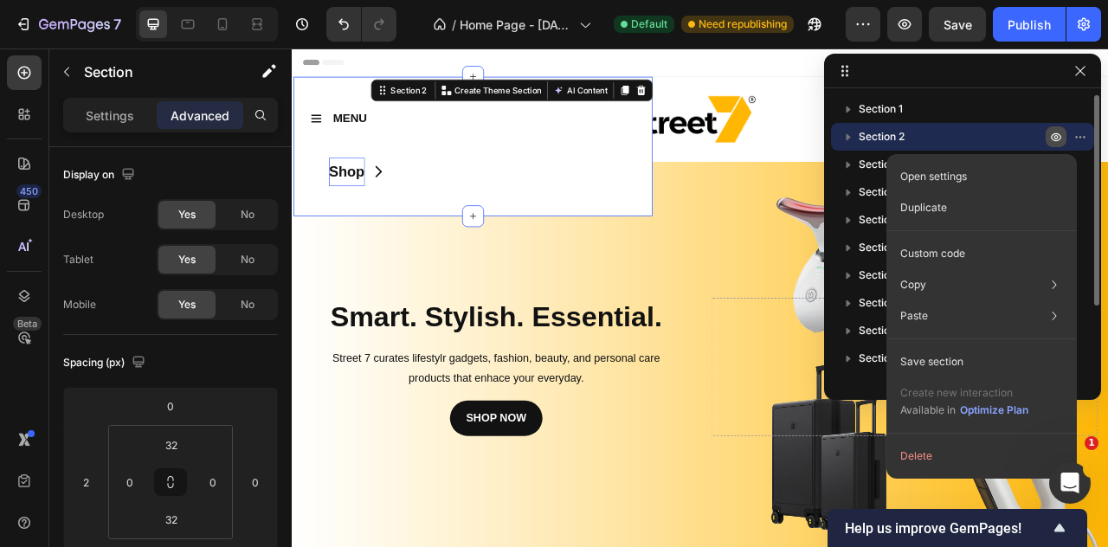
click at [1051, 138] on icon "button" at bounding box center [1056, 137] width 10 height 9
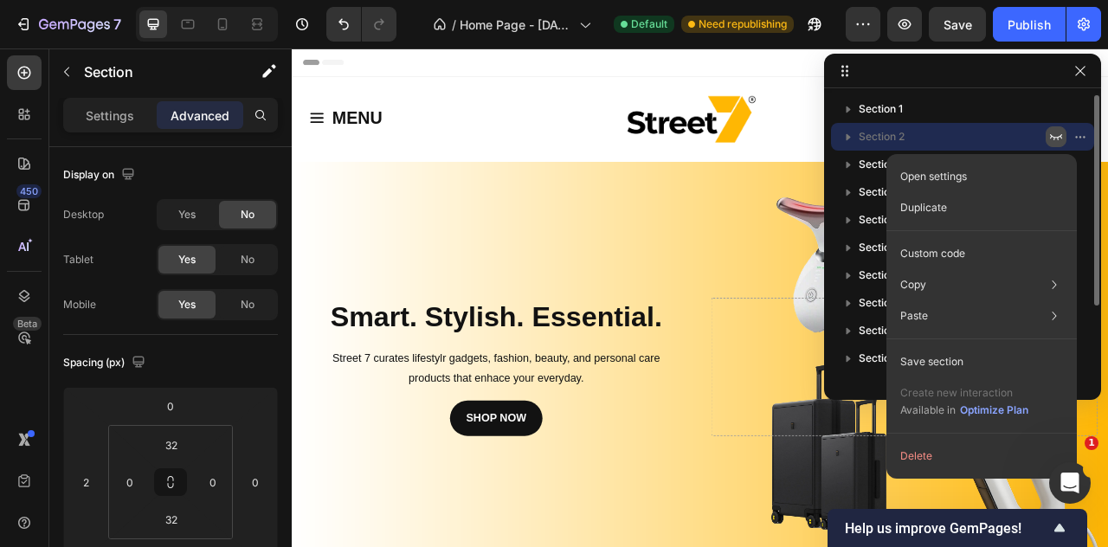
click at [1051, 138] on icon "button" at bounding box center [1057, 137] width 14 height 14
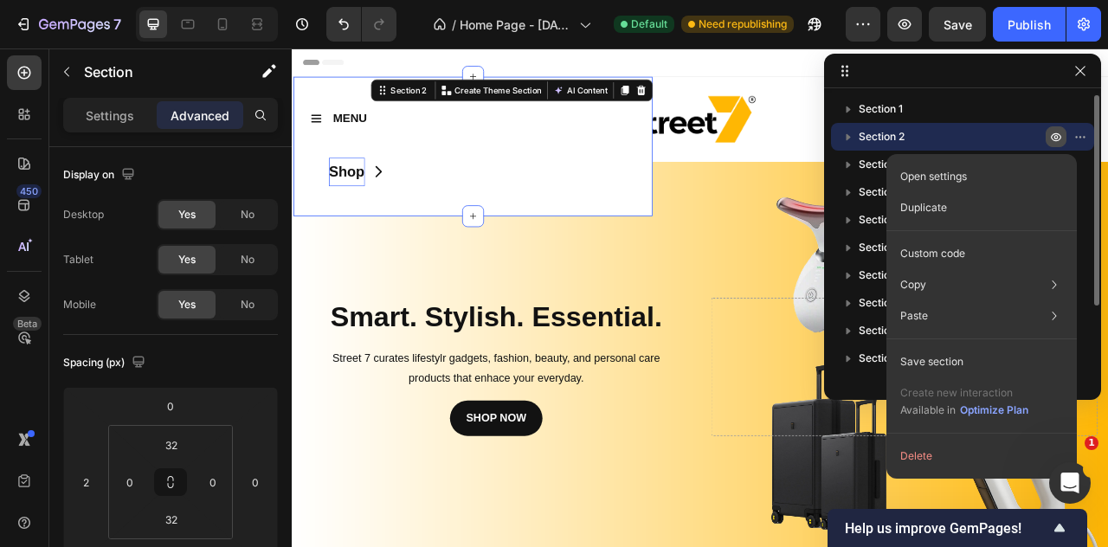
click at [1051, 138] on icon "button" at bounding box center [1056, 137] width 10 height 9
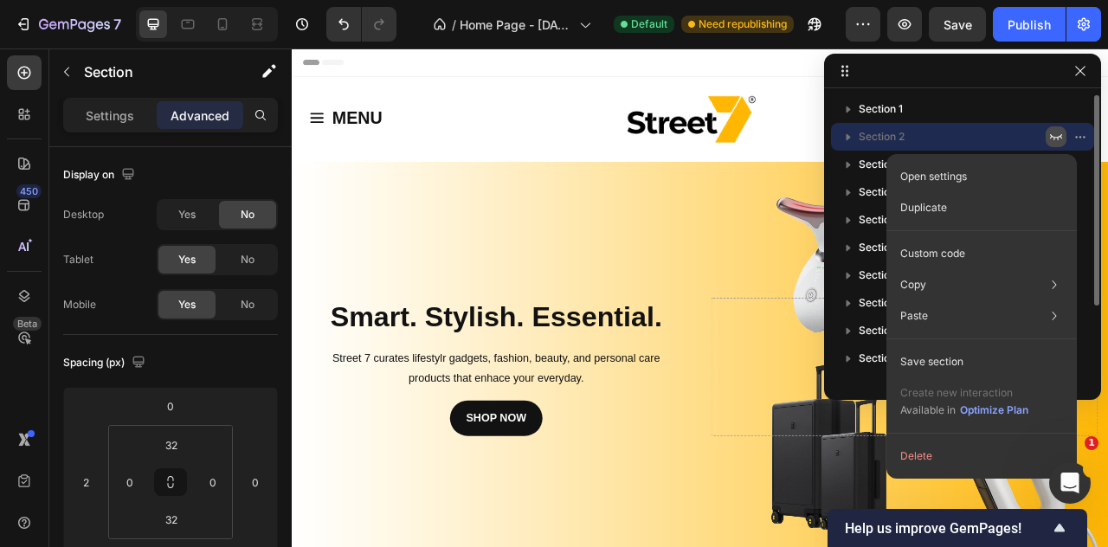
click at [1051, 138] on icon "button" at bounding box center [1057, 137] width 14 height 14
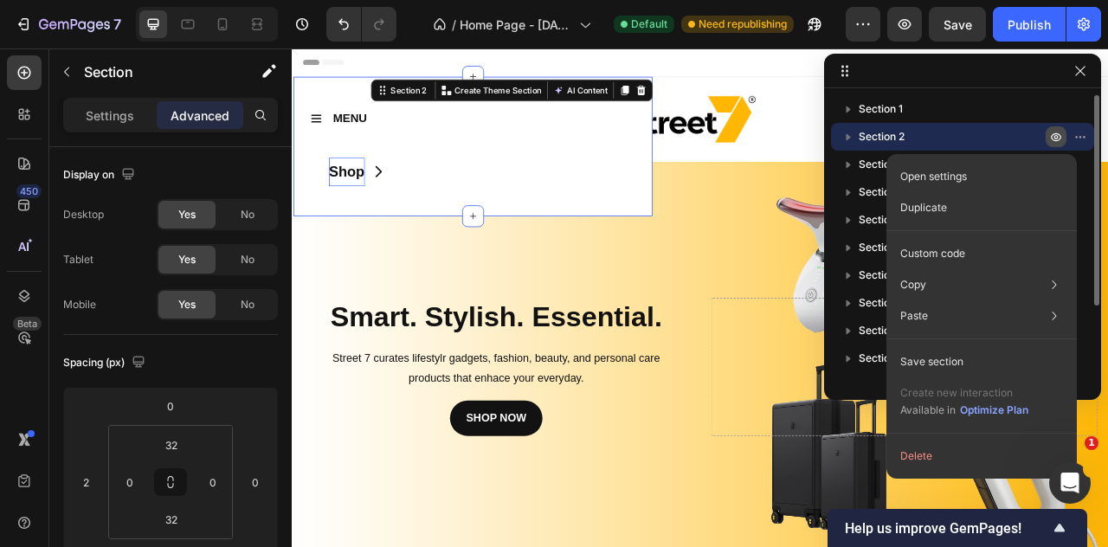
click at [1060, 138] on icon "button" at bounding box center [1056, 137] width 10 height 9
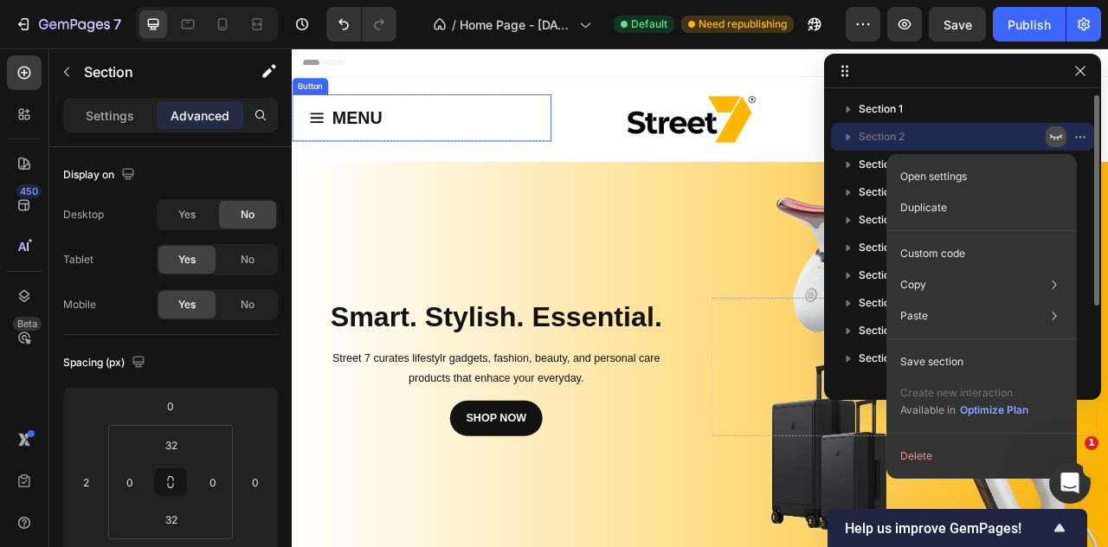
click at [404, 158] on button "MENU" at bounding box center [360, 137] width 136 height 60
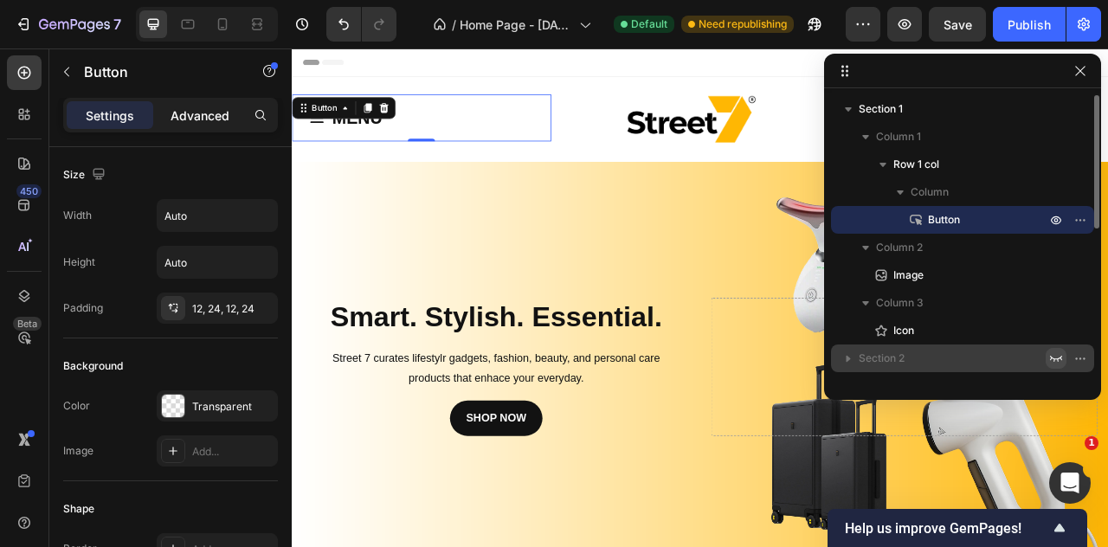
click at [184, 122] on p "Advanced" at bounding box center [200, 116] width 59 height 18
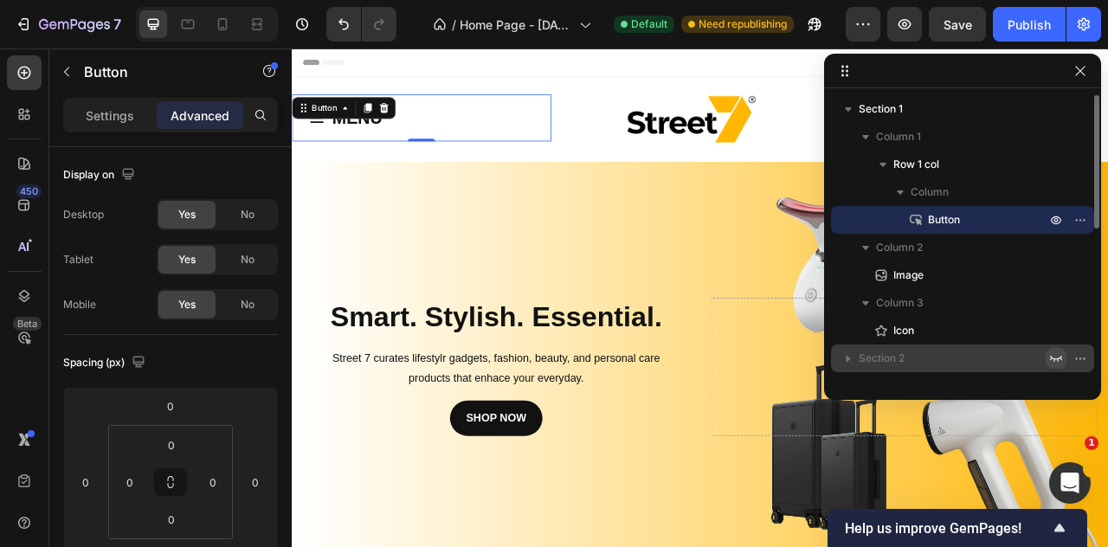
scroll to position [750, 0]
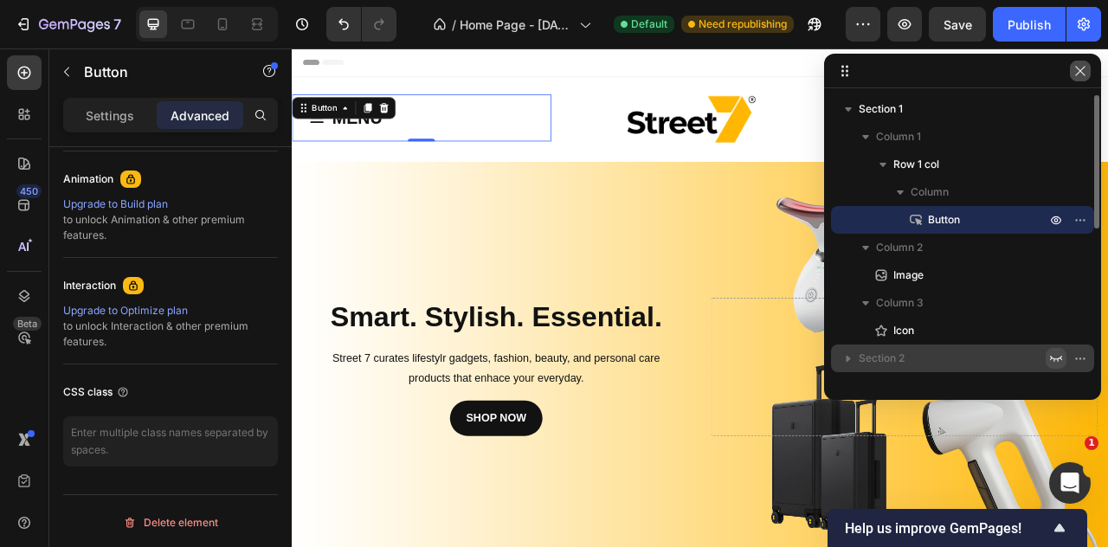
click at [1076, 74] on icon "button" at bounding box center [1081, 71] width 14 height 14
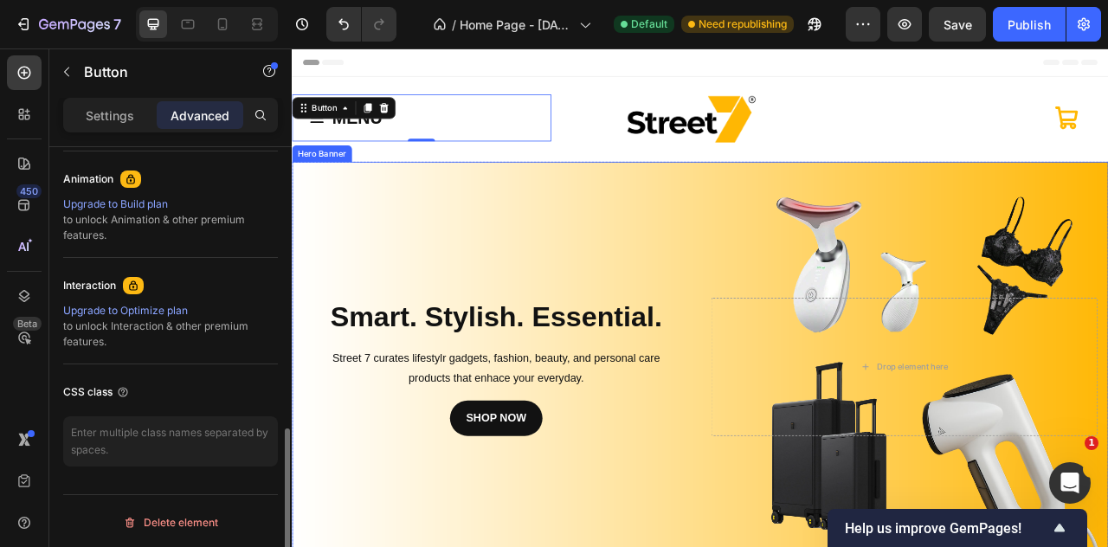
click at [126, 352] on div "Interaction Upgrade to Optimize plan to unlock Interaction & other premium feat…" at bounding box center [170, 311] width 215 height 107
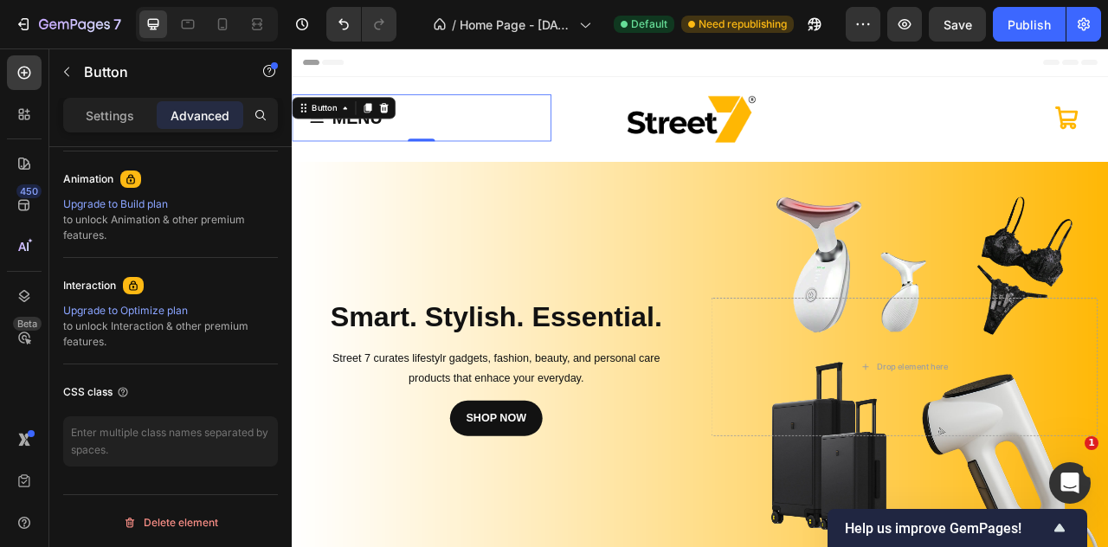
click at [382, 164] on button "MENU" at bounding box center [360, 137] width 136 height 60
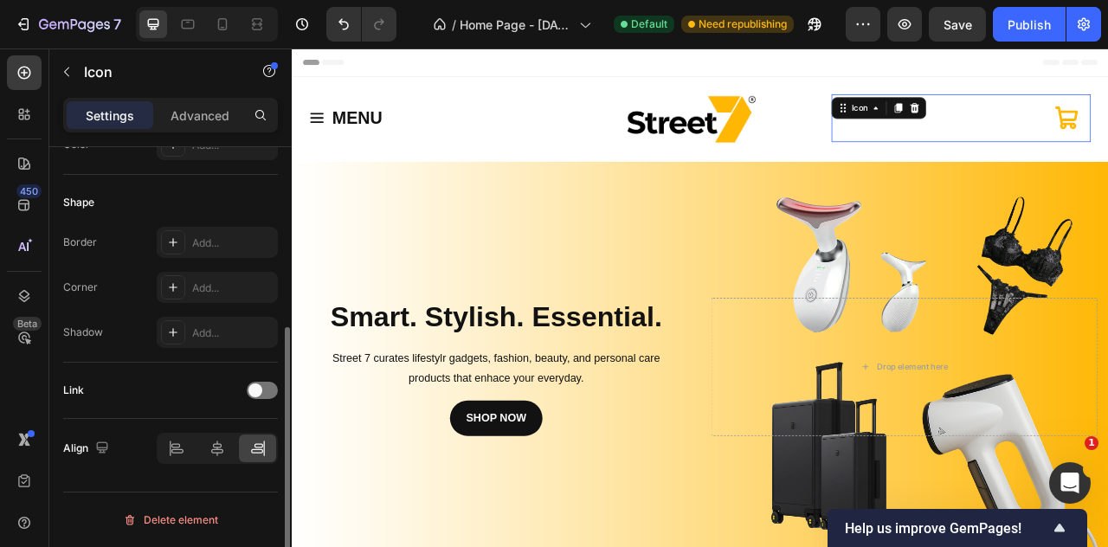
scroll to position [0, 0]
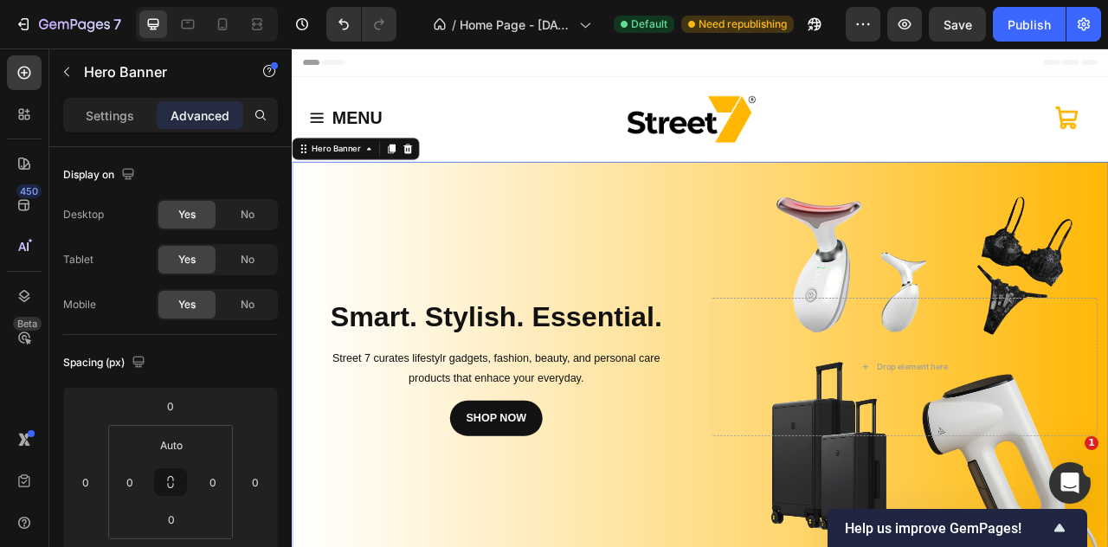
click at [778, 262] on div "Background Image" at bounding box center [811, 453] width 1039 height 523
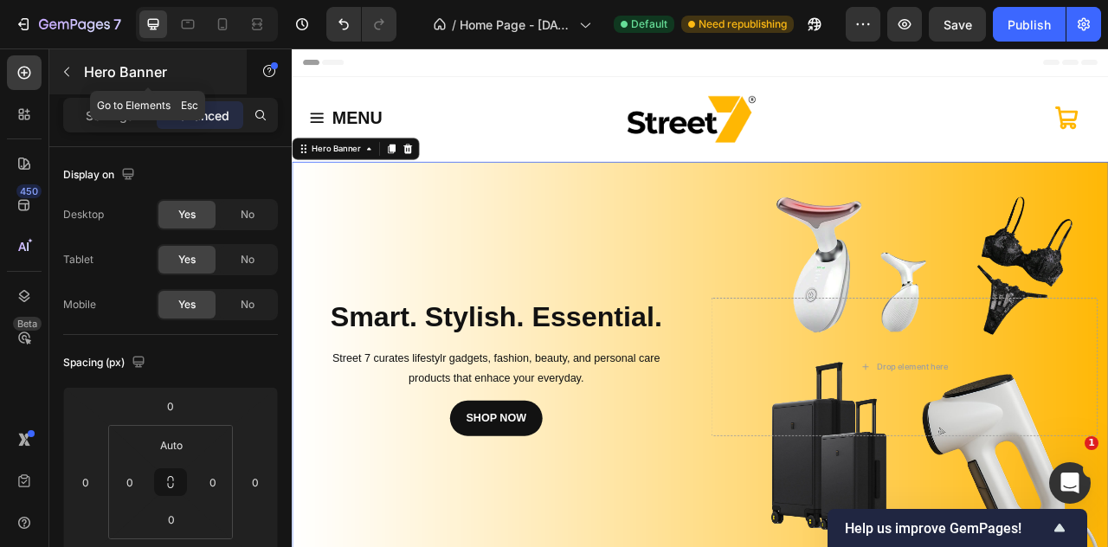
click at [69, 74] on icon "button" at bounding box center [67, 72] width 14 height 14
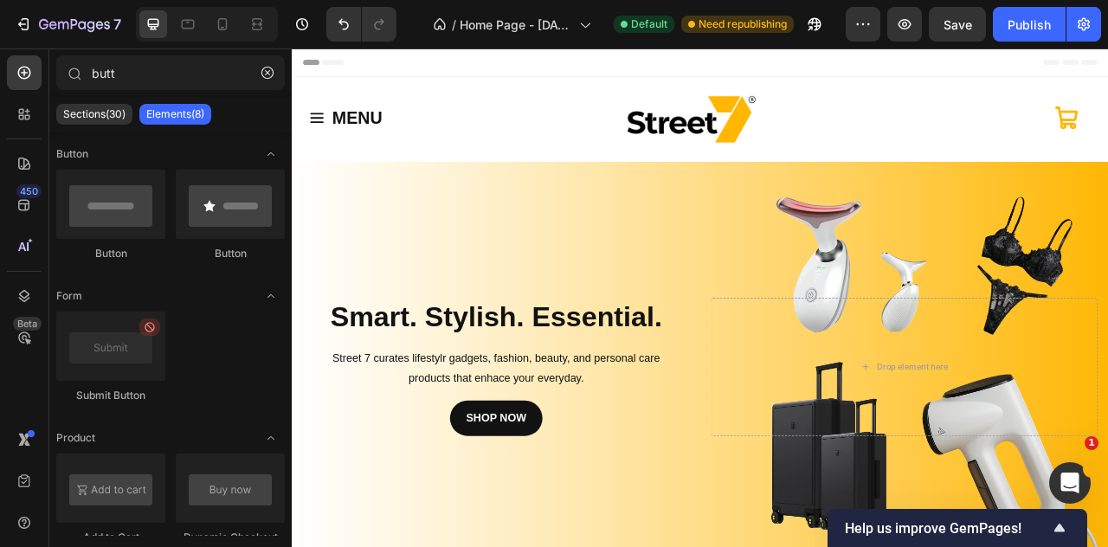
click at [69, 74] on icon at bounding box center [75, 74] width 13 height 13
click at [276, 75] on button "button" at bounding box center [268, 73] width 28 height 28
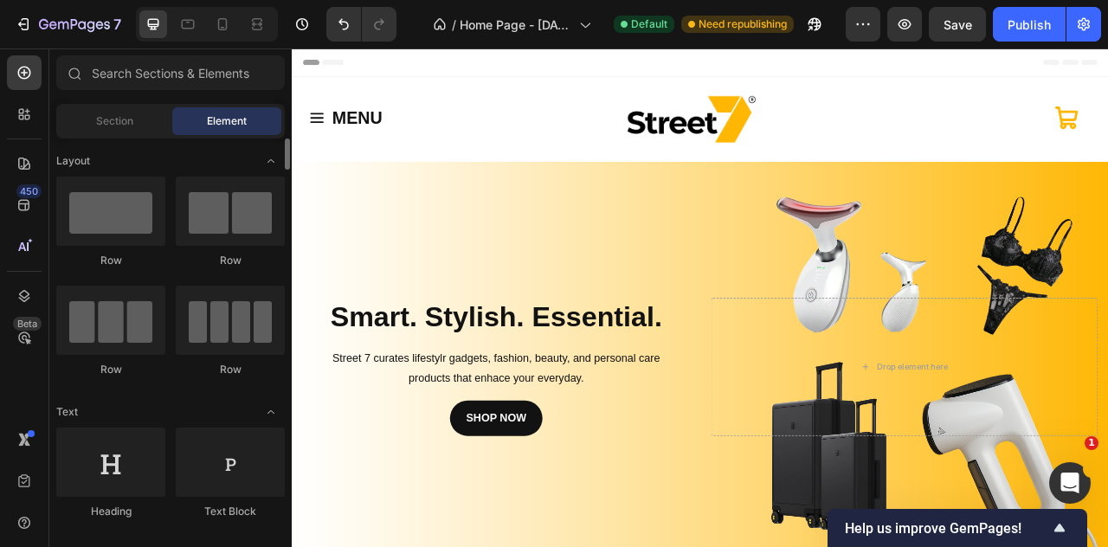
click at [123, 256] on div "Row" at bounding box center [110, 261] width 109 height 16
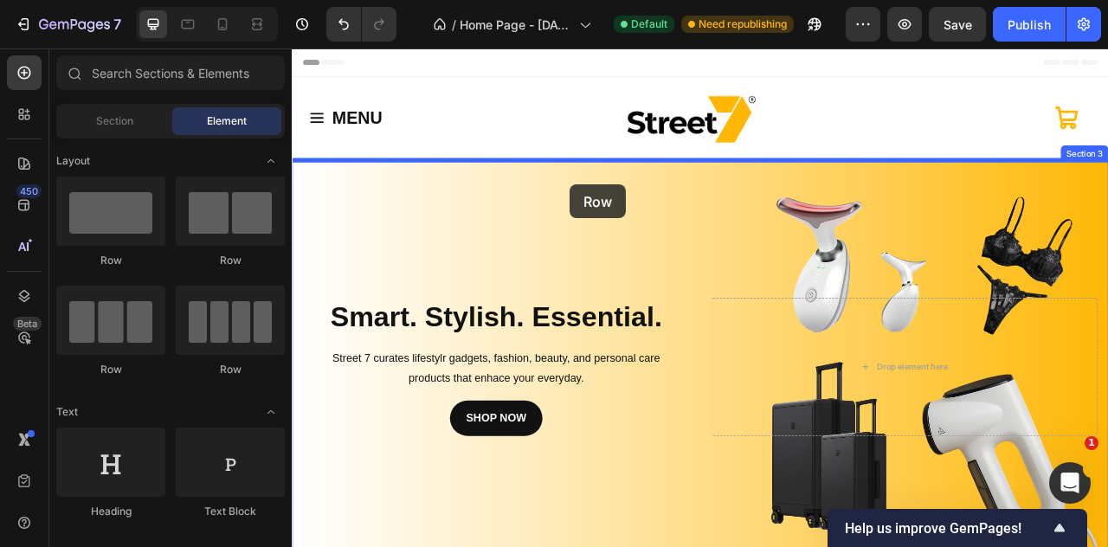
drag, startPoint x: 418, startPoint y: 295, endPoint x: 645, endPoint y: 222, distance: 238.5
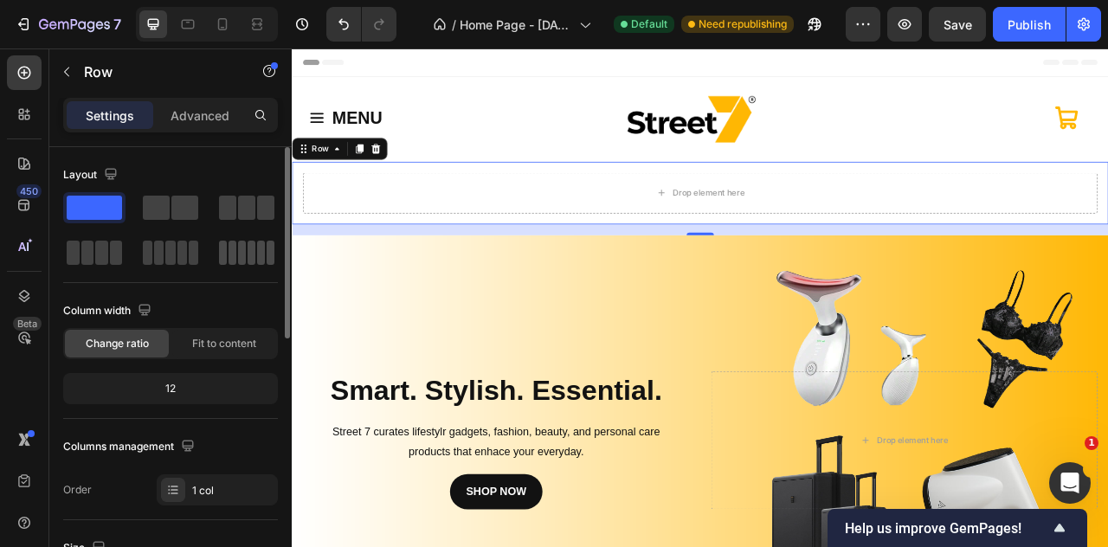
click at [261, 259] on span at bounding box center [261, 253] width 8 height 24
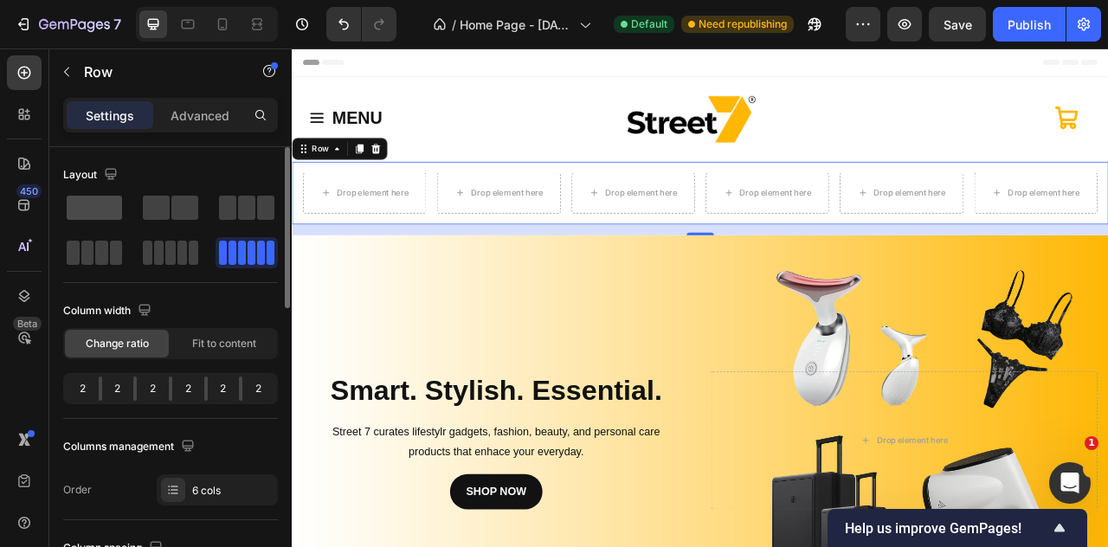
click at [107, 210] on span at bounding box center [94, 208] width 55 height 24
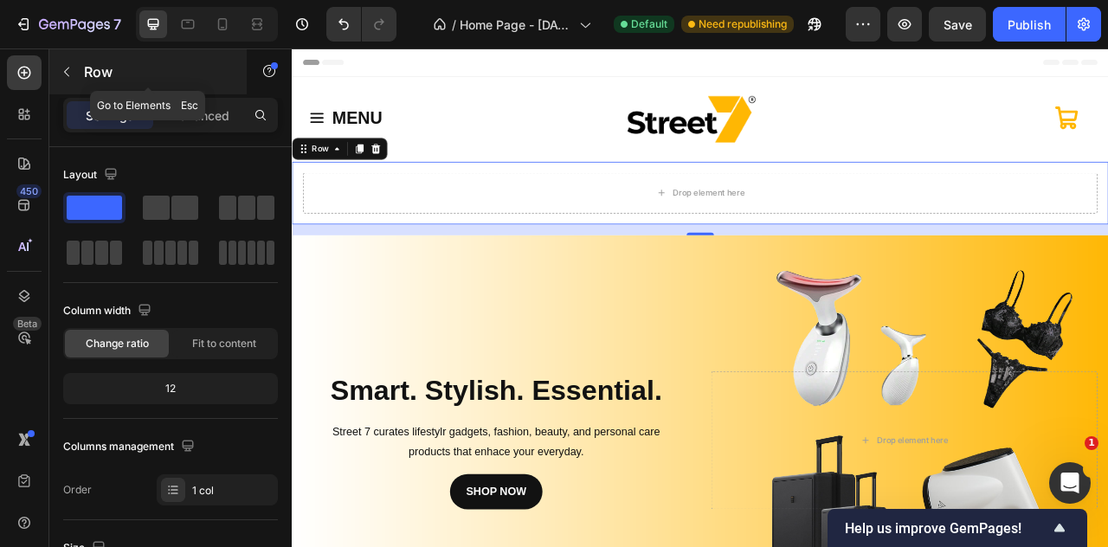
click at [76, 72] on button "button" at bounding box center [67, 72] width 28 height 28
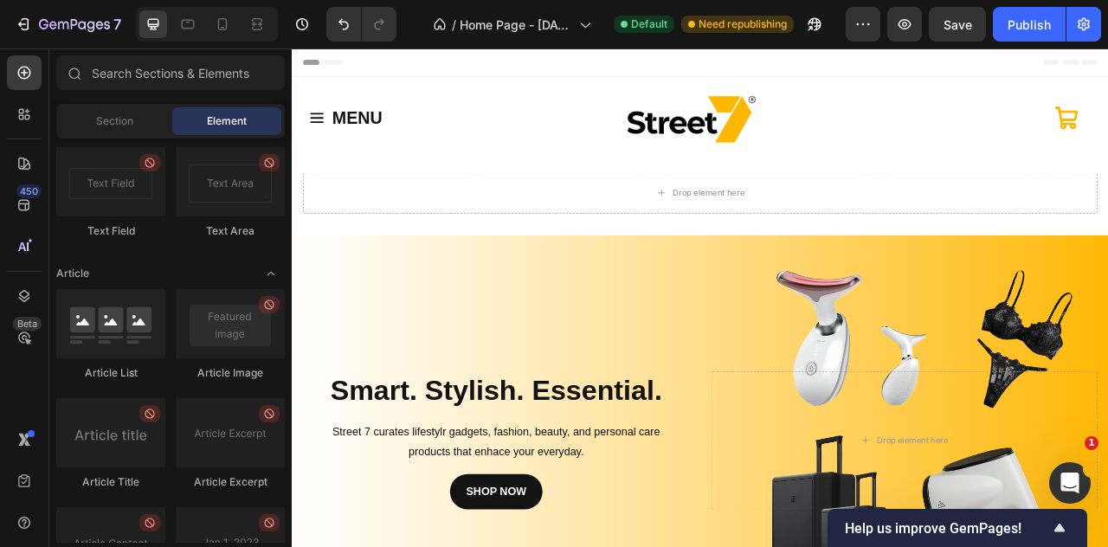
scroll to position [4728, 0]
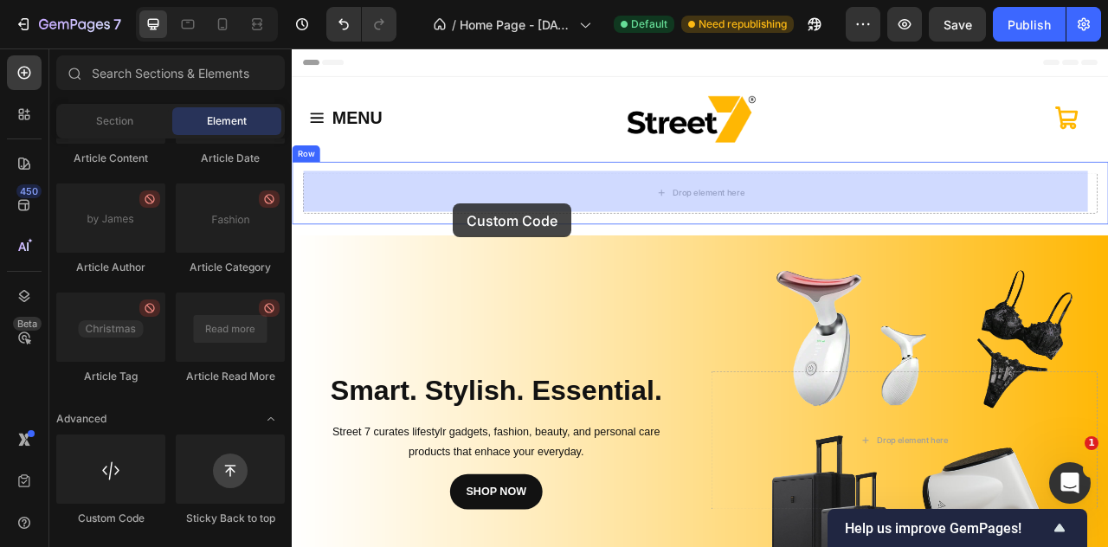
drag, startPoint x: 426, startPoint y: 508, endPoint x: 497, endPoint y: 246, distance: 271.8
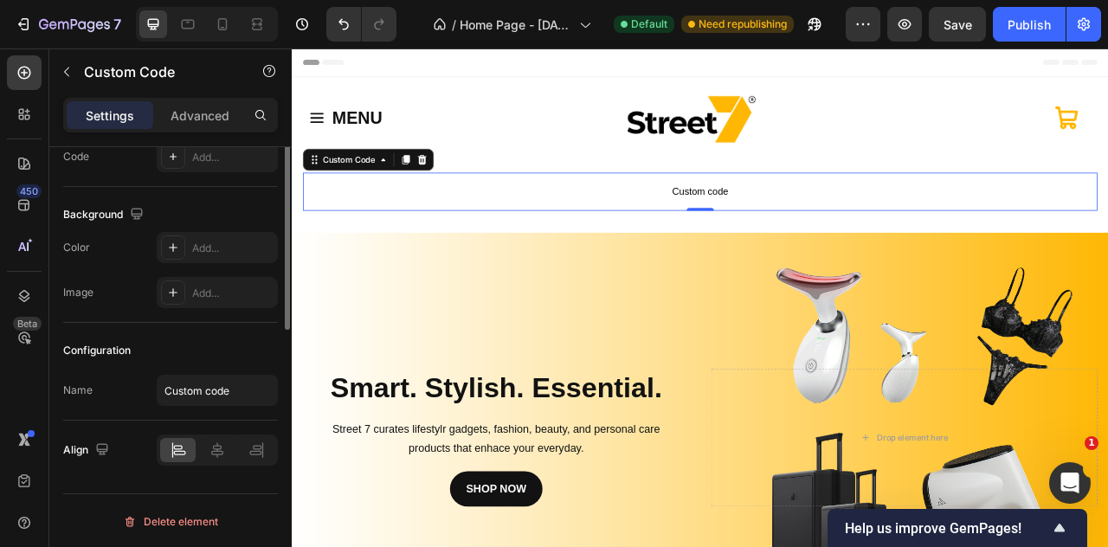
scroll to position [0, 0]
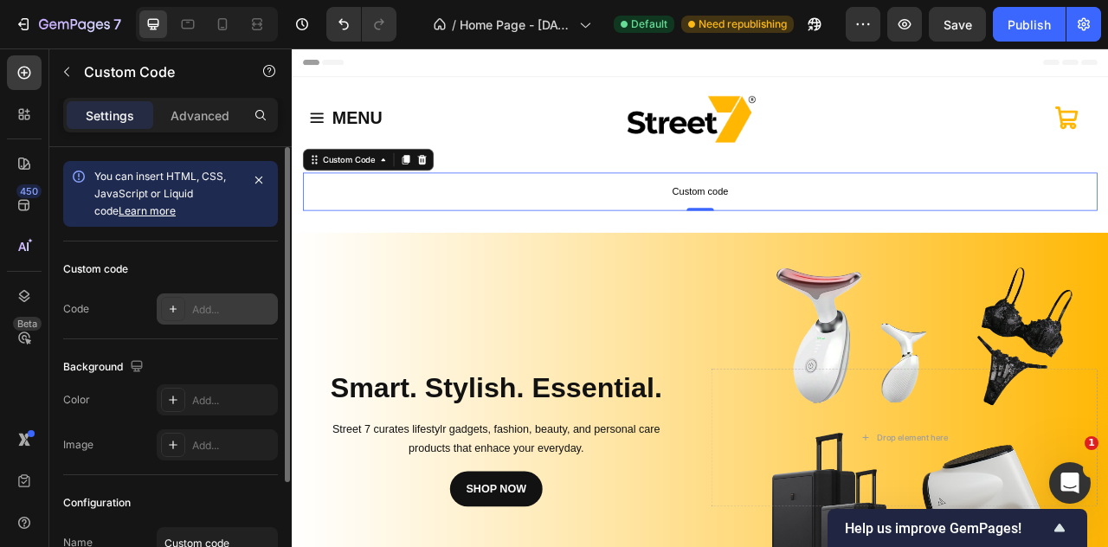
click at [182, 309] on div at bounding box center [173, 309] width 24 height 24
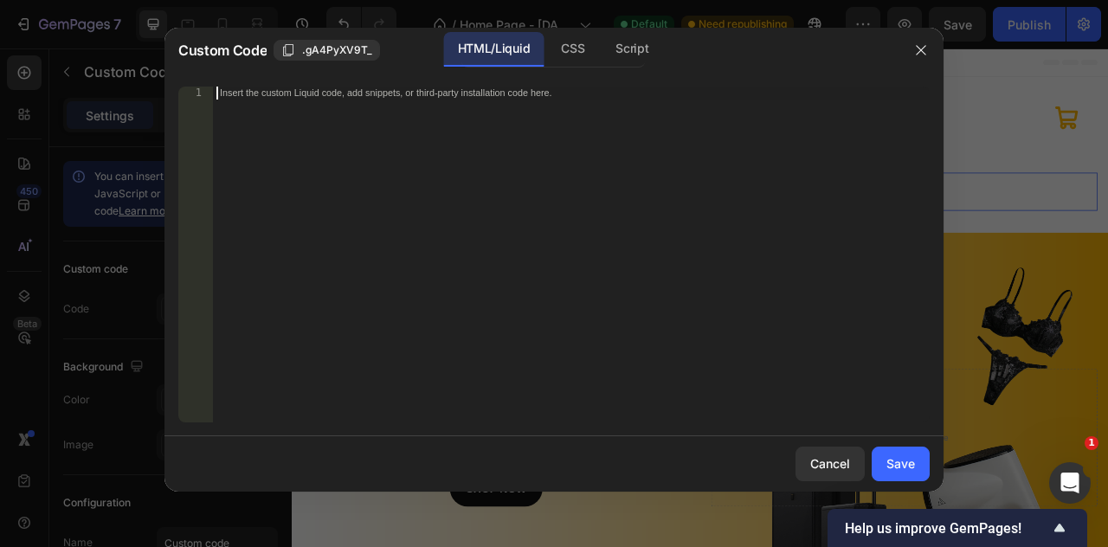
click at [381, 278] on div "Insert the custom Liquid code, add snippets, or third-party installation code h…" at bounding box center [571, 268] width 717 height 362
click at [573, 46] on div "CSS" at bounding box center [572, 49] width 51 height 35
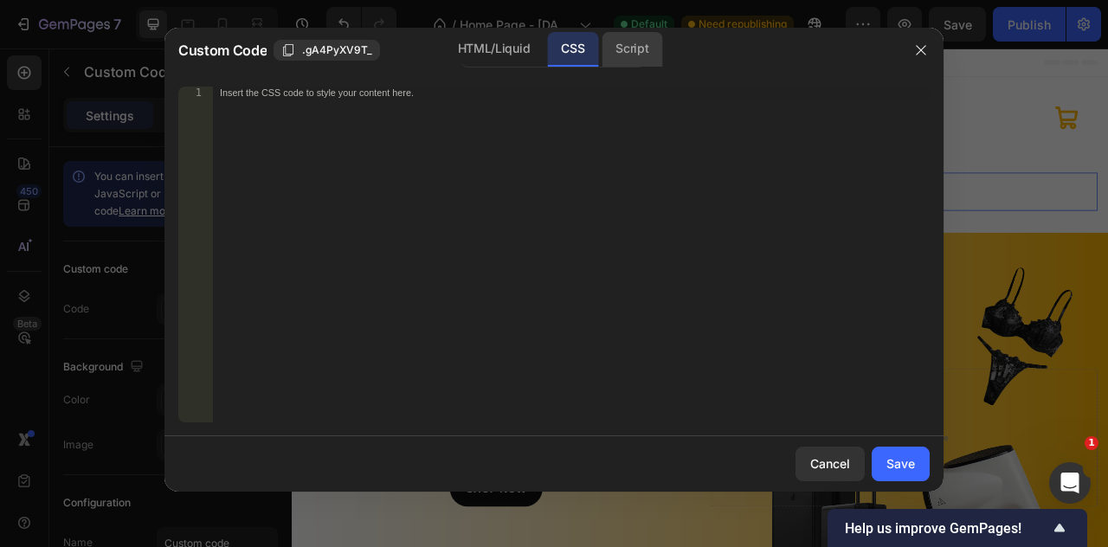
click at [620, 55] on div "Script" at bounding box center [632, 49] width 61 height 35
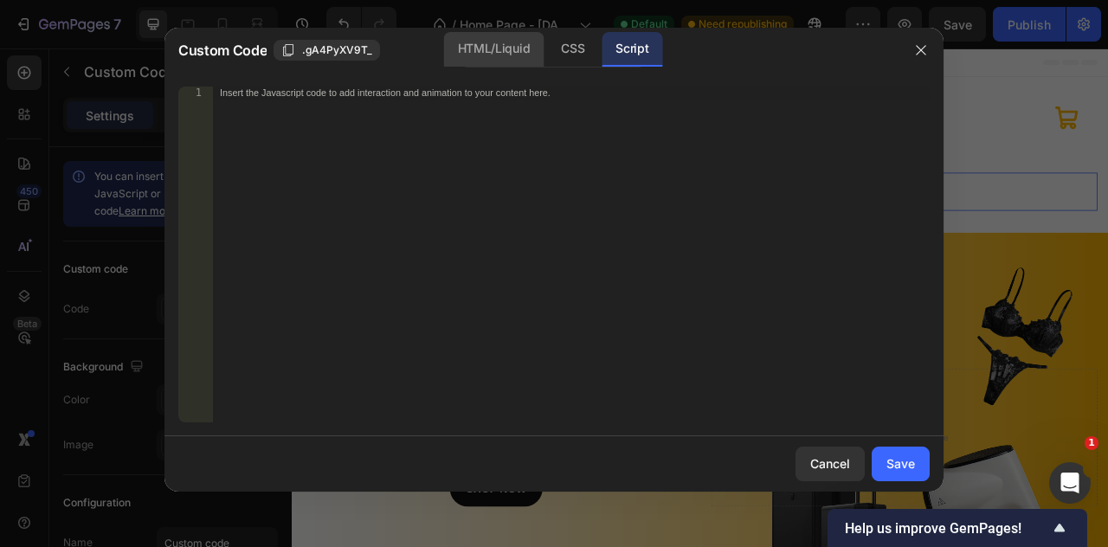
click at [492, 60] on div "HTML/Liquid" at bounding box center [494, 49] width 100 height 35
click at [498, 130] on div "Insert the custom Liquid code, add snippets, or third-party installation code h…" at bounding box center [571, 268] width 717 height 362
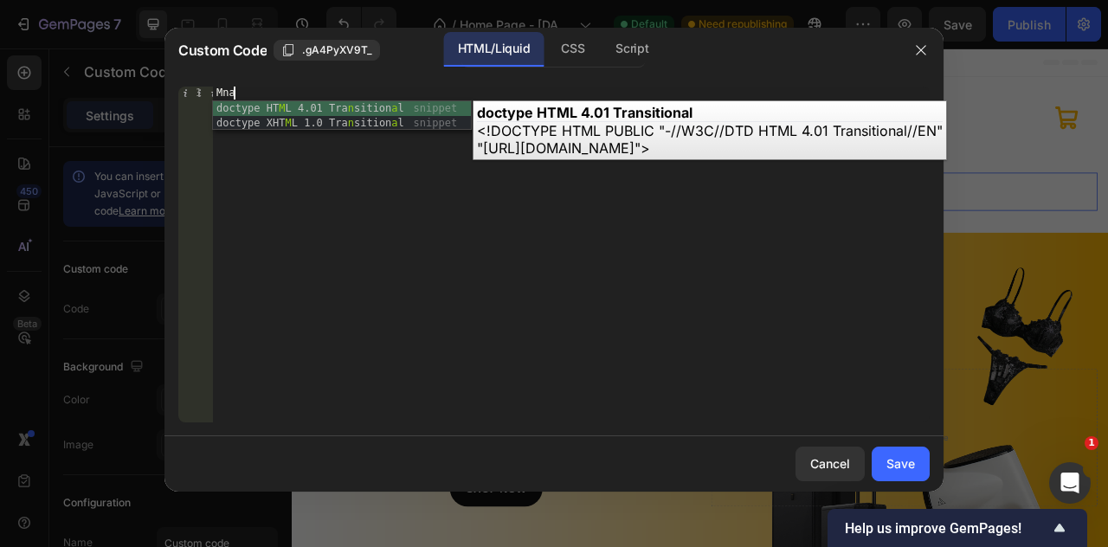
type textarea "M"
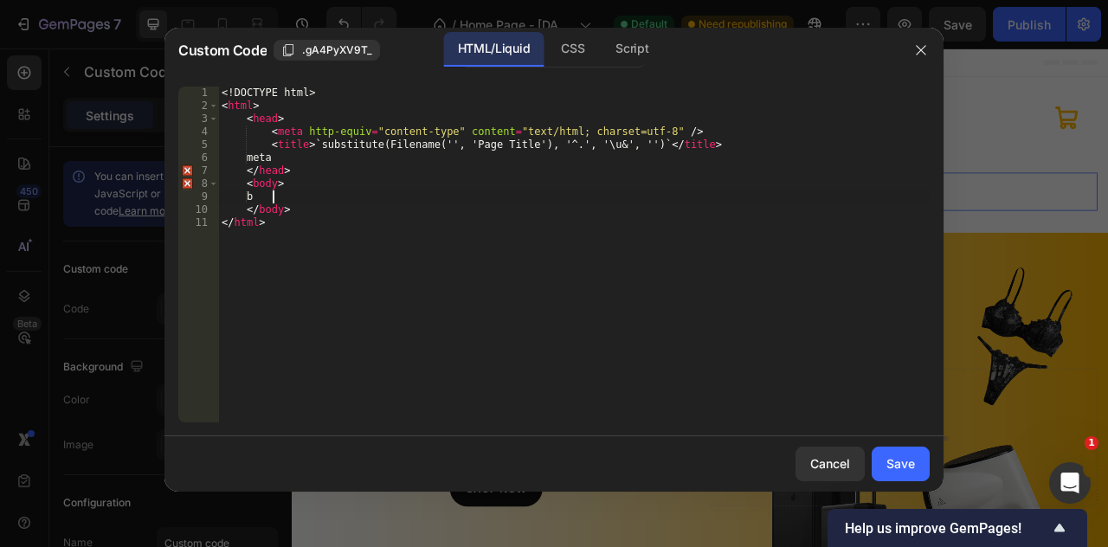
type textarea "b"
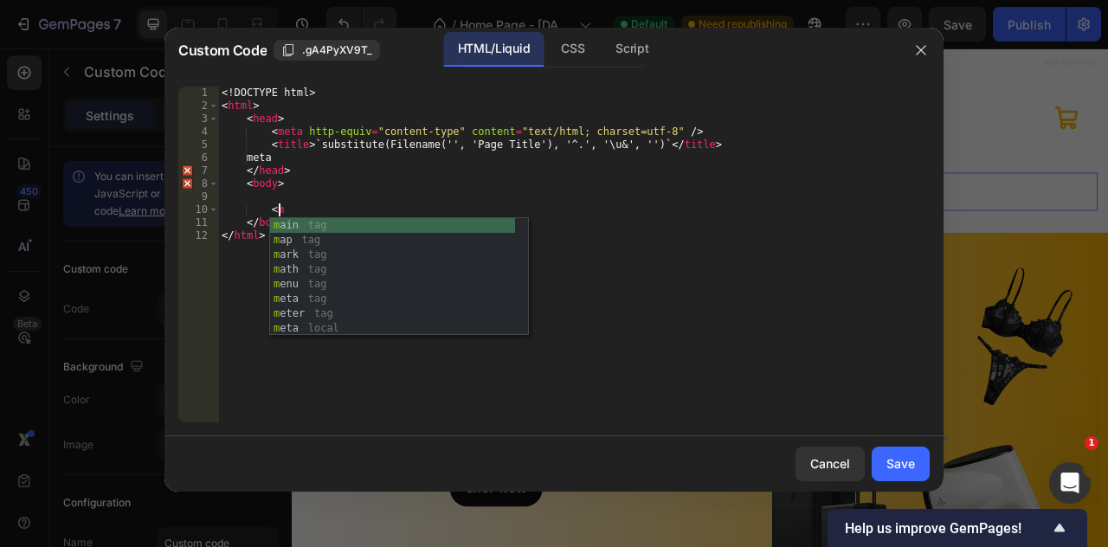
scroll to position [0, 4]
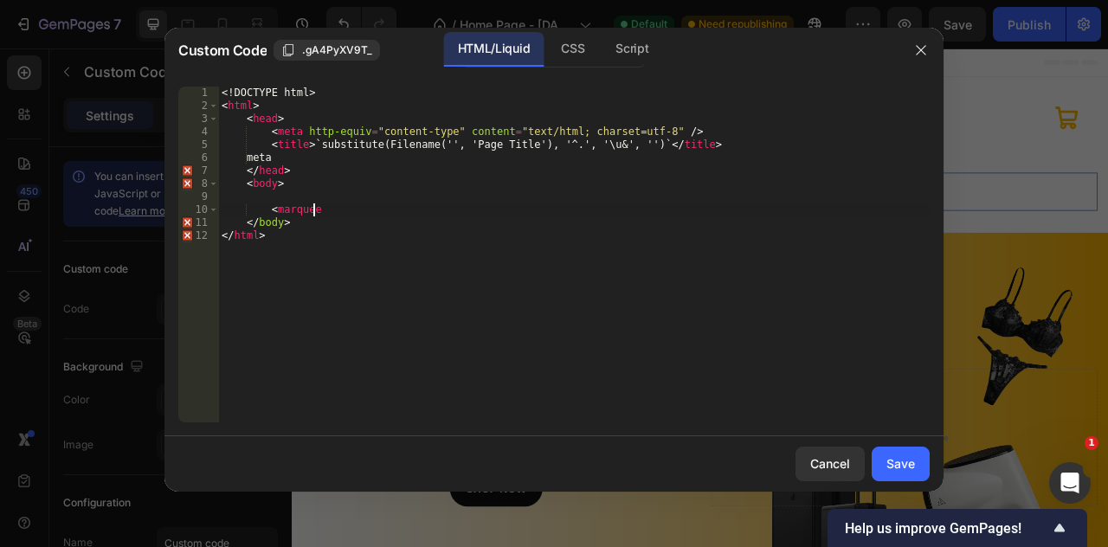
type textarea "<marquee>"
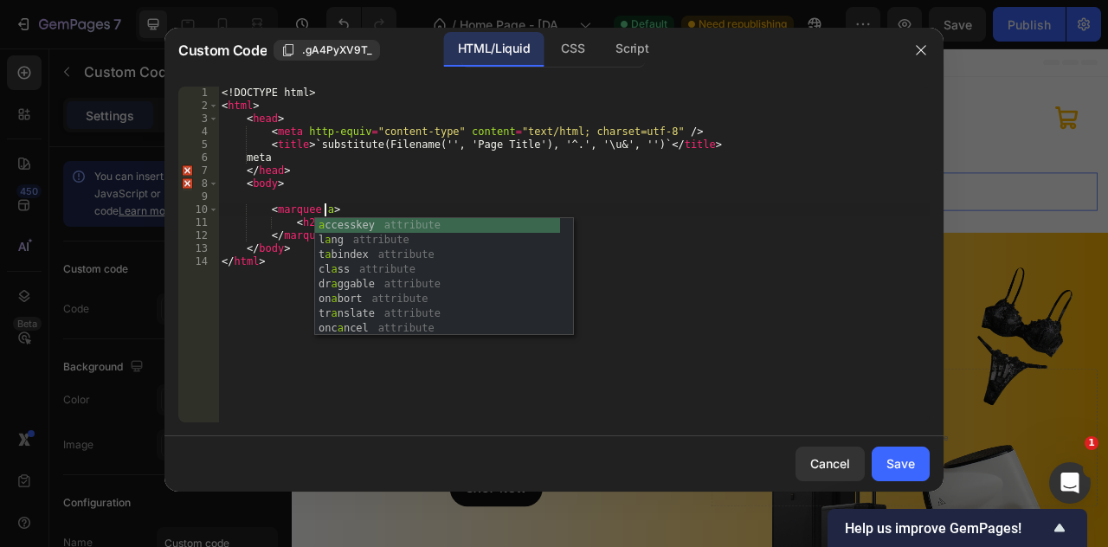
scroll to position [0, 7]
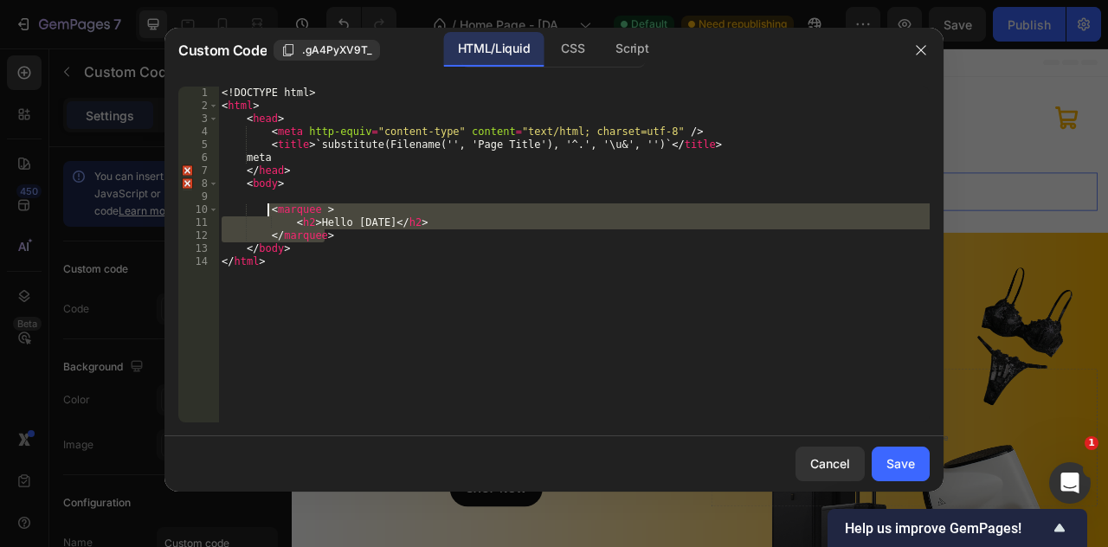
drag, startPoint x: 352, startPoint y: 236, endPoint x: 268, endPoint y: 207, distance: 89.0
click at [268, 207] on div "<! DOCTYPE html > < html > < head > < meta http-equiv = "content-type" content …" at bounding box center [574, 268] width 712 height 362
paste textarea "</marquee"
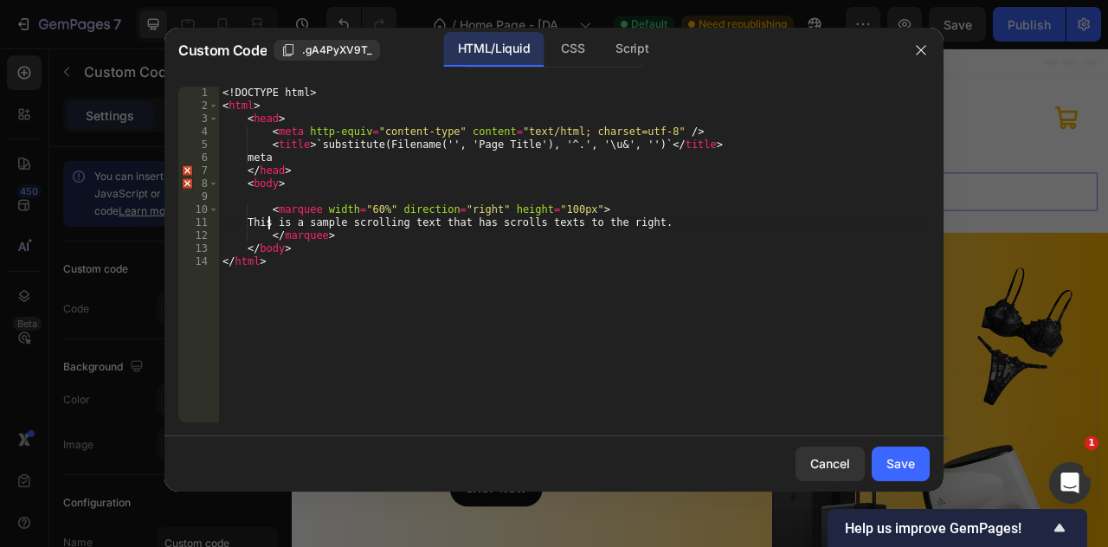
type textarea "This is a sample scrolling text that has scrolls texts to the right."
click at [910, 466] on div "Save" at bounding box center [901, 464] width 29 height 18
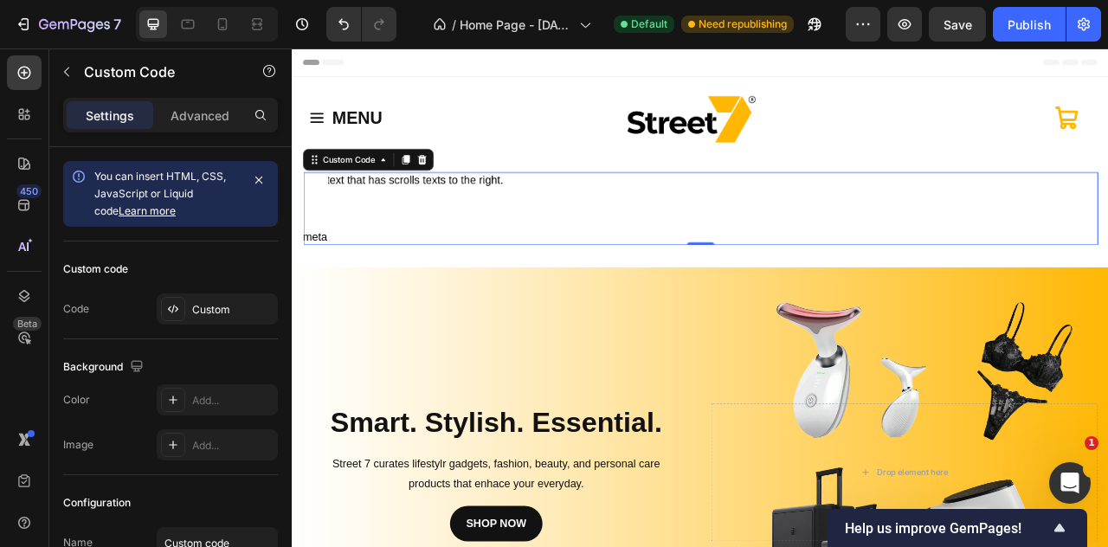
click at [937, 220] on marquee "This is a sample scrolling text that has scrolls texts to the right." at bounding box center [640, 249] width 607 height 87
click at [870, 220] on marquee "This is a sample scrolling text that has scrolls texts to the right." at bounding box center [640, 249] width 607 height 87
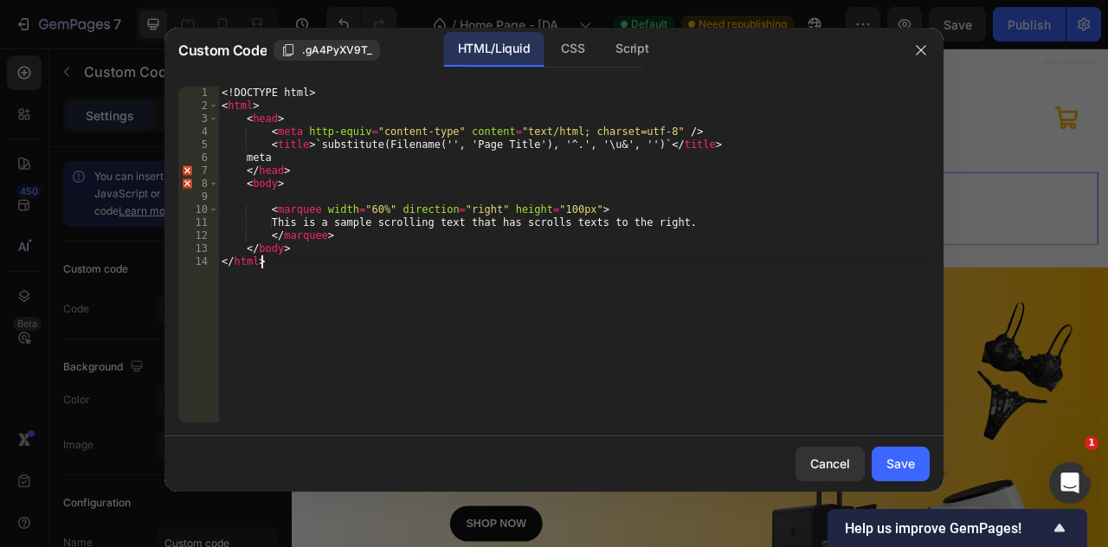
drag, startPoint x: 319, startPoint y: 330, endPoint x: 320, endPoint y: 384, distance: 53.7
click at [320, 384] on div "<! DOCTYPE html > < html > < head > < meta http-equiv = "content-type" content …" at bounding box center [574, 268] width 712 height 362
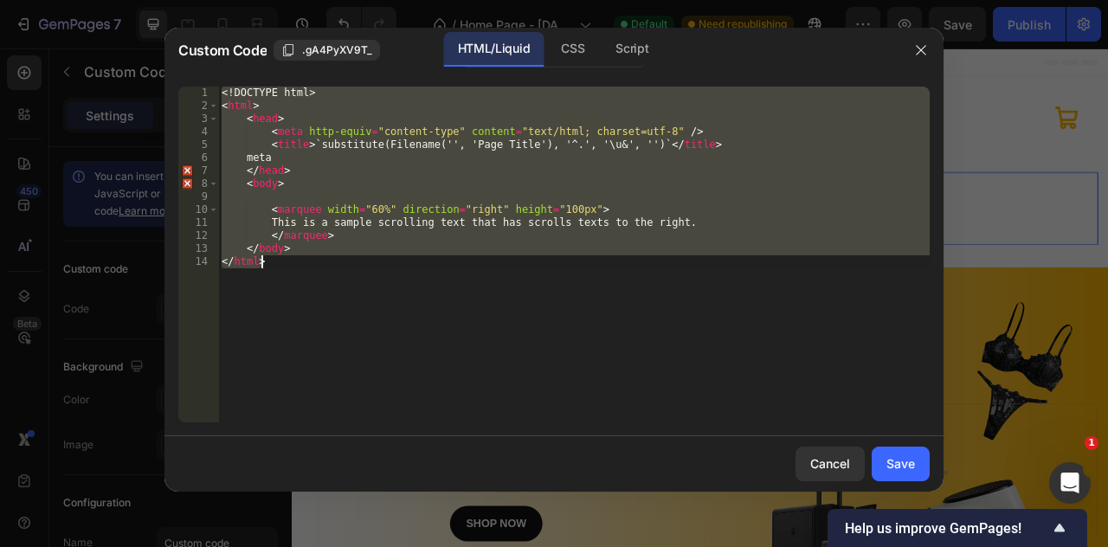
click at [359, 268] on div "<! DOCTYPE html > < html > < head > < meta http-equiv = "content-type" content …" at bounding box center [574, 255] width 712 height 336
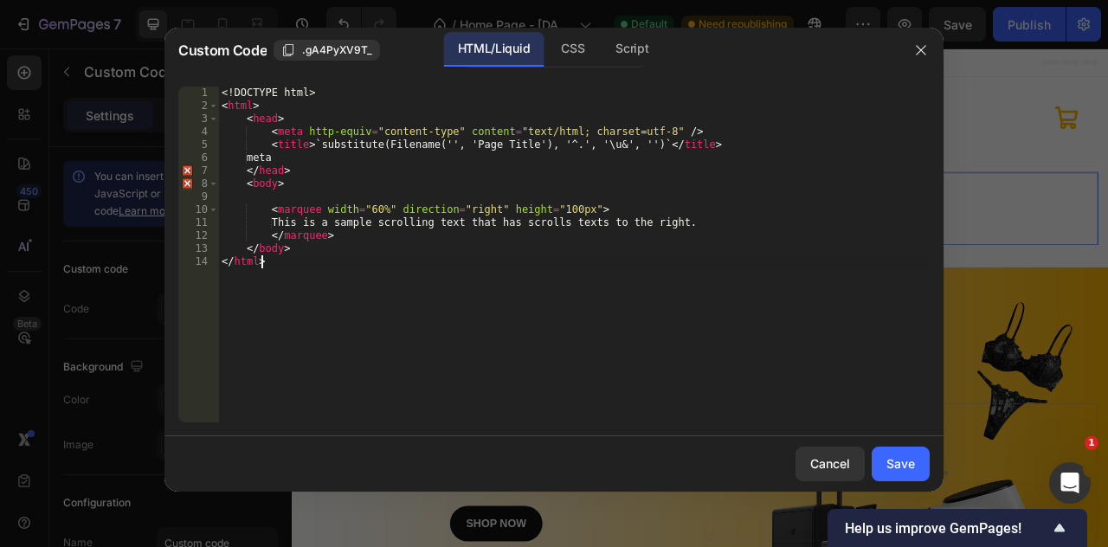
type textarea "</body> </html>"
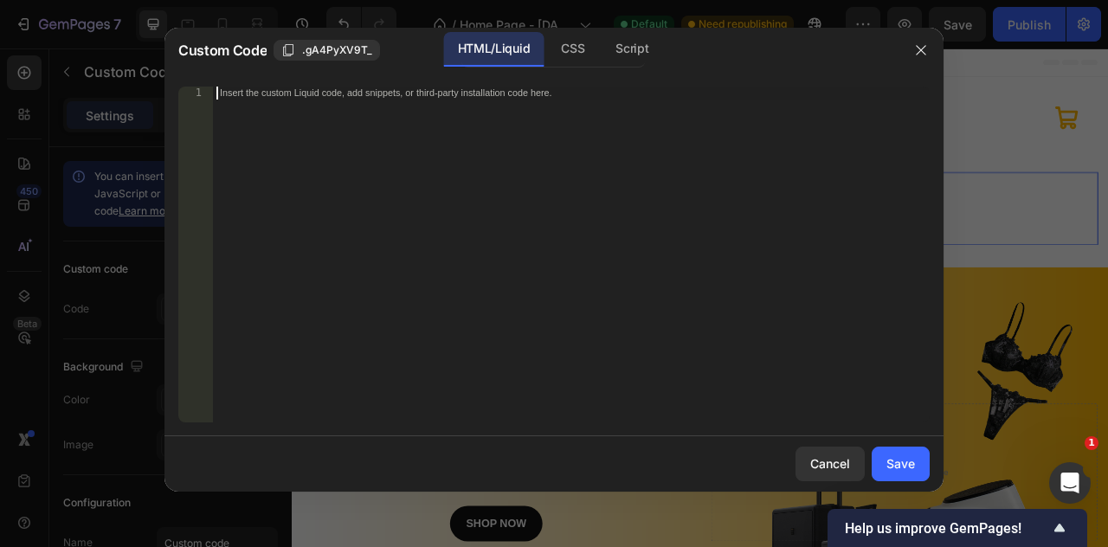
paste textarea "FFB703"
type textarea "FFB703"
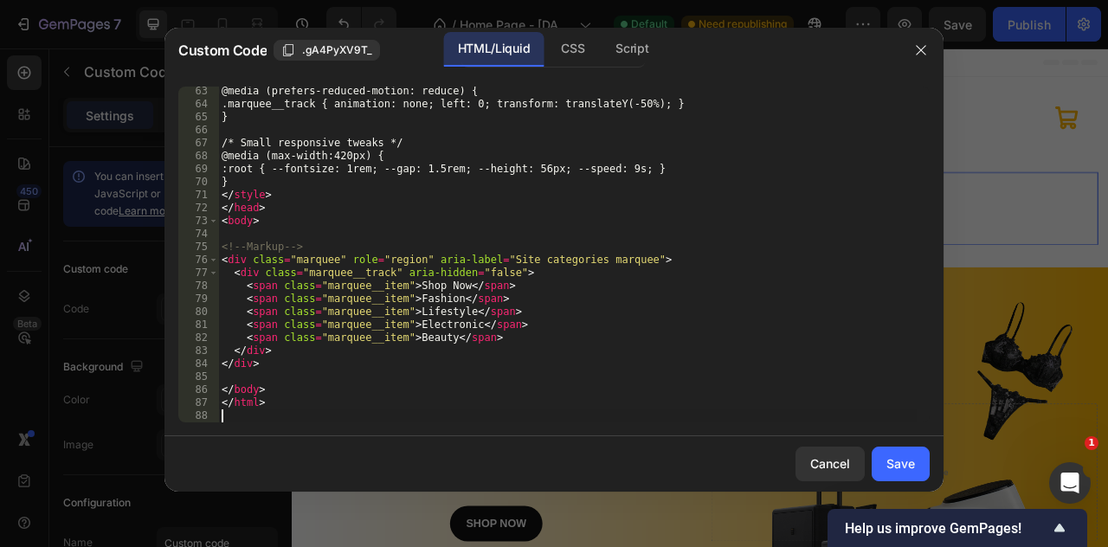
scroll to position [807, 0]
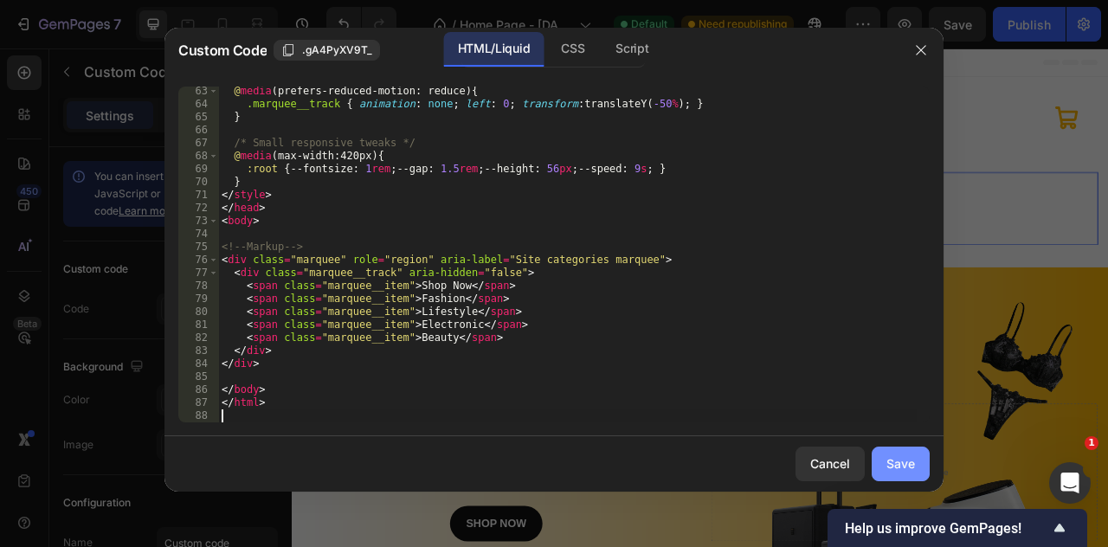
click at [904, 460] on div "Save" at bounding box center [901, 464] width 29 height 18
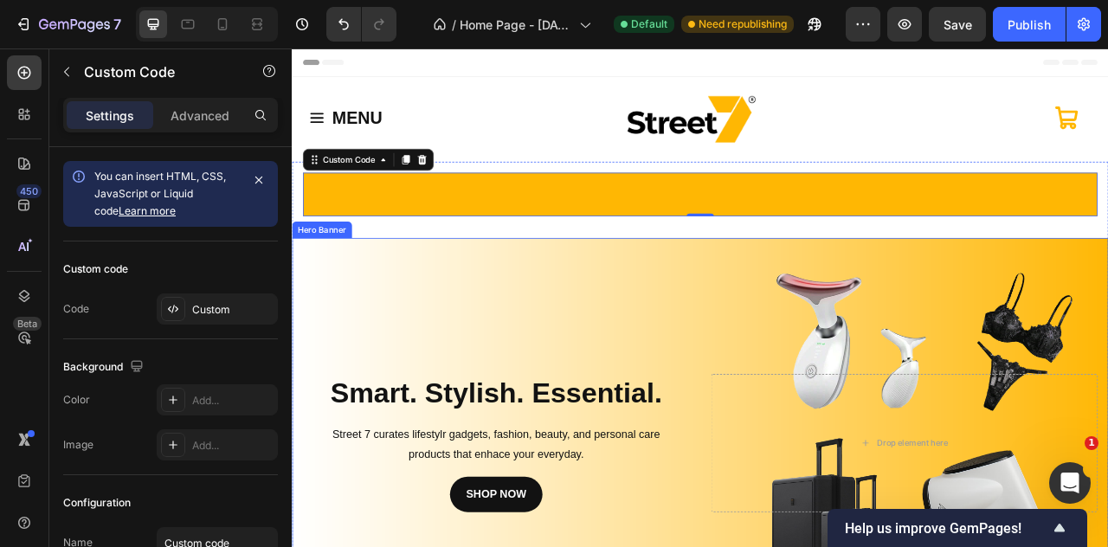
click at [721, 289] on div "Background Image" at bounding box center [811, 550] width 1039 height 523
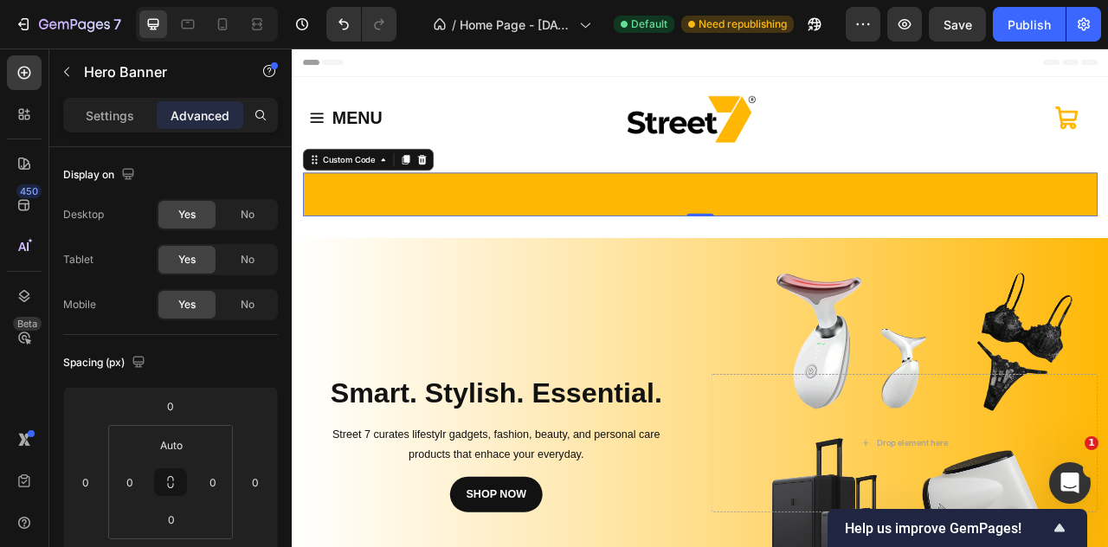
click at [561, 251] on div "Shop Now Fashion Lifestyle Electronic Beauty" at bounding box center [811, 233] width 1011 height 55
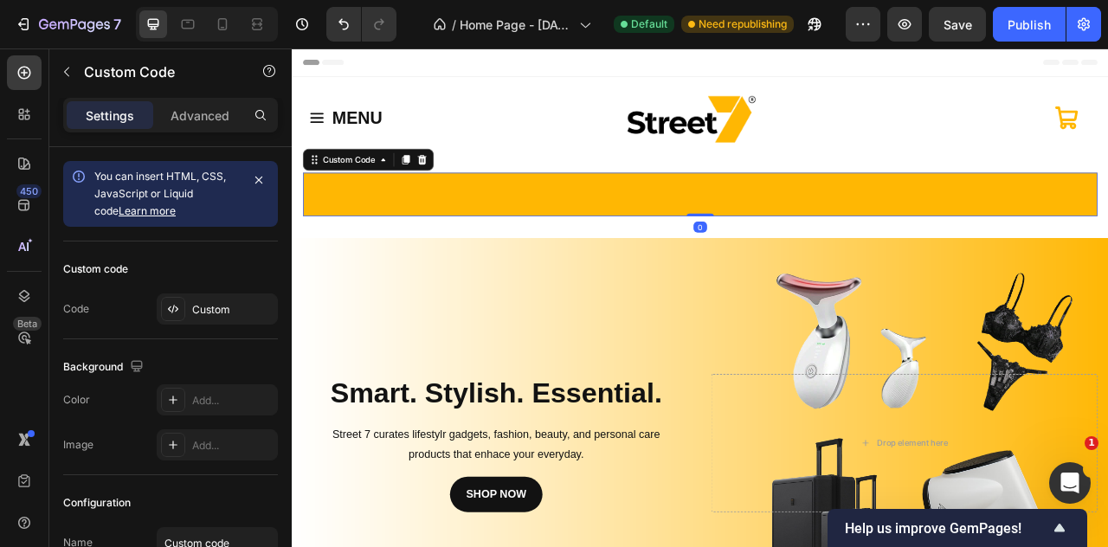
click at [561, 251] on div "Shop Now Fashion Lifestyle Electronic Beauty" at bounding box center [811, 233] width 1011 height 55
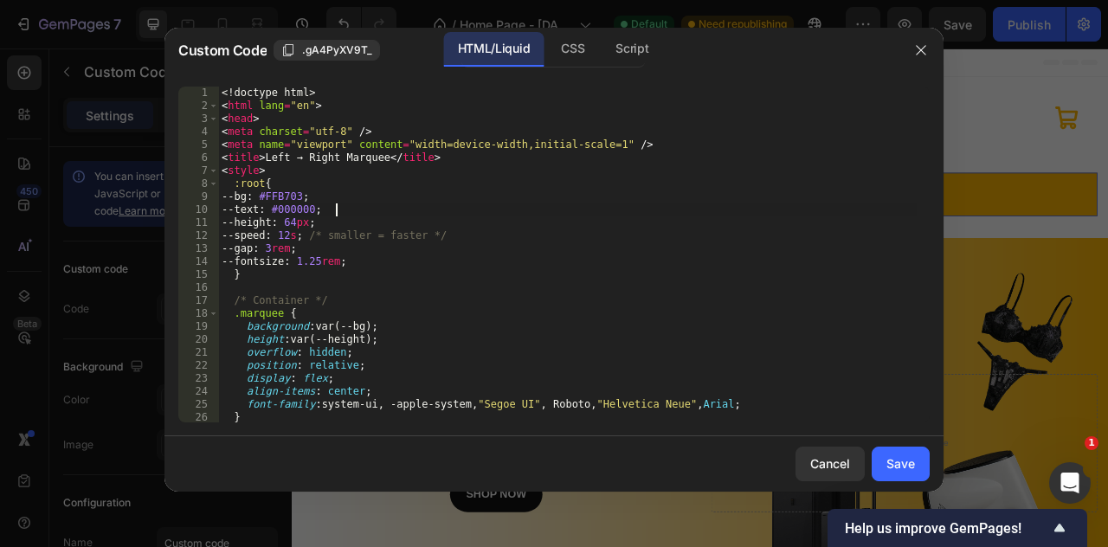
click at [504, 208] on div "<! doctype html > < html lang = "en" > < head > < meta charset = "utf-8" /> < m…" at bounding box center [567, 268] width 699 height 362
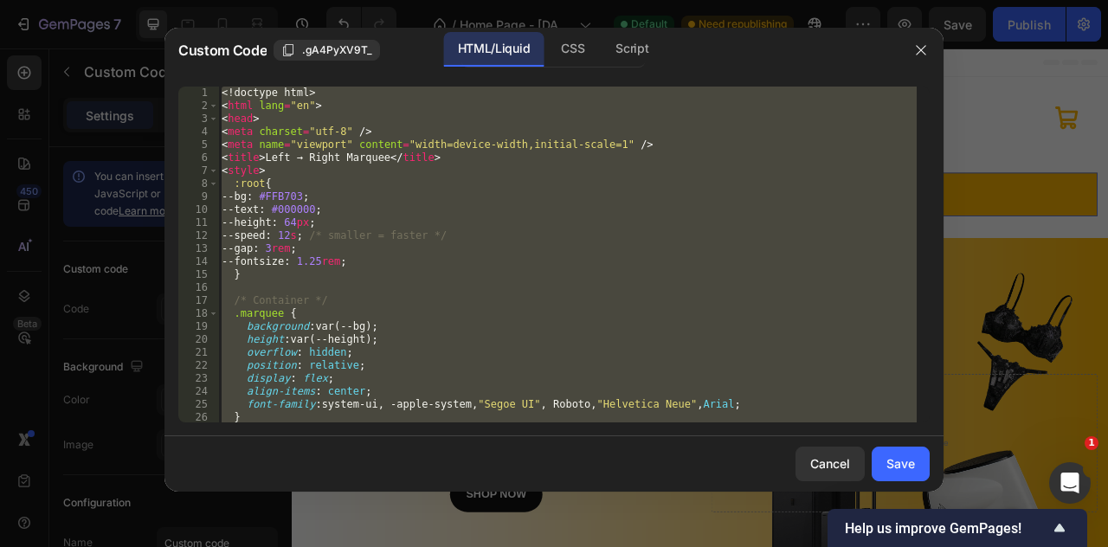
type textarea "</html>"
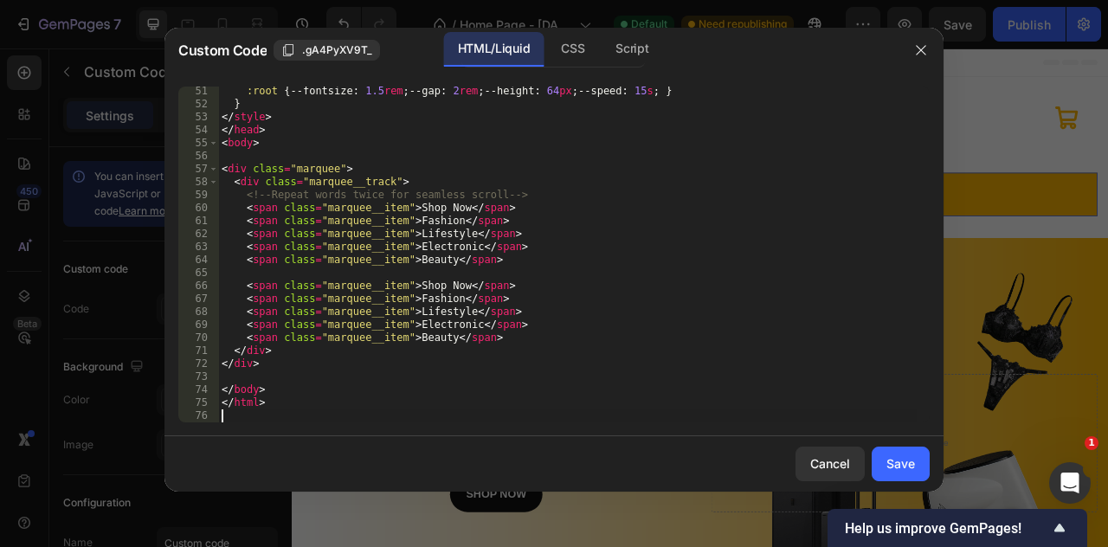
scroll to position [651, 0]
click at [887, 455] on div "Save" at bounding box center [901, 464] width 29 height 18
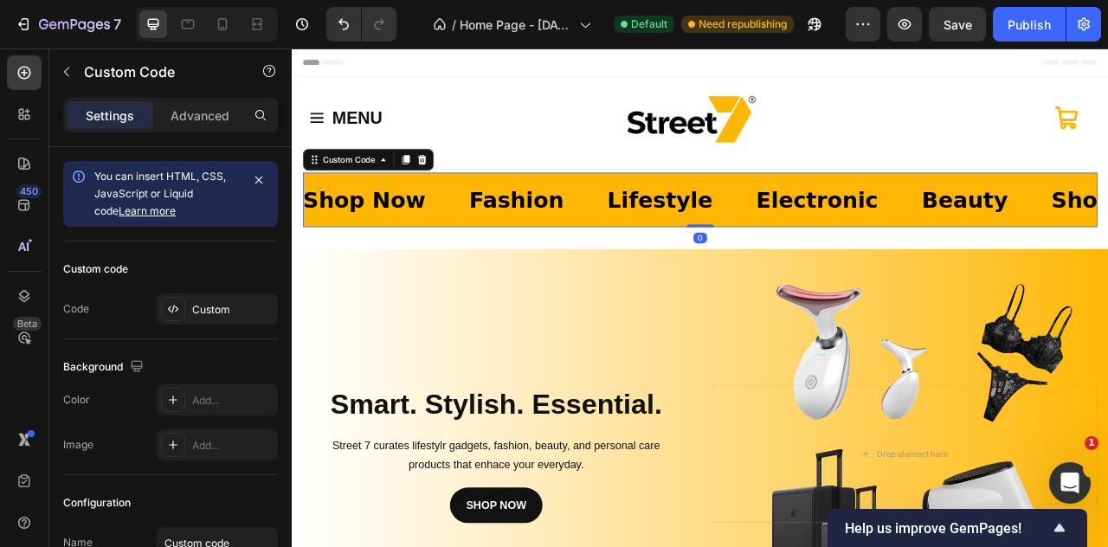
drag, startPoint x: 802, startPoint y: 272, endPoint x: 817, endPoint y: 254, distance: 24.0
click at [817, 254] on div "Shop Now Fashion Lifestyle Electronic Beauty Shop Now Fashion Lifestyle Electro…" at bounding box center [811, 240] width 1011 height 69
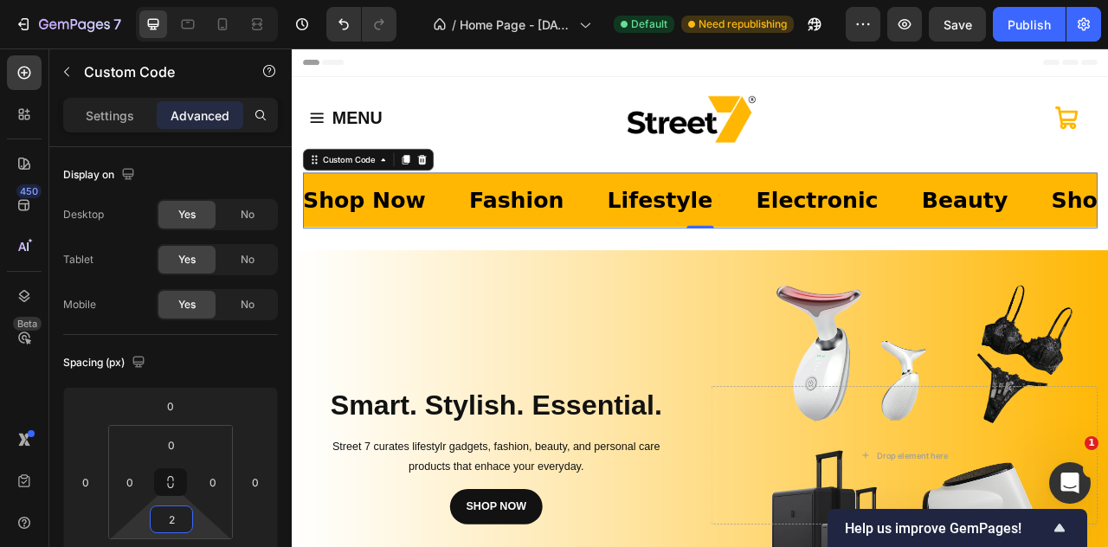
type input "0"
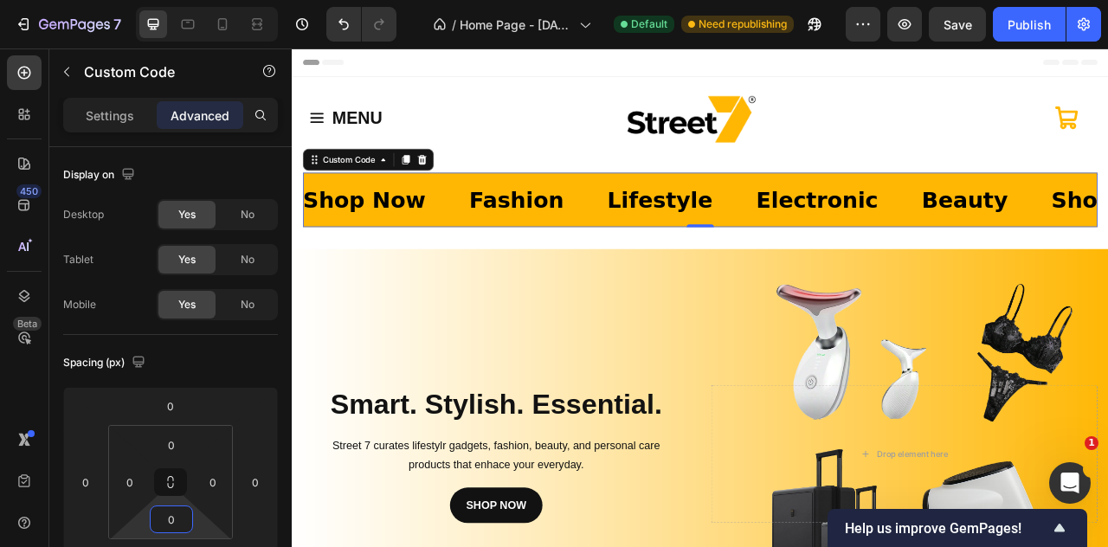
drag, startPoint x: 197, startPoint y: 516, endPoint x: 197, endPoint y: 547, distance: 31.2
click at [197, 0] on html "7 / Home Page - [DATE] 15:20:35 Default Need republishing Preview Save Publish …" at bounding box center [554, 0] width 1108 height 0
drag, startPoint x: 193, startPoint y: 448, endPoint x: 193, endPoint y: 470, distance: 22.5
click at [193, 0] on html "7 / Home Page - [DATE] 15:20:35 Default Need republishing Preview Save Publish …" at bounding box center [554, 0] width 1108 height 0
click at [561, 268] on div "Shop Now Fashion Lifestyle Electronic Beauty Shop Now Fashion Lifestyle Electro…" at bounding box center [811, 240] width 1011 height 69
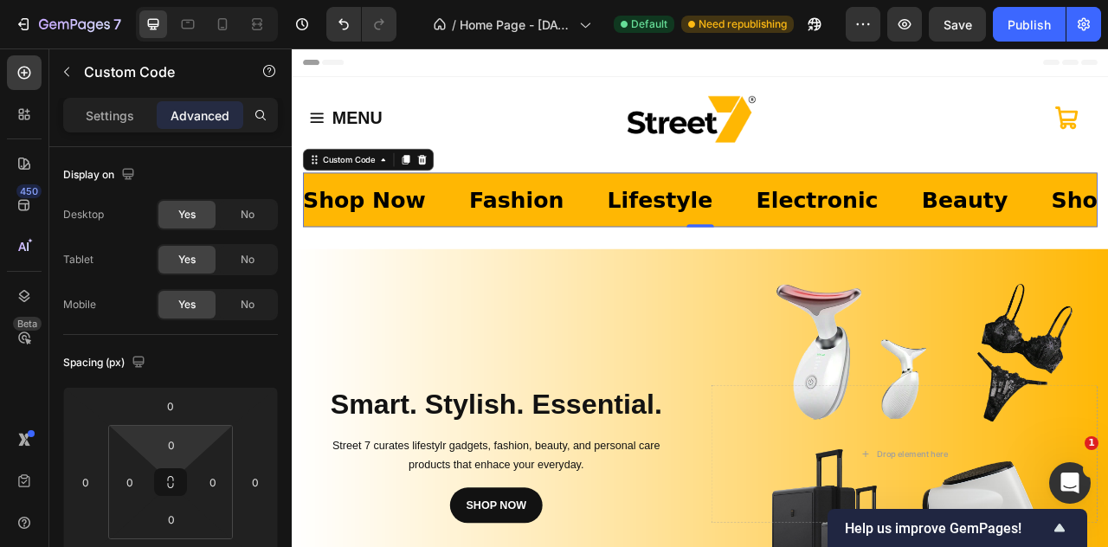
click at [561, 268] on div "Shop Now Fashion Lifestyle Electronic Beauty Shop Now Fashion Lifestyle Electro…" at bounding box center [811, 240] width 1011 height 69
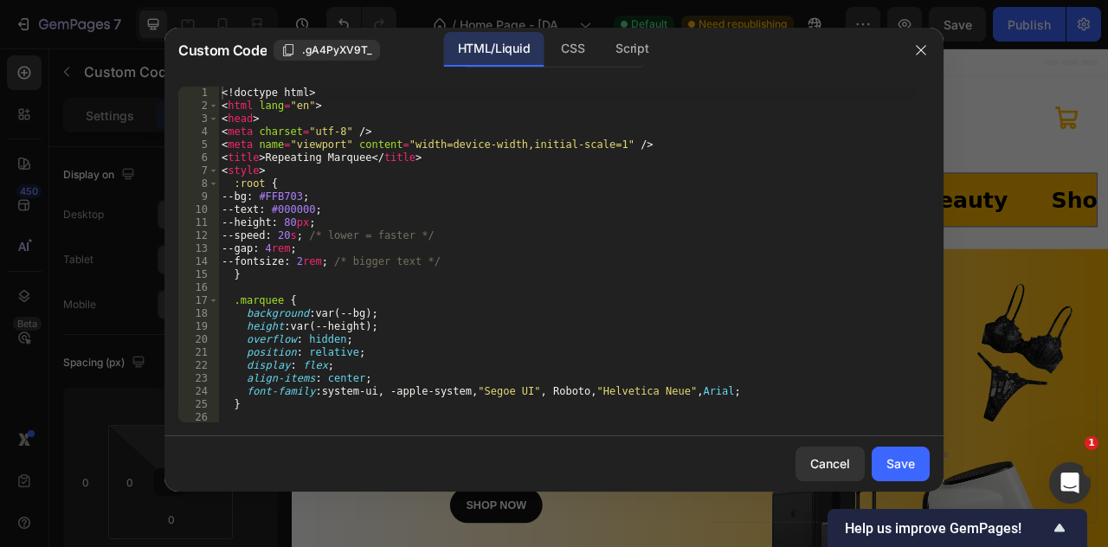
click at [308, 219] on div "<! doctype html > < html lang = "en" > < head > < meta charset = "utf-8" /> < m…" at bounding box center [567, 268] width 699 height 362
click at [322, 307] on div "<! doctype html > < html lang = "en" > < head > < meta charset = "utf-8" /> < m…" at bounding box center [567, 268] width 699 height 362
type textarea "background: var(--bg);"
click at [916, 468] on button "Save" at bounding box center [901, 464] width 58 height 35
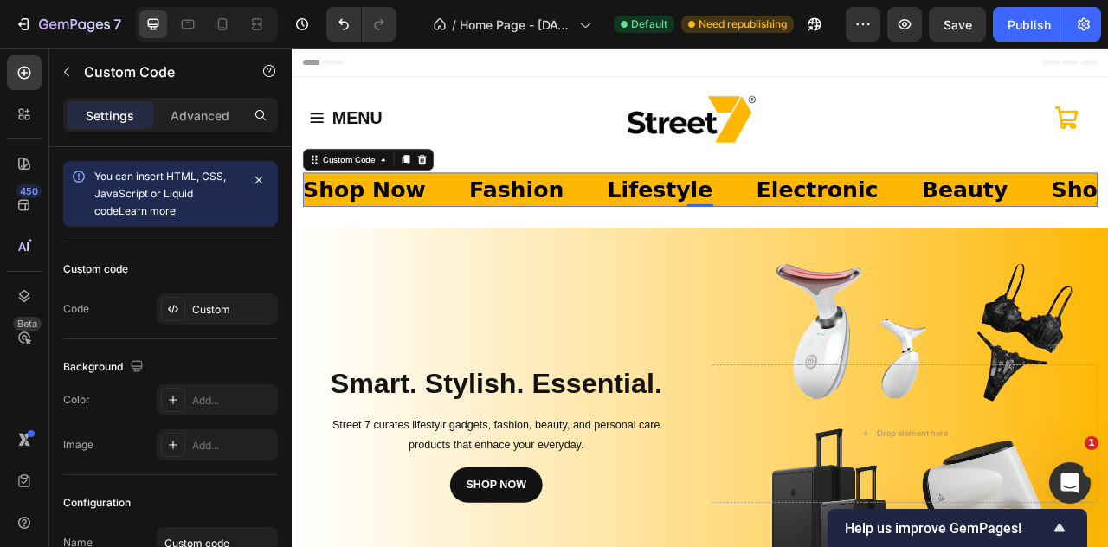
click at [323, 239] on span "Lifestyle" at bounding box center [256, 228] width 134 height 42
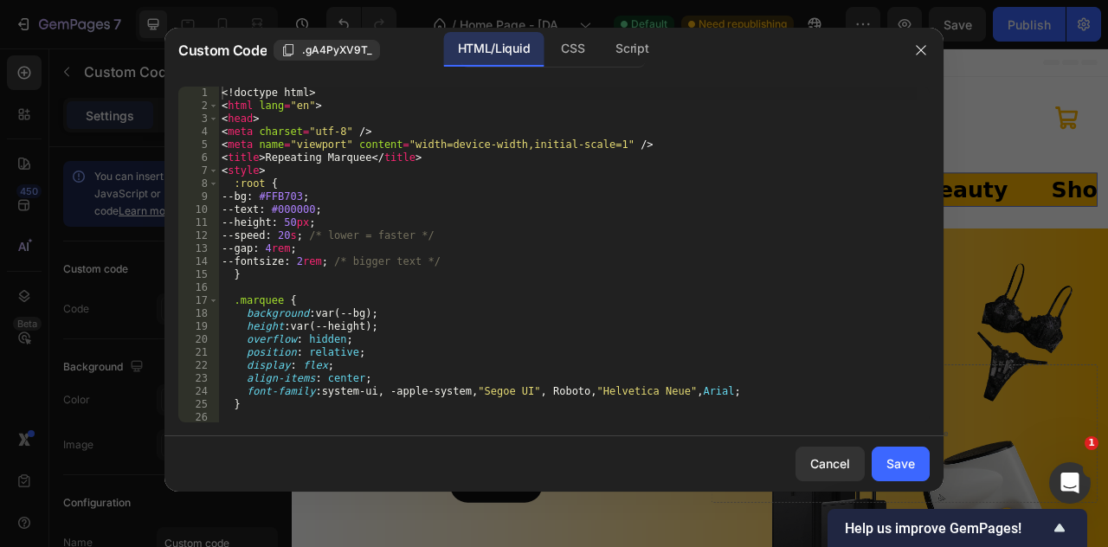
click at [289, 244] on div "<! doctype html > < html lang = "en" > < head > < meta charset = "utf-8" /> < m…" at bounding box center [567, 268] width 699 height 362
click at [305, 225] on div "<! doctype html > < html lang = "en" > < head > < meta charset = "utf-8" /> < m…" at bounding box center [567, 268] width 699 height 362
drag, startPoint x: 322, startPoint y: 197, endPoint x: 281, endPoint y: 199, distance: 41.6
click at [281, 199] on div "<! doctype html > < html lang = "en" > < head > < meta charset = "utf-8" /> < m…" at bounding box center [567, 268] width 699 height 362
click at [359, 210] on div "<! doctype html > < html lang = "en" > < head > < meta charset = "utf-8" /> < m…" at bounding box center [567, 268] width 699 height 362
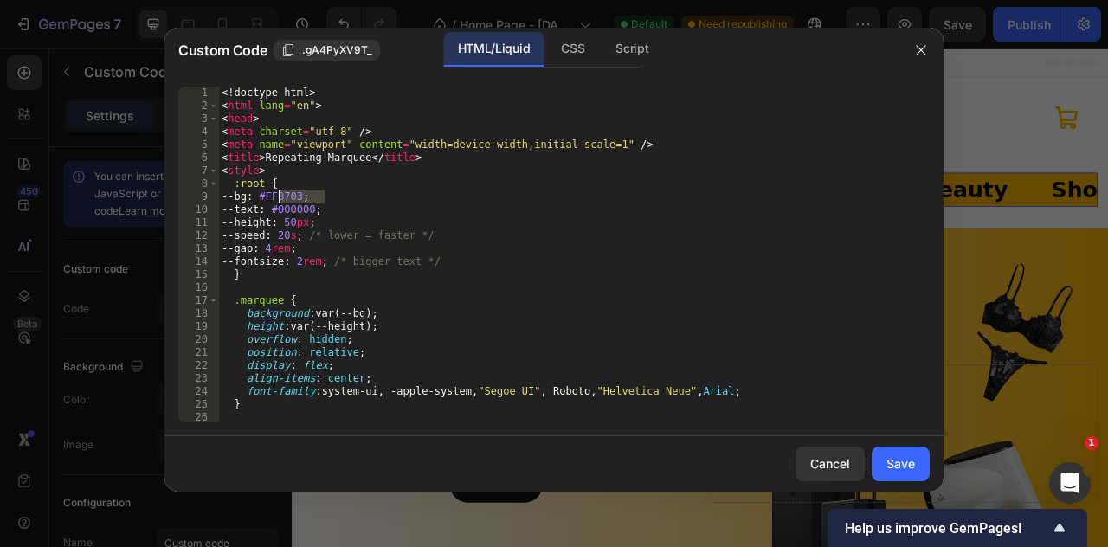
type textarea "--text: #000000;"
paste textarea
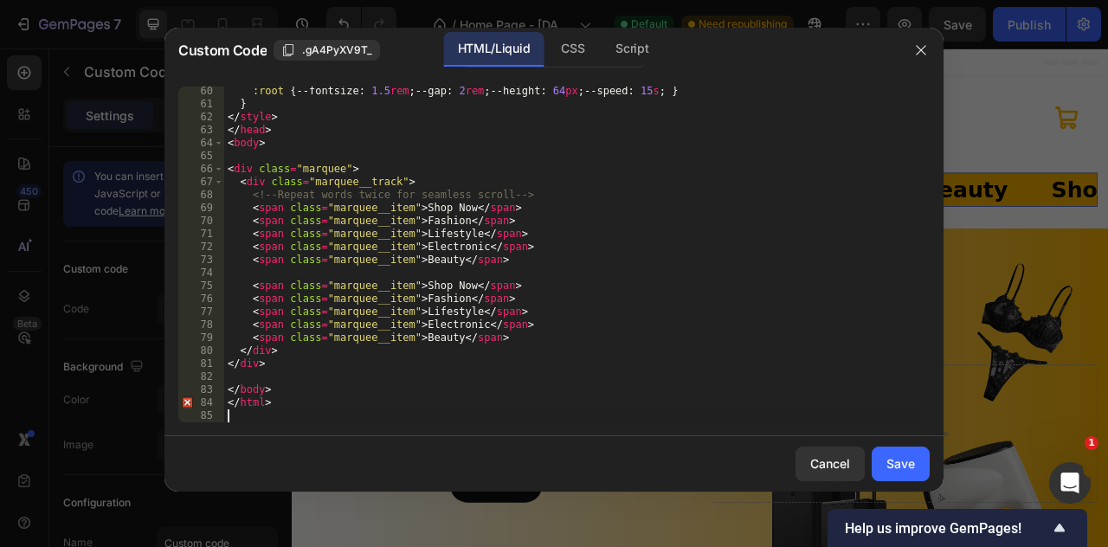
scroll to position [0, 0]
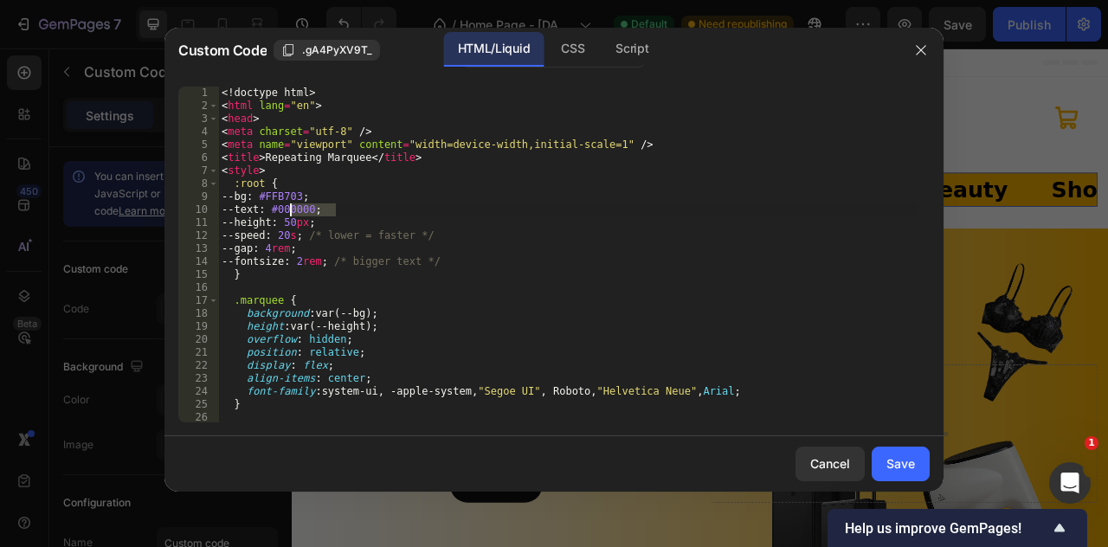
drag, startPoint x: 351, startPoint y: 210, endPoint x: 291, endPoint y: 205, distance: 60.0
click at [291, 205] on div "<! doctype html > < html lang = "en" > < head > < meta charset = "utf-8" /> < m…" at bounding box center [567, 268] width 699 height 362
click at [336, 195] on div "<! doctype html > < html lang = "en" > < head > < meta charset = "utf-8" /> < m…" at bounding box center [567, 268] width 699 height 362
paste textarea "#000000;"
drag, startPoint x: 324, startPoint y: 197, endPoint x: 275, endPoint y: 198, distance: 48.5
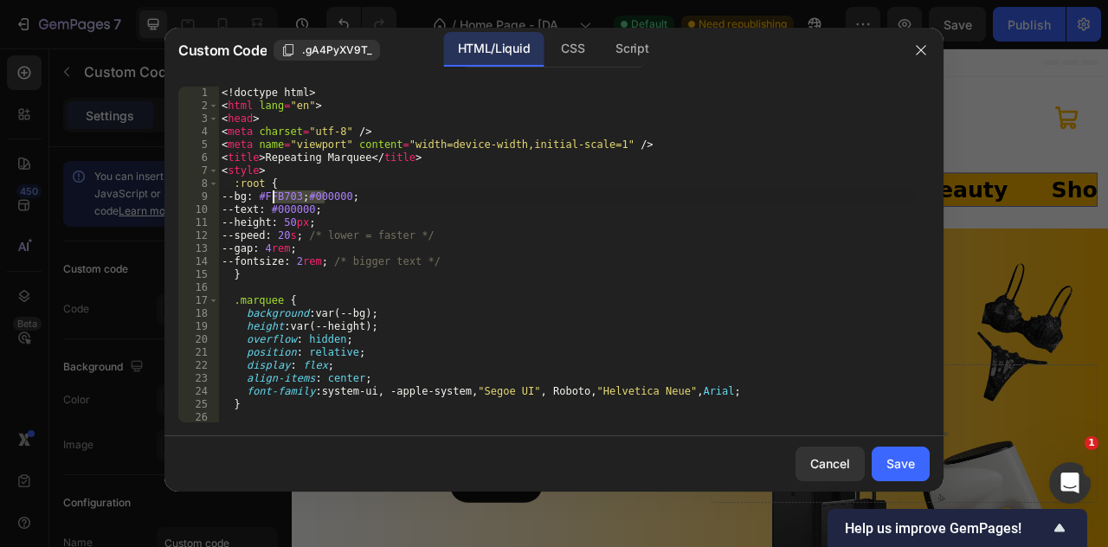
click at [275, 198] on div "<! doctype html > < html lang = "en" > < head > < meta charset = "utf-8" /> < m…" at bounding box center [567, 268] width 699 height 362
drag, startPoint x: 339, startPoint y: 210, endPoint x: 286, endPoint y: 208, distance: 52.9
click at [286, 208] on div "<! doctype html > < html lang = "en" > < head > < meta charset = "utf-8" /> < m…" at bounding box center [567, 268] width 699 height 362
paste textarea "FFB703"
type textarea "--text: #FFB703;"
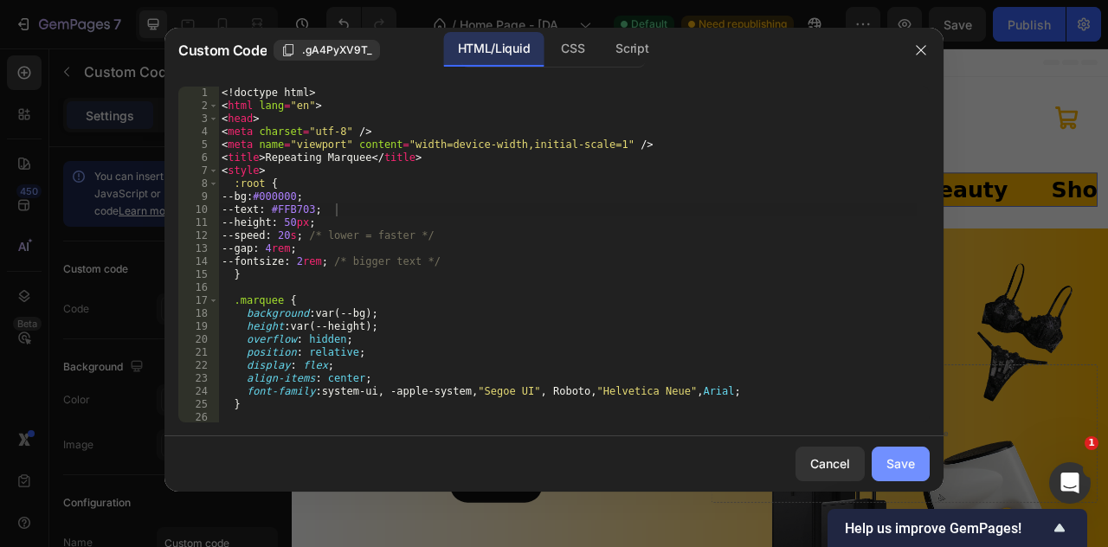
click at [887, 462] on div "Save" at bounding box center [901, 464] width 29 height 18
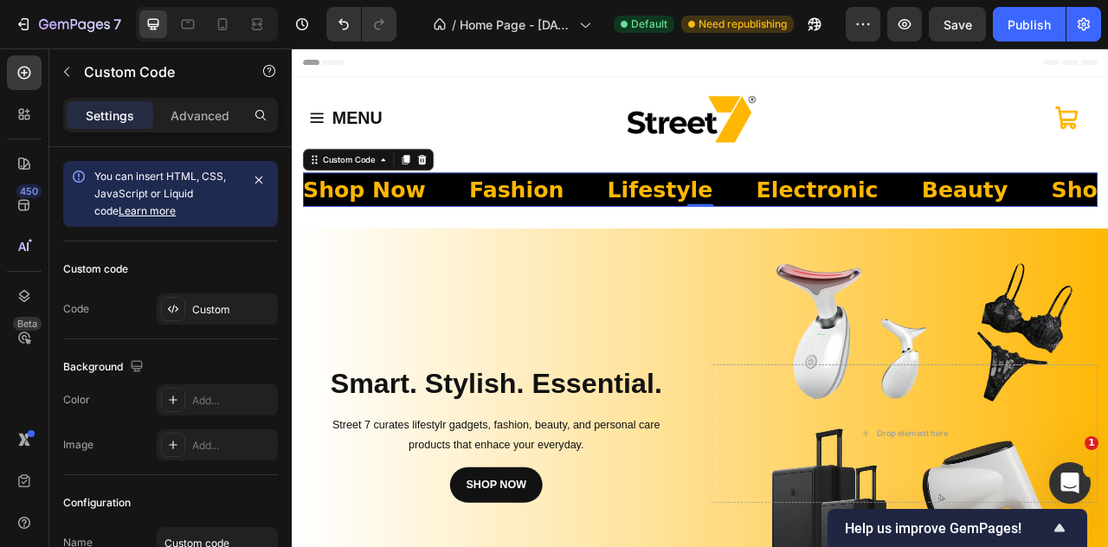
click at [1081, 242] on span "Fashion" at bounding box center [1026, 228] width 120 height 42
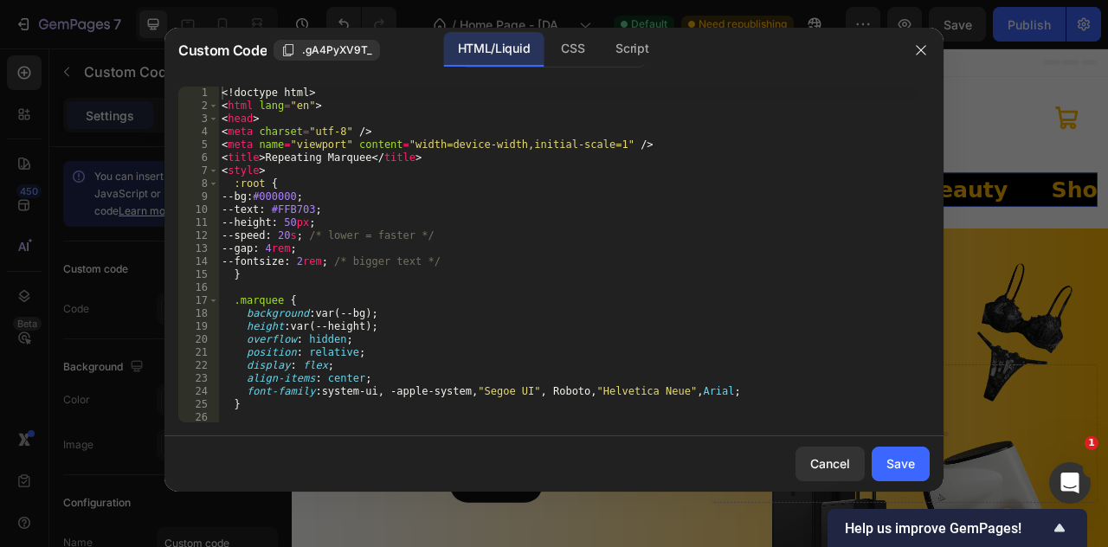
click at [717, 231] on div "<! doctype html > < html lang = "en" > < head > < meta charset = "utf-8" /> < m…" at bounding box center [567, 268] width 699 height 362
type textarea "</html>"
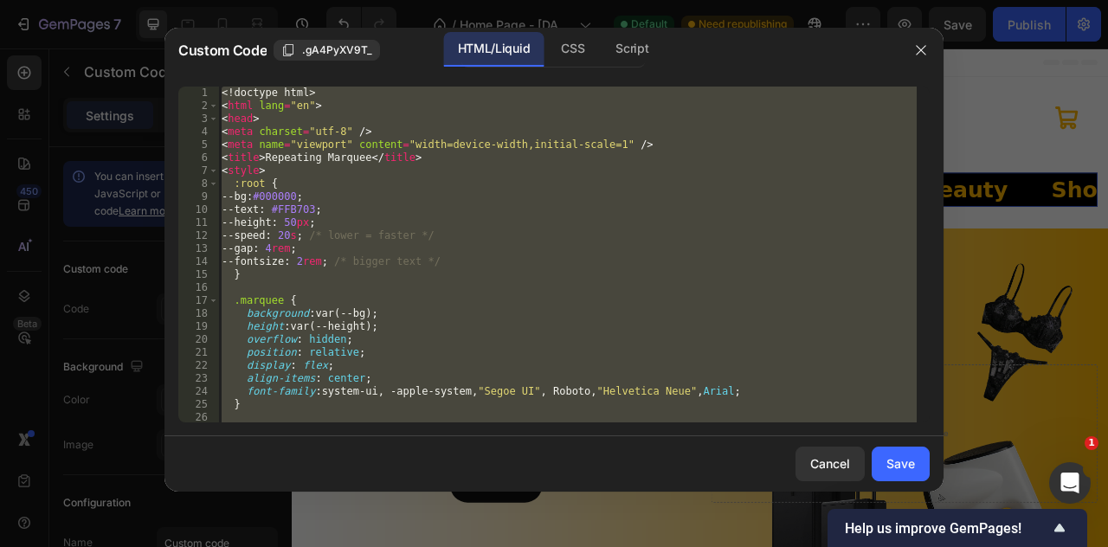
click at [468, 294] on div "<! doctype html > < html lang = "en" > < head > < meta charset = "utf-8" /> < m…" at bounding box center [567, 255] width 699 height 336
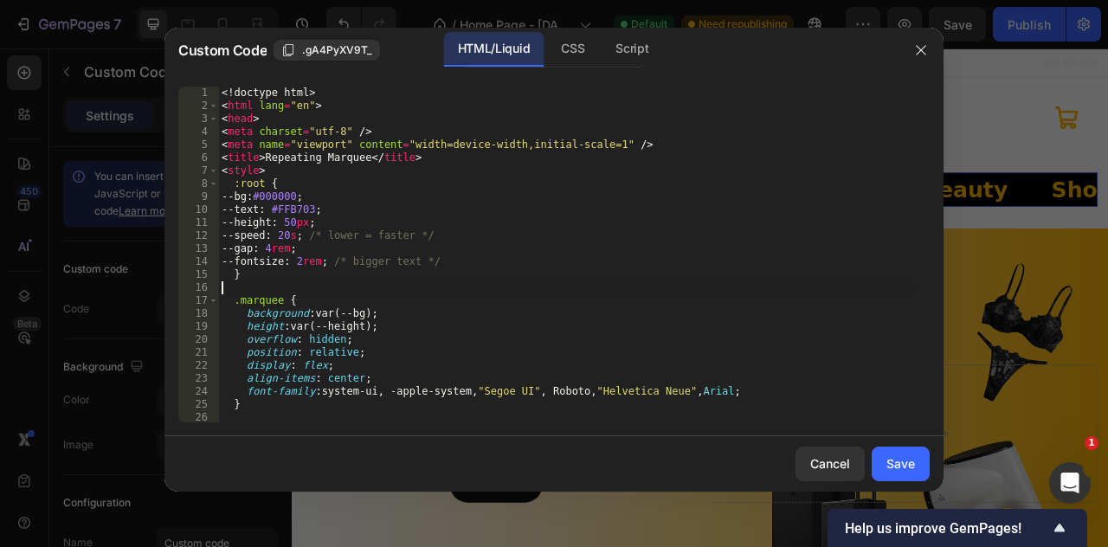
type textarea "</html>"
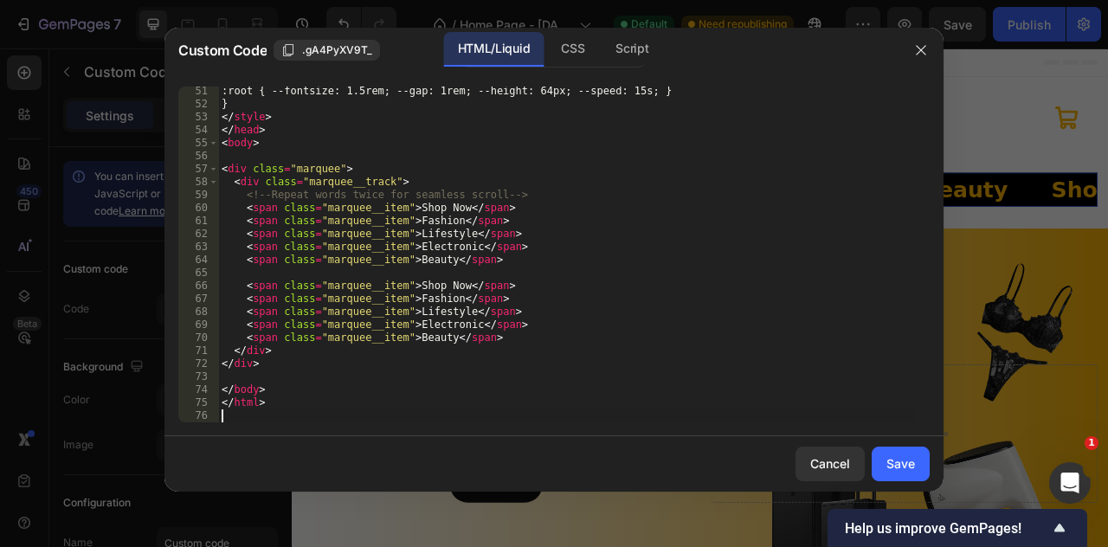
scroll to position [651, 0]
click at [897, 468] on div "Save" at bounding box center [901, 464] width 29 height 18
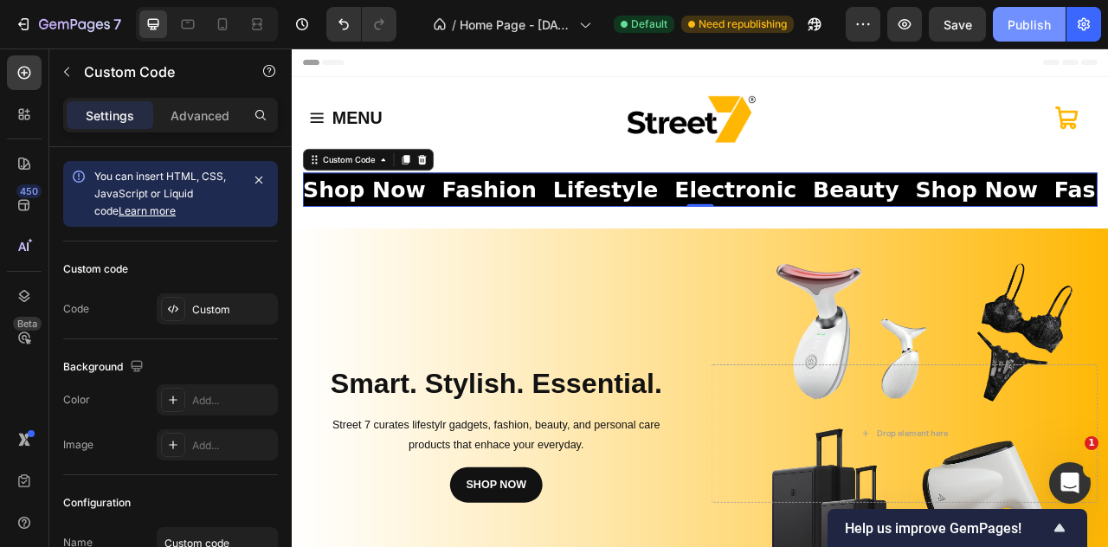
click at [1027, 16] on div "Publish" at bounding box center [1029, 25] width 43 height 18
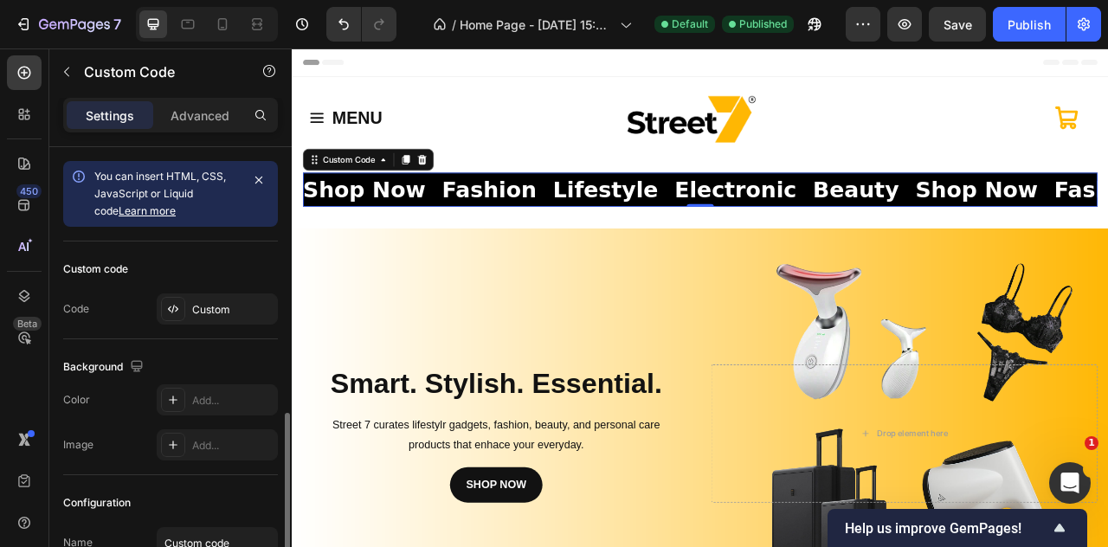
scroll to position [152, 0]
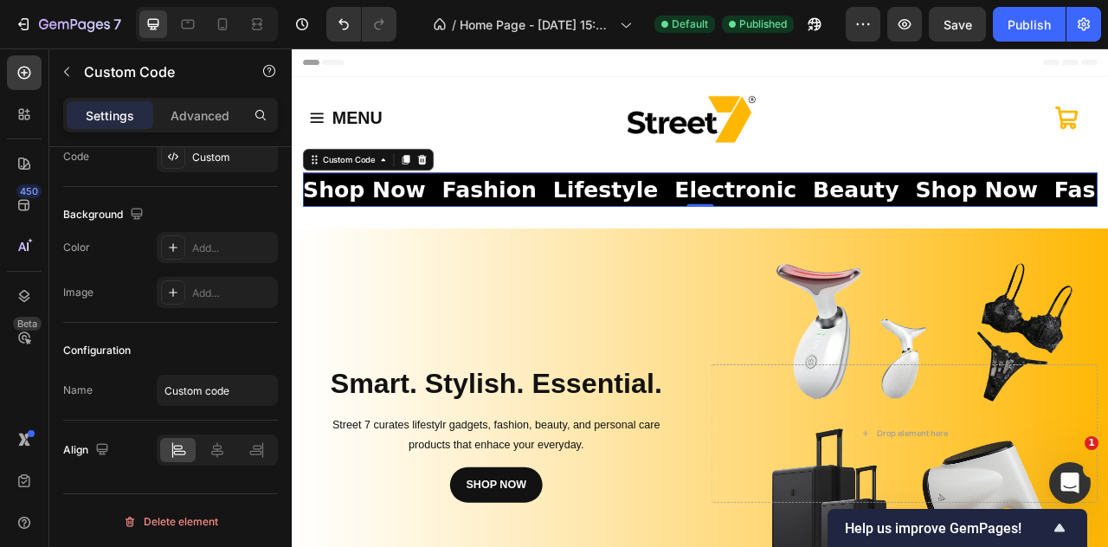
click at [449, 246] on span "Beauty" at bounding box center [504, 228] width 110 height 42
click at [450, 246] on span "Beauty" at bounding box center [505, 228] width 110 height 42
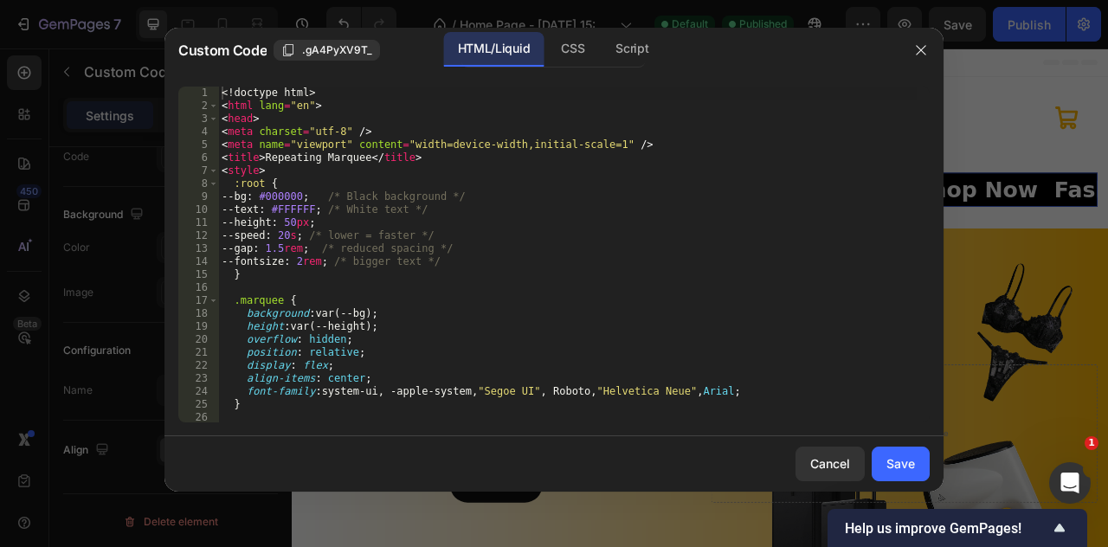
scroll to position [0, 0]
type textarea ".marquee {"
click at [321, 297] on div "<! doctype html > < html lang = "en" > < head > < meta charset = "utf-8" /> < m…" at bounding box center [567, 268] width 699 height 362
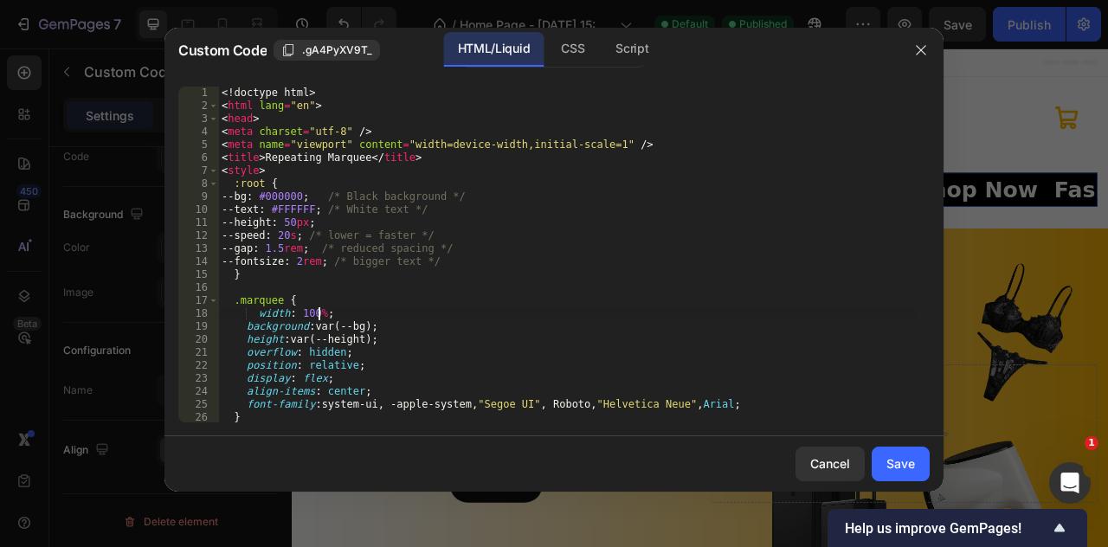
scroll to position [260, 0]
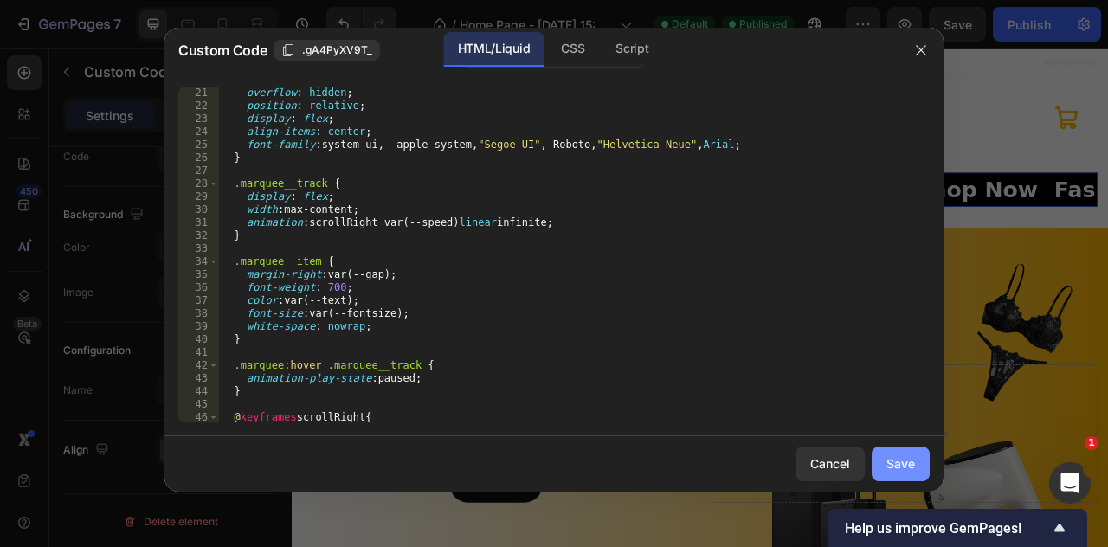
type textarea "width: 100%;"
click at [887, 451] on button "Save" at bounding box center [901, 464] width 58 height 35
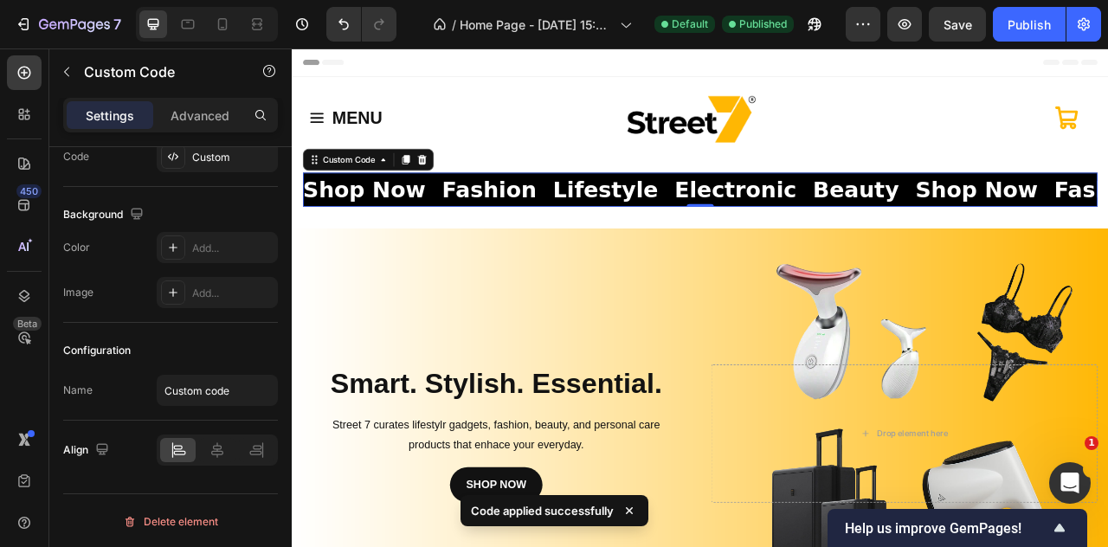
click at [468, 239] on span "Beauty" at bounding box center [504, 228] width 110 height 42
click at [468, 239] on span "Beauty" at bounding box center [505, 228] width 110 height 42
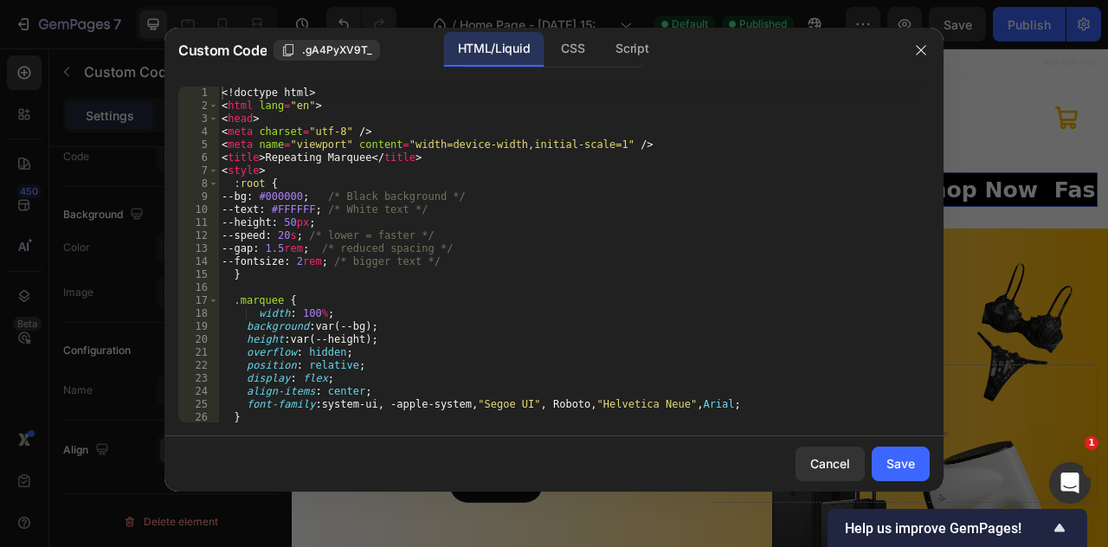
click at [921, 35] on div at bounding box center [921, 50] width 45 height 45
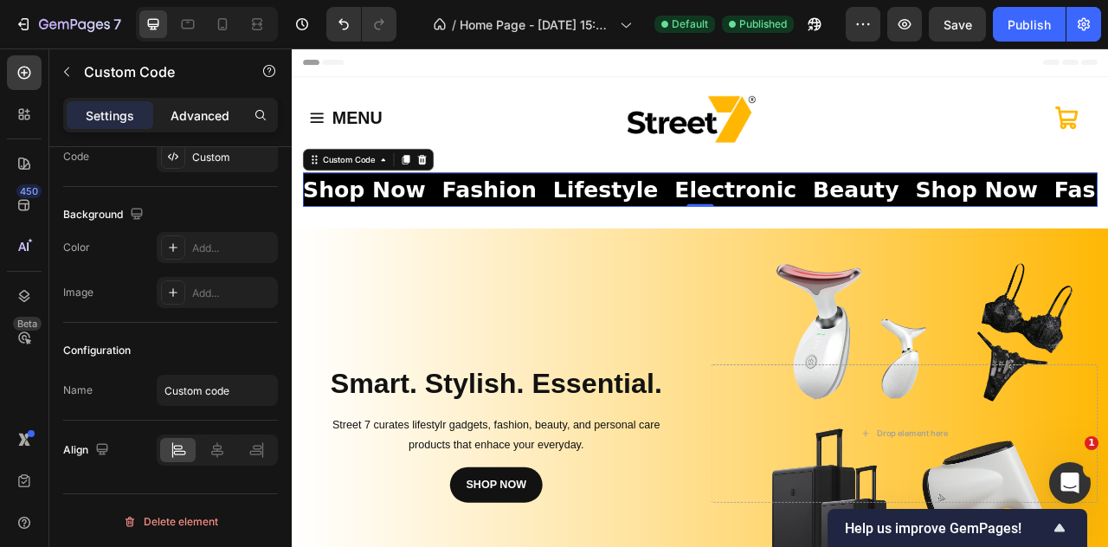
click at [192, 119] on p "Advanced" at bounding box center [200, 116] width 59 height 18
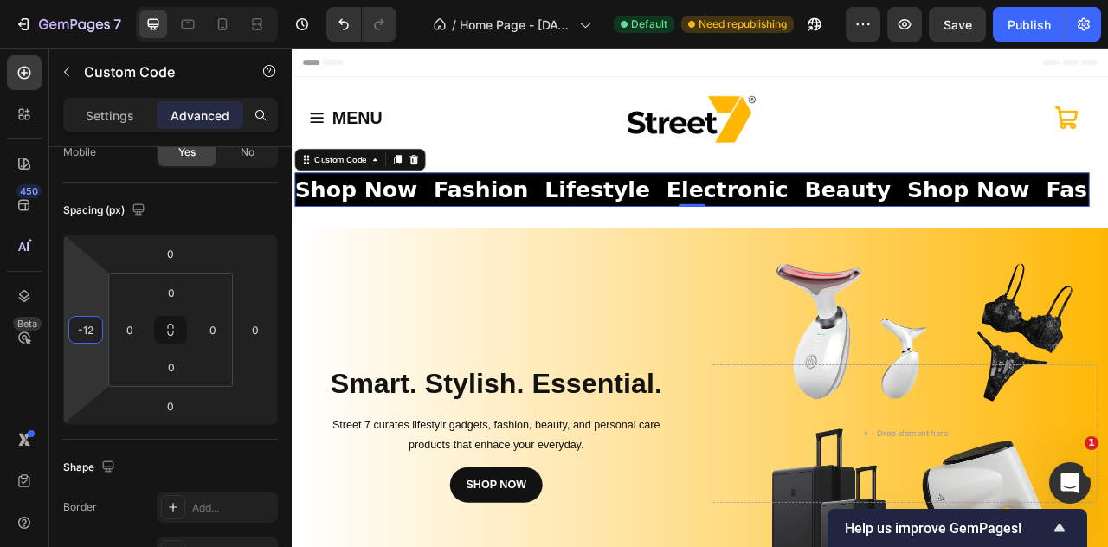
type input "-14"
click at [102, 0] on html "7 / Home Page - [DATE] 15:20:35 Default Need republishing Preview Save Publish …" at bounding box center [554, 0] width 1108 height 0
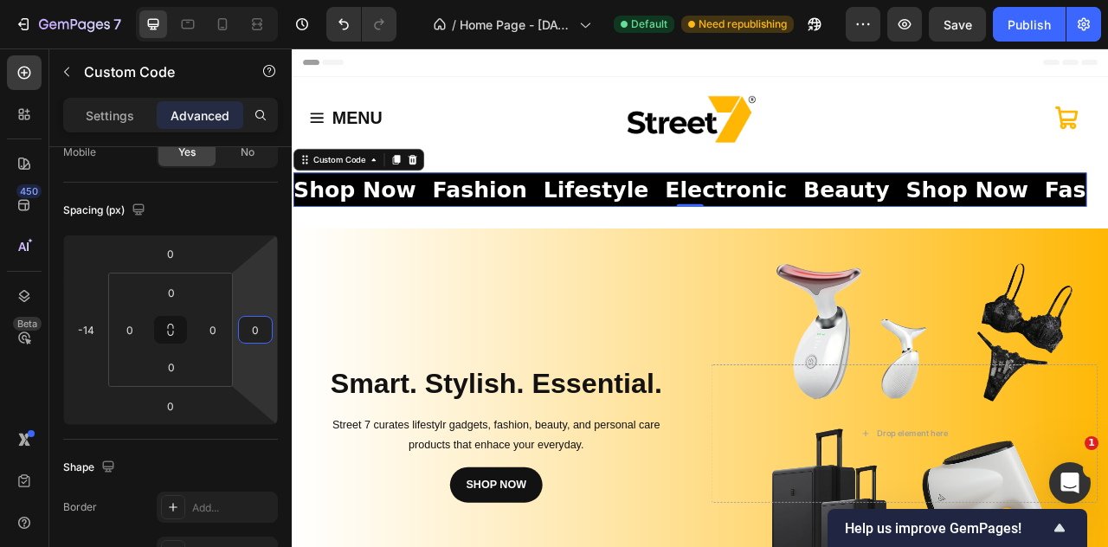
type input "-12"
click at [277, 0] on html "7 / Home Page - [DATE] 15:20:35 Default Need republishing Preview Save Publish …" at bounding box center [554, 0] width 1108 height 0
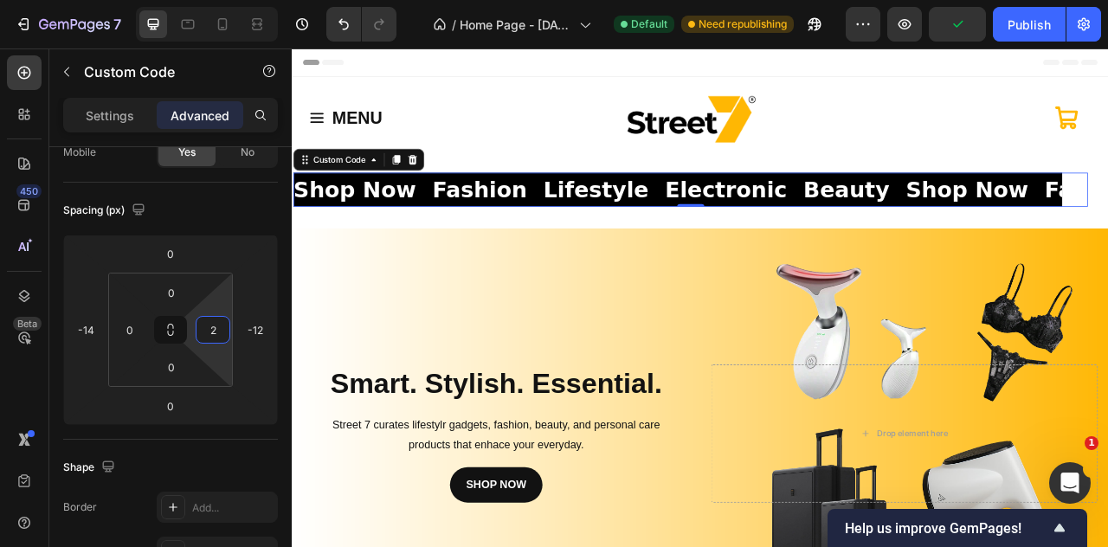
type input "0"
drag, startPoint x: 230, startPoint y: 337, endPoint x: 239, endPoint y: 344, distance: 11.1
click at [239, 0] on html "7 / Home Page - Sep 22, 15:20:35 Default Need republishing Preview Publish 450 …" at bounding box center [554, 0] width 1108 height 0
click at [126, 123] on p "Settings" at bounding box center [110, 116] width 48 height 18
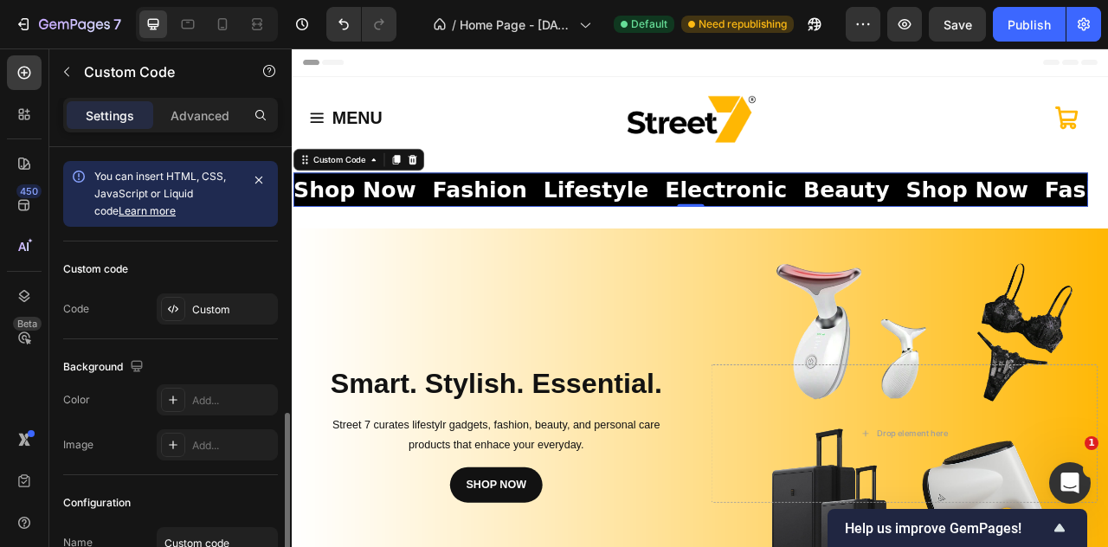
scroll to position [152, 0]
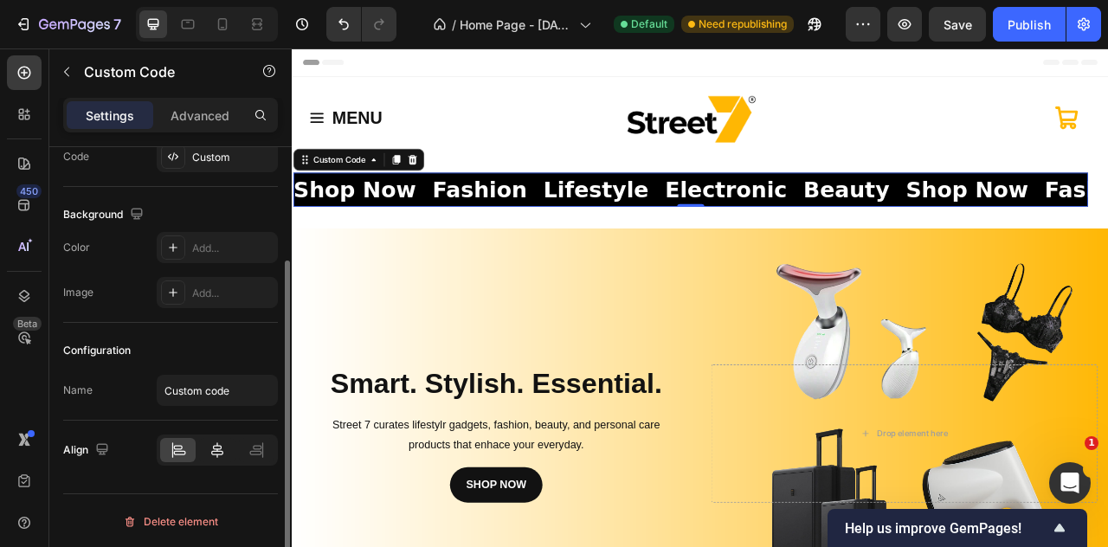
click at [226, 453] on div at bounding box center [217, 450] width 36 height 24
click at [191, 449] on div at bounding box center [178, 450] width 36 height 24
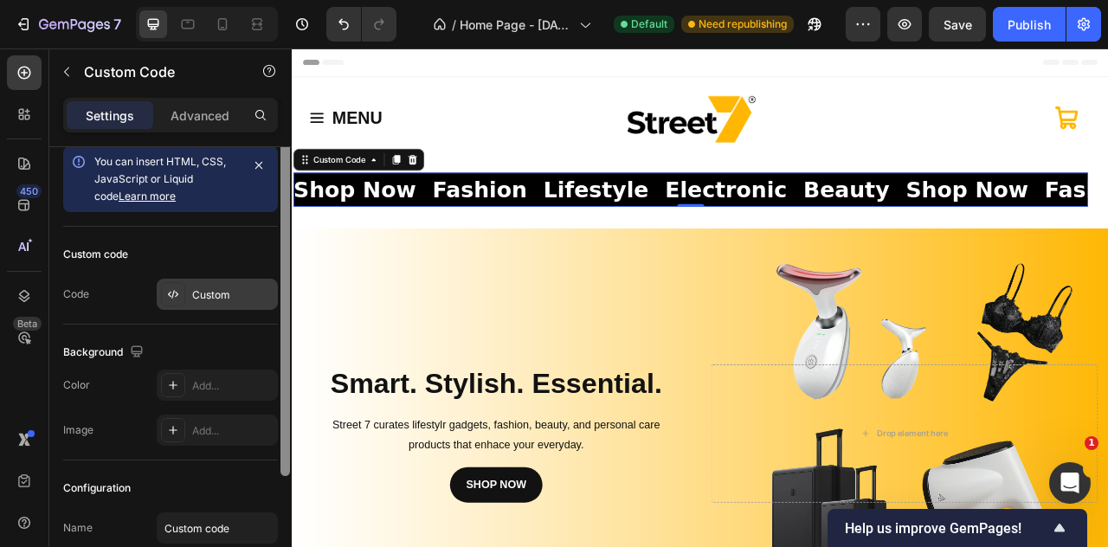
scroll to position [0, 0]
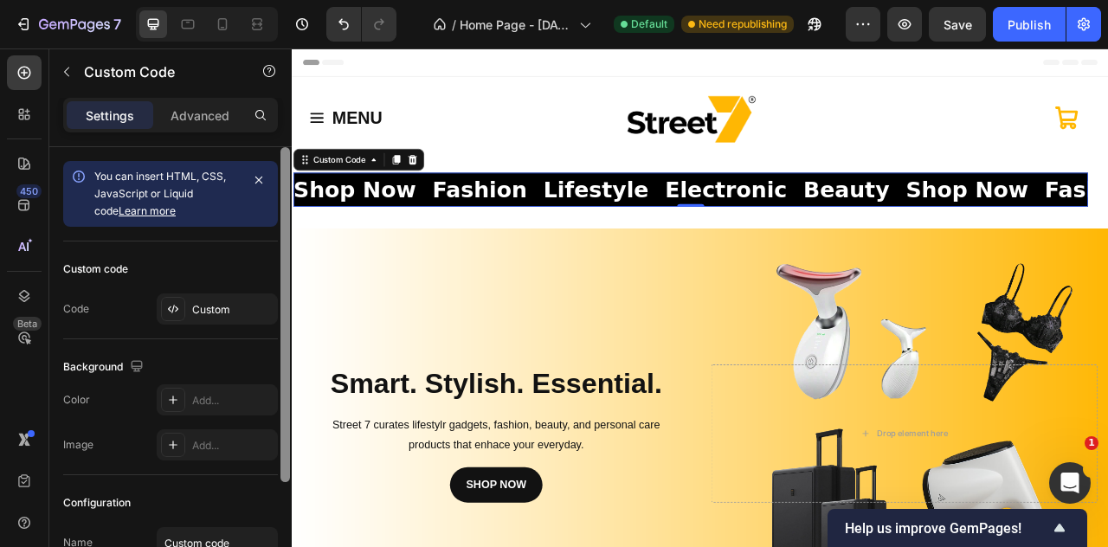
drag, startPoint x: 284, startPoint y: 443, endPoint x: 272, endPoint y: 273, distance: 171.0
click at [272, 273] on div "You can insert HTML, CSS, JavaScript or Liquid code Learn more Custom code Code…" at bounding box center [170, 371] width 242 height 449
click at [197, 103] on div "Advanced" at bounding box center [200, 115] width 87 height 28
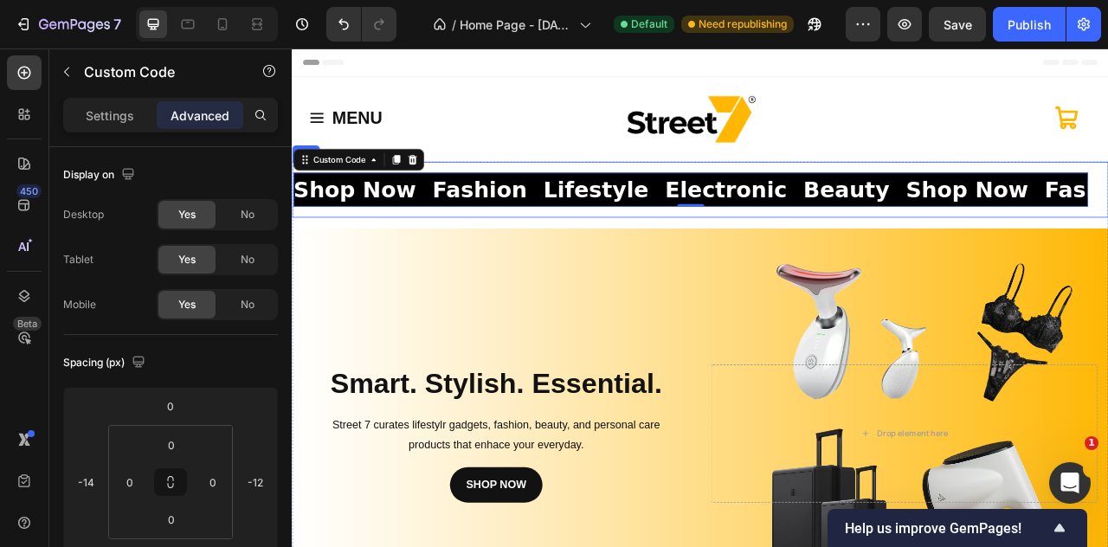
click at [779, 203] on div "Shop Now Fashion Lifestyle Electronic Beauty Shop Now Fashion Lifestyle Electro…" at bounding box center [811, 227] width 1039 height 71
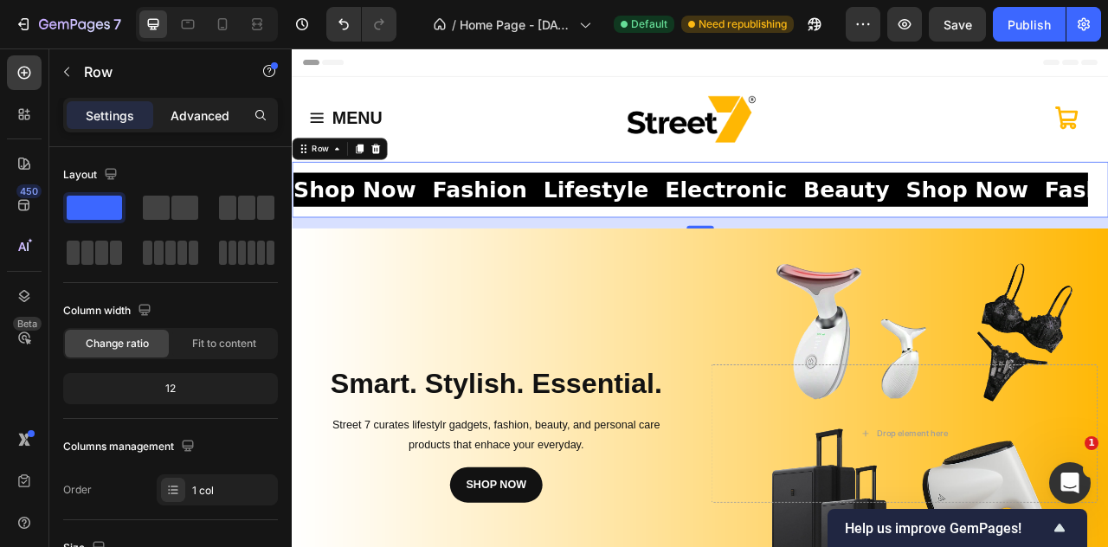
click at [194, 126] on div "Advanced" at bounding box center [200, 115] width 87 height 28
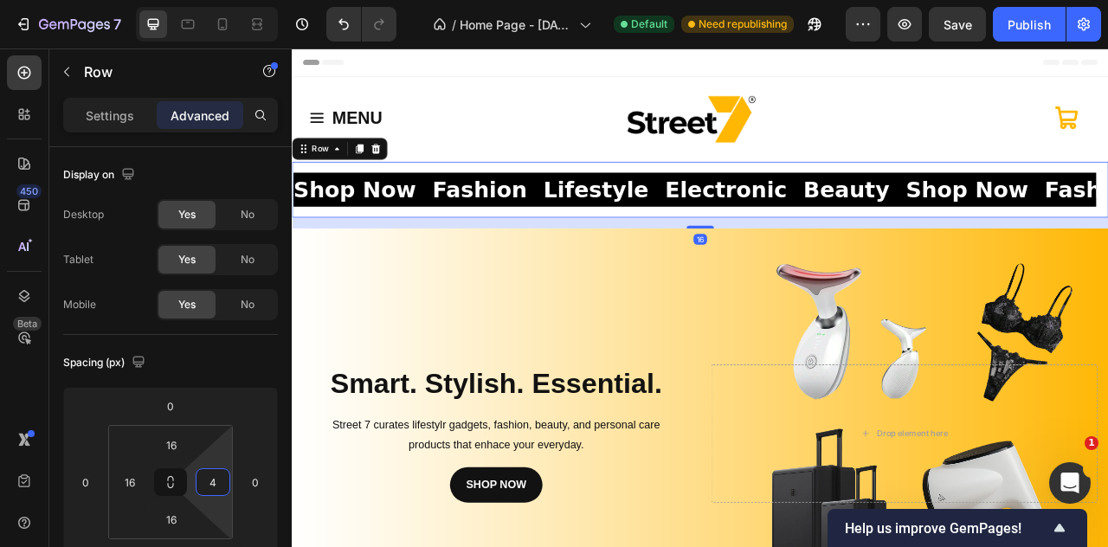
type input "0"
drag, startPoint x: 231, startPoint y: 484, endPoint x: 232, endPoint y: 520, distance: 35.5
click at [232, 0] on html "7 / Home Page - [DATE] 15:20:35 Default Need republishing Preview Save Publish …" at bounding box center [554, 0] width 1108 height 0
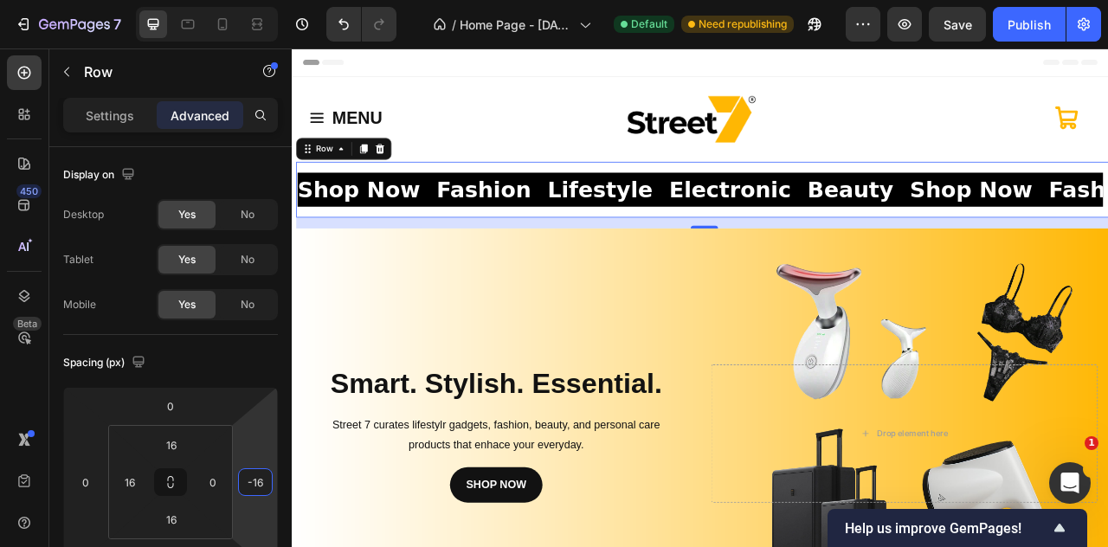
type input "-20"
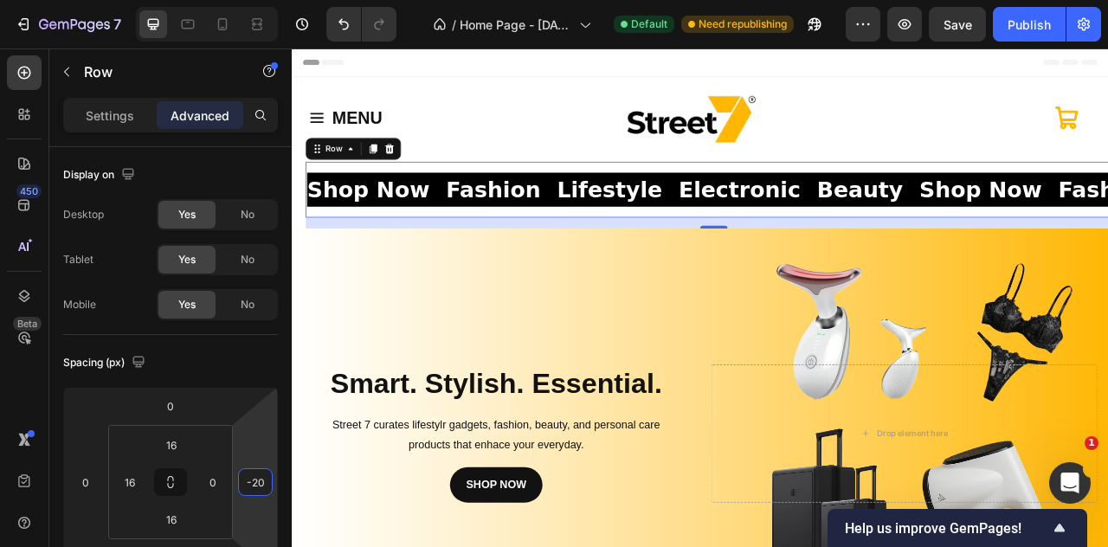
drag, startPoint x: 276, startPoint y: 479, endPoint x: 275, endPoint y: 488, distance: 8.7
click at [275, 0] on html "7 / Home Page - [DATE] 15:20:35 Default Need republishing Preview Save Publish …" at bounding box center [554, 0] width 1108 height 0
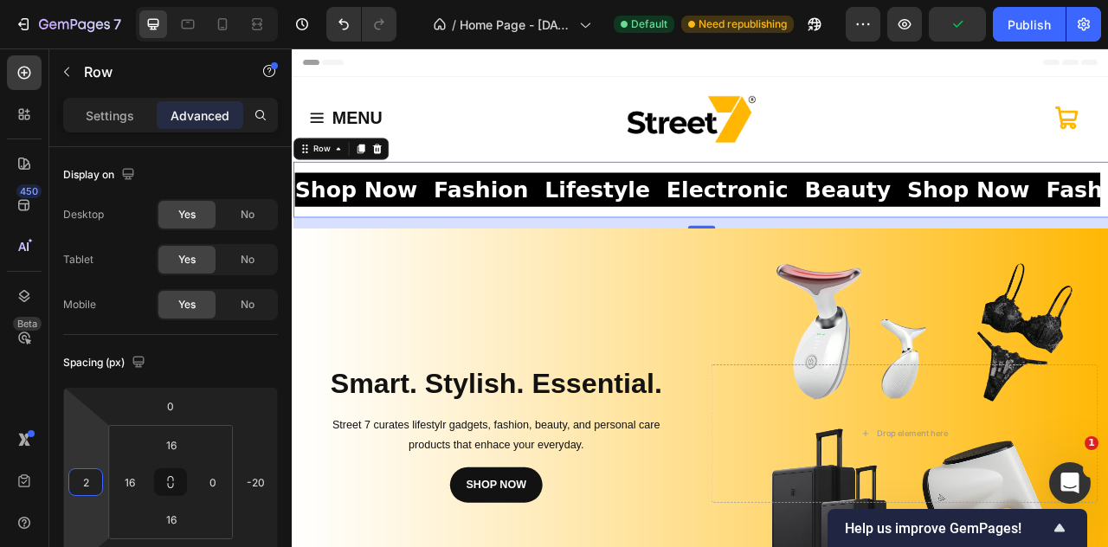
type input "4"
click at [72, 0] on html "7 / Home Page - Sep 22, 15:20:35 Default Need republishing Preview Publish 450 …" at bounding box center [554, 0] width 1108 height 0
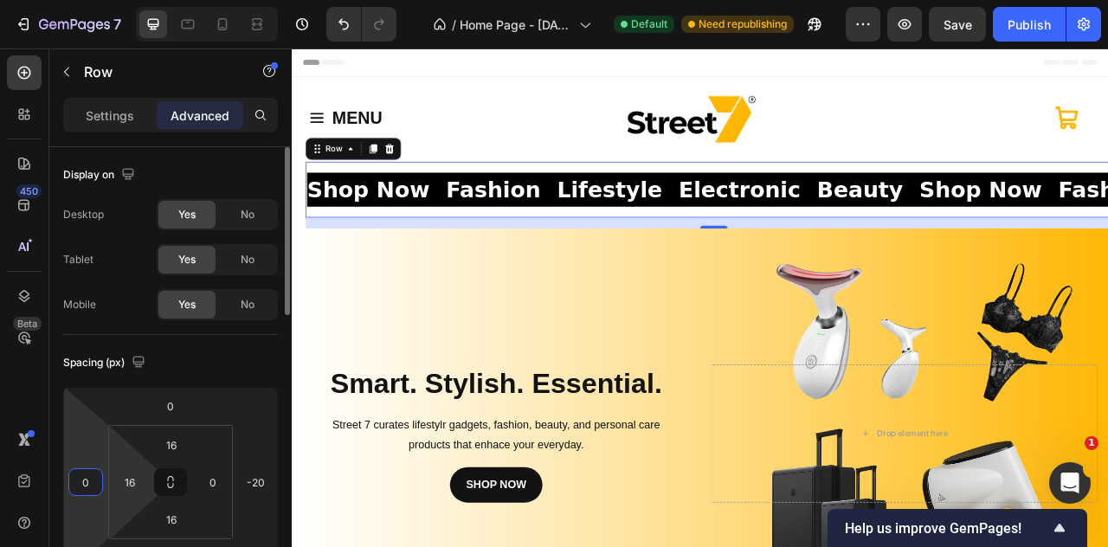
type input "0"
click at [147, 0] on html "7 / Home Page - [DATE] 15:20:35 Default Need republishing Preview Save Publish …" at bounding box center [554, 0] width 1108 height 0
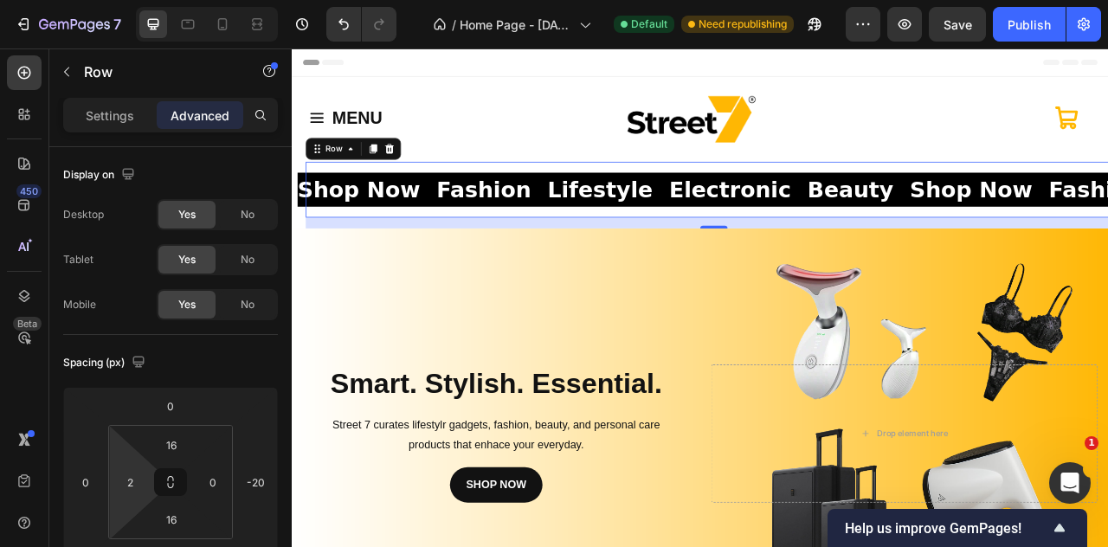
type input "0"
drag, startPoint x: 147, startPoint y: 473, endPoint x: 147, endPoint y: 489, distance: 16.5
click at [147, 0] on html "7 / Home Page - [DATE] 15:20:35 Default Need republishing Preview Save Publish …" at bounding box center [554, 0] width 1108 height 0
drag, startPoint x: 149, startPoint y: 481, endPoint x: 145, endPoint y: 498, distance: 17.9
click at [145, 0] on html "7 / Home Page - Sep 22, 15:20:35 Default Need republishing Preview Publish 450 …" at bounding box center [554, 0] width 1108 height 0
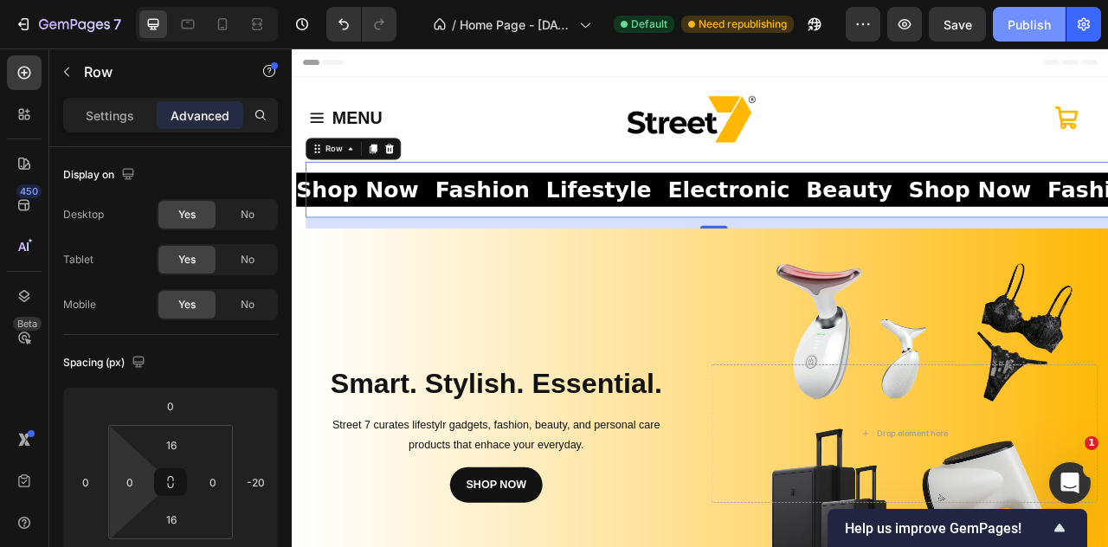
click at [1019, 32] on div "Publish" at bounding box center [1029, 25] width 43 height 18
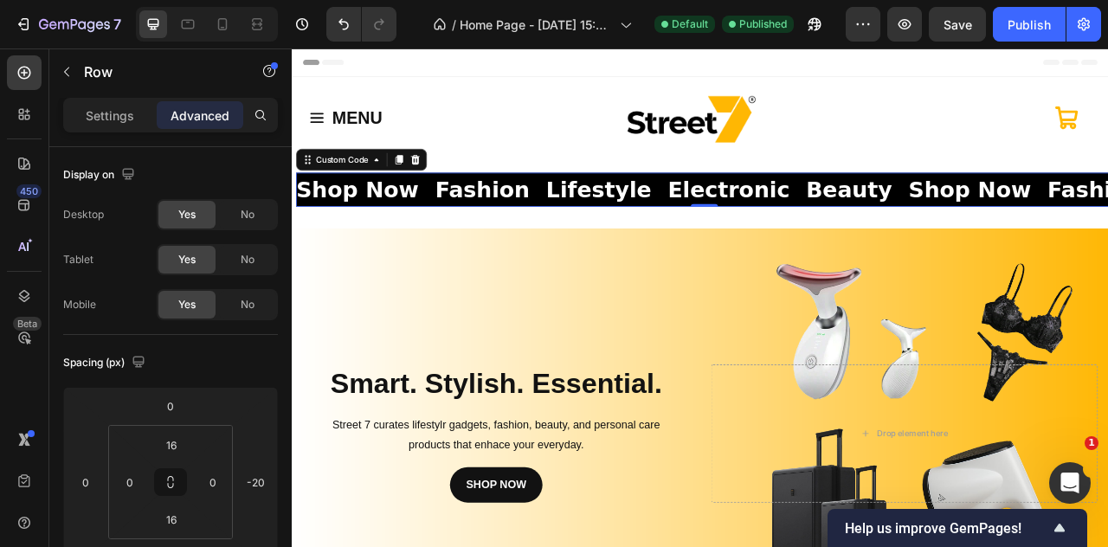
click at [79, 240] on span "Fashion" at bounding box center [18, 228] width 120 height 42
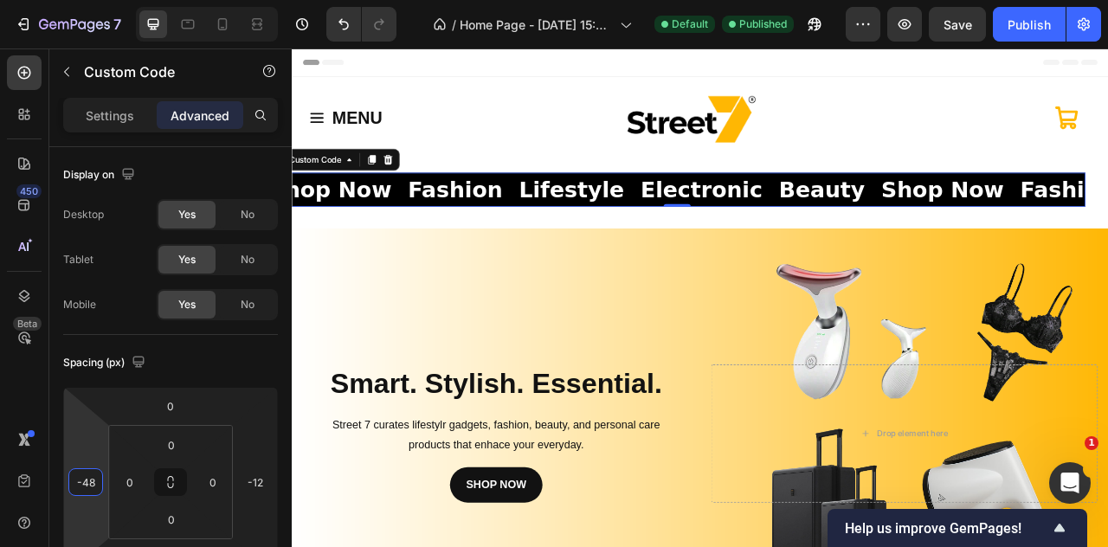
type input "-46"
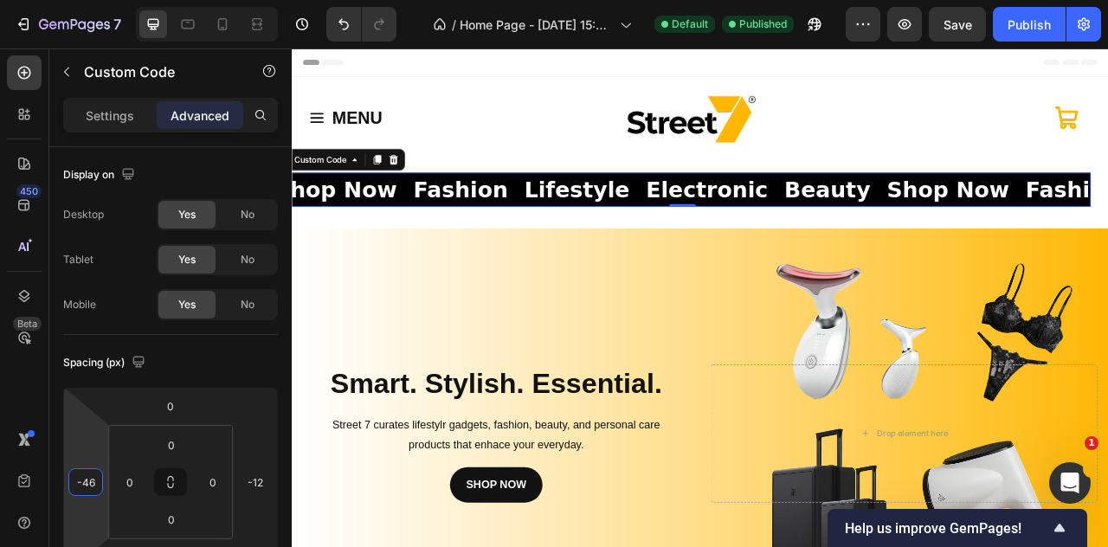
drag, startPoint x: 107, startPoint y: 481, endPoint x: 94, endPoint y: 495, distance: 18.4
click at [94, 0] on html "7 / Home Page - [DATE] 15:20:35 Default Published Preview Save Publish 450 Beta…" at bounding box center [554, 0] width 1108 height 0
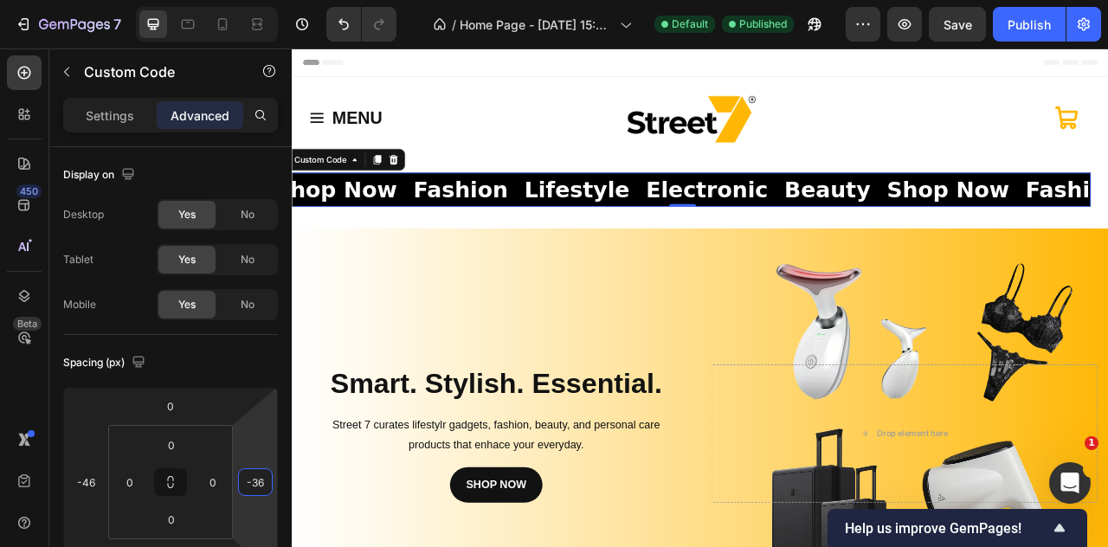
drag, startPoint x: 273, startPoint y: 481, endPoint x: 265, endPoint y: 491, distance: 13.0
click at [265, 0] on html "7 / Home Page - [DATE] 15:20:35 Default Published Preview Save Publish 450 Beta…" at bounding box center [554, 0] width 1108 height 0
type input "-8"
drag, startPoint x: 275, startPoint y: 488, endPoint x: 281, endPoint y: 475, distance: 13.2
click at [281, 0] on html "7 / Home Page - [DATE] 15:20:35 Default Need republishing Preview Save Publish …" at bounding box center [554, 0] width 1108 height 0
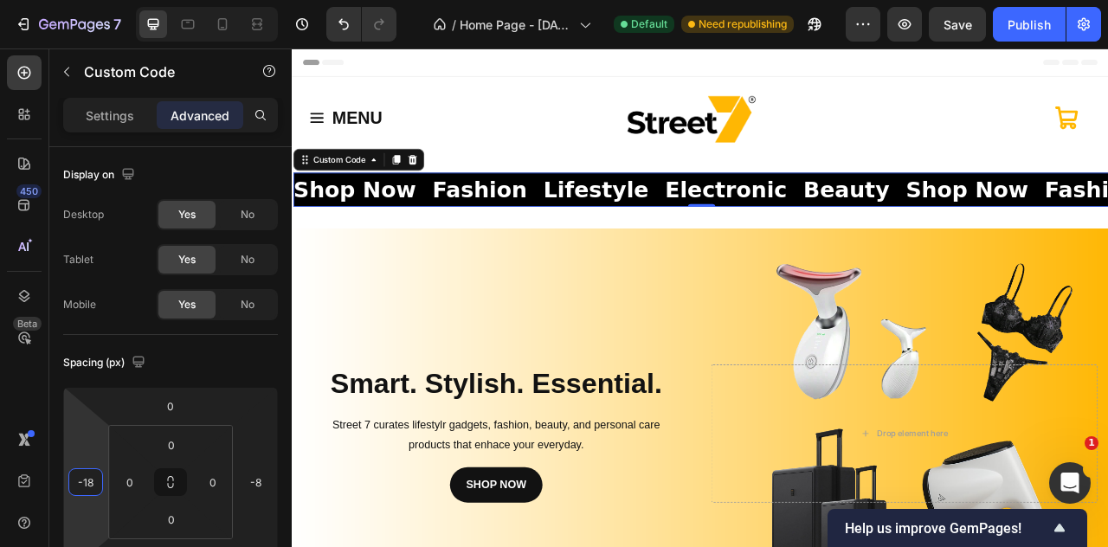
type input "-22"
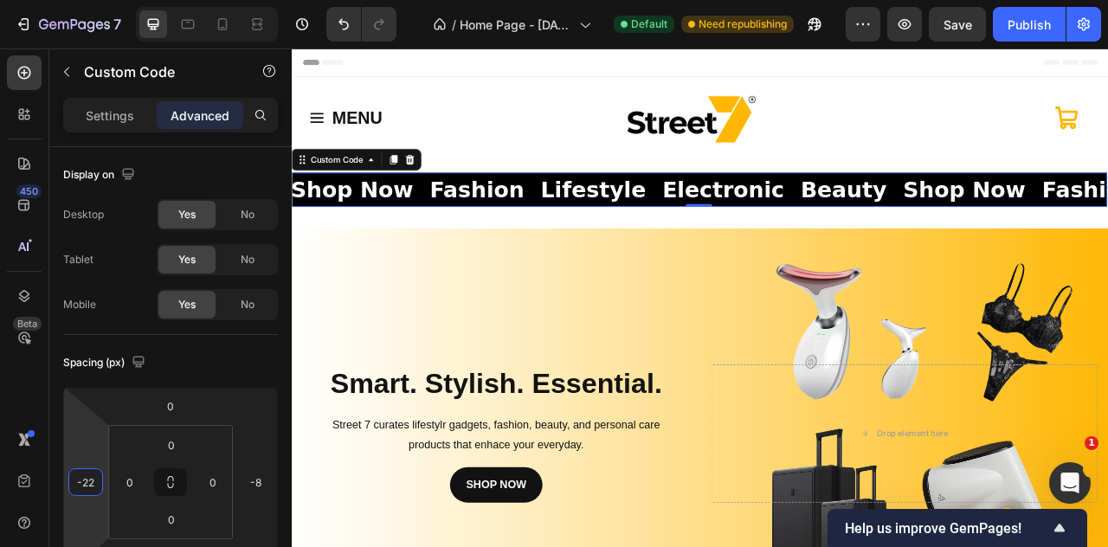
drag, startPoint x: 107, startPoint y: 481, endPoint x: 107, endPoint y: 470, distance: 10.4
click at [107, 0] on html "7 / Home Page - [DATE] 15:20:35 Default Need republishing Preview Save Publish …" at bounding box center [554, 0] width 1108 height 0
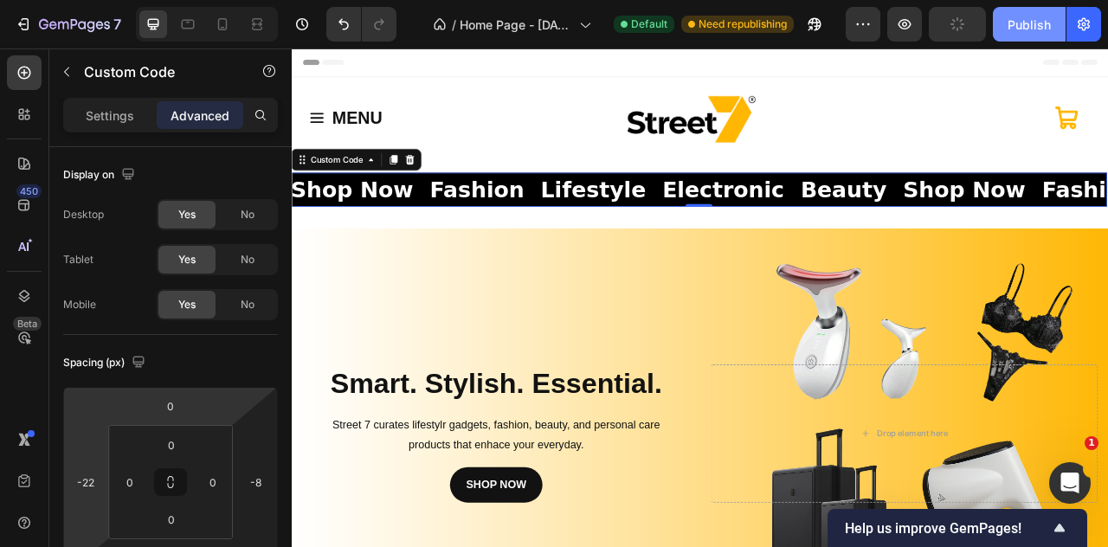
click at [1017, 30] on div "Publish" at bounding box center [1029, 25] width 43 height 18
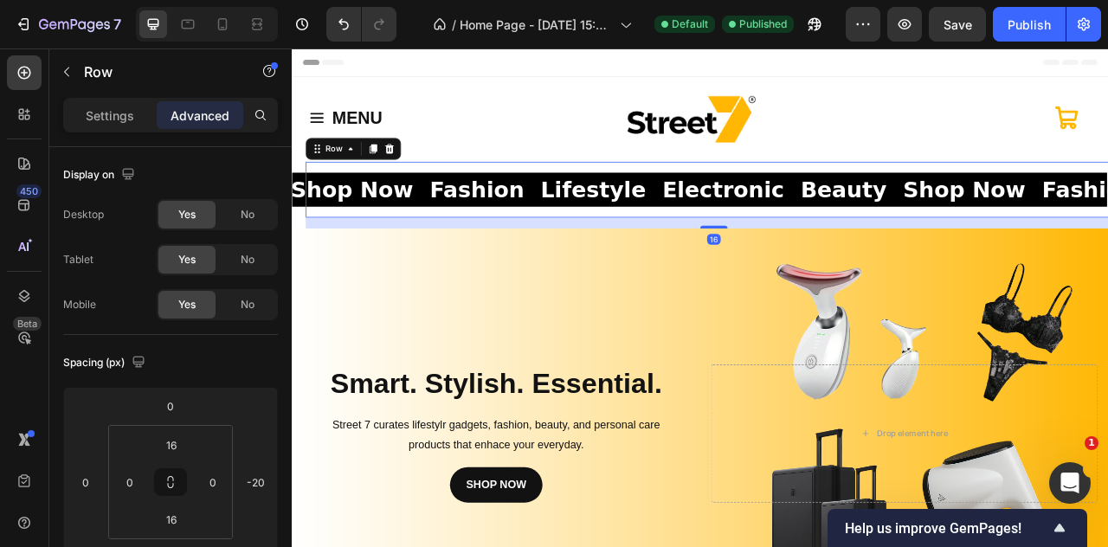
click at [475, 204] on div "Shop Now Fashion Lifestyle Electronic Beauty Shop Now Fashion Lifestyle Electro…" at bounding box center [828, 227] width 1039 height 71
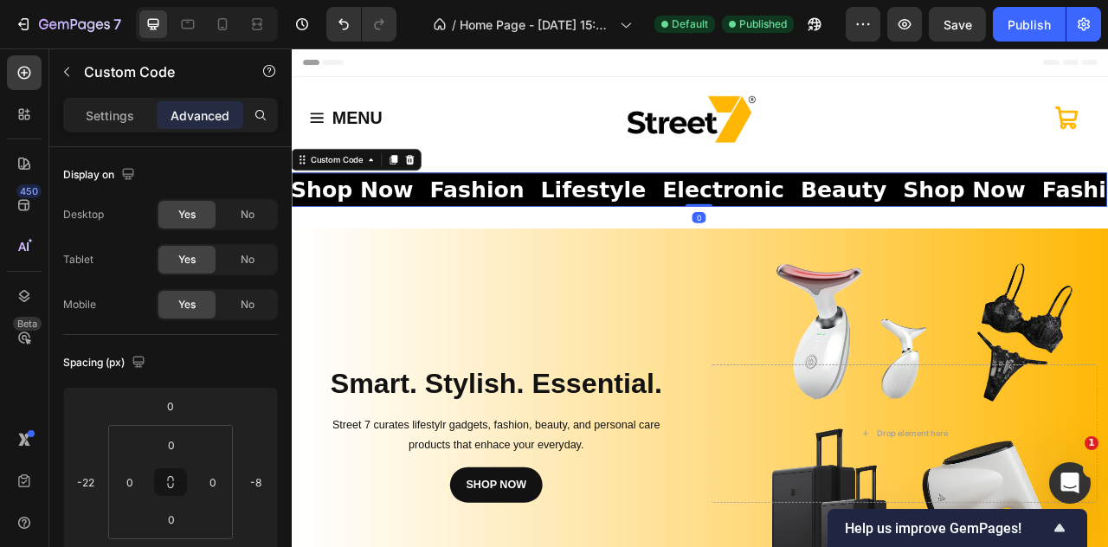
click at [399, 211] on span "Electronic" at bounding box center [321, 228] width 155 height 42
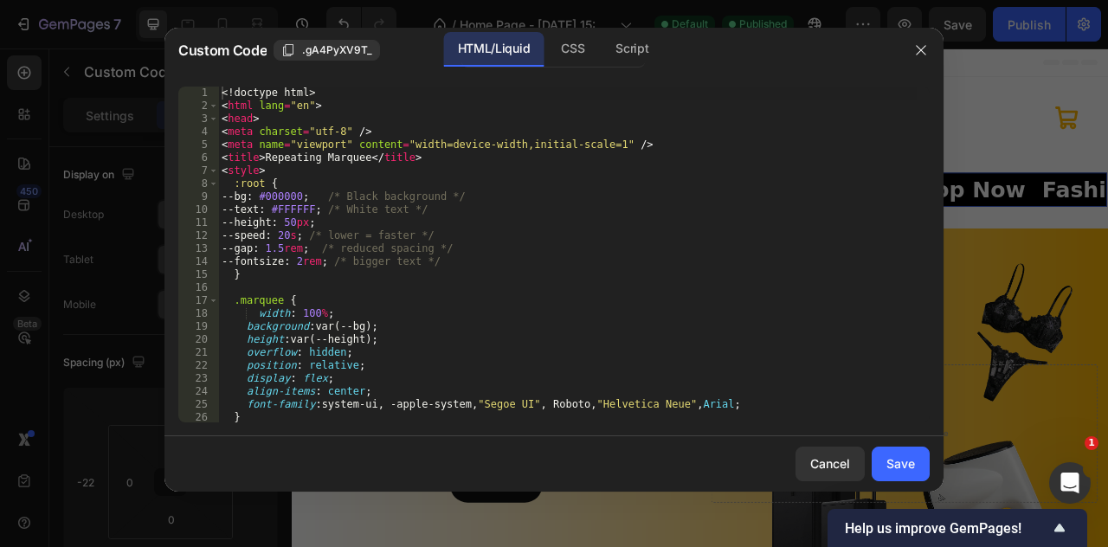
type textarea "background: var(--bg);"
click at [372, 325] on div "<! doctype html > < html lang = "en" > < head > < meta charset = "utf-8" /> < m…" at bounding box center [567, 268] width 699 height 362
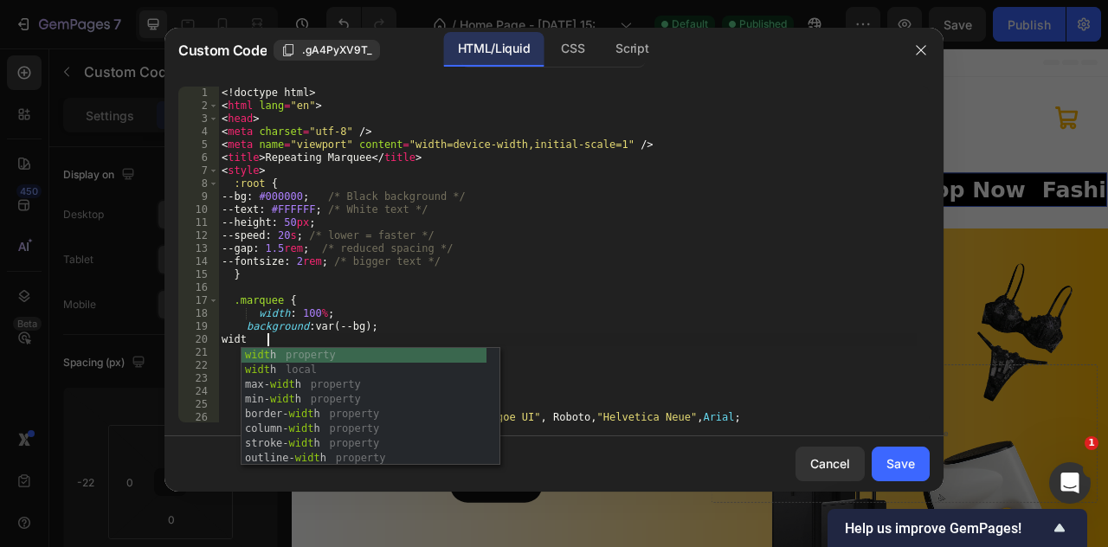
scroll to position [0, 3]
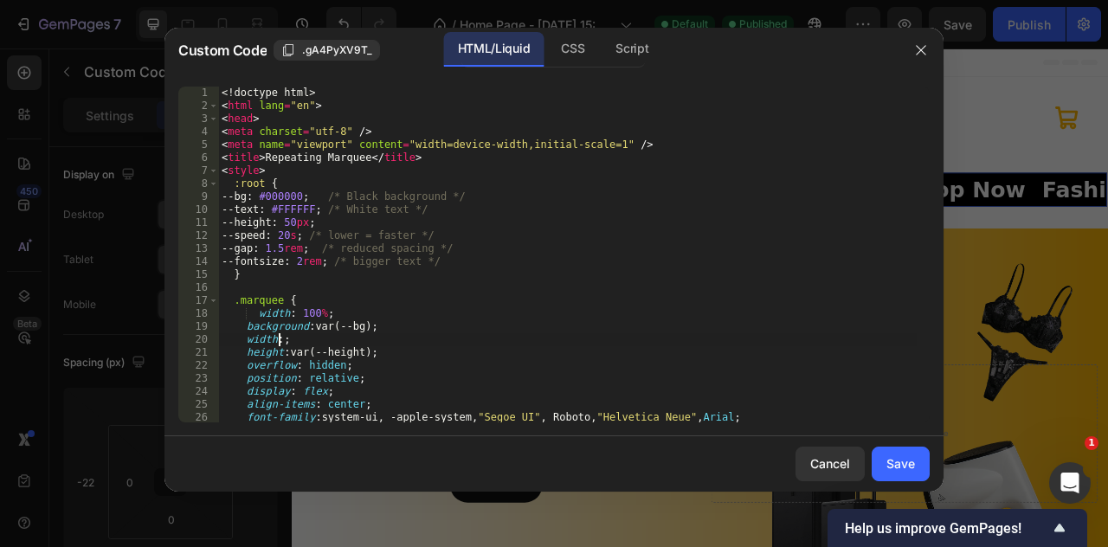
type textarea "w"
type textarea "background: var(--bg);"
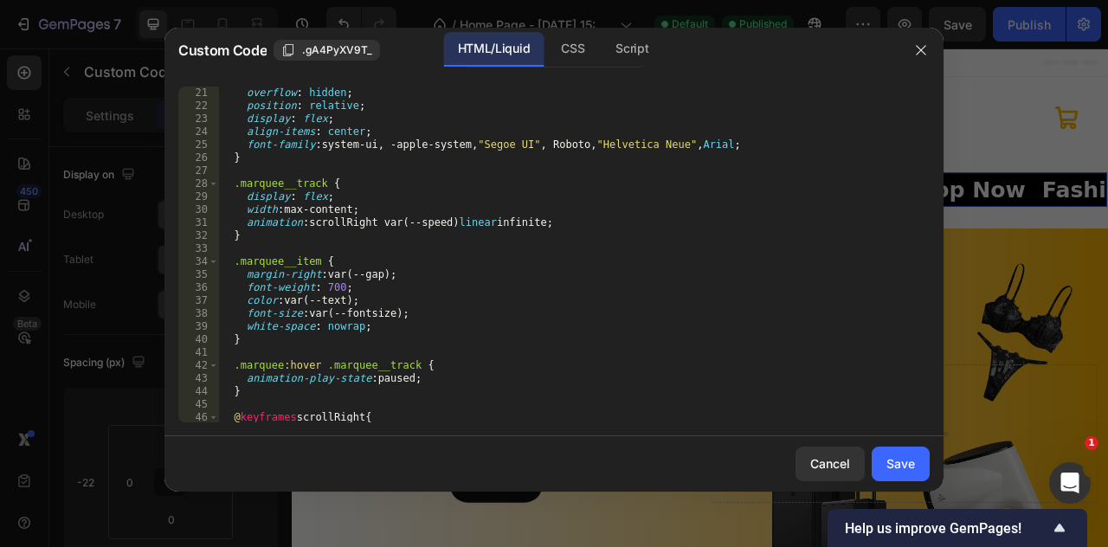
scroll to position [260, 0]
click at [911, 457] on div "Save" at bounding box center [901, 464] width 29 height 18
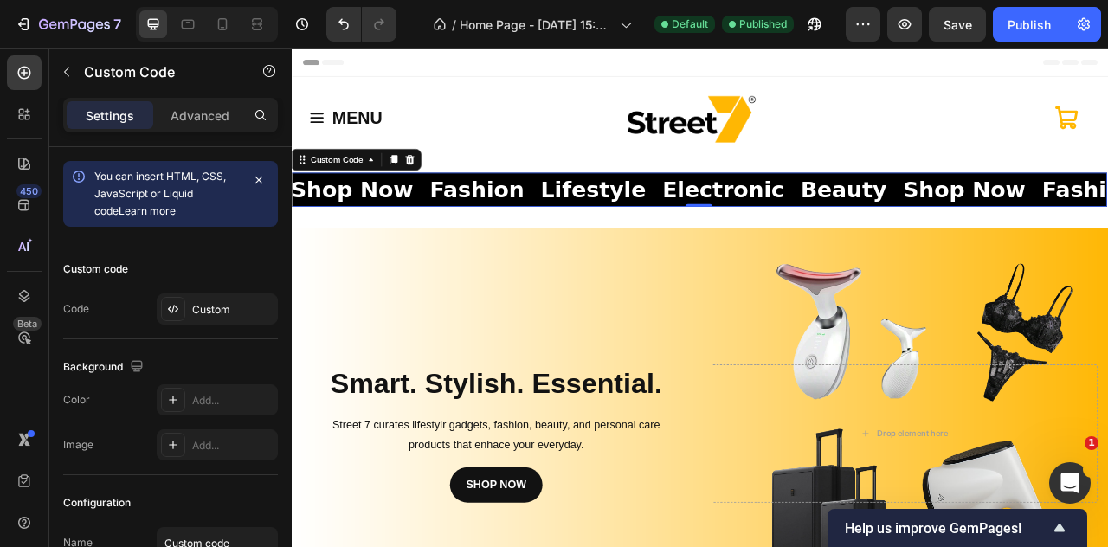
click at [352, 248] on div "Shop Now Fashion Lifestyle Electronic Beauty Shop Now Fashion Lifestyle Electro…" at bounding box center [809, 227] width 1039 height 43
click at [359, 243] on span "Electronic" at bounding box center [322, 228] width 155 height 42
click at [199, 105] on div "Advanced" at bounding box center [200, 115] width 87 height 28
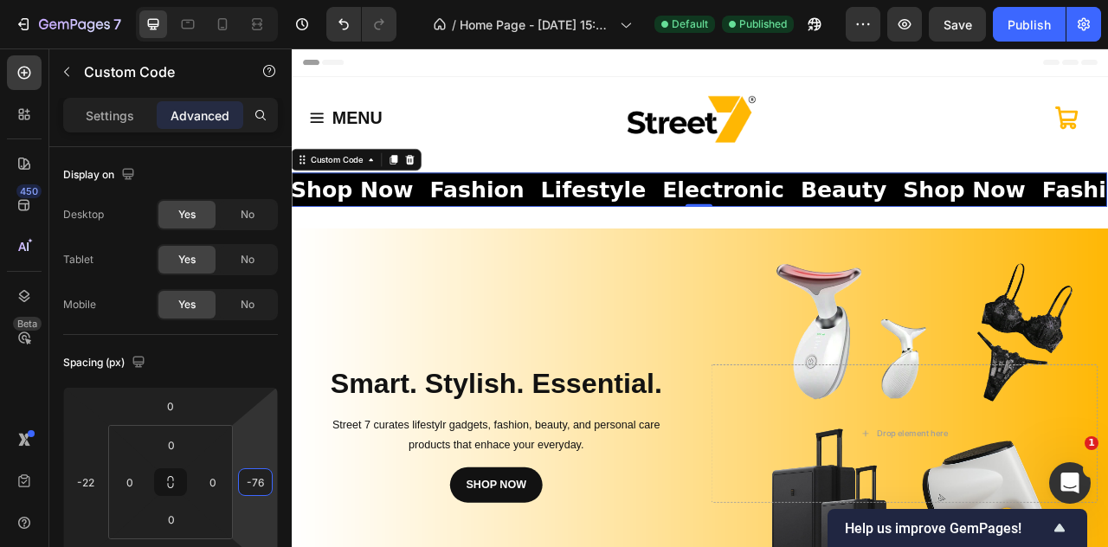
drag, startPoint x: 275, startPoint y: 481, endPoint x: 274, endPoint y: 512, distance: 30.4
click at [274, 0] on html "7 / Home Page - [DATE] 15:20:35 Default Published Preview Save Publish 450 Beta…" at bounding box center [554, 0] width 1108 height 0
type input "-7"
type input "0"
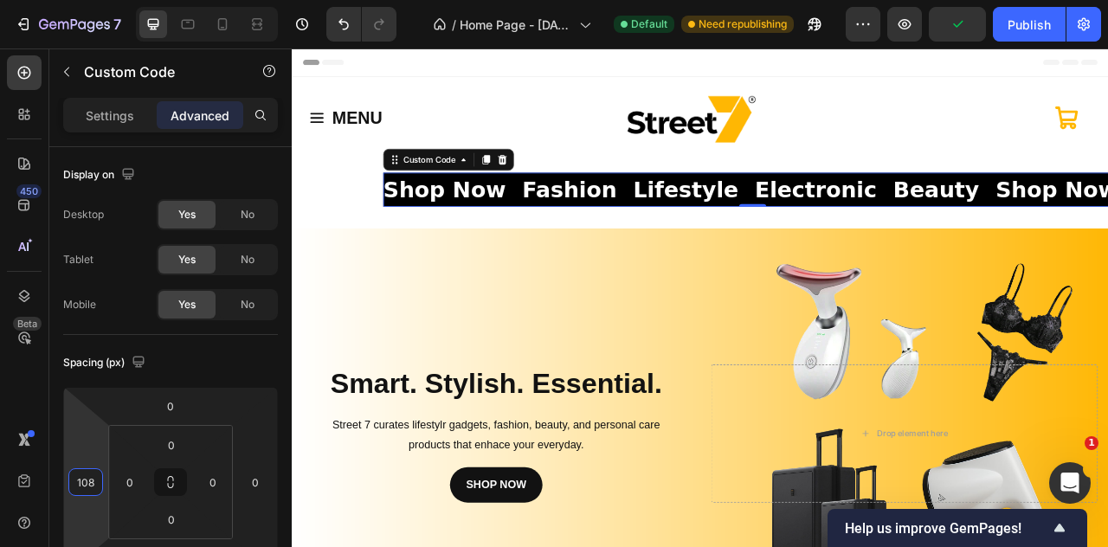
drag, startPoint x: 68, startPoint y: 500, endPoint x: 81, endPoint y: 443, distance: 58.0
click at [81, 0] on html "7 / Home Page - Sep 22, 15:20:35 Default Need republishing Preview Publish 450 …" at bounding box center [554, 0] width 1108 height 0
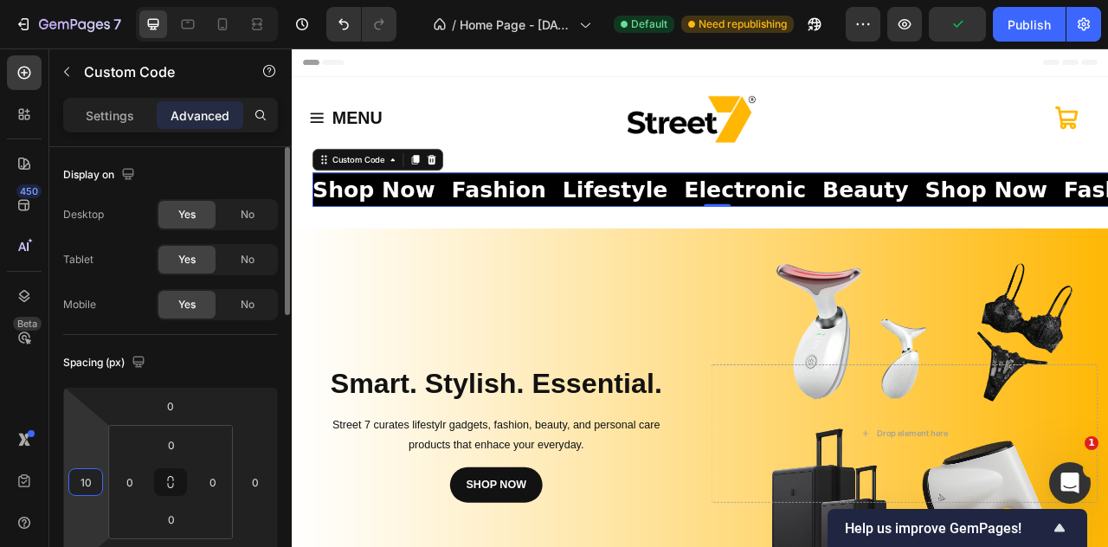
type input "1"
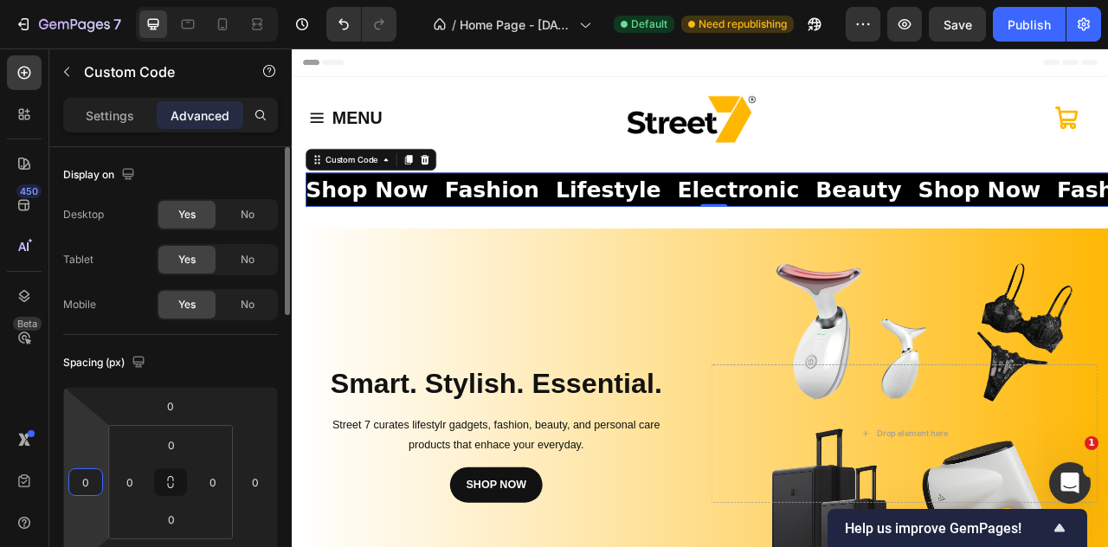
type input "0"
click at [84, 0] on html "7 / Home Page - [DATE] 15:20:35 Default Need republishing Preview Save Publish …" at bounding box center [554, 0] width 1108 height 0
click at [86, 114] on p "Settings" at bounding box center [110, 116] width 48 height 18
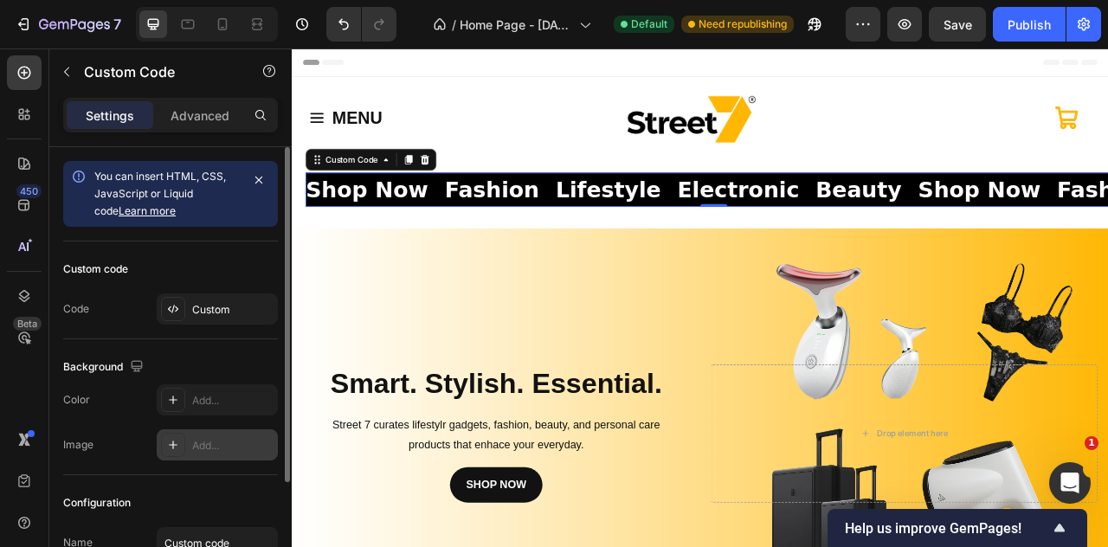
scroll to position [152, 0]
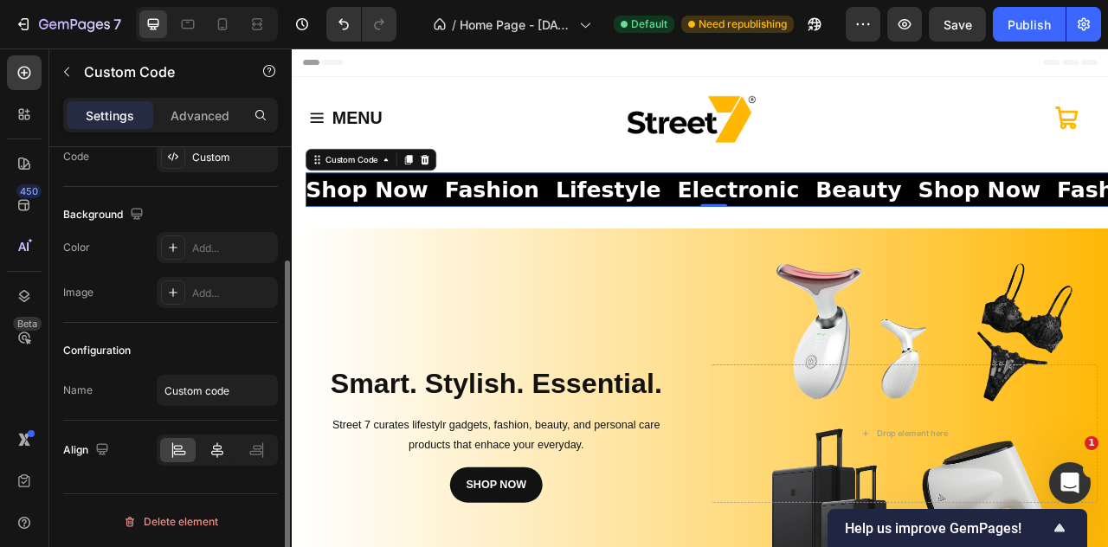
click at [213, 447] on icon at bounding box center [217, 450] width 17 height 17
click at [251, 442] on icon at bounding box center [256, 450] width 17 height 17
click at [171, 443] on icon at bounding box center [178, 450] width 17 height 17
click at [178, 238] on div at bounding box center [173, 248] width 24 height 24
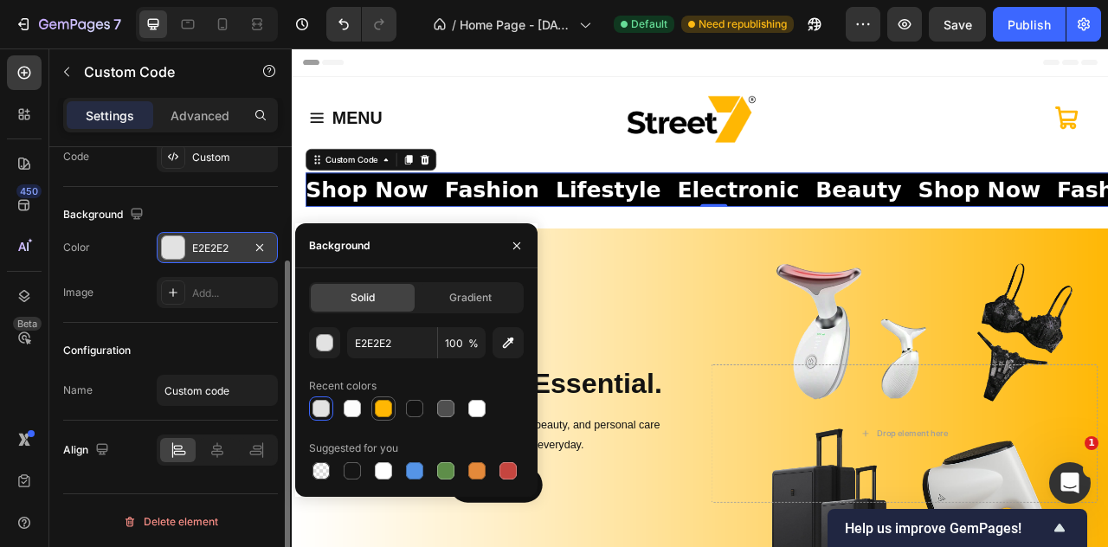
click at [386, 410] on div at bounding box center [383, 408] width 17 height 17
type input "FFB703"
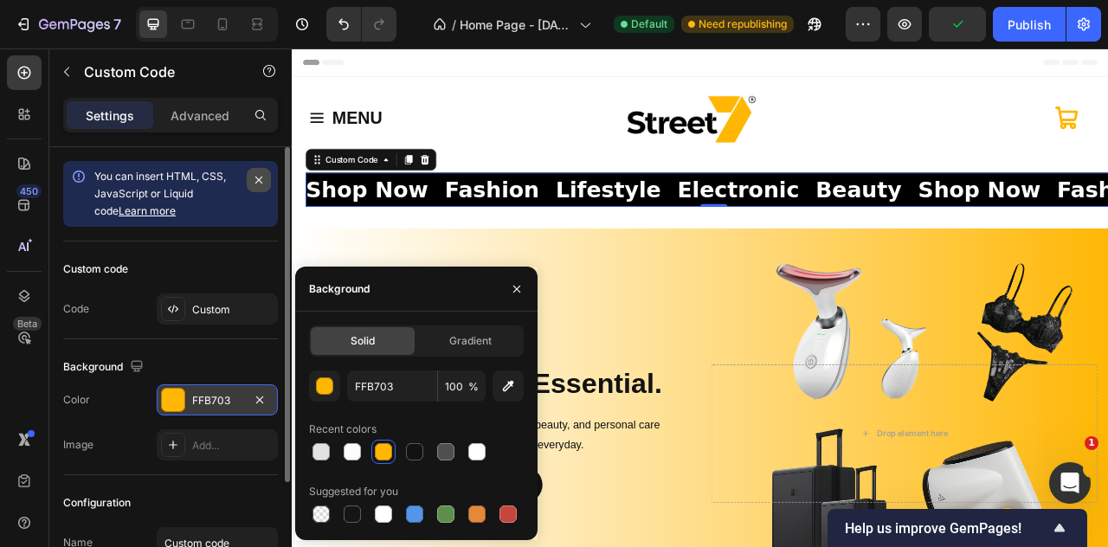
click at [255, 179] on icon "button" at bounding box center [259, 180] width 14 height 14
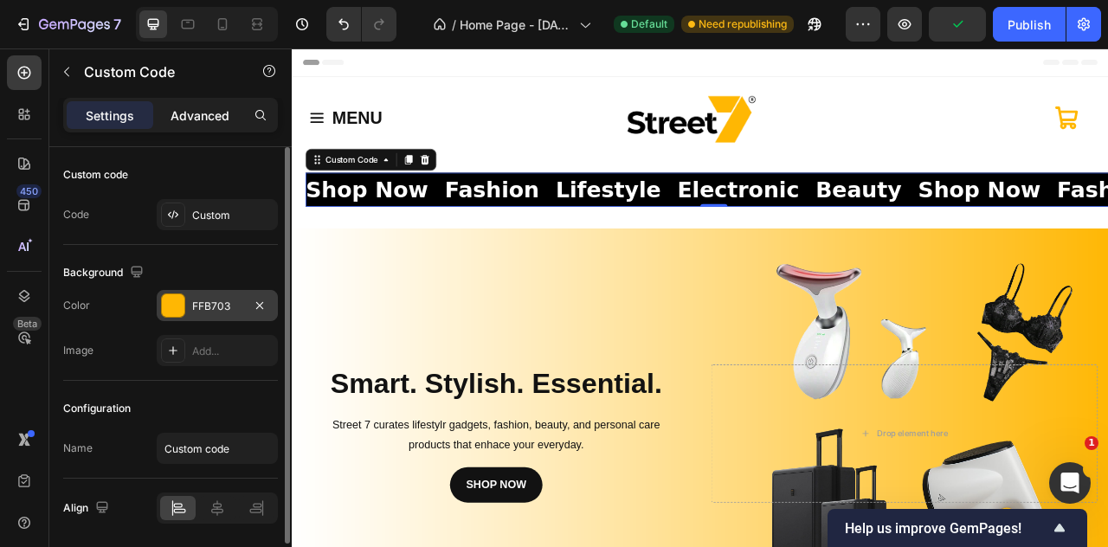
click at [170, 112] on div "Advanced" at bounding box center [200, 115] width 87 height 28
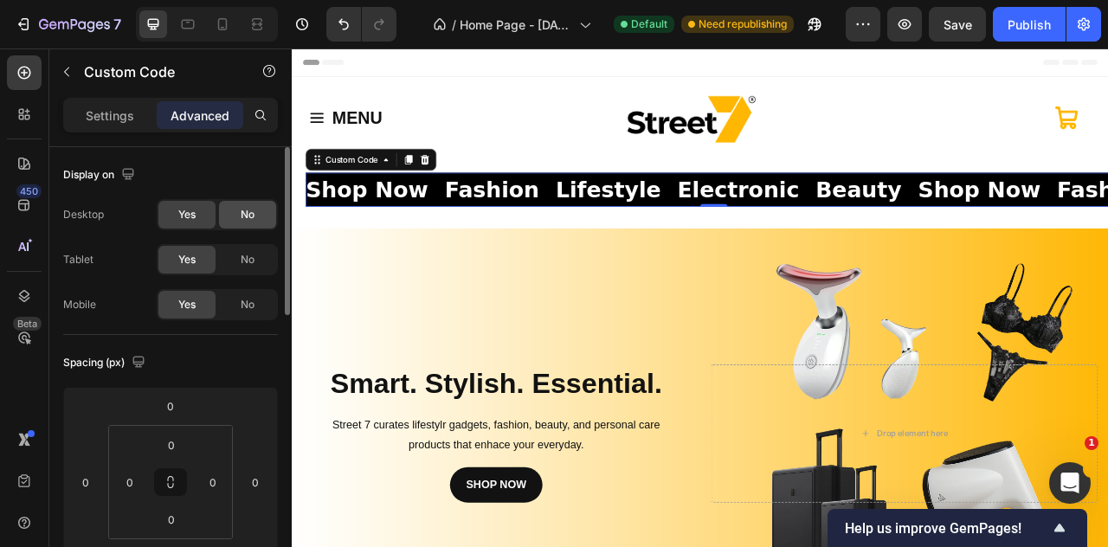
click at [231, 215] on div "No" at bounding box center [247, 215] width 57 height 28
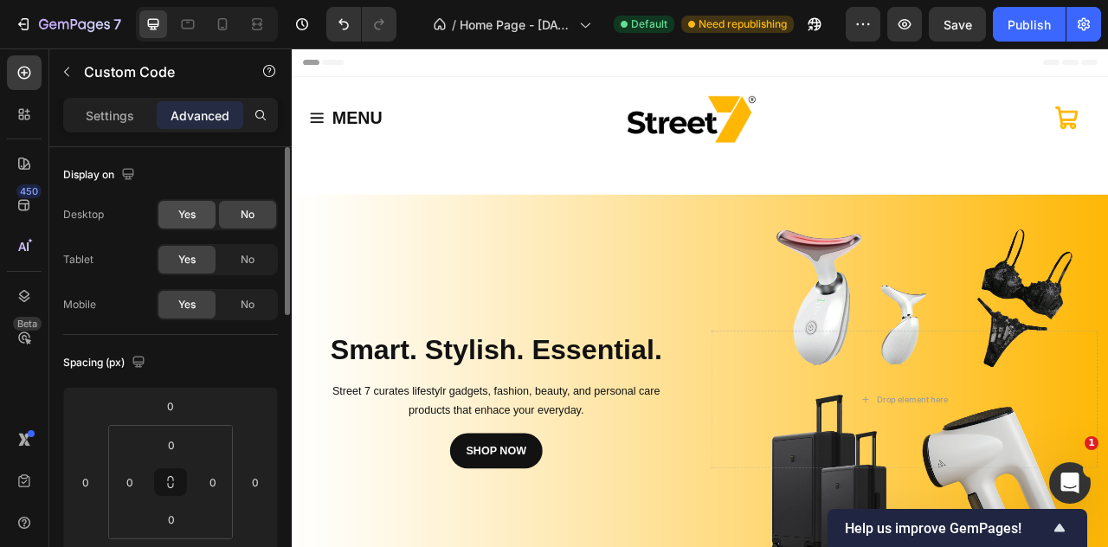
click at [210, 216] on div "Yes" at bounding box center [186, 215] width 57 height 28
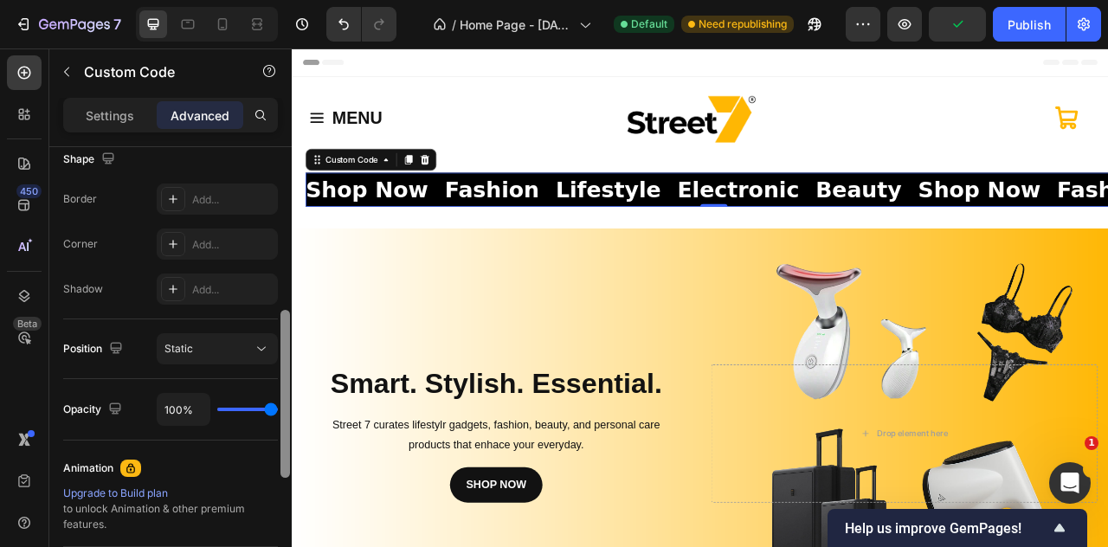
scroll to position [452, 0]
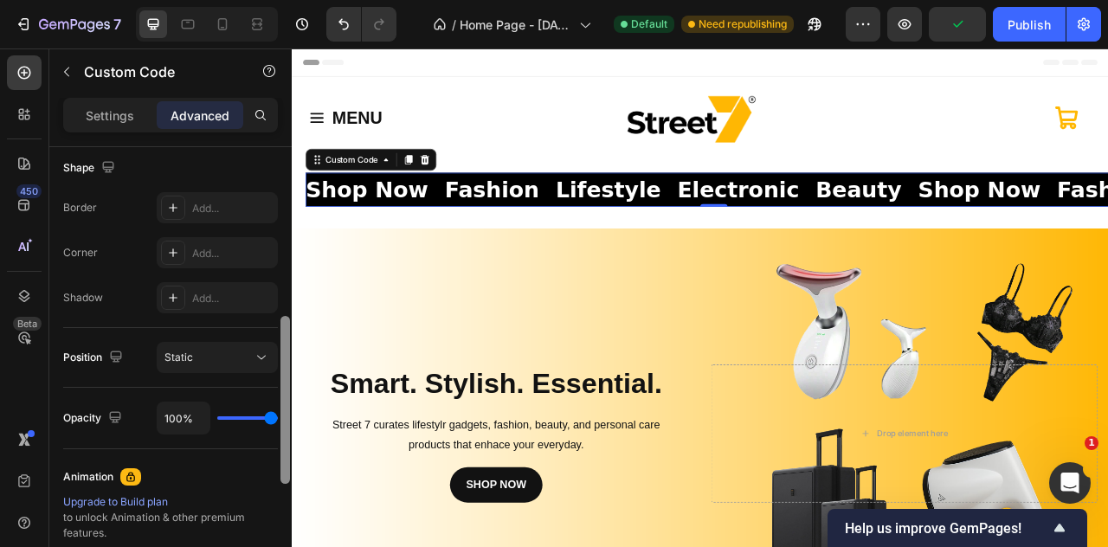
drag, startPoint x: 289, startPoint y: 445, endPoint x: 275, endPoint y: 333, distance: 112.6
click at [275, 333] on div "Display on Desktop Yes No Tablet Yes No Mobile Yes No Spacing (px) 0 0 0 0 0 0 …" at bounding box center [170, 371] width 242 height 449
click at [249, 361] on div "Static" at bounding box center [209, 358] width 88 height 16
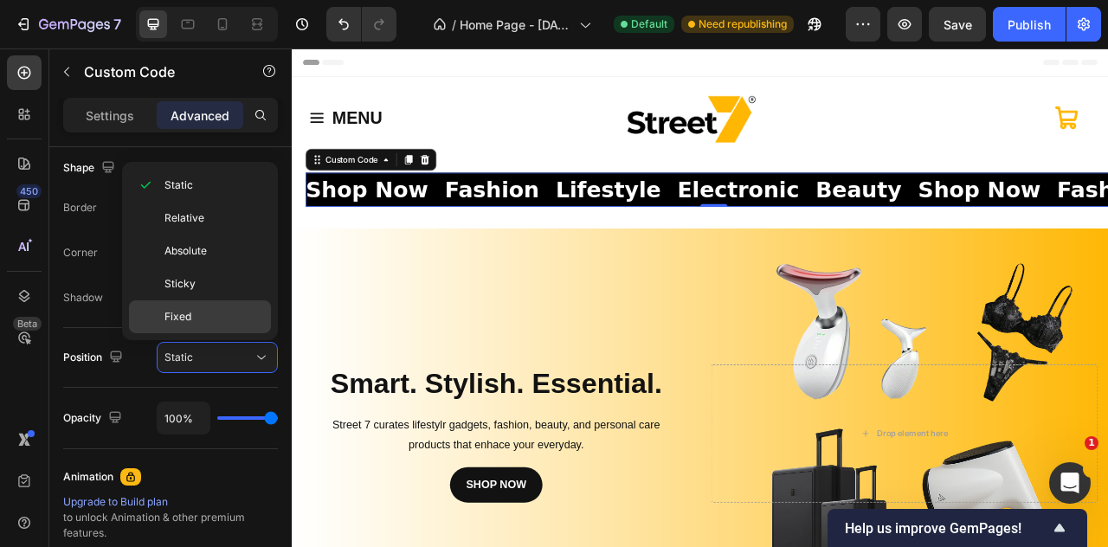
click at [217, 313] on p "Fixed" at bounding box center [214, 317] width 99 height 16
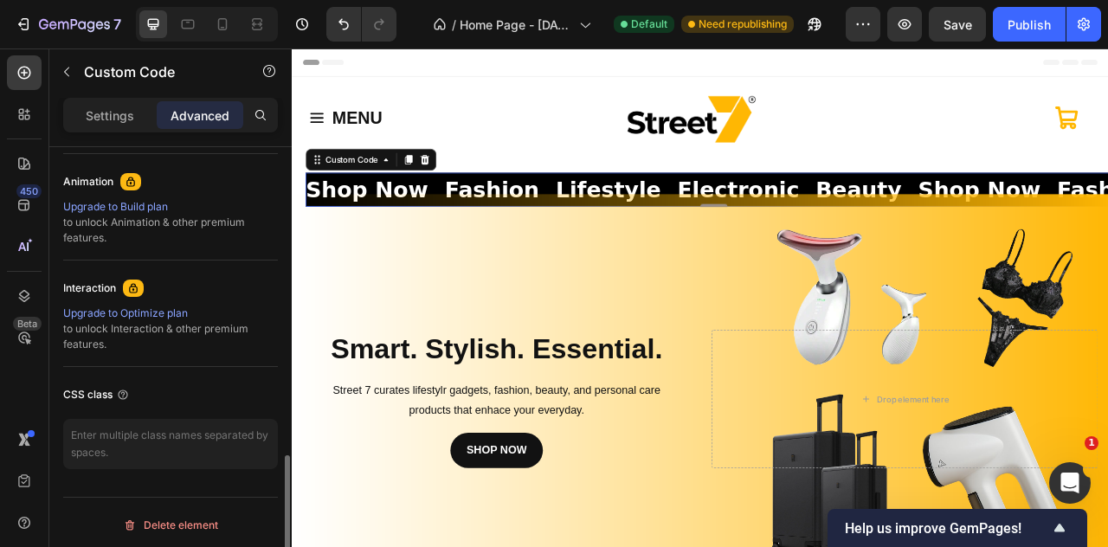
scroll to position [113, 0]
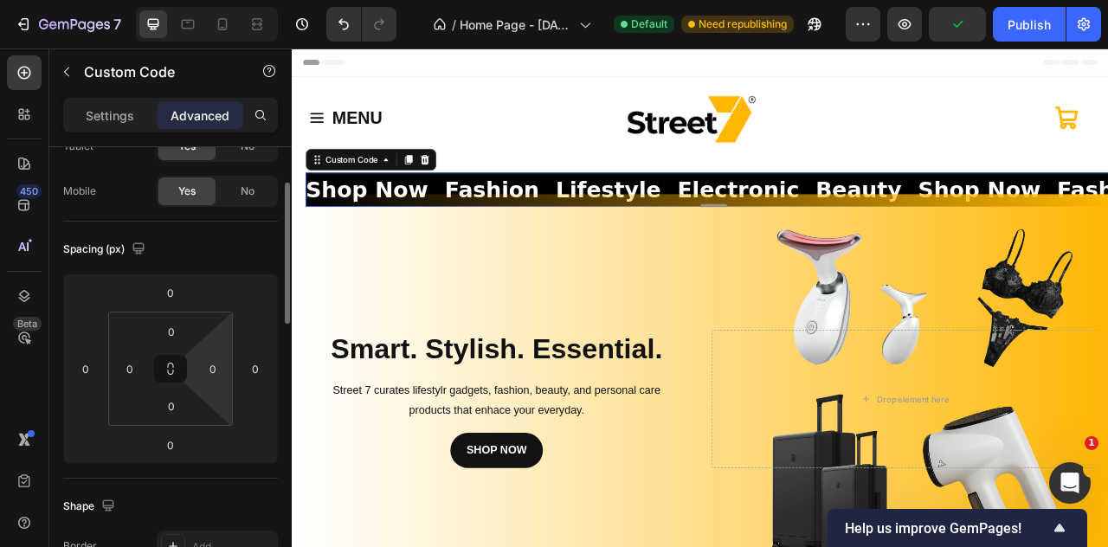
drag, startPoint x: 191, startPoint y: 391, endPoint x: 192, endPoint y: 376, distance: 14.8
click at [192, 376] on div "0 0 0 0" at bounding box center [170, 369] width 125 height 114
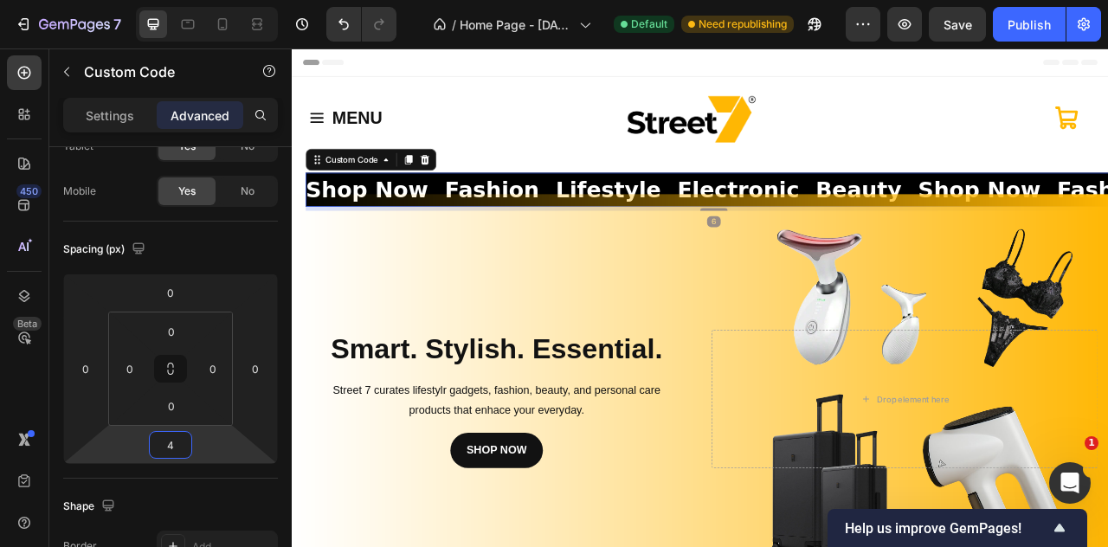
type input "2"
click at [183, 0] on html "7 / Home Page - [DATE] 15:20:35 Default Need republishing Preview Save Publish …" at bounding box center [554, 0] width 1108 height 0
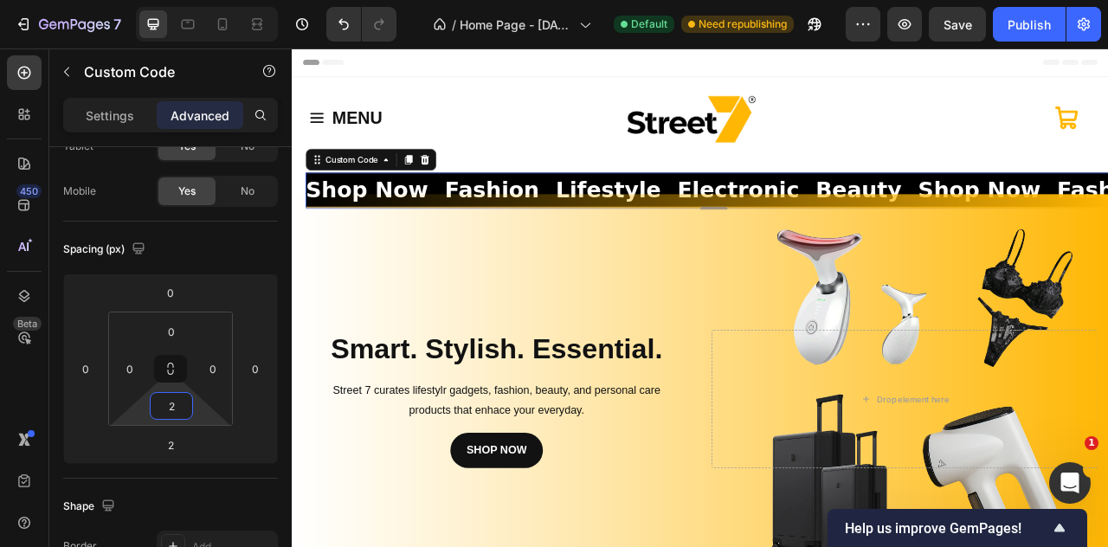
type input "0"
click at [195, 0] on html "7 / Home Page - [DATE] 15:20:35 Default Need republishing Preview Save Publish …" at bounding box center [554, 0] width 1108 height 0
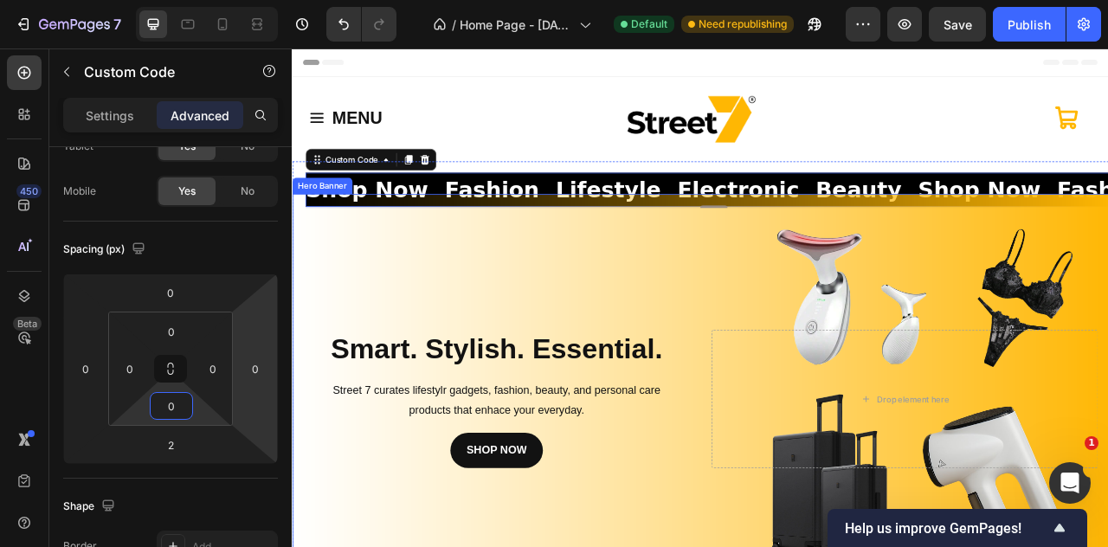
click at [398, 358] on div "Background Image" at bounding box center [811, 495] width 1039 height 523
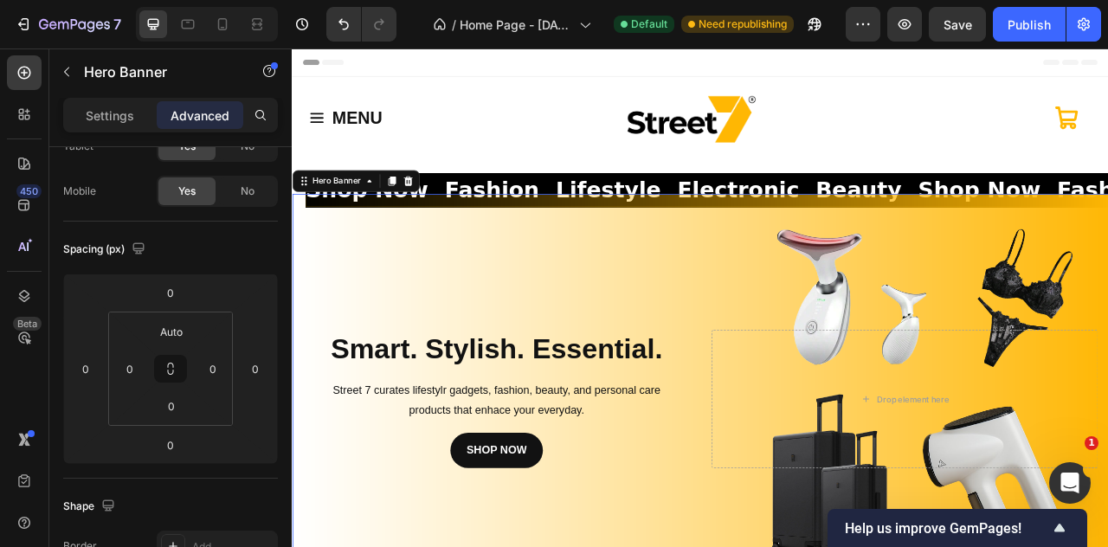
scroll to position [0, 0]
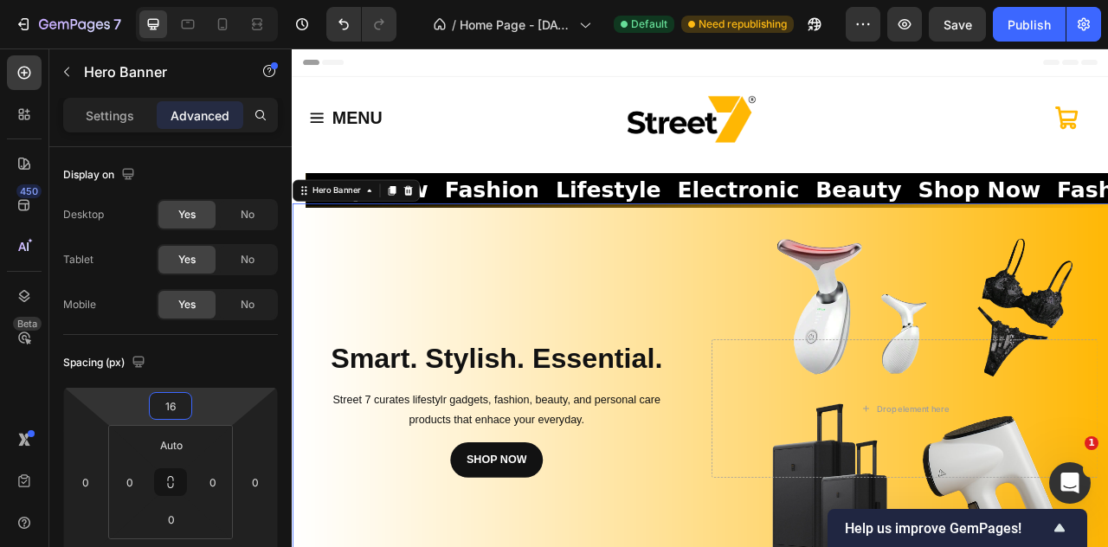
type input "18"
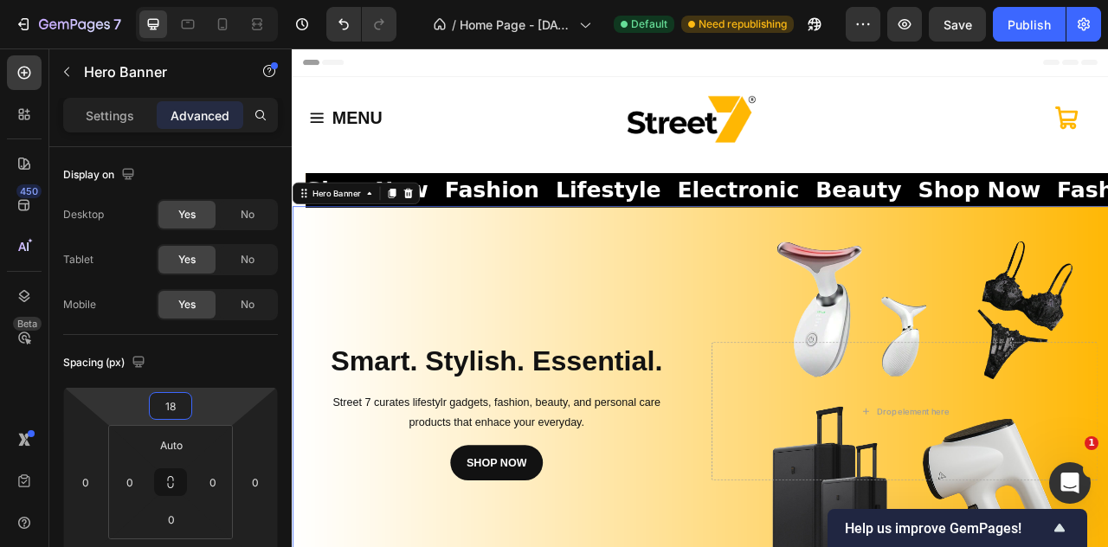
click at [203, 0] on html "7 / Home Page - [DATE] 15:20:35 Default Need republishing Preview Save Publish …" at bounding box center [554, 0] width 1108 height 0
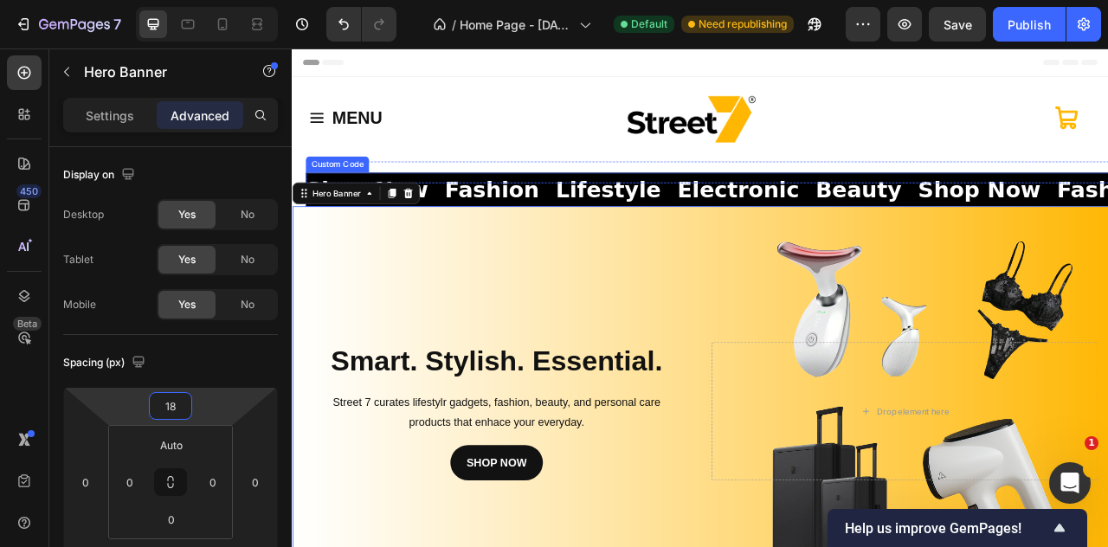
click at [511, 228] on span "Beauty" at bounding box center [494, 228] width 110 height 42
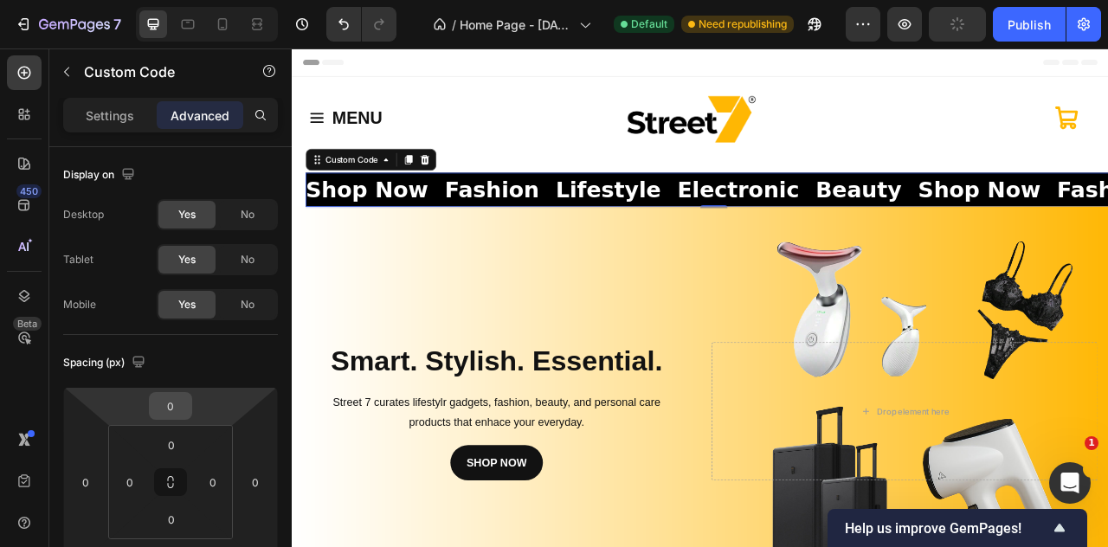
scroll to position [433, 0]
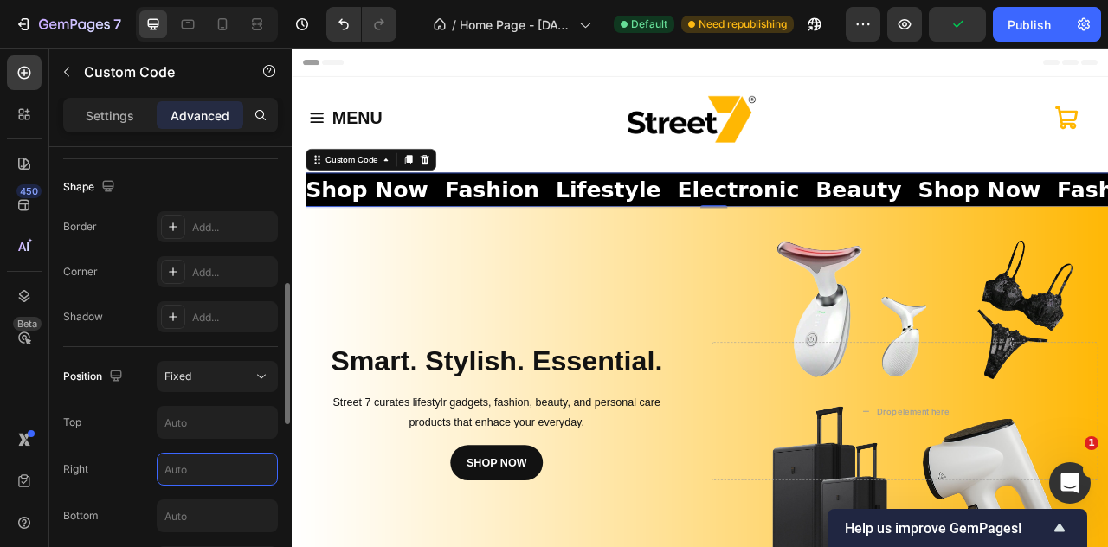
click at [188, 470] on input "text" at bounding box center [218, 469] width 120 height 31
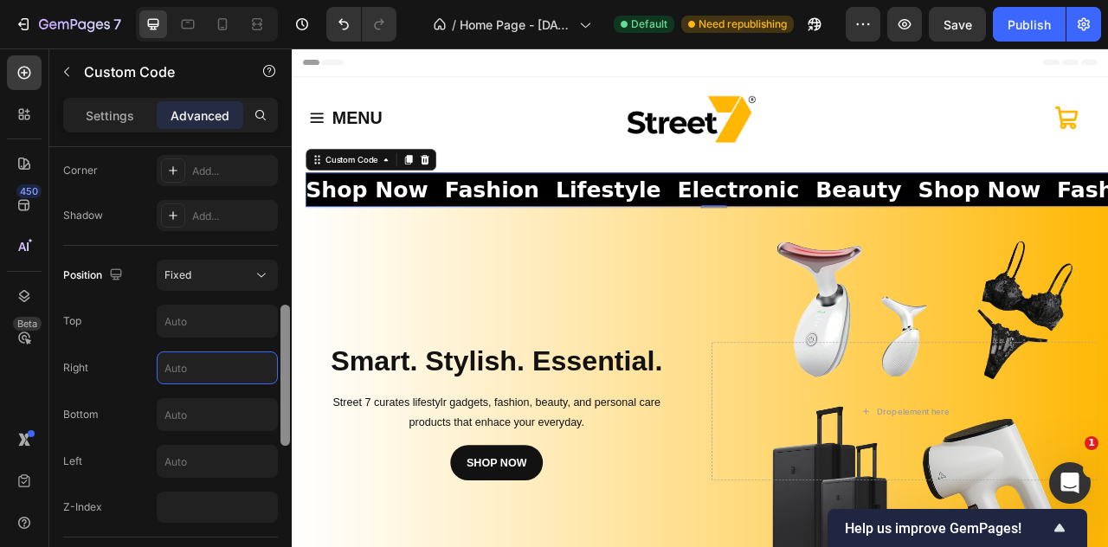
scroll to position [559, 0]
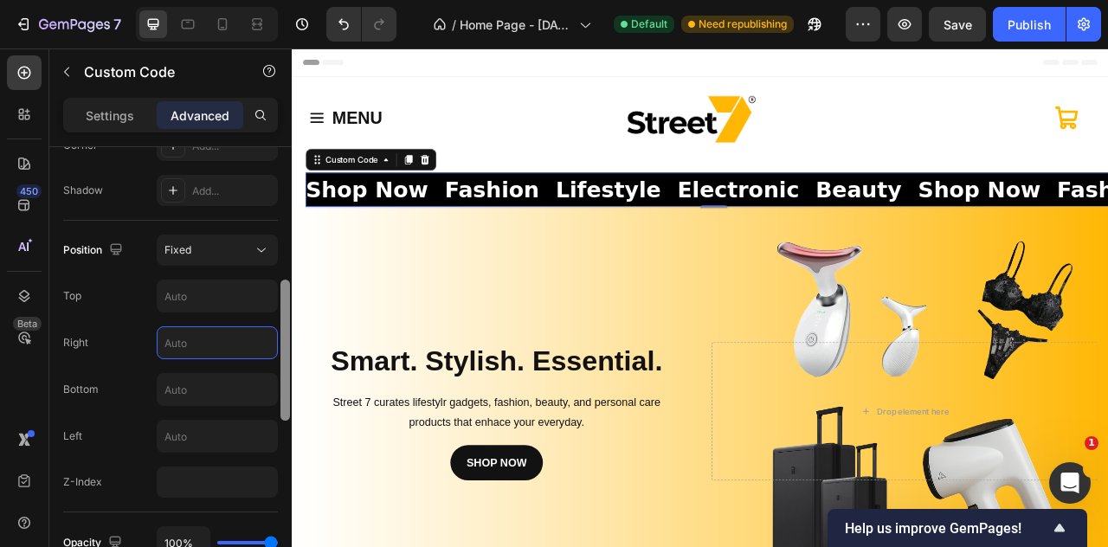
drag, startPoint x: 288, startPoint y: 399, endPoint x: 288, endPoint y: 439, distance: 39.8
click at [288, 421] on div at bounding box center [286, 350] width 10 height 141
click at [224, 401] on input "text" at bounding box center [218, 389] width 120 height 31
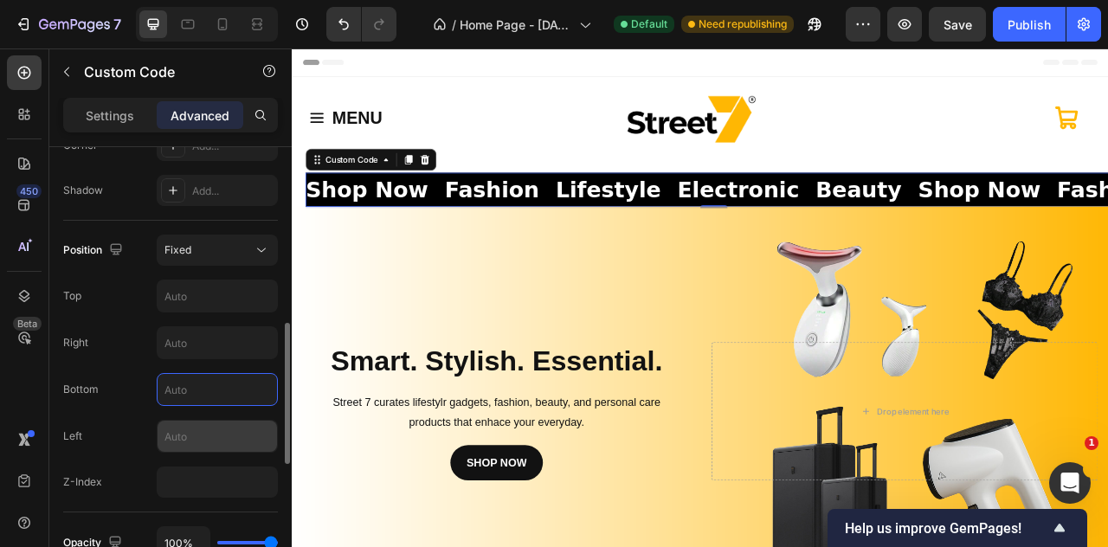
click at [217, 434] on input "text" at bounding box center [218, 436] width 120 height 31
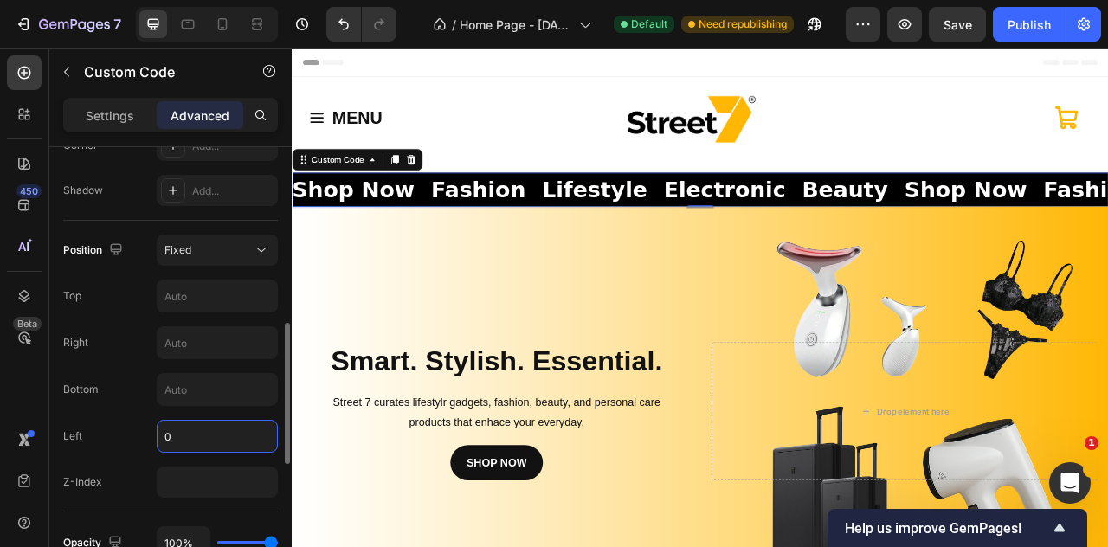
type input "0"
click at [133, 458] on div "Position Fixed Top Right Bottom Left 0 Z-Index" at bounding box center [170, 366] width 215 height 263
click at [170, 474] on input "number" at bounding box center [217, 482] width 121 height 31
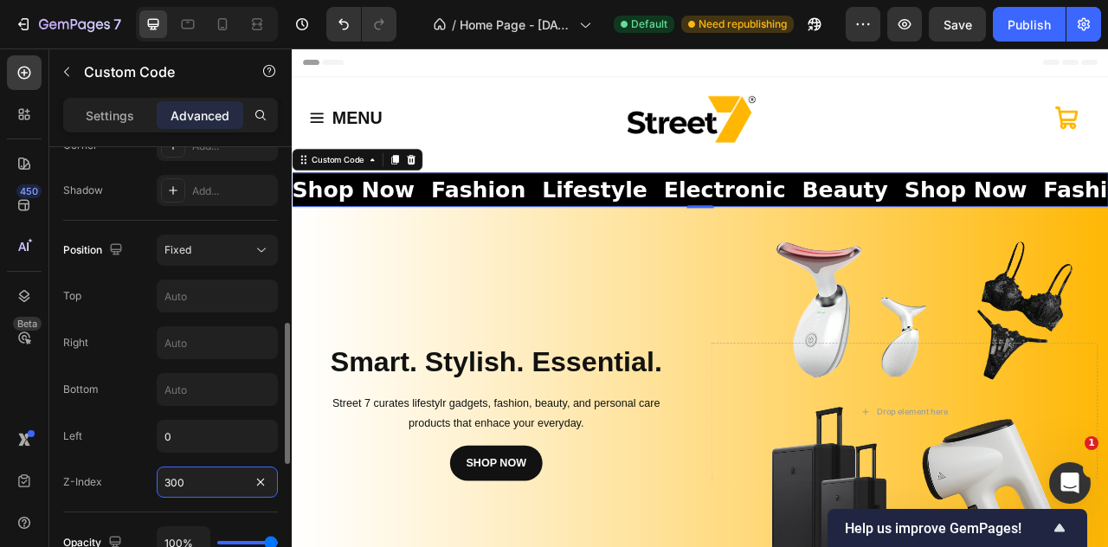
type input "300"
click at [147, 491] on div "Z-Index 300" at bounding box center [170, 482] width 215 height 31
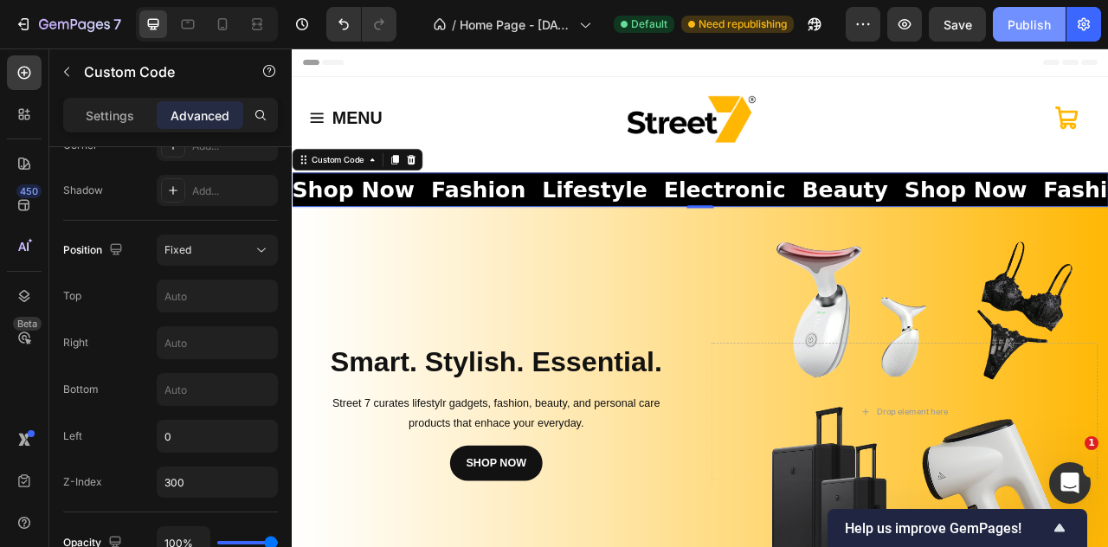
click at [1043, 23] on div "Publish" at bounding box center [1029, 25] width 43 height 18
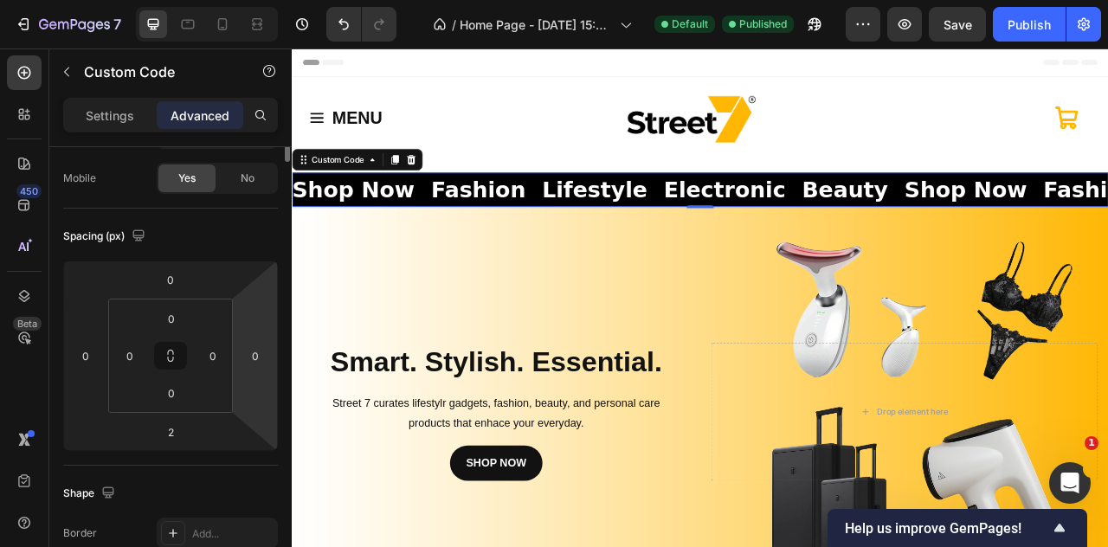
scroll to position [0, 0]
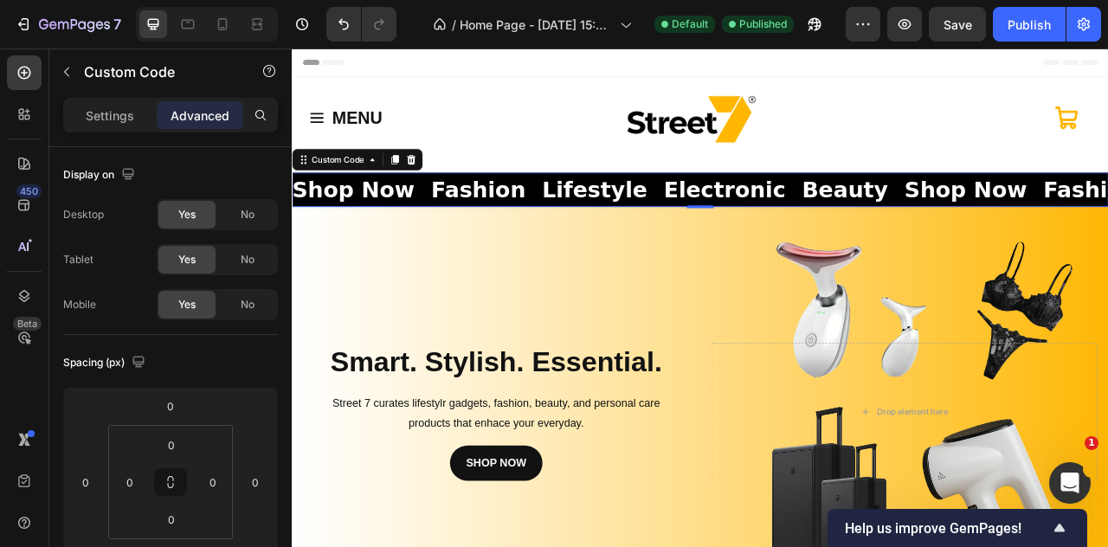
click at [533, 216] on span "Beauty" at bounding box center [478, 228] width 110 height 42
click at [532, 216] on span "Beauty" at bounding box center [477, 228] width 110 height 42
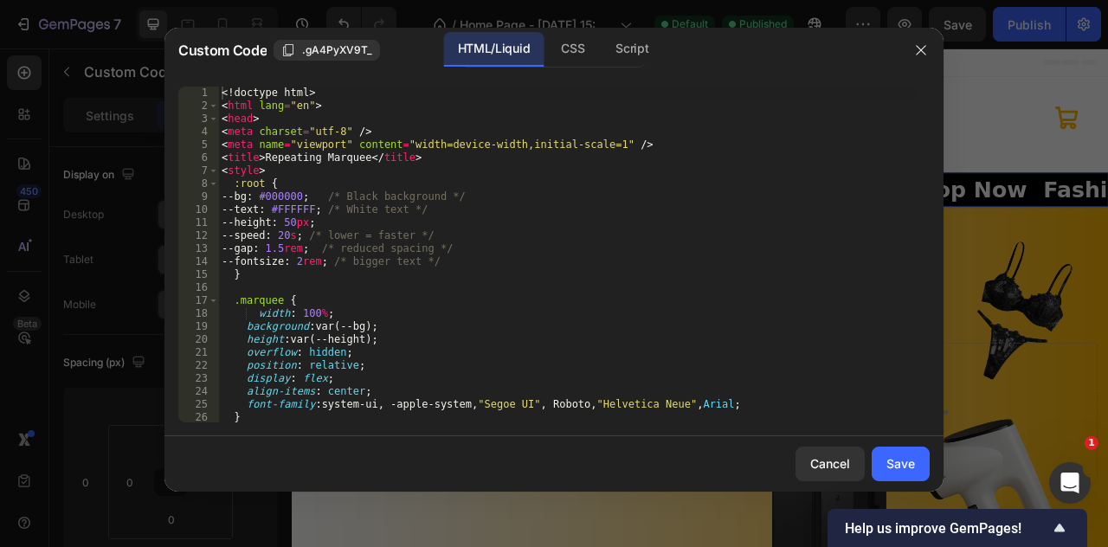
click at [305, 224] on div "<! doctype html > < html lang = "en" > < head > < meta charset = "utf-8" /> < m…" at bounding box center [567, 268] width 699 height 362
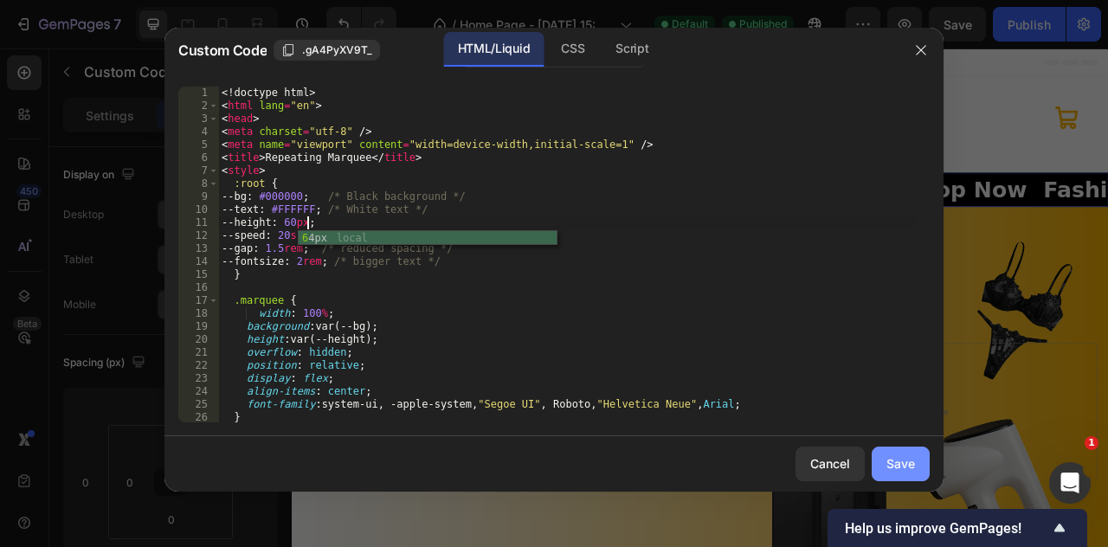
type textarea "--height: 60px;"
click at [885, 465] on button "Save" at bounding box center [901, 464] width 58 height 35
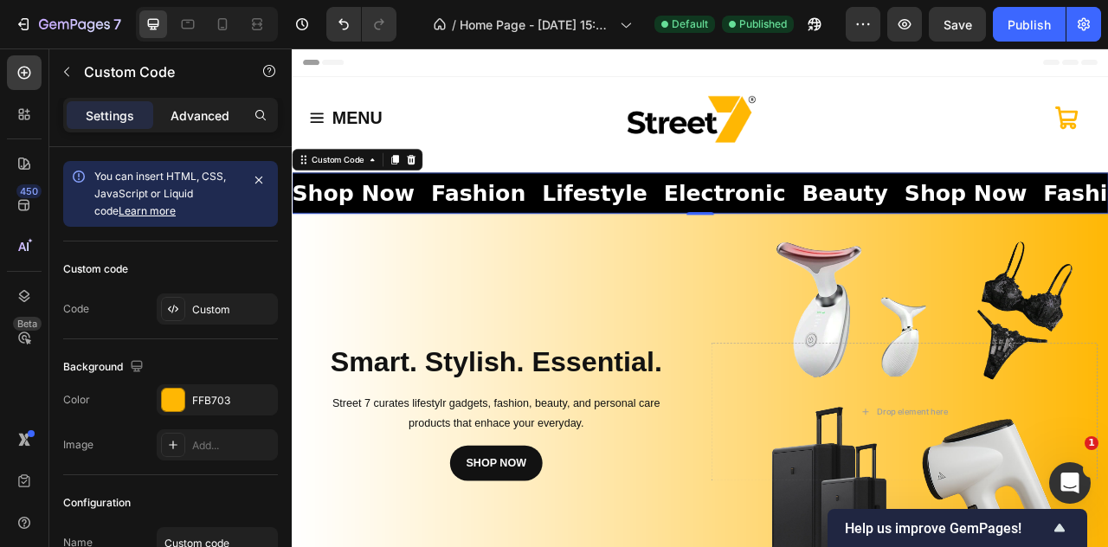
click at [208, 108] on p "Advanced" at bounding box center [200, 116] width 59 height 18
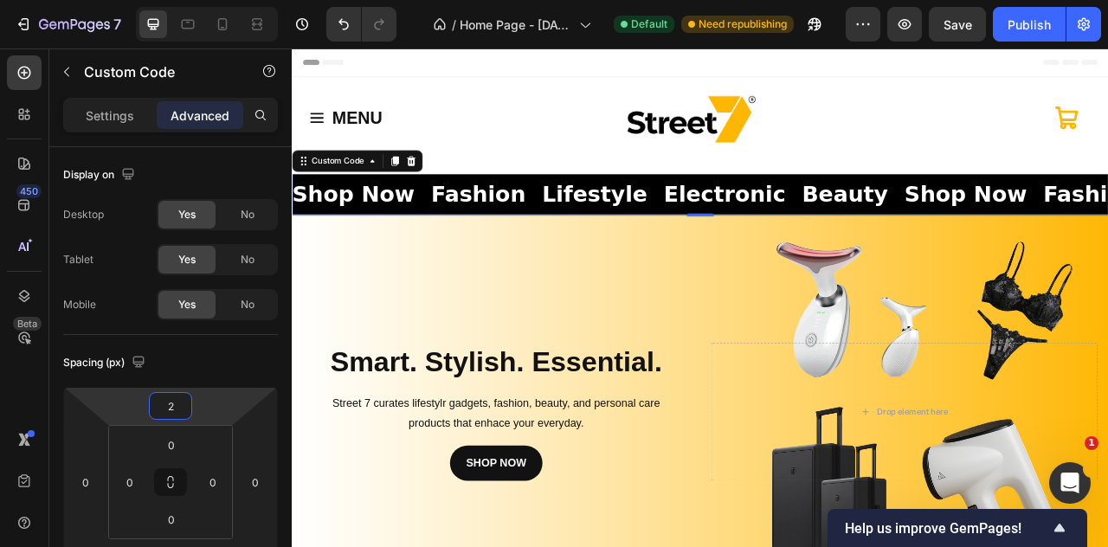
type input "6"
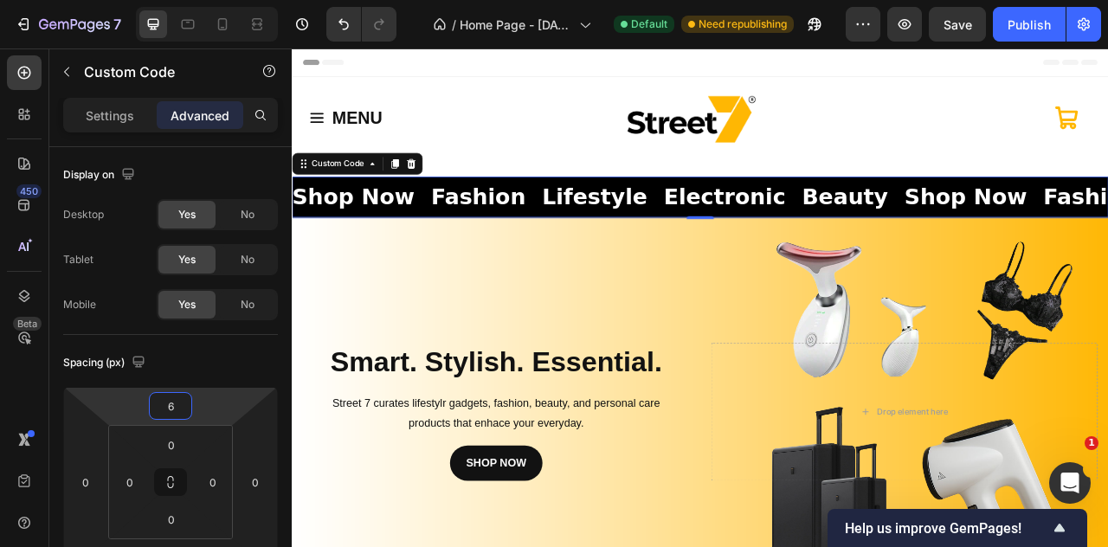
click at [195, 0] on html "7 / Home Page - [DATE] 15:20:35 Default Need republishing Preview Save Publish …" at bounding box center [554, 0] width 1108 height 0
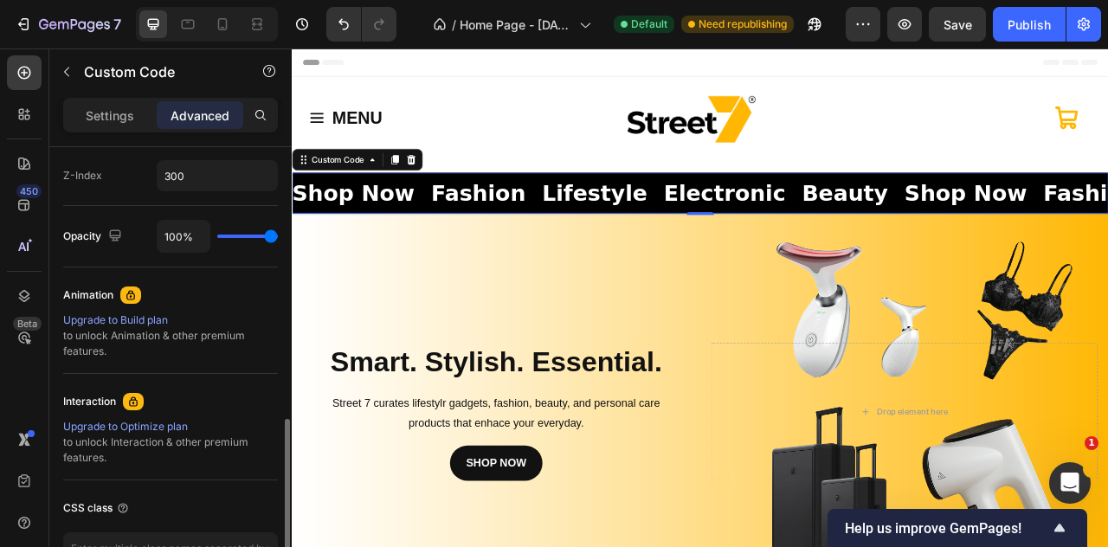
scroll to position [433, 0]
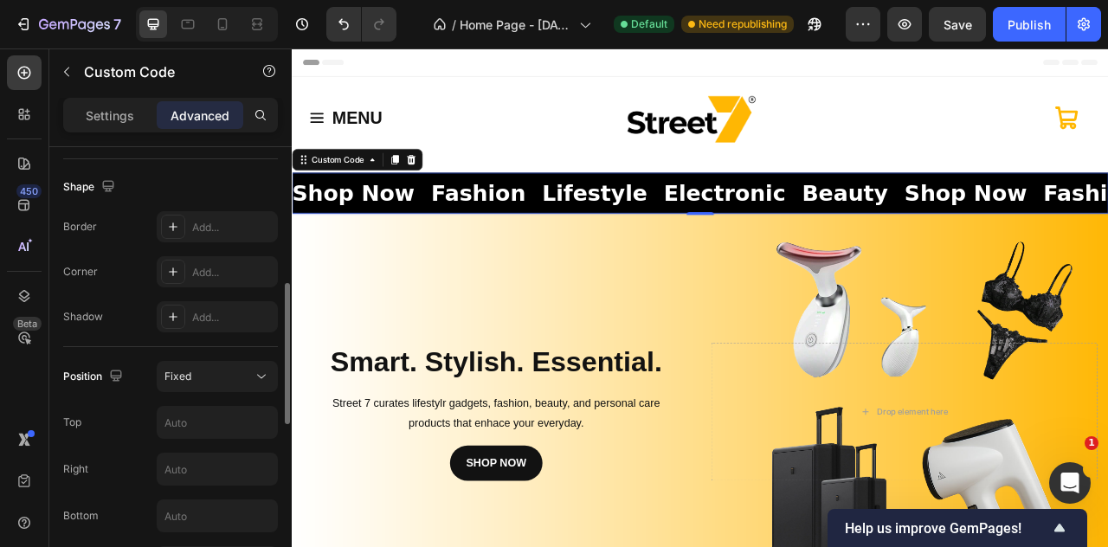
type input "0"
click at [202, 430] on input "text" at bounding box center [218, 422] width 120 height 31
type input "0"
click at [125, 432] on div "Top" at bounding box center [170, 422] width 215 height 33
click at [848, 204] on div "Shop Now Fashion Lifestyle Electronic Beauty Shop Now Fashion Lifestyle Electro…" at bounding box center [828, 206] width 1039 height 28
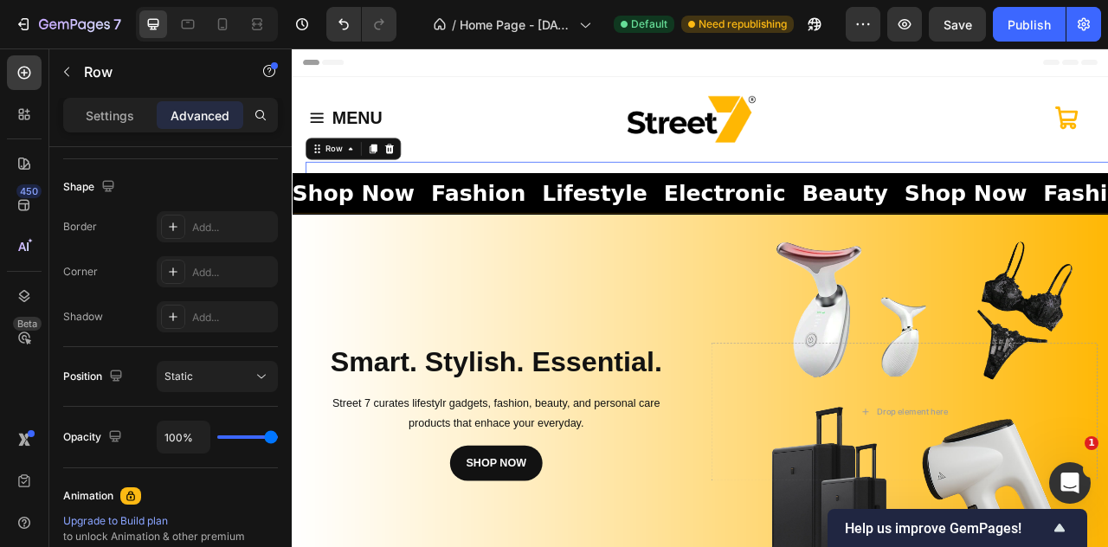
scroll to position [0, 0]
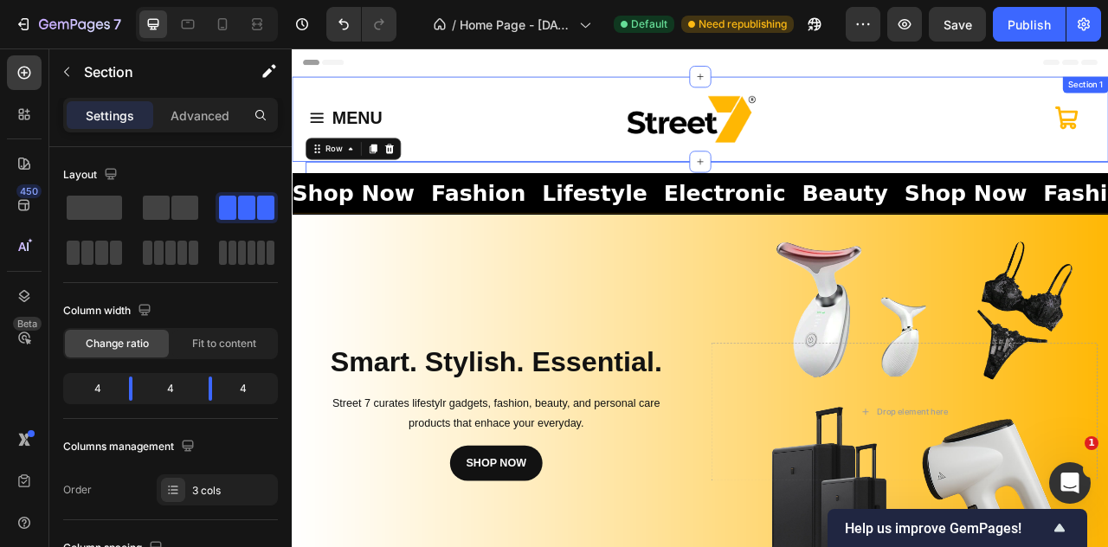
click at [861, 182] on div "MENU Button Row Image Icon Section 1" at bounding box center [811, 138] width 1039 height 108
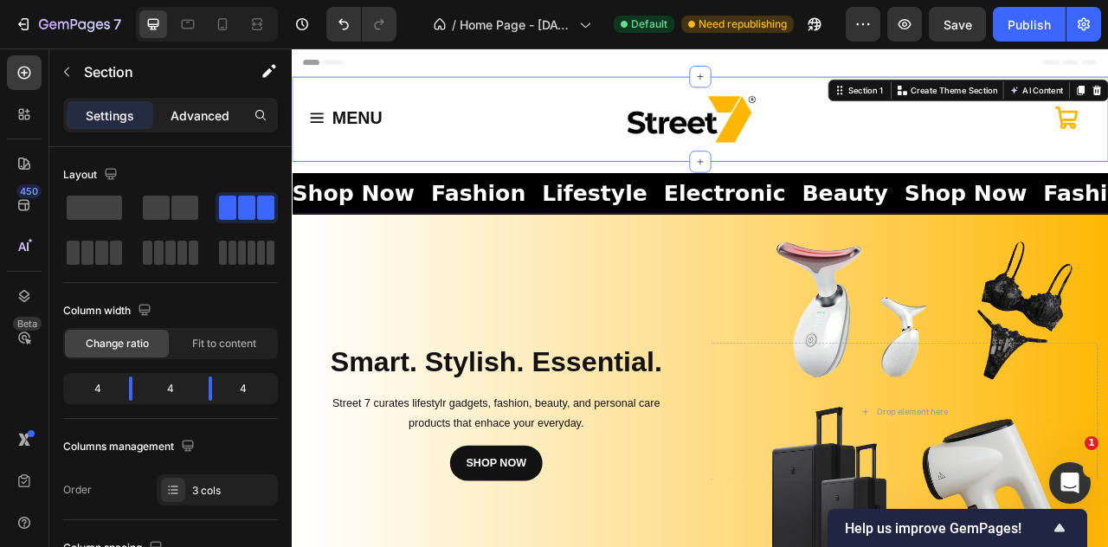
click at [186, 108] on p "Advanced" at bounding box center [200, 116] width 59 height 18
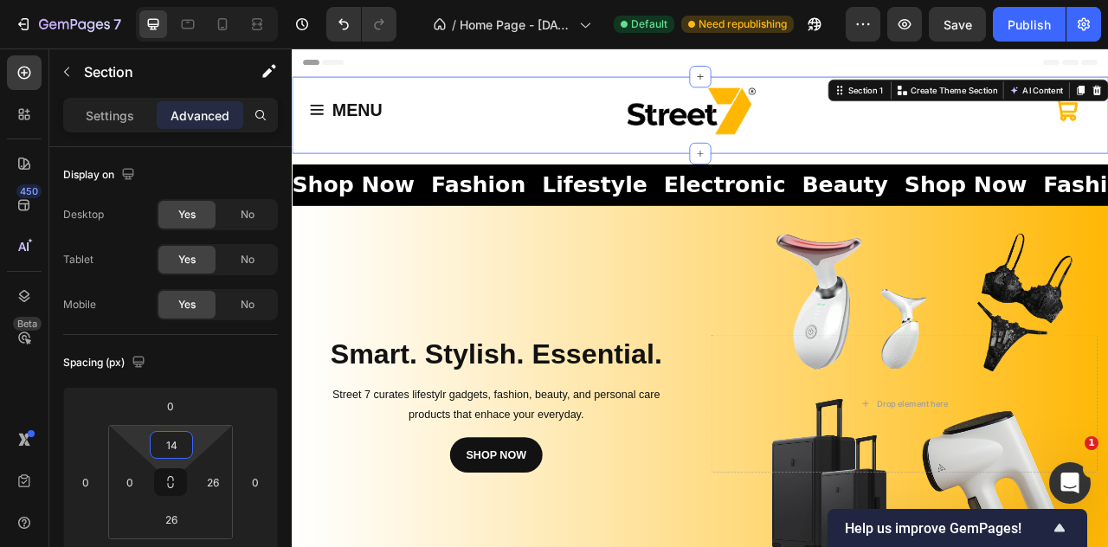
type input "18"
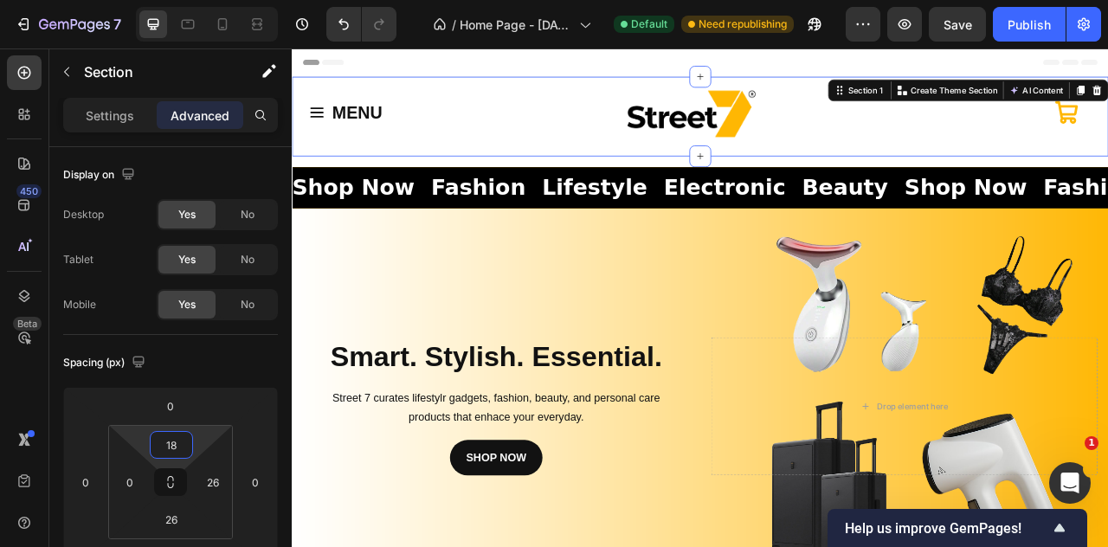
click at [202, 0] on html "7 / Home Page - [DATE] 15:20:35 Default Need republishing Preview Save Publish …" at bounding box center [554, 0] width 1108 height 0
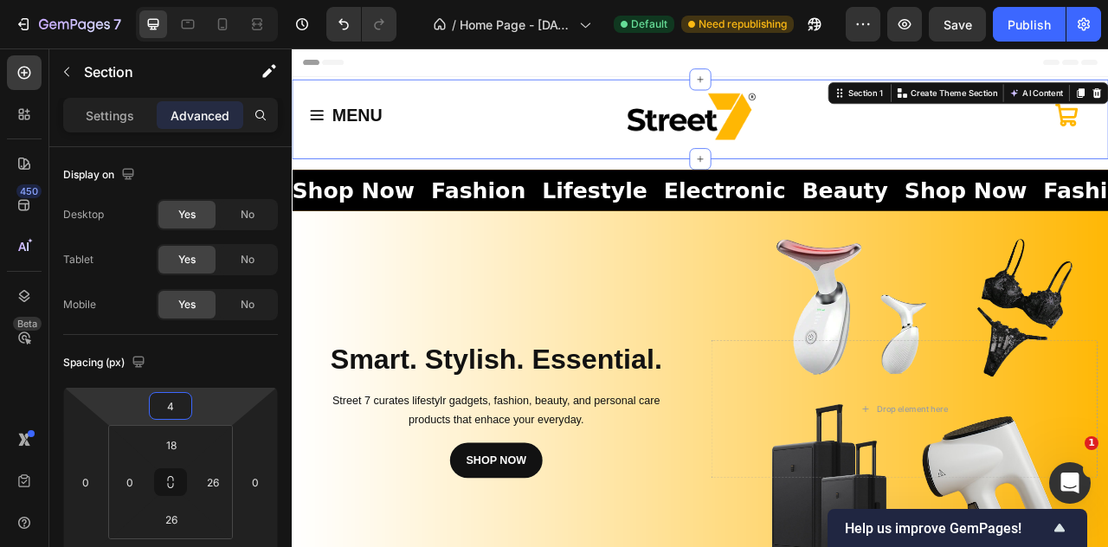
type input "2"
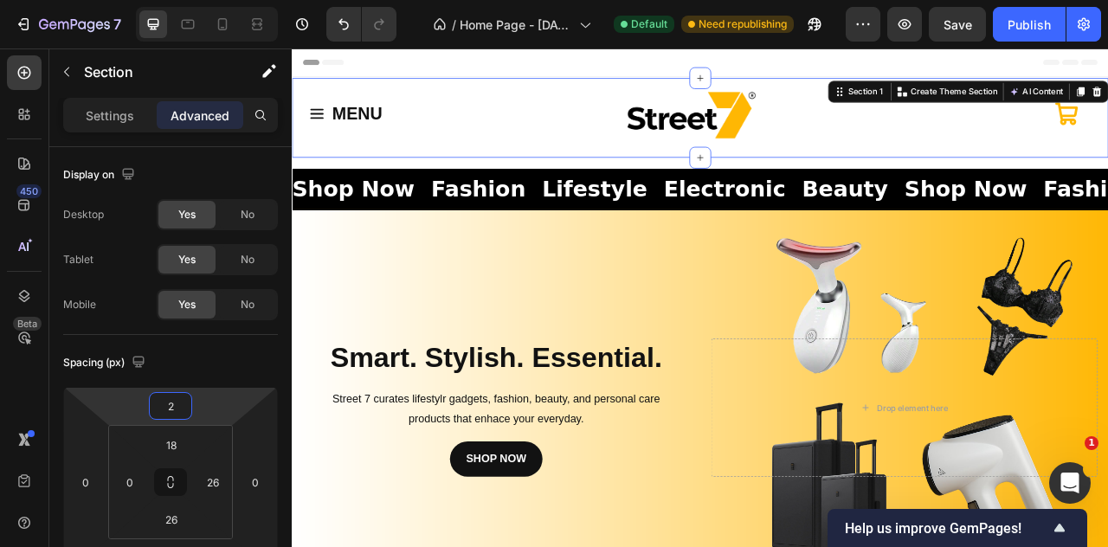
click at [204, 0] on html "7 / Home Page - [DATE] 15:20:35 Default Need republishing Preview Save Publish …" at bounding box center [554, 0] width 1108 height 0
click at [196, 519] on div "18 0 26 26" at bounding box center [170, 482] width 125 height 114
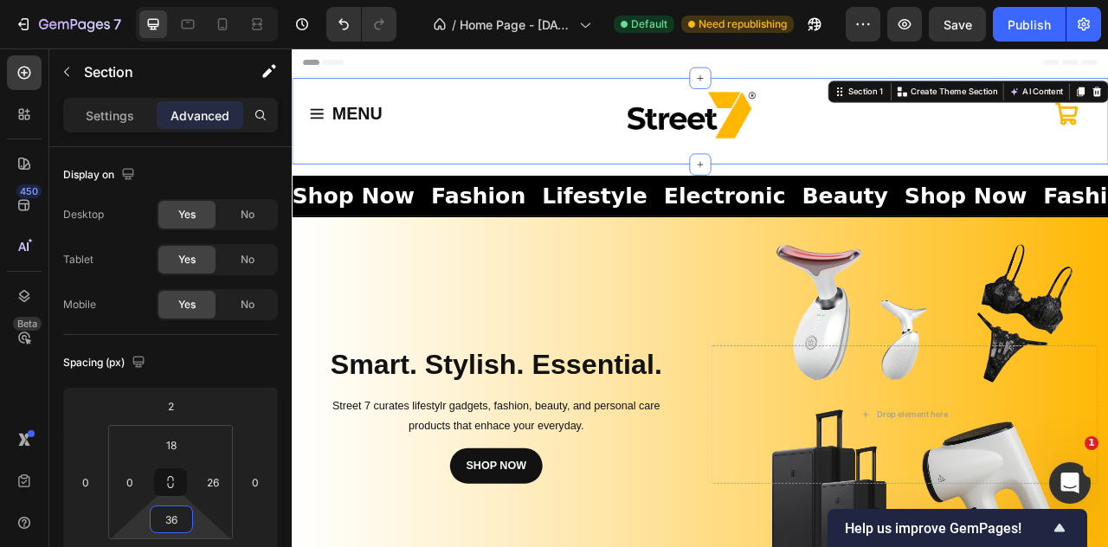
type input "34"
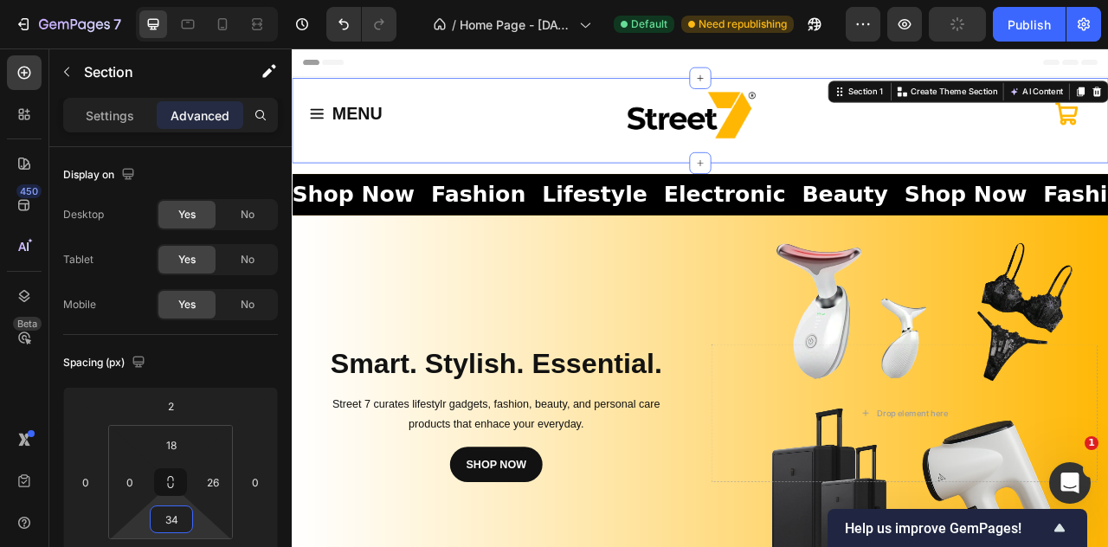
click at [197, 0] on html "7 / Home Page - Sep 22, 15:20:35 Default Need republishing Preview Publish 450 …" at bounding box center [554, 0] width 1108 height 0
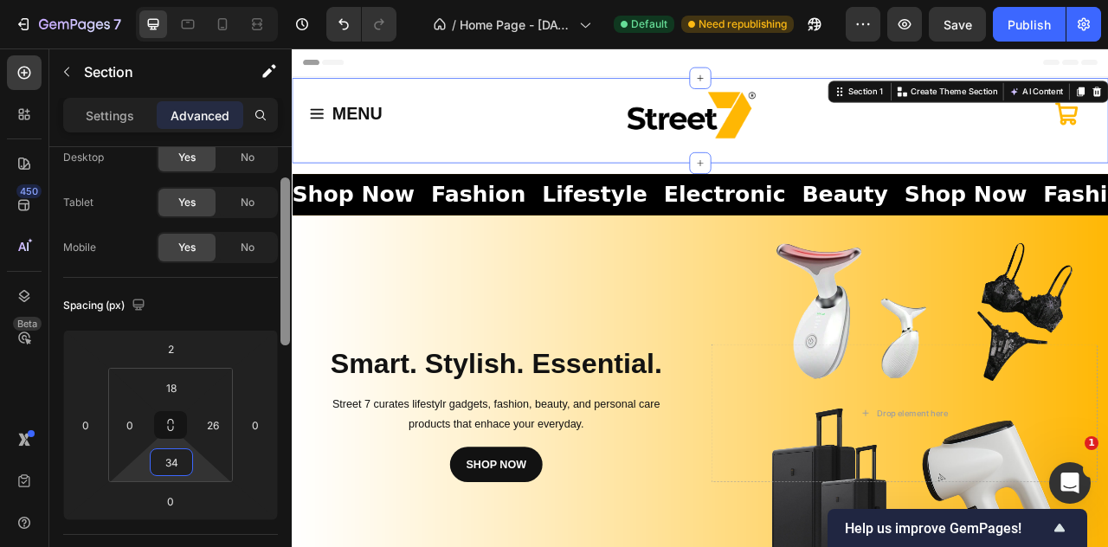
scroll to position [85, 0]
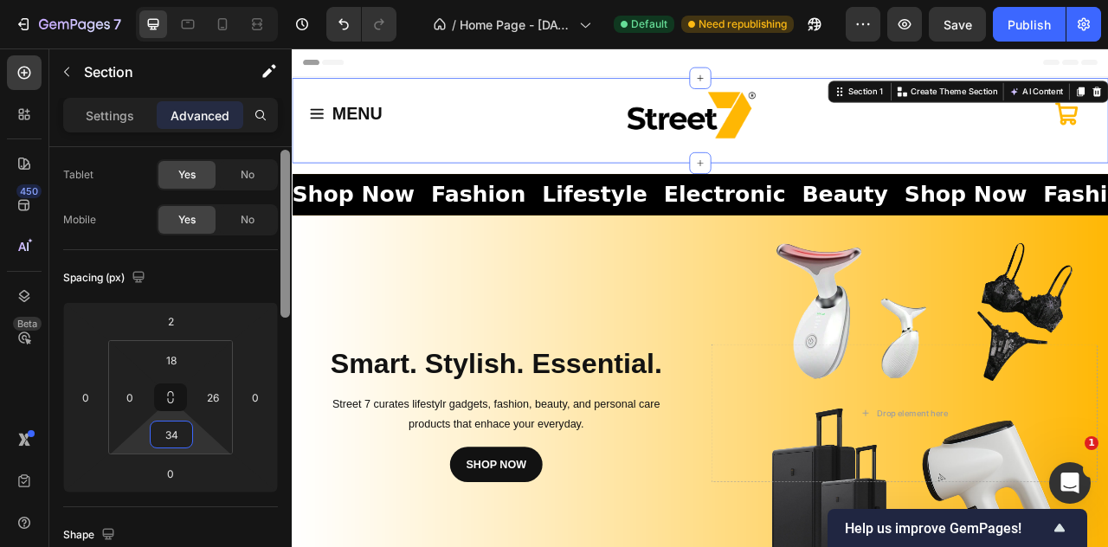
drag, startPoint x: 289, startPoint y: 303, endPoint x: 288, endPoint y: 335, distance: 32.1
click at [288, 318] on div at bounding box center [286, 234] width 10 height 168
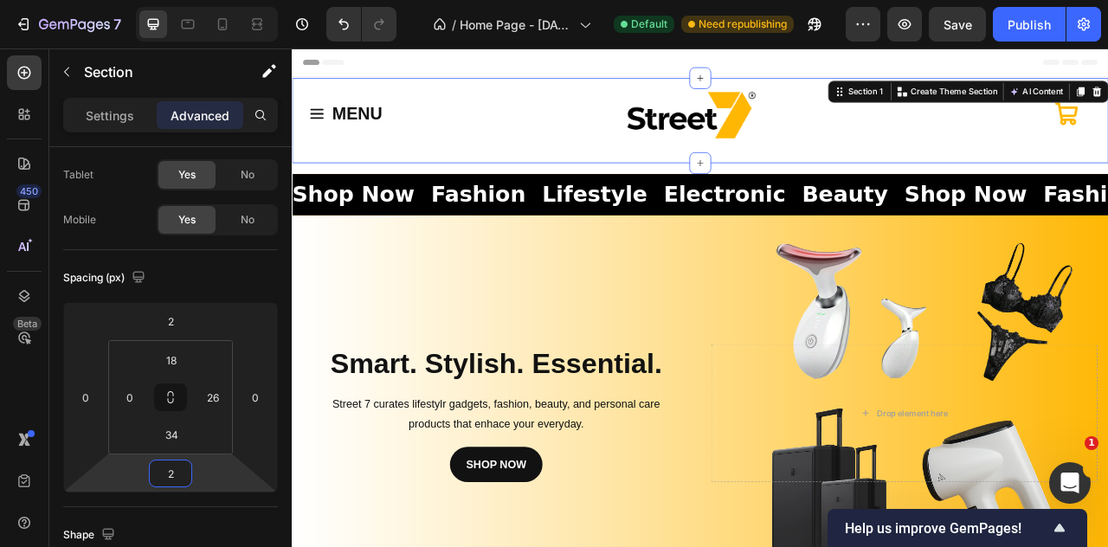
type input "4"
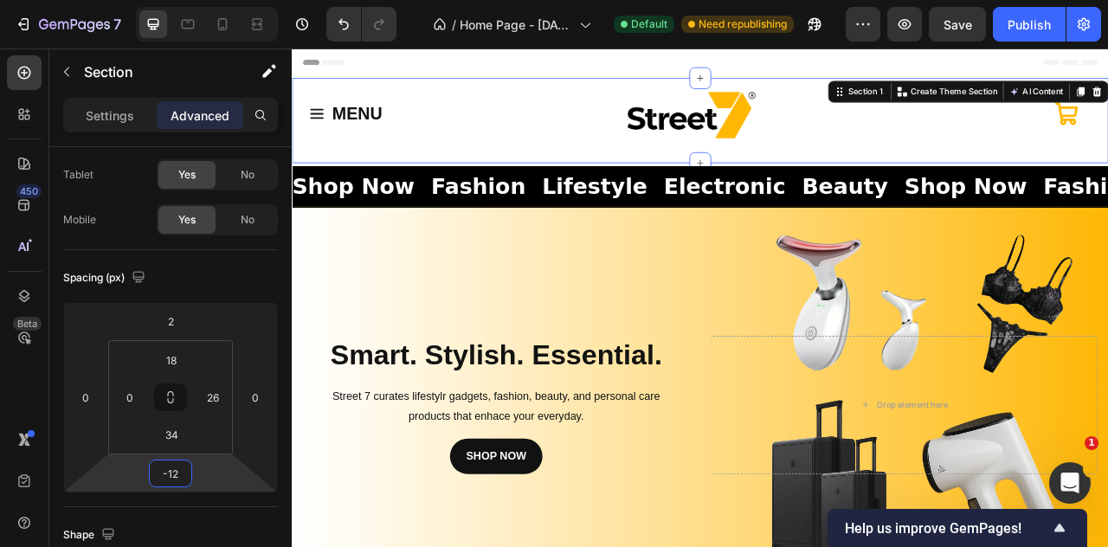
type input "-16"
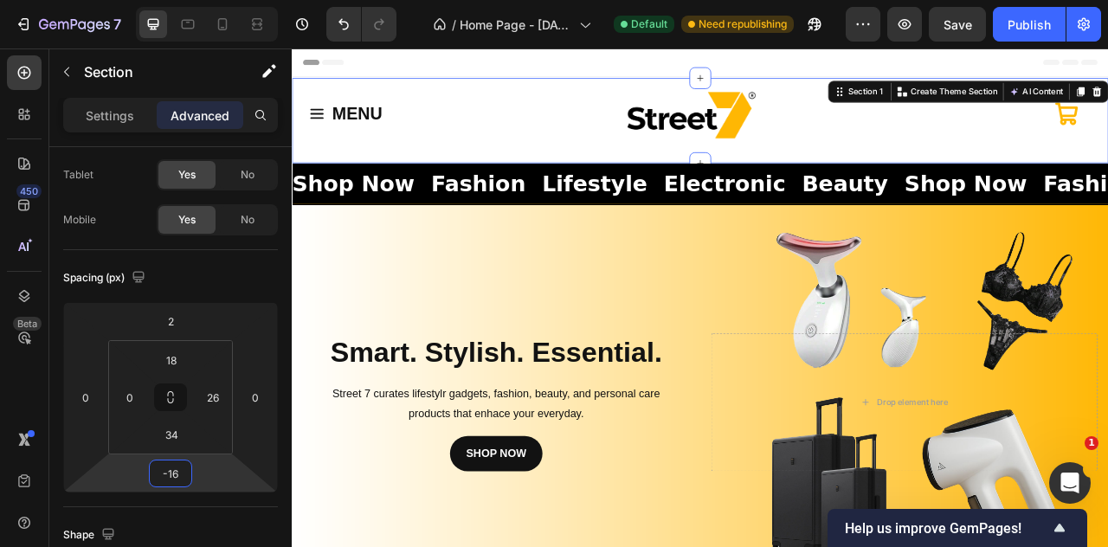
click at [201, 0] on html "7 / Home Page - [DATE] 15:20:35 Default Need republishing Preview Save Publish …" at bounding box center [554, 0] width 1108 height 0
click at [349, 313] on div "Background Image" at bounding box center [811, 498] width 1039 height 523
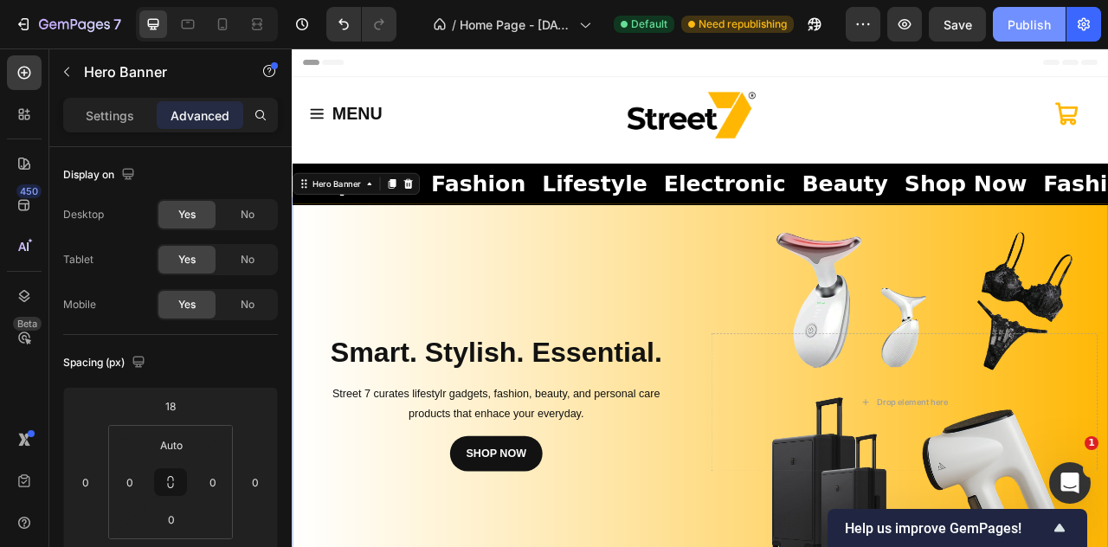
click at [1008, 23] on button "Publish" at bounding box center [1029, 24] width 73 height 35
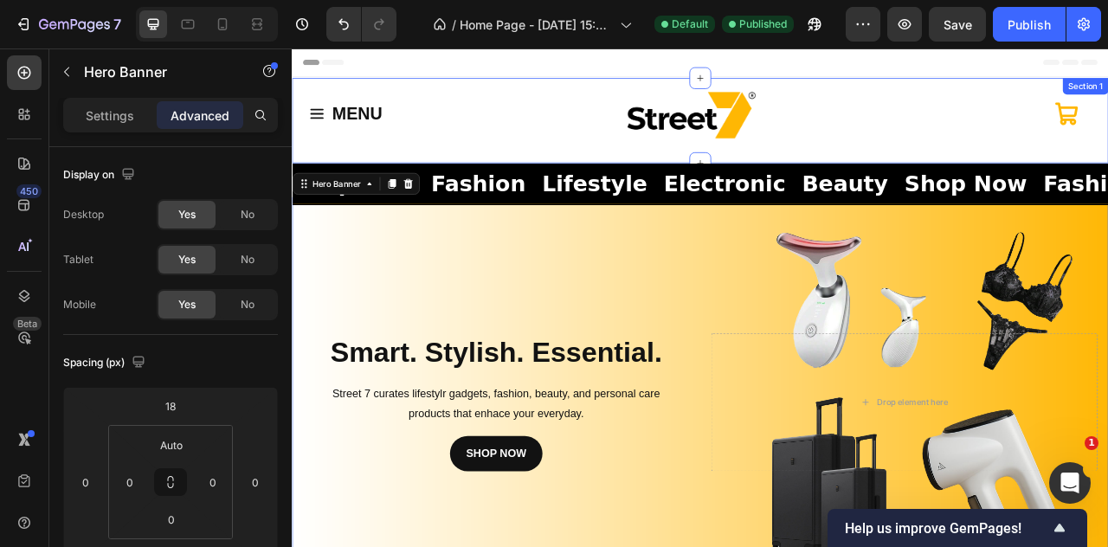
click at [805, 176] on div "MENU Button Row Image Icon Section 1" at bounding box center [811, 140] width 1039 height 108
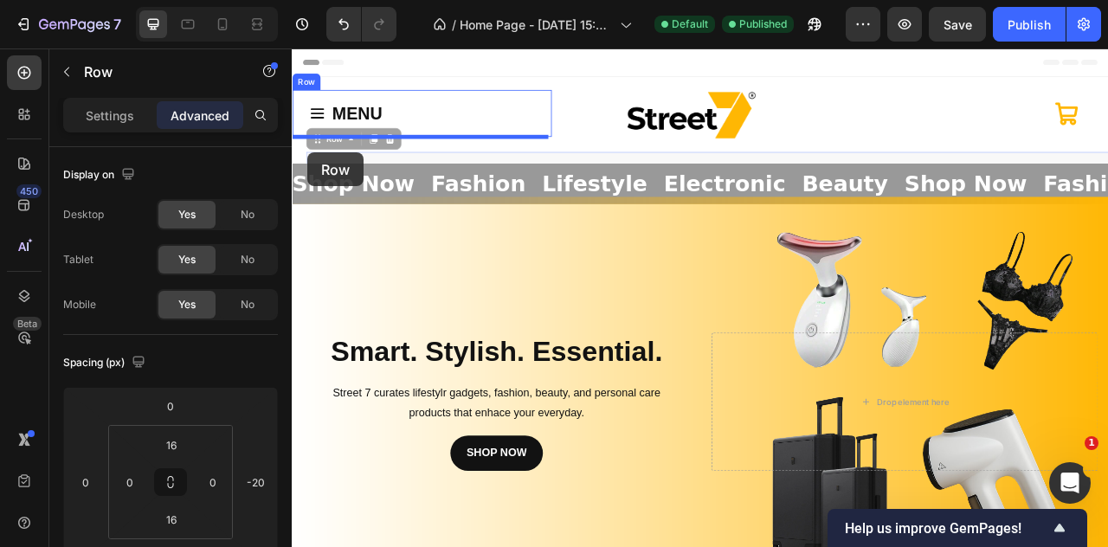
type input "0"
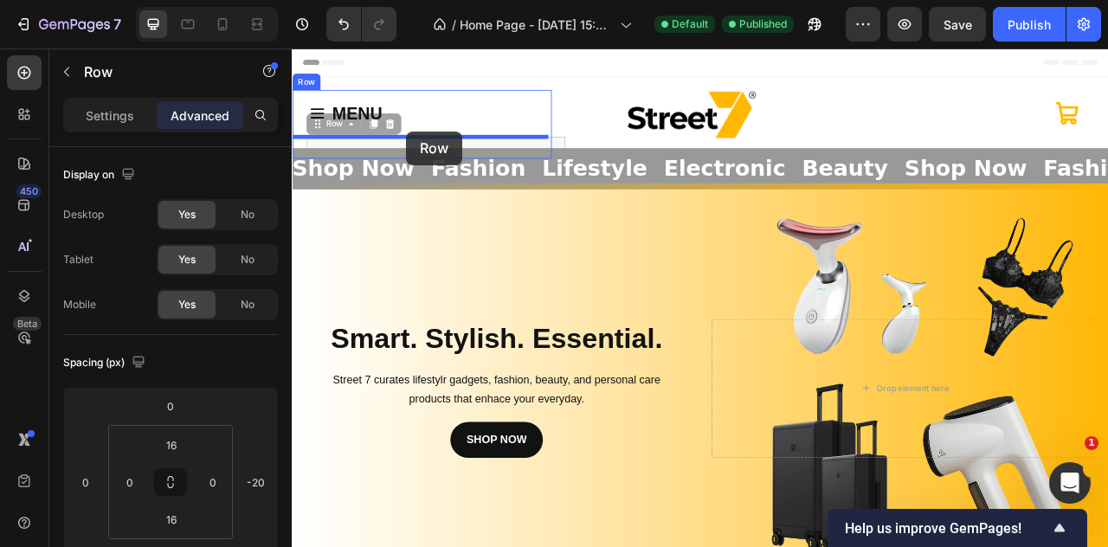
drag, startPoint x: 327, startPoint y: 167, endPoint x: 437, endPoint y: 154, distance: 110.7
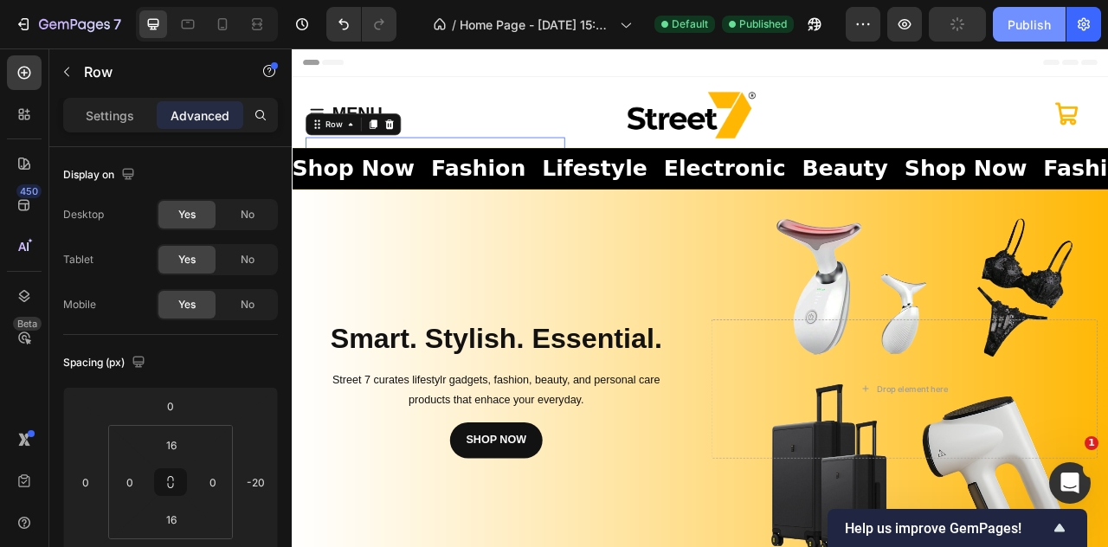
click at [1027, 27] on div "Publish" at bounding box center [1029, 25] width 43 height 18
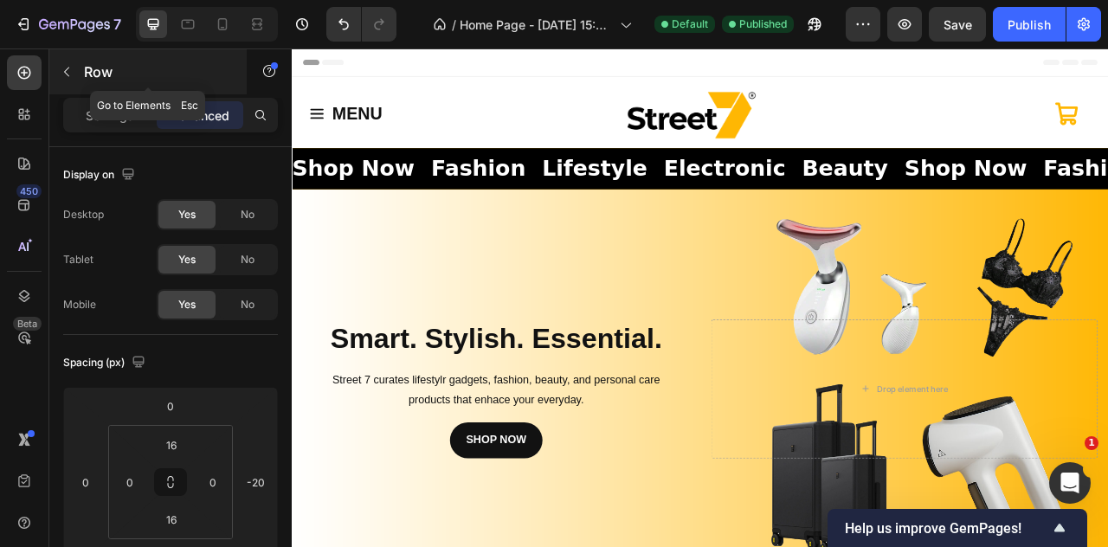
click at [91, 74] on p "Row" at bounding box center [157, 71] width 147 height 21
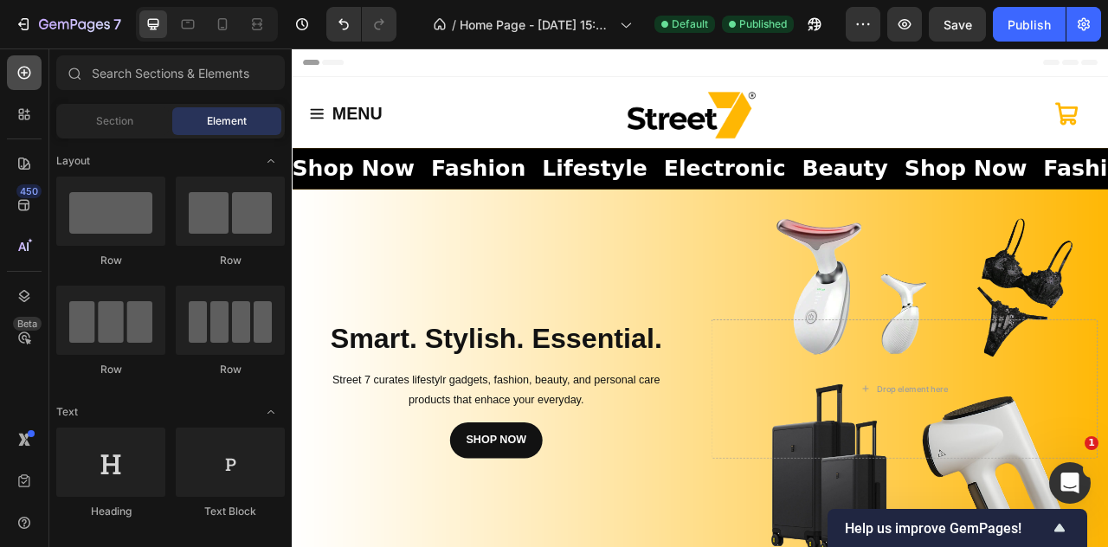
click at [14, 75] on div at bounding box center [24, 72] width 35 height 35
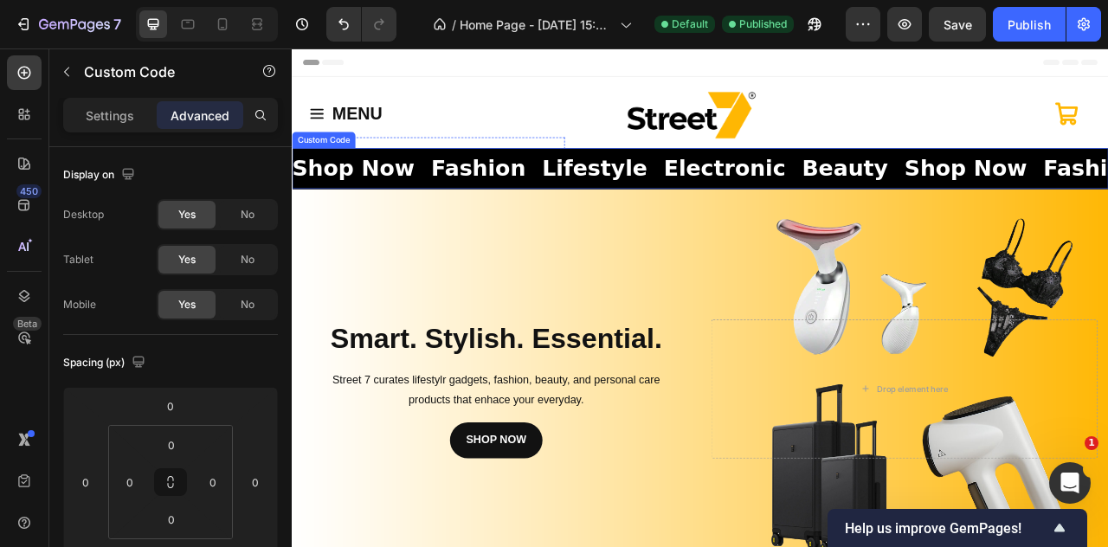
click at [225, 219] on span "Lifestyle" at bounding box center [158, 201] width 134 height 42
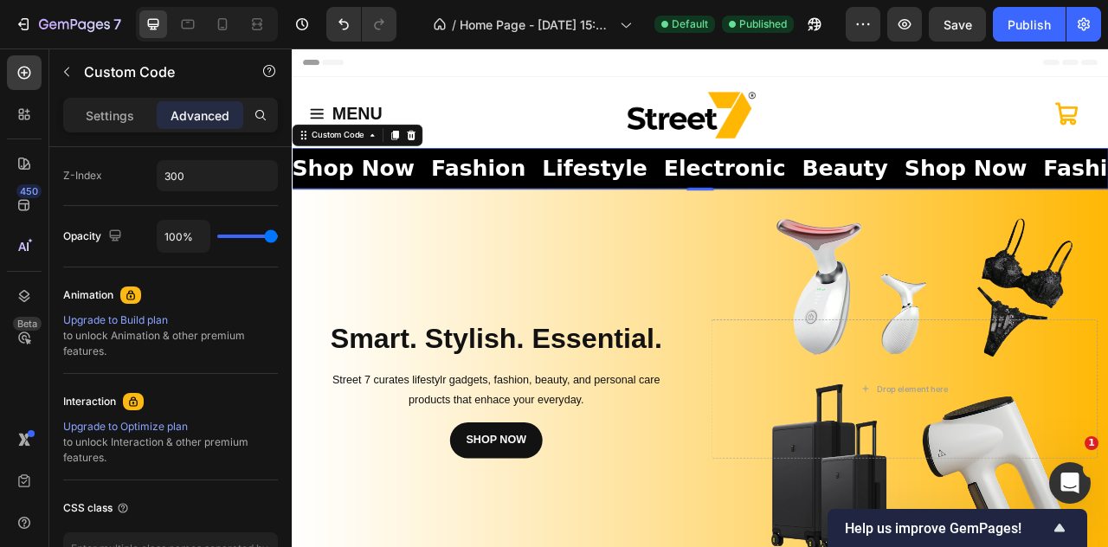
scroll to position [979, 0]
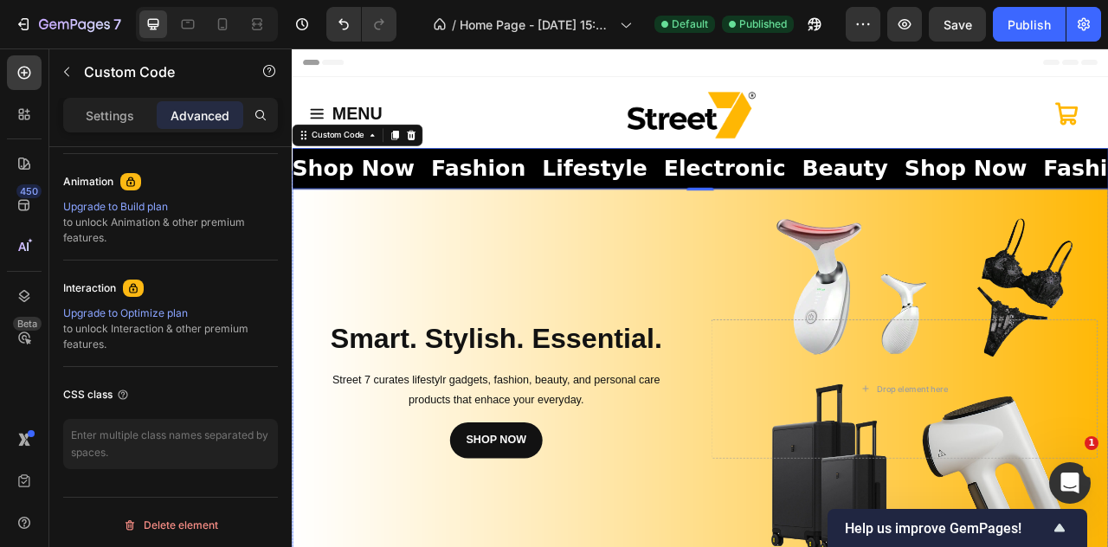
drag, startPoint x: 582, startPoint y: 538, endPoint x: 579, endPoint y: 493, distance: 45.1
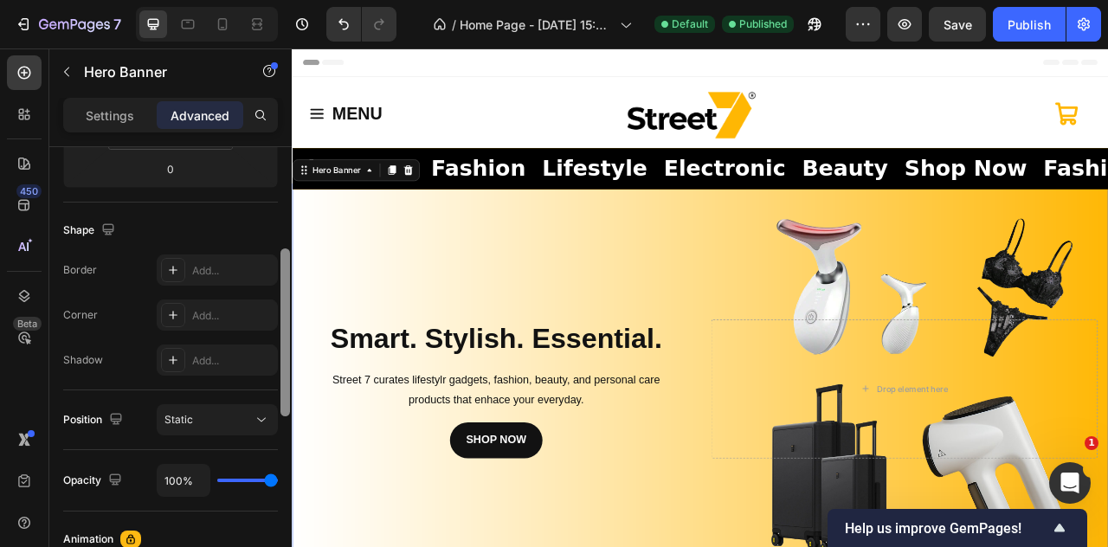
scroll to position [394, 0]
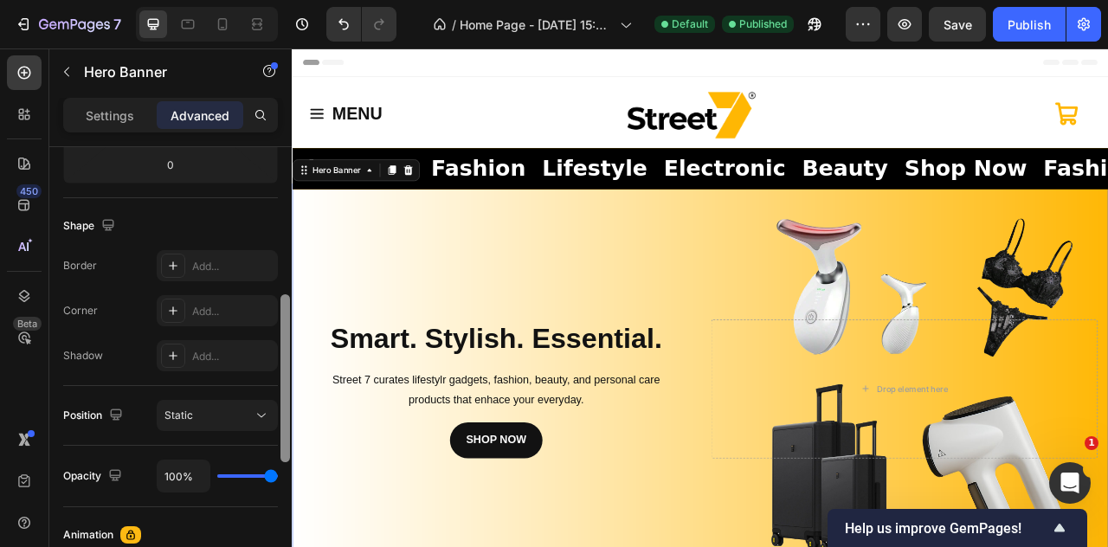
drag, startPoint x: 283, startPoint y: 301, endPoint x: 281, endPoint y: 449, distance: 148.1
click at [281, 449] on div at bounding box center [286, 378] width 10 height 168
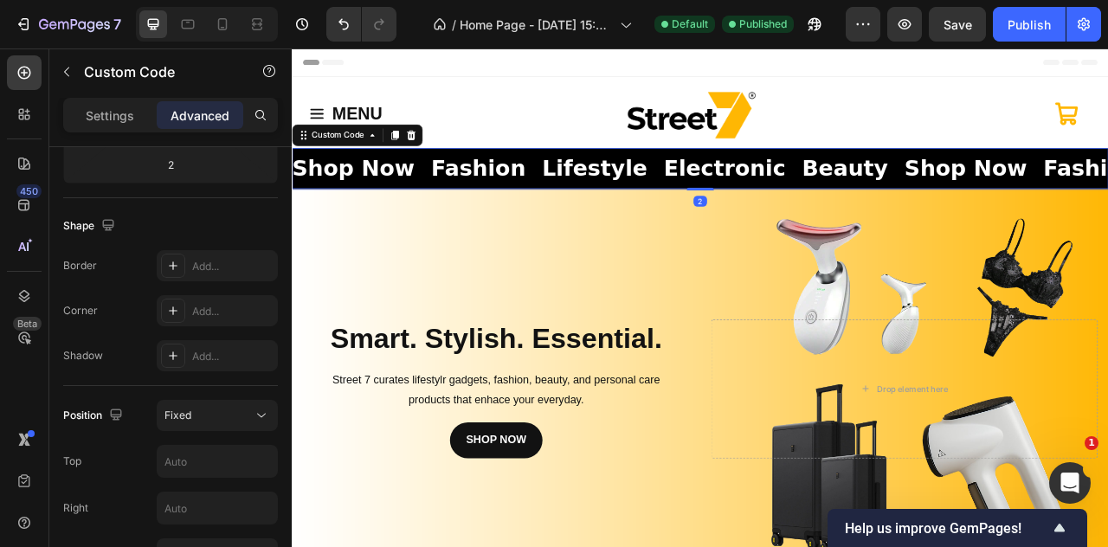
click at [564, 218] on span "Shop Now" at bounding box center [631, 201] width 156 height 42
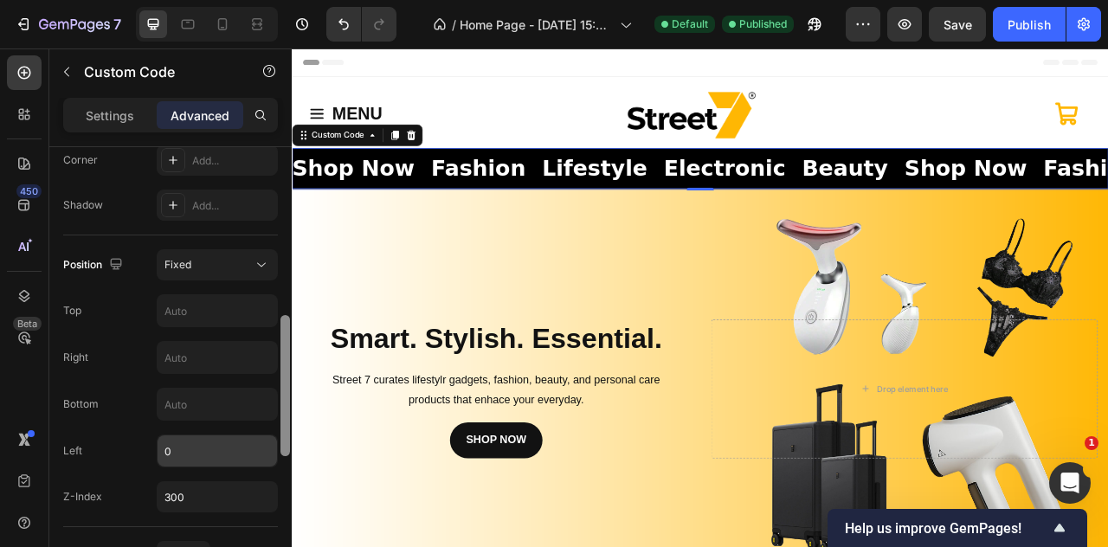
scroll to position [542, 0]
drag, startPoint x: 286, startPoint y: 272, endPoint x: 270, endPoint y: 443, distance: 171.3
click at [270, 443] on div "Display on Desktop Yes No Tablet Yes No Mobile Yes No Spacing (px) 0 0 2 0 0 0 …" at bounding box center [170, 371] width 242 height 449
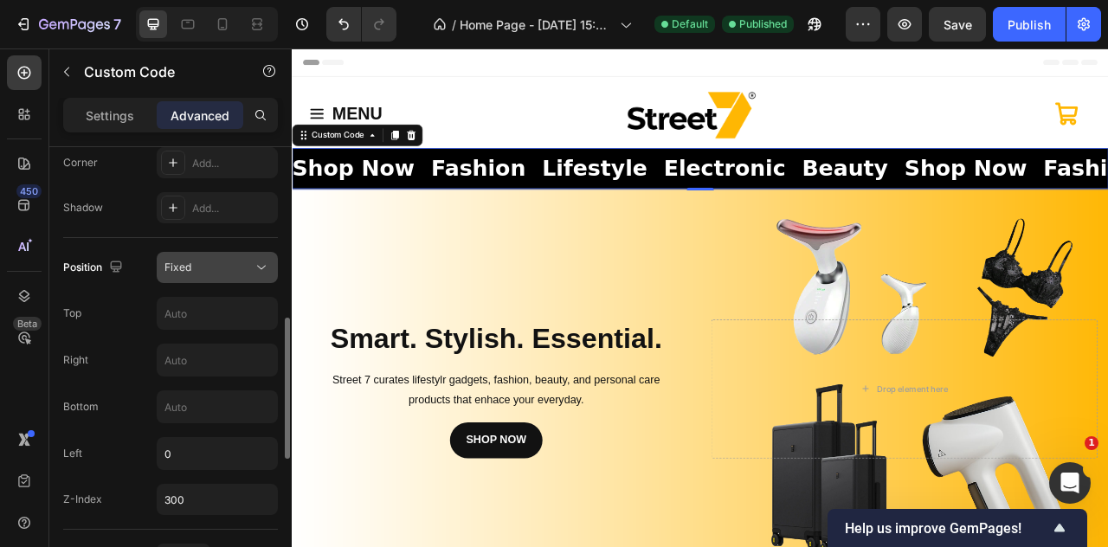
click at [255, 275] on button "Fixed" at bounding box center [217, 267] width 121 height 31
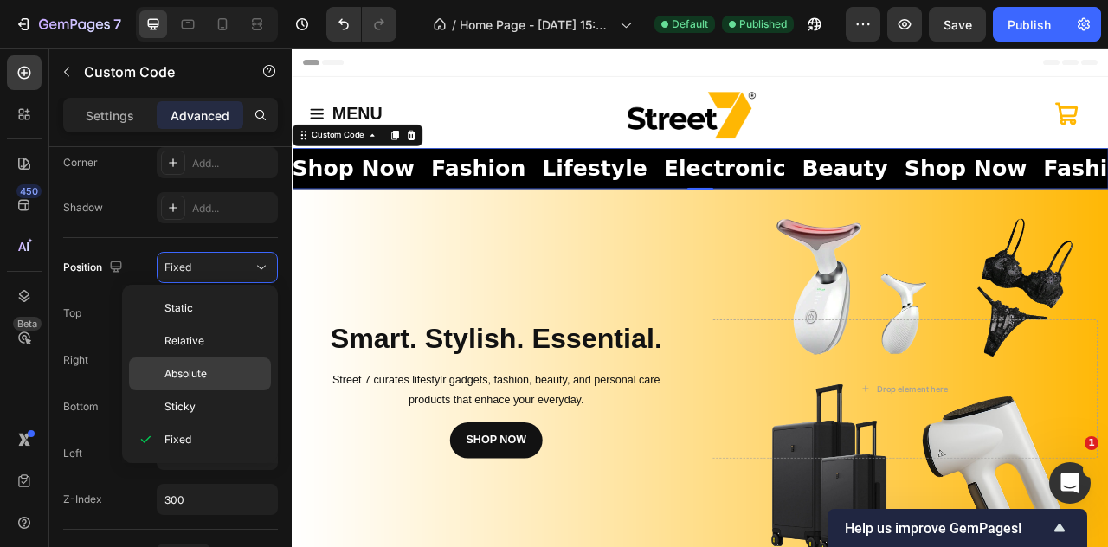
click at [221, 361] on div "Absolute" at bounding box center [200, 374] width 142 height 33
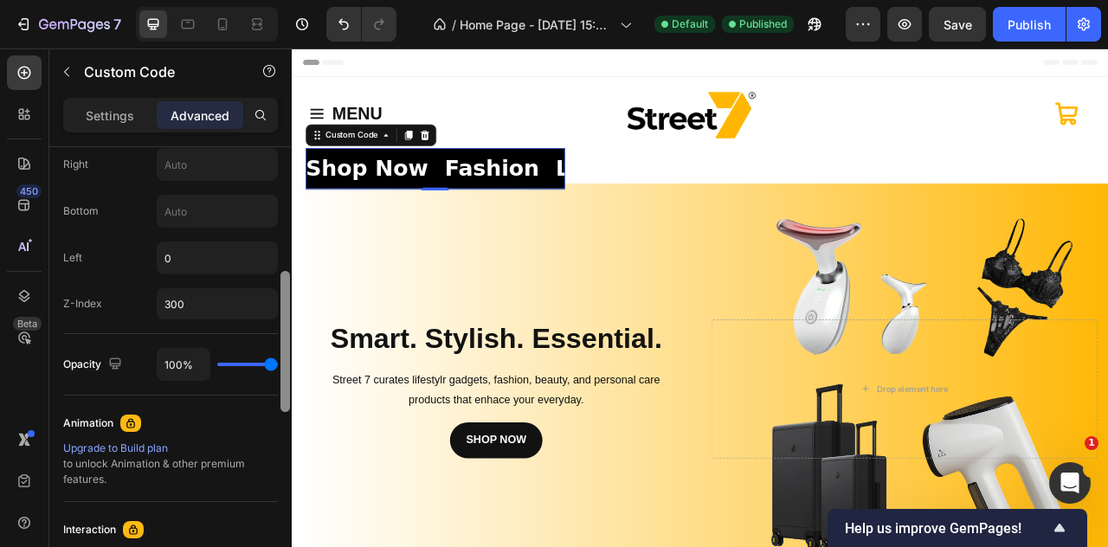
scroll to position [656, 0]
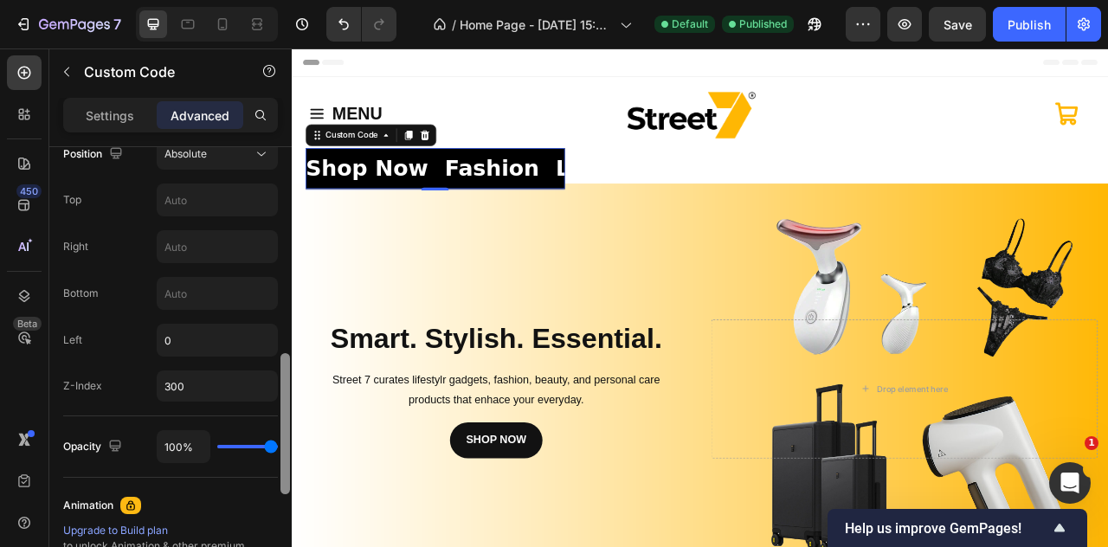
drag, startPoint x: 287, startPoint y: 491, endPoint x: 285, endPoint y: 391, distance: 100.5
click at [285, 391] on div at bounding box center [286, 423] width 10 height 141
click at [215, 157] on div "Absolute" at bounding box center [209, 154] width 88 height 16
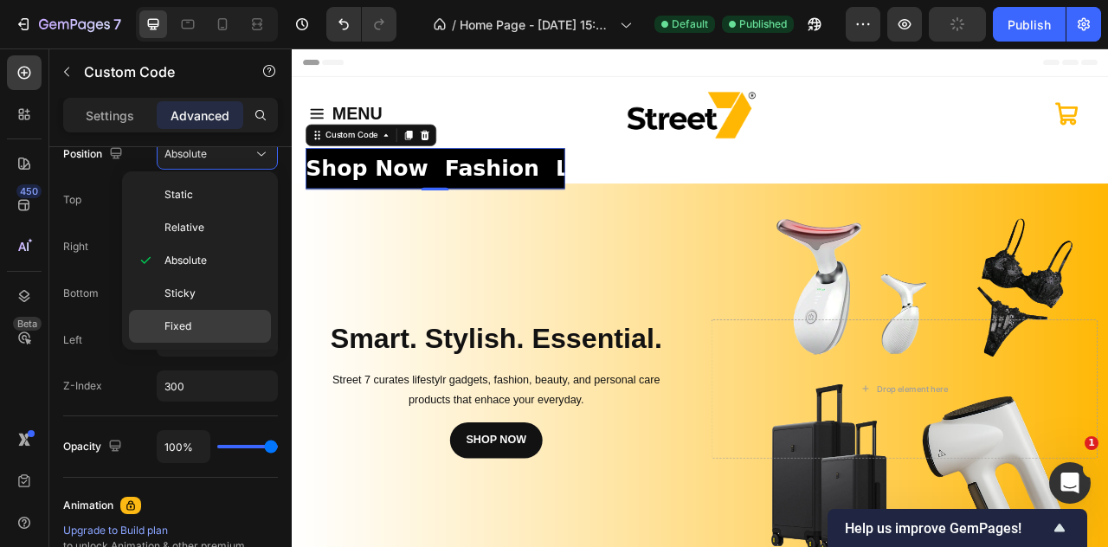
click at [184, 321] on span "Fixed" at bounding box center [178, 327] width 27 height 16
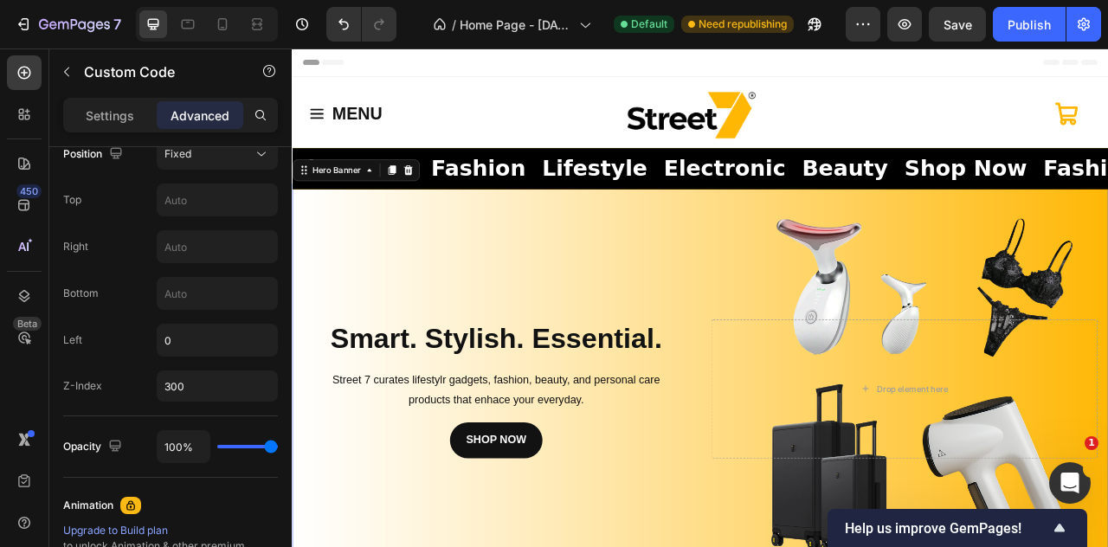
click at [464, 300] on div "Background Image" at bounding box center [811, 481] width 1039 height 523
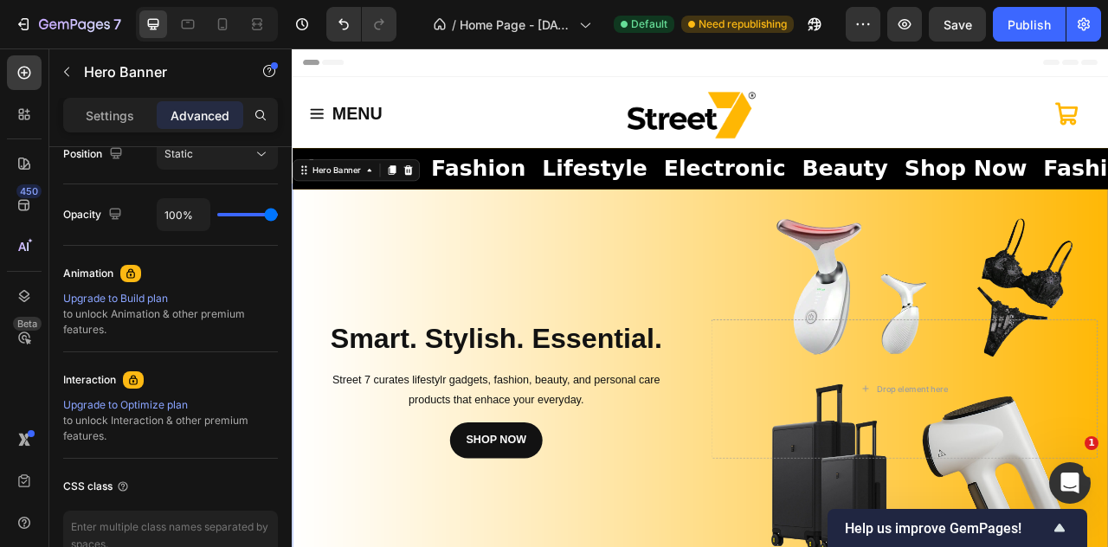
scroll to position [0, 0]
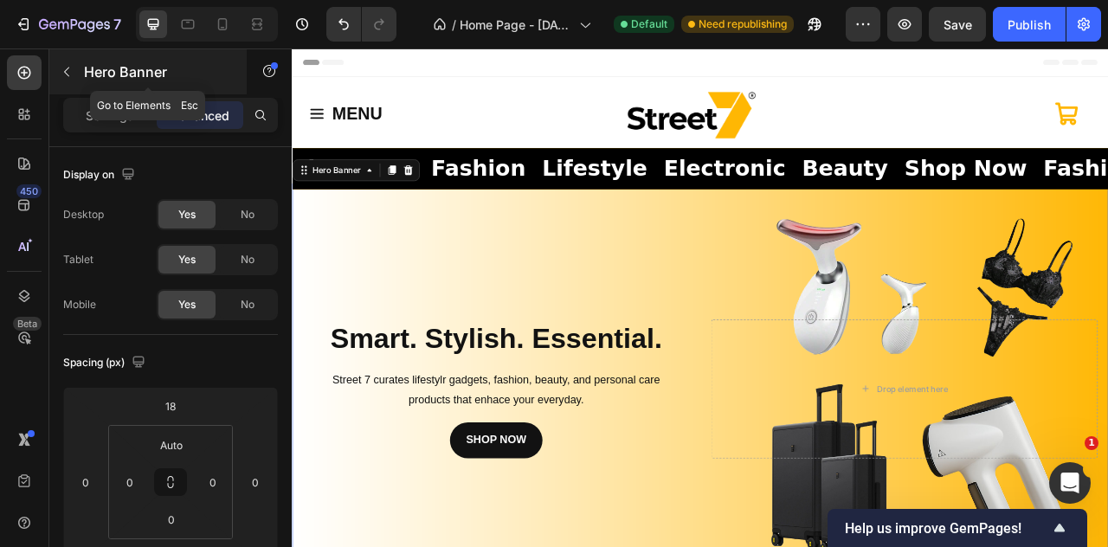
click at [74, 77] on button "button" at bounding box center [67, 72] width 28 height 28
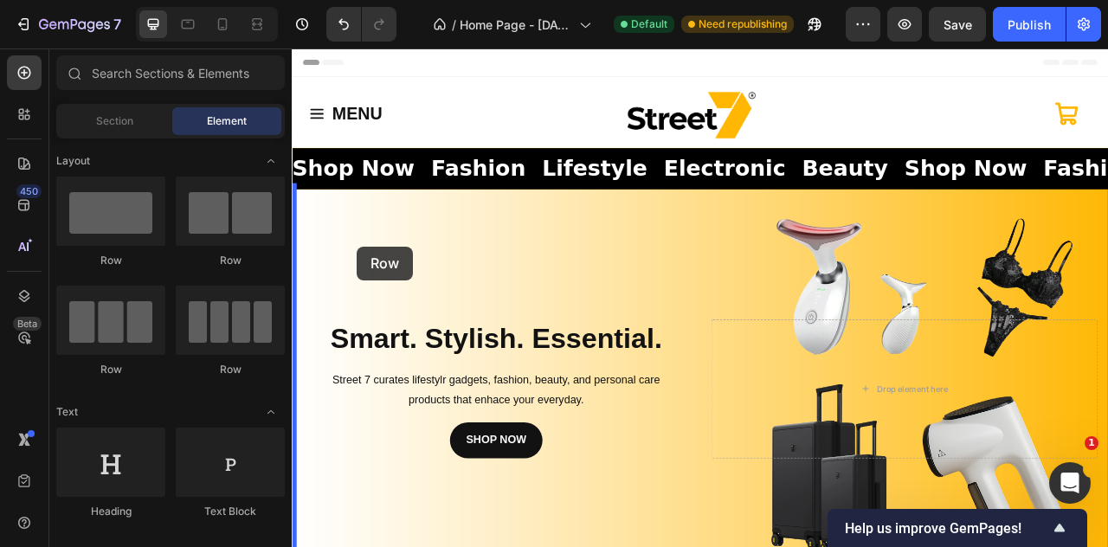
drag, startPoint x: 410, startPoint y: 290, endPoint x: 374, endPoint y: 300, distance: 37.0
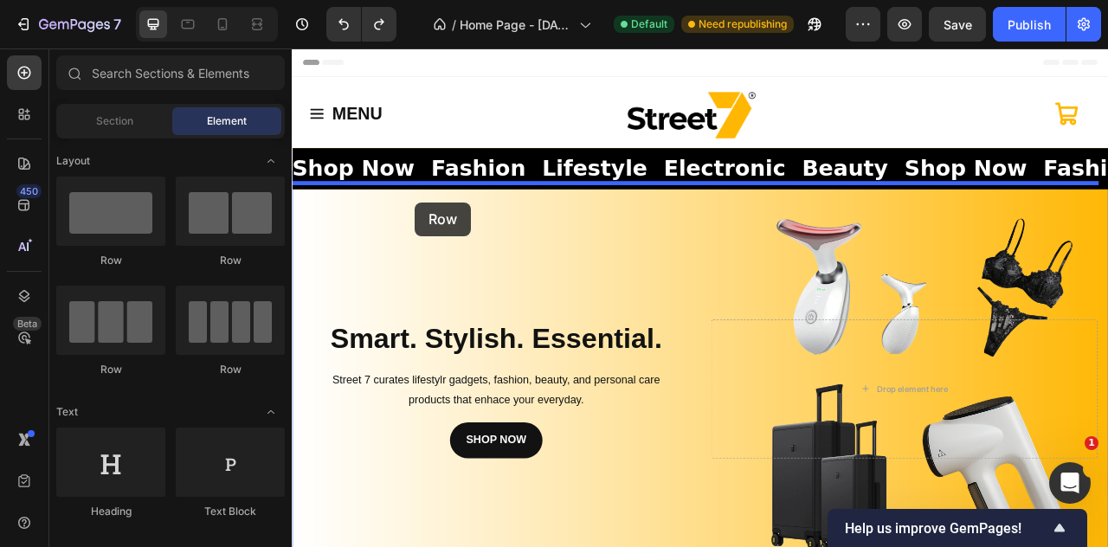
drag, startPoint x: 430, startPoint y: 285, endPoint x: 449, endPoint y: 244, distance: 44.9
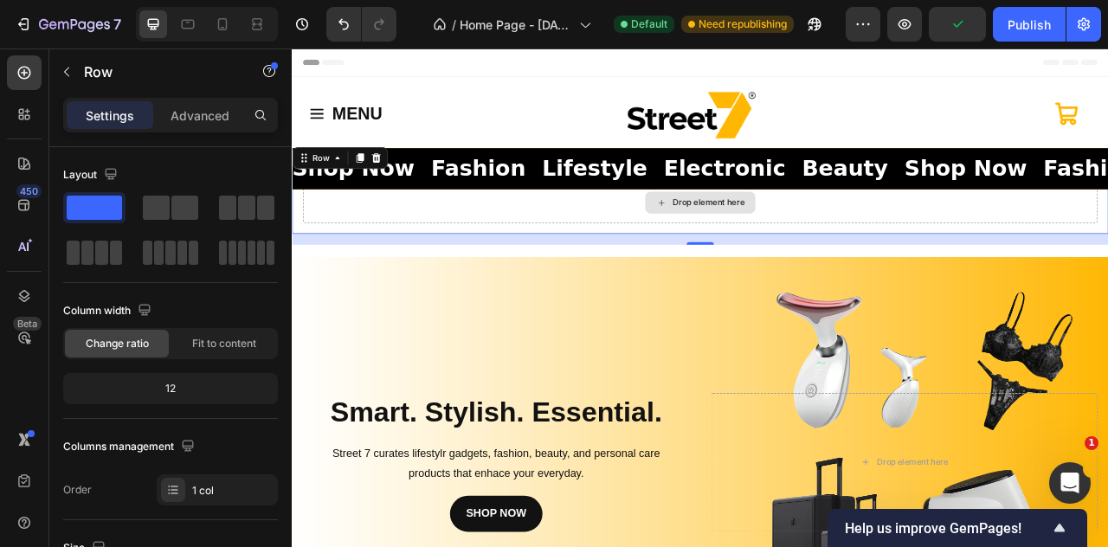
click at [548, 262] on div "Drop element here" at bounding box center [811, 244] width 1011 height 52
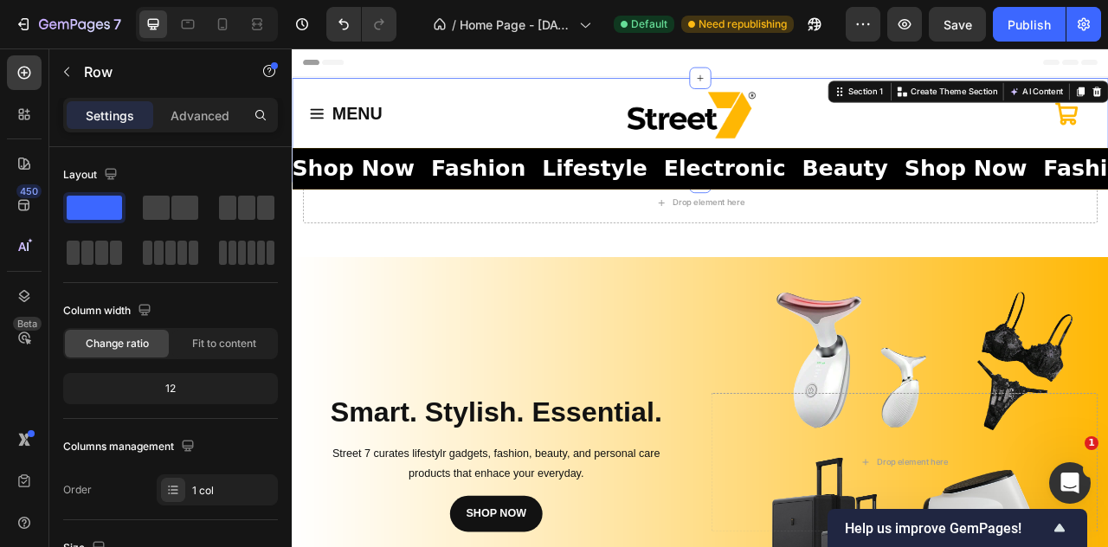
click at [513, 94] on div "MENU Button Shop Now Fashion Lifestyle Electronic Beauty Shop Now Fashion Lifes…" at bounding box center [811, 152] width 1039 height 132
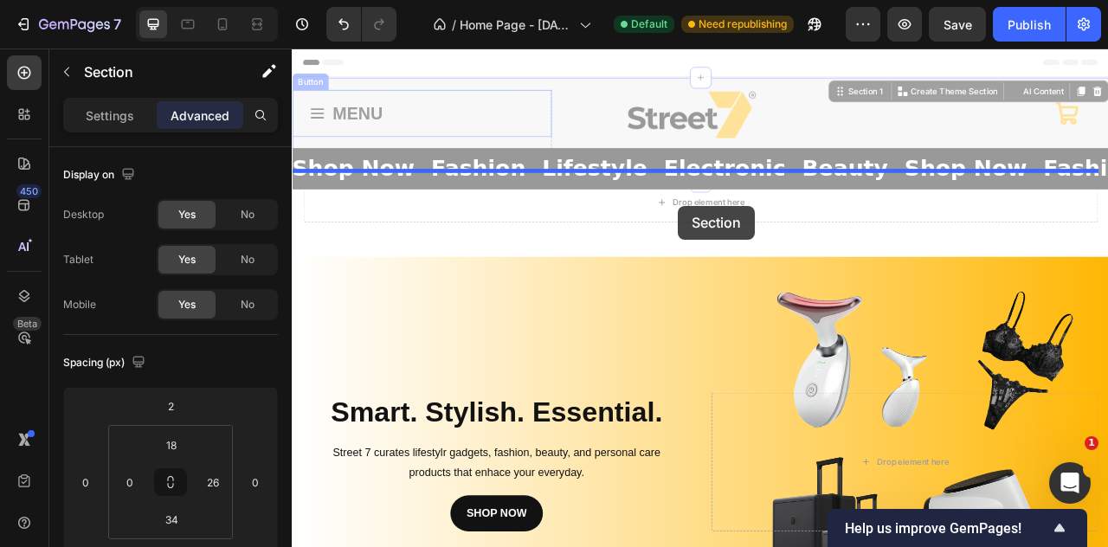
drag, startPoint x: 517, startPoint y: 91, endPoint x: 784, endPoint y: 249, distance: 309.8
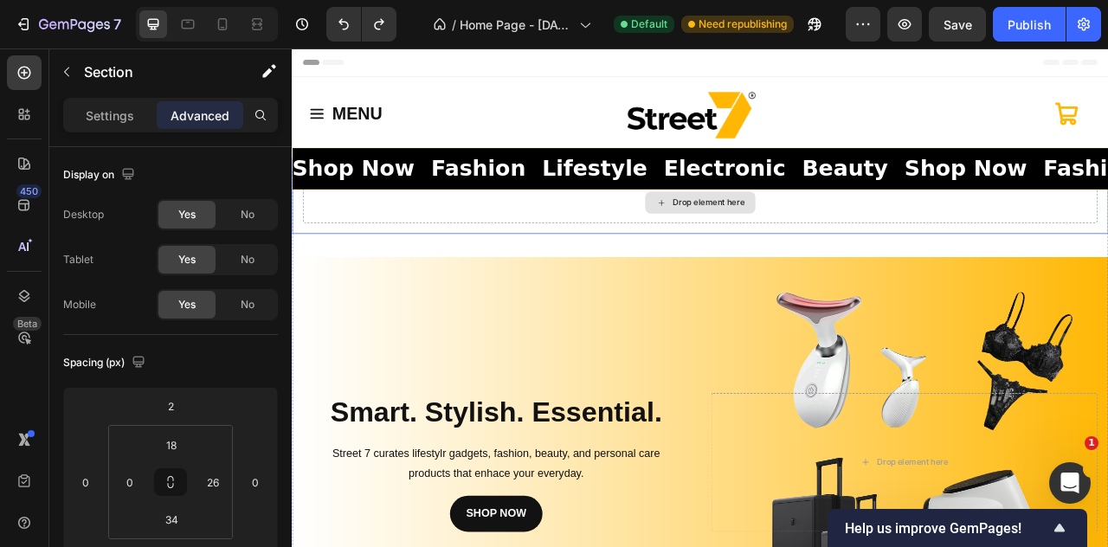
click at [812, 256] on div "Drop element here" at bounding box center [811, 244] width 140 height 28
click at [803, 283] on div "Drop element here Row smart. stylish. essential. Heading Street 7 curates lifes…" at bounding box center [811, 520] width 1039 height 632
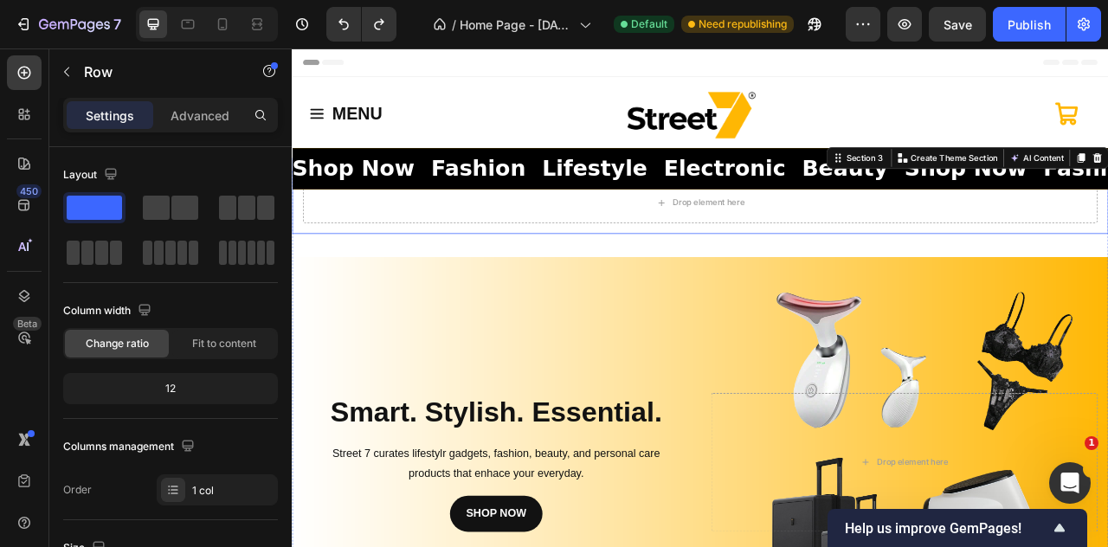
click at [809, 272] on div "Drop element here Row" at bounding box center [811, 244] width 1039 height 80
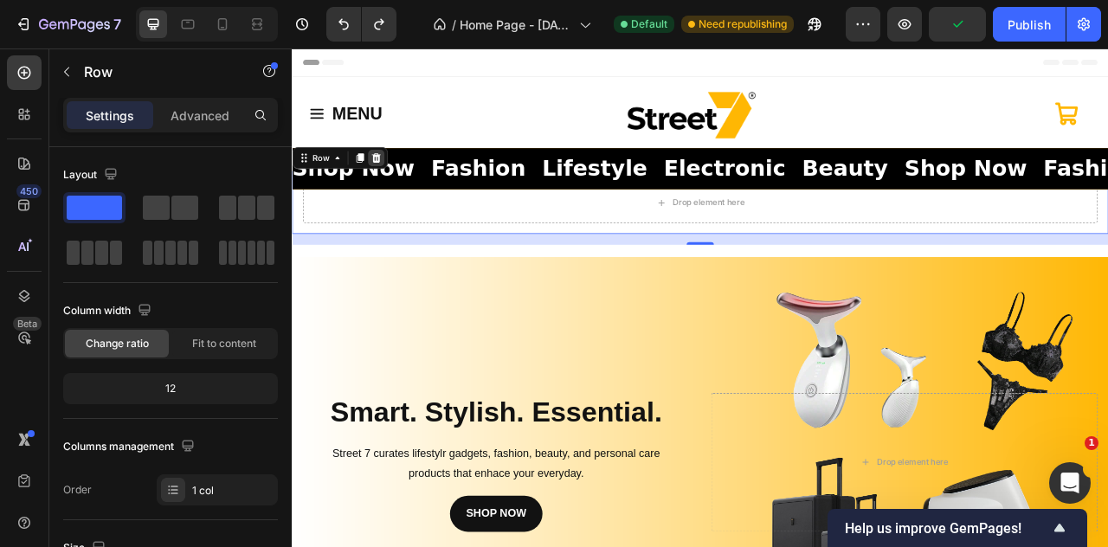
click at [395, 184] on icon at bounding box center [398, 188] width 11 height 12
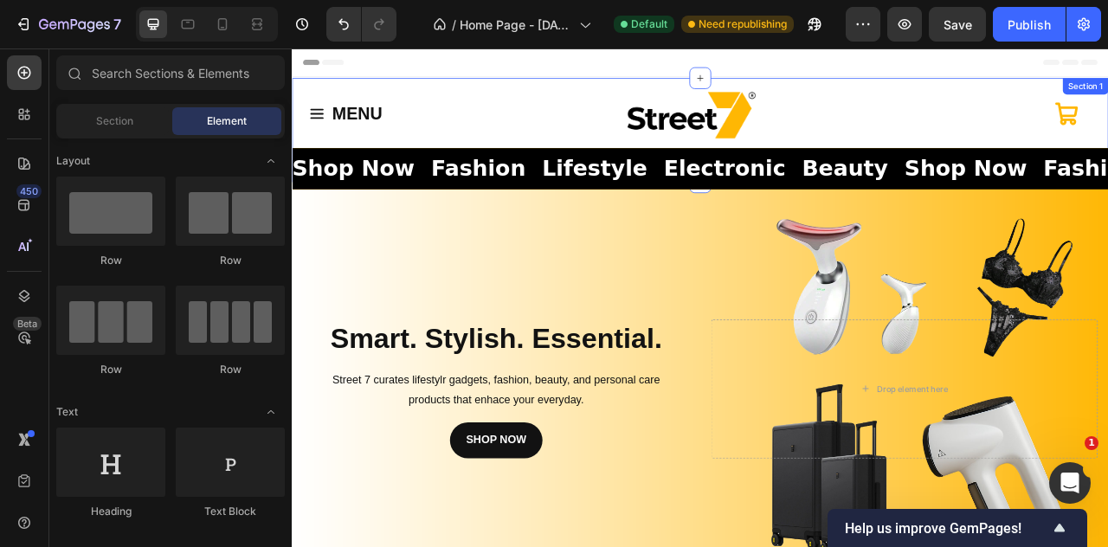
click at [971, 91] on div "MENU Button Shop Now Fashion Lifestyle Electronic Beauty Shop Now Fashion Lifes…" at bounding box center [811, 152] width 1039 height 132
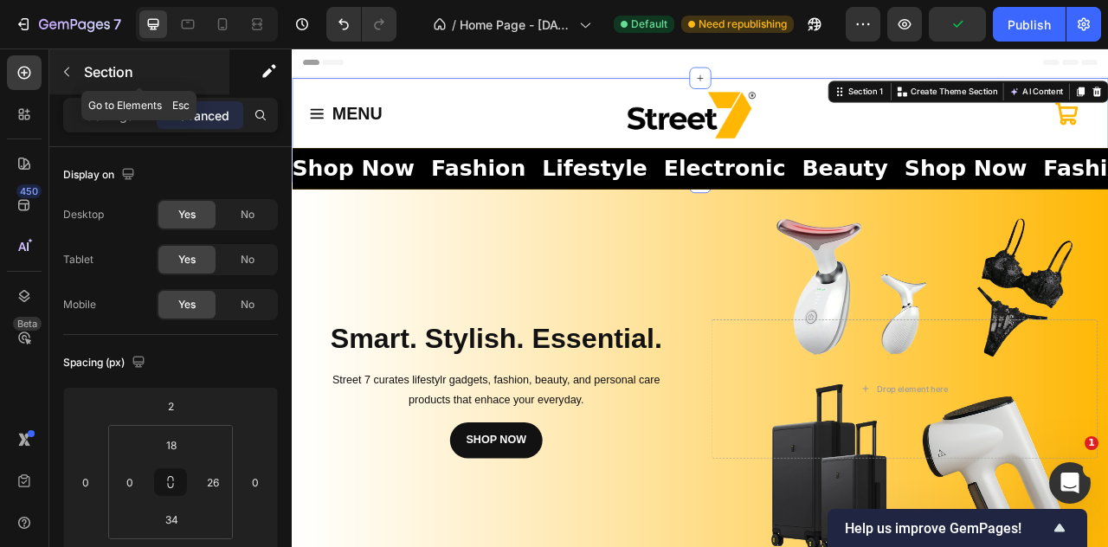
click at [66, 70] on icon "button" at bounding box center [66, 73] width 5 height 10
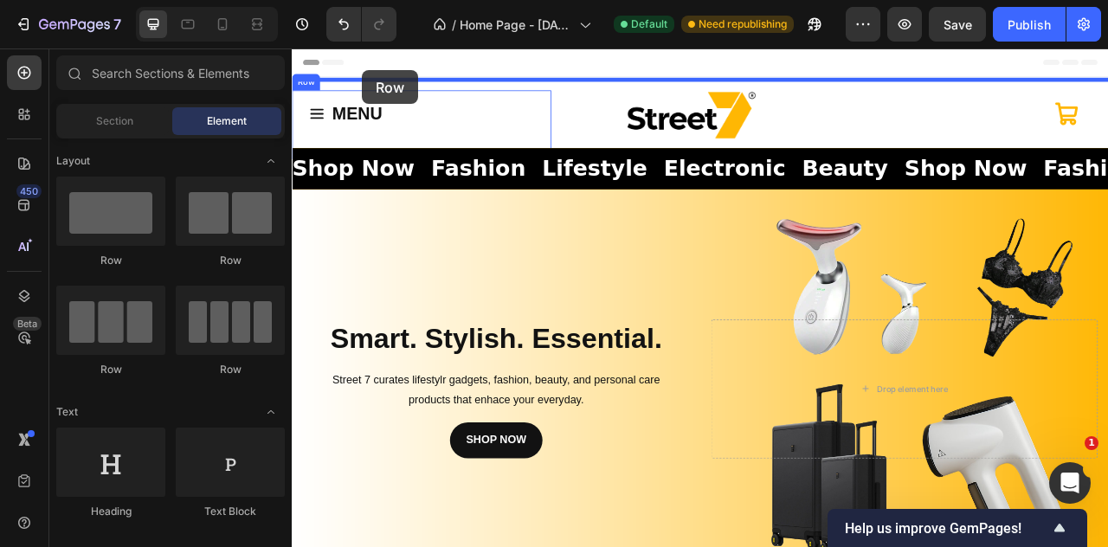
drag, startPoint x: 413, startPoint y: 294, endPoint x: 381, endPoint y: 76, distance: 219.7
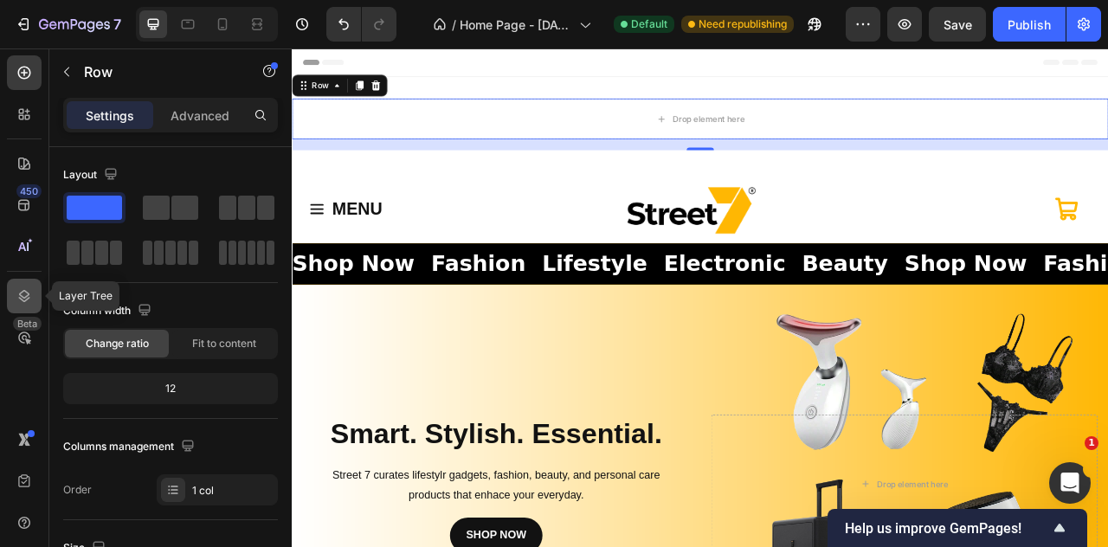
click at [25, 294] on icon at bounding box center [24, 296] width 17 height 17
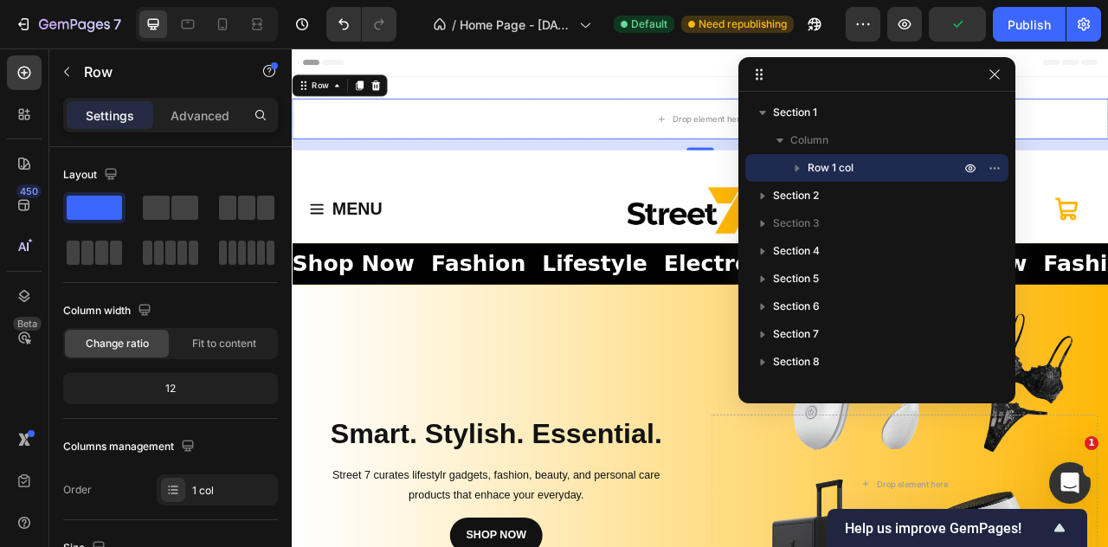
drag, startPoint x: 637, startPoint y: 86, endPoint x: 871, endPoint y: 91, distance: 233.9
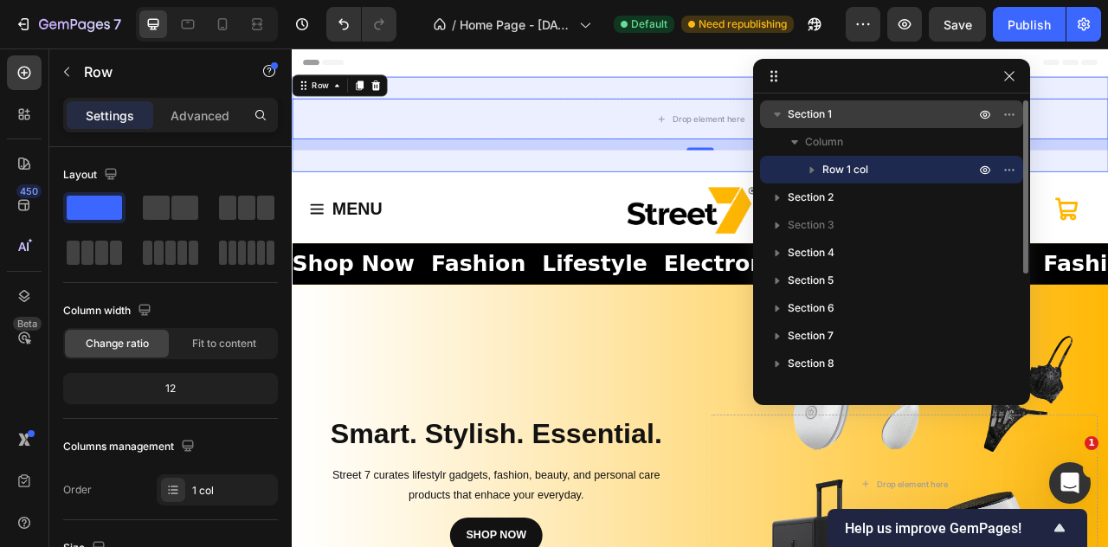
click at [782, 117] on icon "button" at bounding box center [777, 114] width 17 height 17
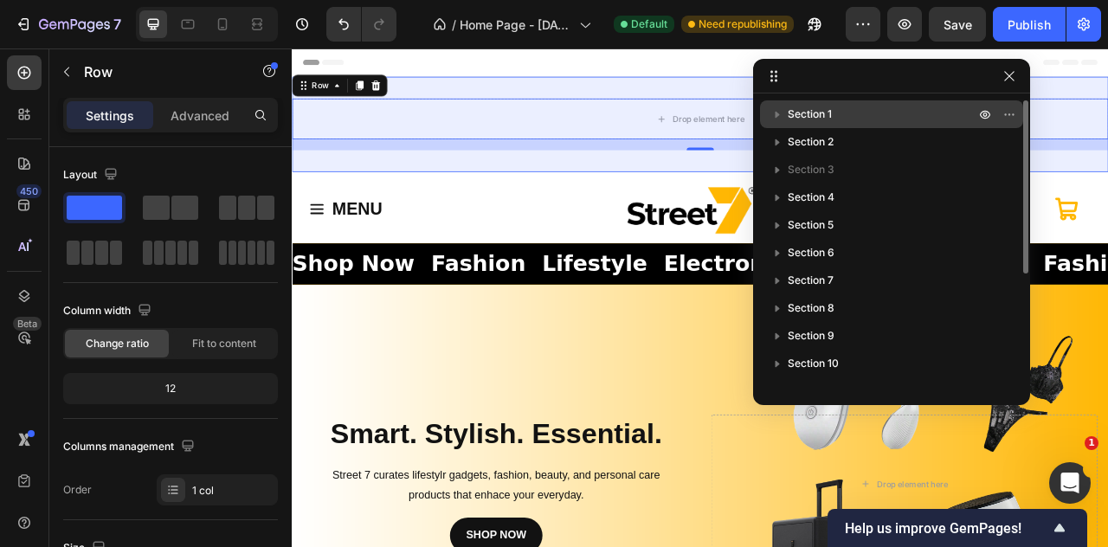
drag, startPoint x: 797, startPoint y: 146, endPoint x: 814, endPoint y: 113, distance: 37.2
click at [814, 113] on div "Section 1 Section 2 Section 3 Section 4 Section 5 Section 6 Section 7 Section 8…" at bounding box center [891, 243] width 277 height 286
click at [772, 120] on icon "button" at bounding box center [777, 114] width 17 height 17
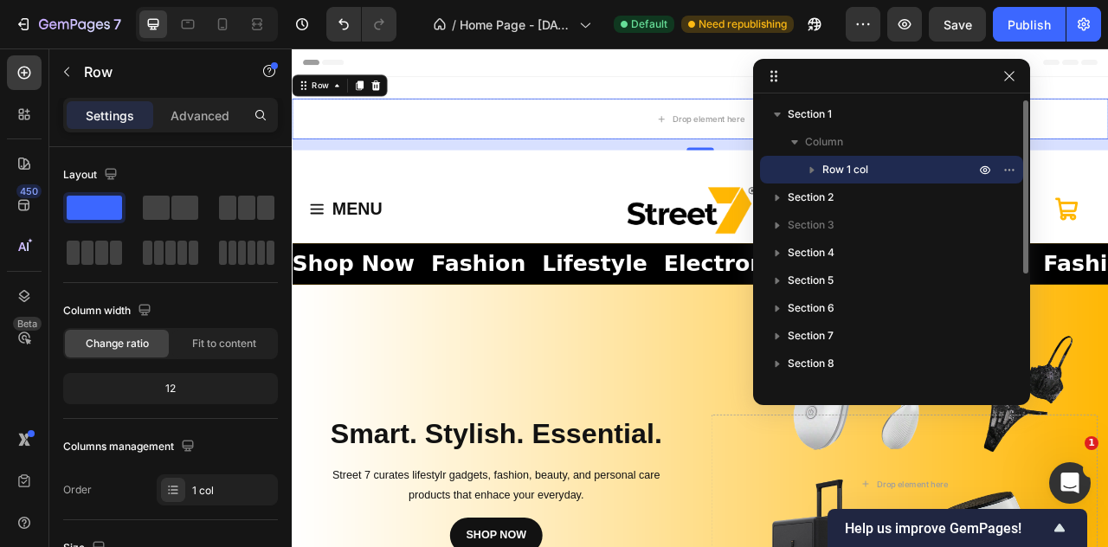
click at [811, 174] on icon "button" at bounding box center [812, 169] width 17 height 17
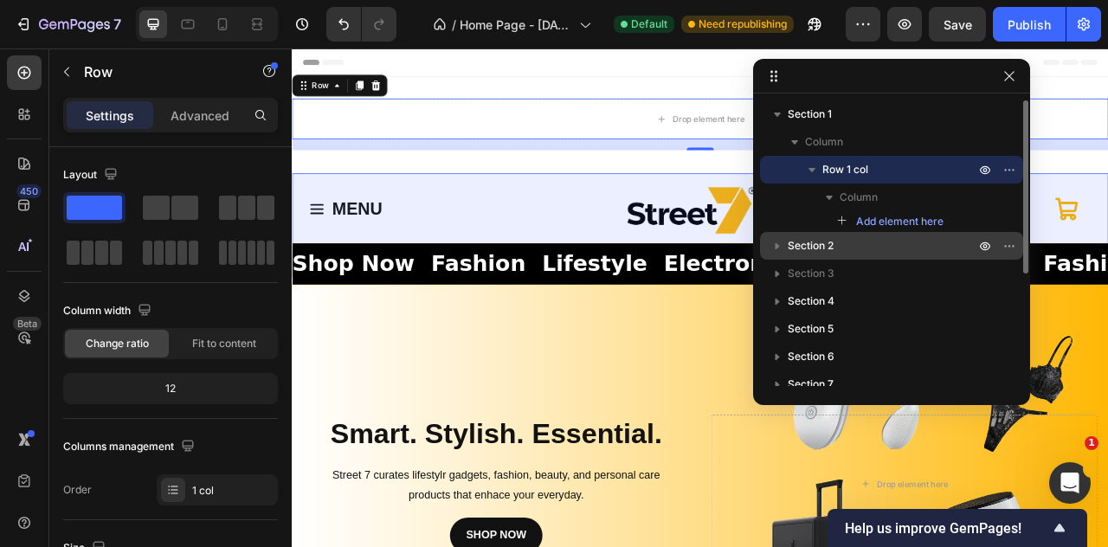
click at [772, 249] on icon "button" at bounding box center [777, 245] width 17 height 17
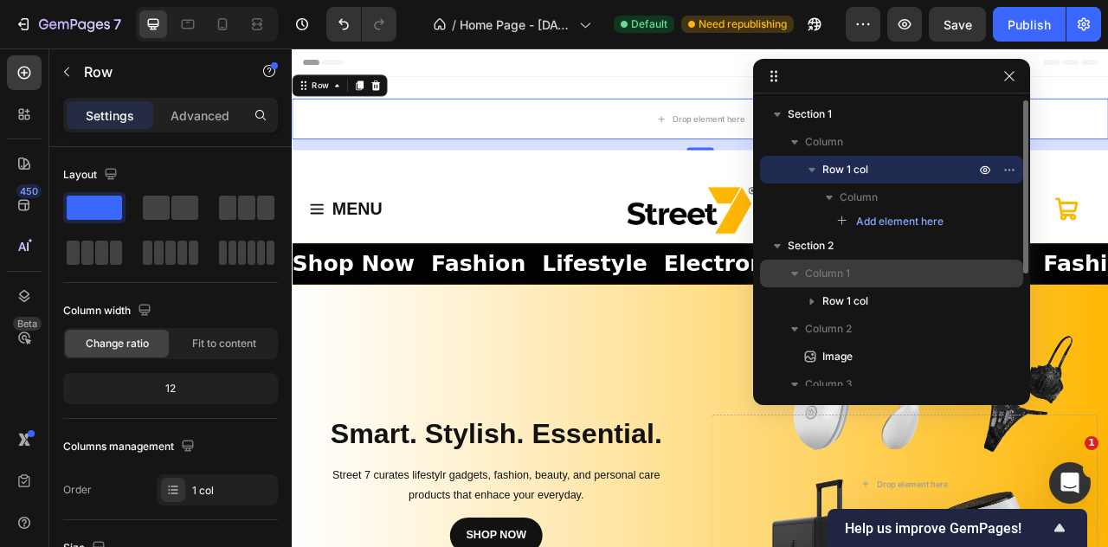
click at [794, 268] on icon "button" at bounding box center [794, 273] width 17 height 17
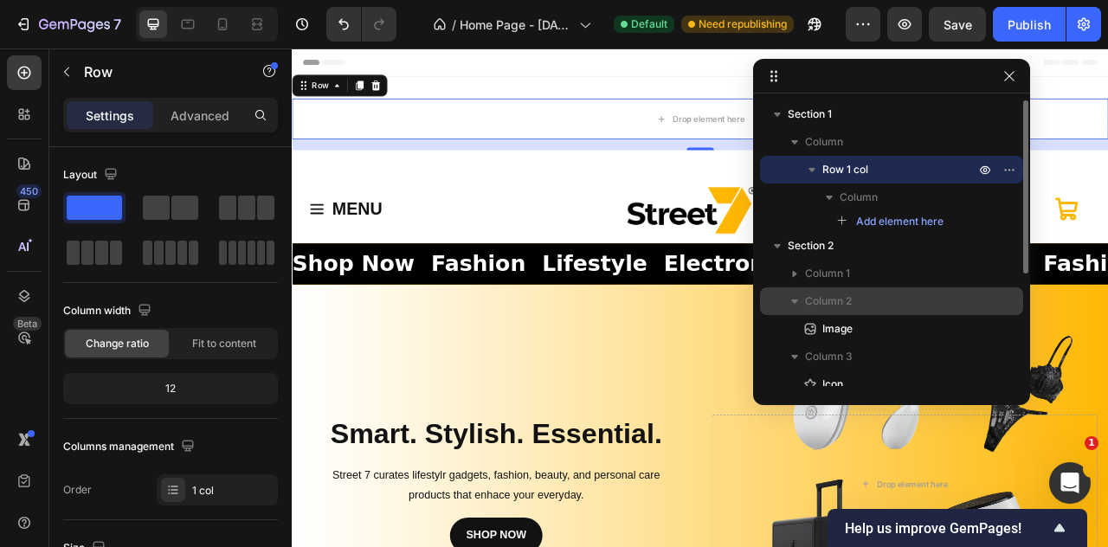
click at [794, 297] on icon "button" at bounding box center [794, 301] width 17 height 17
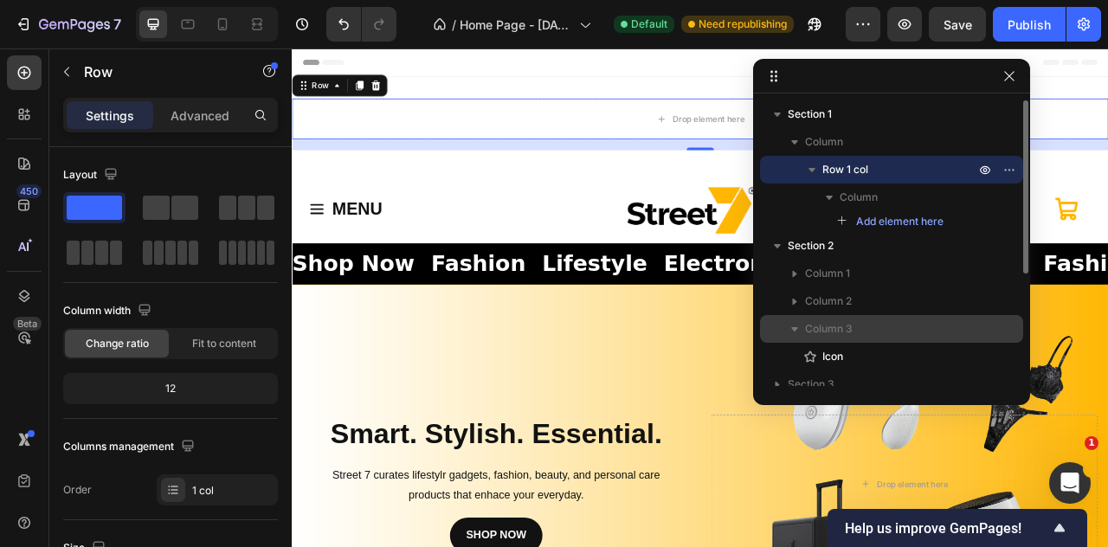
click at [795, 324] on icon "button" at bounding box center [794, 328] width 17 height 17
click at [796, 324] on icon "button" at bounding box center [794, 328] width 17 height 17
click at [797, 324] on icon "button" at bounding box center [794, 328] width 17 height 17
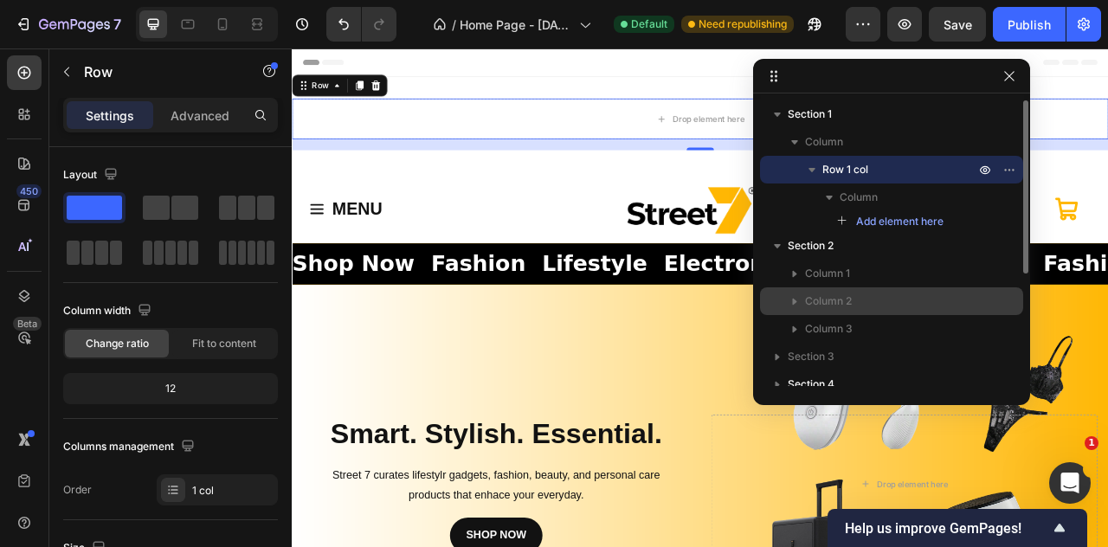
click at [797, 311] on button "button" at bounding box center [795, 301] width 21 height 21
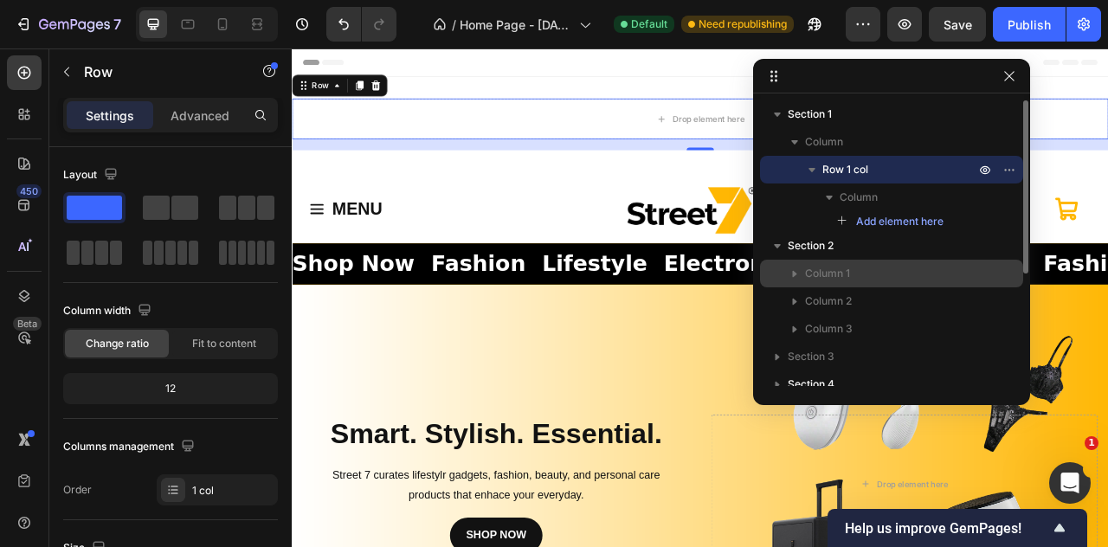
click at [795, 275] on icon "button" at bounding box center [795, 274] width 4 height 7
click at [795, 275] on icon "button" at bounding box center [795, 274] width 7 height 4
drag, startPoint x: 816, startPoint y: 275, endPoint x: 845, endPoint y: 273, distance: 29.5
click at [845, 273] on span "Column 1" at bounding box center [827, 273] width 45 height 17
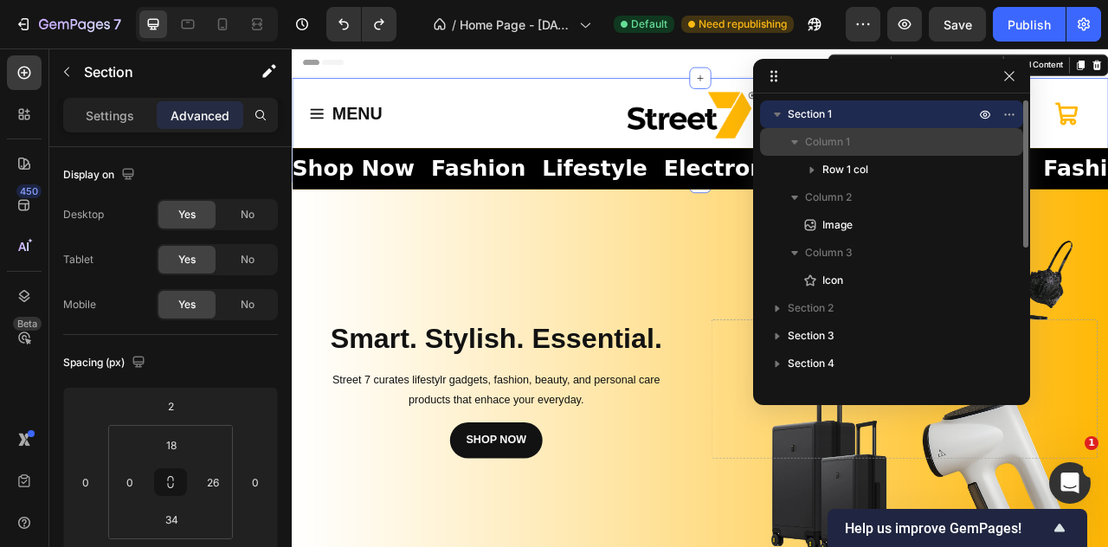
click at [798, 145] on icon "button" at bounding box center [794, 141] width 17 height 17
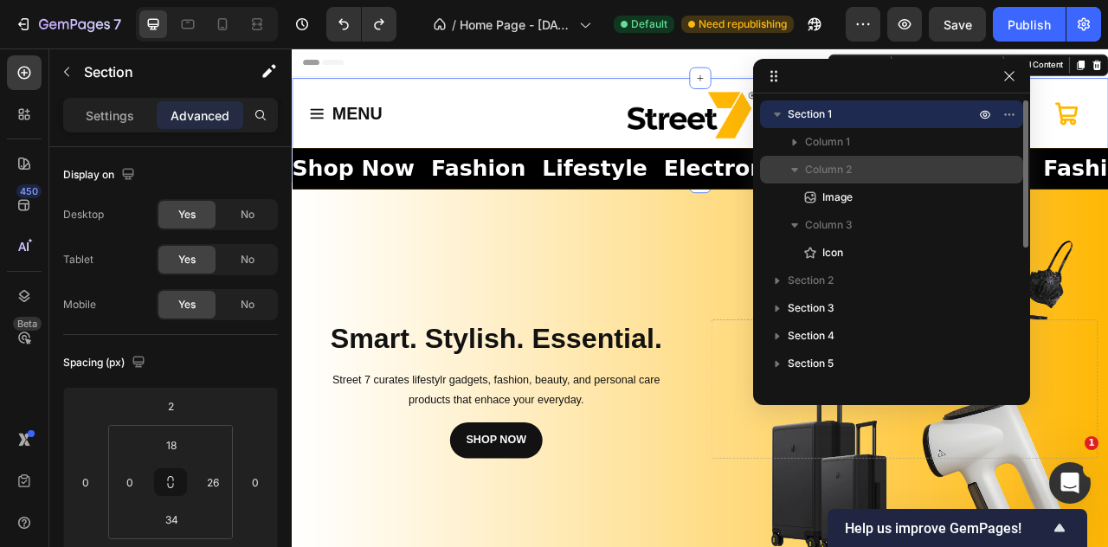
click at [800, 165] on icon "button" at bounding box center [794, 169] width 17 height 17
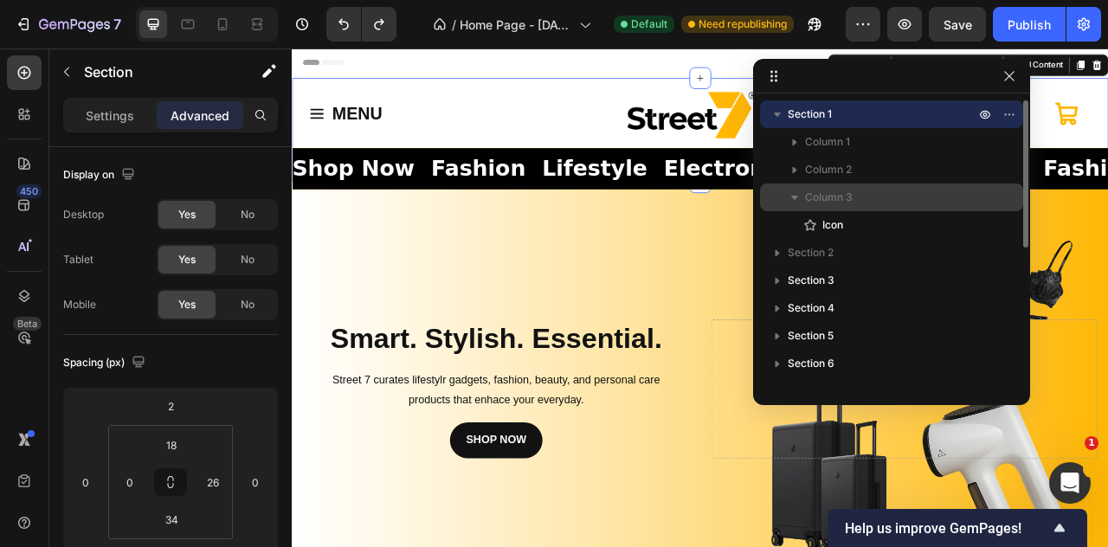
click at [800, 192] on icon "button" at bounding box center [794, 197] width 17 height 17
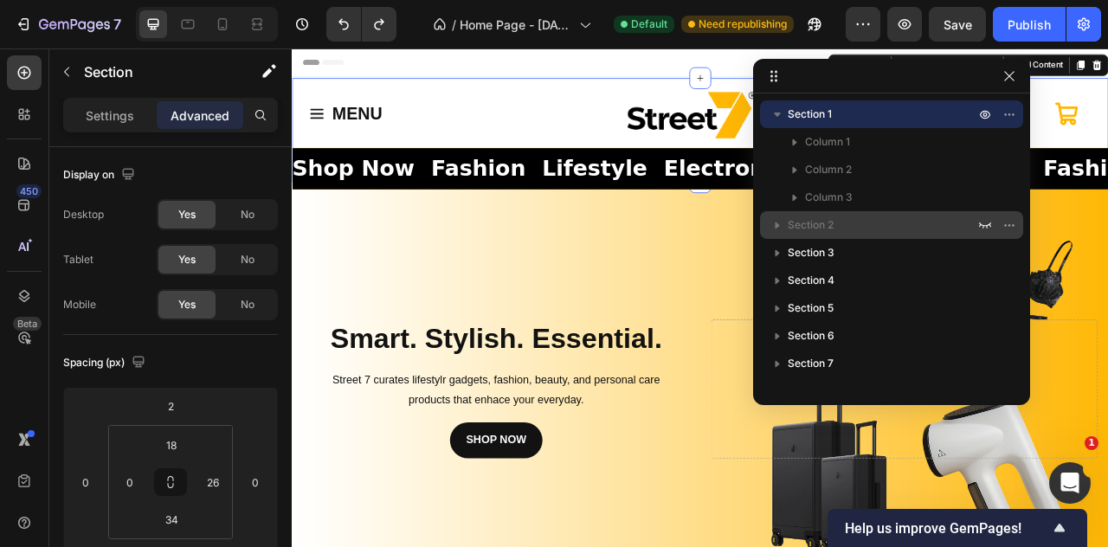
click at [778, 224] on icon "button" at bounding box center [778, 226] width 4 height 7
click at [774, 231] on icon "button" at bounding box center [777, 224] width 17 height 17
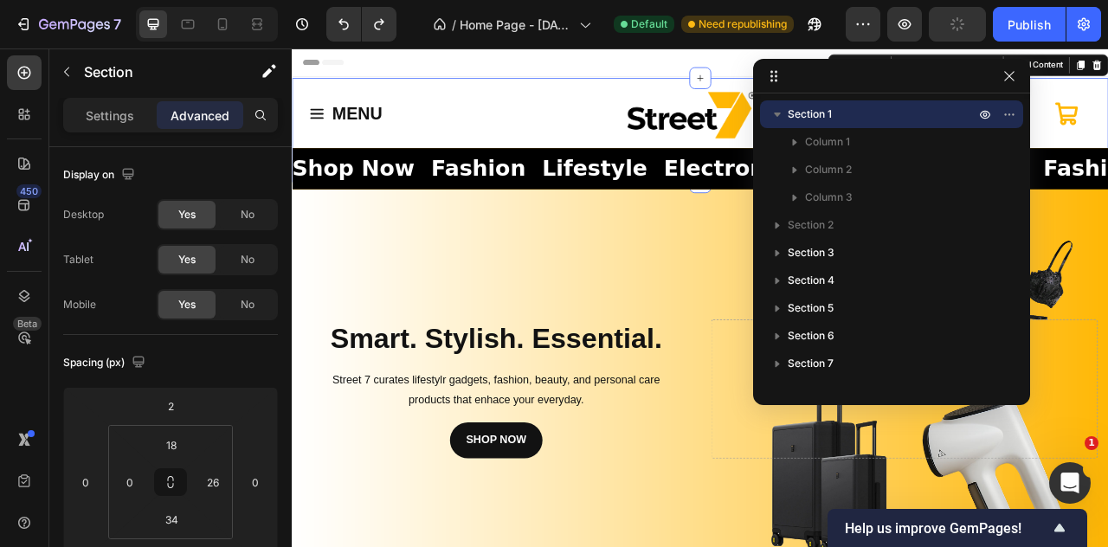
click at [781, 115] on icon "button" at bounding box center [777, 114] width 17 height 17
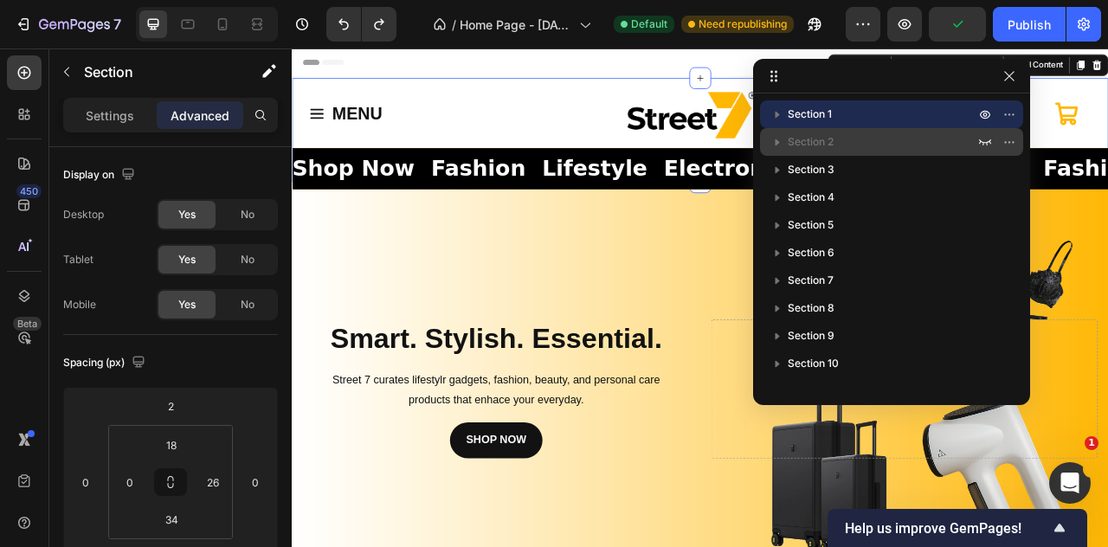
click at [777, 143] on icon "button" at bounding box center [777, 141] width 17 height 17
click at [778, 143] on icon "button" at bounding box center [778, 142] width 4 height 7
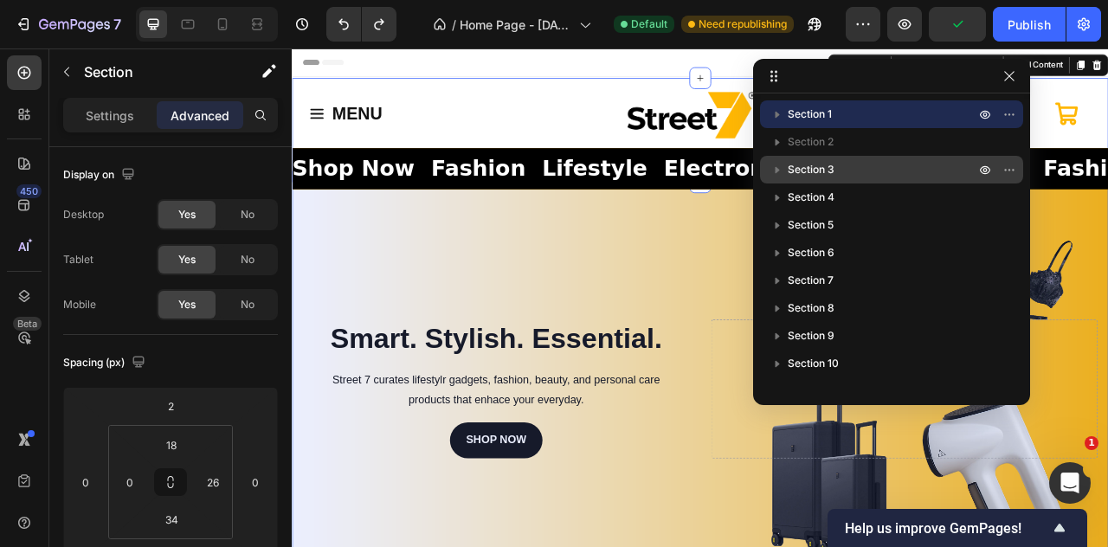
click at [779, 164] on icon "button" at bounding box center [777, 169] width 17 height 17
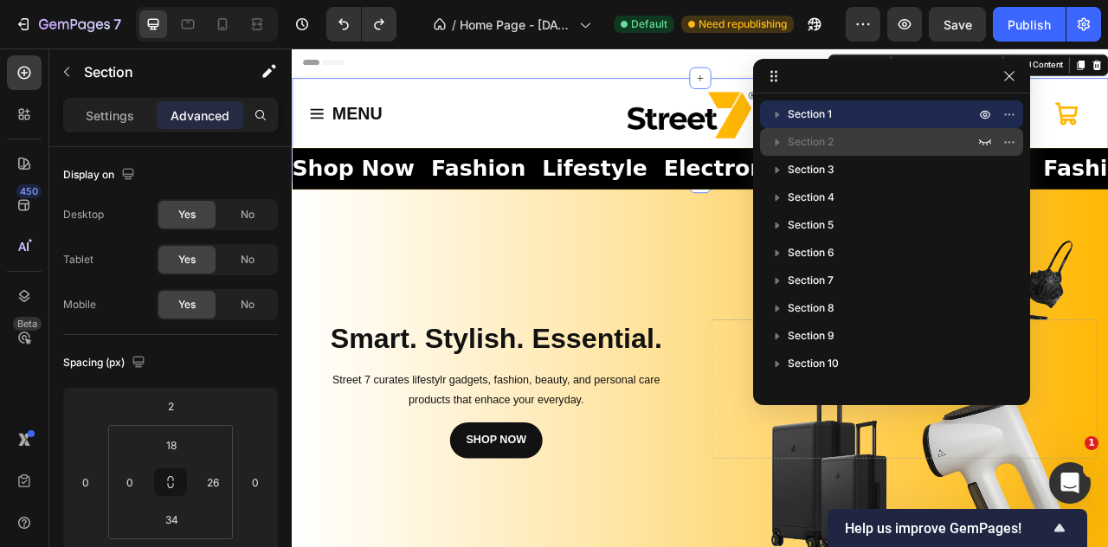
click at [778, 145] on icon "button" at bounding box center [777, 141] width 17 height 17
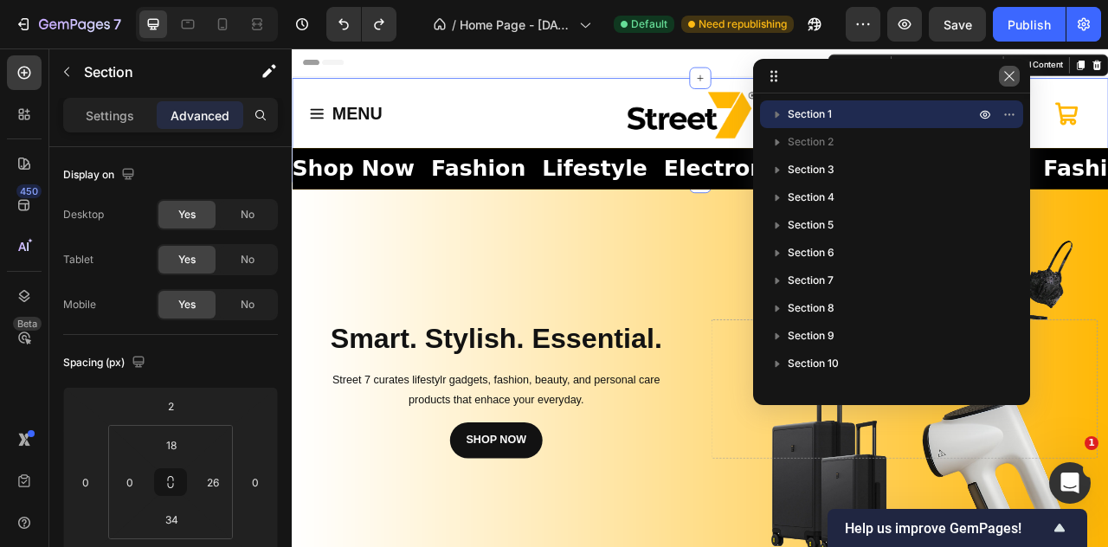
click at [1010, 81] on icon "button" at bounding box center [1010, 76] width 14 height 14
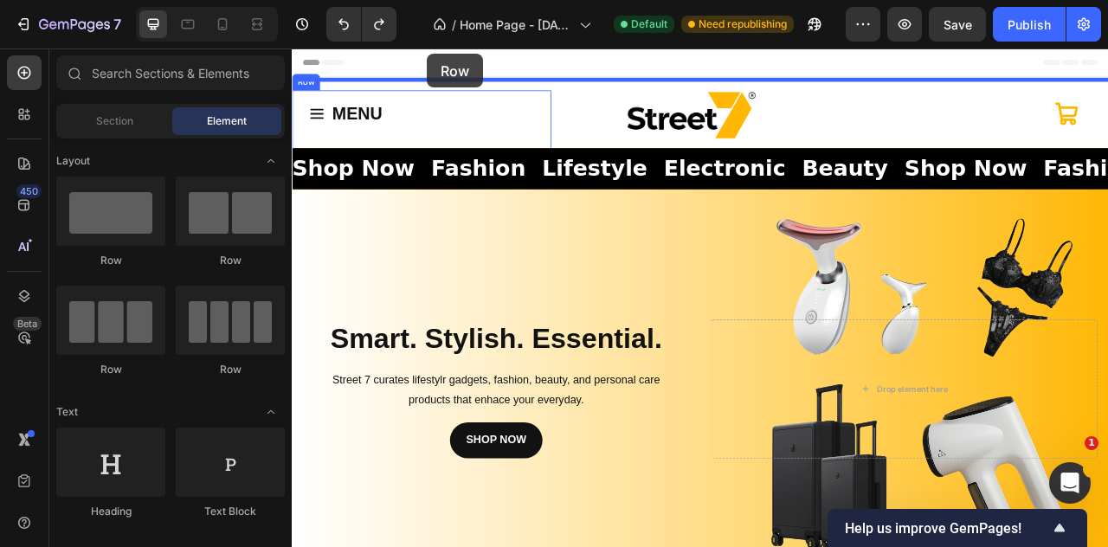
drag, startPoint x: 420, startPoint y: 294, endPoint x: 464, endPoint y: 55, distance: 242.2
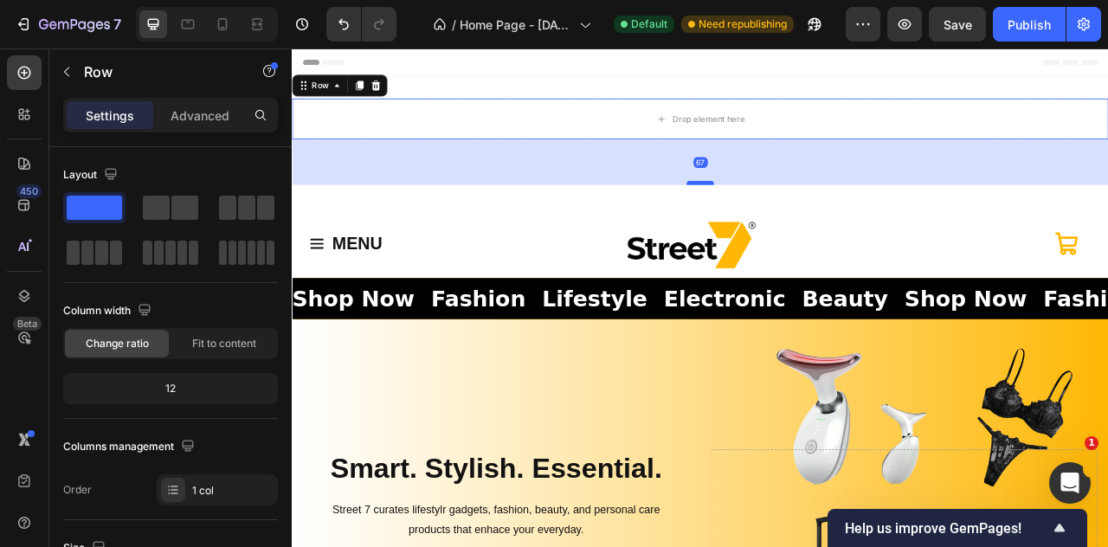
drag, startPoint x: 793, startPoint y: 175, endPoint x: 798, endPoint y: 219, distance: 44.5
click at [798, 219] on div at bounding box center [811, 218] width 35 height 5
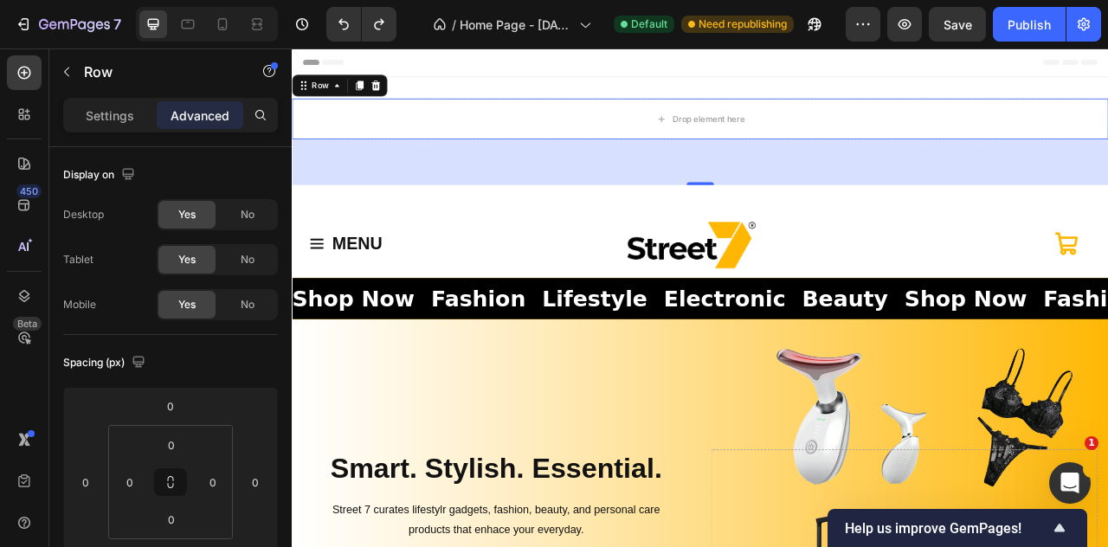
type input "16"
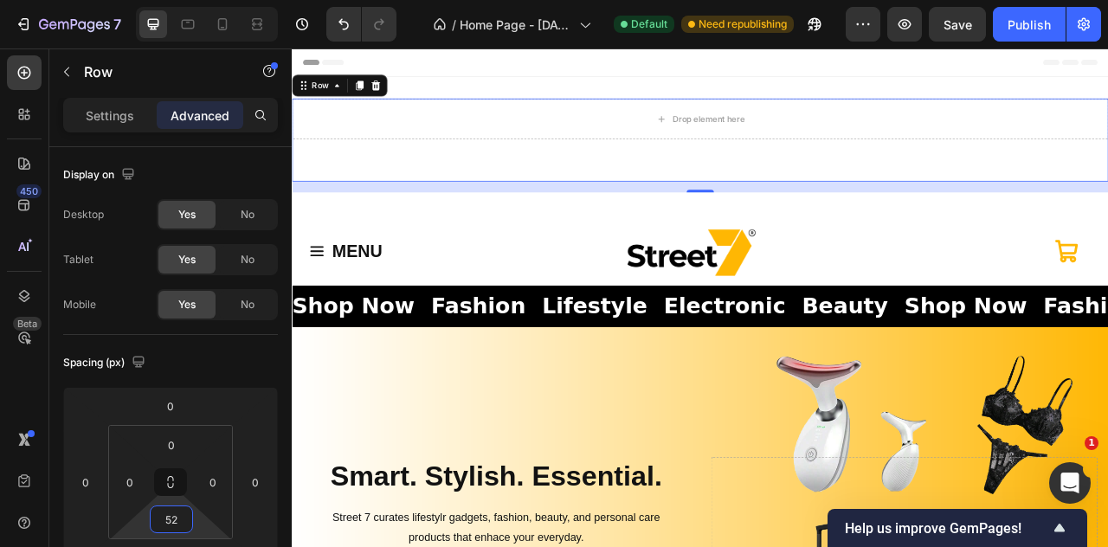
type input "50"
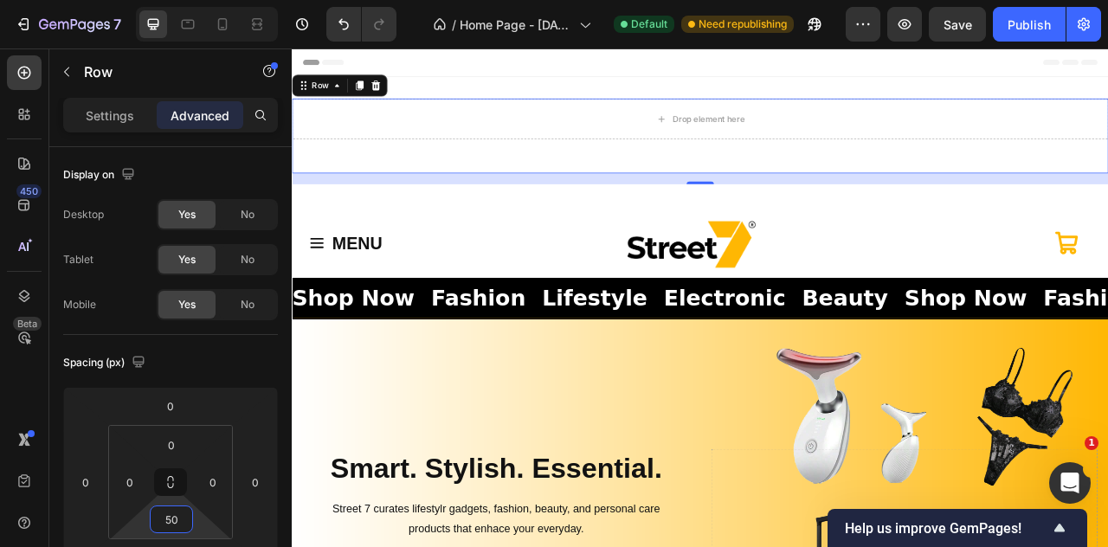
drag, startPoint x: 181, startPoint y: 503, endPoint x: 197, endPoint y: 481, distance: 27.2
click at [197, 0] on html "7 / Home Page - [DATE] 15:20:35 Default Need republishing Preview Save Publish …" at bounding box center [554, 0] width 1108 height 0
click at [578, 286] on div "MENU Button" at bounding box center [457, 296] width 330 height 60
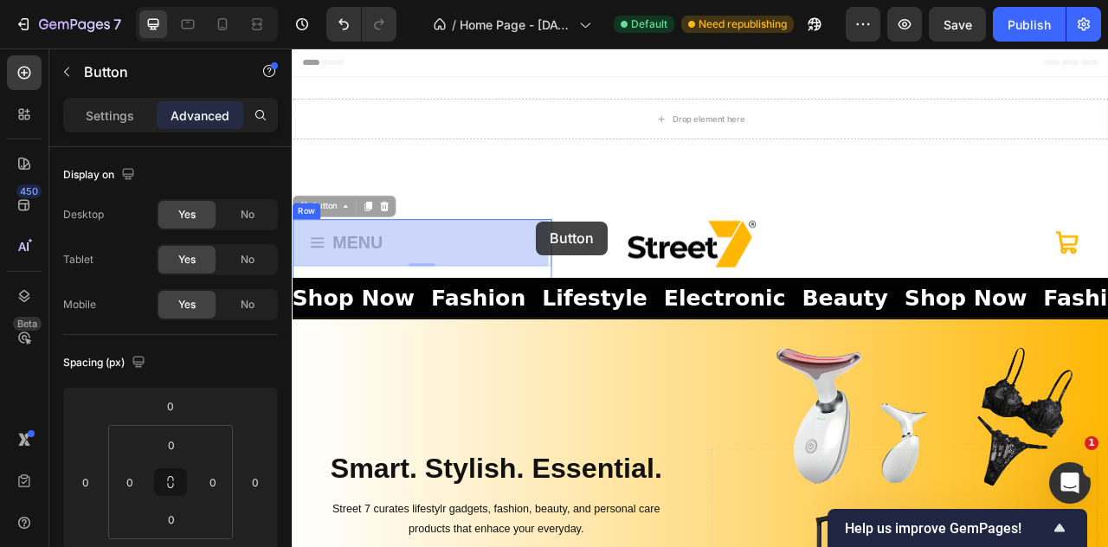
drag, startPoint x: 576, startPoint y: 292, endPoint x: 603, endPoint y: 269, distance: 35.0
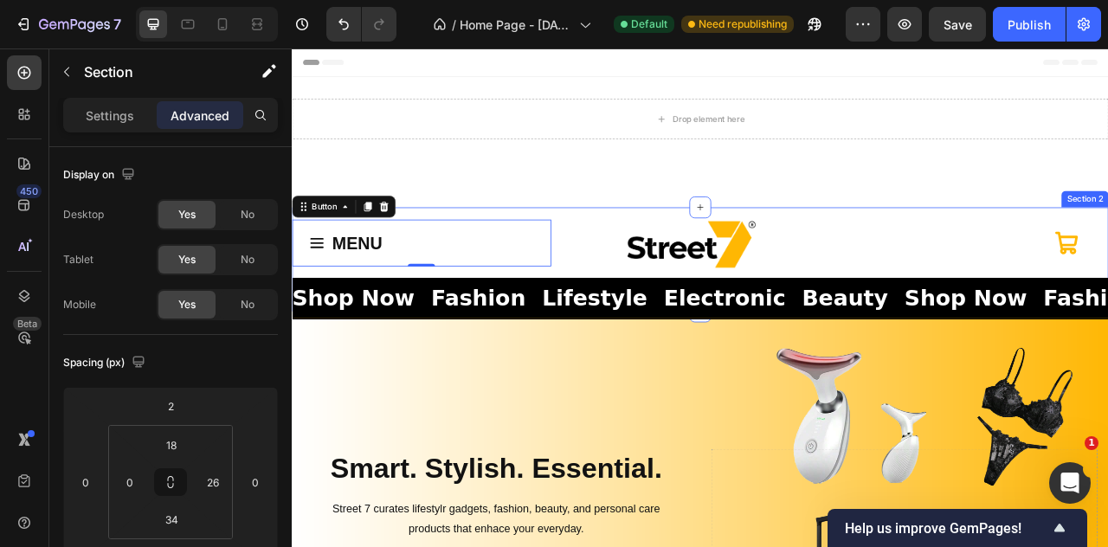
click at [771, 252] on div "MENU Button 0 Shop Now Fashion Lifestyle Electronic Beauty Shop Now Fashion Lif…" at bounding box center [811, 316] width 1039 height 132
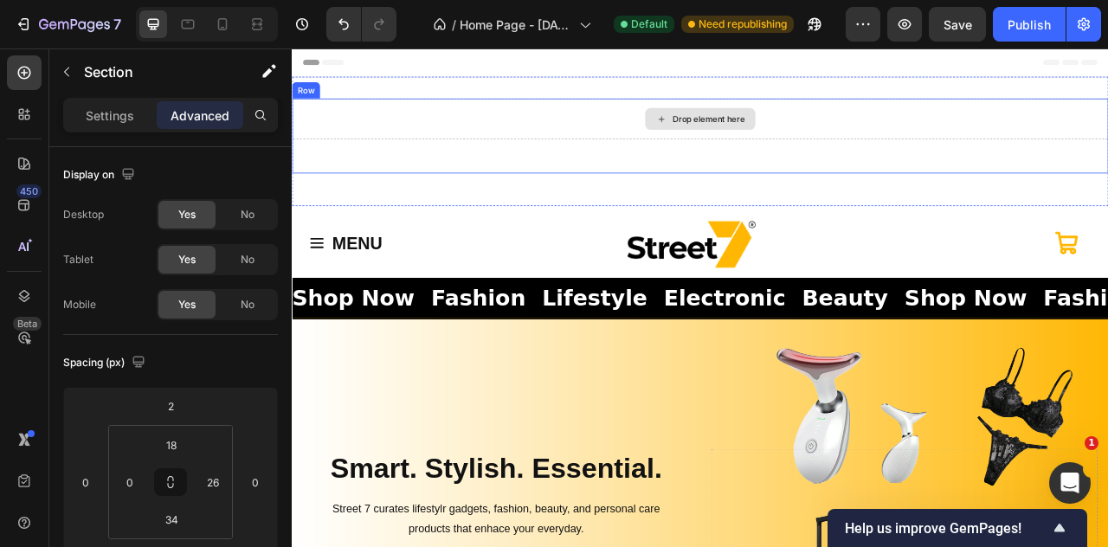
click at [646, 135] on div "Drop element here" at bounding box center [811, 138] width 1039 height 52
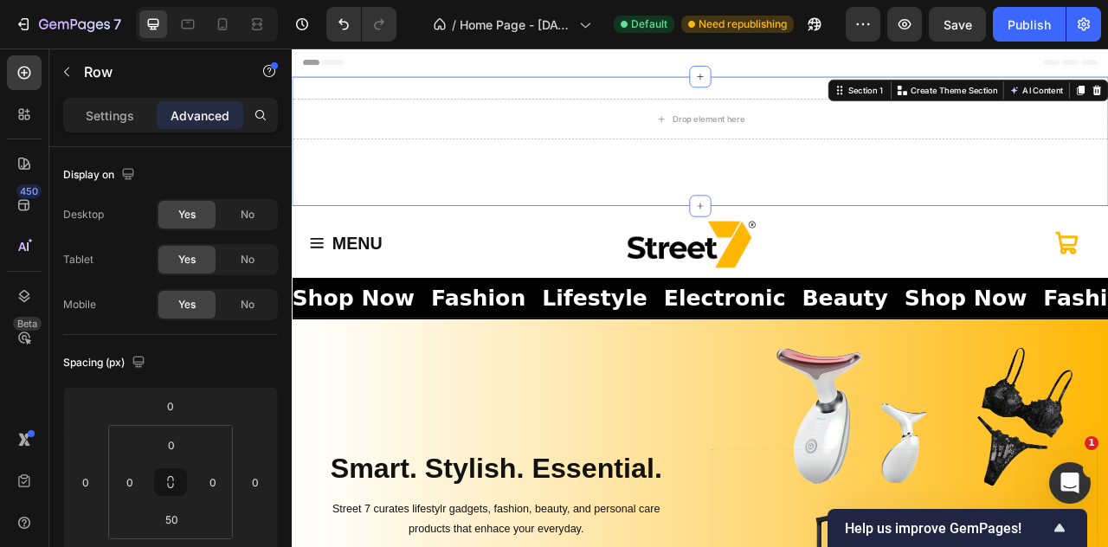
click at [566, 246] on div "Drop element here Row Section 1 You can create reusable sections Create Theme S…" at bounding box center [811, 166] width 1039 height 165
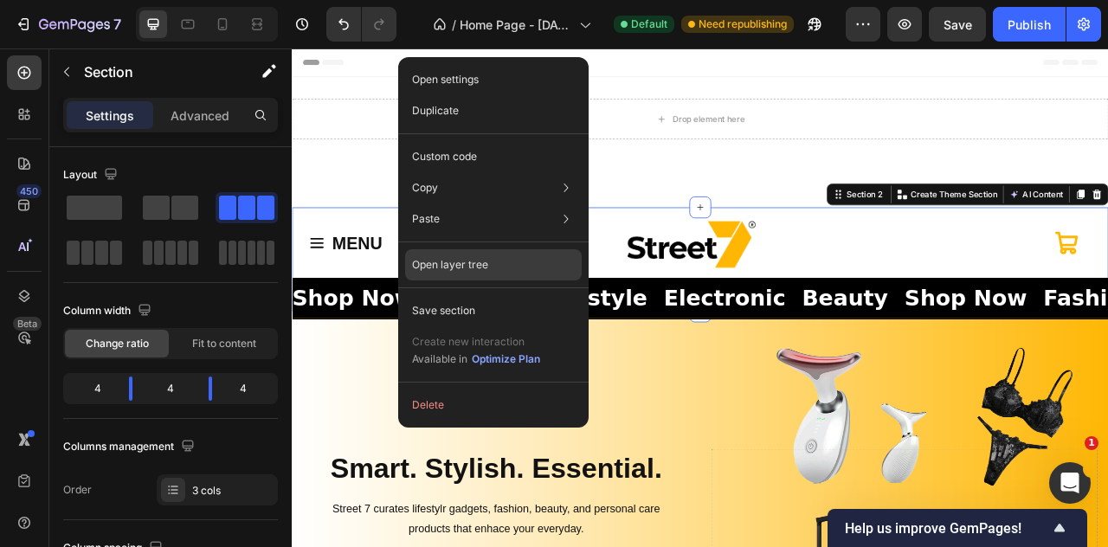
click at [492, 269] on div "Open layer tree" at bounding box center [493, 264] width 177 height 31
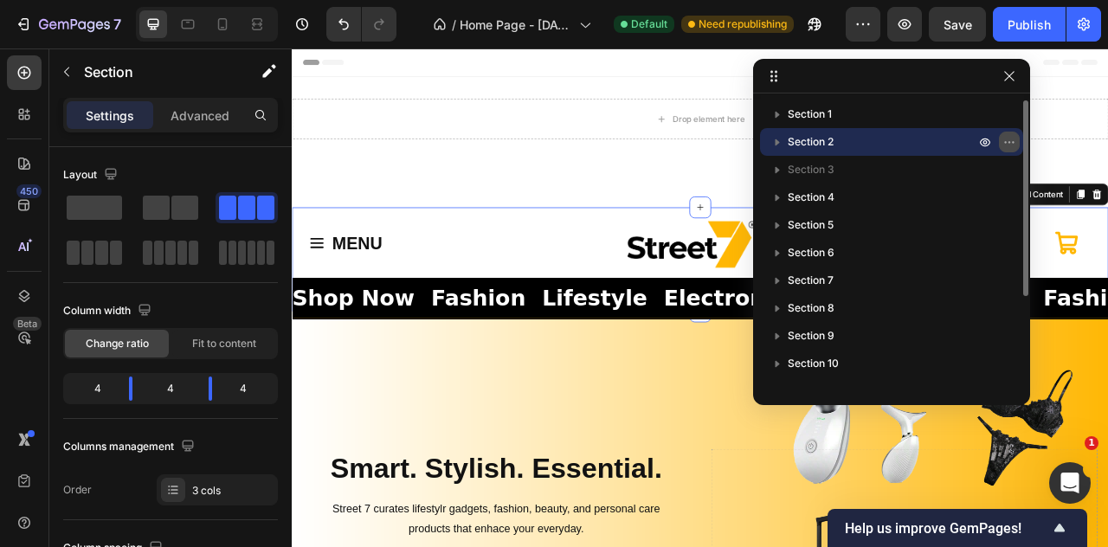
click at [1007, 140] on icon "button" at bounding box center [1010, 142] width 14 height 14
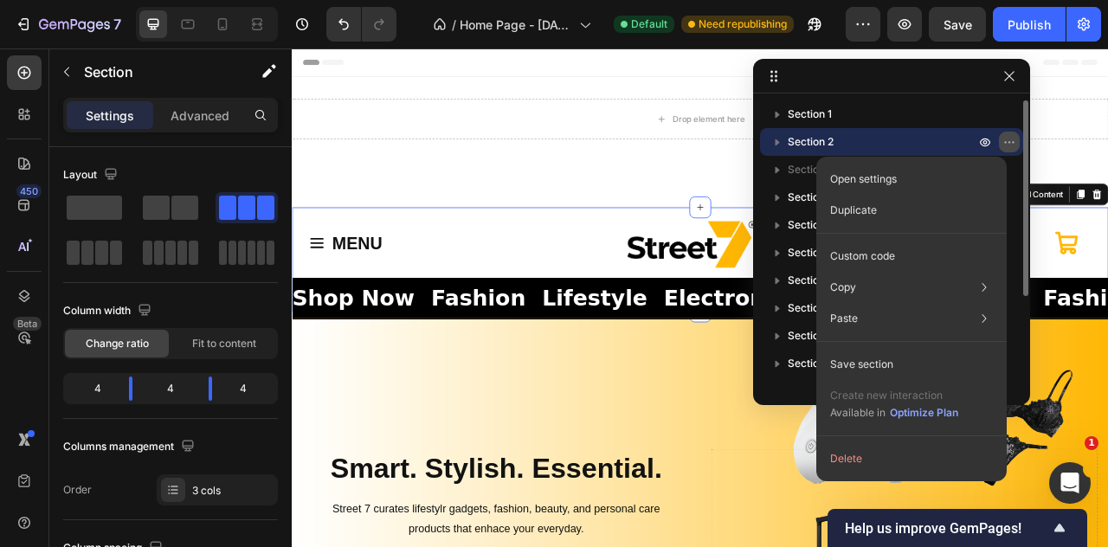
click at [1006, 140] on icon "button" at bounding box center [1010, 142] width 14 height 14
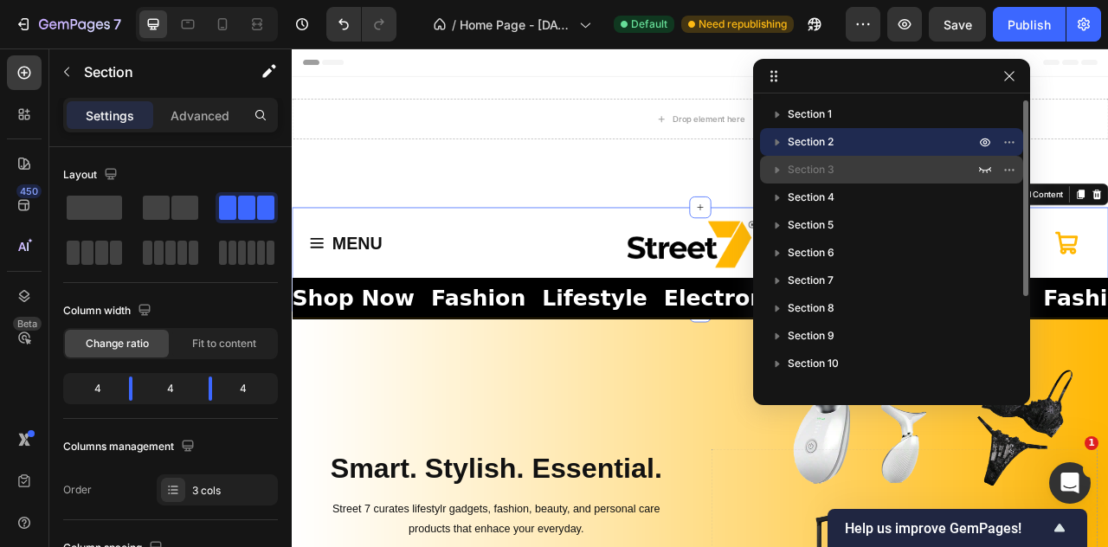
click at [779, 171] on icon "button" at bounding box center [777, 169] width 17 height 17
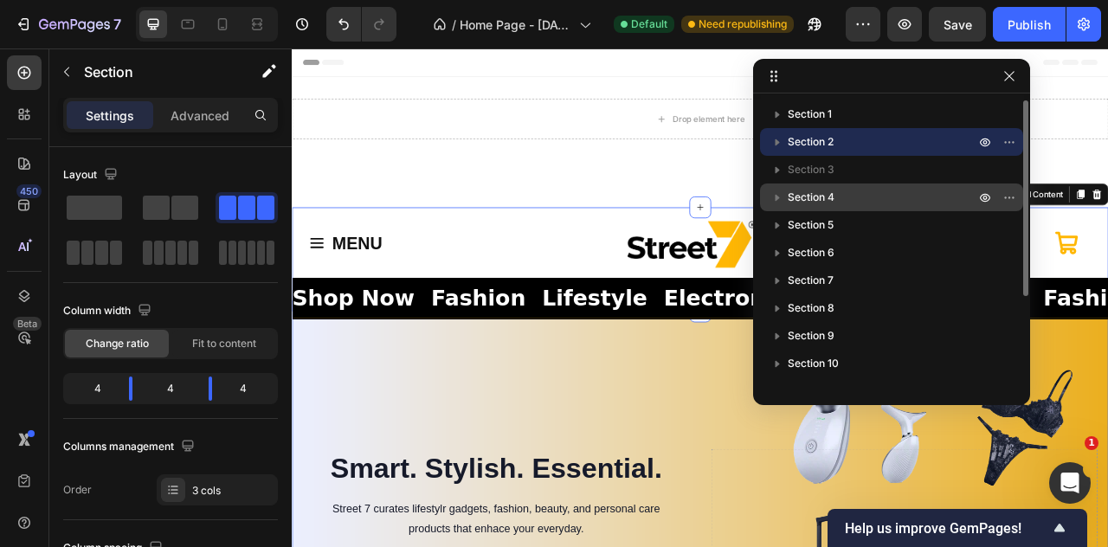
click at [812, 190] on span "Section 4" at bounding box center [811, 197] width 47 height 17
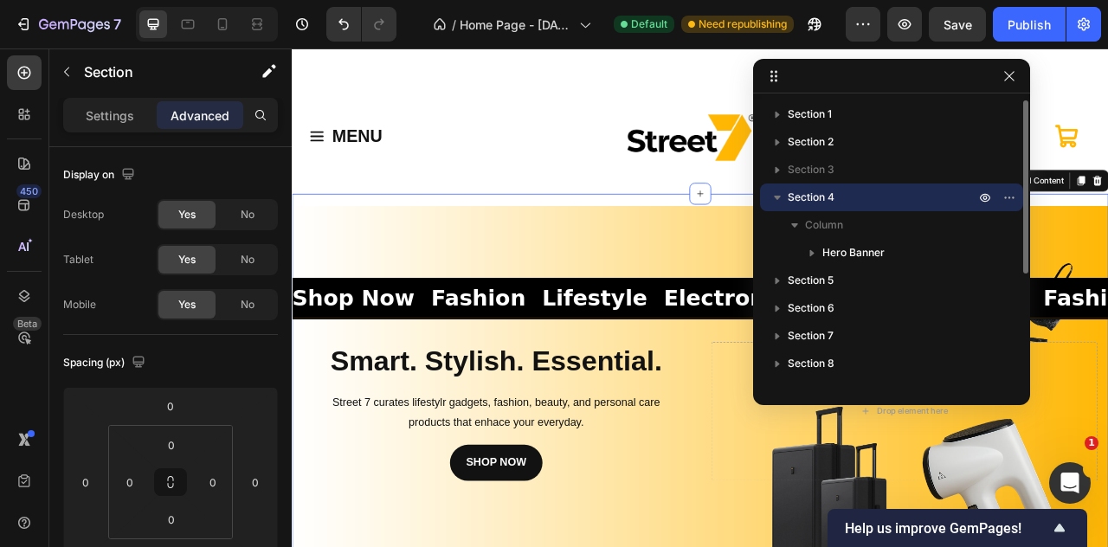
scroll to position [260, 0]
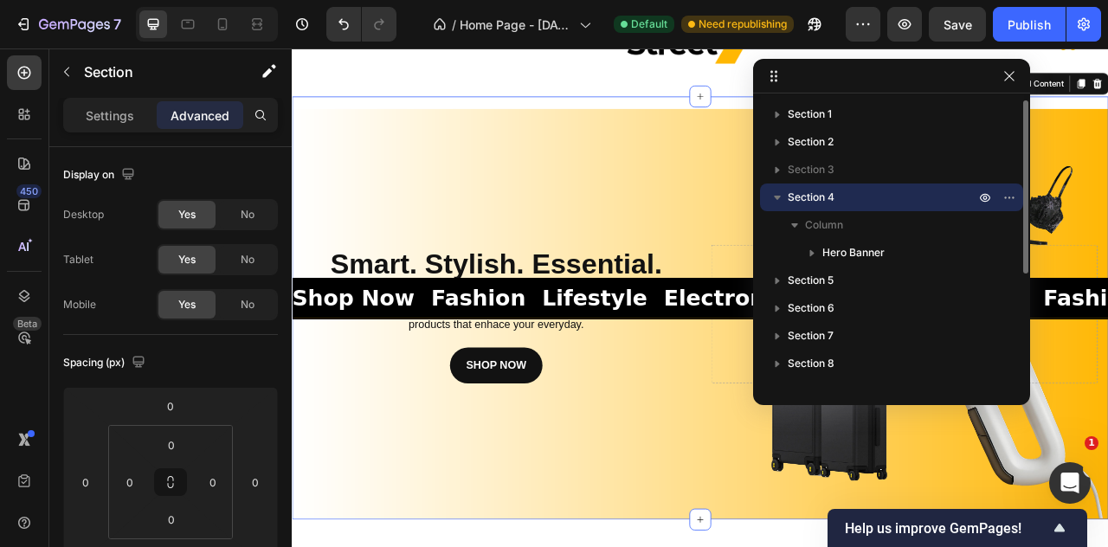
click at [812, 190] on span "Section 4" at bounding box center [811, 197] width 47 height 17
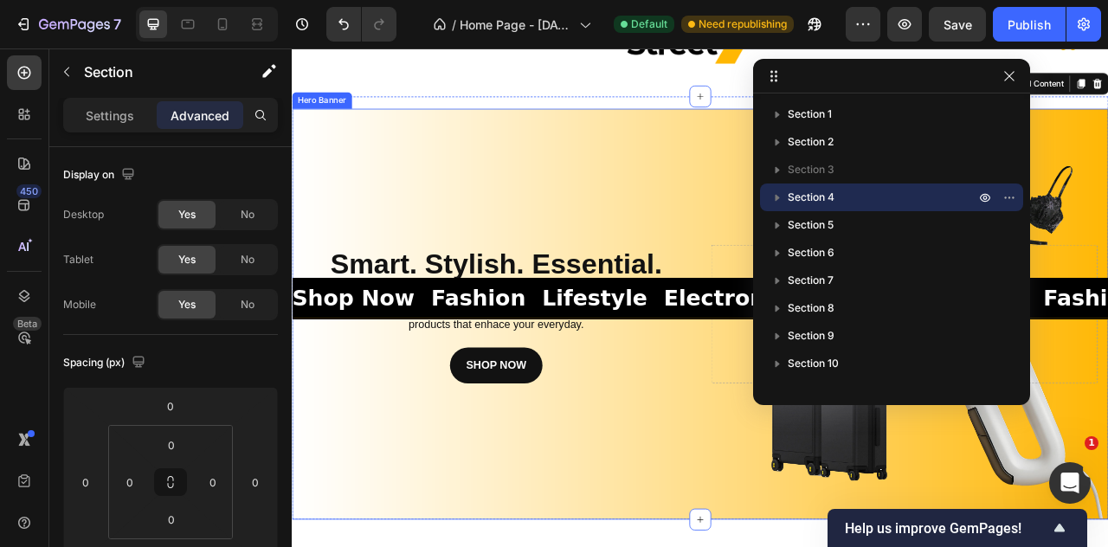
scroll to position [0, 0]
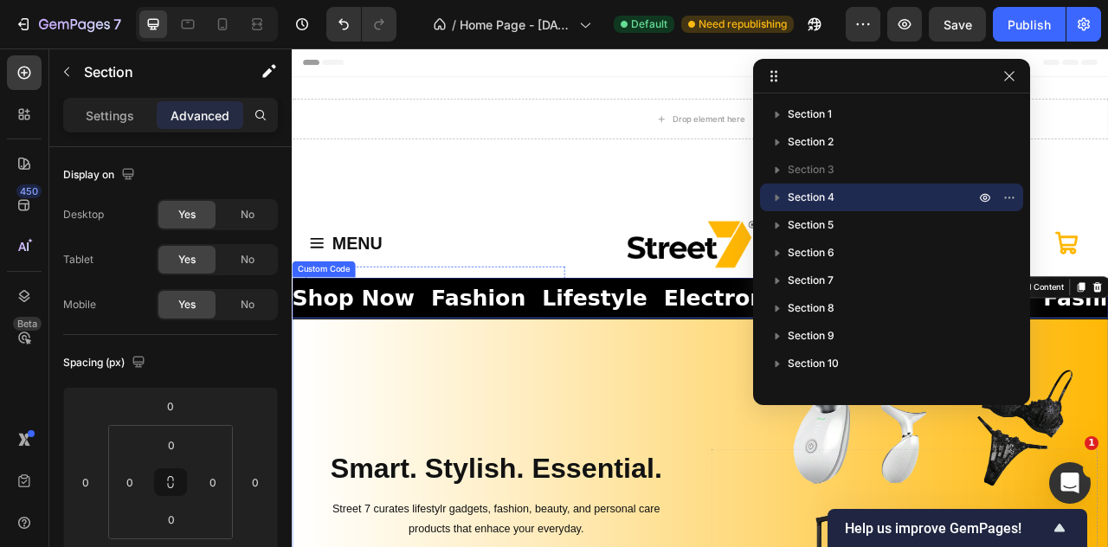
click at [606, 367] on span "Shop Now" at bounding box center [631, 366] width 156 height 42
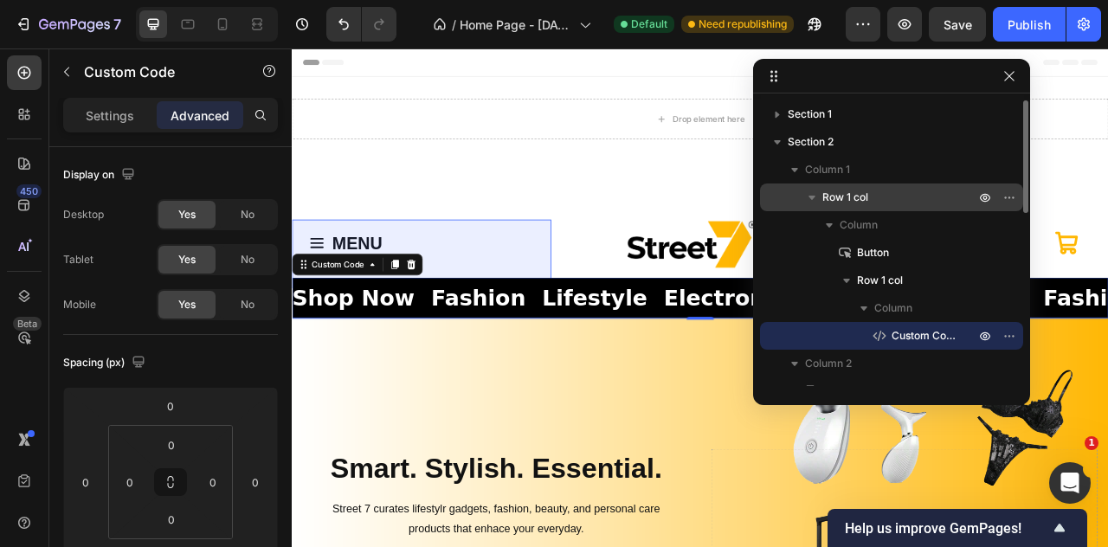
click at [812, 200] on icon "button" at bounding box center [812, 197] width 17 height 17
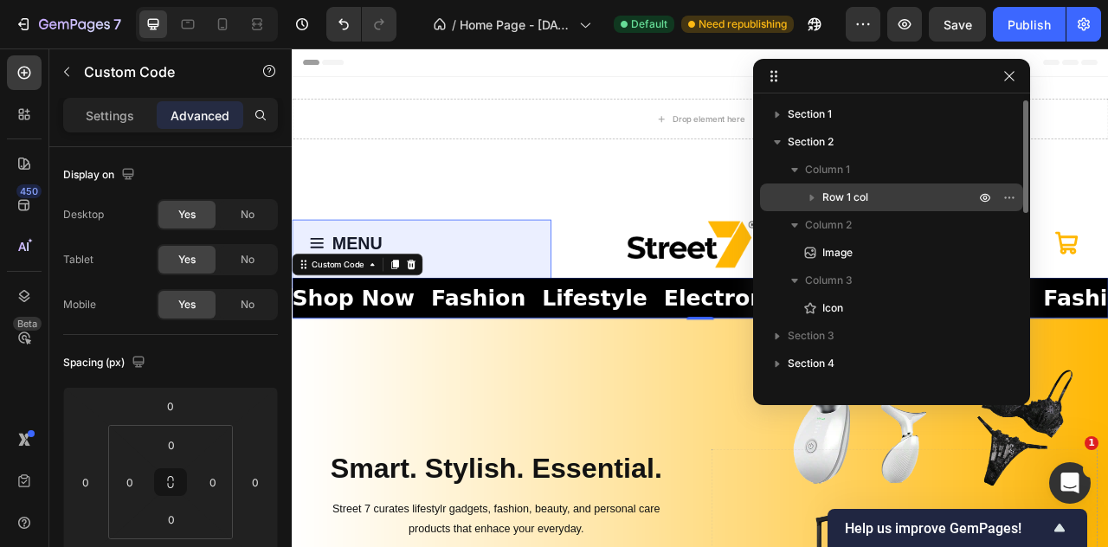
click at [813, 200] on icon "button" at bounding box center [812, 197] width 17 height 17
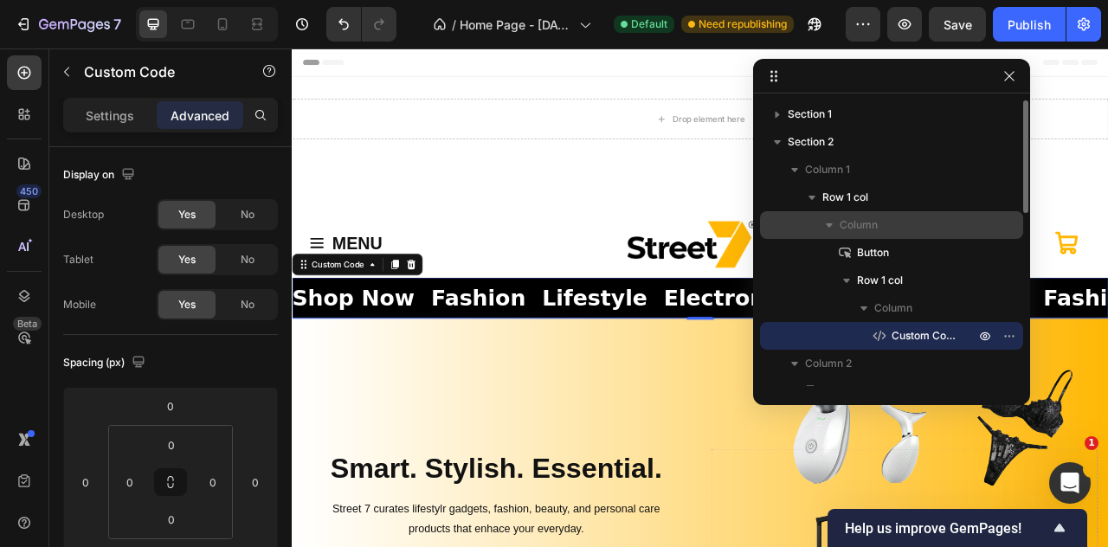
click at [830, 219] on icon "button" at bounding box center [829, 224] width 17 height 17
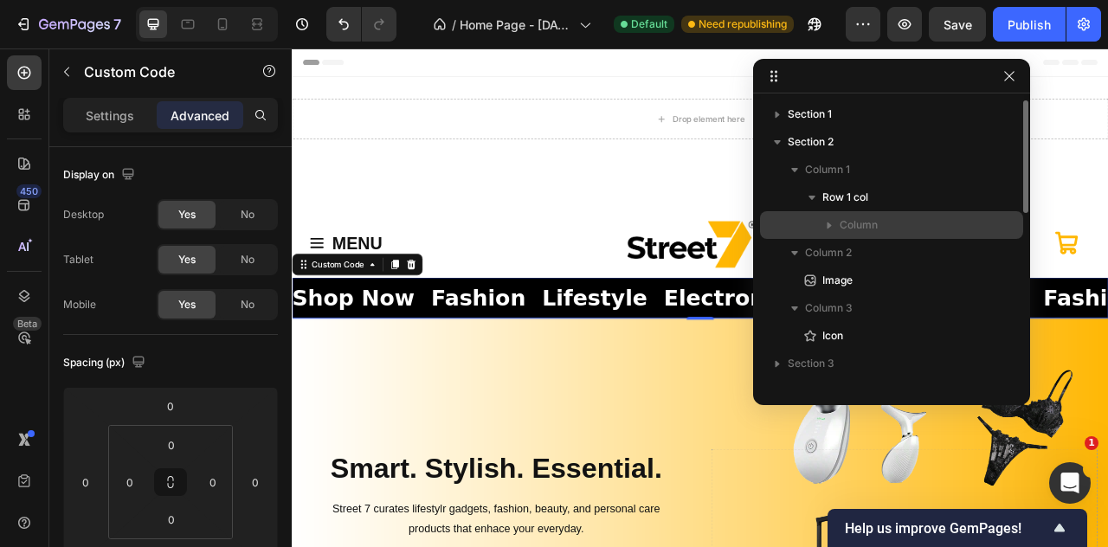
click at [830, 219] on icon "button" at bounding box center [829, 224] width 17 height 17
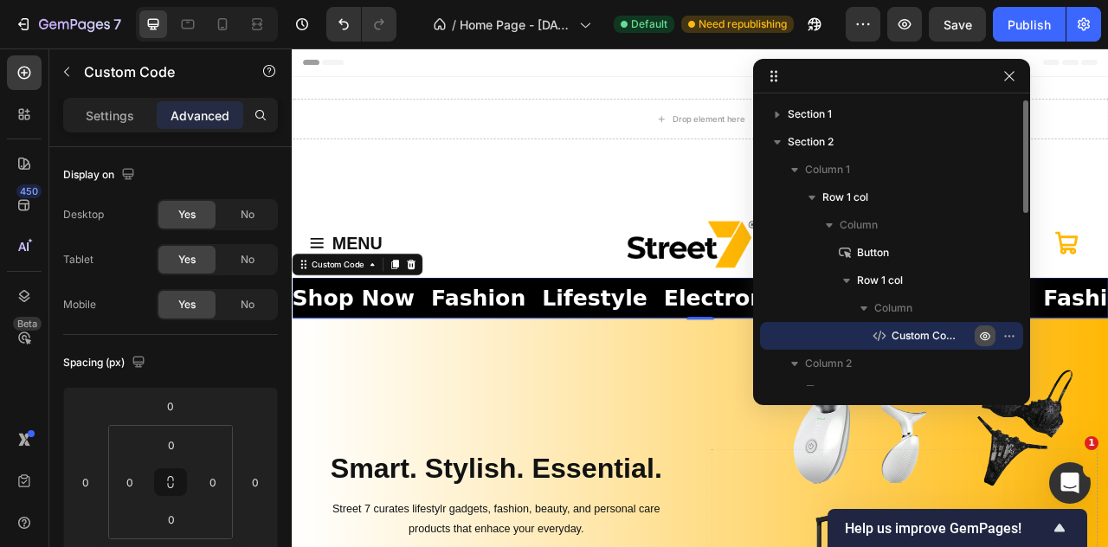
click at [983, 332] on icon "button" at bounding box center [986, 336] width 14 height 14
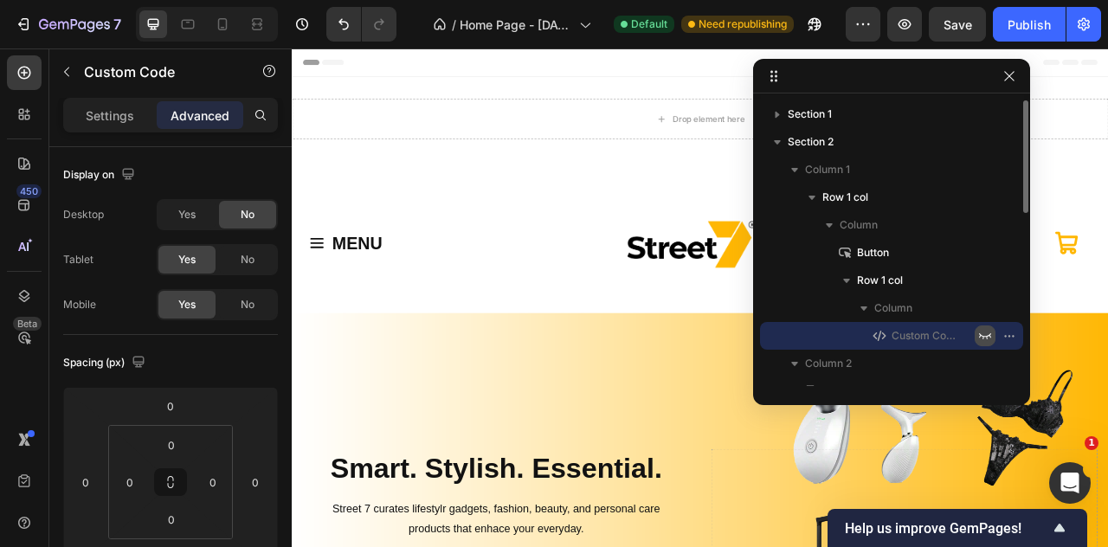
click at [983, 332] on icon "button" at bounding box center [986, 336] width 14 height 14
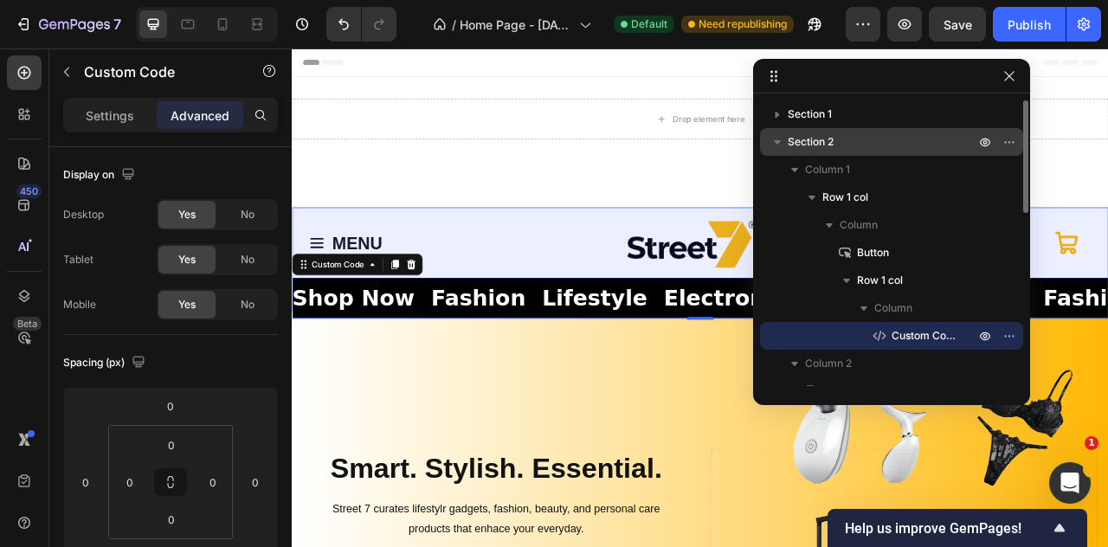
click at [840, 139] on p "Section 2" at bounding box center [883, 141] width 191 height 17
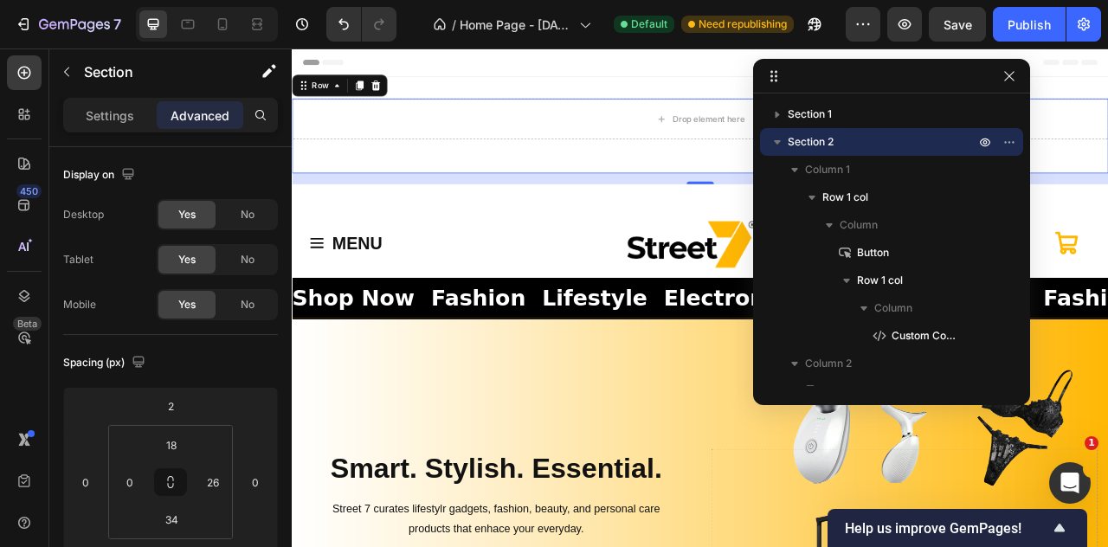
click at [769, 197] on div "Drop element here Row 0" at bounding box center [811, 159] width 1039 height 95
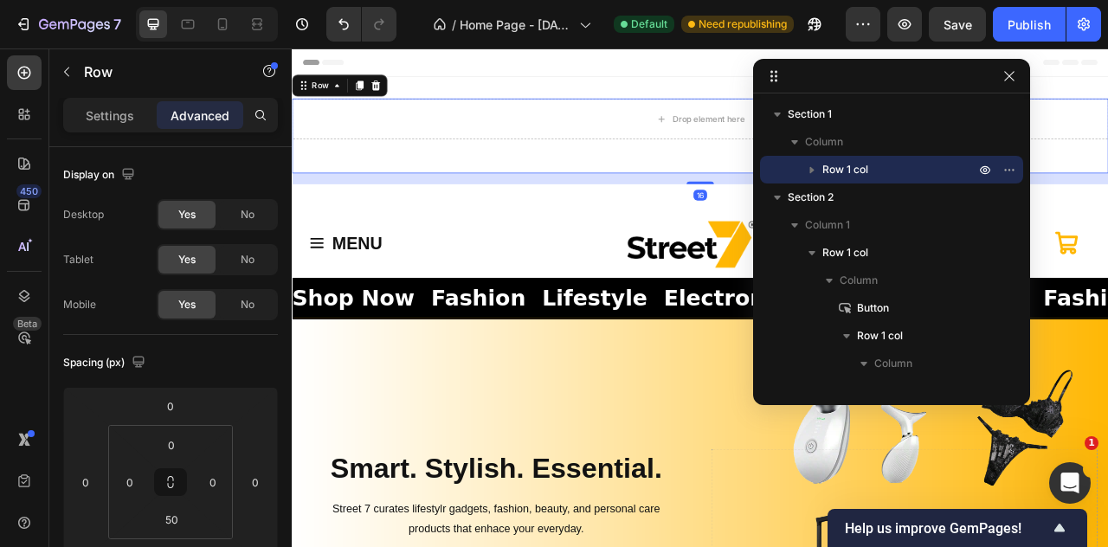
click at [769, 210] on div "16" at bounding box center [811, 214] width 1039 height 14
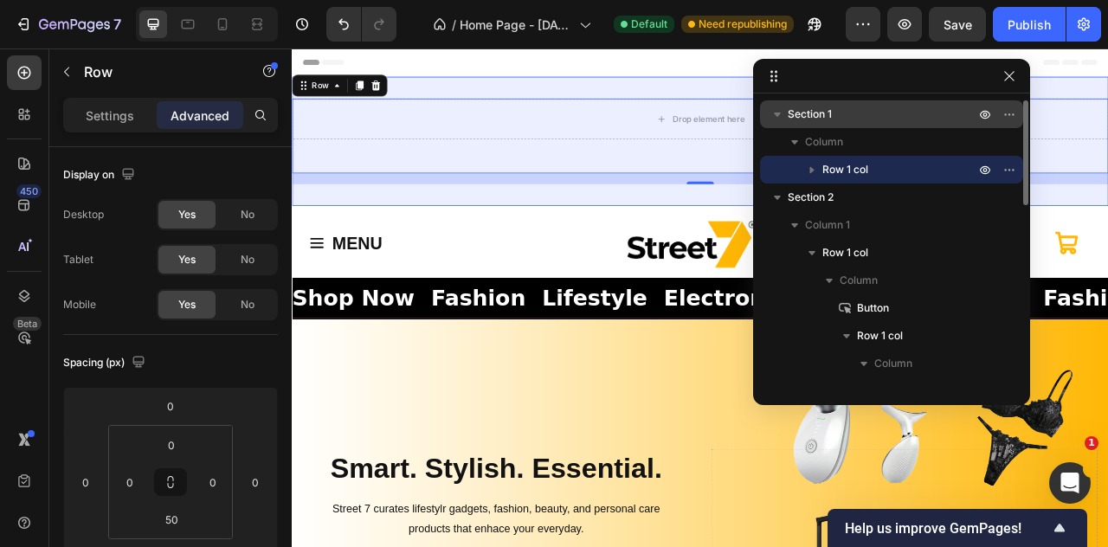
click at [854, 122] on p "Section 1" at bounding box center [883, 114] width 191 height 17
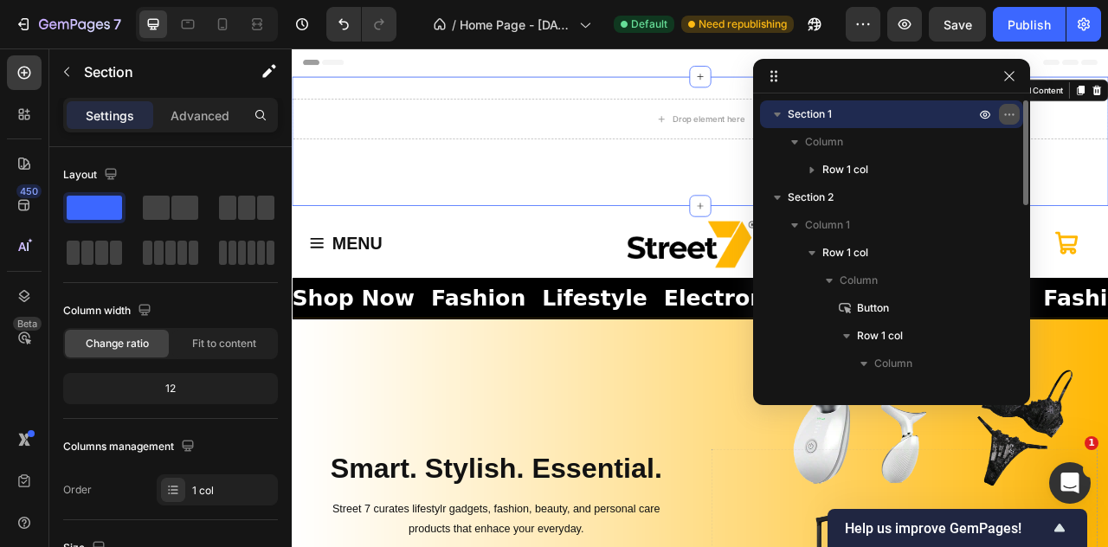
click at [1006, 112] on icon "button" at bounding box center [1010, 114] width 14 height 14
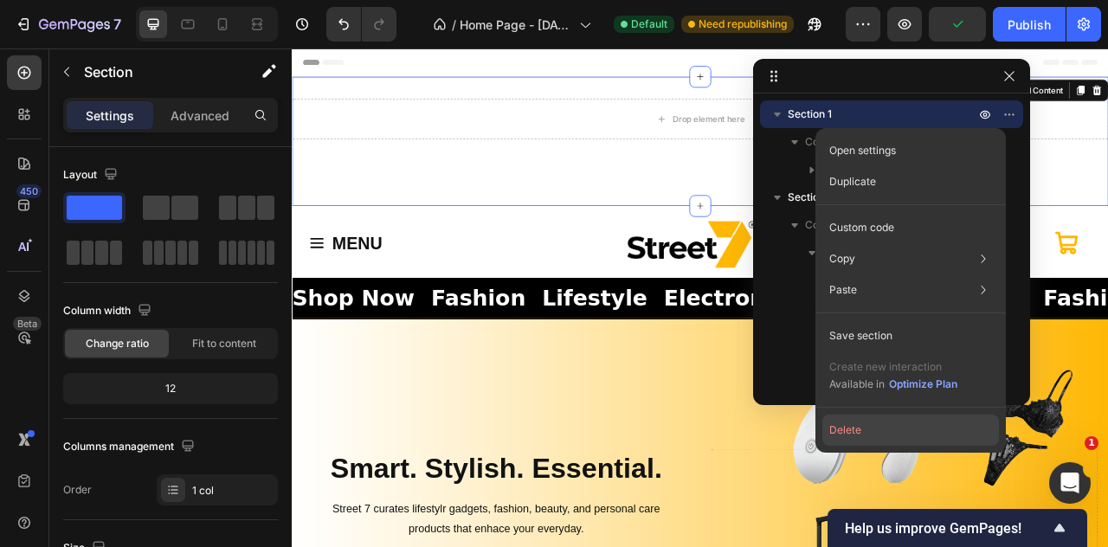
click at [907, 430] on button "Delete" at bounding box center [911, 430] width 177 height 31
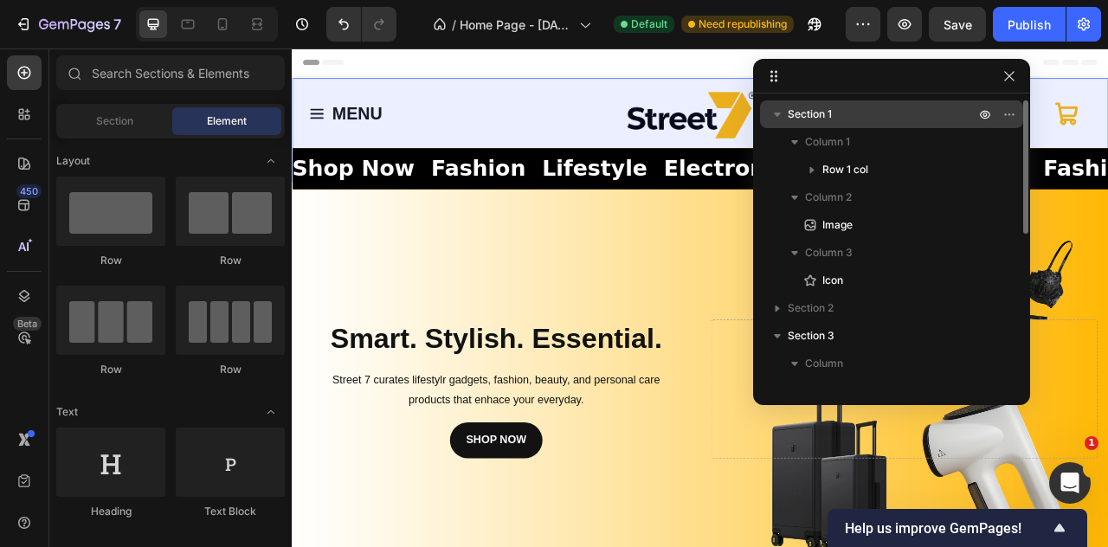
click at [908, 113] on p "Section 1" at bounding box center [883, 114] width 191 height 17
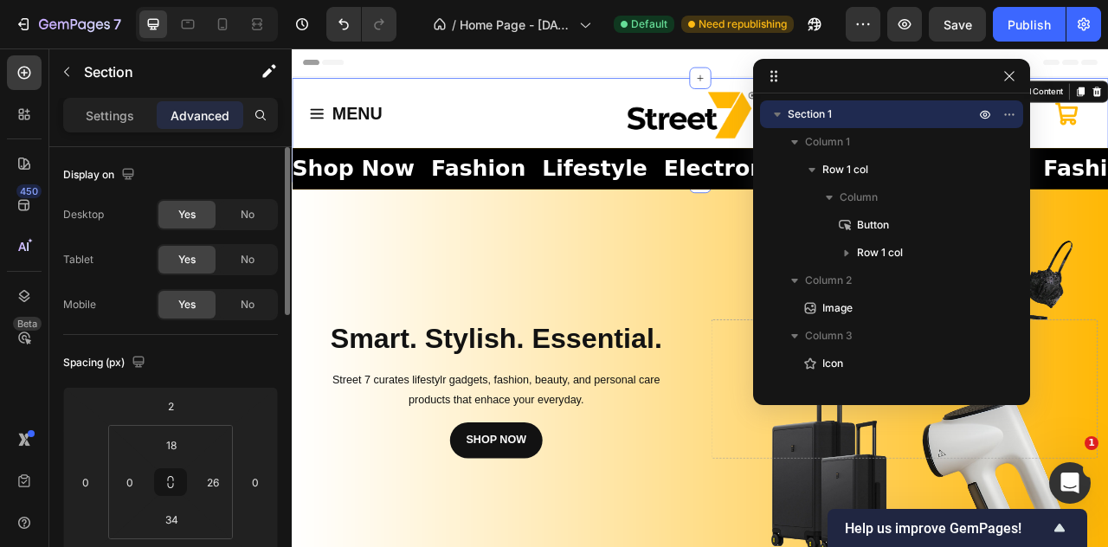
click at [197, 155] on div "Display on Desktop Yes No Tablet Yes No Mobile Yes No" at bounding box center [170, 241] width 215 height 188
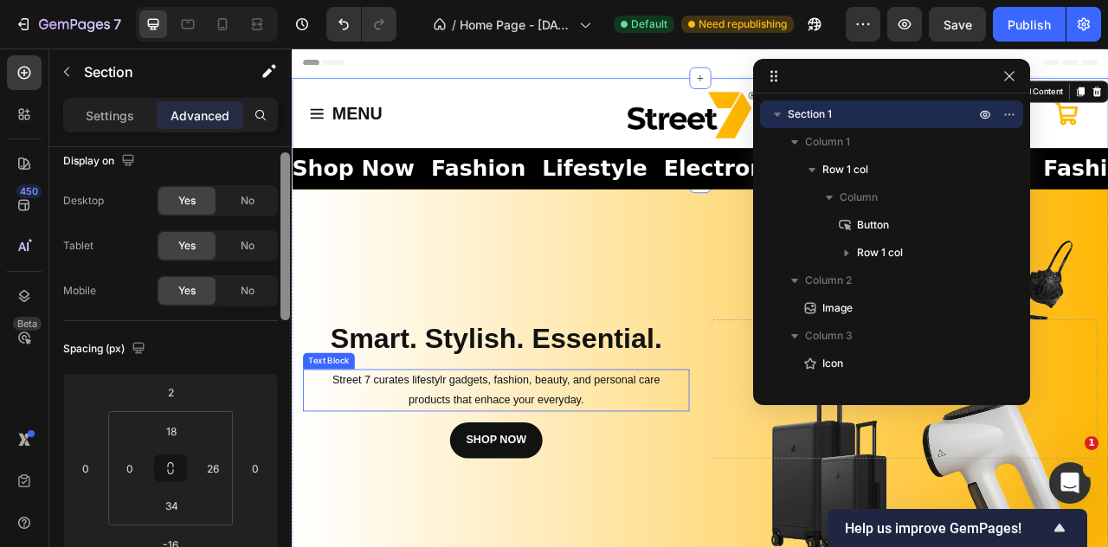
drag, startPoint x: 581, startPoint y: 252, endPoint x: 307, endPoint y: 456, distance: 341.0
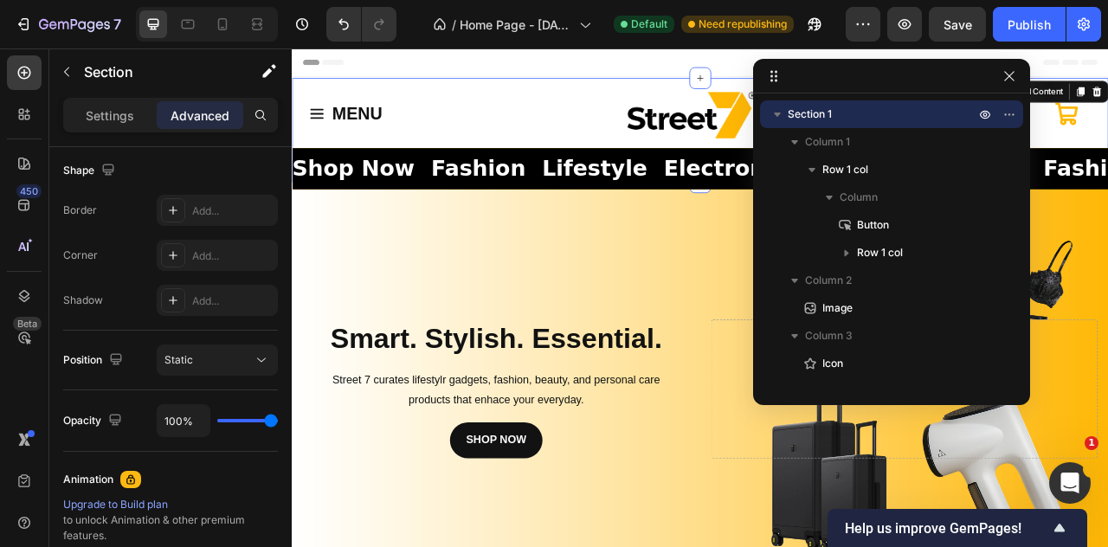
scroll to position [750, 0]
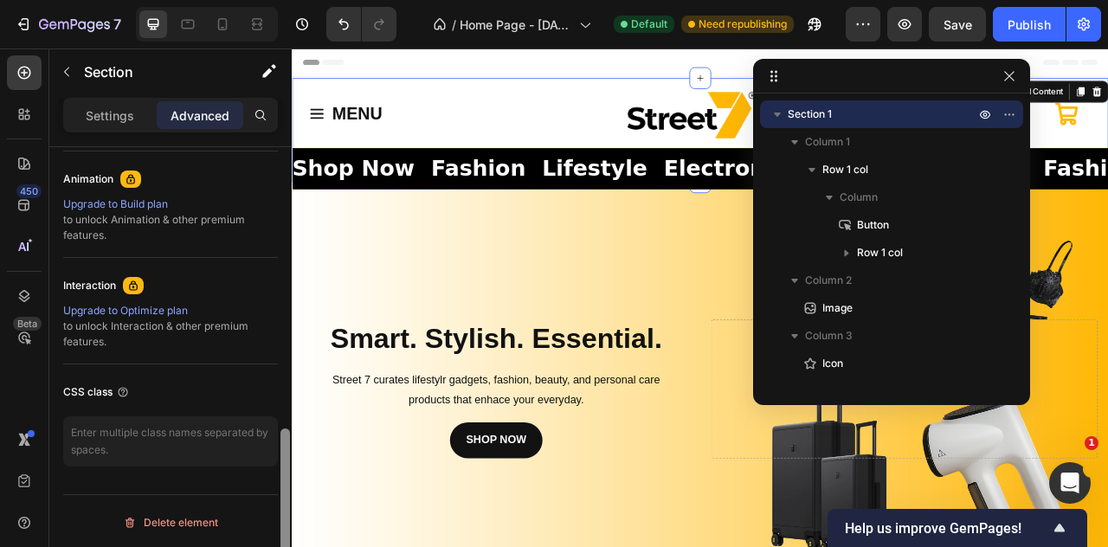
click at [291, 372] on div at bounding box center [285, 371] width 13 height 449
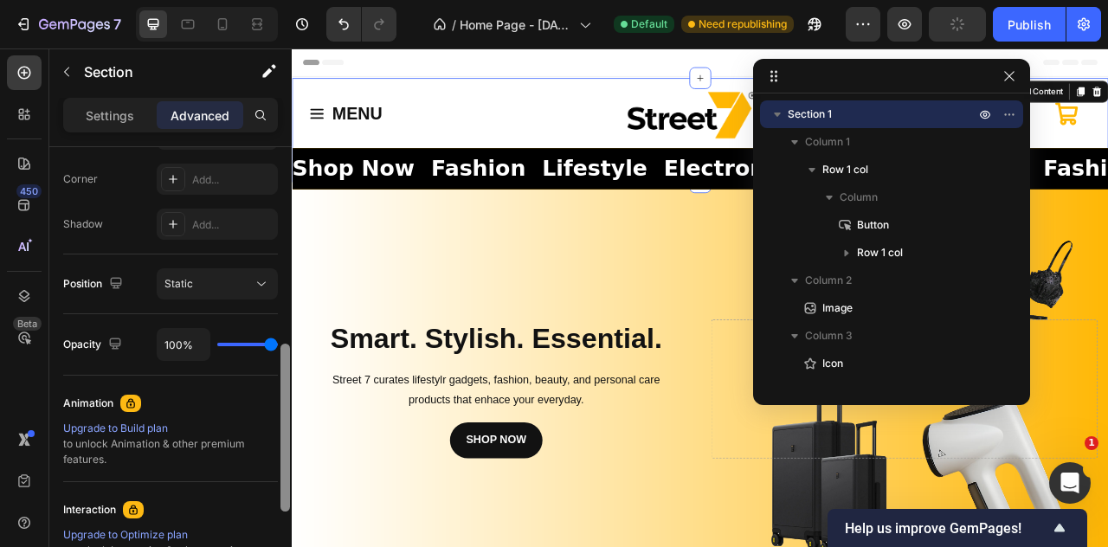
scroll to position [512, 0]
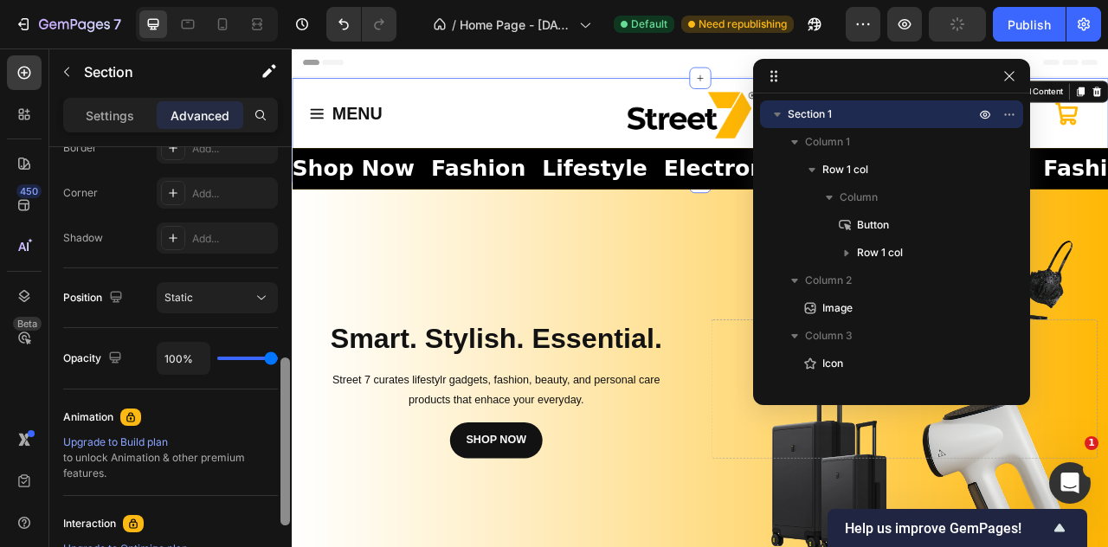
drag, startPoint x: 285, startPoint y: 442, endPoint x: 290, endPoint y: 352, distance: 89.3
click at [290, 352] on div at bounding box center [285, 385] width 13 height 449
click at [260, 297] on icon at bounding box center [261, 298] width 9 height 4
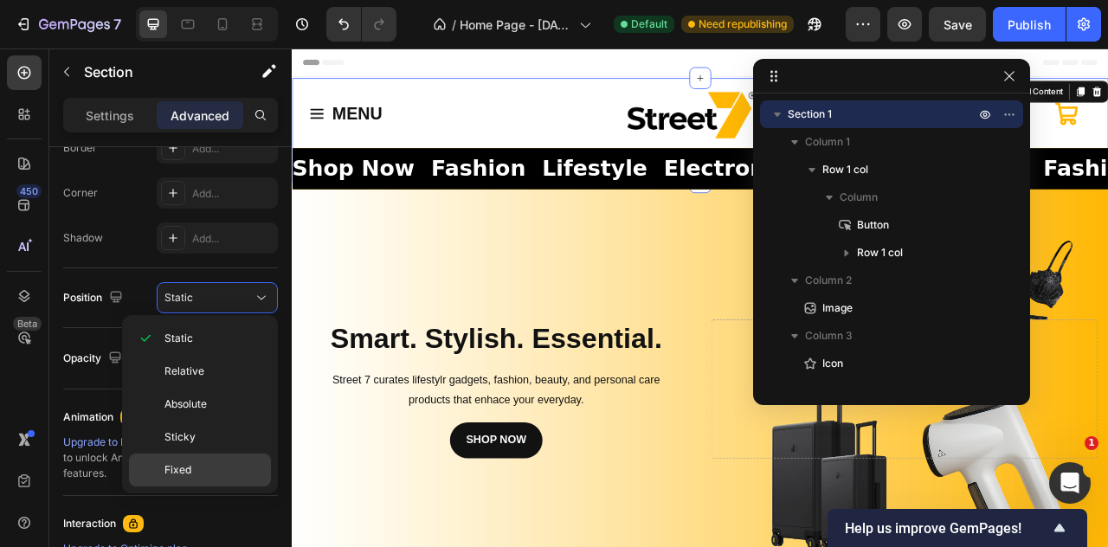
click at [218, 462] on p "Fixed" at bounding box center [214, 470] width 99 height 16
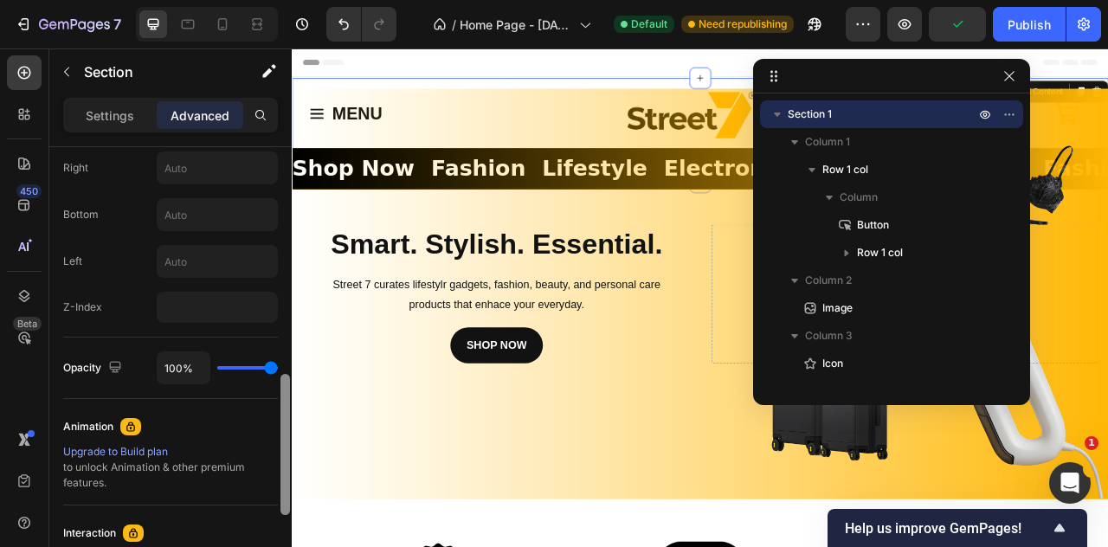
scroll to position [724, 0]
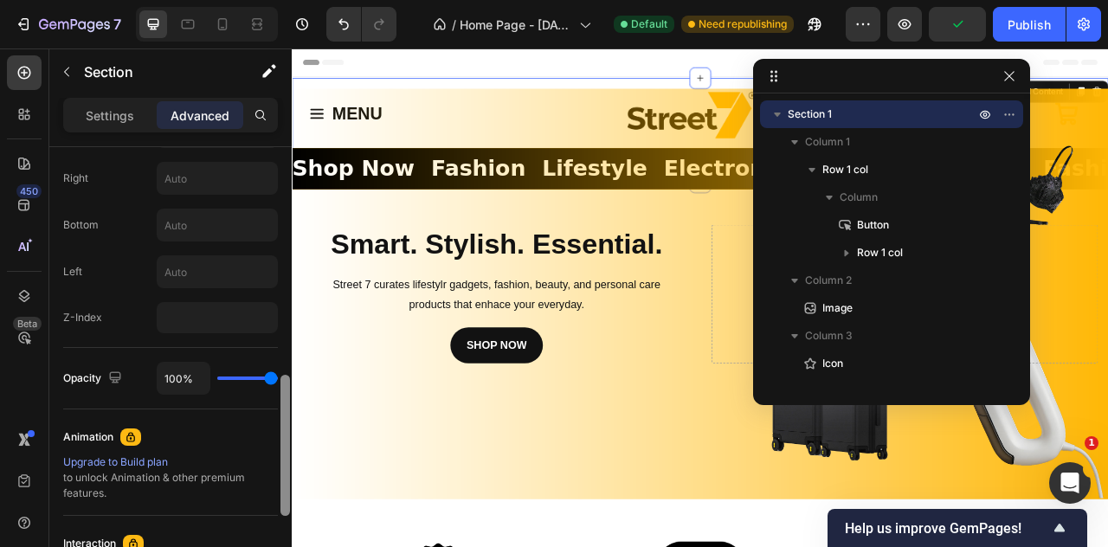
drag, startPoint x: 287, startPoint y: 489, endPoint x: 285, endPoint y: 409, distance: 80.6
click at [285, 409] on div at bounding box center [286, 445] width 10 height 141
click at [208, 312] on input "number" at bounding box center [217, 317] width 121 height 31
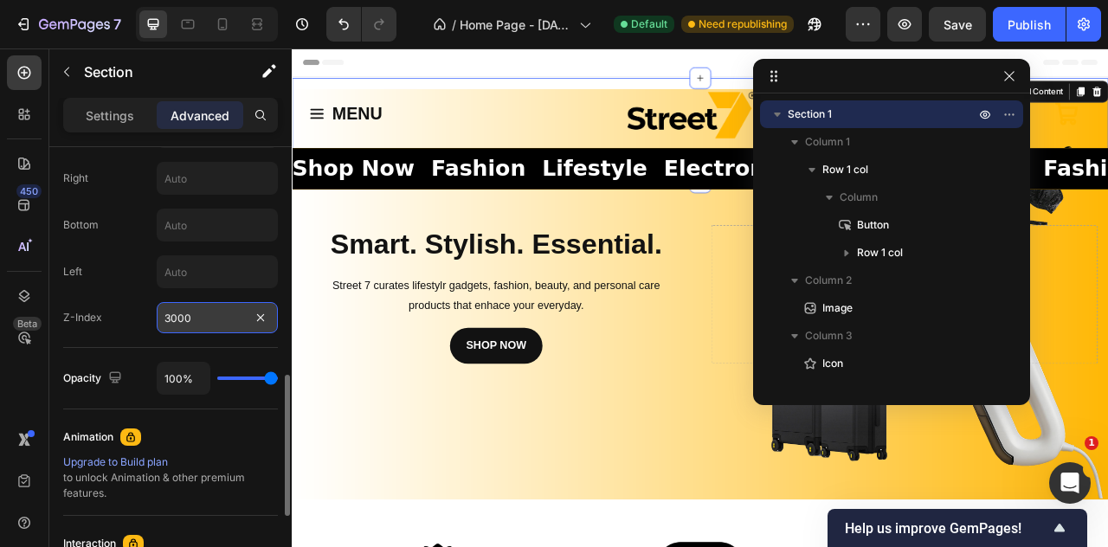
type input "300"
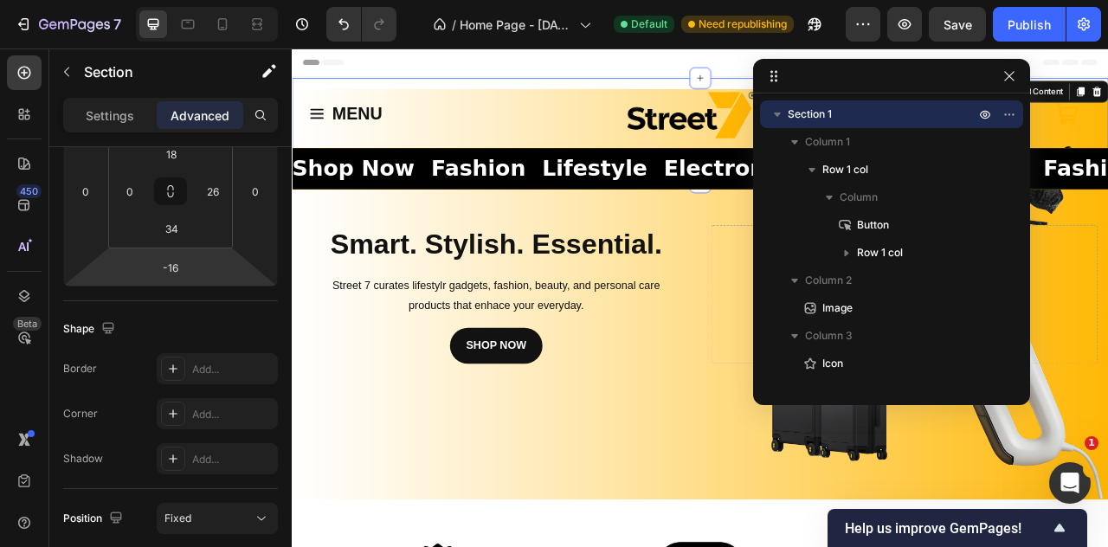
scroll to position [0, 0]
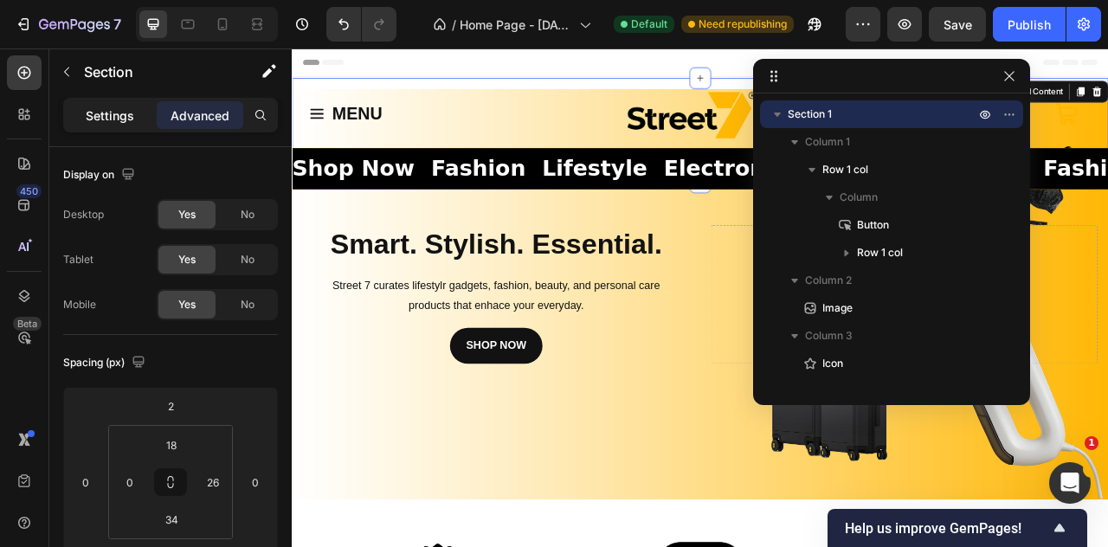
click at [125, 121] on p "Settings" at bounding box center [110, 116] width 48 height 18
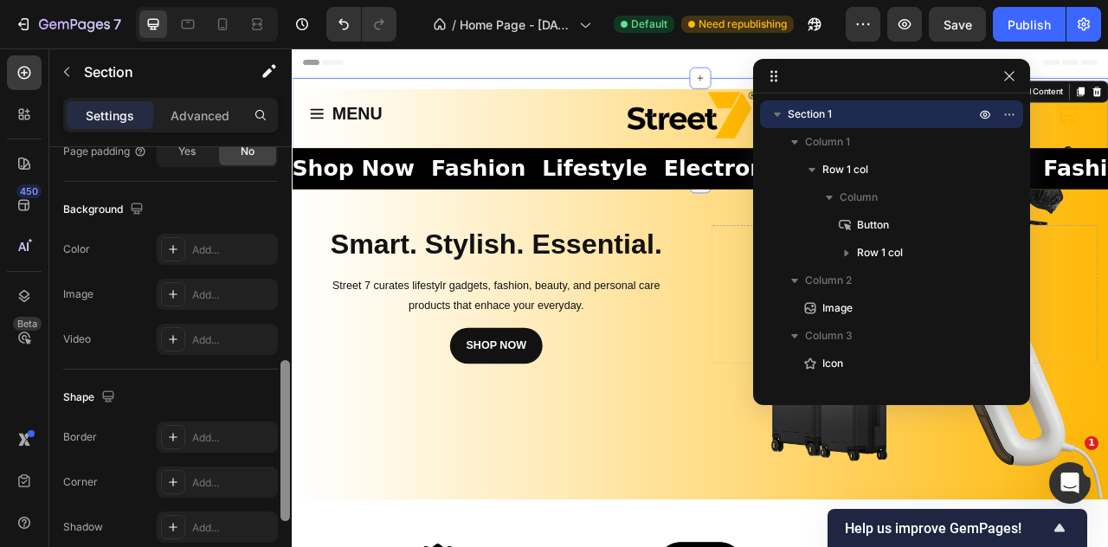
scroll to position [609, 0]
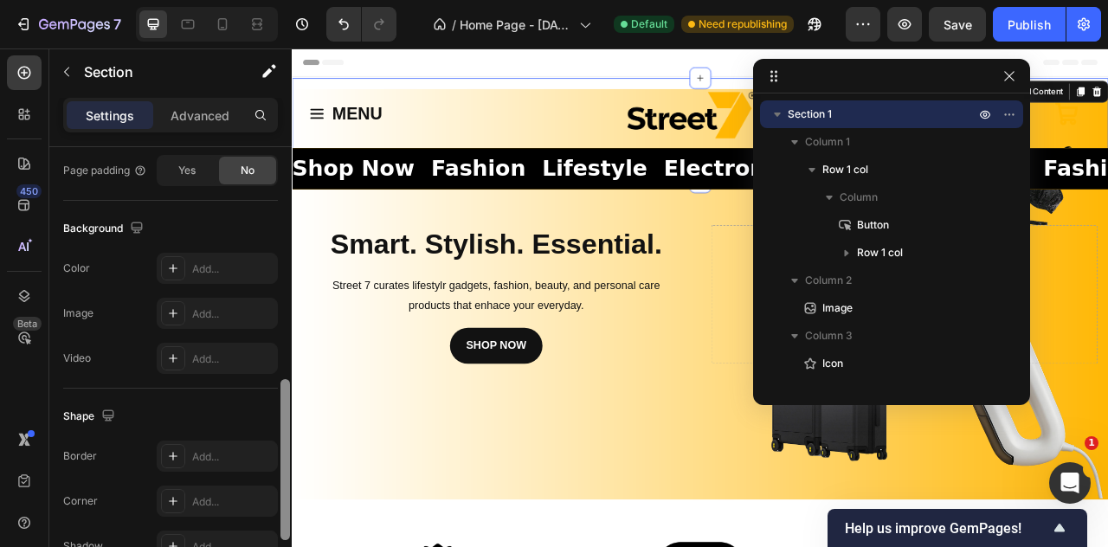
drag, startPoint x: 288, startPoint y: 451, endPoint x: 291, endPoint y: 382, distance: 69.4
click at [291, 382] on div at bounding box center [285, 381] width 13 height 449
click at [229, 273] on div "Add..." at bounding box center [232, 270] width 81 height 16
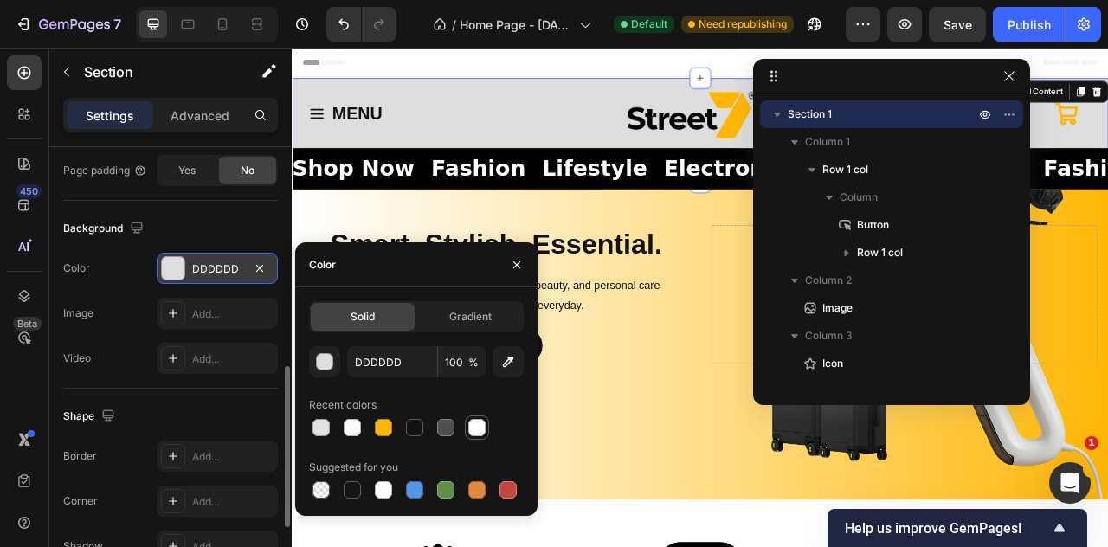
click at [475, 420] on div at bounding box center [476, 427] width 17 height 17
type input "FFFFFF"
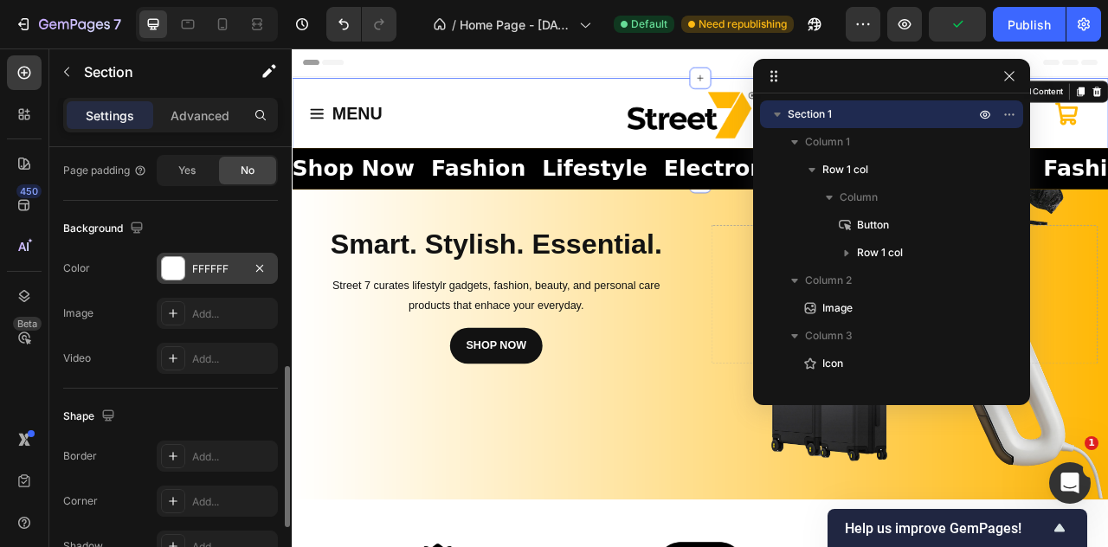
click at [223, 226] on div "Background" at bounding box center [170, 229] width 215 height 28
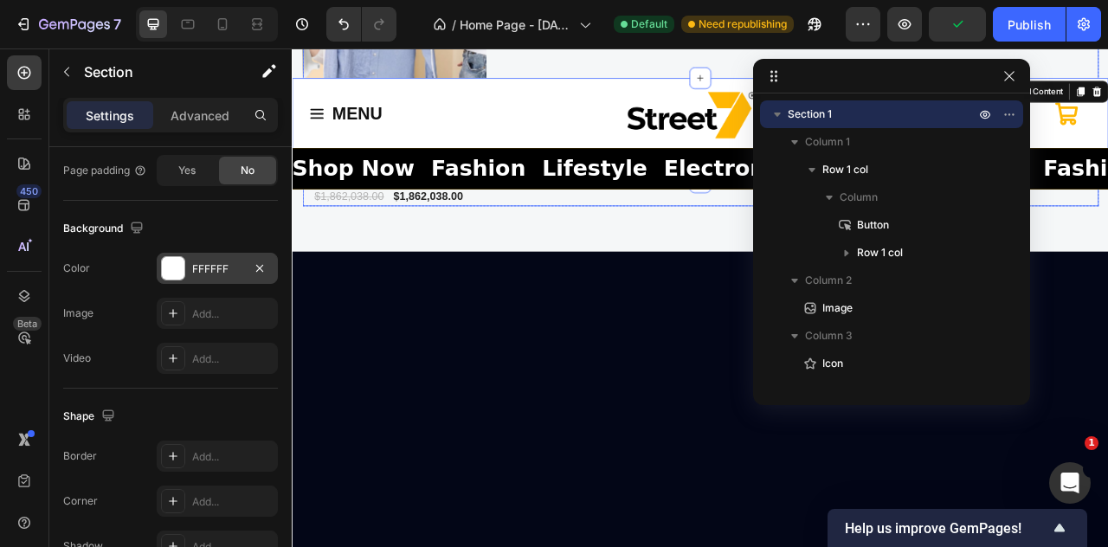
scroll to position [0, 0]
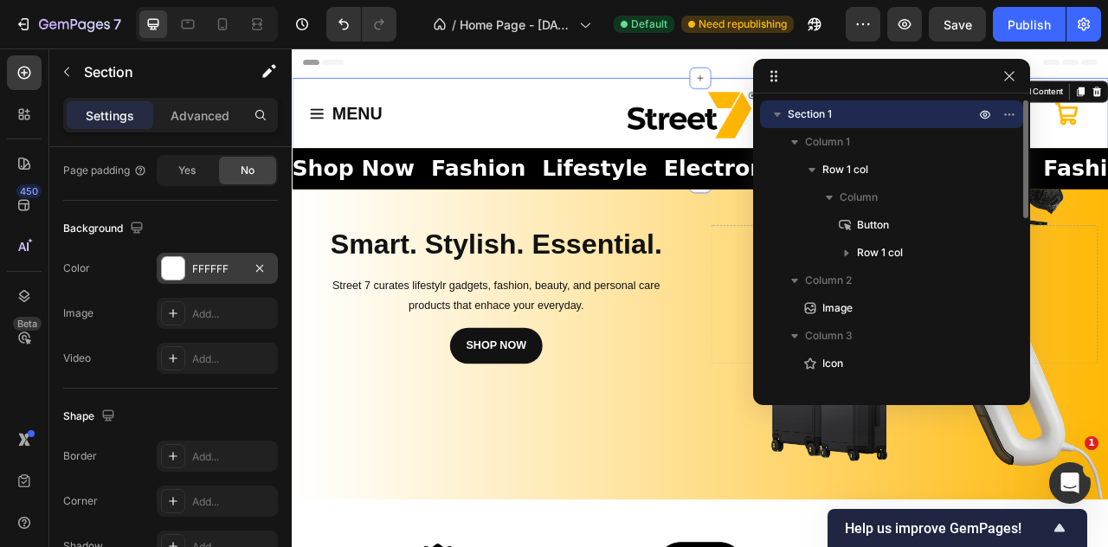
click at [779, 119] on icon "button" at bounding box center [777, 114] width 17 height 17
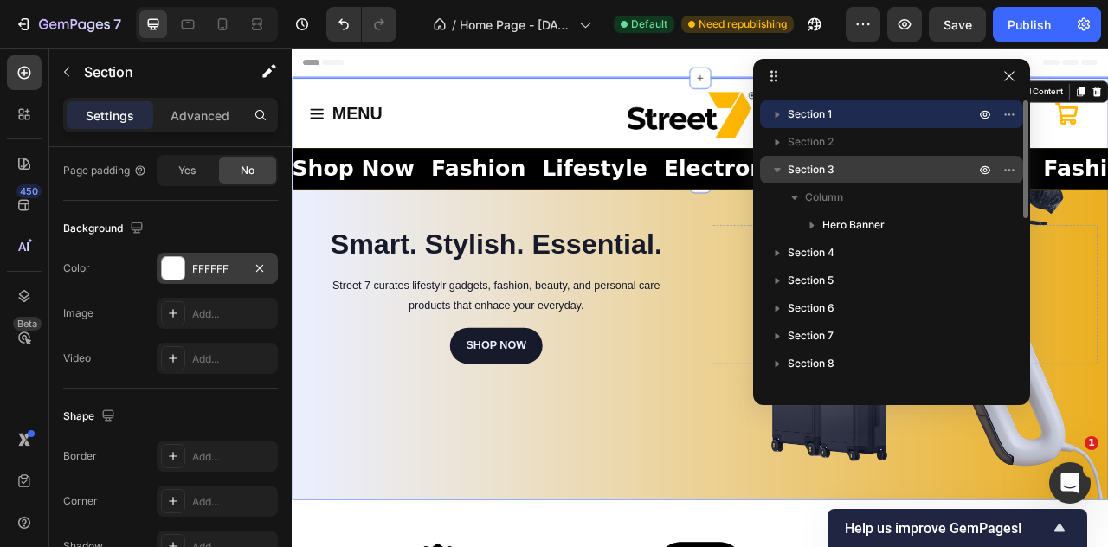
click at [795, 171] on span "Section 3" at bounding box center [811, 169] width 47 height 17
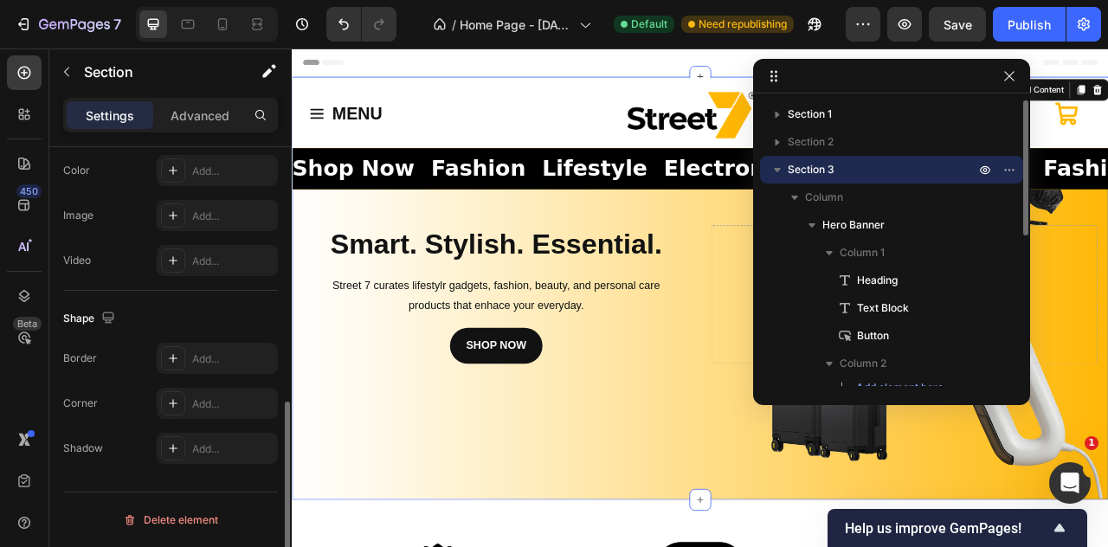
scroll to position [604, 0]
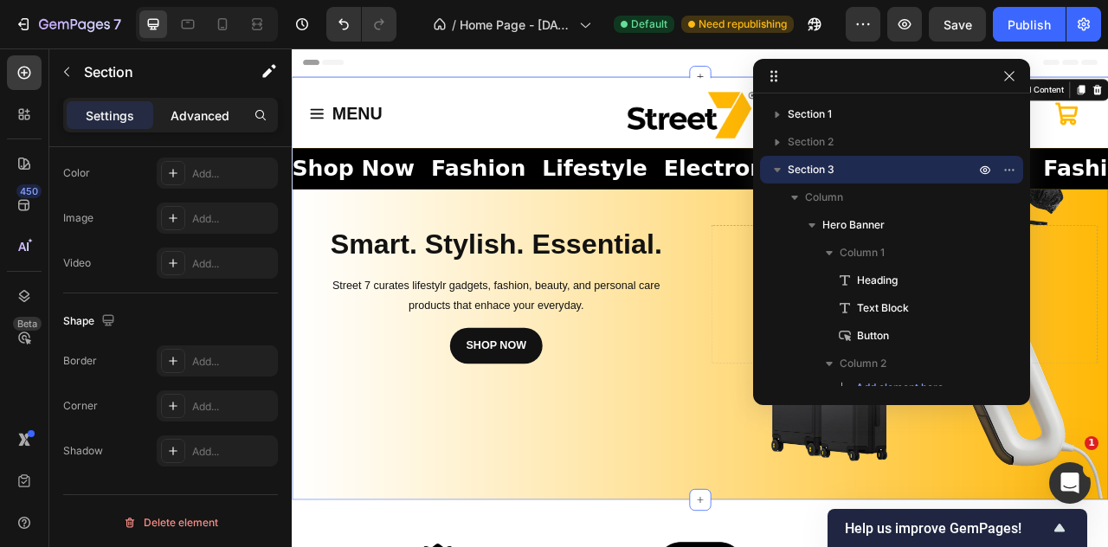
click at [211, 120] on p "Advanced" at bounding box center [200, 116] width 59 height 18
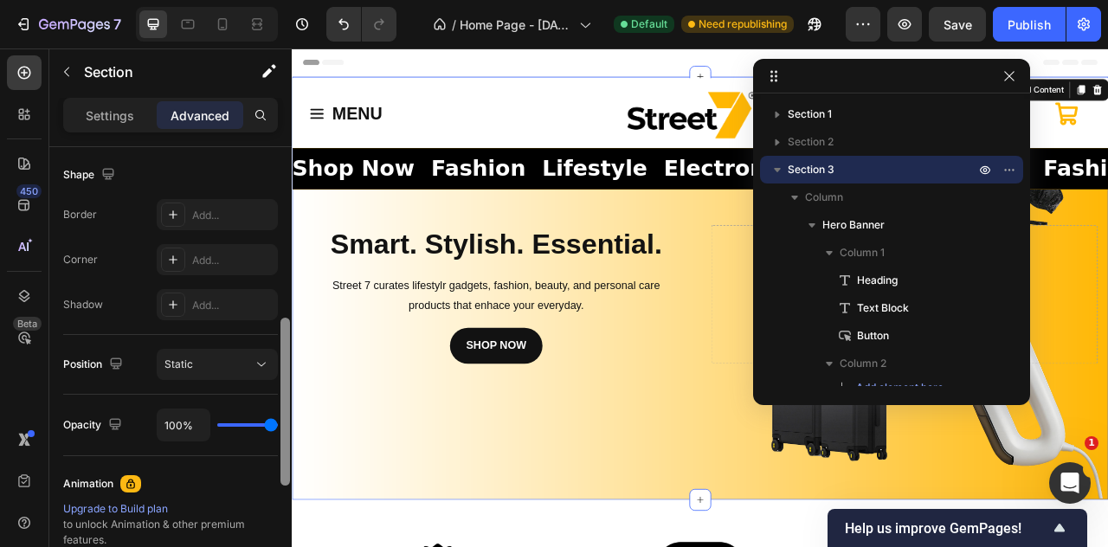
scroll to position [427, 0]
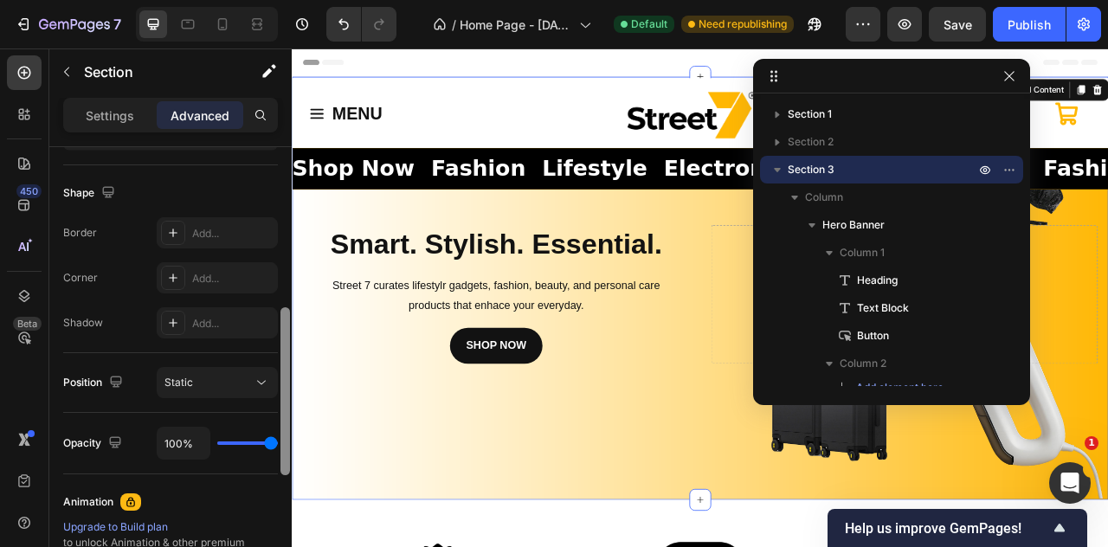
drag, startPoint x: 289, startPoint y: 398, endPoint x: 289, endPoint y: 332, distance: 66.7
click at [289, 332] on div at bounding box center [286, 391] width 10 height 168
click at [267, 377] on icon at bounding box center [261, 382] width 17 height 17
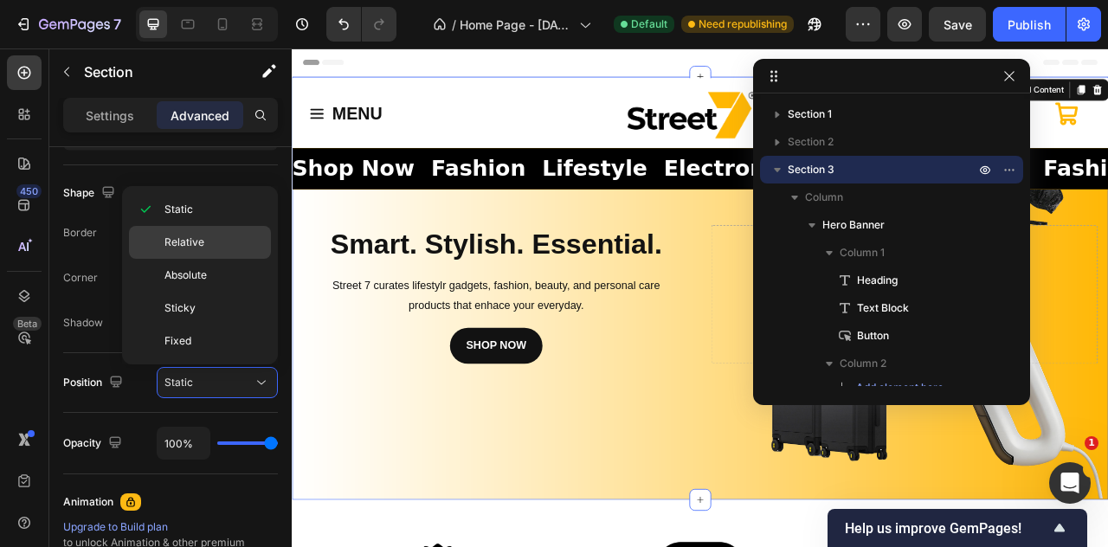
click at [222, 245] on p "Relative" at bounding box center [214, 243] width 99 height 16
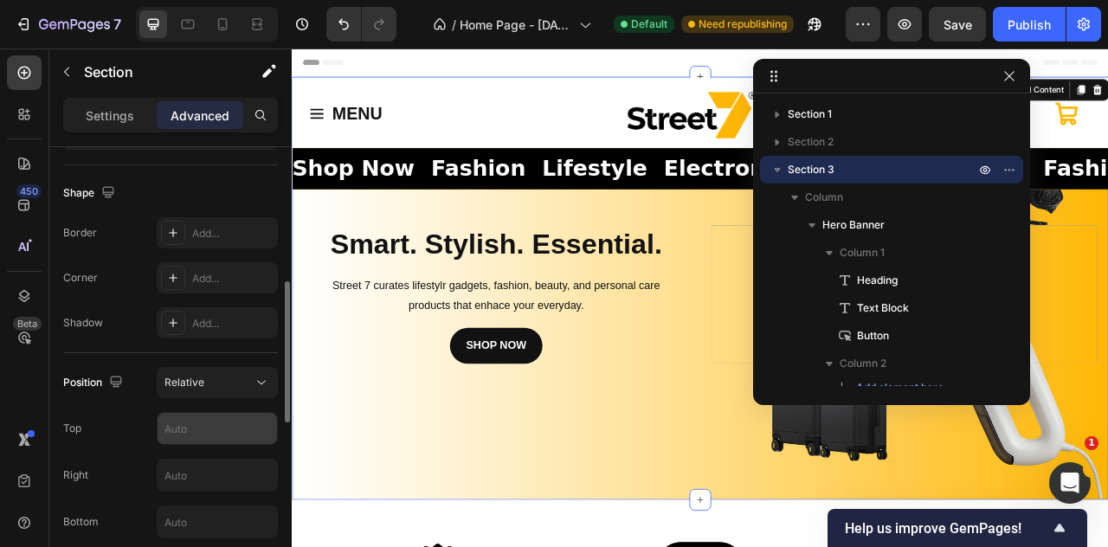
click at [216, 419] on input "text" at bounding box center [218, 428] width 120 height 31
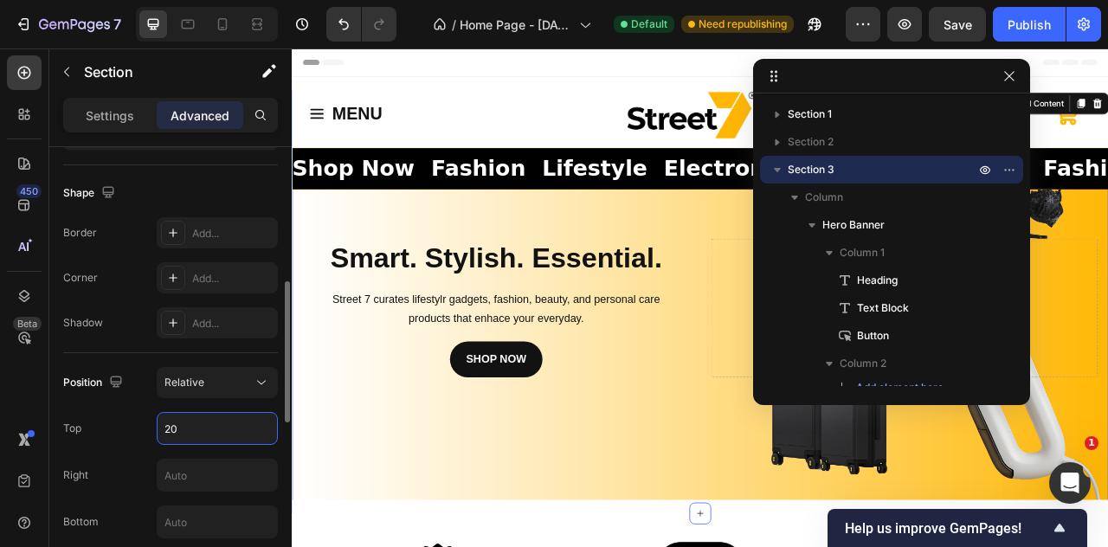
type input "2"
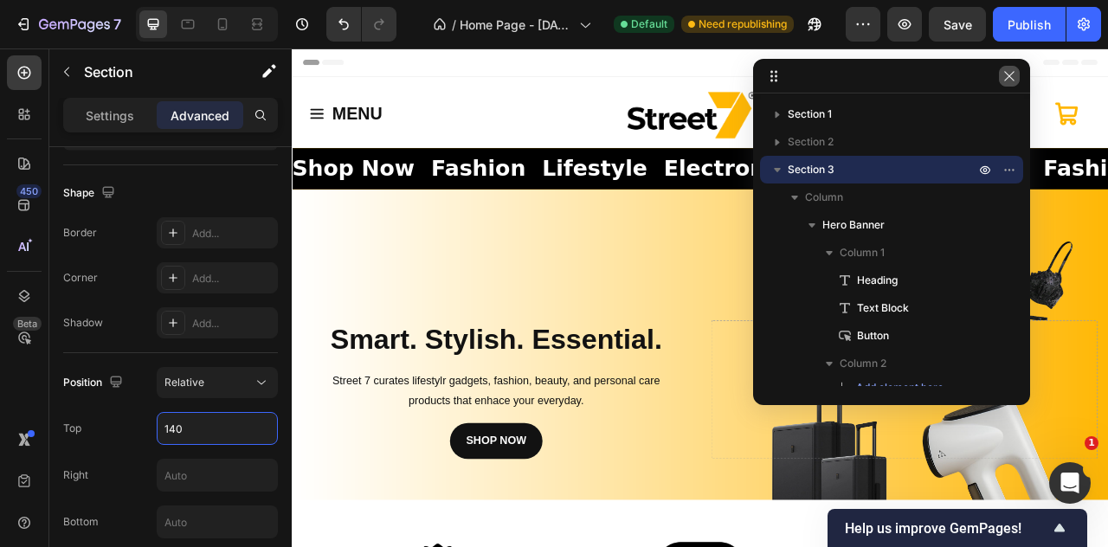
type input "140"
click at [1011, 75] on icon "button" at bounding box center [1010, 76] width 14 height 14
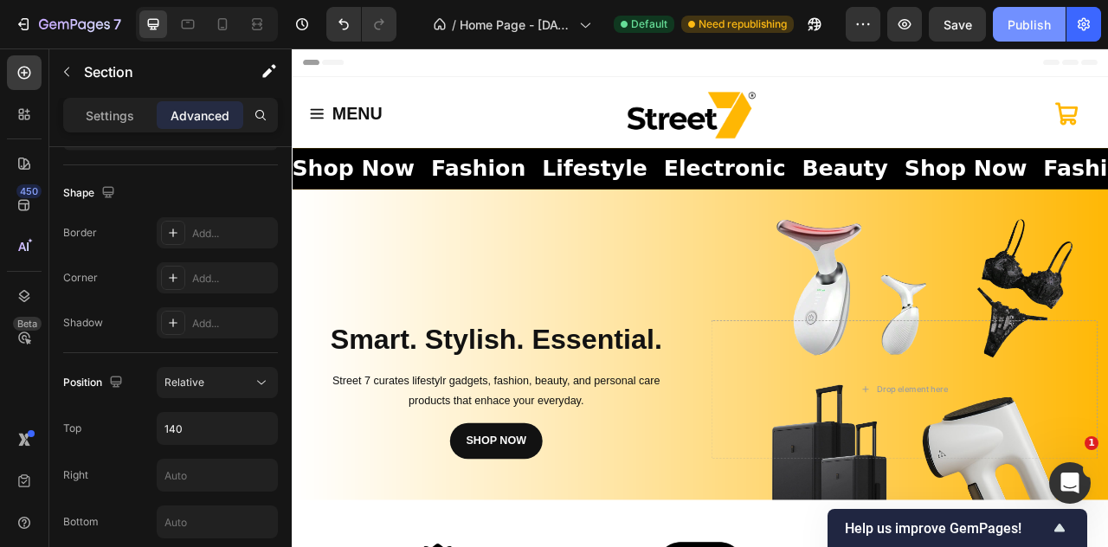
click at [1027, 27] on div "Publish" at bounding box center [1029, 25] width 43 height 18
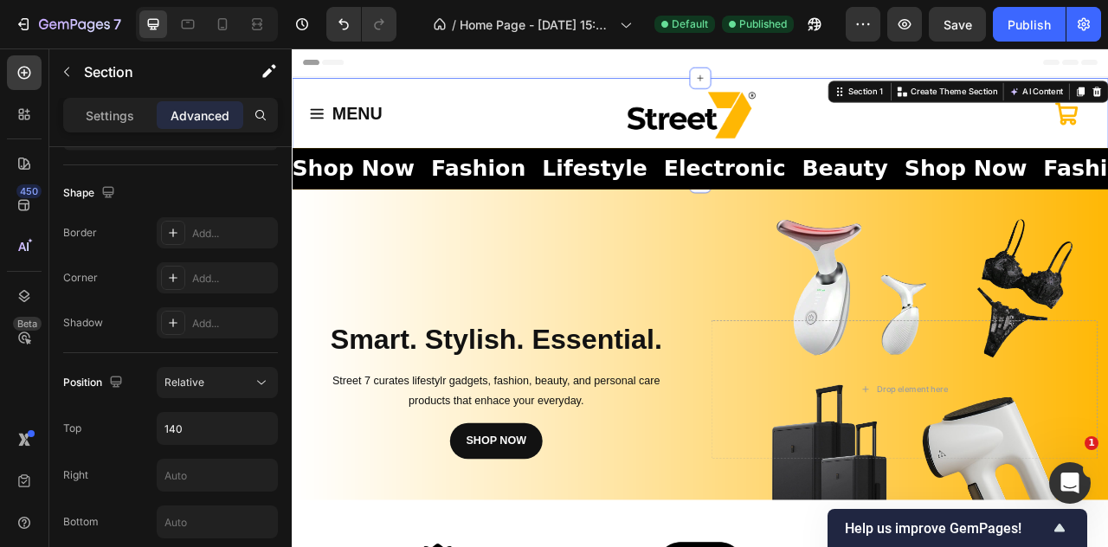
click at [497, 90] on div "MENU Button Shop Now Fashion Lifestyle Electronic Beauty Shop Now Fashion Lifes…" at bounding box center [811, 152] width 1039 height 132
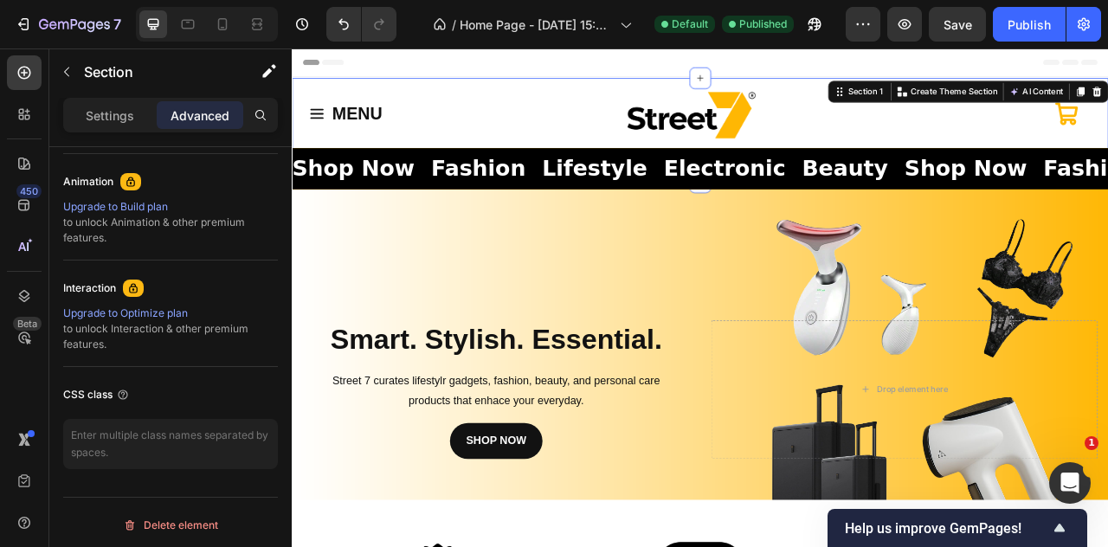
scroll to position [0, 0]
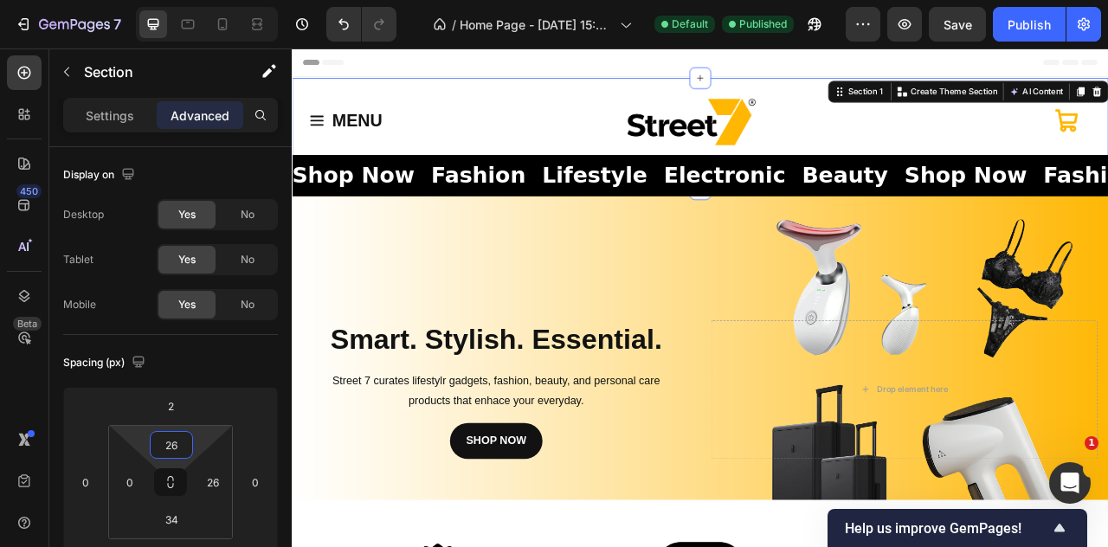
type input "24"
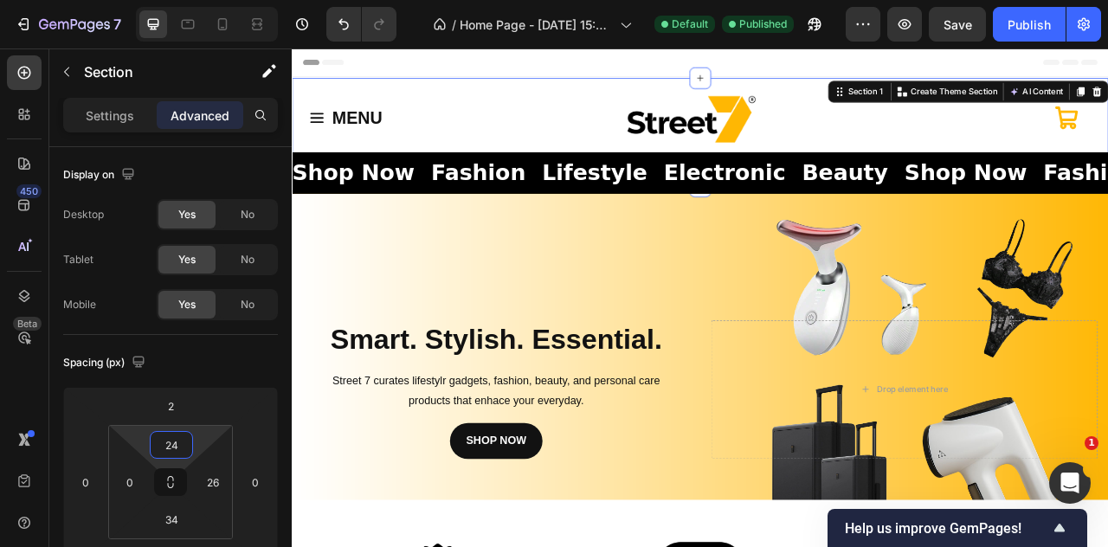
click at [206, 0] on html "7 / Home Page - [DATE] 15:20:35 Default Published Preview Save Publish 450 Beta…" at bounding box center [554, 0] width 1108 height 0
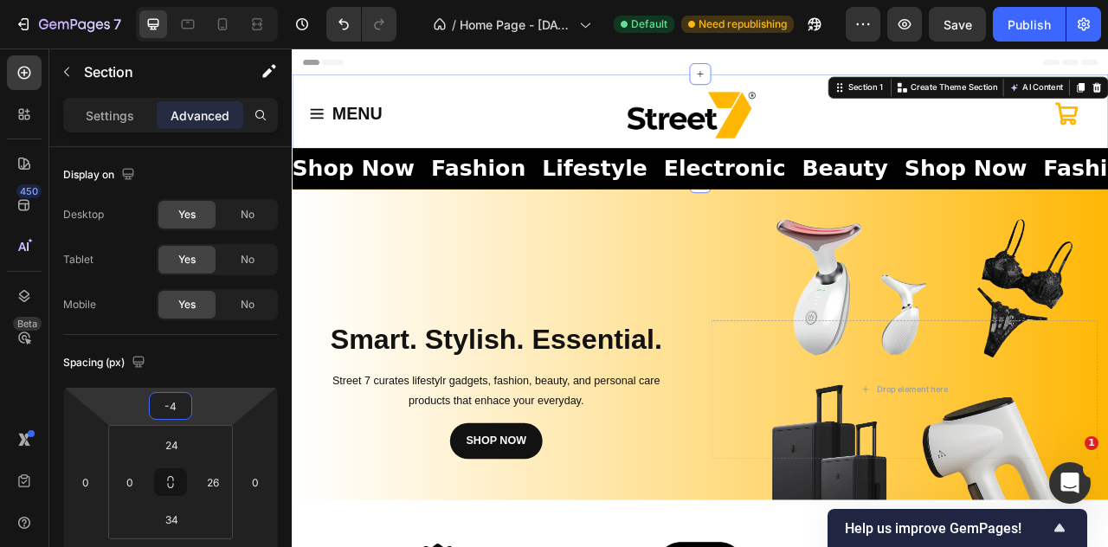
type input "-6"
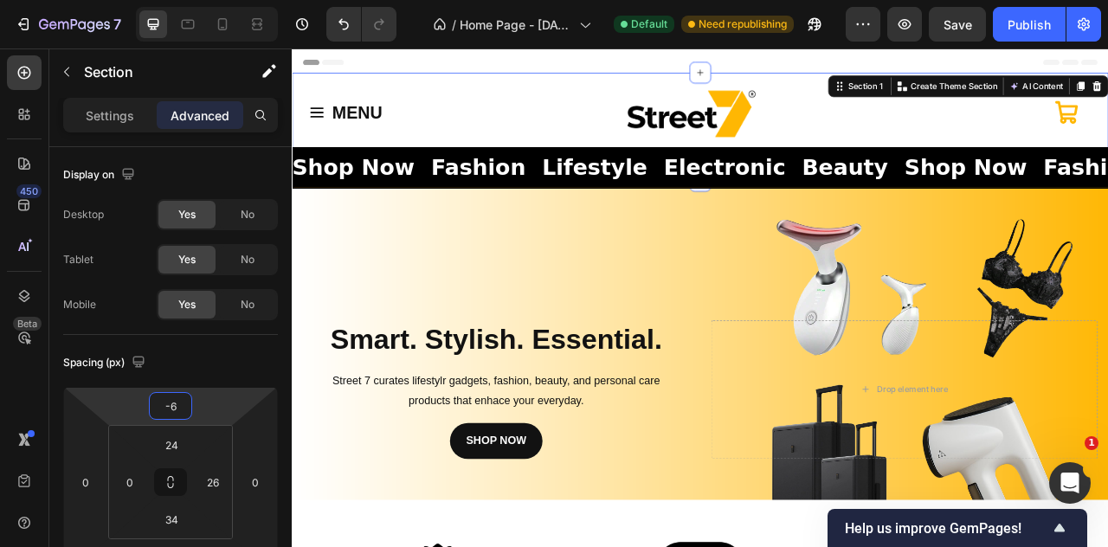
click at [210, 0] on html "7 / Home Page - [DATE] 15:20:35 Default Need republishing Preview Save Publish …" at bounding box center [554, 0] width 1108 height 0
click at [1018, 28] on div "Publish" at bounding box center [1029, 25] width 43 height 18
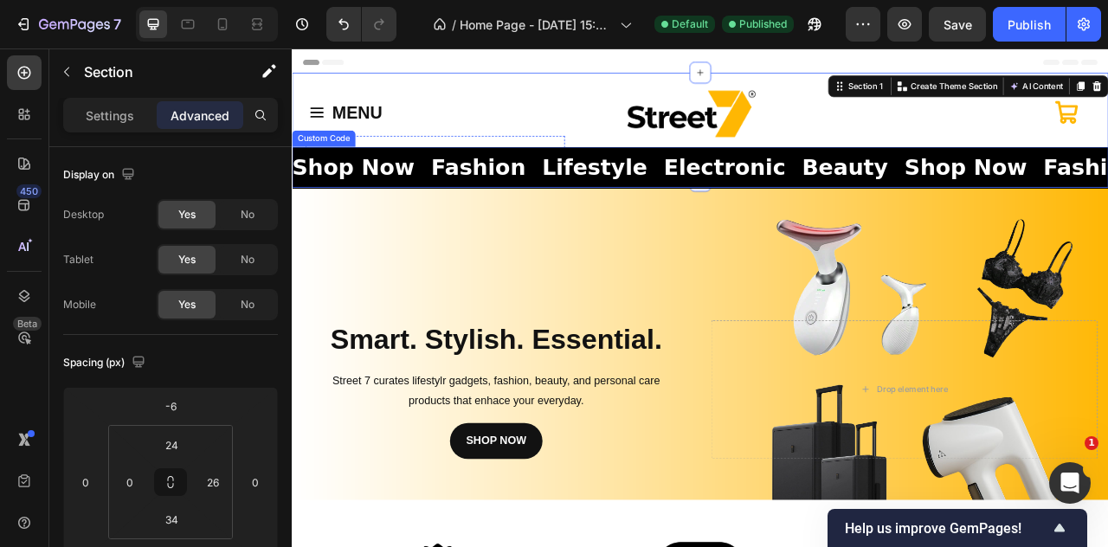
click at [225, 178] on span "Lifestyle" at bounding box center [158, 199] width 134 height 42
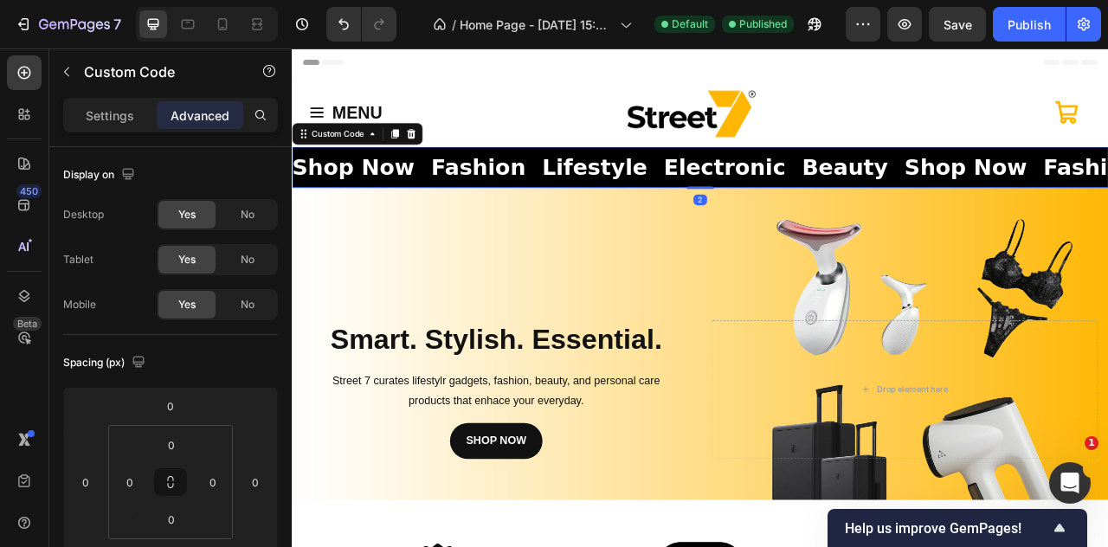
click at [225, 178] on span "Lifestyle" at bounding box center [158, 199] width 134 height 42
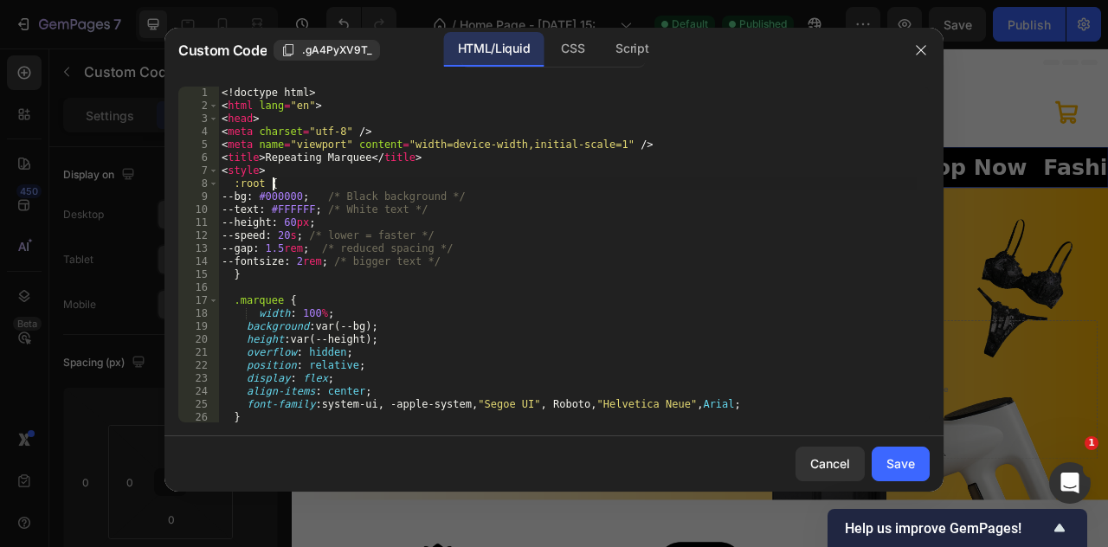
click at [344, 181] on div "<! doctype html > < html lang = "en" > < head > < meta charset = "utf-8" /> < m…" at bounding box center [567, 268] width 699 height 362
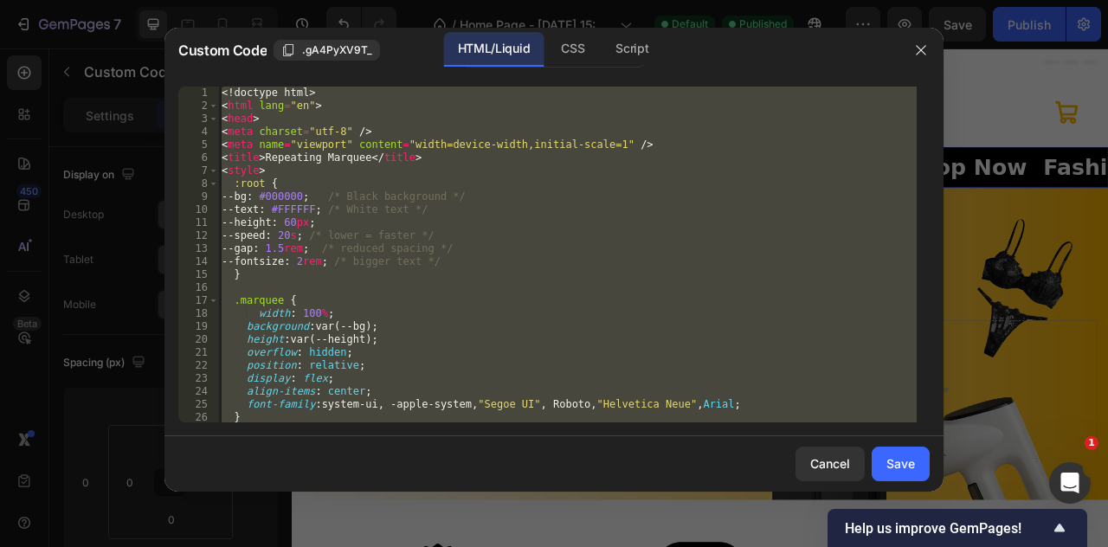
click at [435, 226] on div "<! doctype html > < html lang = "en" > < head > < meta charset = "utf-8" /> < m…" at bounding box center [567, 255] width 699 height 336
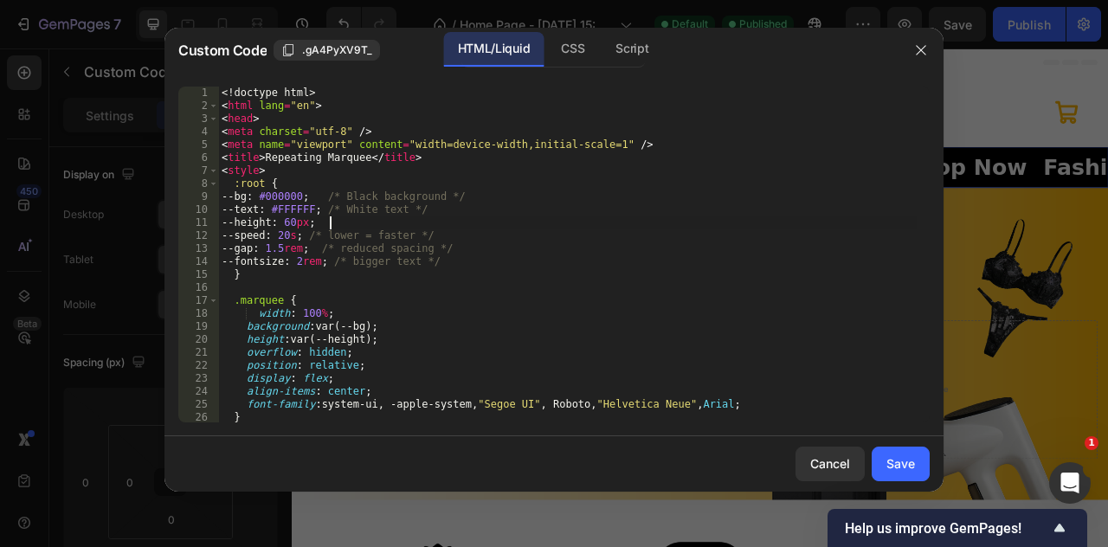
type textarea "</html>"
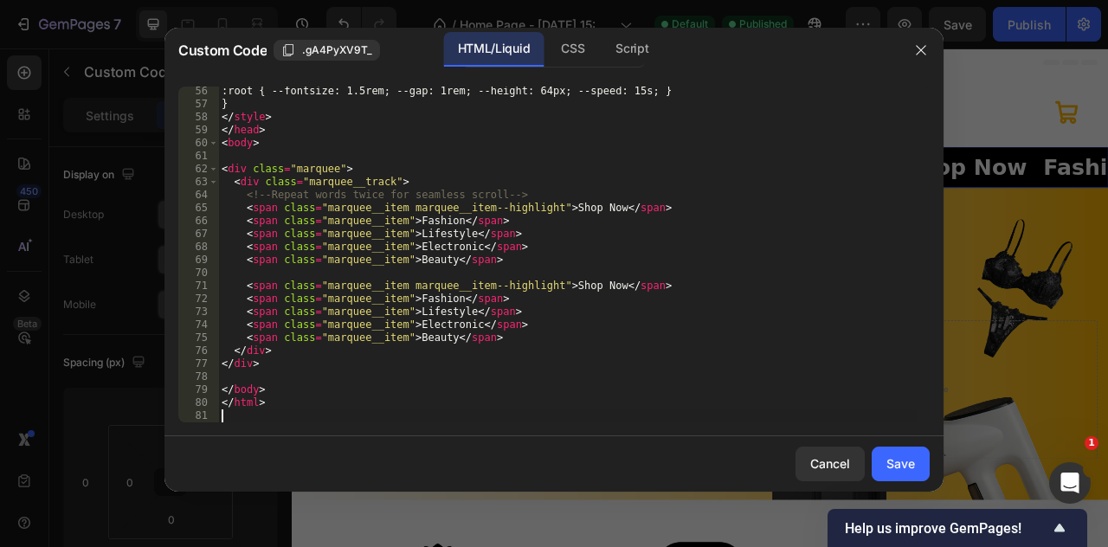
scroll to position [716, 0]
click at [918, 462] on button "Save" at bounding box center [901, 464] width 58 height 35
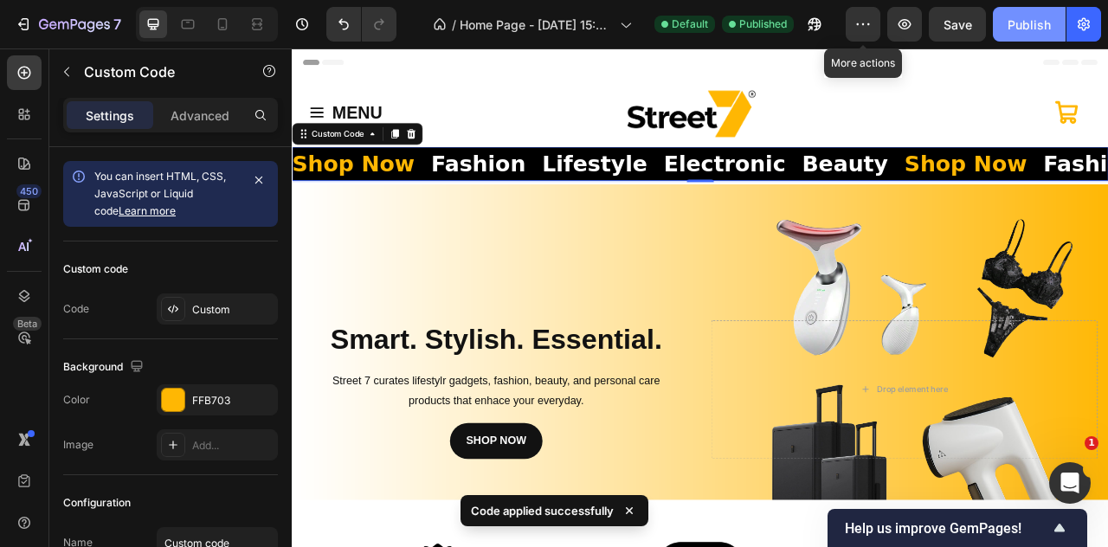
click at [1036, 23] on div "Publish" at bounding box center [1029, 25] width 43 height 18
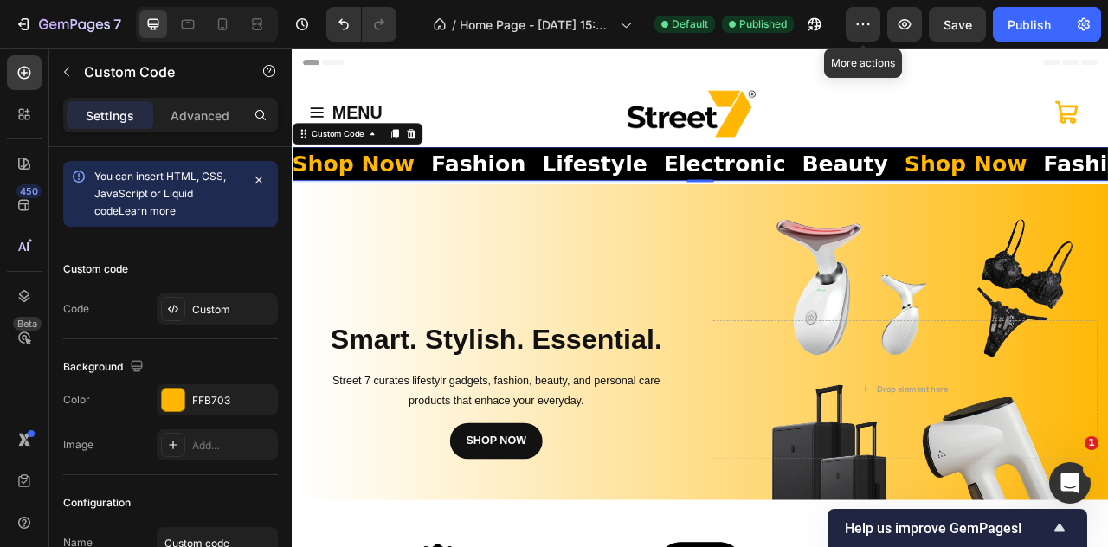
click at [740, 186] on span "Fashion" at bounding box center [789, 195] width 120 height 42
click at [740, 186] on span "Fashion" at bounding box center [788, 195] width 120 height 42
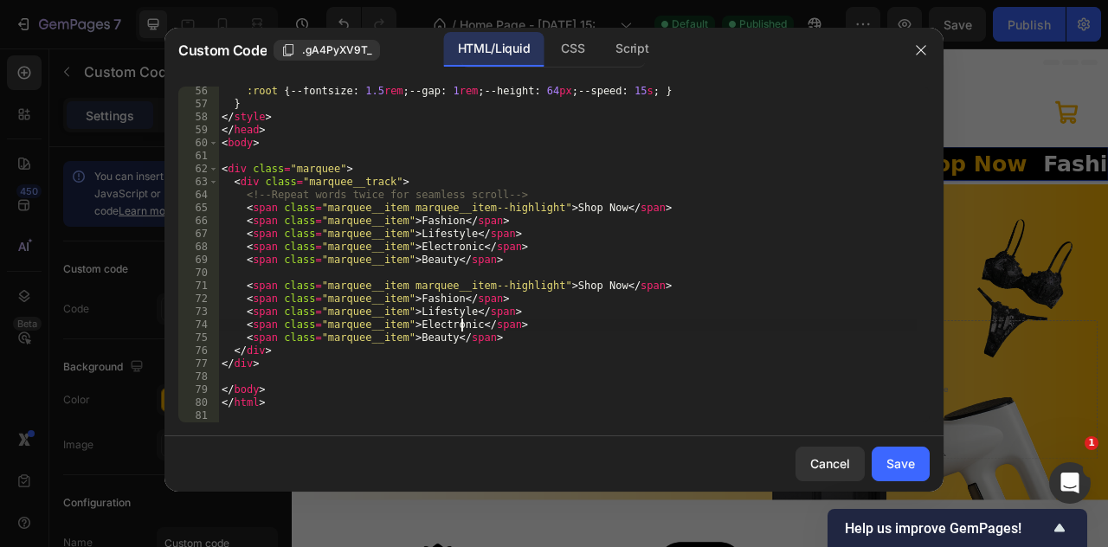
click at [460, 323] on div ":root { --fontsize : 1.5 rem ; --gap : 1 rem ; --height : 64 px ; --speed : 15 …" at bounding box center [567, 266] width 699 height 362
click at [459, 246] on div ":root { --fontsize : 1.5 rem ; --gap : 1 rem ; --height : 64 px ; --speed : 15 …" at bounding box center [567, 266] width 699 height 362
type textarea "<span class="marquee__item">Electronics</span>"
click at [908, 463] on div "Save" at bounding box center [901, 464] width 29 height 18
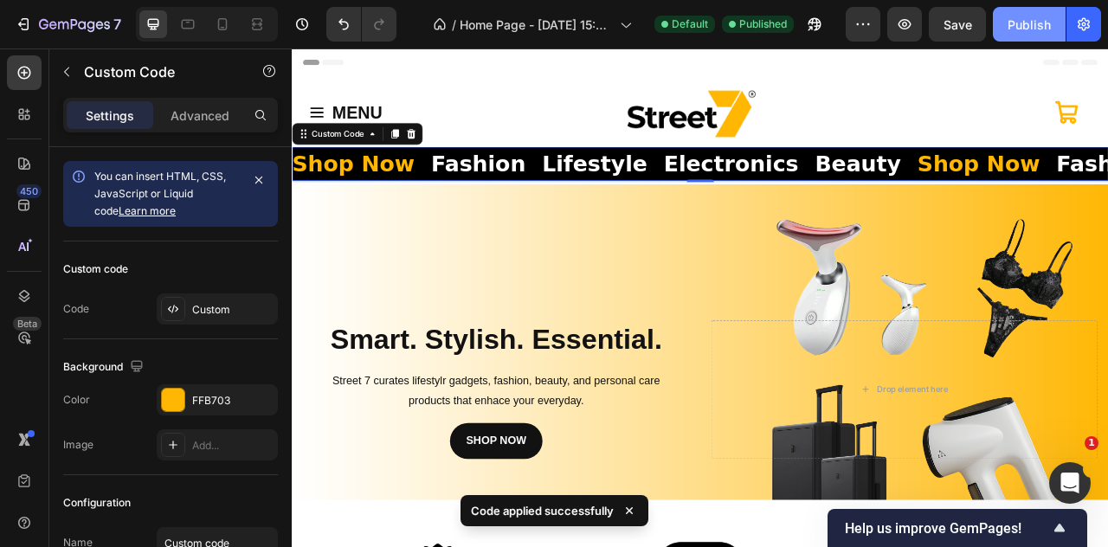
click at [1024, 34] on button "Publish" at bounding box center [1029, 24] width 73 height 35
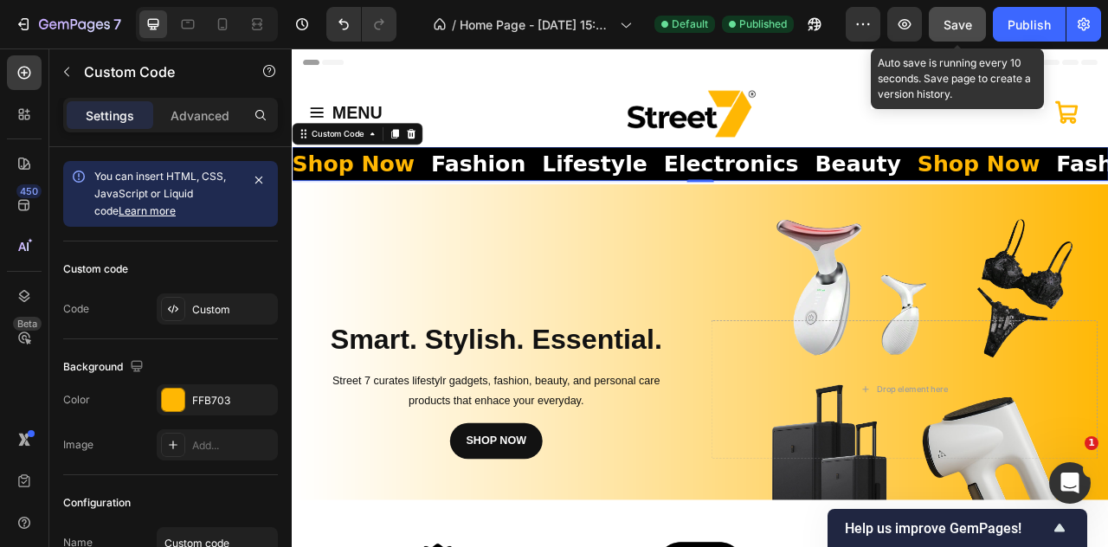
click at [965, 25] on span "Save" at bounding box center [958, 24] width 29 height 15
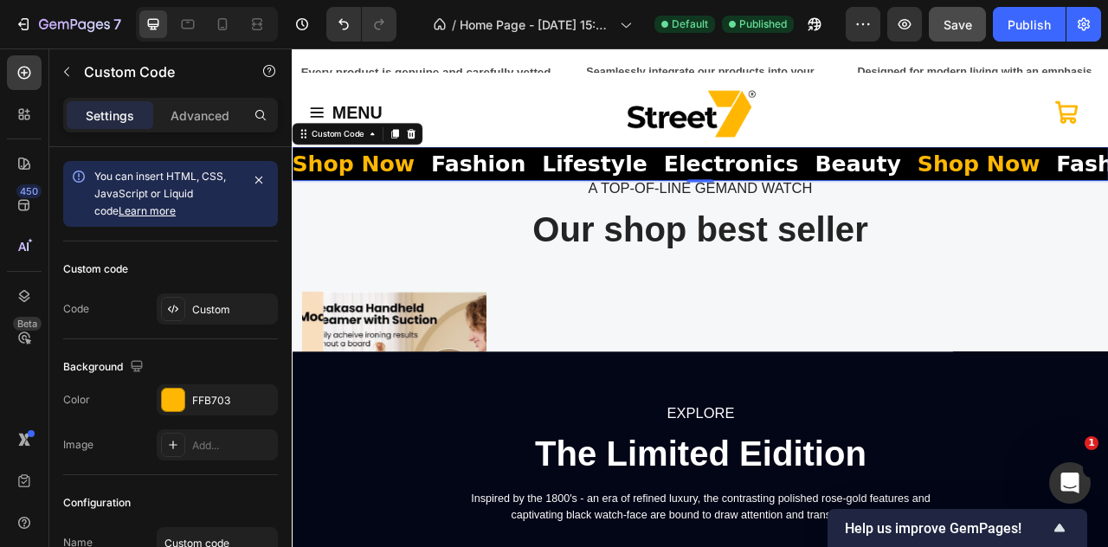
scroll to position [793, 0]
